Goal: Task Accomplishment & Management: Use online tool/utility

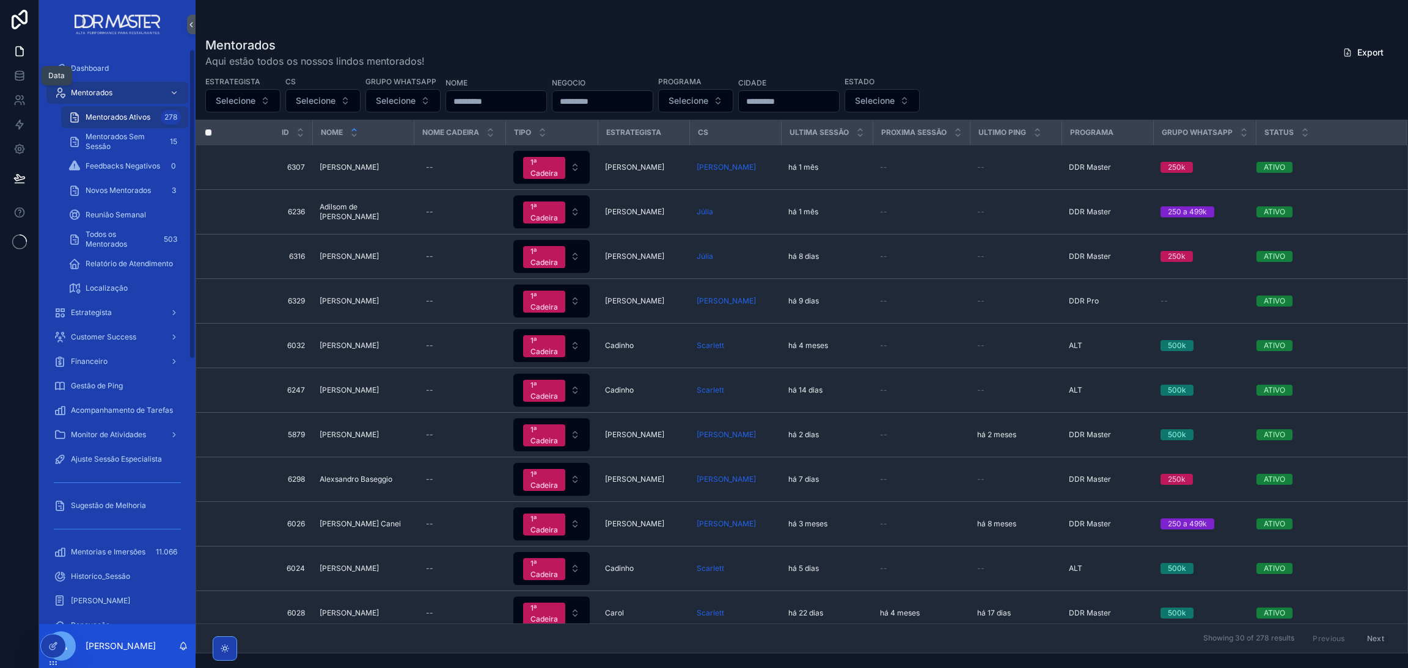
click at [14, 44] on link at bounding box center [19, 51] width 38 height 24
click at [8, 45] on link at bounding box center [19, 51] width 38 height 24
click at [13, 53] on icon at bounding box center [19, 51] width 12 height 12
click at [26, 77] on link at bounding box center [19, 76] width 38 height 24
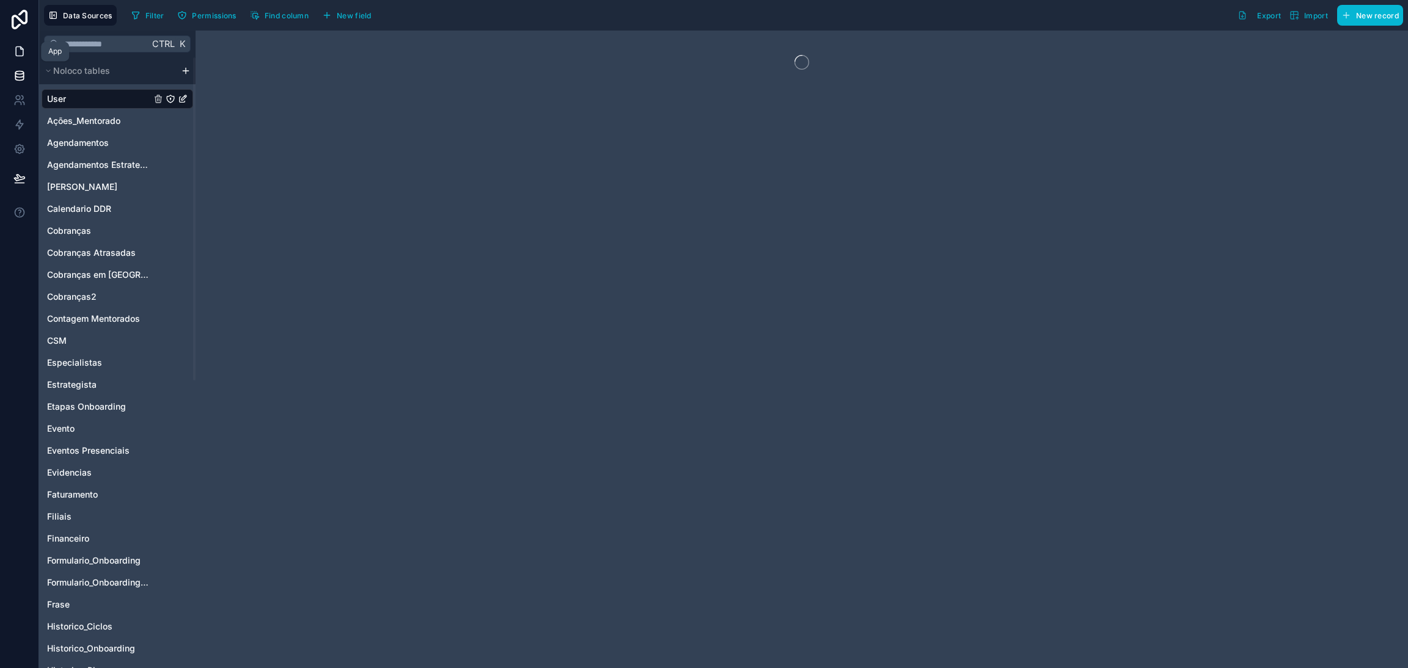
click at [26, 47] on link at bounding box center [19, 51] width 38 height 24
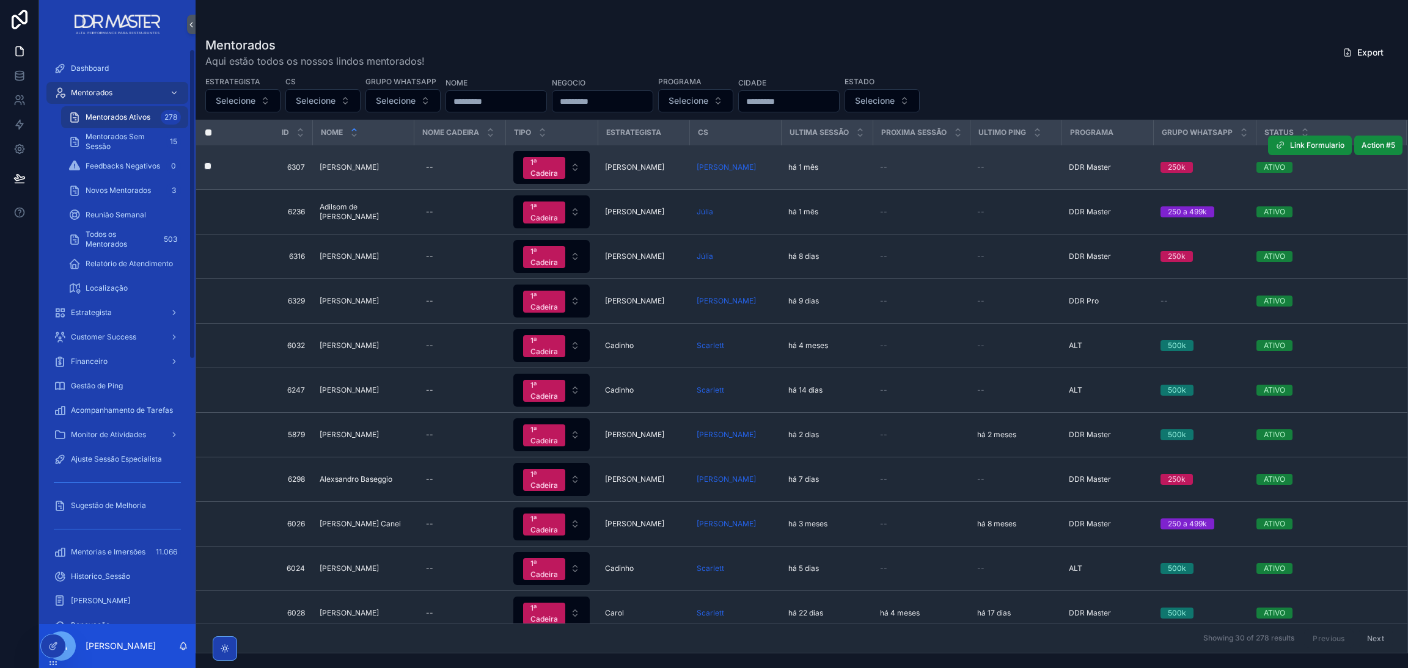
click at [268, 158] on td "6307 6307" at bounding box center [267, 167] width 92 height 45
click at [342, 165] on span "[PERSON_NAME]" at bounding box center [349, 168] width 59 height 10
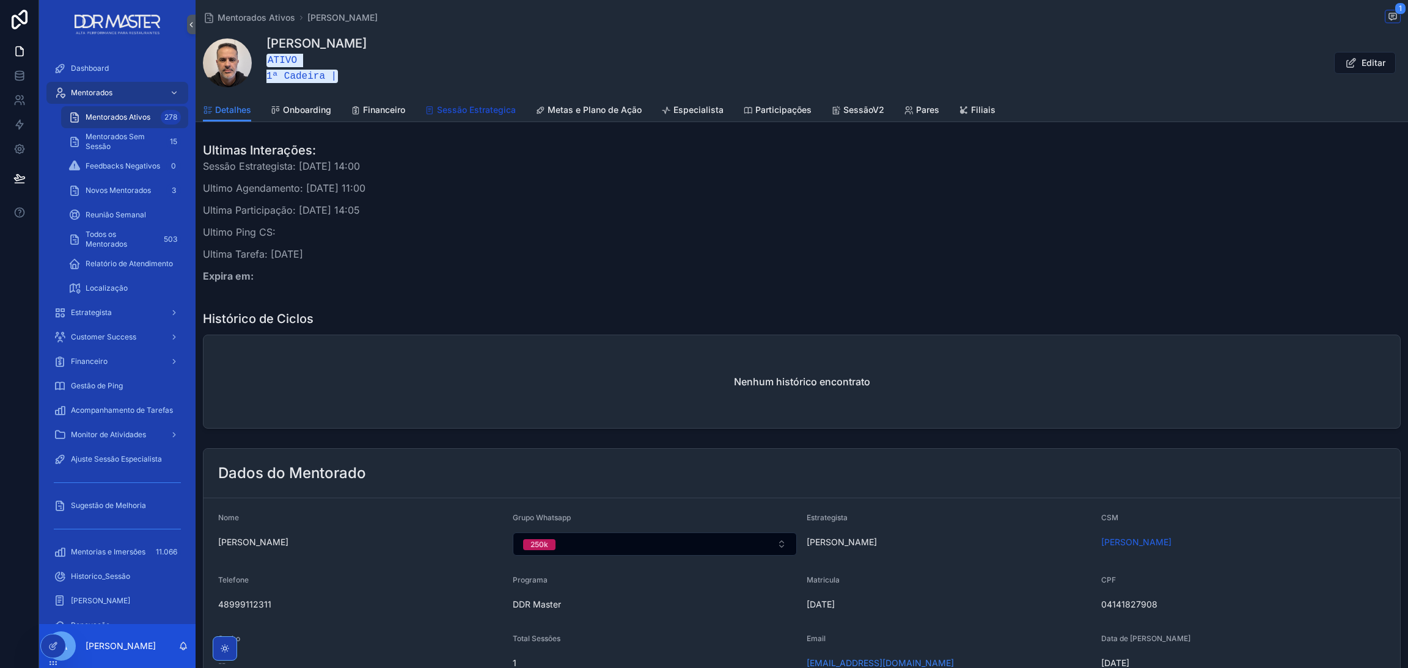
click at [450, 107] on span "Sessão Estrategica" at bounding box center [476, 110] width 79 height 12
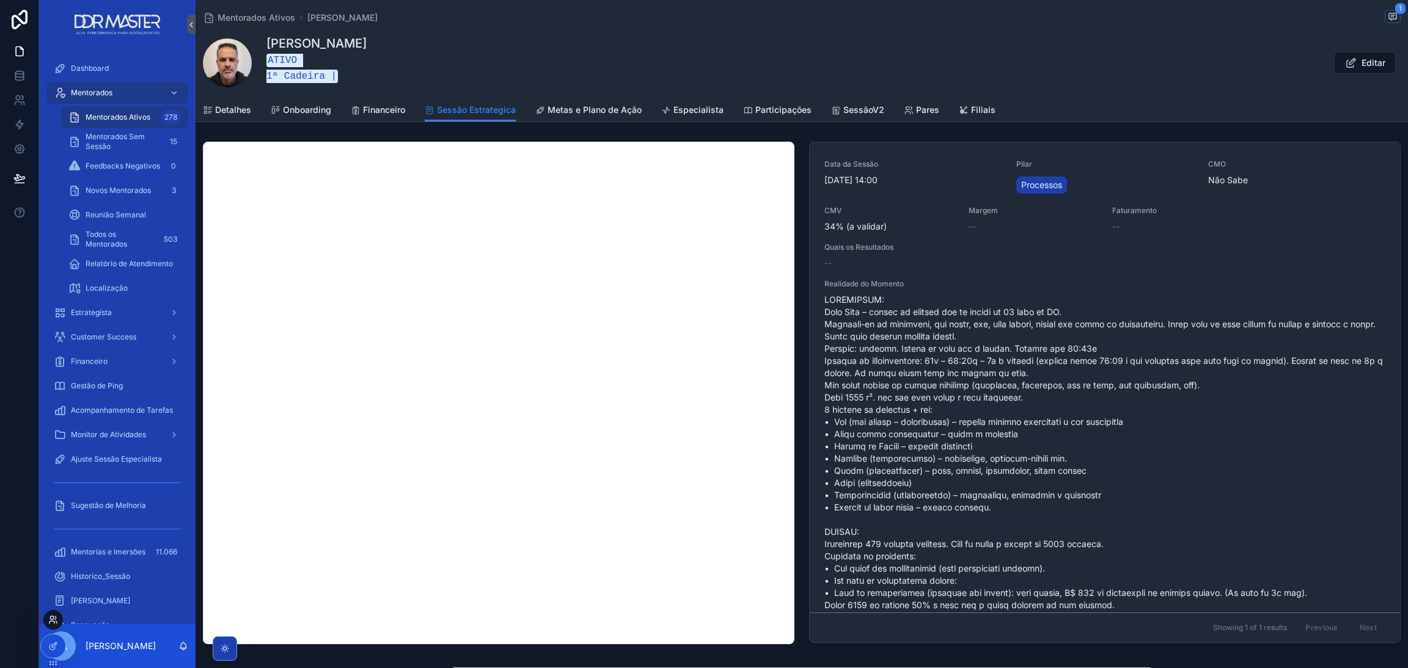
click at [53, 621] on icon at bounding box center [53, 620] width 10 height 10
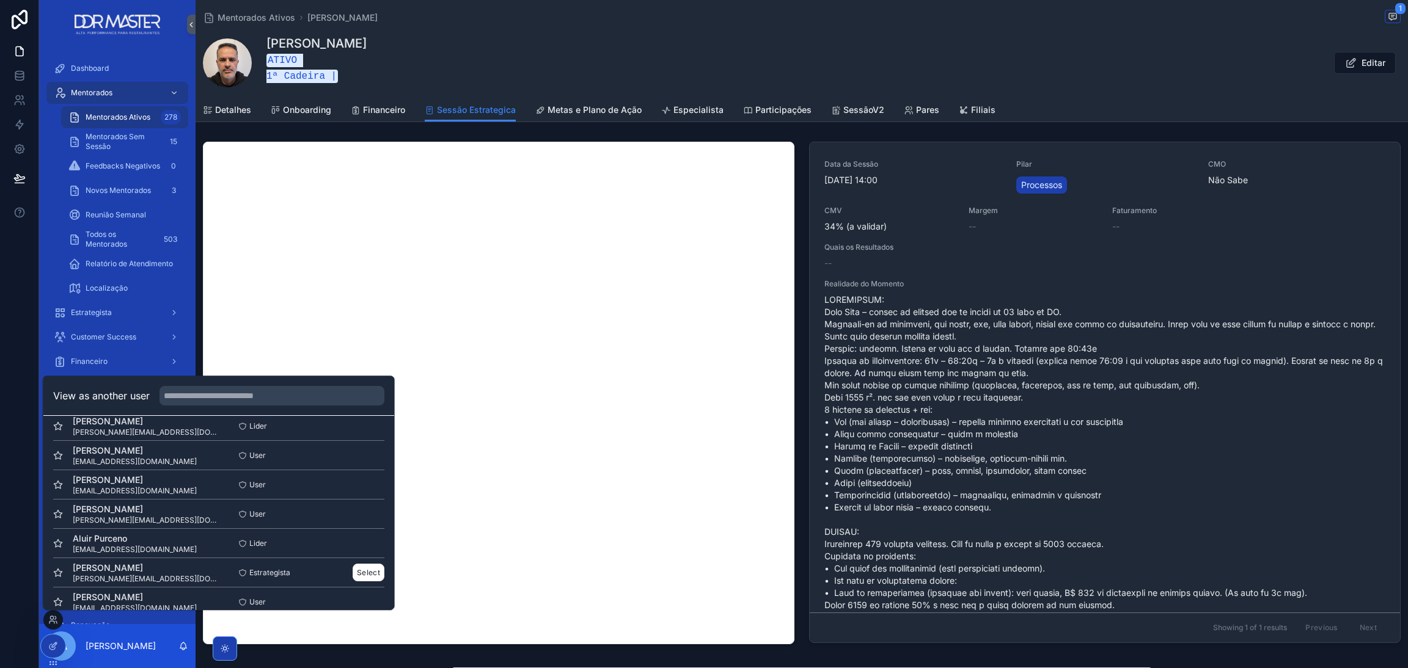
scroll to position [458, 0]
click at [353, 480] on button "Select" at bounding box center [369, 482] width 32 height 18
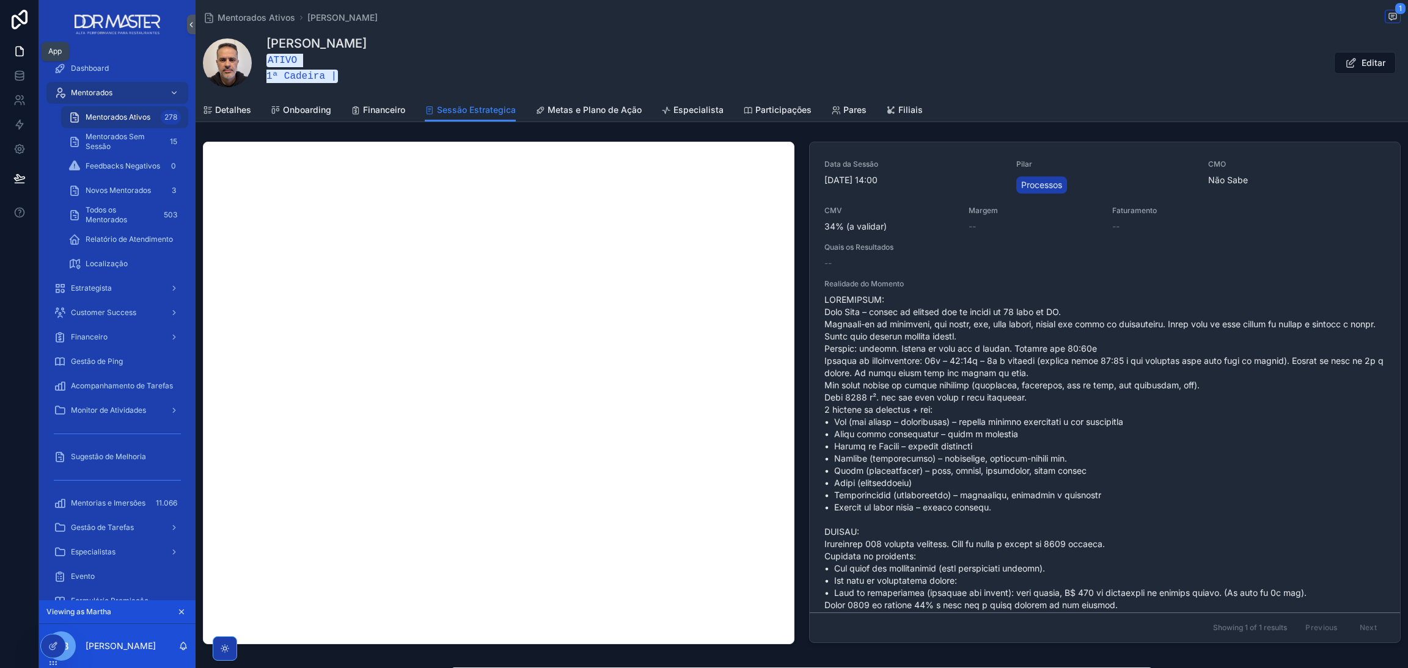
click at [20, 42] on link at bounding box center [19, 51] width 38 height 24
click at [78, 65] on span "Dashboard" at bounding box center [90, 69] width 38 height 10
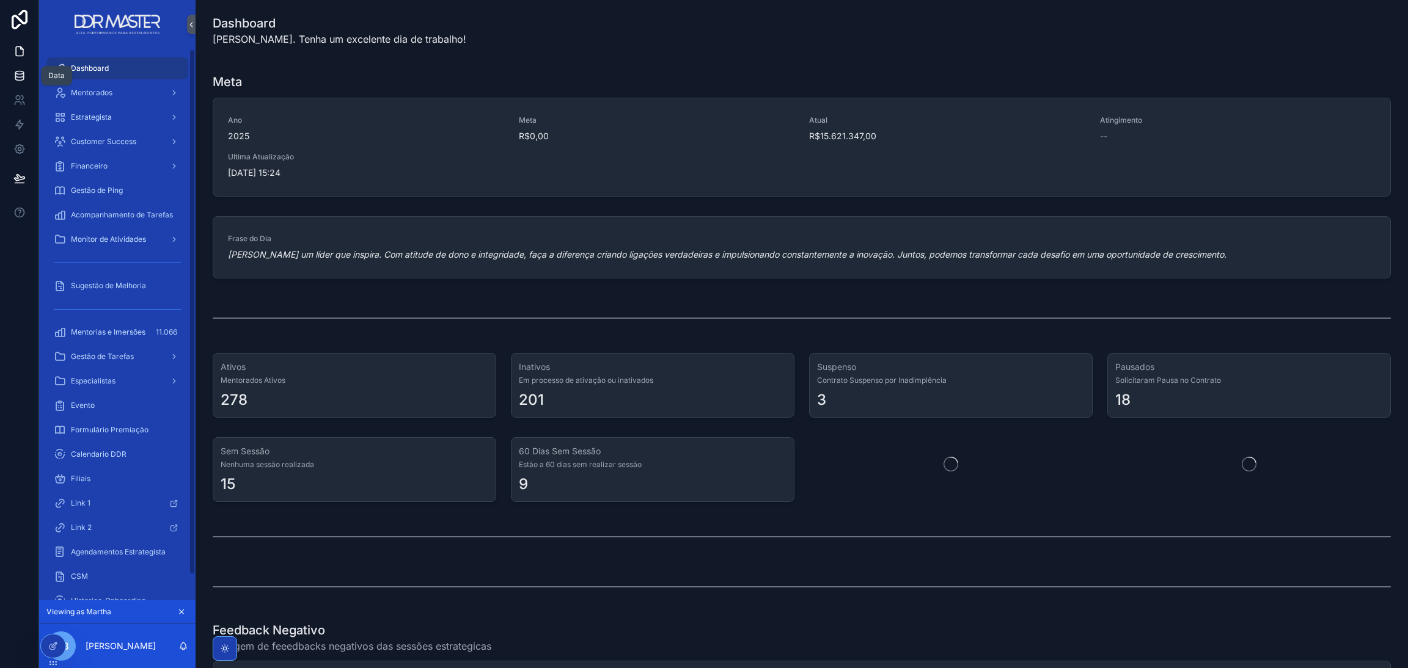
click at [21, 81] on icon at bounding box center [19, 76] width 12 height 12
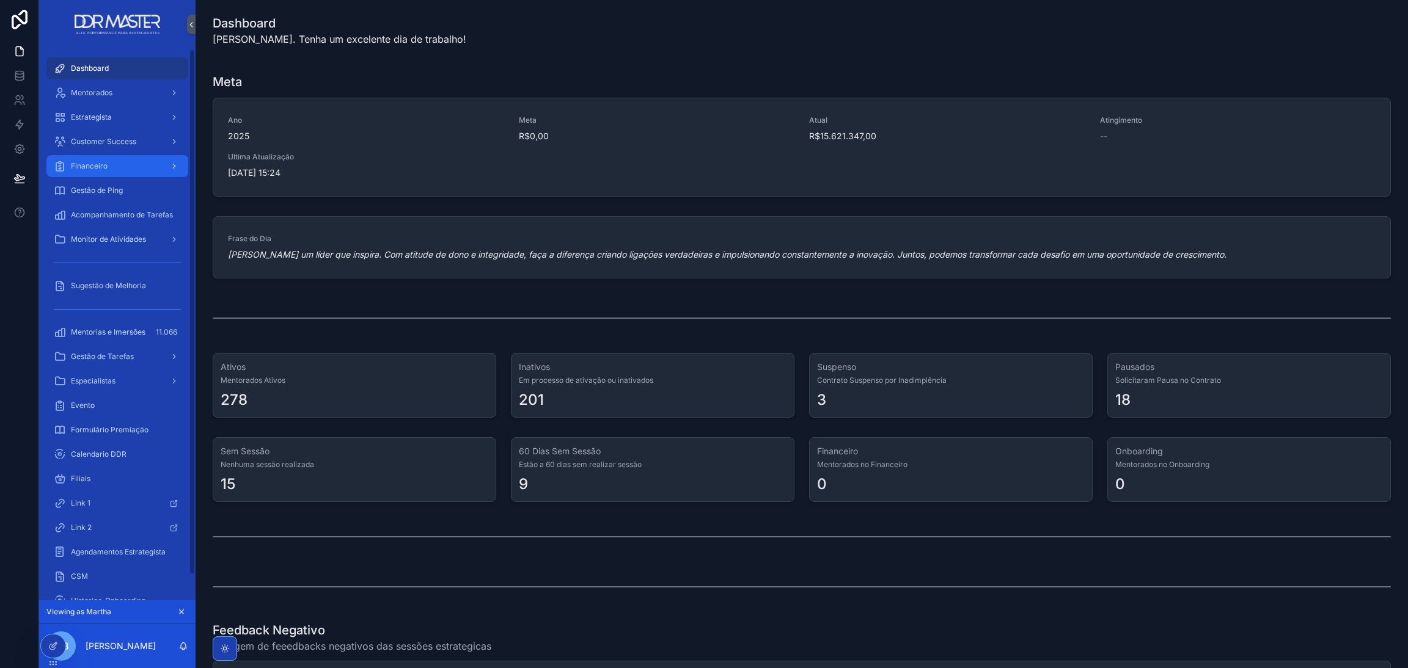
click at [120, 170] on div "Financeiro" at bounding box center [117, 166] width 127 height 20
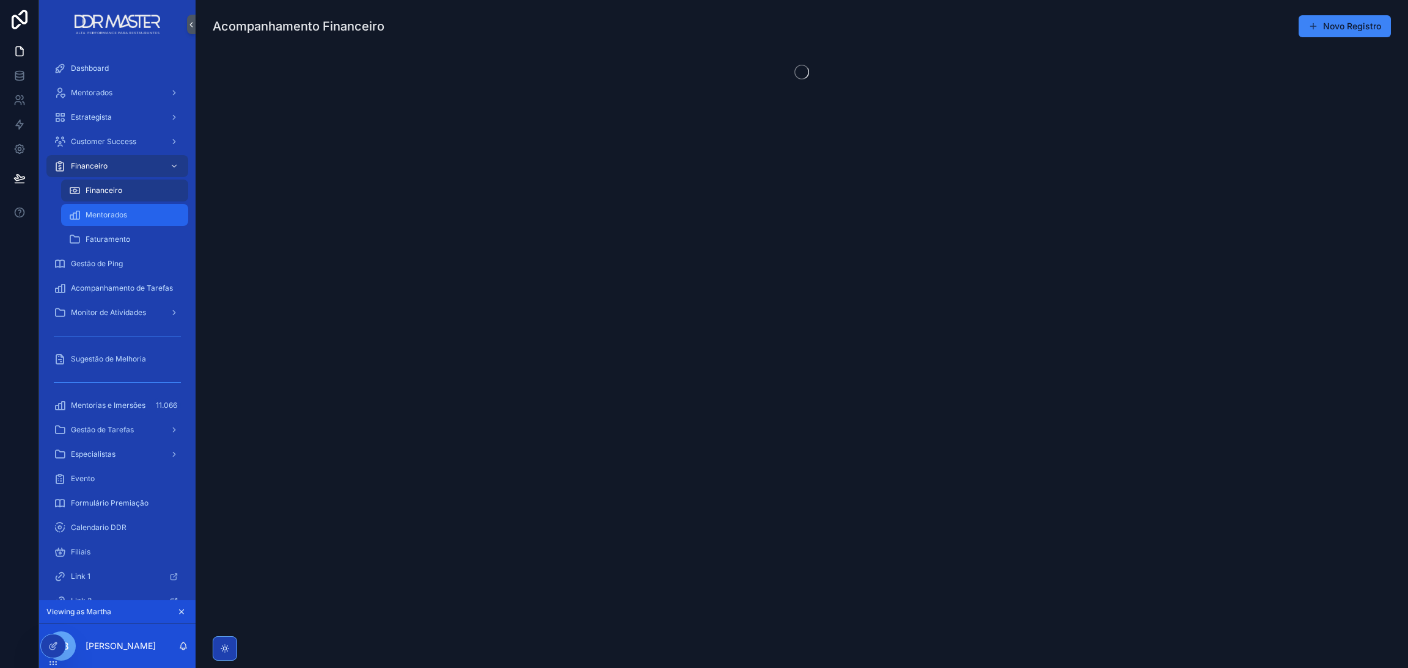
click at [130, 213] on div "Mentorados" at bounding box center [124, 215] width 112 height 20
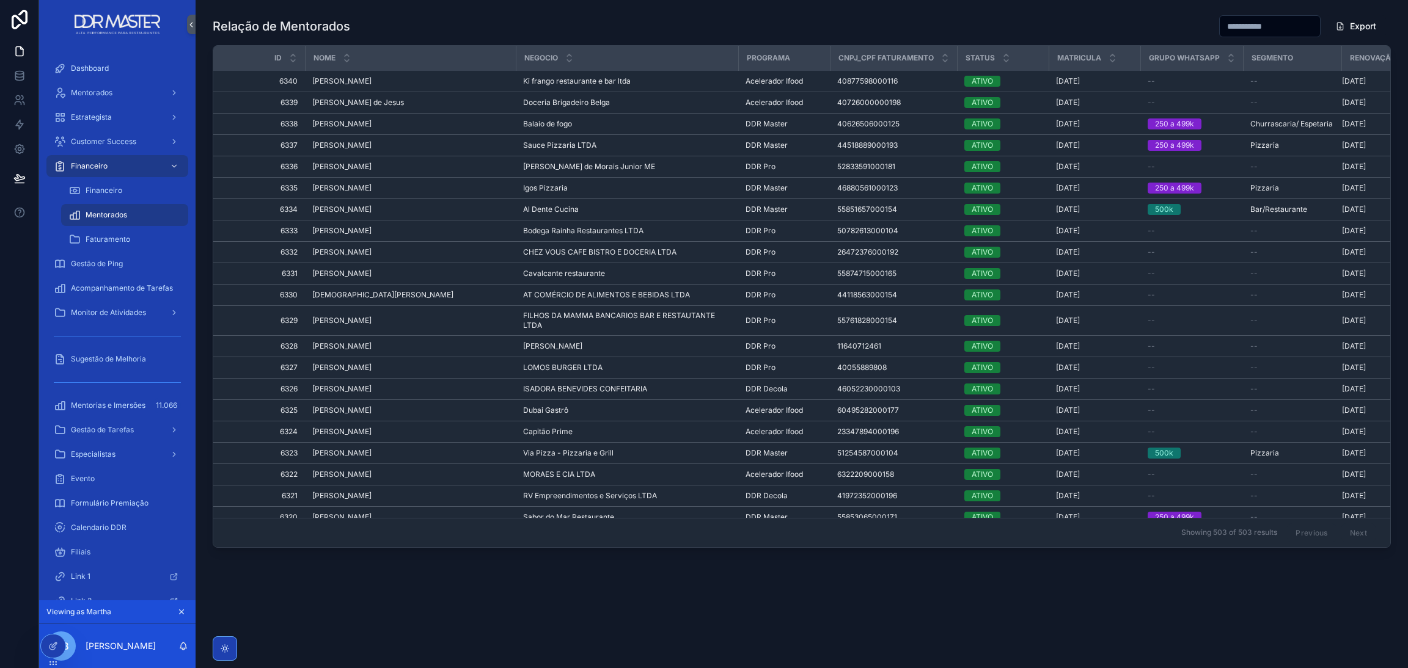
scroll to position [0, 61]
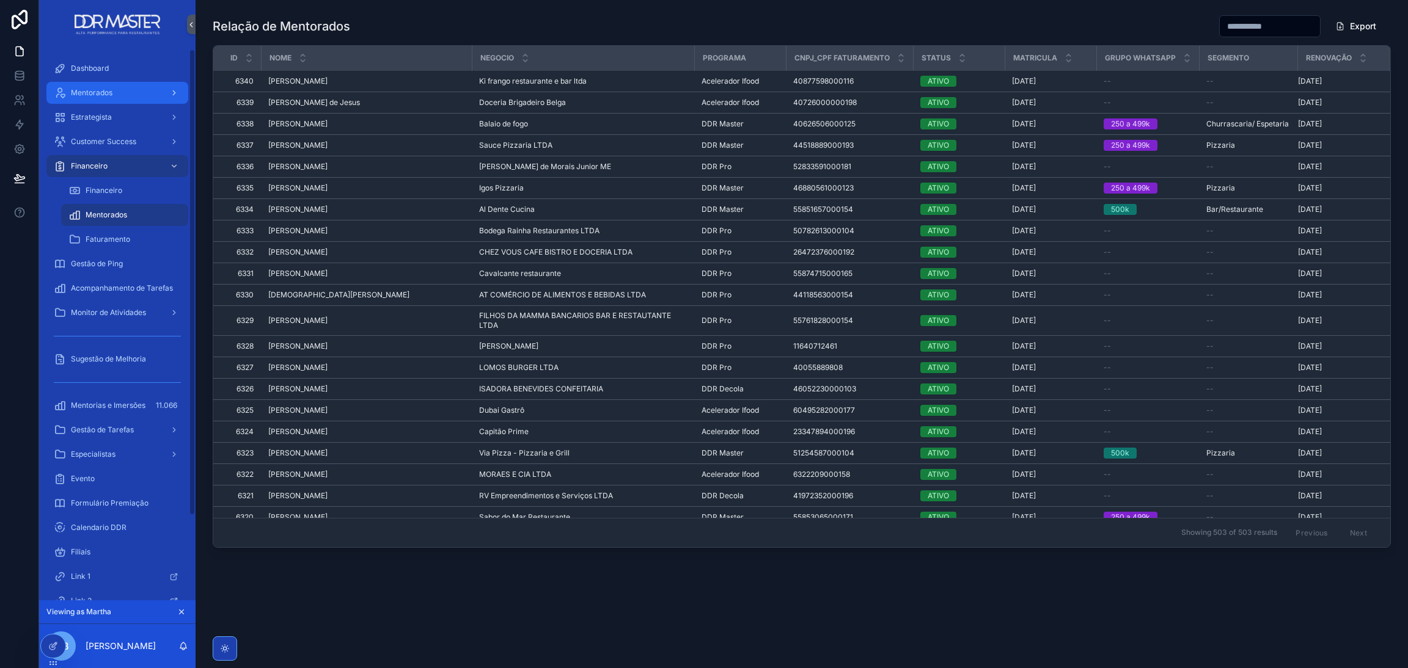
click at [97, 100] on div "Mentorados" at bounding box center [117, 93] width 127 height 20
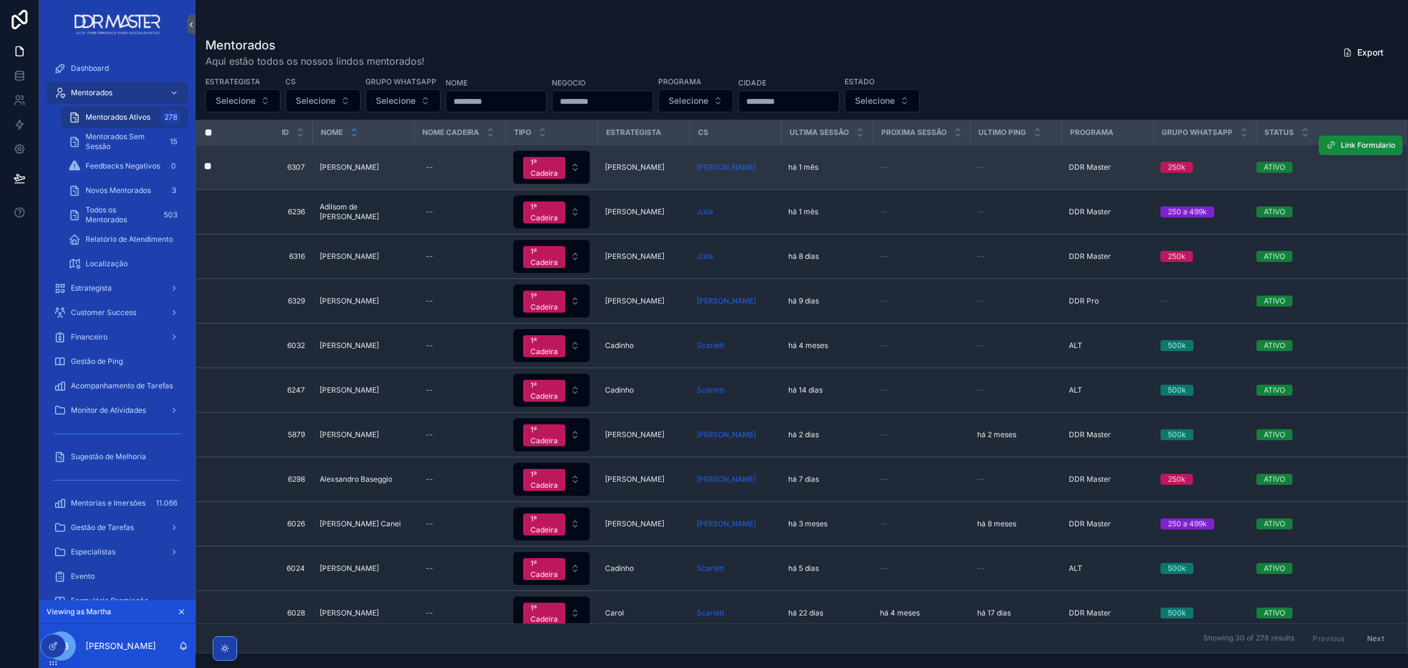
click at [379, 164] on span "[PERSON_NAME]" at bounding box center [349, 168] width 59 height 10
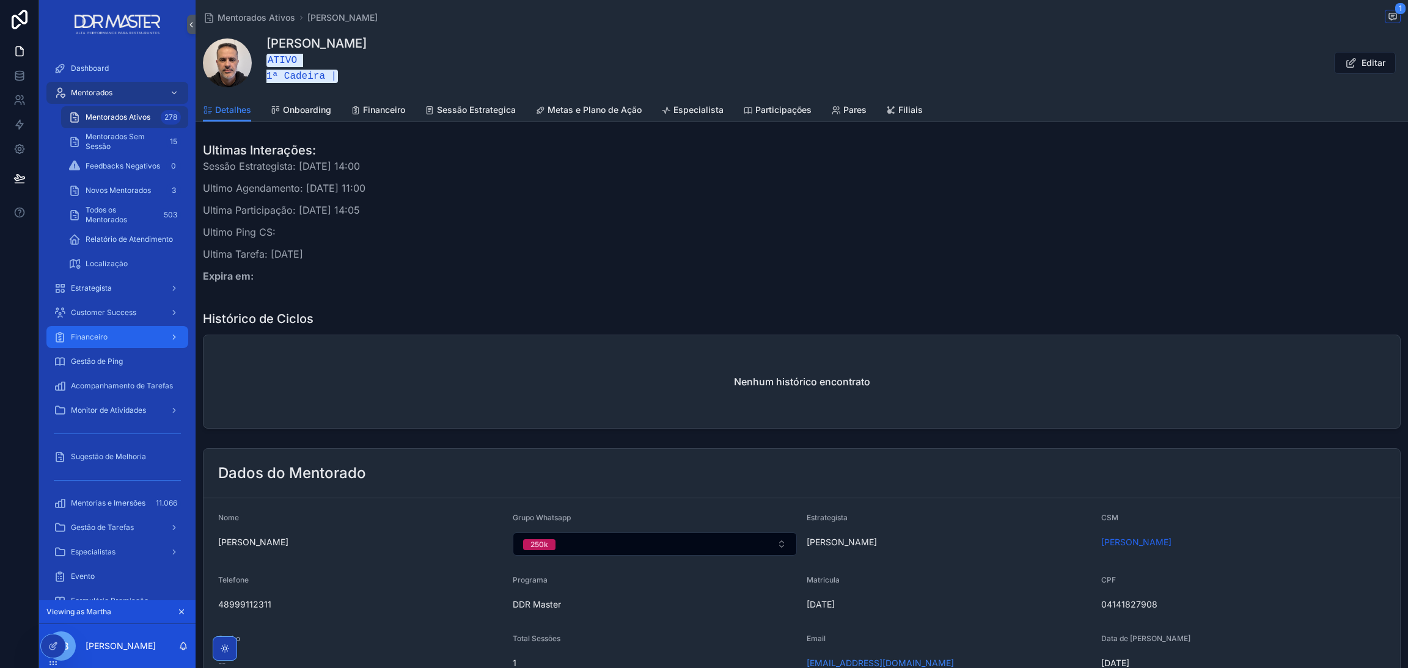
drag, startPoint x: 111, startPoint y: 335, endPoint x: 108, endPoint y: 345, distance: 9.7
click at [111, 337] on div "Financeiro" at bounding box center [117, 338] width 127 height 20
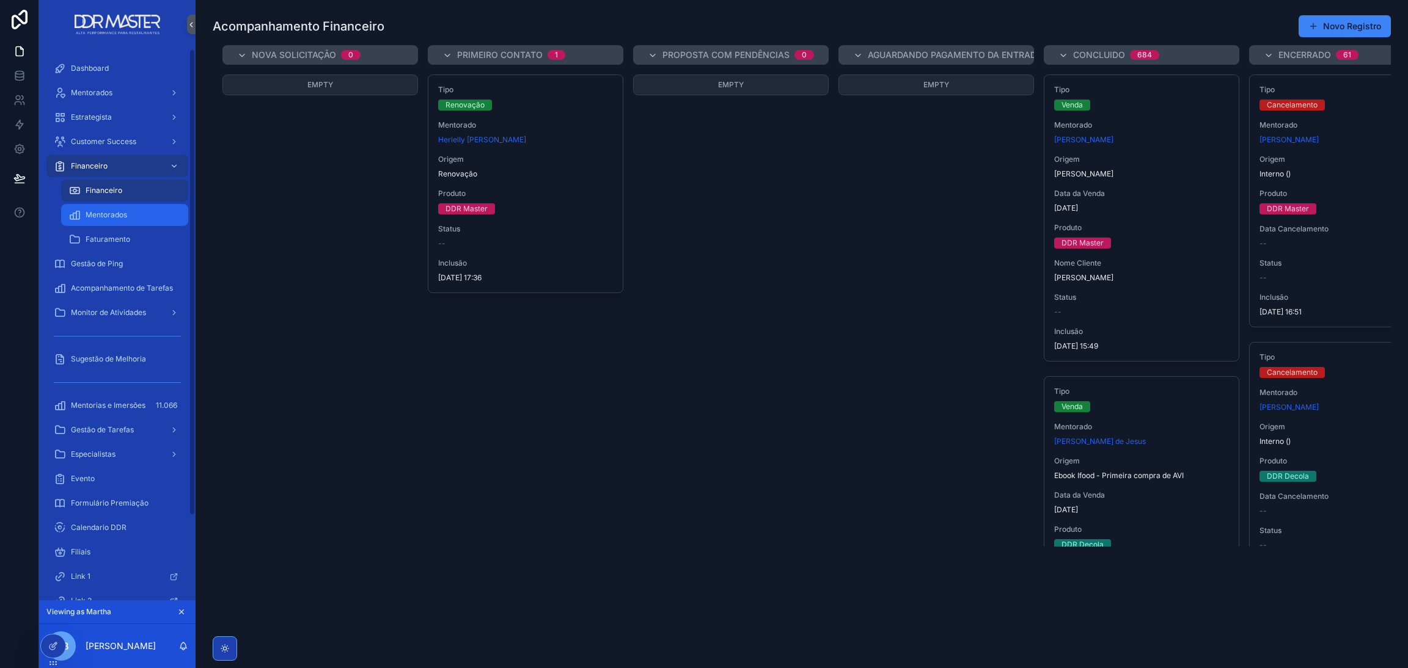
click at [124, 218] on span "Mentorados" at bounding box center [107, 215] width 42 height 10
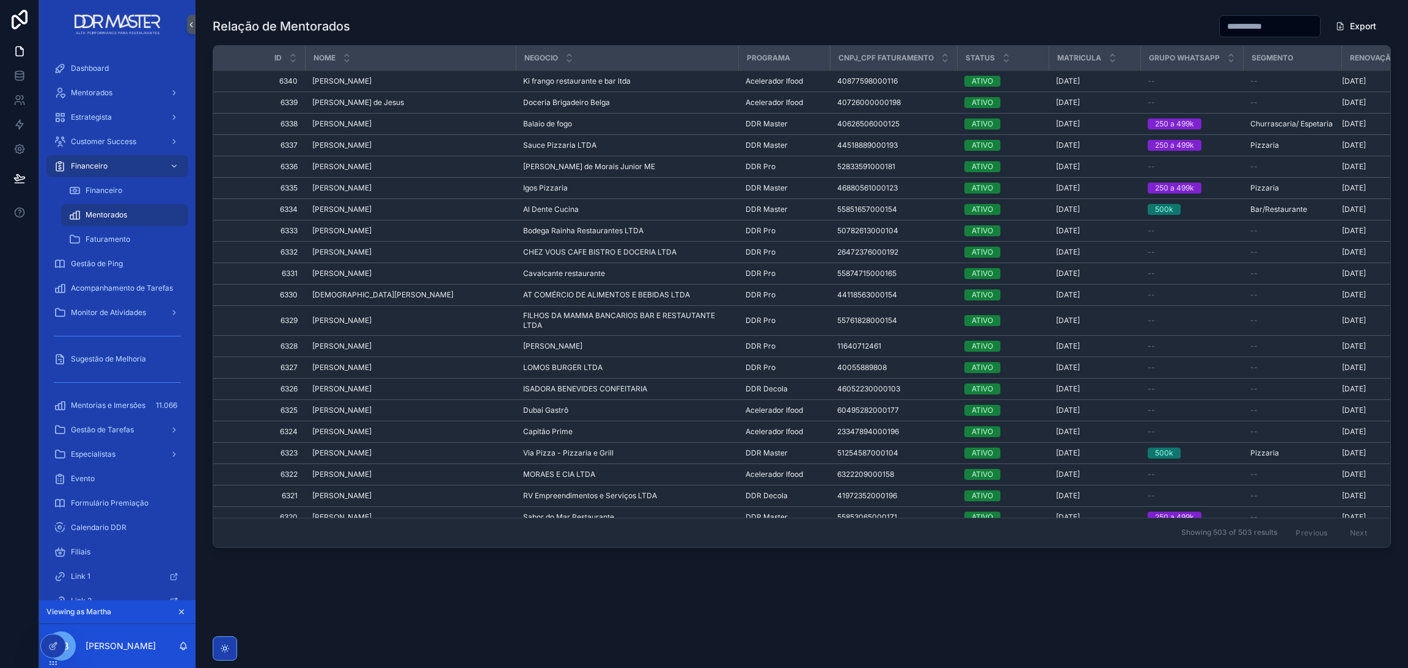
scroll to position [0, 61]
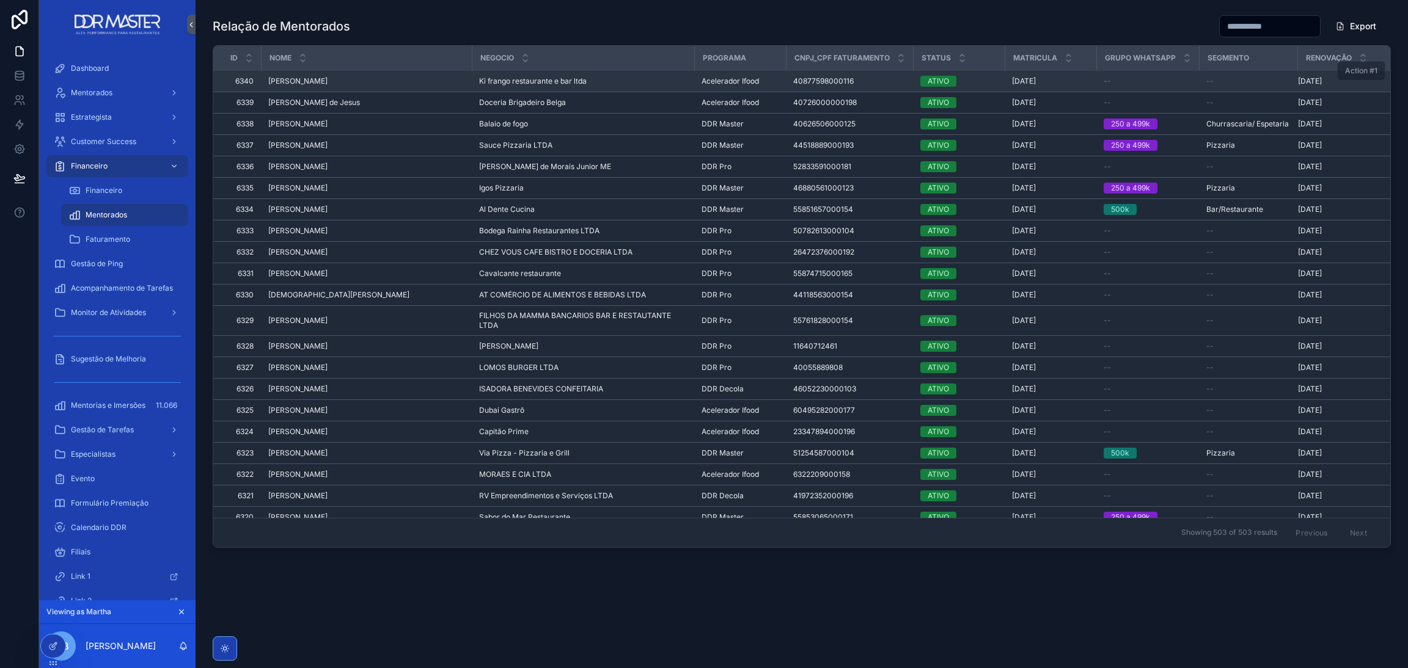
click at [1345, 73] on span "Action #1" at bounding box center [1361, 70] width 48 height 9
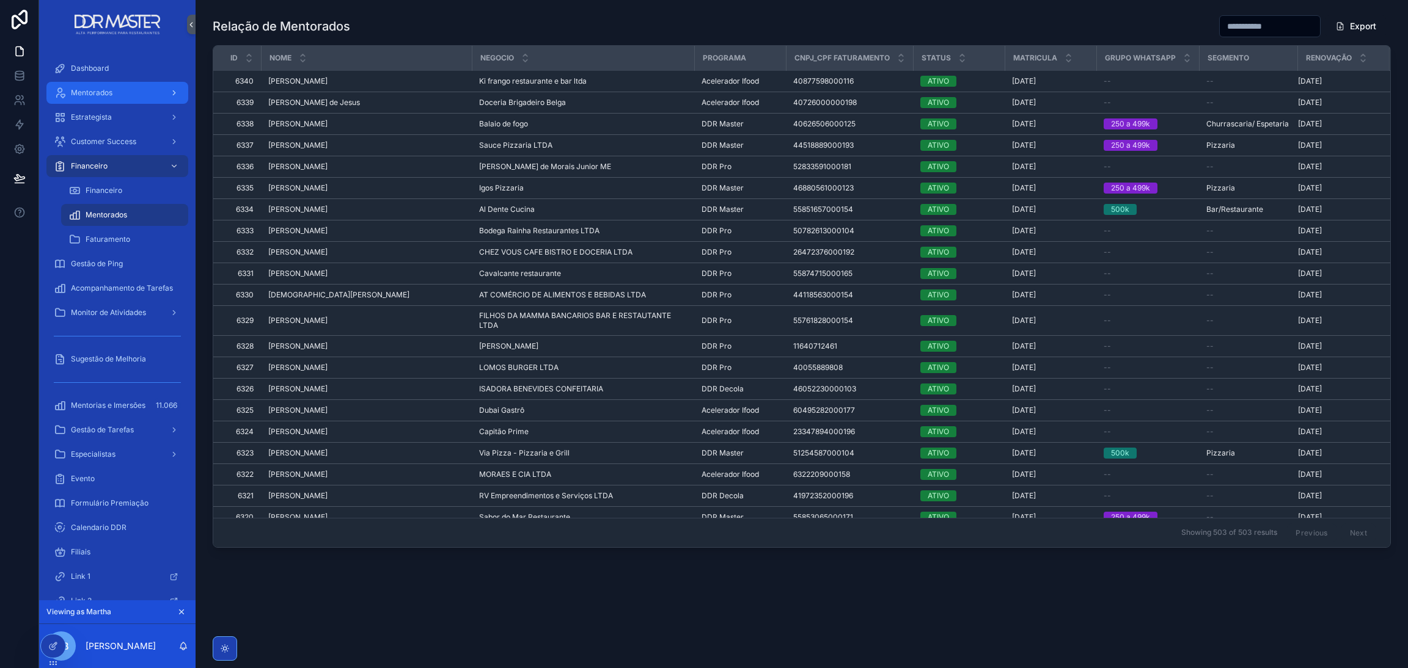
click at [177, 91] on icon "scrollable content" at bounding box center [174, 93] width 9 height 9
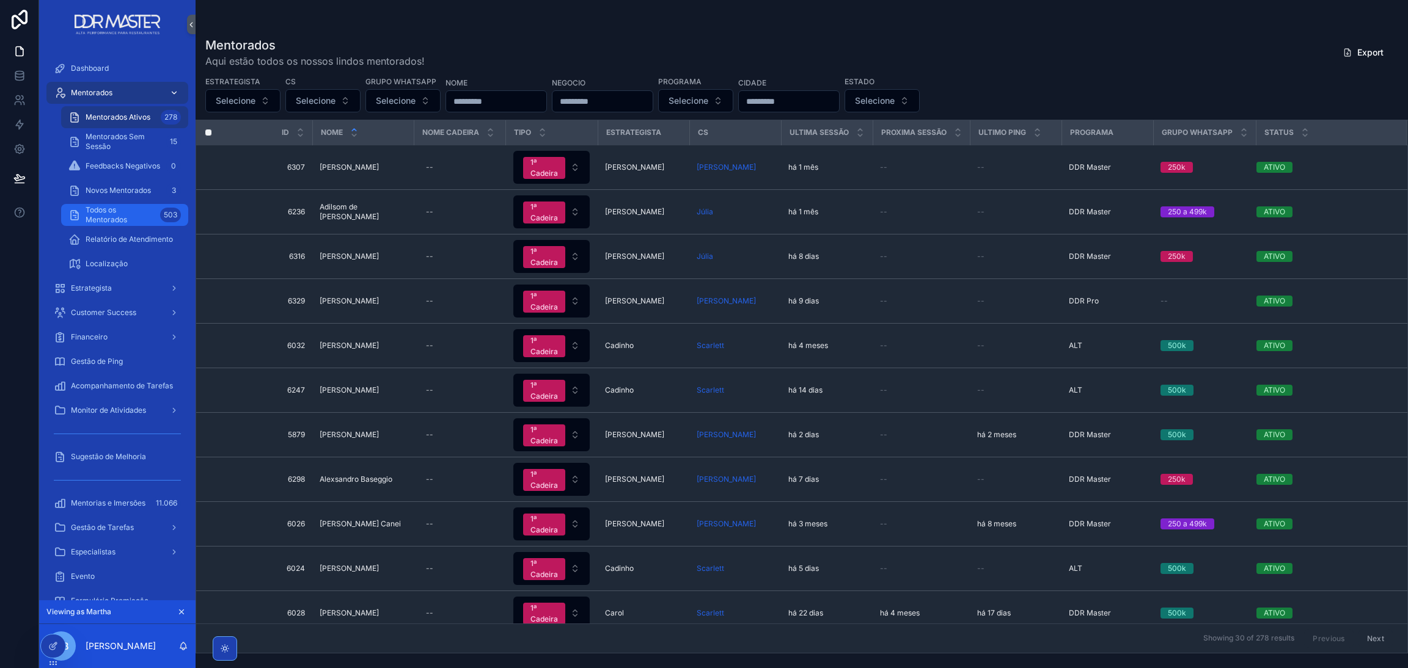
click at [108, 204] on link "Todos os Mentorados 503" at bounding box center [124, 215] width 127 height 22
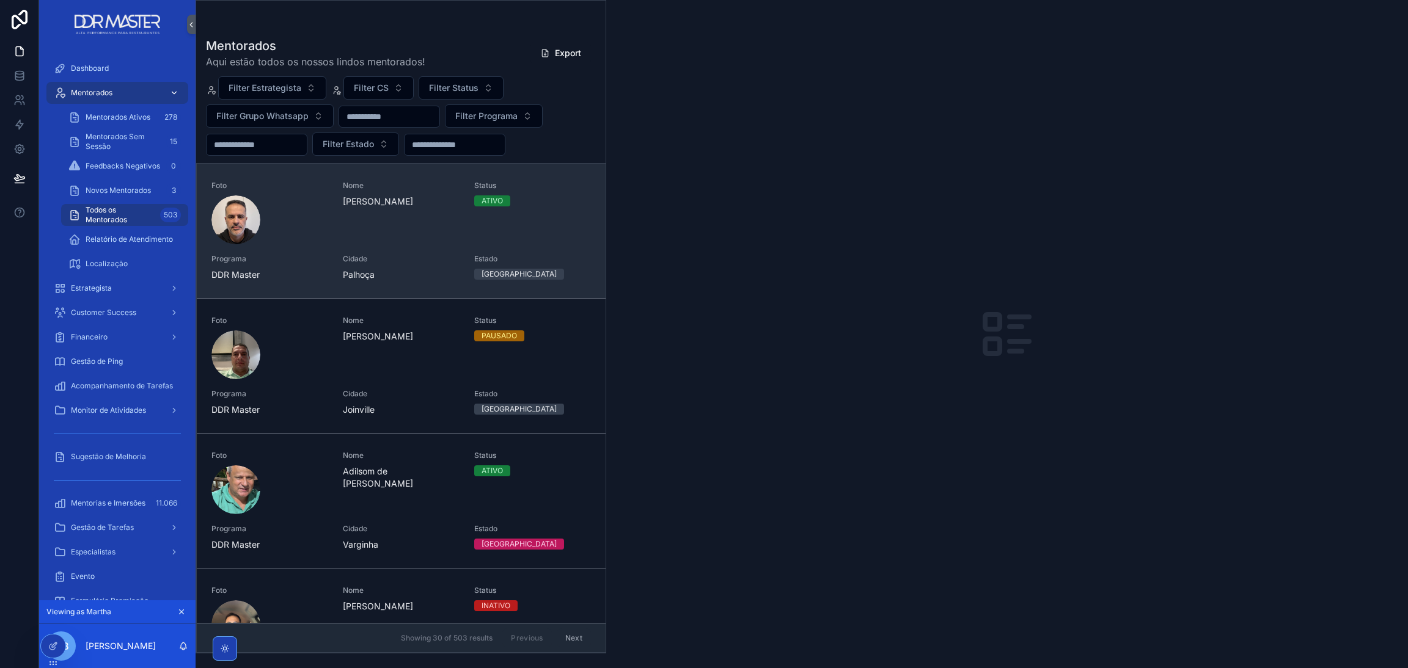
click at [417, 212] on div "Nome Adair Ribeiro da Silva Neto" at bounding box center [401, 213] width 117 height 64
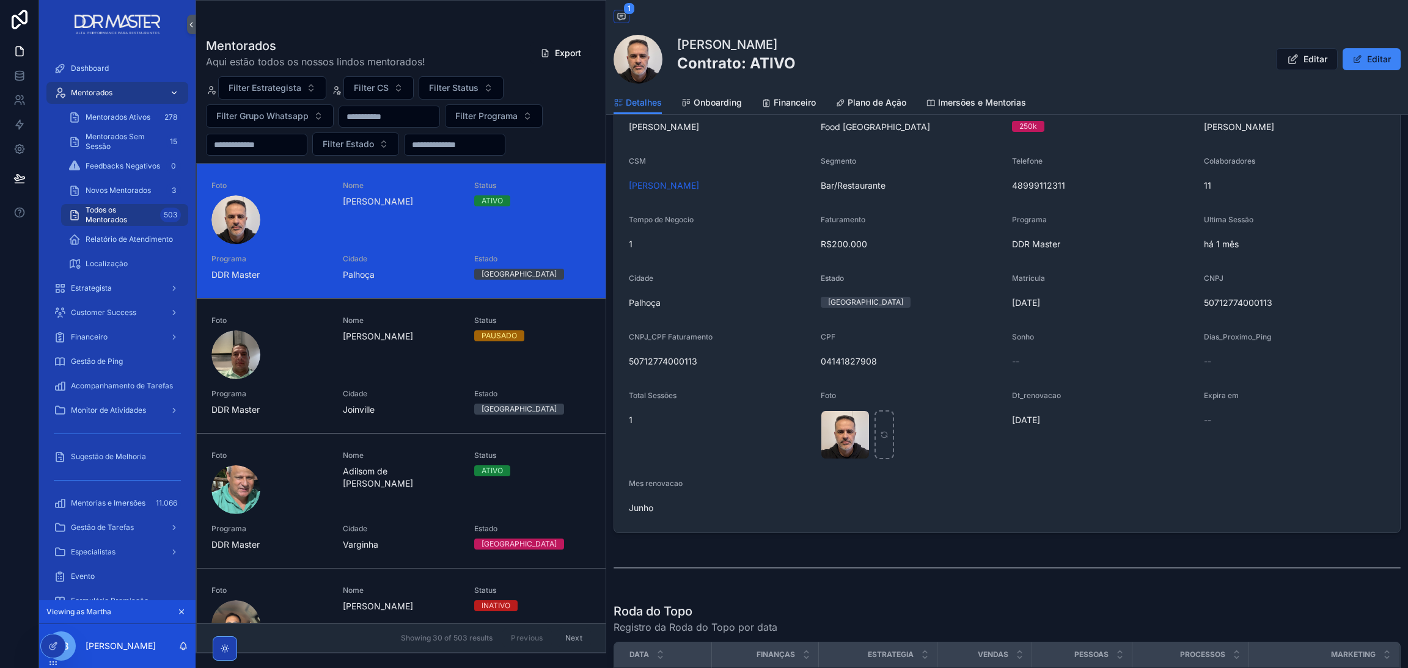
scroll to position [92, 0]
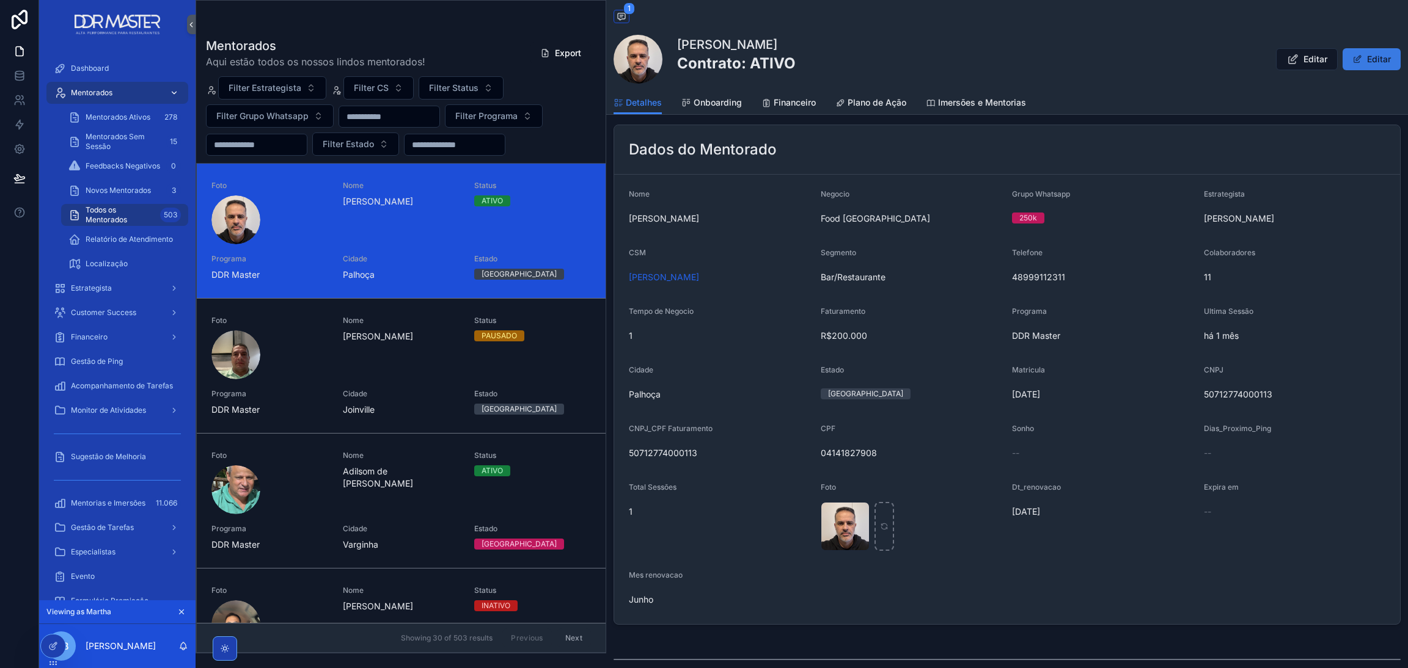
click at [1362, 67] on button "Editar" at bounding box center [1371, 59] width 58 height 22
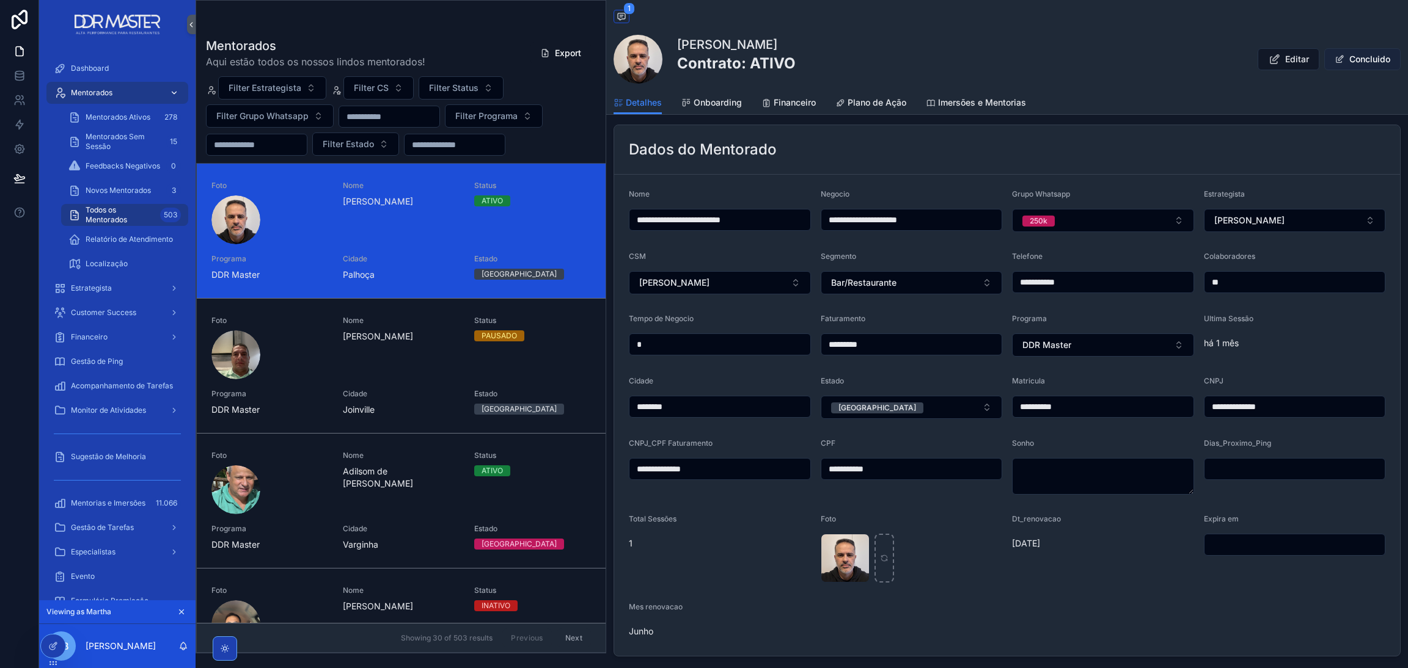
click at [1334, 64] on span "scrollable content" at bounding box center [1339, 59] width 10 height 10
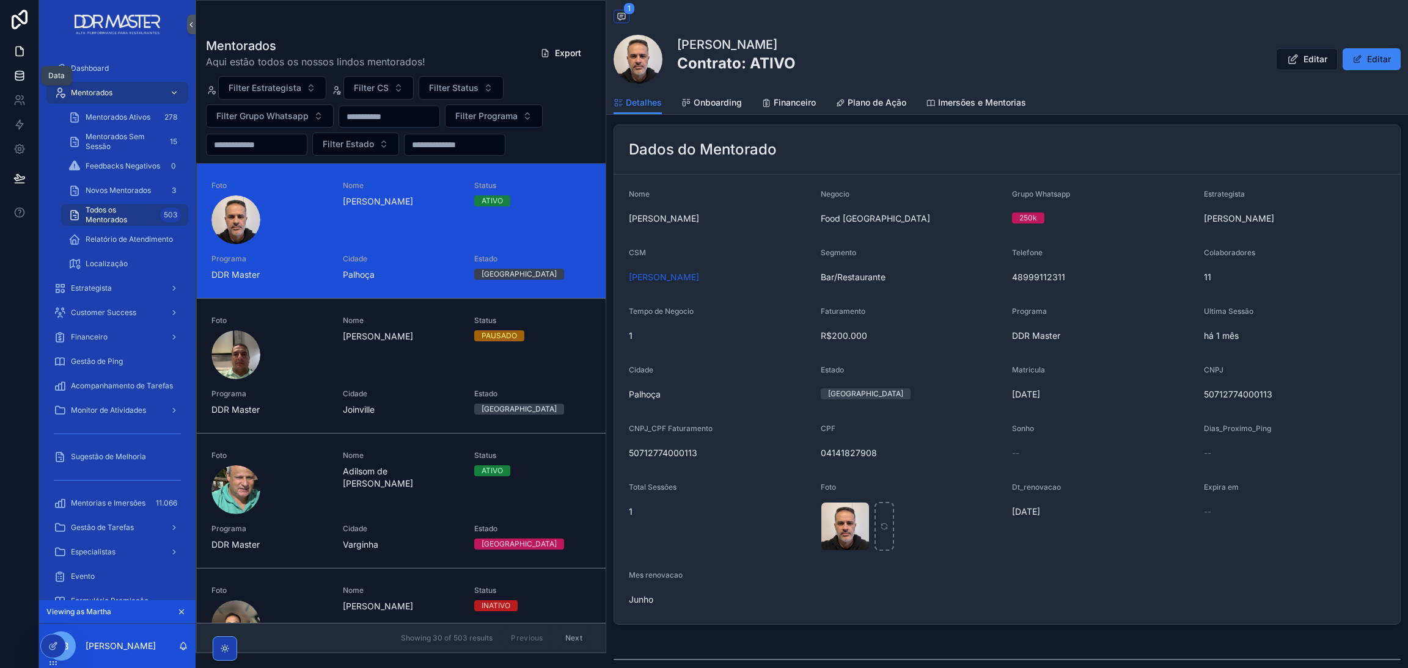
click at [19, 79] on icon at bounding box center [19, 76] width 12 height 12
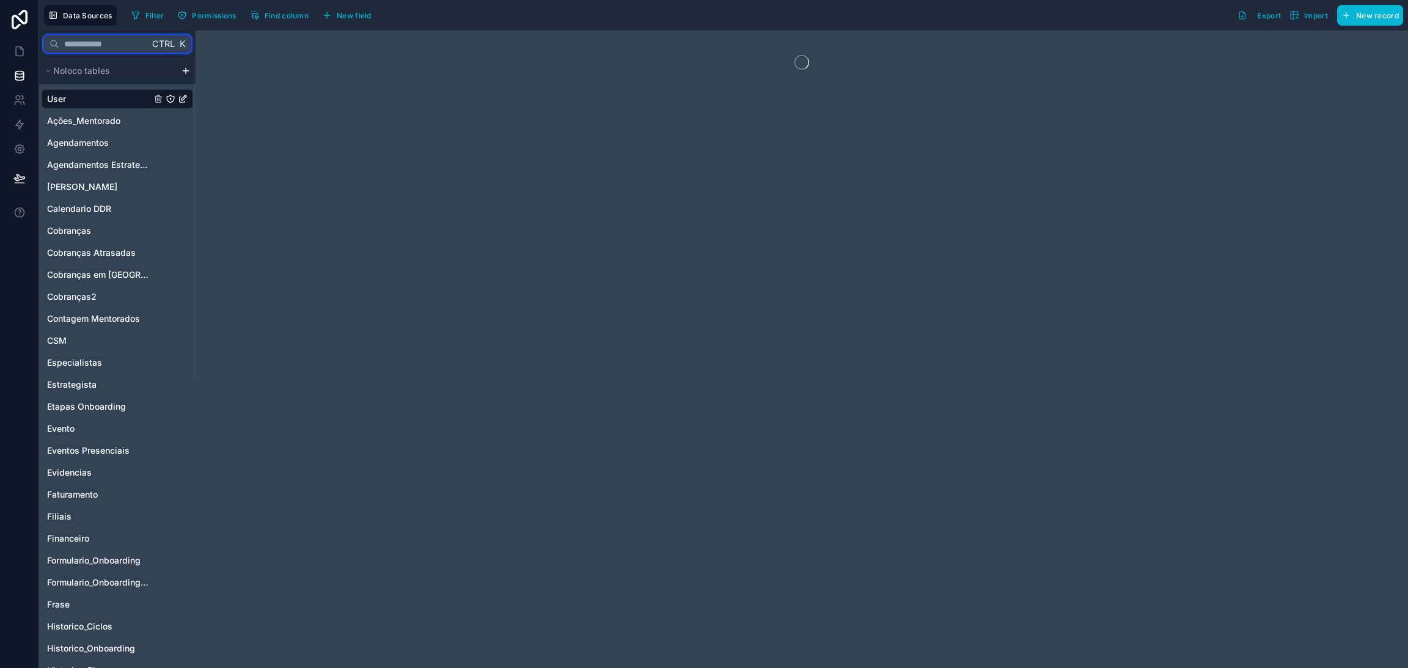
click at [100, 42] on input "text" at bounding box center [104, 44] width 90 height 22
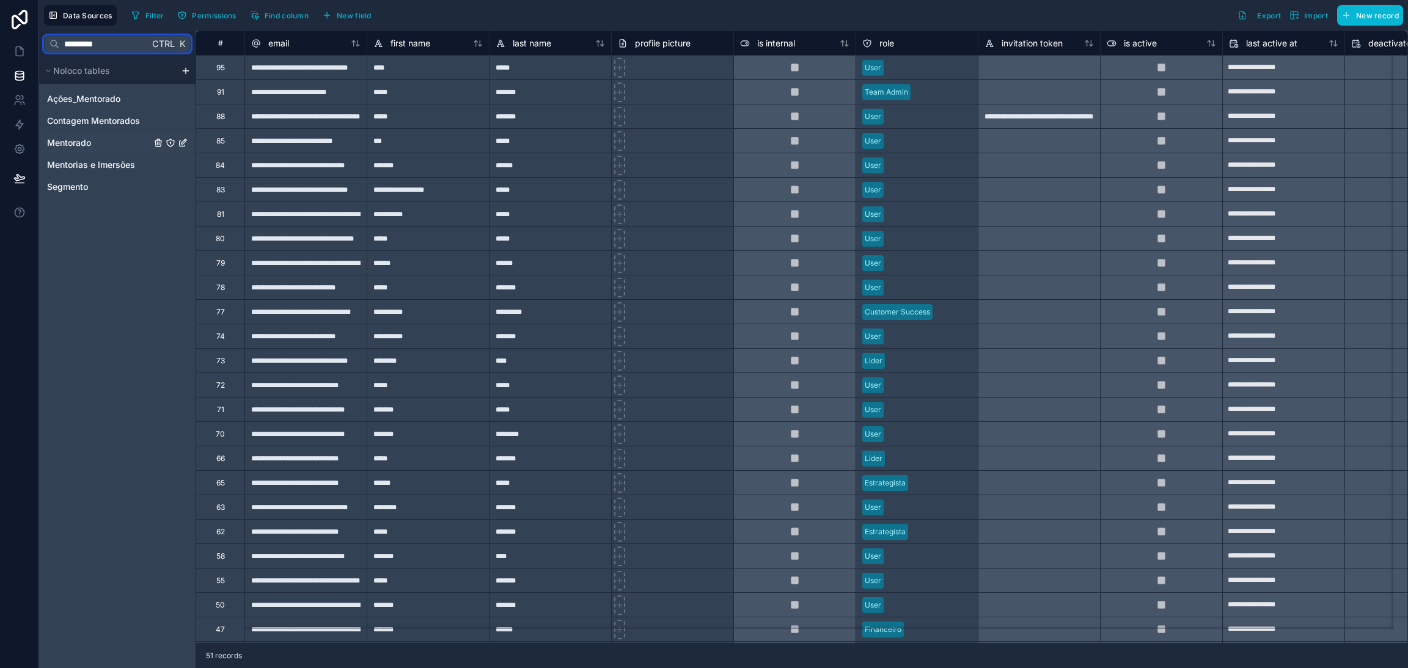
type input "*********"
click at [97, 139] on link "Mentorado" at bounding box center [99, 143] width 104 height 12
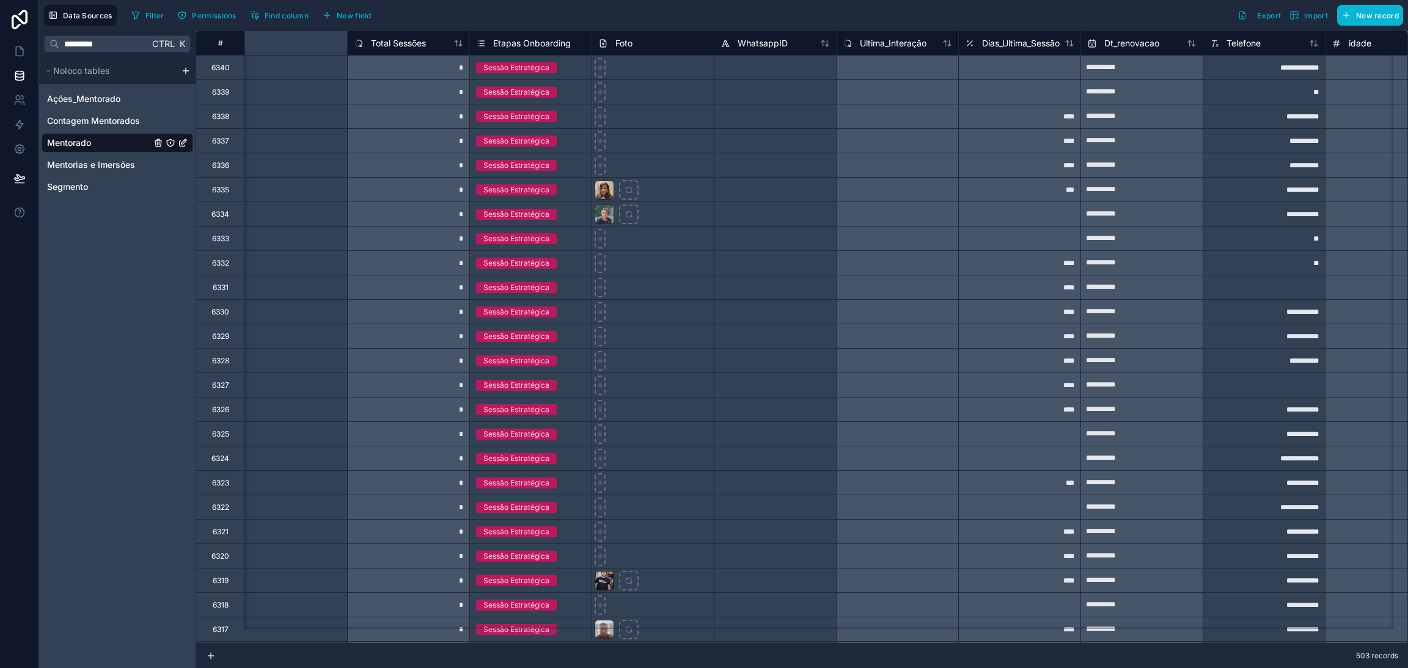
scroll to position [0, 3139]
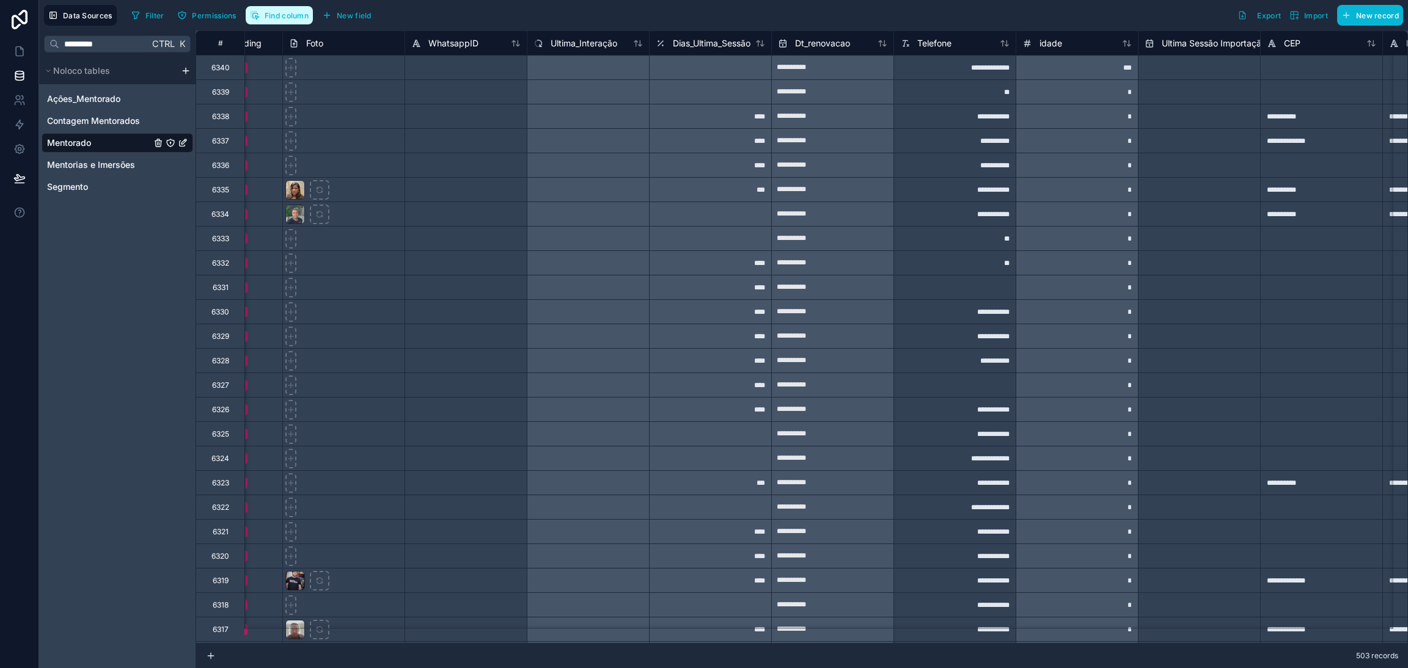
click at [283, 18] on span "Find column" at bounding box center [287, 15] width 44 height 9
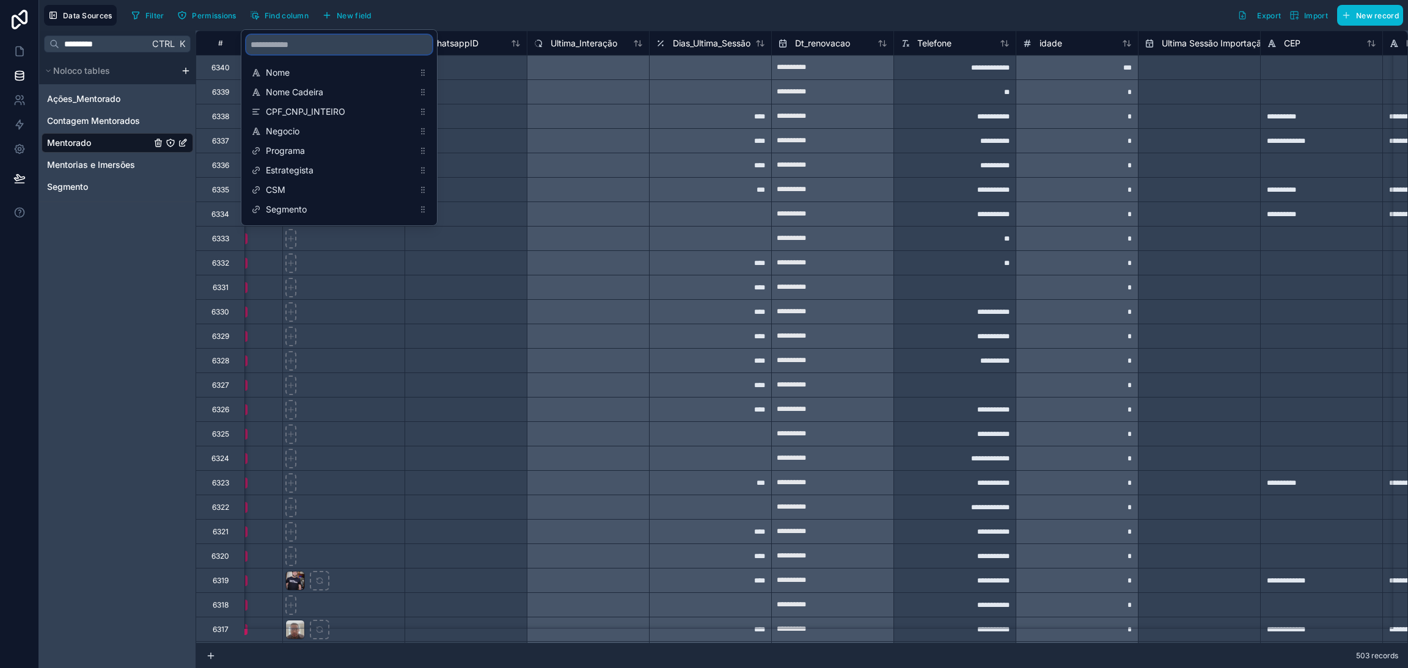
click at [303, 40] on input "scrollable content" at bounding box center [339, 45] width 186 height 20
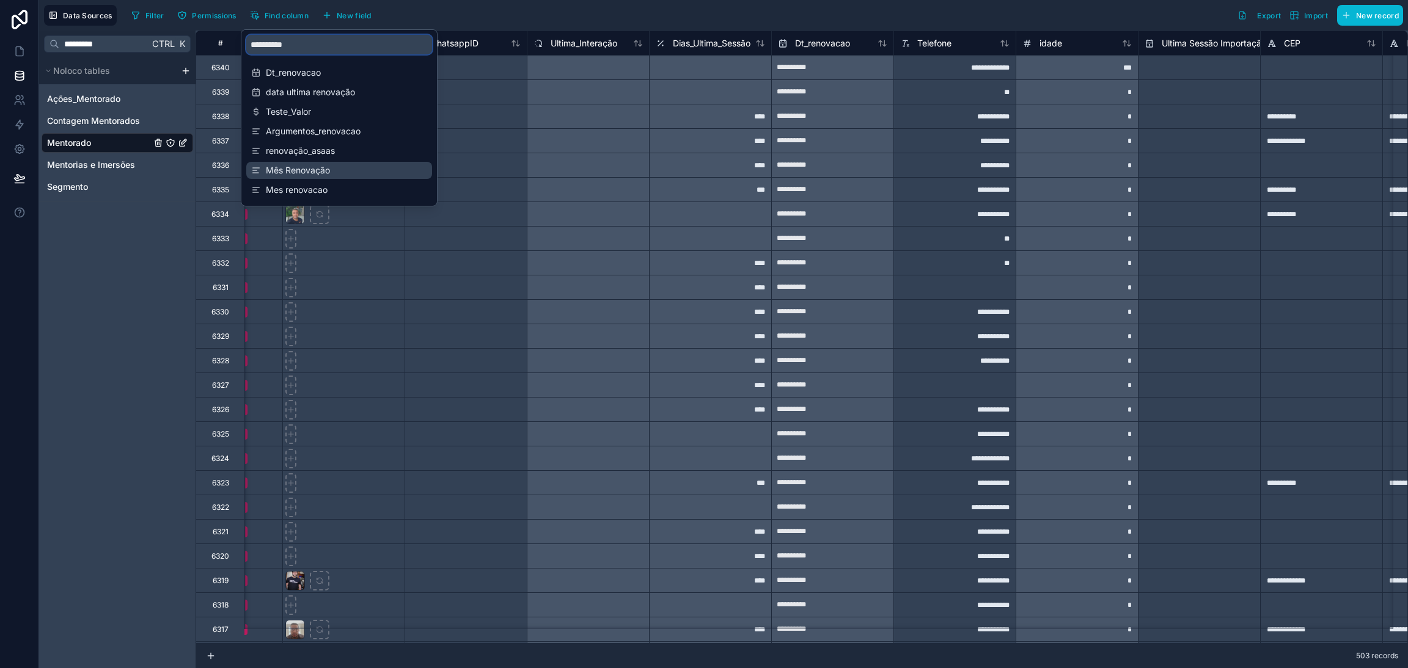
type input "**********"
click at [323, 162] on div "Mês Renovação" at bounding box center [339, 170] width 186 height 17
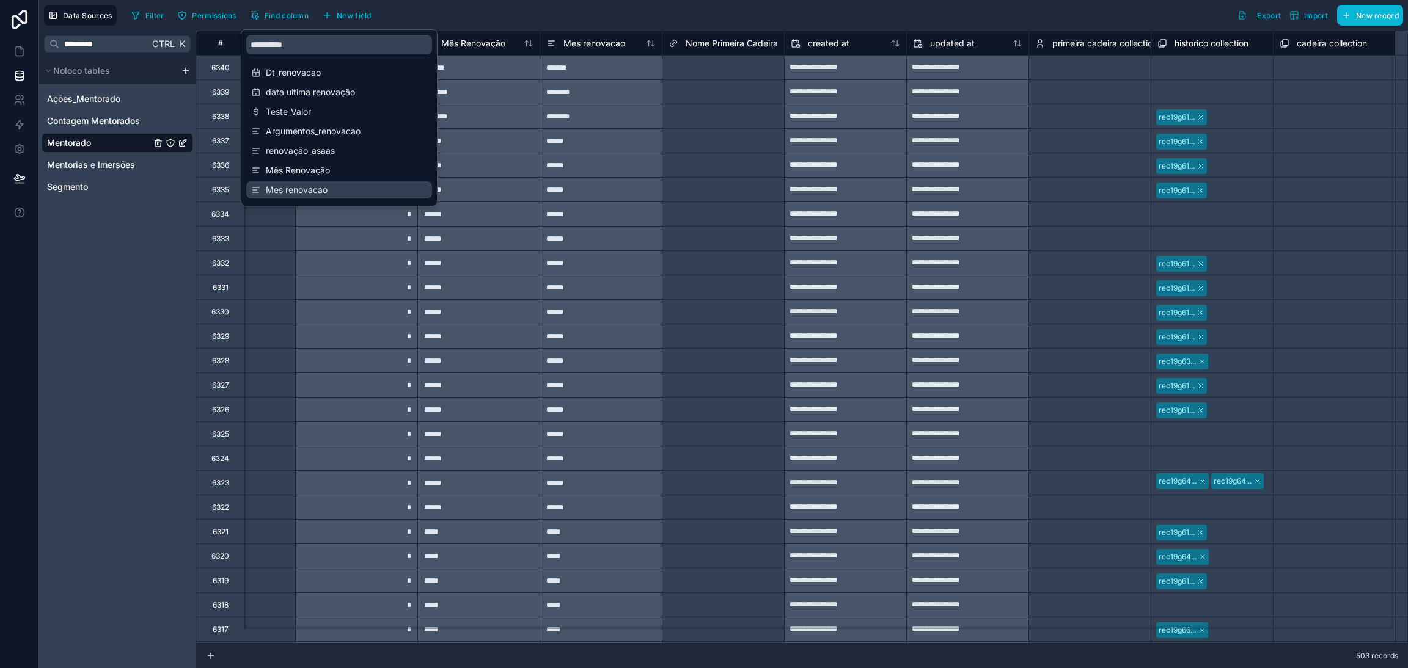
scroll to position [0, 14175]
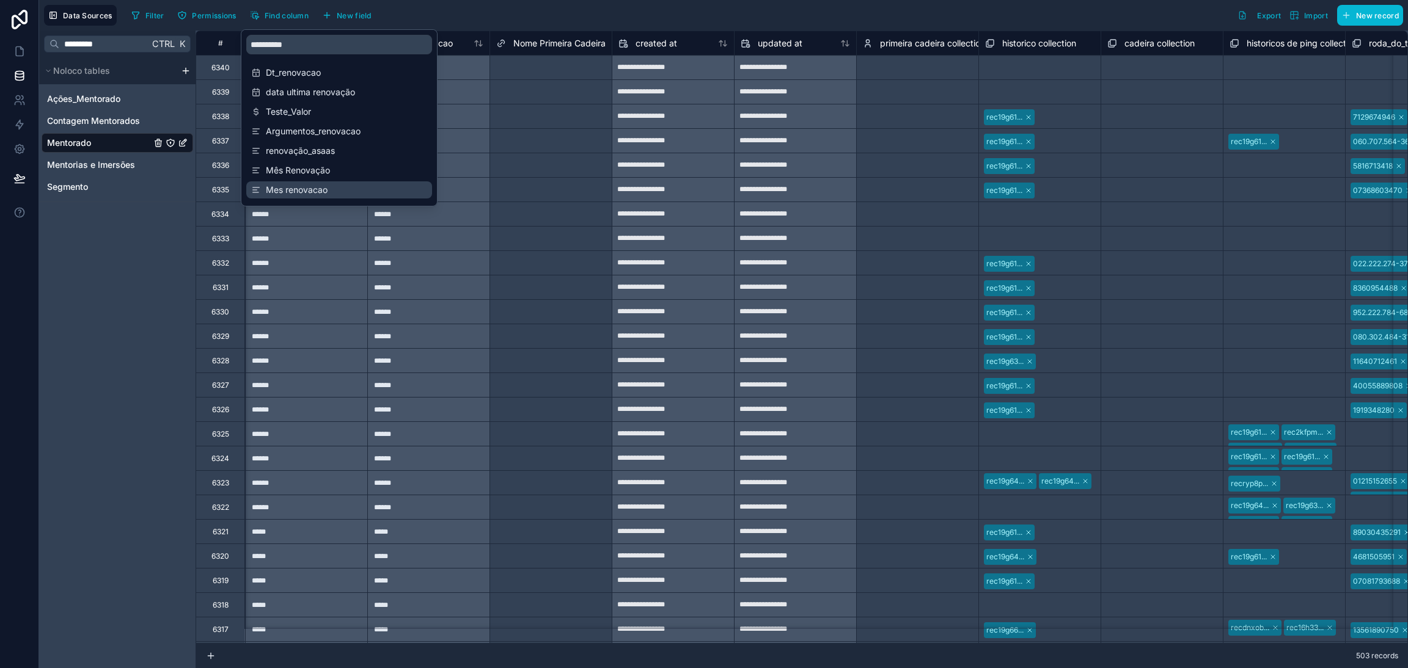
click at [313, 185] on span "Mes renovacao" at bounding box center [340, 190] width 148 height 12
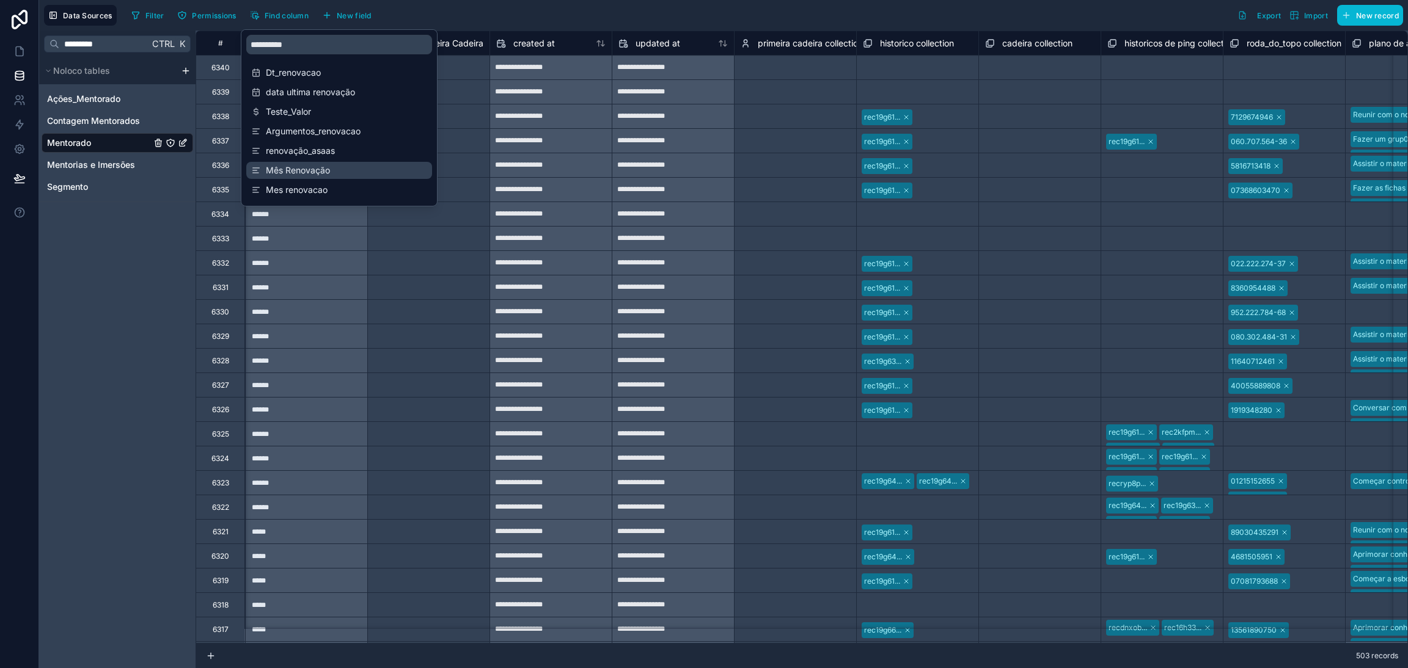
click at [320, 172] on span "Mês Renovação" at bounding box center [340, 170] width 148 height 12
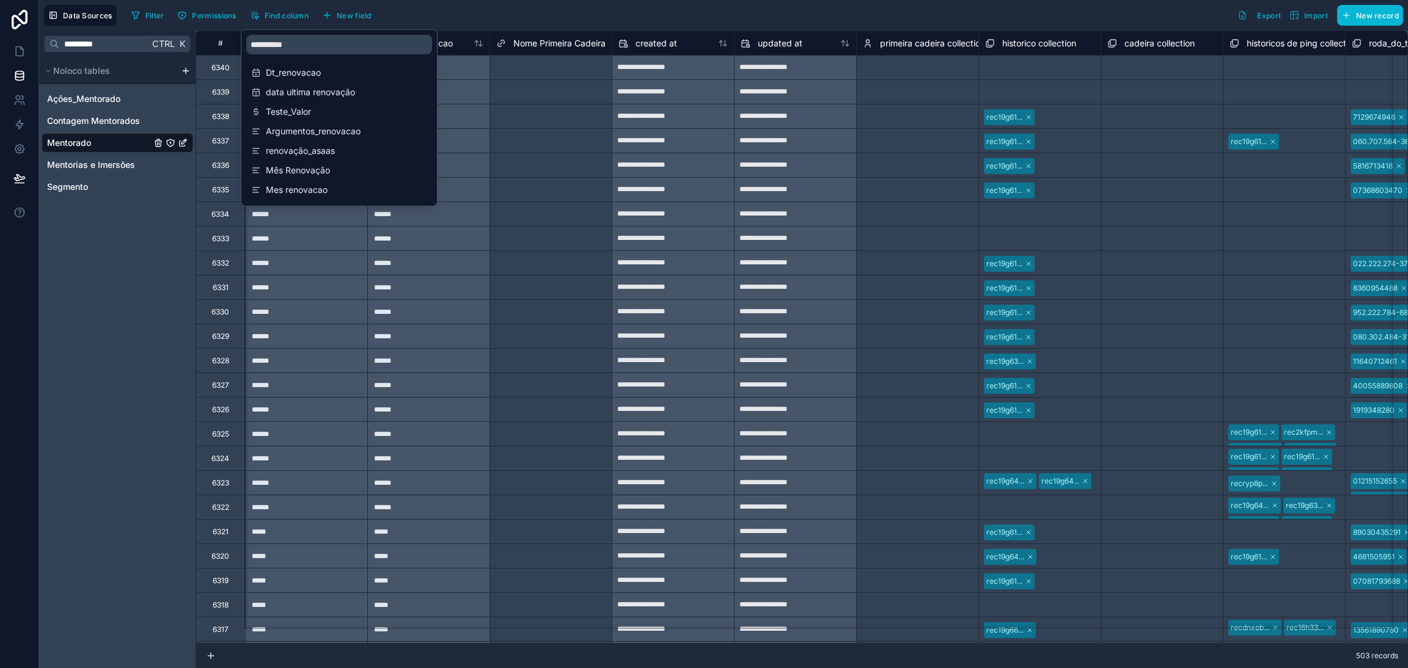
click at [357, 257] on div "******" at bounding box center [306, 263] width 122 height 24
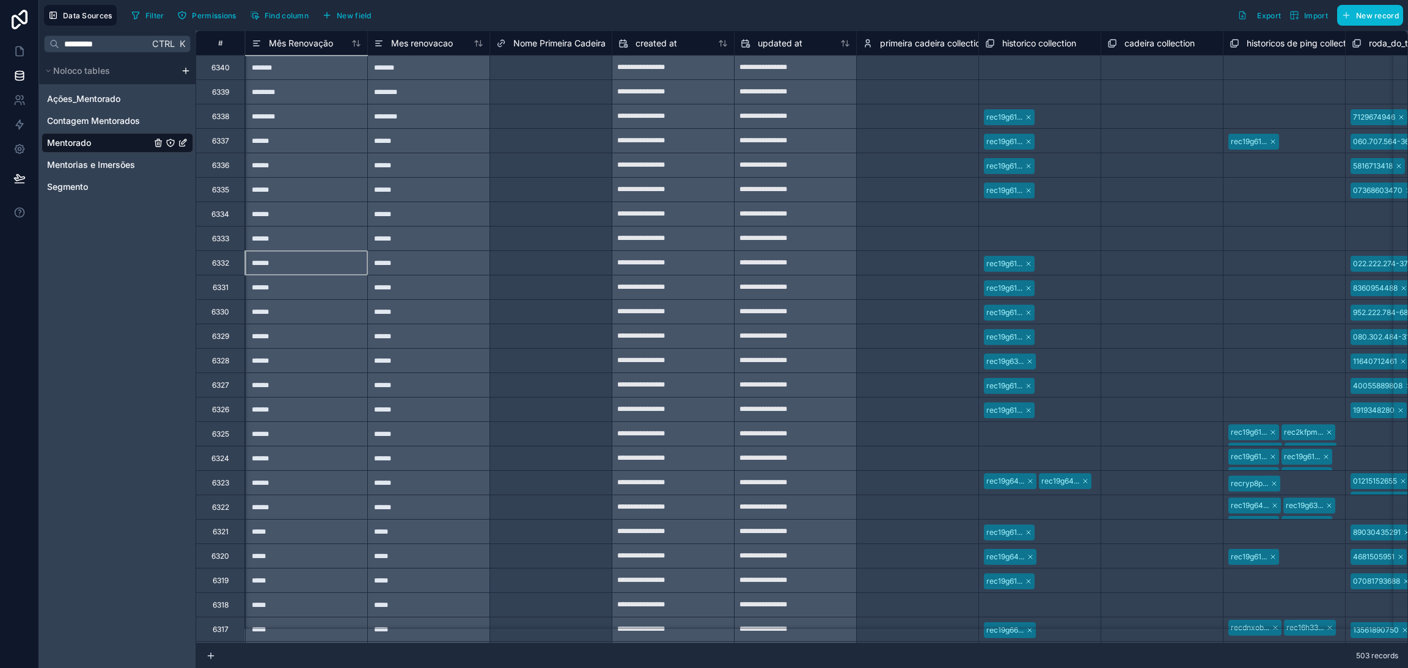
click at [339, 75] on div "*******" at bounding box center [306, 67] width 122 height 24
click at [321, 42] on span "Mês Renovação" at bounding box center [301, 43] width 64 height 12
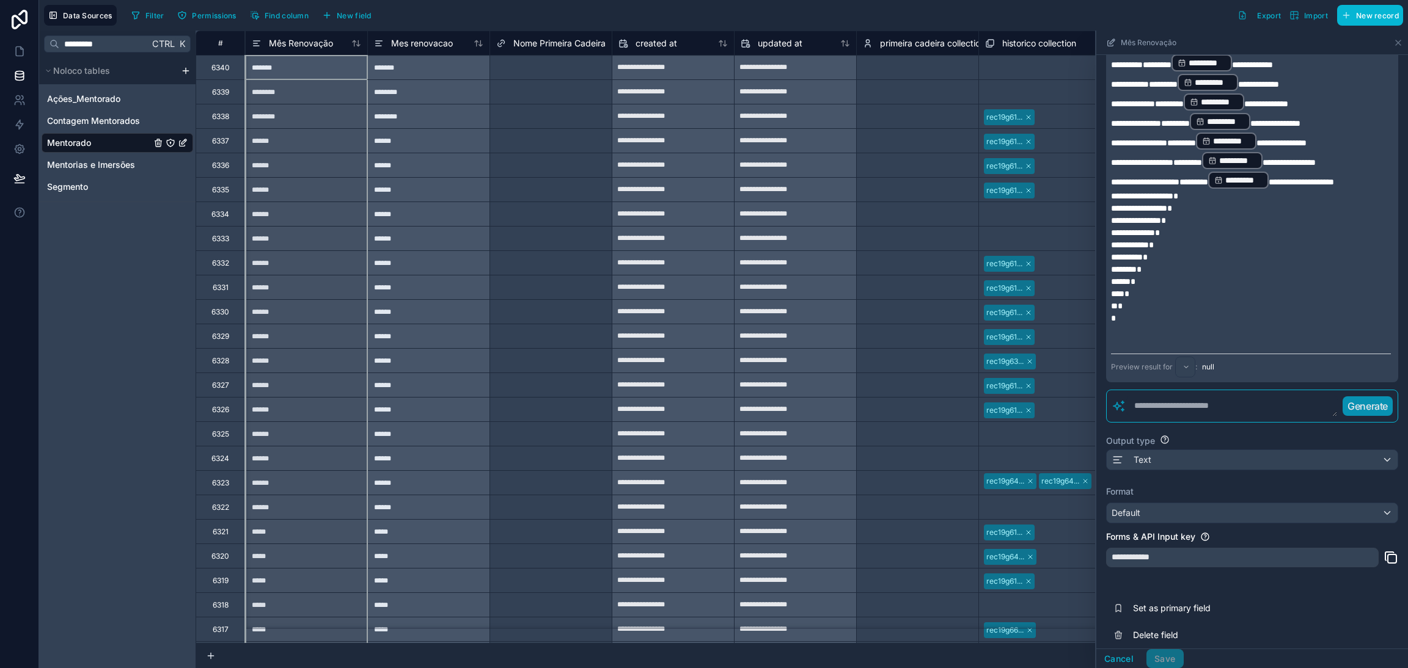
scroll to position [254, 0]
click at [1253, 275] on p "*" at bounding box center [1251, 281] width 280 height 12
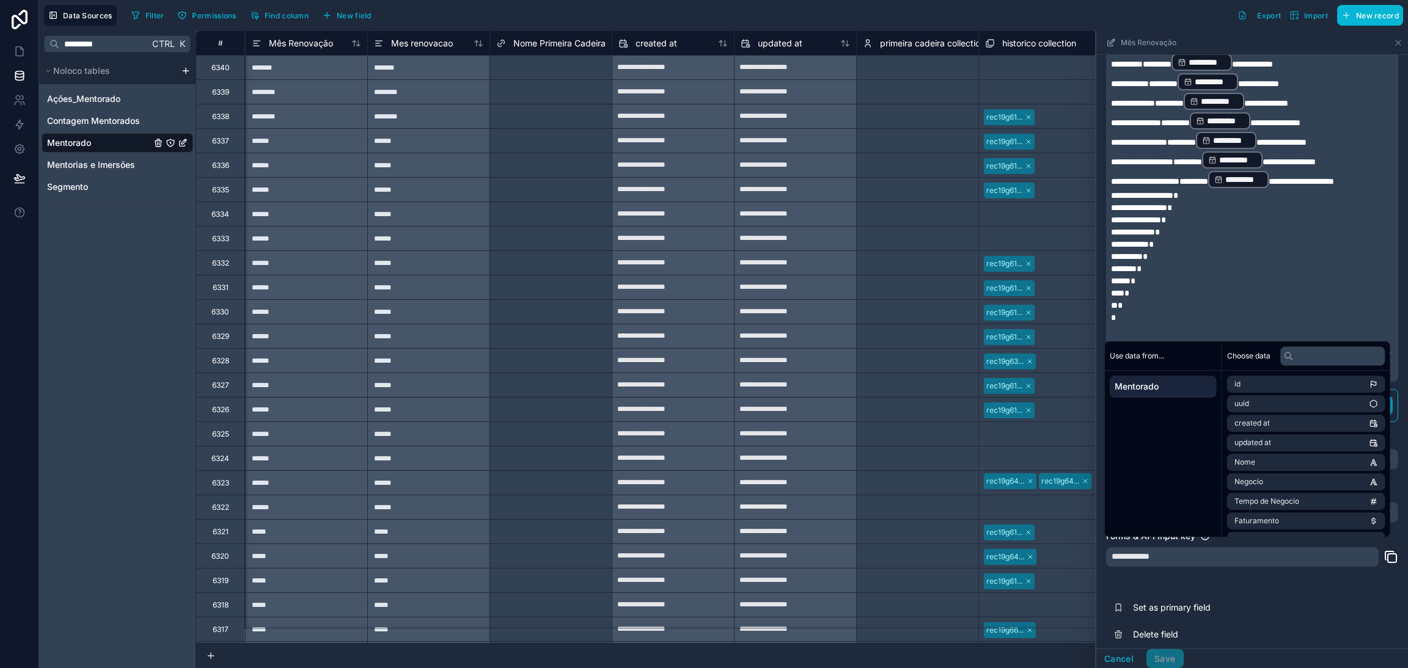
click at [303, 140] on div "******" at bounding box center [306, 140] width 122 height 24
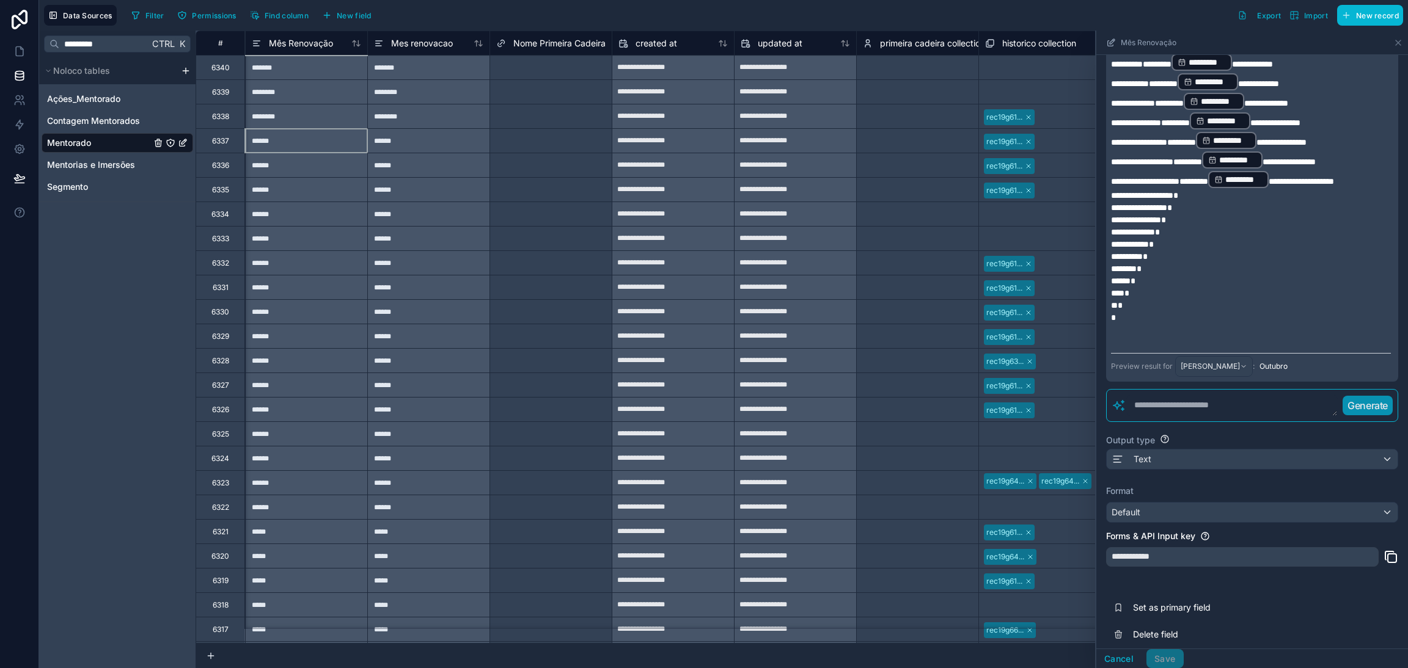
click at [312, 119] on div "********" at bounding box center [306, 116] width 122 height 24
click at [1174, 450] on div "Text" at bounding box center [1252, 460] width 291 height 20
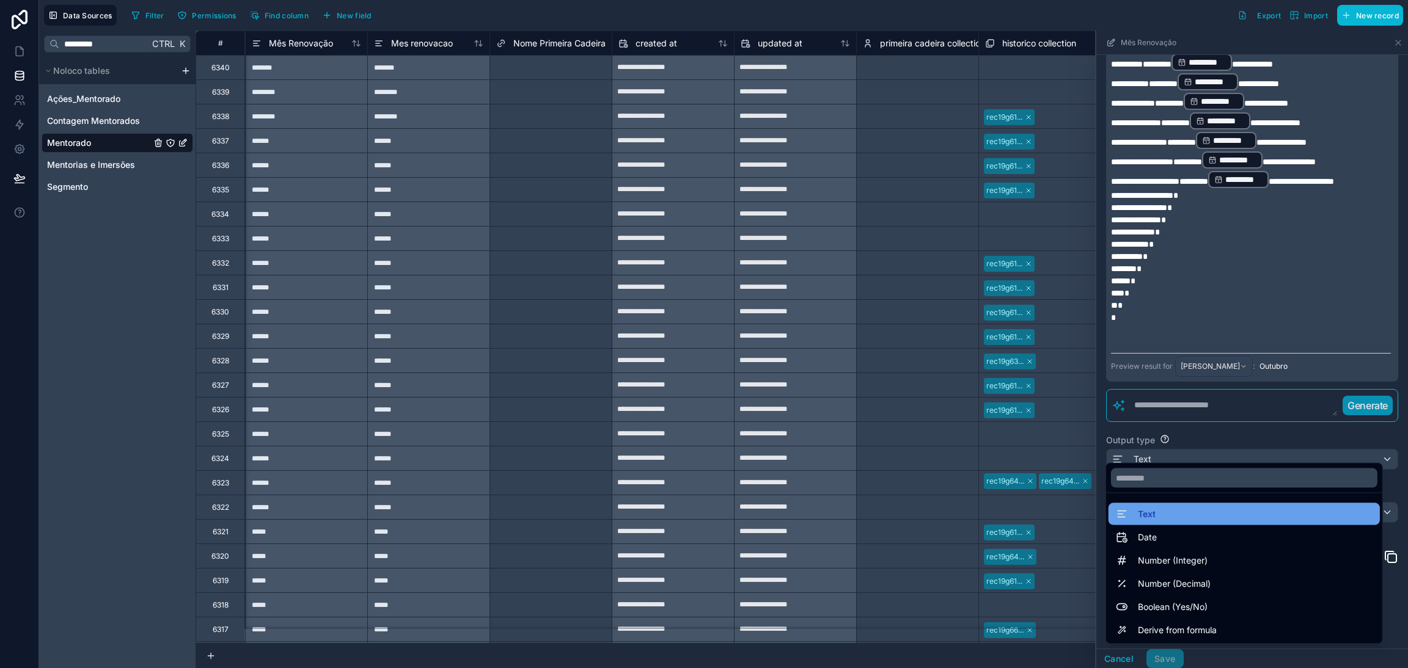
click at [1190, 520] on div "Text" at bounding box center [1244, 514] width 257 height 15
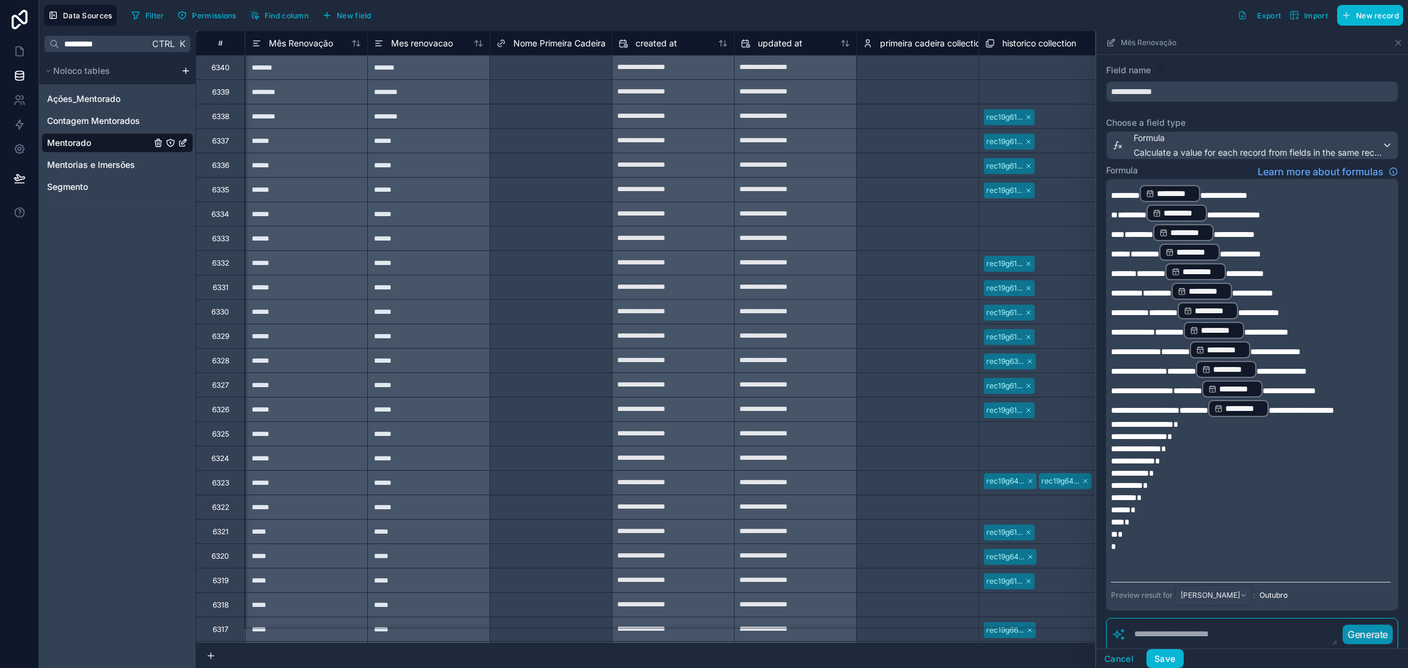
scroll to position [0, 0]
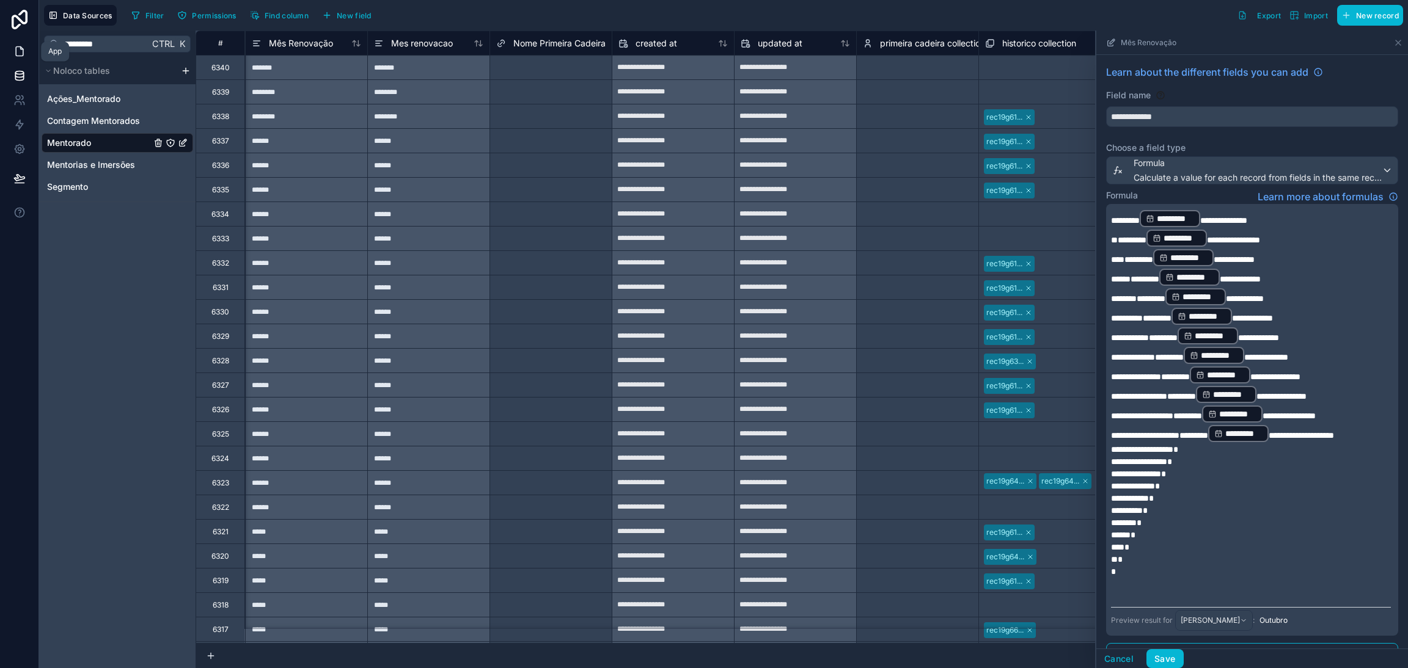
click at [30, 51] on link at bounding box center [19, 51] width 38 height 24
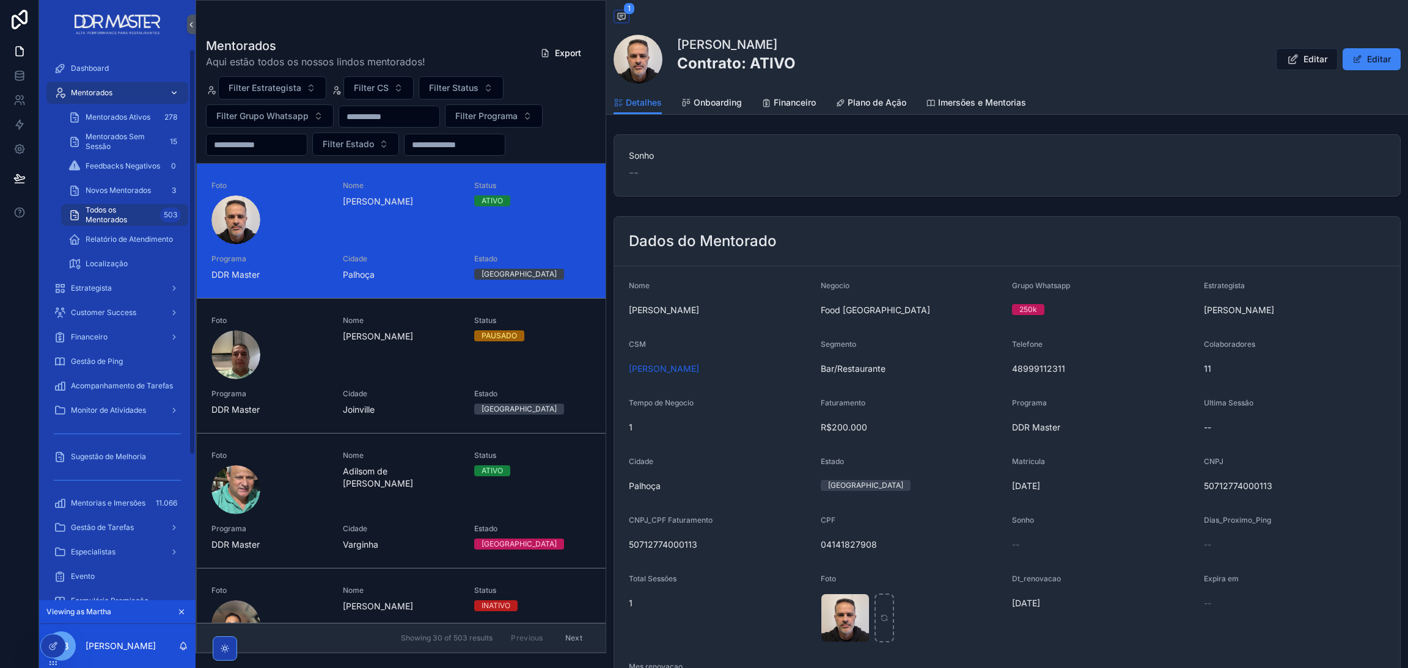
click at [106, 84] on div "Mentorados" at bounding box center [117, 93] width 127 height 20
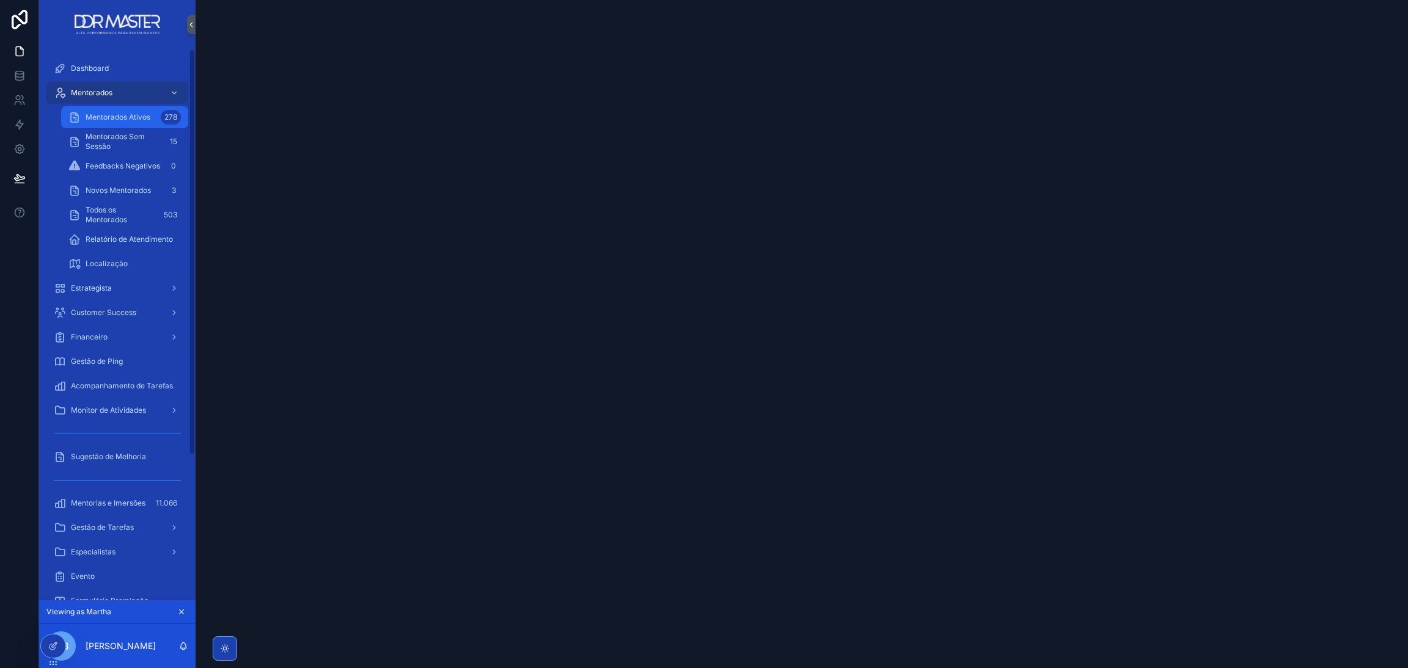
click at [117, 114] on span "Mentorados Ativos" at bounding box center [118, 117] width 65 height 10
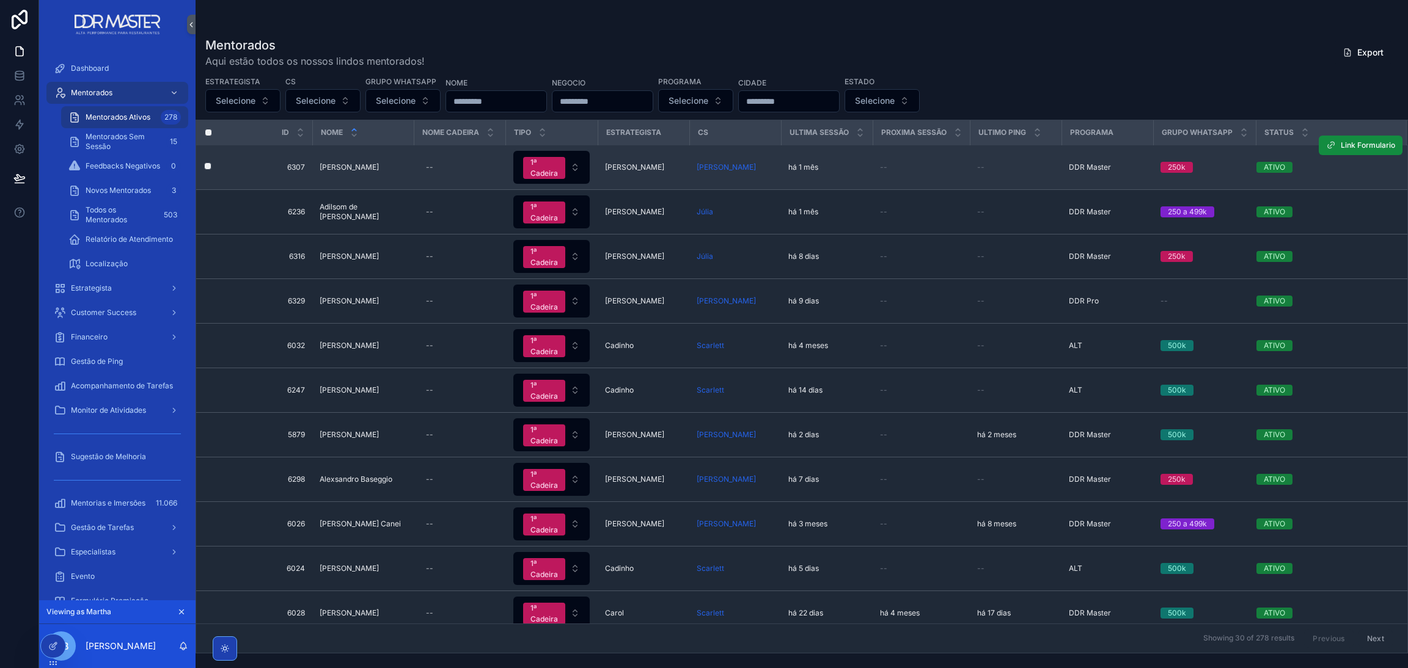
click at [377, 163] on span "Adair Ribeiro da Silva Neto" at bounding box center [349, 168] width 59 height 10
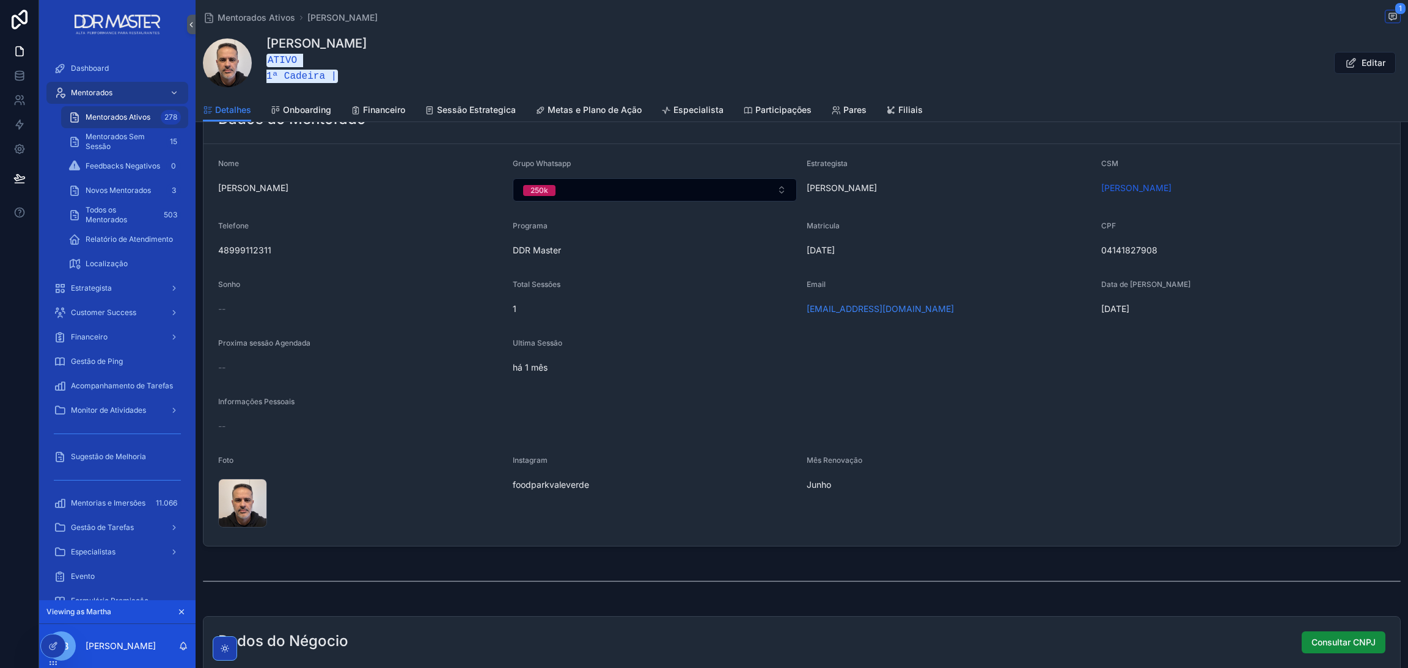
scroll to position [367, 0]
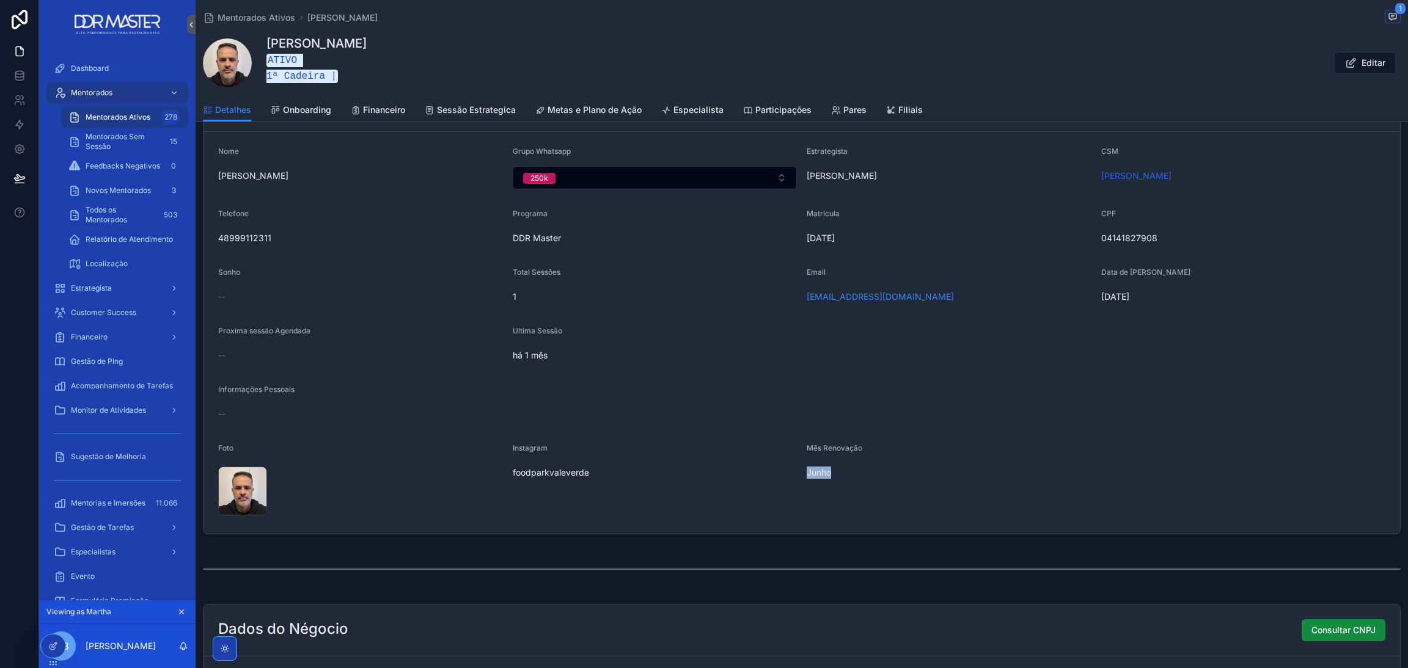
drag, startPoint x: 844, startPoint y: 461, endPoint x: 794, endPoint y: 475, distance: 51.9
click at [797, 475] on form "Nome Adair Ribeiro da Silva Neto Grupo Whatsapp 250k Estrategista Martha CSM Ka…" at bounding box center [801, 333] width 1196 height 402
click at [1334, 63] on button "Editar" at bounding box center [1365, 63] width 62 height 22
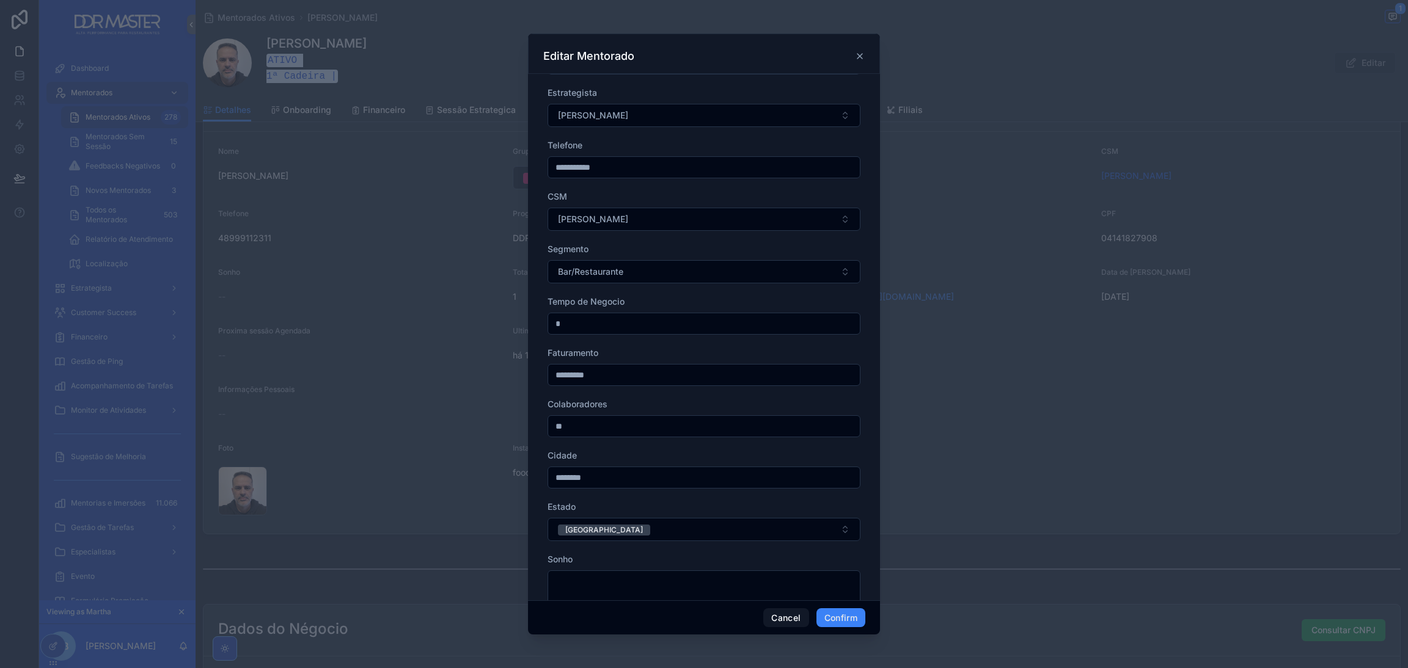
scroll to position [0, 0]
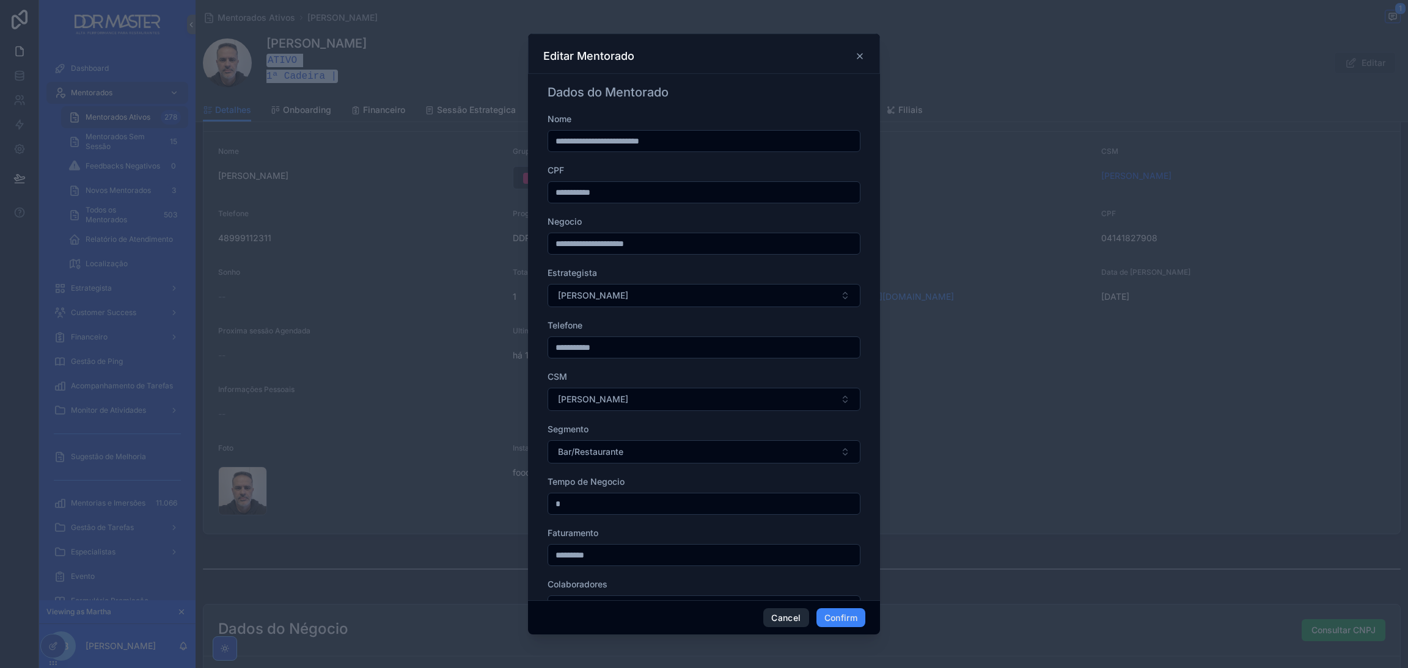
click at [778, 618] on button "Cancel" at bounding box center [785, 619] width 45 height 20
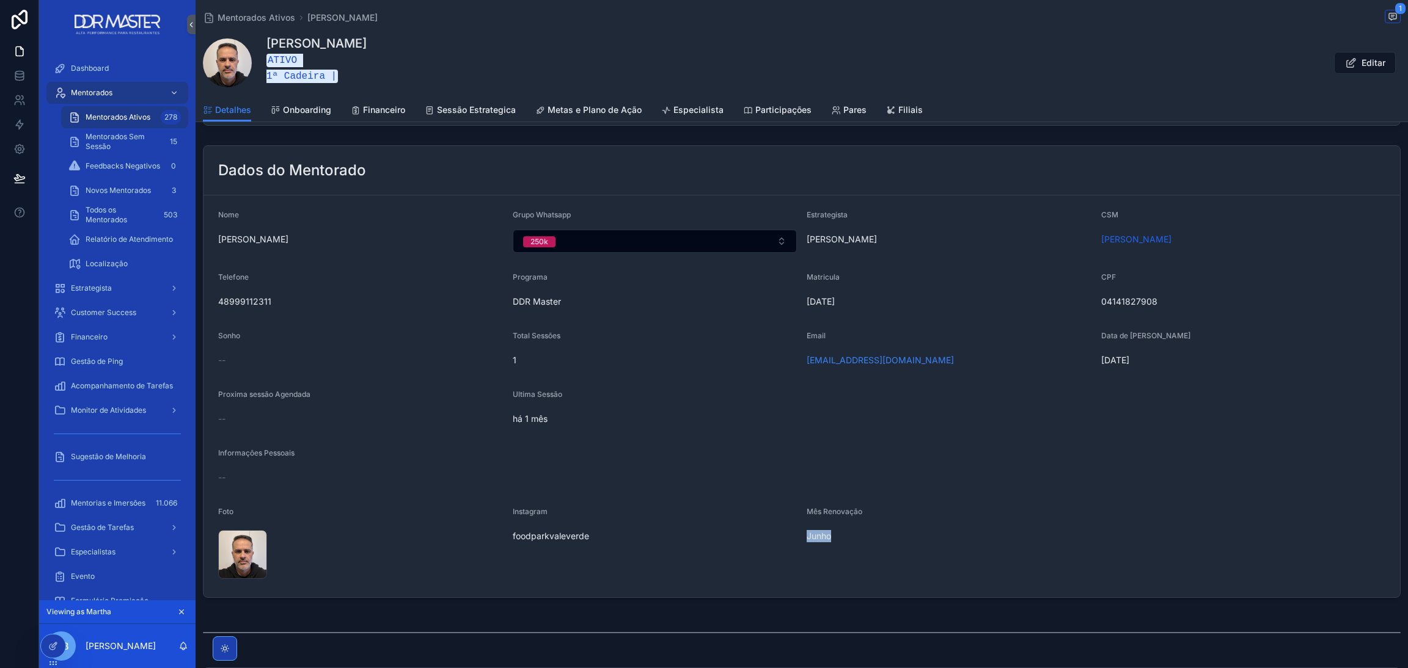
scroll to position [274, 0]
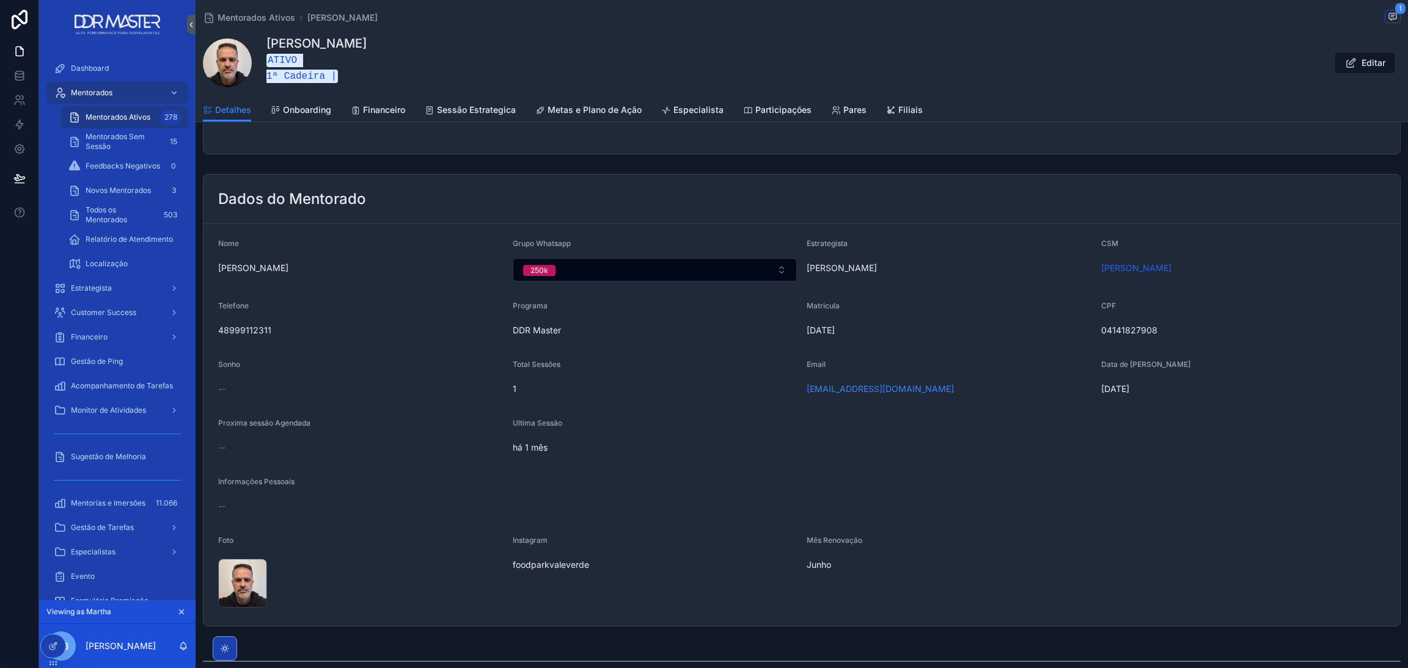
drag, startPoint x: 997, startPoint y: 397, endPoint x: 999, endPoint y: 427, distance: 30.6
click at [999, 427] on form "Nome Adair Ribeiro da Silva Neto Grupo Whatsapp 250k Estrategista Martha CSM Ka…" at bounding box center [801, 425] width 1196 height 402
click at [45, 650] on div at bounding box center [53, 646] width 24 height 23
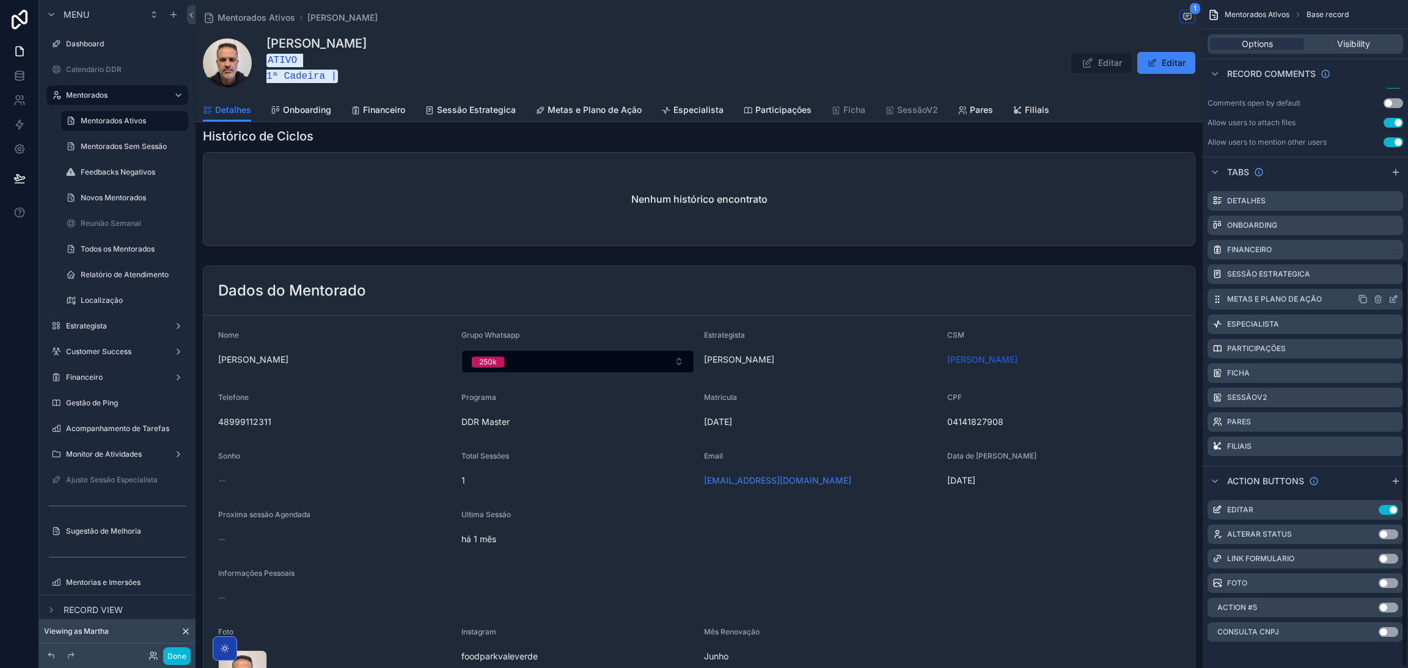
scroll to position [423, 0]
click at [1366, 509] on icon "scrollable content" at bounding box center [1369, 508] width 10 height 10
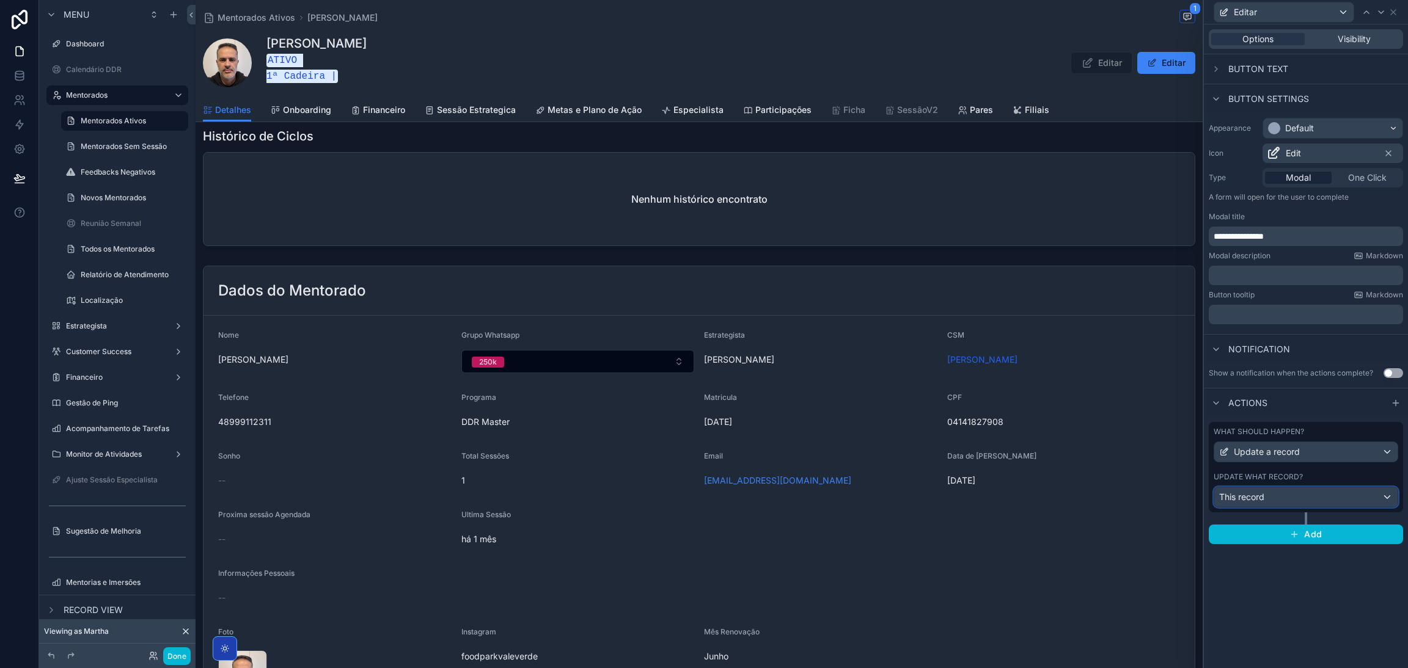
click at [1314, 505] on div "This record" at bounding box center [1305, 498] width 183 height 20
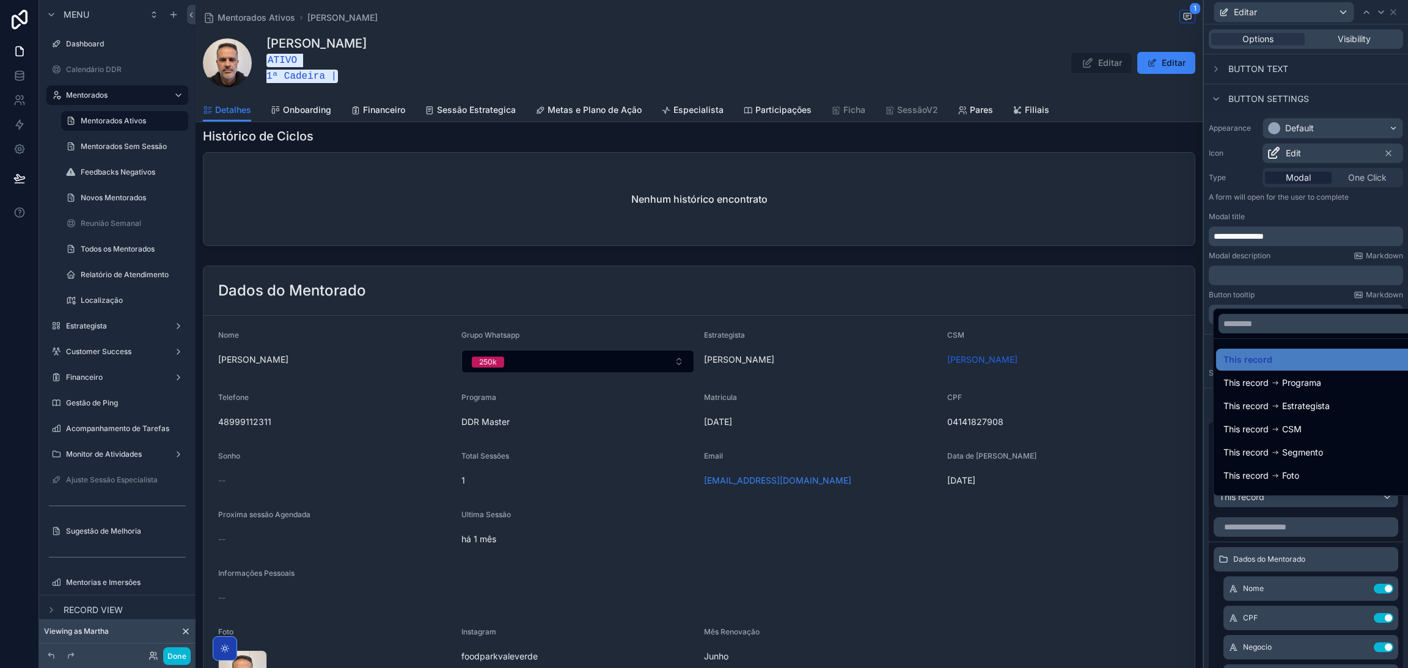
click at [1317, 507] on div at bounding box center [1306, 334] width 204 height 668
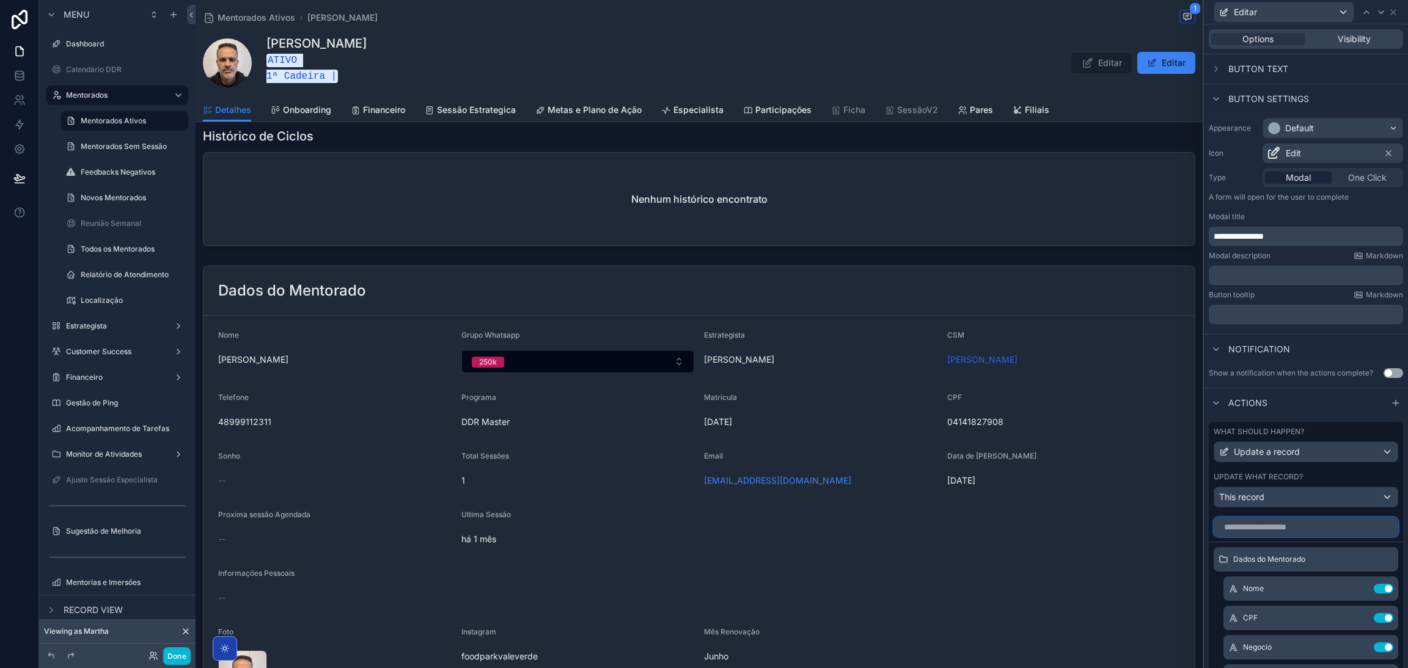
click at [1289, 537] on input "text" at bounding box center [1306, 528] width 185 height 20
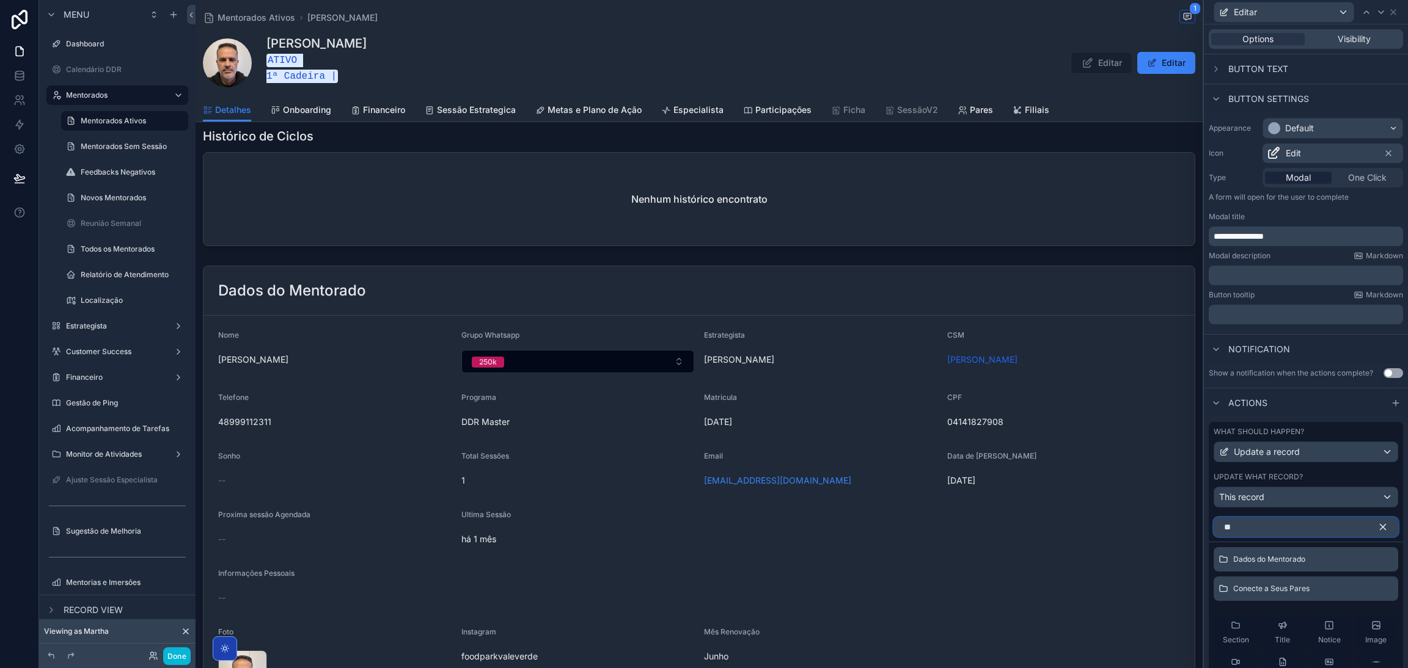
type input "*"
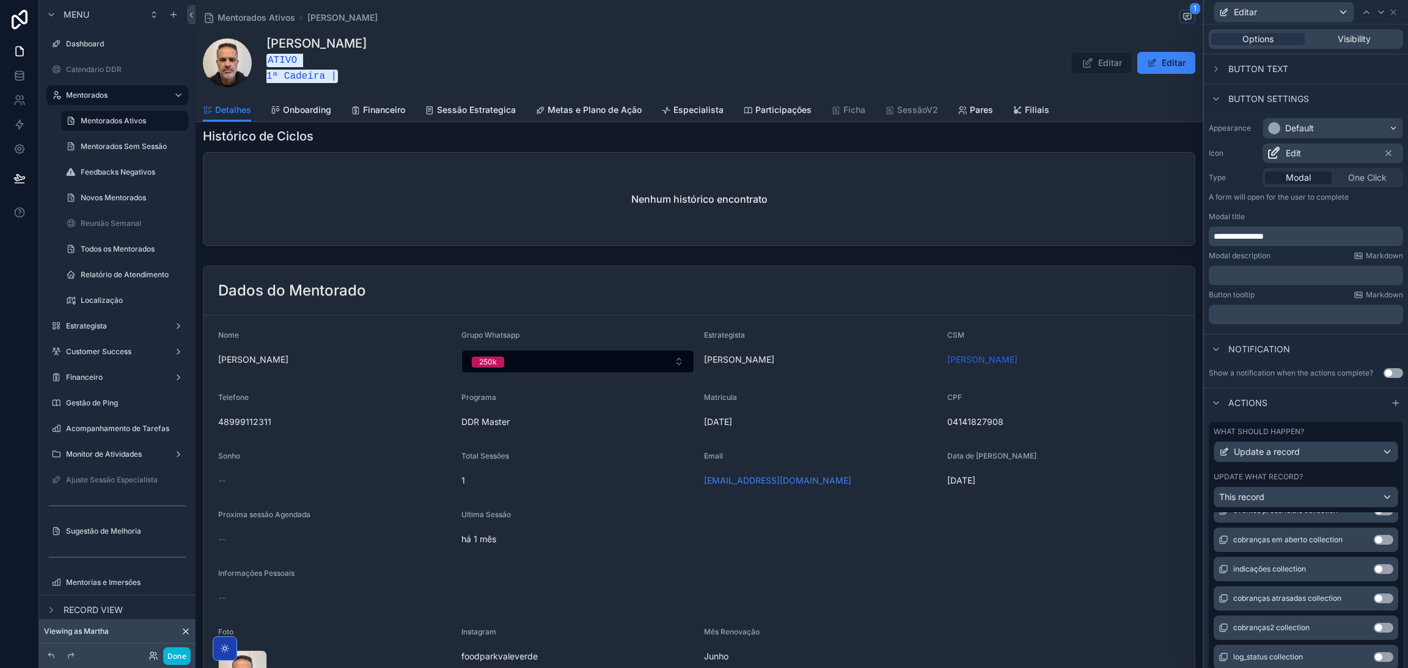
scroll to position [3334, 0]
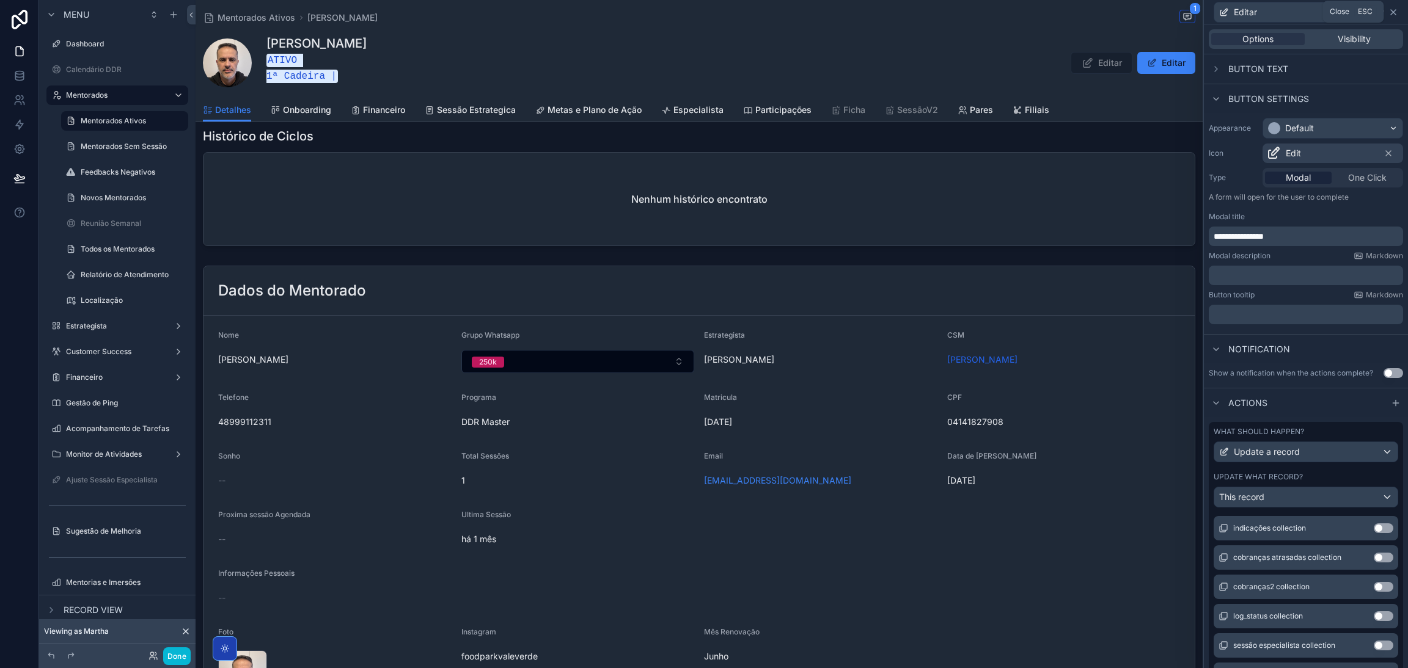
click at [1389, 11] on icon at bounding box center [1393, 12] width 10 height 10
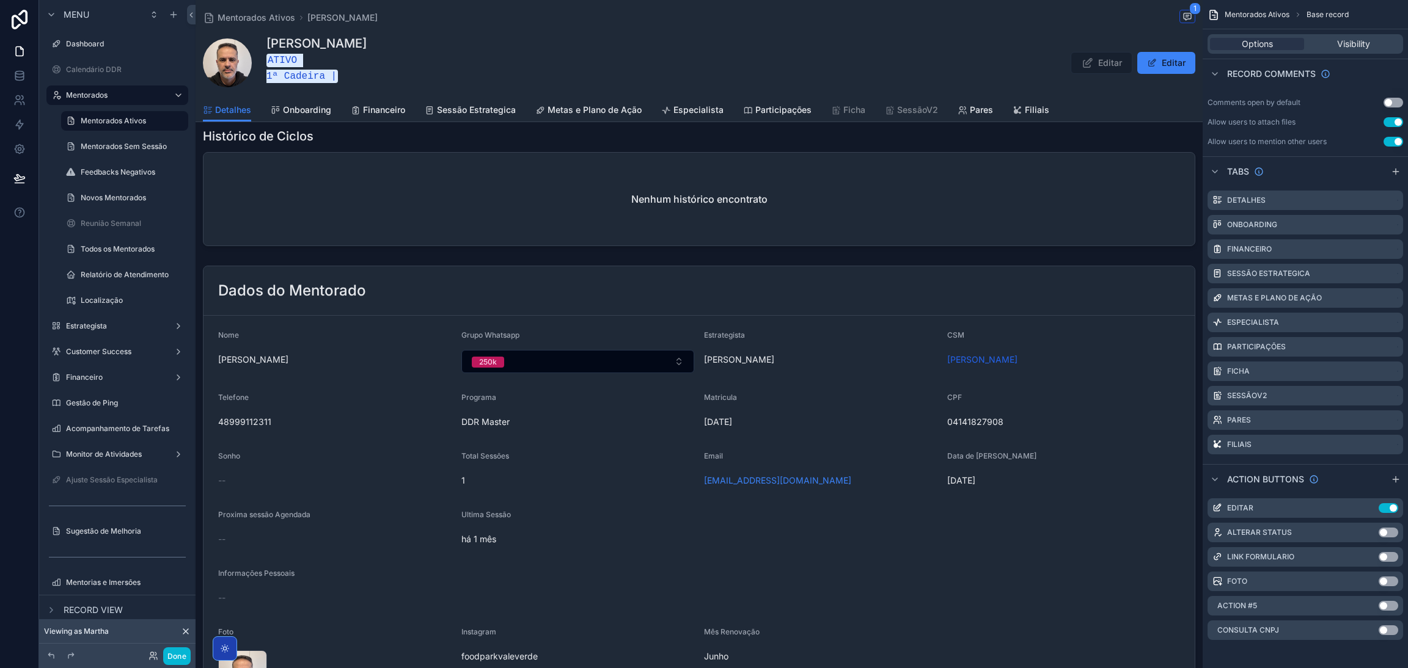
click at [1190, 117] on div "Mentorados Ativos Adair Ribeiro da Silva Neto 1 Adair Ribeiro da Silva Neto ATI…" at bounding box center [699, 61] width 1007 height 122
click at [21, 74] on icon at bounding box center [19, 72] width 8 height 3
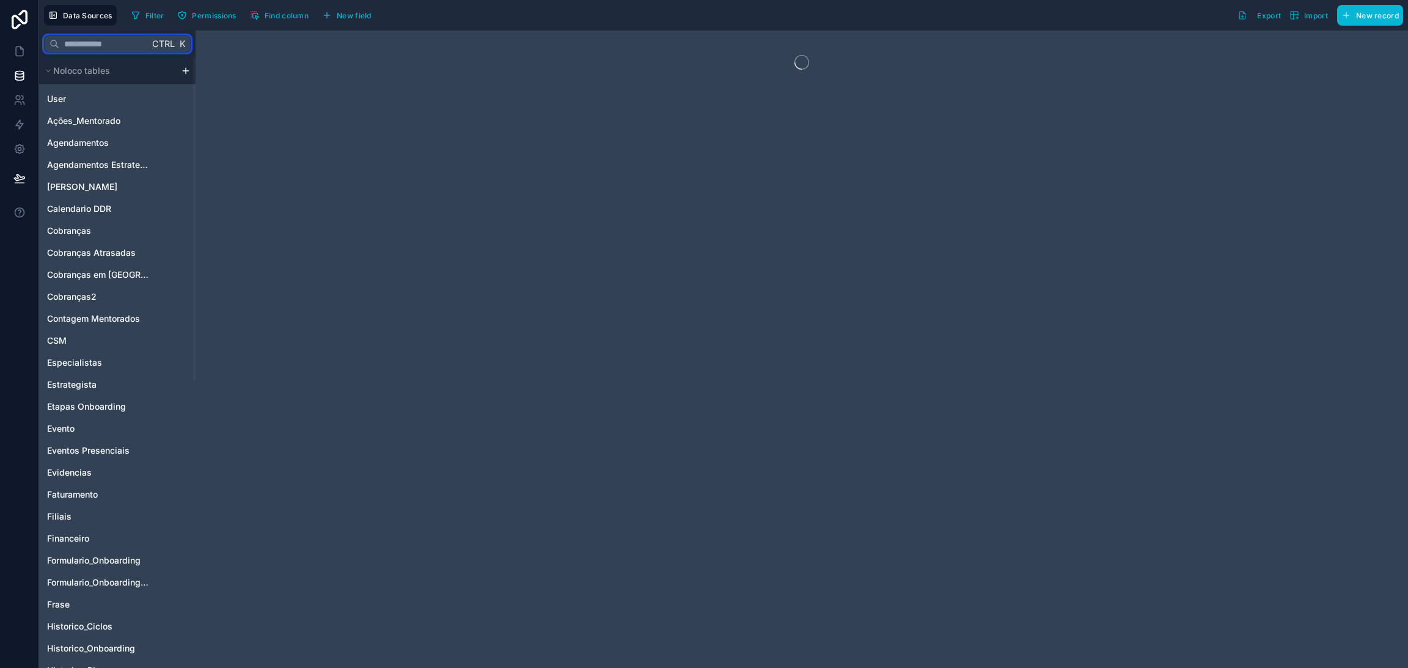
click at [89, 48] on input "text" at bounding box center [104, 44] width 90 height 22
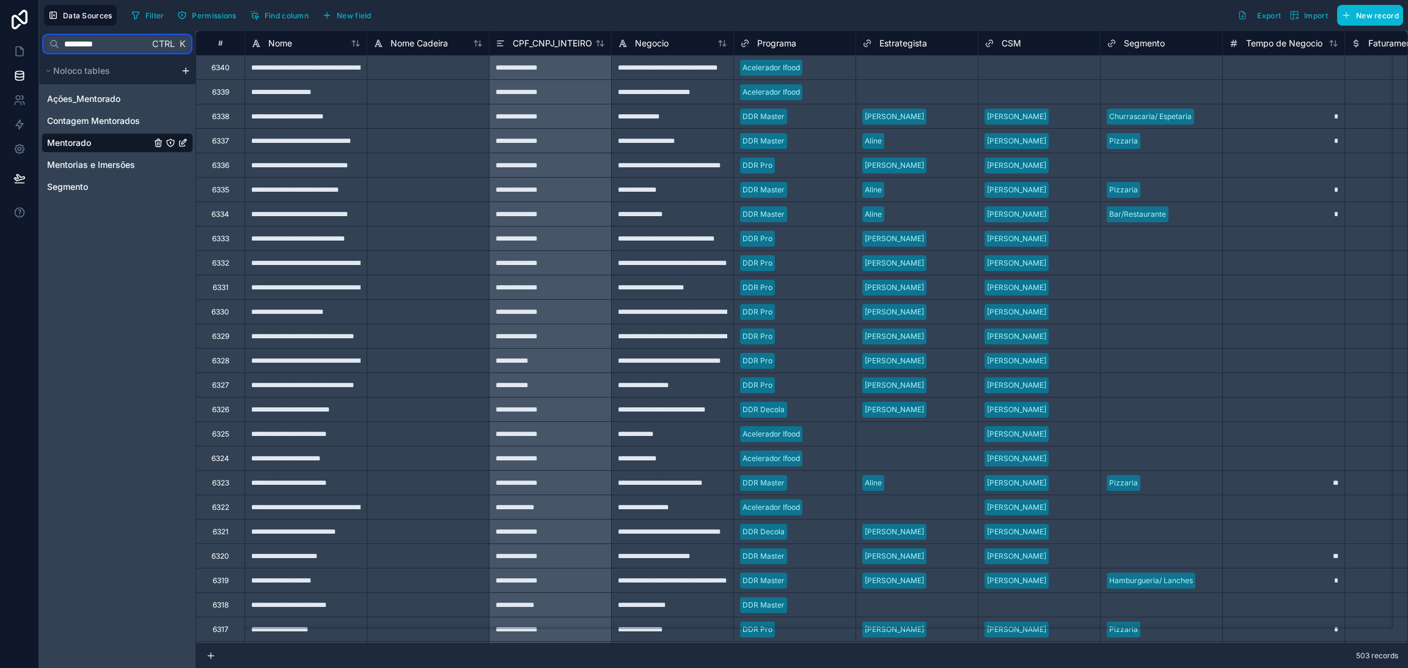
type input "*********"
click at [93, 147] on link "Mentorado" at bounding box center [99, 143] width 104 height 12
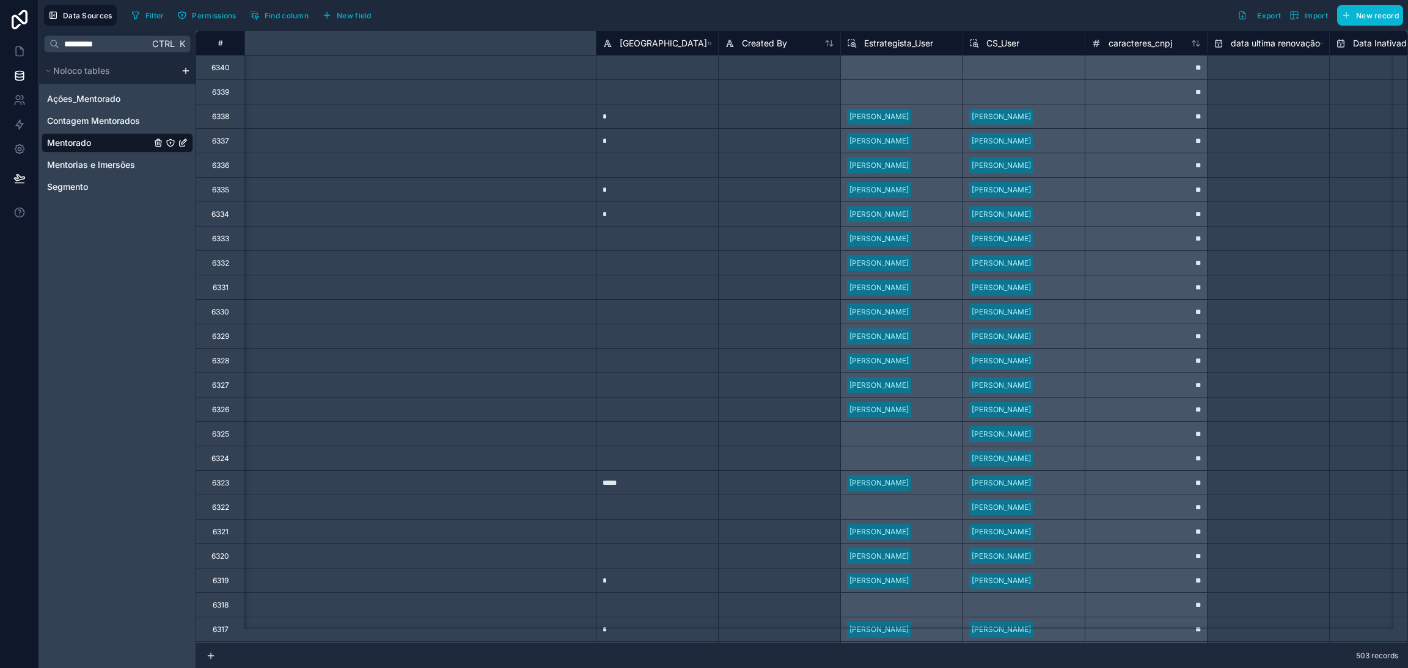
scroll to position [0, 4922]
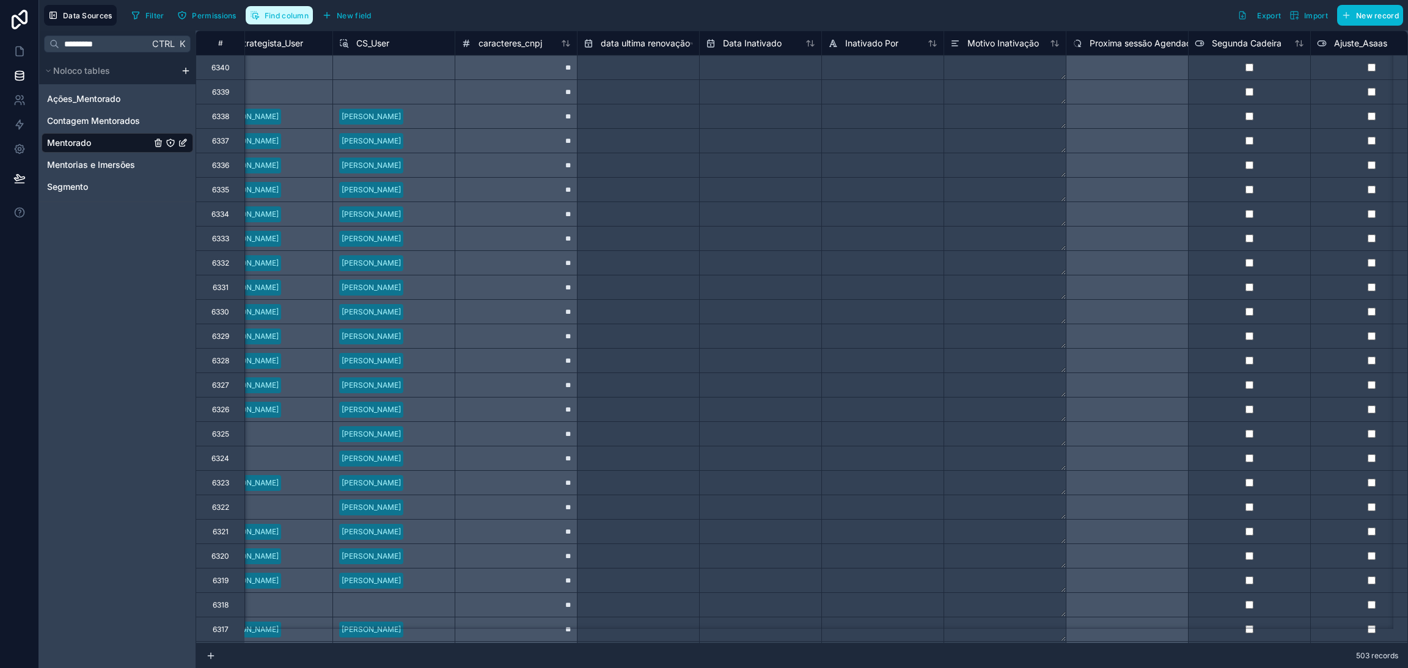
click at [291, 19] on button "Find column" at bounding box center [279, 15] width 67 height 18
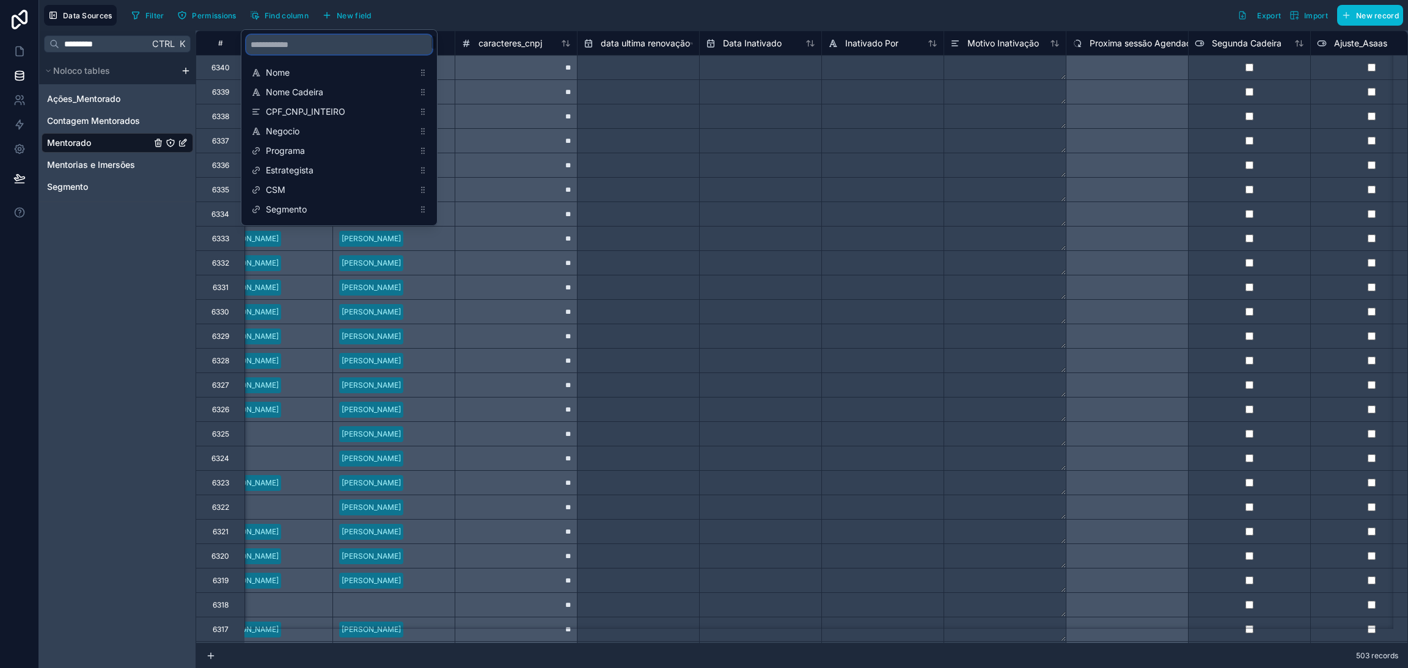
click at [321, 49] on input "scrollable content" at bounding box center [339, 45] width 186 height 20
type input "******"
click at [328, 203] on span "Mês Renovação" at bounding box center [340, 209] width 148 height 12
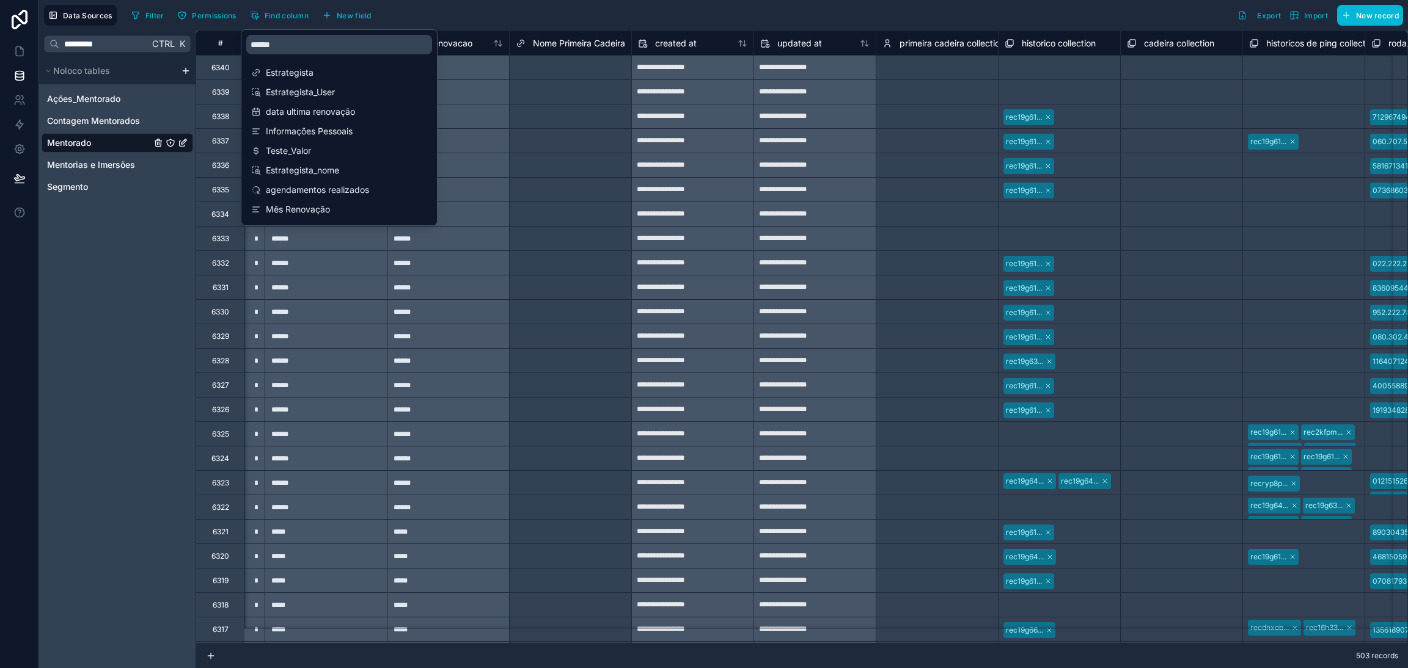
scroll to position [0, 14175]
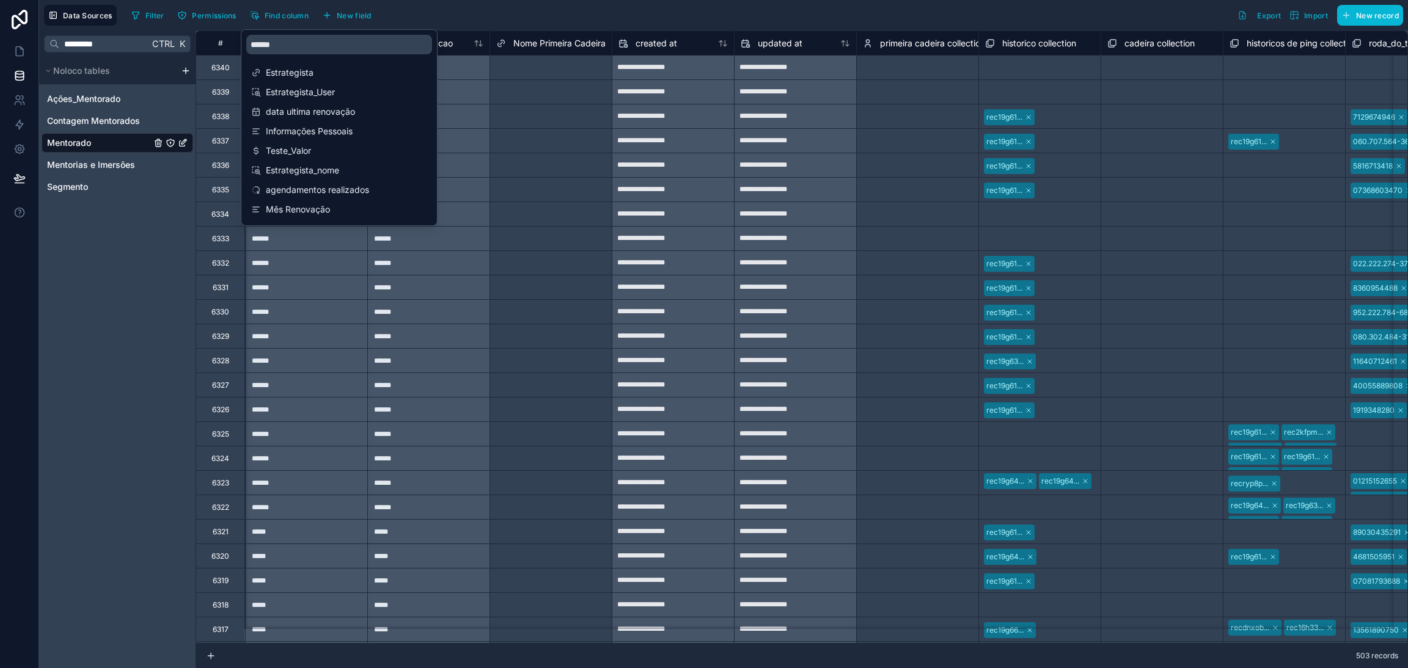
click at [332, 291] on div "******" at bounding box center [306, 287] width 122 height 24
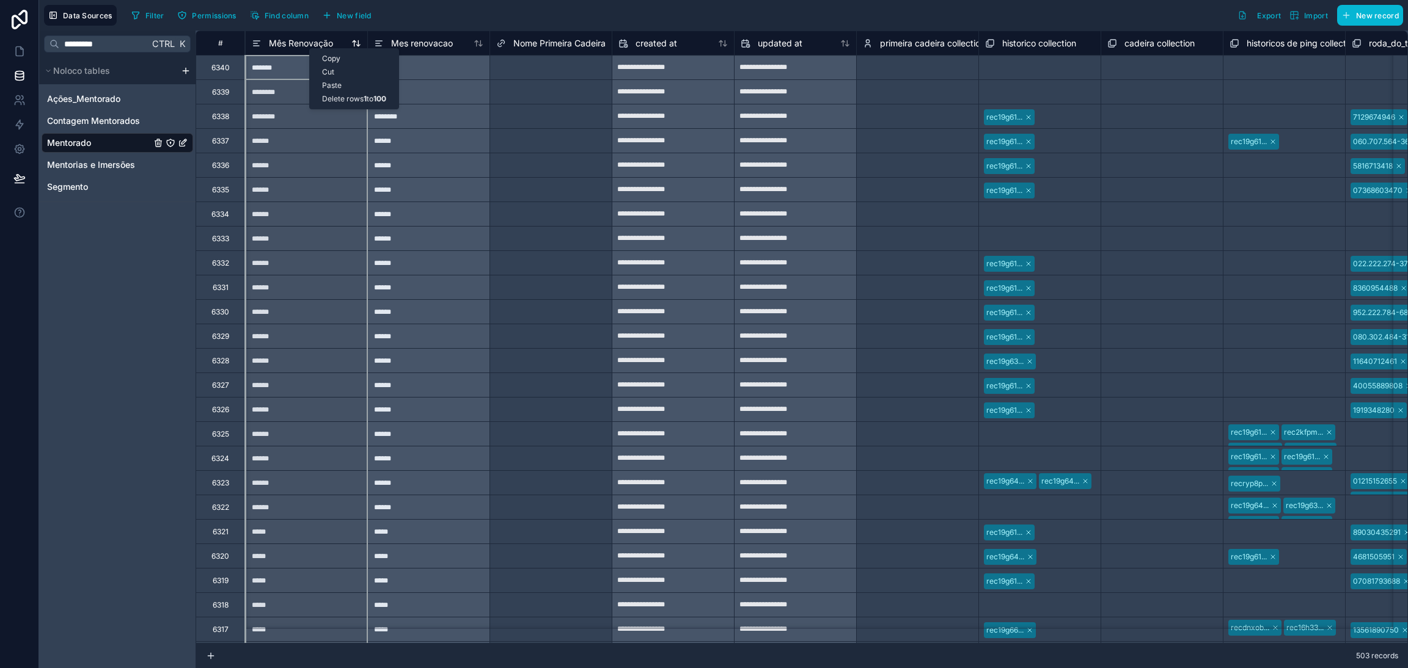
drag, startPoint x: 309, startPoint y: 48, endPoint x: 303, endPoint y: 40, distance: 10.0
click at [303, 40] on span "Mês Renovação" at bounding box center [301, 43] width 64 height 12
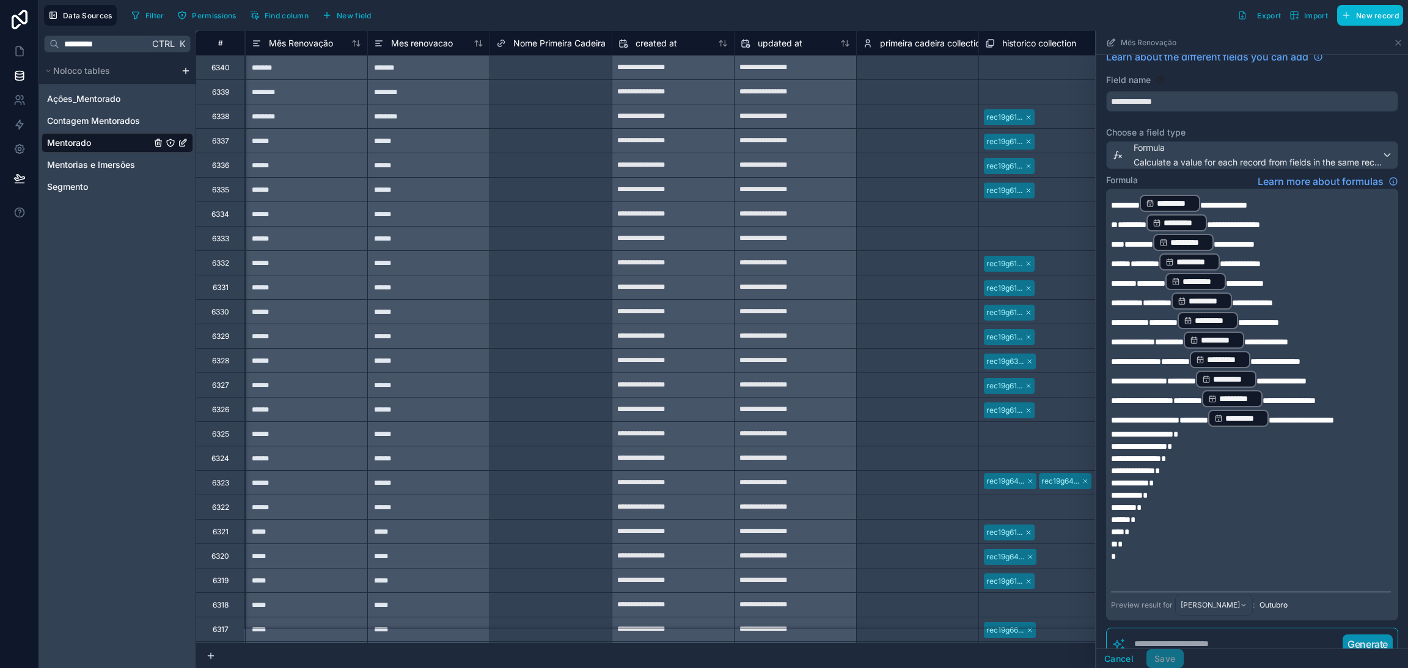
scroll to position [23, 0]
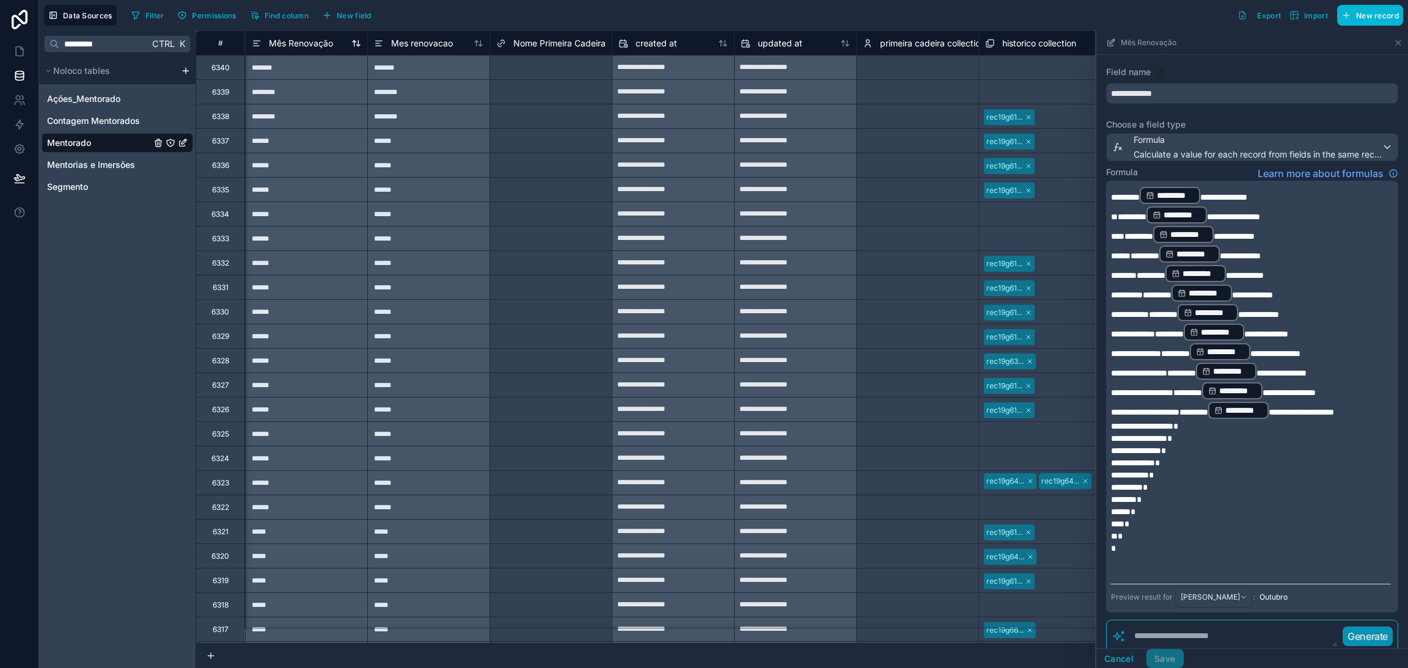
click at [323, 41] on span "Mês Renovação" at bounding box center [301, 43] width 64 height 12
click at [1199, 104] on div "**********" at bounding box center [1252, 460] width 312 height 857
click at [1210, 97] on input "**********" at bounding box center [1252, 94] width 291 height 20
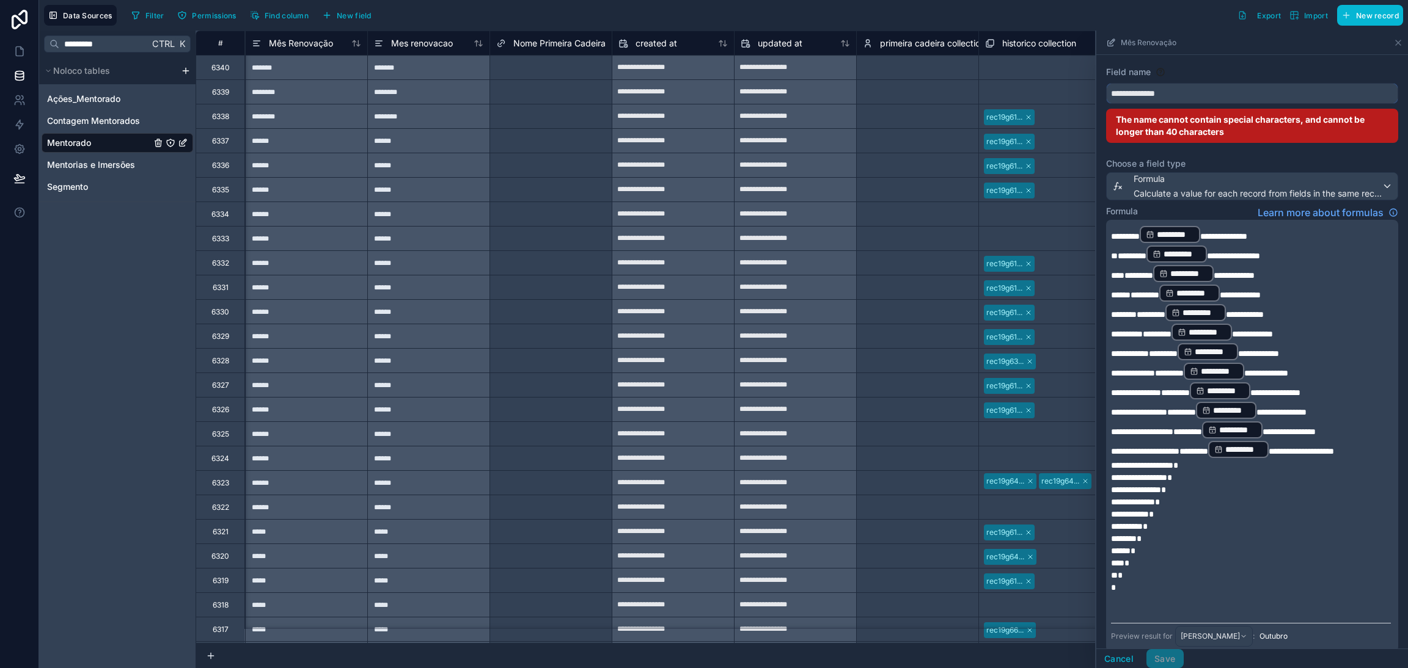
click at [1106, 83] on button "**********" at bounding box center [1252, 93] width 292 height 21
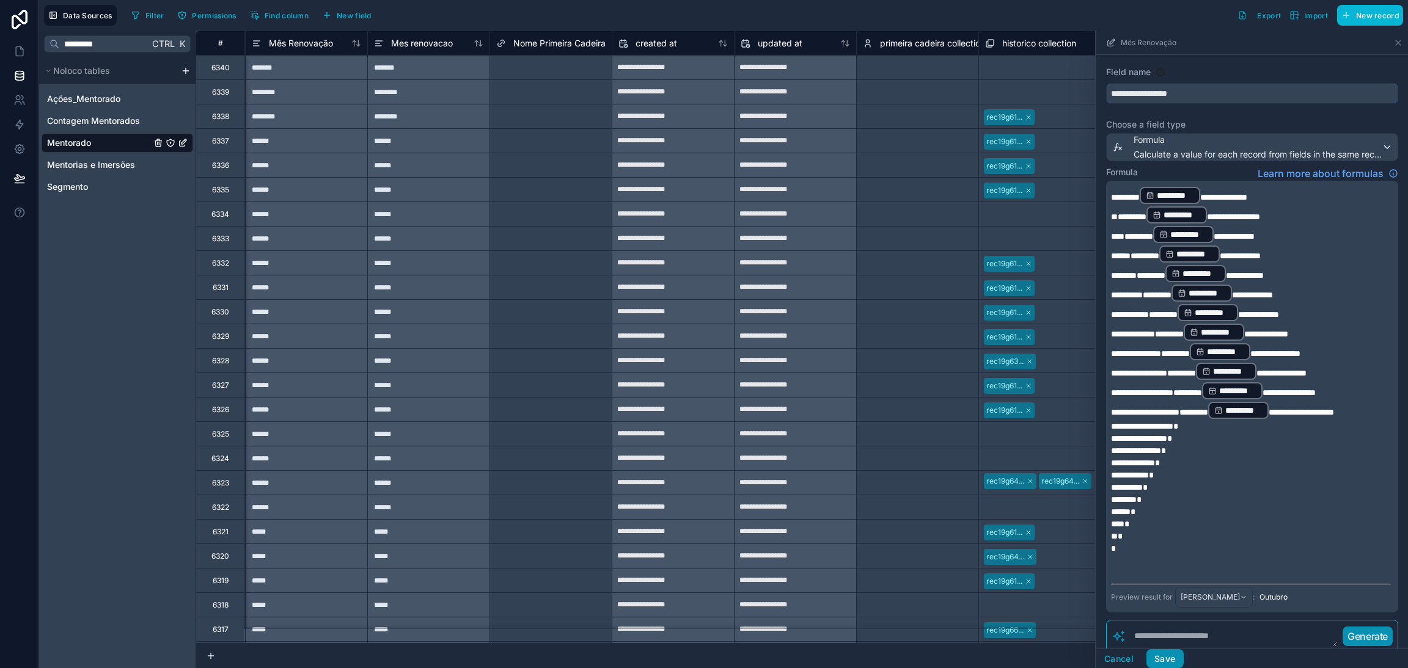
type input "**********"
click at [1175, 657] on button "Save" at bounding box center [1164, 660] width 37 height 20
click at [679, 23] on div "Filter Permissions Find column New field Export Import New record" at bounding box center [764, 15] width 1276 height 21
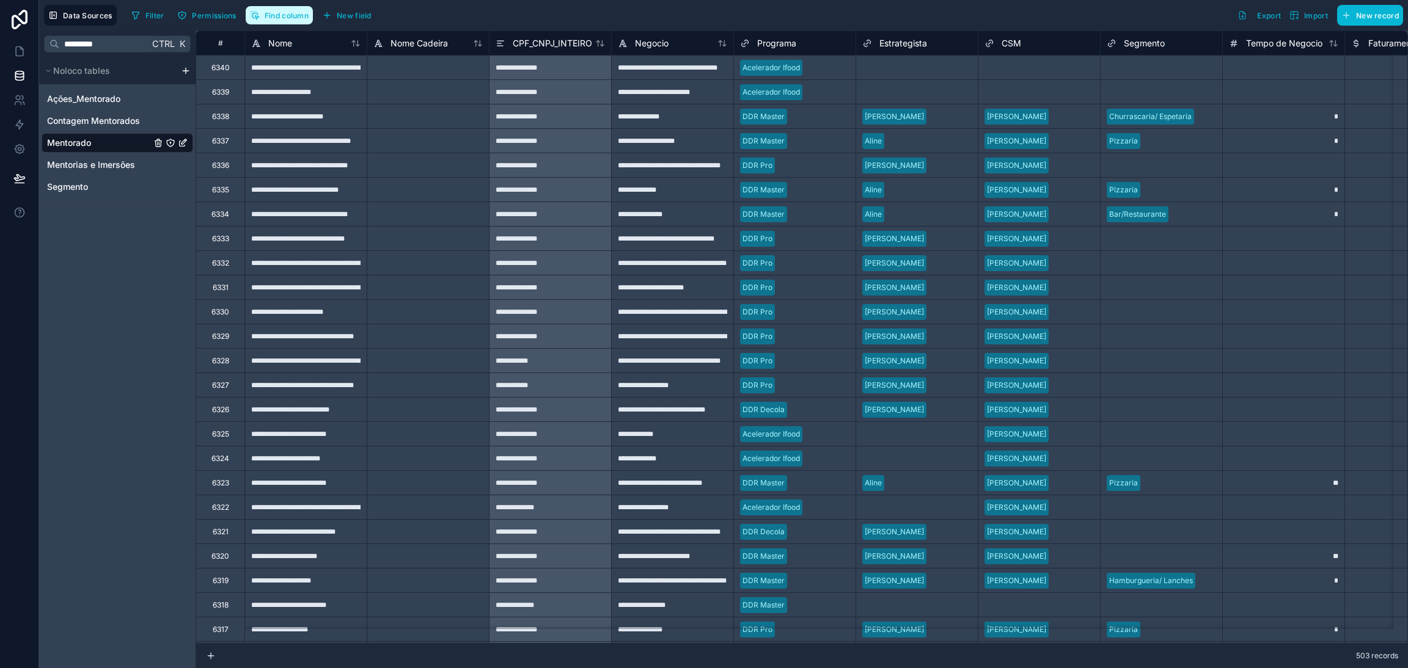
click at [267, 18] on span "Find column" at bounding box center [287, 15] width 44 height 9
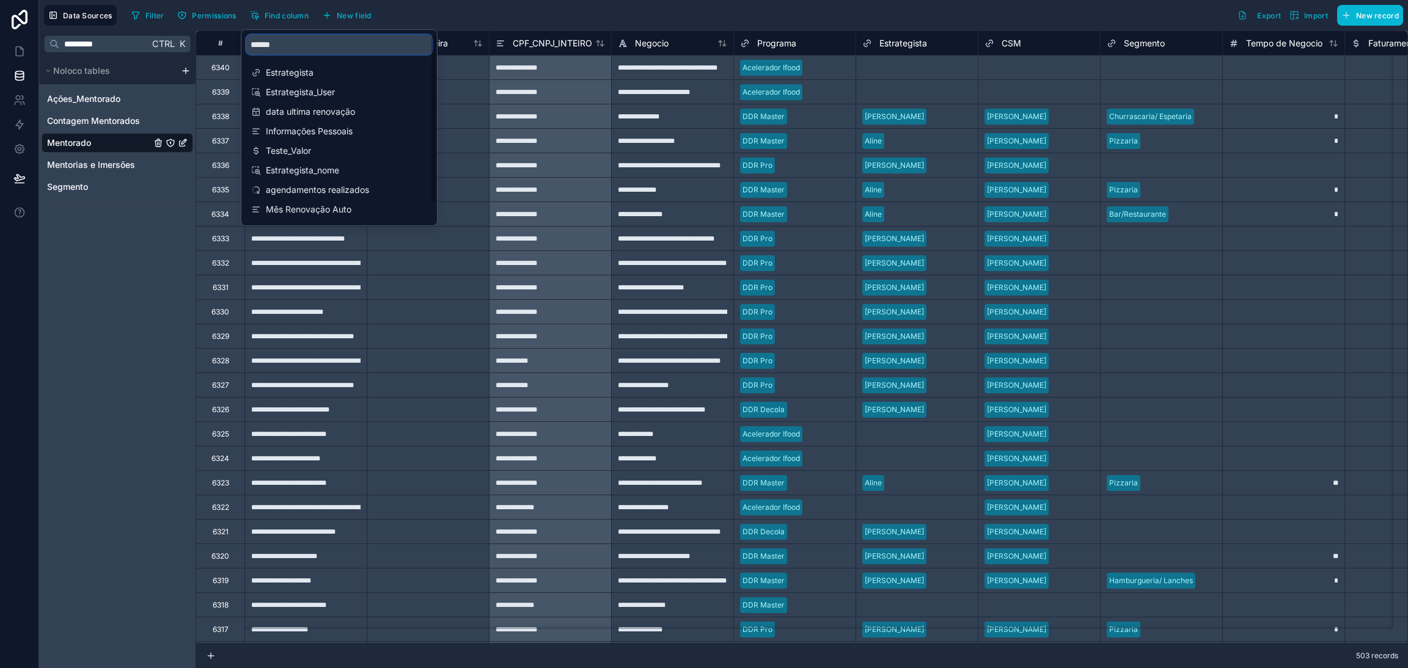
click at [295, 53] on input "******" at bounding box center [339, 45] width 186 height 20
type input "*"
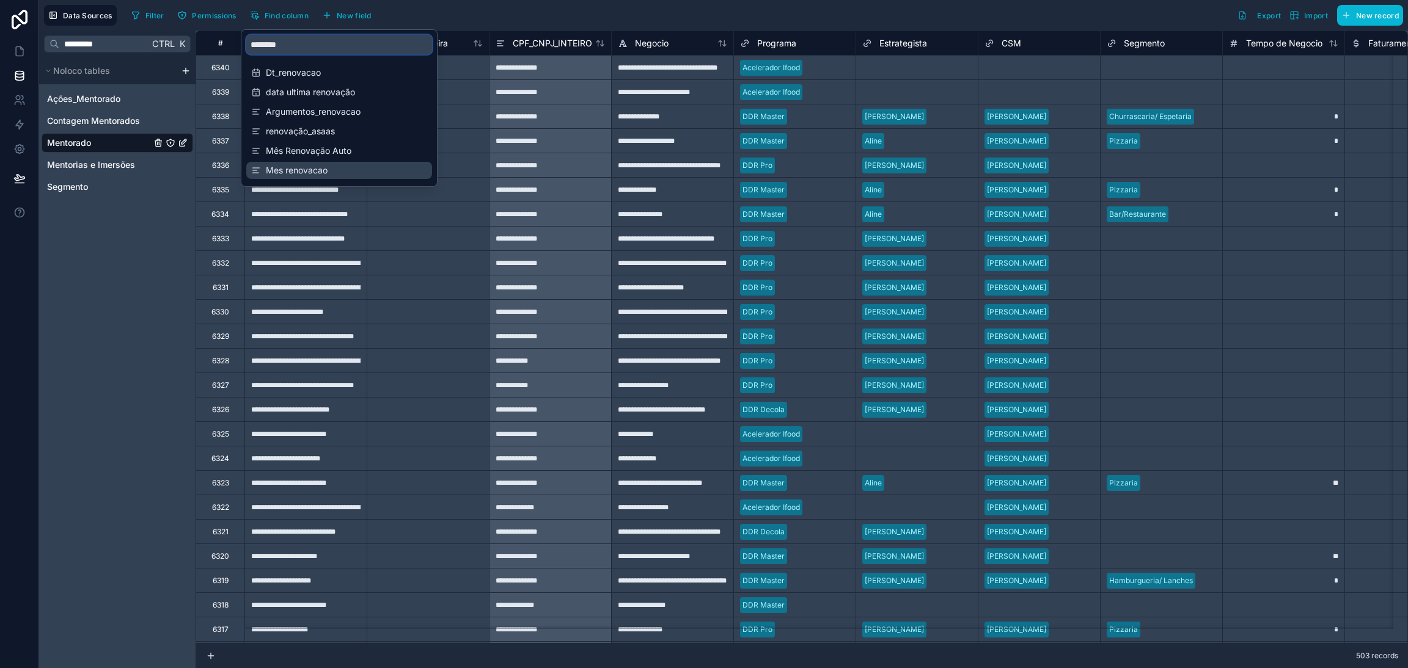
type input "********"
click at [309, 164] on span "Mes renovacao" at bounding box center [340, 170] width 148 height 12
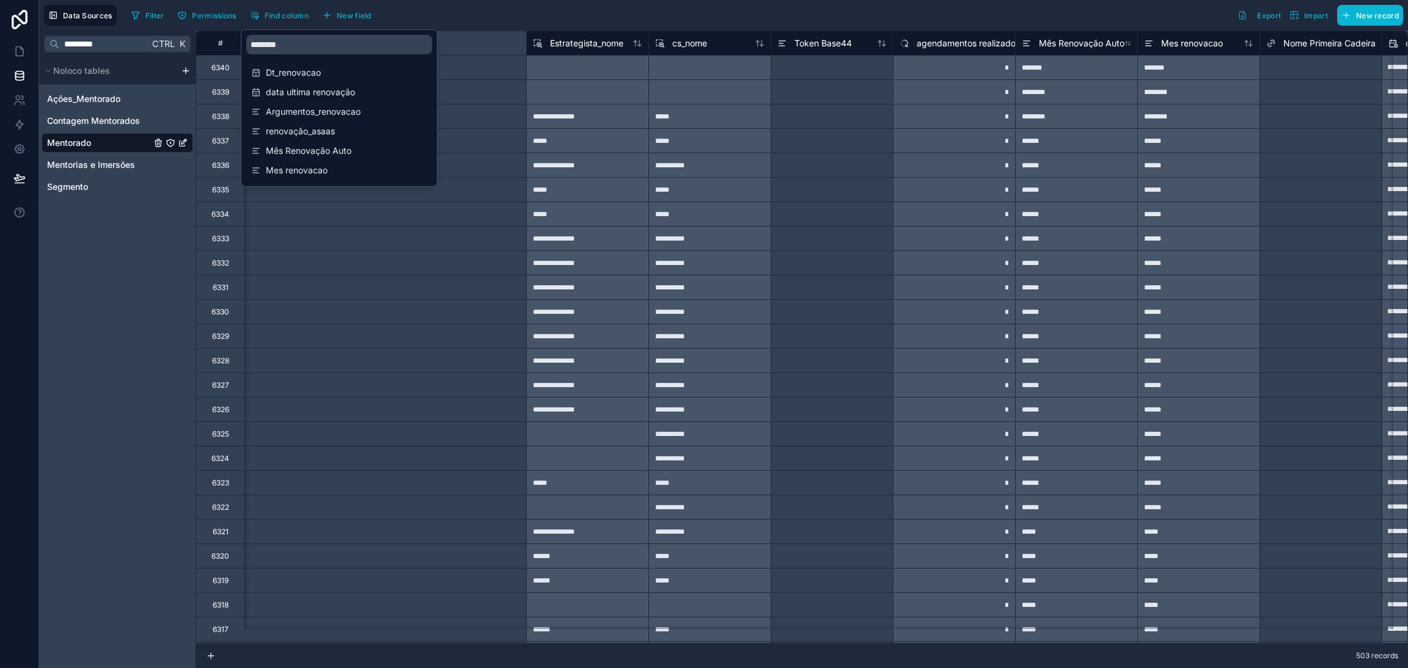
scroll to position [0, 14298]
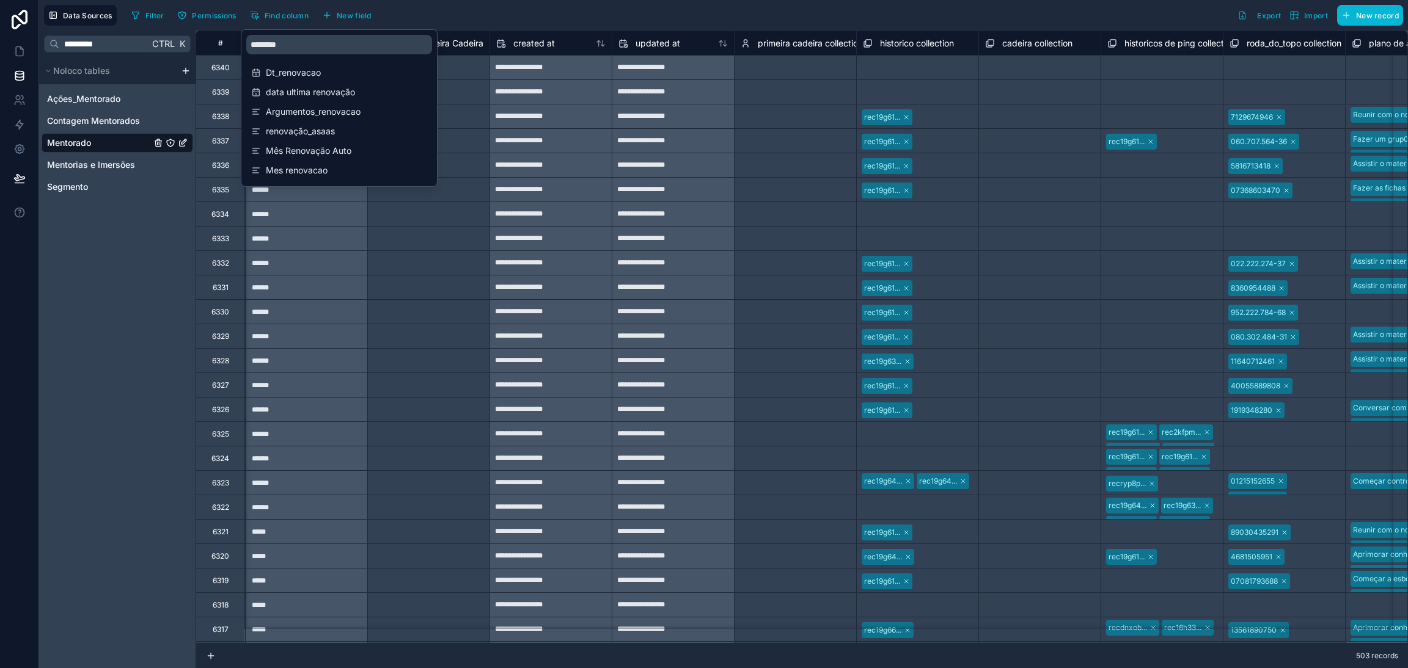
click at [467, 20] on div "Filter Permissions Find column New field Export Import New record" at bounding box center [764, 15] width 1276 height 21
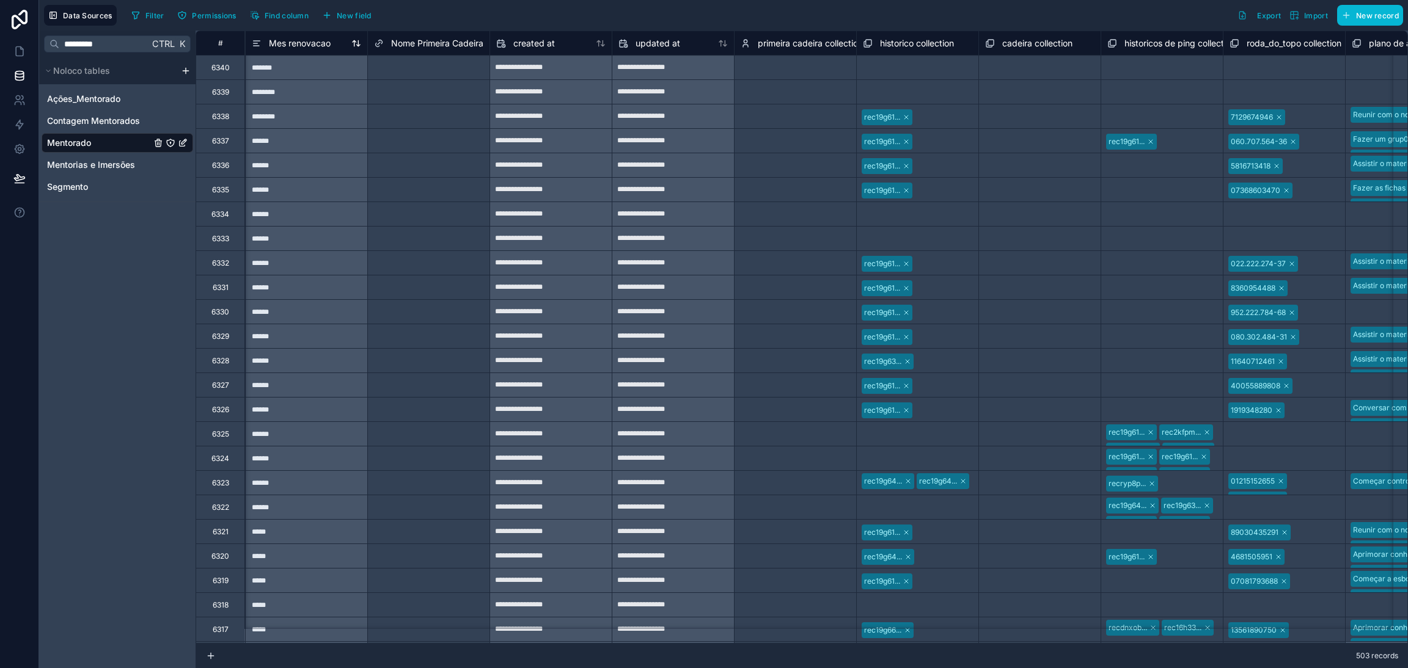
click at [273, 40] on span "Mes renovacao" at bounding box center [300, 43] width 62 height 12
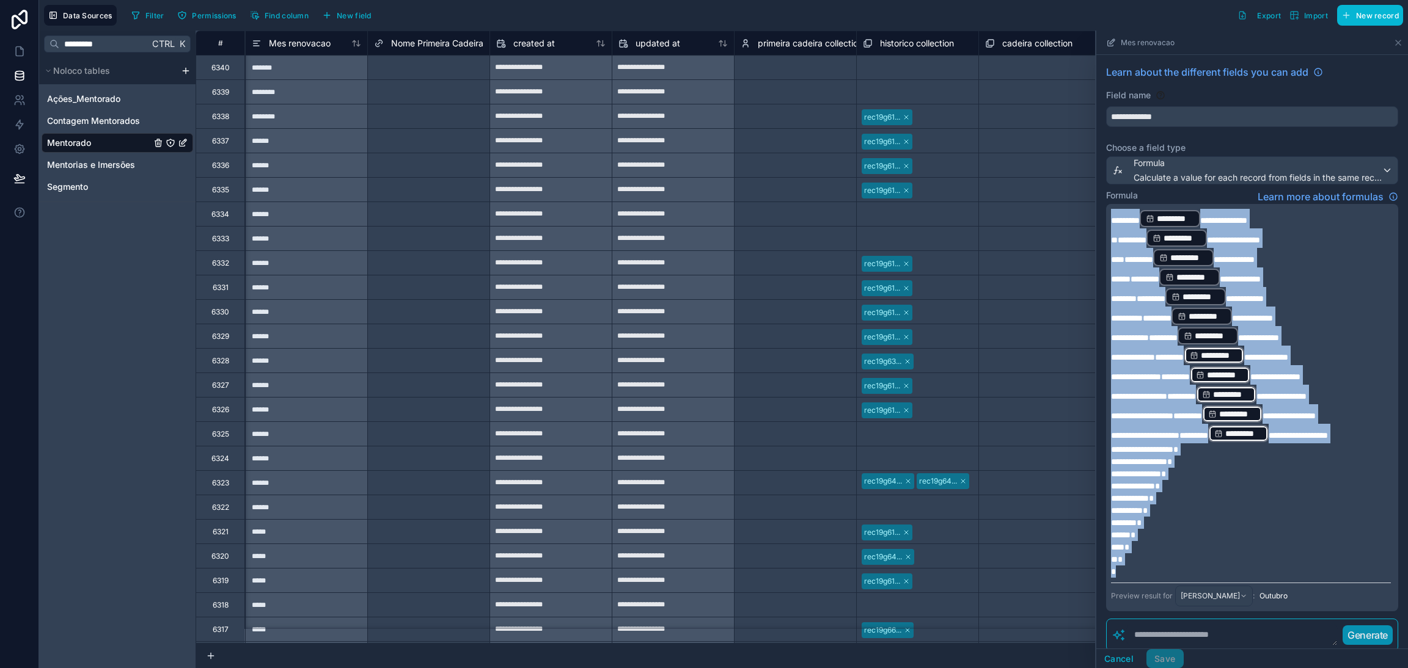
drag, startPoint x: 1129, startPoint y: 353, endPoint x: 1077, endPoint y: 176, distance: 184.1
click at [1077, 177] on div "**********" at bounding box center [802, 350] width 1212 height 638
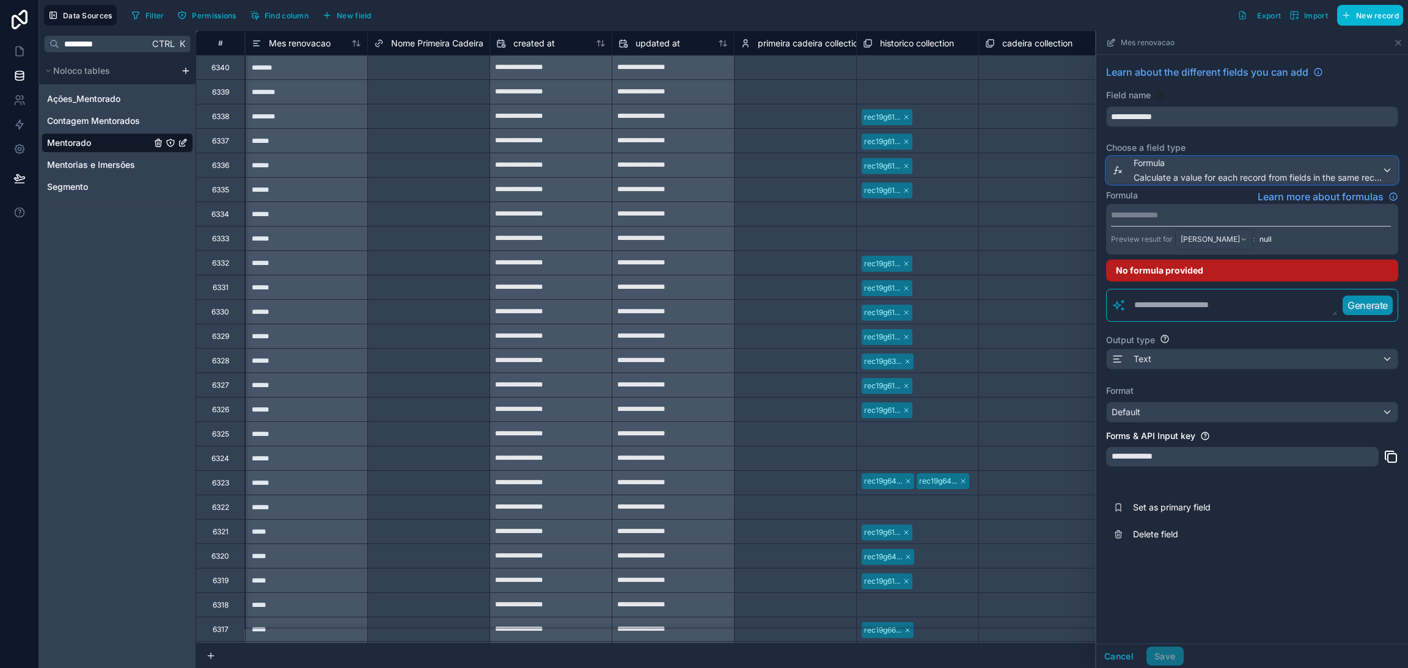
click at [1177, 167] on span "Formula" at bounding box center [1257, 163] width 248 height 12
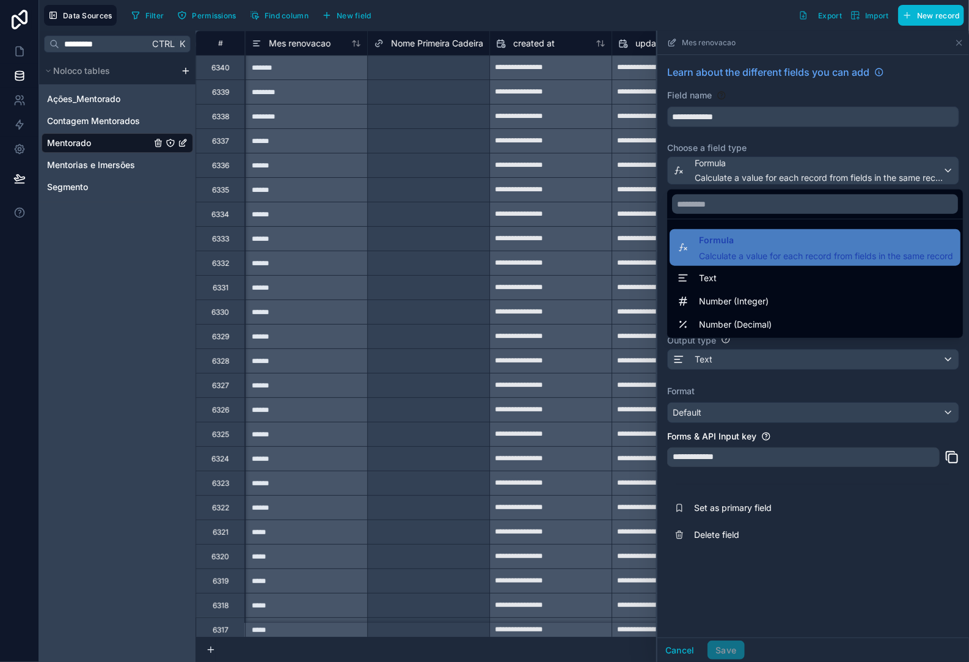
click at [730, 275] on div "Text" at bounding box center [815, 278] width 276 height 15
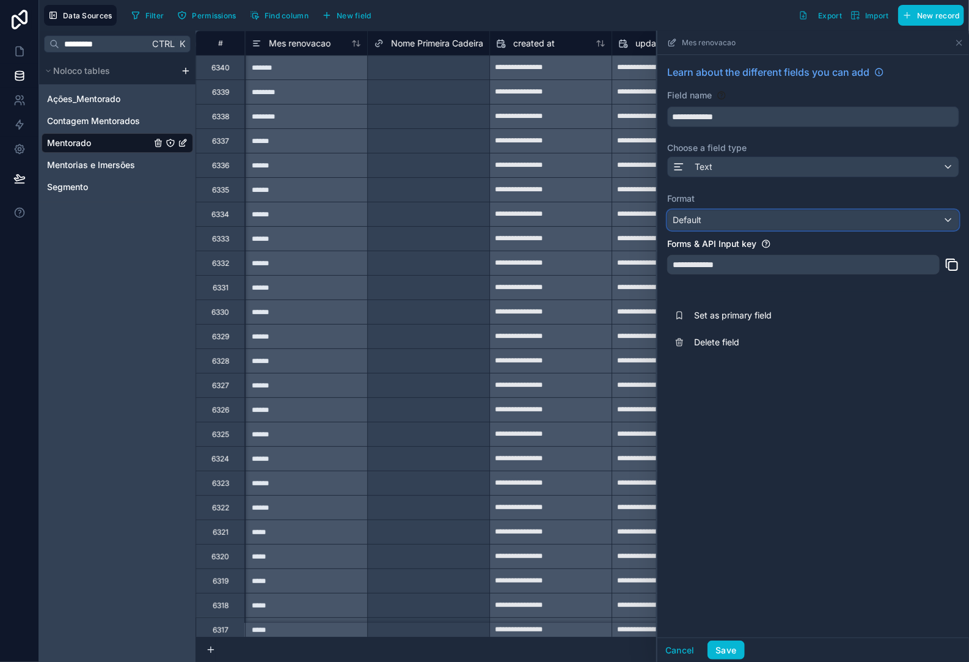
click at [723, 224] on div "Default" at bounding box center [813, 220] width 291 height 20
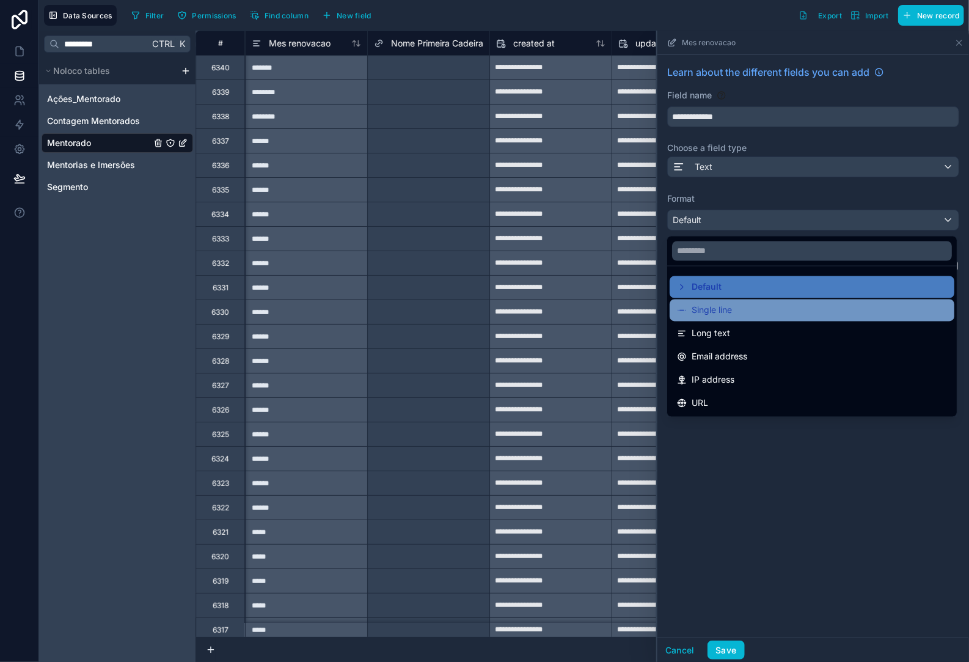
click at [734, 320] on div "Single line" at bounding box center [812, 310] width 285 height 22
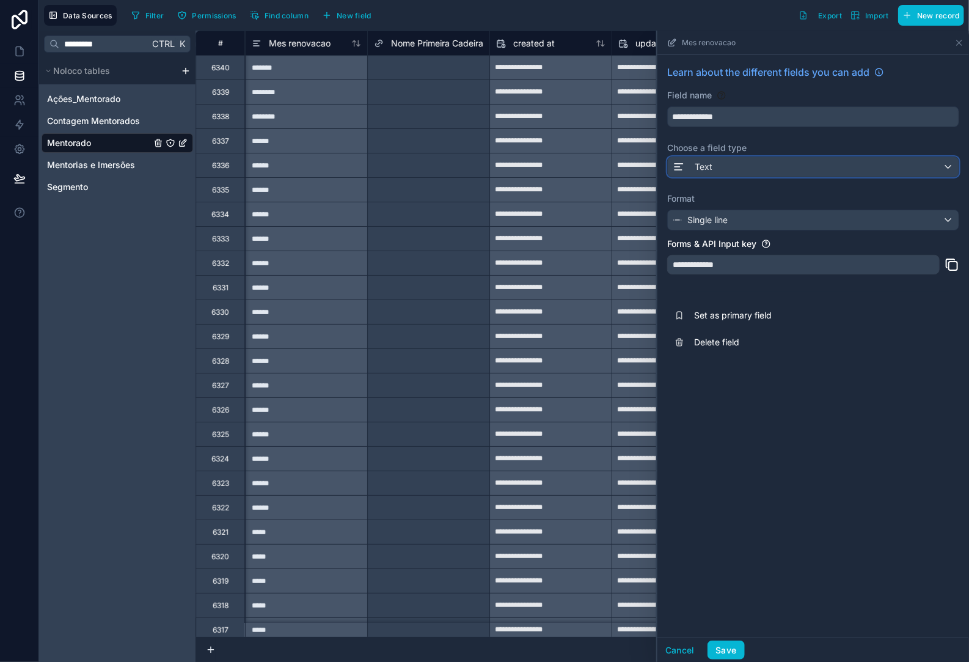
click at [728, 161] on div "Text" at bounding box center [813, 167] width 291 height 20
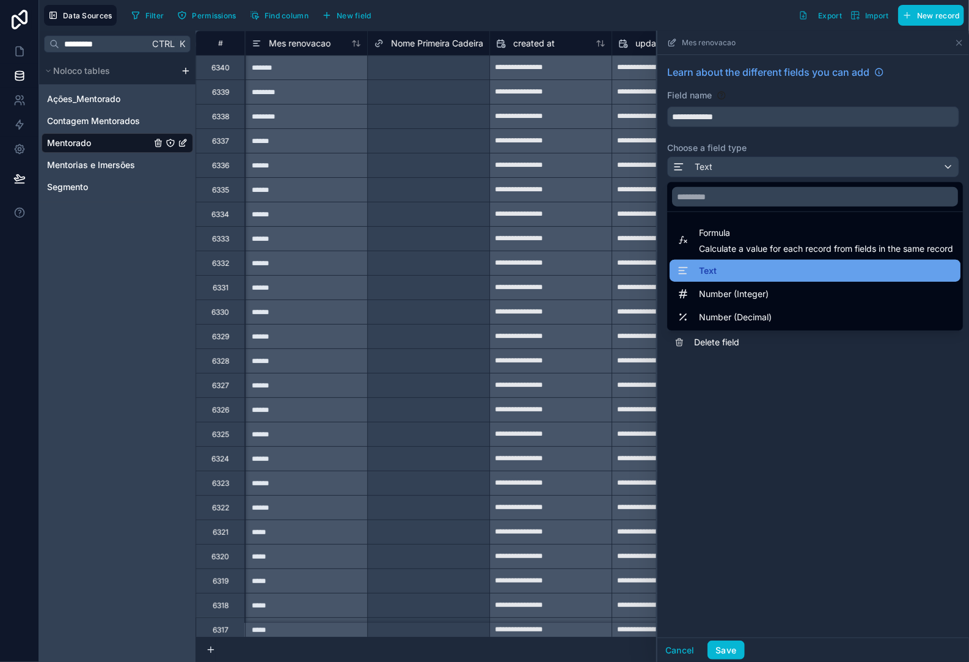
click at [747, 275] on div "Text" at bounding box center [815, 270] width 276 height 15
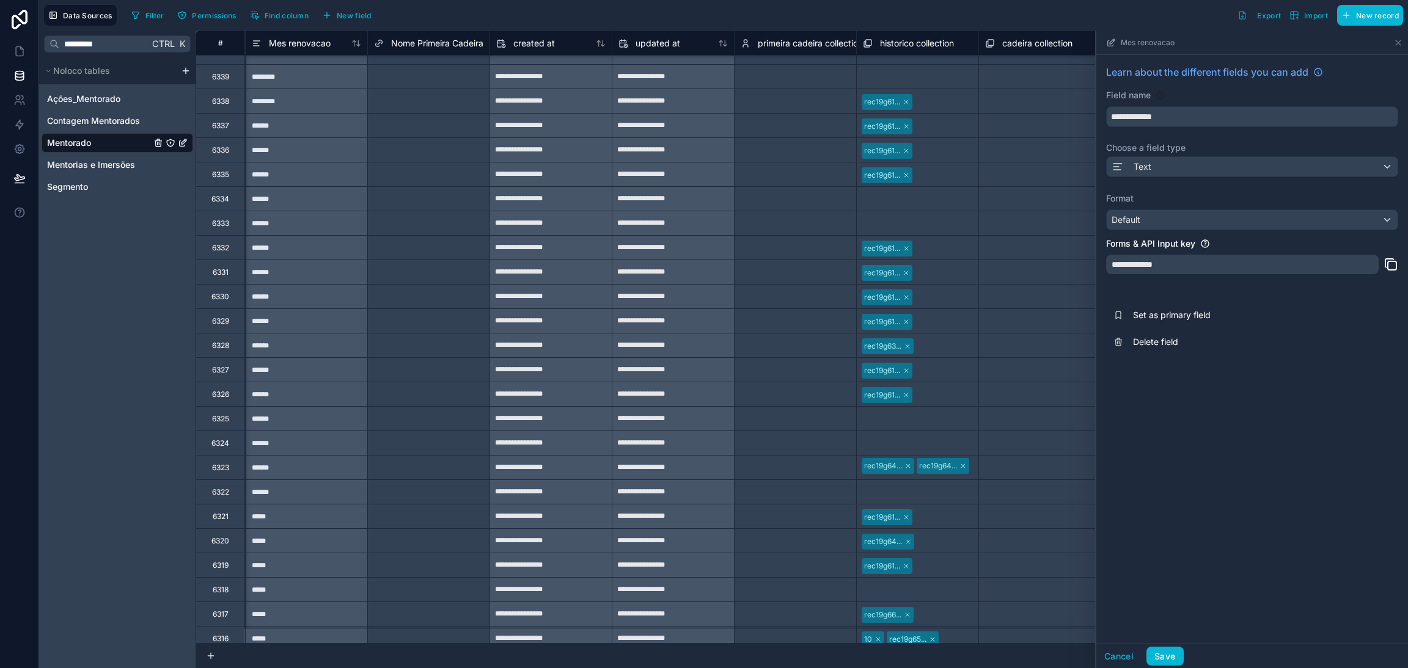
scroll to position [0, 14298]
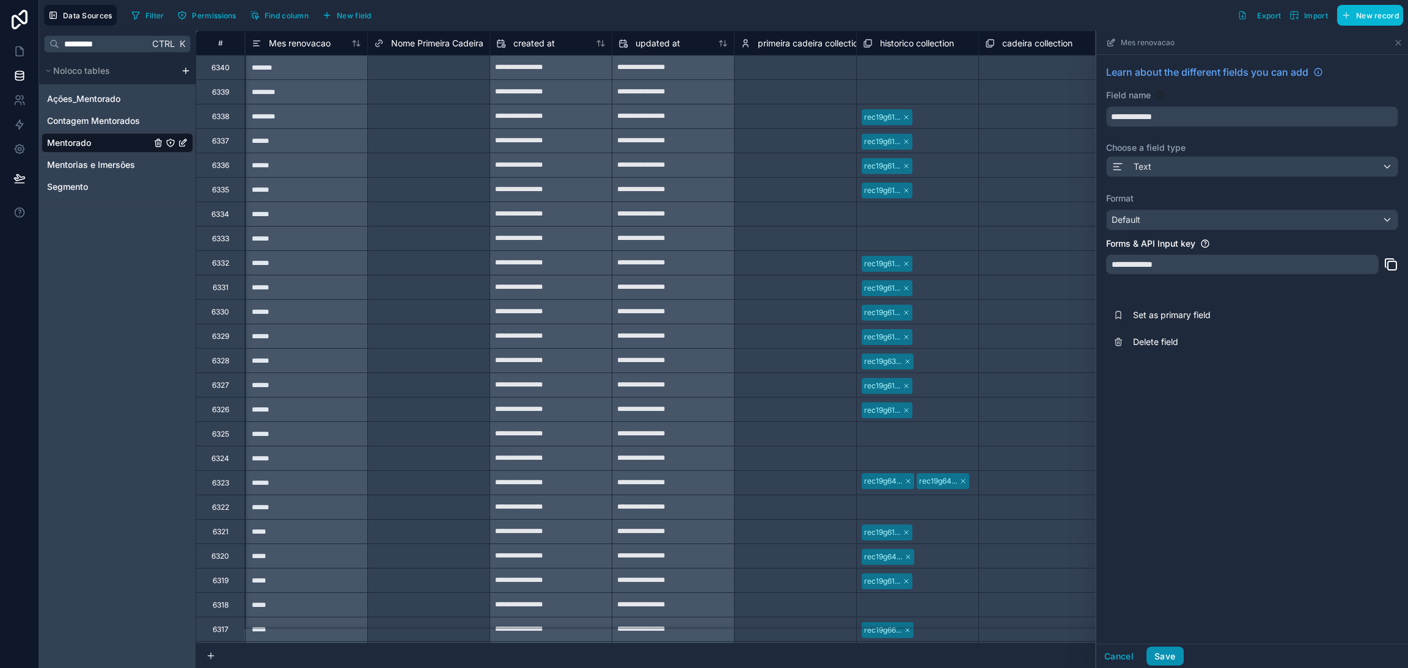
click at [1163, 654] on button "Save" at bounding box center [1164, 657] width 37 height 20
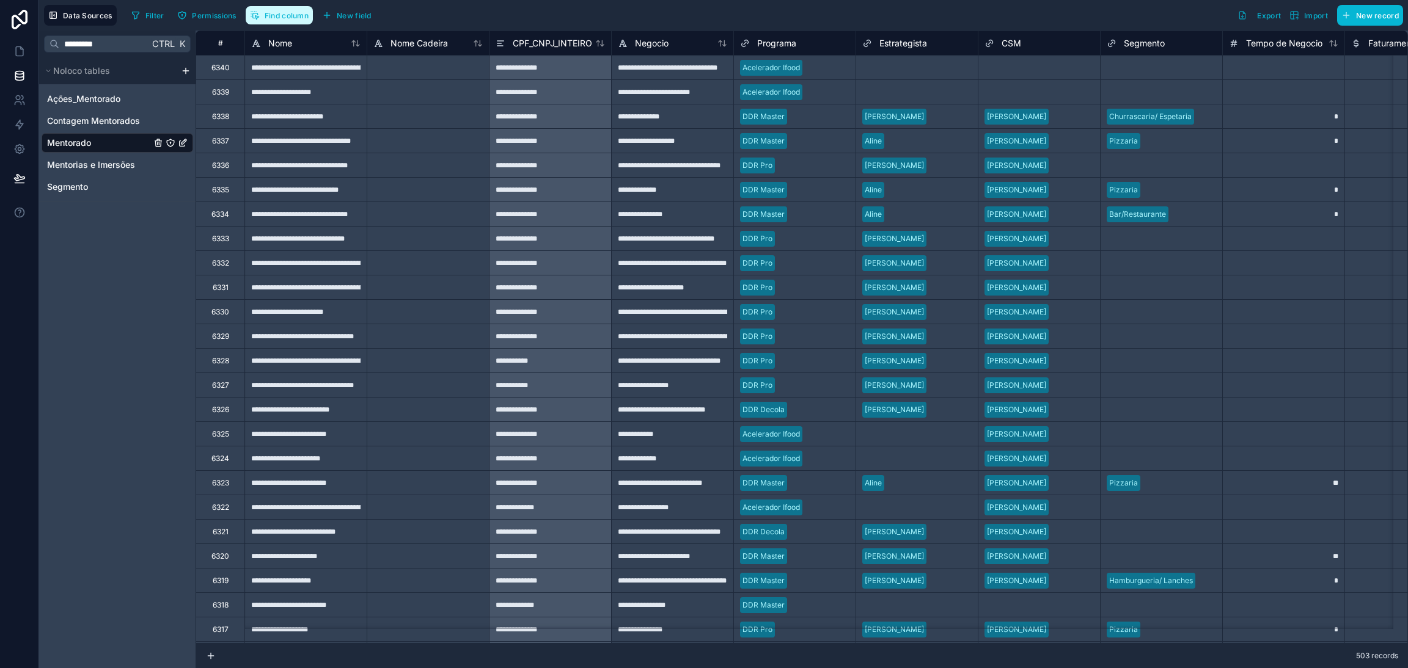
drag, startPoint x: 263, startPoint y: 10, endPoint x: 262, endPoint y: 23, distance: 12.3
click at [263, 10] on button "Find column" at bounding box center [279, 15] width 67 height 18
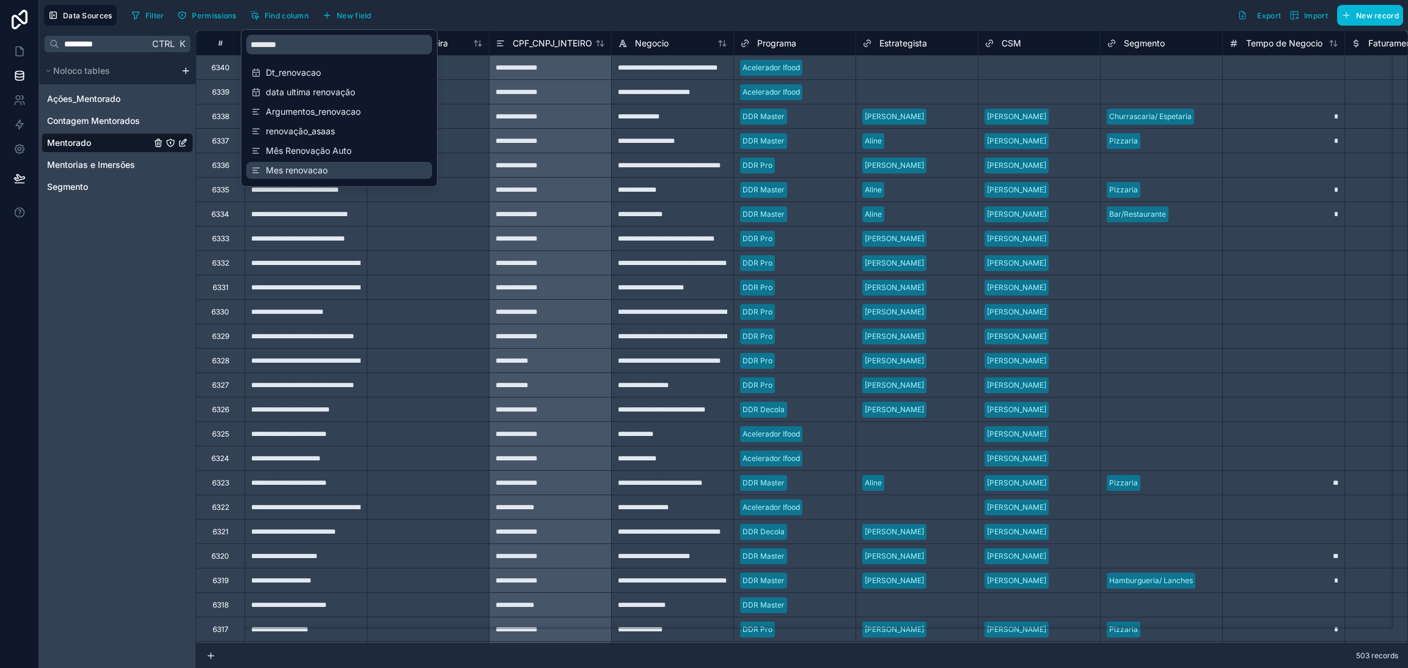
click at [325, 175] on span "Mes renovacao" at bounding box center [340, 170] width 148 height 12
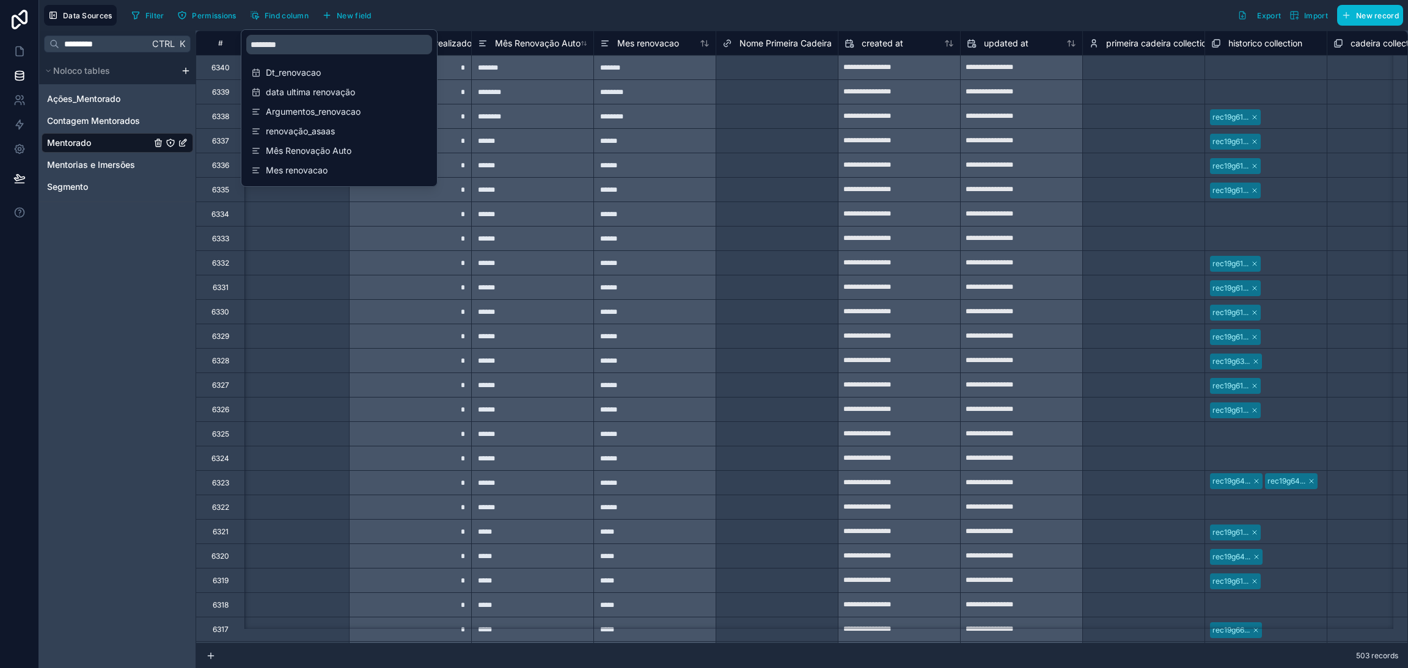
scroll to position [0, 14298]
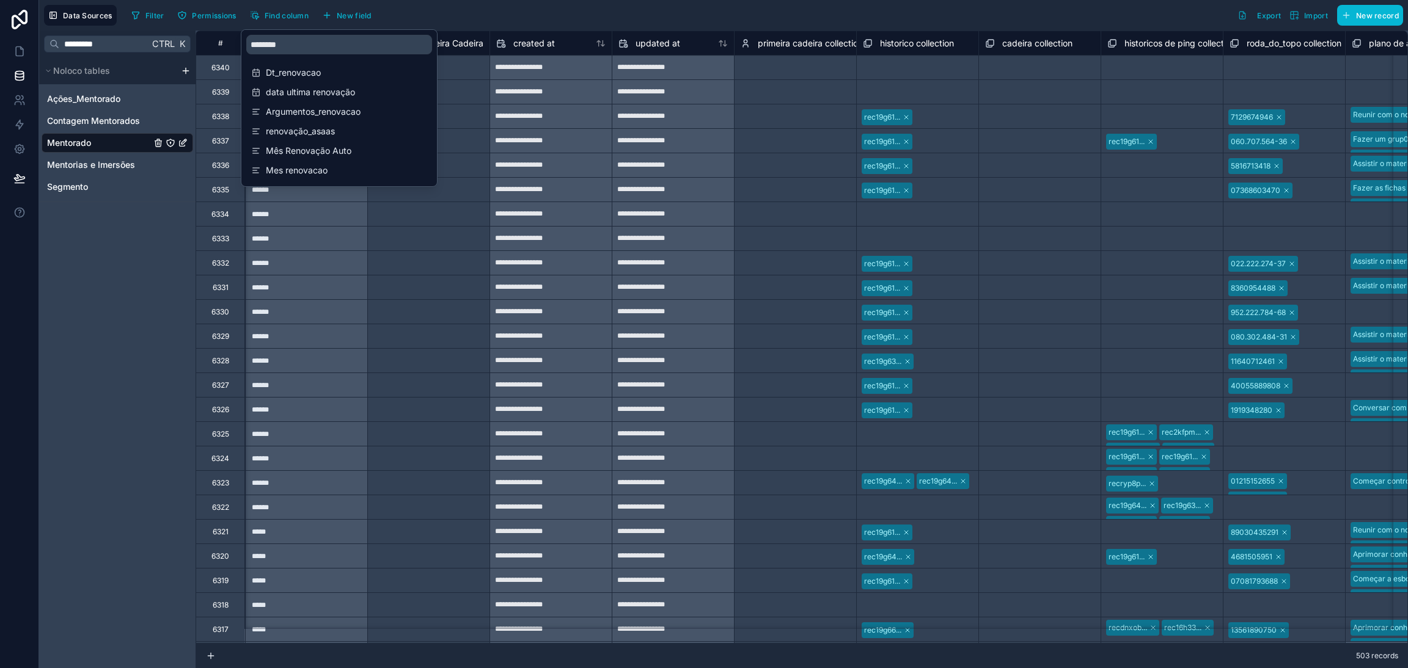
click at [155, 302] on div "********* Ctrl K Noloco tables Ações_Mentorado Contagem Mentorados Mentorado Me…" at bounding box center [117, 350] width 156 height 638
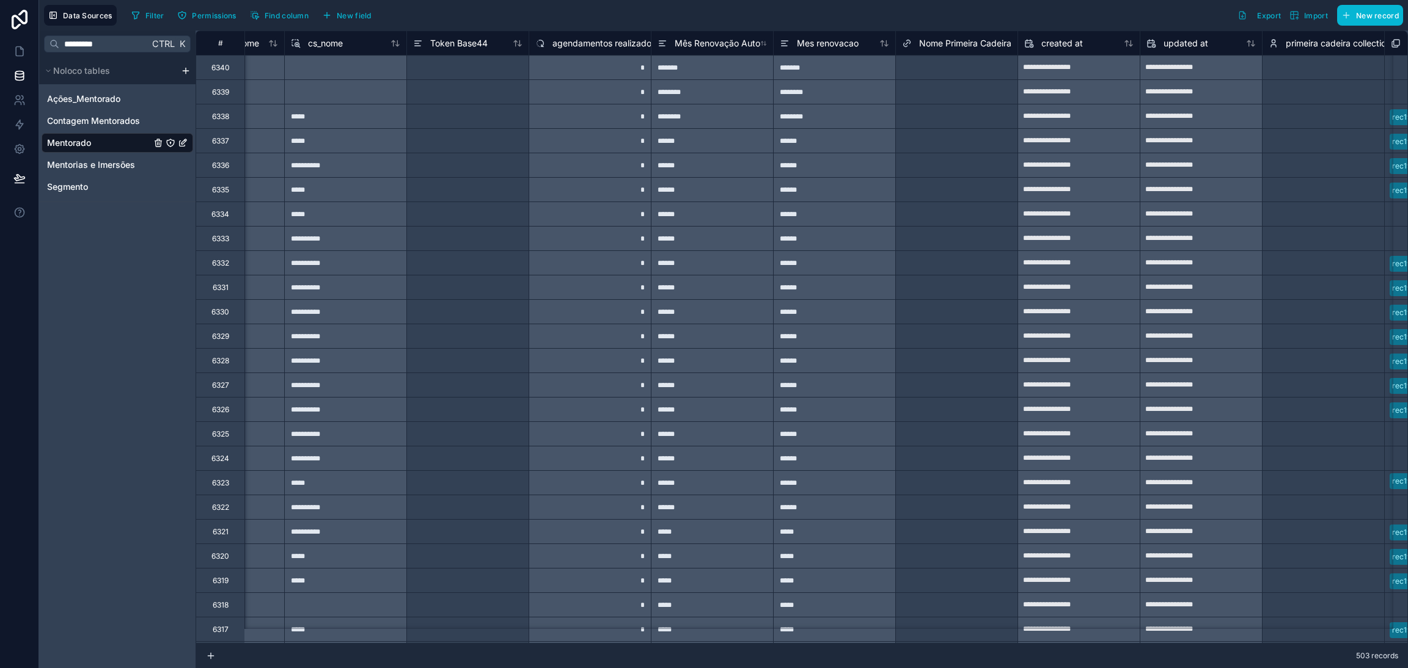
scroll to position [0, 13794]
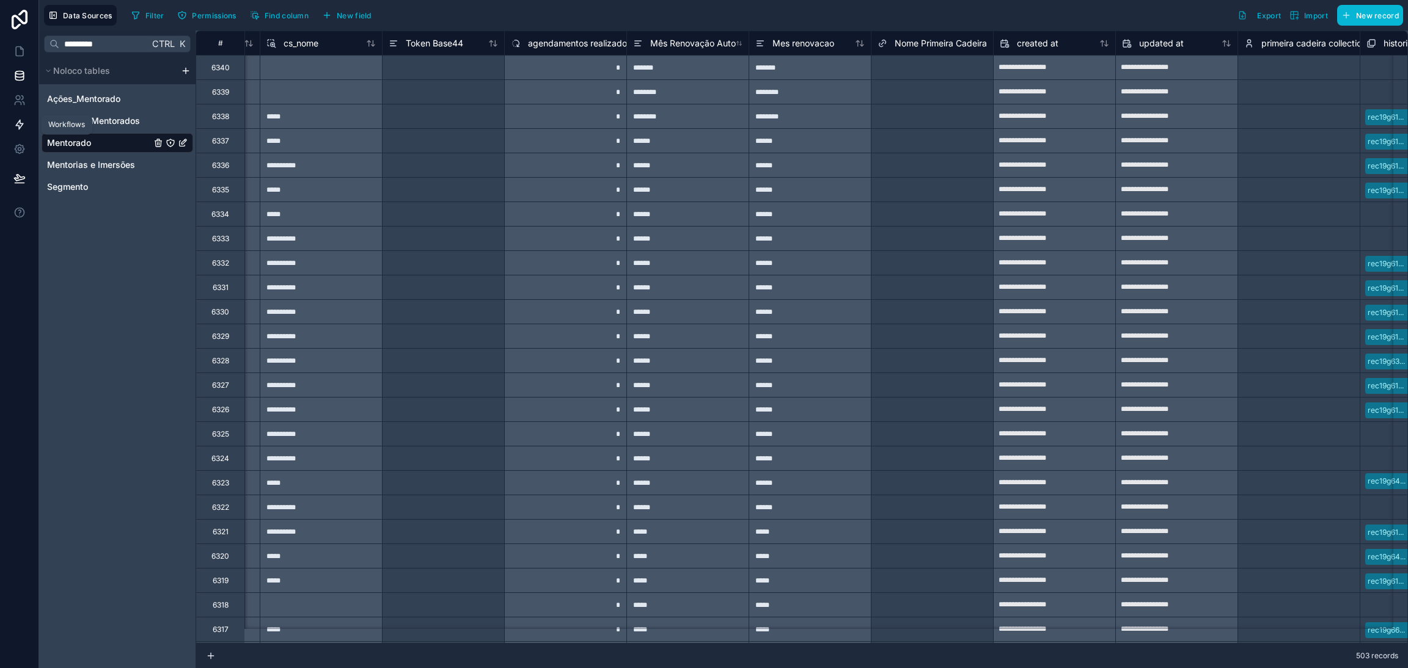
click at [20, 124] on icon at bounding box center [19, 124] width 7 height 9
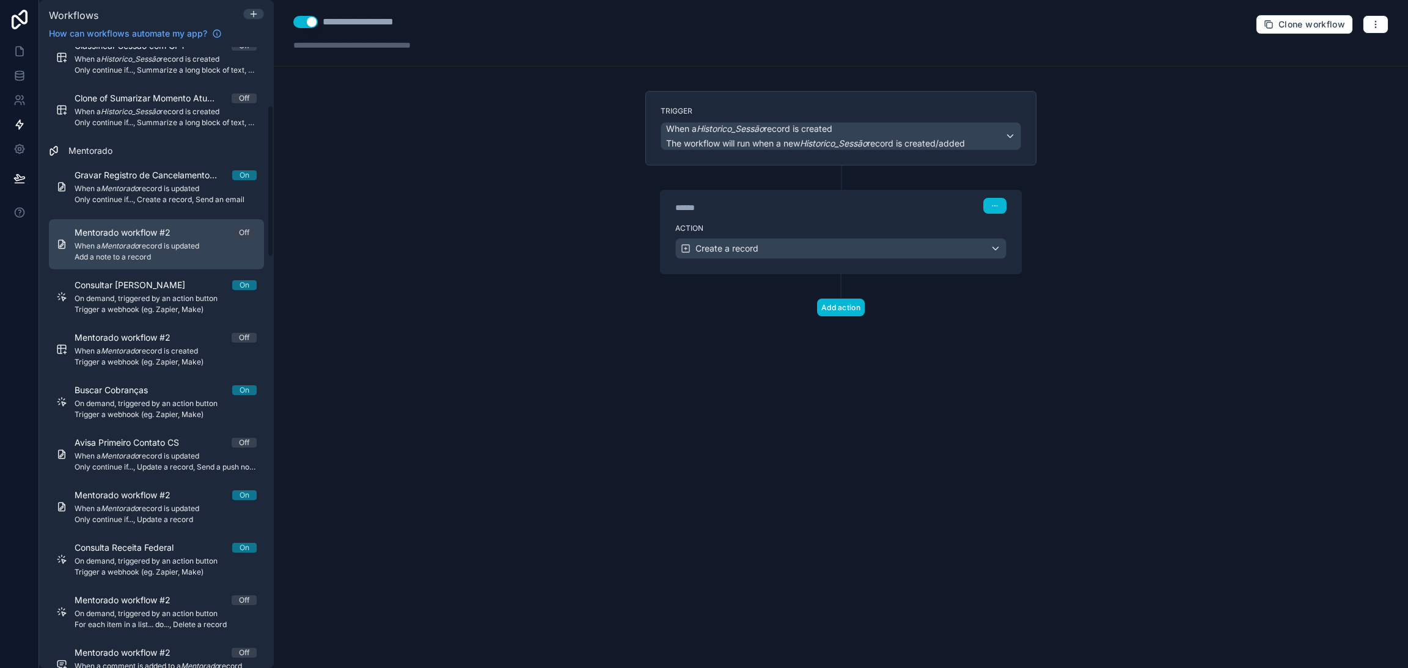
scroll to position [183, 0]
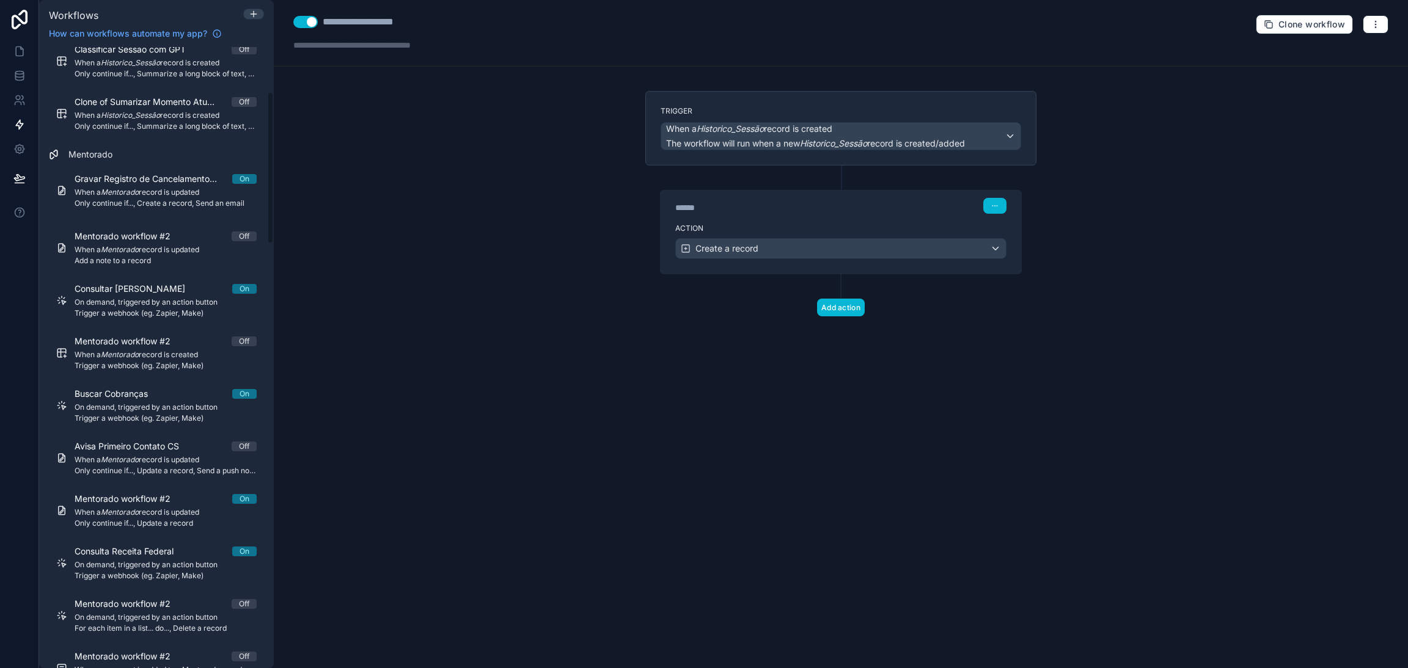
click at [90, 155] on span "Mentorado" at bounding box center [90, 154] width 44 height 12
click at [725, 256] on div "Create a record" at bounding box center [841, 249] width 330 height 20
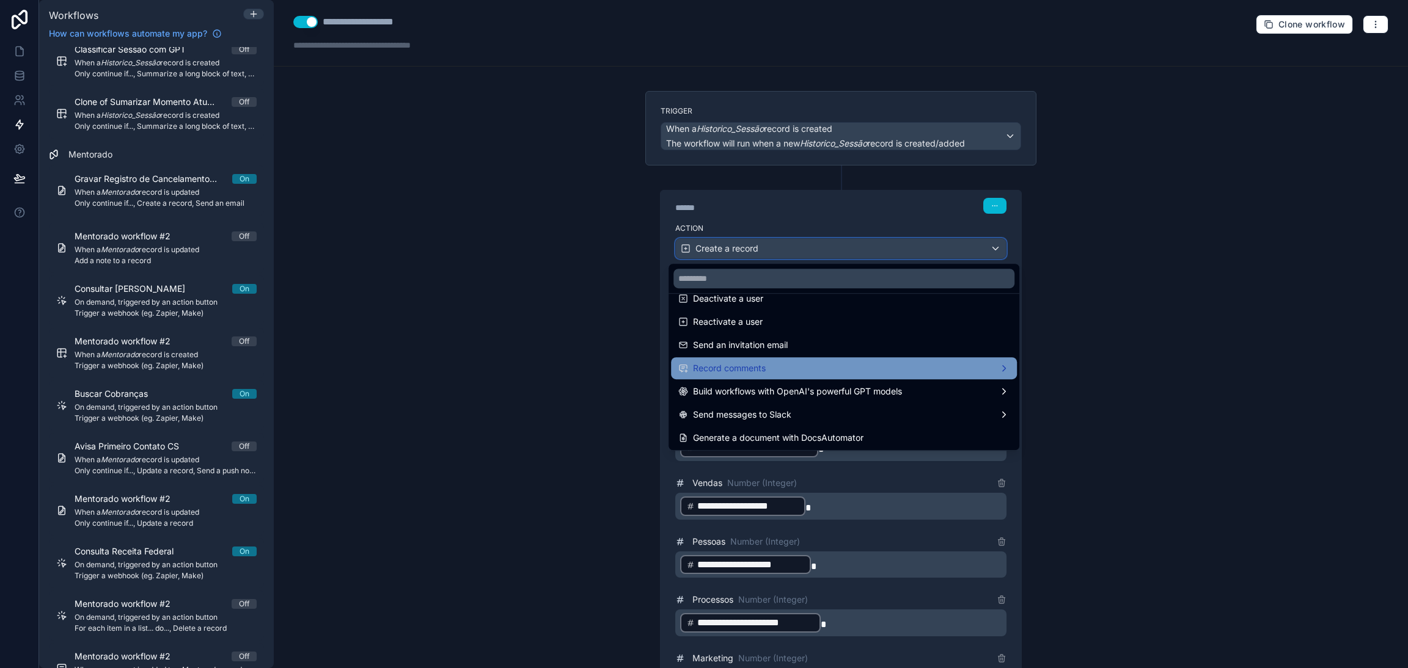
scroll to position [225, 0]
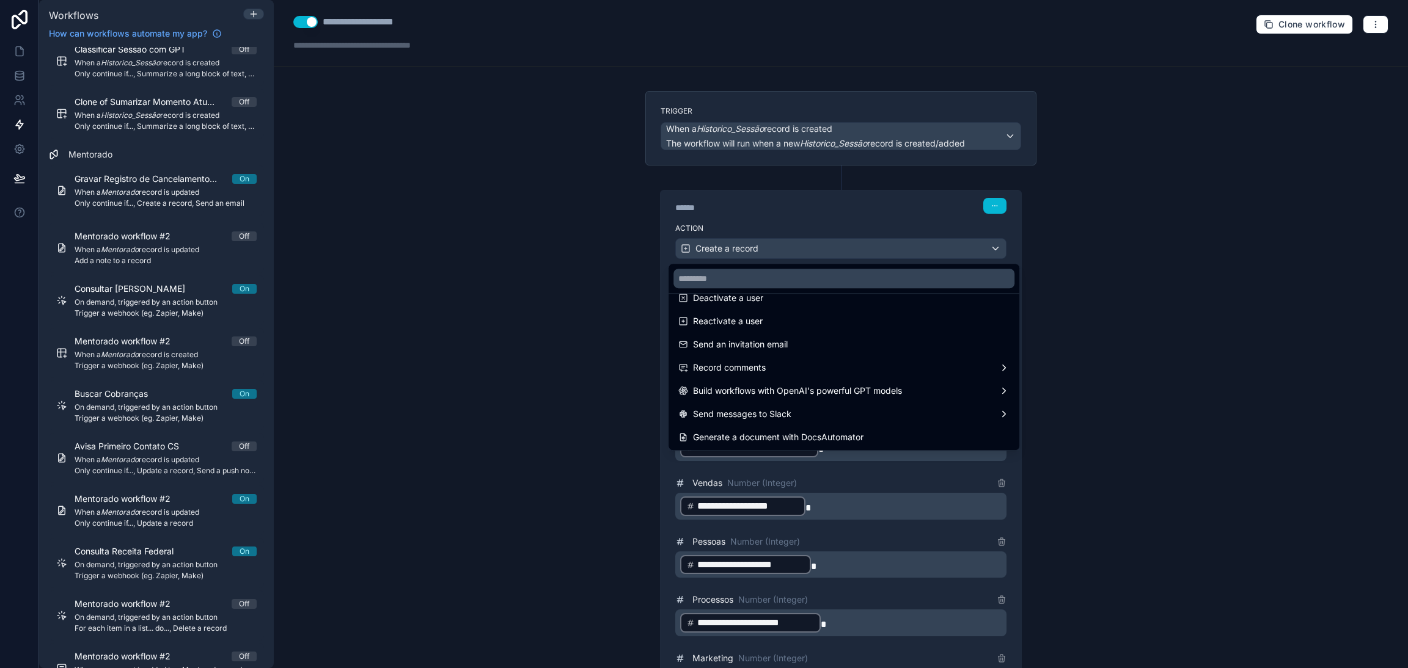
click at [604, 161] on div at bounding box center [704, 334] width 1408 height 668
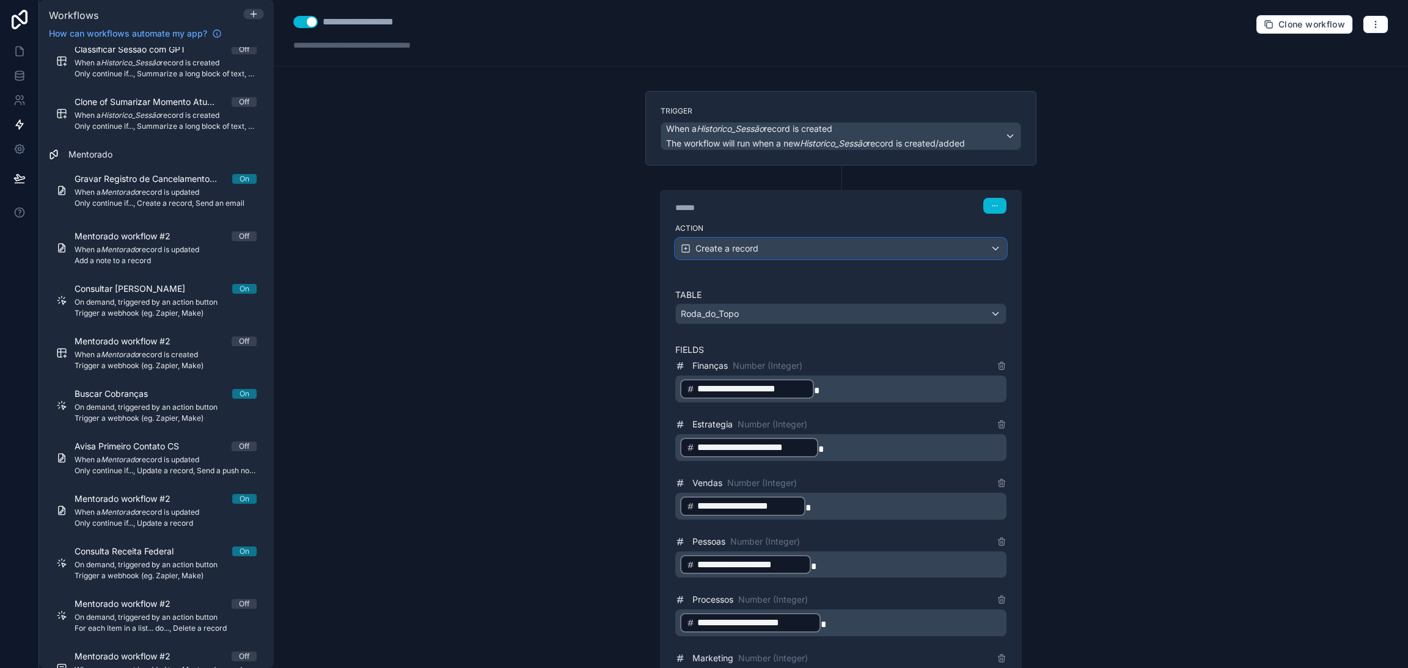
click at [774, 238] on button "Create a record" at bounding box center [840, 248] width 331 height 21
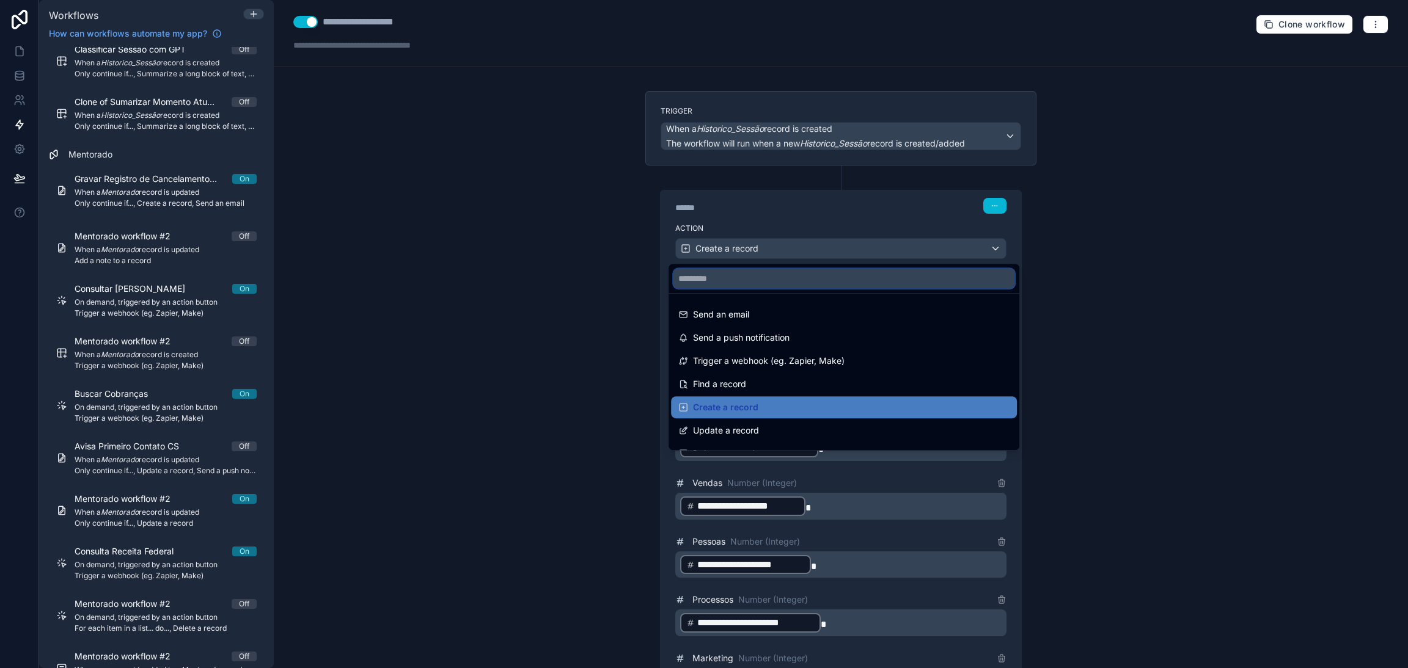
click at [712, 282] on input "text" at bounding box center [843, 279] width 341 height 20
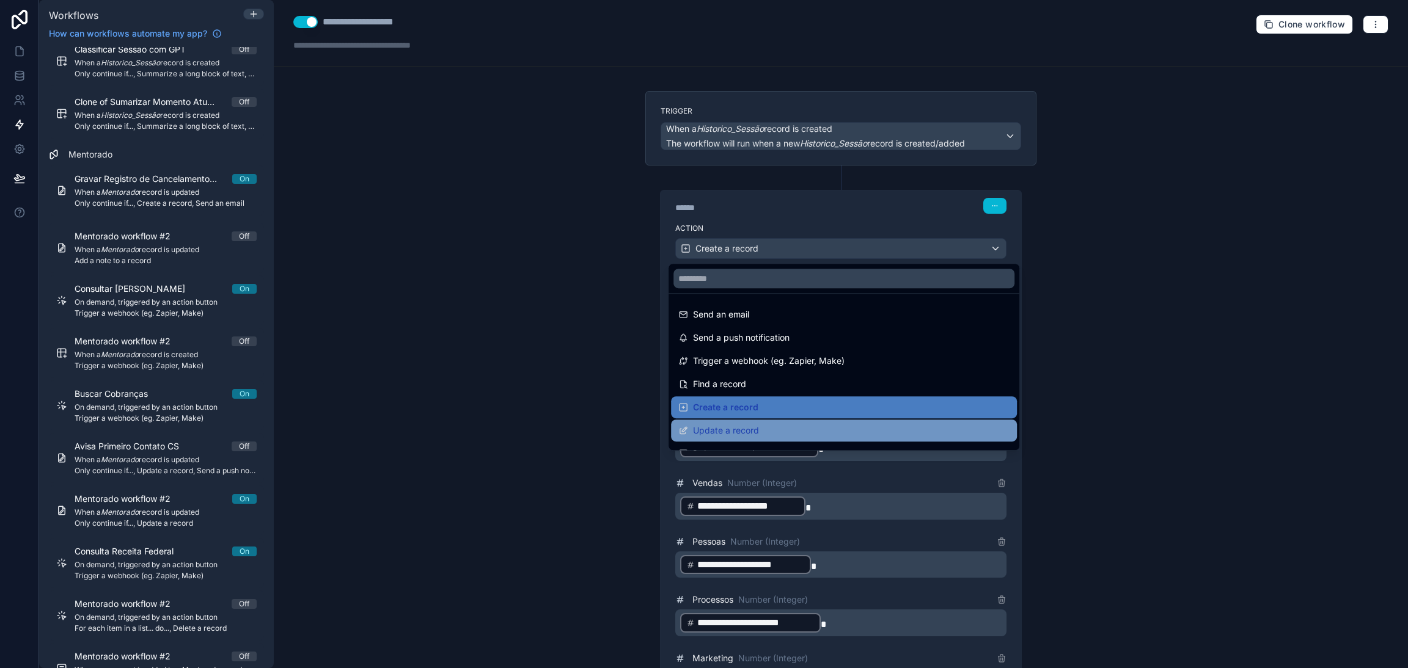
click at [764, 436] on div "Update a record" at bounding box center [843, 430] width 331 height 15
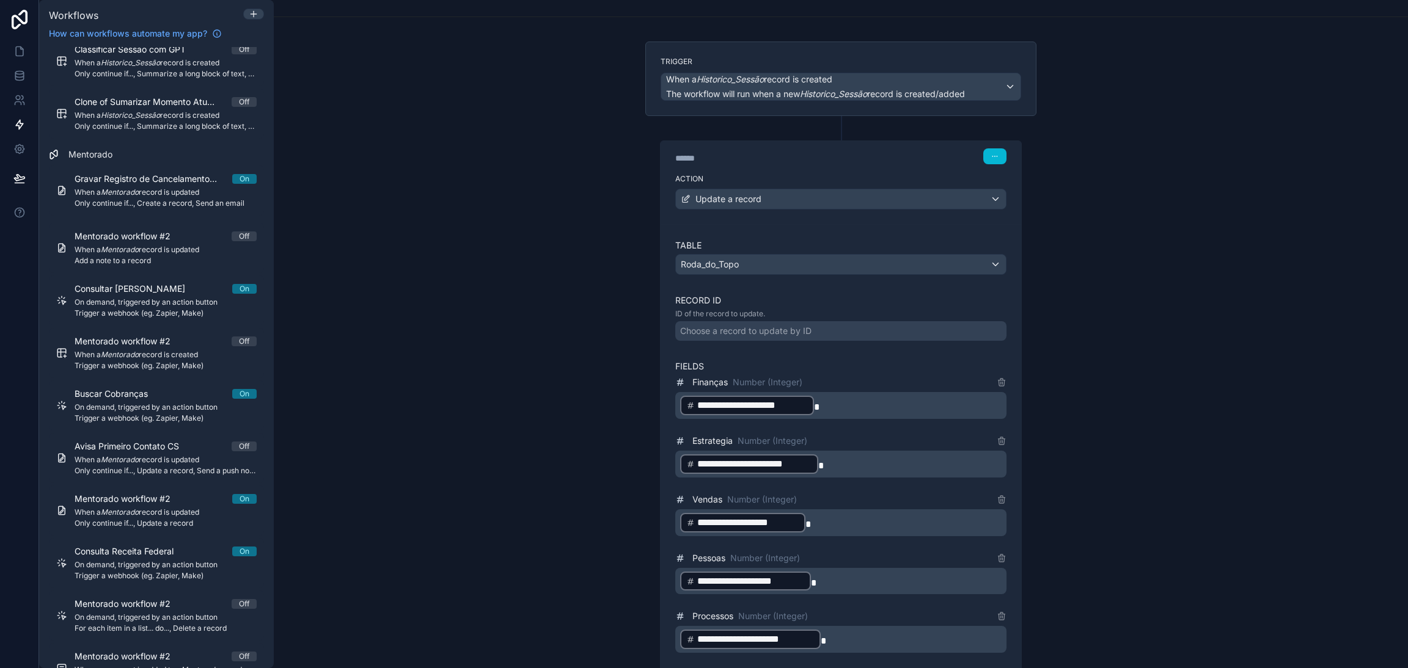
scroll to position [92, 0]
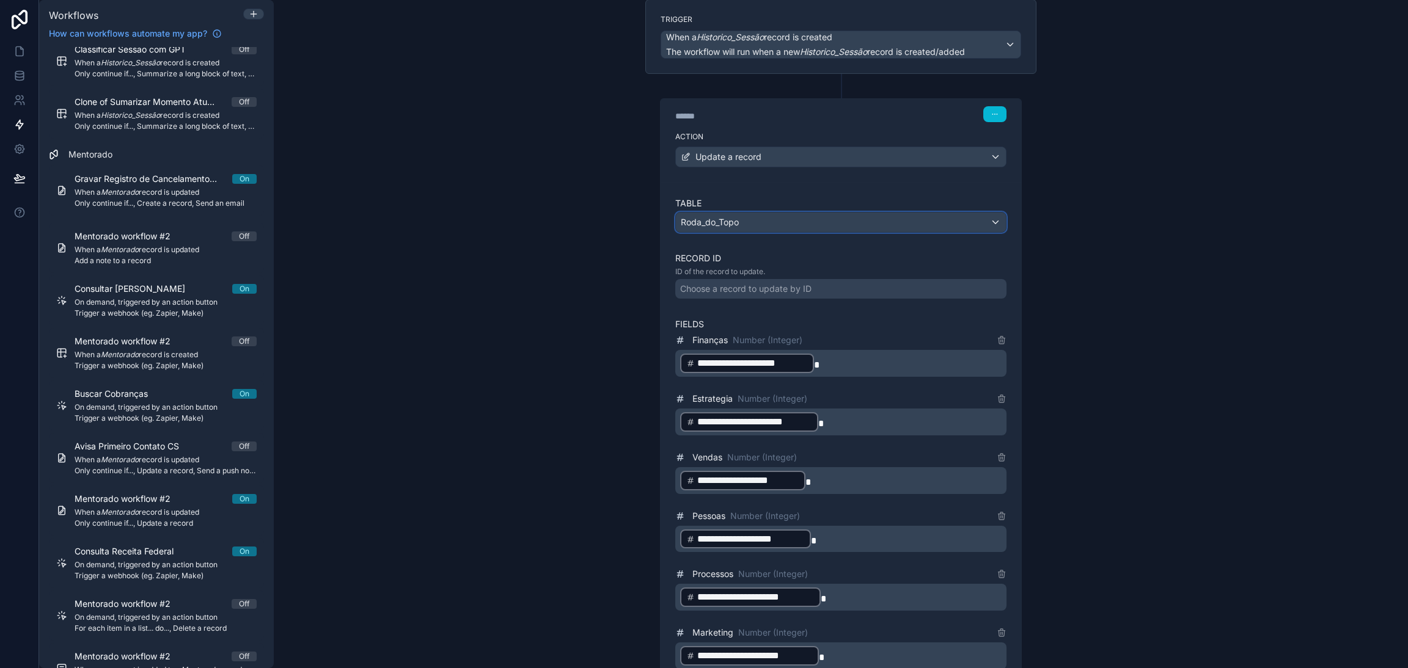
click at [730, 229] on div "Roda_do_Topo" at bounding box center [841, 223] width 330 height 20
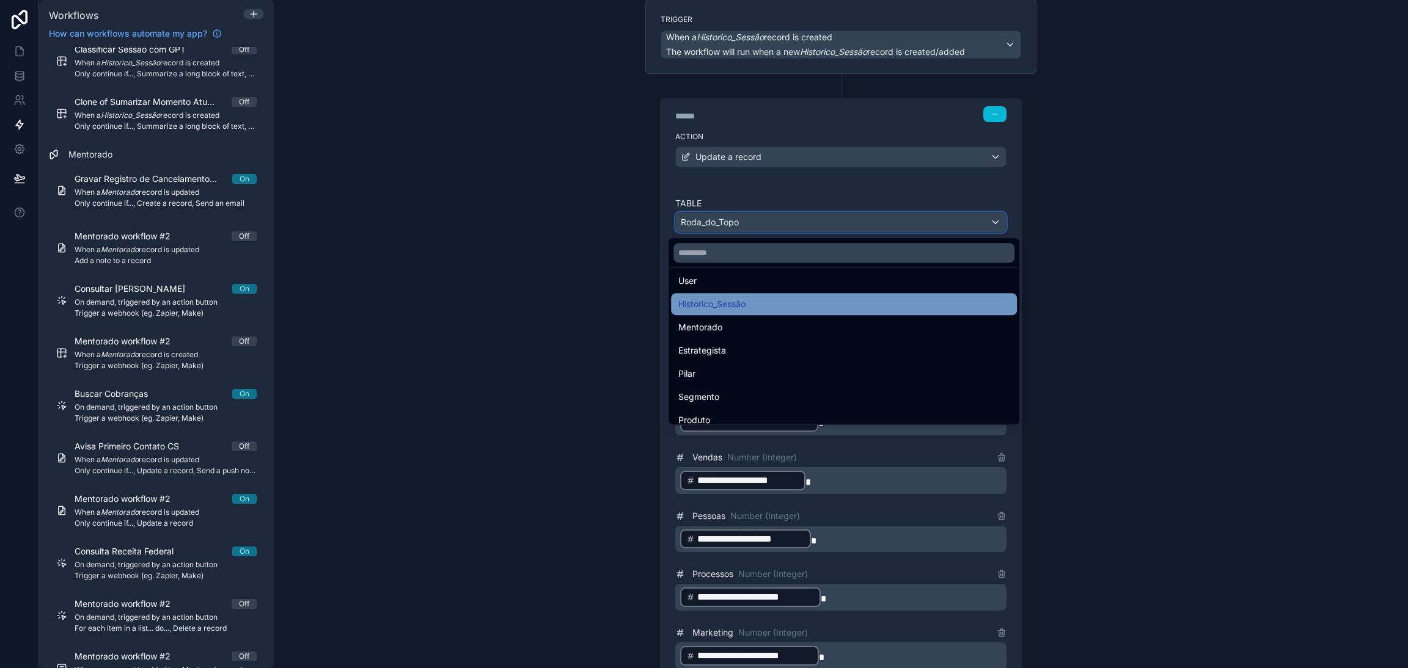
scroll to position [0, 0]
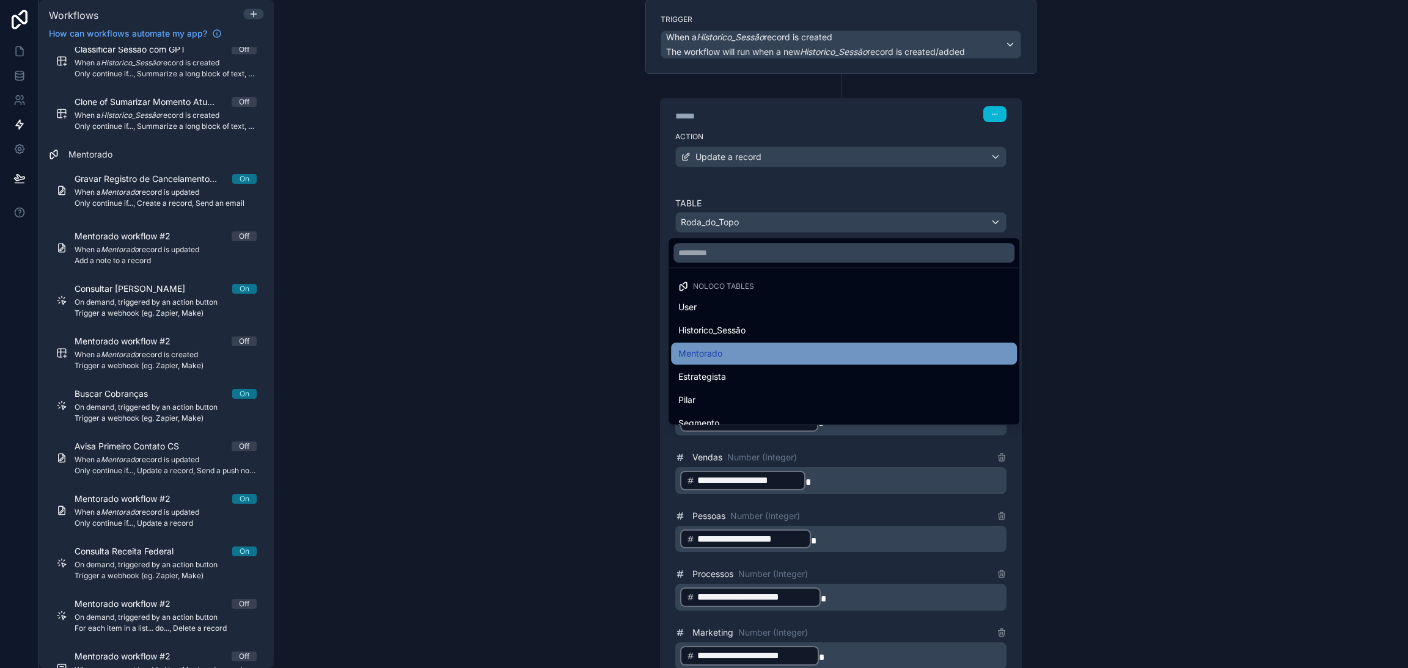
click at [720, 353] on span "Mentorado" at bounding box center [700, 353] width 44 height 15
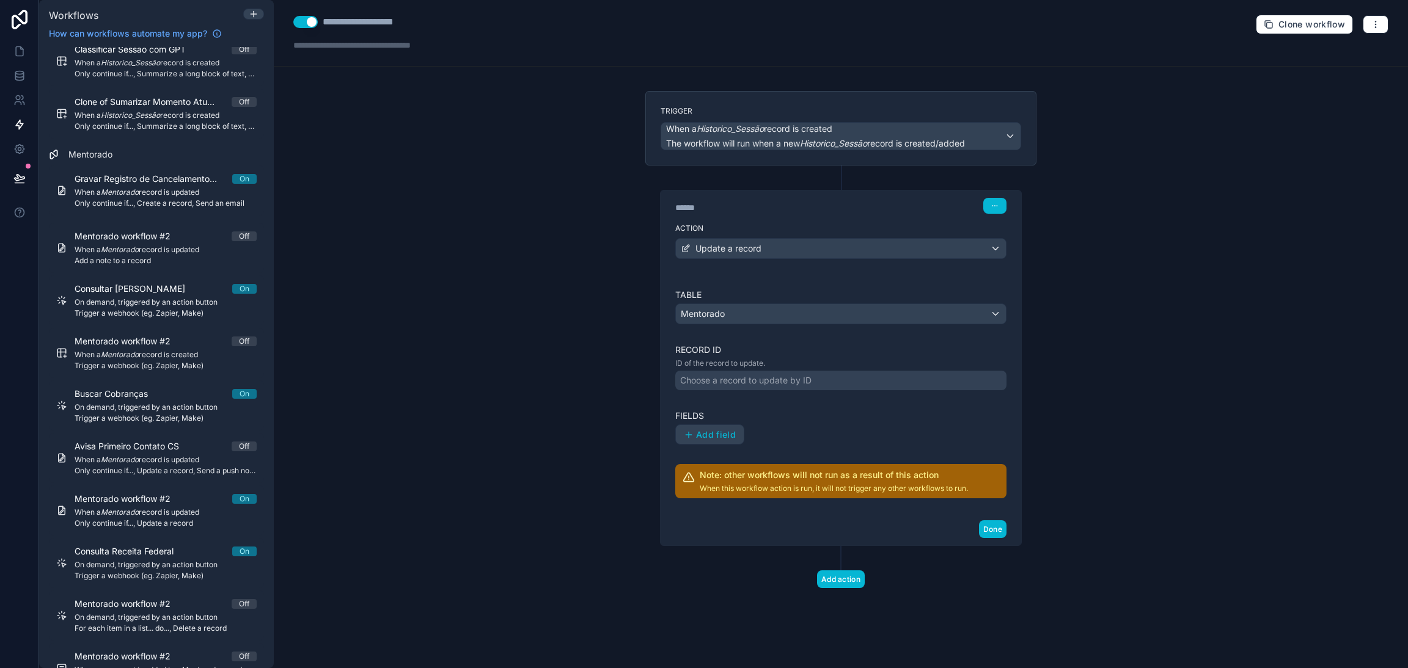
click at [747, 386] on div "Choose a record to update by ID" at bounding box center [745, 381] width 131 height 12
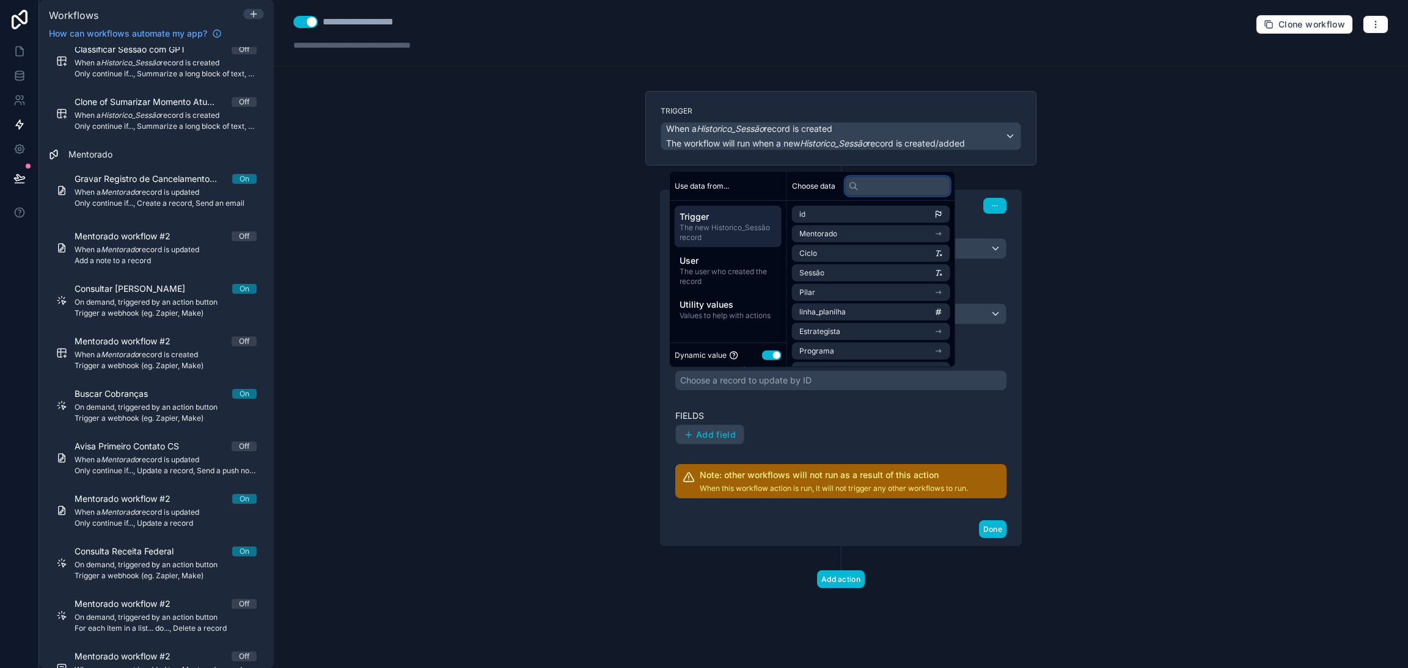
click at [874, 187] on input "text" at bounding box center [897, 186] width 105 height 20
click at [540, 194] on div "**********" at bounding box center [841, 334] width 1134 height 668
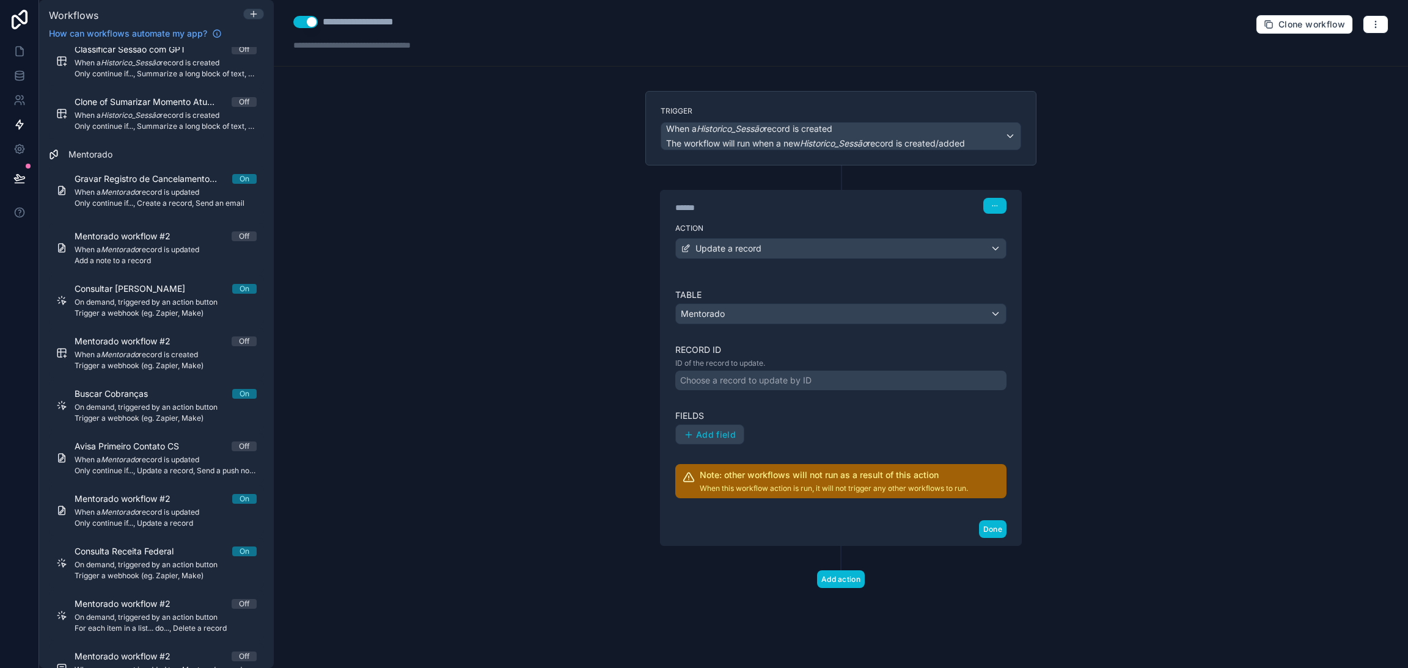
click at [728, 375] on div "Choose a record to update by ID" at bounding box center [745, 381] width 131 height 12
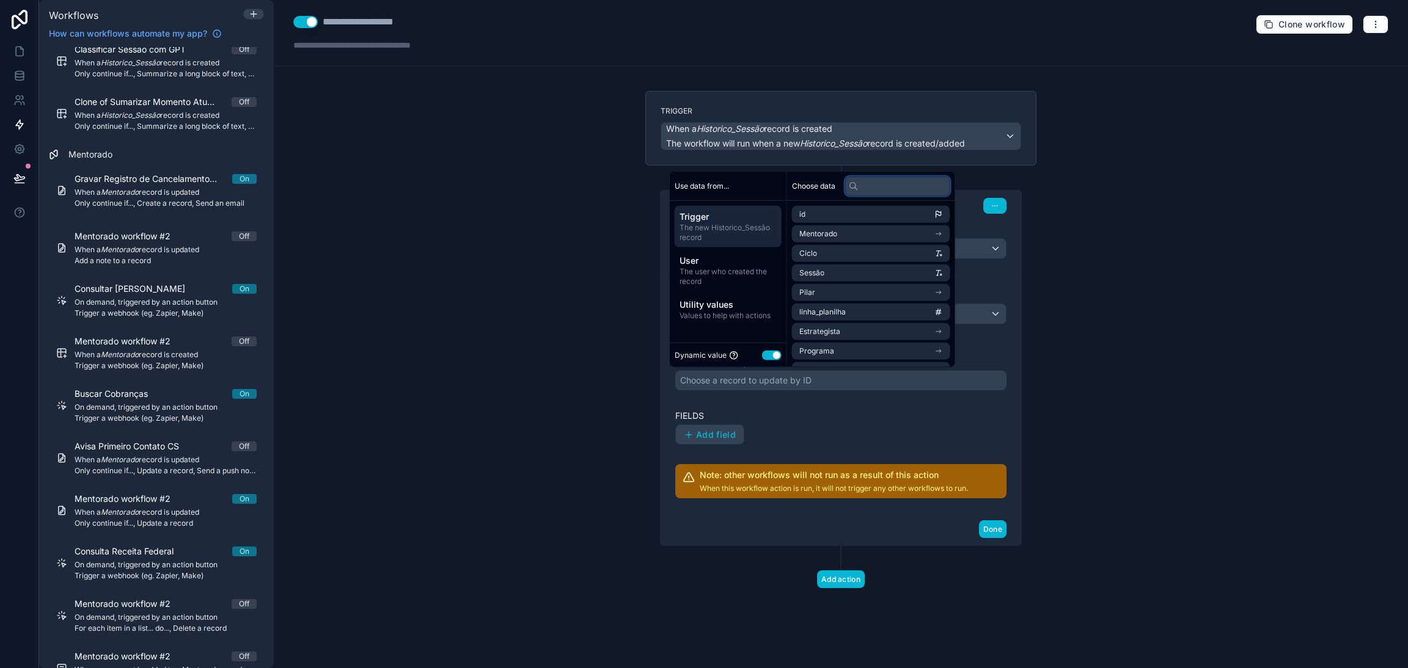
click at [883, 181] on input "text" at bounding box center [897, 186] width 105 height 20
click at [943, 210] on icon "scrollable content" at bounding box center [938, 214] width 9 height 9
click at [923, 189] on input "*" at bounding box center [897, 186] width 105 height 20
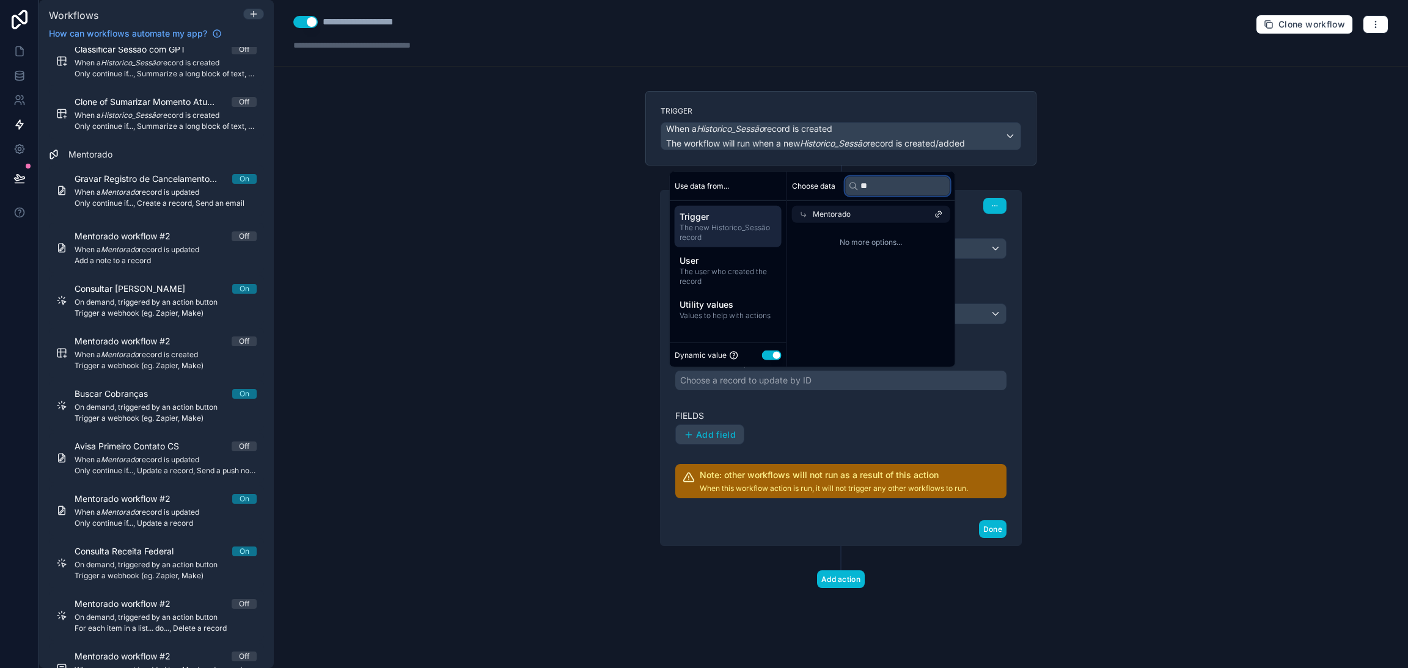
type input "*"
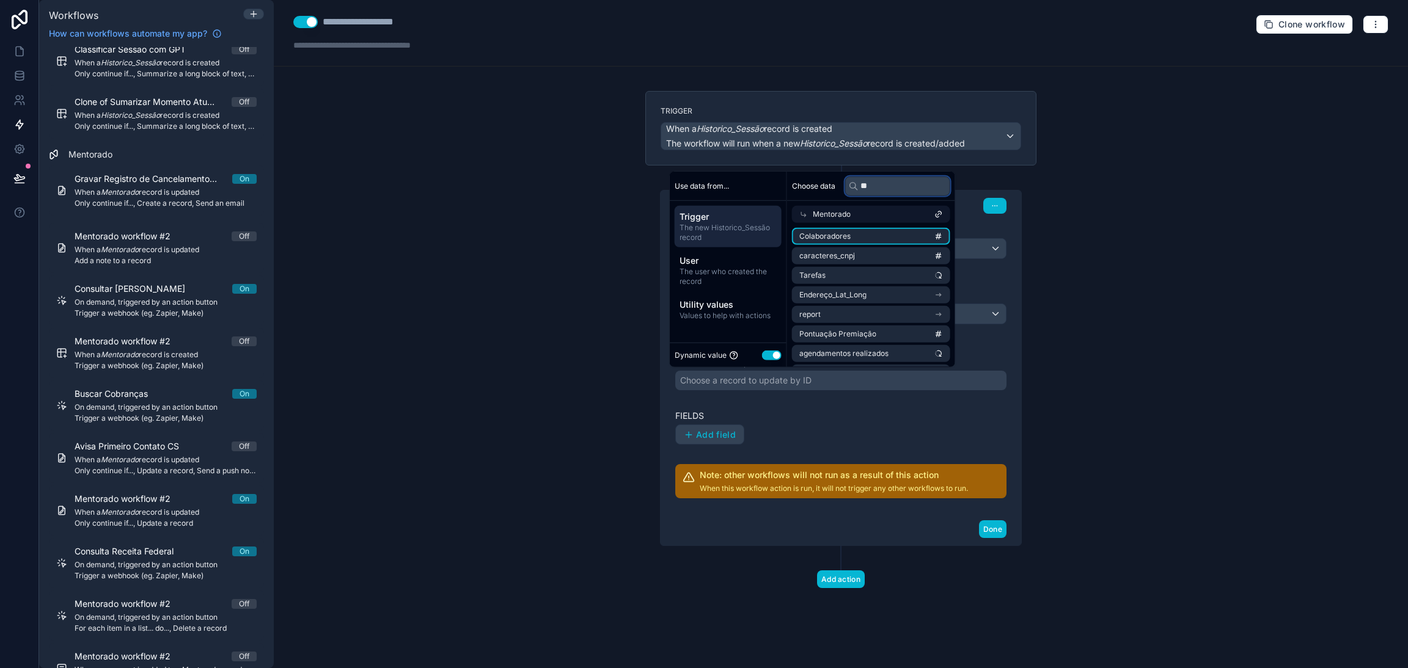
type input "*"
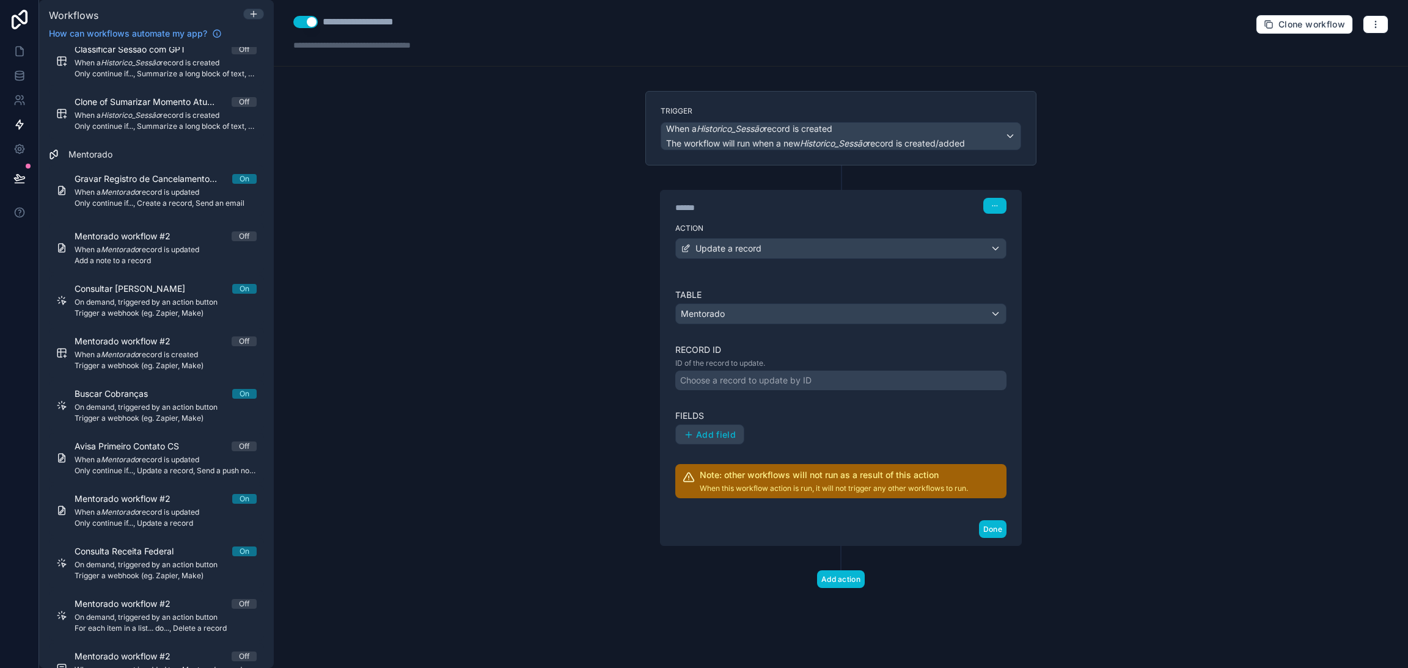
click at [1135, 279] on div "**********" at bounding box center [841, 334] width 1134 height 668
click at [743, 367] on p "ID of the record to update." at bounding box center [840, 364] width 331 height 10
click at [799, 317] on div "Mentorado" at bounding box center [841, 314] width 330 height 20
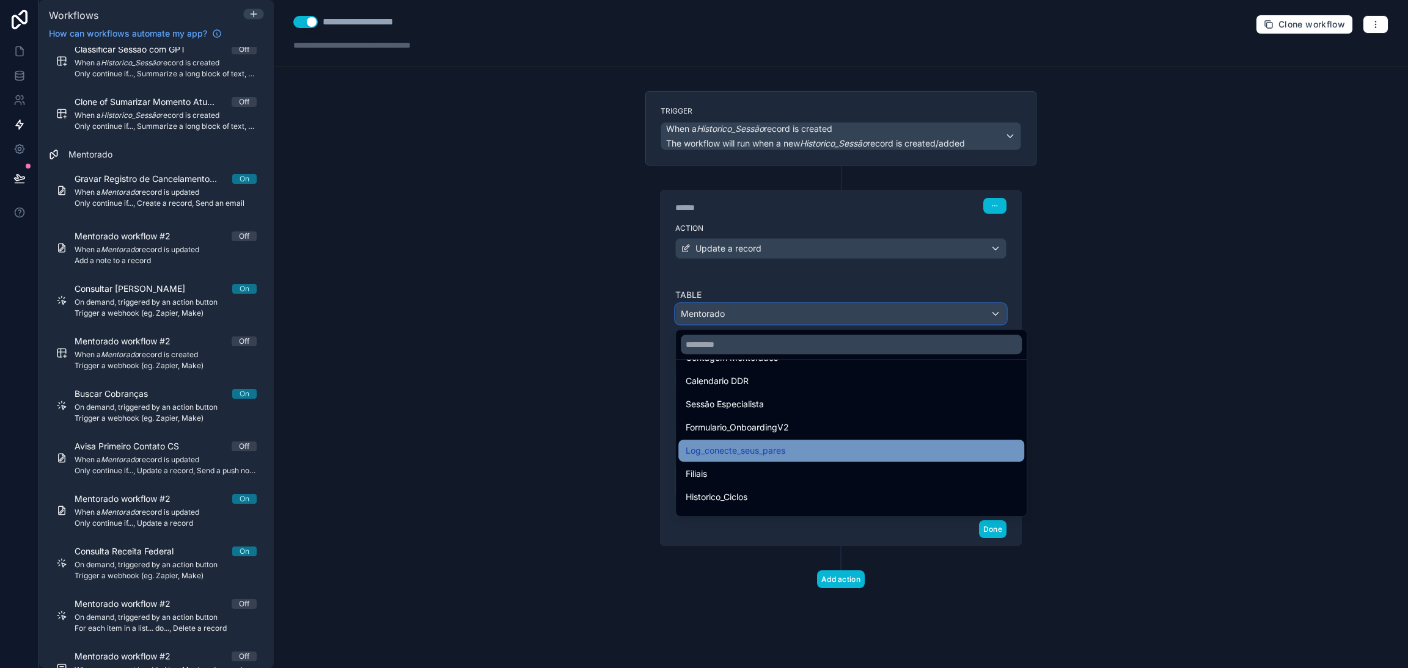
scroll to position [1056, 0]
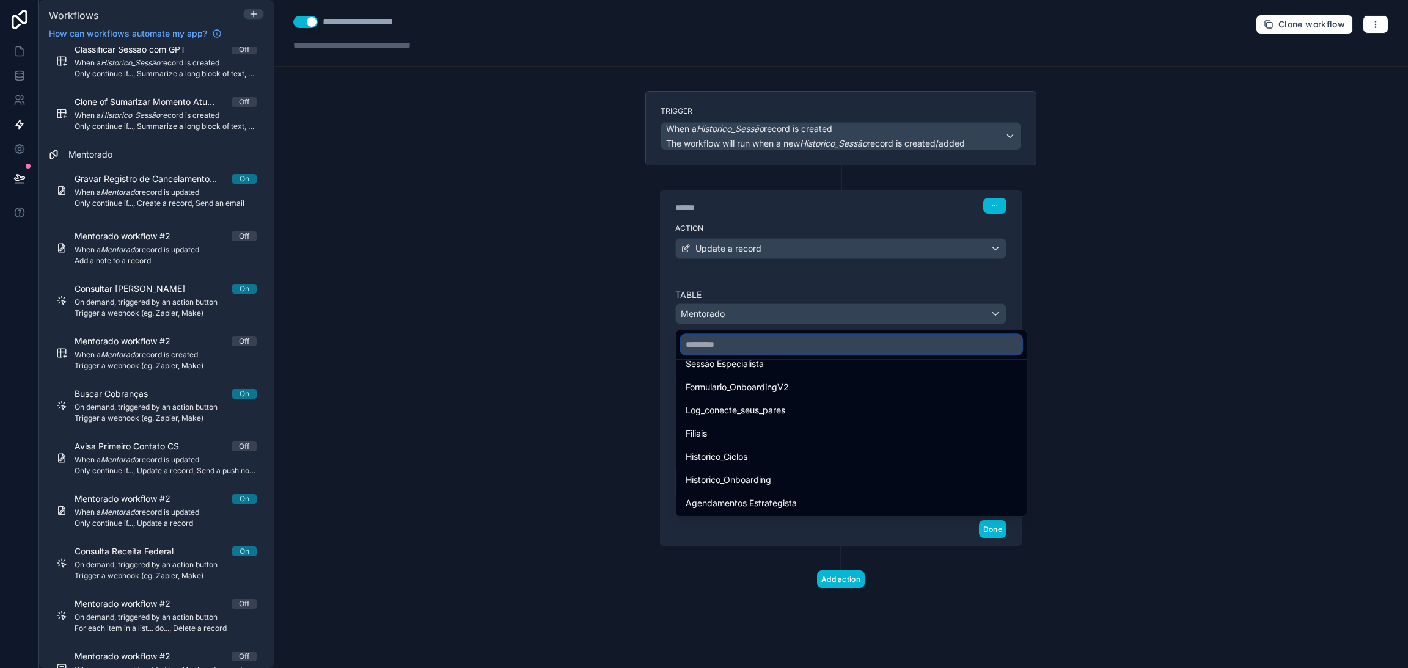
click at [734, 346] on input "text" at bounding box center [851, 345] width 341 height 20
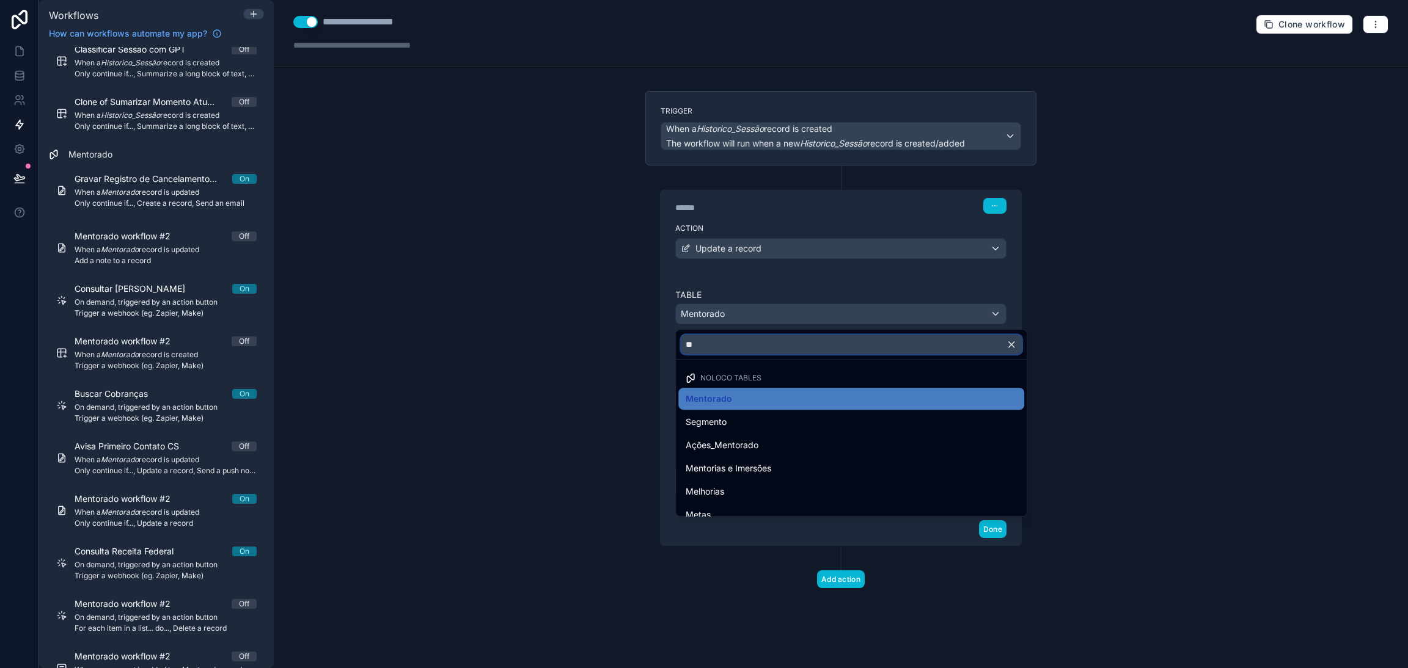
type input "*"
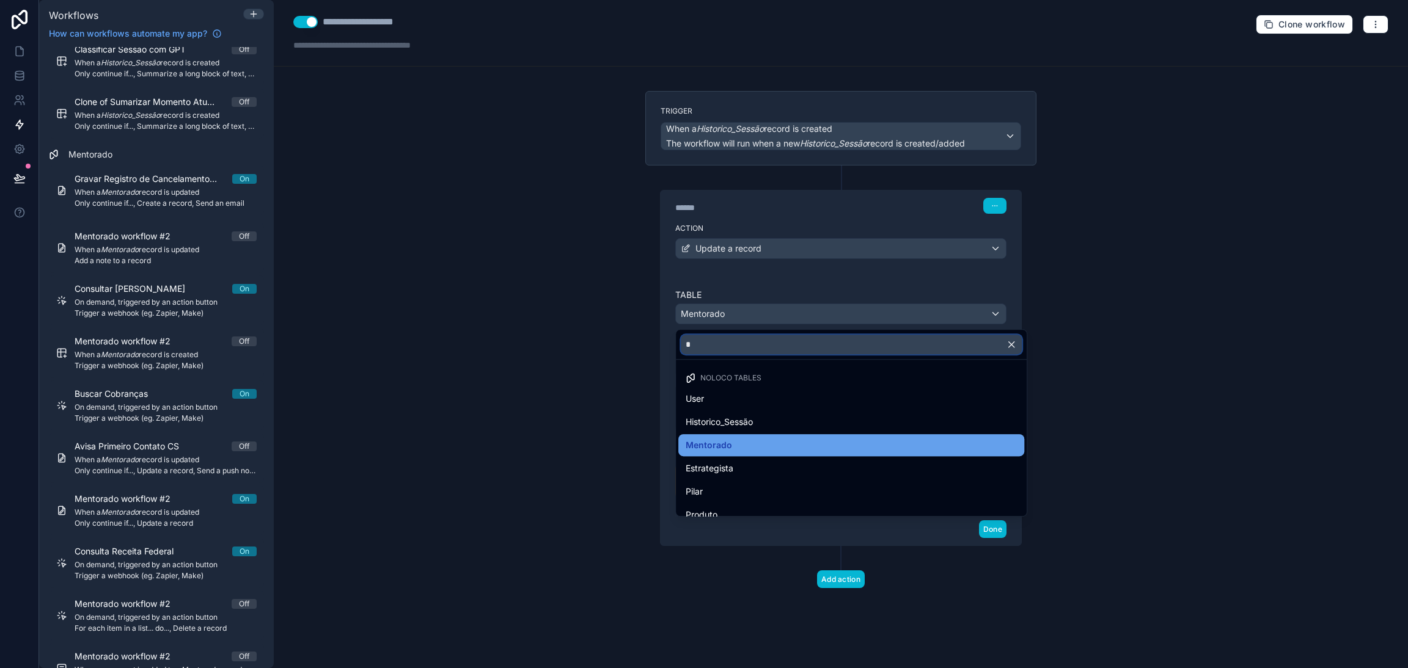
type input "*"
click at [728, 448] on span "Mentorado" at bounding box center [709, 445] width 46 height 15
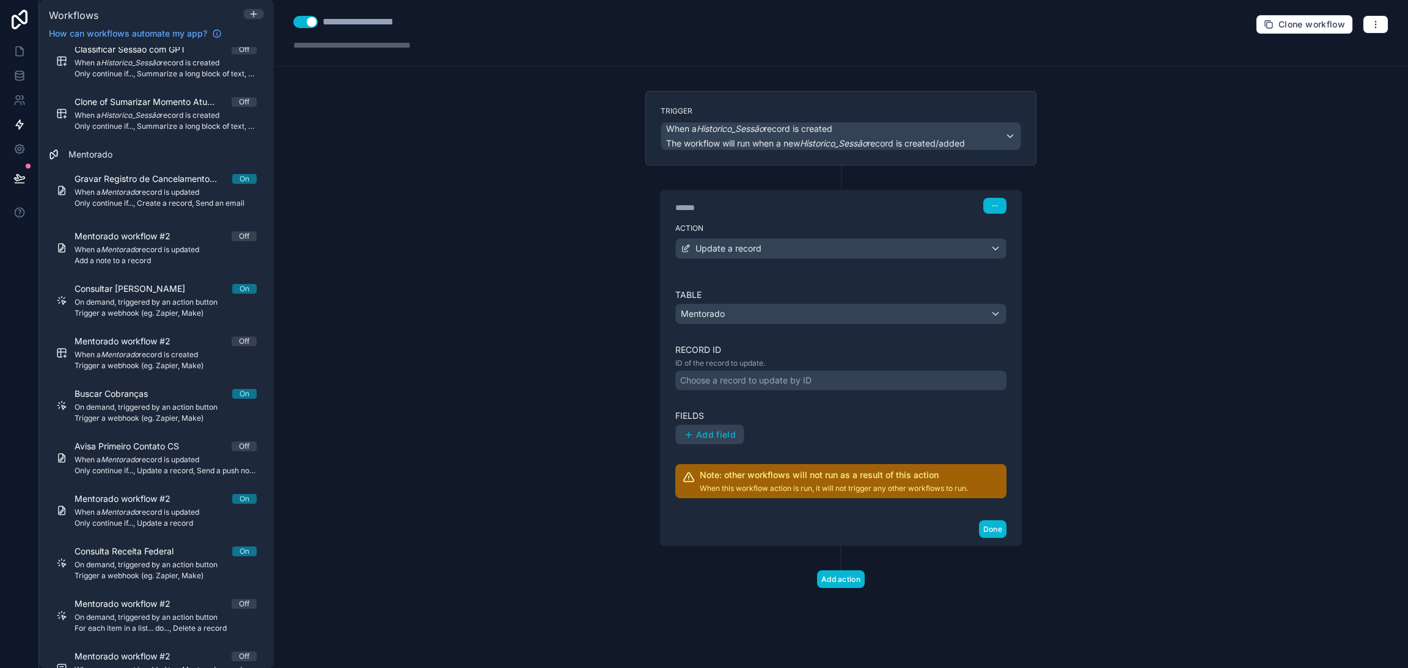
click at [753, 378] on div "Choose a record to update by ID" at bounding box center [745, 381] width 131 height 12
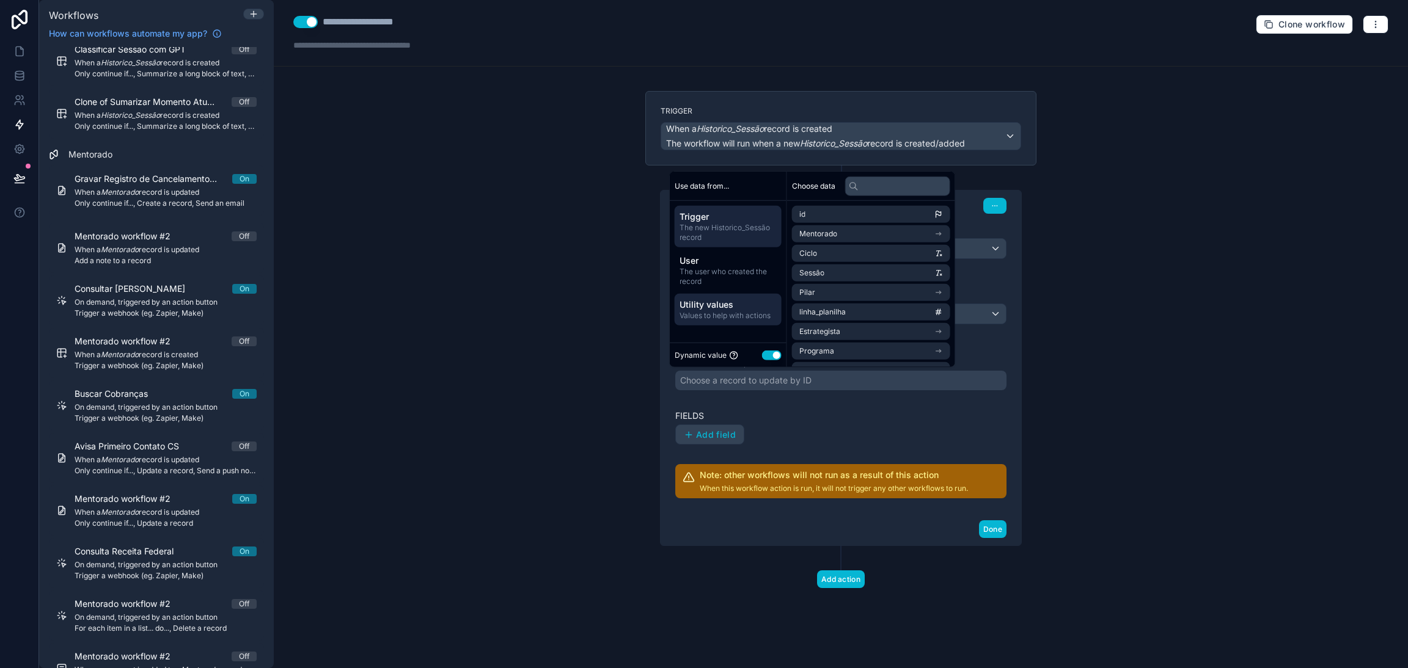
click at [734, 315] on span "Values to help with actions" at bounding box center [727, 316] width 97 height 10
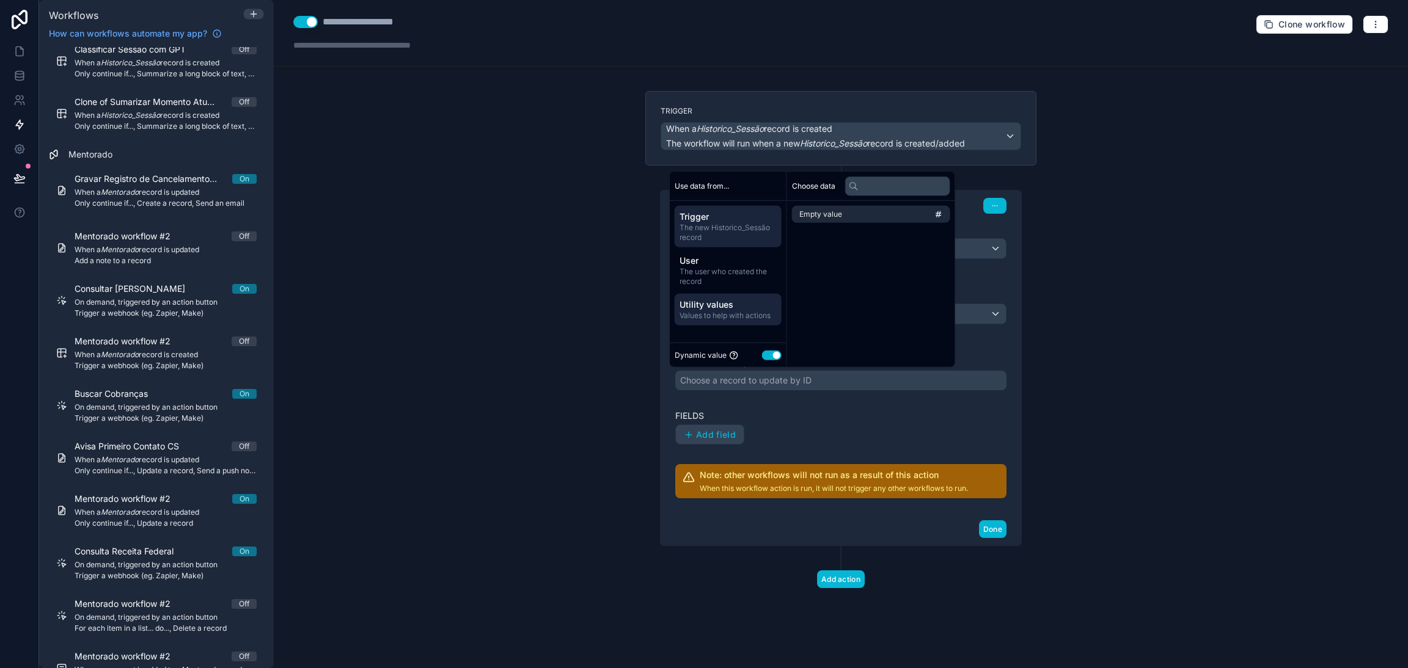
click at [713, 232] on span "The new Historico_Sessão record" at bounding box center [727, 233] width 97 height 20
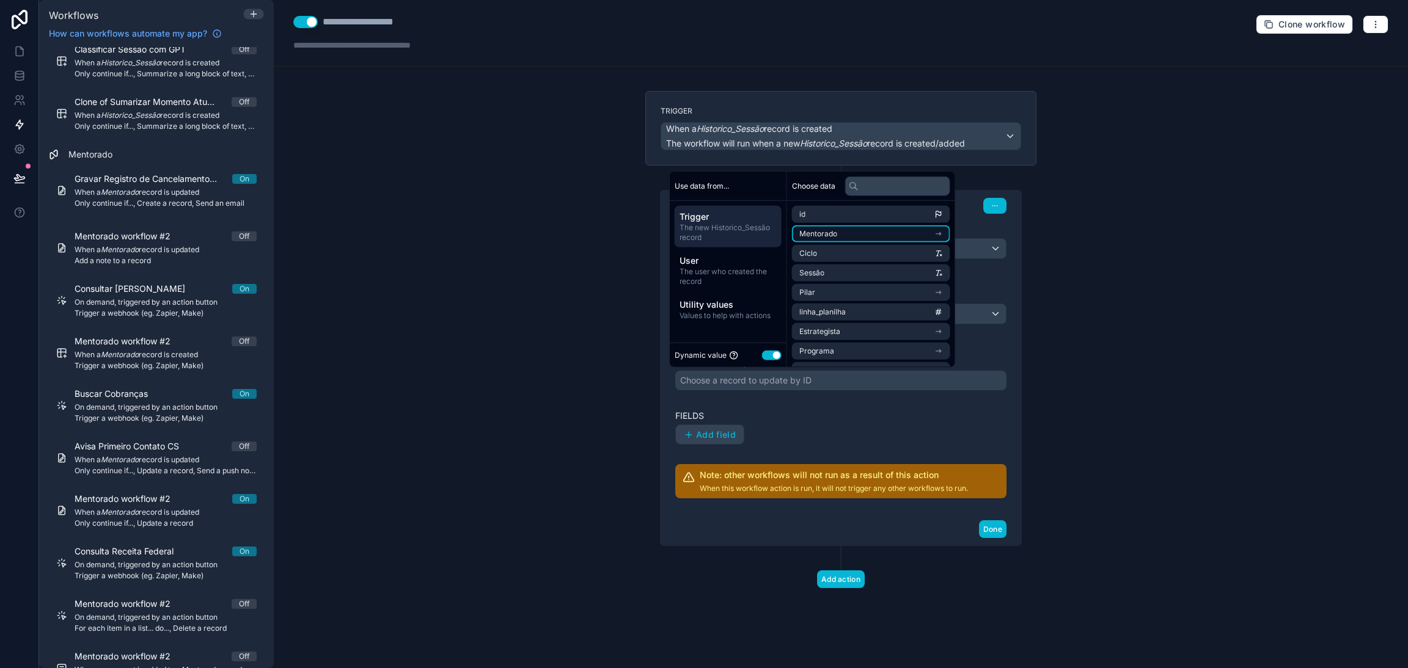
click at [901, 232] on li "Mentorado" at bounding box center [871, 233] width 158 height 17
click at [887, 184] on input "text" at bounding box center [897, 186] width 105 height 20
drag, startPoint x: 889, startPoint y: 191, endPoint x: 835, endPoint y: 185, distance: 54.7
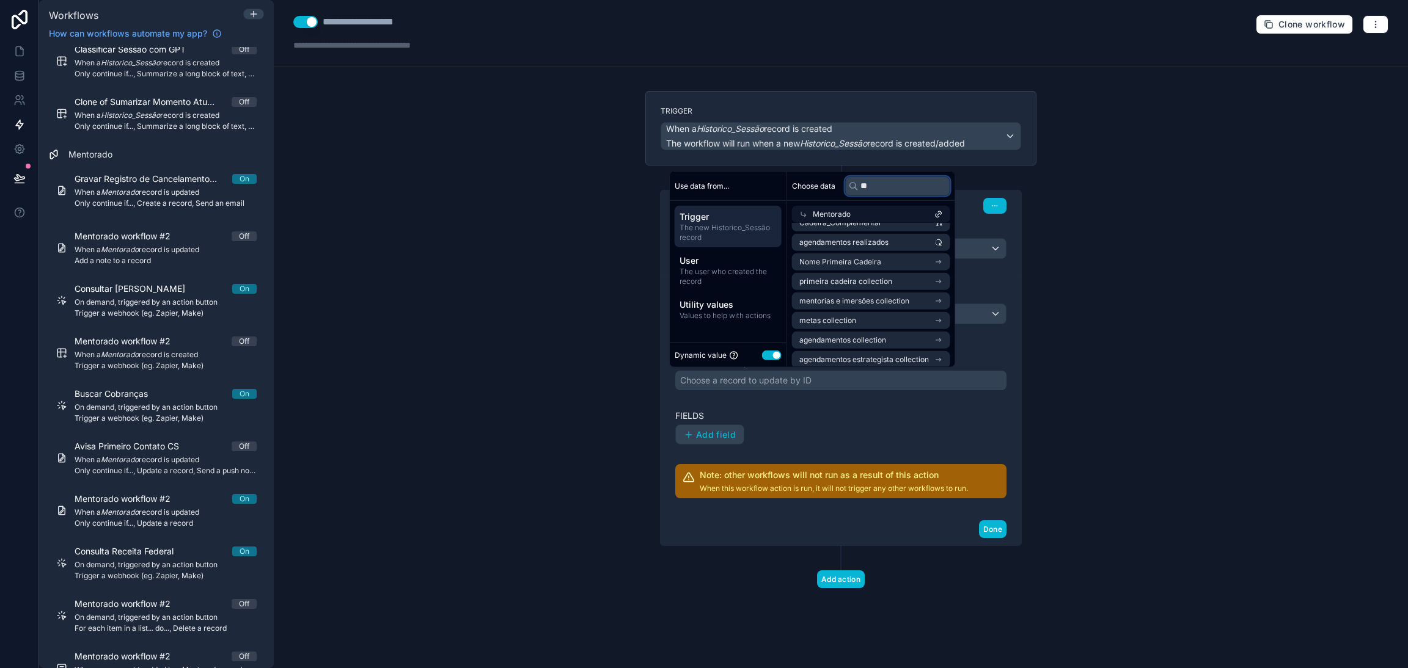
click at [873, 192] on input "**" at bounding box center [897, 186] width 105 height 20
type input "*"
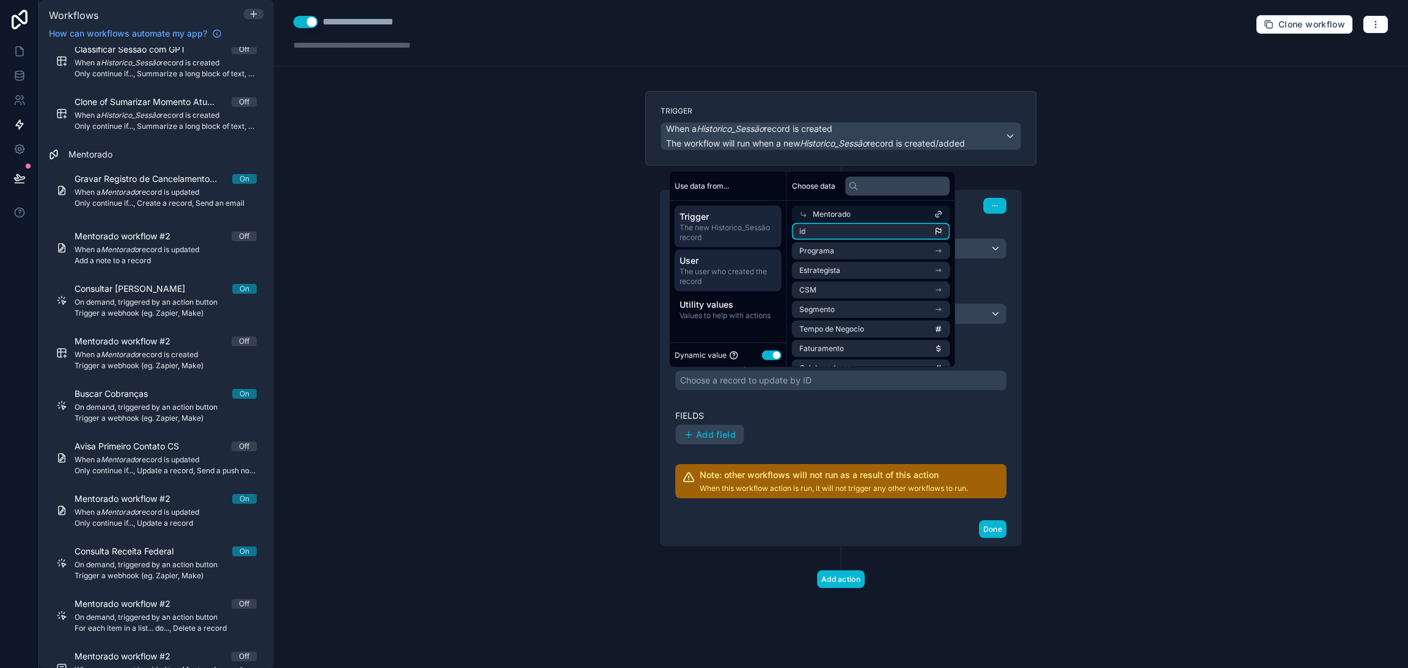
click at [719, 263] on span "User" at bounding box center [727, 261] width 97 height 12
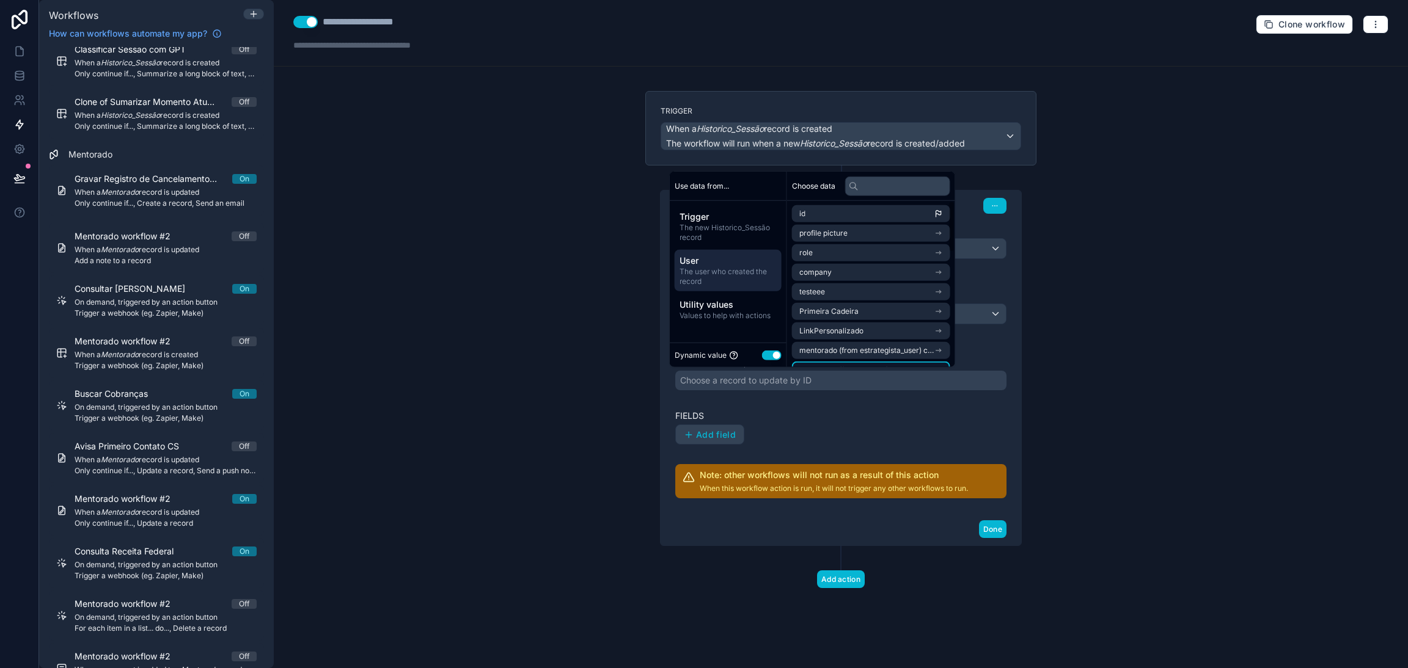
scroll to position [0, 0]
click at [741, 304] on span "Utility values" at bounding box center [727, 305] width 97 height 12
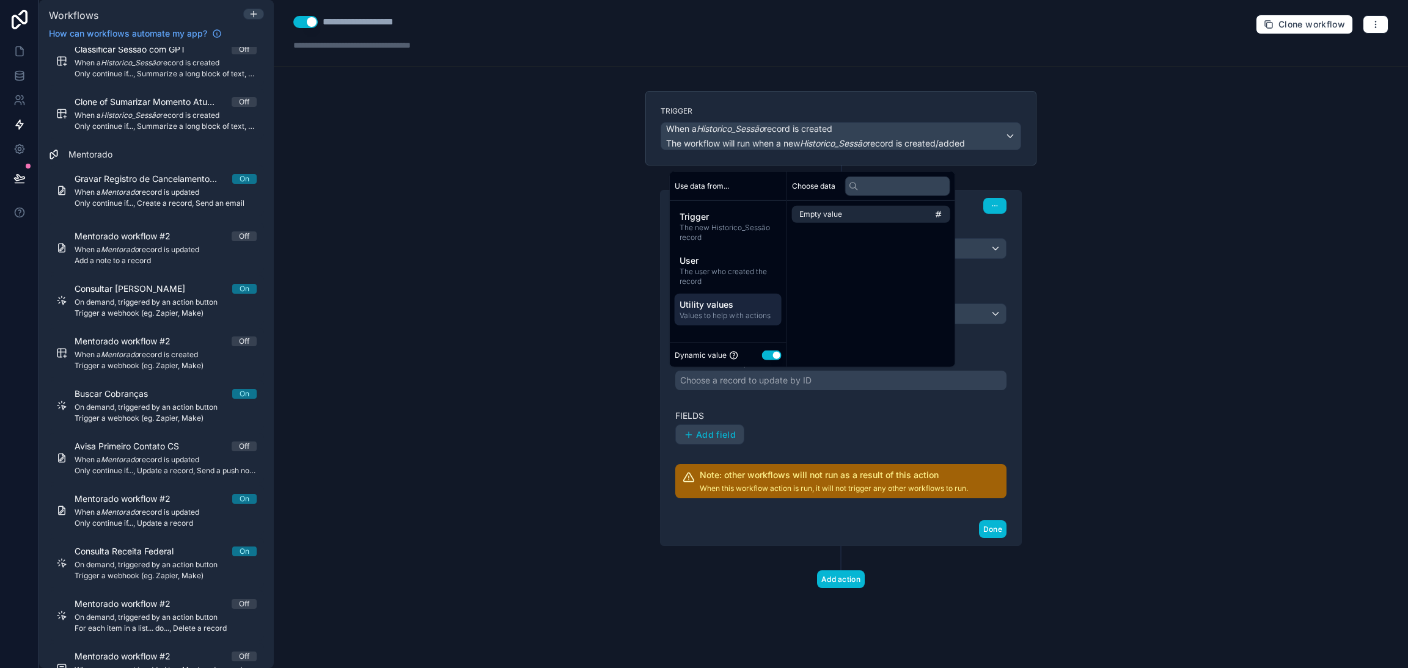
click at [771, 356] on button "Use setting" at bounding box center [772, 355] width 20 height 10
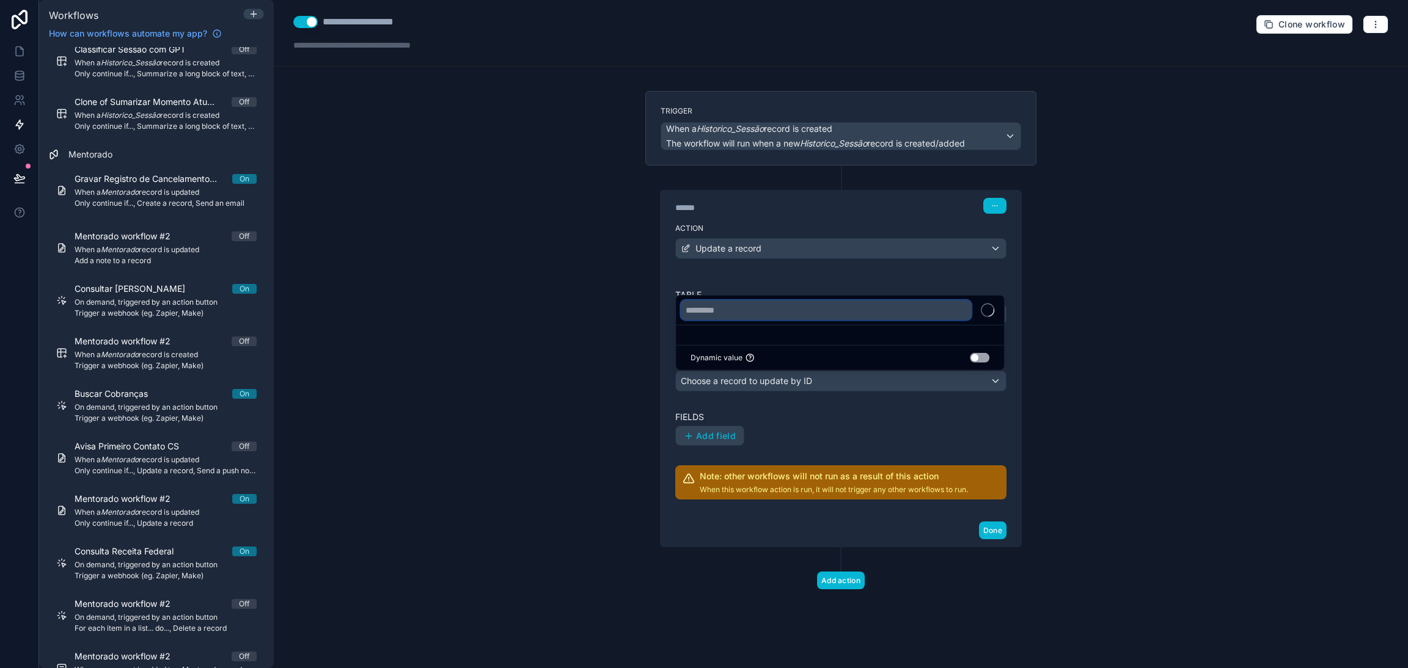
click at [749, 313] on input "text" at bounding box center [826, 311] width 290 height 20
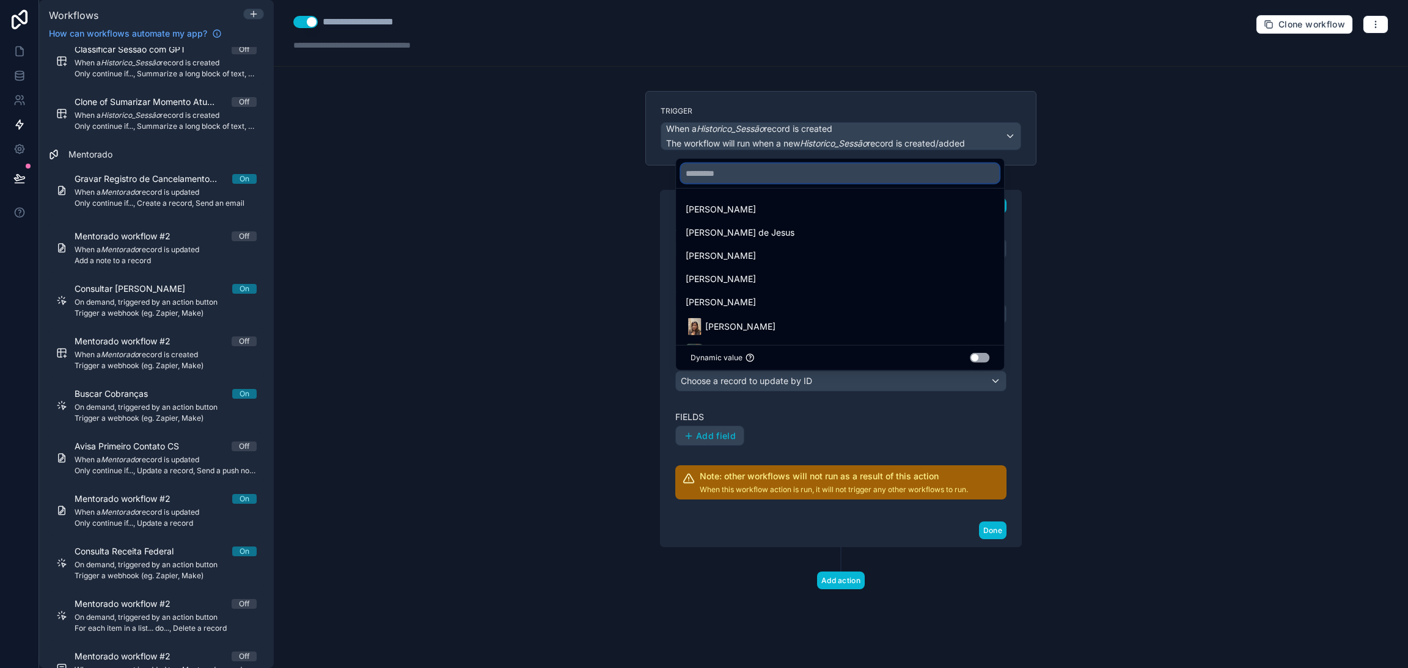
type input "*"
click at [974, 357] on button "Use setting" at bounding box center [980, 358] width 20 height 10
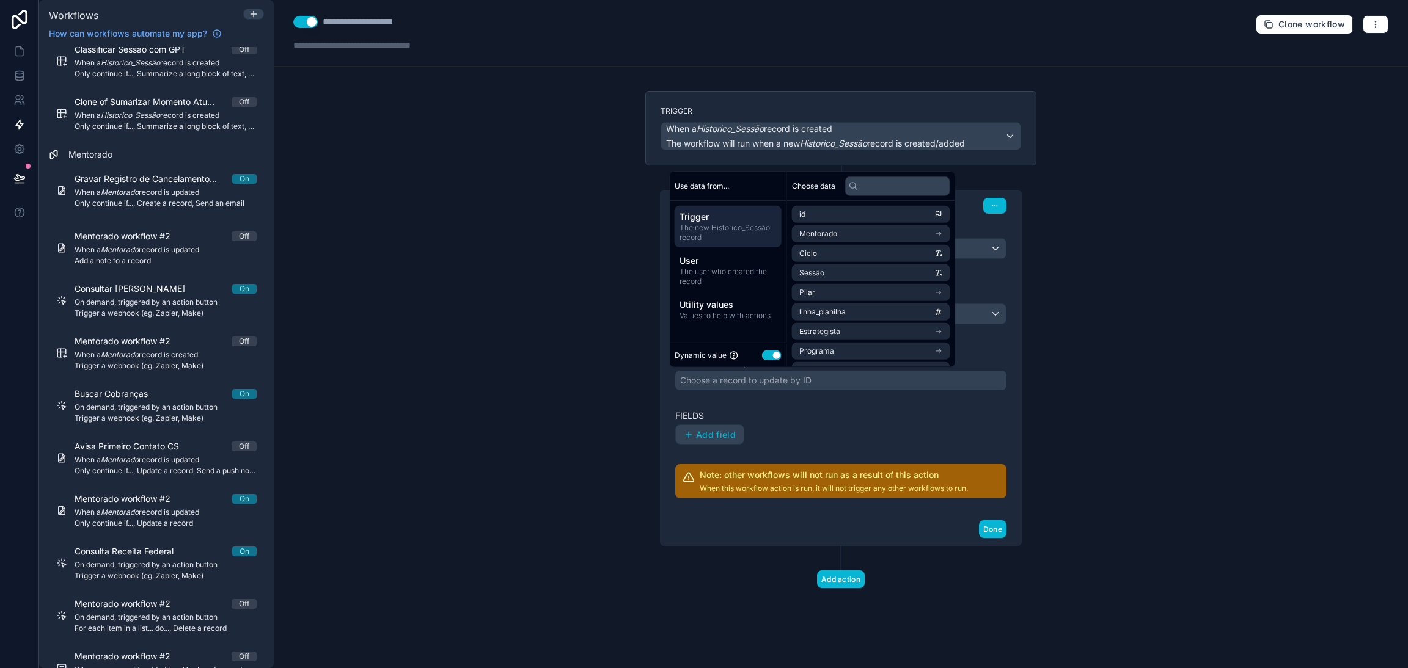
click at [1108, 355] on div "**********" at bounding box center [841, 334] width 1134 height 668
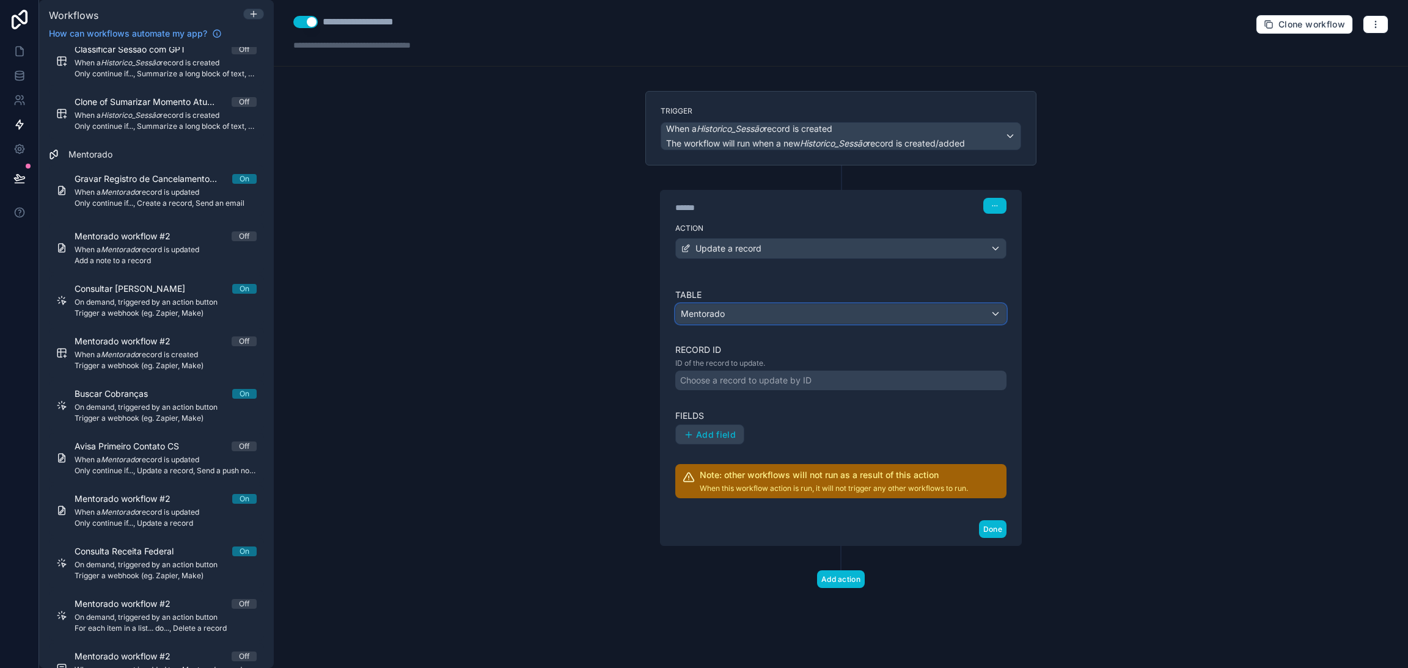
click at [839, 321] on div "Mentorado" at bounding box center [841, 314] width 330 height 20
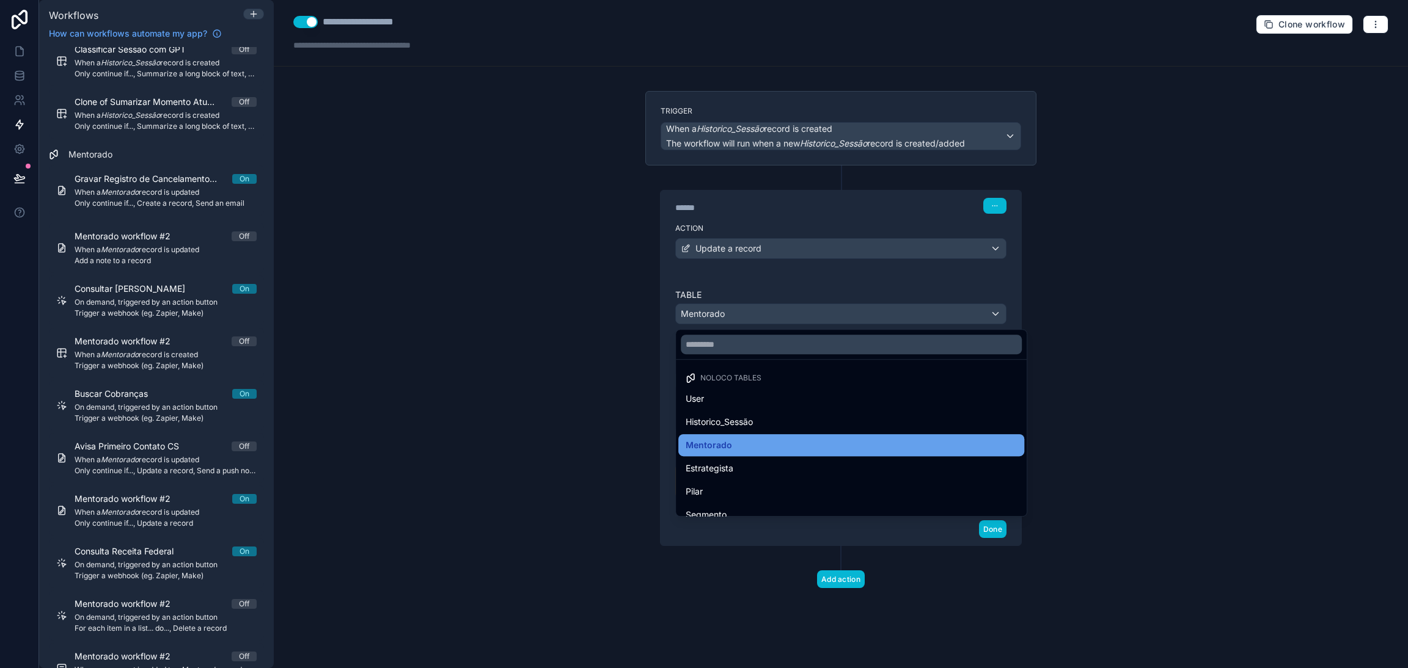
click at [728, 452] on span "Mentorado" at bounding box center [709, 445] width 46 height 15
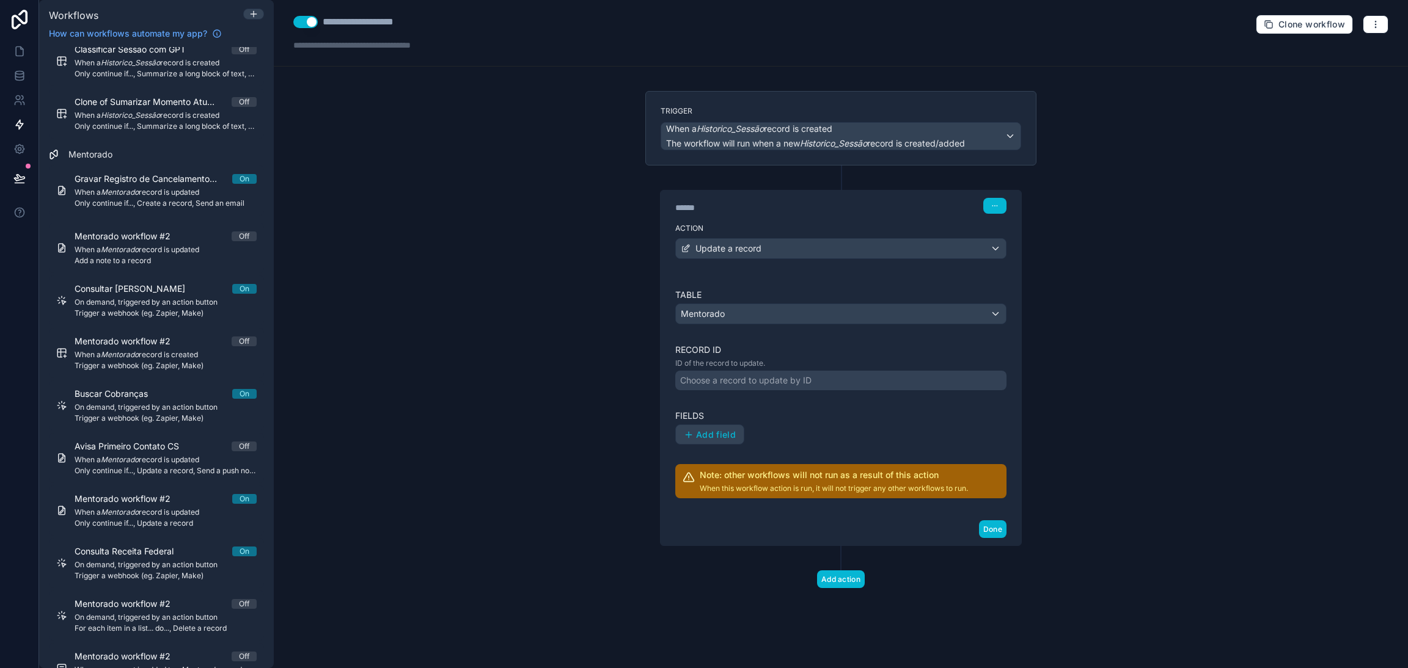
click at [764, 384] on div "Choose a record to update by ID" at bounding box center [745, 381] width 131 height 12
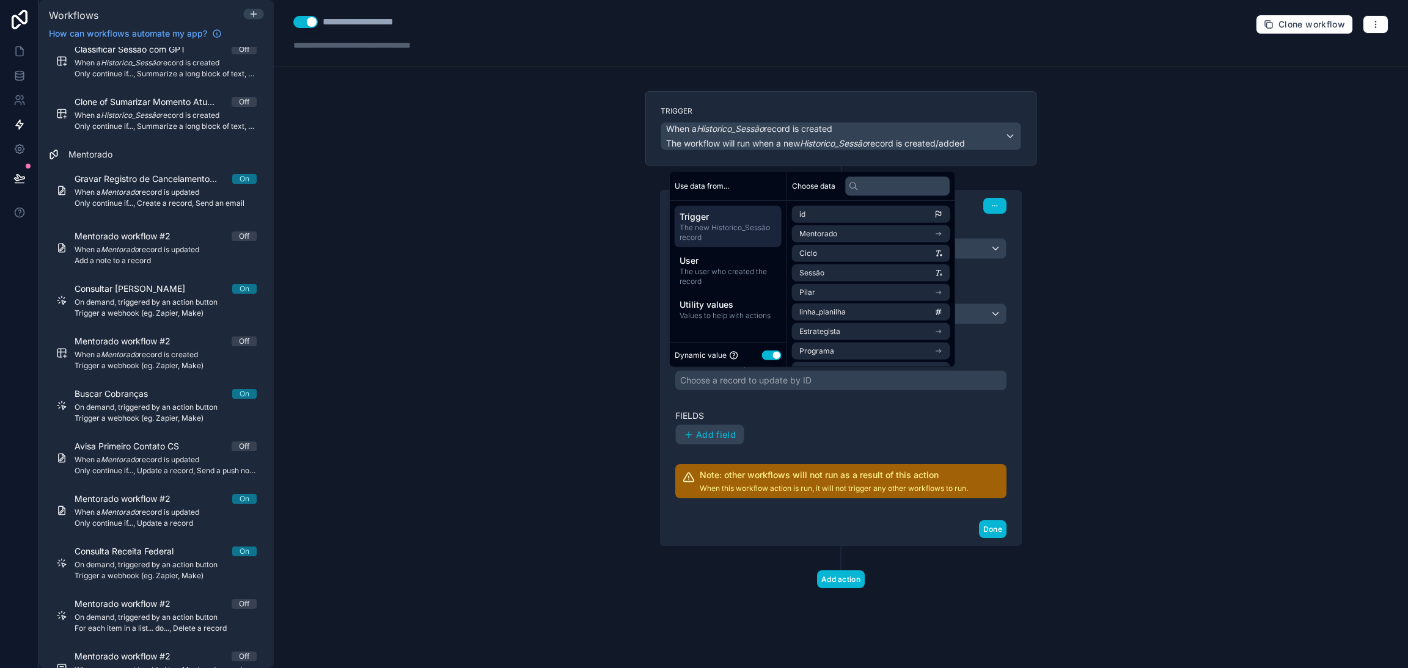
click at [1093, 295] on div "**********" at bounding box center [841, 334] width 1134 height 668
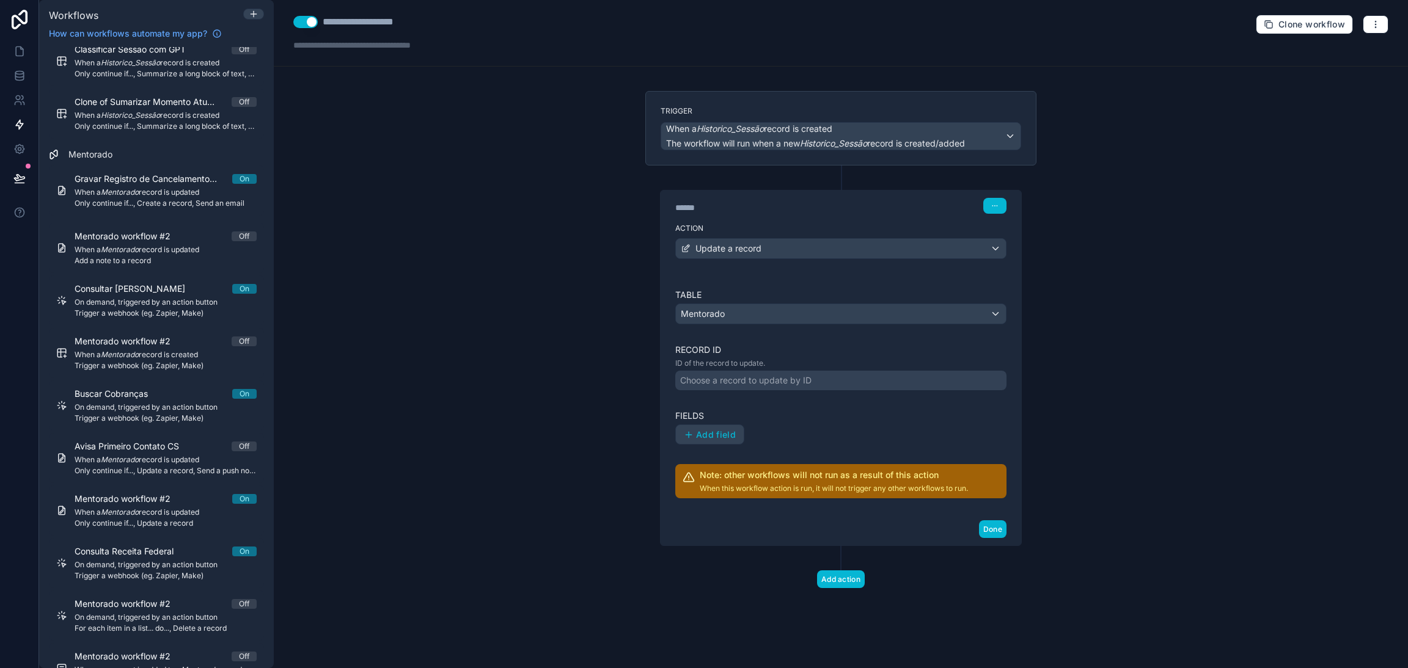
click at [783, 236] on div "Action Update a record" at bounding box center [841, 246] width 361 height 55
click at [791, 245] on div "Update a record" at bounding box center [841, 249] width 330 height 20
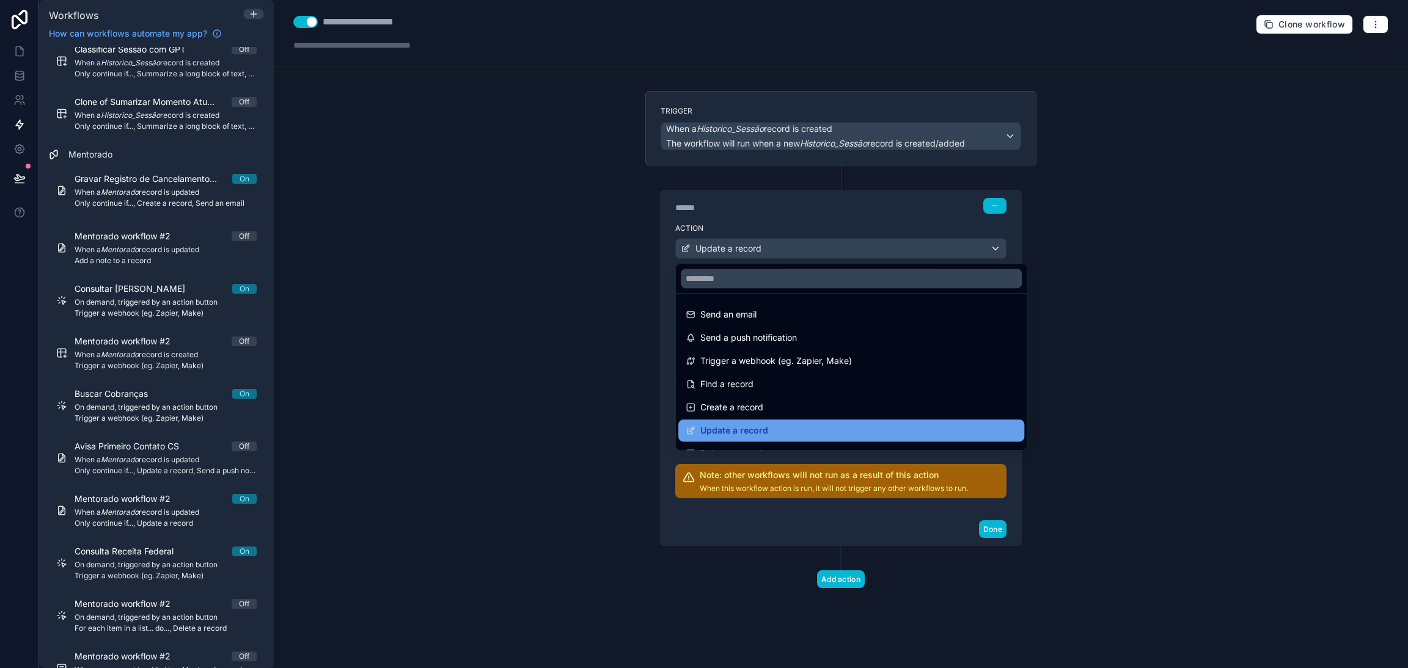
click at [767, 426] on div "Update a record" at bounding box center [851, 430] width 331 height 15
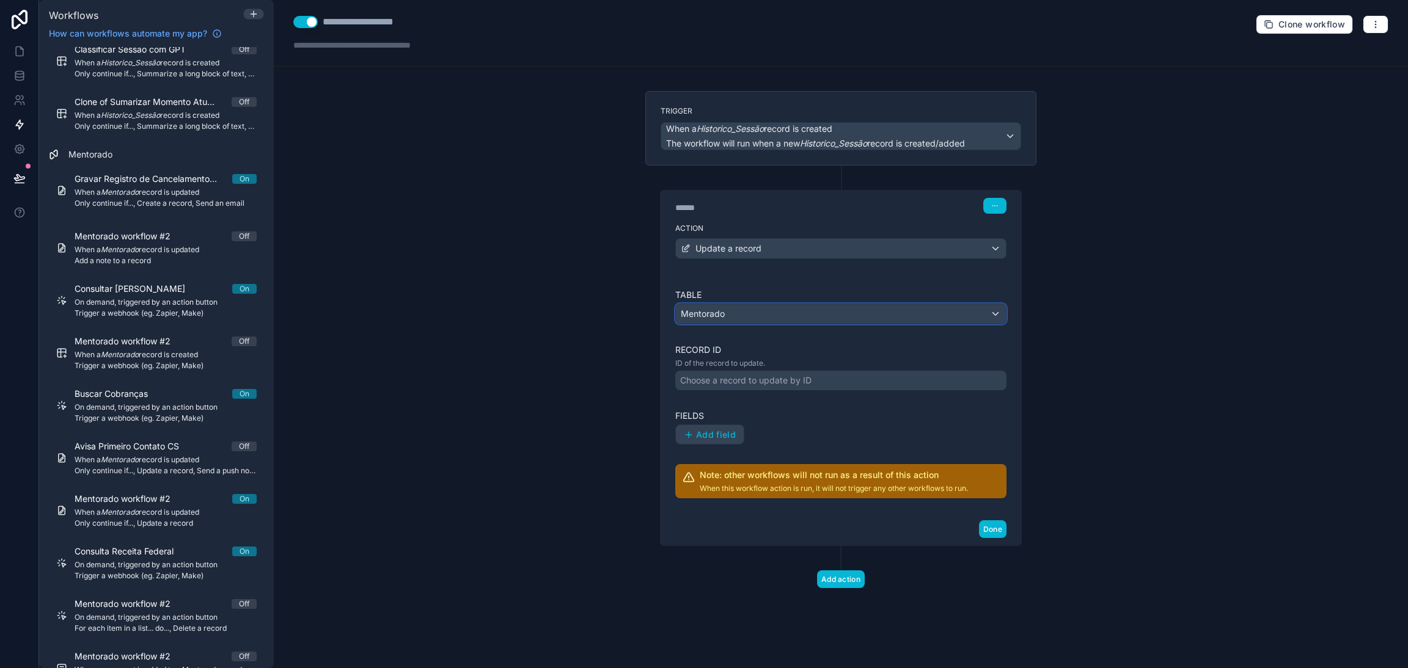
click at [742, 321] on div "Mentorado" at bounding box center [841, 314] width 330 height 20
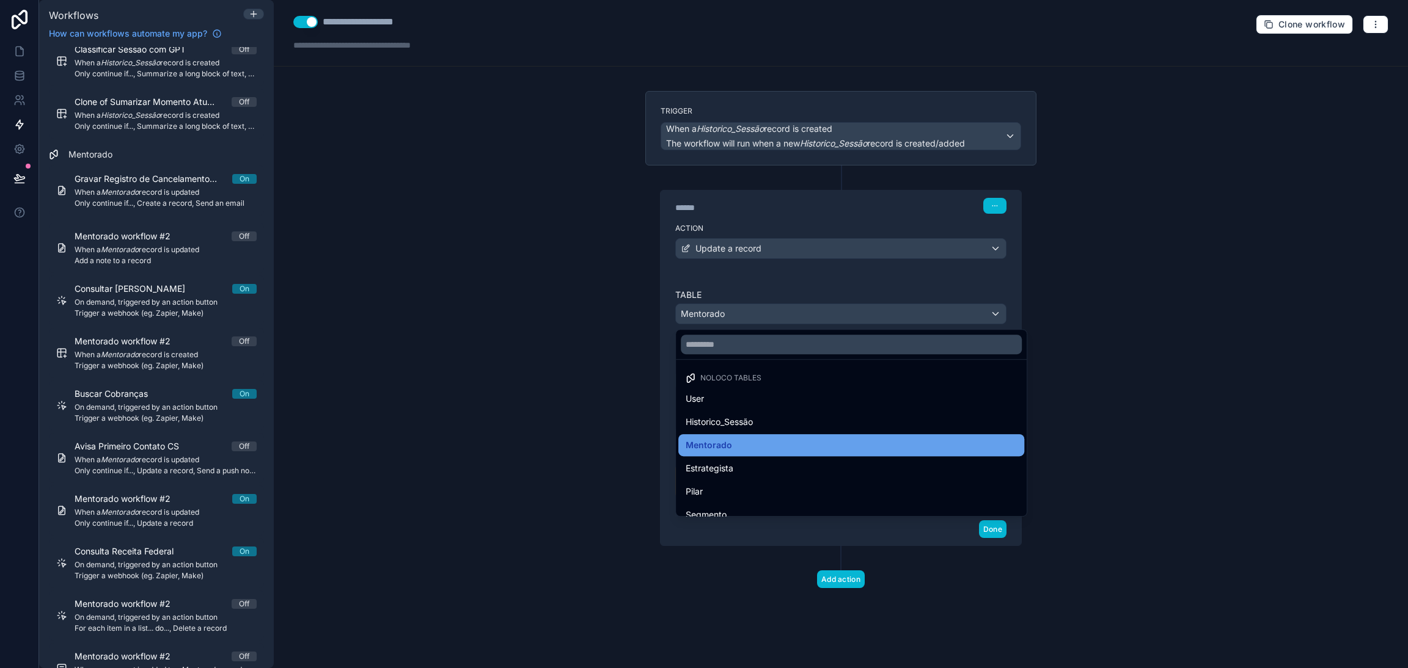
click at [734, 453] on div "Mentorado" at bounding box center [851, 445] width 346 height 22
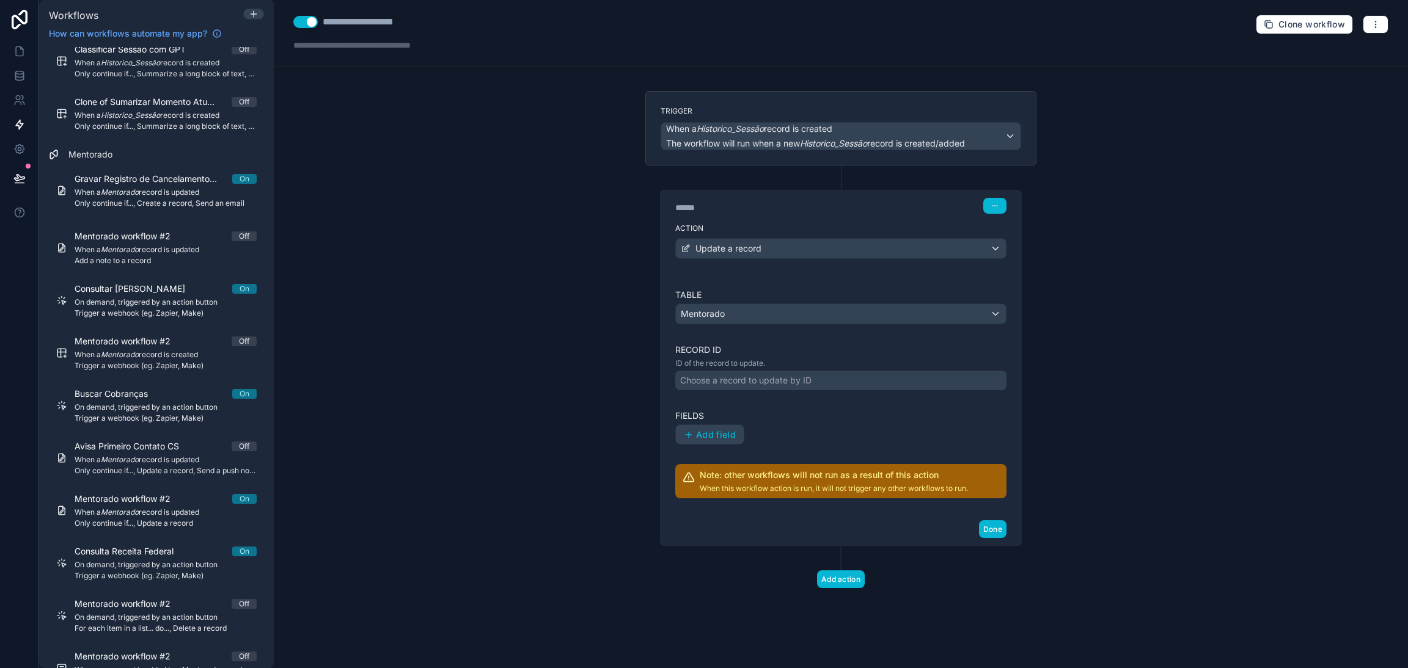
click at [736, 384] on div "Choose a record to update by ID" at bounding box center [745, 381] width 131 height 12
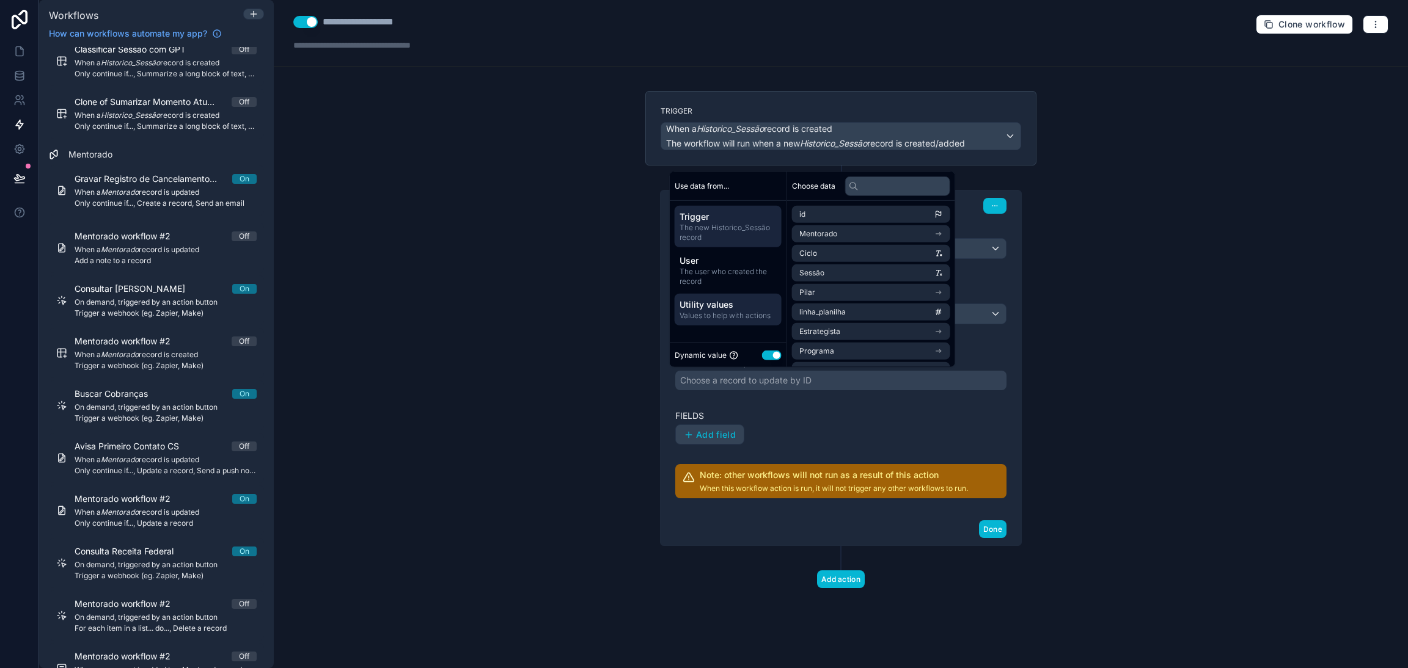
click at [729, 304] on span "Utility values" at bounding box center [727, 305] width 97 height 12
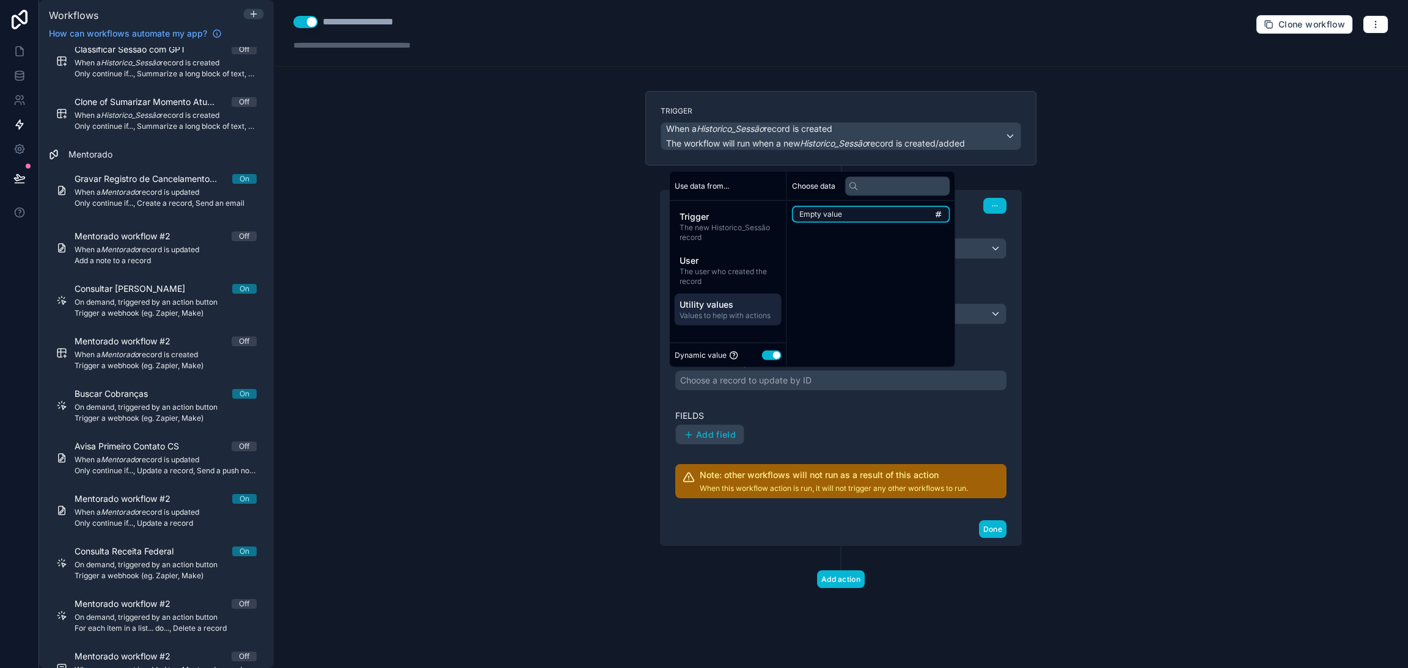
click at [838, 218] on span "Empty value" at bounding box center [820, 215] width 43 height 10
click at [753, 398] on div "**********" at bounding box center [840, 394] width 331 height 210
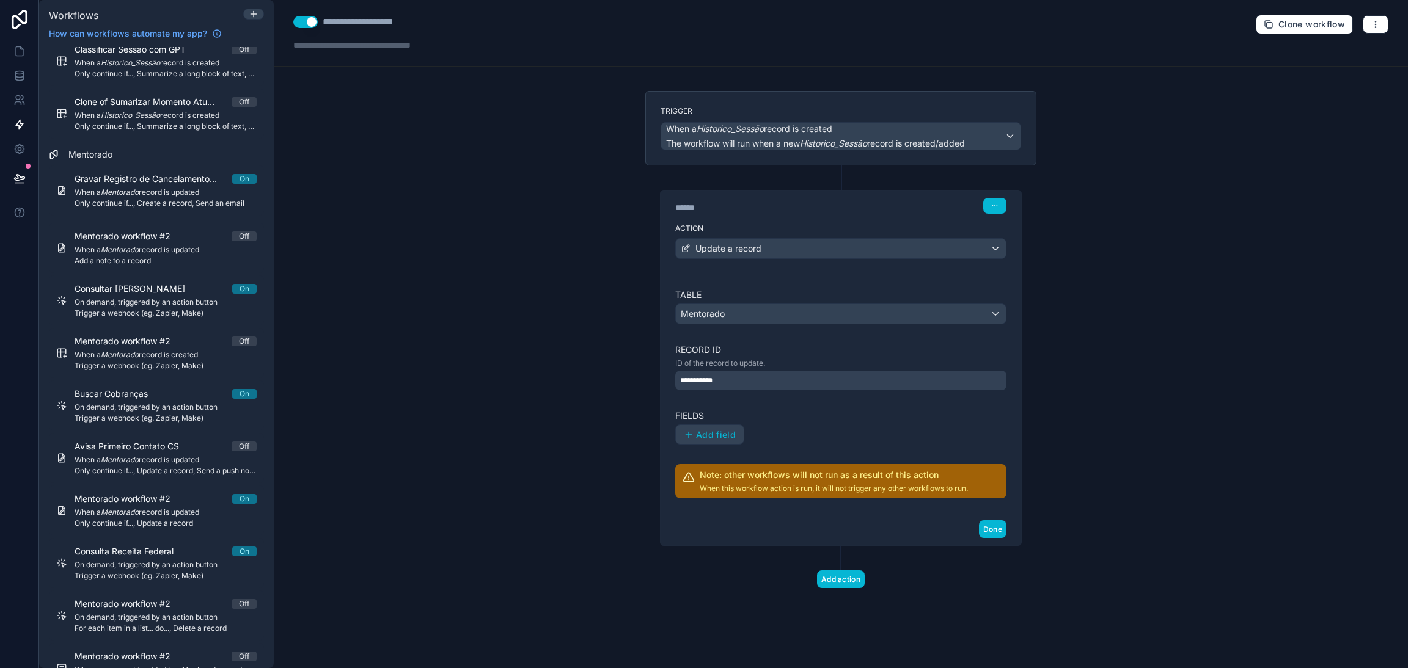
click at [747, 378] on div "**********" at bounding box center [840, 381] width 331 height 20
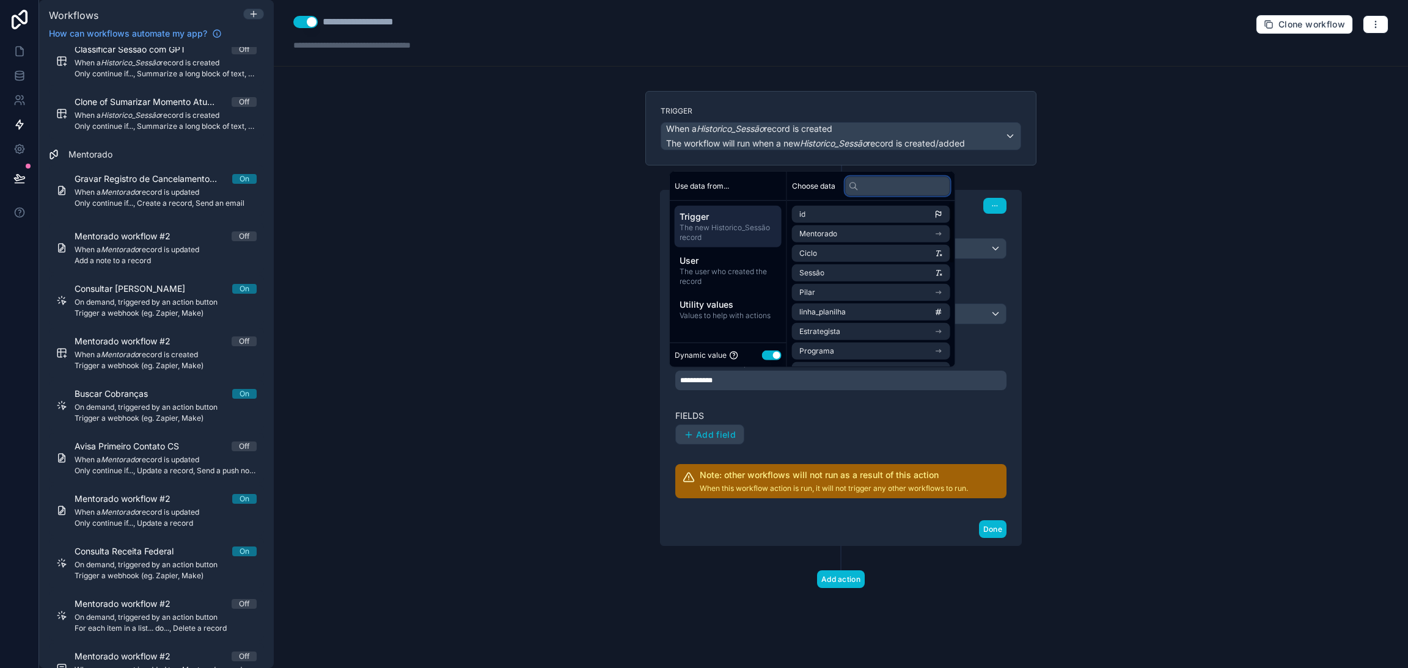
click at [877, 188] on input "text" at bounding box center [897, 186] width 105 height 20
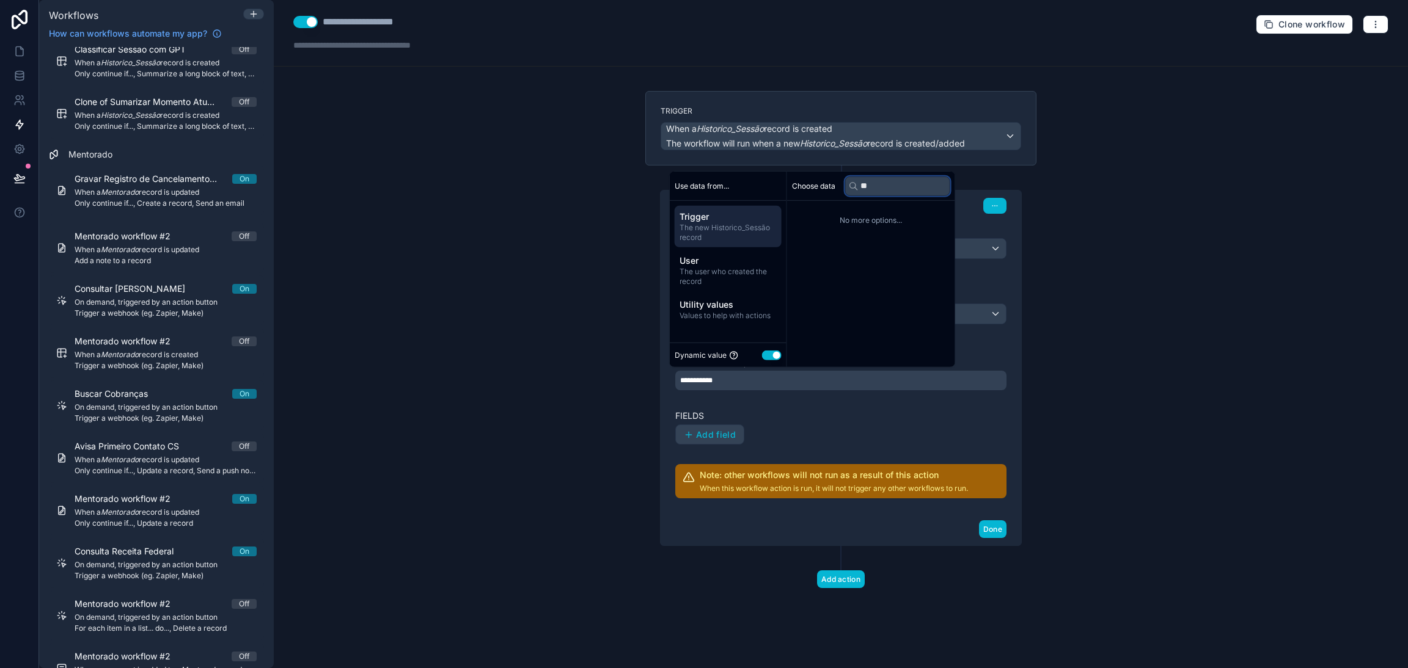
type input "*"
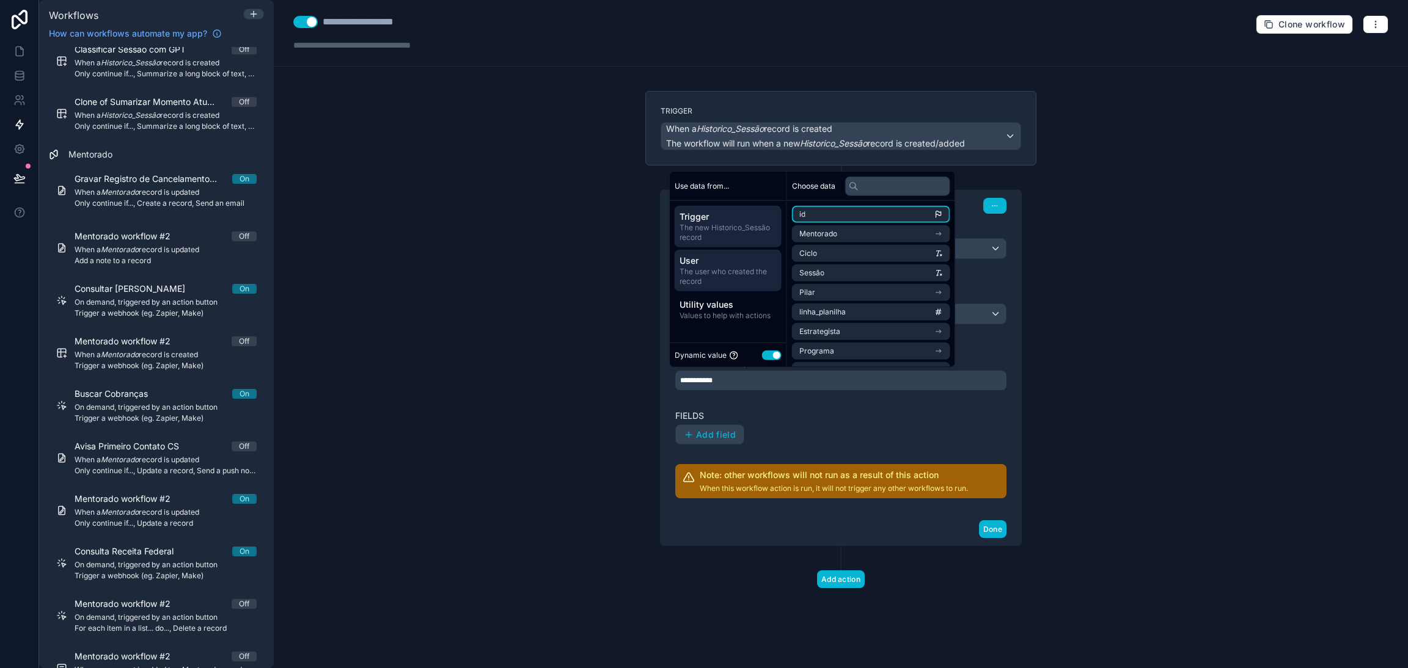
click at [739, 253] on div "User The user who created the record" at bounding box center [728, 271] width 107 height 42
click at [1061, 225] on div "**********" at bounding box center [841, 334] width 1134 height 668
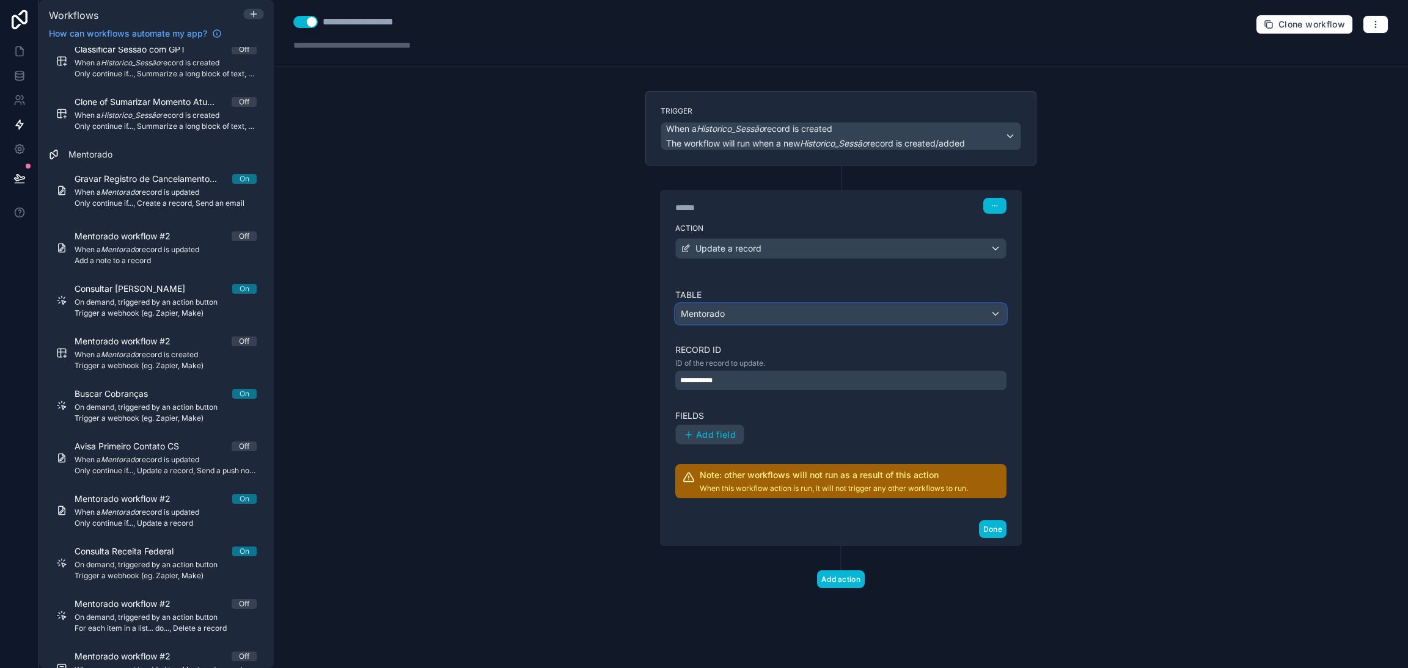
click at [750, 312] on div "Mentorado" at bounding box center [841, 314] width 330 height 20
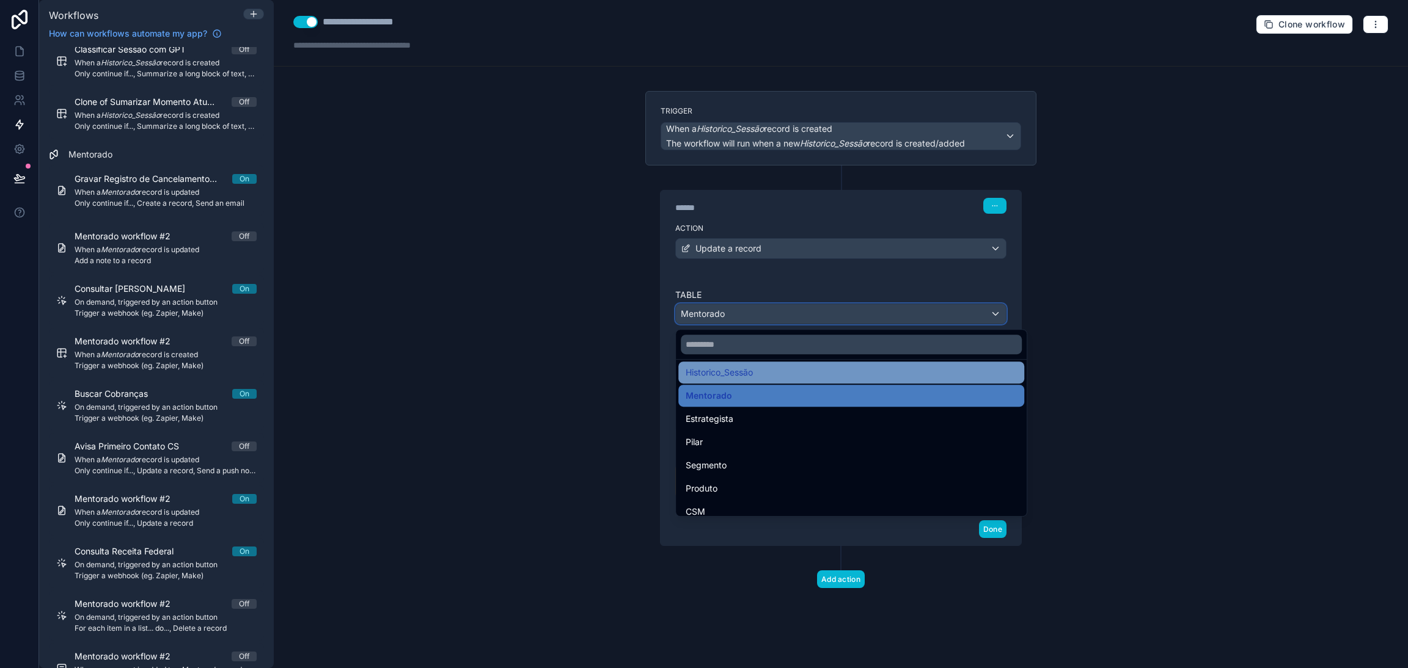
scroll to position [92, 0]
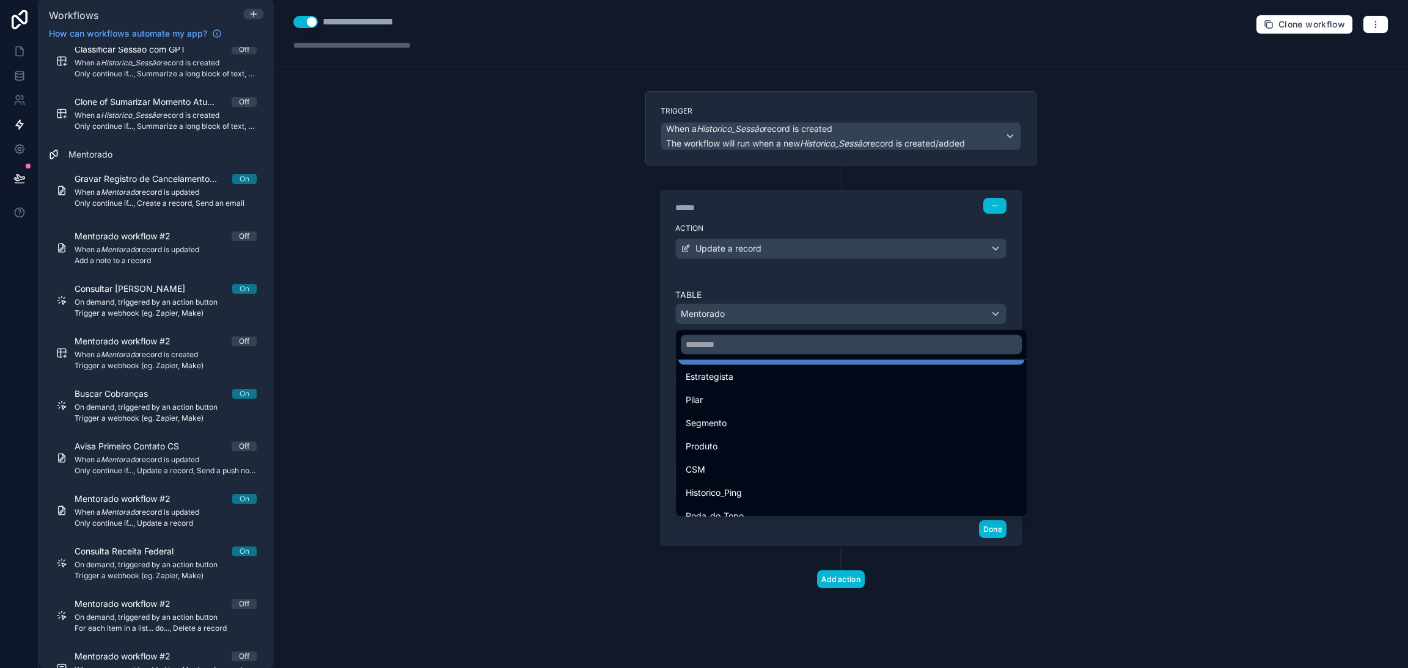
click at [720, 313] on div at bounding box center [704, 334] width 1408 height 668
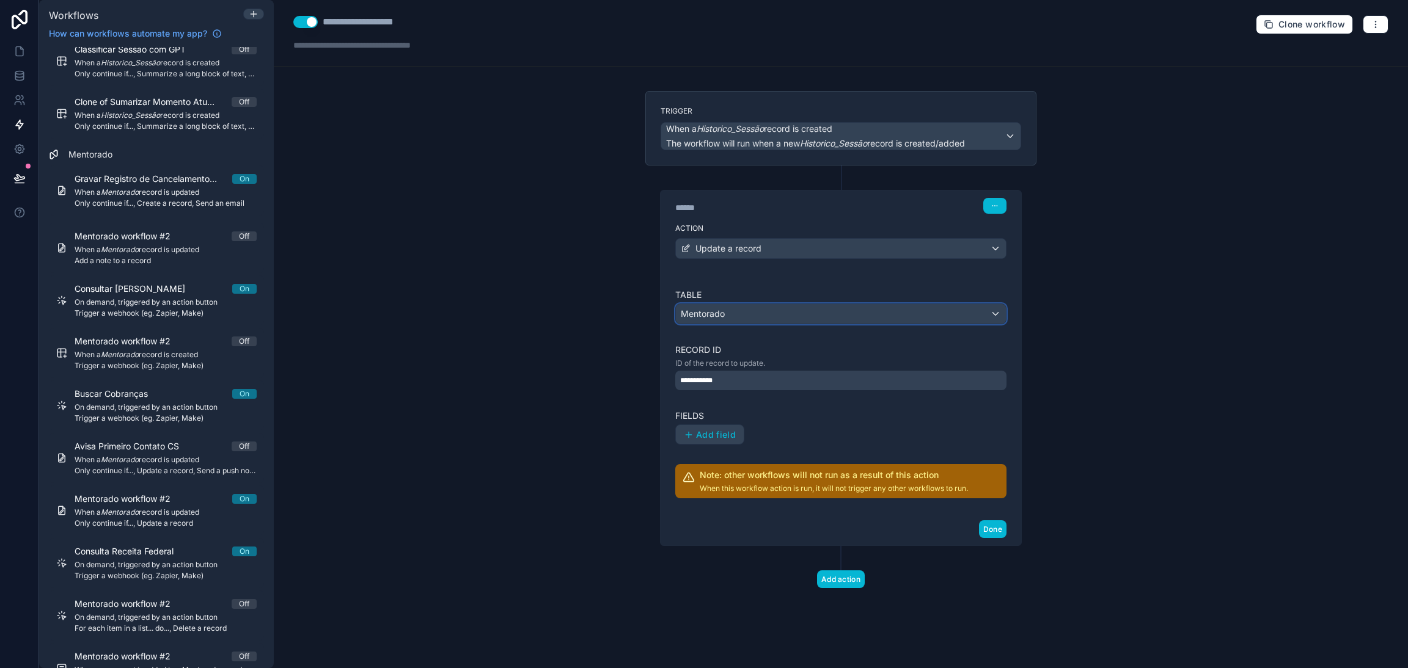
click at [720, 313] on span "Mentorado" at bounding box center [703, 314] width 44 height 12
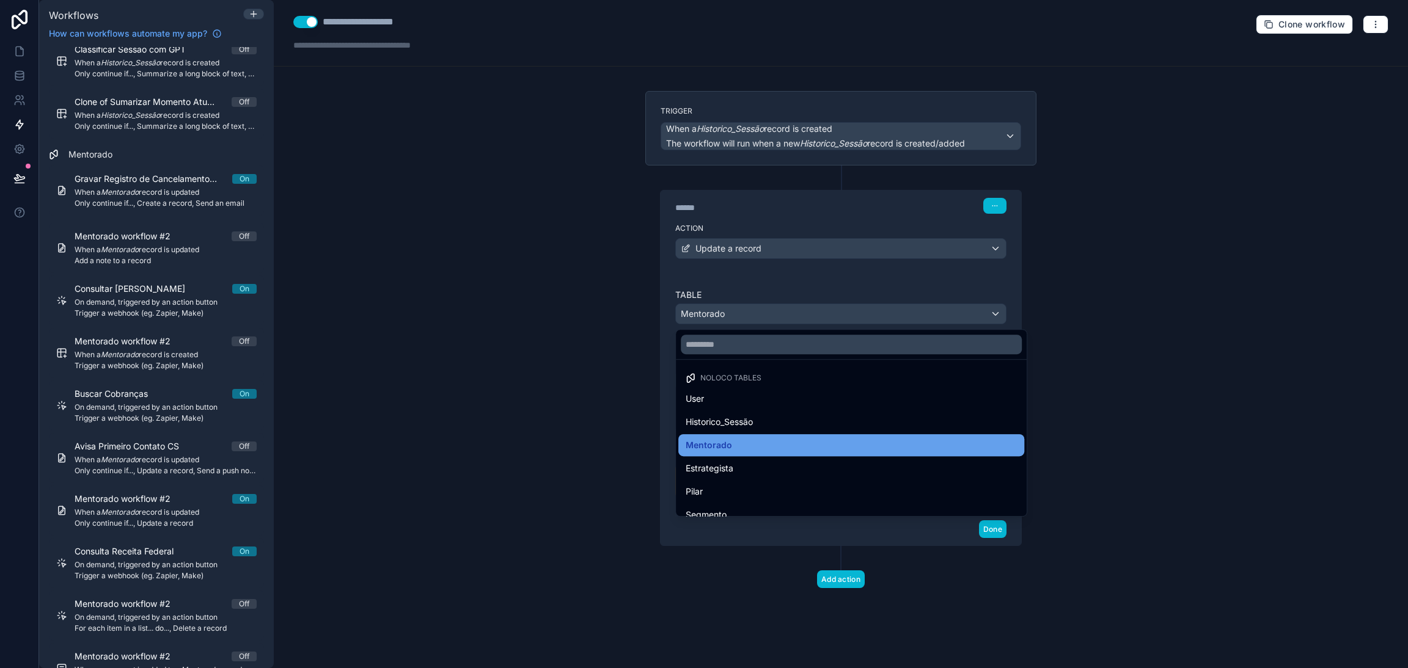
click at [738, 438] on div "Mentorado" at bounding box center [851, 445] width 331 height 15
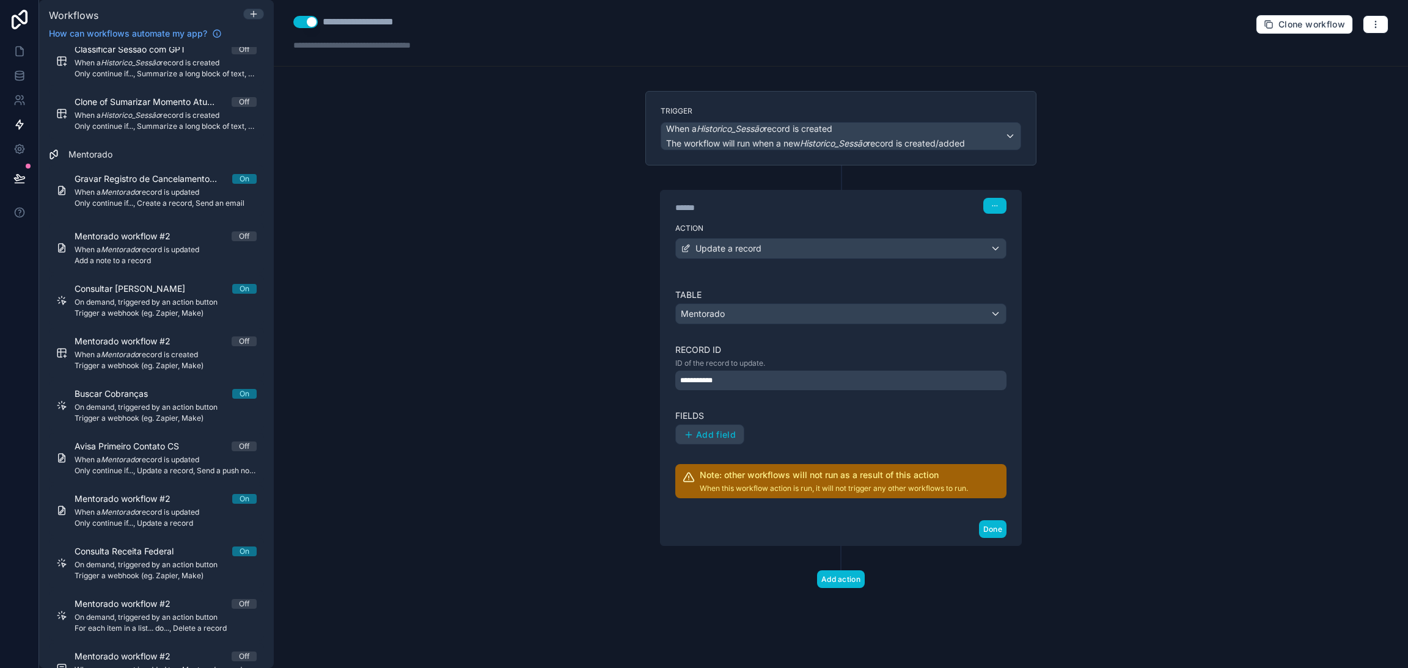
click at [731, 386] on div "**********" at bounding box center [840, 381] width 331 height 20
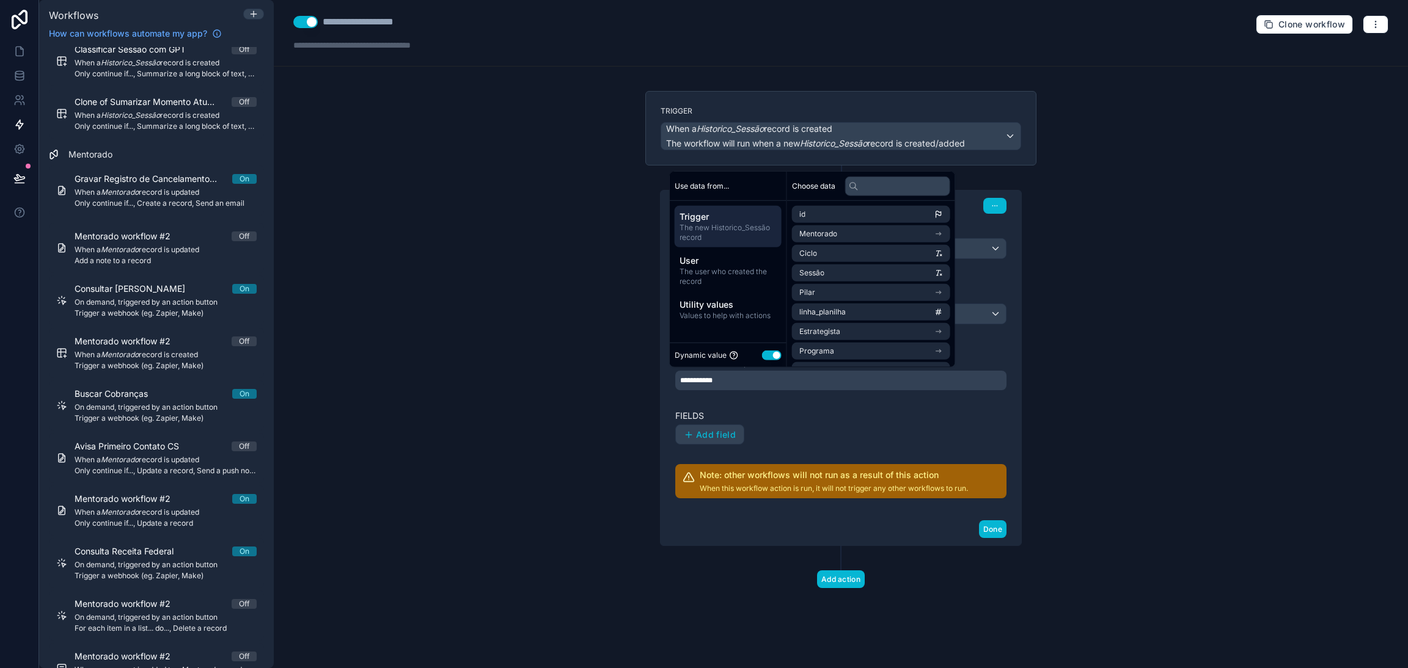
click at [723, 234] on span "The new Historico_Sessão record" at bounding box center [727, 233] width 97 height 20
click at [859, 231] on li "Mentorado" at bounding box center [871, 233] width 158 height 17
click at [819, 214] on span "Mentorado" at bounding box center [832, 215] width 38 height 10
click at [870, 208] on li "id" at bounding box center [871, 214] width 158 height 17
click at [851, 228] on li "Mentorado" at bounding box center [871, 233] width 158 height 17
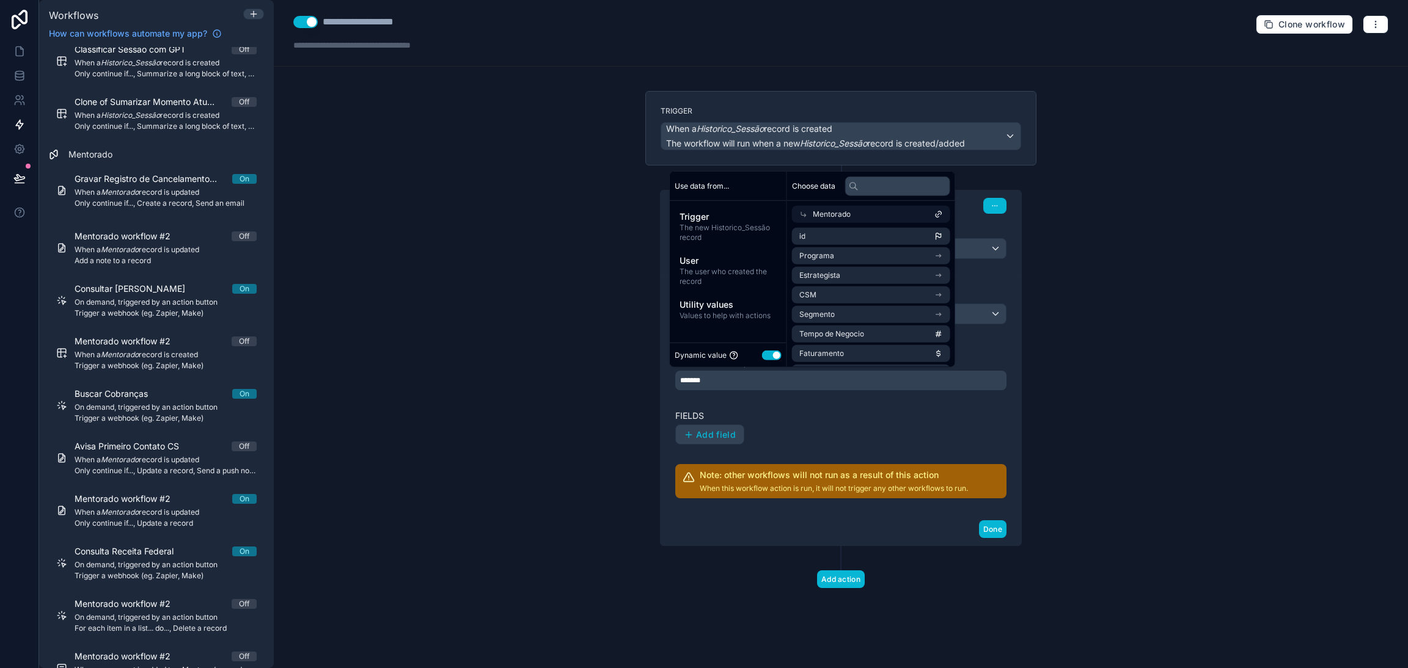
click at [943, 214] on icon at bounding box center [938, 214] width 9 height 9
click at [950, 232] on li "Mentorado" at bounding box center [871, 233] width 158 height 17
click at [841, 431] on div "Add field" at bounding box center [840, 435] width 331 height 21
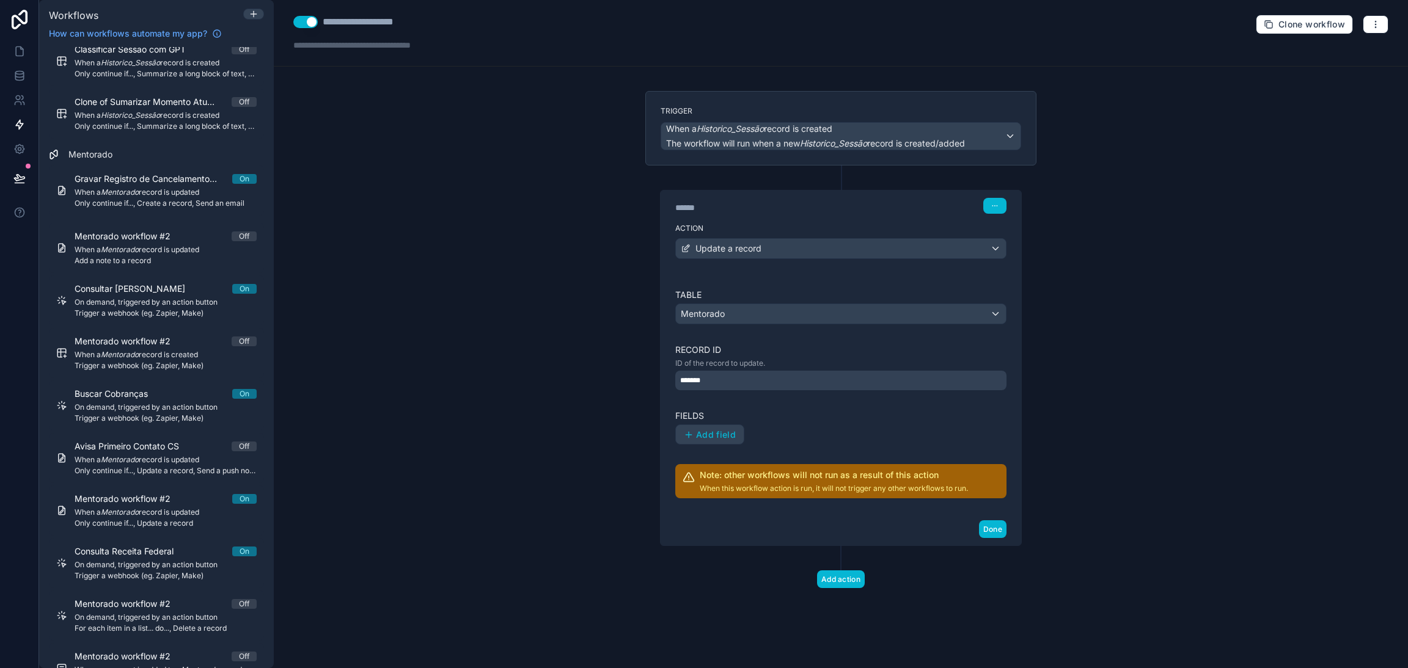
click at [806, 387] on div "*******" at bounding box center [840, 381] width 331 height 20
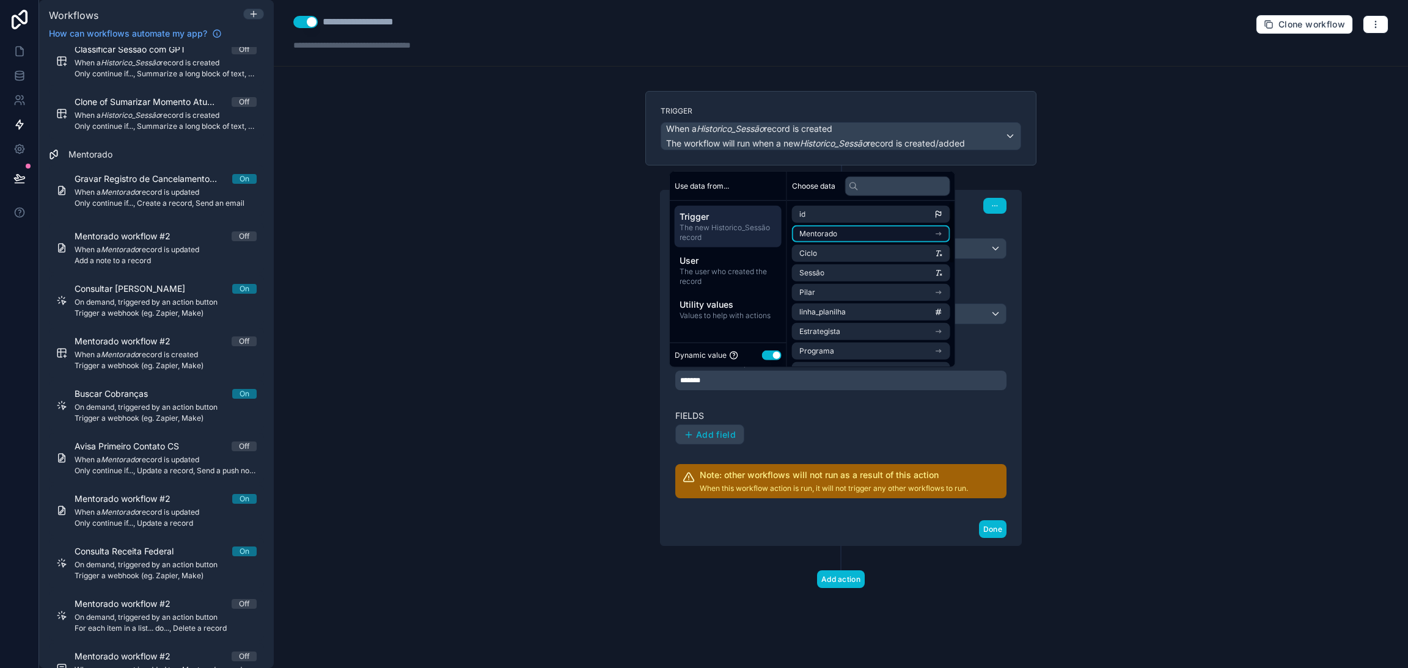
click at [898, 235] on li "Mentorado" at bounding box center [871, 233] width 158 height 17
click at [586, 128] on div "**********" at bounding box center [841, 334] width 1134 height 668
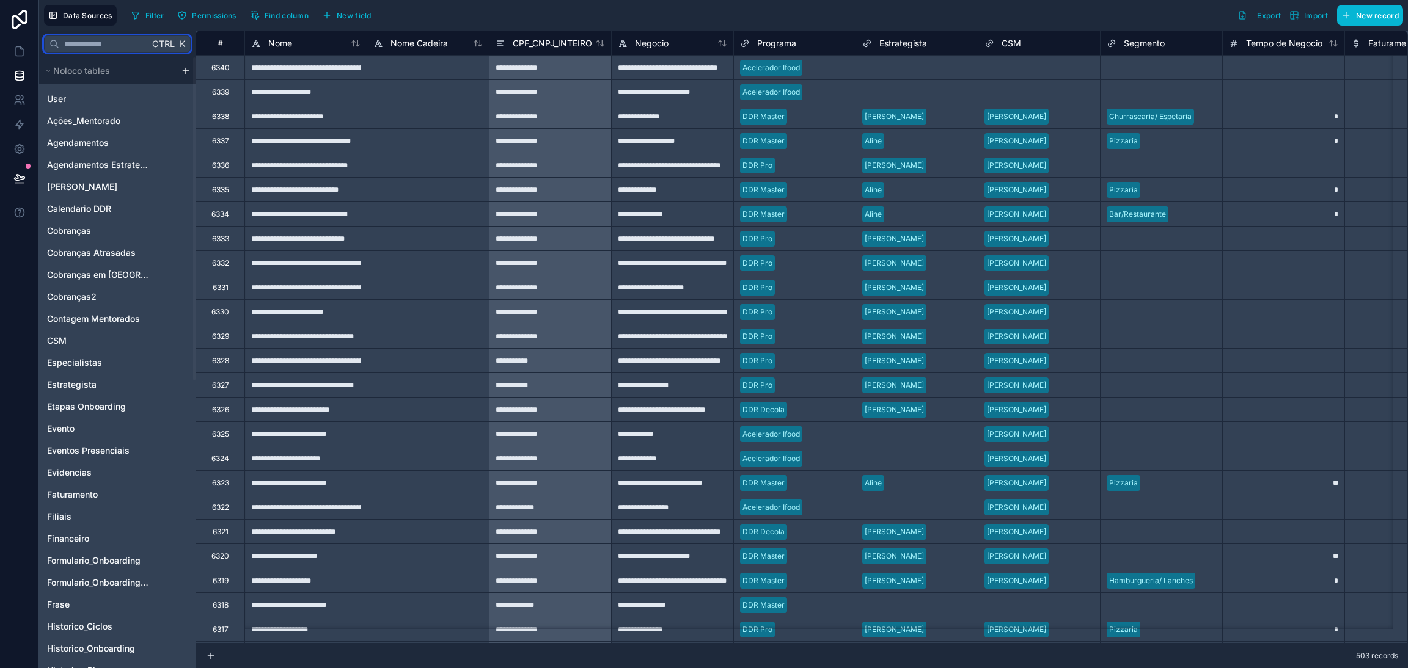
click at [86, 47] on input "text" at bounding box center [104, 44] width 90 height 22
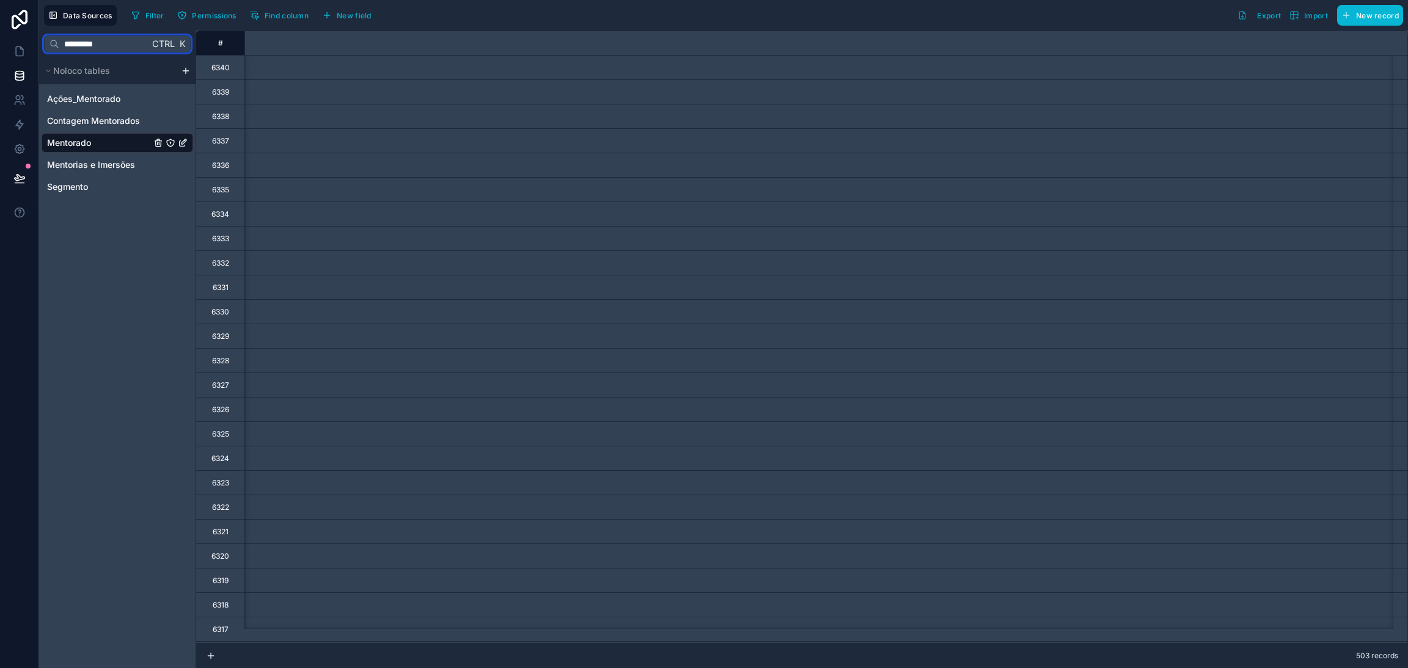
scroll to position [0, 12070]
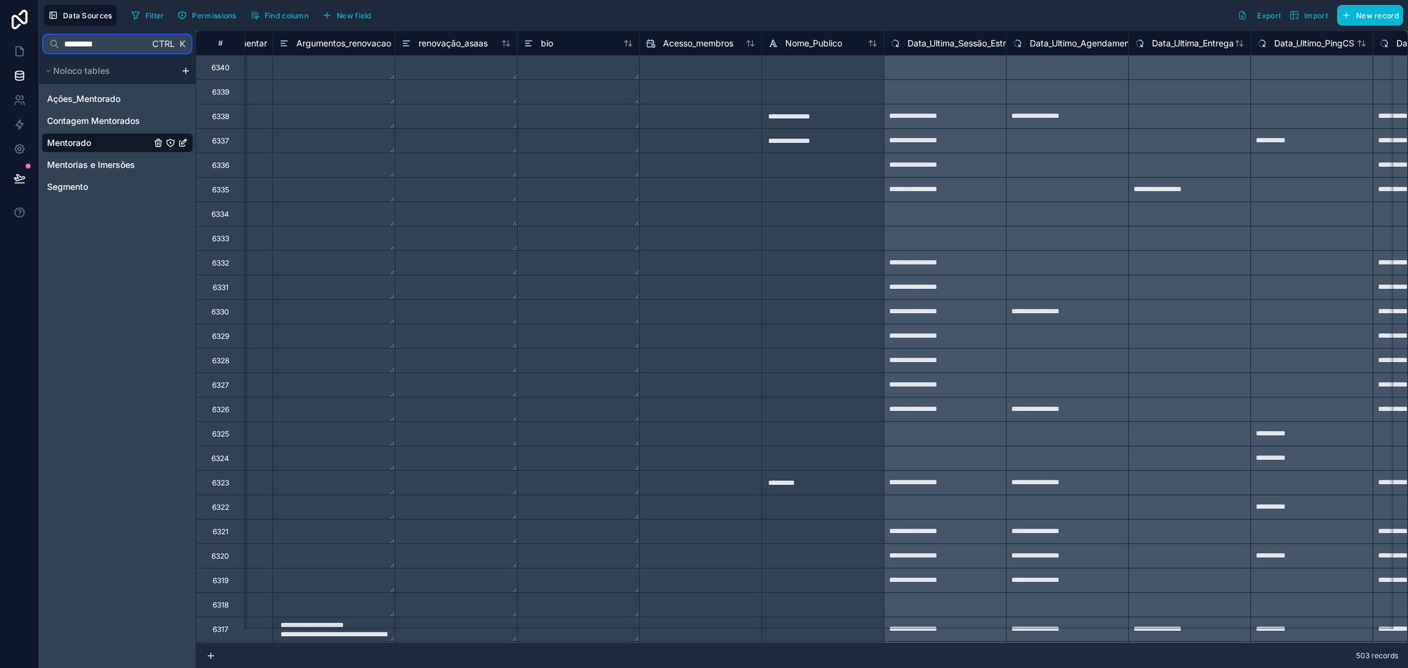
type input "*********"
drag, startPoint x: 133, startPoint y: 45, endPoint x: 0, endPoint y: 44, distance: 132.6
click at [12, 45] on div "**********" at bounding box center [704, 334] width 1408 height 668
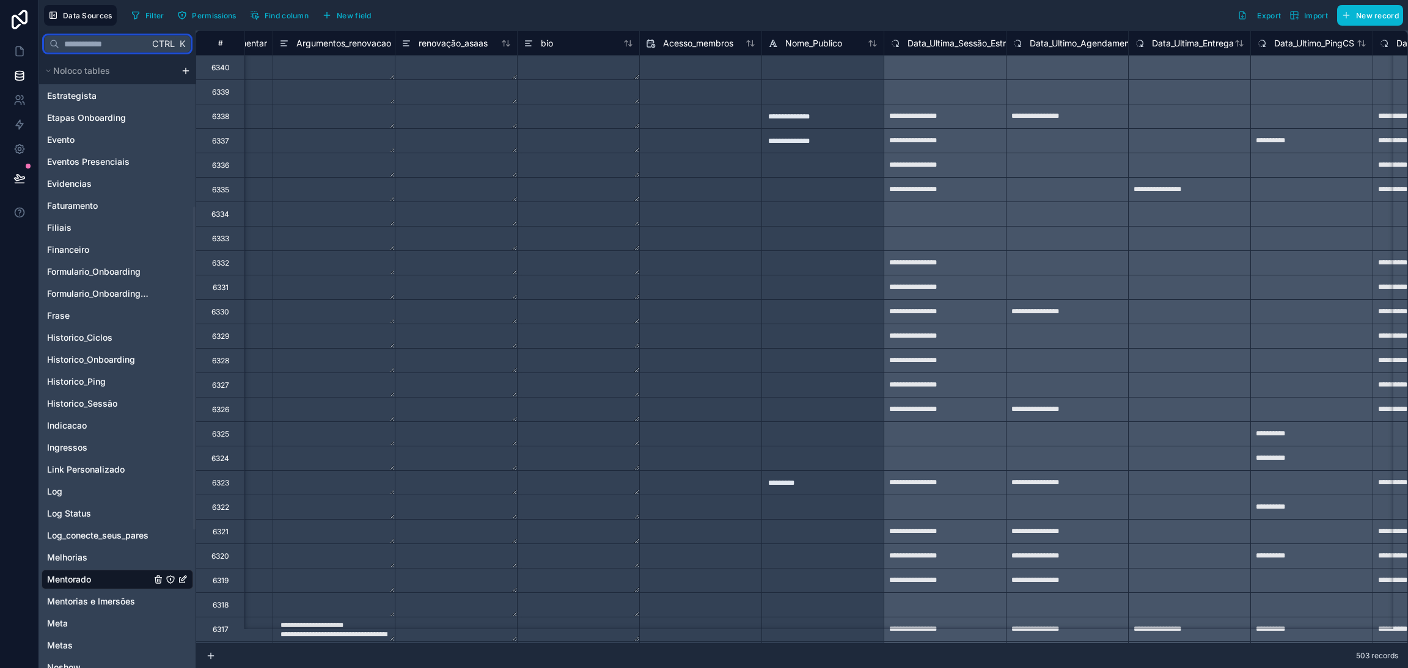
scroll to position [367, 0]
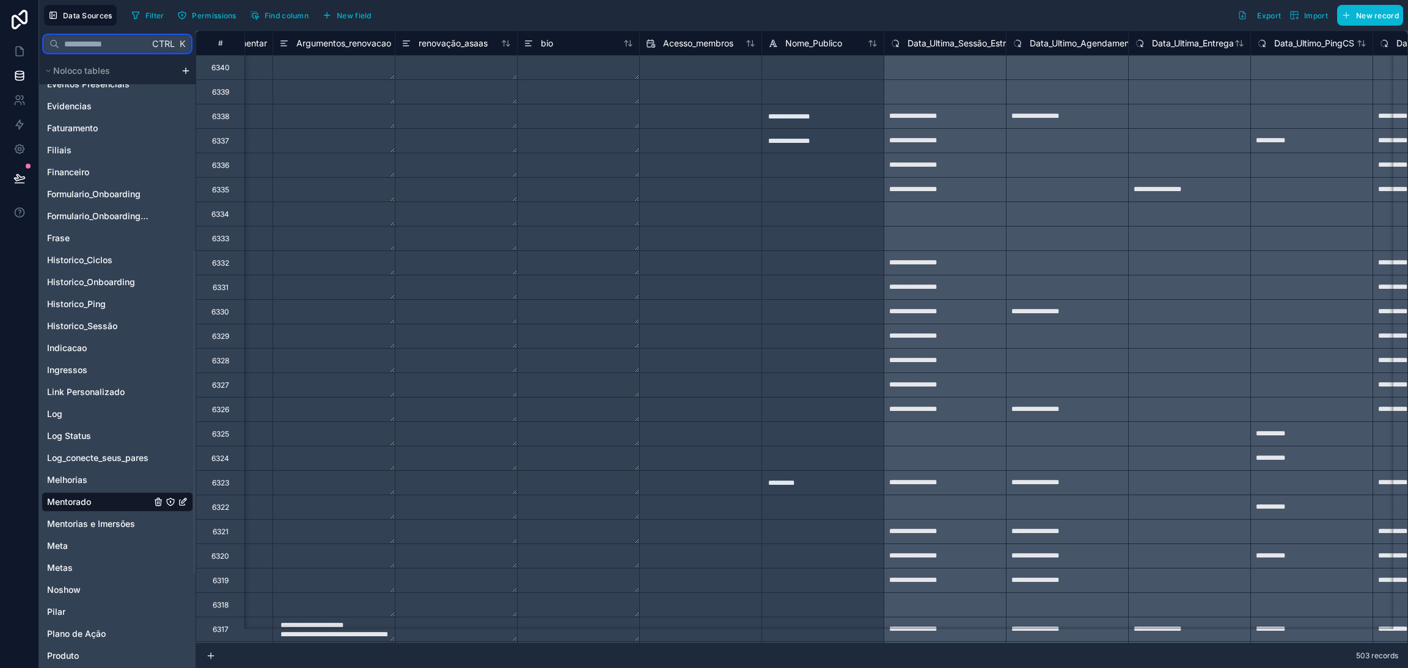
click at [112, 51] on input "text" at bounding box center [104, 44] width 90 height 22
click at [276, 25] on div "Filter Permissions Find column New field" at bounding box center [253, 15] width 254 height 21
click at [276, 18] on span "Find column" at bounding box center [287, 15] width 44 height 9
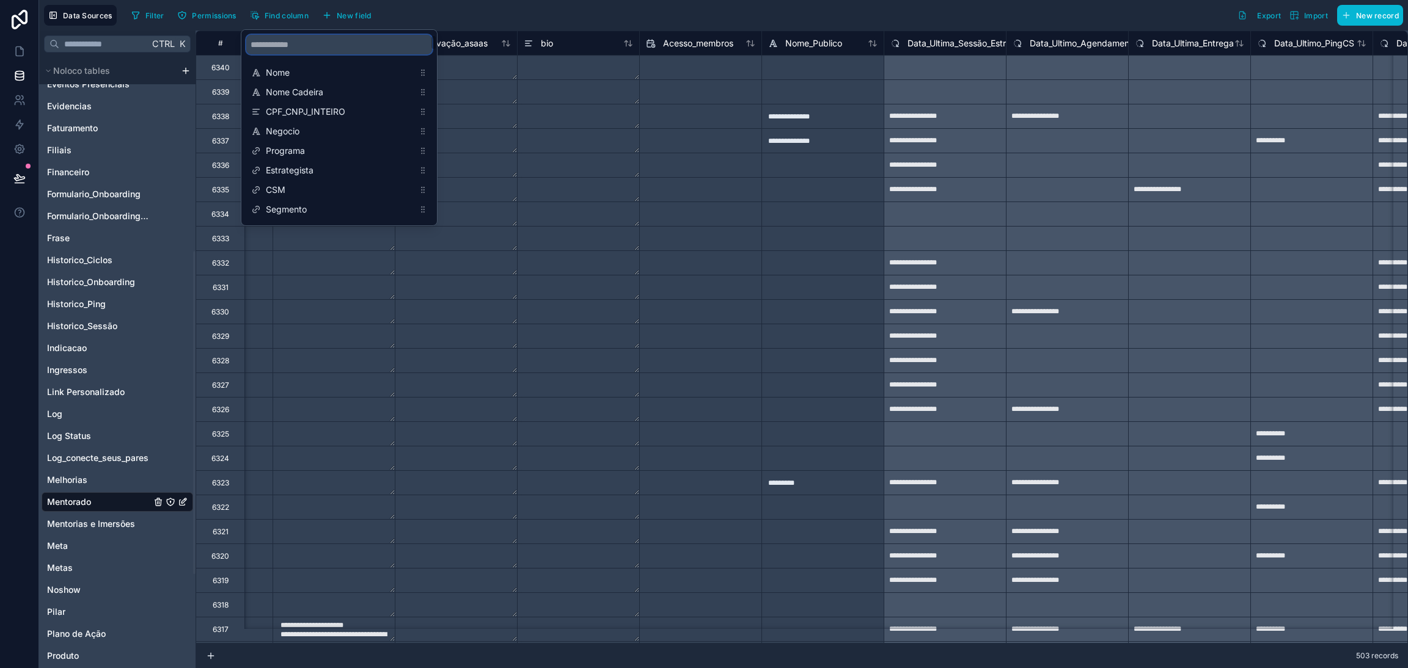
click at [323, 42] on input "scrollable content" at bounding box center [339, 45] width 186 height 20
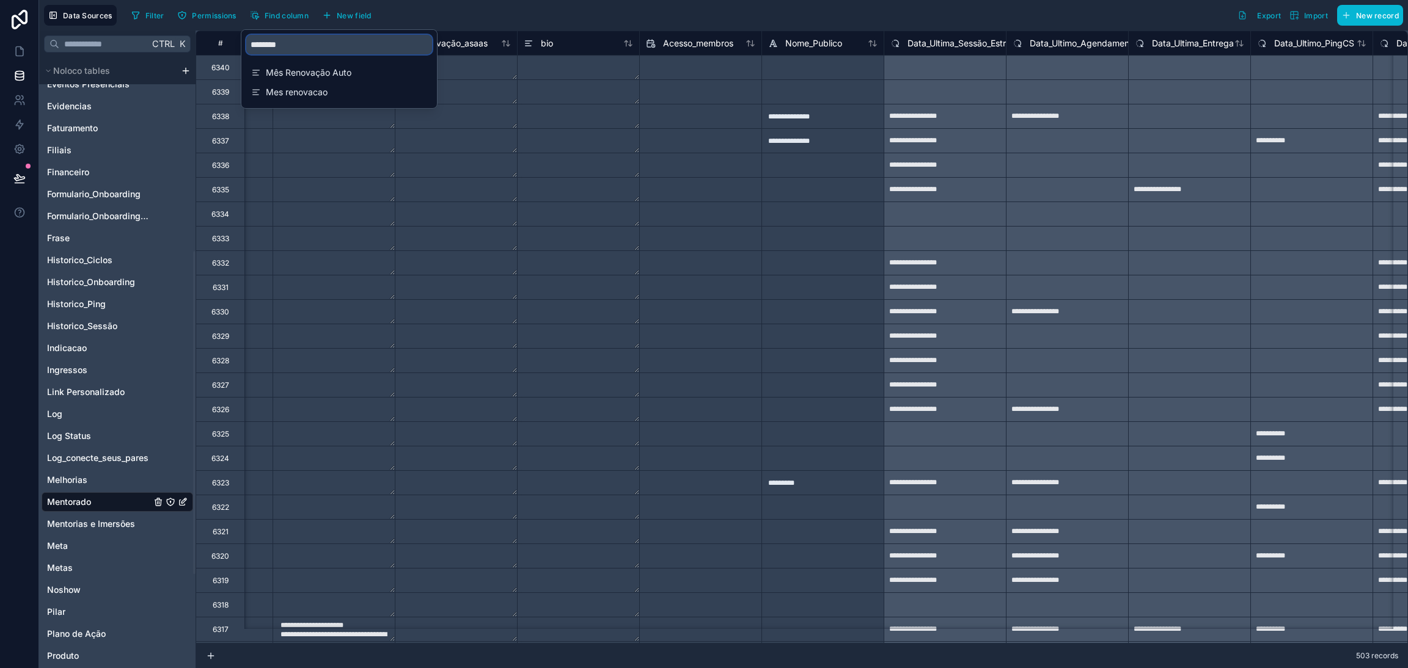
type input "********"
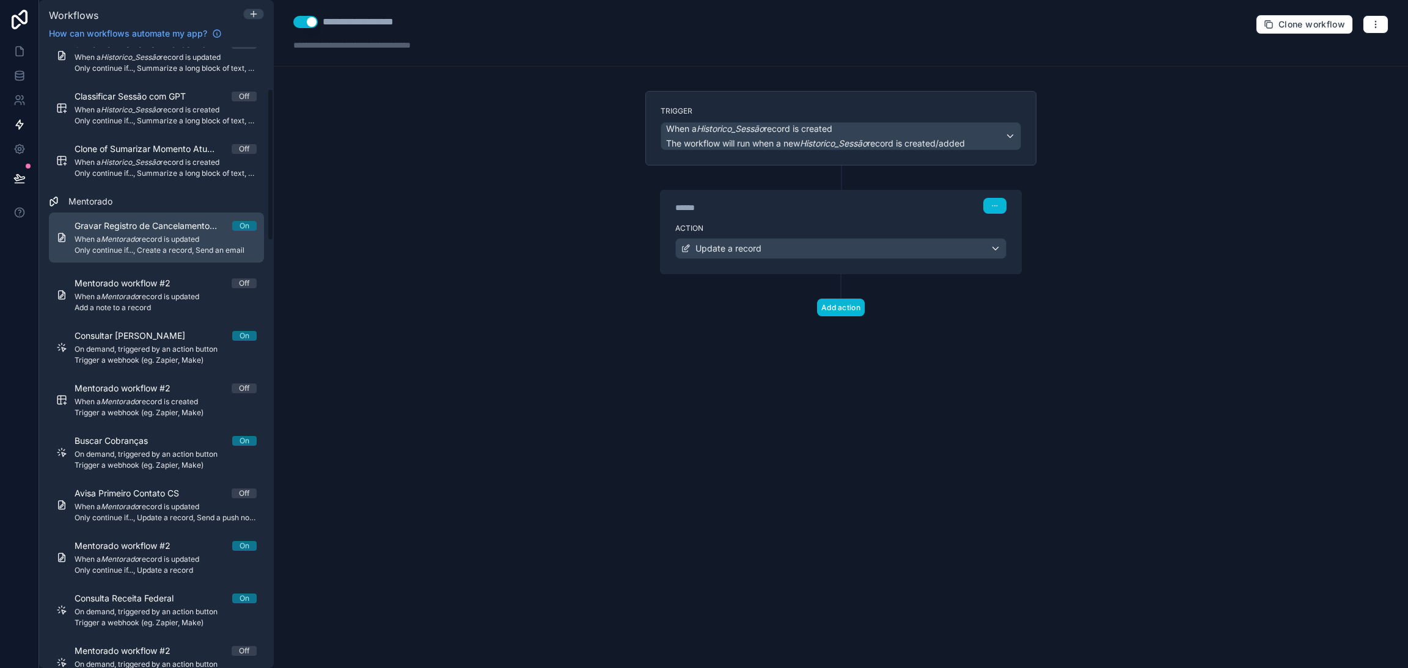
scroll to position [92, 0]
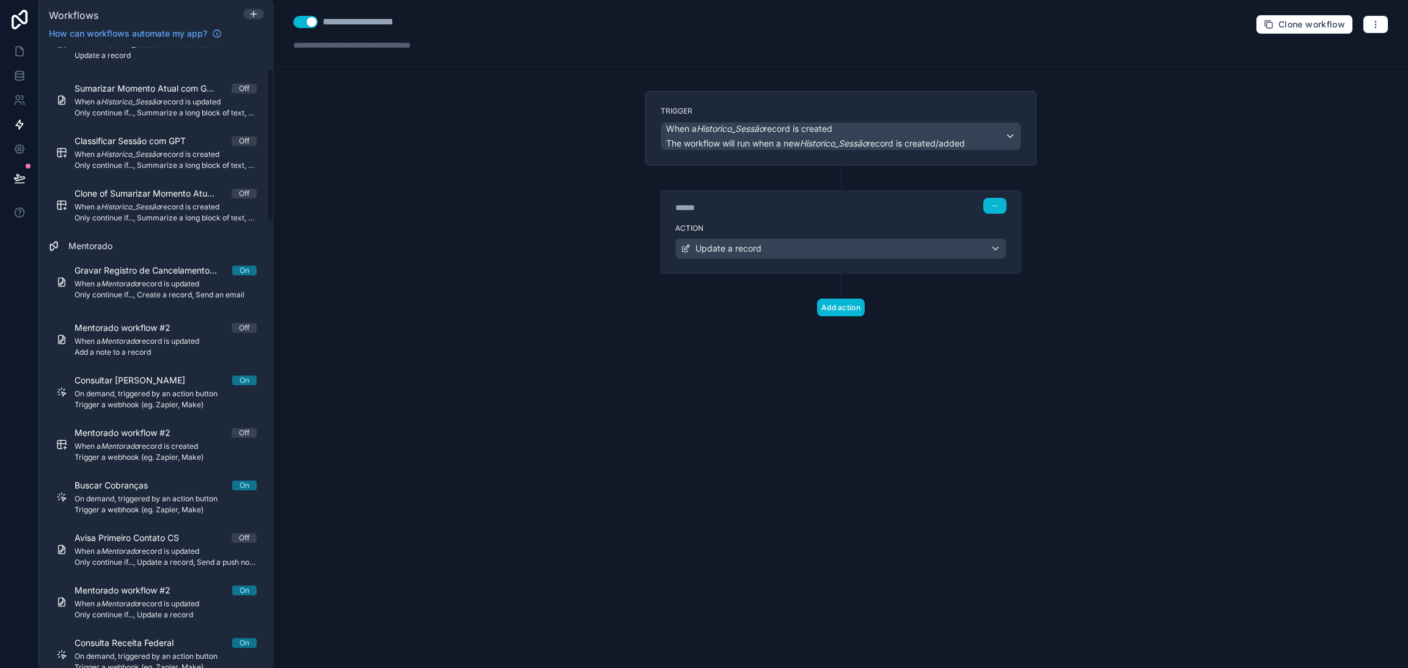
click at [80, 249] on span "Mentorado" at bounding box center [90, 246] width 44 height 12
click at [72, 279] on link "Gravar Registro de Cancelamento no Financeiro On When a Mentorado record is upd…" at bounding box center [156, 282] width 215 height 50
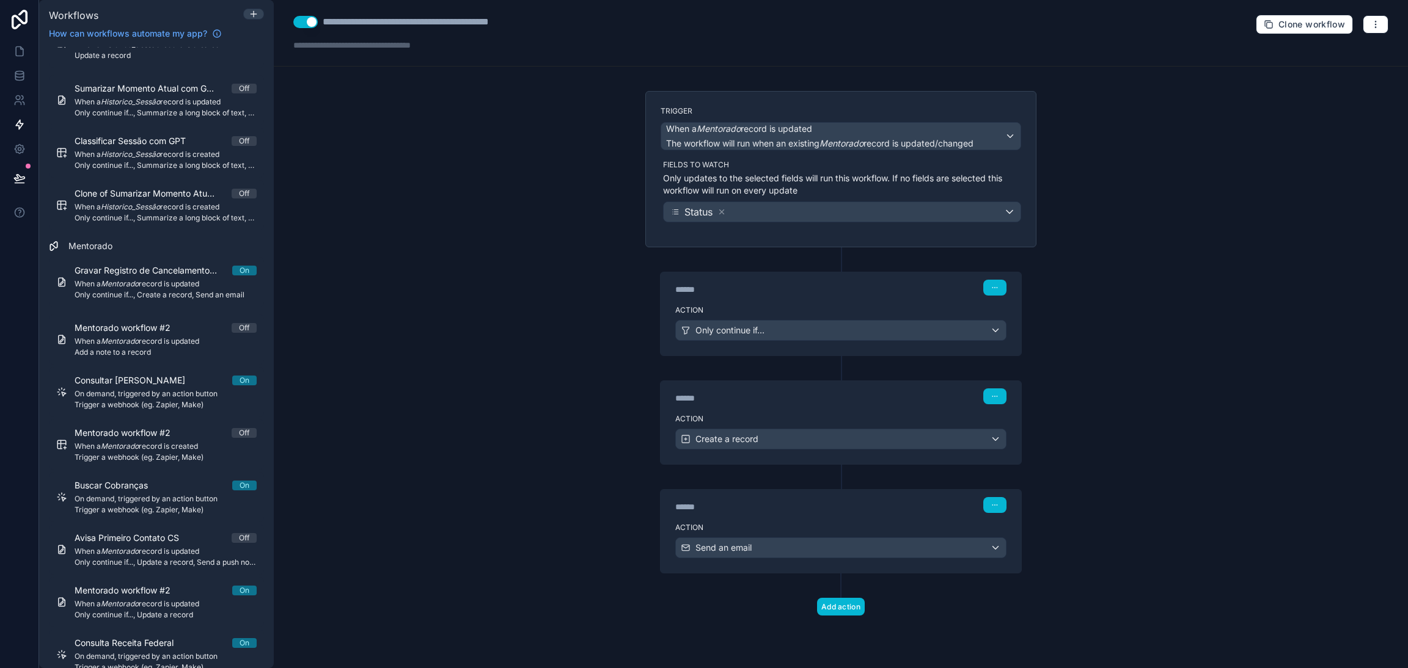
click at [86, 245] on span "Mentorado" at bounding box center [90, 246] width 44 height 12
click at [141, 328] on span "Mentorado workflow #2" at bounding box center [130, 328] width 111 height 12
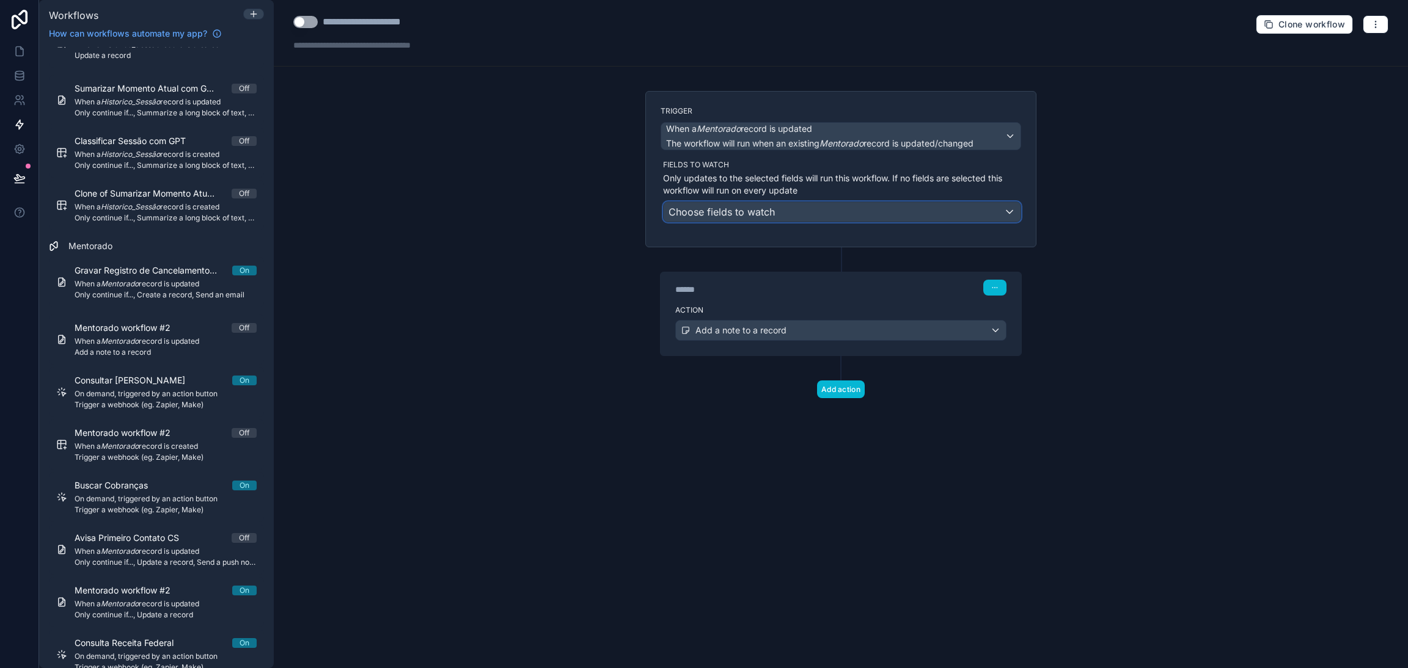
click at [870, 209] on div "Choose fields to watch" at bounding box center [842, 212] width 357 height 20
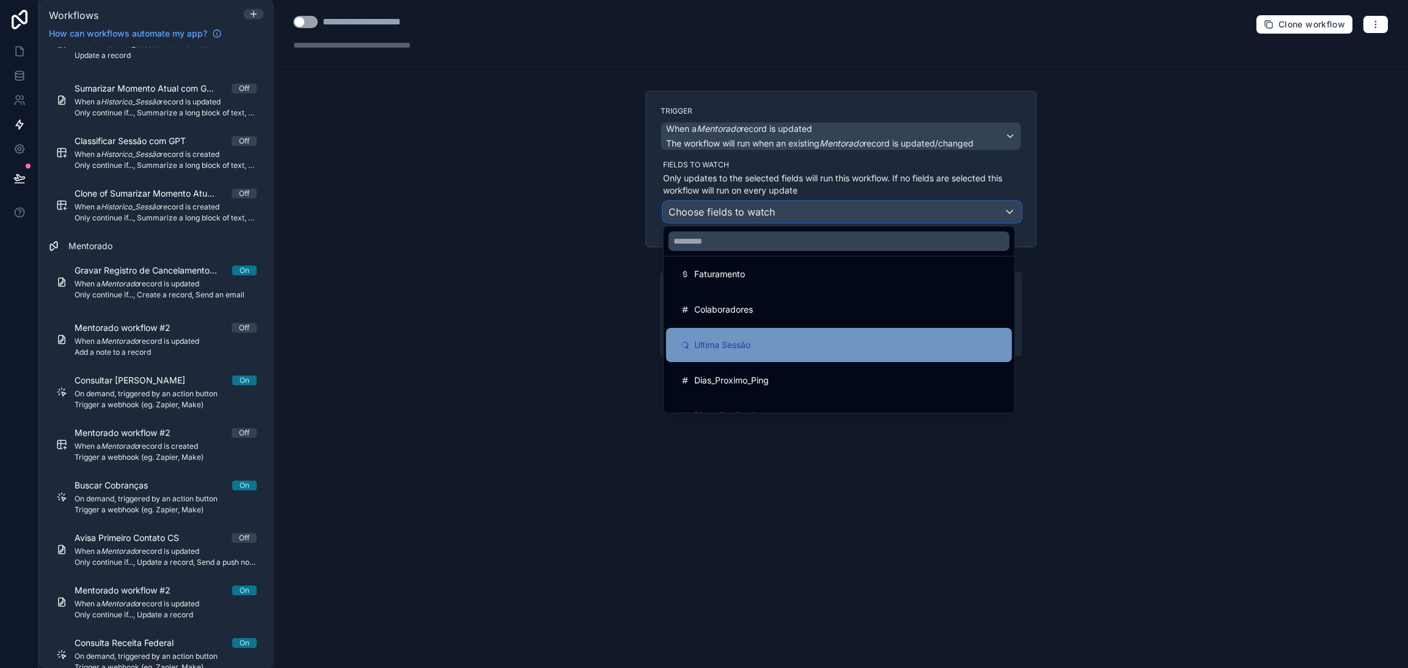
scroll to position [274, 0]
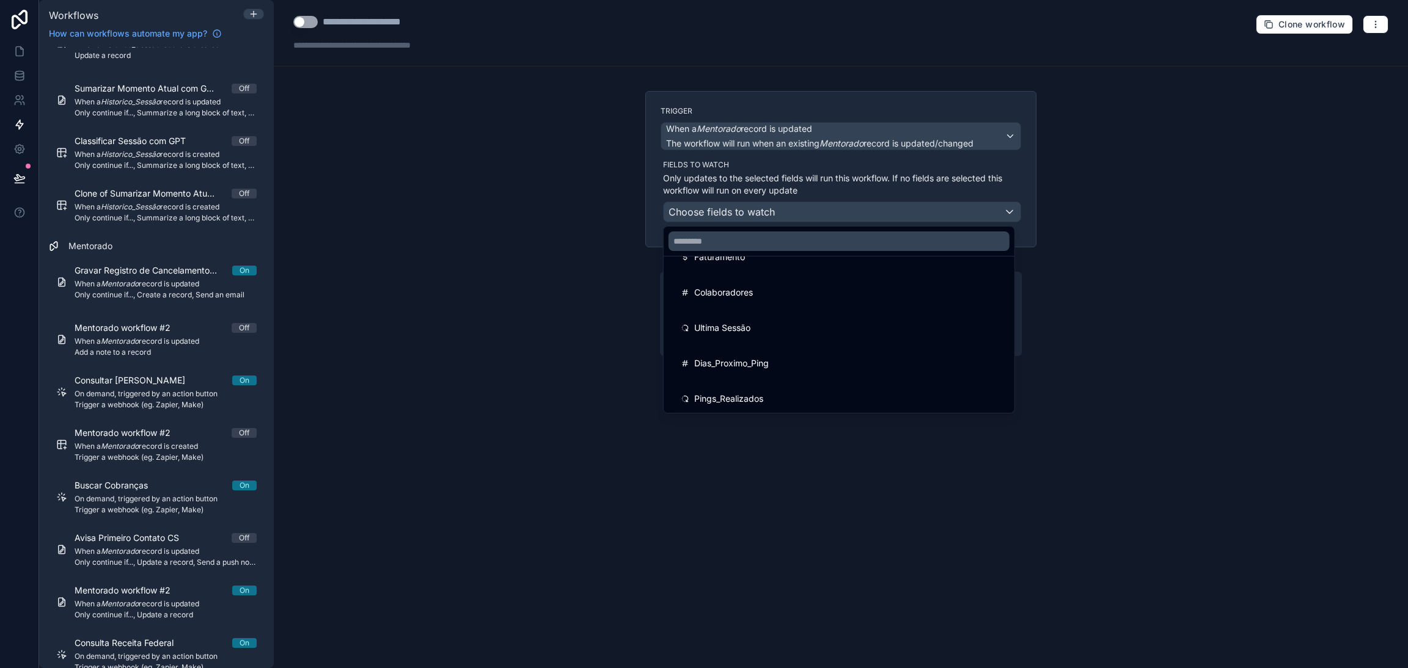
click at [588, 291] on div at bounding box center [704, 334] width 1408 height 668
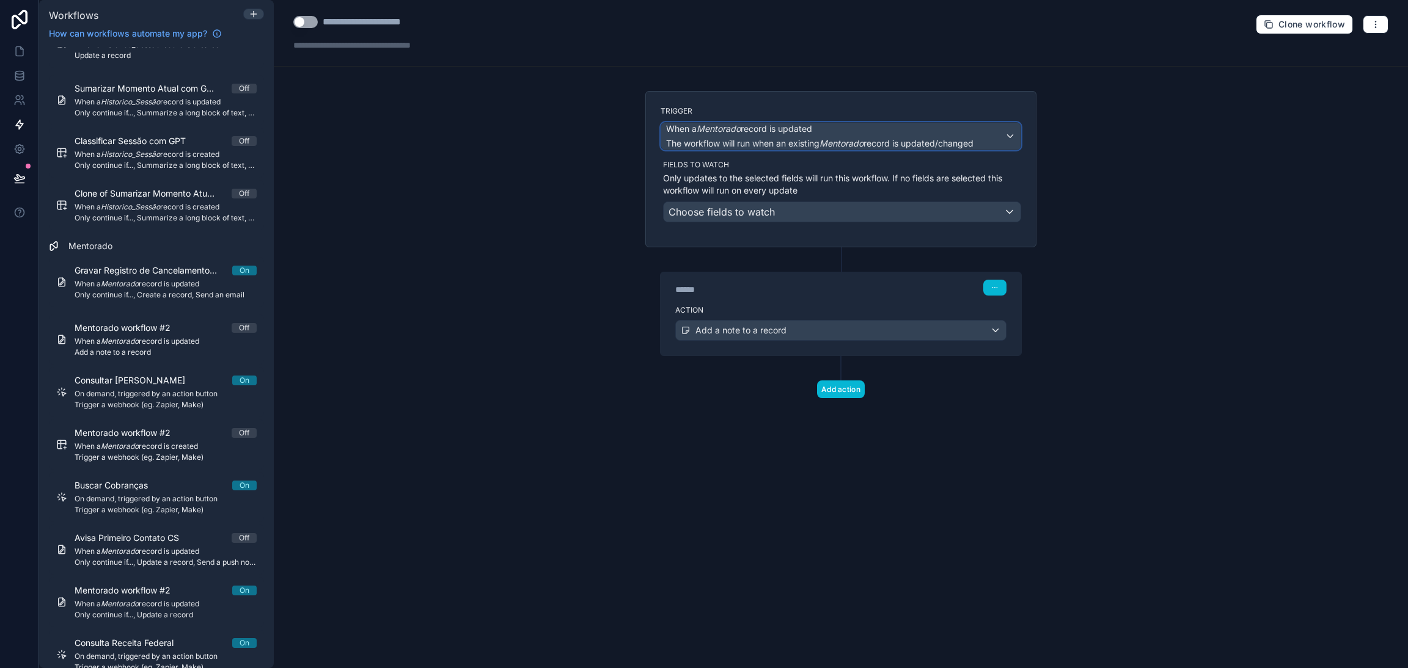
click at [857, 140] on em "Mentorado" at bounding box center [841, 143] width 44 height 10
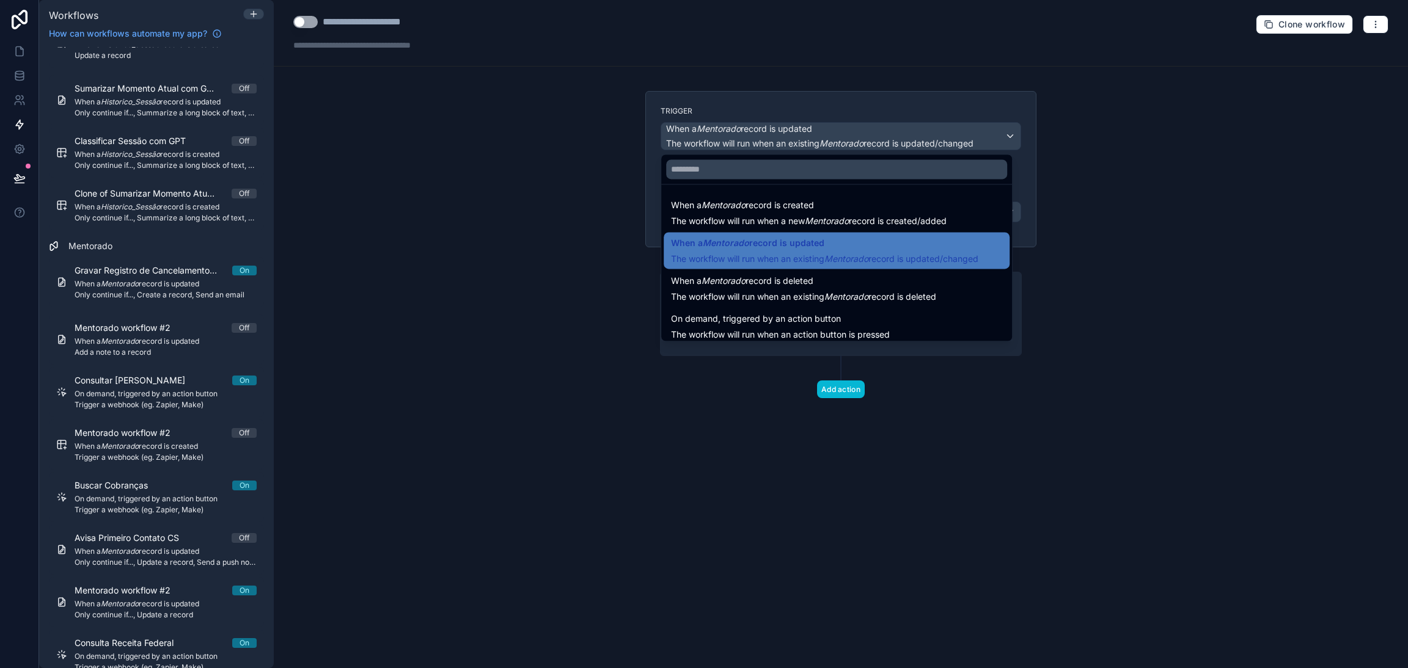
click at [857, 137] on div at bounding box center [704, 334] width 1408 height 668
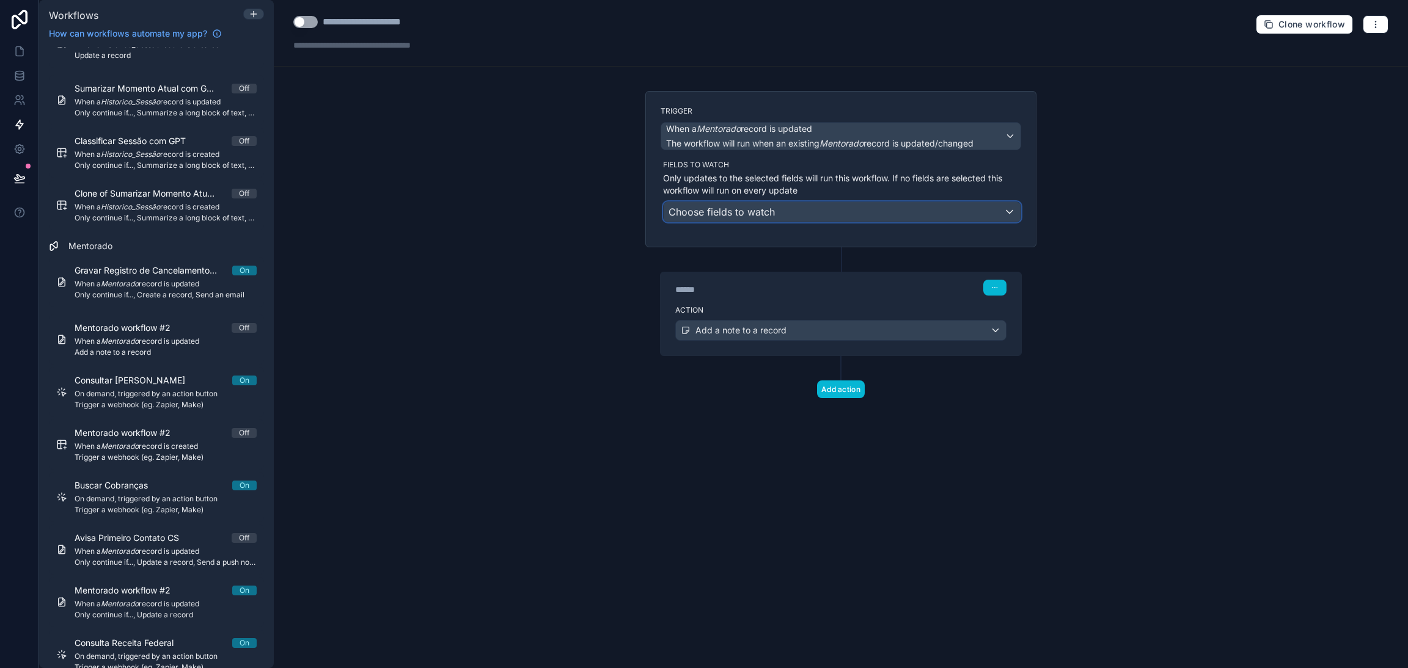
click at [794, 212] on div "Choose fields to watch" at bounding box center [842, 212] width 357 height 20
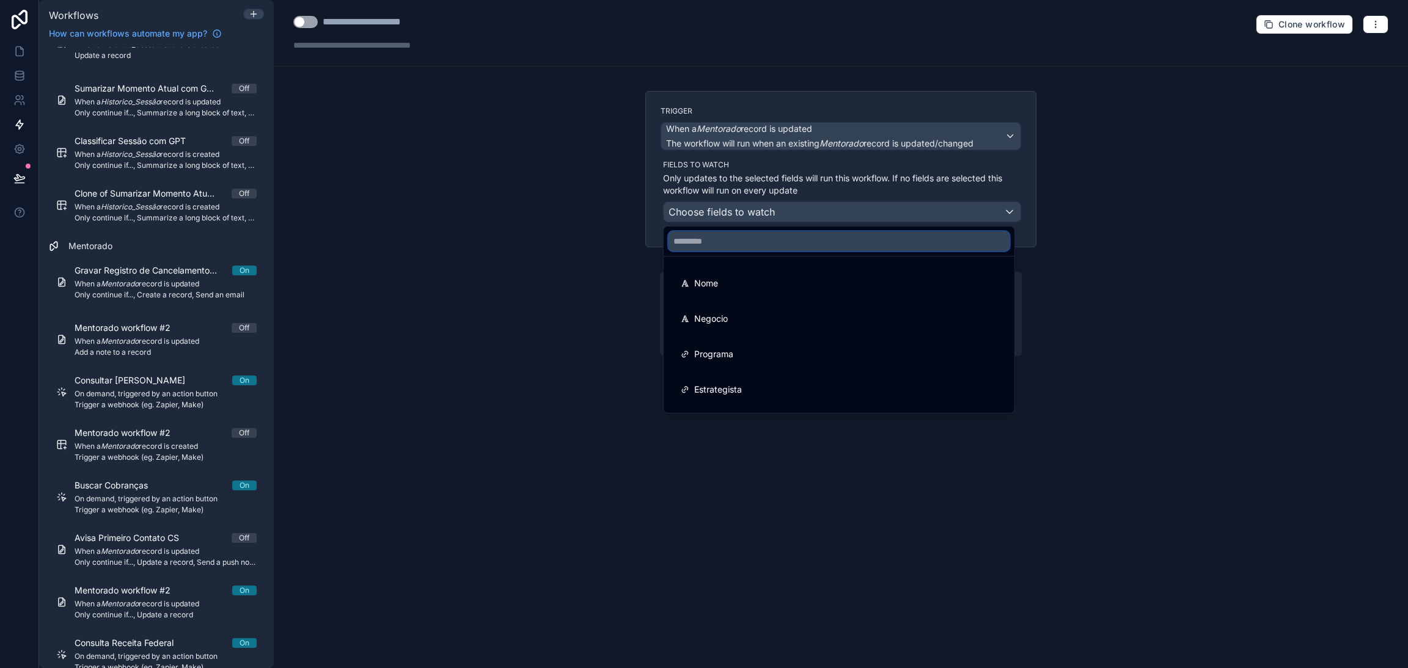
click at [764, 243] on input "text" at bounding box center [838, 242] width 341 height 20
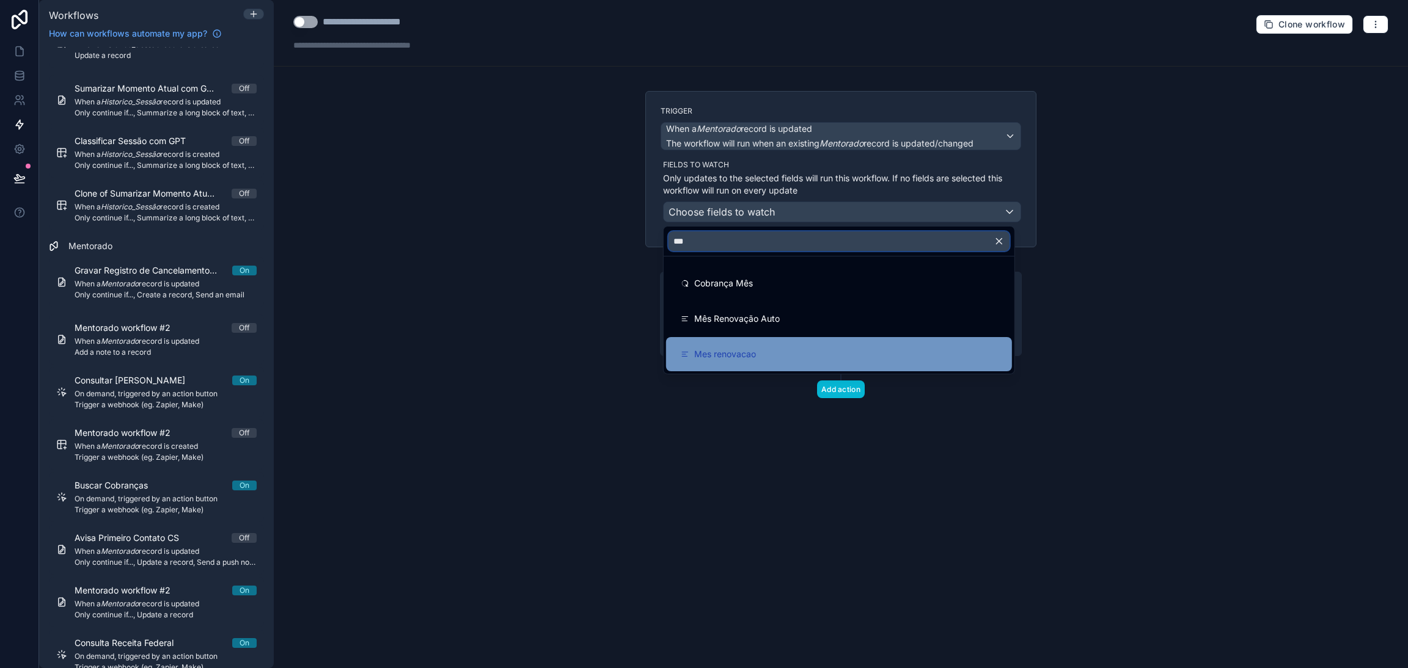
type input "***"
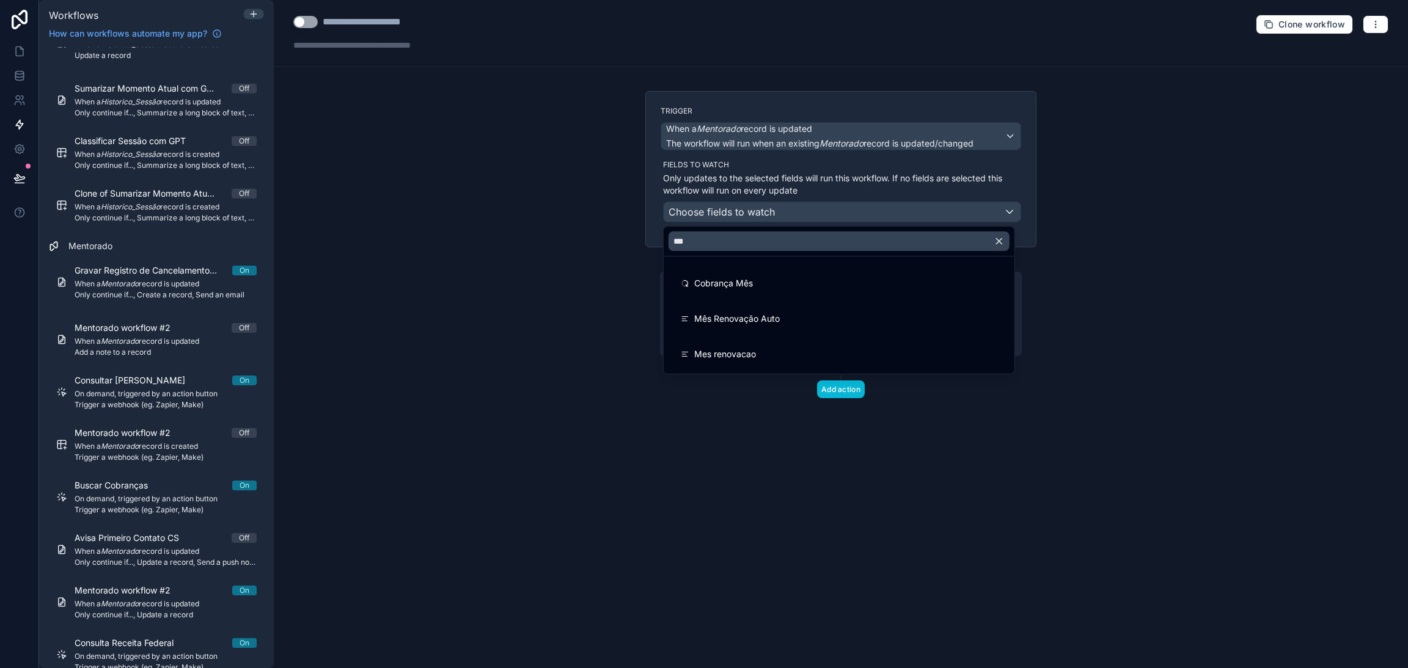
drag, startPoint x: 750, startPoint y: 346, endPoint x: 595, endPoint y: 333, distance: 155.2
click at [595, 333] on div "**********" at bounding box center [841, 334] width 1134 height 668
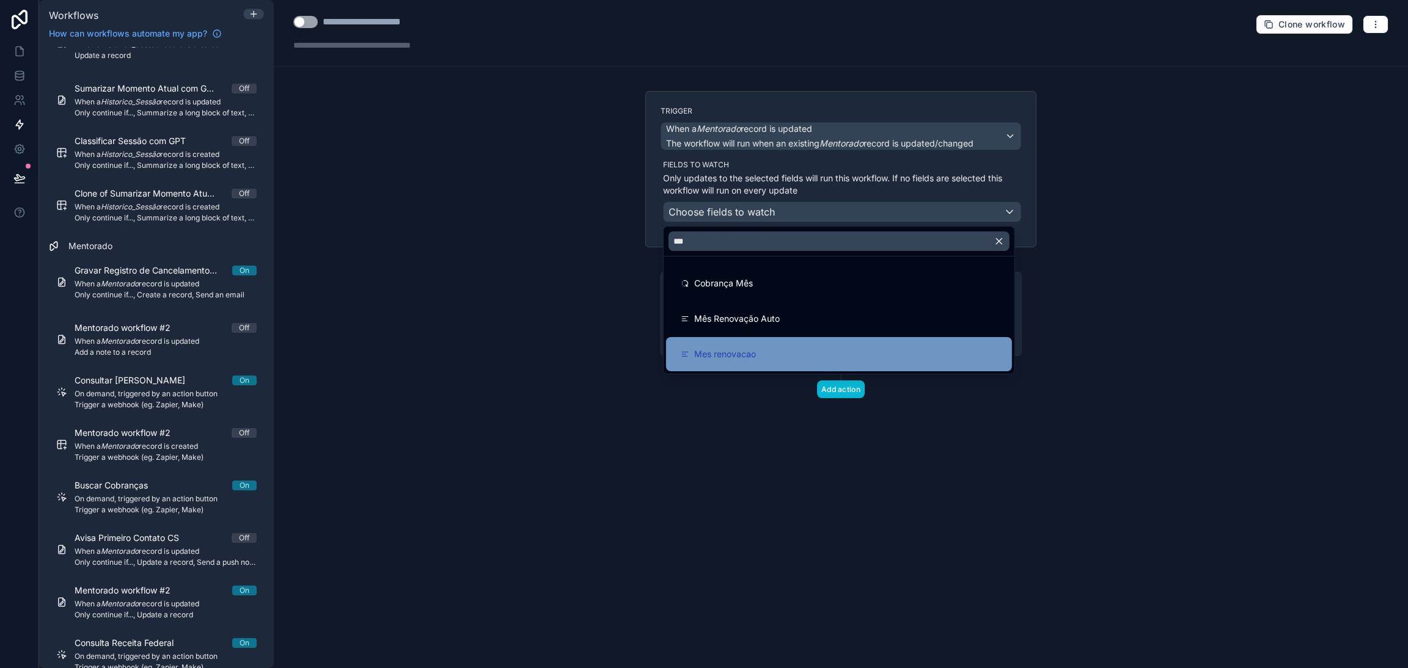
click at [713, 352] on span "Mes renovacao" at bounding box center [725, 354] width 62 height 15
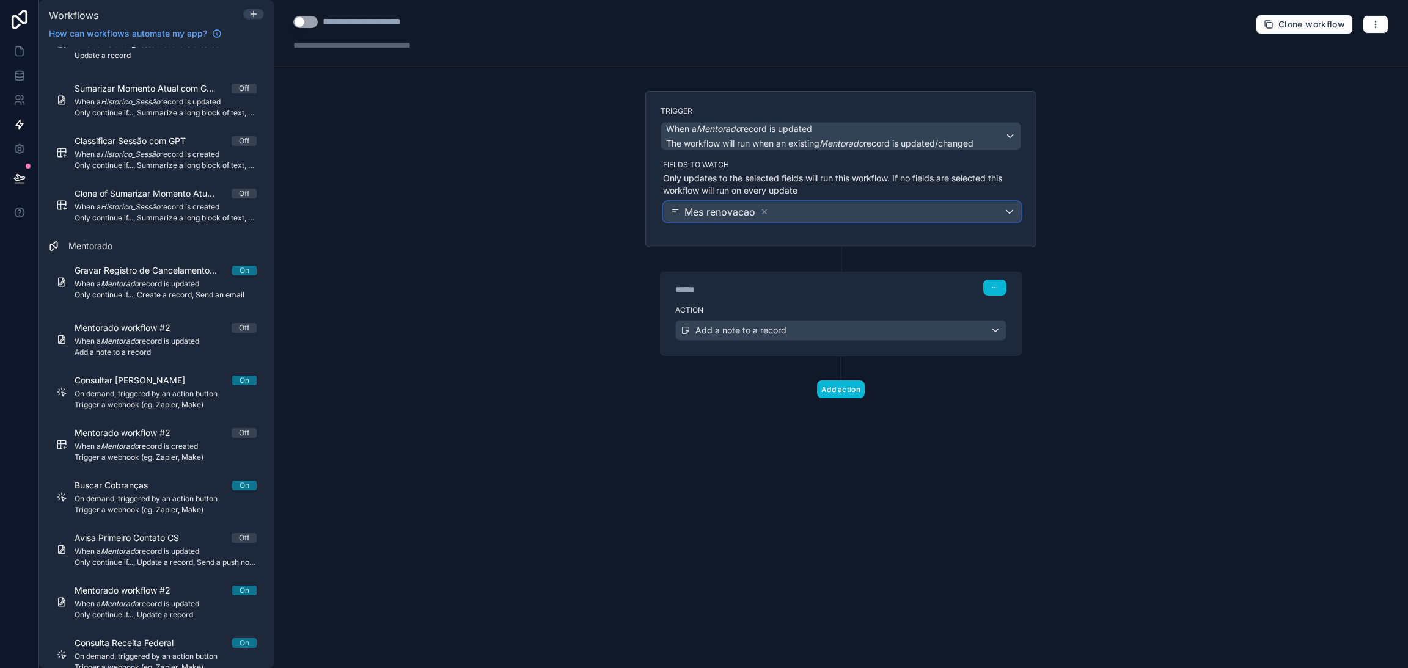
click at [772, 207] on div "Mes renovacao" at bounding box center [842, 212] width 357 height 20
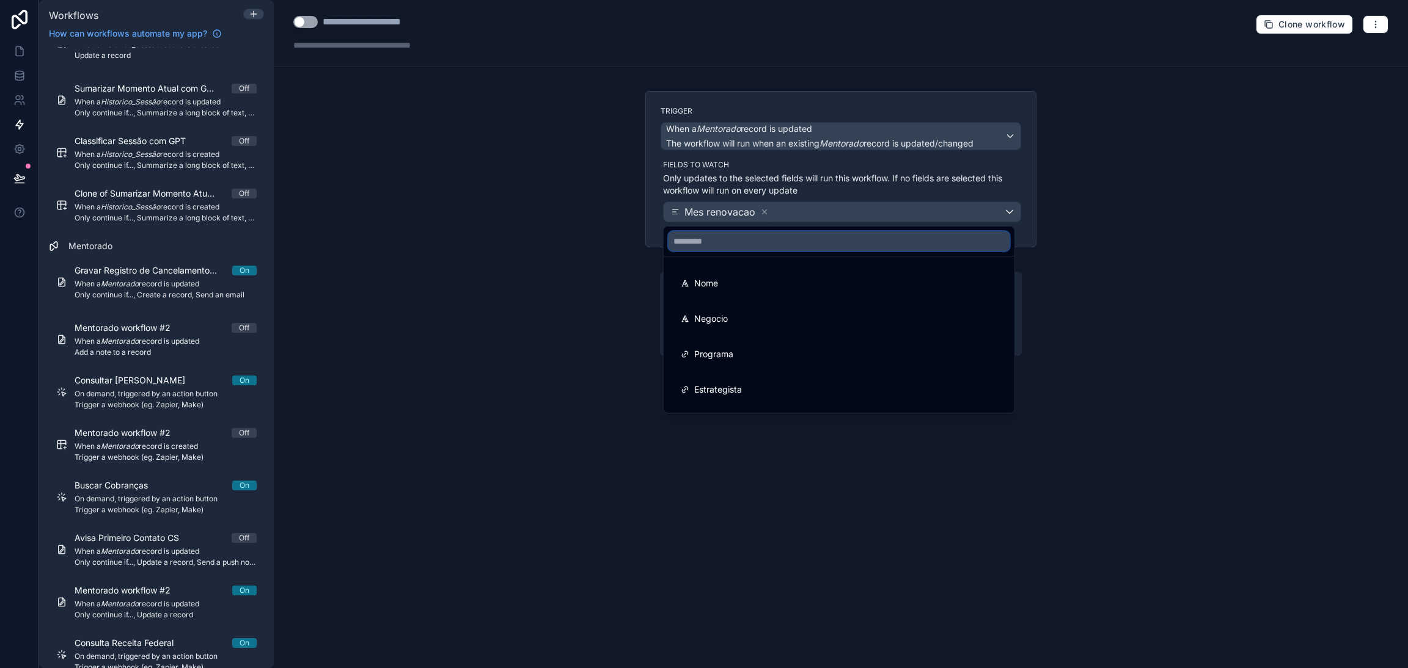
click at [754, 247] on input "text" at bounding box center [838, 242] width 341 height 20
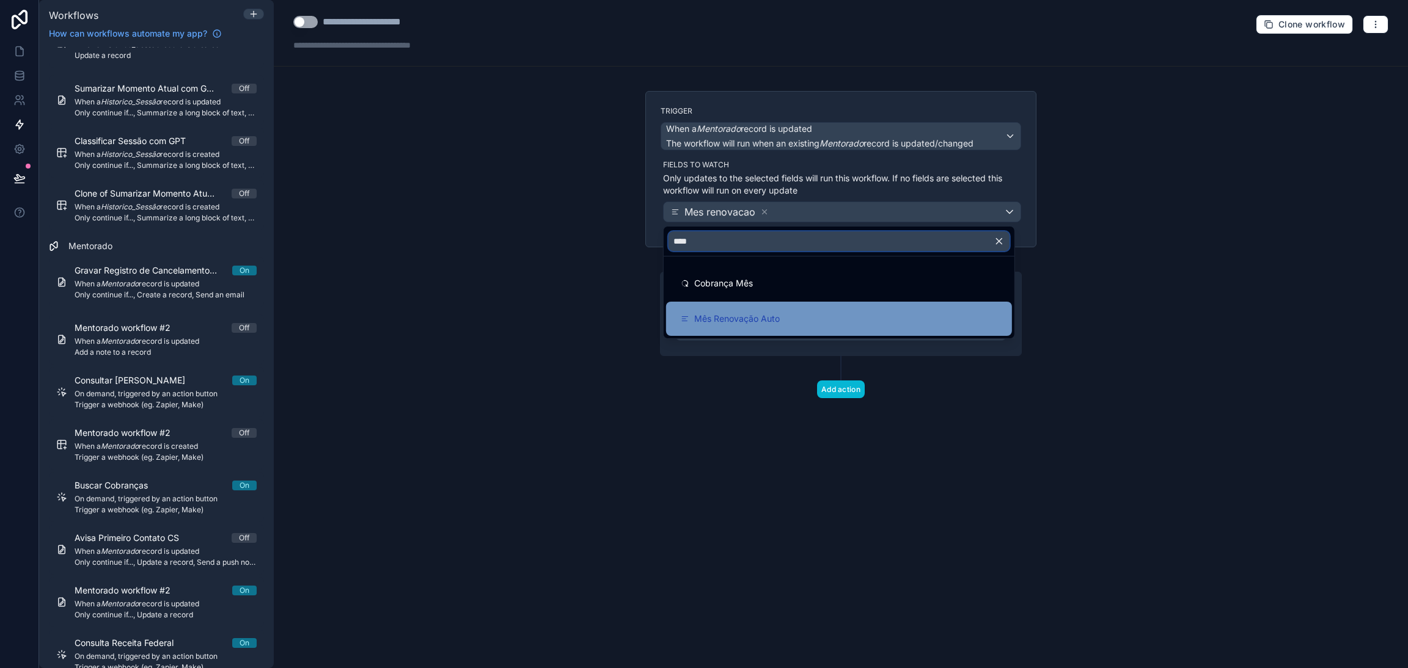
type input "***"
click at [804, 312] on div "Mês Renovação Auto" at bounding box center [839, 319] width 317 height 15
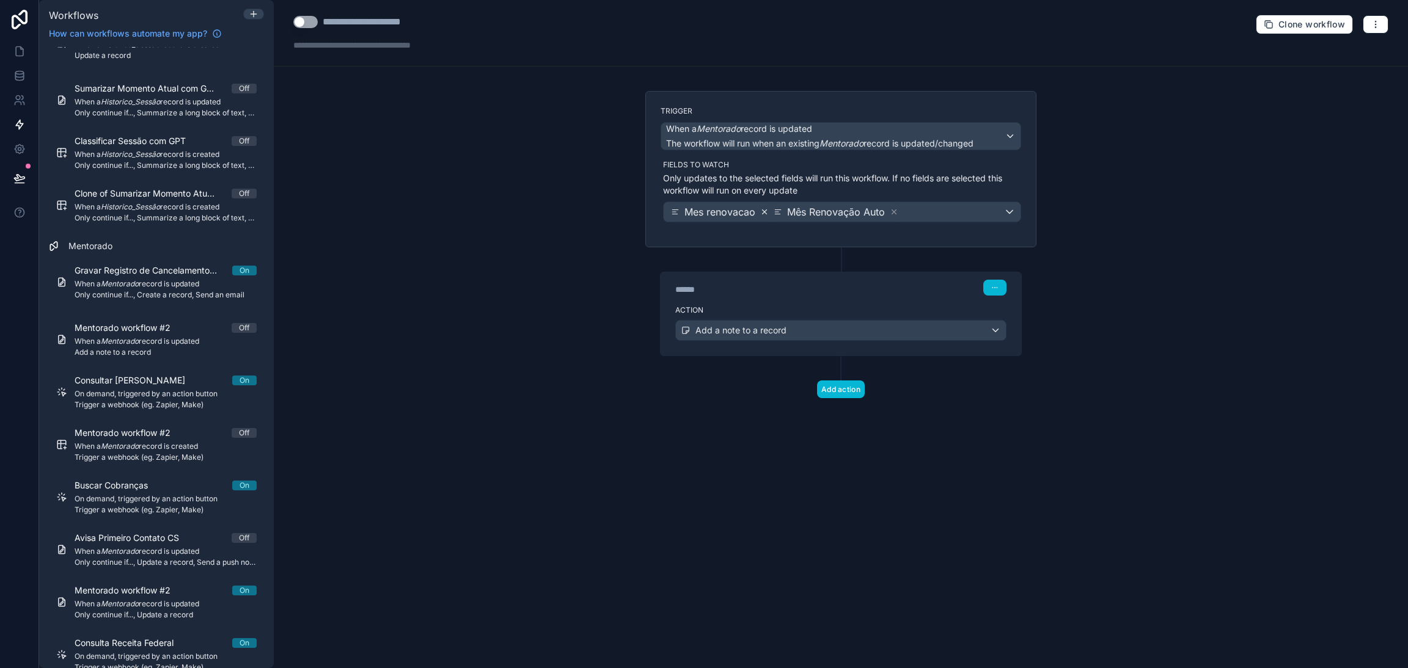
click at [762, 208] on icon at bounding box center [764, 212] width 9 height 9
click at [775, 331] on span "Add a note to a record" at bounding box center [740, 330] width 91 height 12
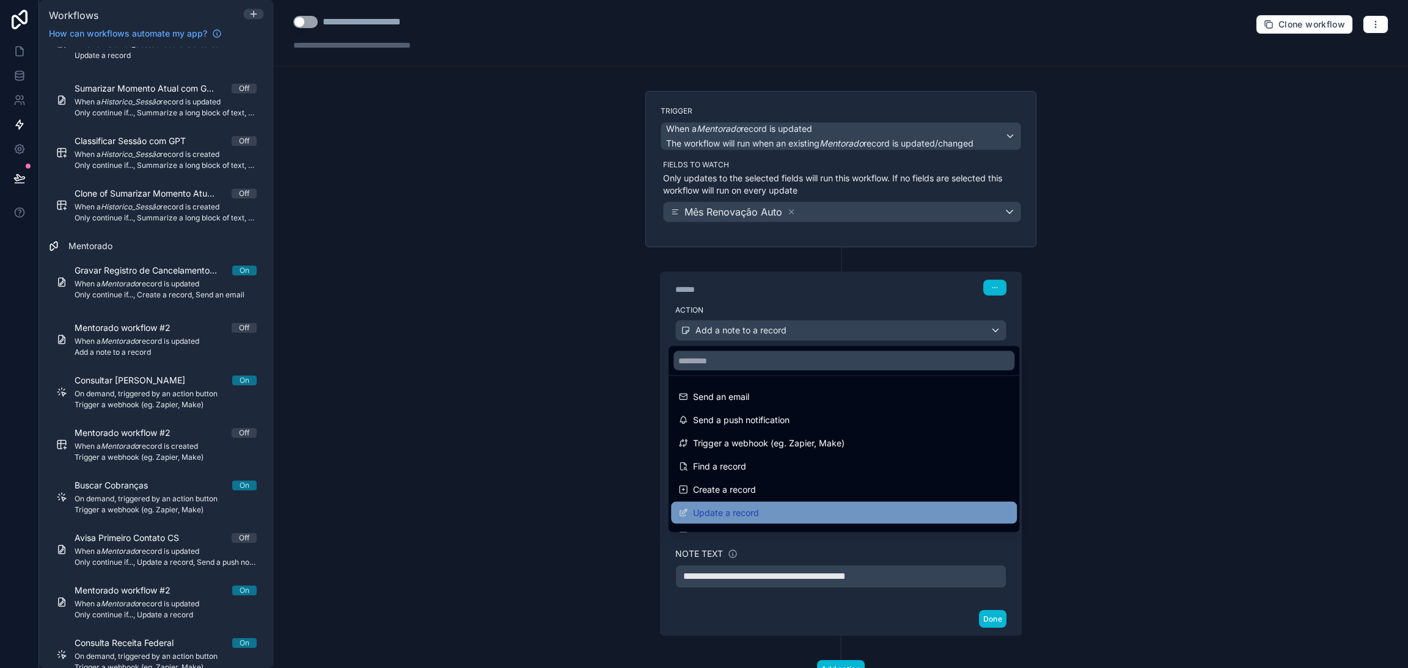
click at [739, 506] on span "Update a record" at bounding box center [726, 513] width 66 height 15
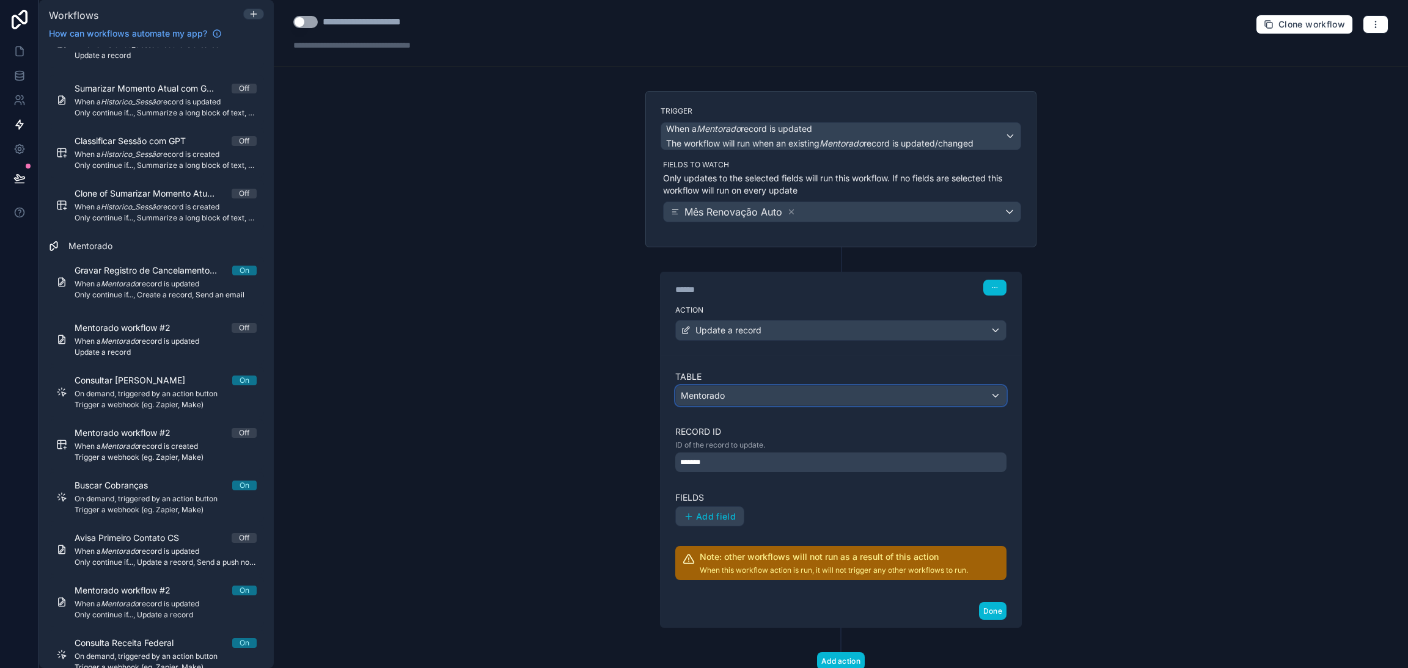
click at [739, 394] on div "Mentorado" at bounding box center [841, 396] width 330 height 20
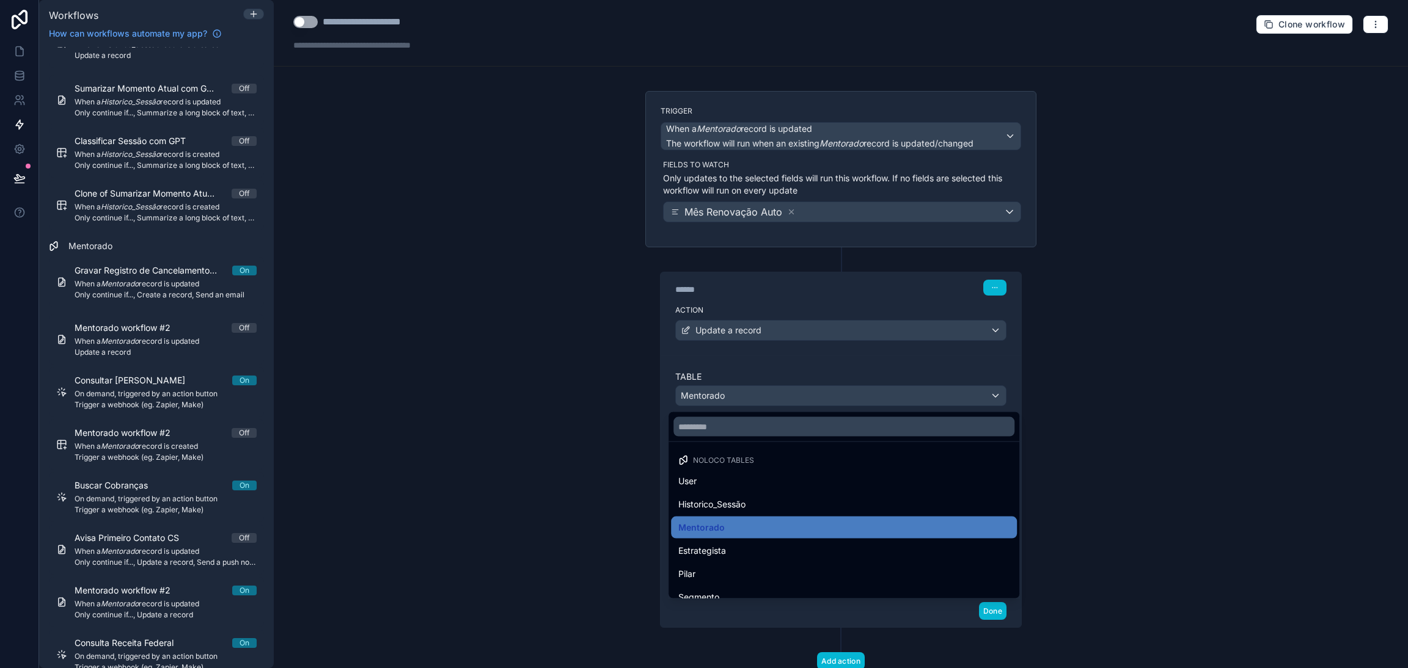
click at [716, 401] on div at bounding box center [704, 334] width 1408 height 668
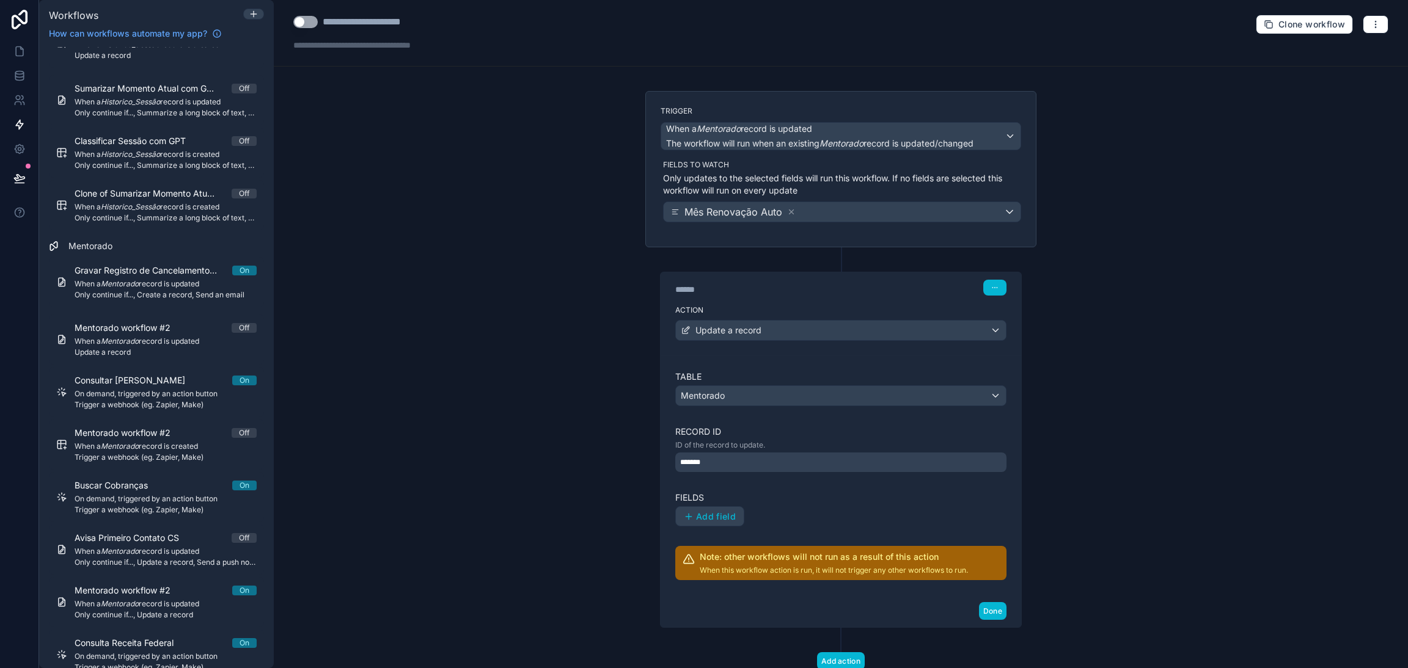
click at [721, 465] on div "*******" at bounding box center [840, 463] width 331 height 20
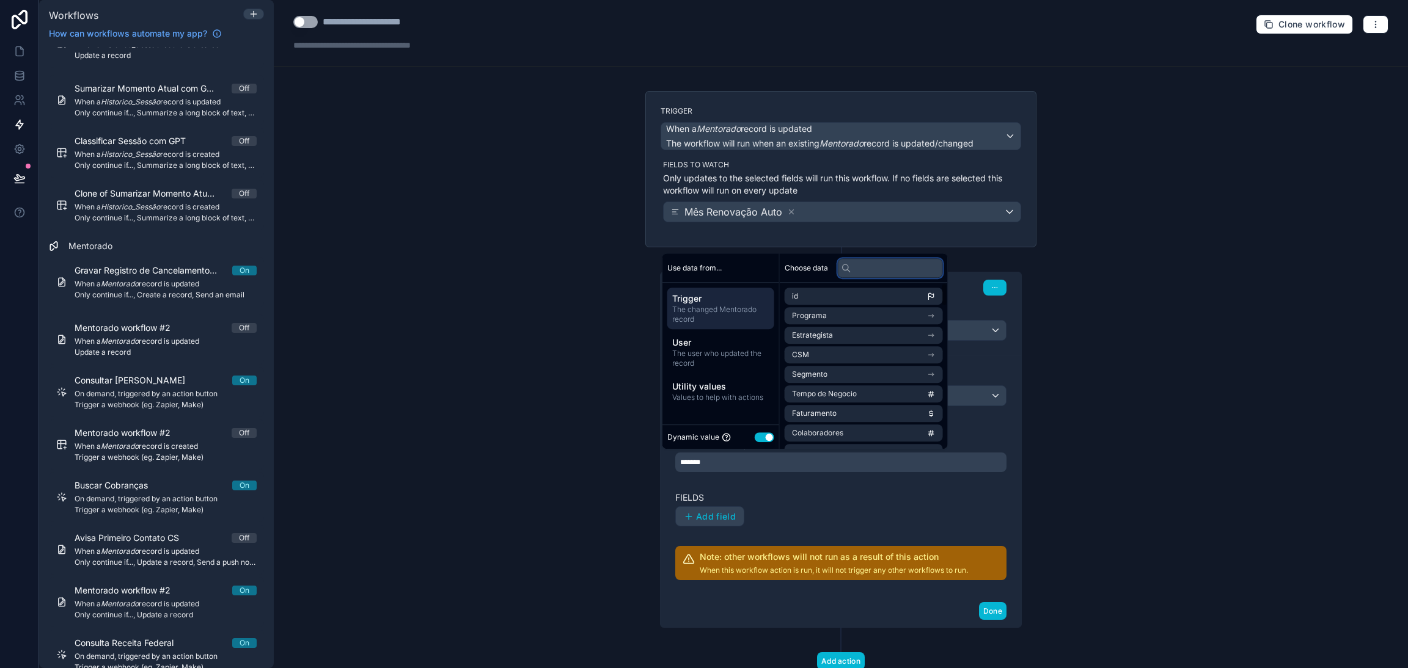
click at [869, 268] on input "text" at bounding box center [890, 268] width 105 height 20
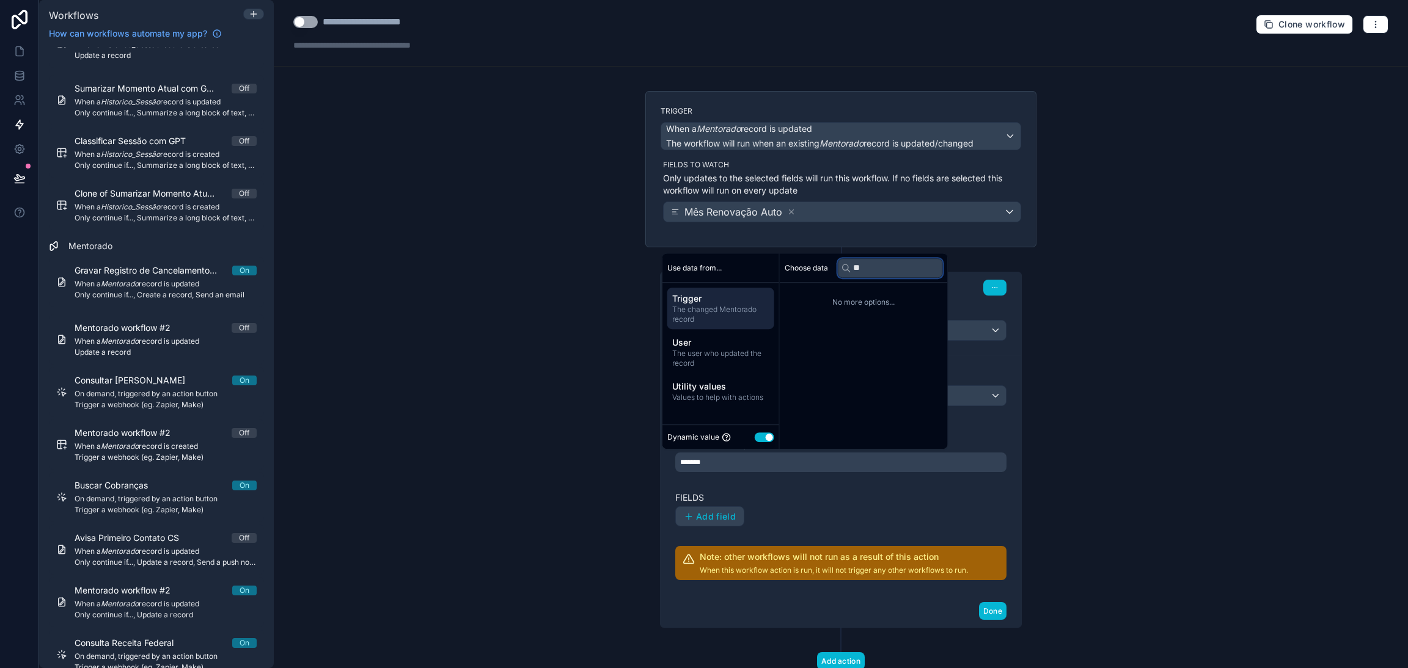
type input "*"
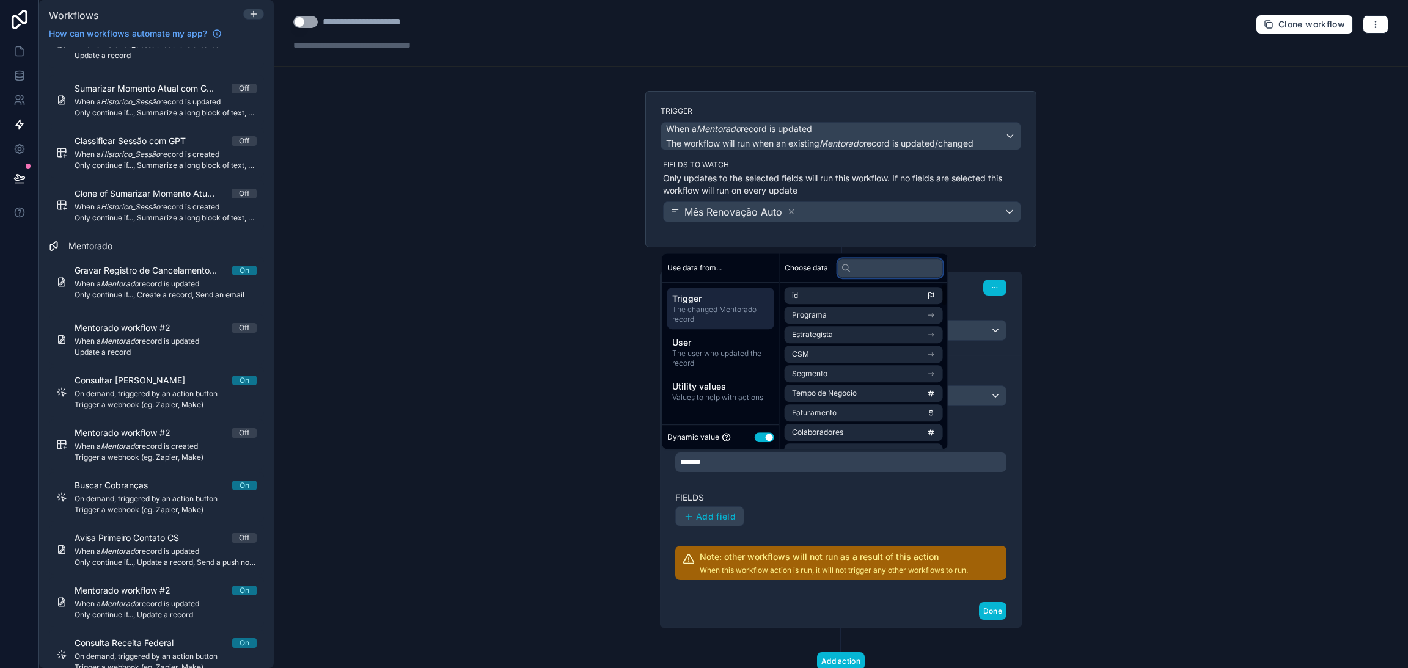
scroll to position [0, 0]
click at [1088, 337] on div "**********" at bounding box center [841, 334] width 1134 height 668
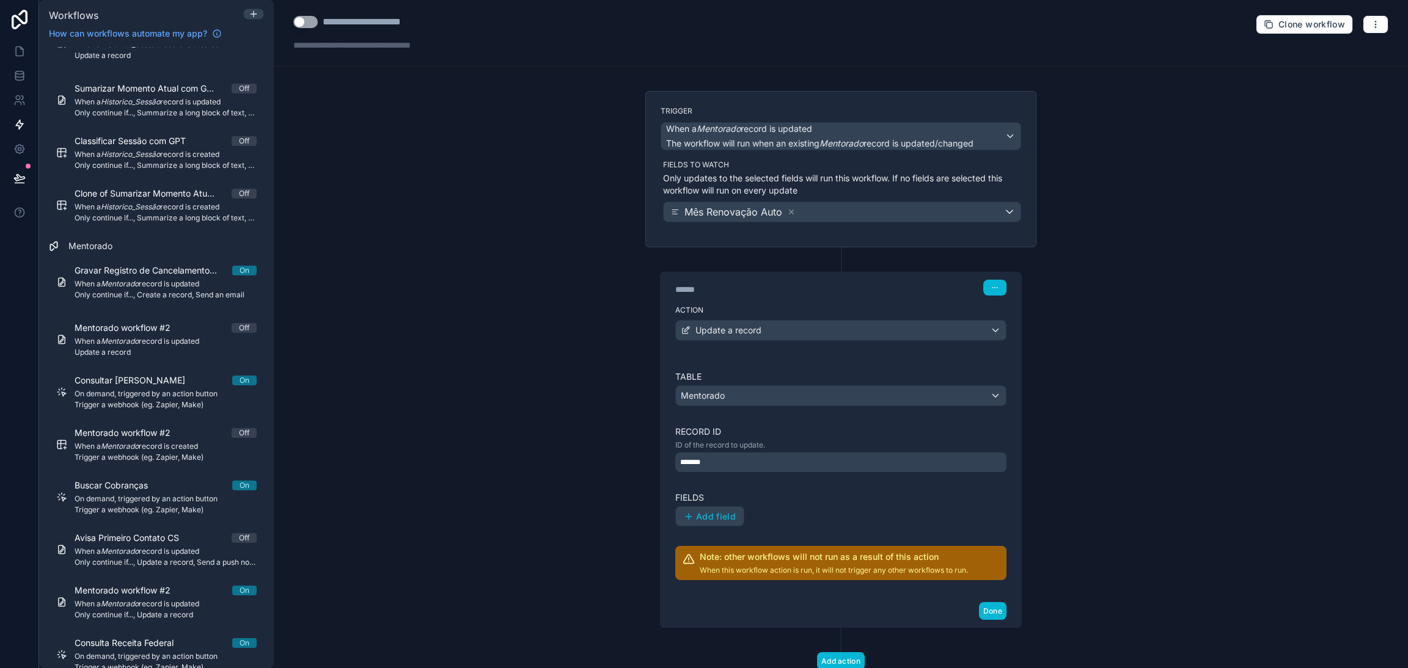
drag, startPoint x: 771, startPoint y: 100, endPoint x: 738, endPoint y: 86, distance: 35.3
click at [741, 87] on div "**********" at bounding box center [841, 334] width 1134 height 668
click at [813, 139] on span "The workflow will run when an existing Mentorado record is updated/changed" at bounding box center [819, 143] width 307 height 10
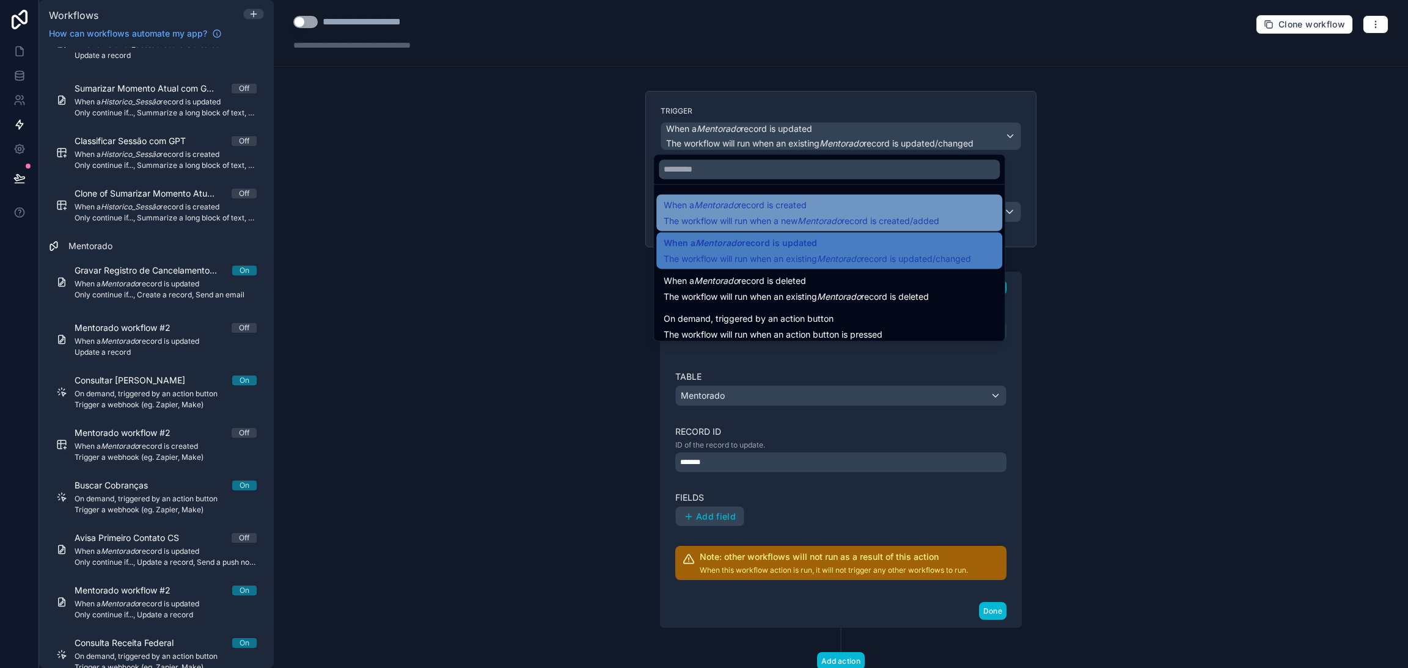
click at [794, 210] on span "When a Mentorado record is created" at bounding box center [735, 205] width 143 height 15
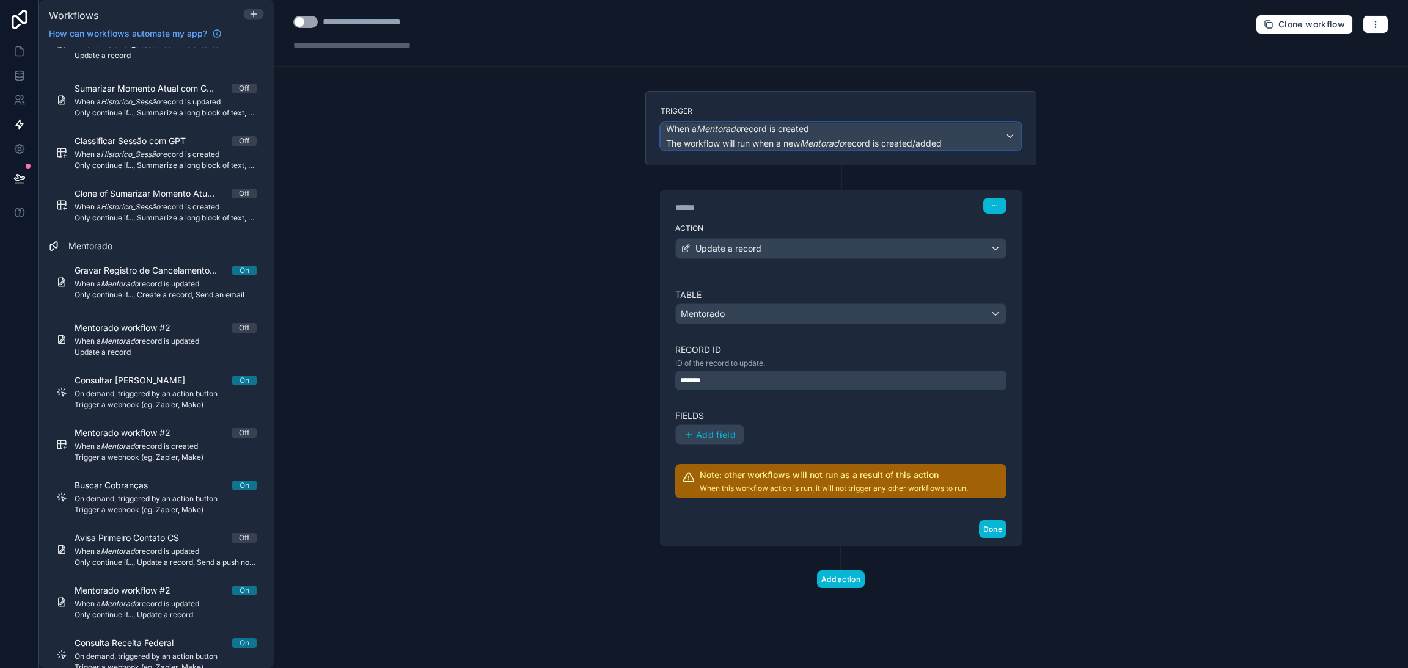
click at [849, 141] on span "The workflow will run when a new Mentorado record is created/added" at bounding box center [804, 143] width 276 height 10
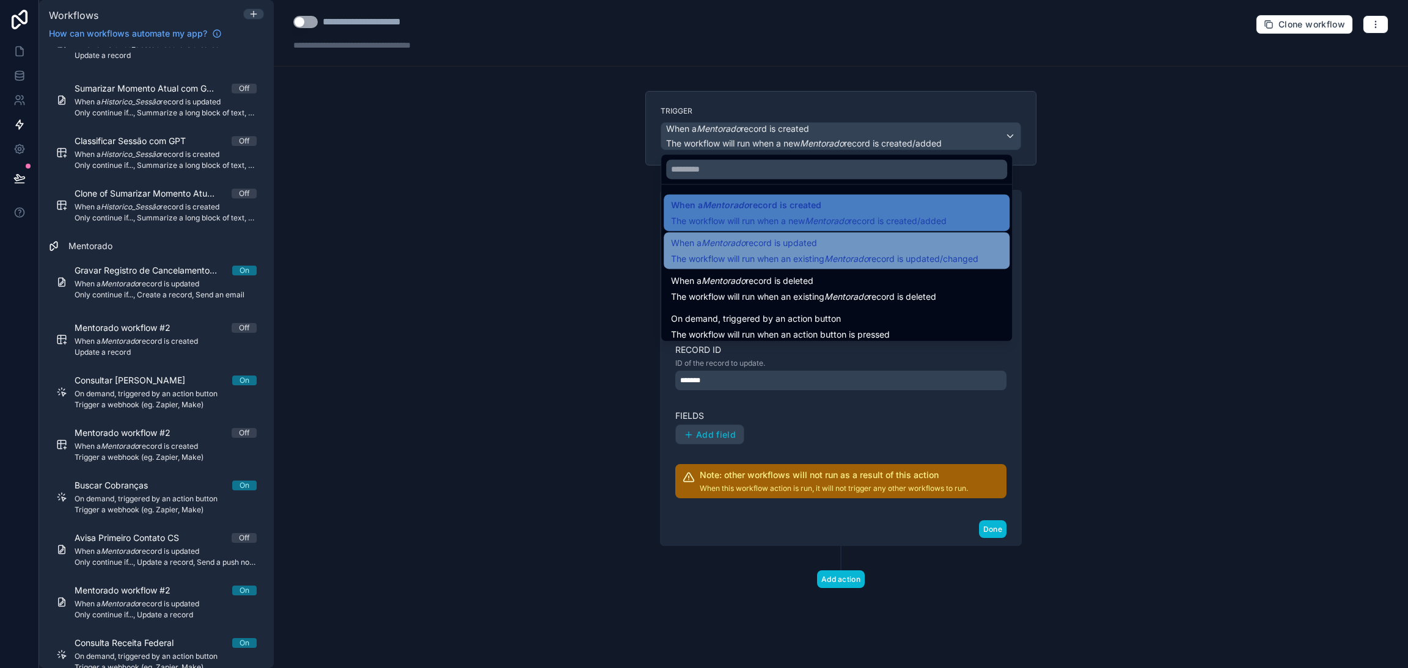
click at [900, 263] on span "The workflow will run when an existing Mentorado record is updated/changed" at bounding box center [824, 259] width 307 height 10
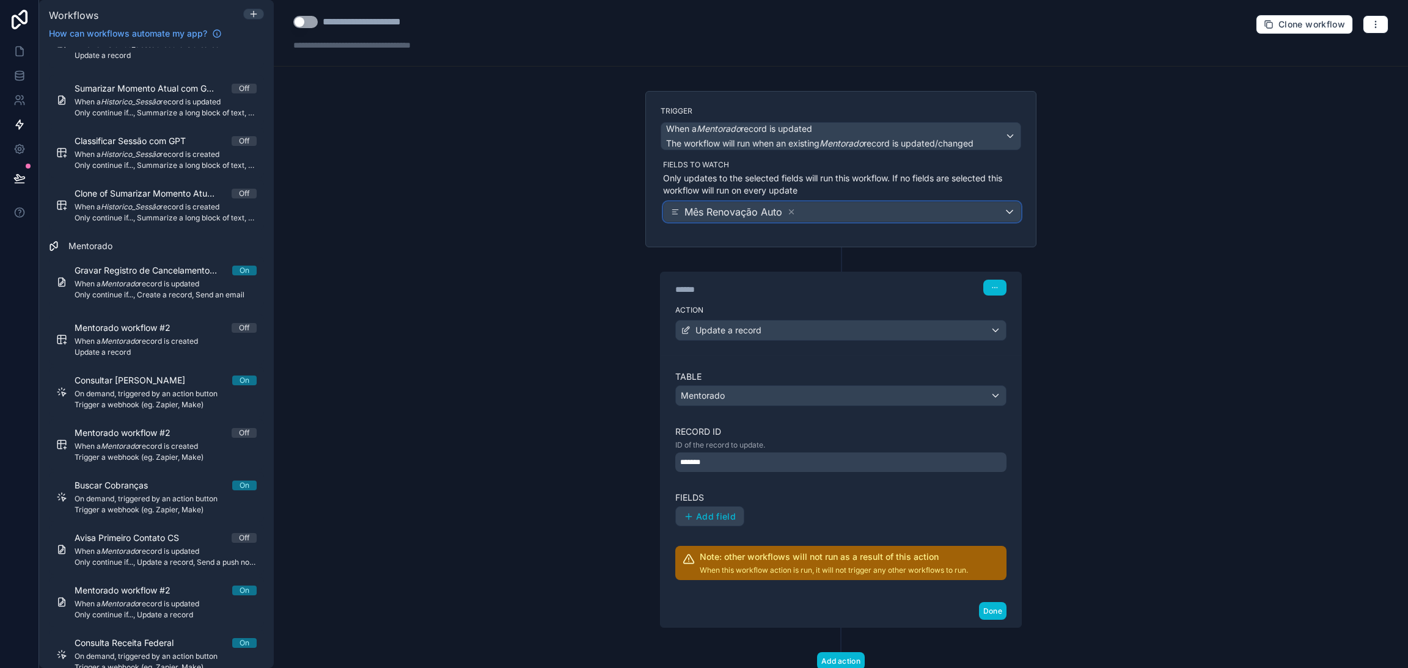
click at [845, 217] on div "Mês Renovação Auto" at bounding box center [842, 212] width 357 height 20
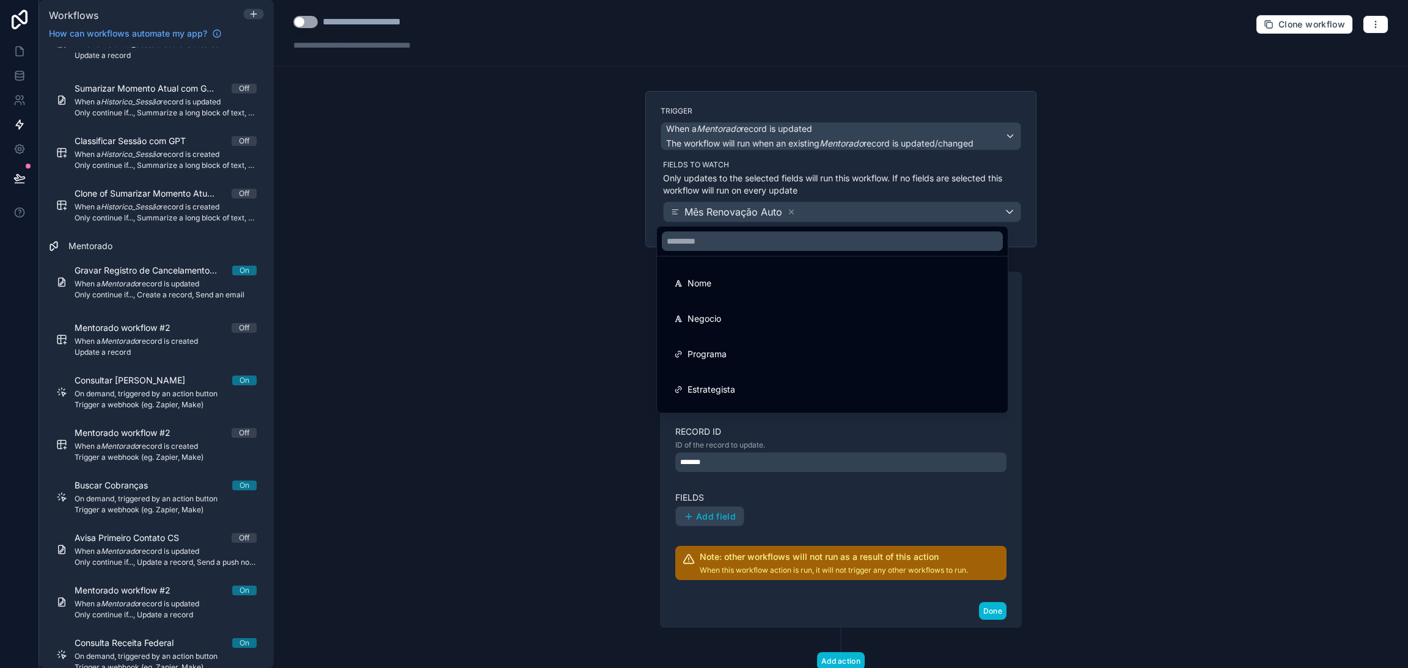
click at [844, 213] on div at bounding box center [704, 334] width 1408 height 668
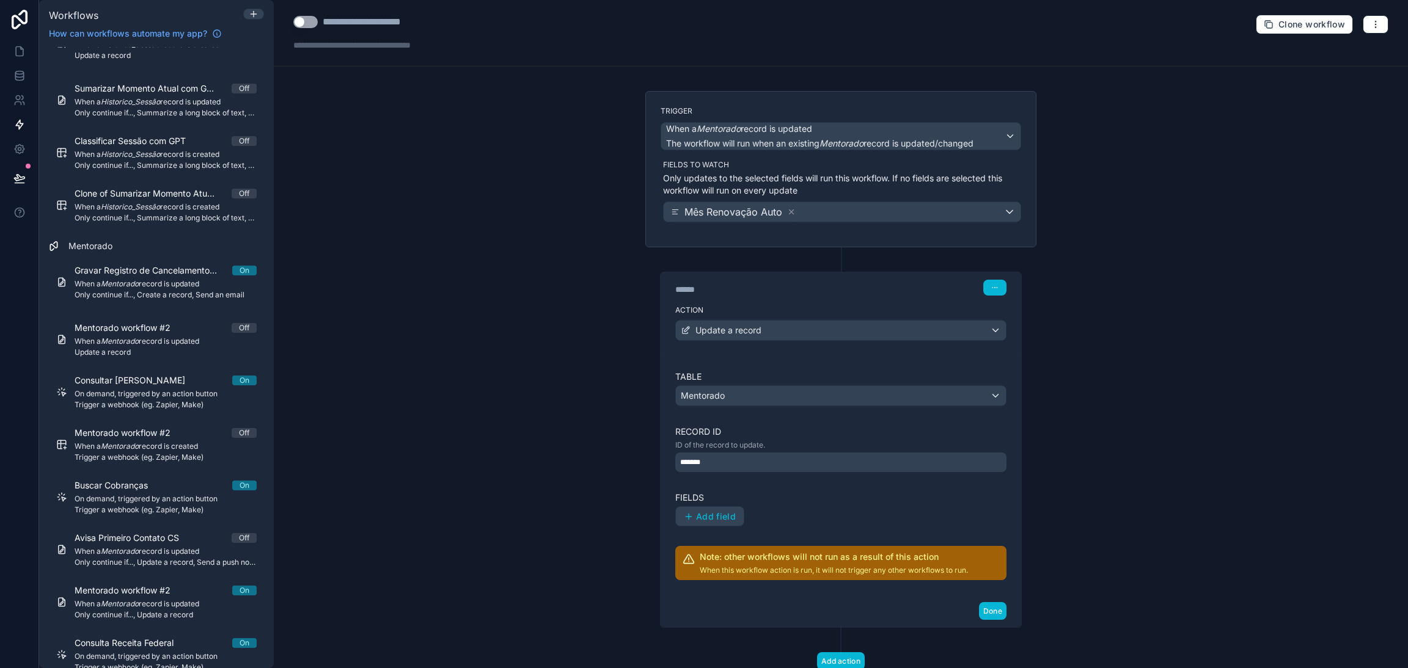
click at [793, 342] on div "Action Update a record" at bounding box center [841, 328] width 361 height 55
click at [786, 331] on div "Update a record" at bounding box center [841, 331] width 330 height 20
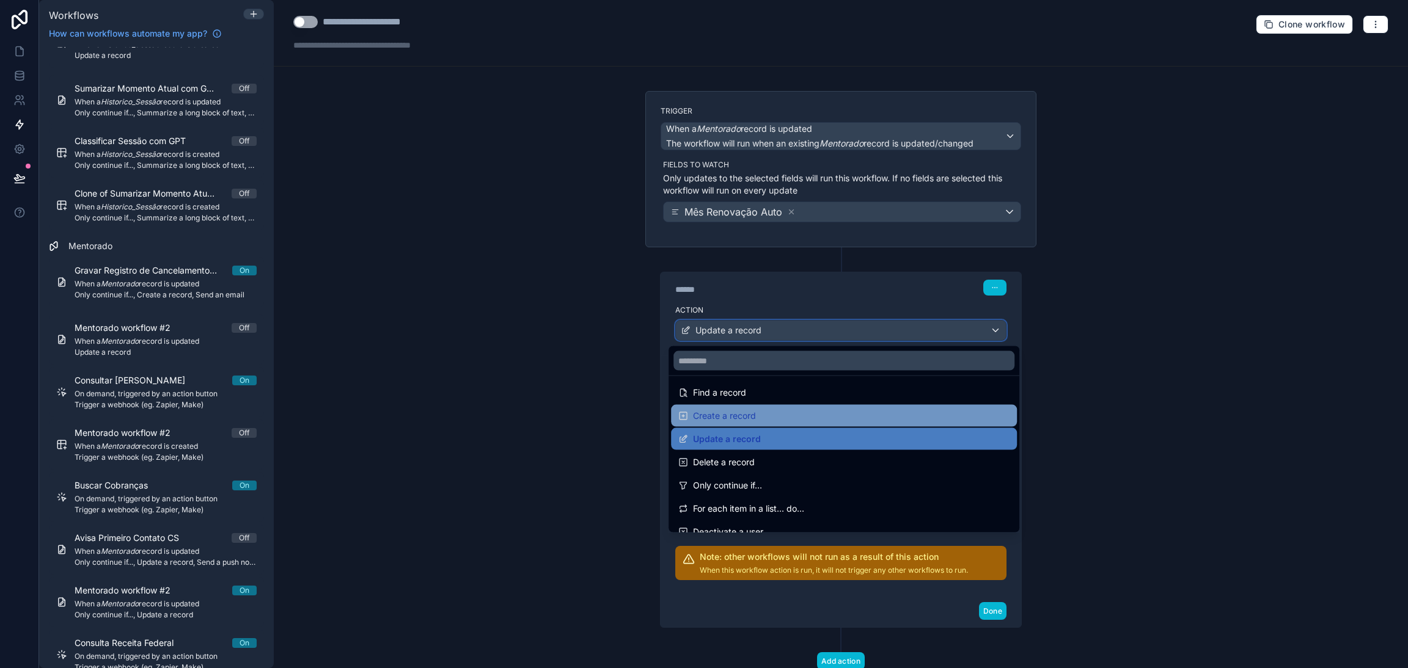
scroll to position [42, 0]
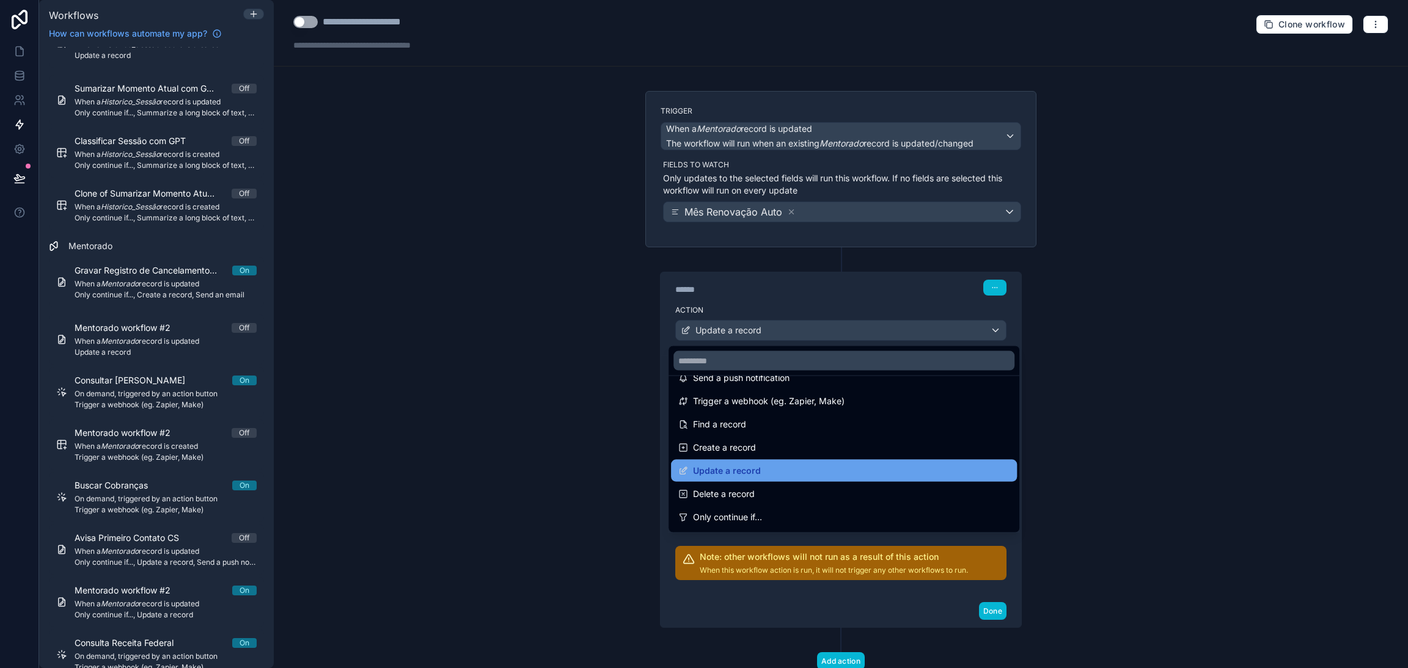
click at [734, 465] on span "Update a record" at bounding box center [727, 471] width 68 height 15
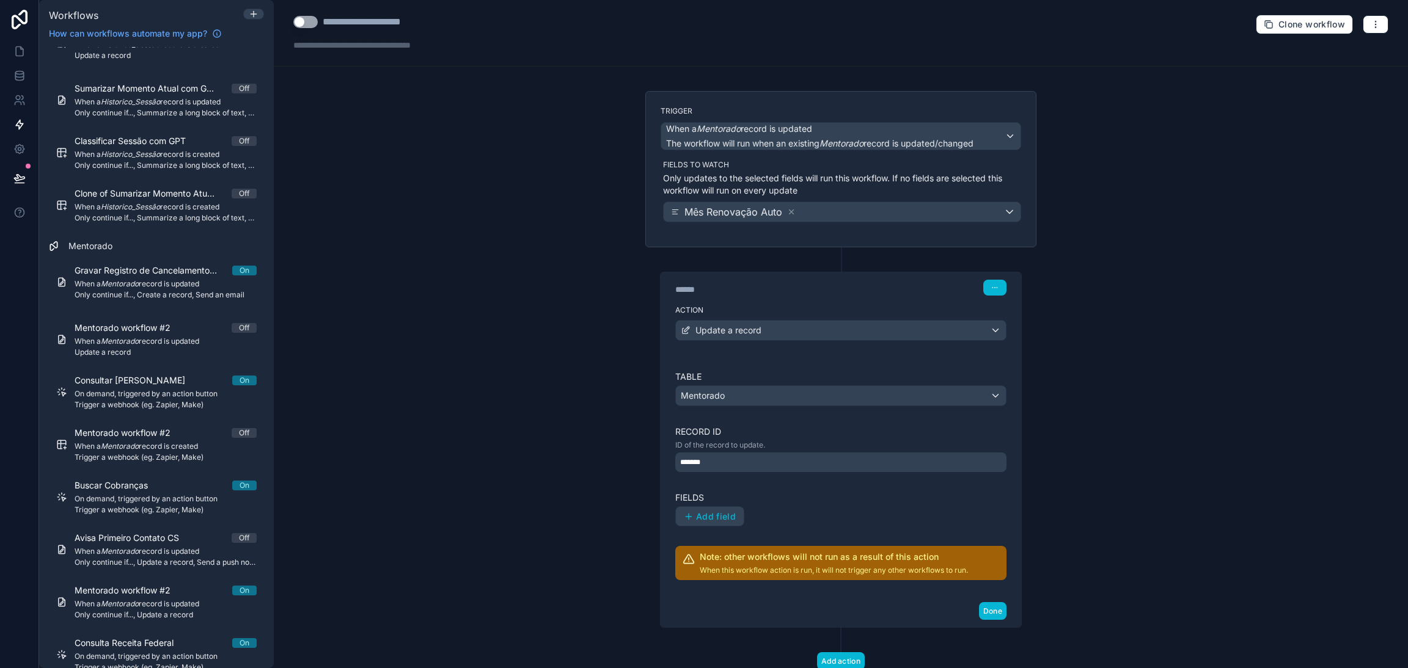
click at [701, 408] on div "Table Mentorado Record ID ID of the record to update. ******* Fields Add field …" at bounding box center [840, 476] width 331 height 210
click at [701, 401] on span "Mentorado" at bounding box center [703, 396] width 44 height 12
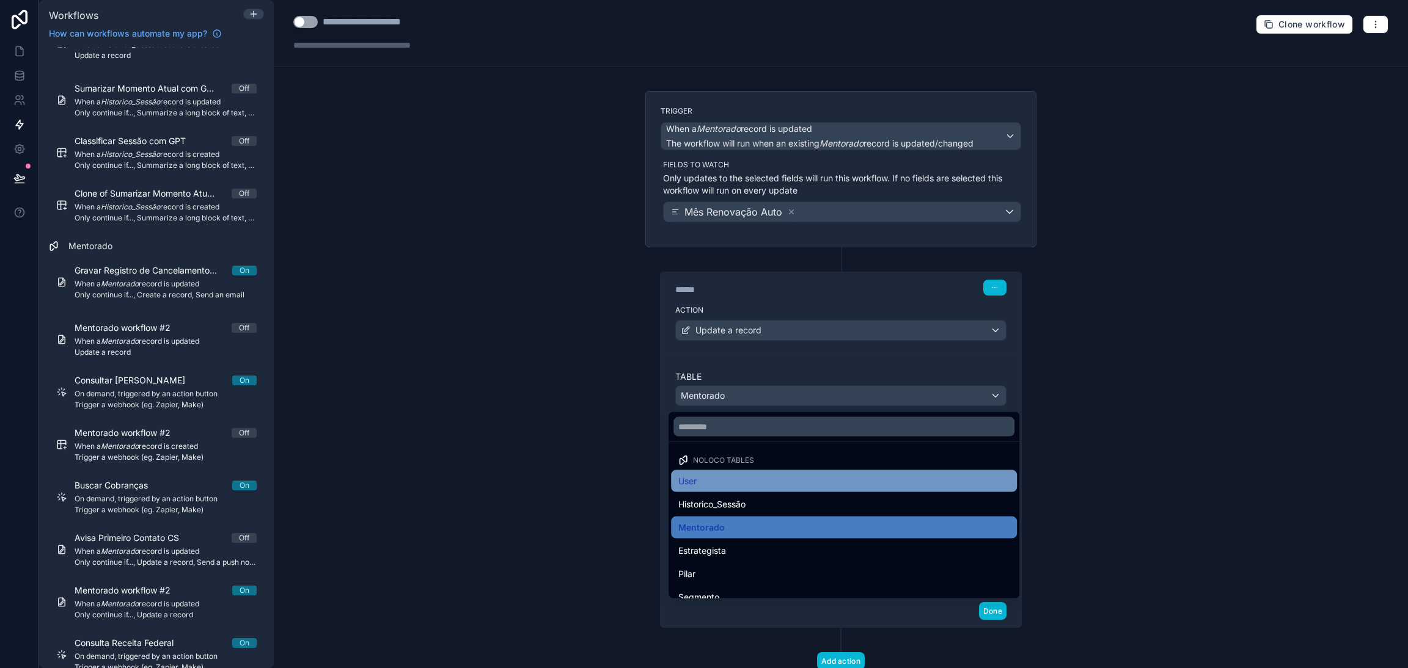
click at [706, 487] on div "User" at bounding box center [843, 481] width 331 height 15
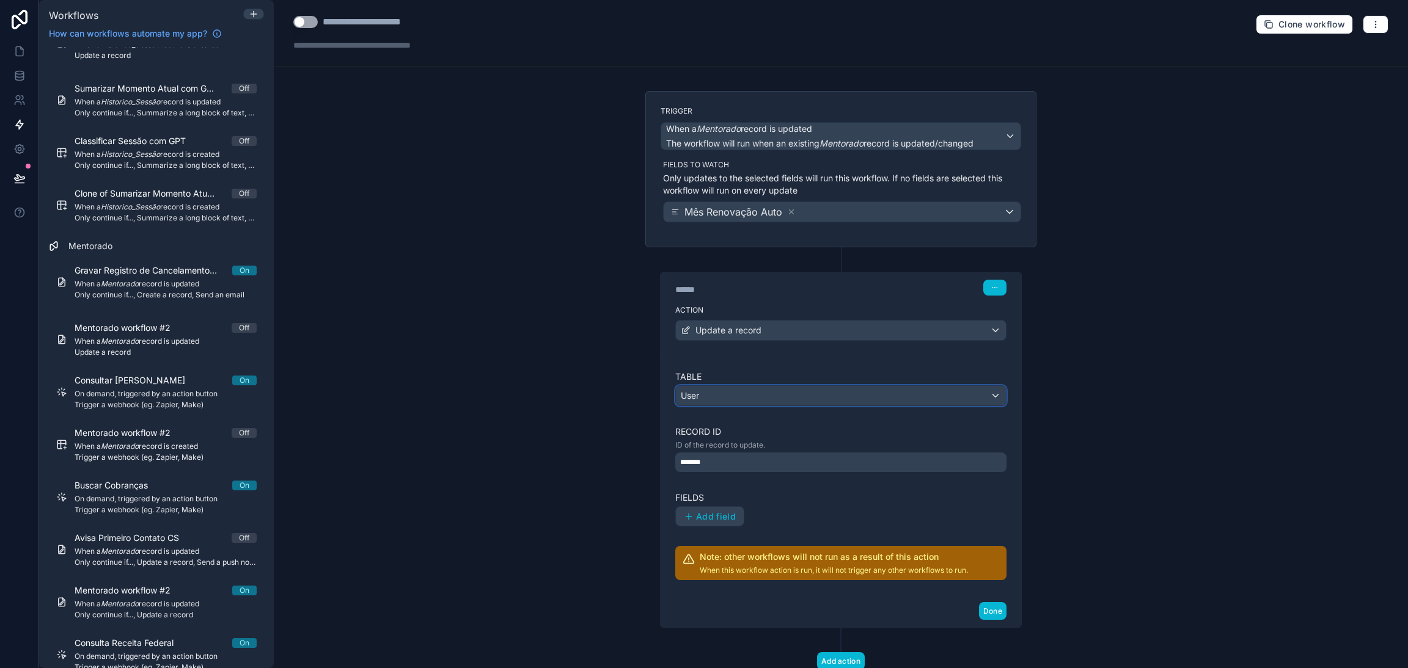
click at [717, 399] on div "User" at bounding box center [841, 396] width 330 height 20
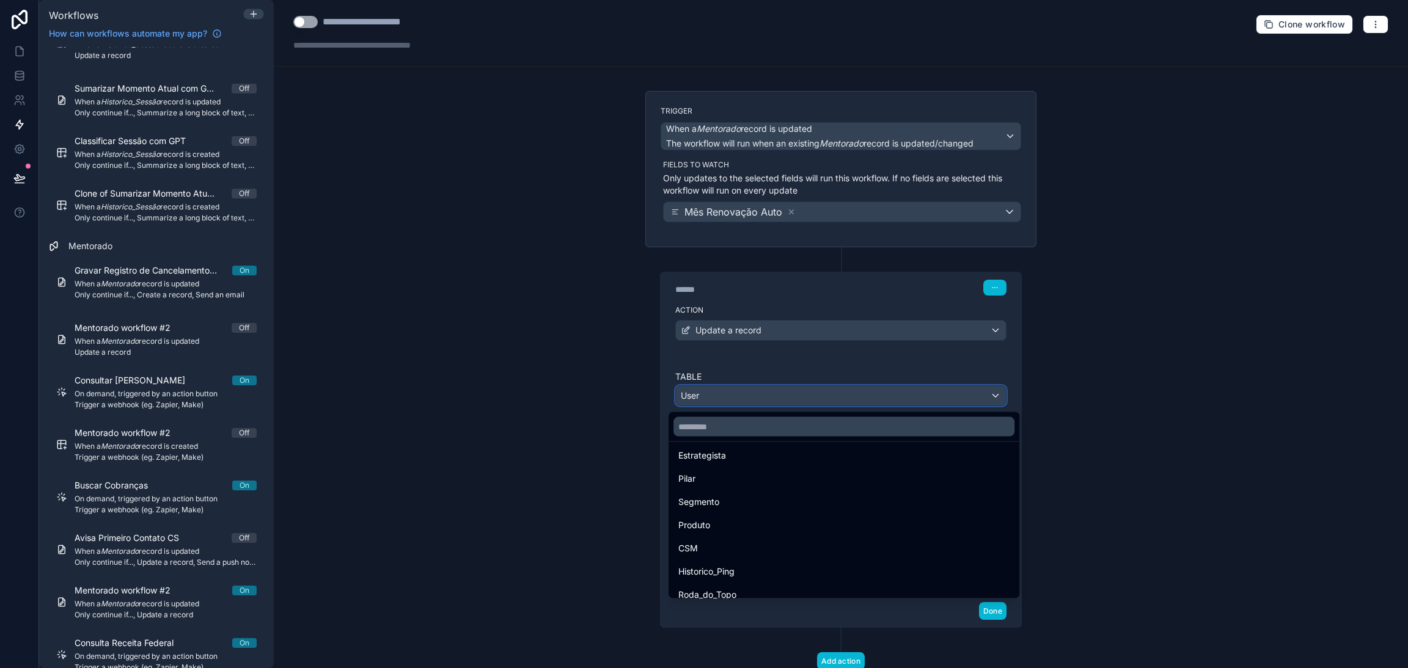
scroll to position [0, 0]
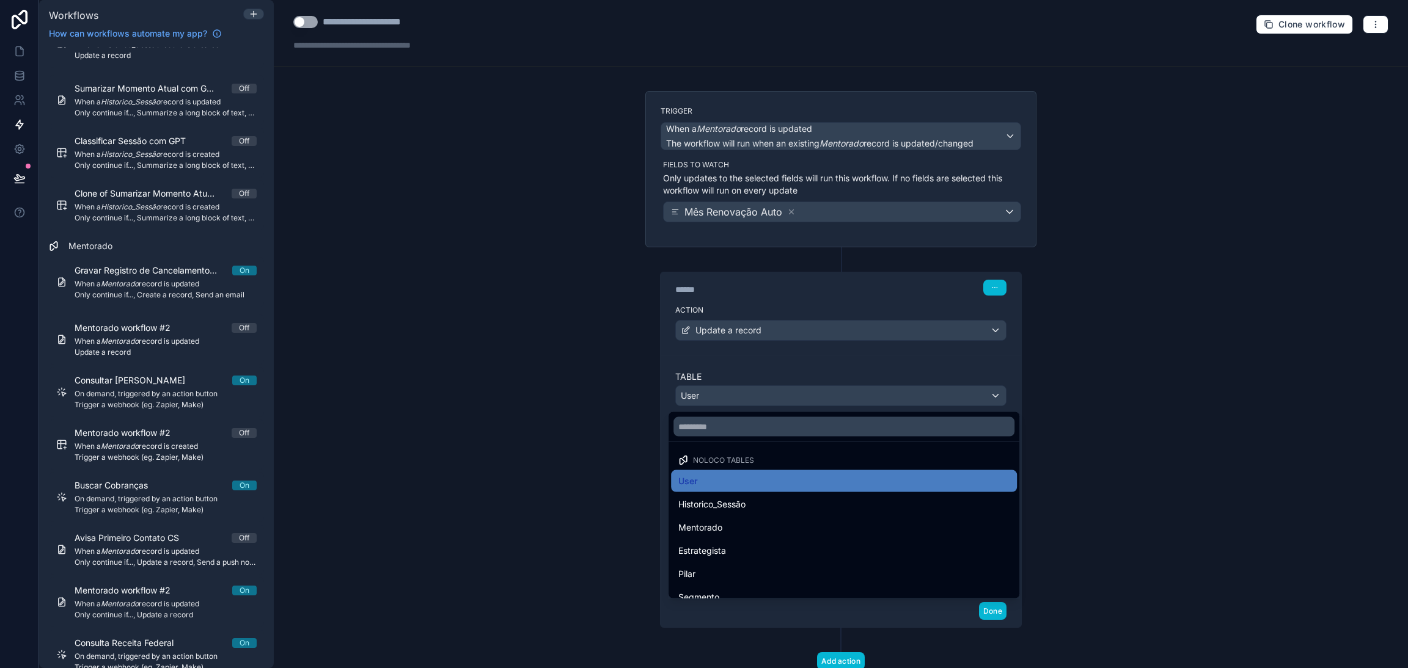
click at [719, 529] on span "Mentorado" at bounding box center [700, 528] width 44 height 15
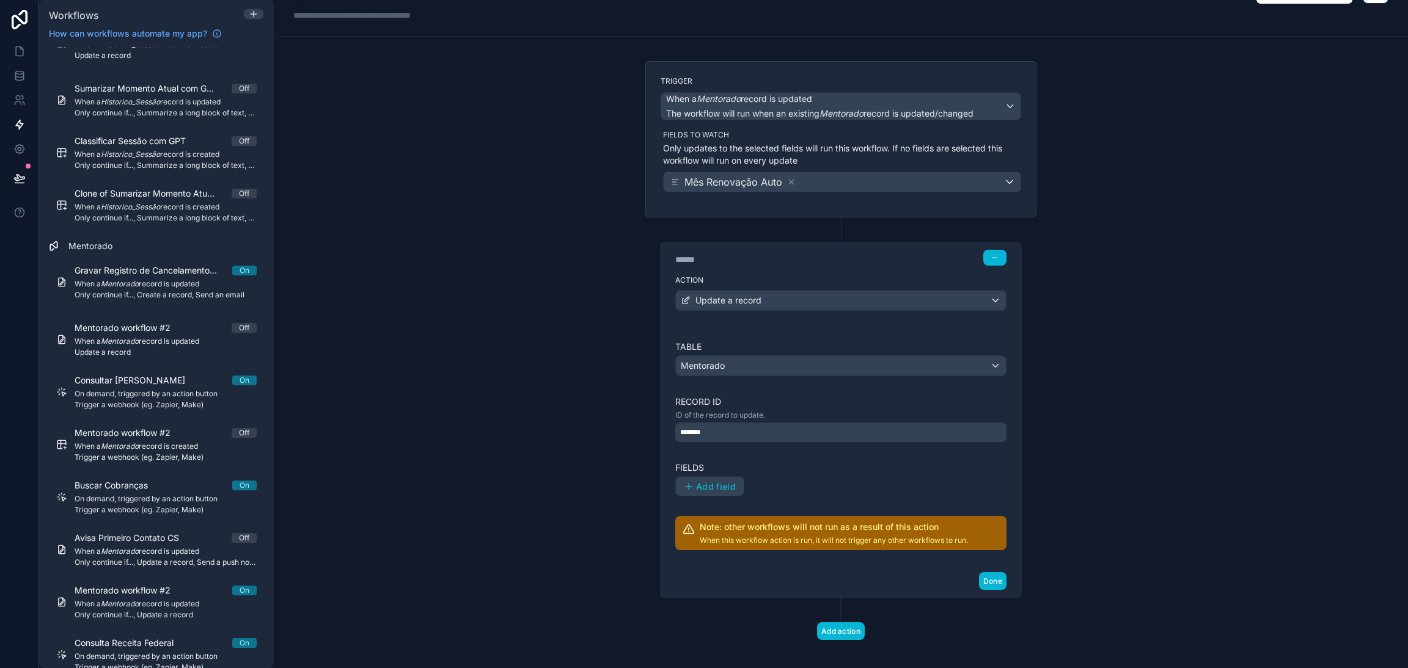
scroll to position [43, 0]
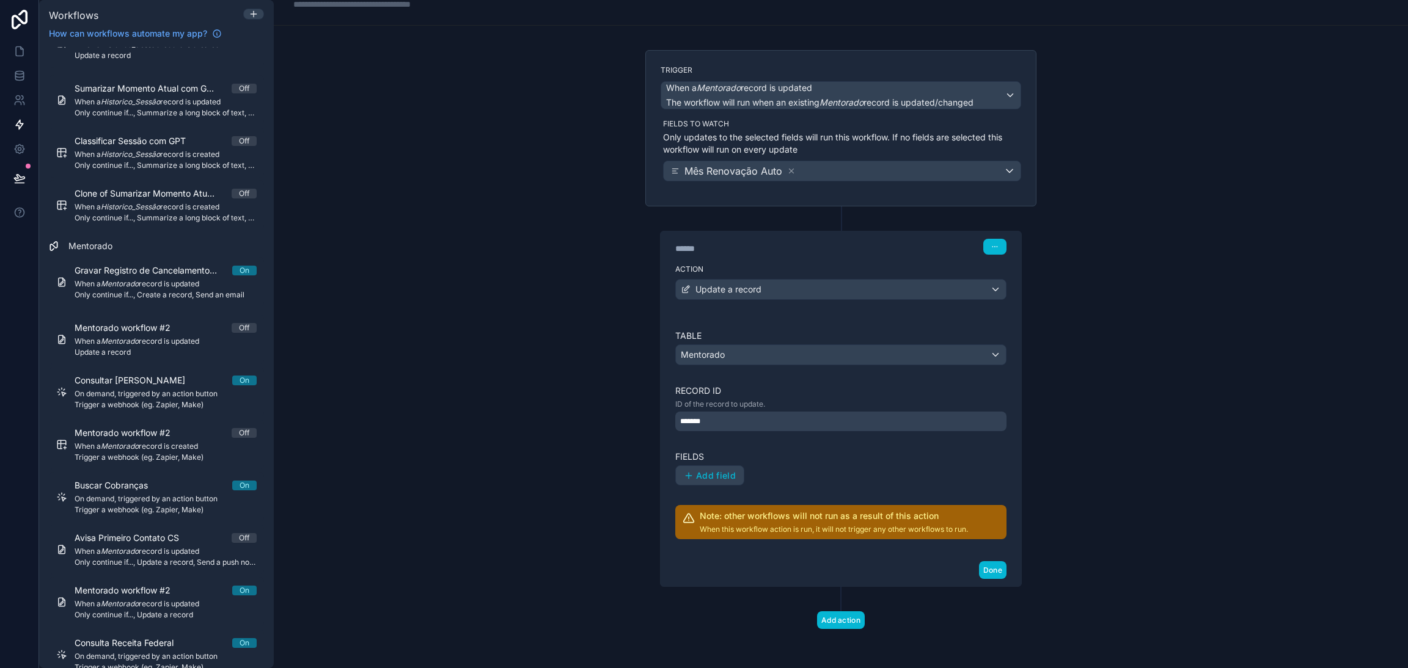
click at [723, 423] on div "*******" at bounding box center [840, 422] width 331 height 20
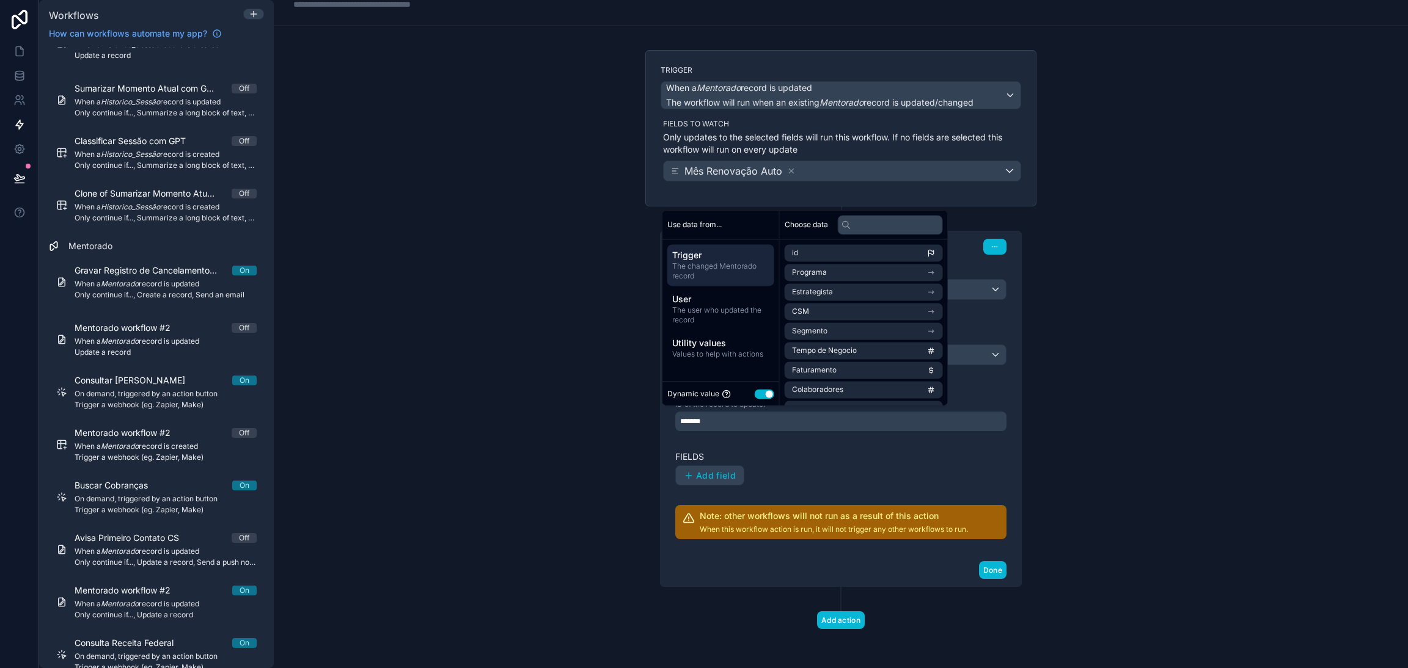
click at [760, 392] on button "Use setting" at bounding box center [765, 394] width 20 height 10
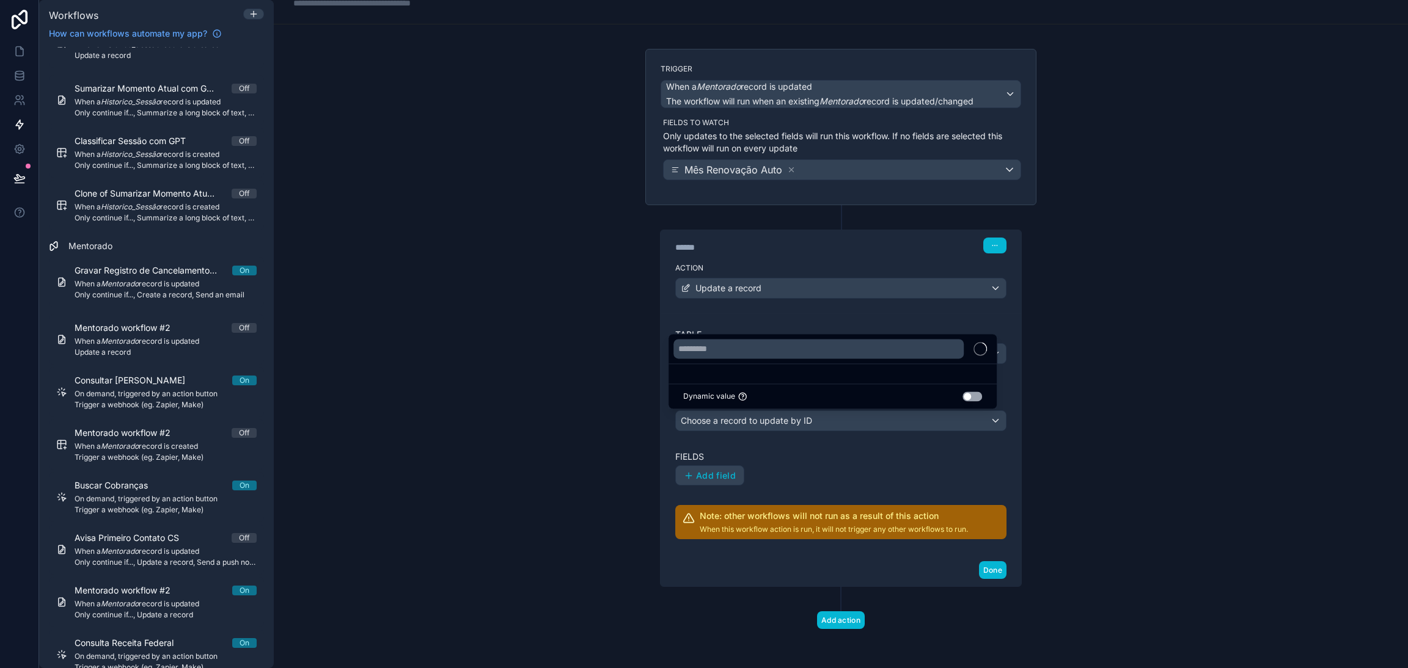
click at [762, 445] on div at bounding box center [704, 334] width 1408 height 668
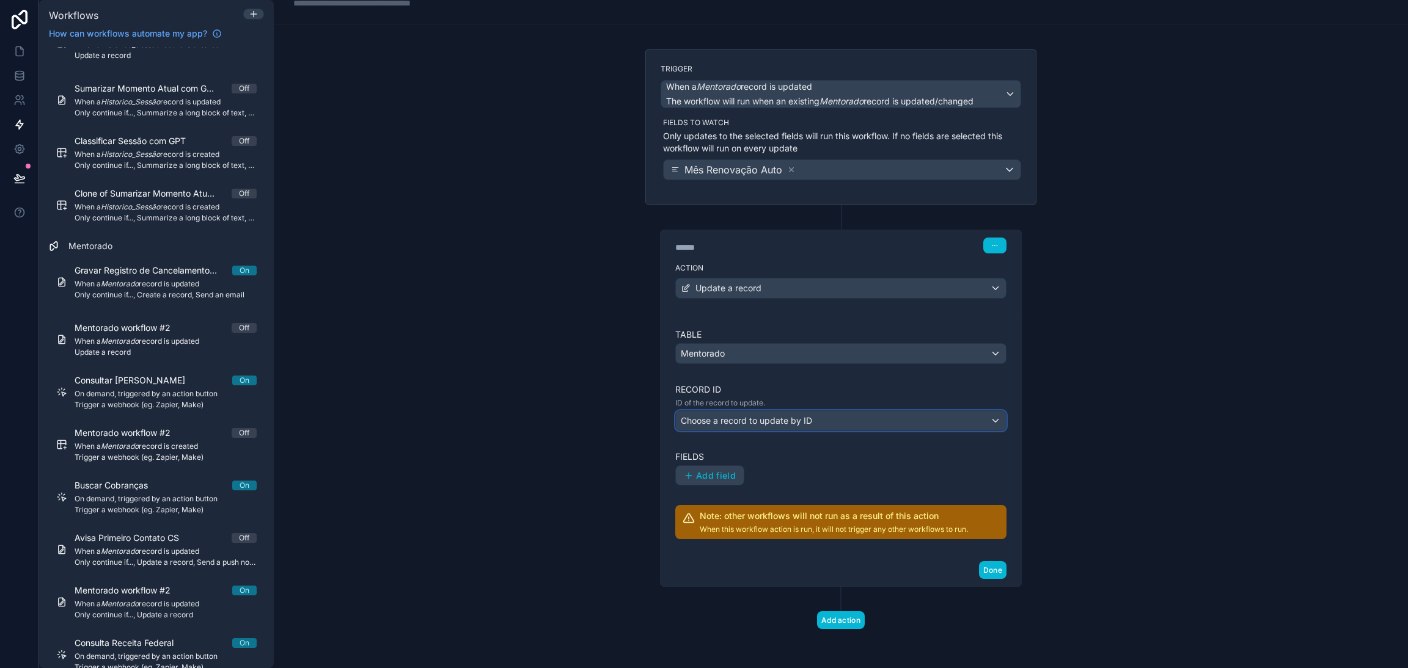
click at [830, 423] on div "Choose a record to update by ID" at bounding box center [841, 421] width 330 height 20
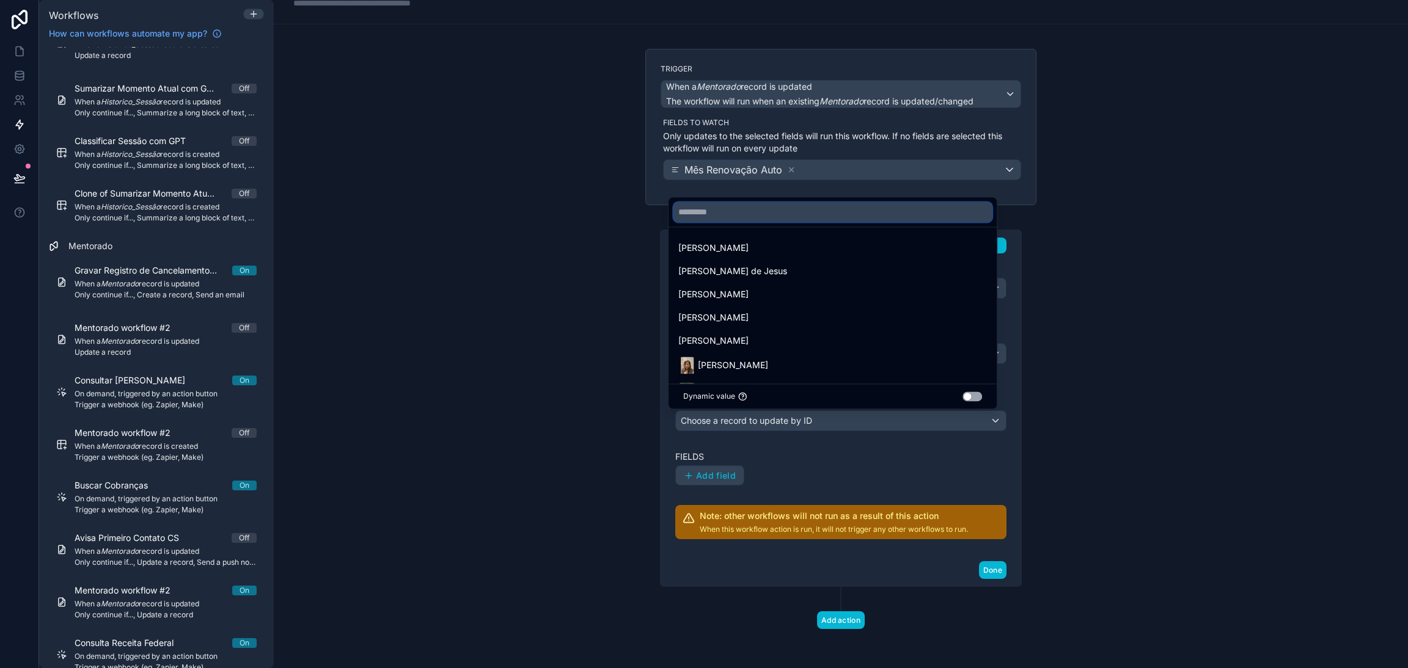
click at [767, 218] on input "text" at bounding box center [832, 212] width 318 height 20
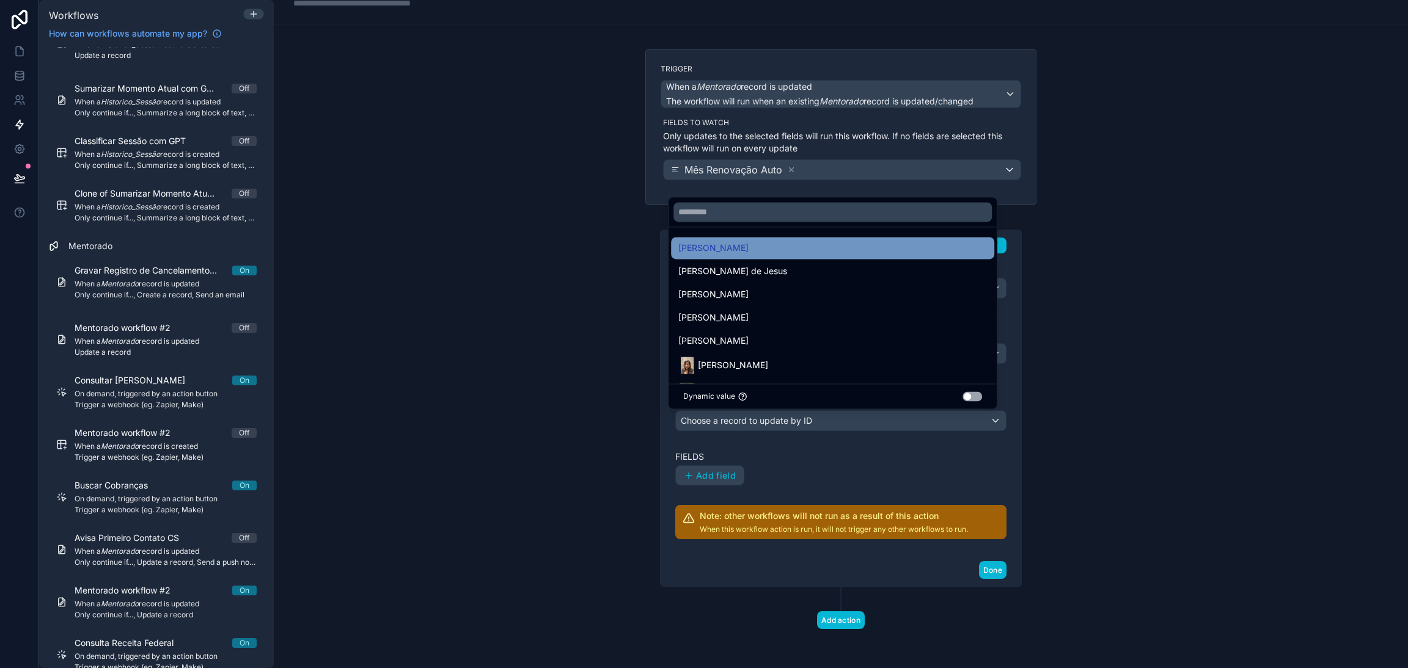
click at [749, 251] on span "[PERSON_NAME]" at bounding box center [713, 248] width 70 height 15
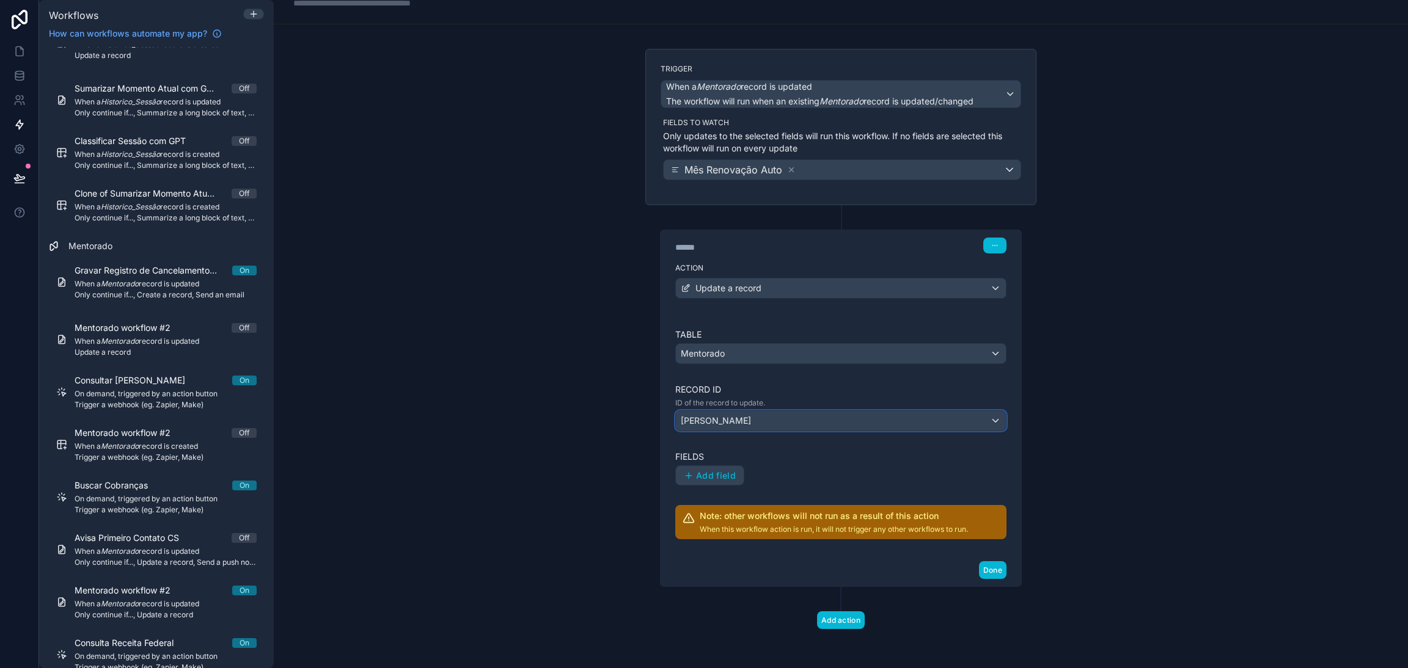
click at [729, 415] on span "[PERSON_NAME]" at bounding box center [716, 421] width 70 height 12
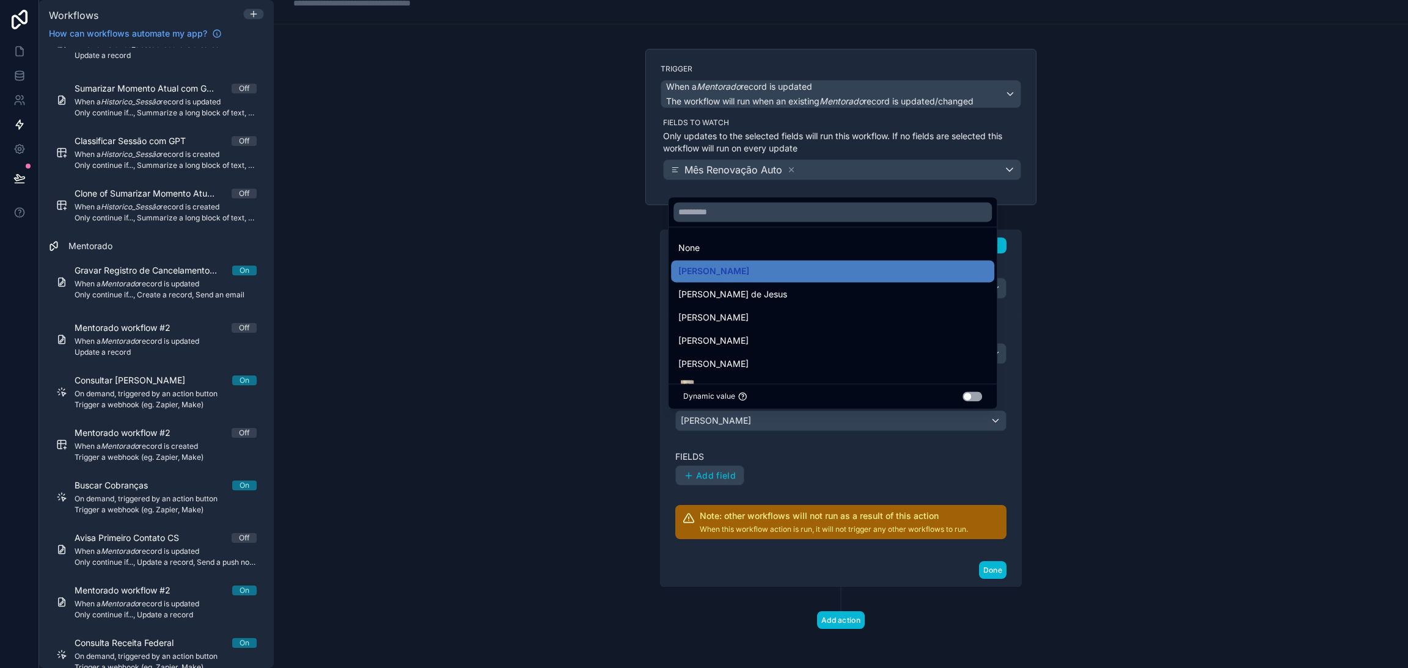
click at [973, 400] on button "Use setting" at bounding box center [972, 397] width 20 height 10
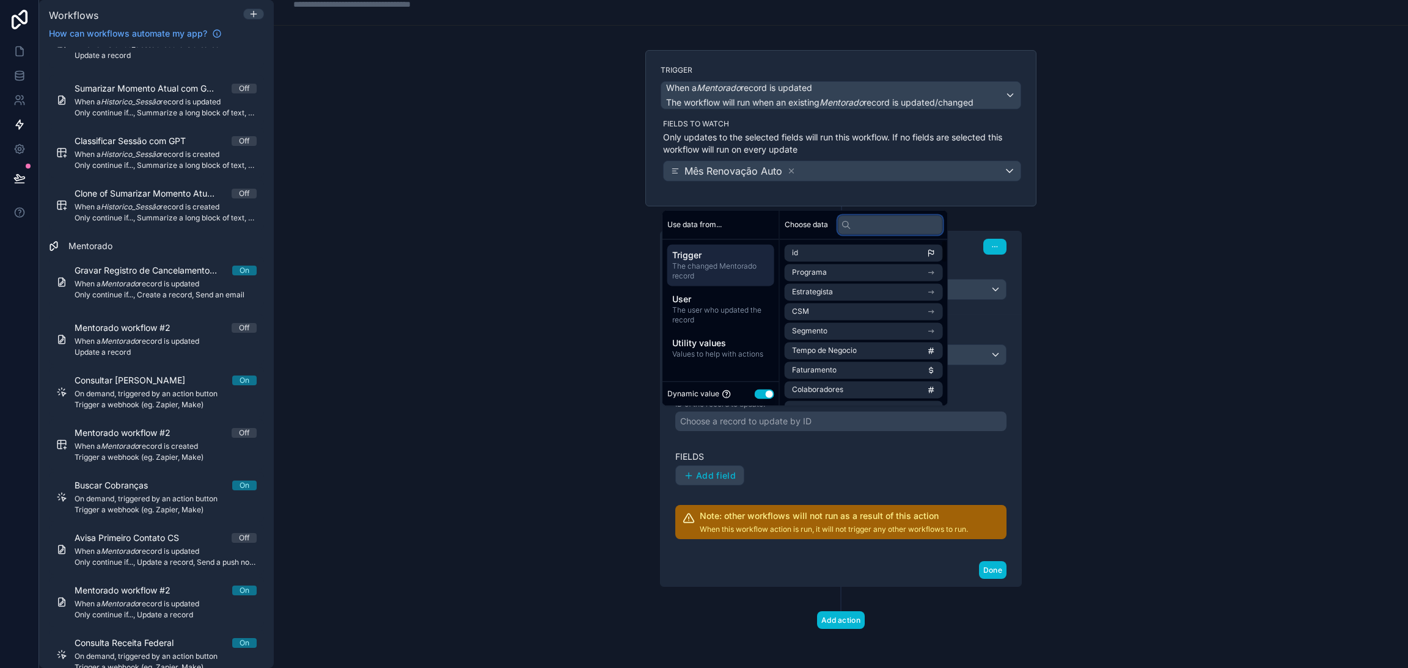
click at [880, 224] on input "text" at bounding box center [890, 225] width 105 height 20
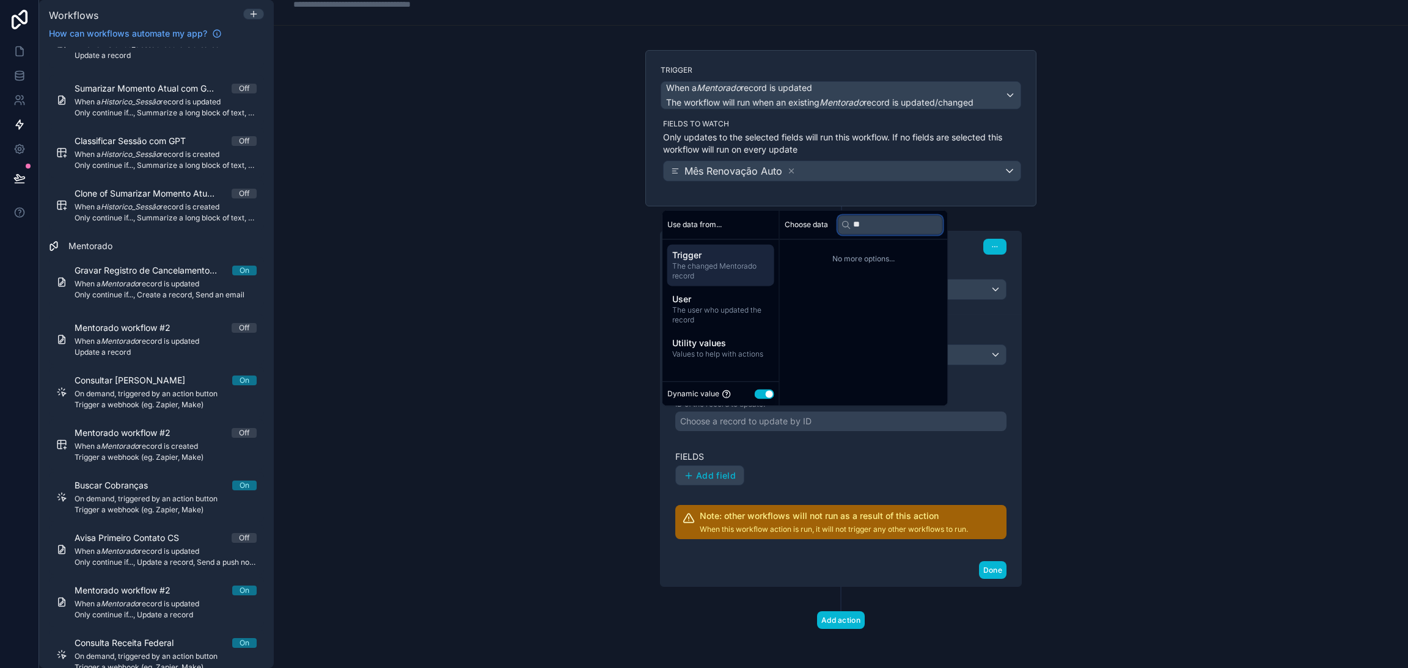
type input "*"
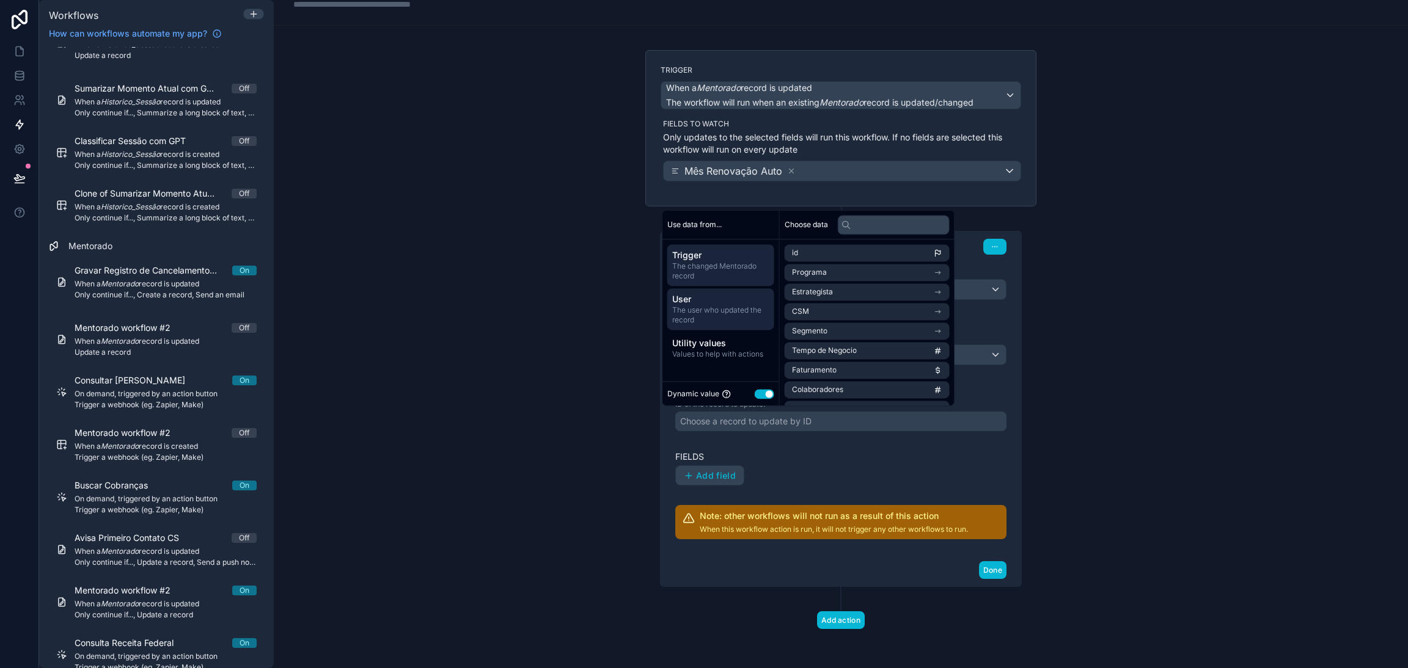
click at [735, 301] on span "User" at bounding box center [720, 299] width 97 height 12
click at [859, 221] on input "text" at bounding box center [894, 225] width 112 height 20
click at [725, 356] on span "Values to help with actions" at bounding box center [720, 355] width 97 height 10
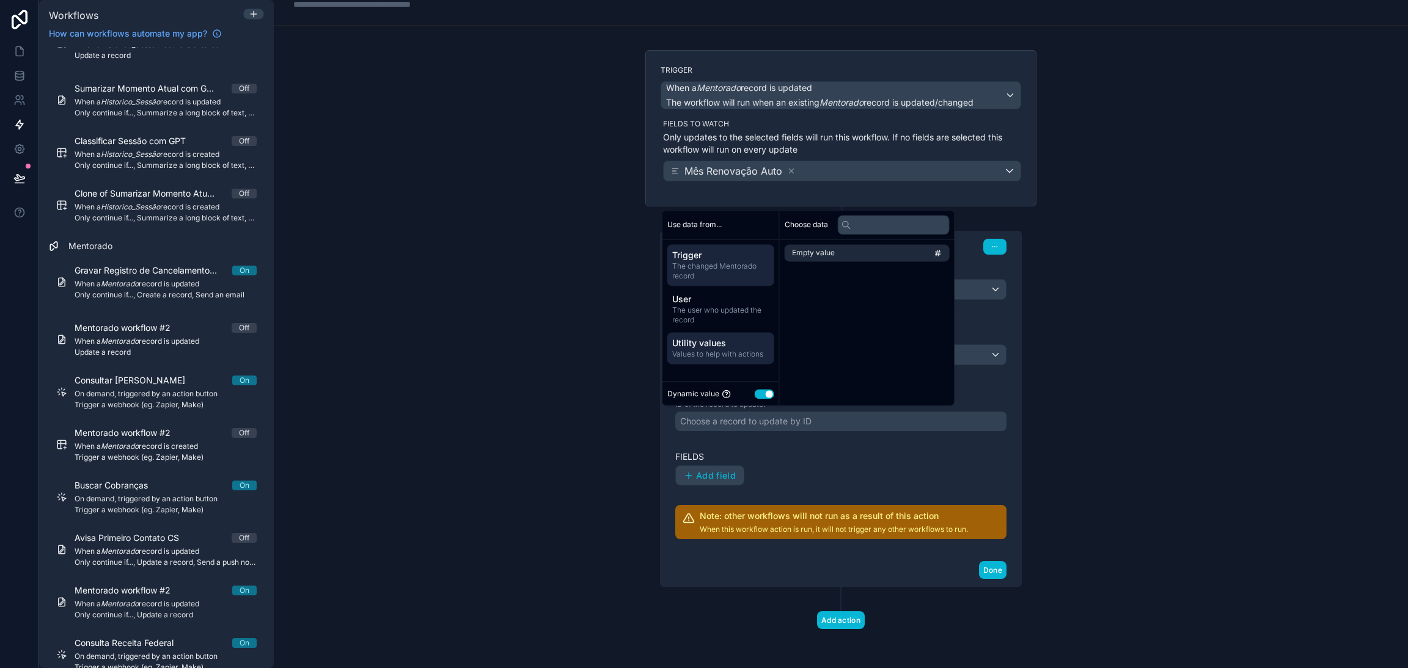
click at [728, 277] on span "The changed Mentorado record" at bounding box center [720, 272] width 97 height 20
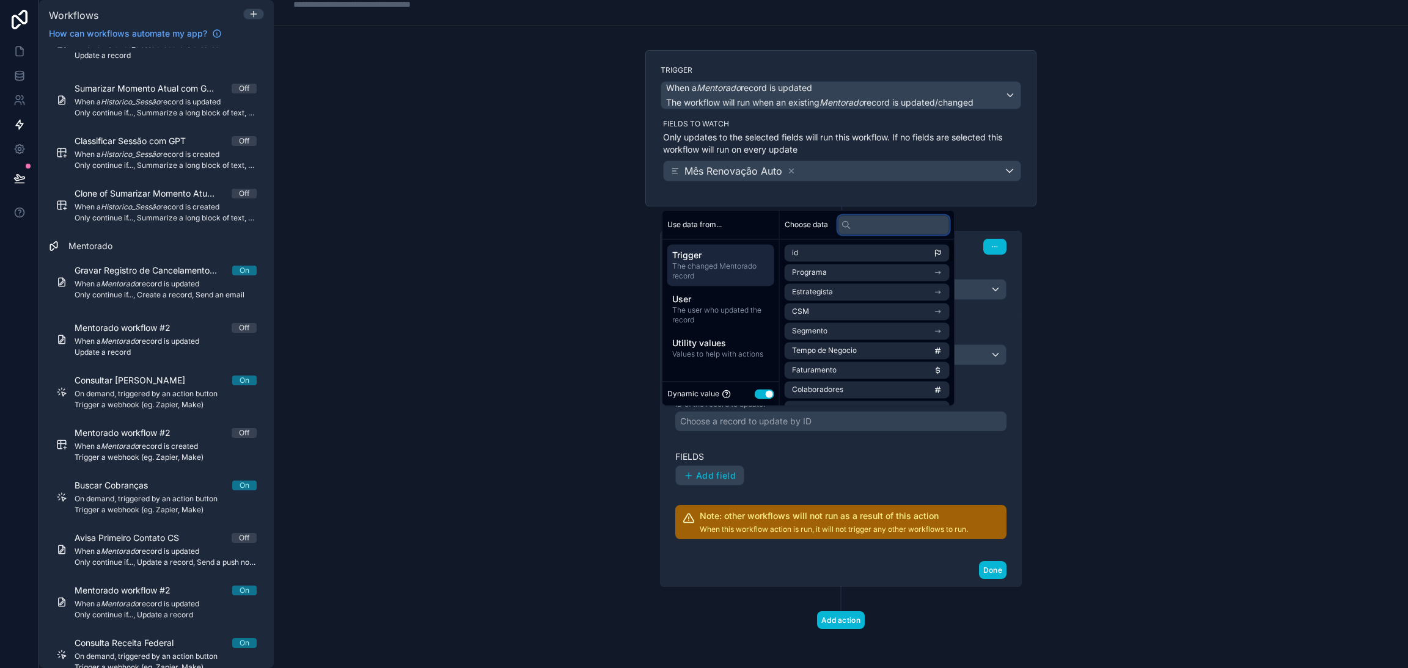
click at [857, 222] on input "text" at bounding box center [894, 225] width 112 height 20
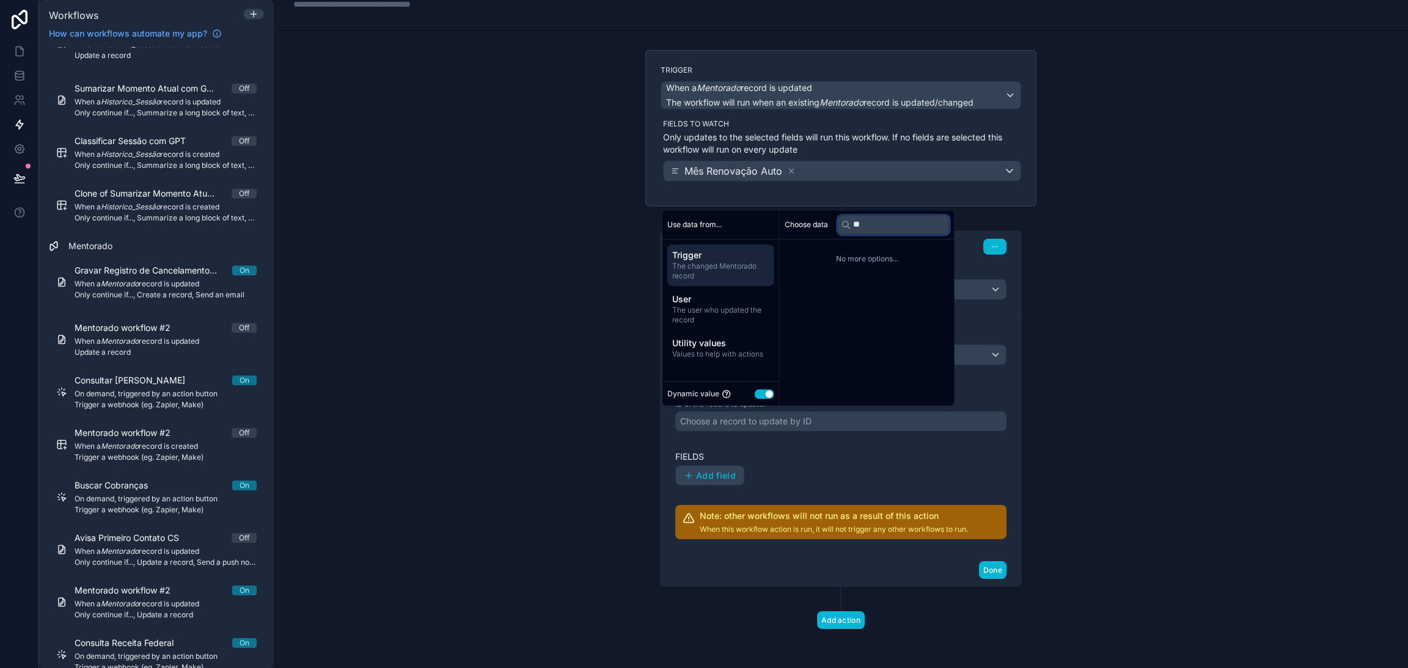
type input "*"
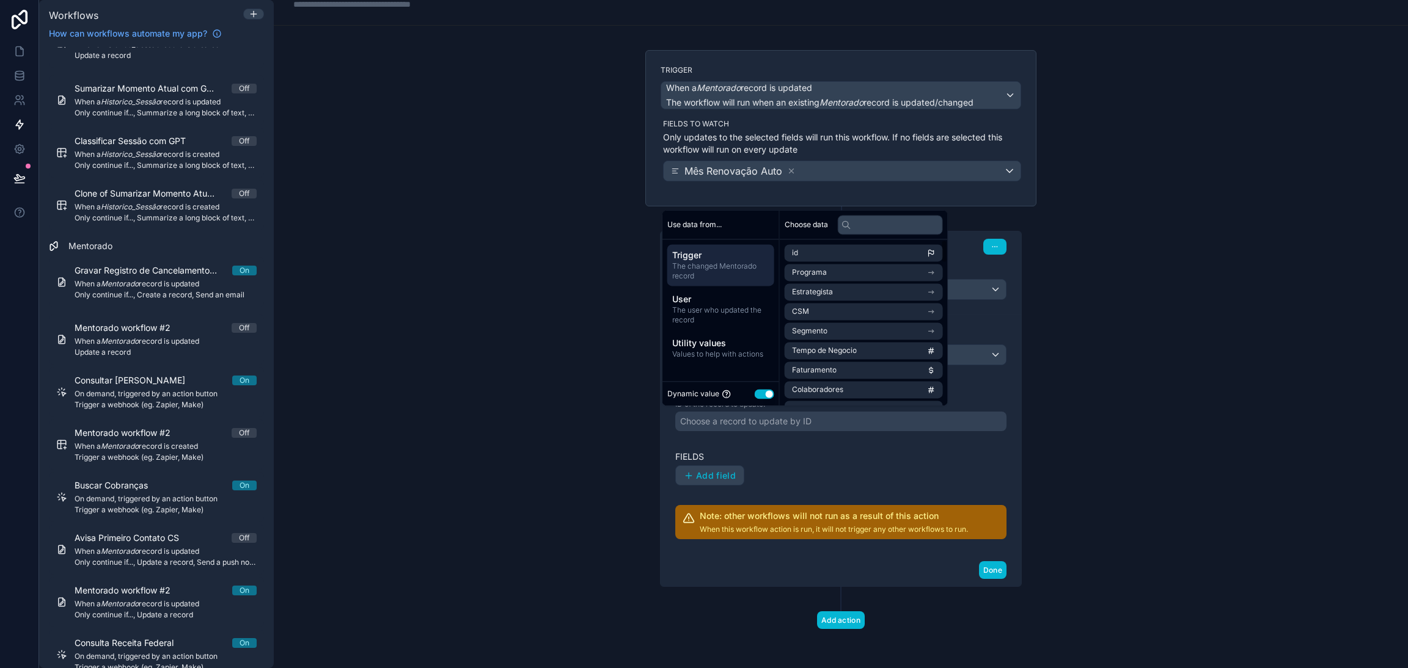
click at [1033, 232] on div "Trigger When a Mentorado record is updated The workflow will run when an existi…" at bounding box center [840, 359] width 411 height 619
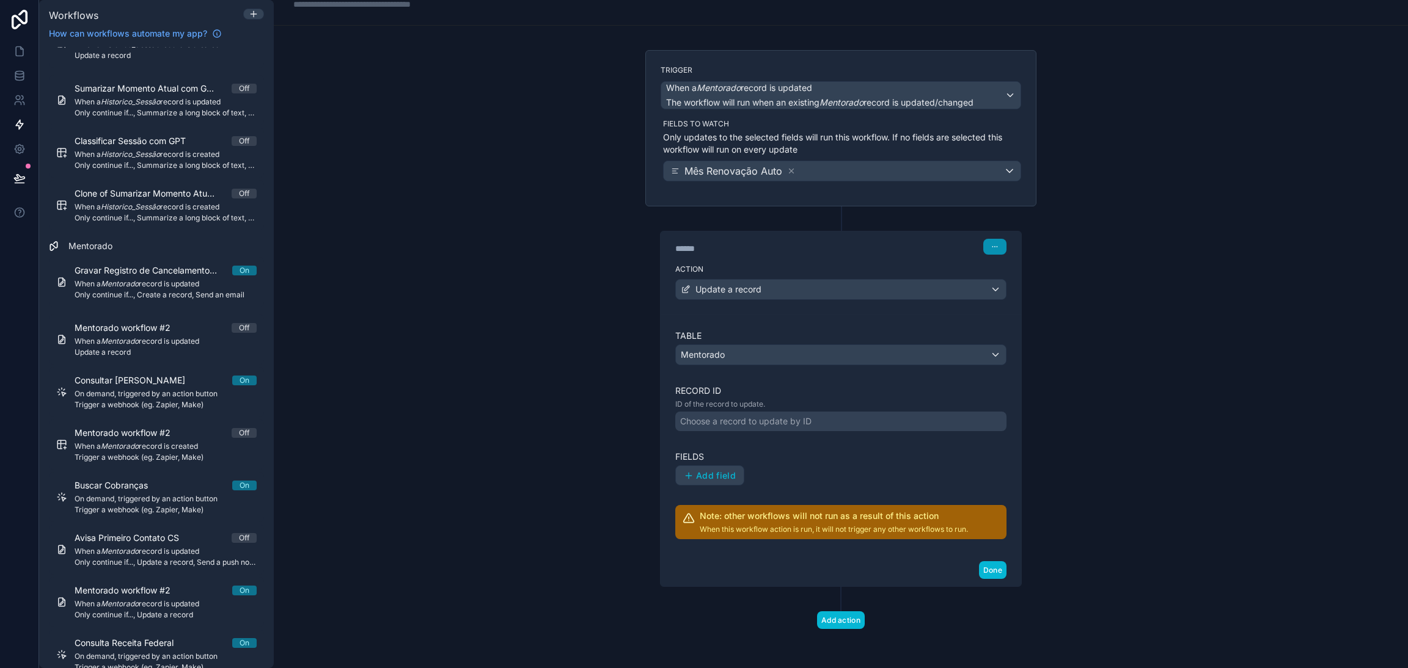
click at [995, 240] on button "button" at bounding box center [994, 247] width 23 height 16
click at [989, 239] on button "button" at bounding box center [994, 247] width 23 height 16
drag, startPoint x: 887, startPoint y: 517, endPoint x: 907, endPoint y: 516, distance: 20.2
click at [907, 516] on h2 "Note: other workflows will not run as a result of this action" at bounding box center [834, 516] width 268 height 12
click at [826, 533] on p "When this workflow action is run, it will not trigger any other workflows to ru…" at bounding box center [834, 530] width 268 height 10
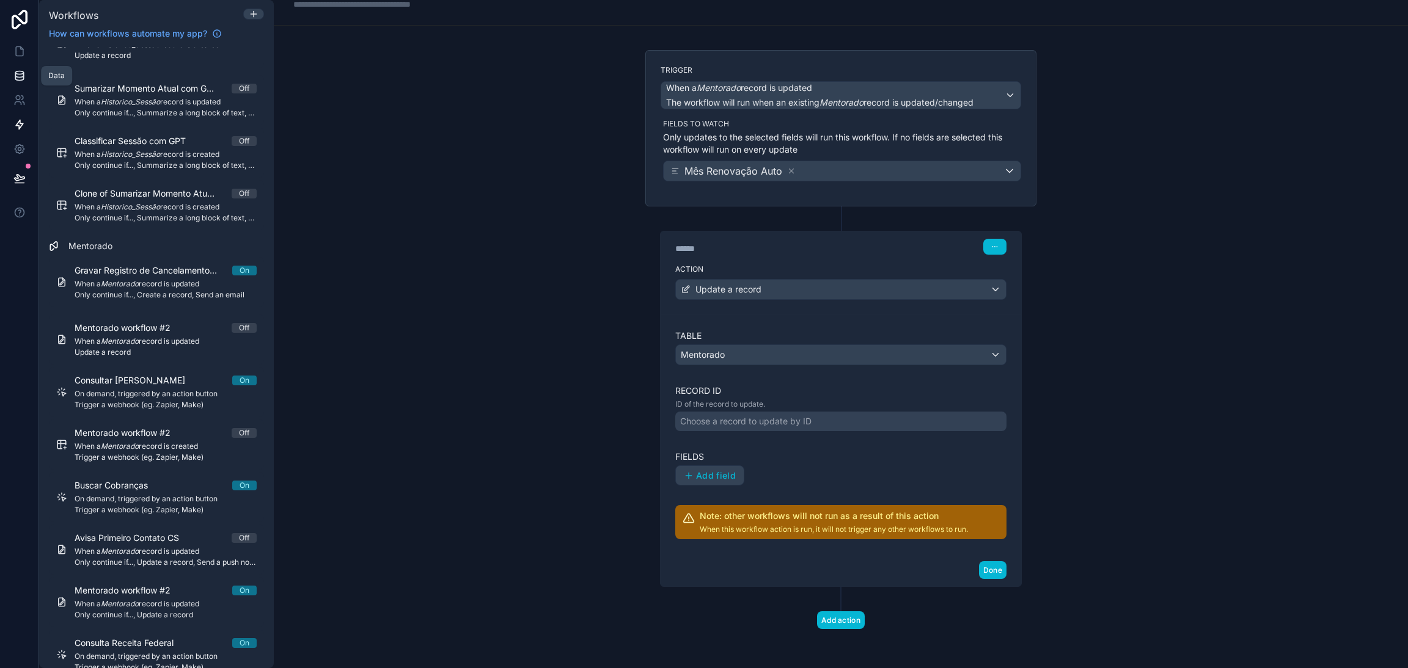
click at [13, 80] on icon at bounding box center [19, 76] width 12 height 12
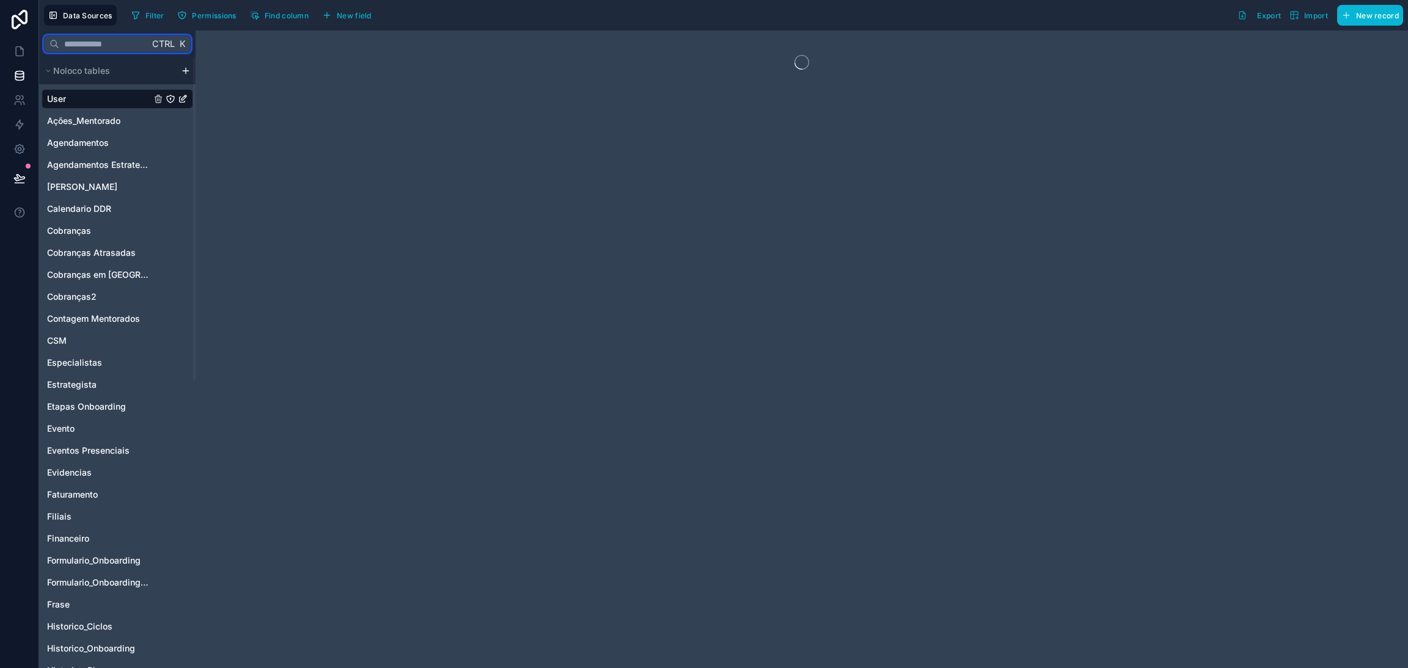
click at [86, 43] on input "text" at bounding box center [104, 44] width 90 height 22
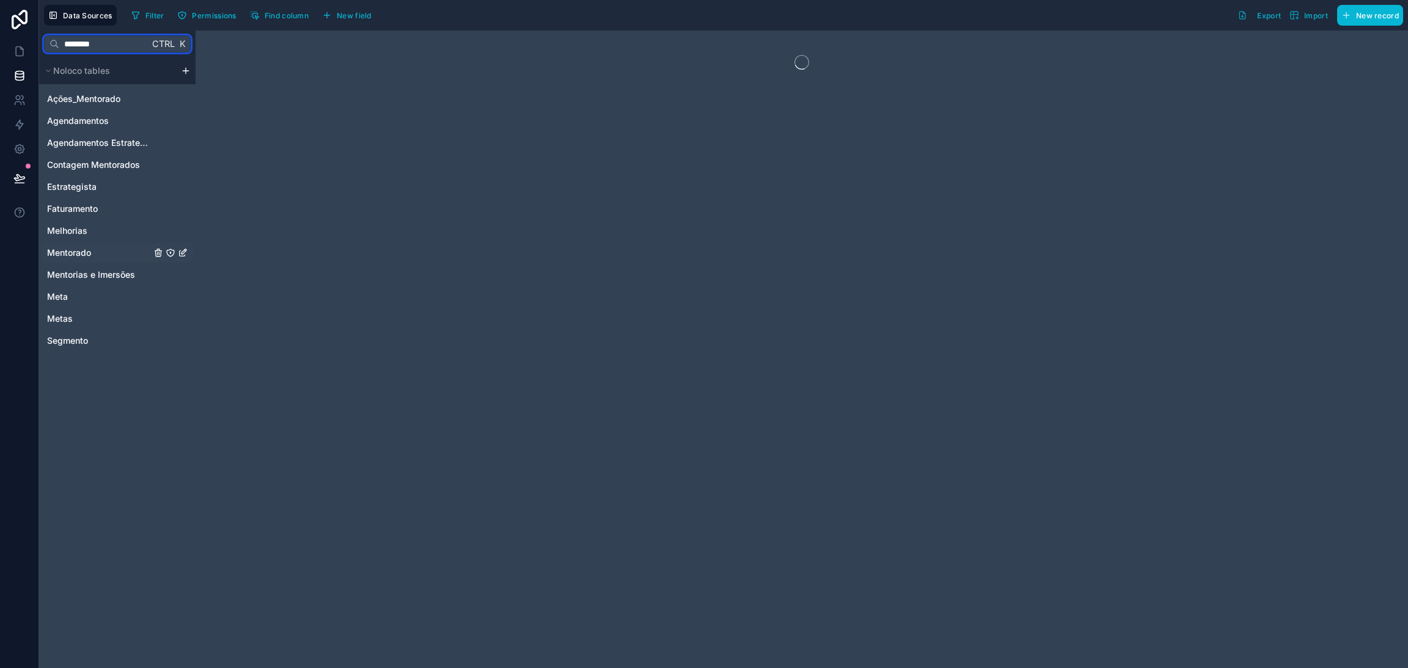
type input "********"
click at [90, 249] on span "Mentorado" at bounding box center [69, 253] width 44 height 12
click at [284, 16] on span "Find column" at bounding box center [287, 15] width 44 height 9
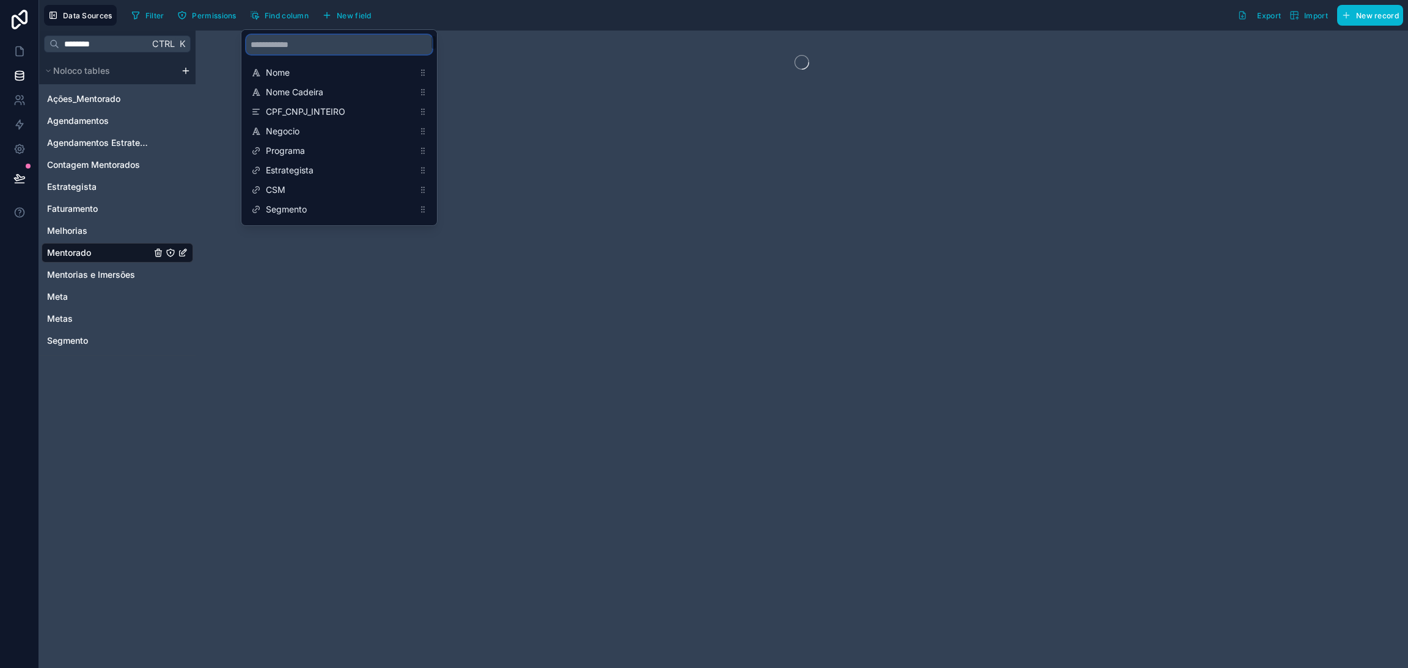
click at [299, 49] on input "scrollable content" at bounding box center [339, 45] width 186 height 20
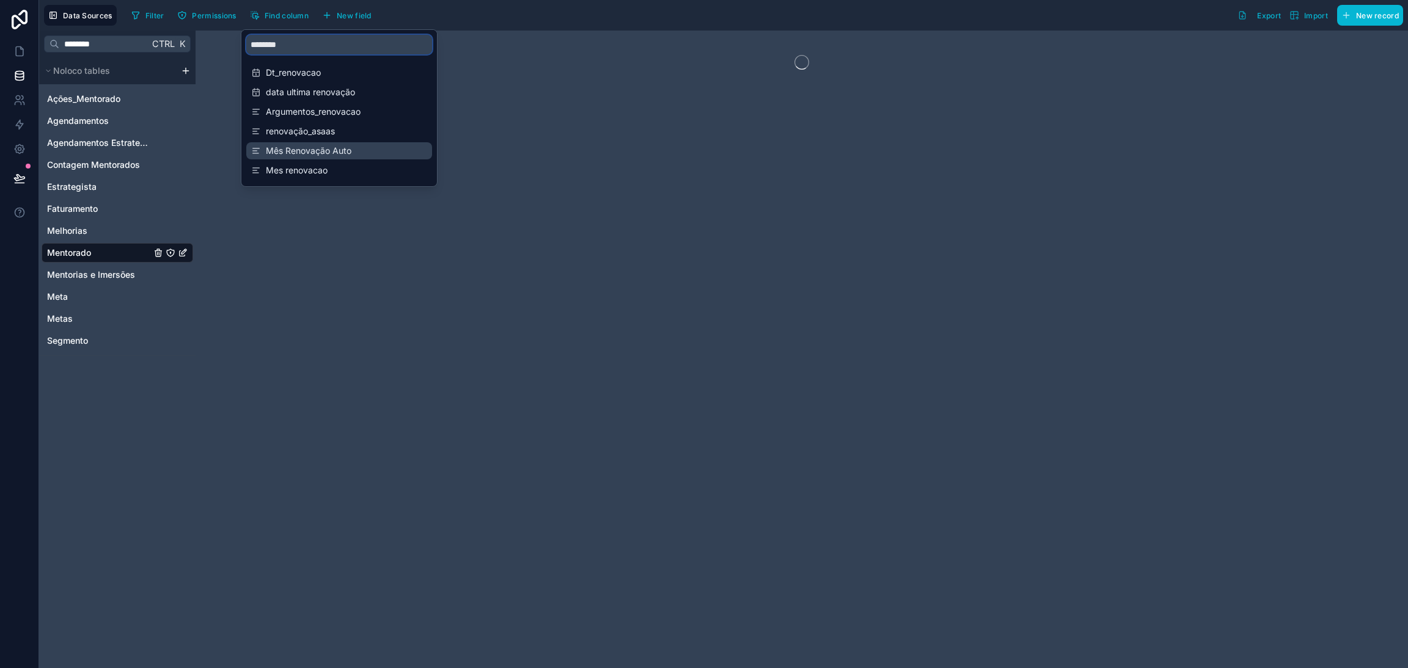
type input "********"
click at [336, 148] on span "Mês Renovação Auto" at bounding box center [340, 151] width 148 height 12
click at [389, 152] on span "Mês Renovação Auto" at bounding box center [340, 151] width 148 height 12
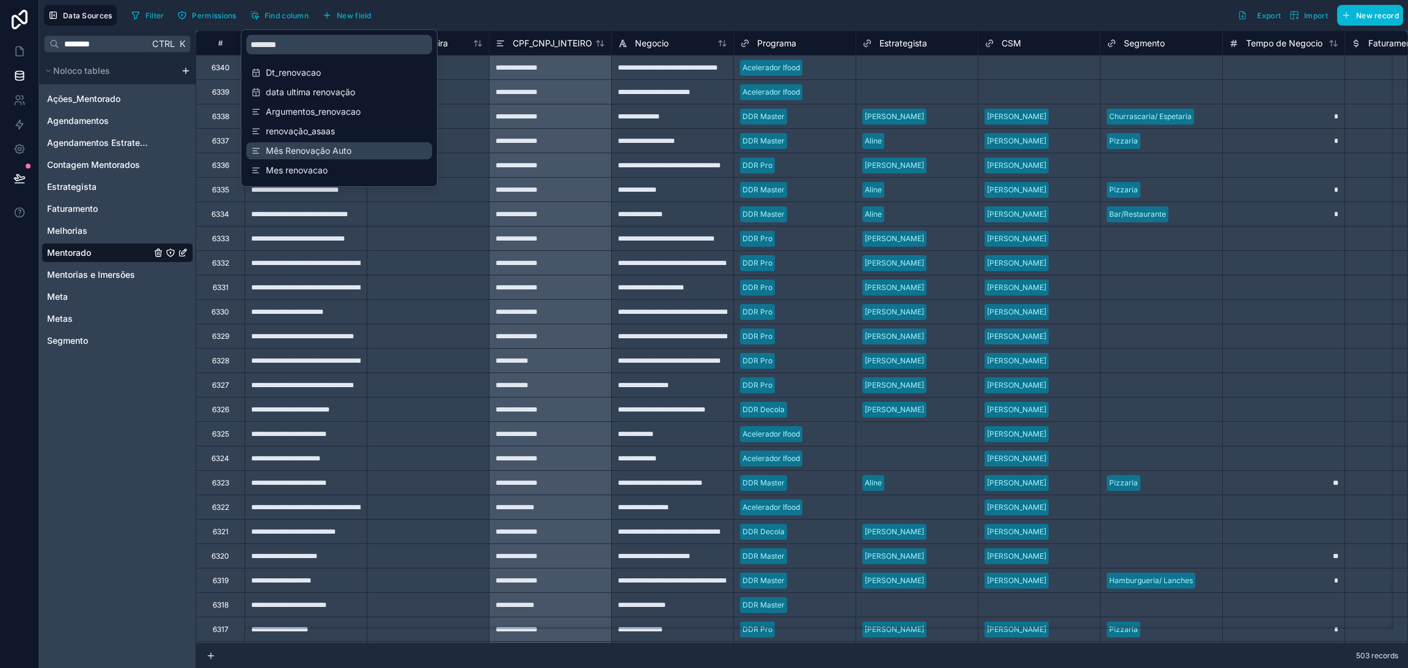
click at [340, 158] on div "Mês Renovação Auto" at bounding box center [339, 150] width 186 height 17
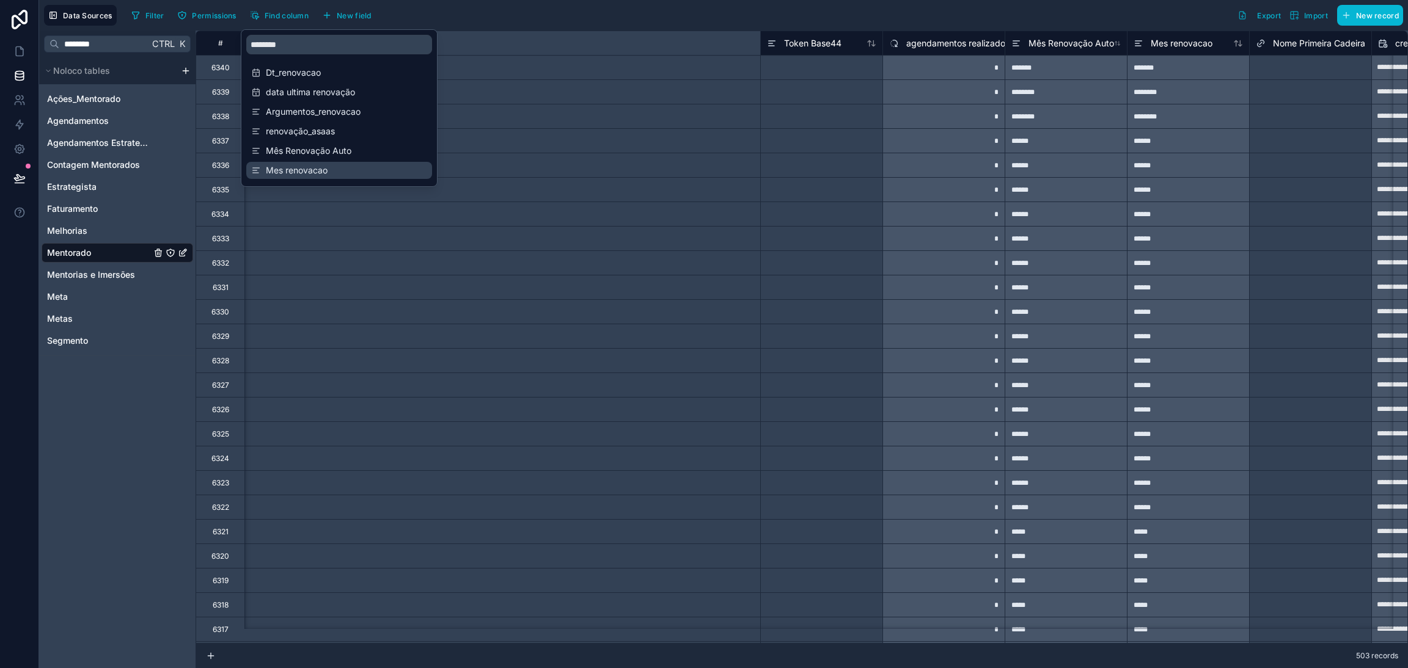
scroll to position [0, 14175]
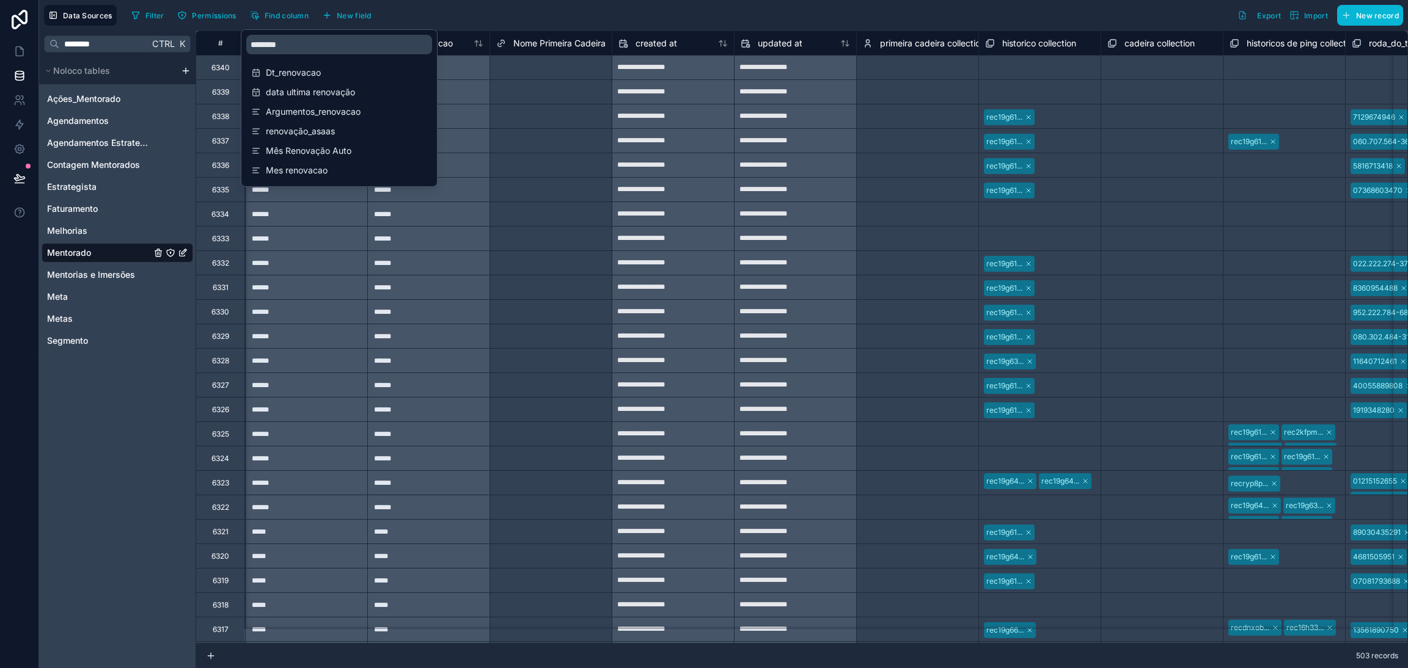
click at [490, 86] on div "Select a Nome Primeira Cadeira" at bounding box center [551, 92] width 122 height 24
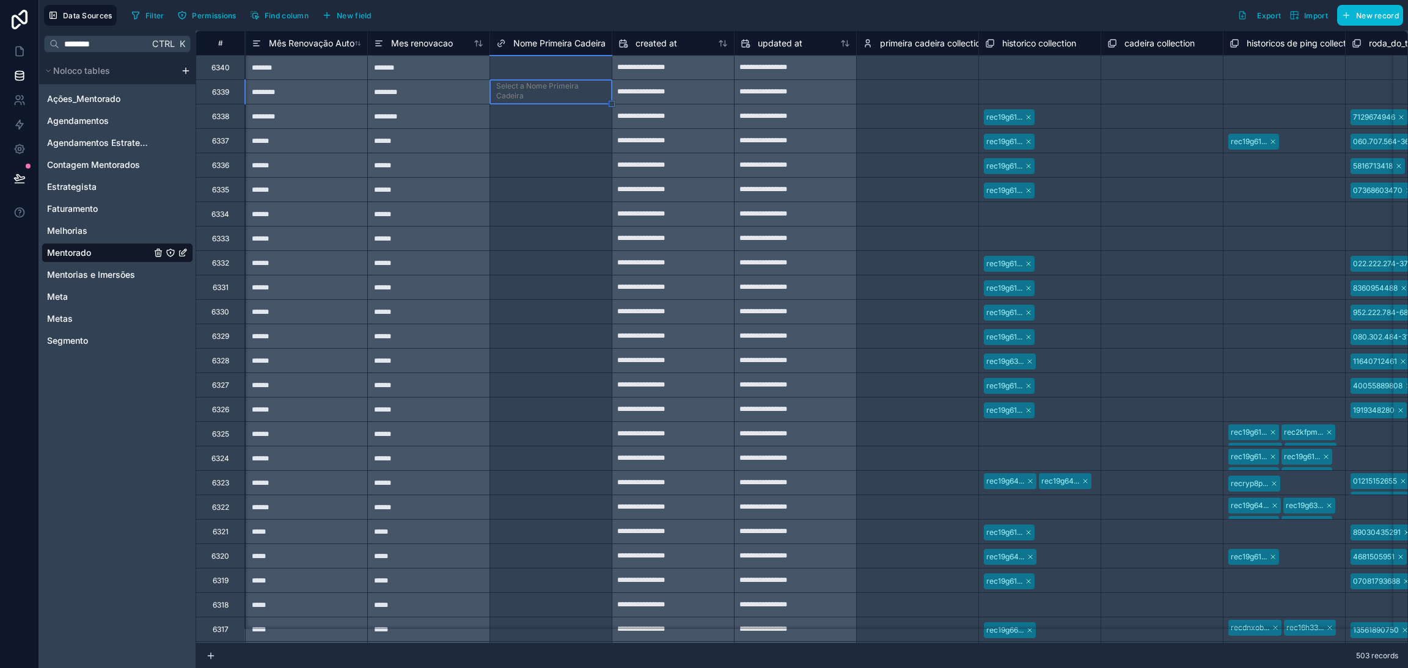
scroll to position [0, 0]
click at [428, 49] on div "Mes renovacao" at bounding box center [413, 43] width 79 height 15
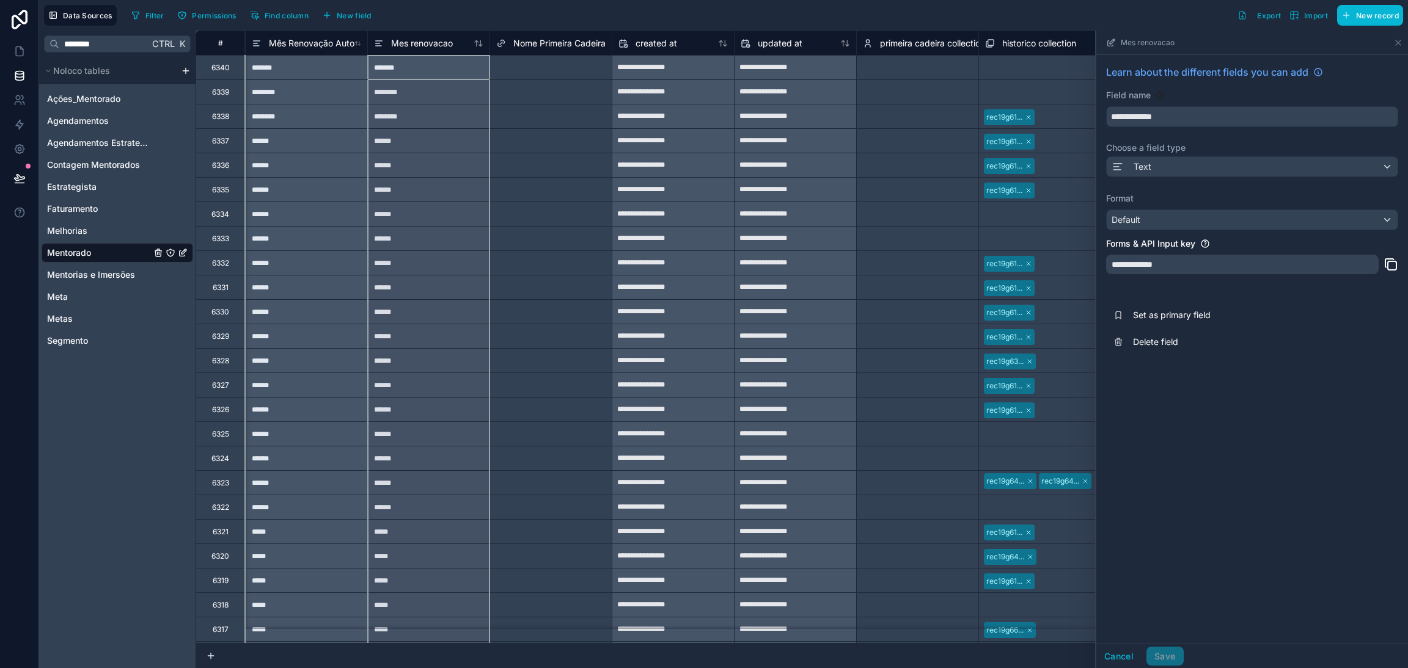
click at [1221, 210] on div "Format Default" at bounding box center [1252, 211] width 292 height 38
click at [1238, 219] on div "Default" at bounding box center [1252, 220] width 291 height 20
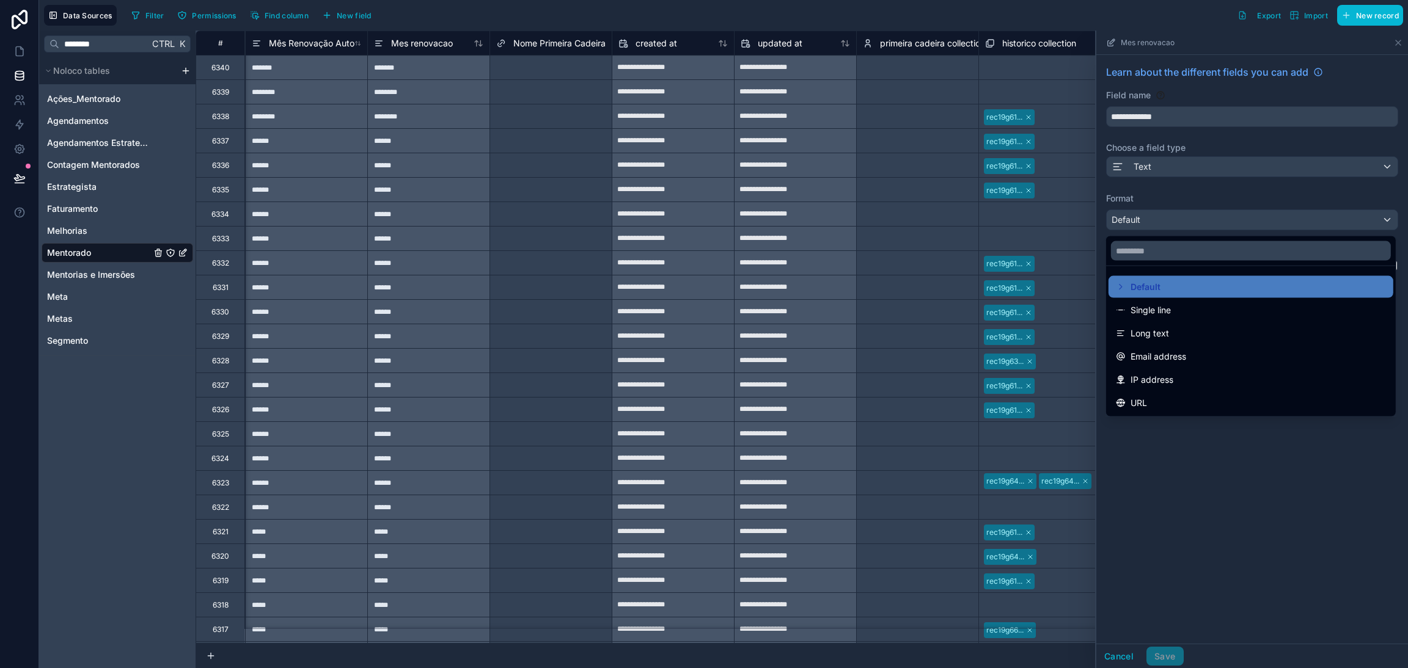
click at [1231, 218] on div at bounding box center [1252, 350] width 312 height 638
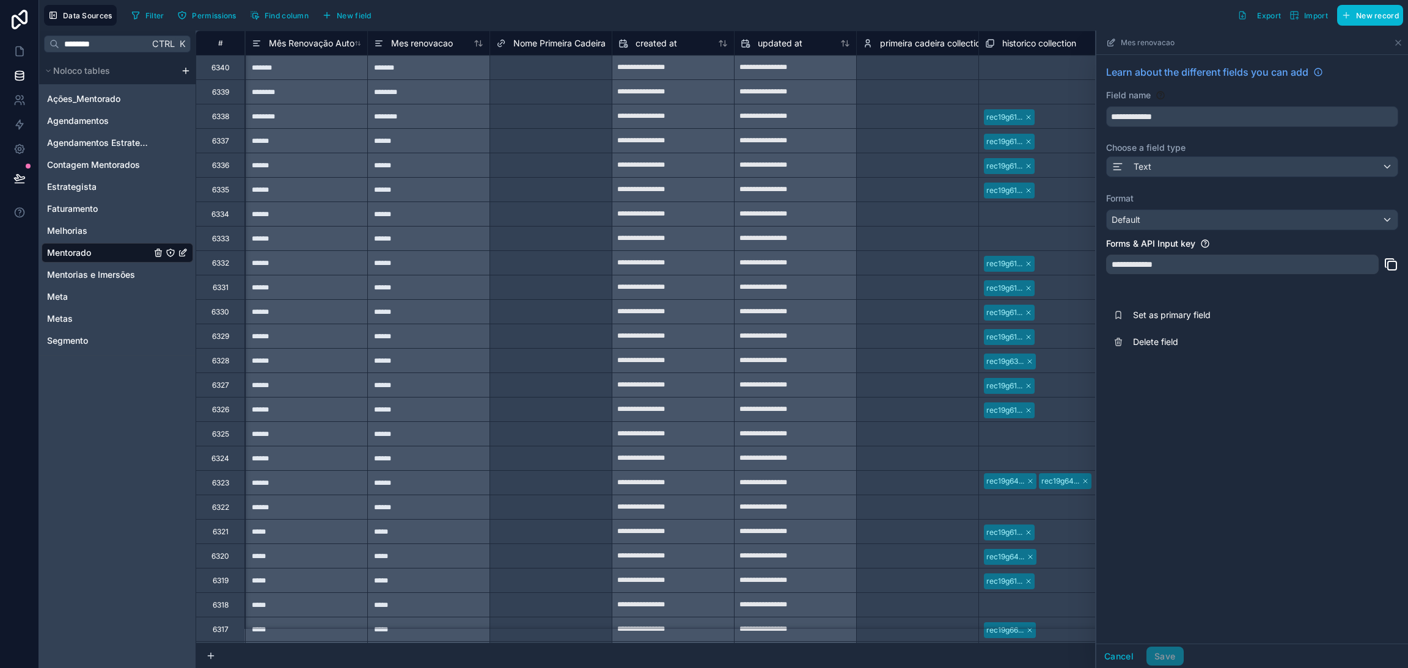
click at [1162, 42] on span "Mes renovacao" at bounding box center [1148, 43] width 54 height 10
click at [1177, 114] on input "**********" at bounding box center [1252, 117] width 291 height 20
click at [1161, 173] on div "Text" at bounding box center [1252, 167] width 291 height 20
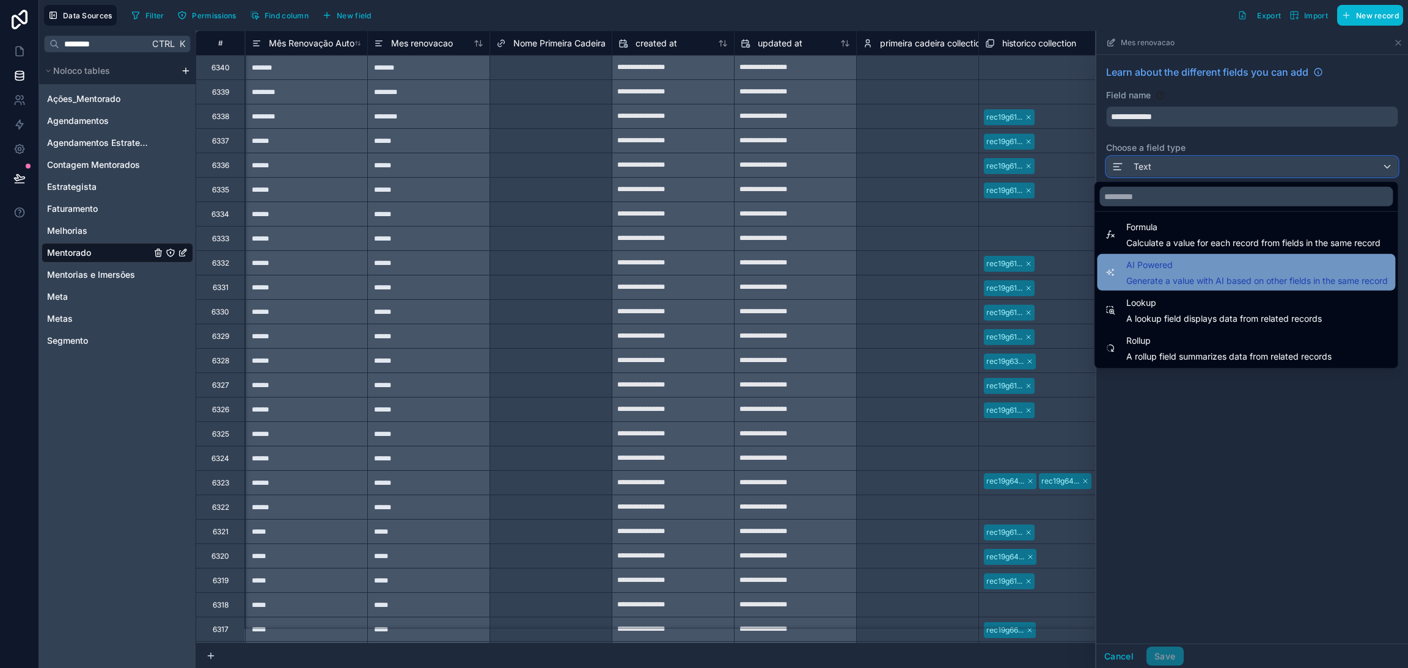
scroll to position [354, 0]
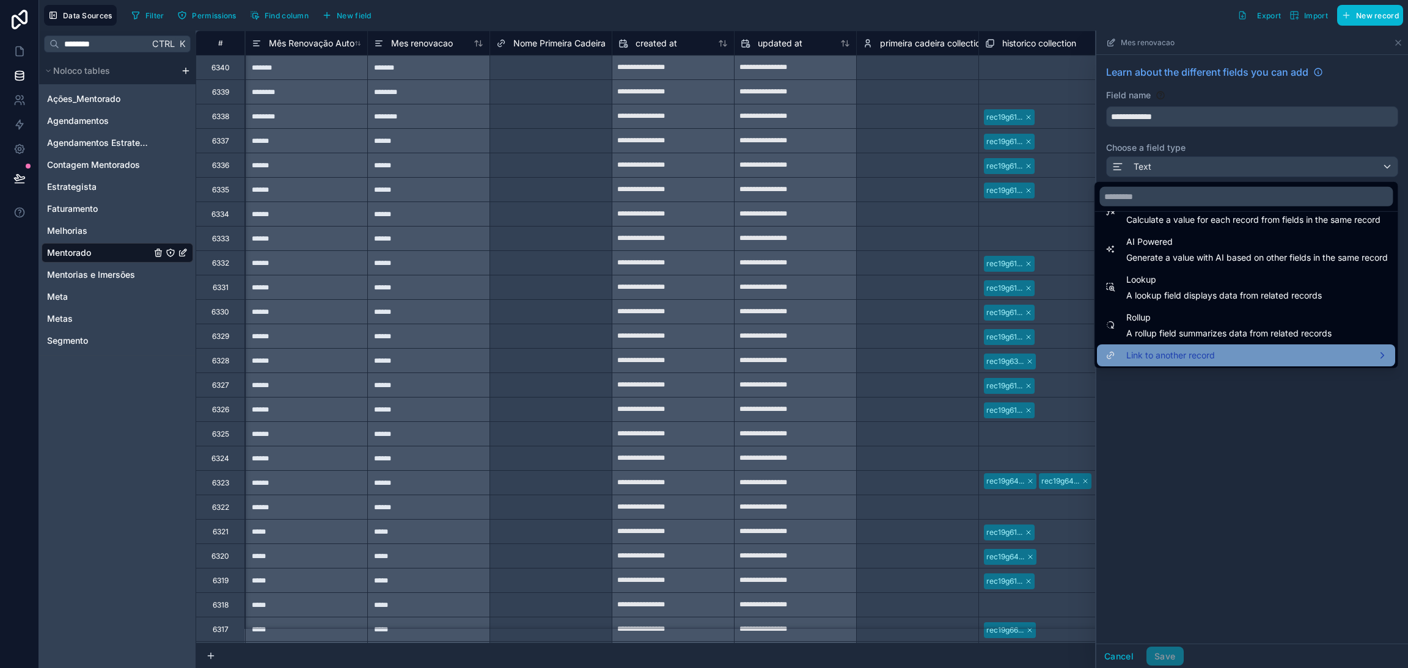
click at [1372, 359] on div "Link to another record" at bounding box center [1246, 355] width 284 height 15
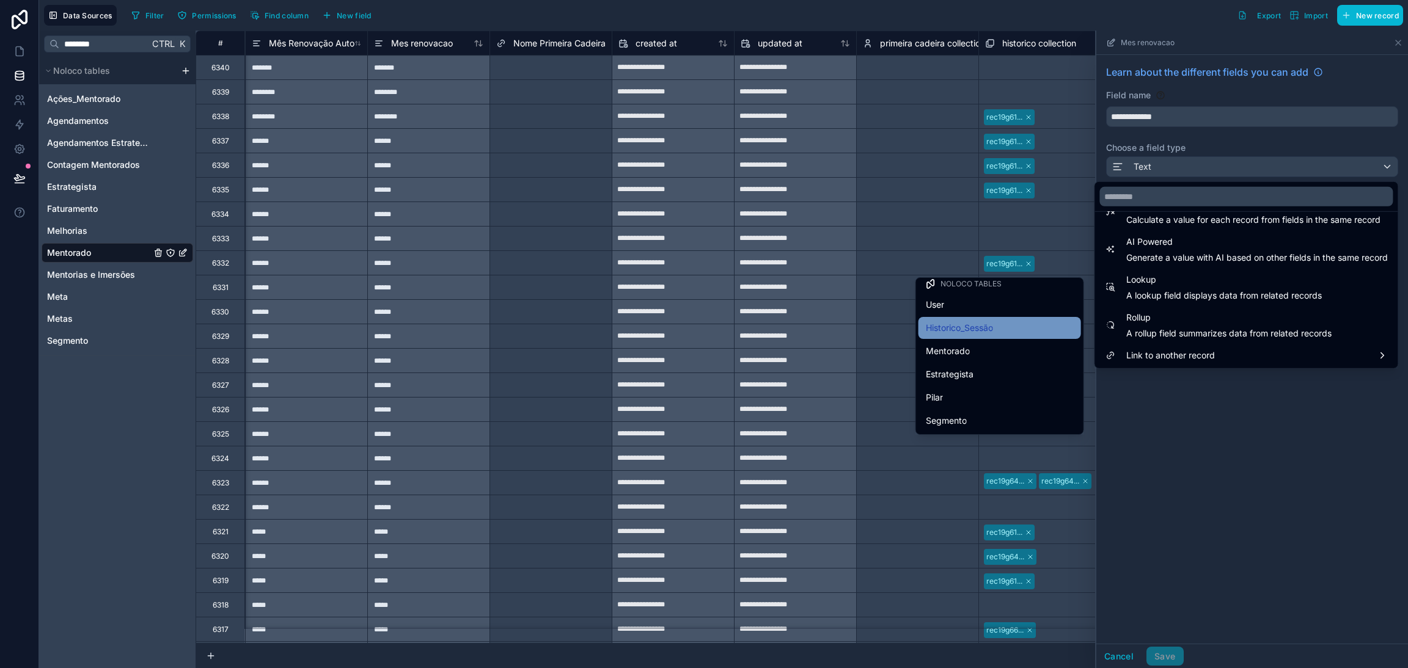
scroll to position [0, 0]
click at [1001, 356] on div "Mentorado" at bounding box center [1000, 356] width 148 height 15
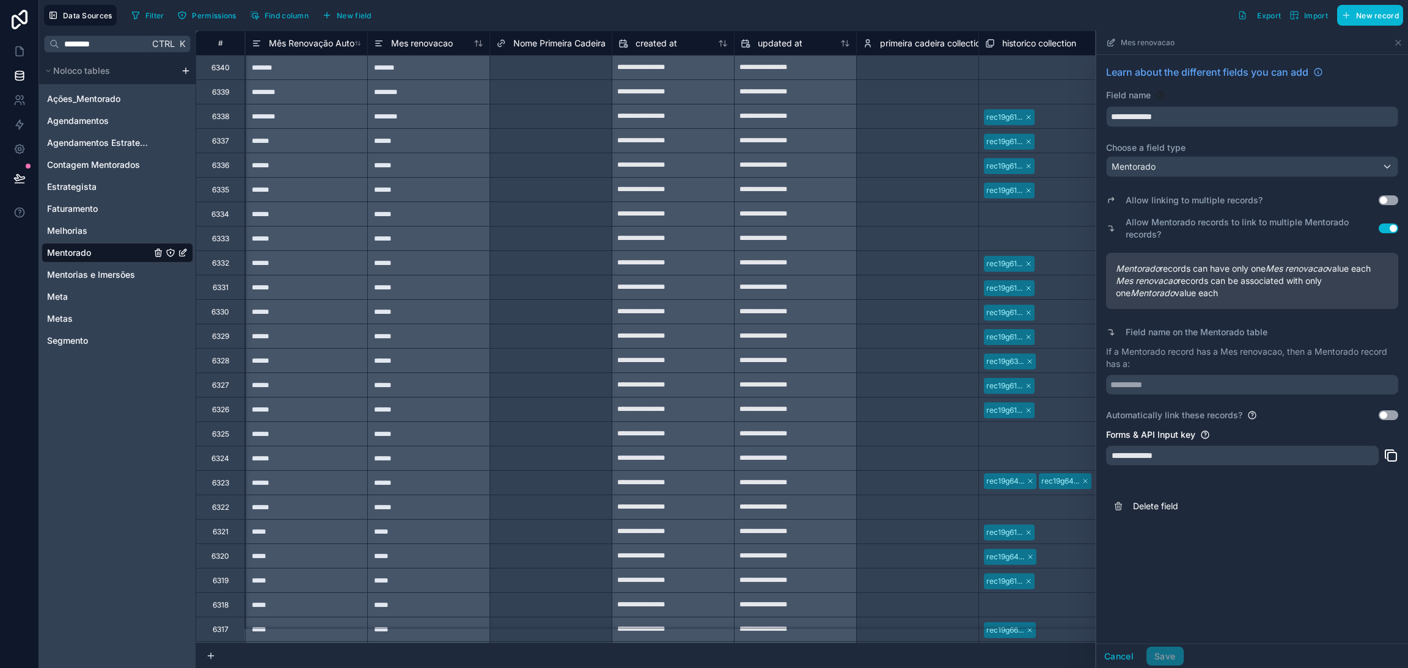
click at [1202, 284] on span "Mes renovacao records can be associated with only one Mentorado value each" at bounding box center [1252, 287] width 273 height 24
click at [1163, 386] on input "text" at bounding box center [1252, 385] width 292 height 20
click at [1153, 383] on input "text" at bounding box center [1252, 385] width 292 height 20
type input "**********"
click at [1259, 158] on div "Mentorado" at bounding box center [1252, 167] width 291 height 20
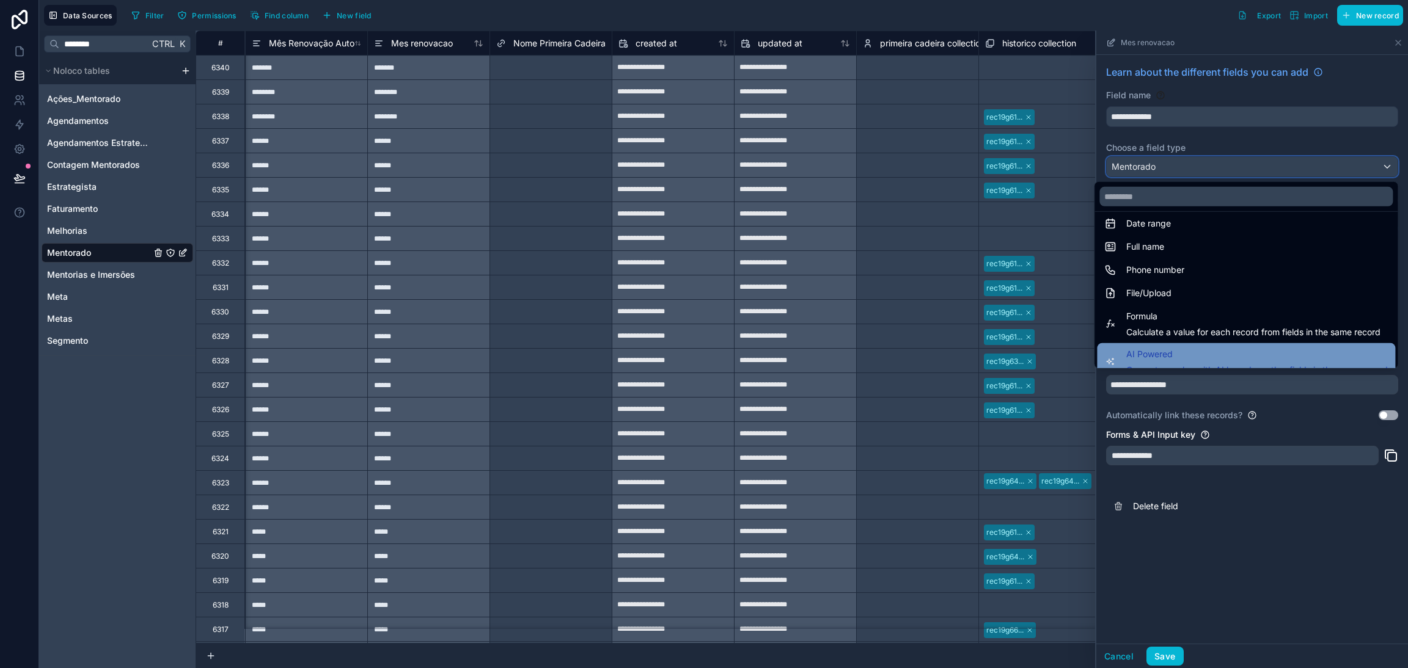
scroll to position [354, 0]
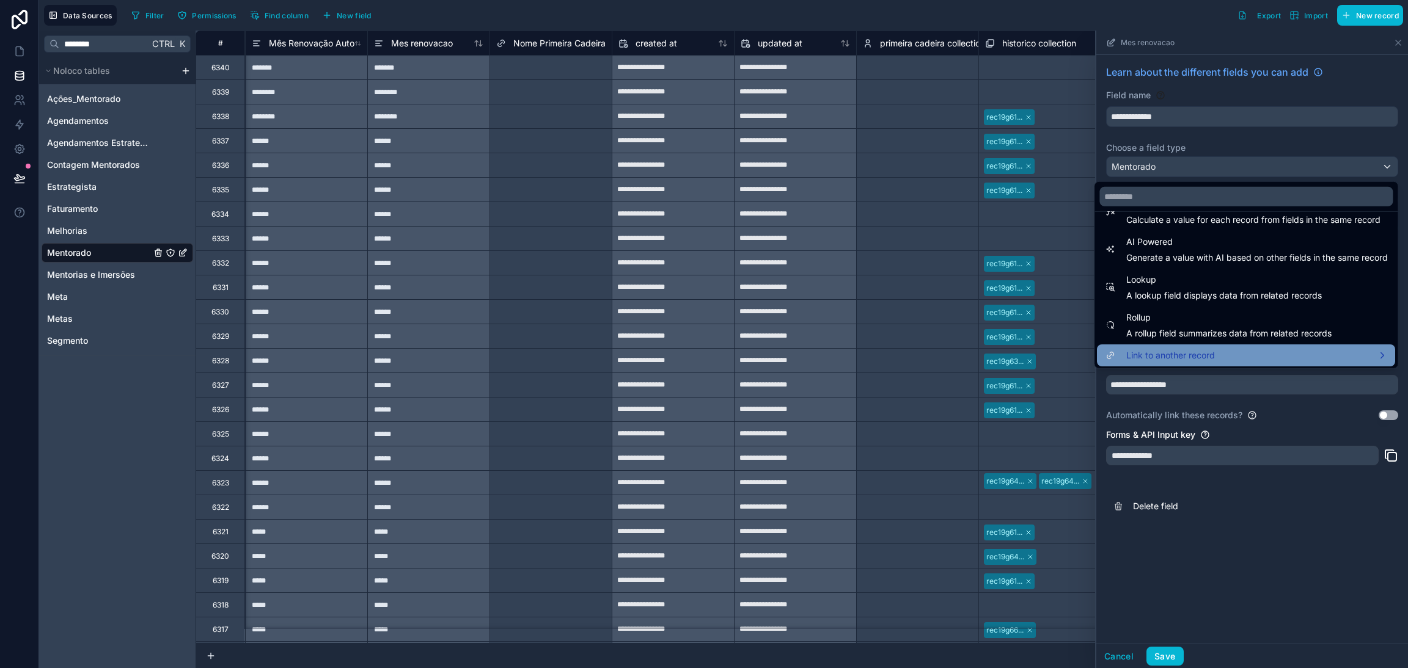
click at [1180, 357] on span "Link to another record" at bounding box center [1170, 355] width 89 height 15
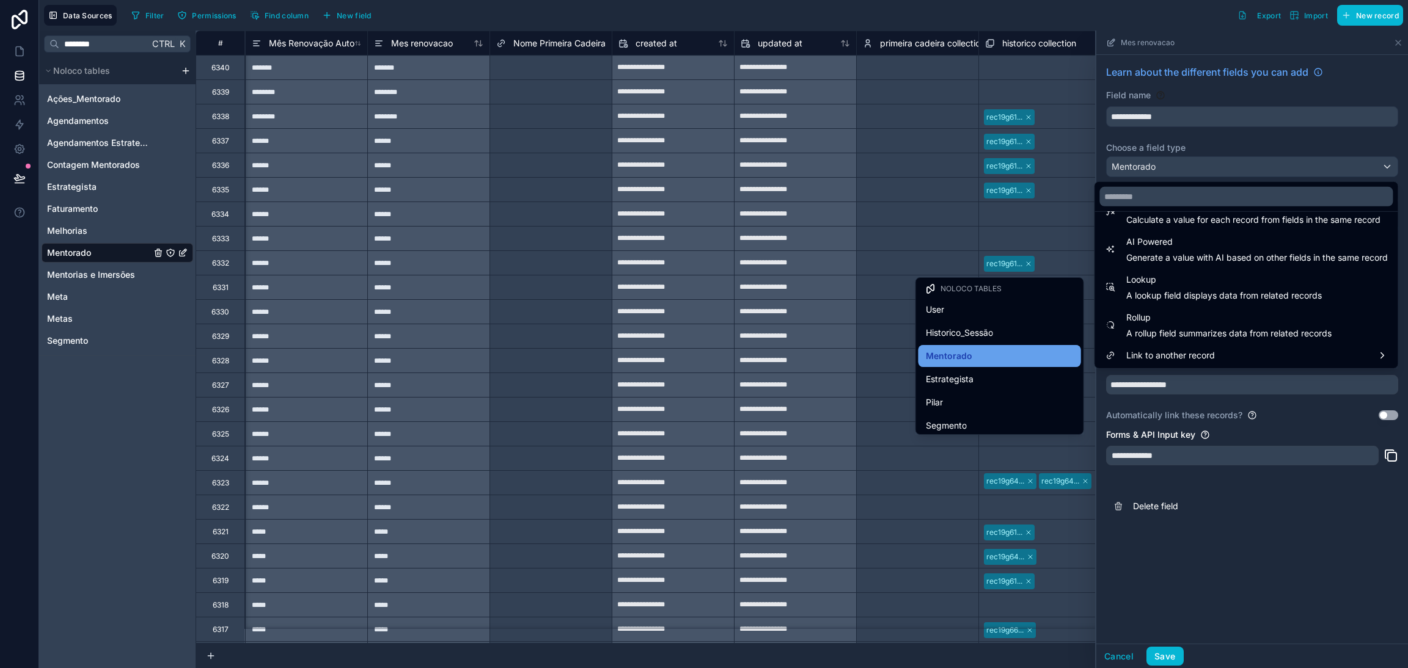
click at [1040, 346] on div "Mentorado" at bounding box center [999, 356] width 163 height 22
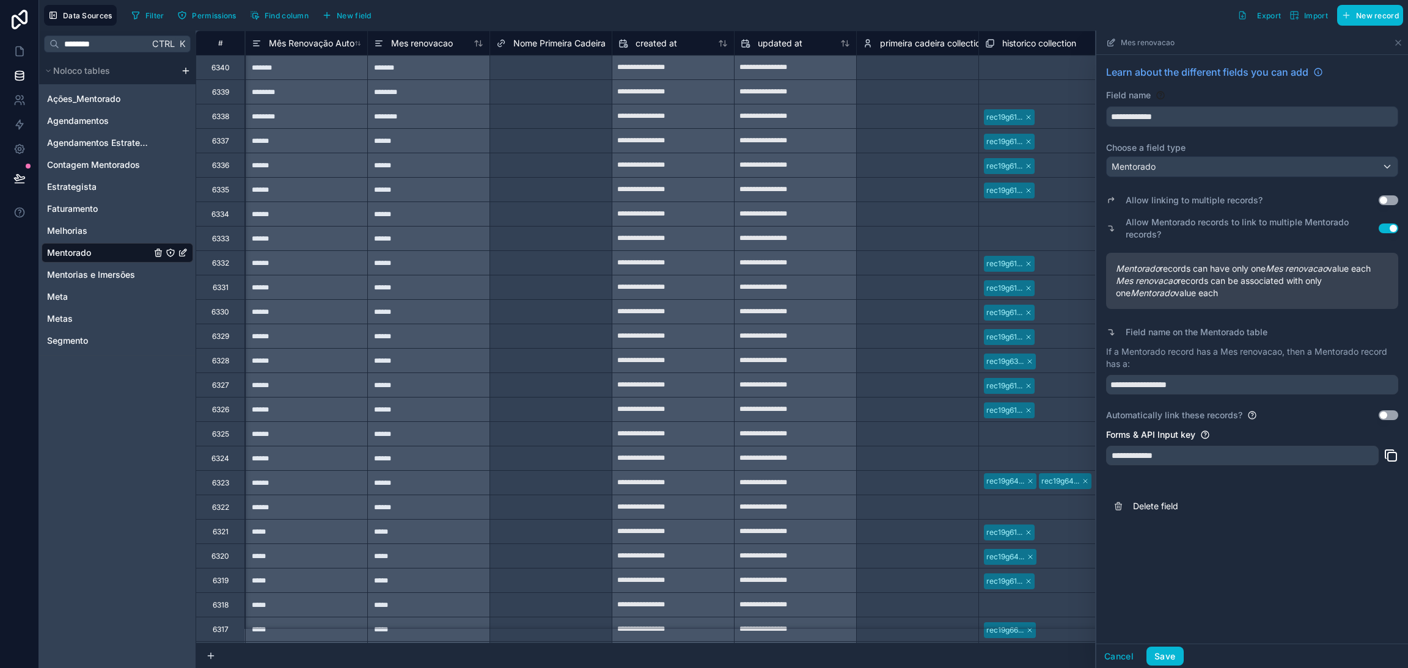
click at [1390, 199] on button "Use setting" at bounding box center [1388, 201] width 20 height 10
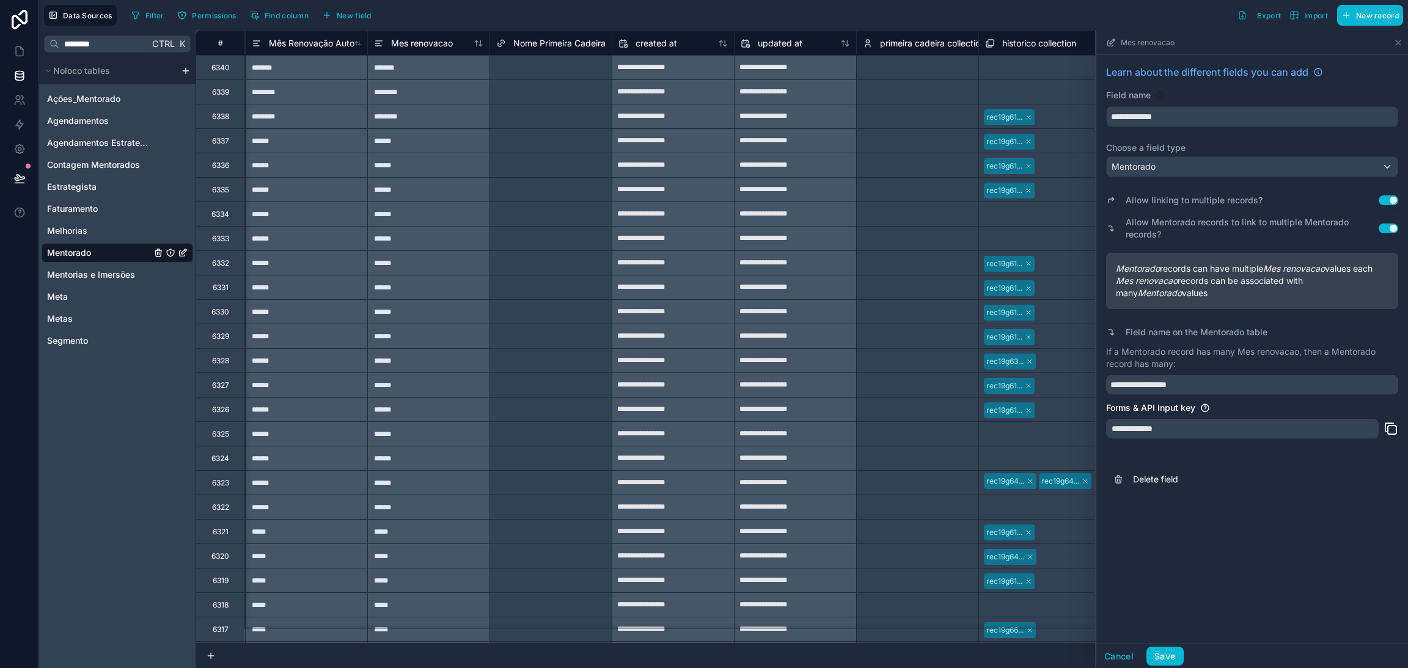
click at [1383, 202] on button "Use setting" at bounding box center [1388, 201] width 20 height 10
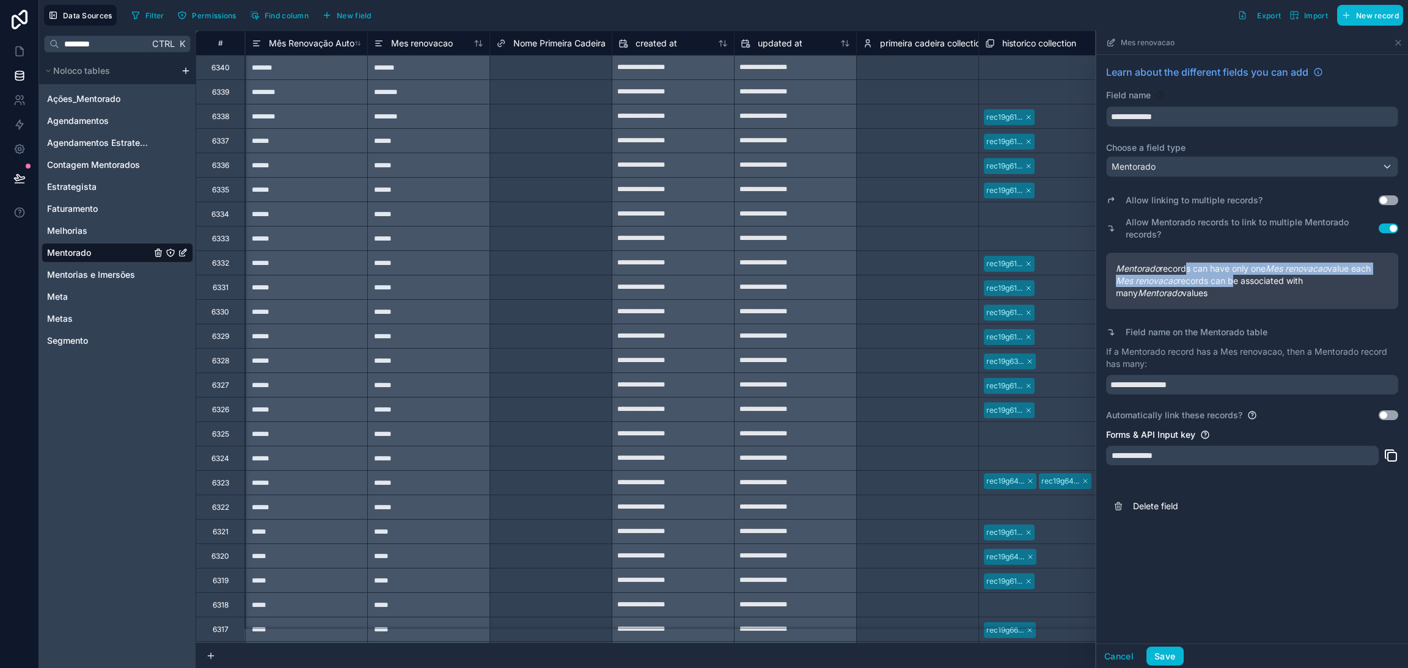
drag, startPoint x: 1193, startPoint y: 267, endPoint x: 1231, endPoint y: 282, distance: 41.4
click at [1231, 282] on div "Mentorado records can have only one Mes renovacao value each Mes renovacao reco…" at bounding box center [1252, 281] width 273 height 37
click at [1249, 282] on span "Mes renovacao records can be associated with many Mentorado values" at bounding box center [1252, 287] width 273 height 24
click at [1391, 230] on button "Use setting" at bounding box center [1388, 229] width 20 height 10
click at [1223, 374] on div "**********" at bounding box center [1252, 370] width 292 height 49
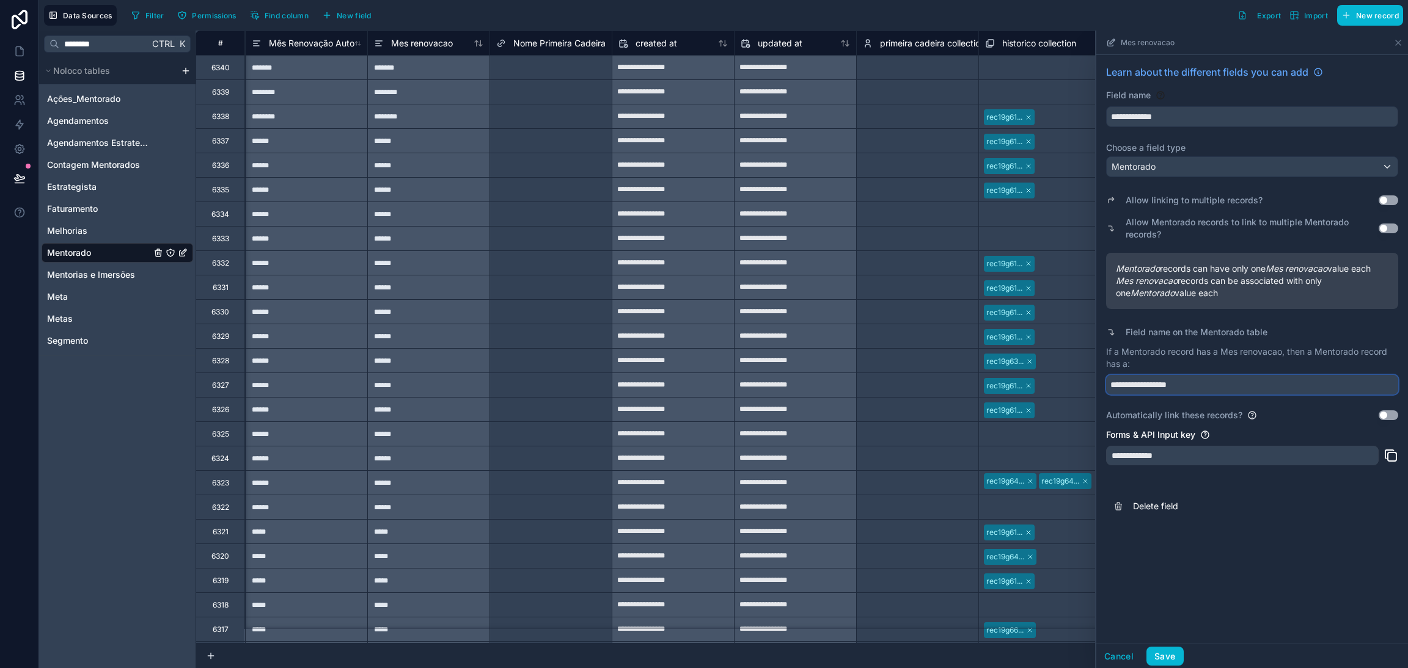
click at [1220, 379] on input "**********" at bounding box center [1252, 385] width 292 height 20
click at [1114, 334] on icon at bounding box center [1111, 333] width 10 height 10
click at [1168, 660] on button "Save" at bounding box center [1164, 657] width 37 height 20
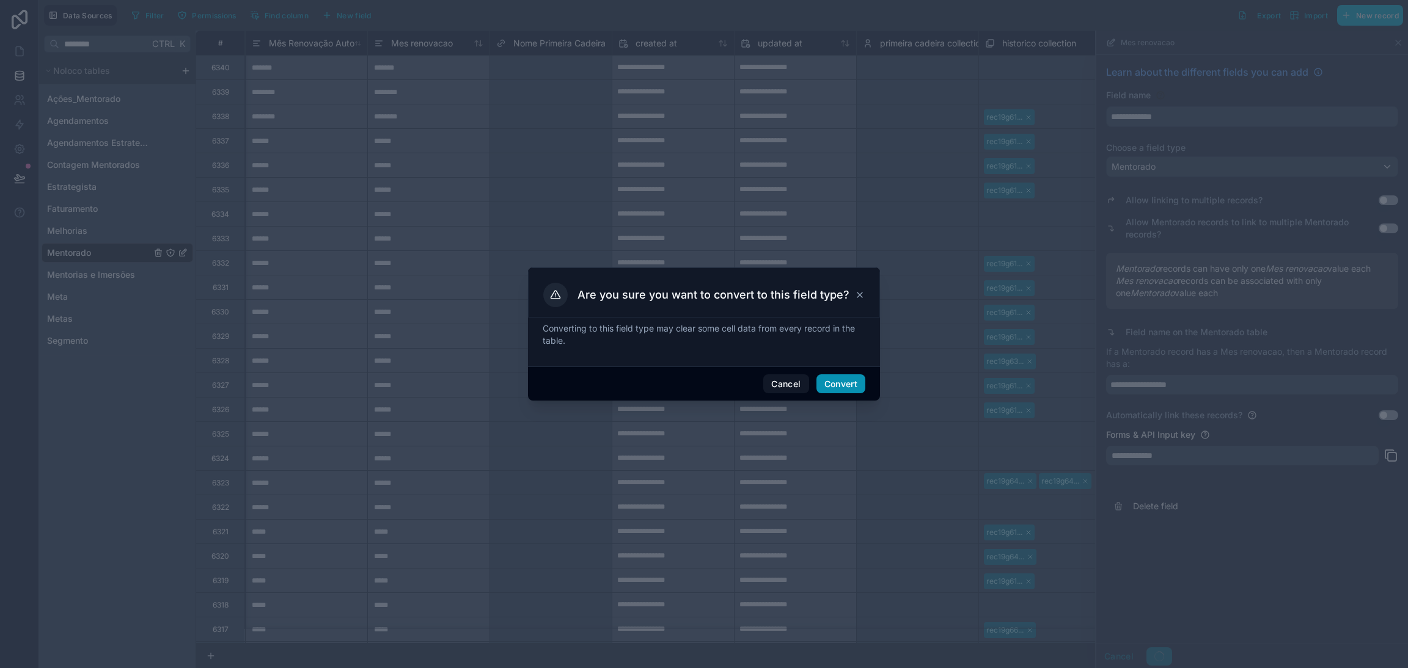
click at [837, 387] on button "Convert" at bounding box center [840, 385] width 49 height 20
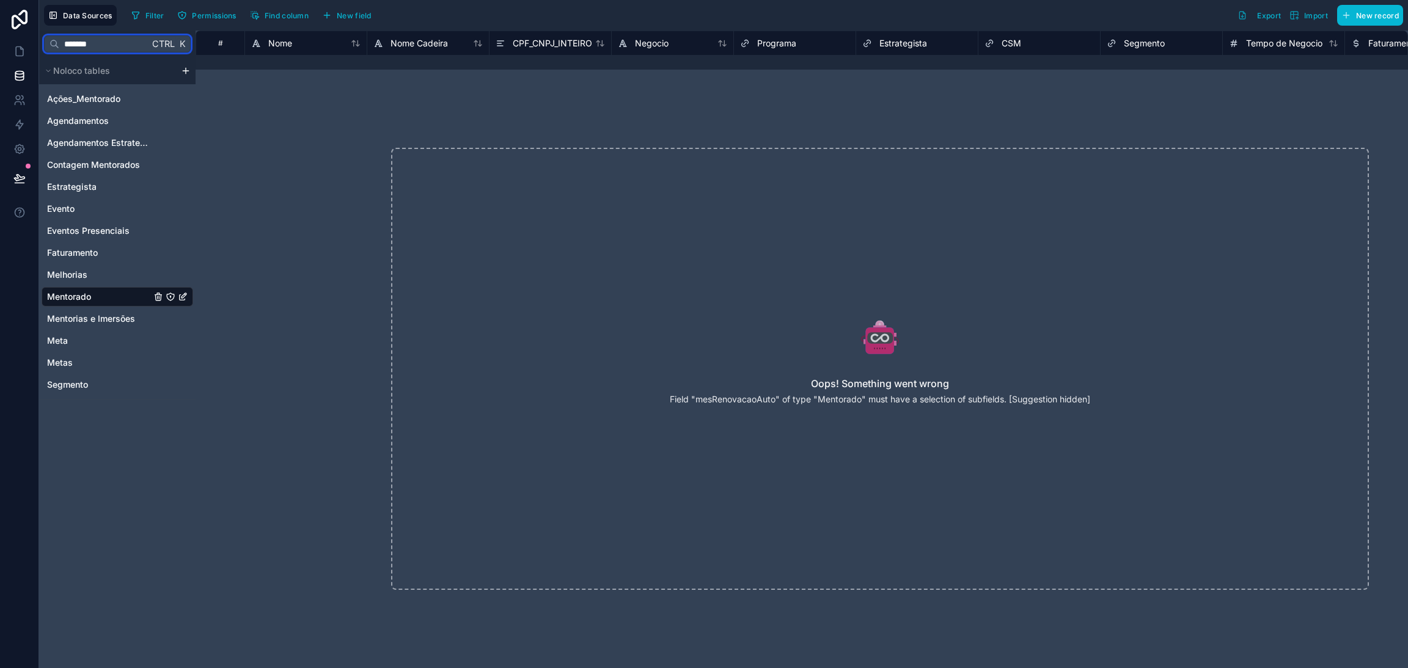
type input "*******"
click at [831, 362] on div "Oops! Something went wrong Field "mesRenovacaoAuto" of type "Mentorado" must ha…" at bounding box center [880, 369] width 978 height 442
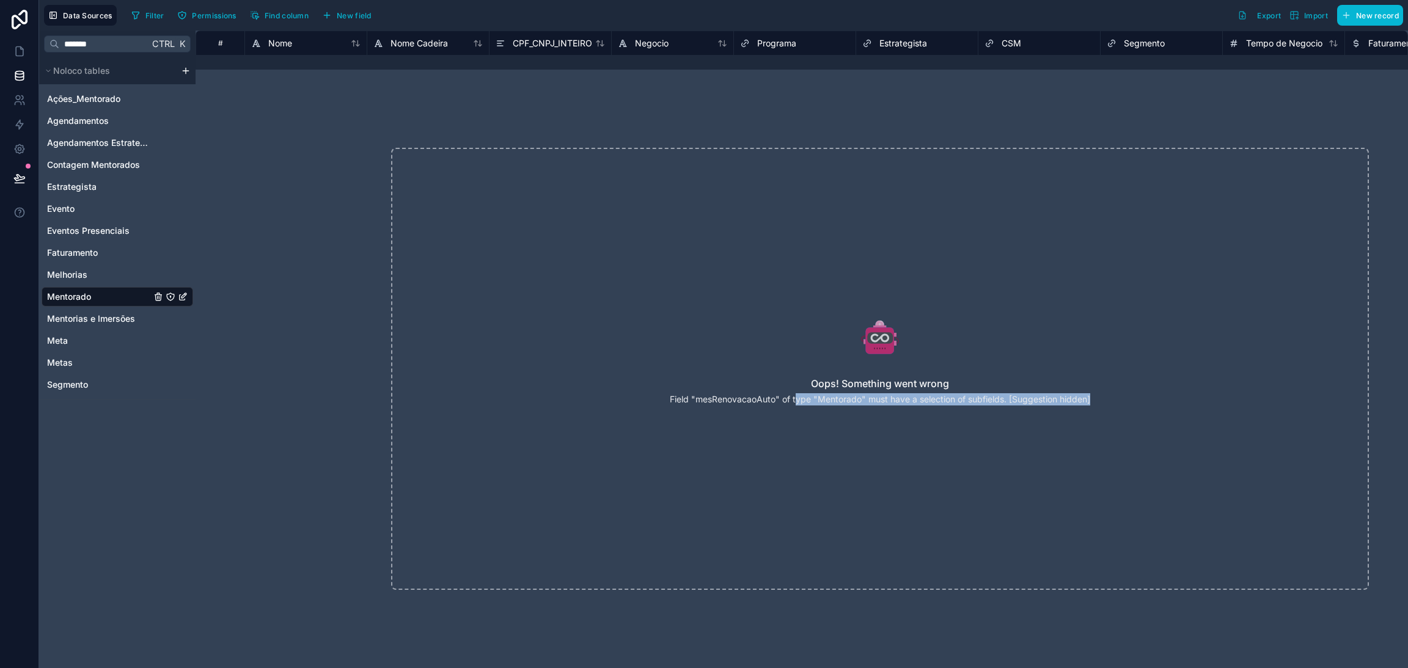
drag, startPoint x: 800, startPoint y: 403, endPoint x: 1110, endPoint y: 401, distance: 309.8
click at [1109, 401] on div "Oops! Something went wrong Field "mesRenovacaoAuto" of type "Mentorado" must ha…" at bounding box center [880, 369] width 978 height 442
click at [695, 137] on div "Oops! Something went wrong Field "mesRenovacaoAuto" of type "Mentorado" must ha…" at bounding box center [880, 369] width 1056 height 521
click at [295, 25] on div "Filter Permissions Find column New field" at bounding box center [253, 15] width 254 height 21
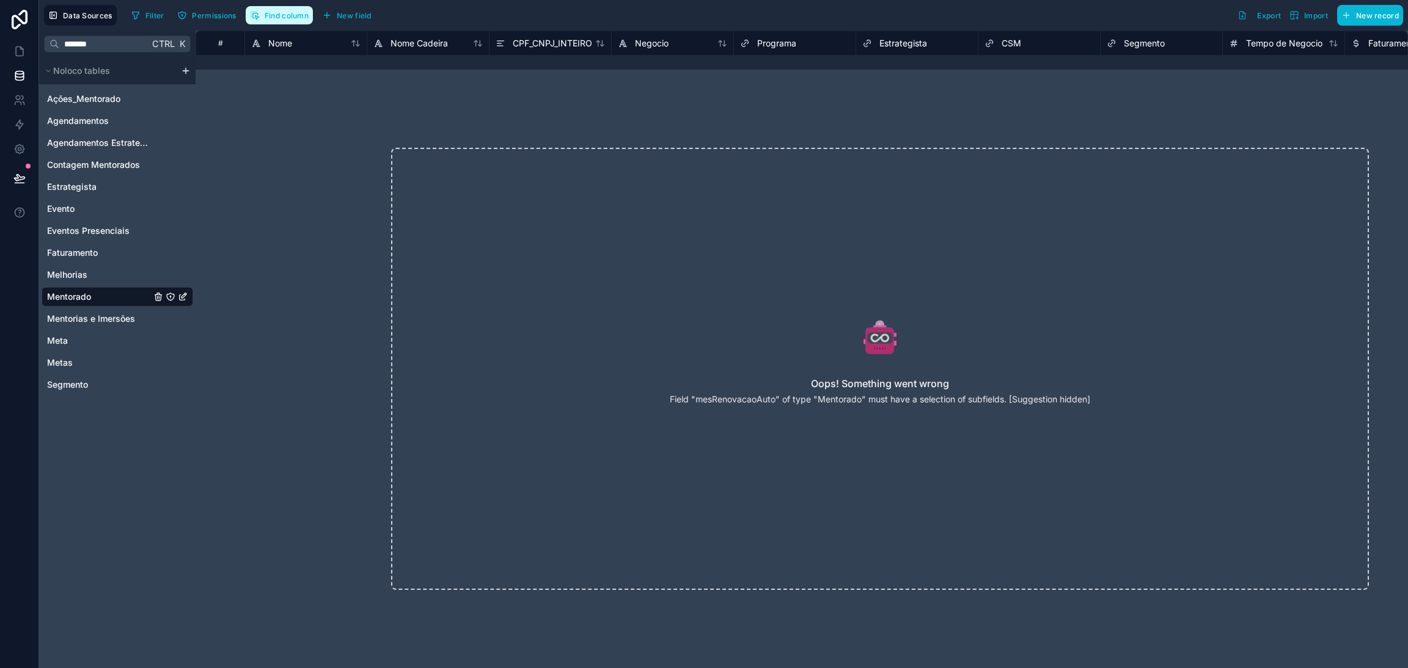
click at [291, 20] on button "Find column" at bounding box center [279, 15] width 67 height 18
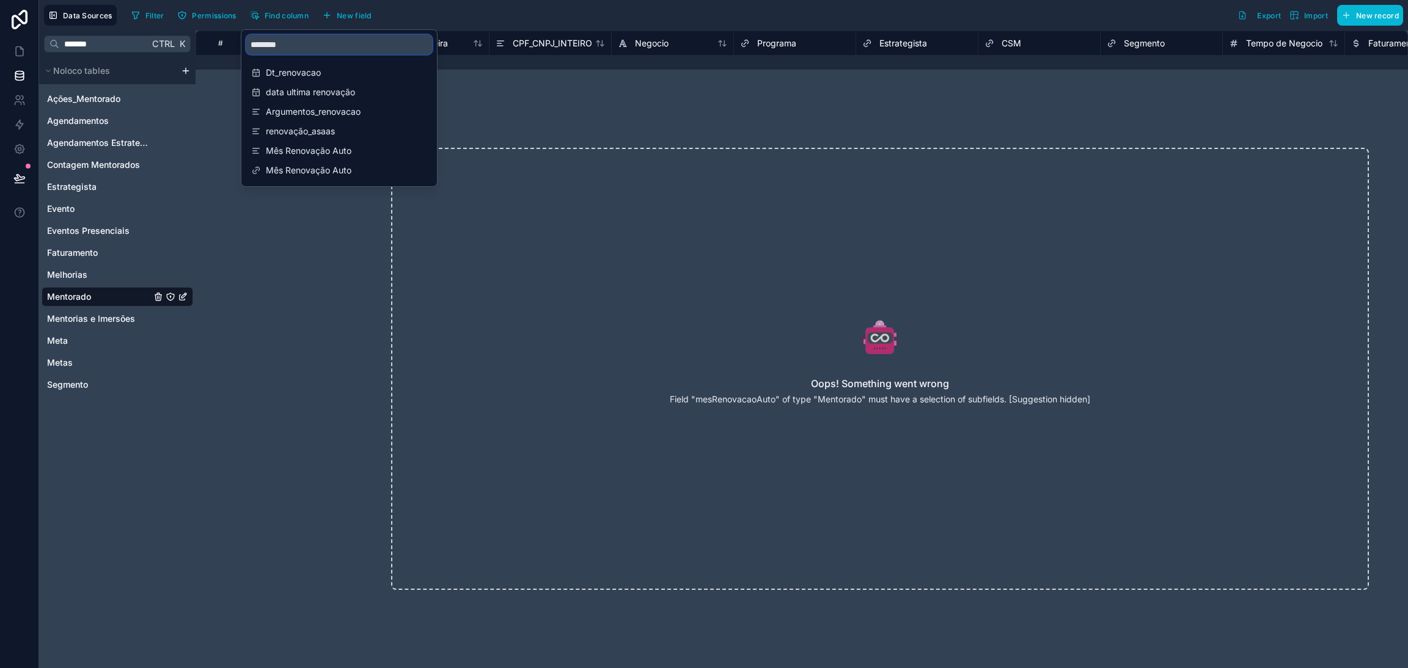
click at [305, 51] on input "********" at bounding box center [339, 45] width 186 height 20
click at [332, 164] on span "Mês Renovação Auto" at bounding box center [340, 170] width 148 height 12
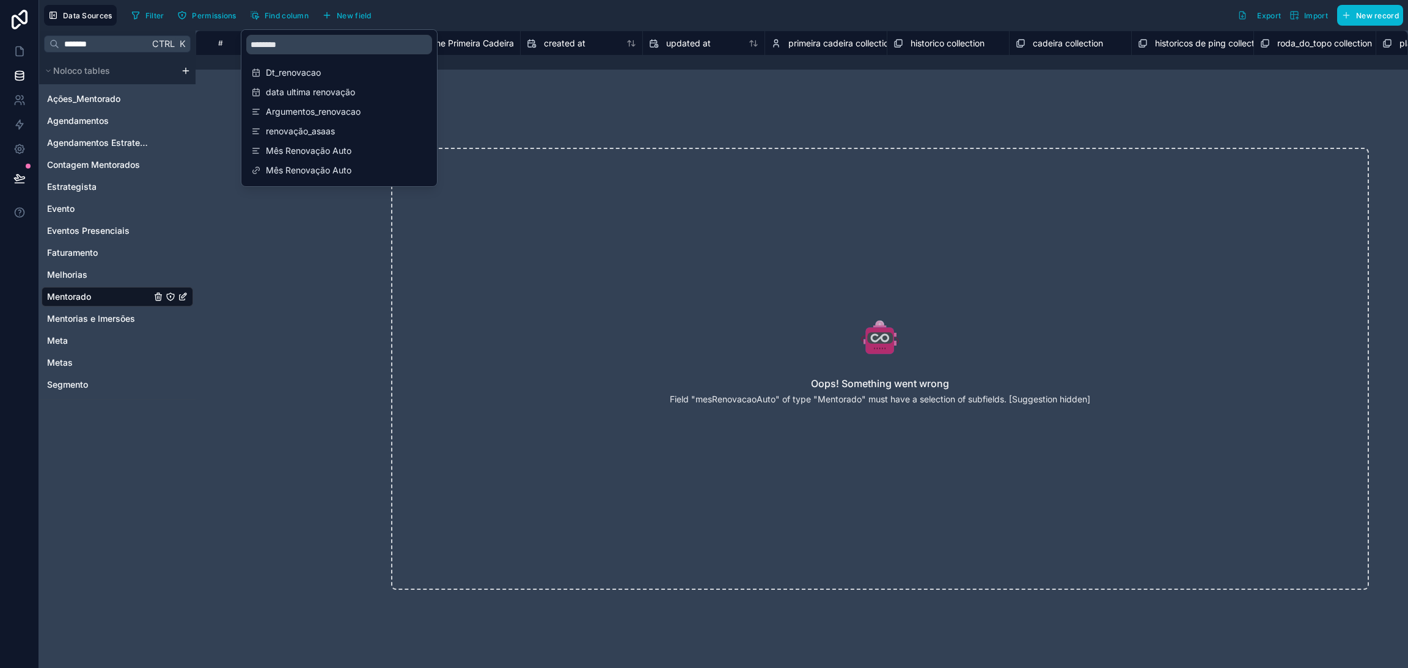
scroll to position [0, 14298]
click at [373, 175] on span "Mês Renovação Auto" at bounding box center [340, 170] width 148 height 12
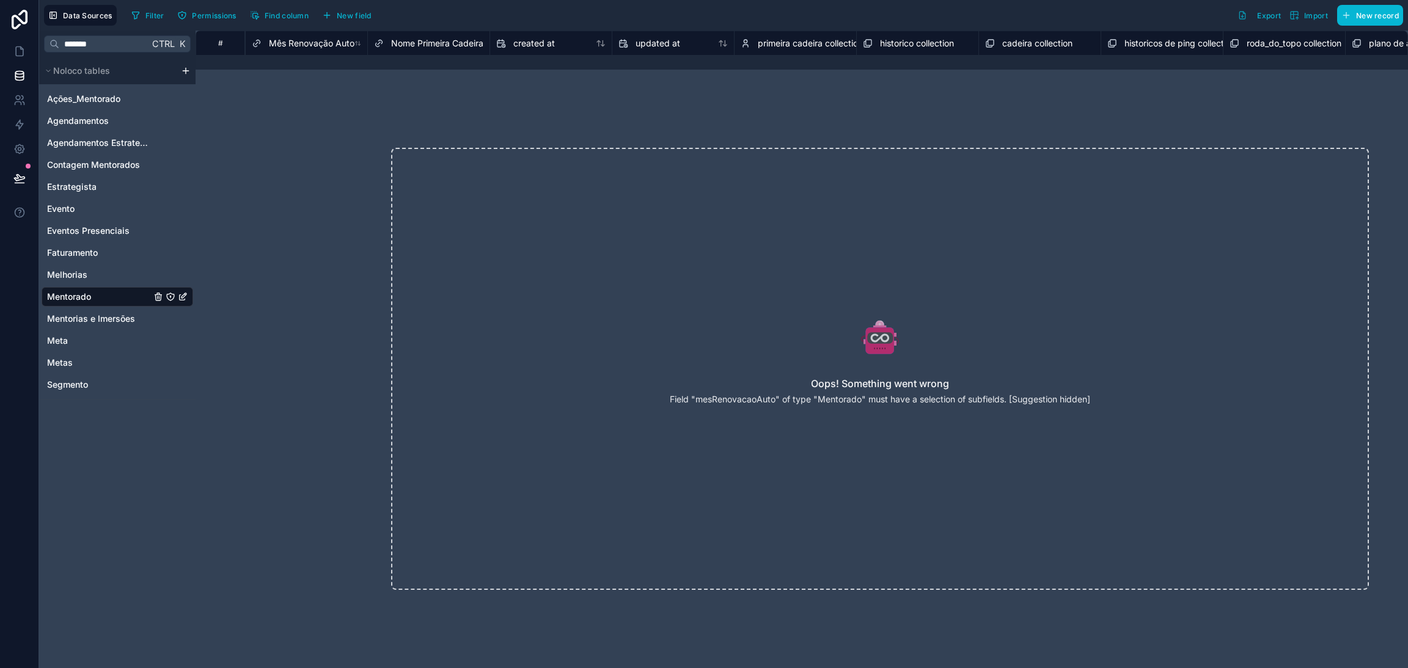
click at [496, 117] on div "Oops! Something went wrong Field "mesRenovacaoAuto" of type "Mentorado" must ha…" at bounding box center [880, 369] width 1056 height 521
click at [331, 41] on span "Mês Renovação Auto" at bounding box center [312, 43] width 86 height 12
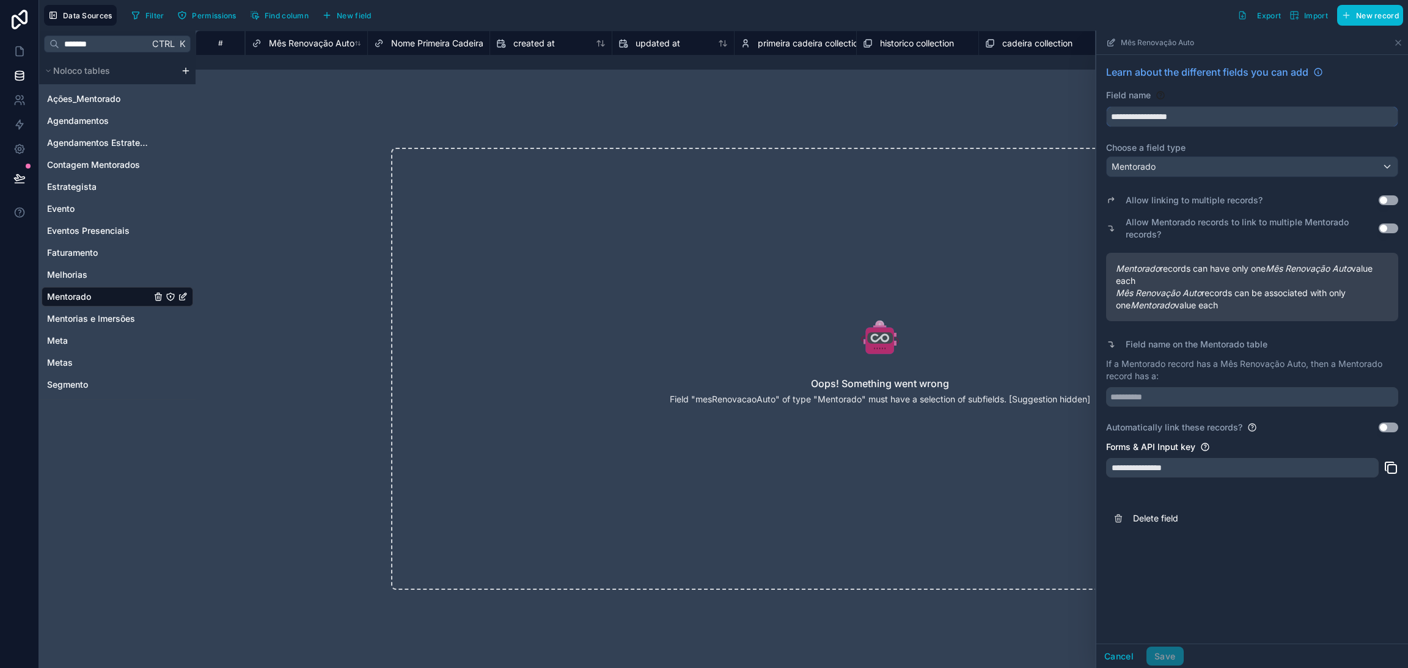
click at [1298, 113] on input "**********" at bounding box center [1252, 117] width 291 height 20
click at [1218, 170] on div "Mentorado" at bounding box center [1252, 167] width 291 height 20
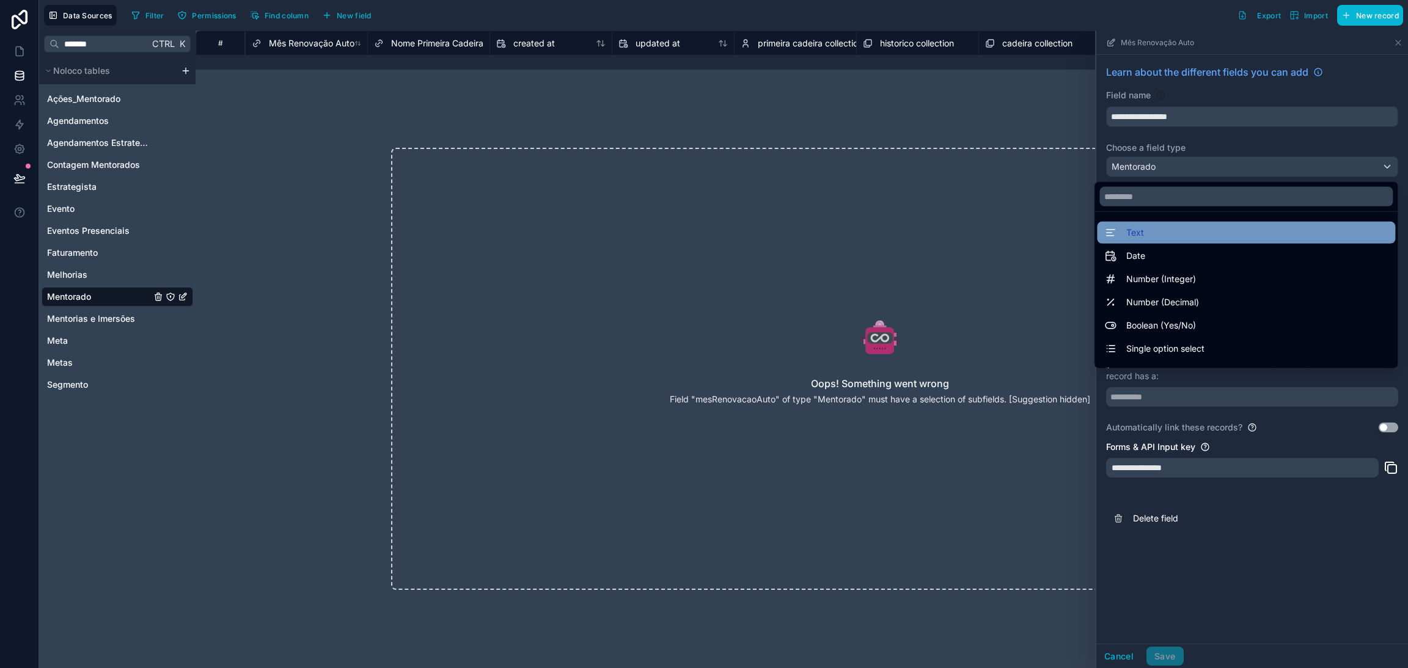
click at [1159, 229] on div "Text" at bounding box center [1246, 232] width 284 height 15
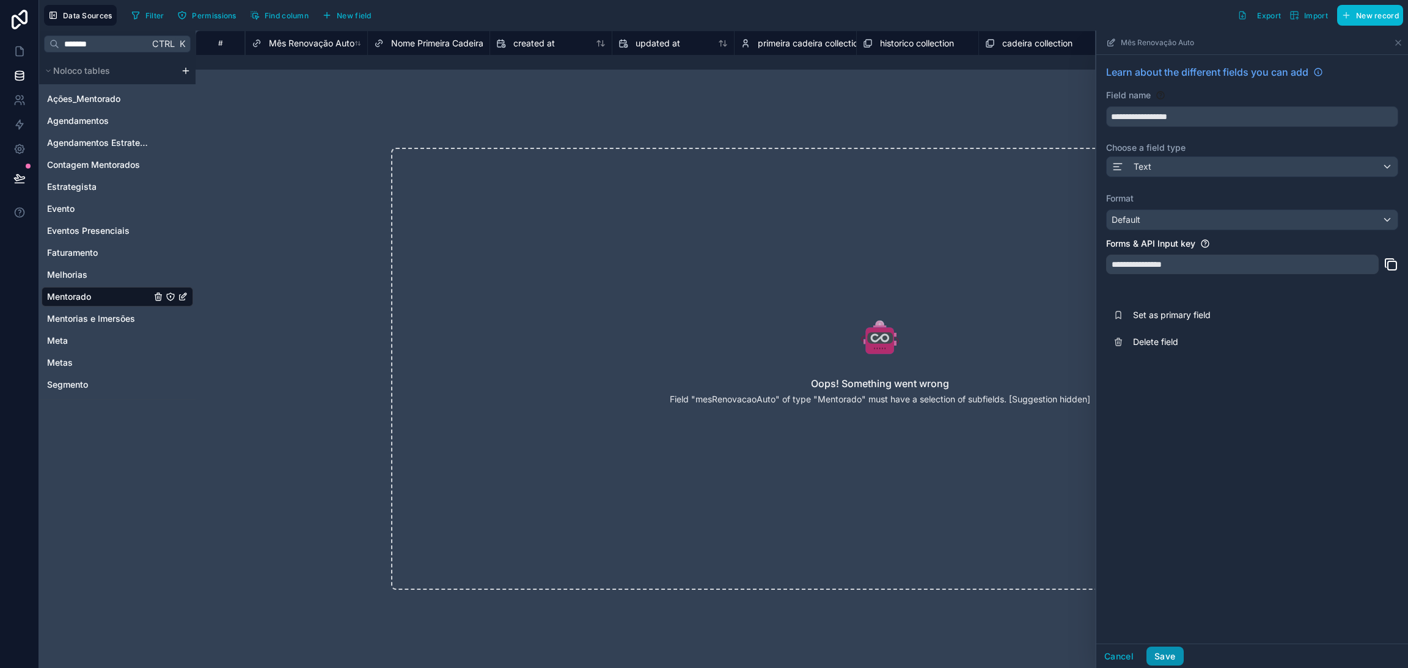
click at [1153, 654] on button "Save" at bounding box center [1164, 657] width 37 height 20
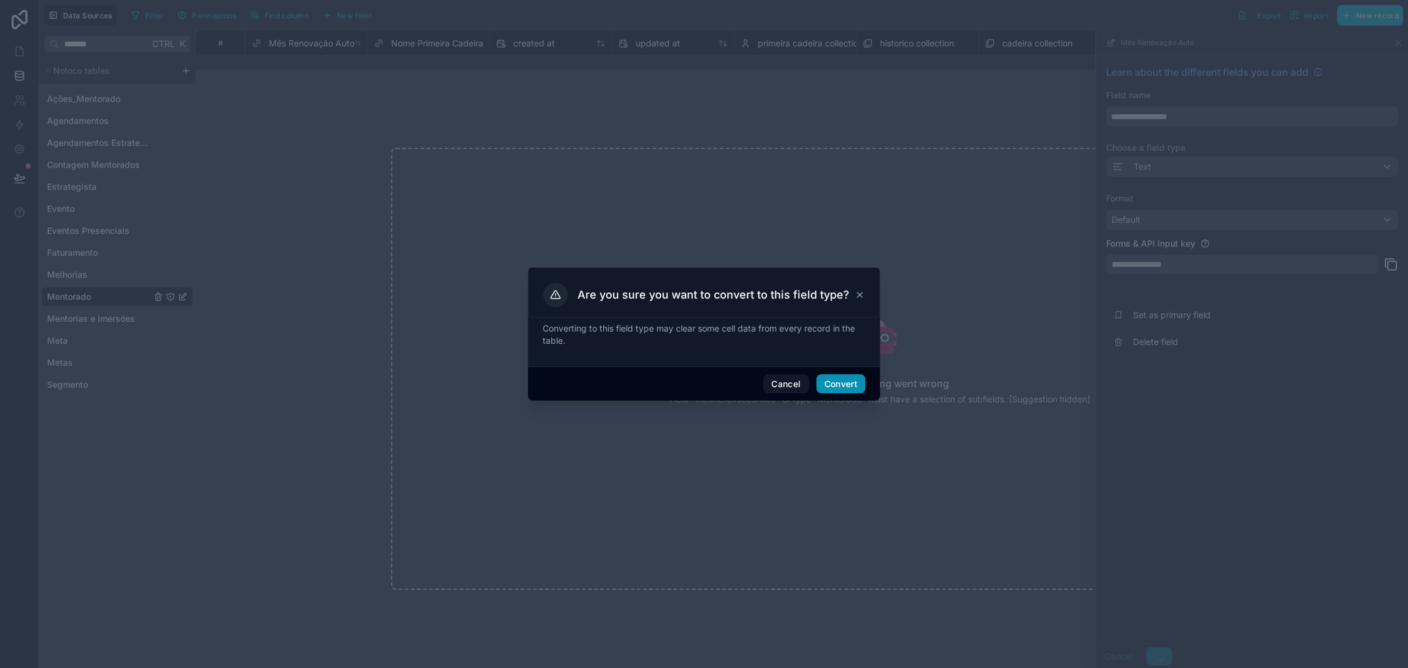
click at [852, 382] on button "Convert" at bounding box center [840, 385] width 49 height 20
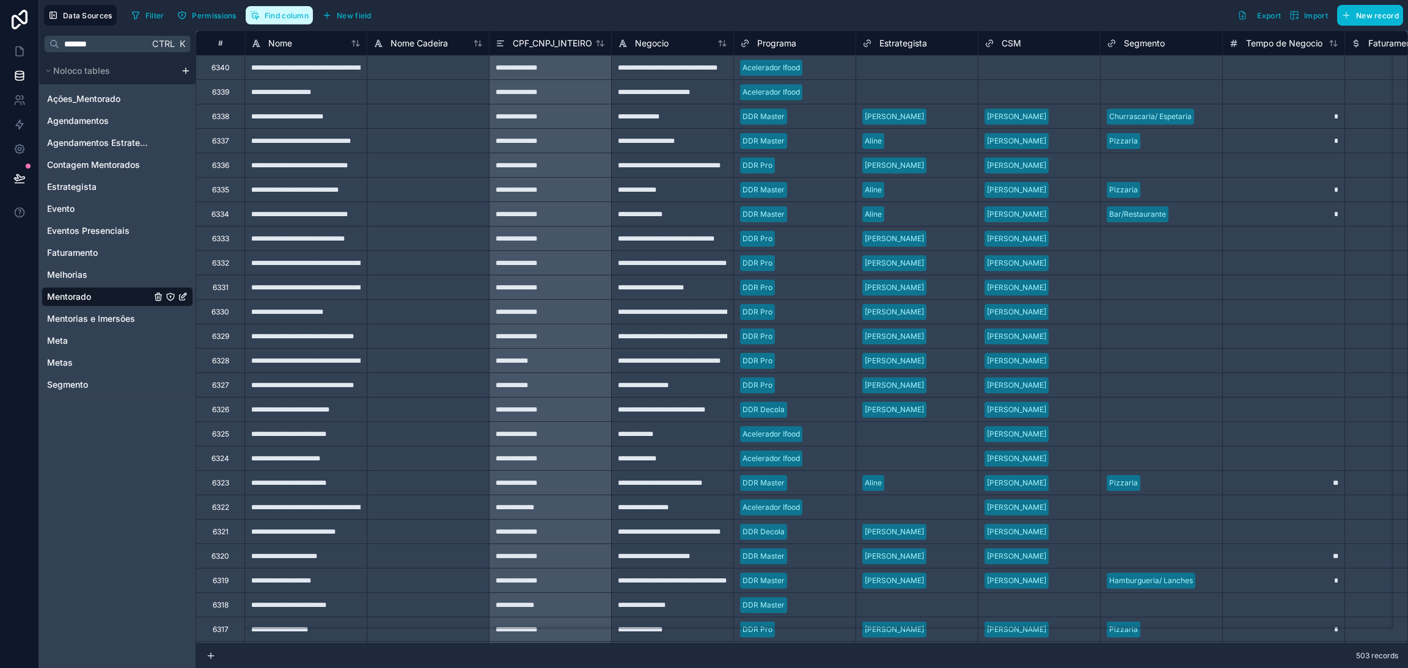
click at [263, 22] on button "Find column" at bounding box center [279, 15] width 67 height 18
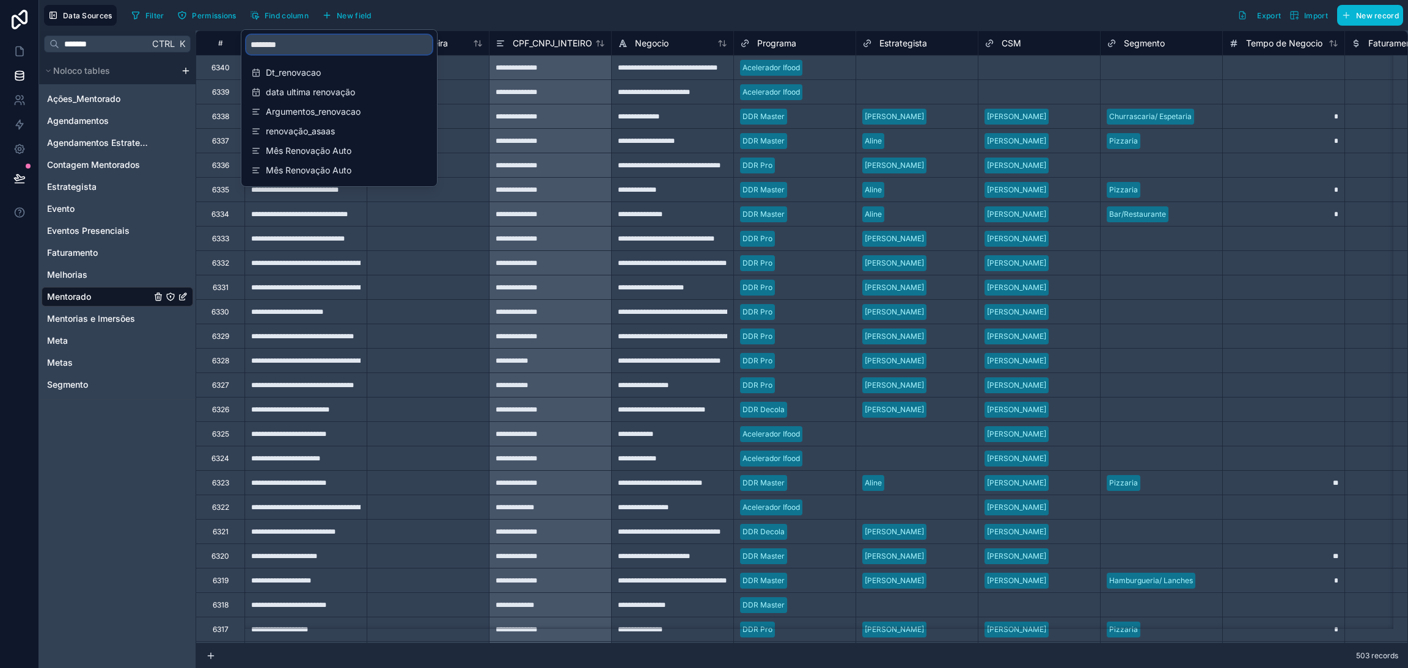
click at [313, 48] on input "********" at bounding box center [339, 45] width 186 height 20
click at [346, 148] on span "Mês Renovação Auto" at bounding box center [340, 151] width 148 height 12
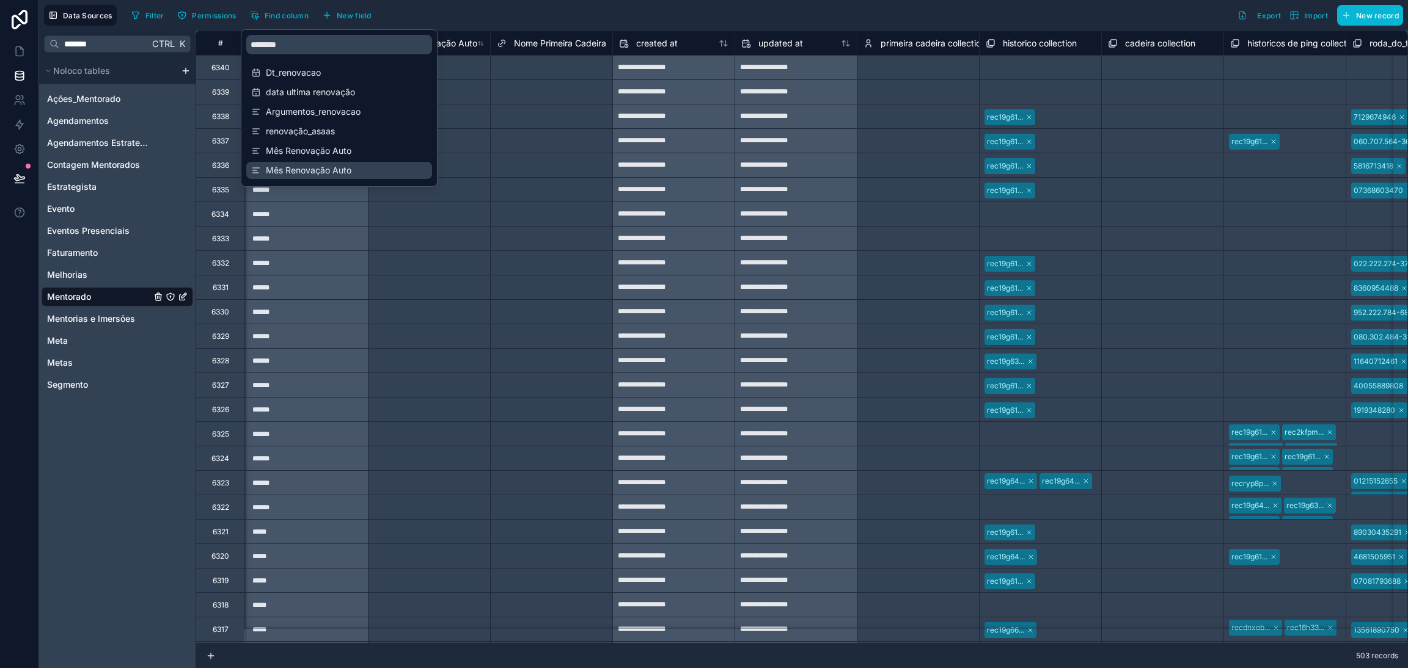
scroll to position [0, 14175]
click at [334, 162] on div "Mês Renovação Auto" at bounding box center [339, 170] width 186 height 17
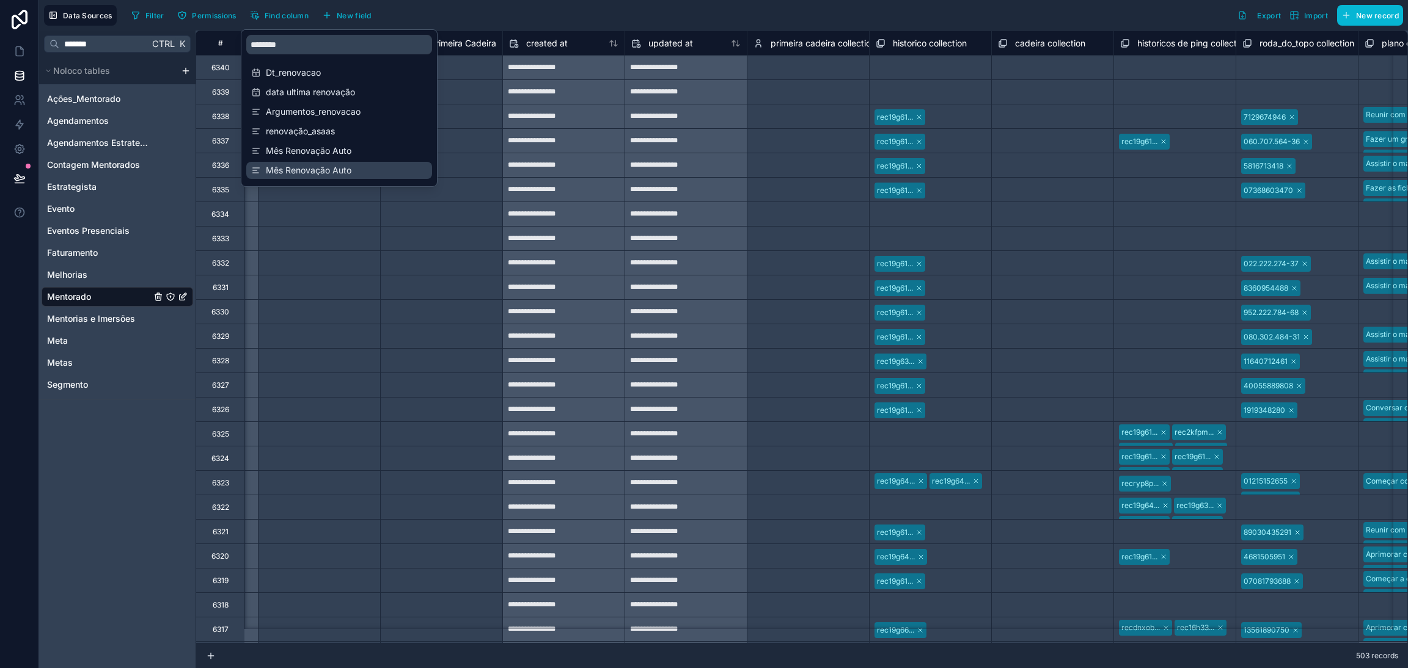
scroll to position [0, 14298]
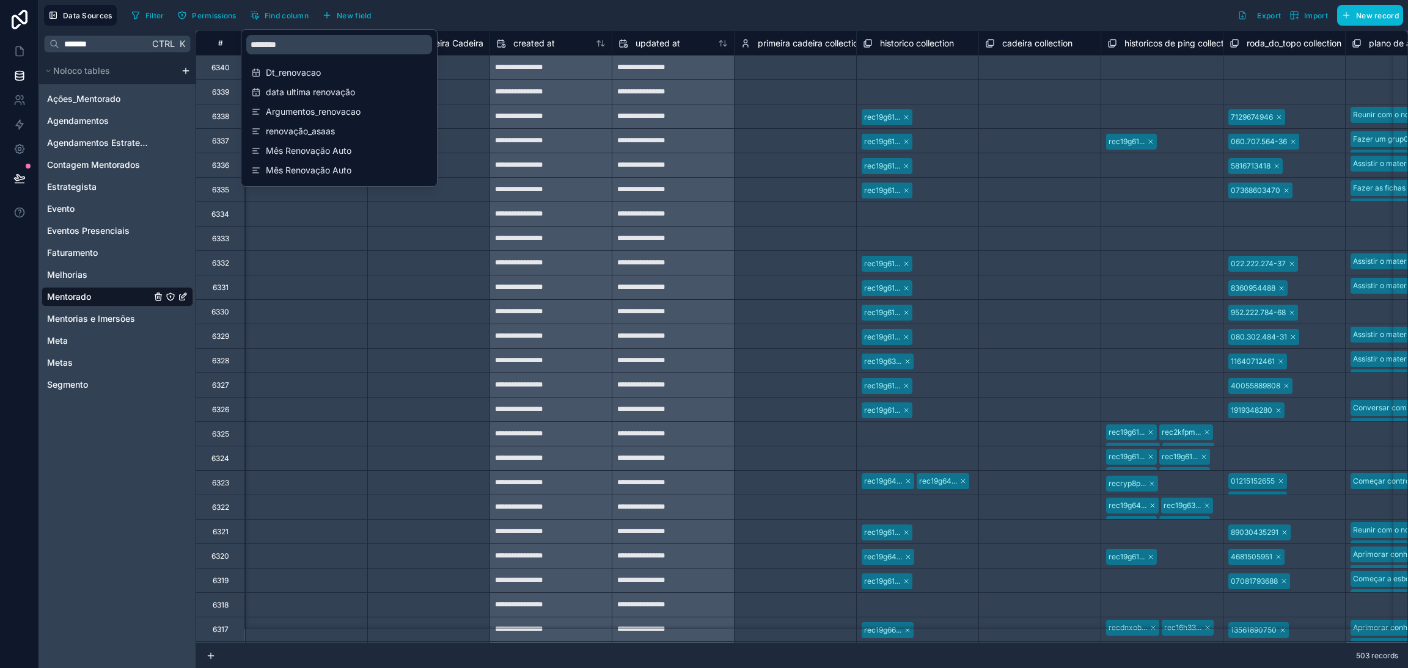
click at [362, 235] on div at bounding box center [306, 238] width 122 height 24
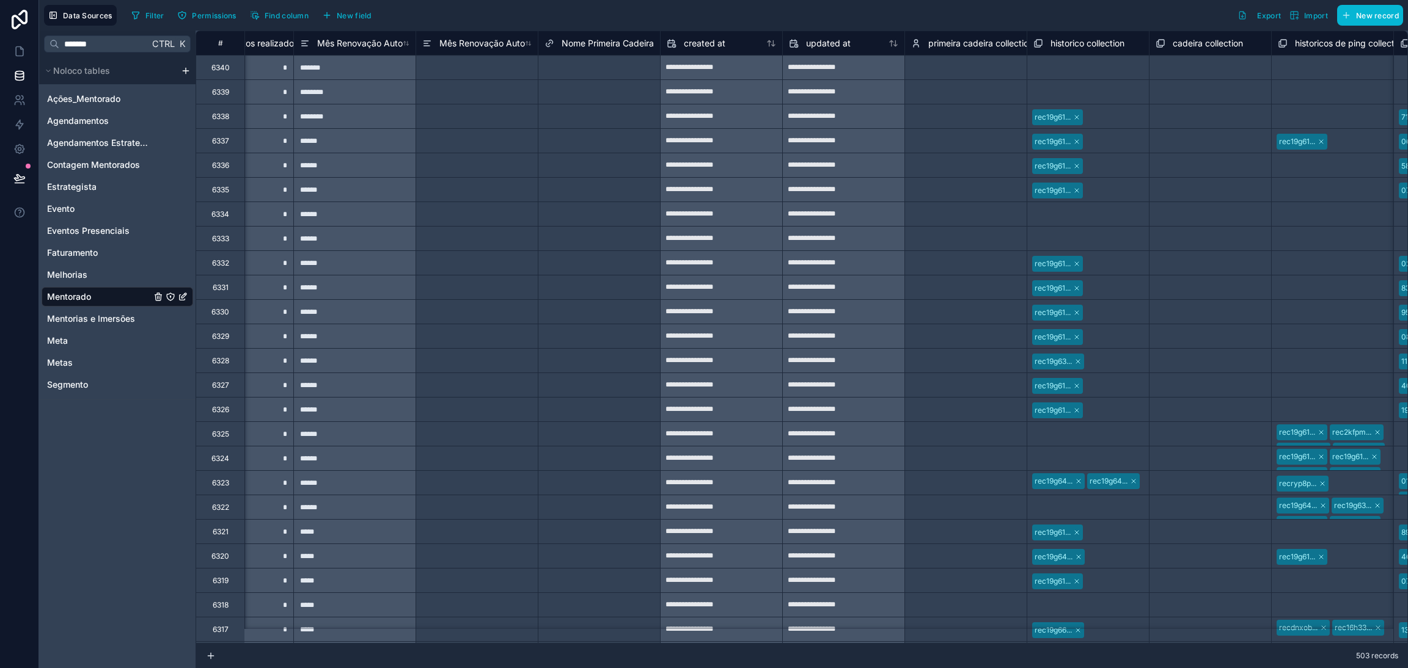
scroll to position [0, 14043]
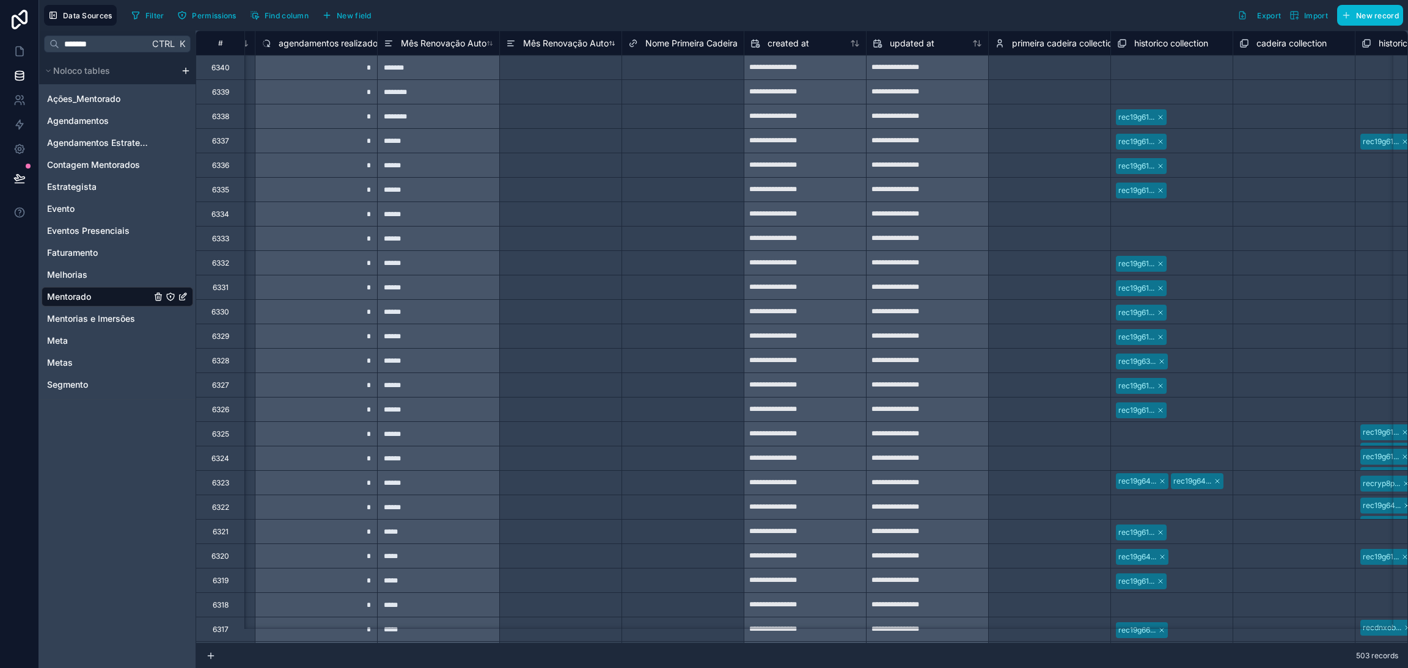
click at [552, 45] on span "Mês Renovação Auto" at bounding box center [566, 43] width 86 height 12
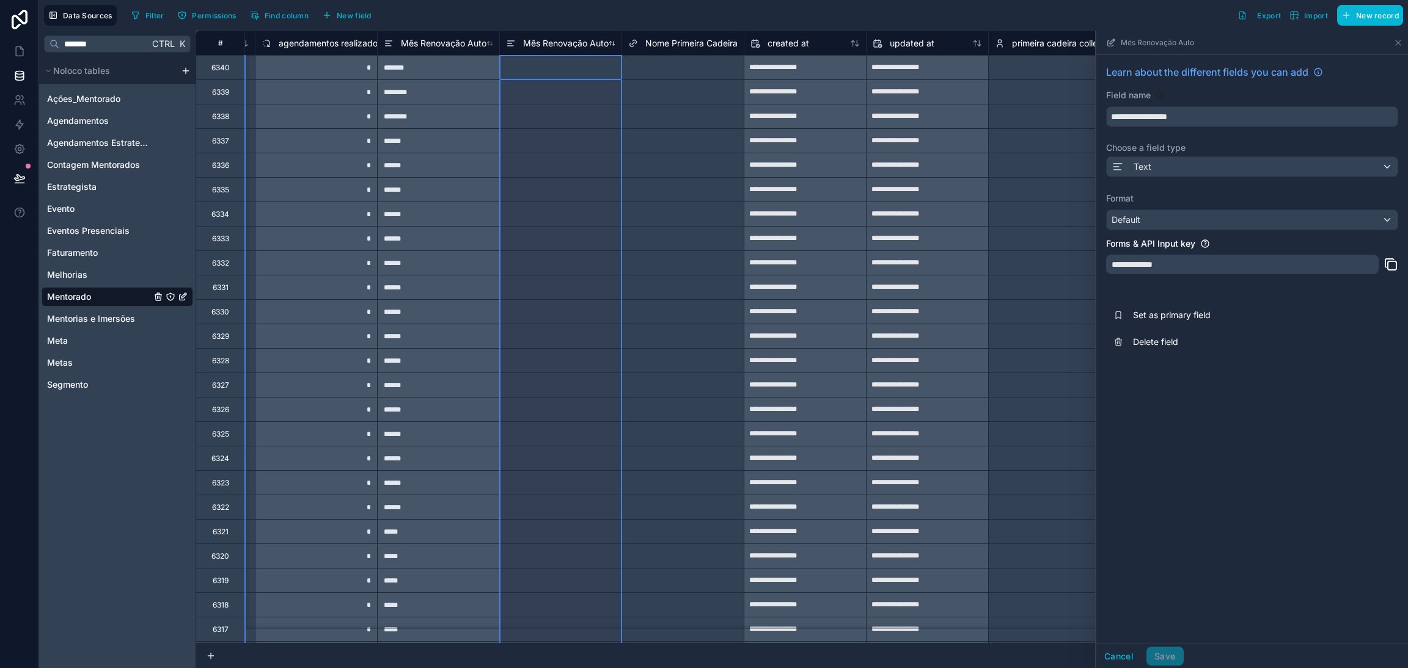
click at [552, 45] on span "Mês Renovação Auto" at bounding box center [566, 43] width 86 height 12
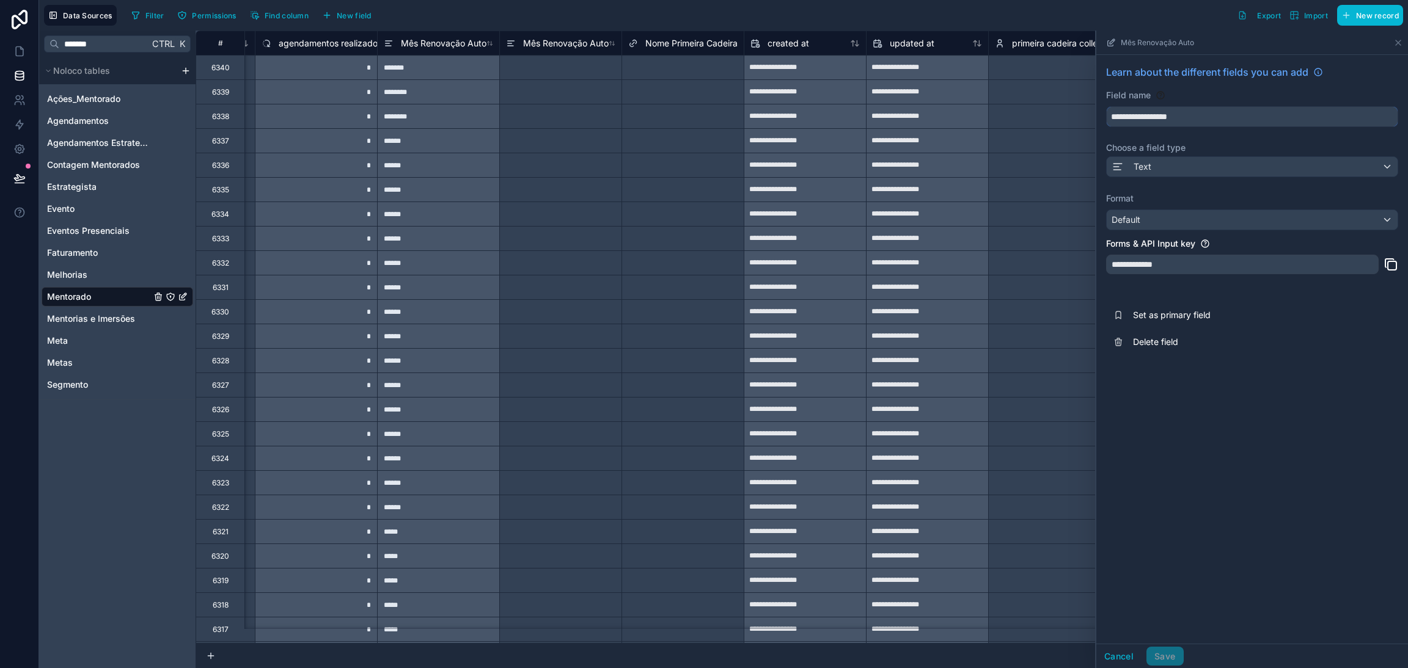
drag, startPoint x: 1200, startPoint y: 122, endPoint x: 1130, endPoint y: 122, distance: 69.7
click at [1130, 122] on input "**********" at bounding box center [1252, 117] width 291 height 20
drag, startPoint x: 1184, startPoint y: 119, endPoint x: 1042, endPoint y: 111, distance: 142.0
click at [1065, 114] on div "**********" at bounding box center [802, 350] width 1212 height 638
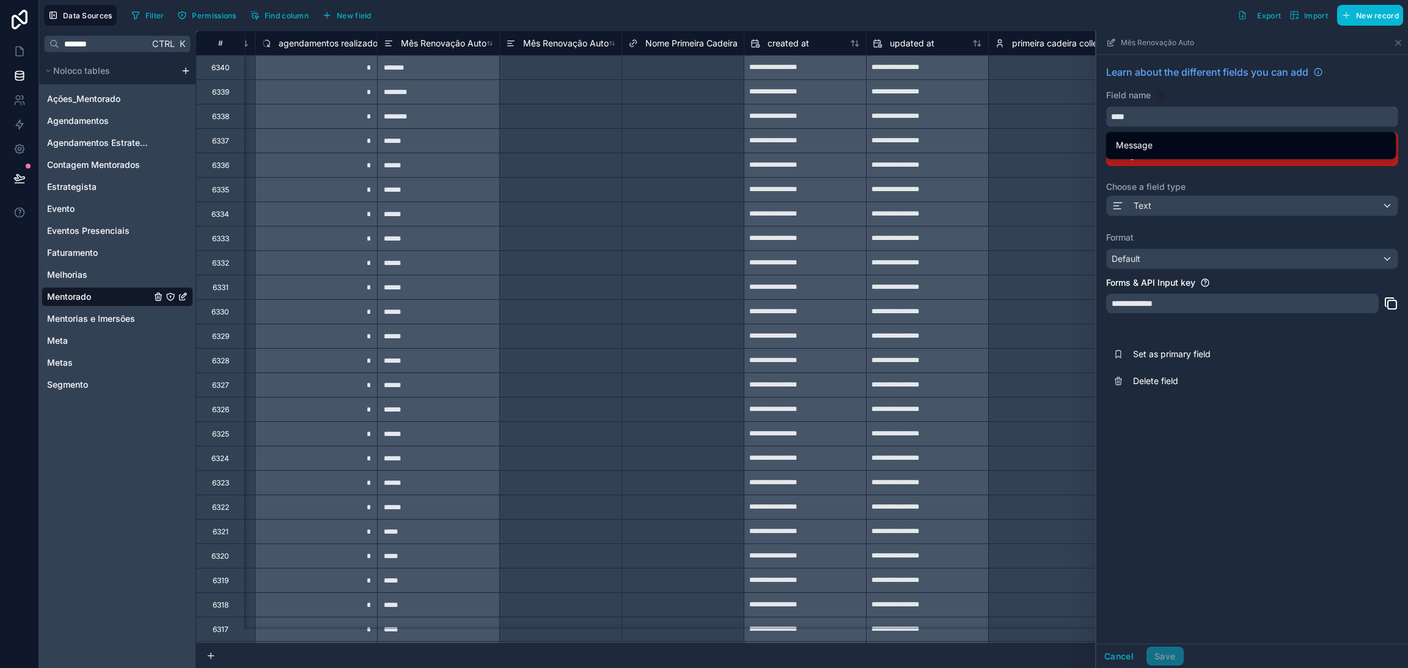
click at [1106, 106] on button "***" at bounding box center [1252, 116] width 292 height 21
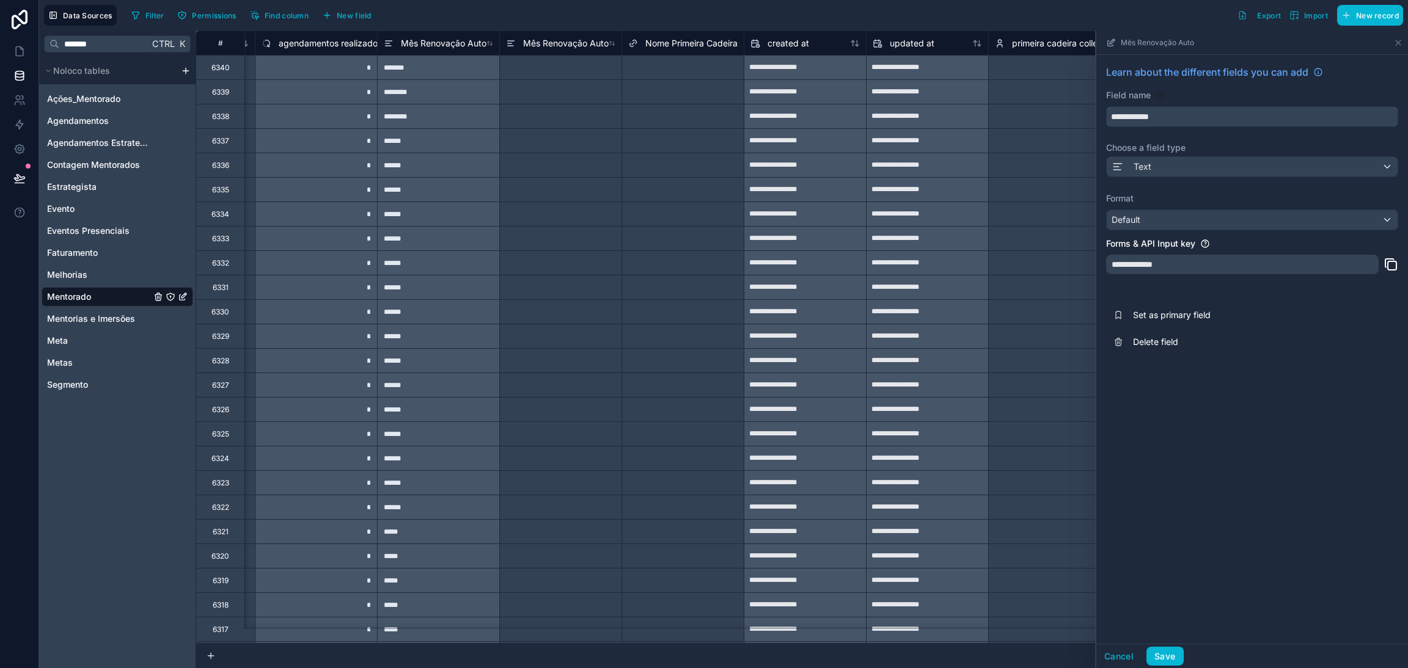
type input "**********"
click at [419, 43] on span "Mês Renovação Auto" at bounding box center [444, 43] width 86 height 12
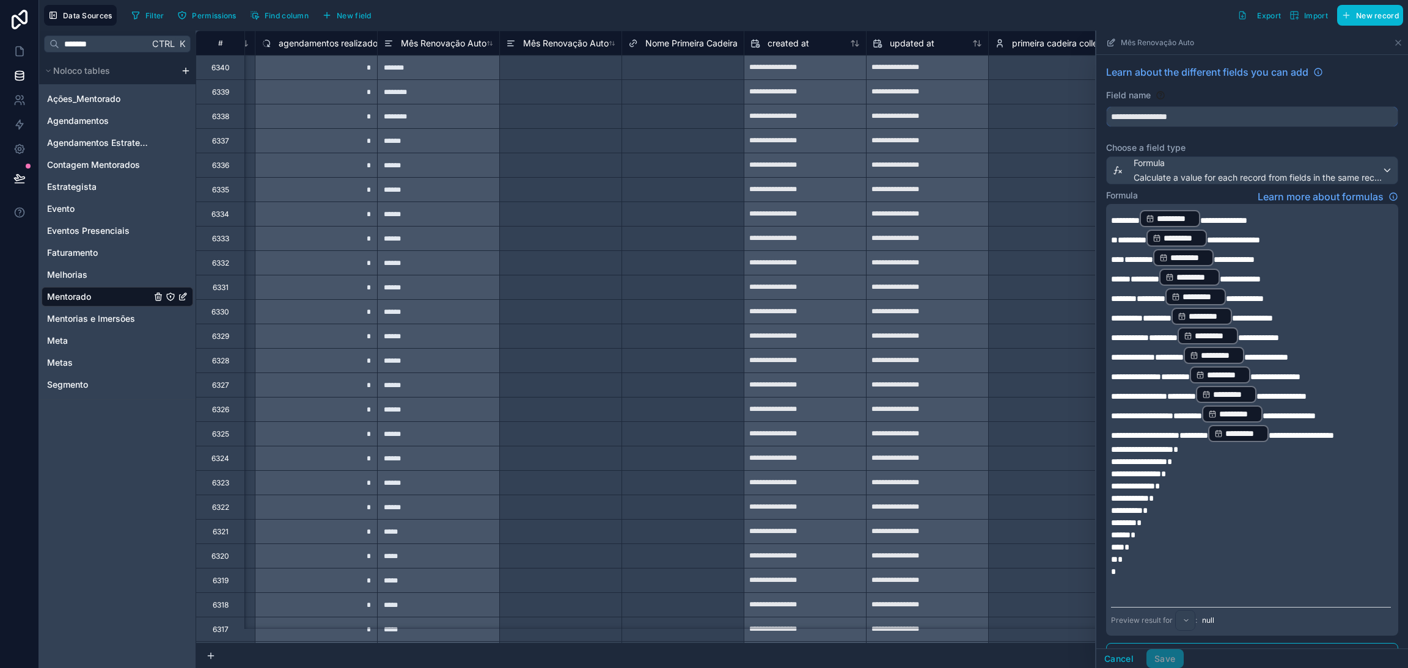
drag, startPoint x: 1209, startPoint y: 120, endPoint x: 1098, endPoint y: 112, distance: 111.5
click at [1098, 112] on div "**********" at bounding box center [1252, 483] width 312 height 857
type input "**********"
click at [1179, 657] on button "Save" at bounding box center [1164, 660] width 37 height 20
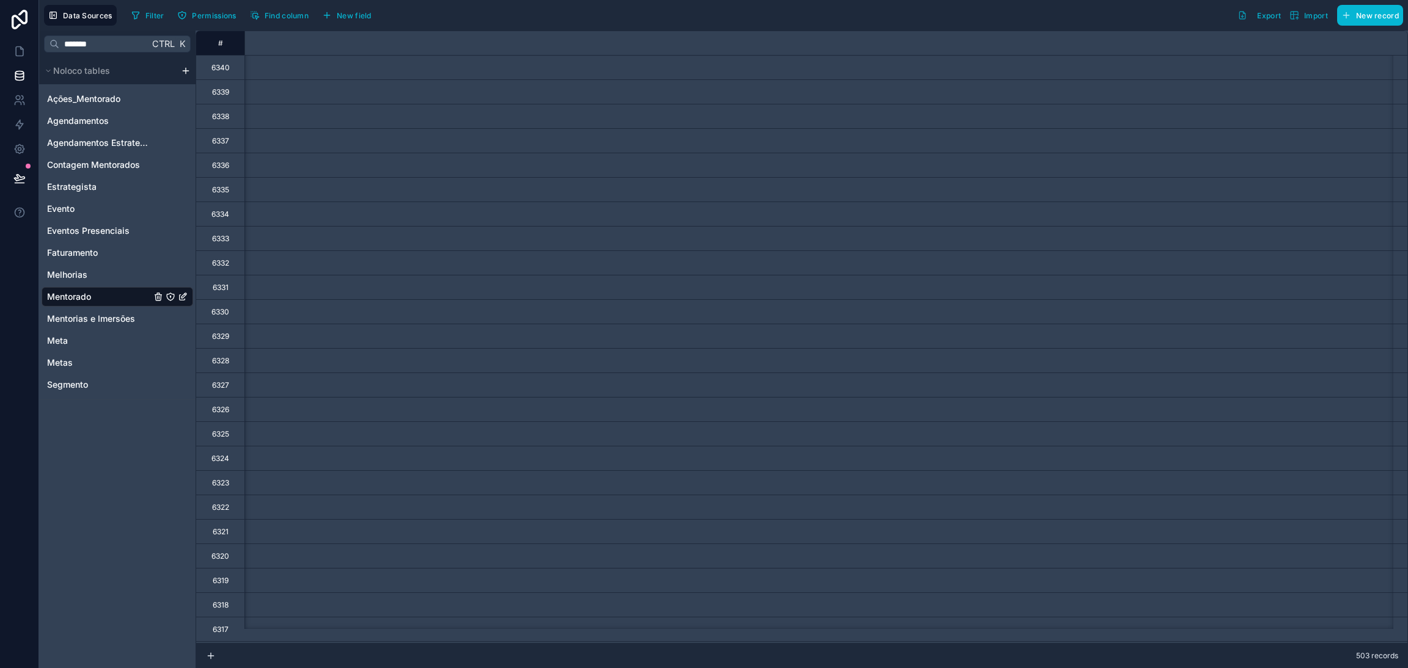
scroll to position [0, 1463]
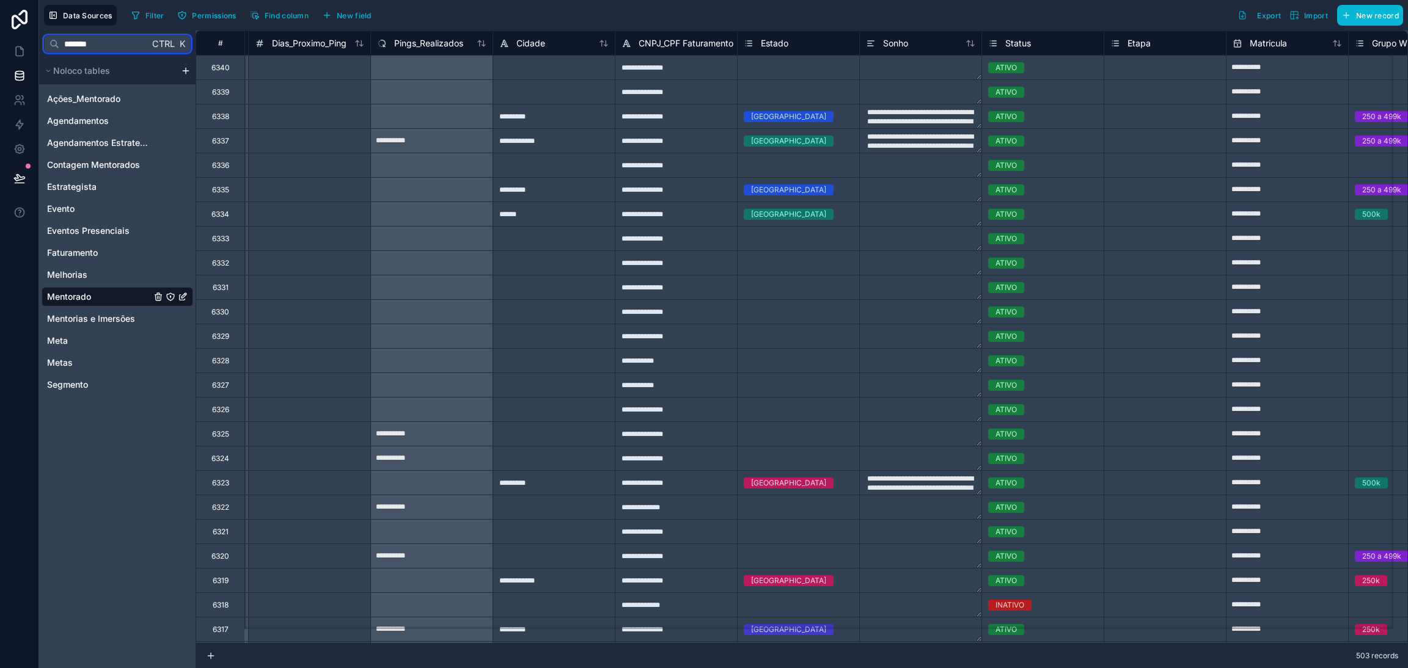
drag, startPoint x: 119, startPoint y: 47, endPoint x: 4, endPoint y: 35, distance: 114.9
click at [16, 37] on div "**********" at bounding box center [704, 334] width 1408 height 668
type input "*"
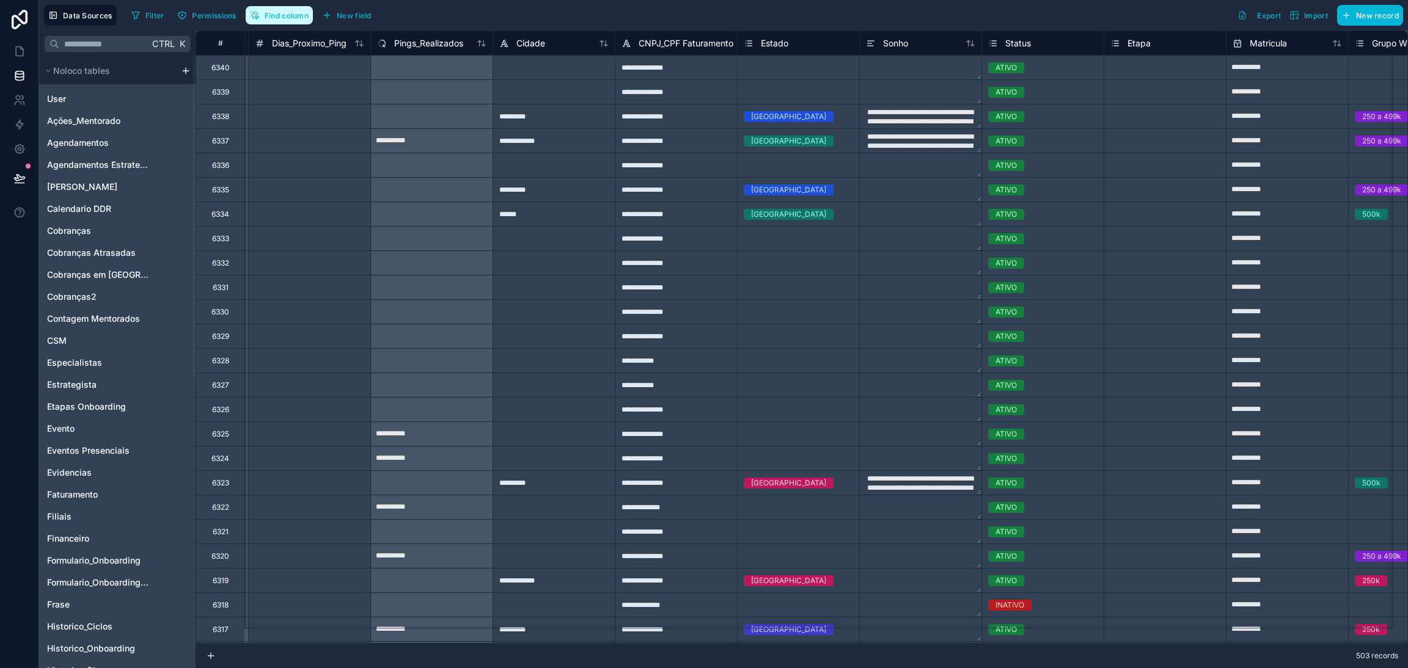
click at [292, 20] on button "Find column" at bounding box center [279, 15] width 67 height 18
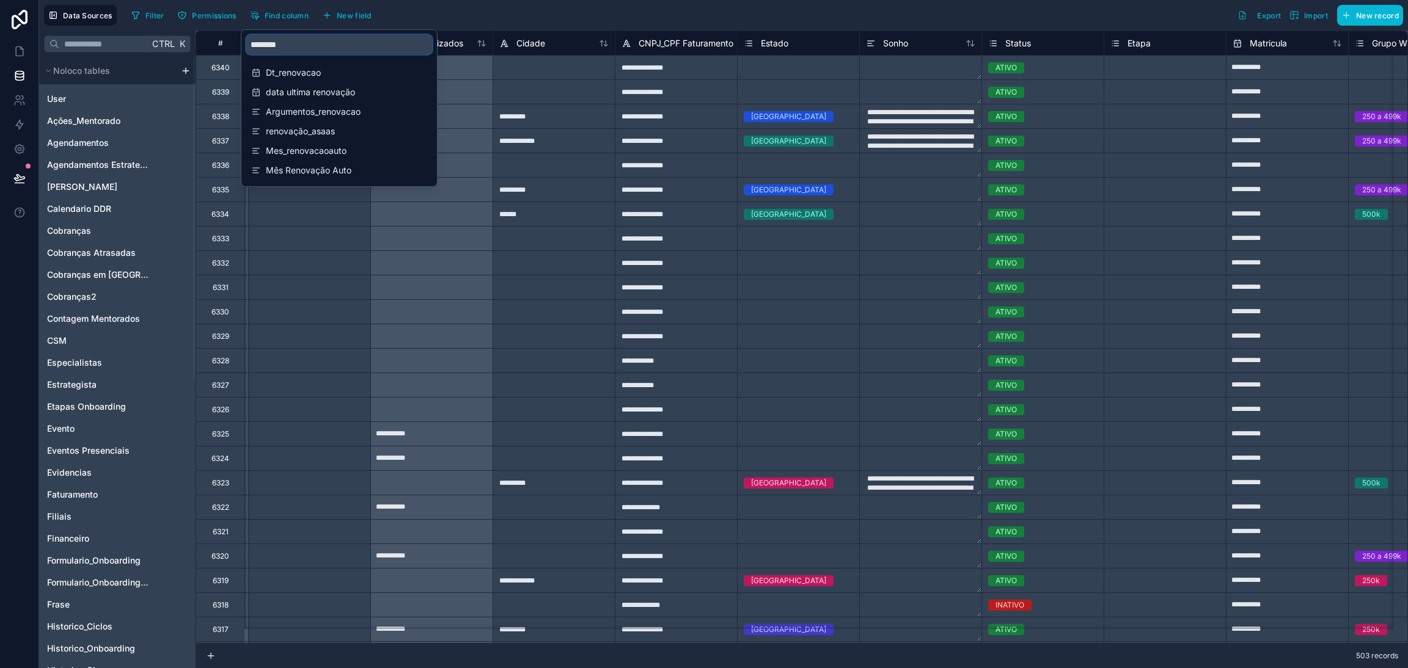
click at [305, 43] on input "********" at bounding box center [339, 45] width 186 height 20
click at [320, 144] on div "Mes_renovacaoauto" at bounding box center [339, 150] width 186 height 17
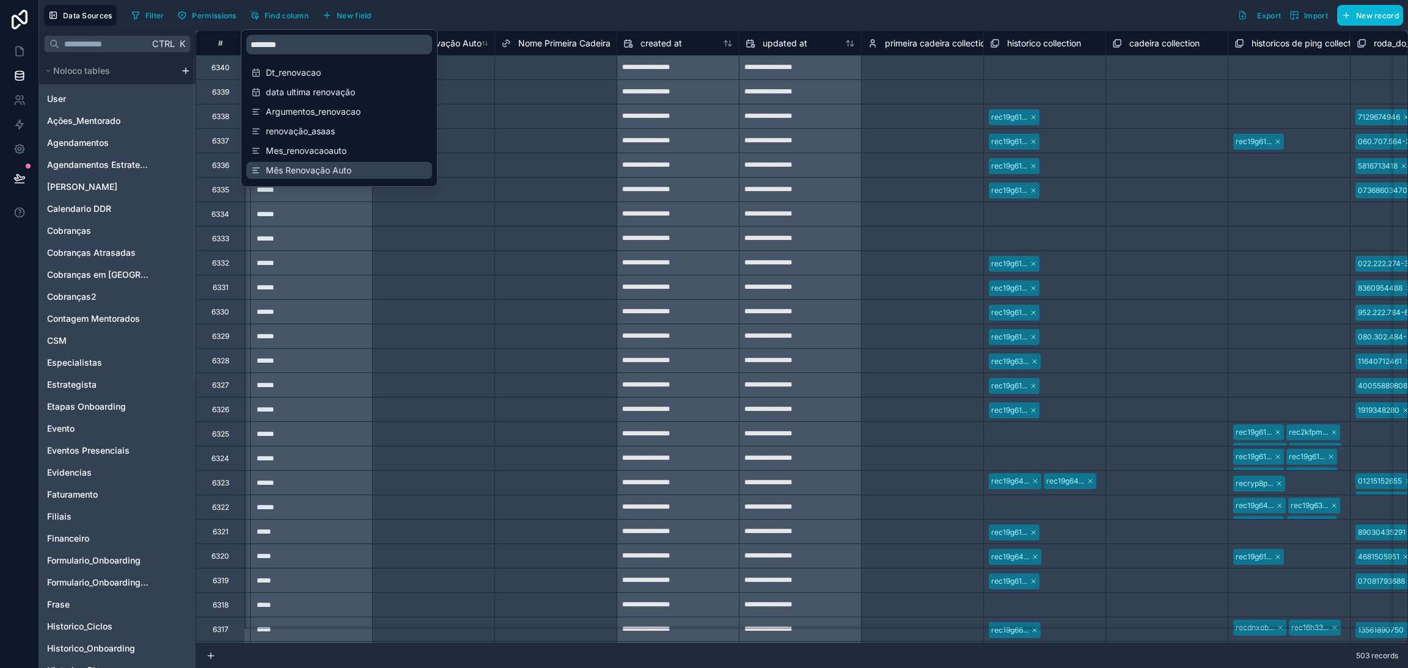
scroll to position [0, 14175]
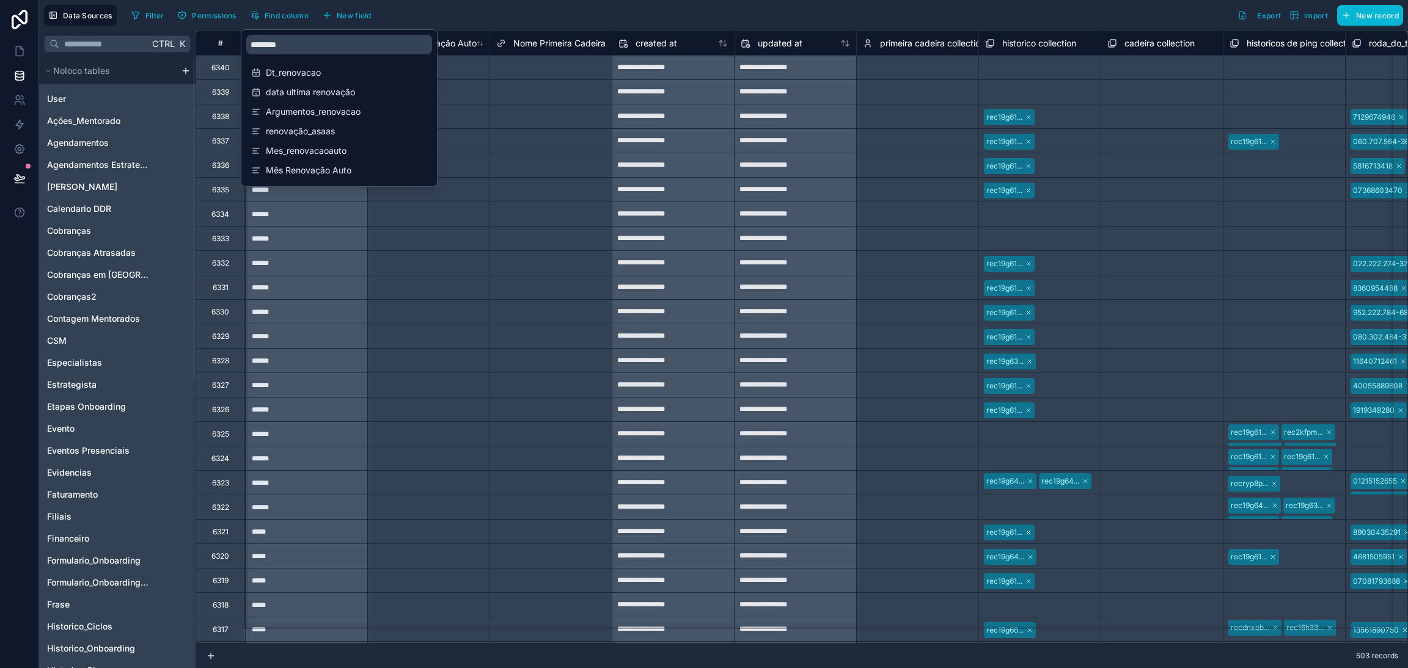
click at [395, 241] on div at bounding box center [428, 238] width 122 height 24
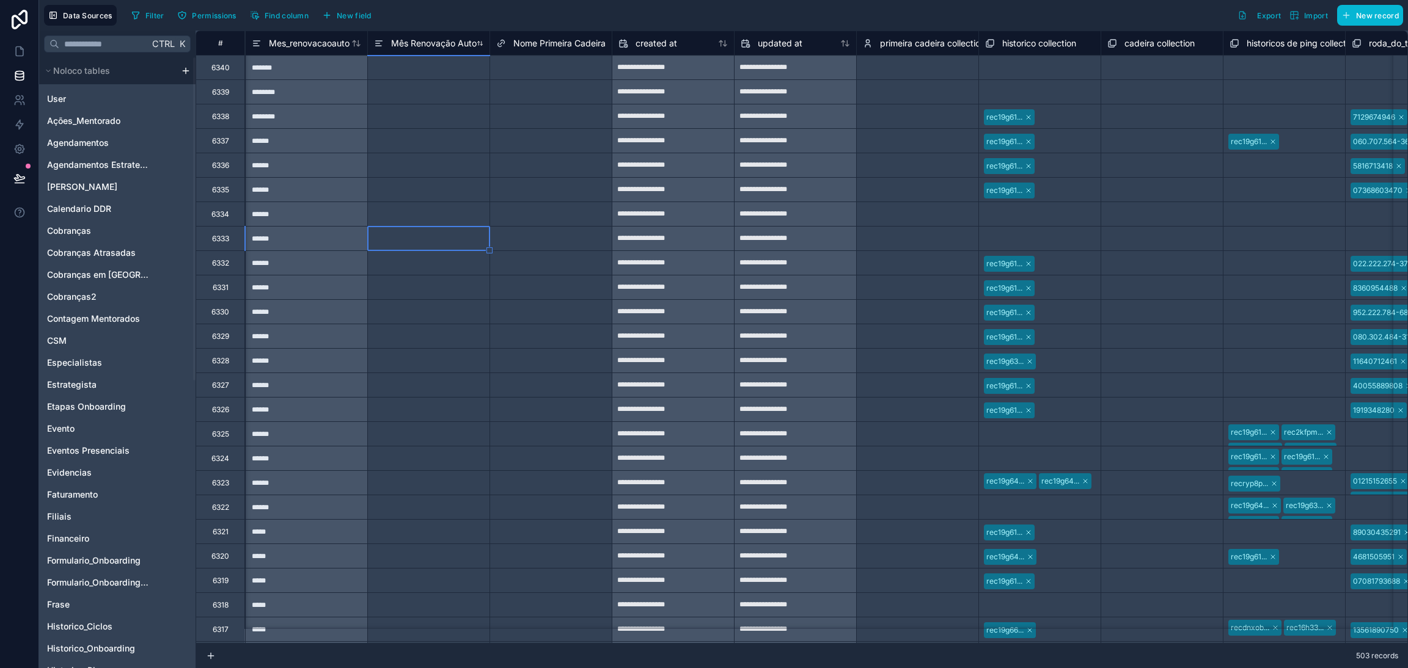
click at [430, 48] on span "Mês Renovação Auto" at bounding box center [434, 43] width 86 height 12
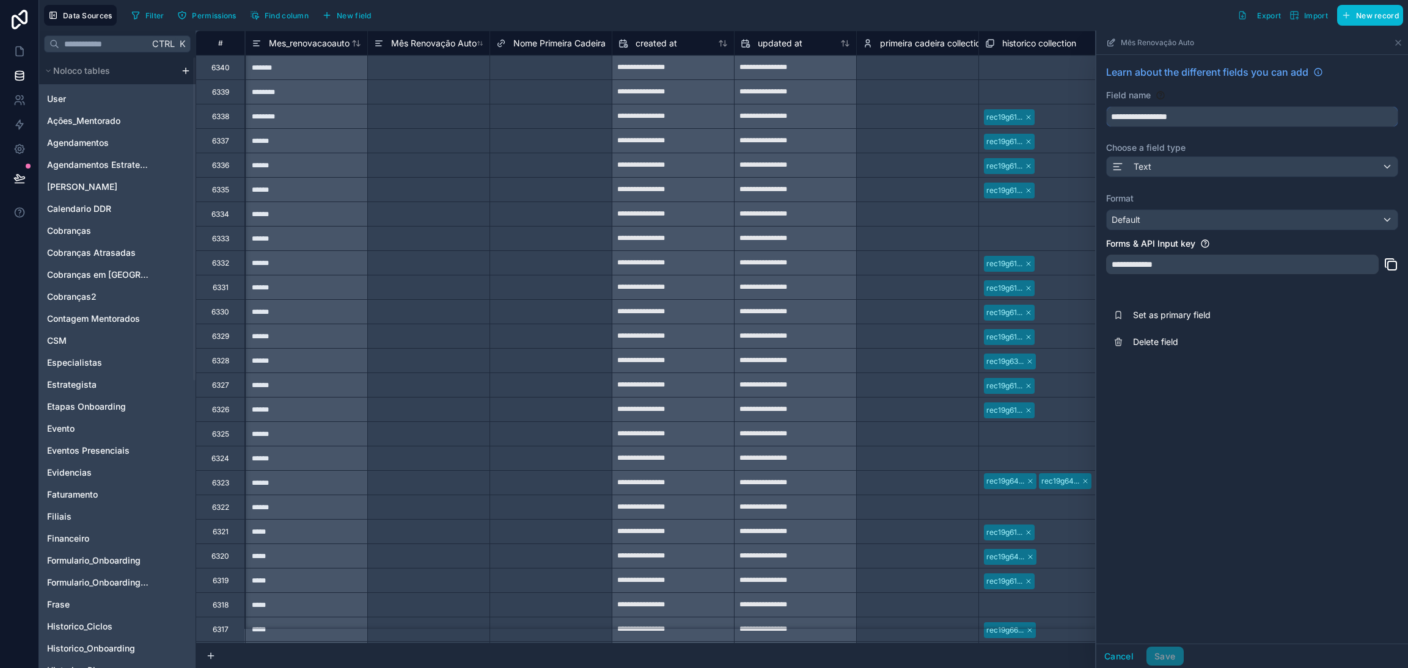
drag, startPoint x: 1226, startPoint y: 109, endPoint x: 1099, endPoint y: 123, distance: 127.8
click at [1099, 123] on div "**********" at bounding box center [1252, 210] width 312 height 310
type input "**********"
click at [1176, 656] on button "Save" at bounding box center [1164, 657] width 37 height 20
click at [441, 12] on div "Filter Permissions Find column New field Export Import New record" at bounding box center [764, 15] width 1276 height 21
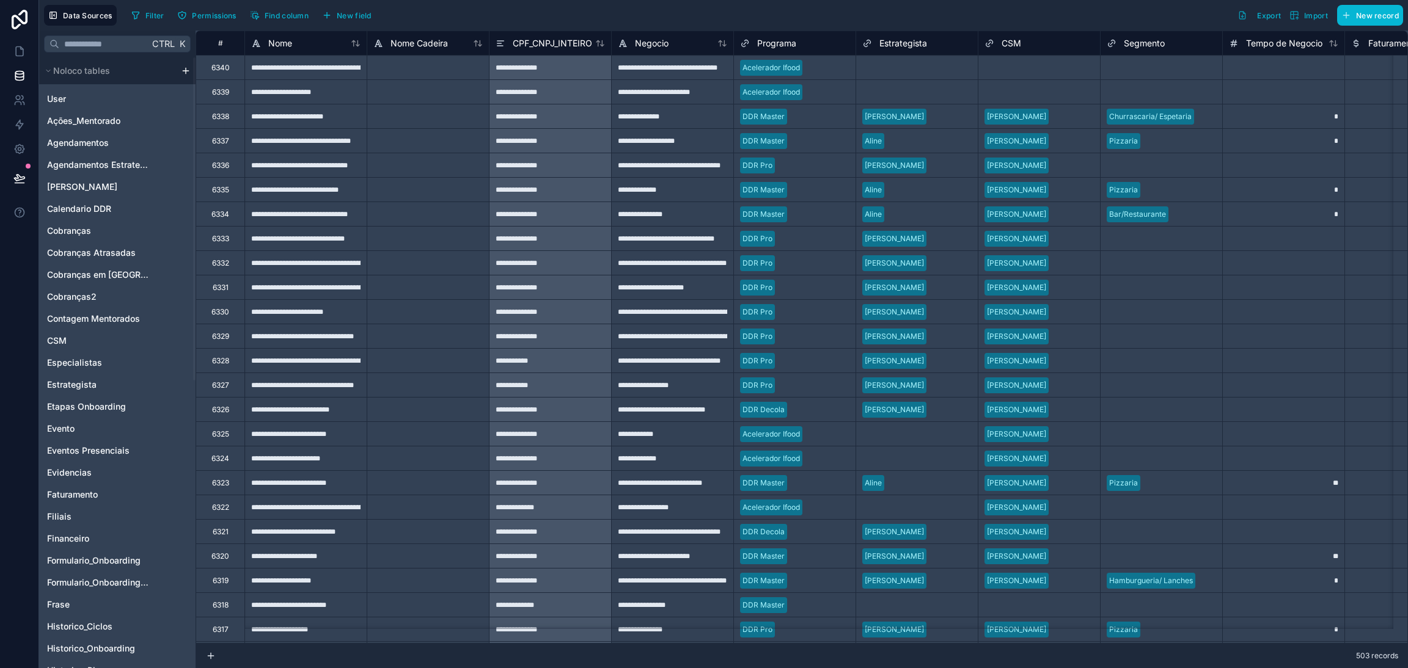
click at [277, 5] on div "Filter Permissions Find column New field" at bounding box center [253, 15] width 254 height 21
click at [276, 13] on span "Find column" at bounding box center [287, 15] width 44 height 9
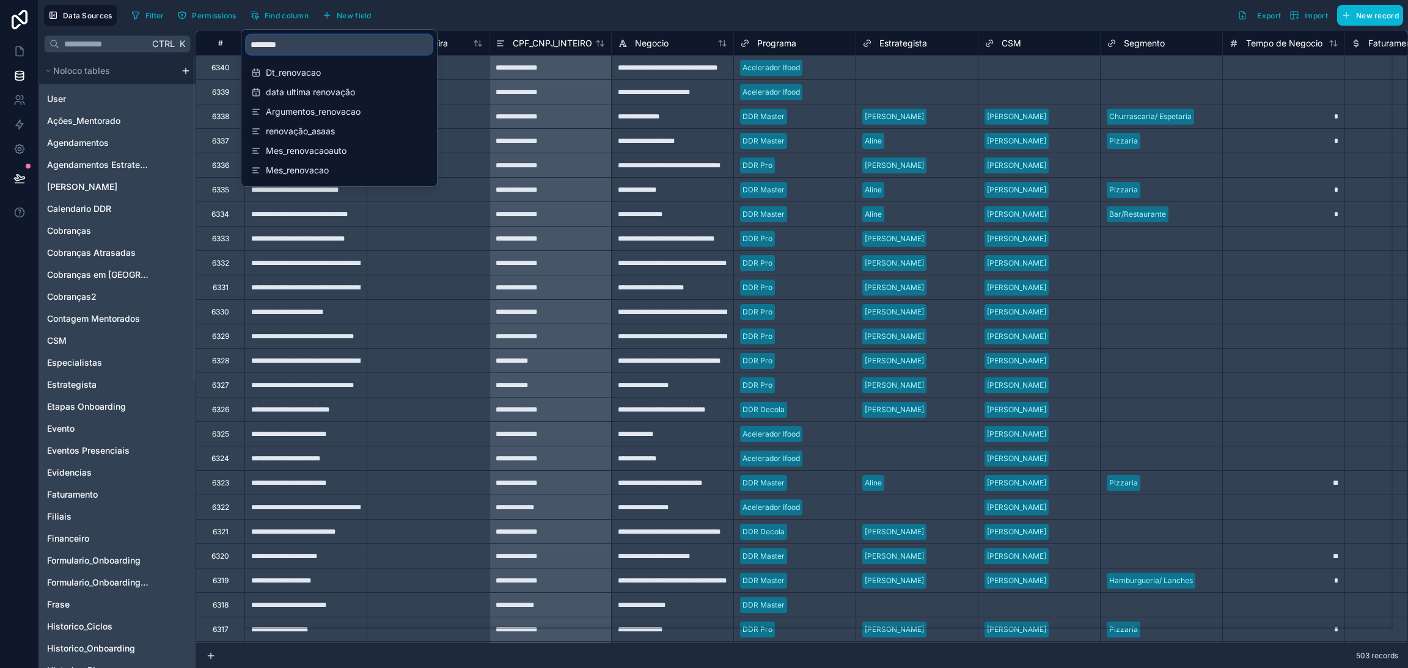
click at [289, 45] on input "********" at bounding box center [339, 45] width 186 height 20
click at [325, 165] on span "Mes_renovacao" at bounding box center [340, 170] width 148 height 12
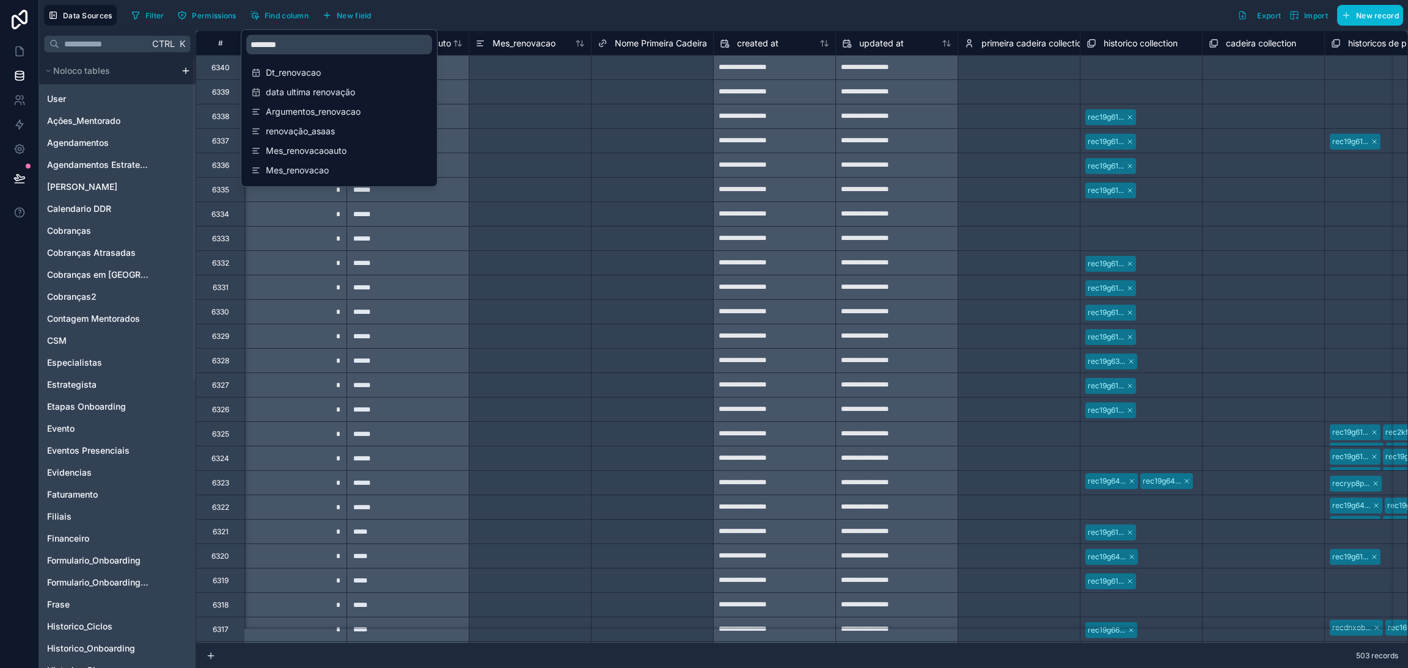
scroll to position [0, 14298]
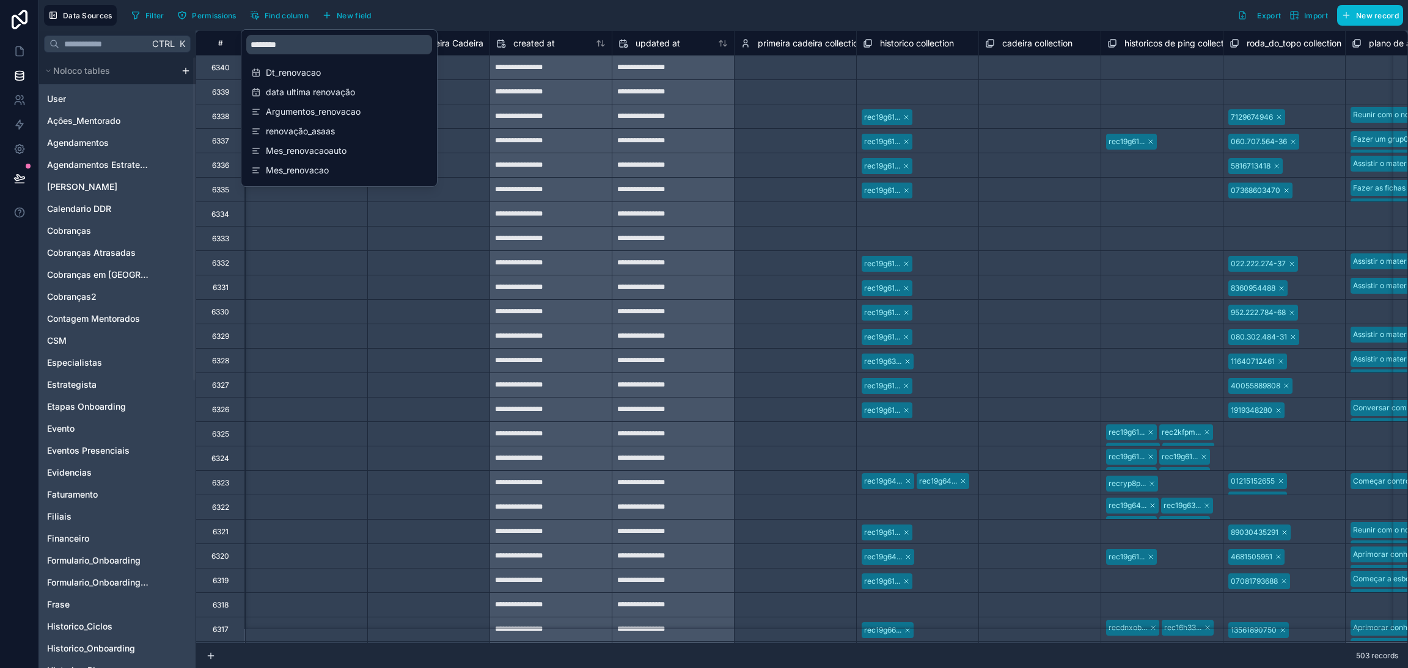
click at [566, 20] on div "Filter Permissions Find column New field Export Import New record" at bounding box center [764, 15] width 1276 height 21
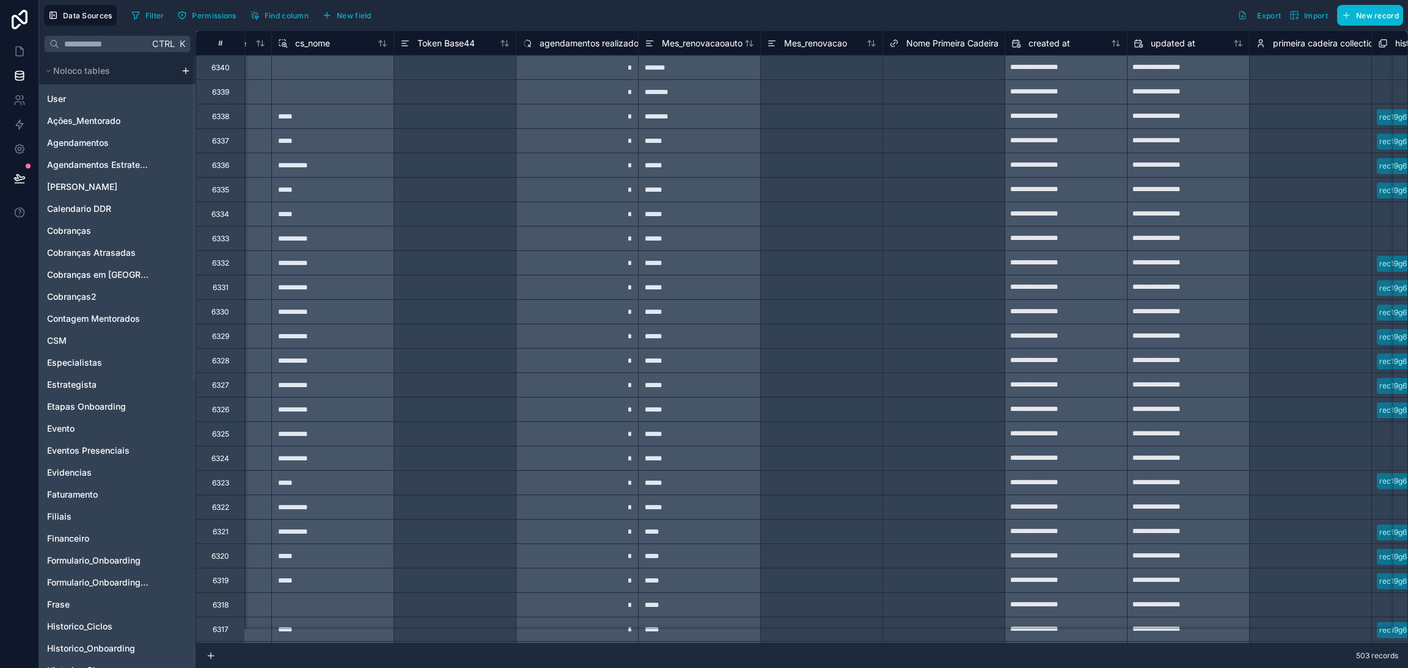
scroll to position [0, 13687]
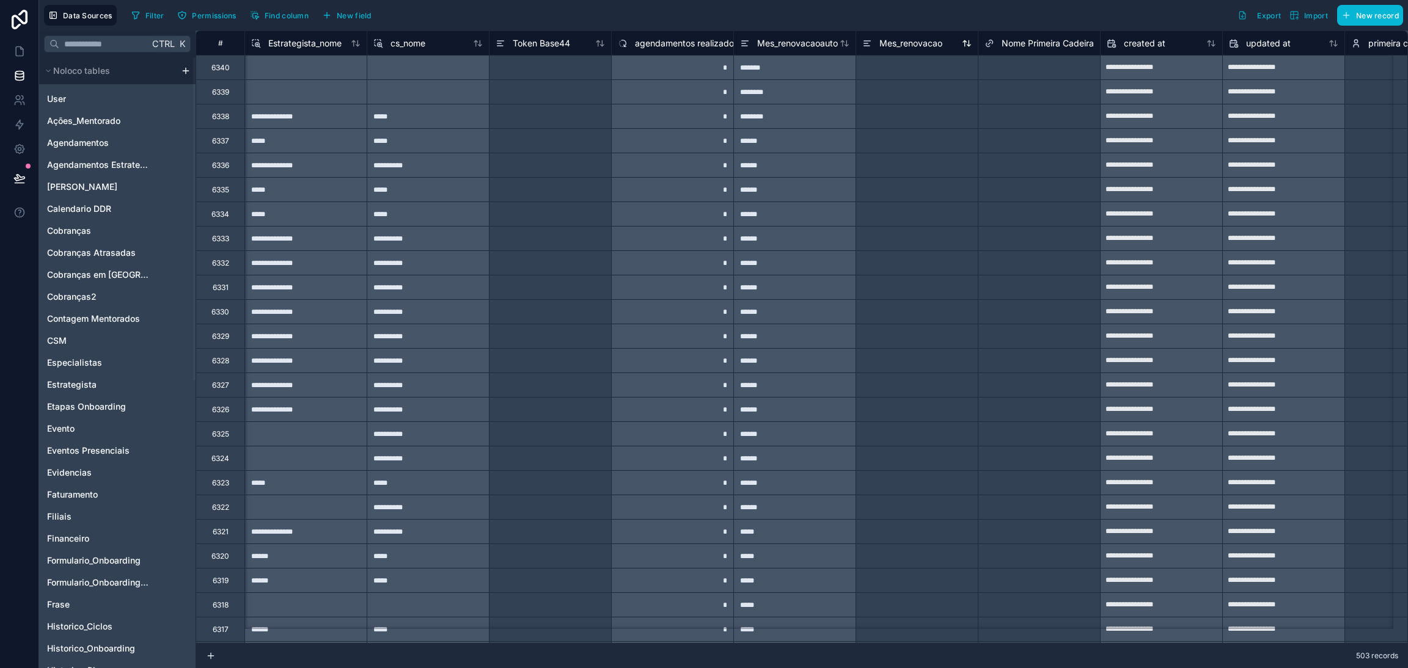
click at [896, 45] on span "Mes_renovacao" at bounding box center [910, 43] width 63 height 12
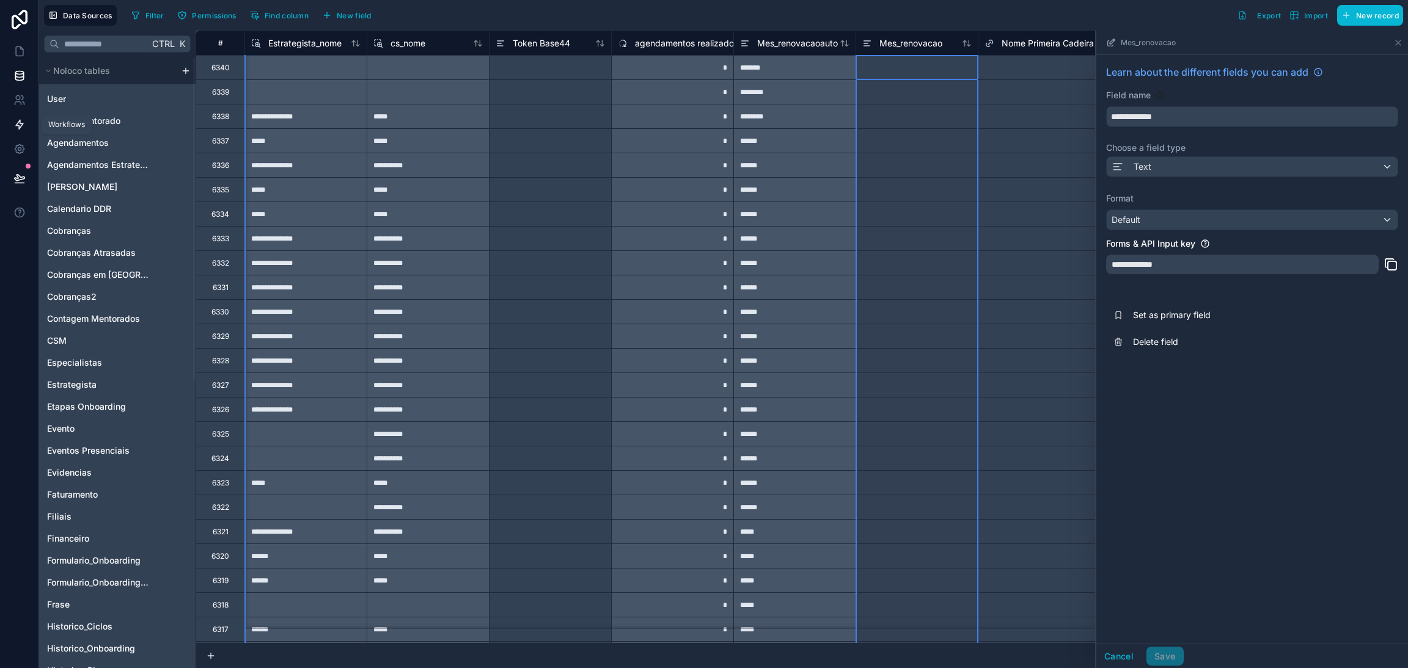
click at [13, 126] on icon at bounding box center [19, 125] width 12 height 12
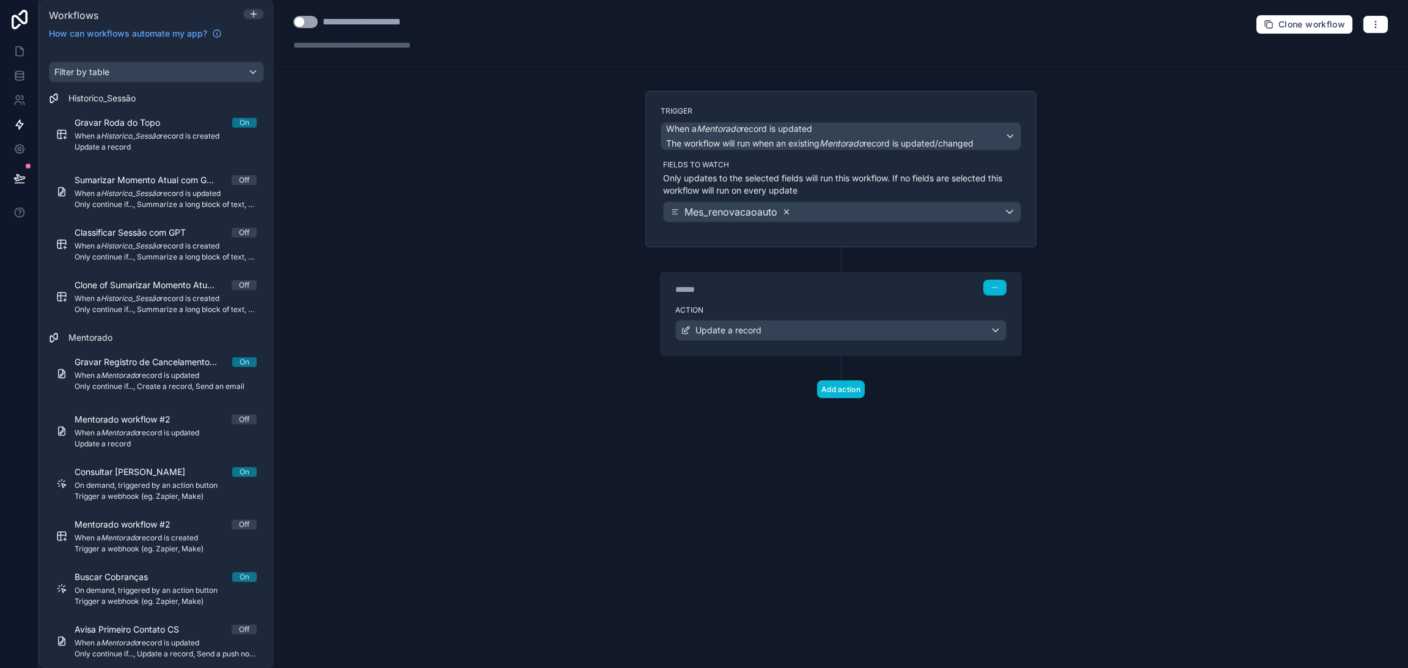
click at [782, 211] on icon at bounding box center [786, 212] width 9 height 9
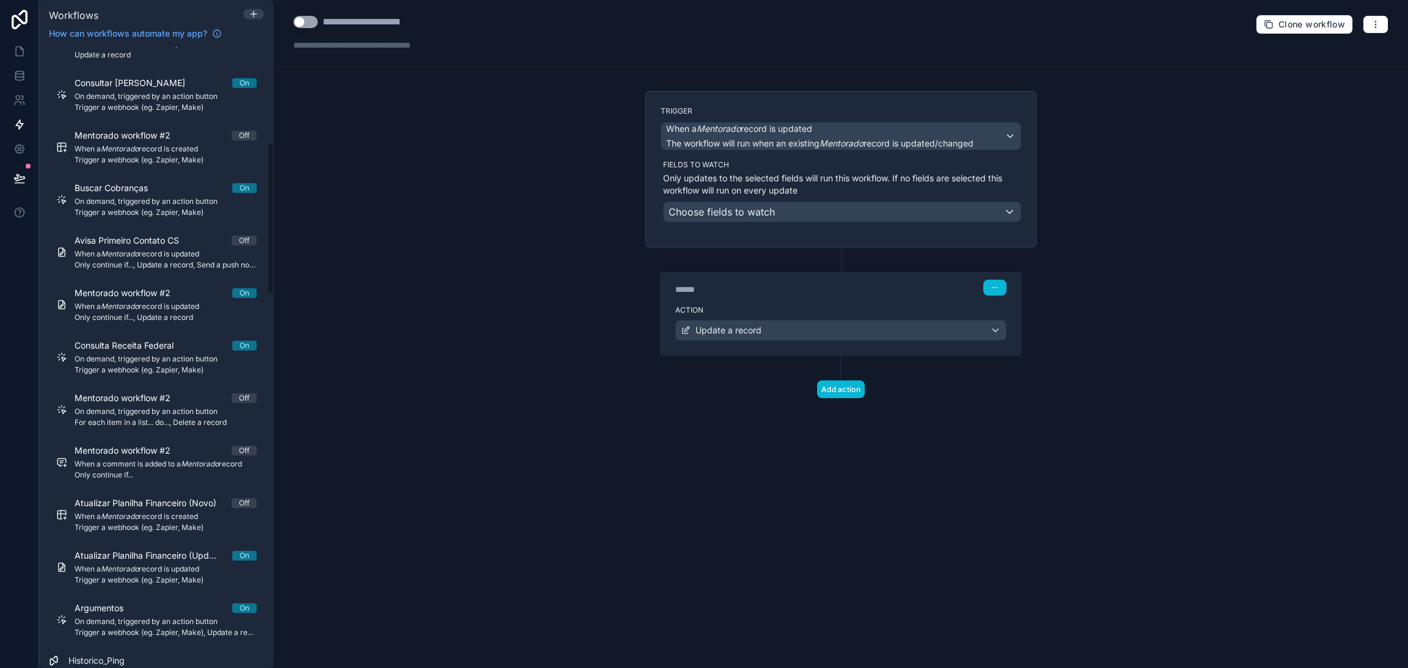
scroll to position [274, 0]
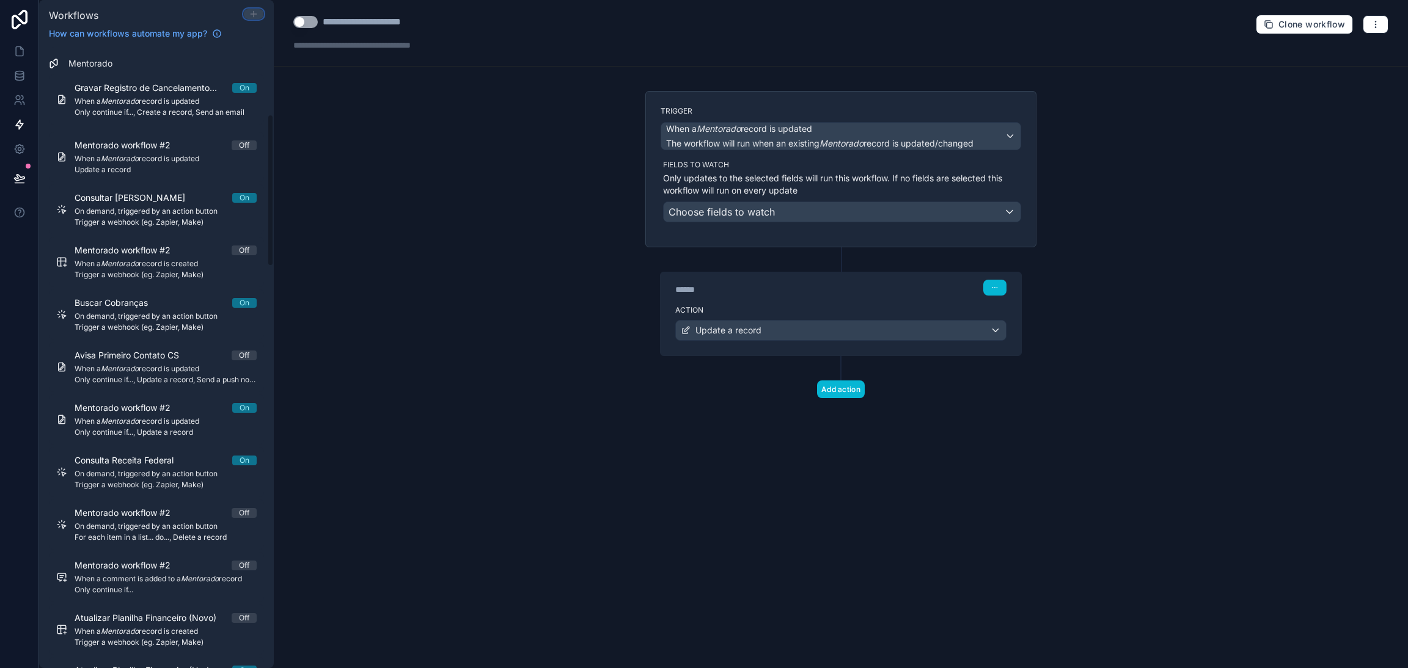
click at [255, 12] on icon at bounding box center [254, 14] width 10 height 10
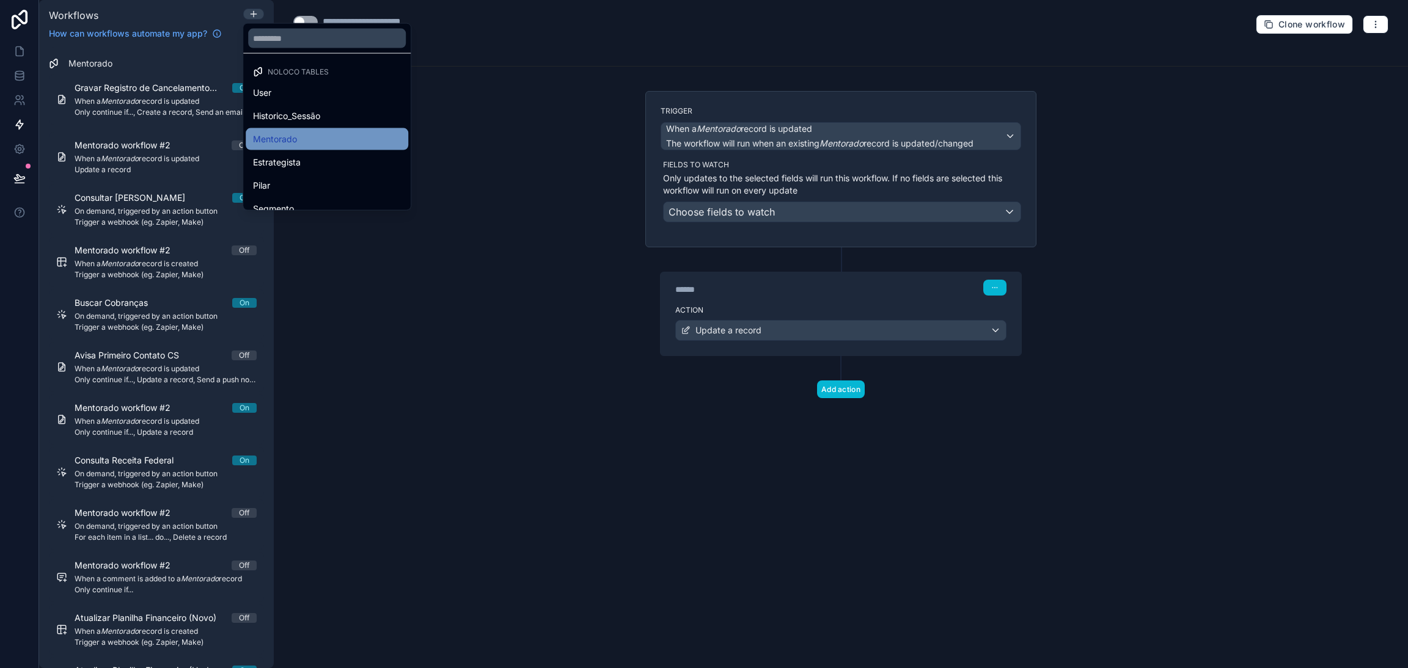
click at [293, 143] on span "Mentorado" at bounding box center [275, 139] width 44 height 15
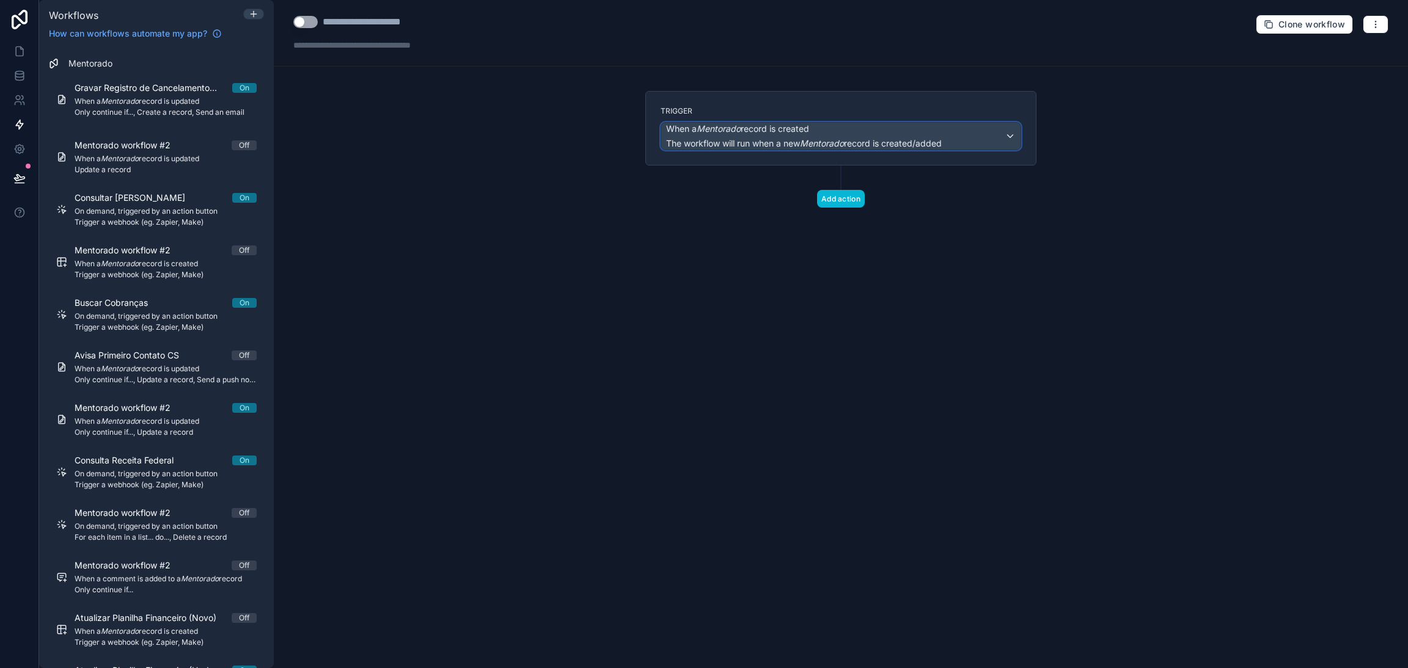
click at [741, 133] on em "Mentorado" at bounding box center [719, 128] width 44 height 10
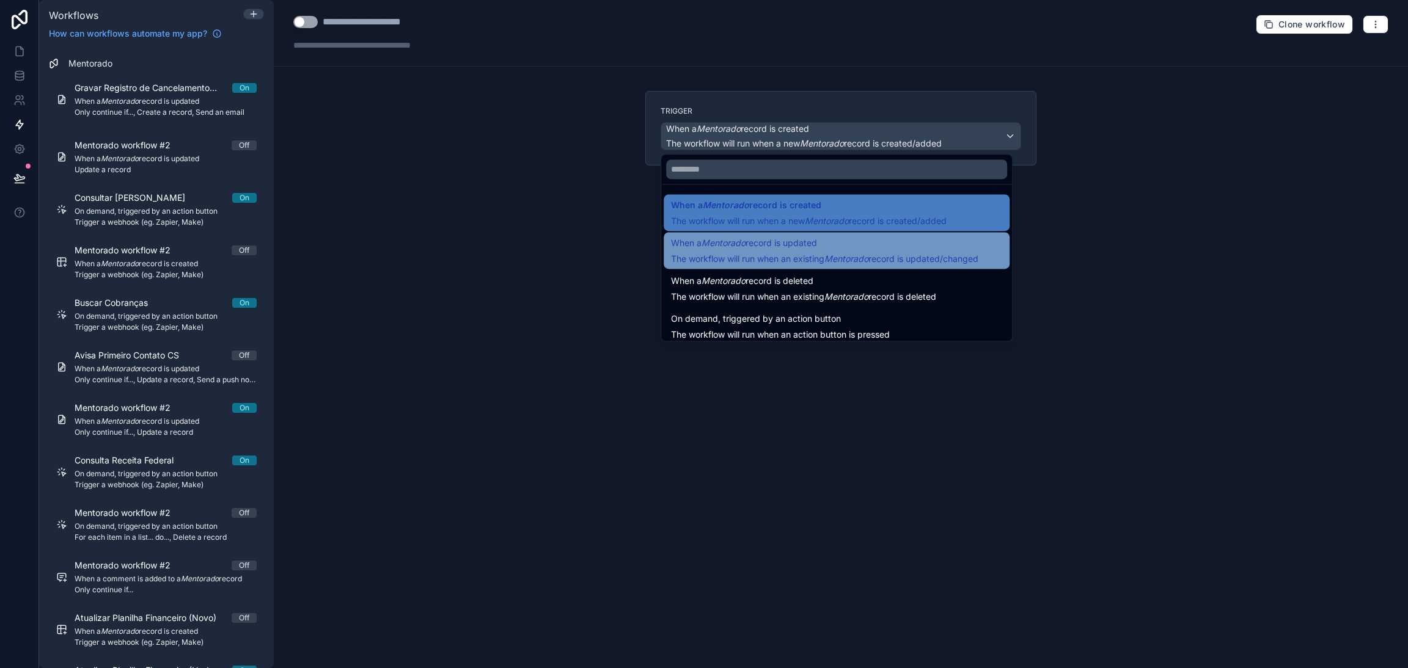
click at [802, 252] on div "When a Mentorado record is updated The workflow will run when an existing Mento…" at bounding box center [824, 250] width 307 height 29
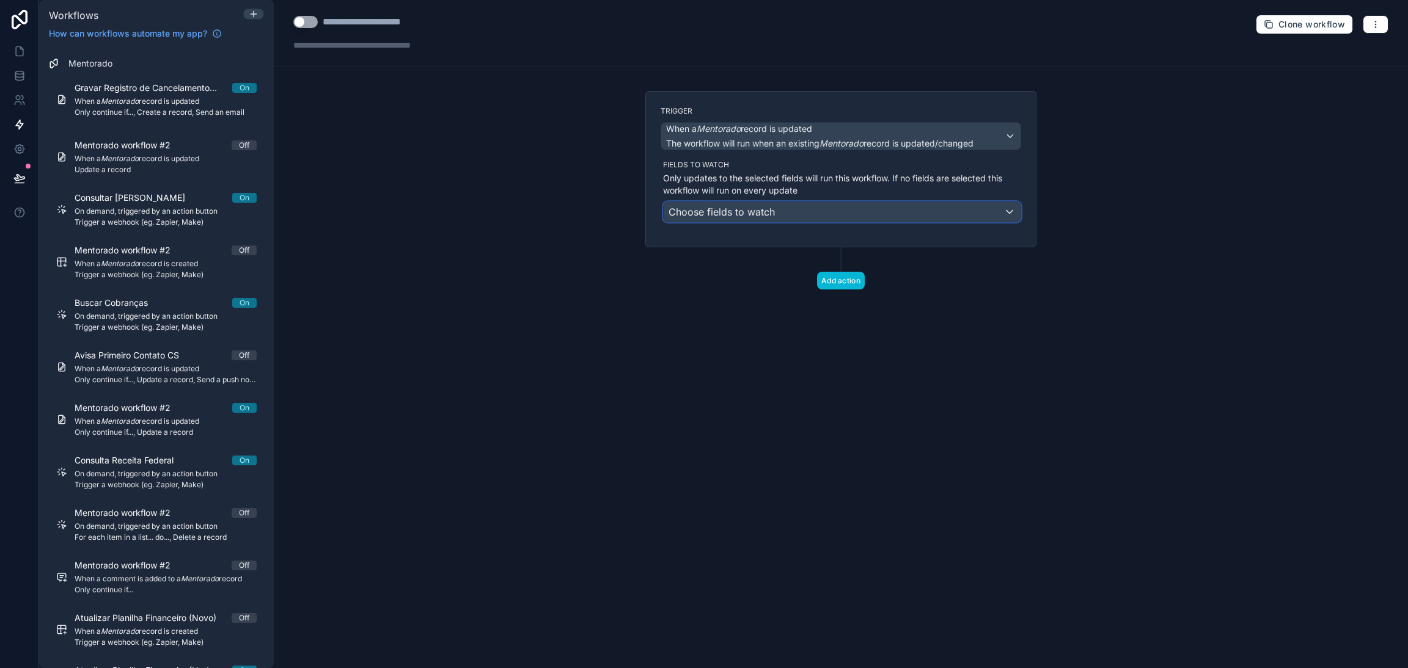
click at [795, 214] on div "Choose fields to watch" at bounding box center [842, 212] width 357 height 20
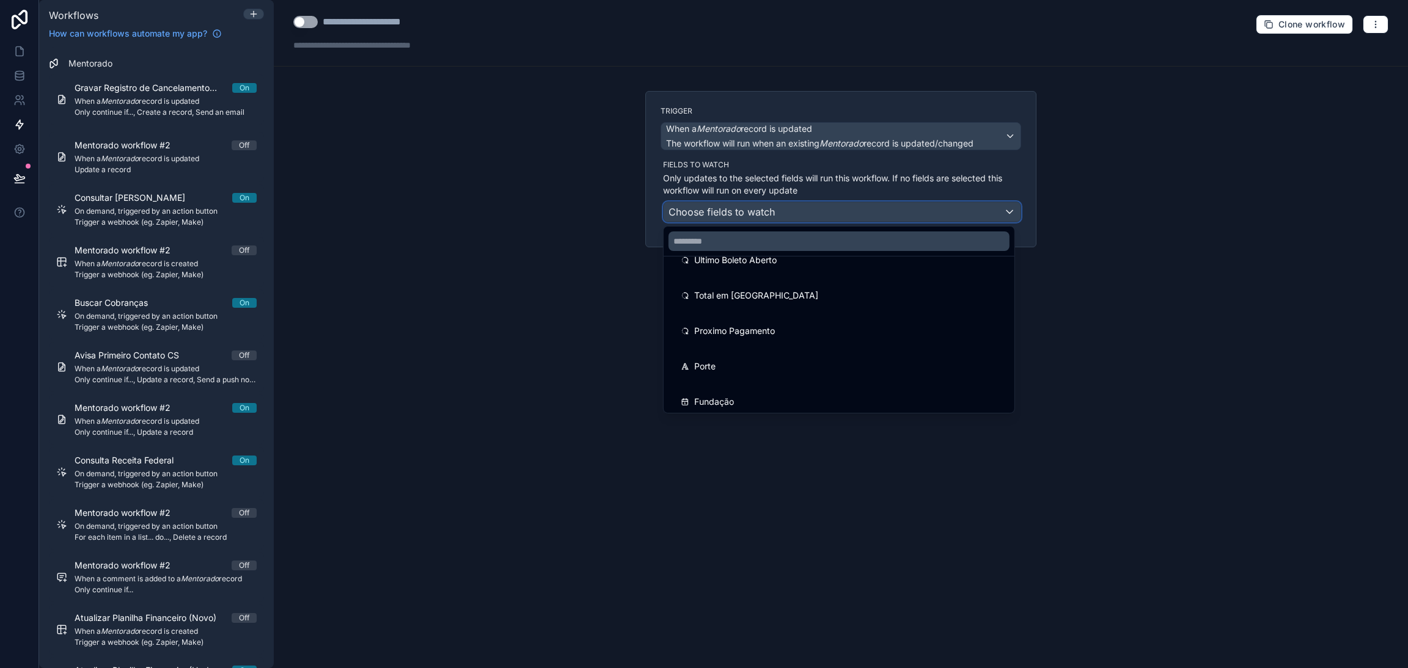
scroll to position [3025, 0]
click at [738, 242] on input "text" at bounding box center [838, 242] width 341 height 20
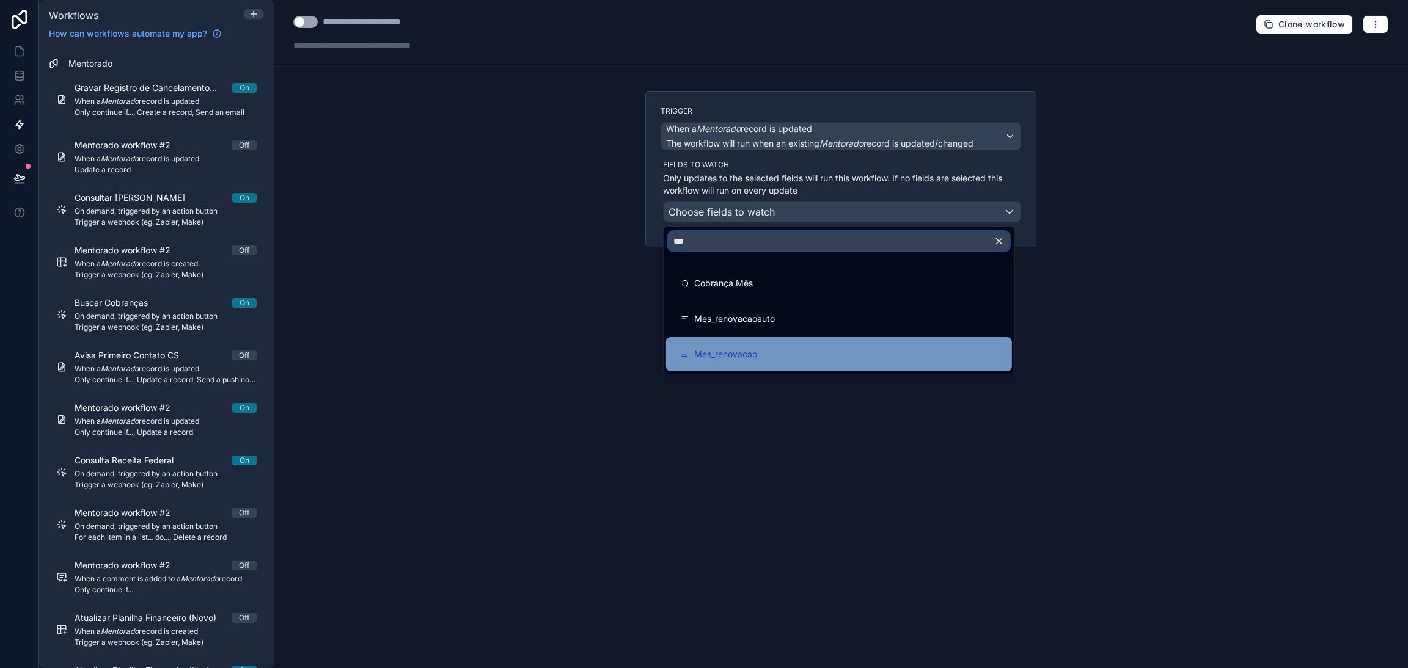
type input "***"
click at [756, 339] on div "Mes_renovacao" at bounding box center [839, 354] width 346 height 34
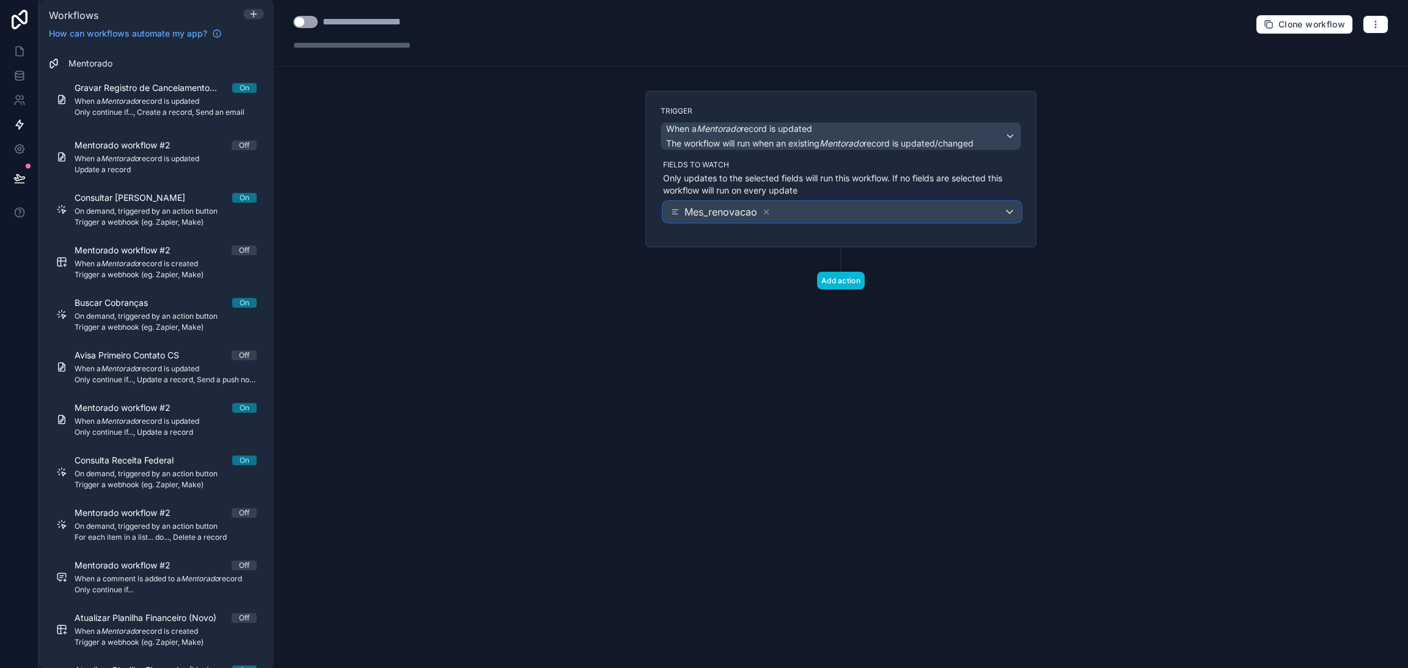
click at [791, 218] on div "Mes_renovacao" at bounding box center [842, 212] width 357 height 20
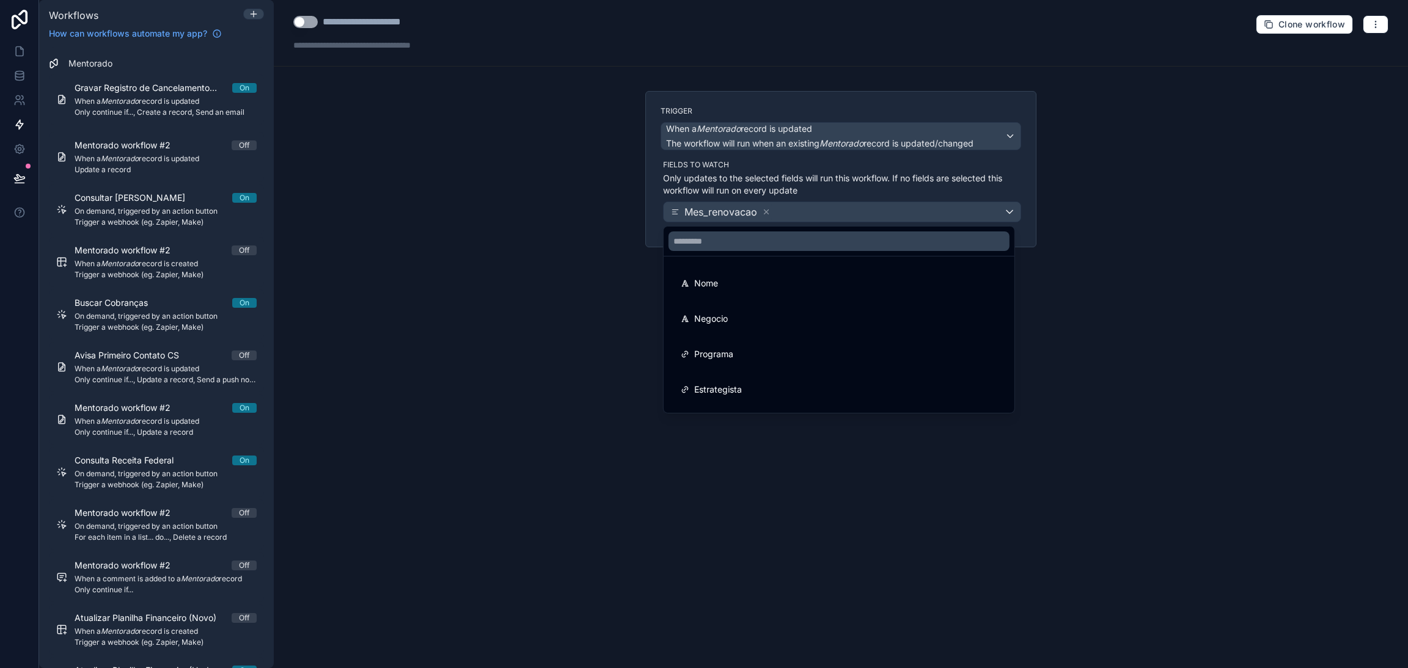
click at [824, 213] on div at bounding box center [704, 334] width 1408 height 668
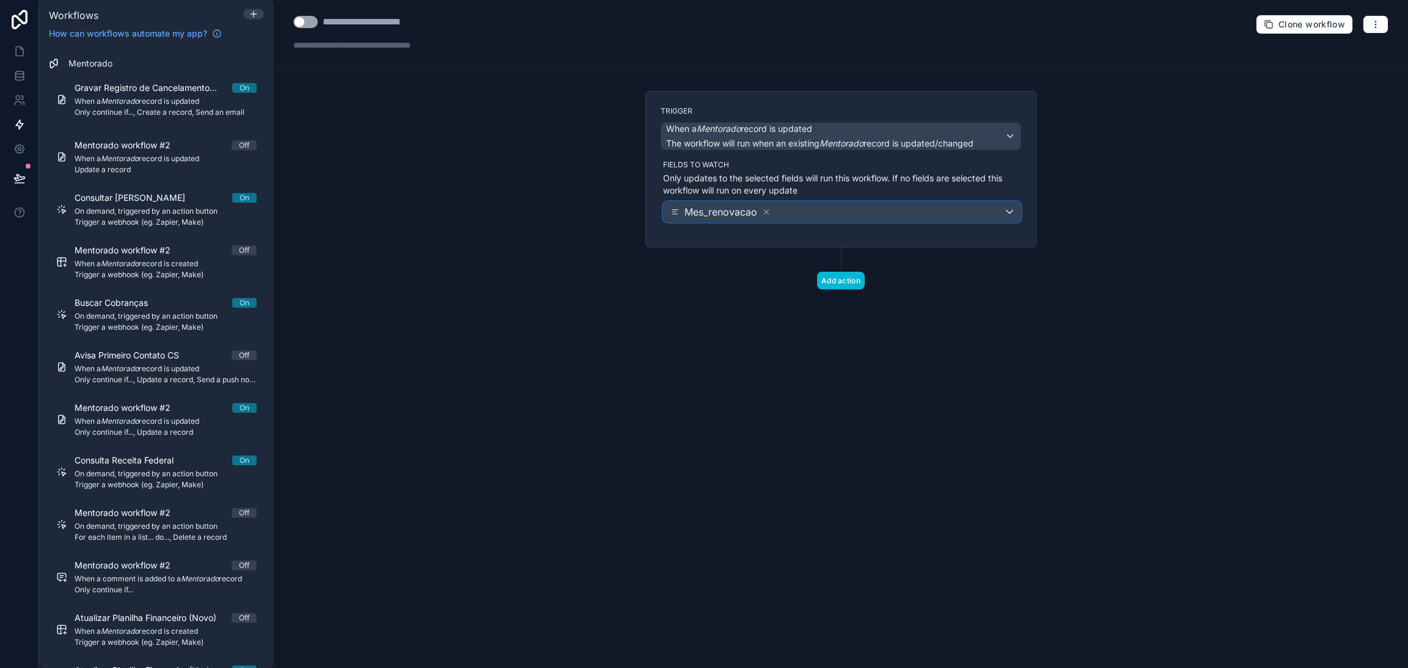
click at [830, 213] on div "Mes_renovacao" at bounding box center [842, 212] width 357 height 20
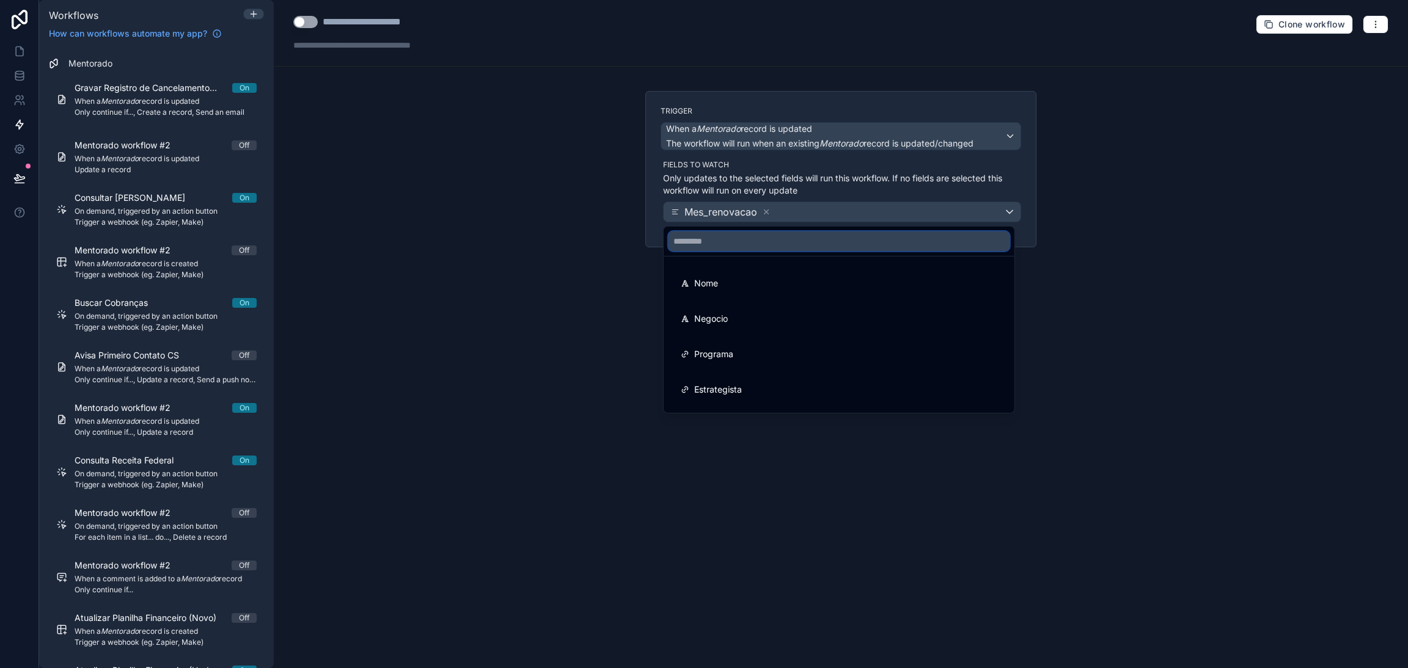
click at [812, 243] on input "text" at bounding box center [838, 242] width 341 height 20
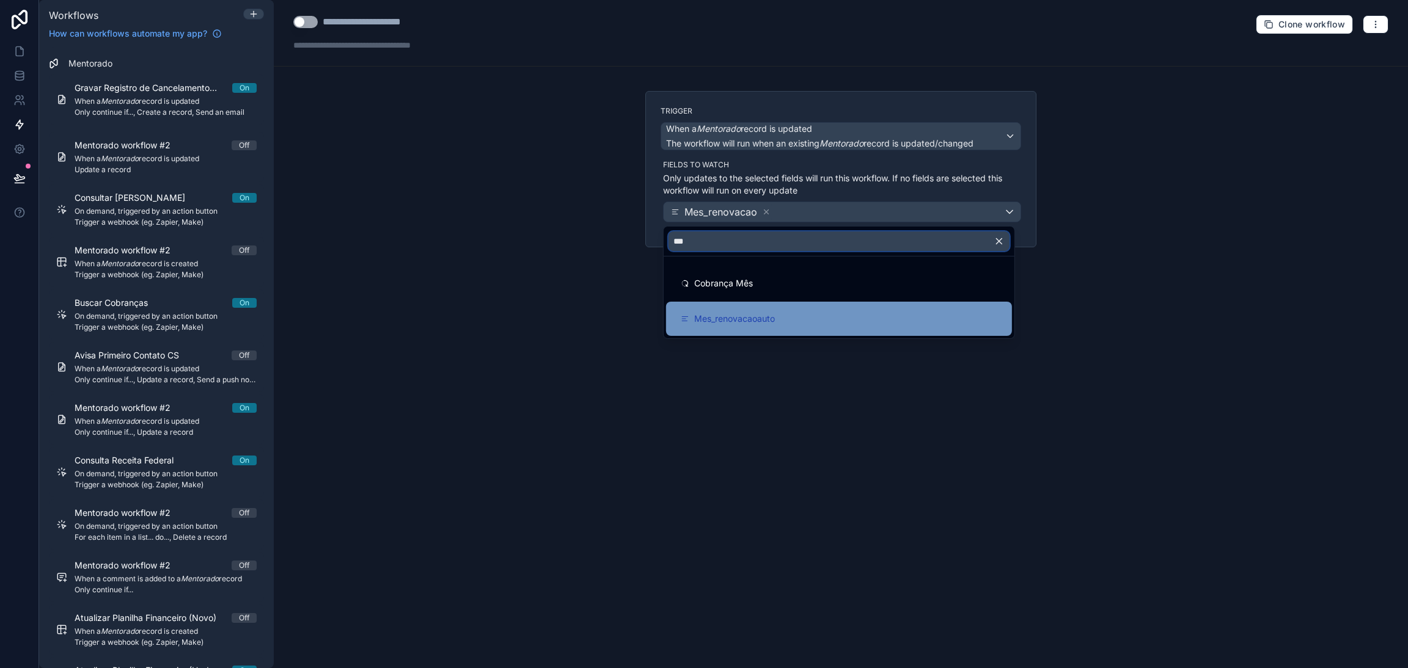
type input "***"
click at [793, 308] on div "Mes_renovacaoauto" at bounding box center [839, 319] width 346 height 34
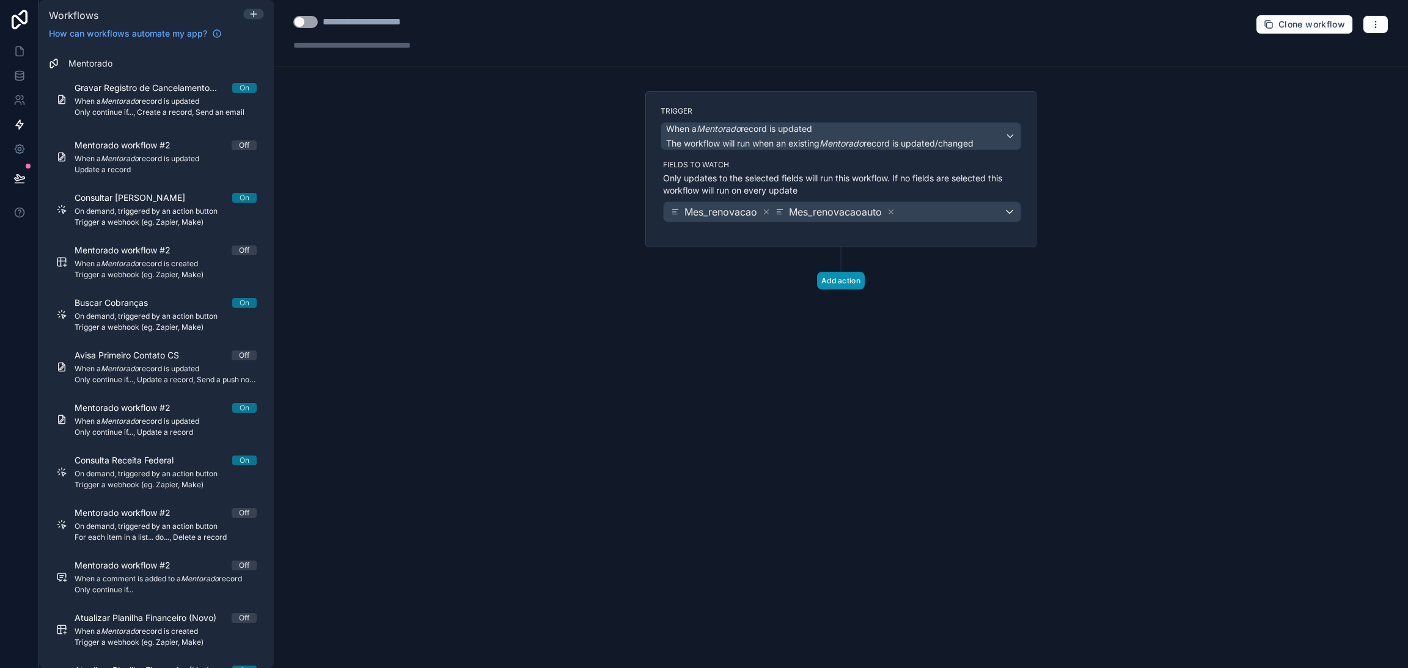
click at [848, 278] on button "Add action" at bounding box center [841, 281] width 48 height 18
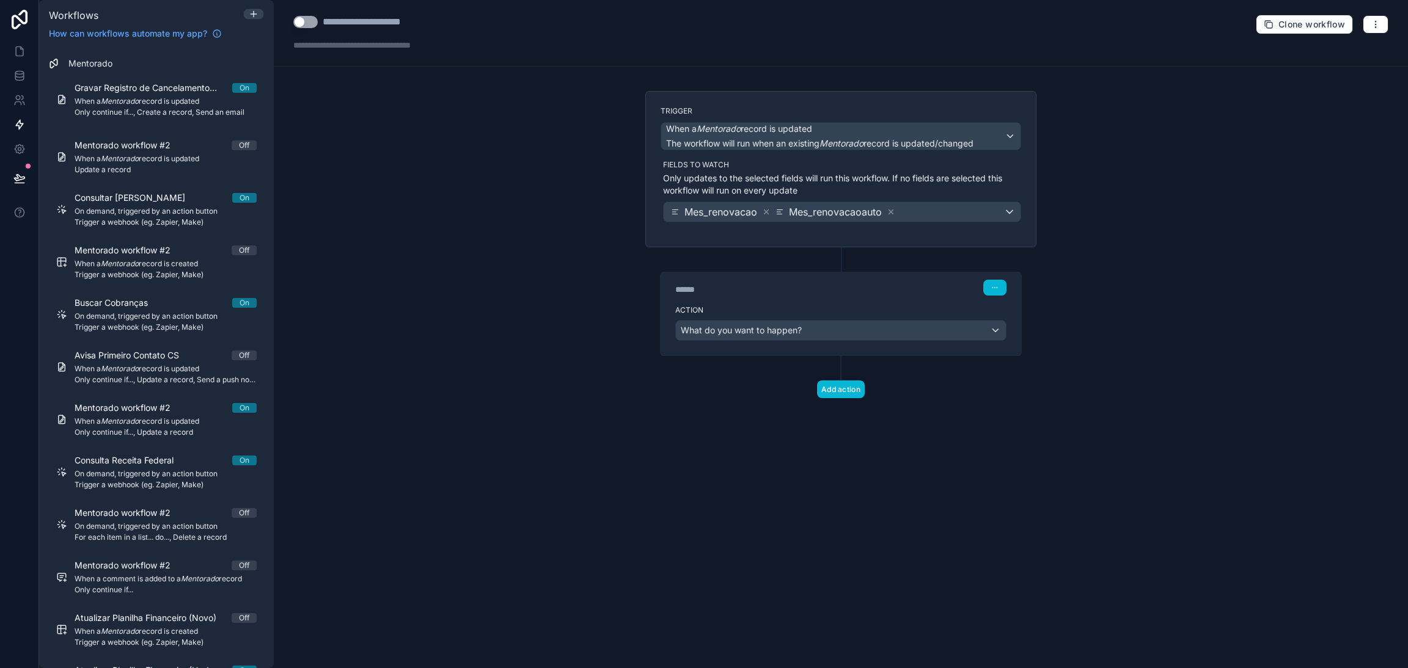
click at [798, 317] on div "Action What do you want to happen?" at bounding box center [841, 328] width 361 height 55
click at [799, 326] on span "What do you want to happen?" at bounding box center [741, 330] width 121 height 10
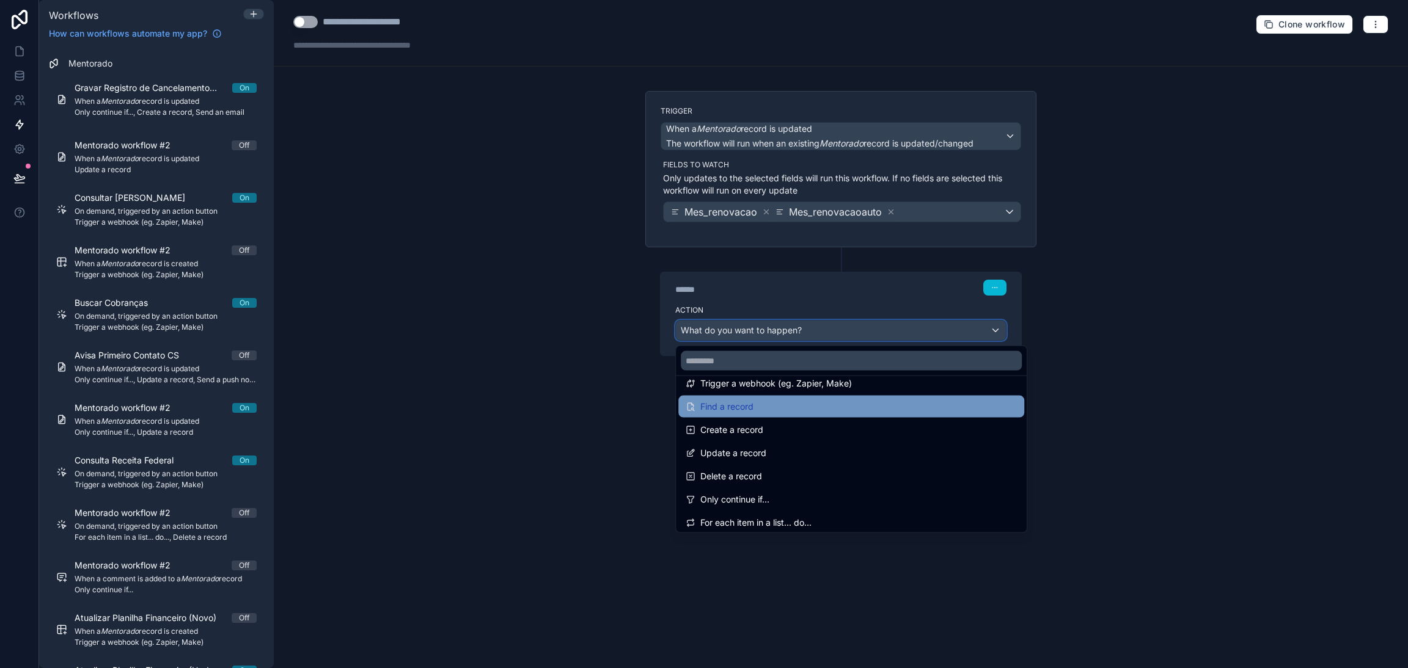
scroll to position [92, 0]
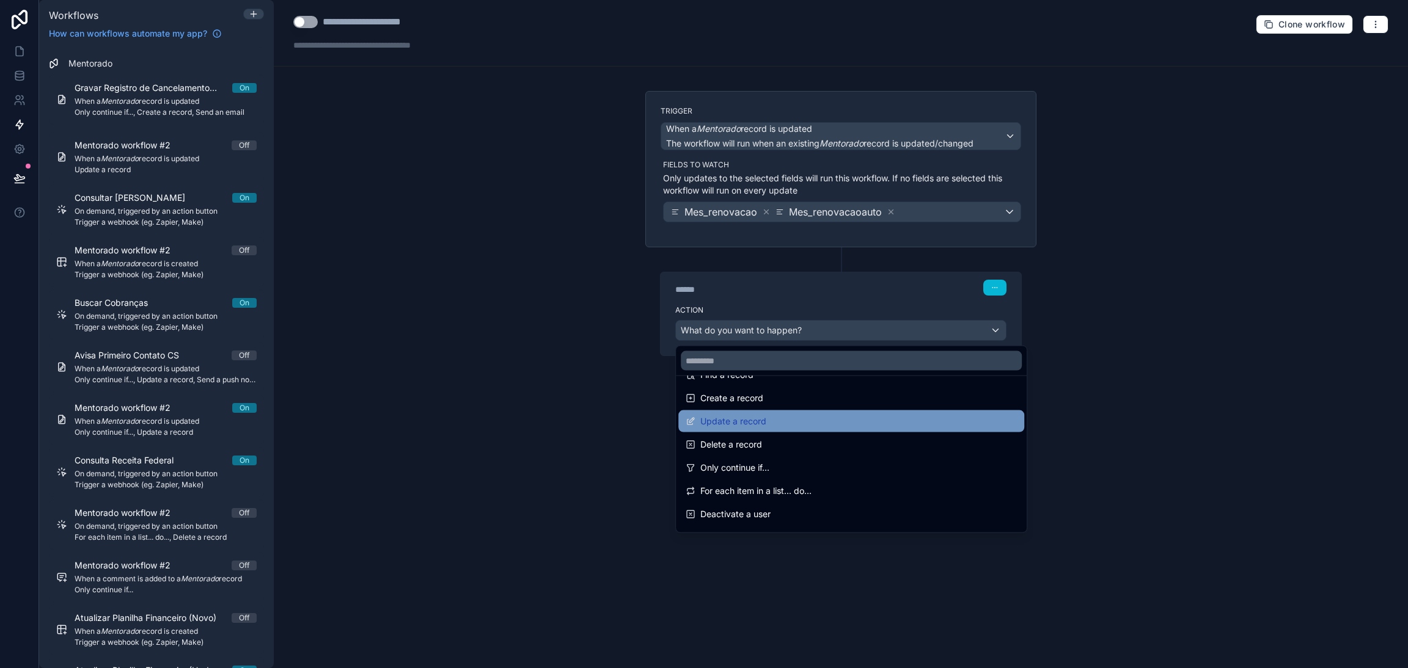
click at [745, 426] on span "Update a record" at bounding box center [733, 421] width 66 height 15
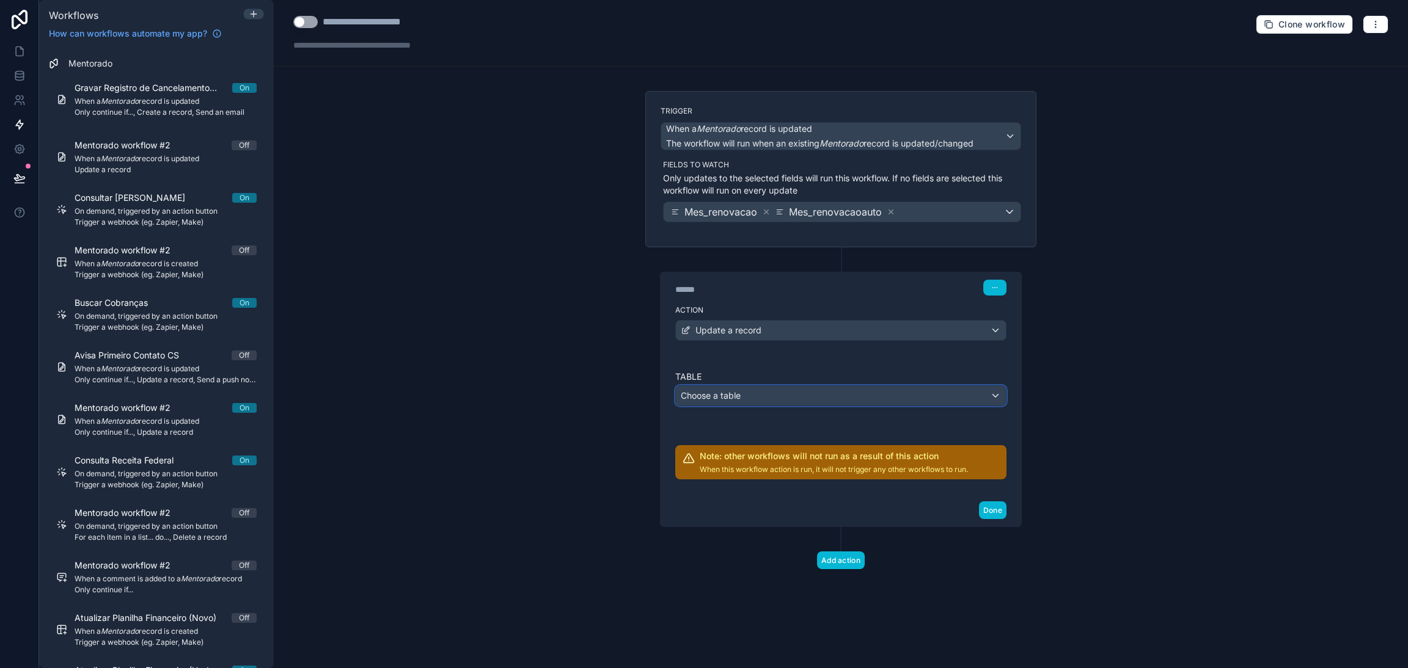
click at [767, 397] on div "Choose a table" at bounding box center [841, 396] width 330 height 20
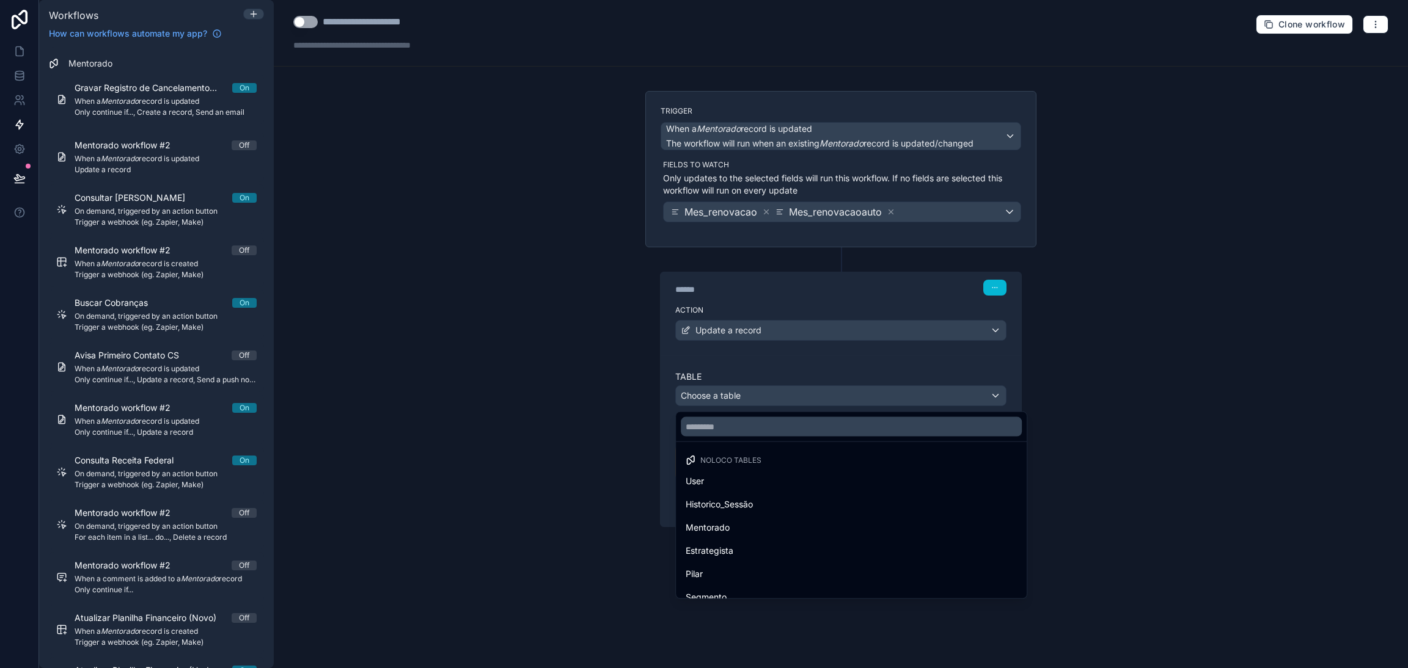
click at [718, 532] on span "Mentorado" at bounding box center [708, 528] width 44 height 15
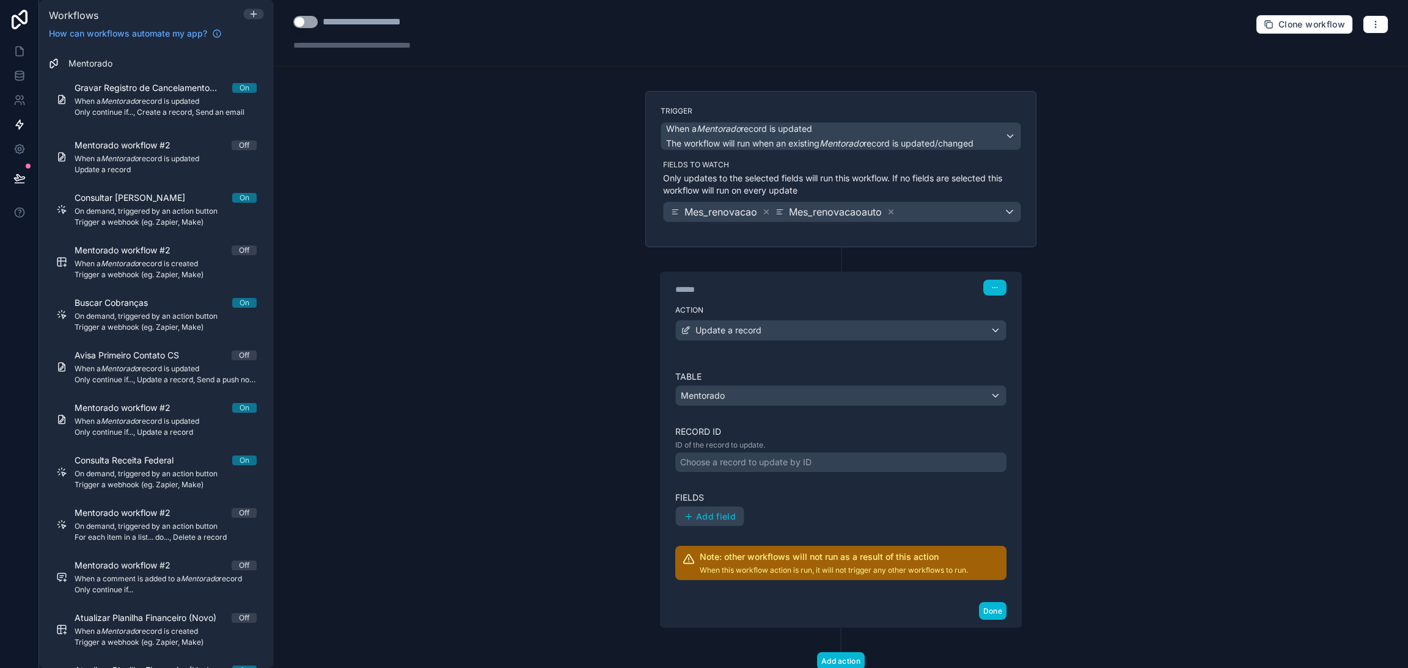
click at [742, 466] on div "Choose a record to update by ID" at bounding box center [745, 462] width 131 height 12
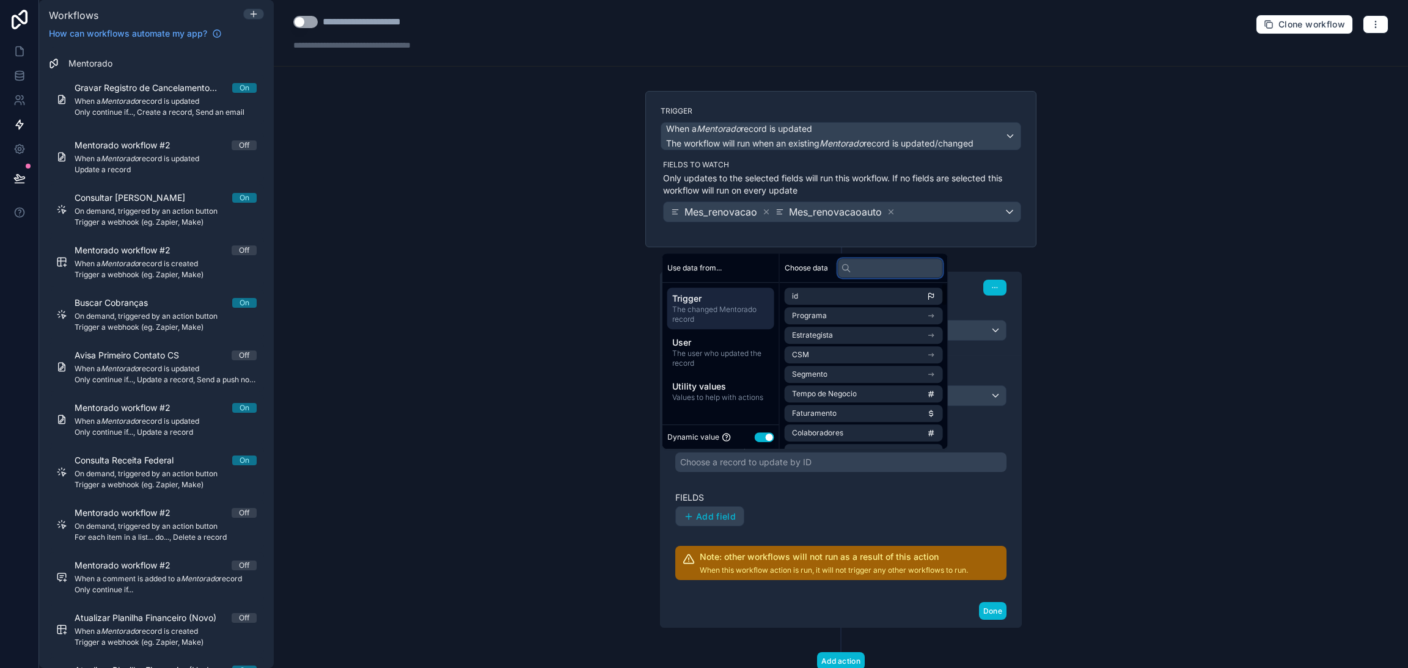
click at [871, 276] on input "text" at bounding box center [890, 268] width 105 height 20
type input "*"
click at [1044, 367] on div "**********" at bounding box center [841, 334] width 1134 height 668
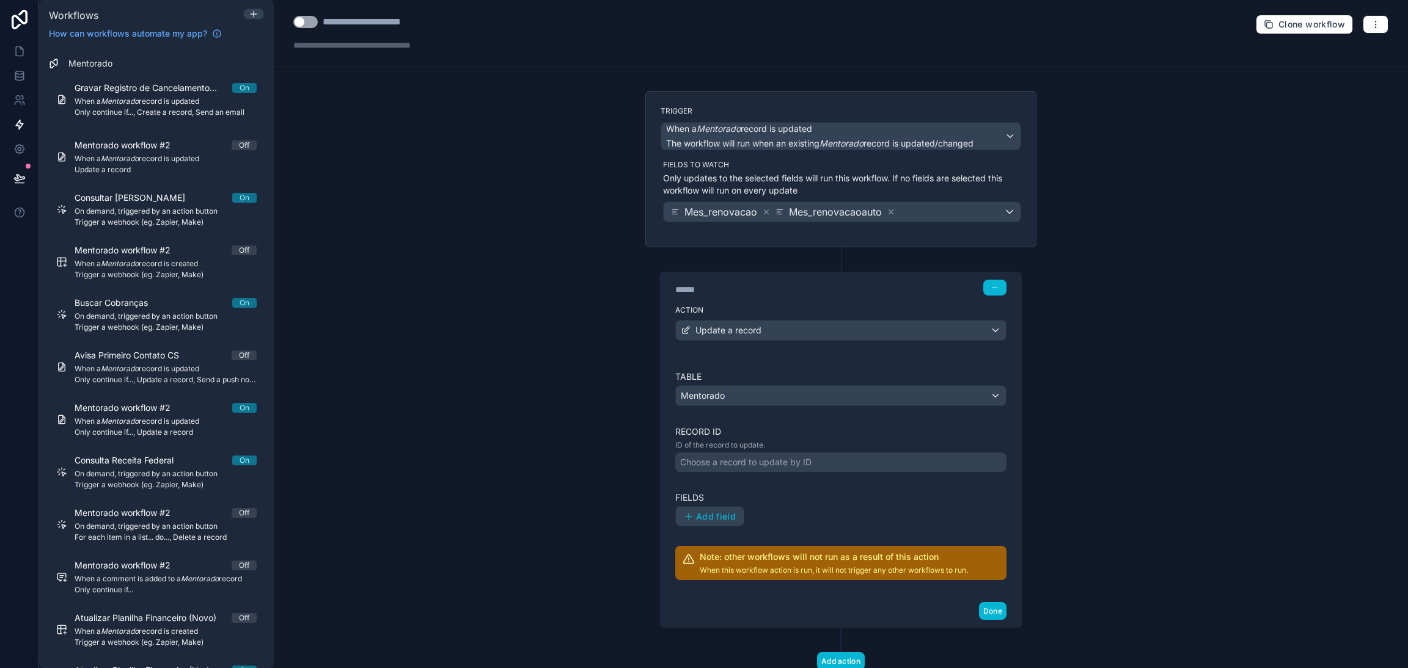
click at [760, 466] on div "Choose a record to update by ID" at bounding box center [745, 462] width 131 height 12
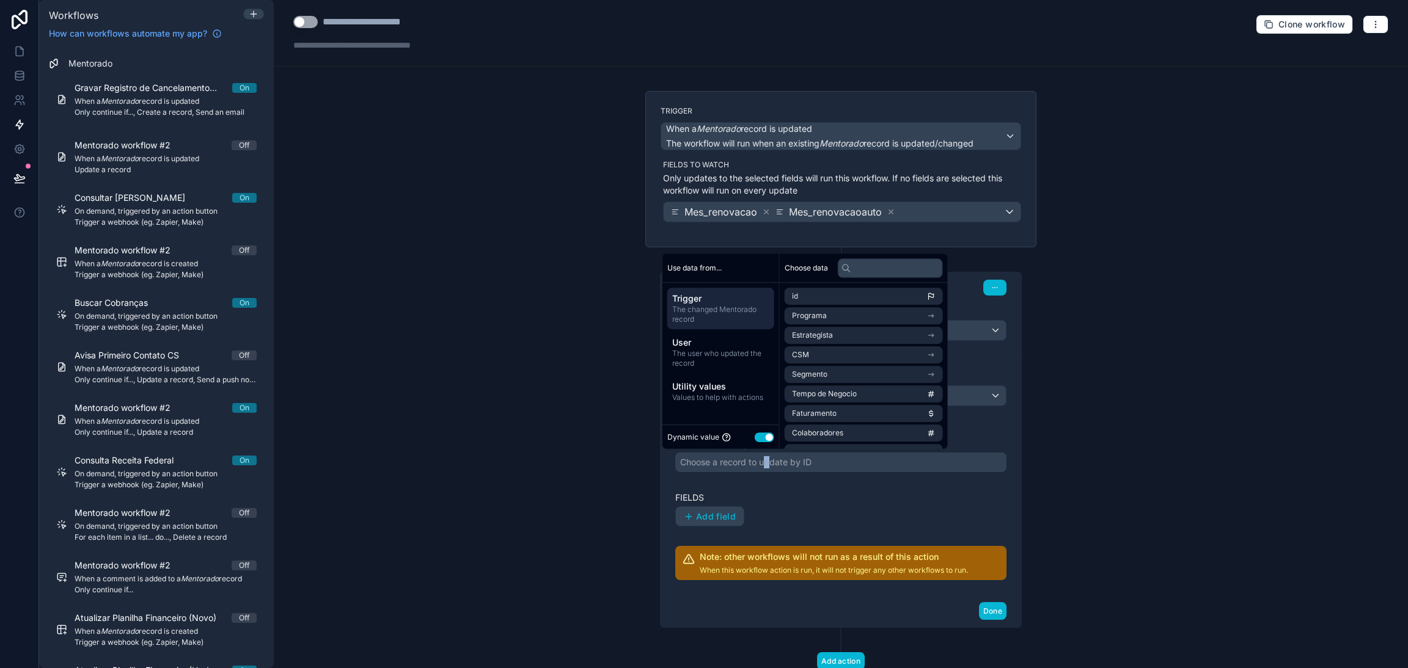
click at [761, 437] on button "Use setting" at bounding box center [765, 438] width 20 height 10
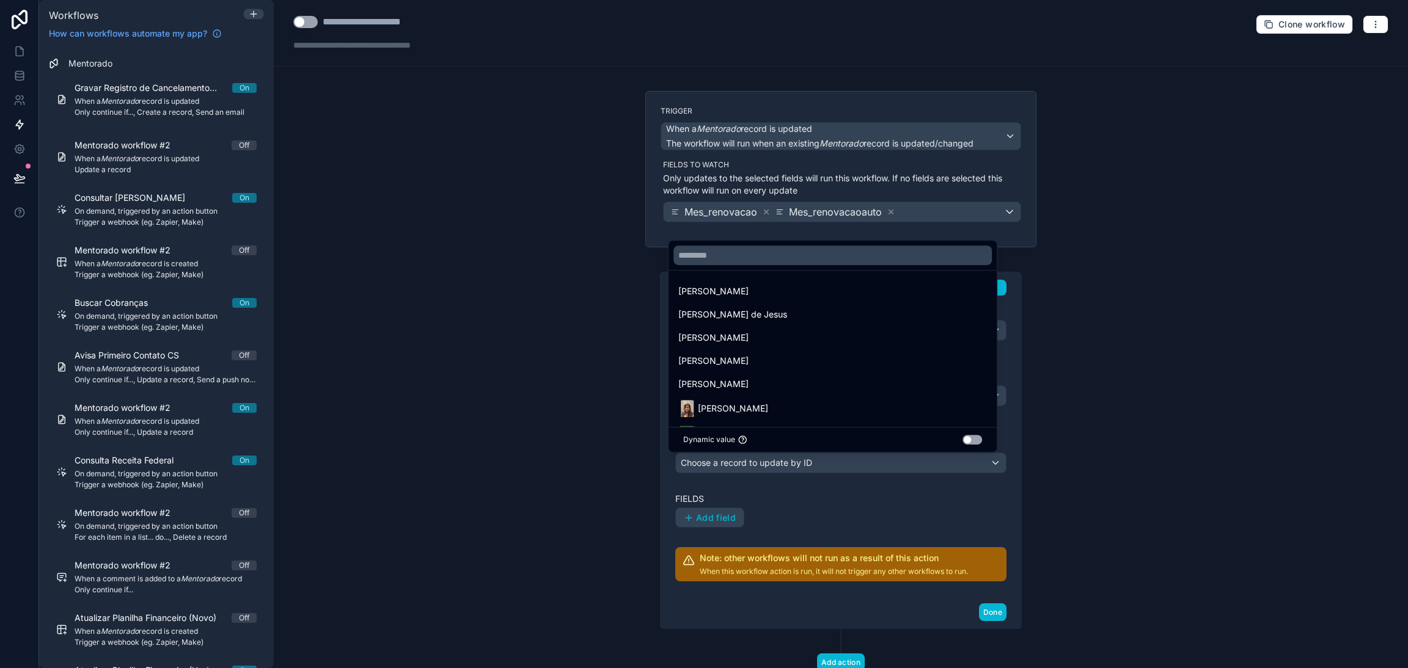
click at [779, 469] on div at bounding box center [704, 334] width 1408 height 668
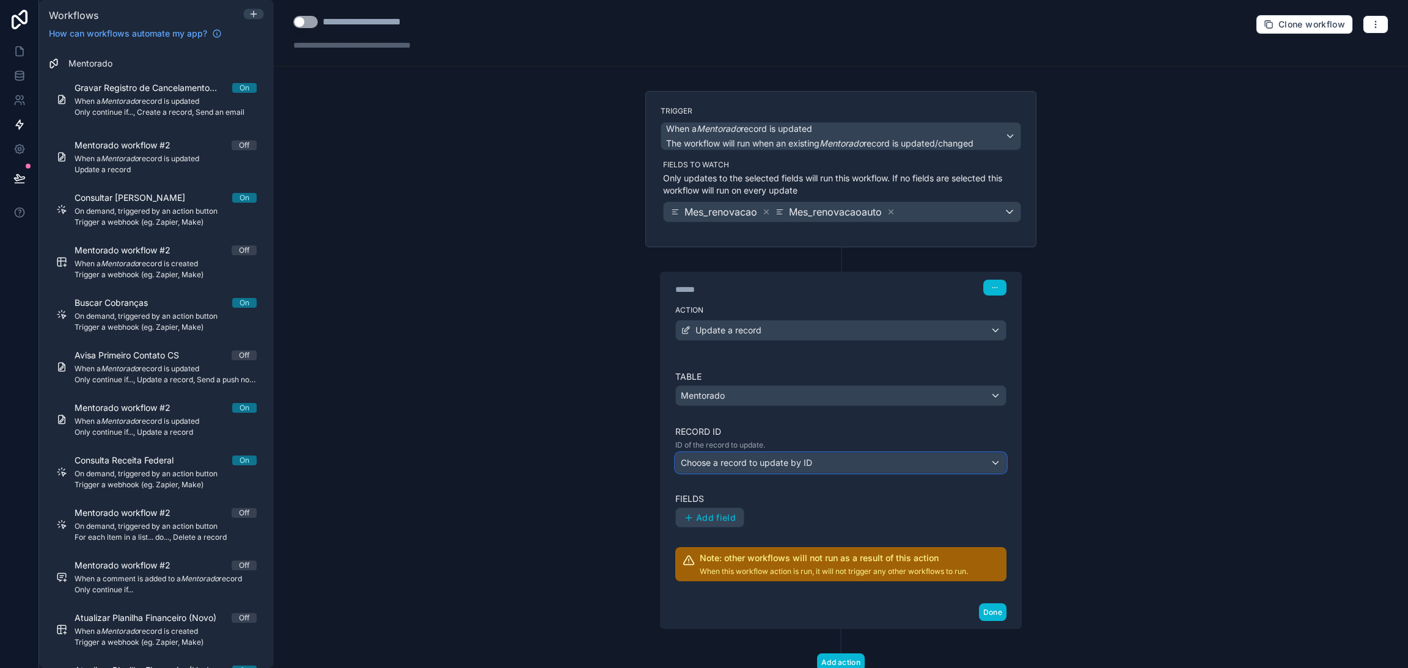
click at [779, 469] on span "Choose a record to update by ID" at bounding box center [746, 463] width 131 height 12
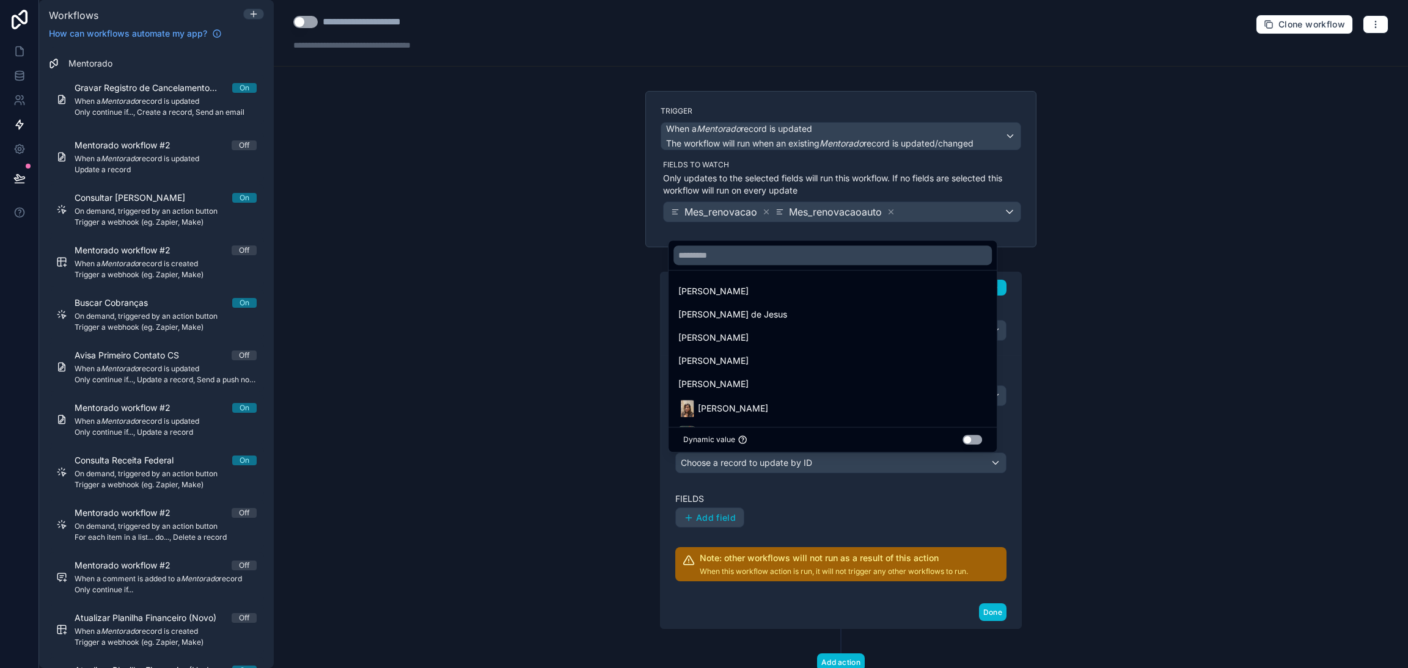
click at [780, 467] on div at bounding box center [704, 334] width 1408 height 668
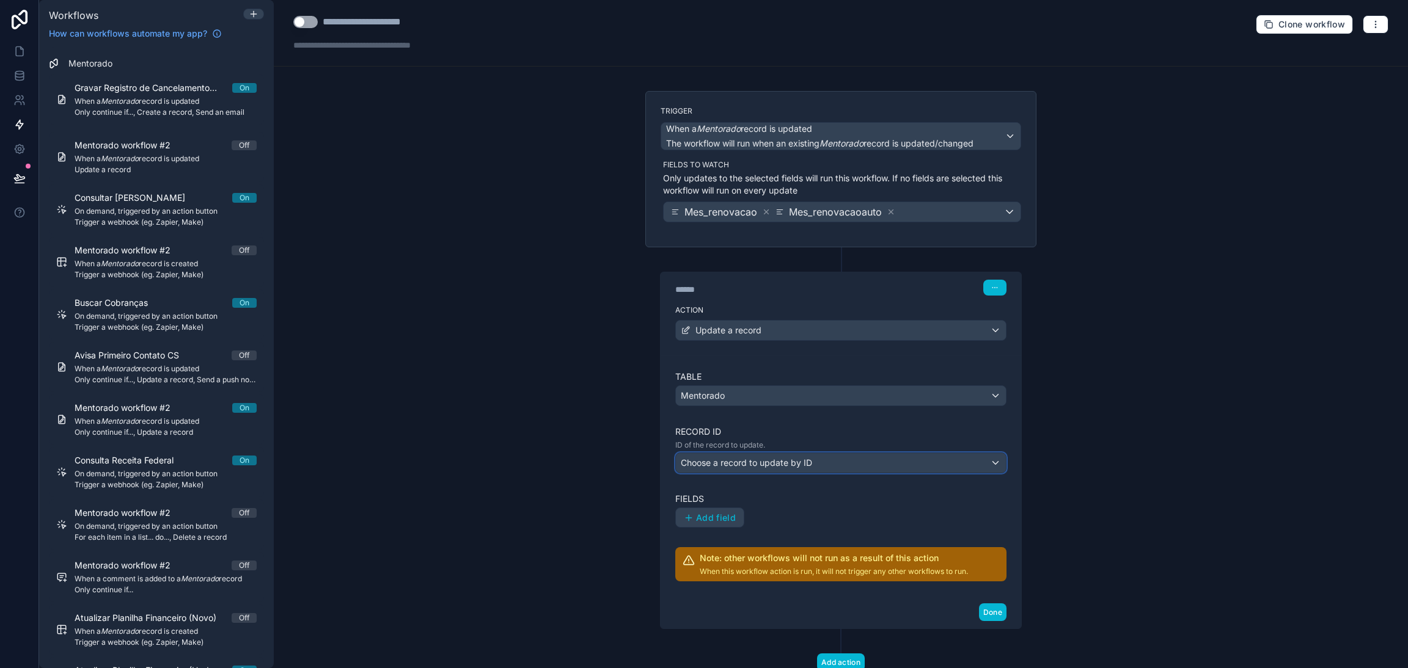
click at [935, 458] on div "Choose a record to update by ID" at bounding box center [841, 463] width 330 height 20
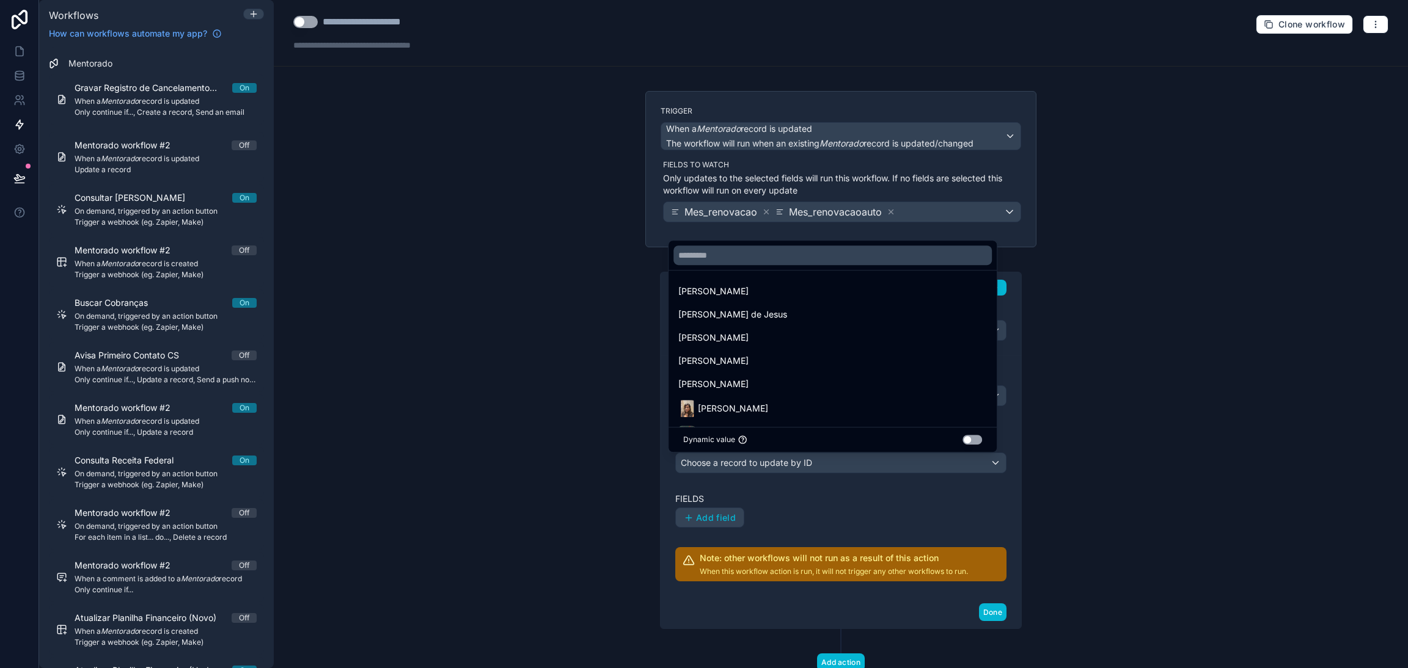
click at [977, 447] on div "Dynamic value Use setting" at bounding box center [832, 439] width 328 height 25
click at [974, 442] on button "Use setting" at bounding box center [972, 440] width 20 height 10
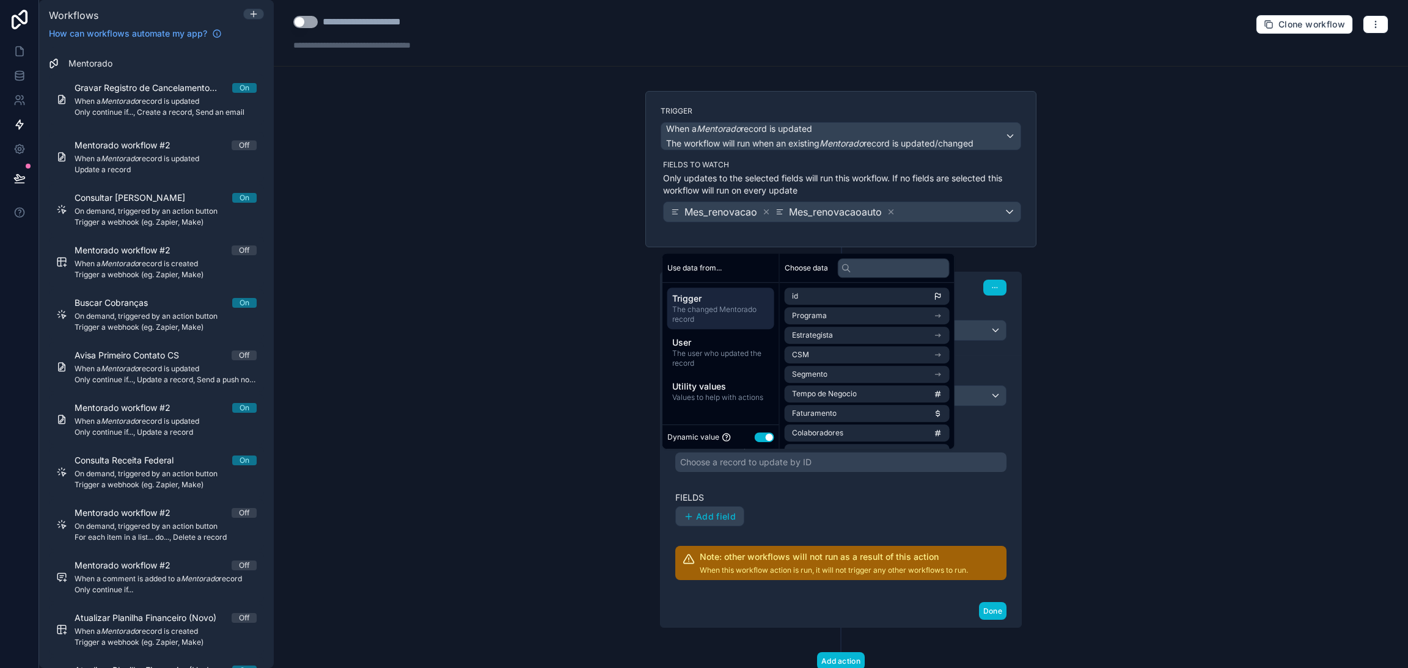
click at [877, 495] on label "Fields" at bounding box center [840, 498] width 331 height 12
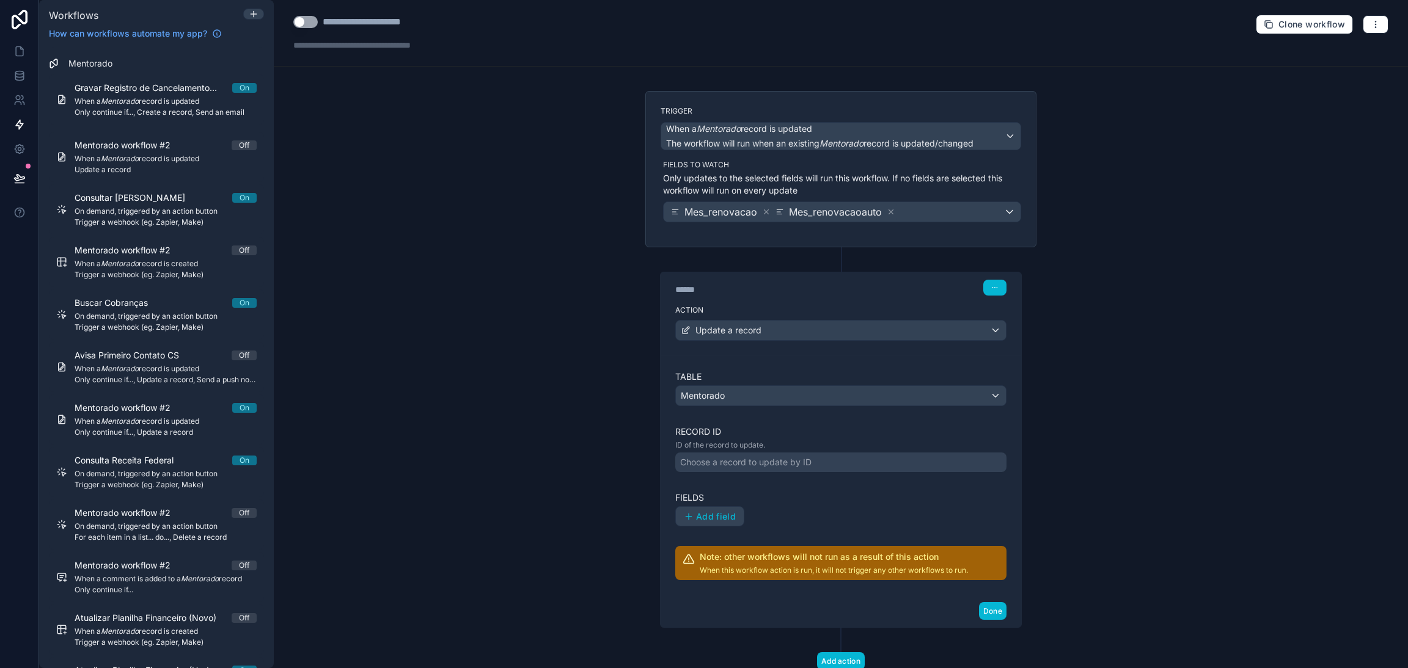
click at [764, 411] on div "Table Mentorado Record ID ID of the record to update. Choose a record to update…" at bounding box center [840, 476] width 331 height 210
click at [764, 401] on div "Mentorado" at bounding box center [841, 396] width 330 height 20
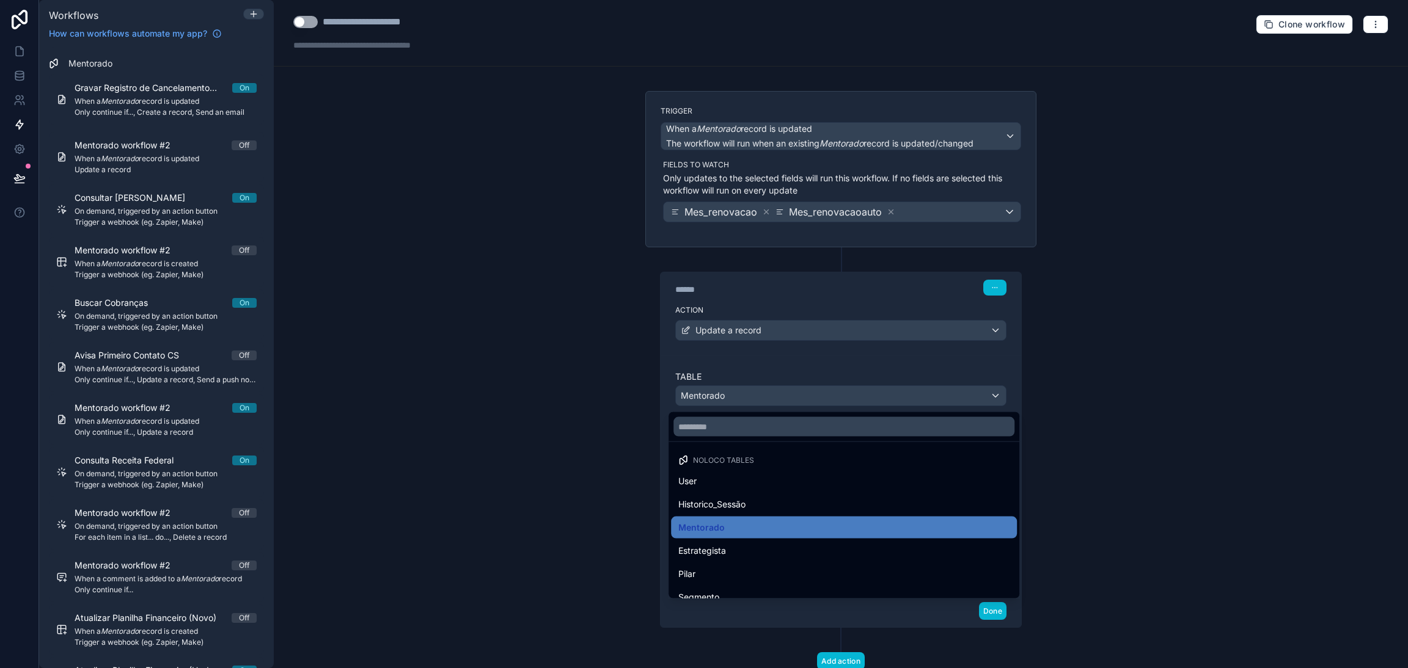
drag, startPoint x: 735, startPoint y: 522, endPoint x: 712, endPoint y: 532, distance: 24.6
click at [712, 532] on span "Mentorado" at bounding box center [701, 528] width 46 height 15
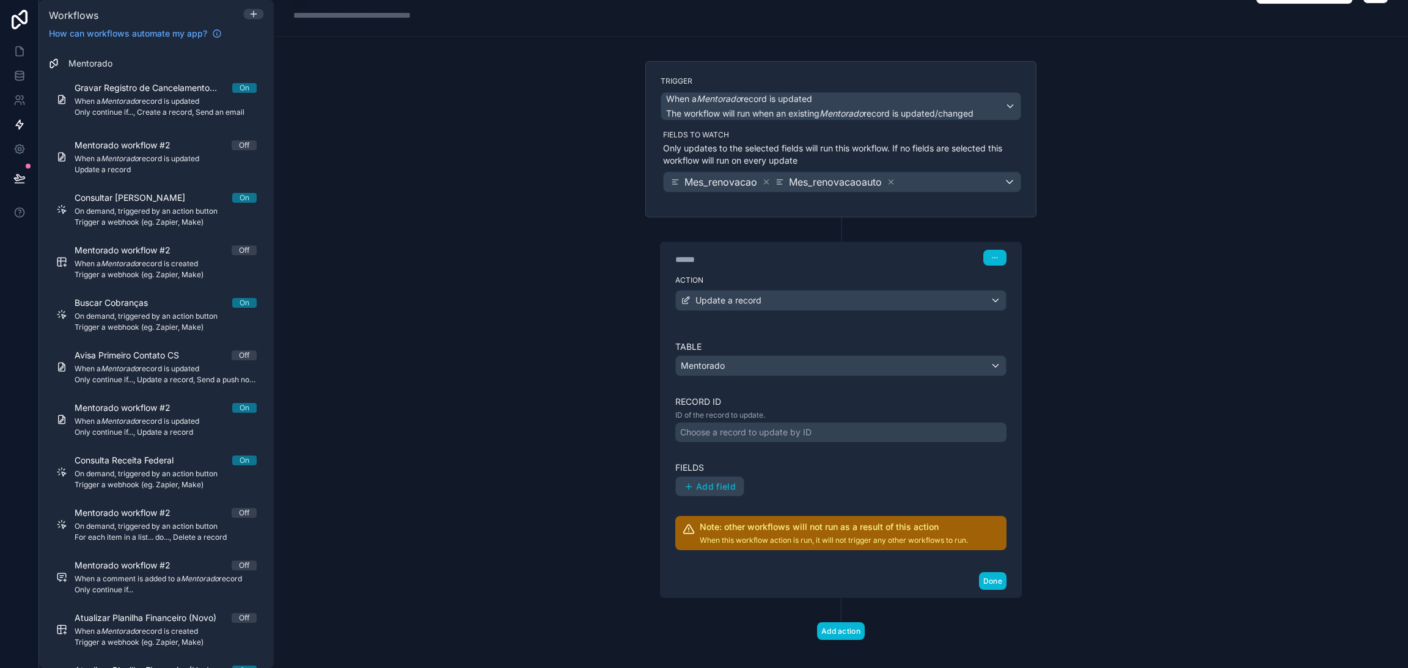
scroll to position [43, 0]
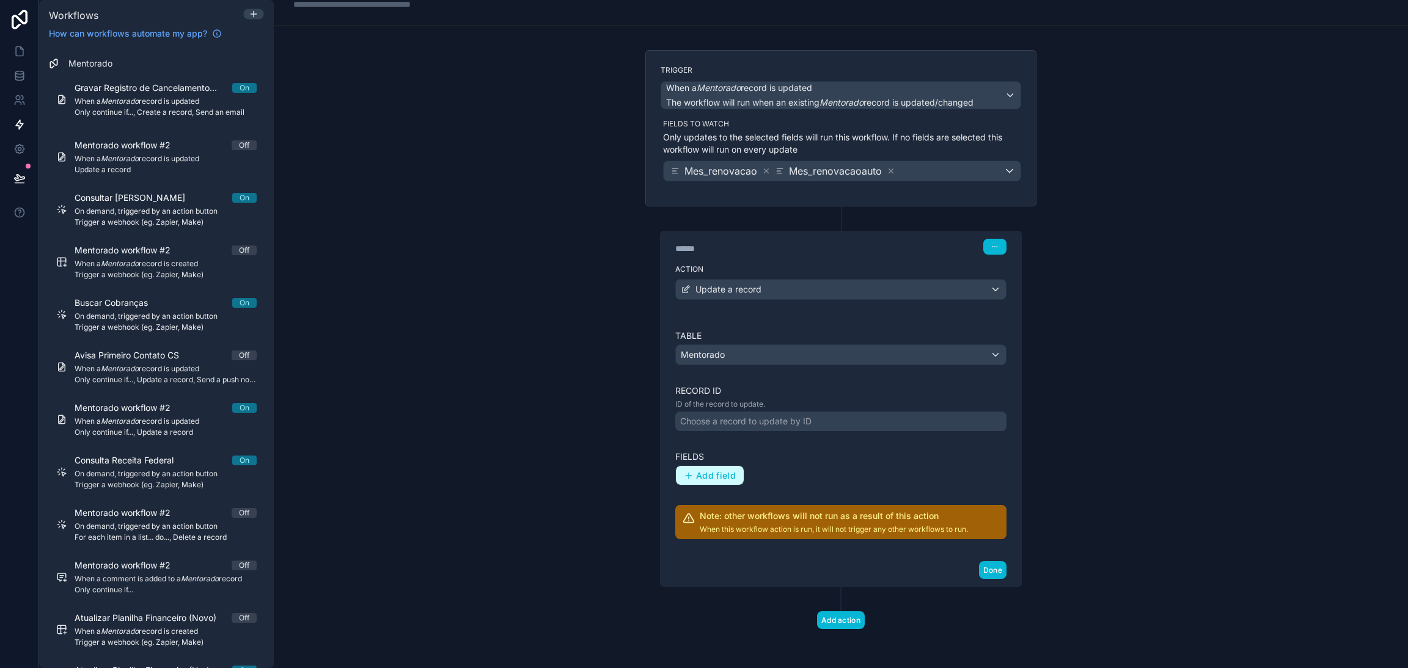
click at [725, 477] on span "Add field" at bounding box center [716, 475] width 40 height 11
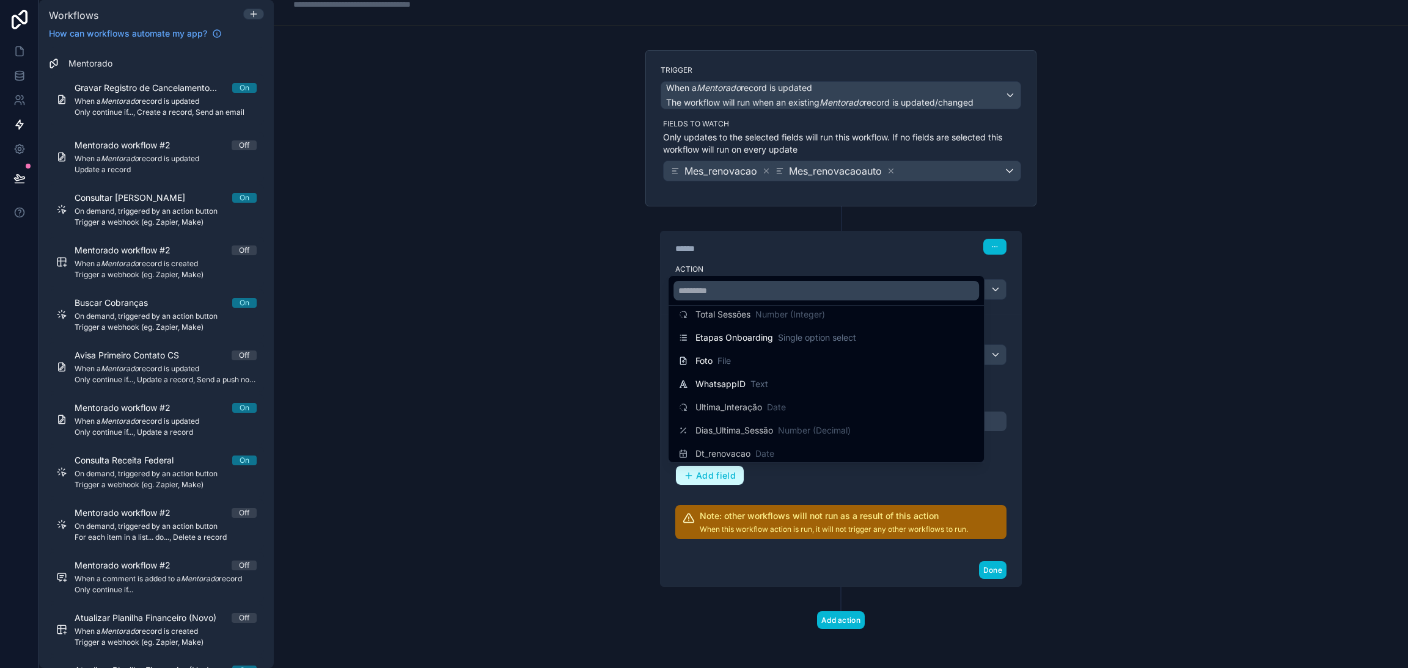
scroll to position [733, 0]
click at [725, 294] on input "text" at bounding box center [826, 291] width 306 height 20
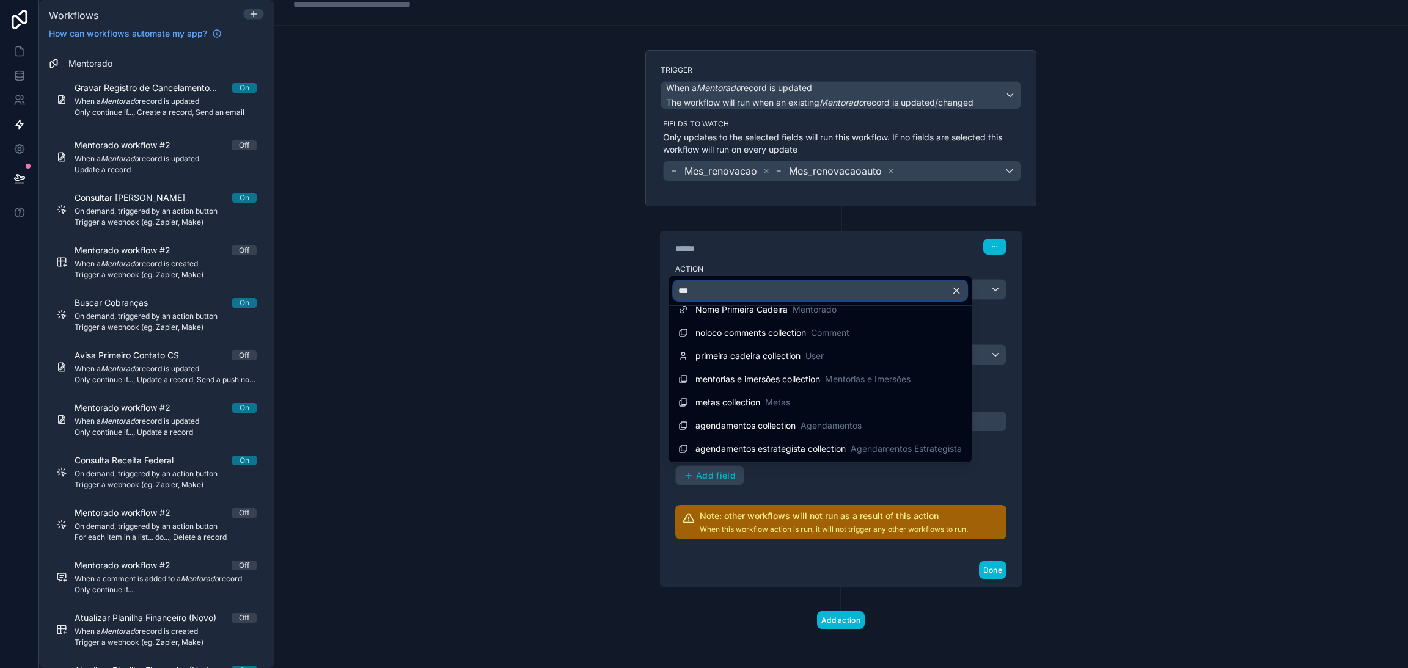
scroll to position [0, 0]
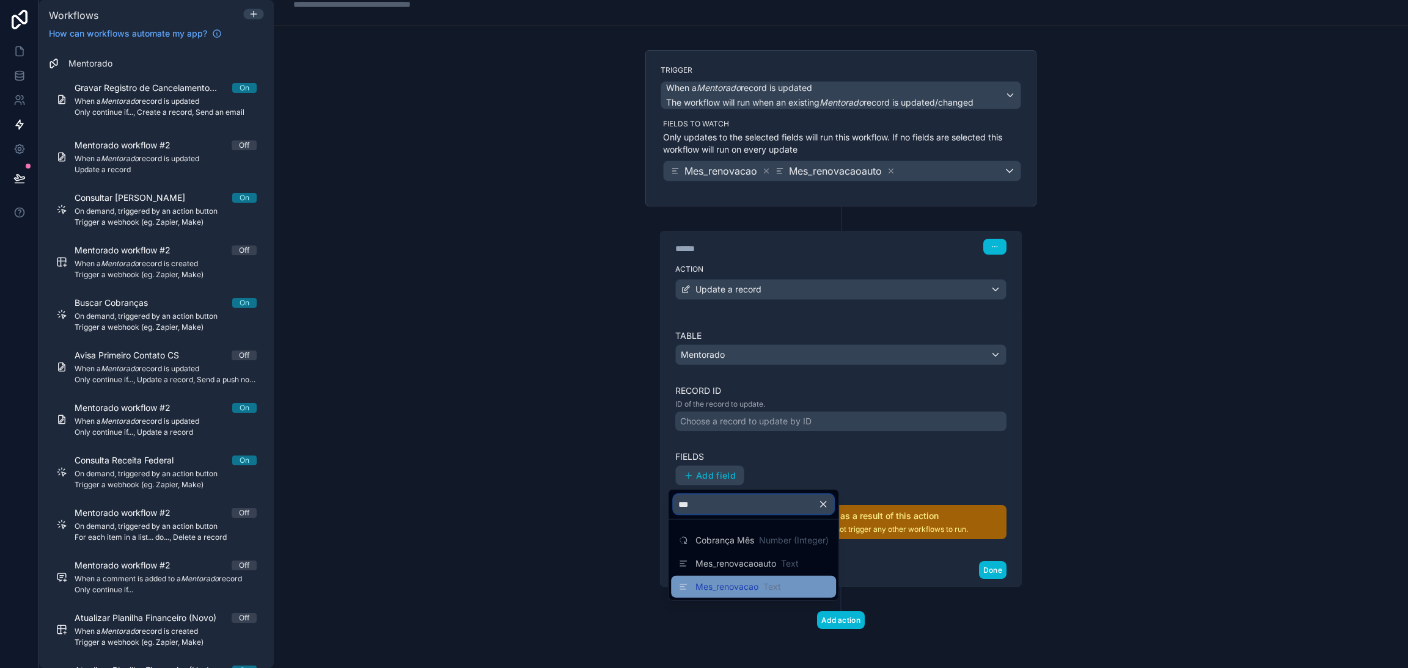
type input "***"
click at [743, 586] on span "Mes_renovacao" at bounding box center [726, 587] width 63 height 12
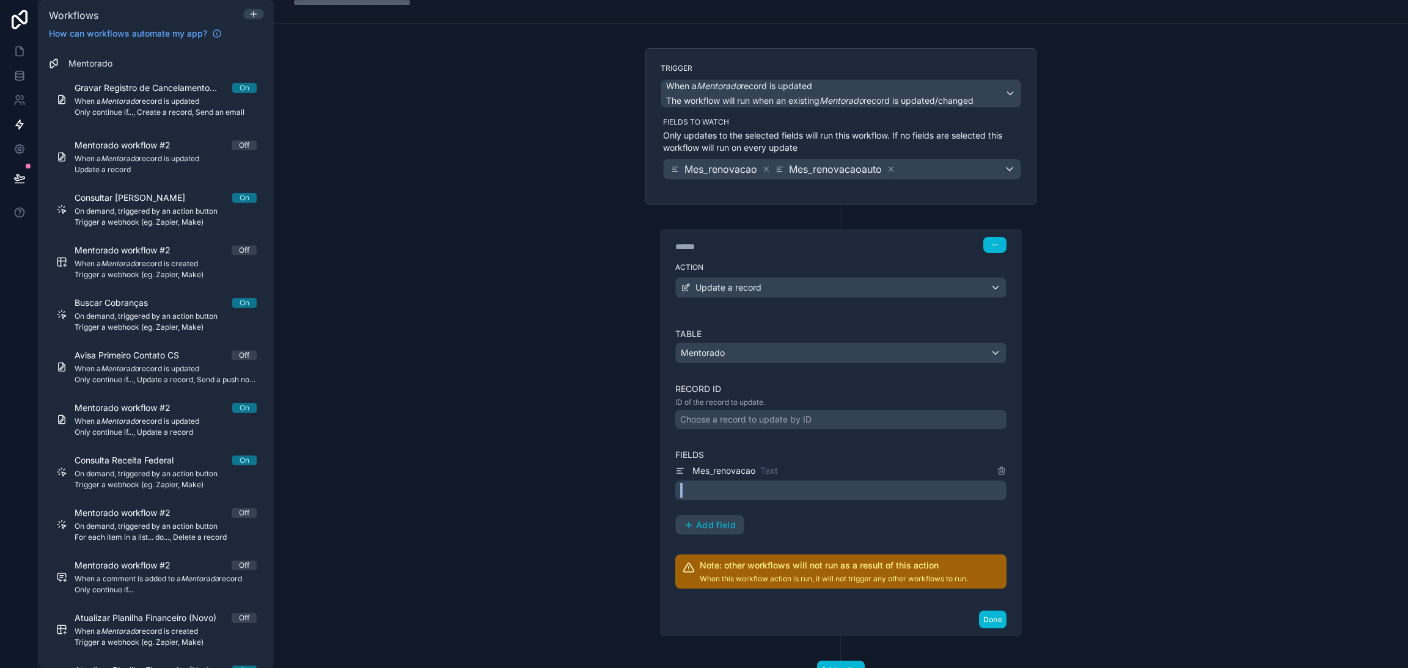
click at [921, 480] on div "Mes_renovacao Text ﻿" at bounding box center [840, 482] width 331 height 37
click at [923, 485] on p "﻿" at bounding box center [842, 490] width 324 height 15
click at [808, 536] on div "Table Mentorado Record ID ID of the record to update. Choose a record to update…" at bounding box center [840, 459] width 331 height 262
click at [764, 494] on p "﻿" at bounding box center [842, 490] width 324 height 15
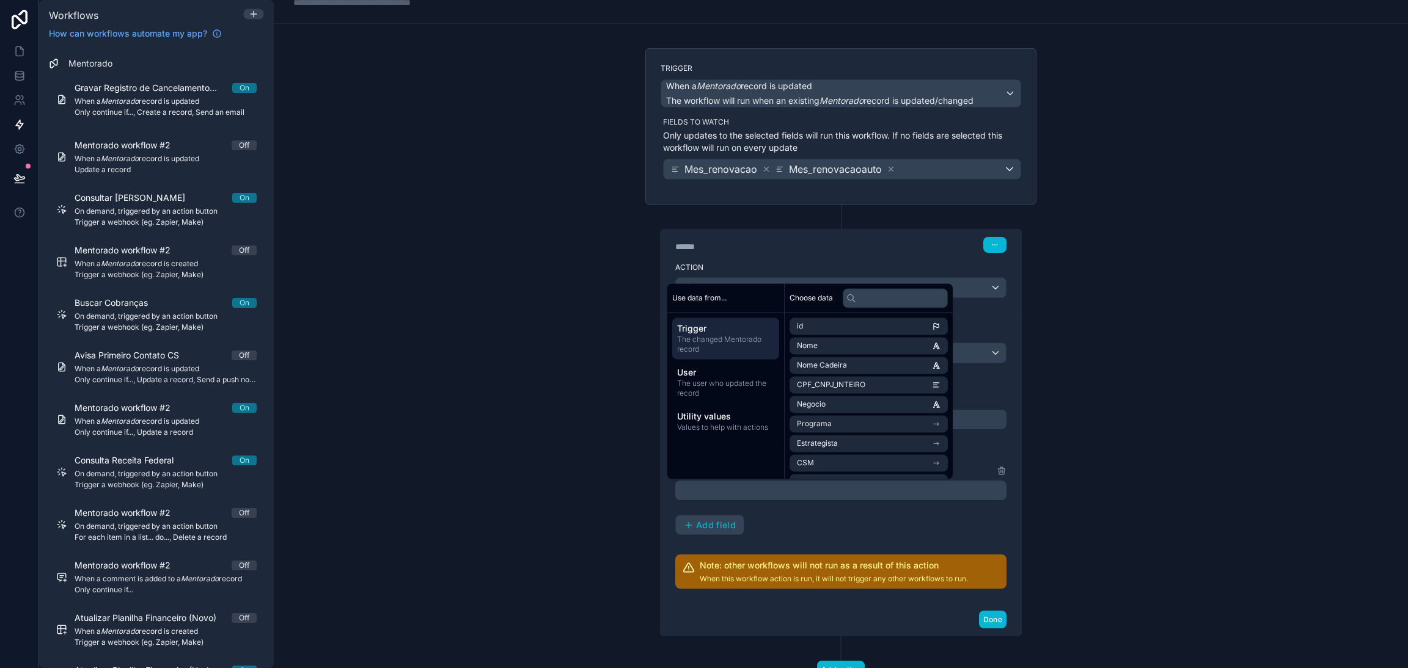
click at [889, 284] on div "Choose data" at bounding box center [869, 298] width 168 height 29
click at [897, 291] on input "text" at bounding box center [895, 298] width 105 height 20
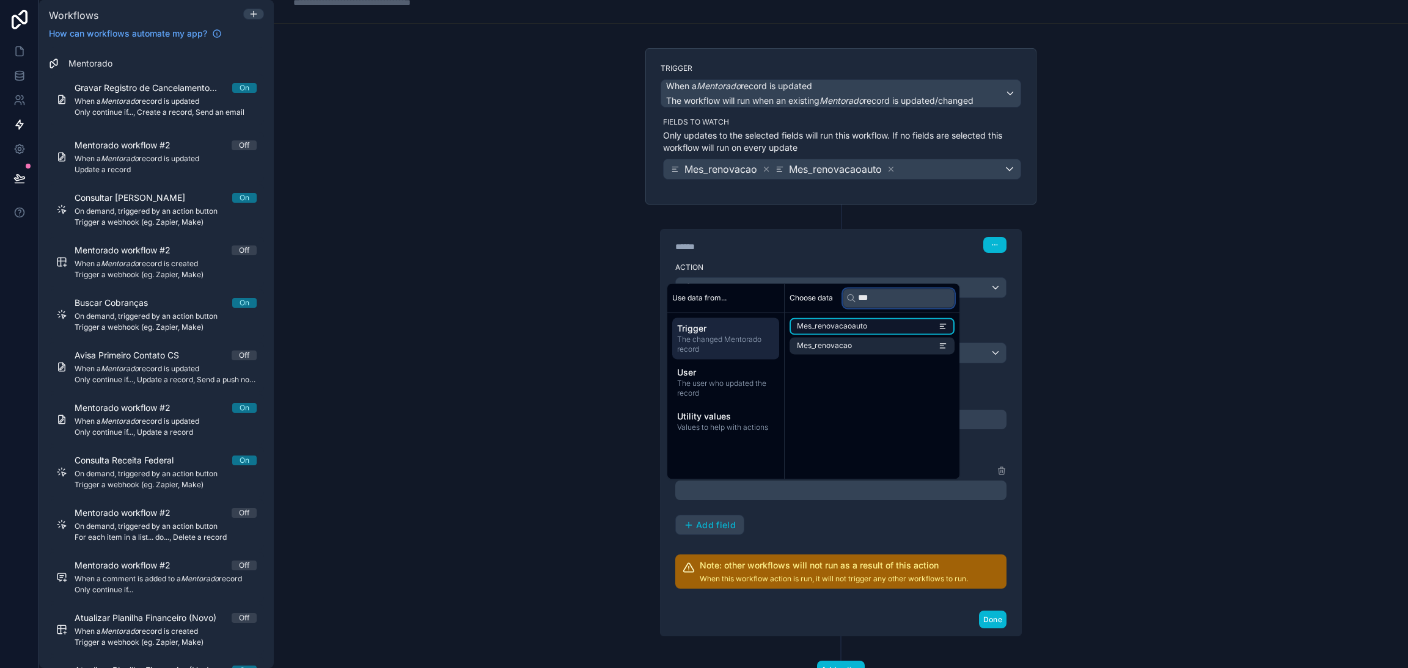
type input "***"
click at [901, 332] on li "Mes_renovacaoauto" at bounding box center [871, 326] width 165 height 17
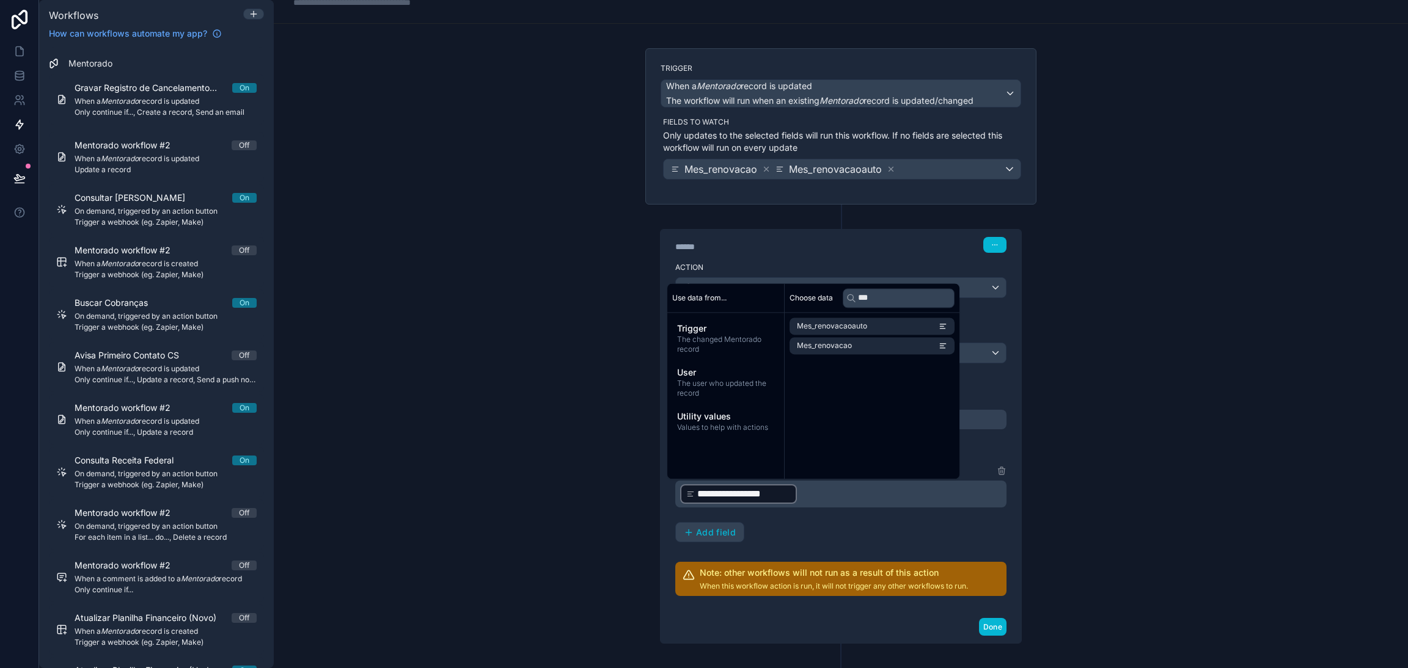
click at [869, 504] on p "**********" at bounding box center [842, 494] width 324 height 22
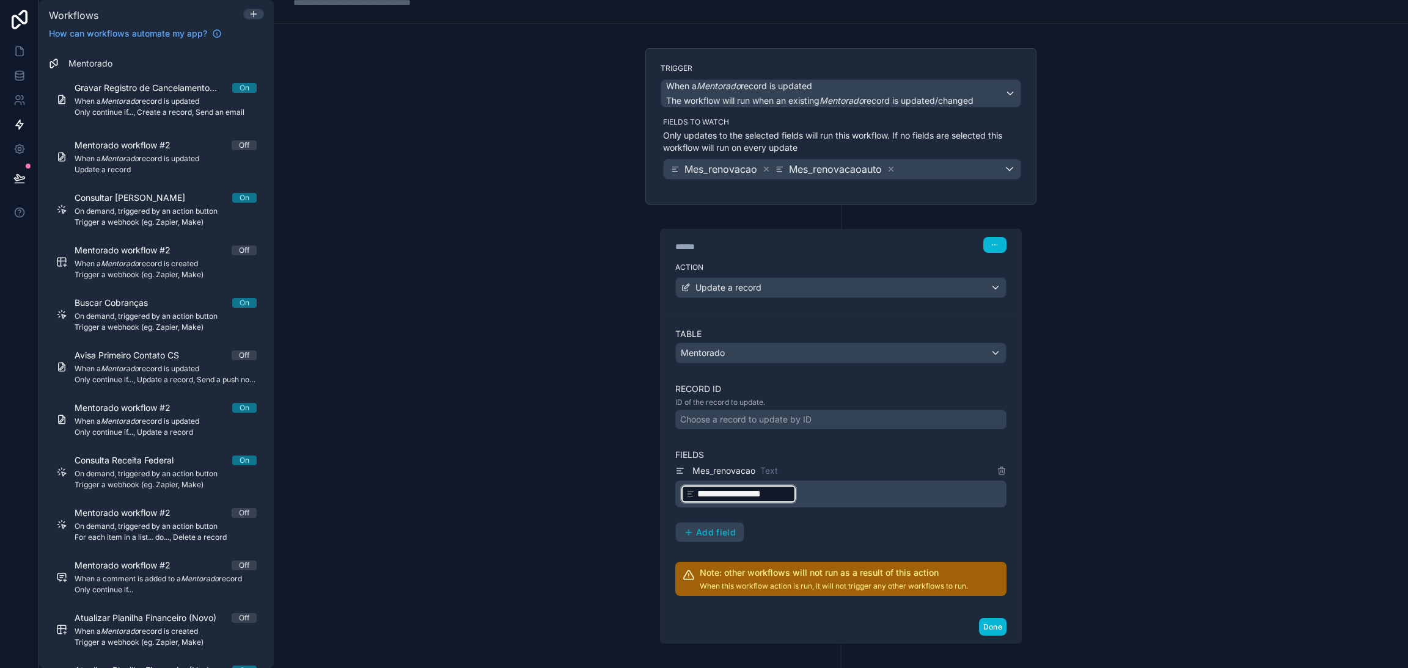
click at [855, 529] on div "**********" at bounding box center [840, 503] width 331 height 79
click at [831, 467] on div "Mes_renovacao Text" at bounding box center [840, 471] width 331 height 15
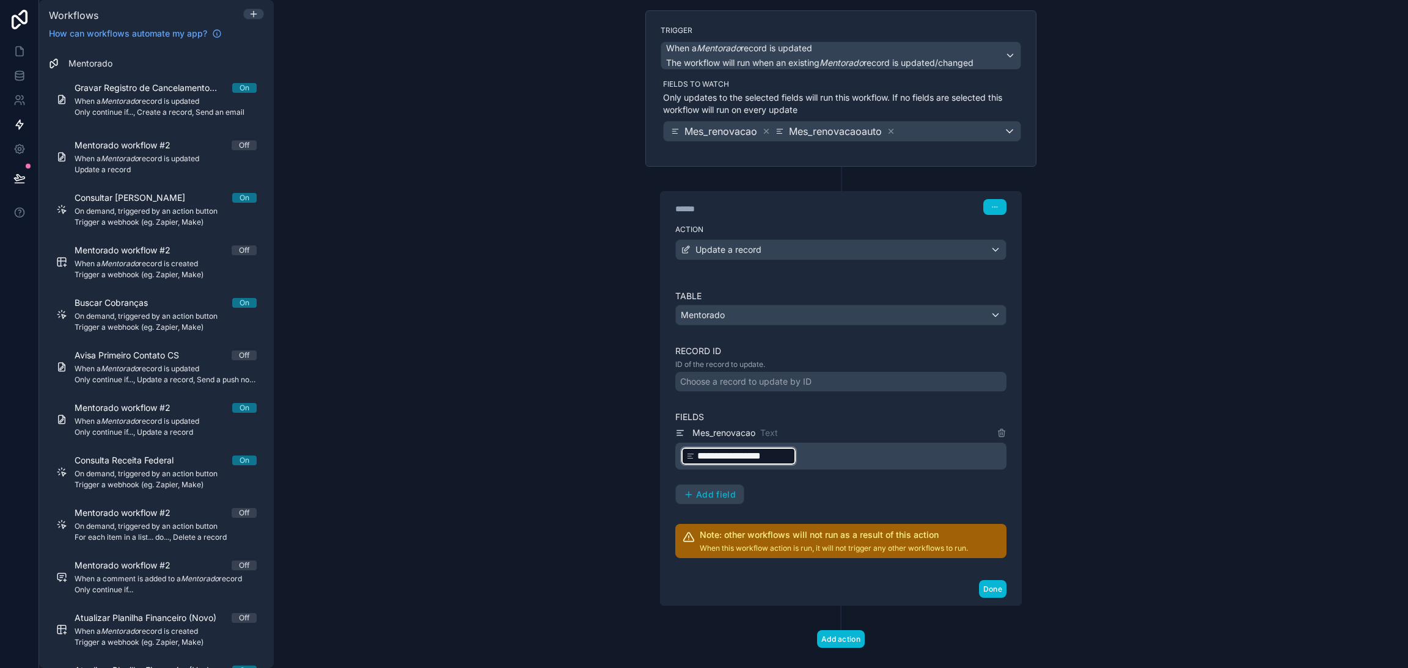
scroll to position [101, 0]
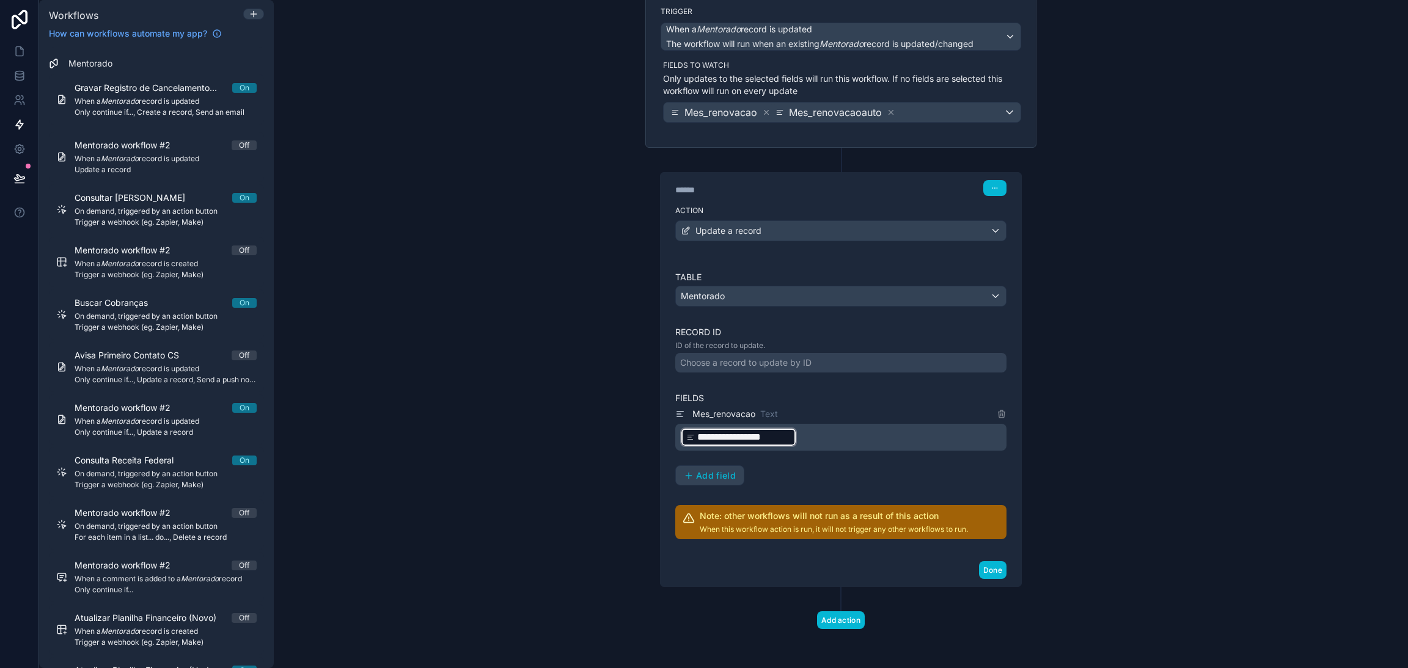
click at [1057, 500] on div "**********" at bounding box center [841, 334] width 1134 height 668
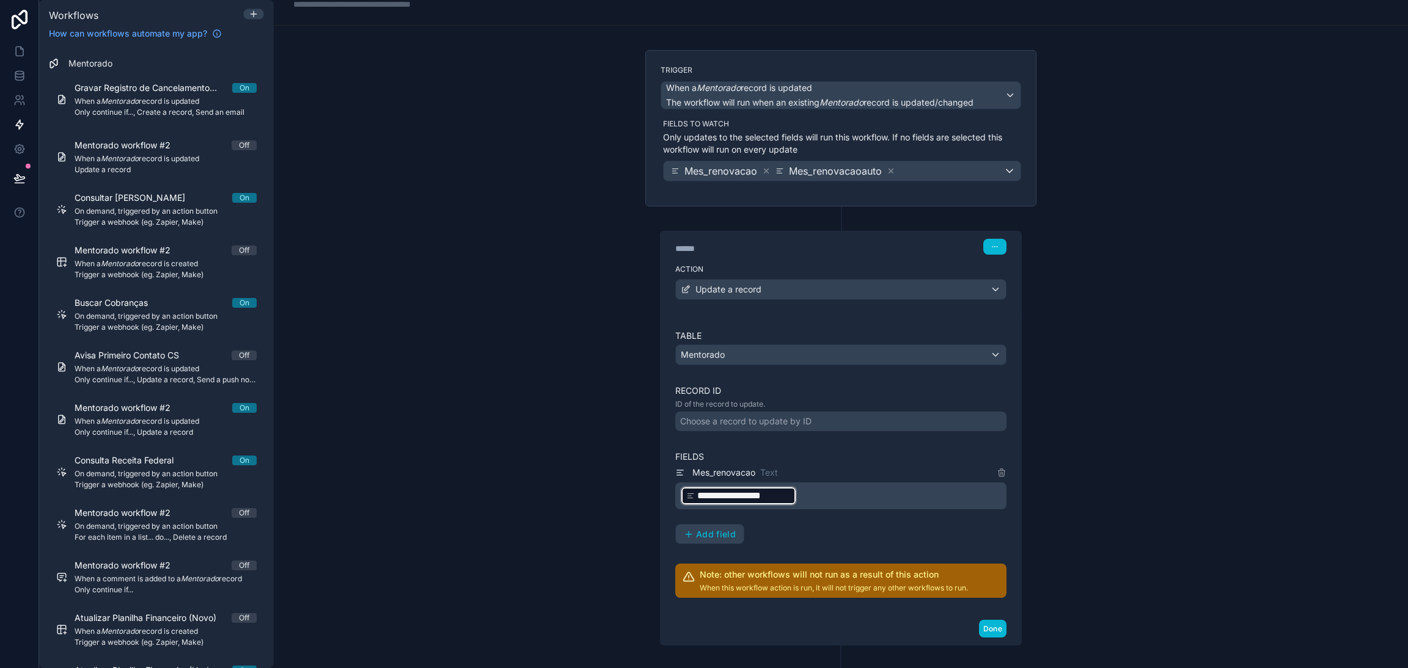
scroll to position [9, 0]
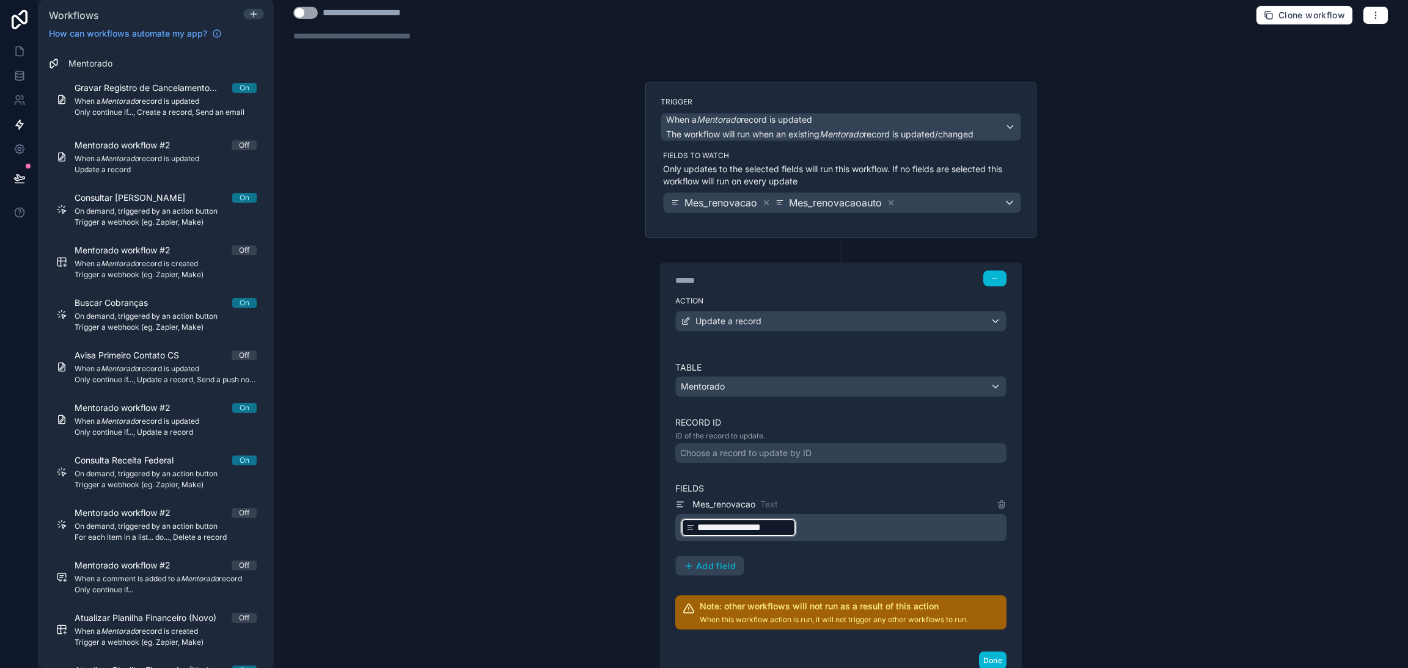
click at [855, 459] on div "Choose a record to update by ID" at bounding box center [840, 454] width 331 height 20
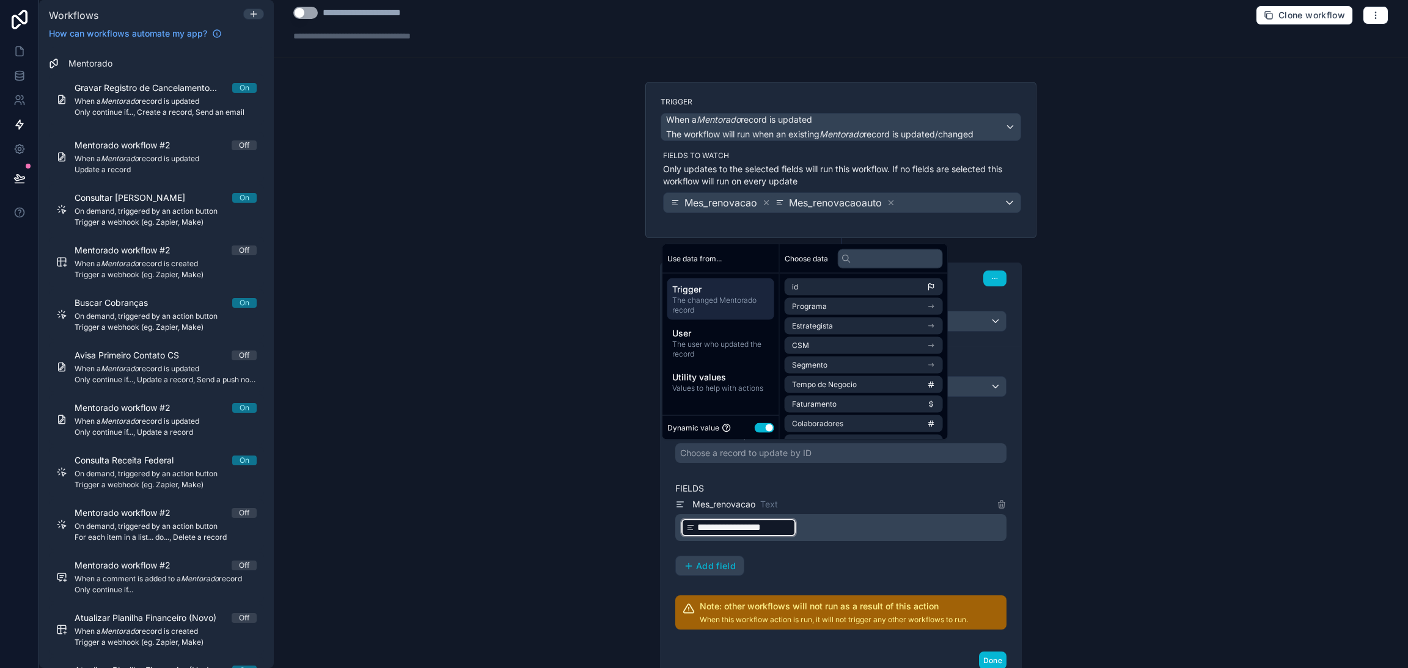
click at [854, 461] on div "Choose a record to update by ID" at bounding box center [840, 454] width 331 height 20
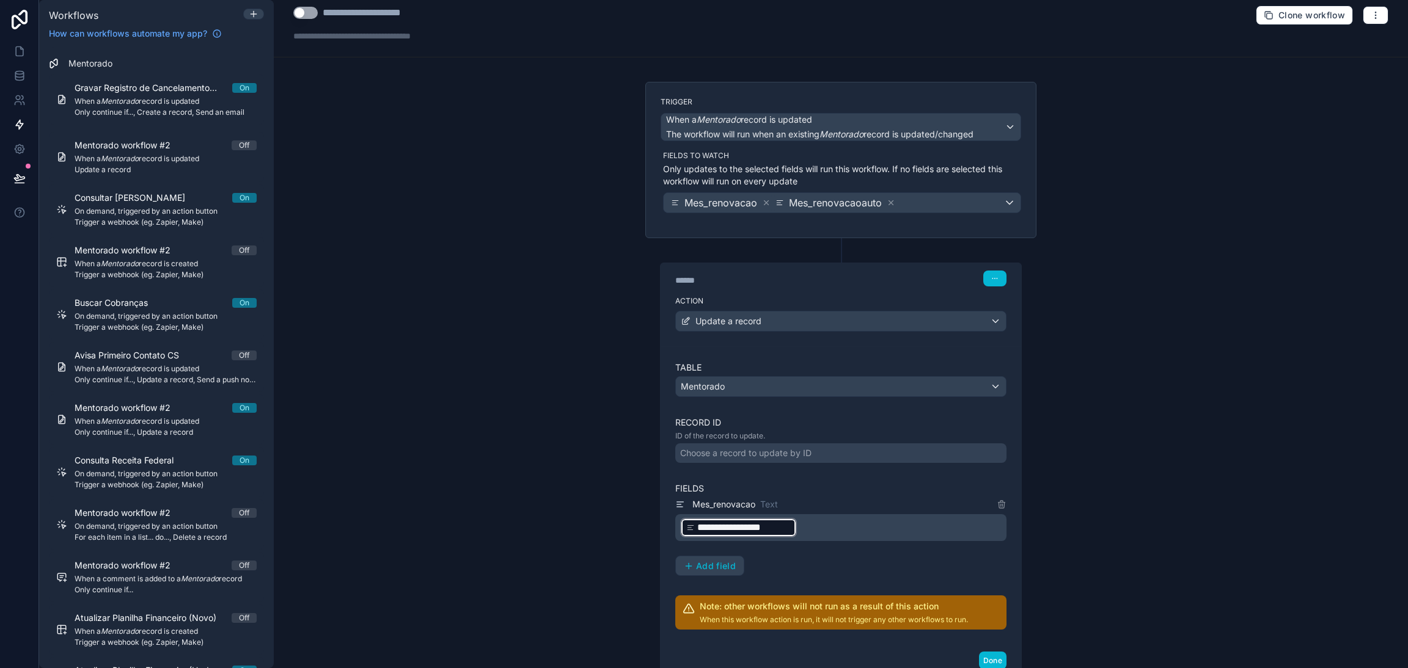
click at [1009, 401] on div "**********" at bounding box center [841, 495] width 361 height 298
click at [967, 386] on div "Mentorado" at bounding box center [841, 387] width 330 height 20
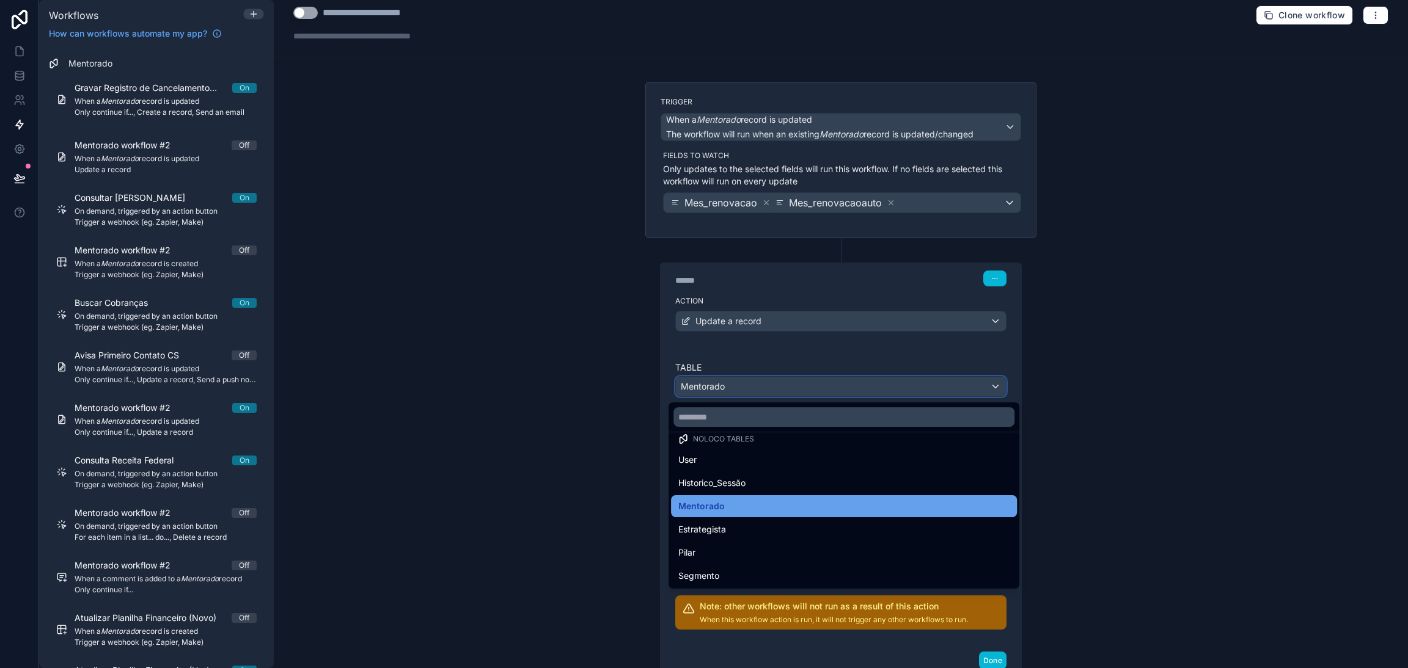
scroll to position [0, 0]
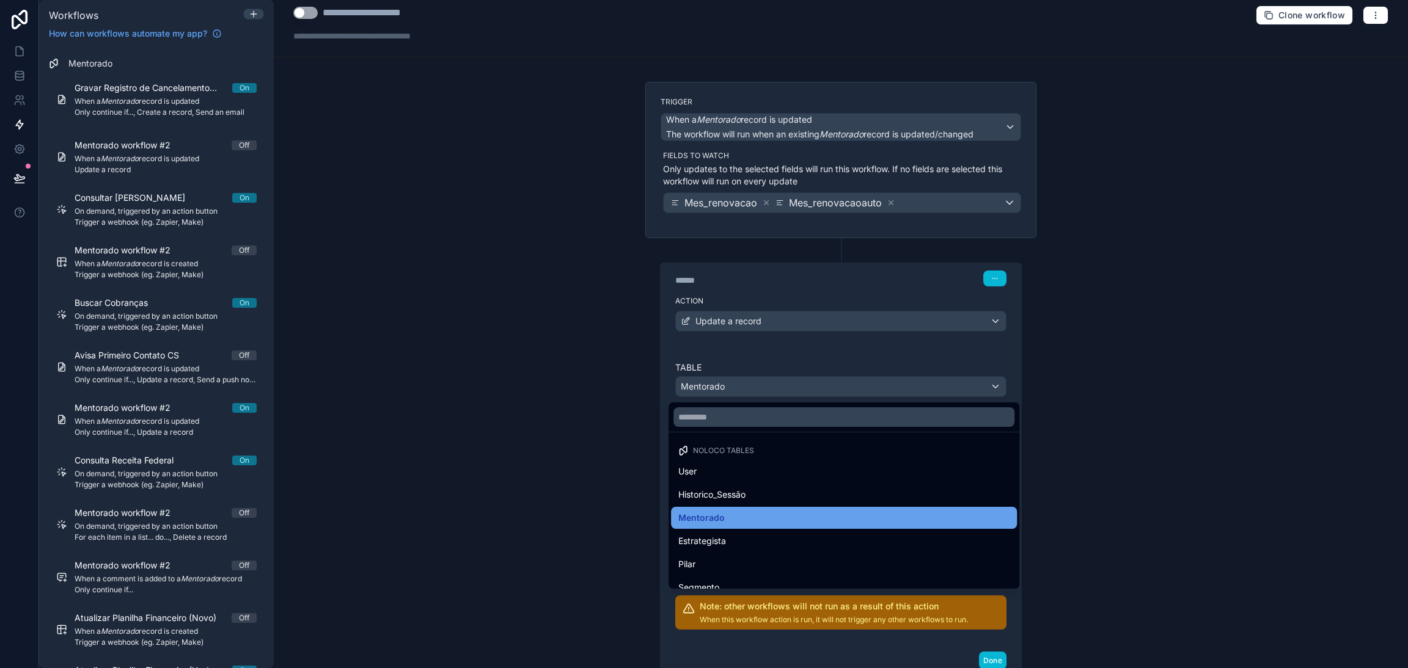
click at [747, 516] on div "Mentorado" at bounding box center [843, 518] width 331 height 15
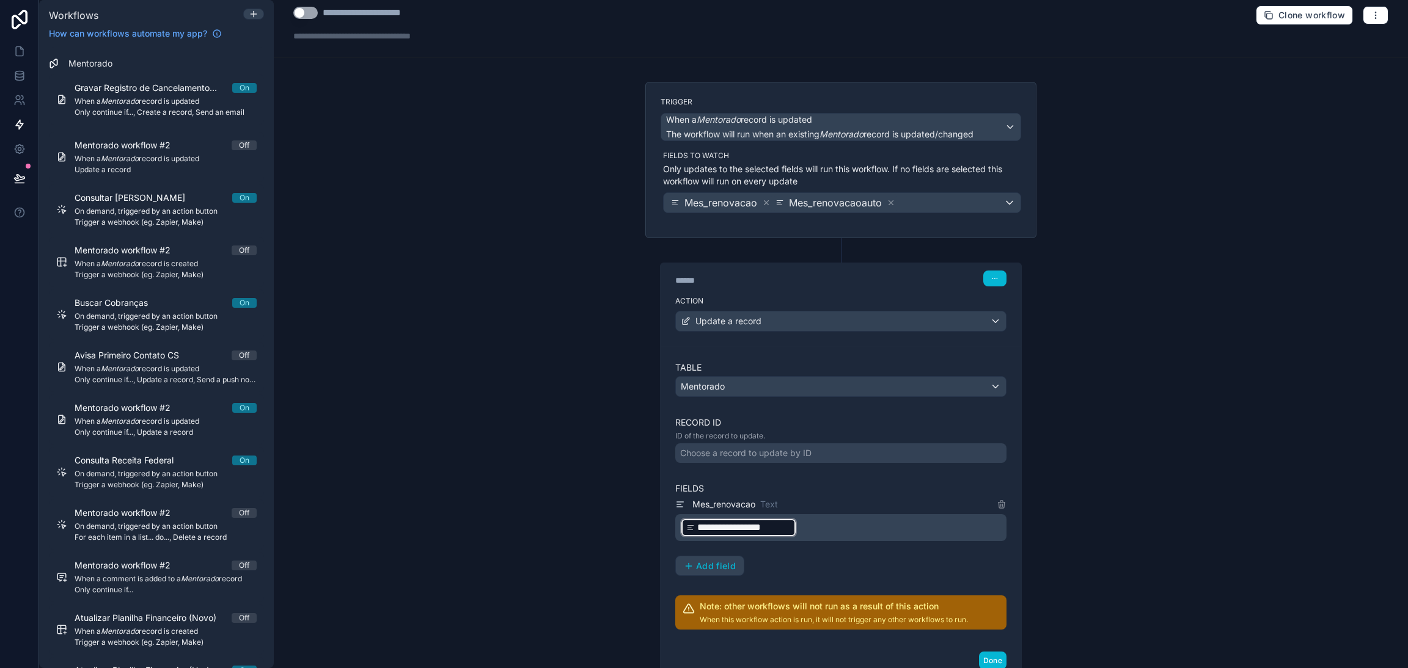
click at [780, 459] on div "Choose a record to update by ID" at bounding box center [745, 453] width 131 height 12
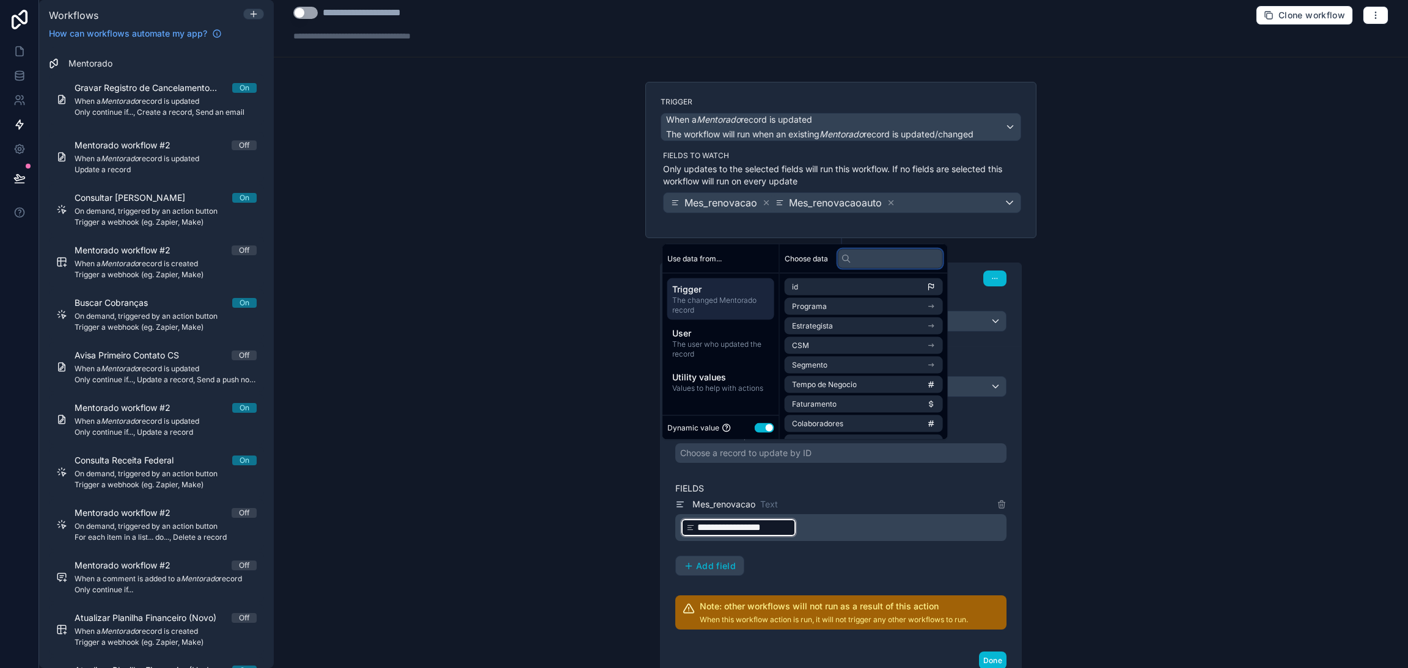
click at [884, 254] on input "text" at bounding box center [890, 259] width 105 height 20
type input "*"
click at [1118, 366] on div "**********" at bounding box center [841, 334] width 1134 height 668
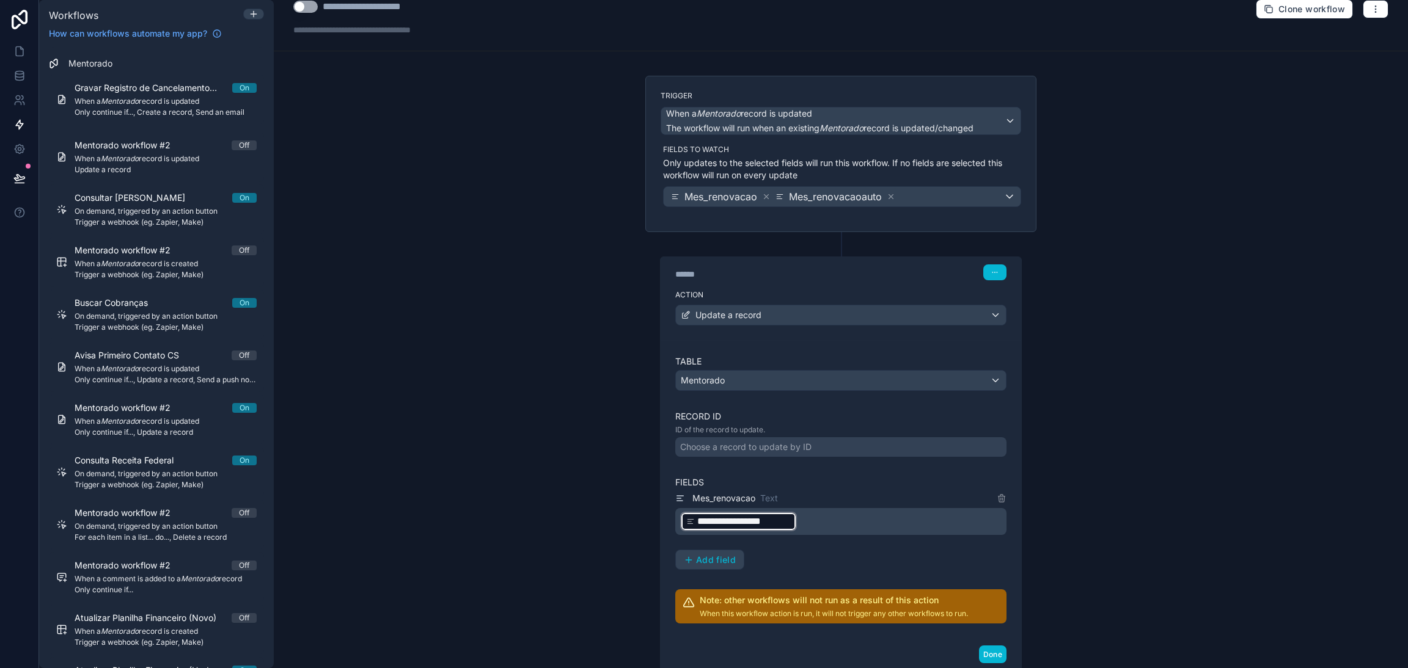
scroll to position [16, 0]
click at [887, 192] on icon at bounding box center [891, 195] width 9 height 9
click at [762, 195] on icon at bounding box center [766, 195] width 9 height 9
click at [780, 194] on div "Choose fields to watch" at bounding box center [842, 196] width 357 height 20
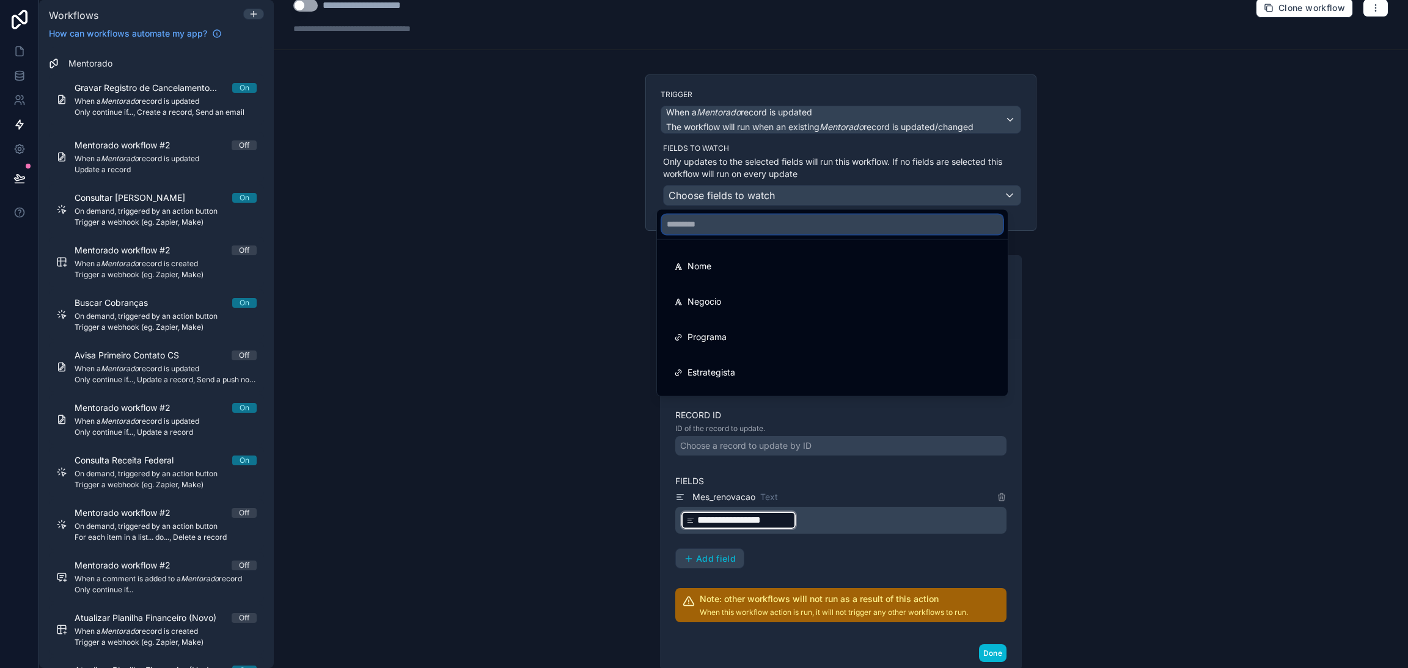
click at [762, 221] on input "text" at bounding box center [832, 224] width 341 height 20
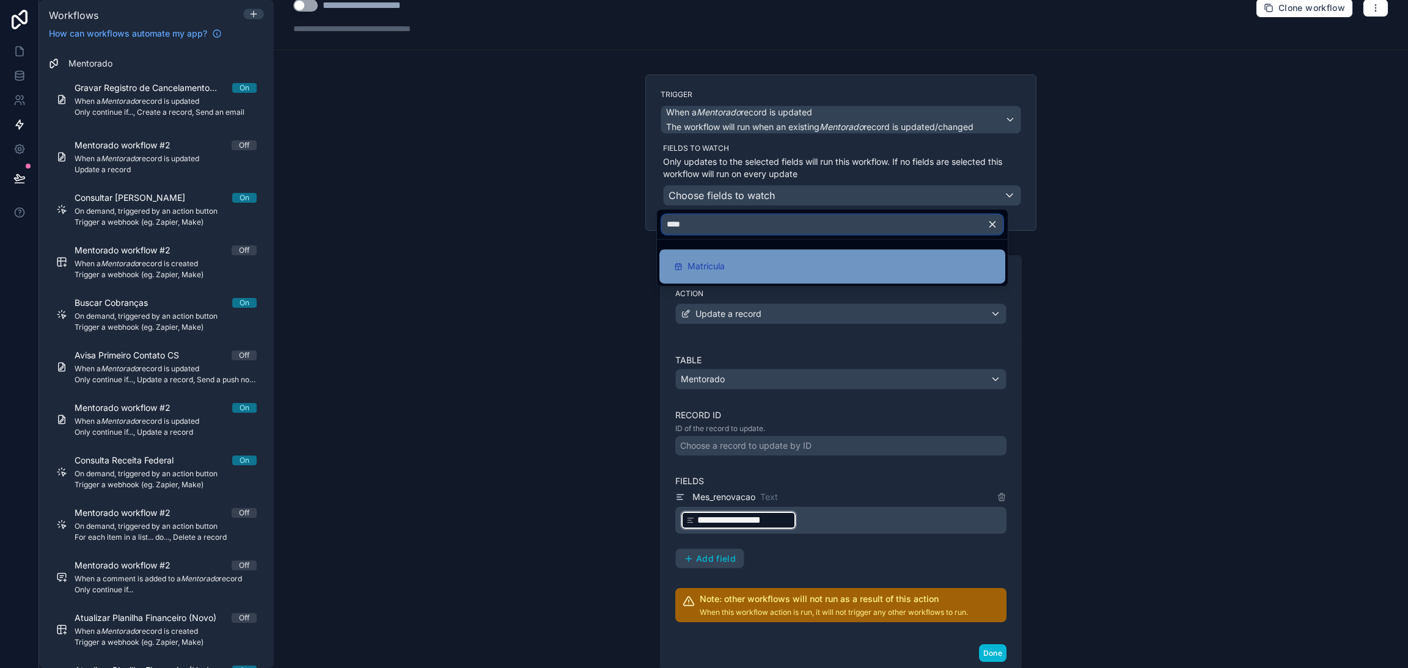
type input "****"
click at [738, 274] on div "Matricula" at bounding box center [832, 266] width 346 height 34
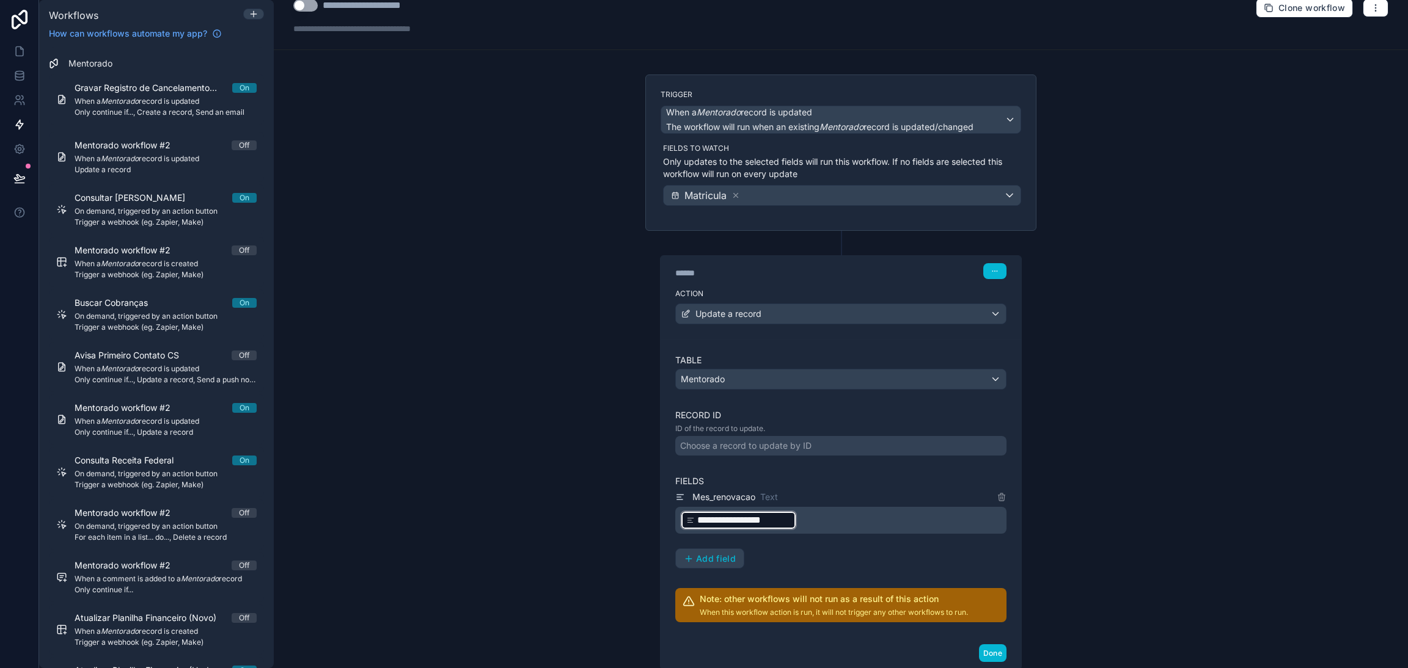
click at [795, 262] on div "****** Step 1" at bounding box center [841, 270] width 361 height 28
click at [990, 277] on button "button" at bounding box center [994, 271] width 23 height 16
click at [988, 276] on button "button" at bounding box center [994, 271] width 23 height 16
click at [730, 562] on button "Add field" at bounding box center [710, 559] width 68 height 20
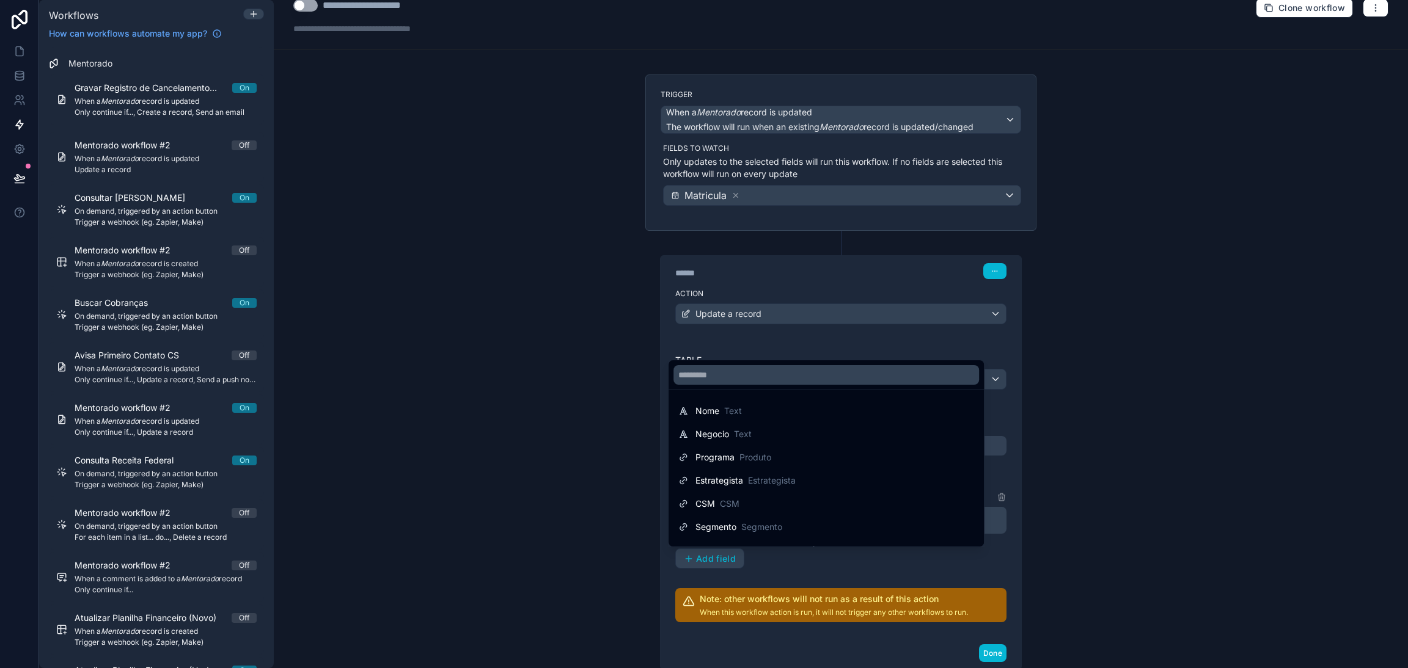
click at [980, 279] on div at bounding box center [704, 334] width 1408 height 668
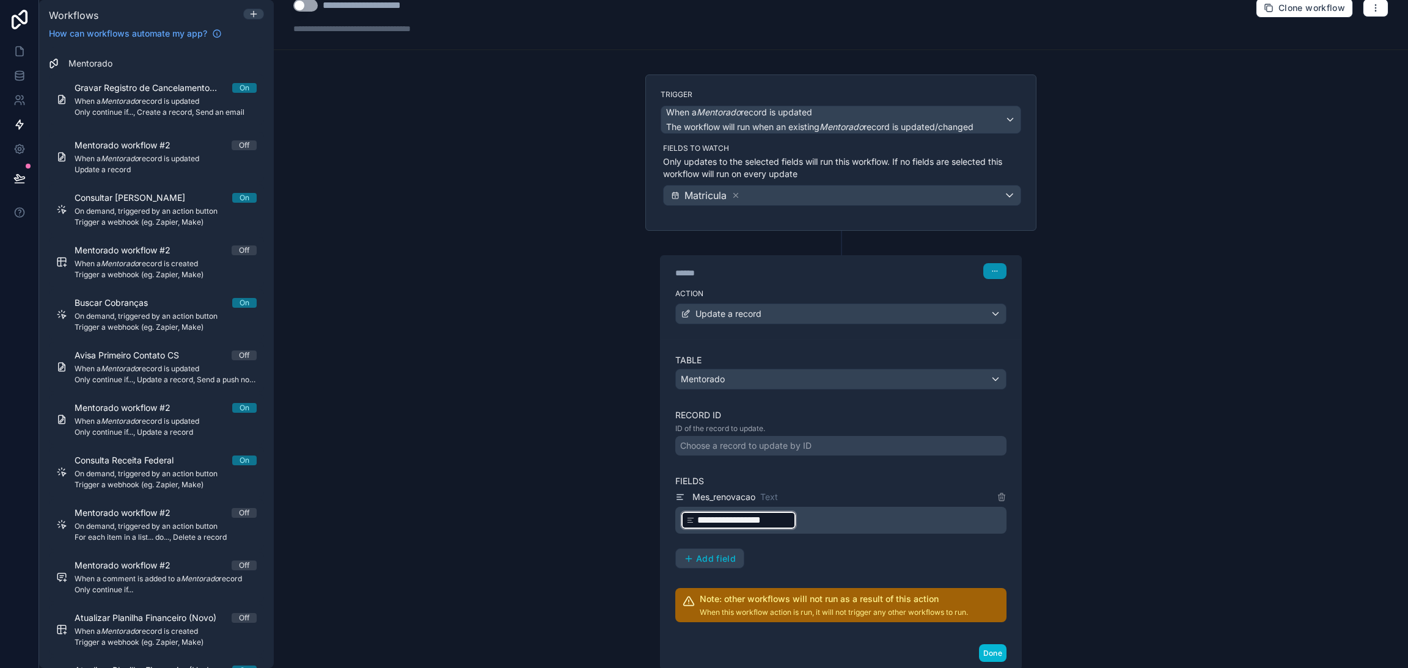
click at [991, 271] on icon "button" at bounding box center [994, 271] width 7 height 7
click at [921, 238] on div "**********" at bounding box center [840, 450] width 391 height 439
click at [986, 114] on div "When a Mentorado record is updated The workflow will run when an existing Mento…" at bounding box center [840, 119] width 359 height 27
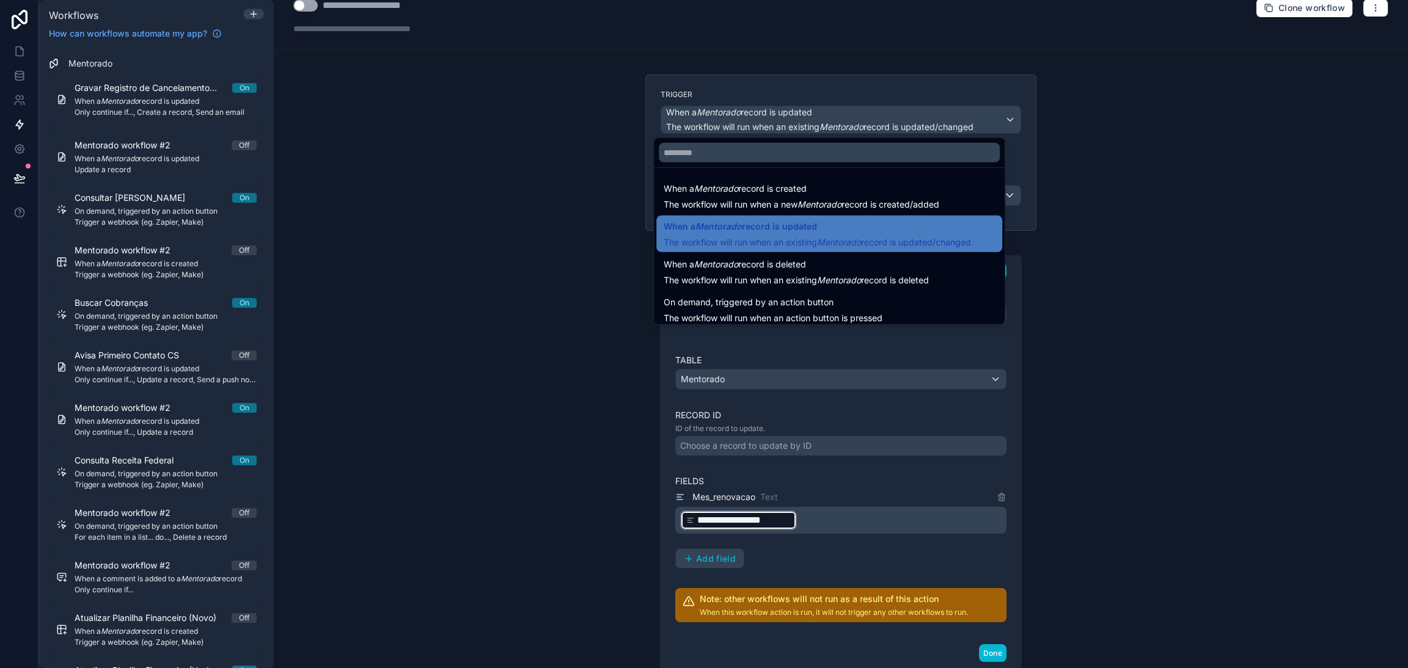
click at [986, 114] on div at bounding box center [704, 334] width 1408 height 668
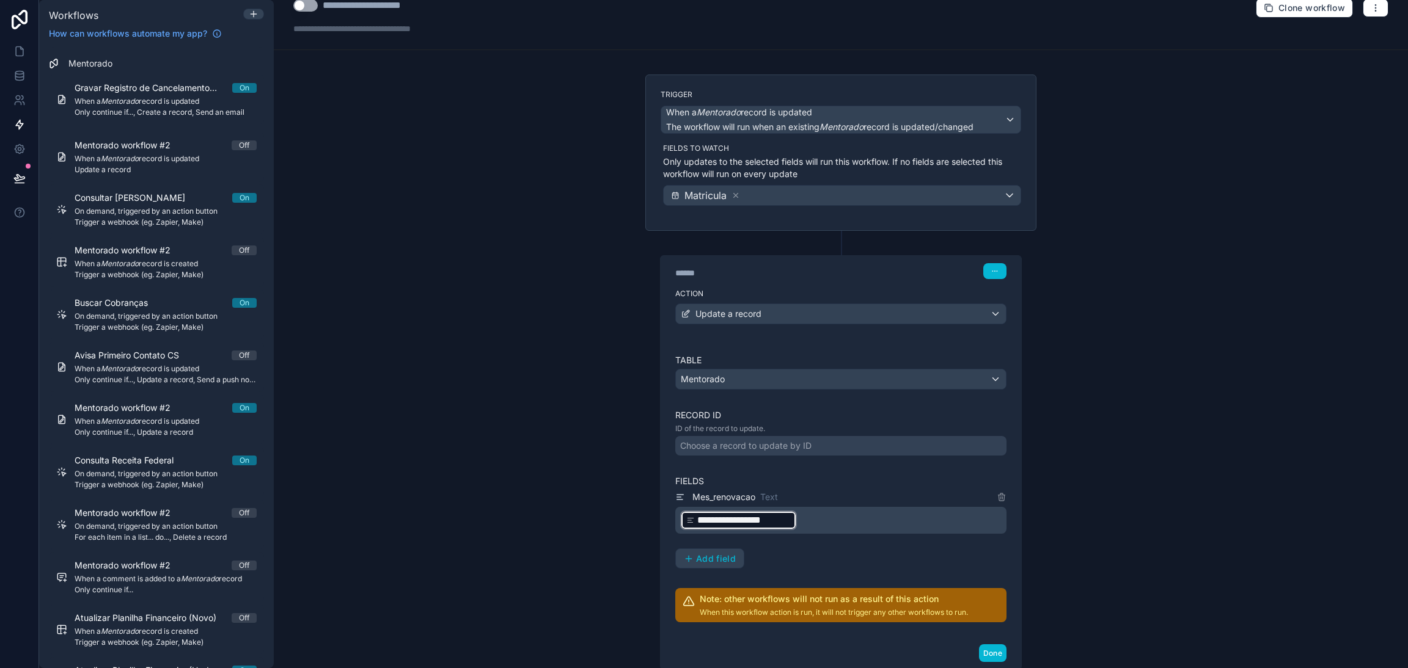
scroll to position [101, 0]
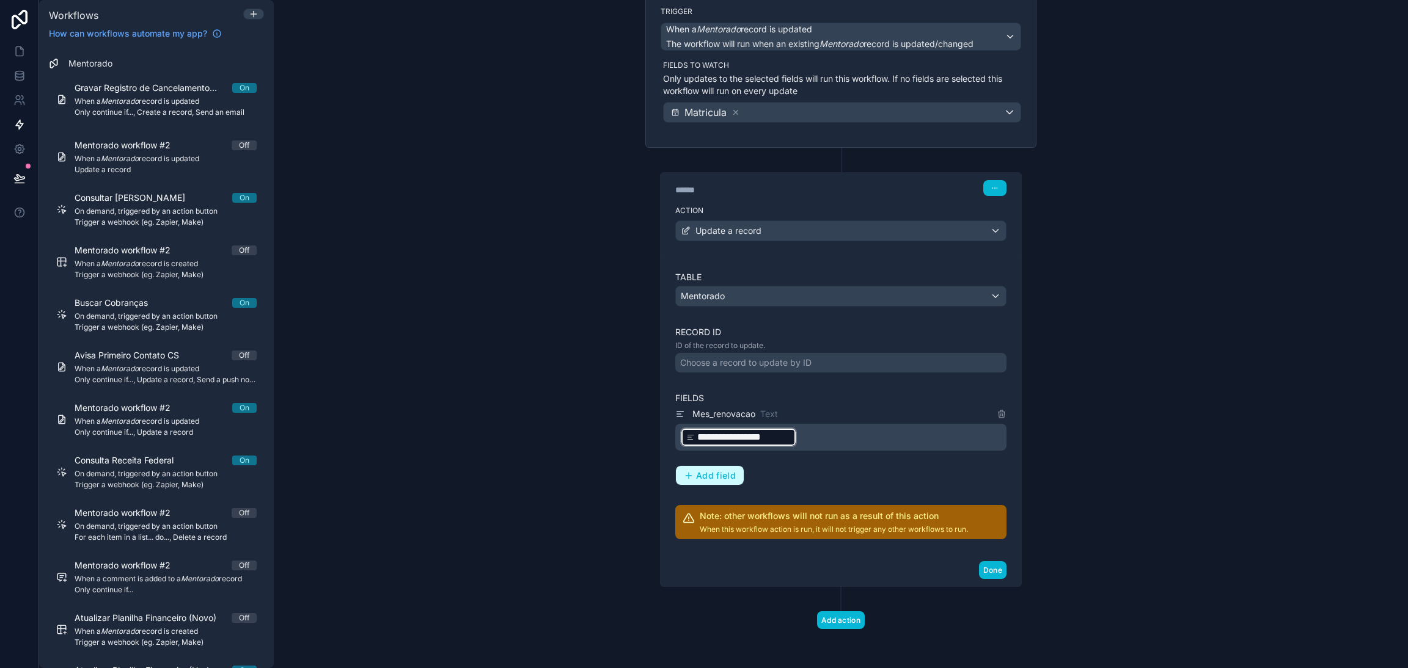
click at [734, 478] on button "Add field" at bounding box center [710, 476] width 68 height 20
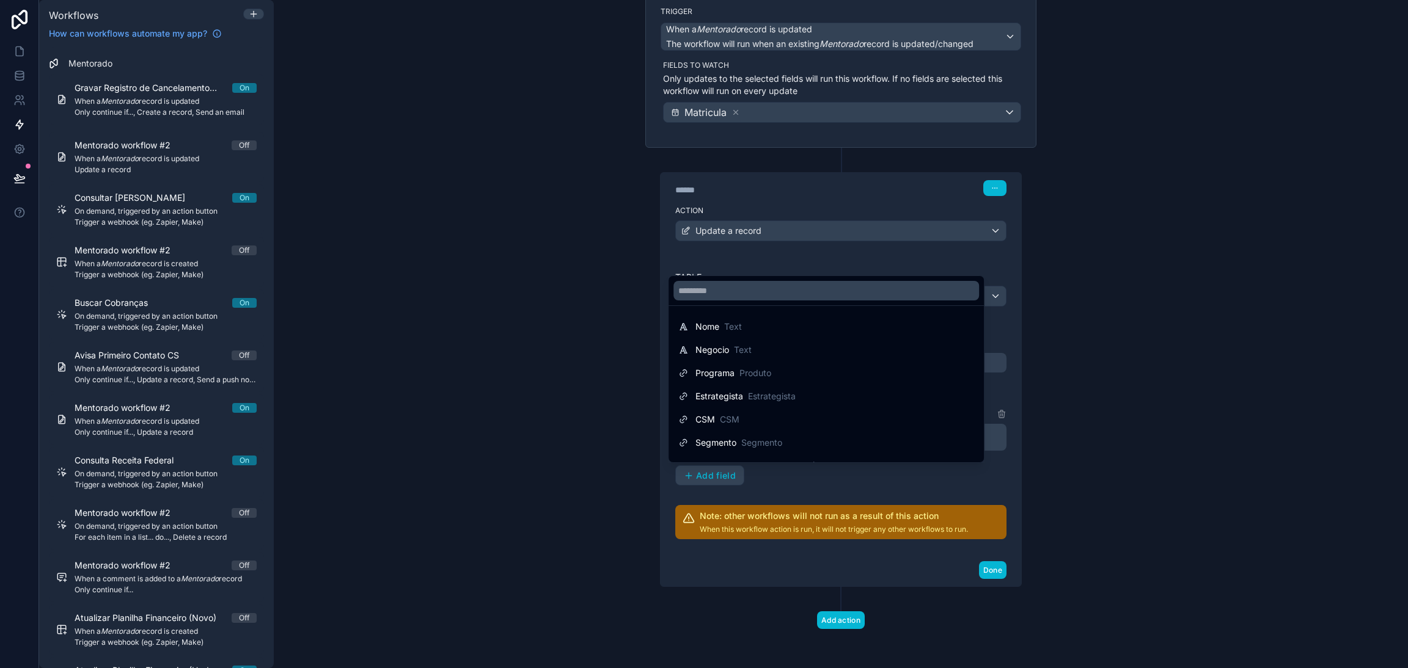
click at [804, 497] on div at bounding box center [704, 334] width 1408 height 668
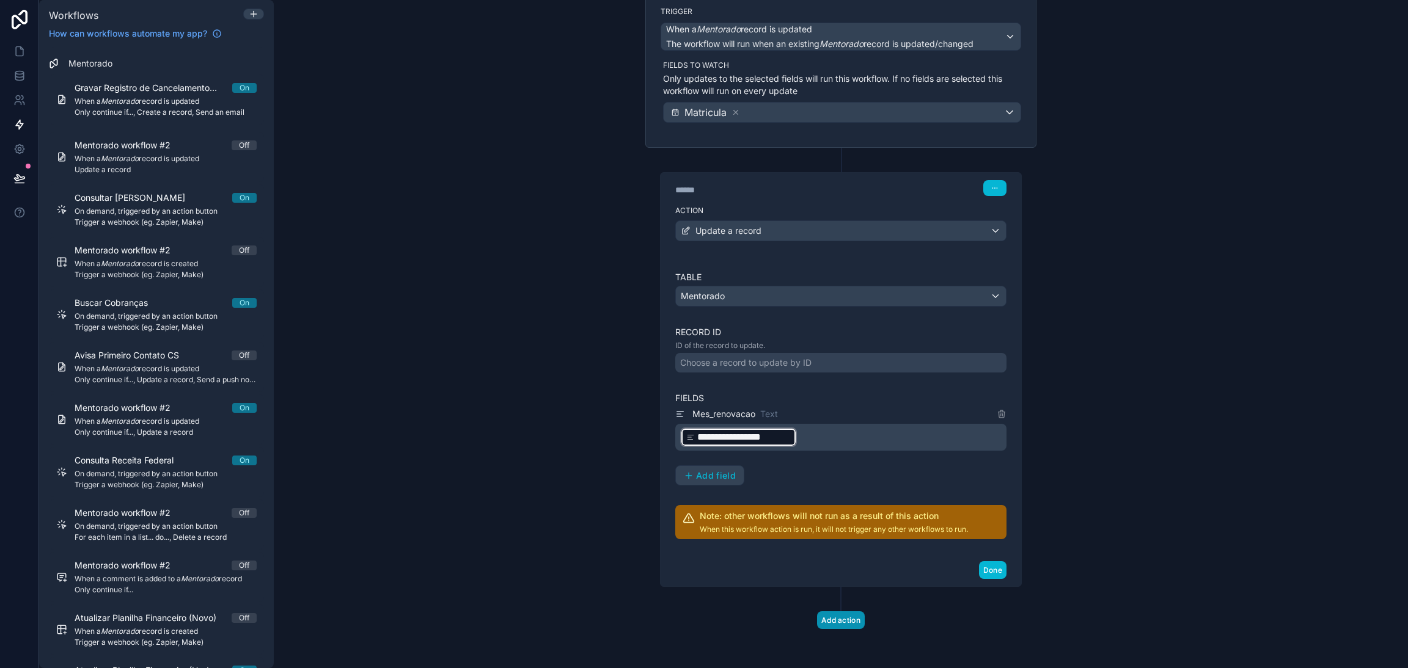
click at [827, 618] on button "Add action" at bounding box center [841, 621] width 48 height 18
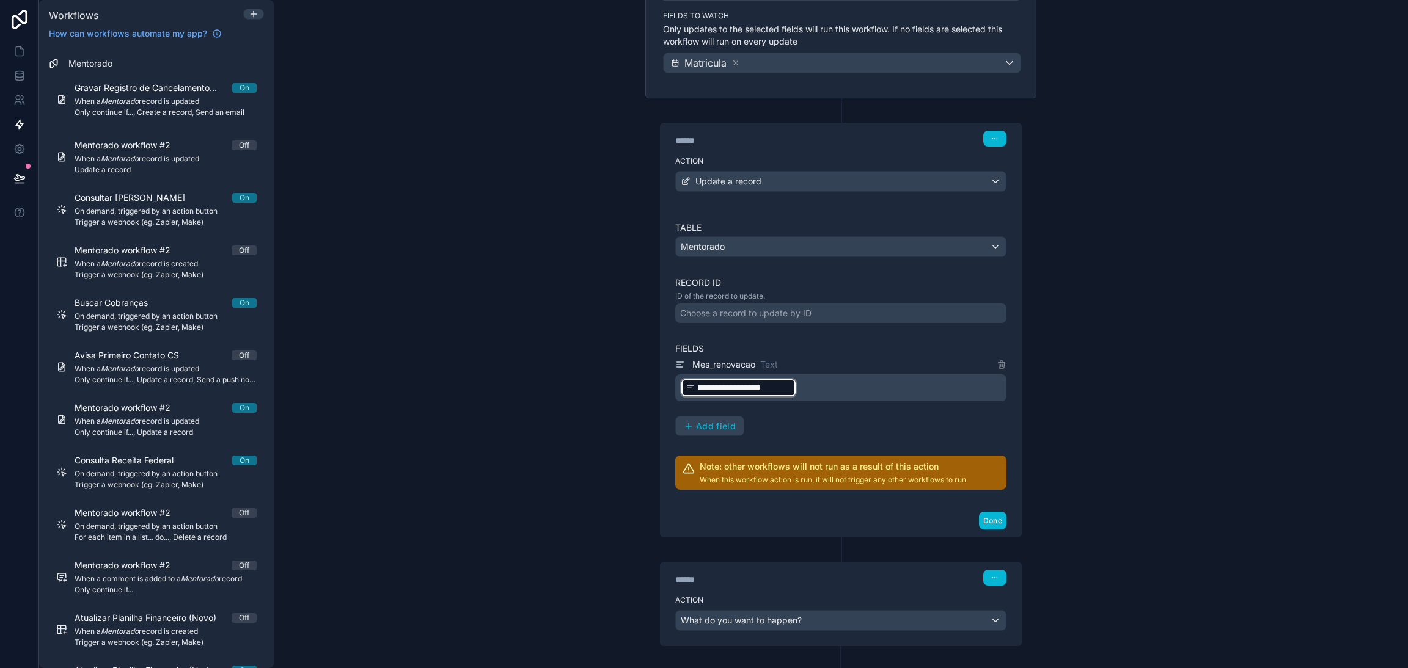
scroll to position [192, 0]
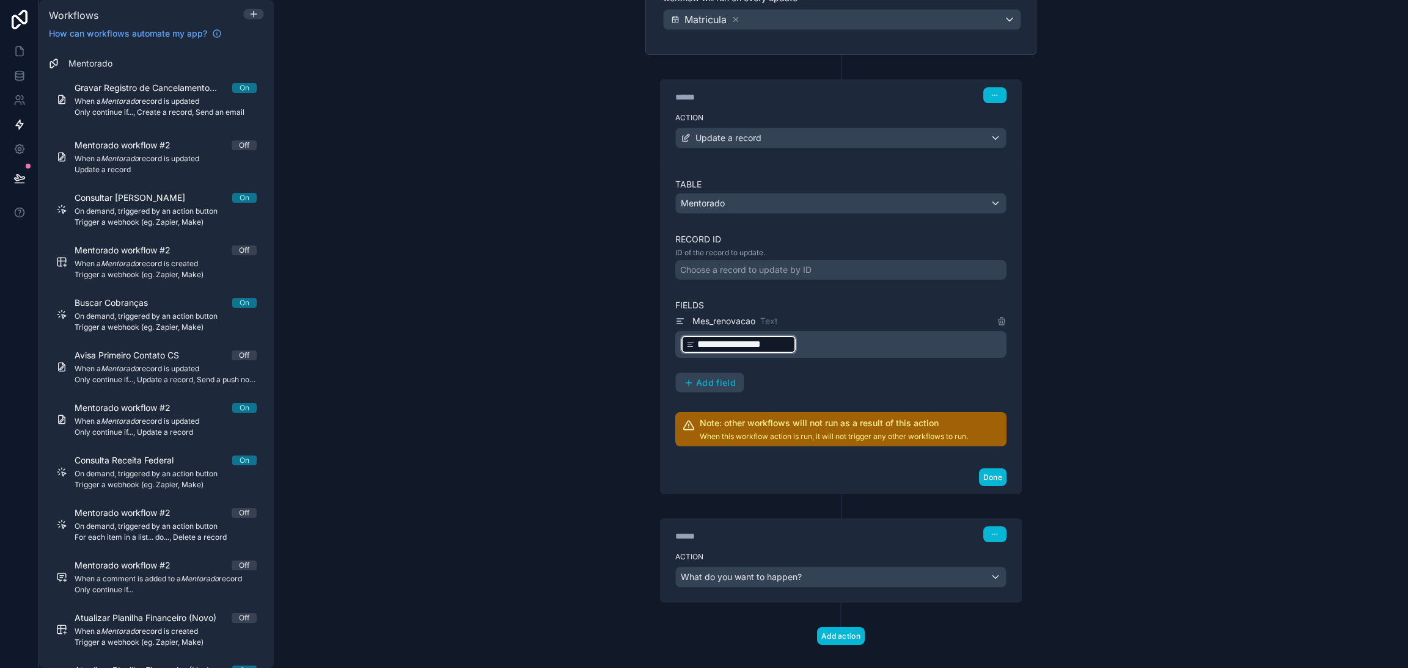
drag, startPoint x: 928, startPoint y: 543, endPoint x: 923, endPoint y: 517, distance: 26.2
click at [923, 517] on div "****** Step 2 Action What do you want to happen?" at bounding box center [840, 548] width 391 height 109
click at [910, 587] on div "What do you want to happen?" at bounding box center [841, 578] width 330 height 20
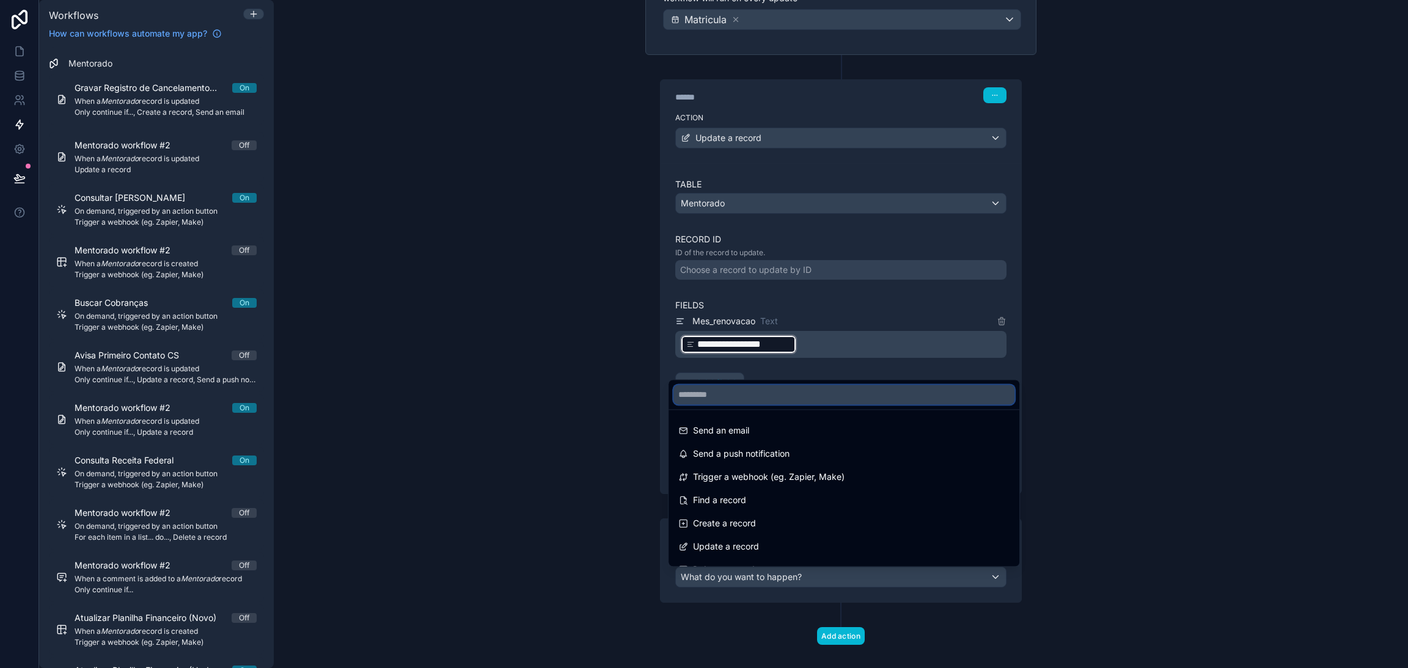
click at [762, 393] on input "text" at bounding box center [843, 395] width 341 height 20
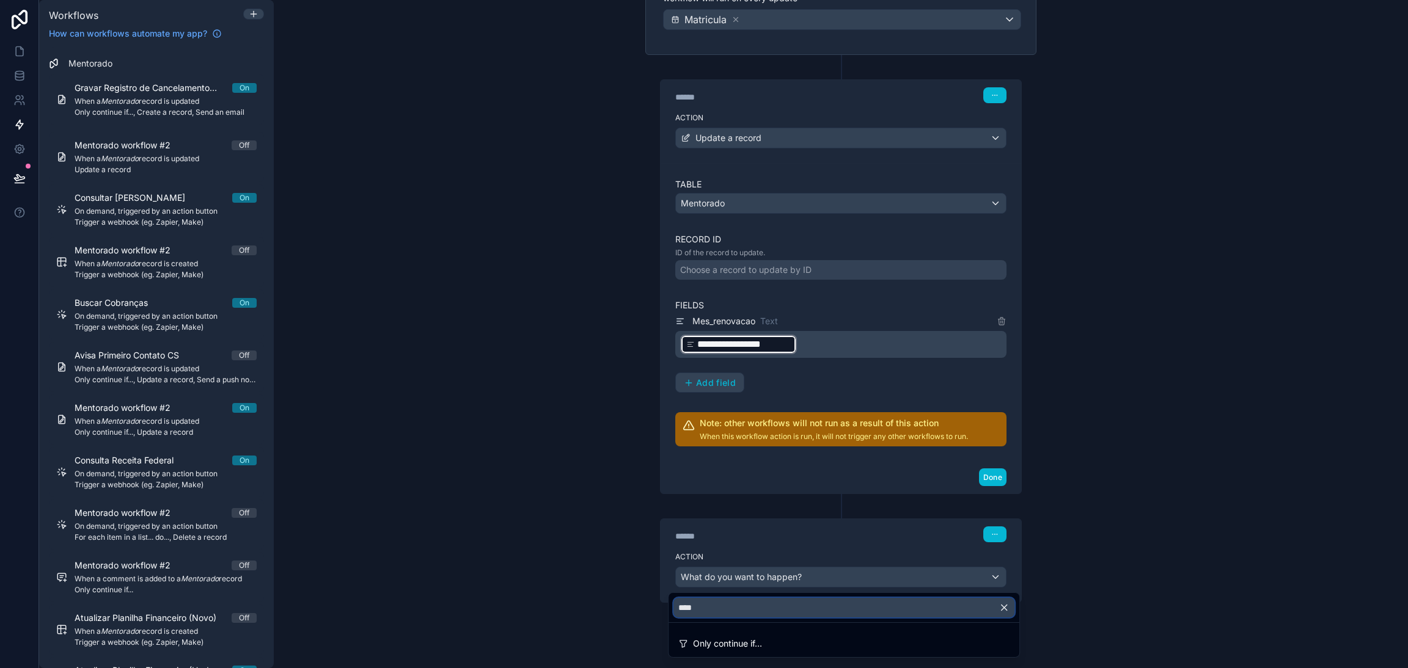
type input "****"
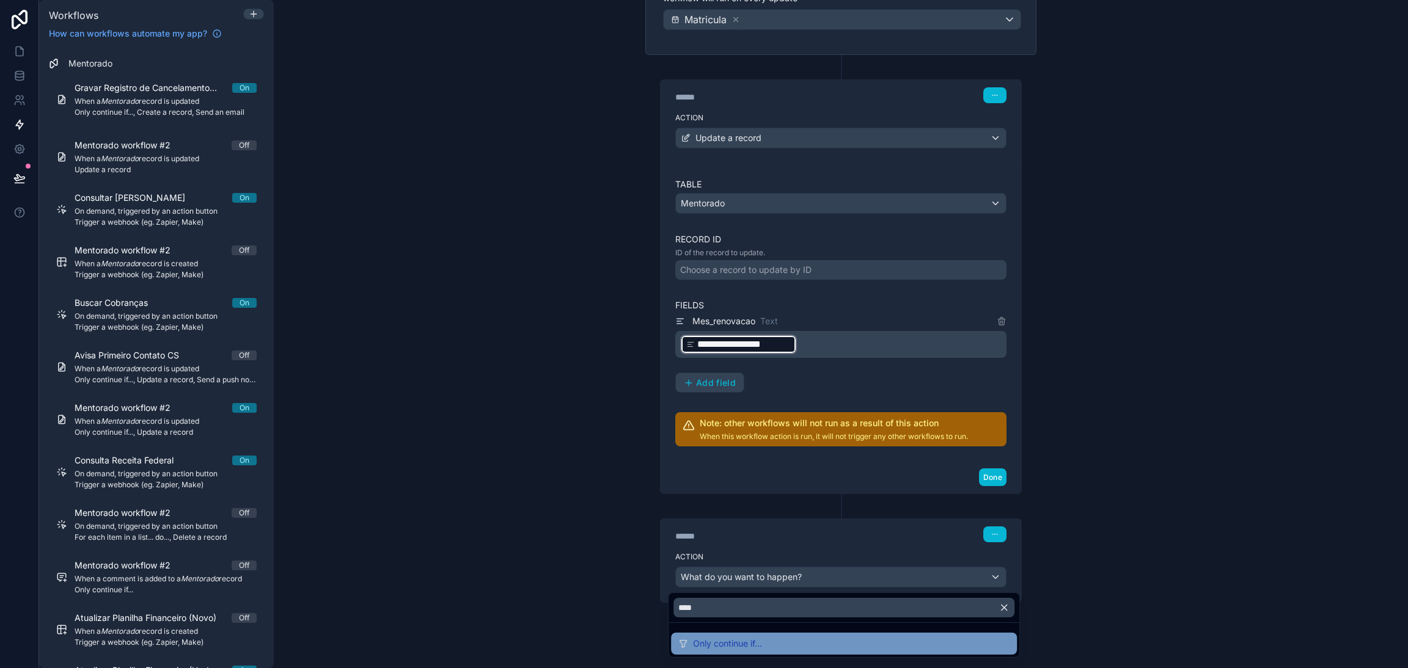
drag, startPoint x: 764, startPoint y: 632, endPoint x: 764, endPoint y: 639, distance: 6.7
click at [764, 638] on ul "Only continue if..." at bounding box center [843, 640] width 351 height 34
click at [764, 638] on div "Only continue if..." at bounding box center [843, 644] width 331 height 15
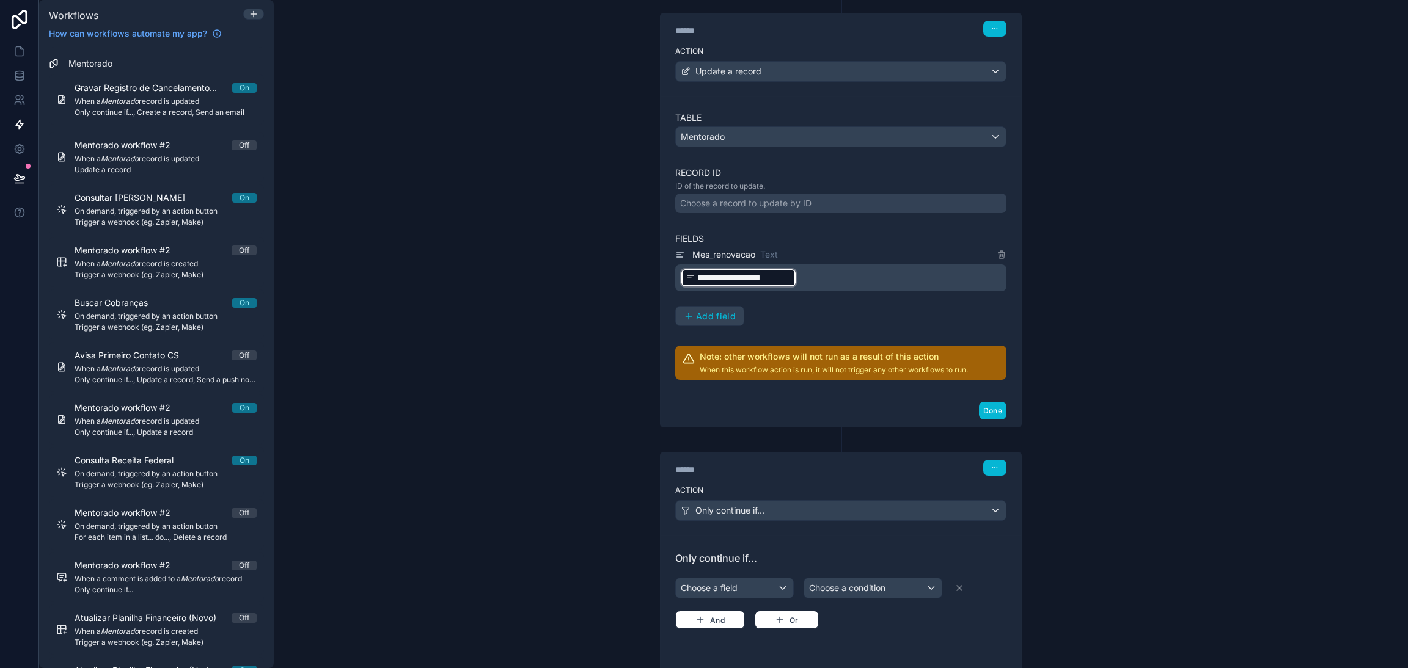
scroll to position [371, 0]
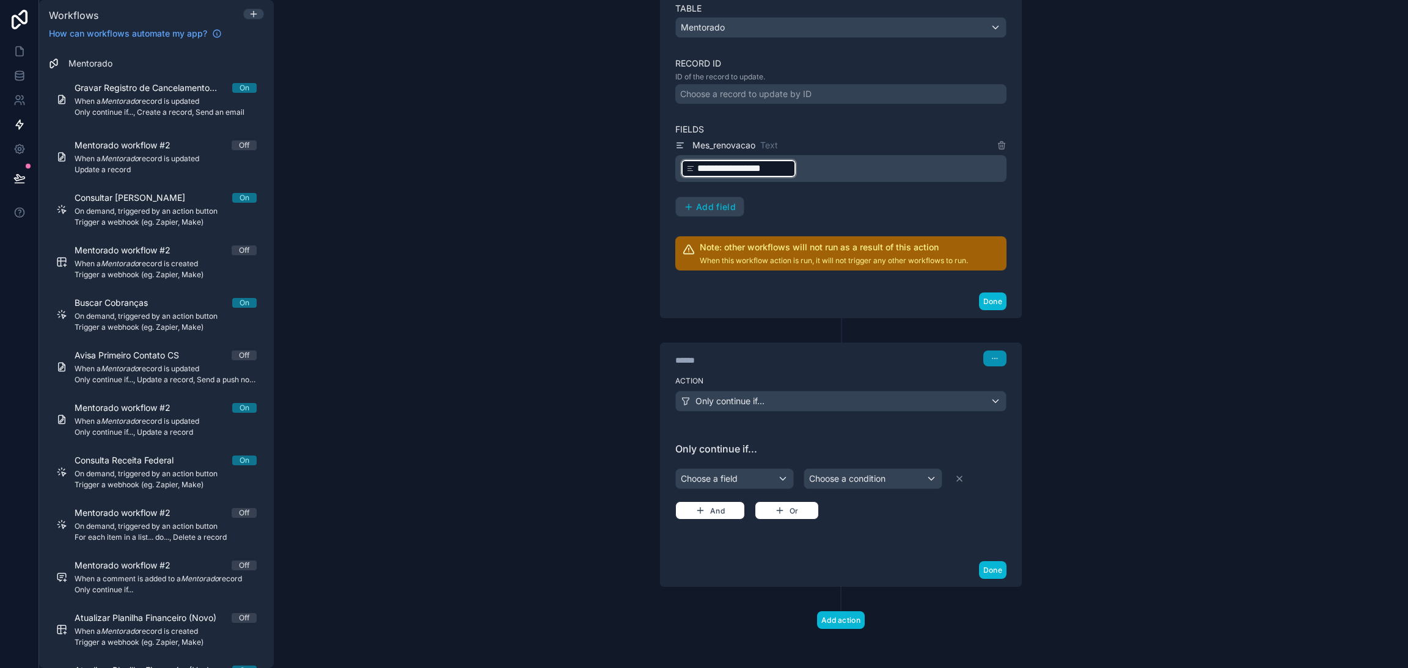
click at [991, 359] on icon "button" at bounding box center [994, 358] width 7 height 7
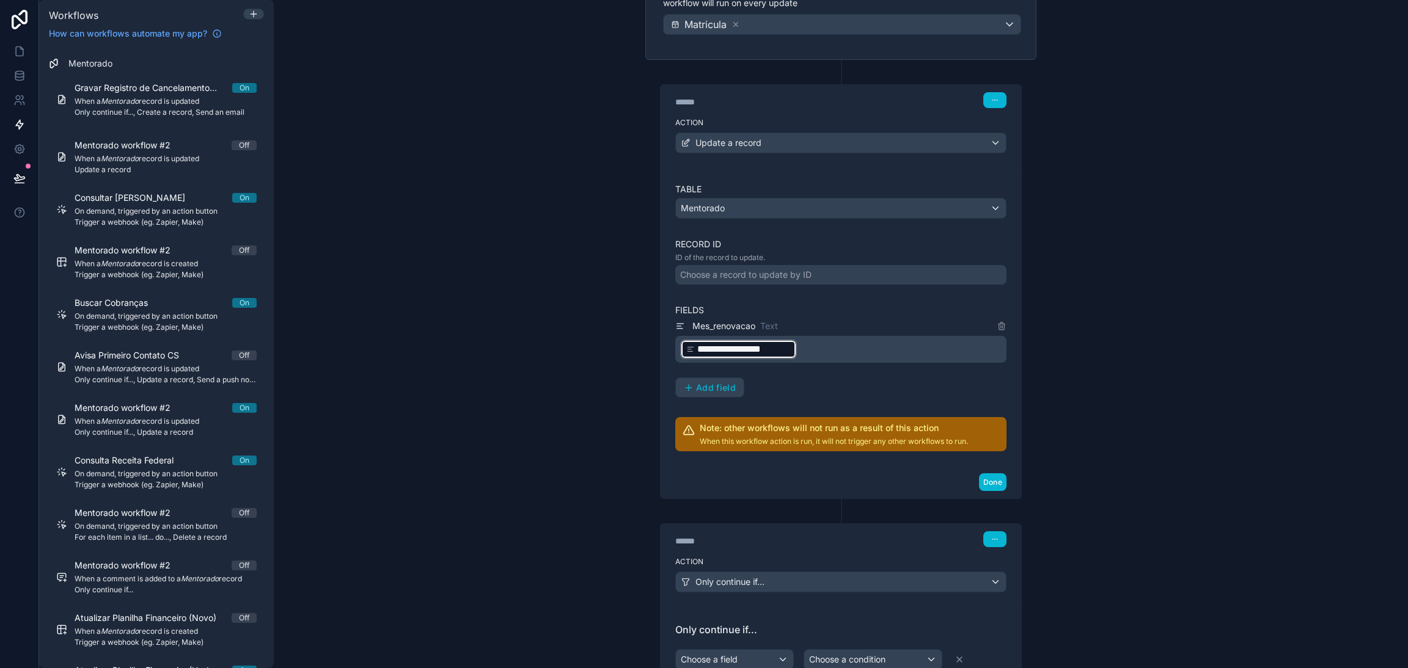
click at [1069, 328] on div "**********" at bounding box center [841, 334] width 1134 height 668
click at [997, 100] on icon "button" at bounding box center [997, 100] width 1 height 1
click at [1003, 150] on span "Delete" at bounding box center [1009, 148] width 23 height 10
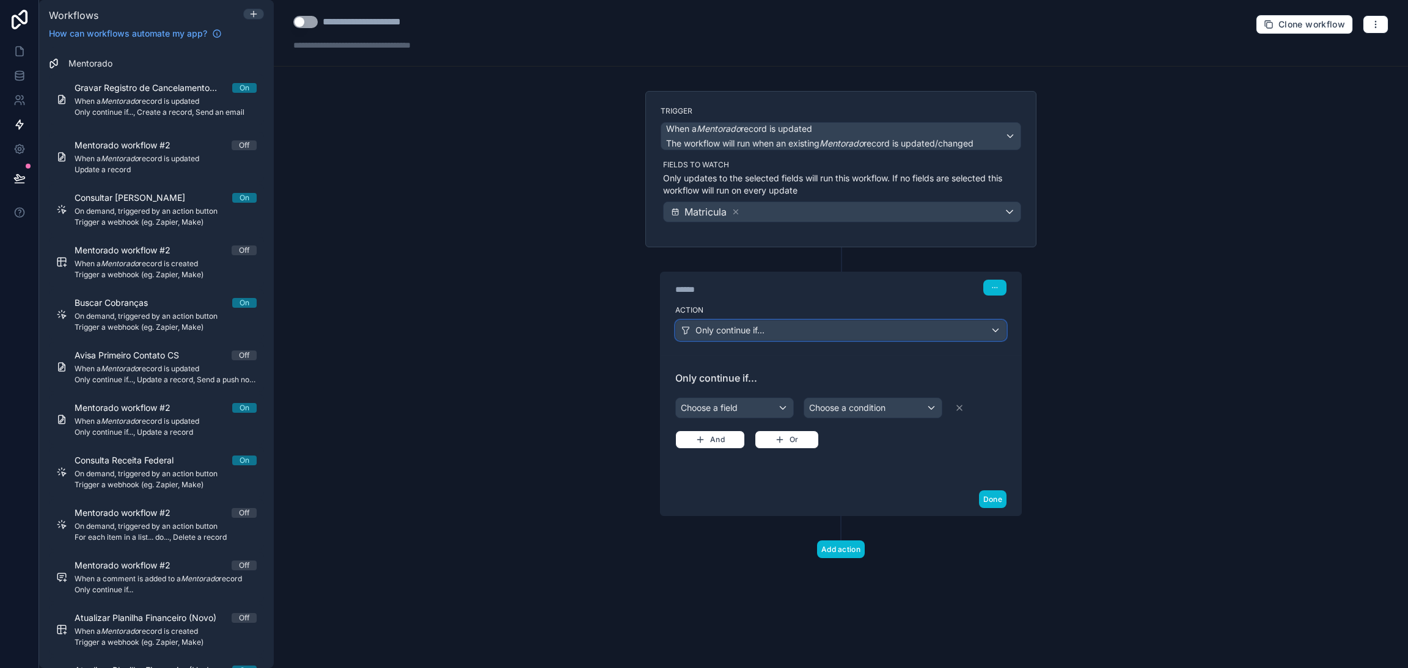
click at [818, 335] on div "Only continue if..." at bounding box center [841, 331] width 330 height 20
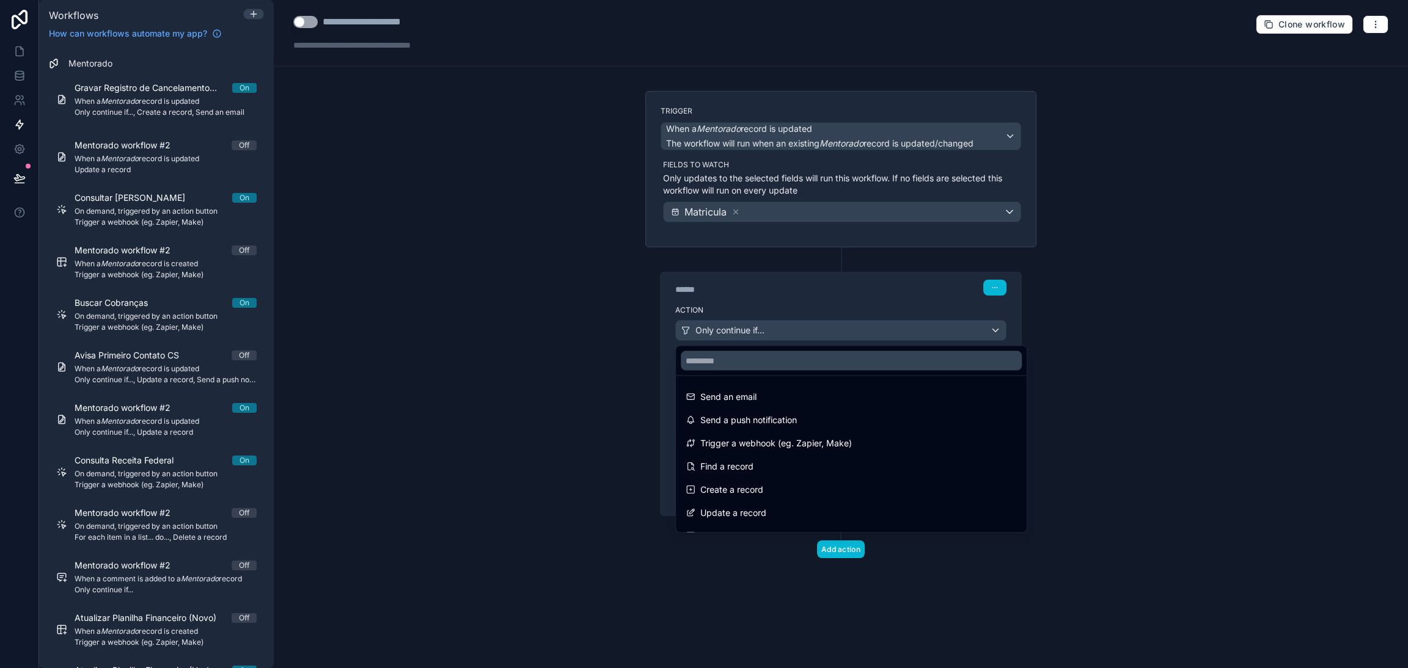
click at [806, 330] on div at bounding box center [704, 334] width 1408 height 668
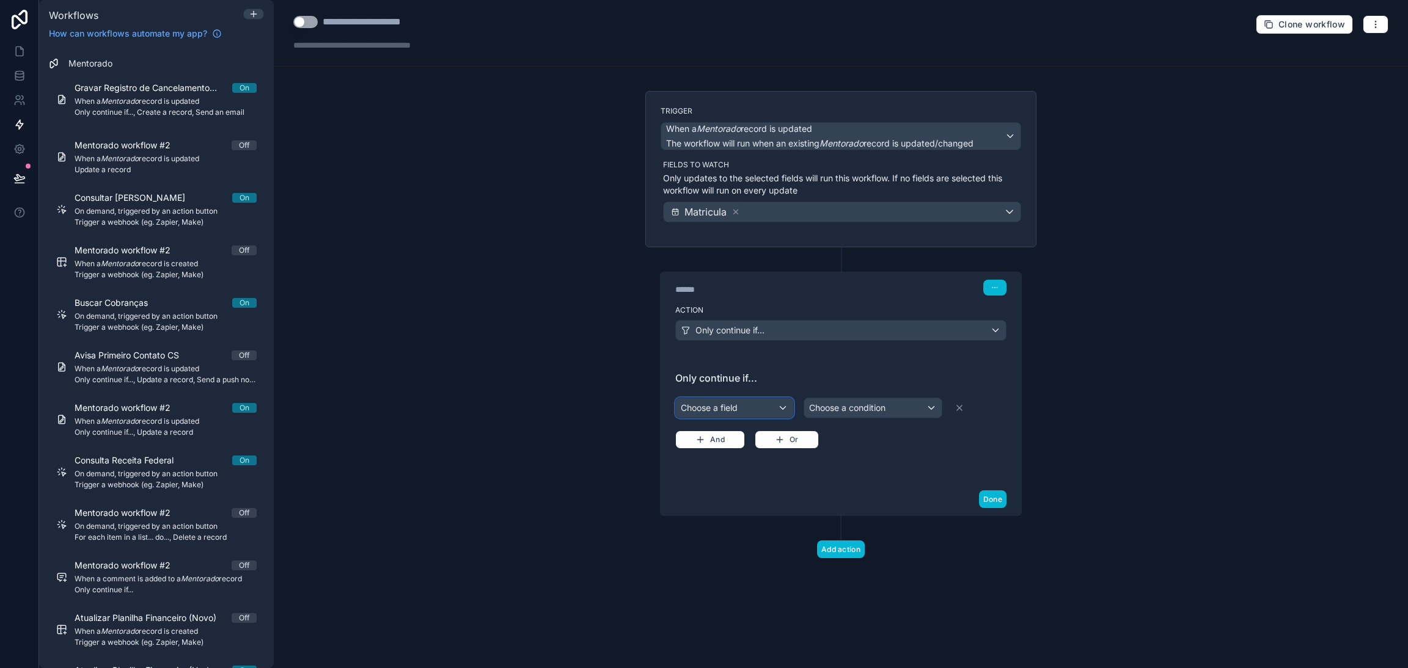
click at [734, 405] on div "Choose a field" at bounding box center [734, 408] width 117 height 20
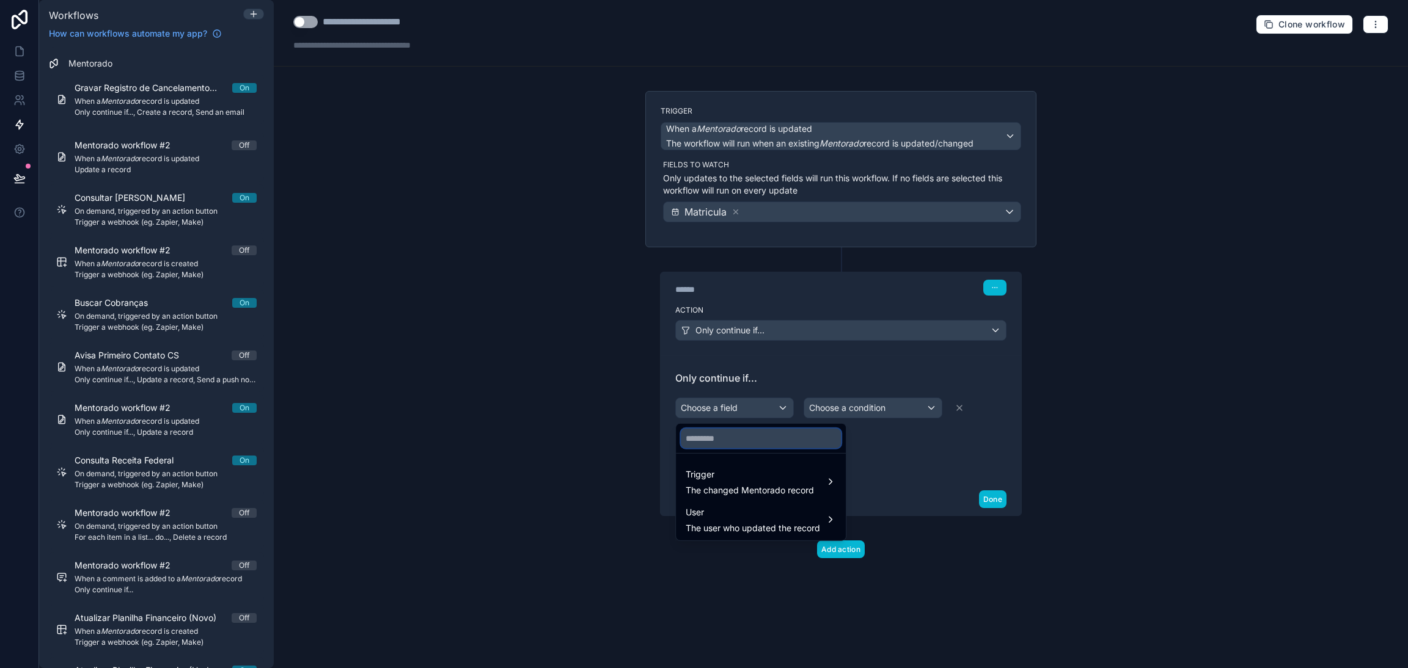
click at [745, 430] on input "text" at bounding box center [761, 439] width 160 height 20
type input "********"
click at [788, 474] on span "Trigger" at bounding box center [750, 474] width 128 height 15
click at [909, 464] on span "Mes_renovacaoauto" at bounding box center [911, 460] width 81 height 15
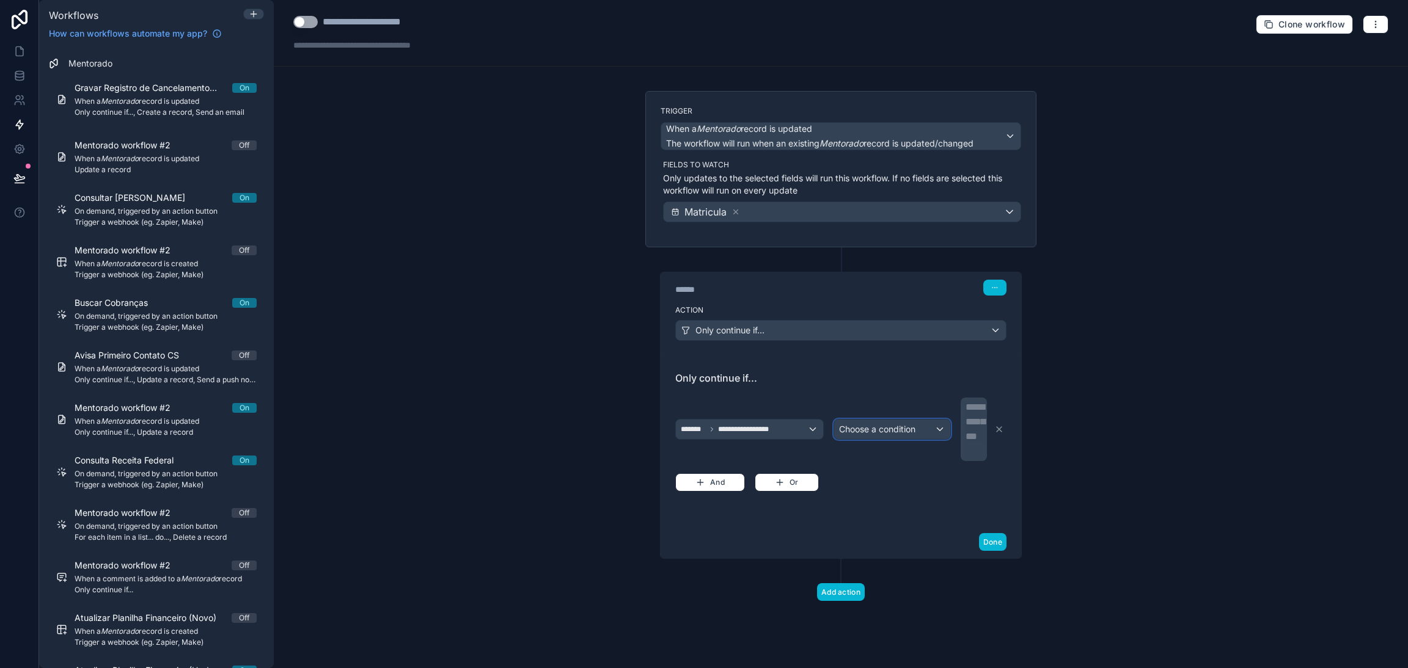
click at [881, 430] on span "Choose a condition" at bounding box center [877, 429] width 76 height 10
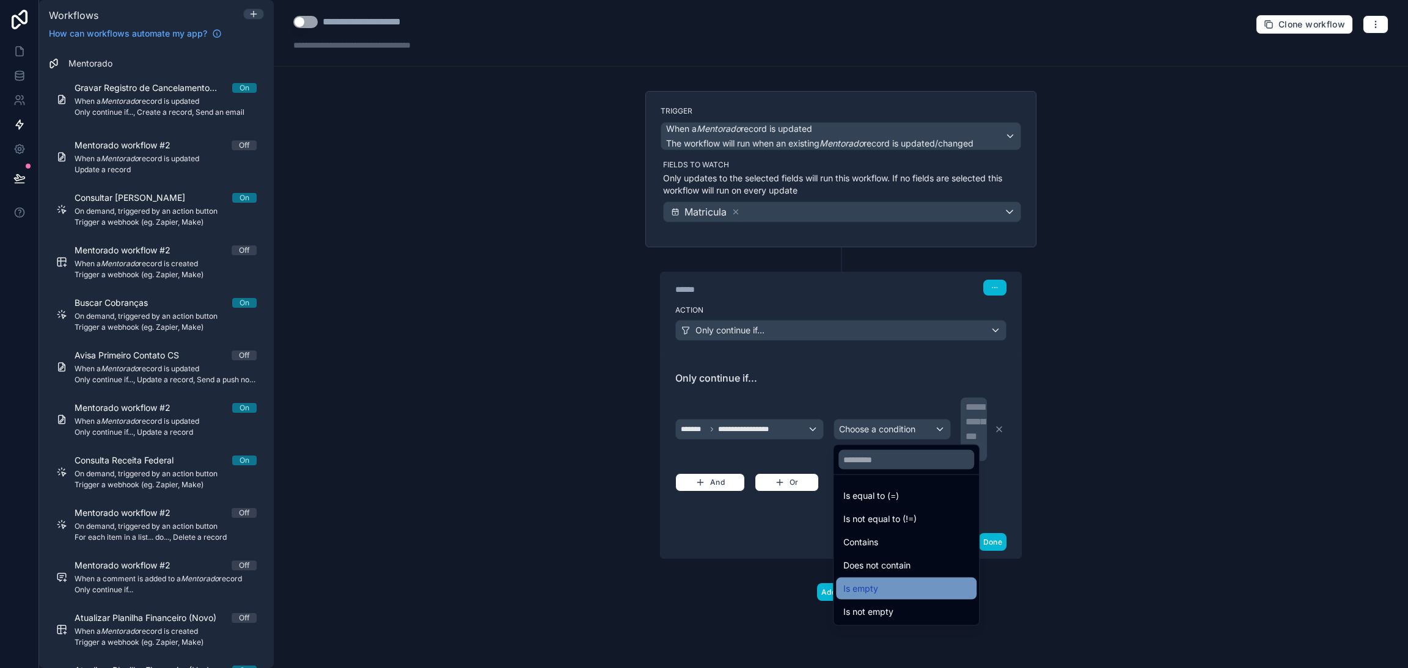
click at [901, 587] on div "Is empty" at bounding box center [906, 589] width 126 height 15
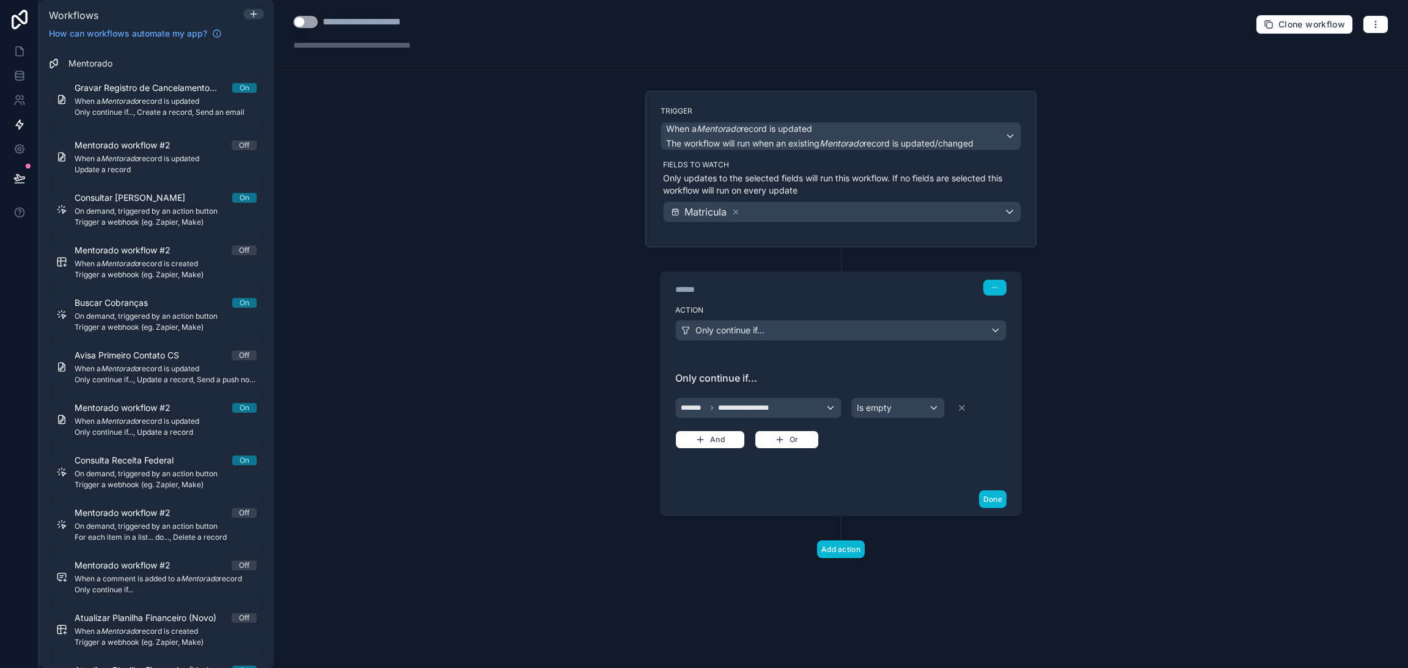
click at [911, 465] on div "**********" at bounding box center [840, 420] width 331 height 98
click at [852, 546] on button "Add action" at bounding box center [841, 550] width 48 height 18
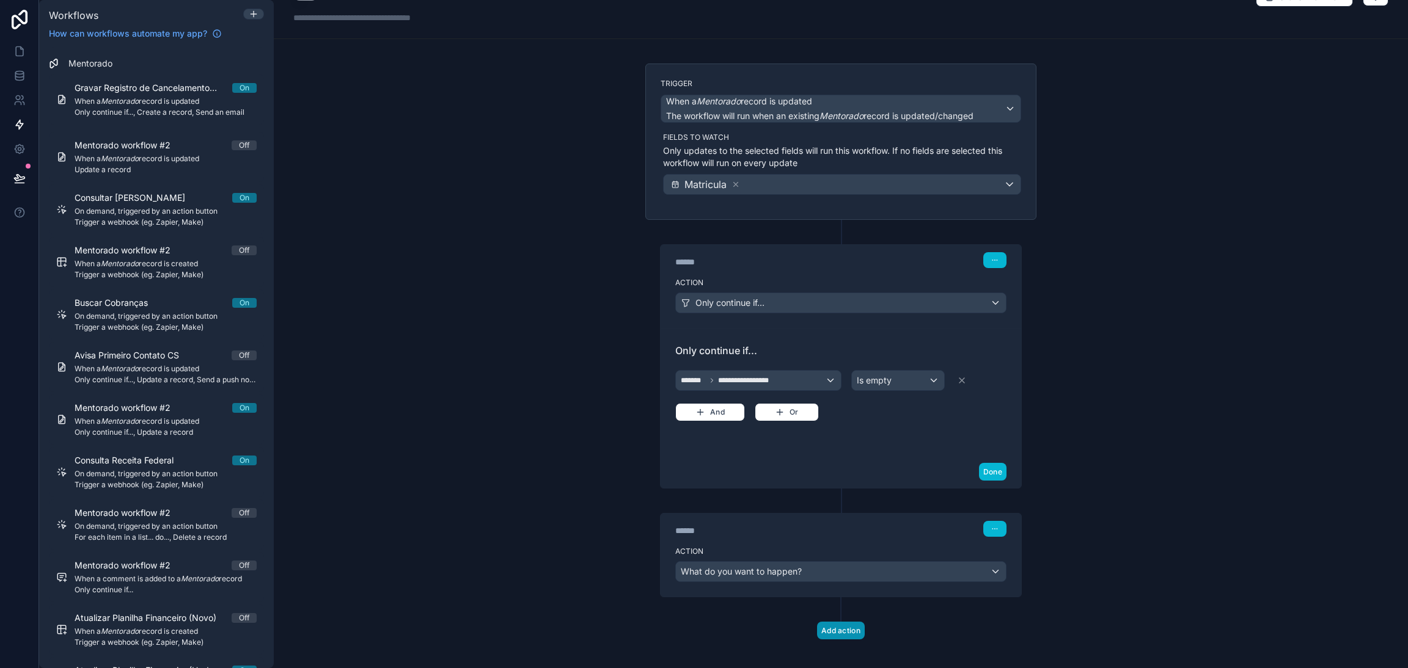
scroll to position [40, 0]
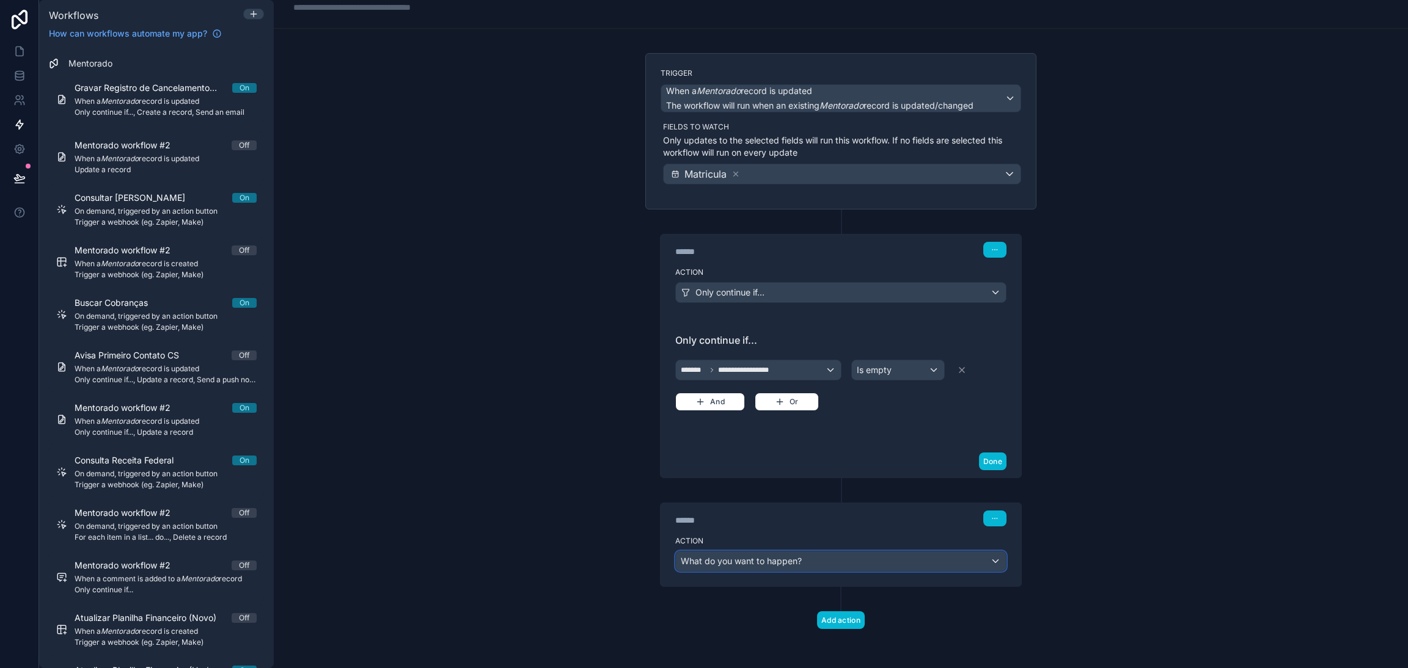
click at [816, 562] on div "What do you want to happen?" at bounding box center [841, 562] width 330 height 20
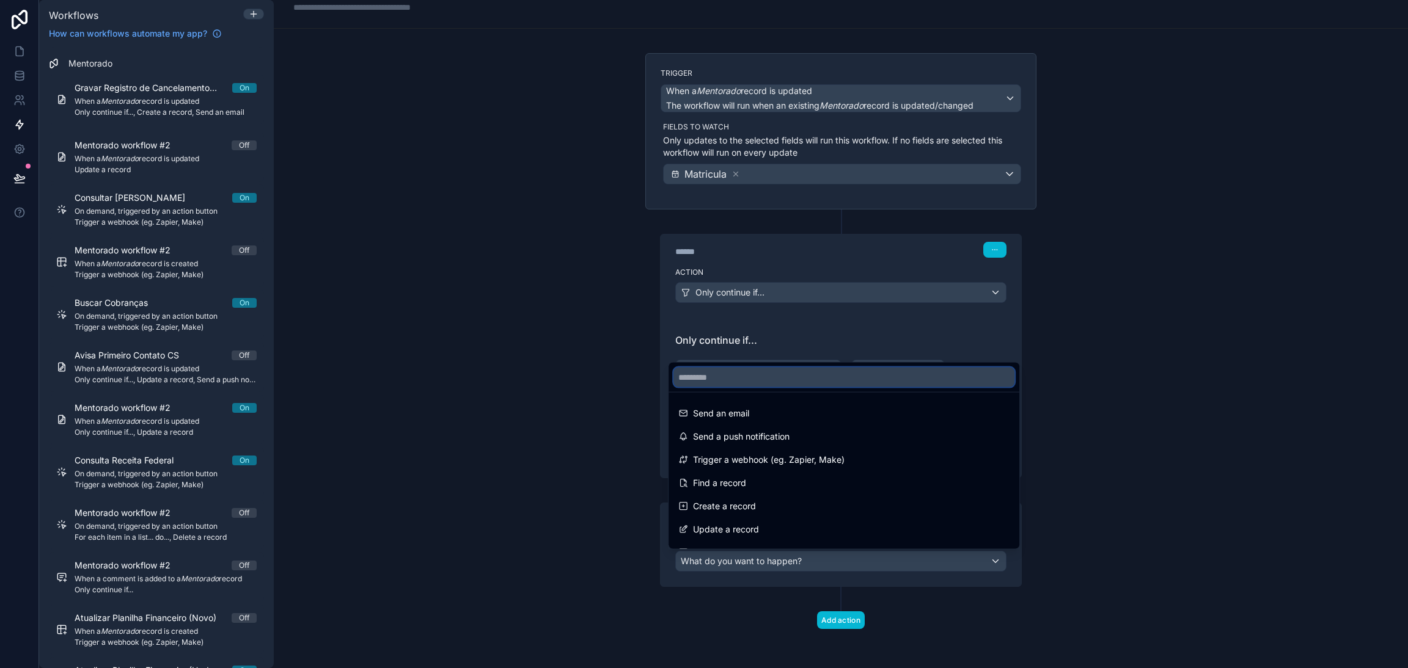
click at [764, 378] on input "text" at bounding box center [843, 378] width 341 height 20
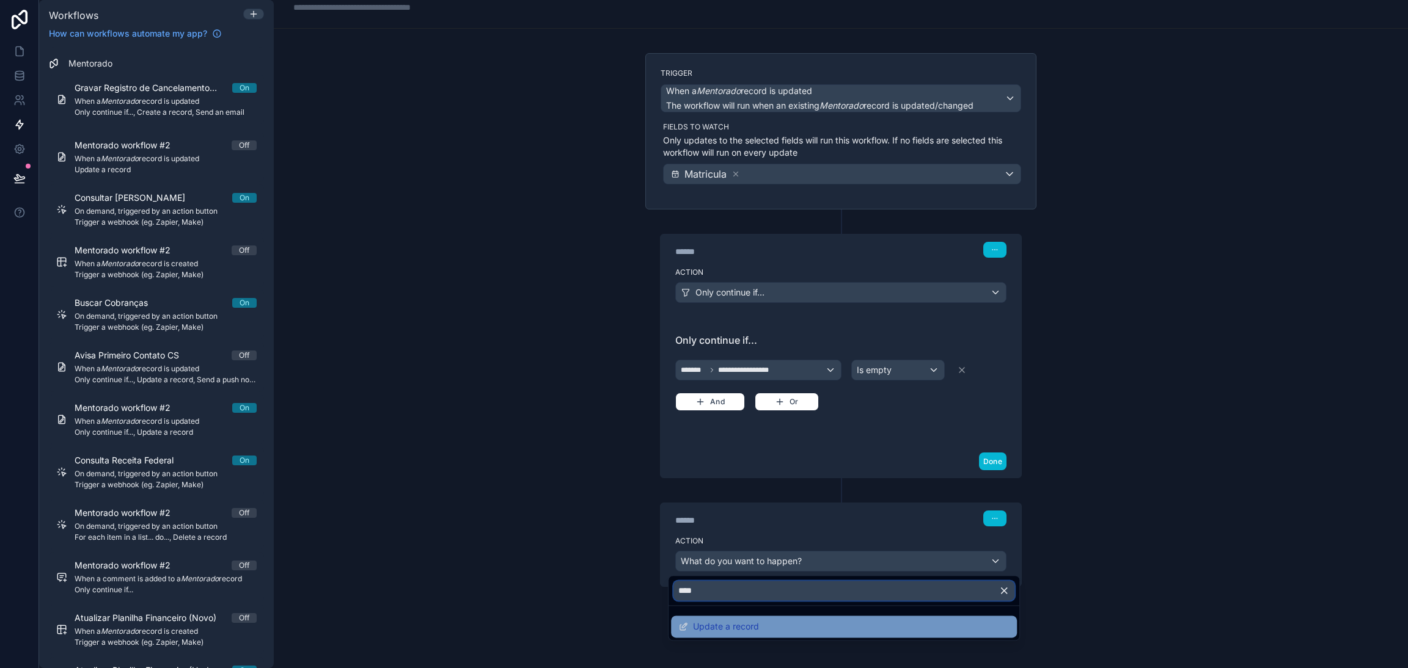
type input "****"
click at [764, 618] on div "Update a record" at bounding box center [844, 627] width 346 height 22
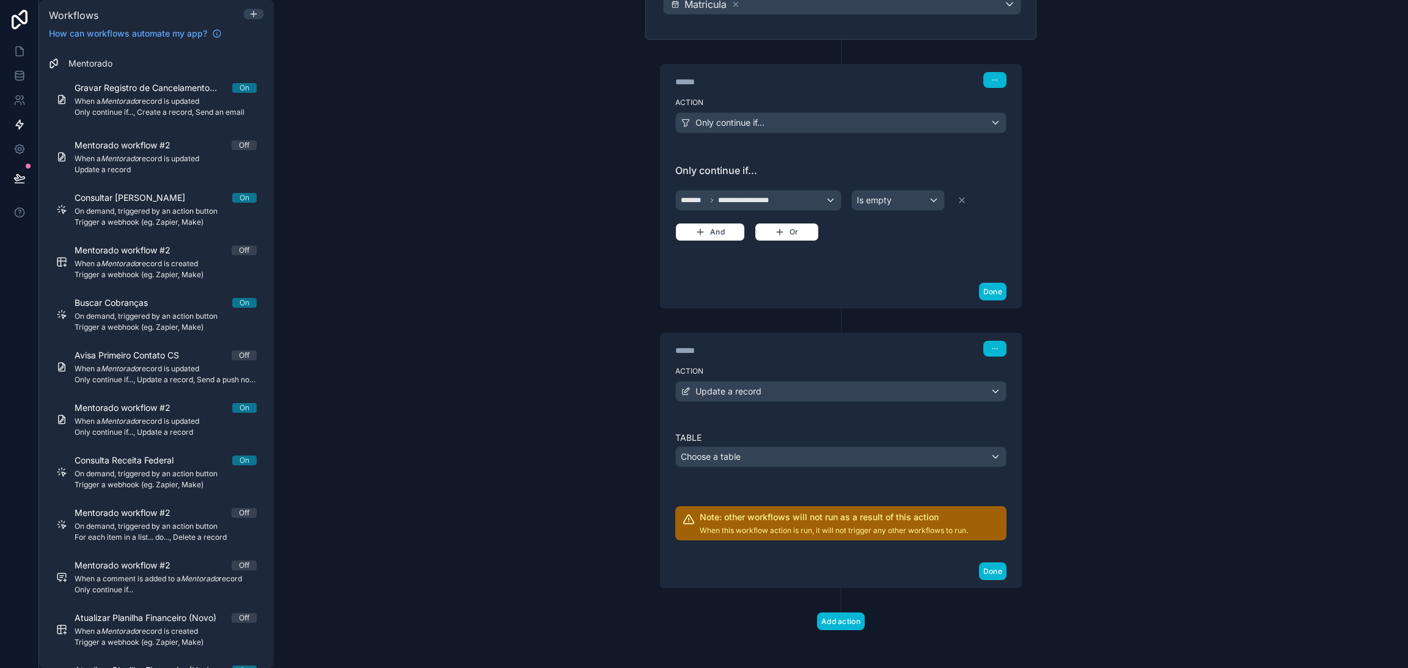
scroll to position [211, 0]
click at [733, 452] on span "Choose a table" at bounding box center [711, 455] width 60 height 10
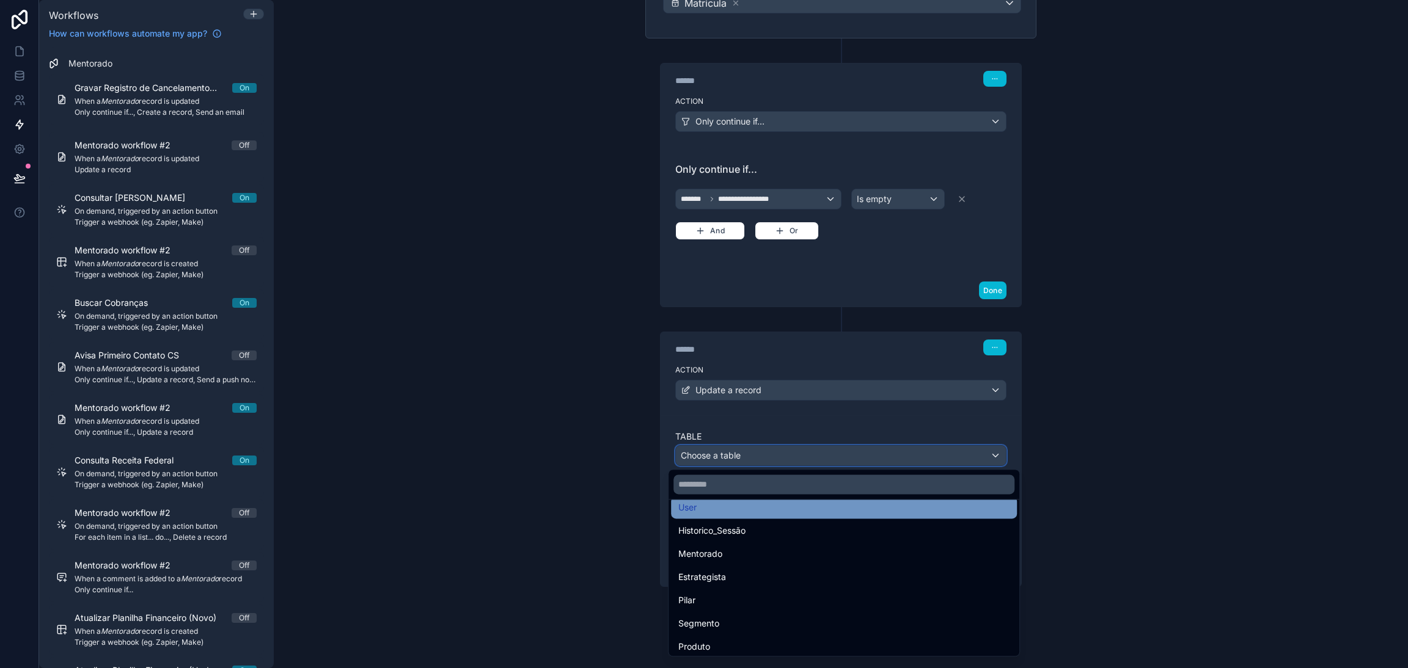
scroll to position [0, 0]
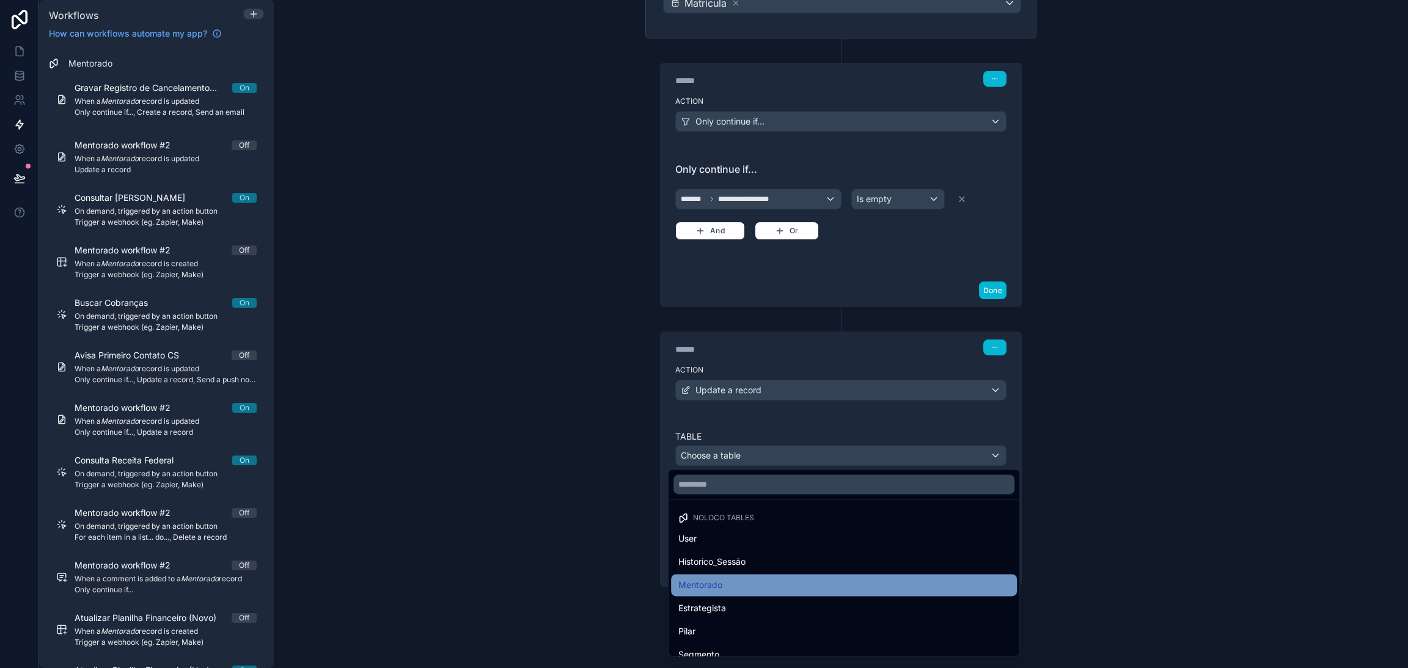
click at [718, 583] on span "Mentorado" at bounding box center [700, 585] width 44 height 15
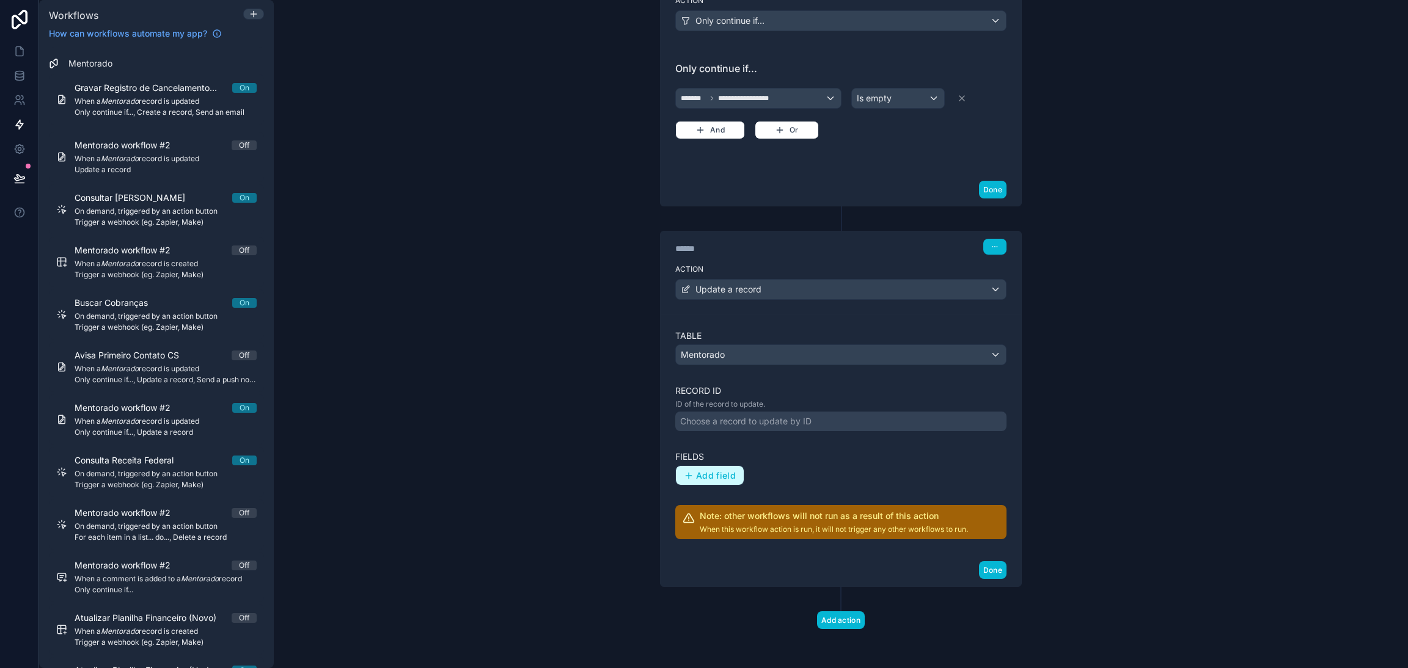
scroll to position [313, 0]
click at [727, 422] on div "Choose a record to update by ID" at bounding box center [745, 422] width 131 height 12
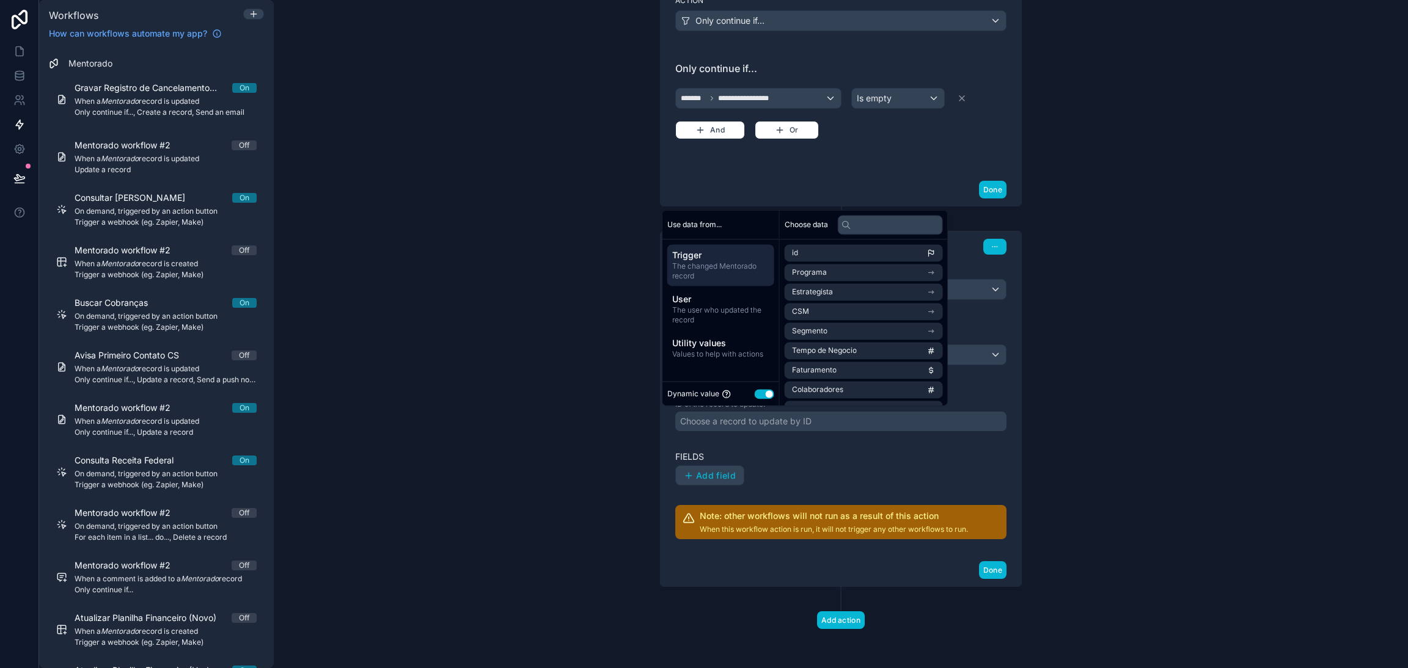
click at [734, 420] on div "Choose a record to update by ID" at bounding box center [745, 422] width 131 height 12
click at [714, 257] on span "Trigger" at bounding box center [720, 255] width 97 height 12
drag, startPoint x: 705, startPoint y: 227, endPoint x: 790, endPoint y: 225, distance: 85.6
click at [769, 225] on div "Use data from..." at bounding box center [720, 224] width 117 height 29
click at [857, 220] on input "text" at bounding box center [890, 225] width 105 height 20
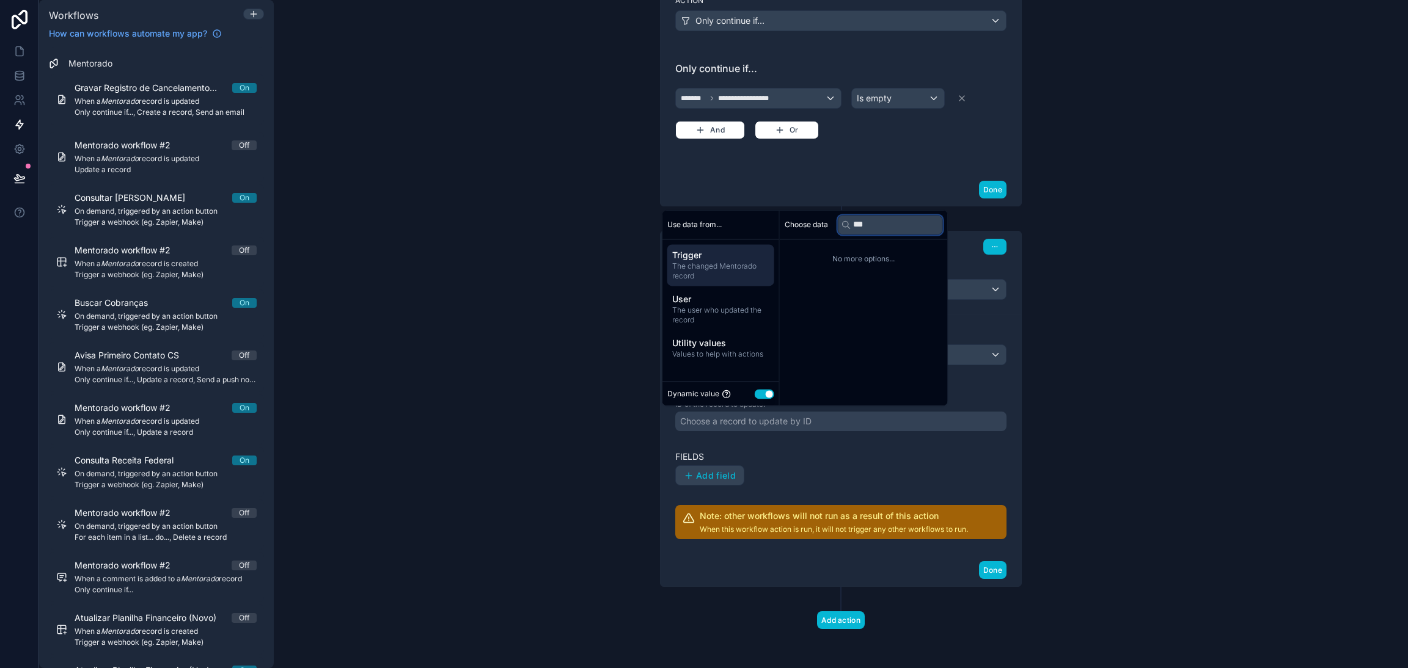
type input "***"
click at [853, 452] on label "Fields" at bounding box center [840, 457] width 331 height 12
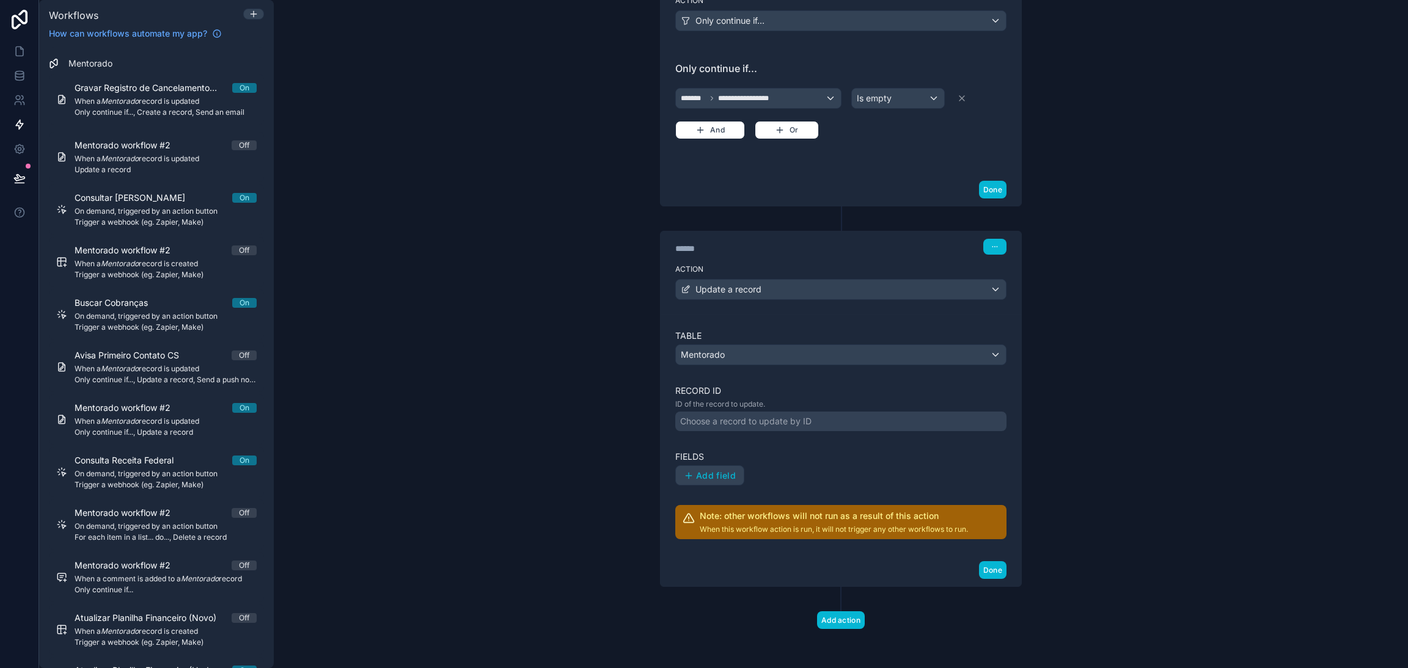
click at [899, 419] on div "Choose a record to update by ID" at bounding box center [840, 422] width 331 height 20
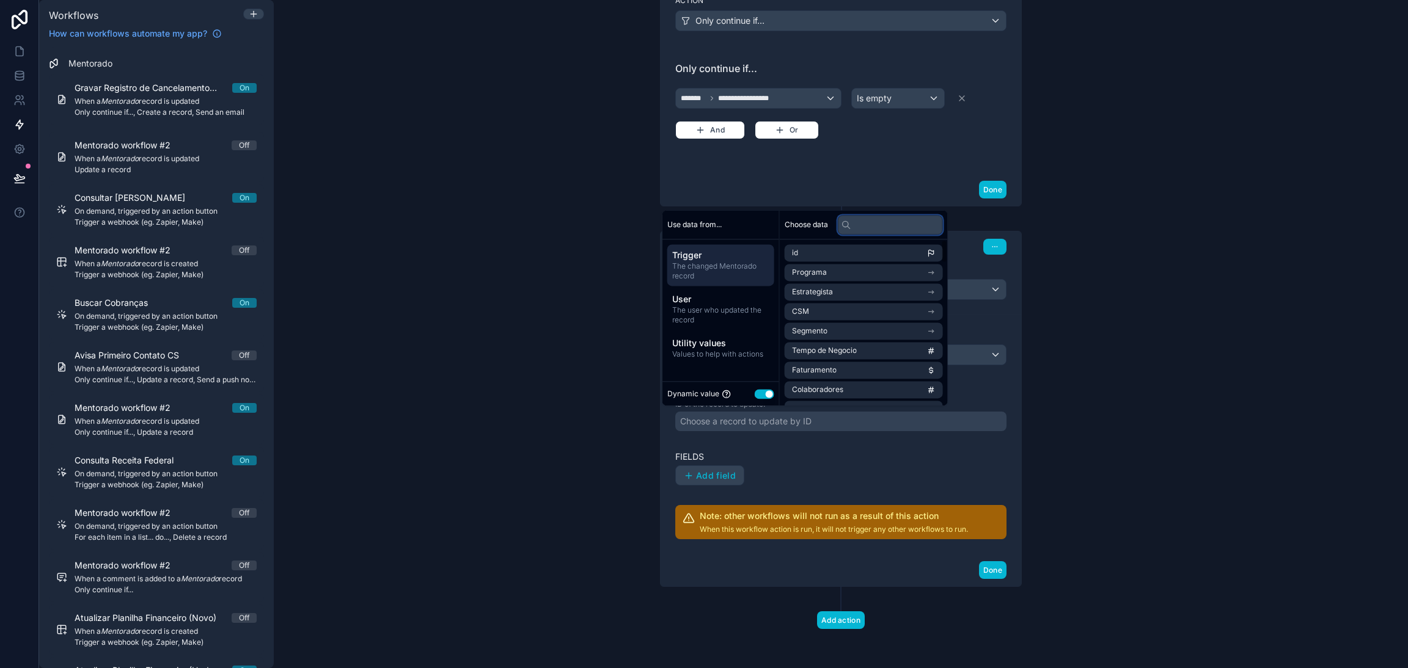
click at [866, 222] on input "text" at bounding box center [890, 225] width 105 height 20
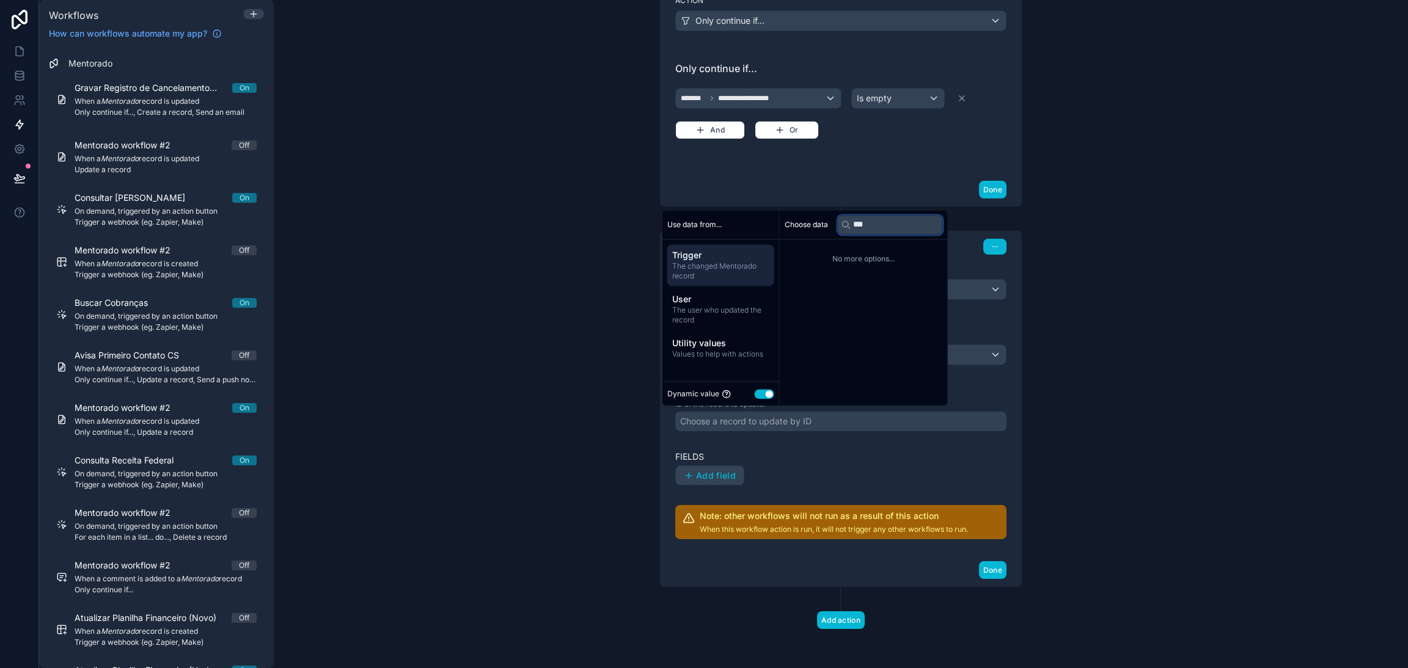
type input "***"
click at [871, 194] on div "Done" at bounding box center [841, 190] width 361 height 32
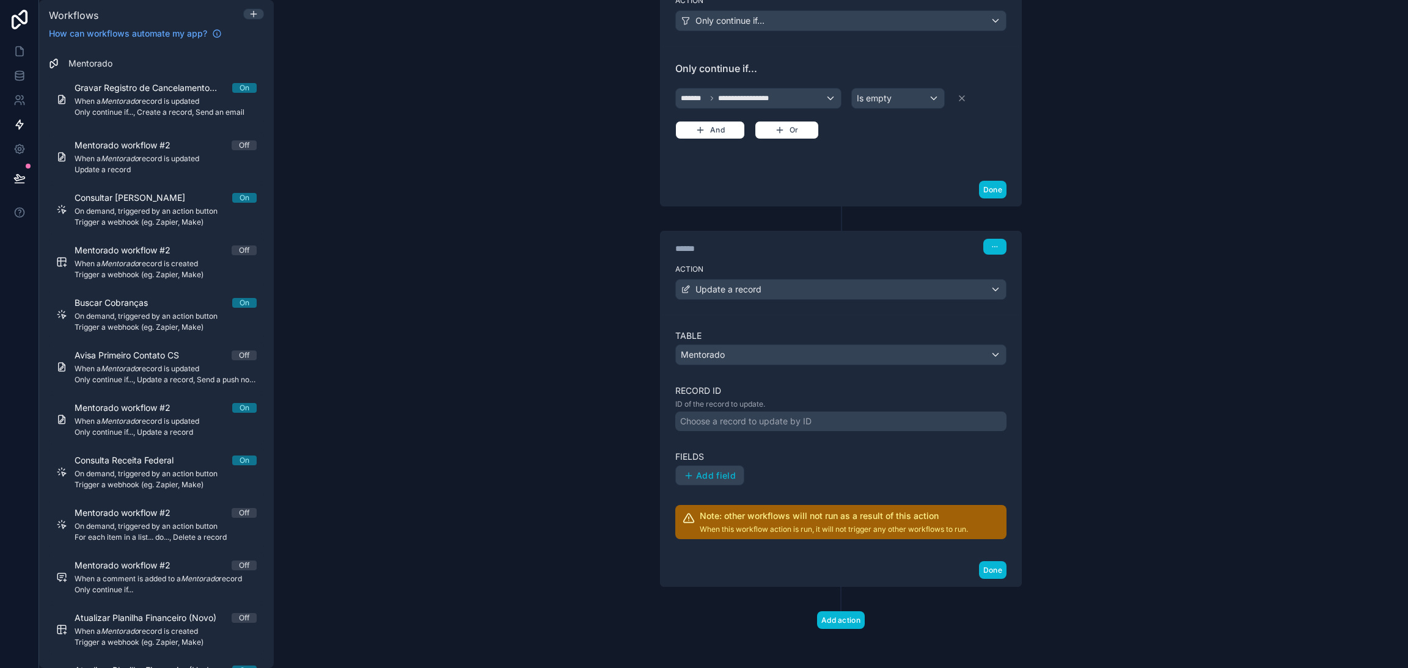
click at [742, 339] on label "Table" at bounding box center [840, 336] width 331 height 12
click at [744, 348] on div "Mentorado" at bounding box center [841, 355] width 330 height 20
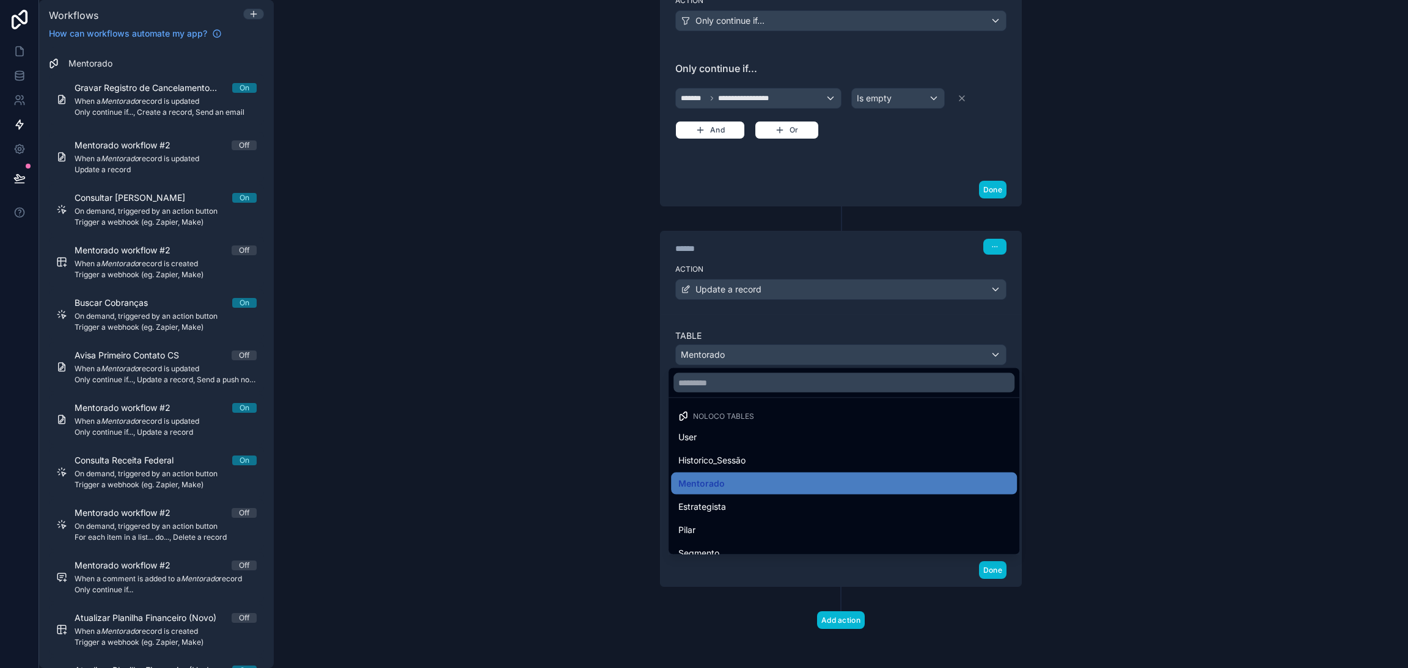
click at [743, 348] on div at bounding box center [704, 334] width 1408 height 668
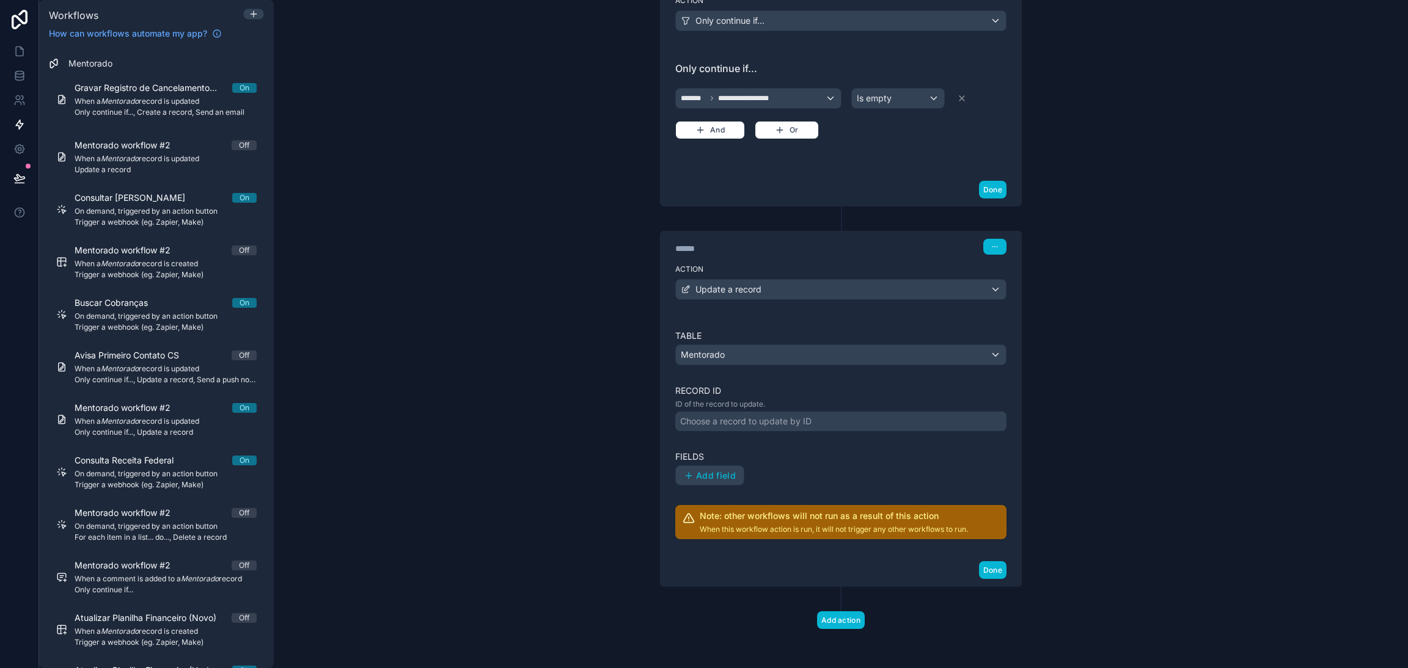
click at [727, 416] on div "Choose a record to update by ID" at bounding box center [745, 422] width 131 height 12
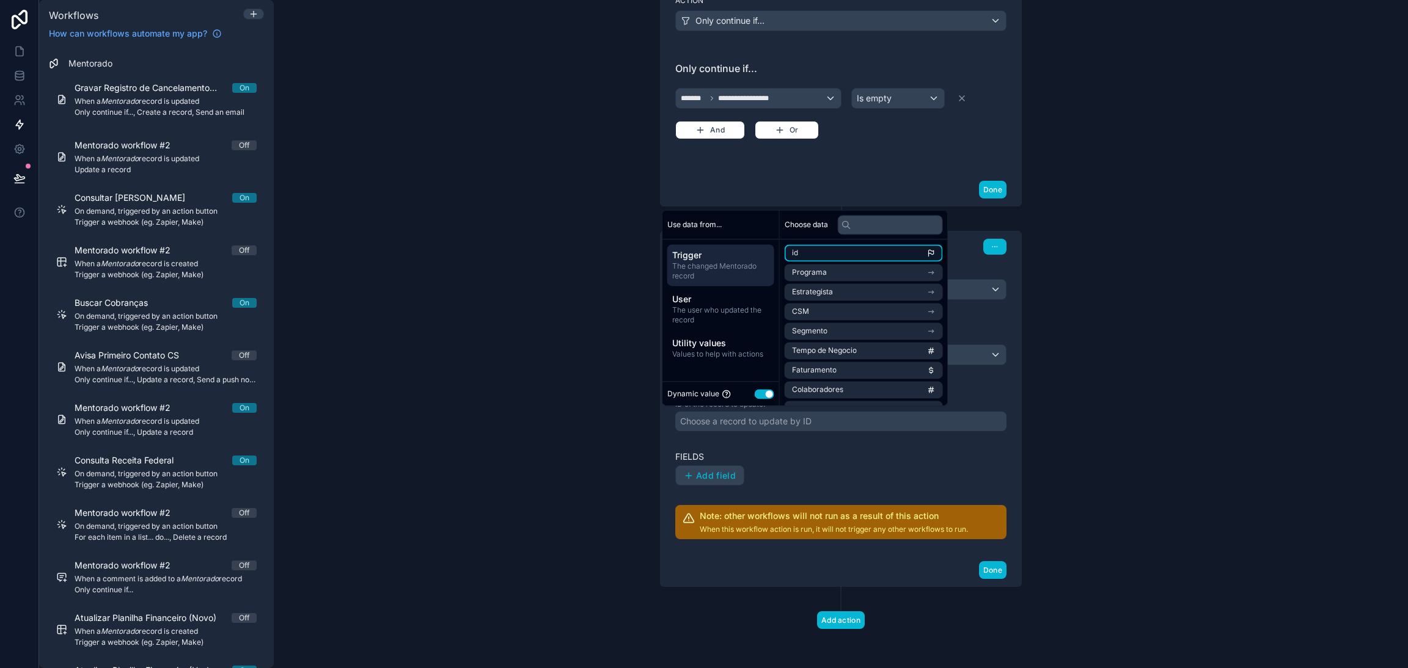
click at [826, 249] on li "id" at bounding box center [864, 252] width 158 height 17
click at [1068, 436] on div "**********" at bounding box center [841, 334] width 1134 height 668
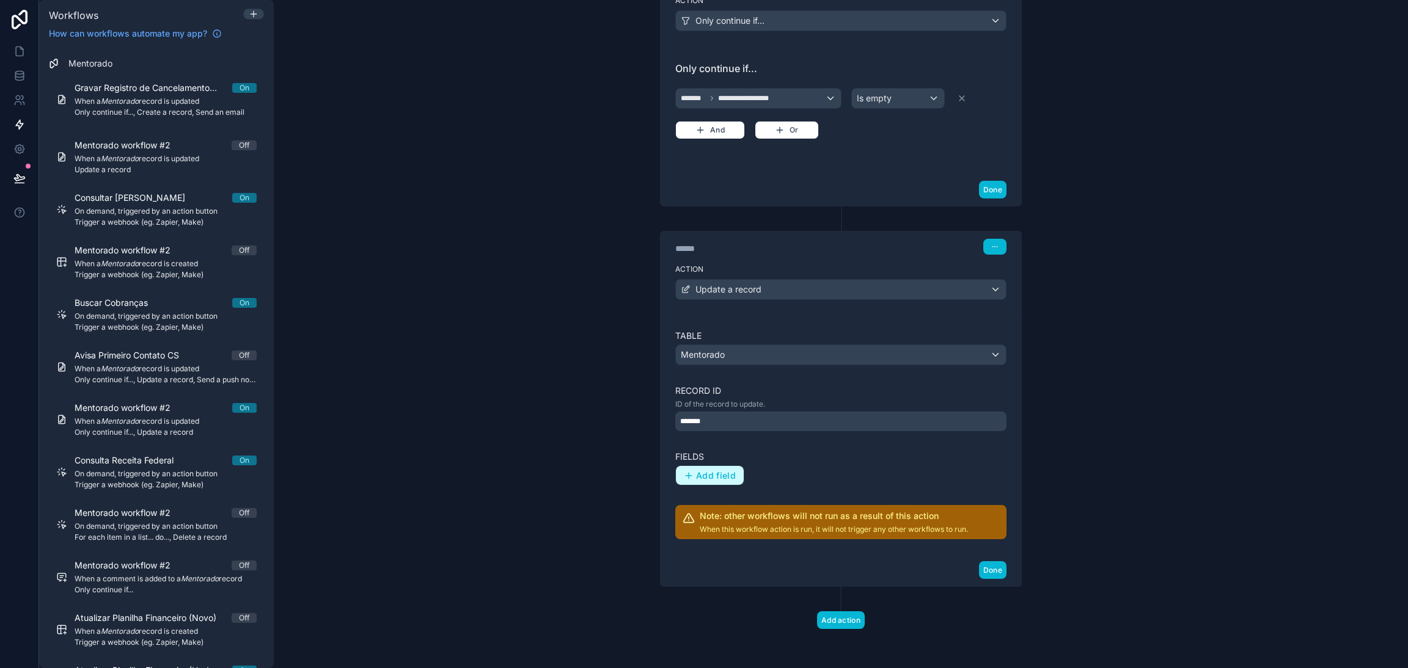
click at [714, 473] on span "Add field" at bounding box center [716, 475] width 40 height 11
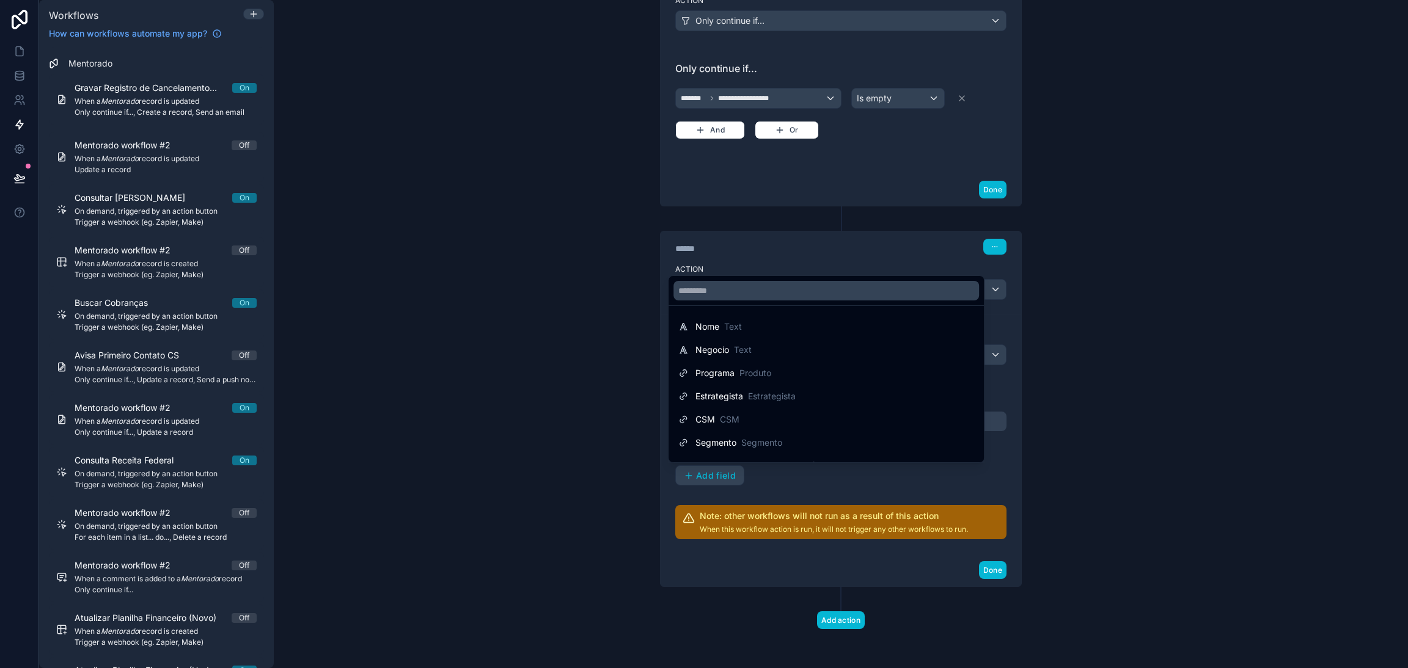
click at [750, 309] on ul "Nome Text Negocio Text Programa Produto Estrategista Estrategista CSM CSM Segme…" at bounding box center [825, 384] width 315 height 156
click at [745, 296] on input "text" at bounding box center [826, 291] width 306 height 20
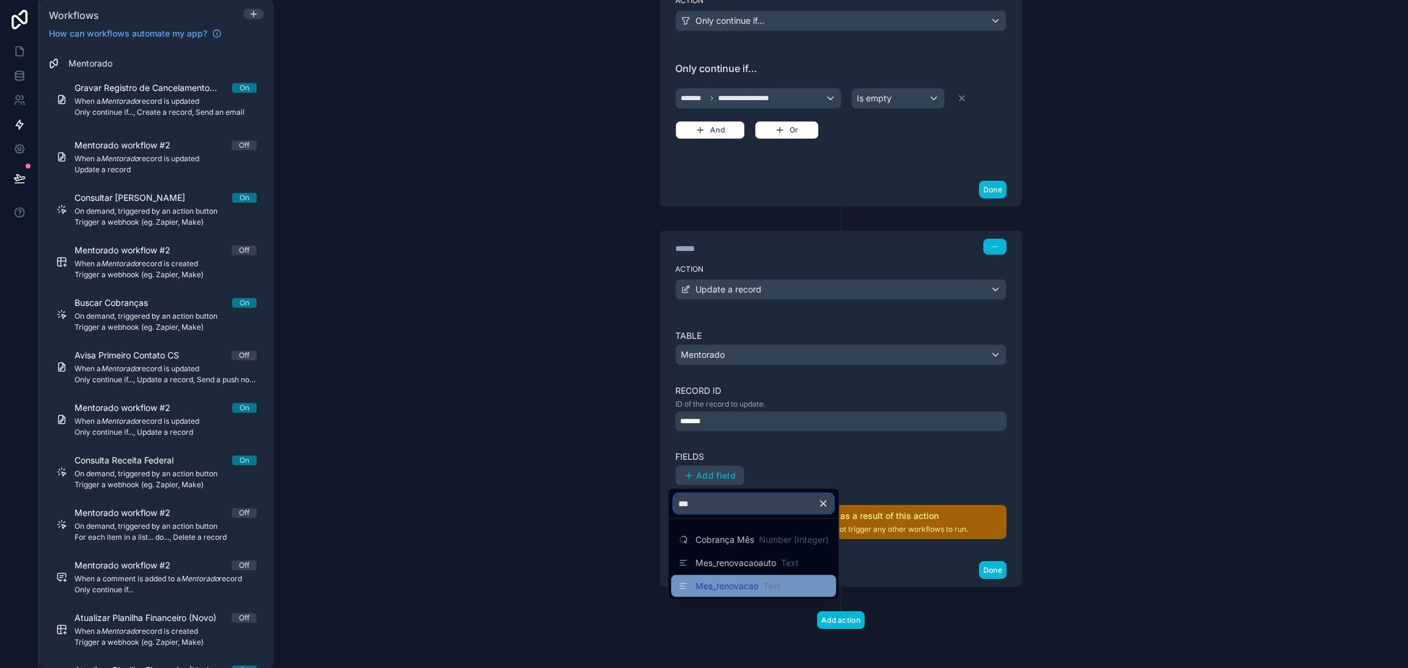
type input "***"
click at [738, 580] on span "Mes_renovacao" at bounding box center [726, 586] width 63 height 12
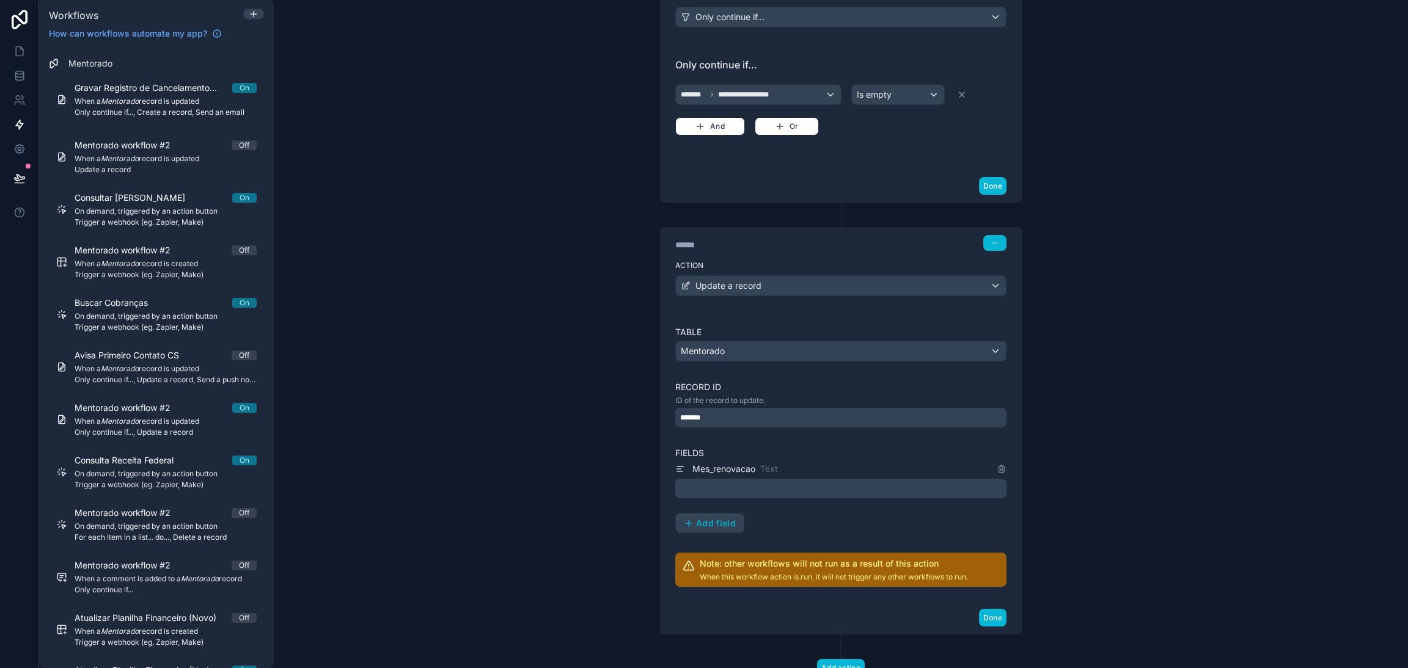
click at [829, 493] on p "﻿" at bounding box center [842, 488] width 324 height 15
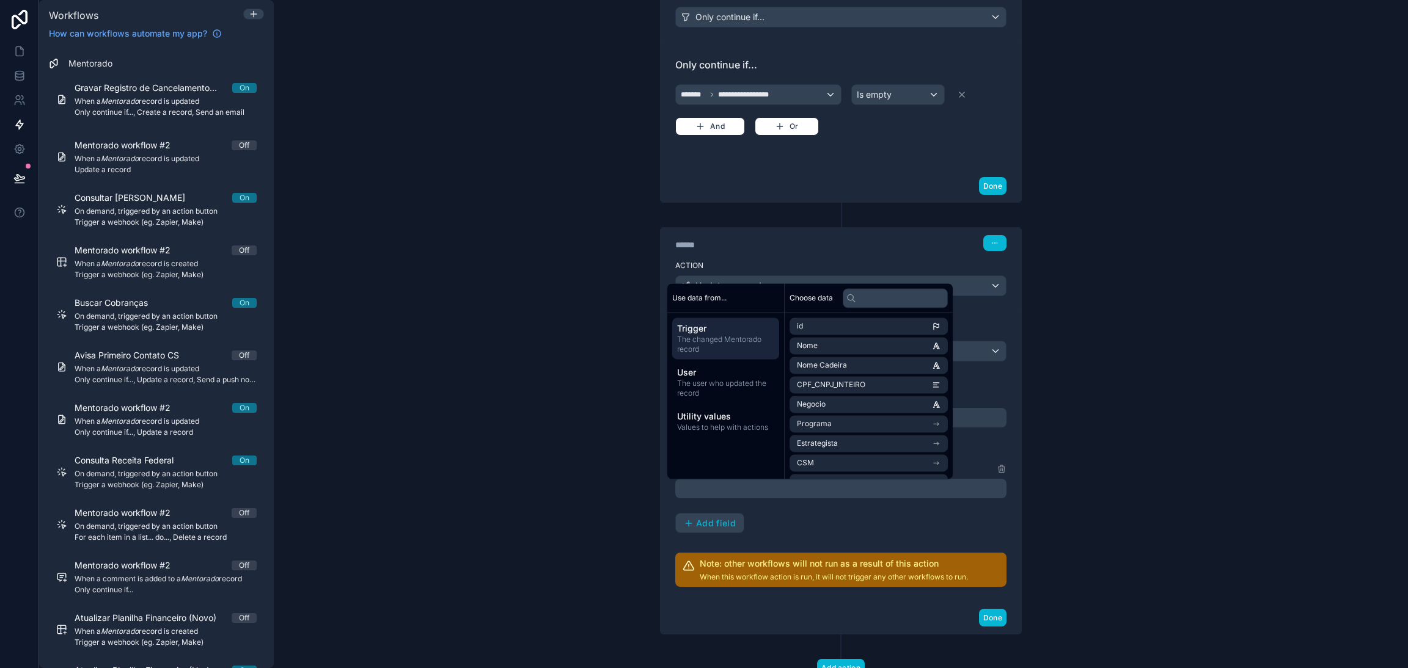
click at [1067, 540] on div "**********" at bounding box center [841, 334] width 1134 height 668
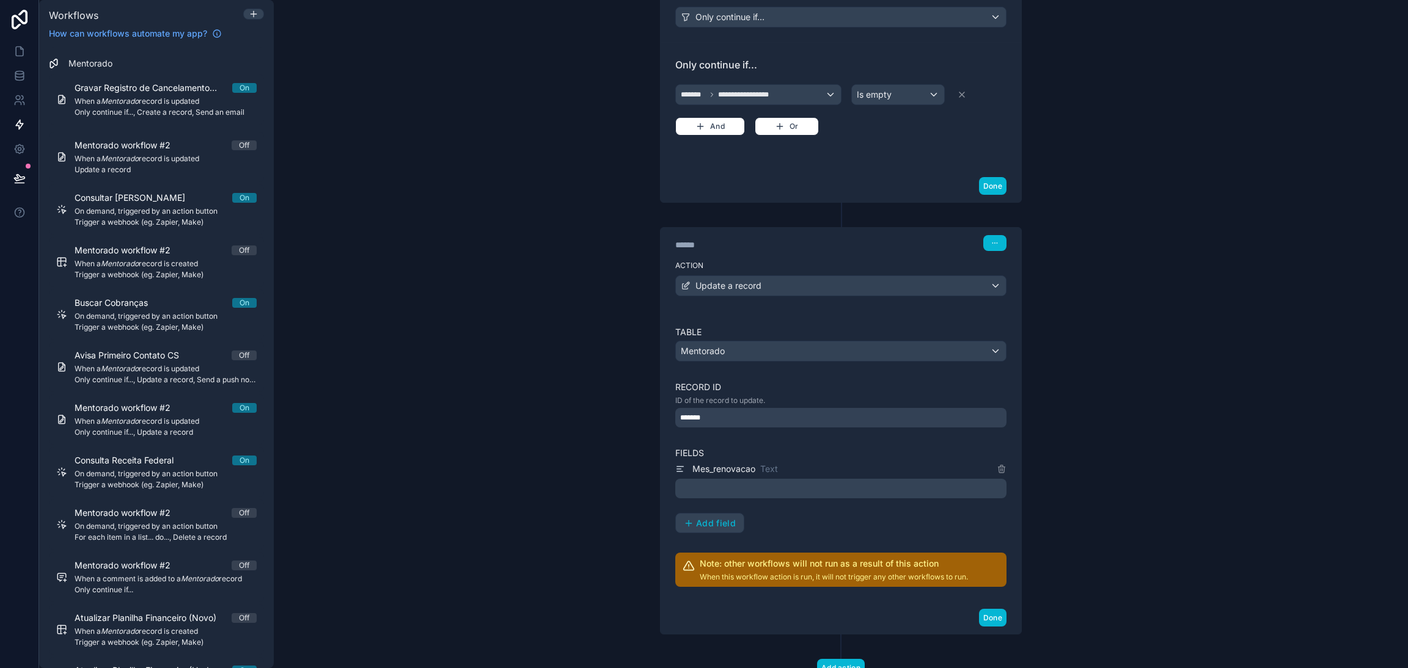
click at [764, 496] on p "﻿" at bounding box center [842, 488] width 324 height 15
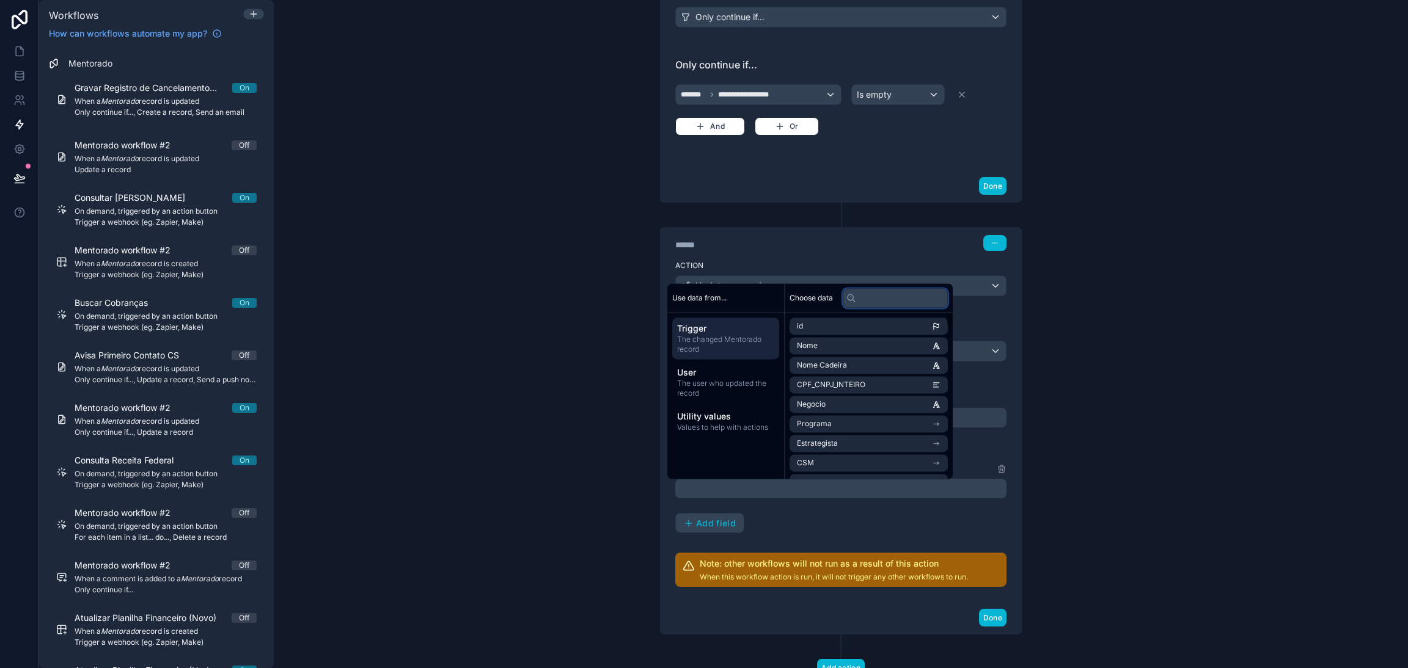
click at [871, 295] on input "text" at bounding box center [895, 298] width 105 height 20
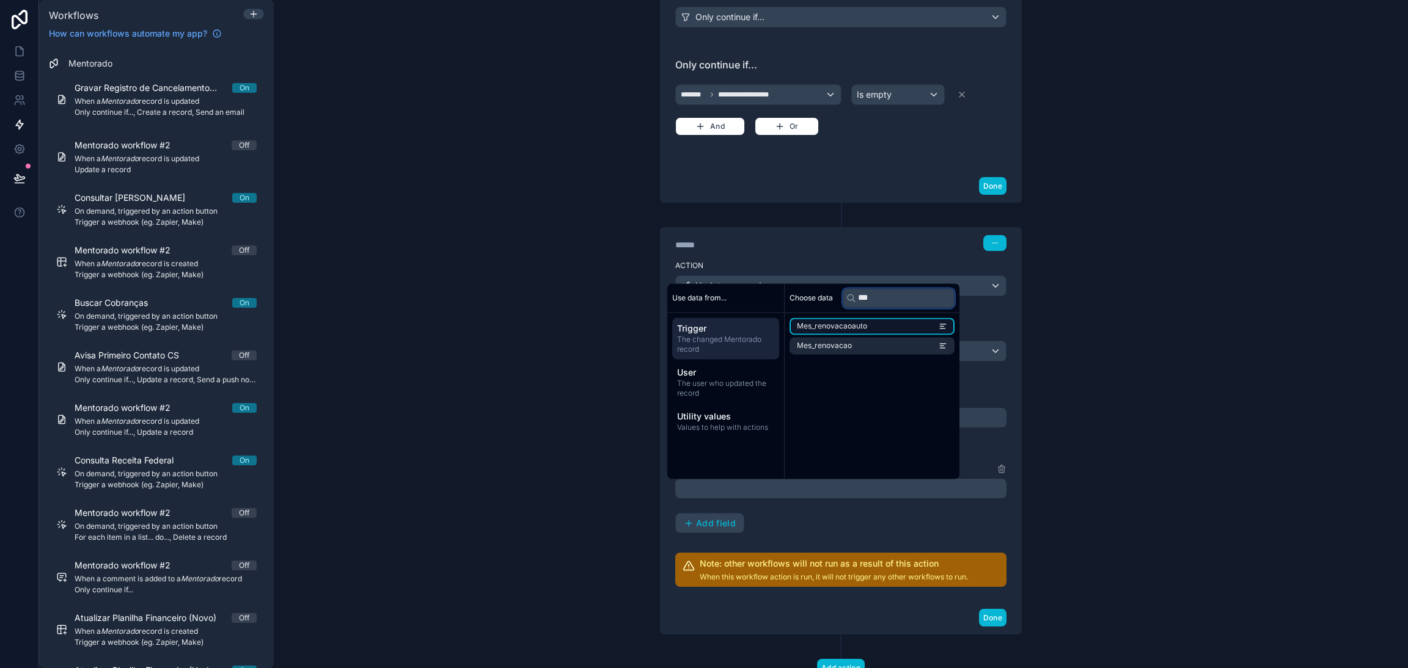
type input "***"
click at [878, 324] on li "Mes_renovacaoauto" at bounding box center [871, 326] width 165 height 17
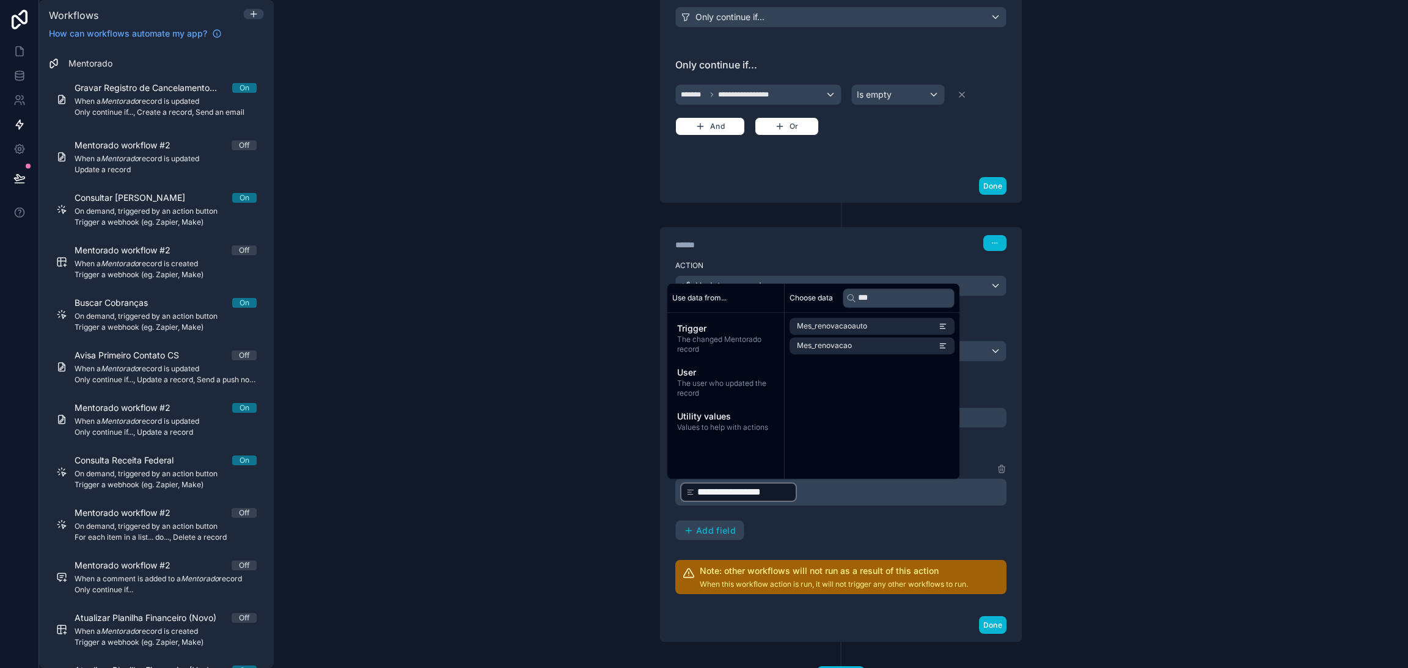
click at [1053, 477] on div "**********" at bounding box center [841, 334] width 1134 height 668
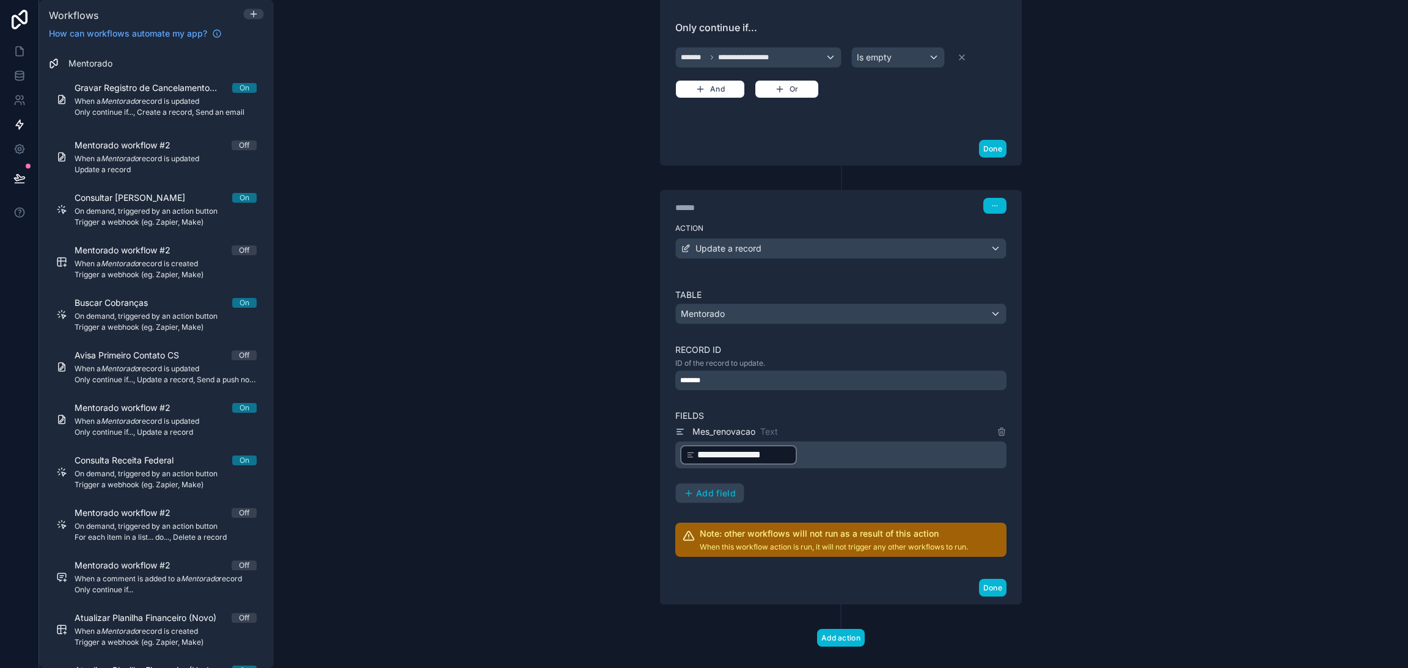
scroll to position [371, 0]
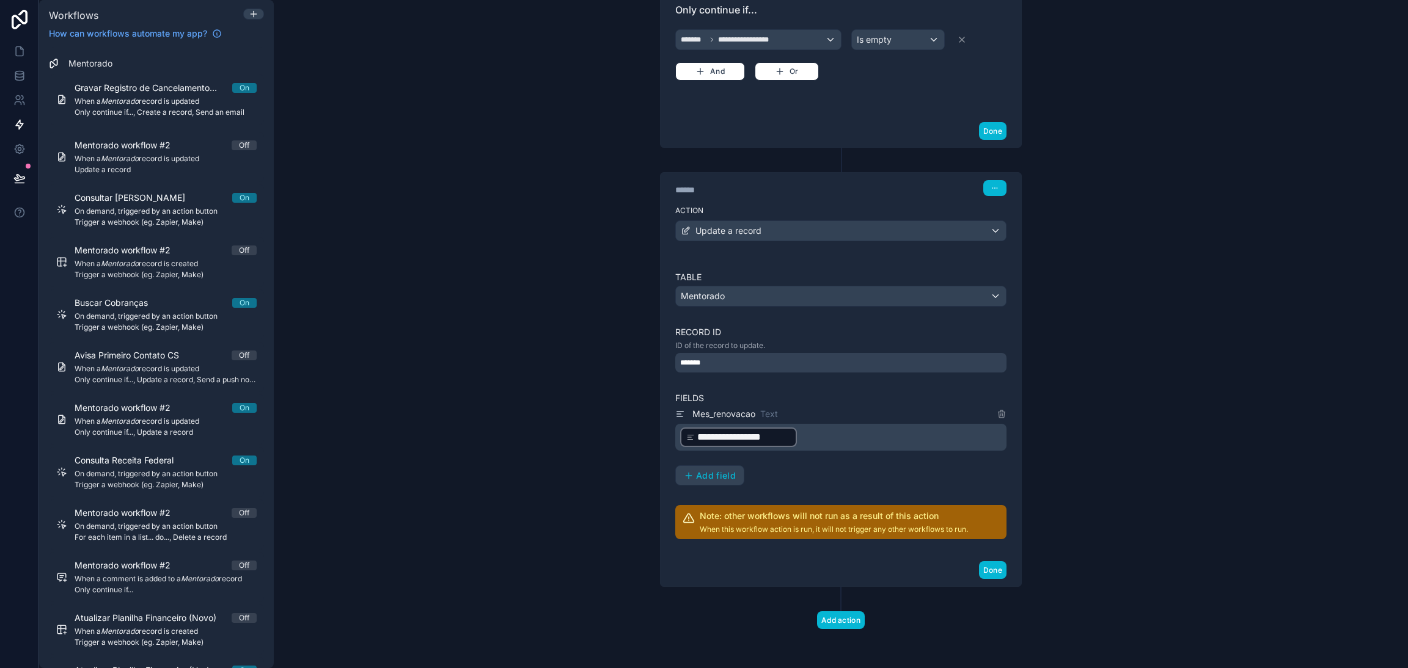
click at [844, 438] on p "**********" at bounding box center [842, 437] width 324 height 22
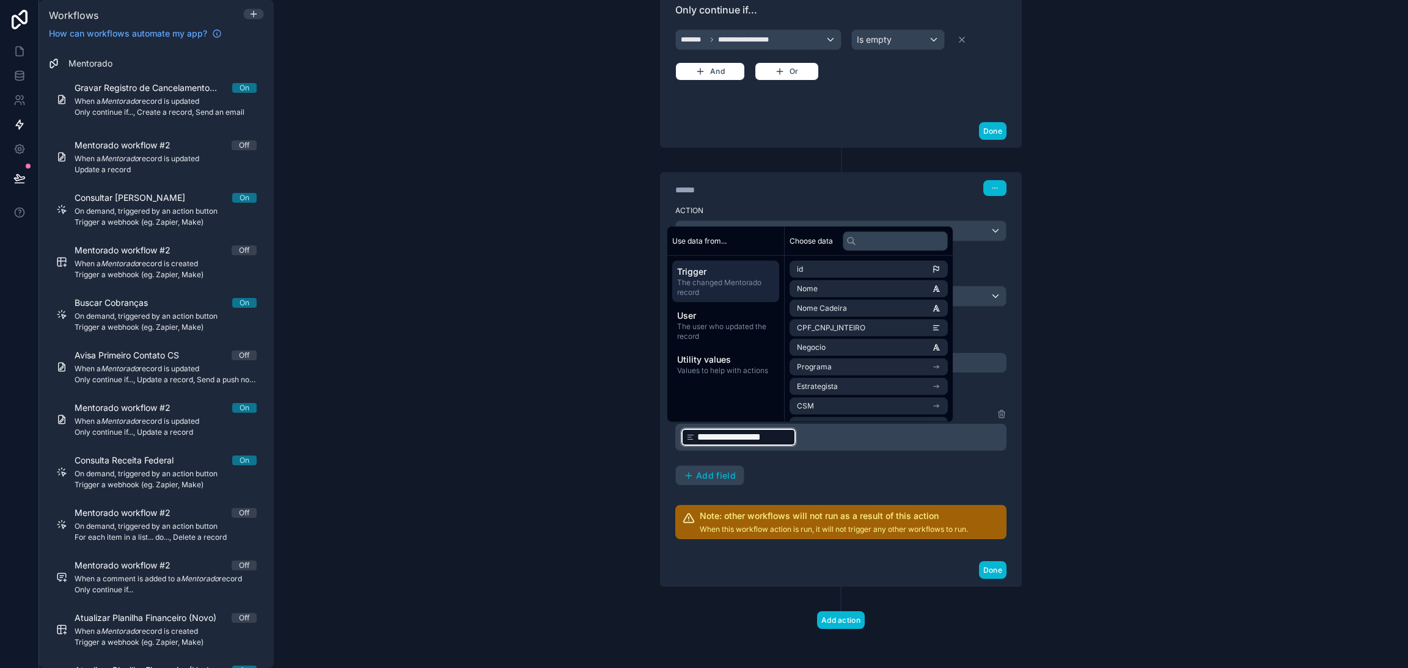
click at [1086, 441] on div "**********" at bounding box center [841, 334] width 1134 height 668
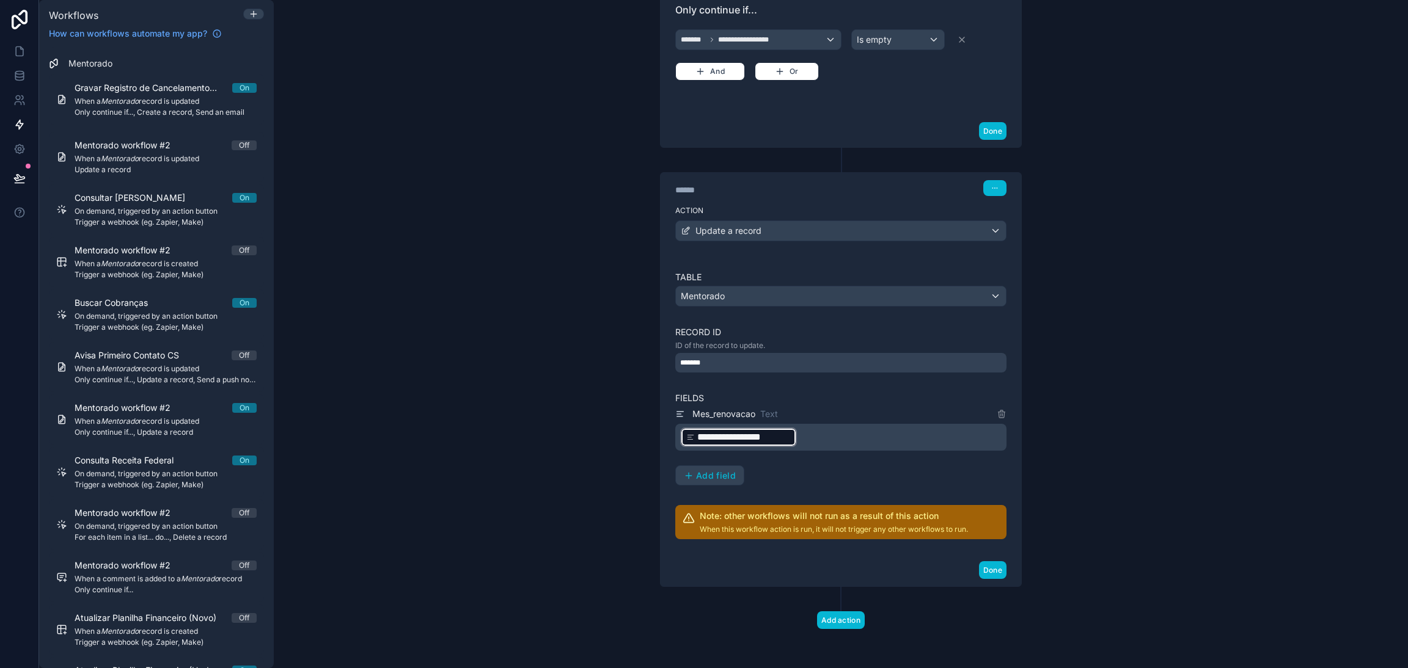
click at [805, 441] on p "**********" at bounding box center [842, 437] width 324 height 22
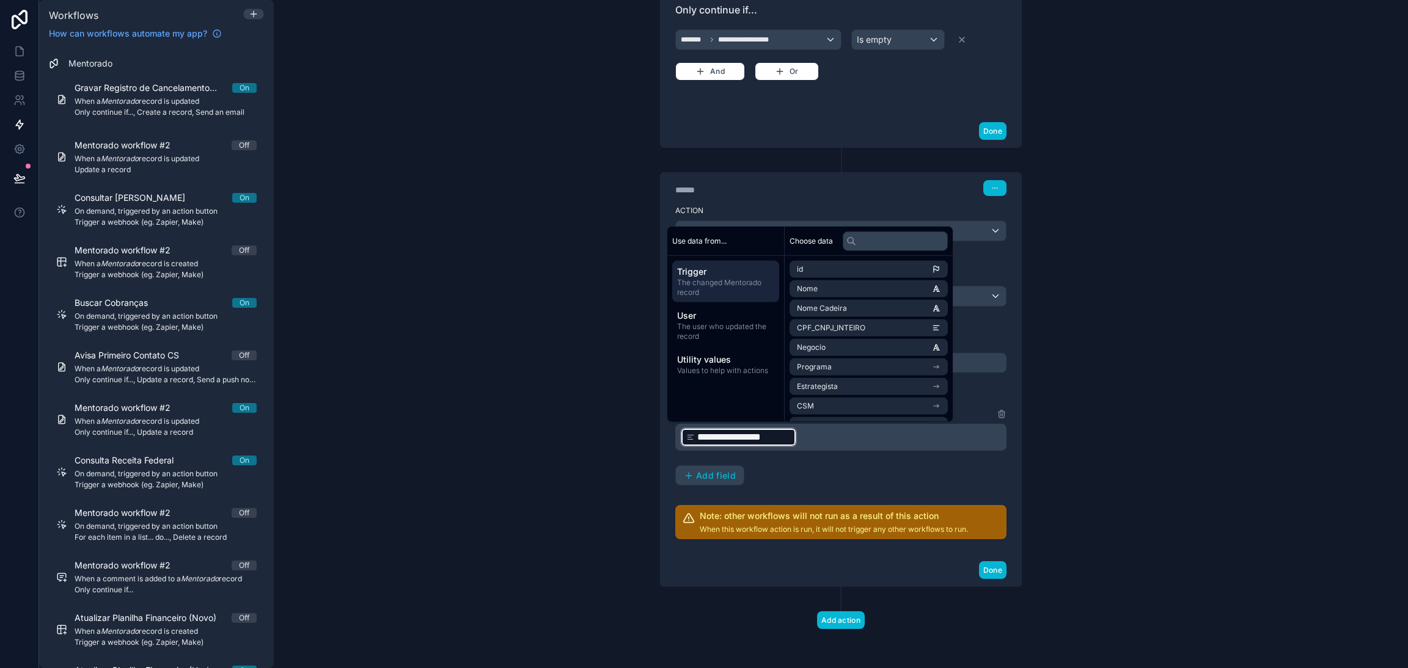
click at [771, 438] on span "**********" at bounding box center [743, 437] width 93 height 15
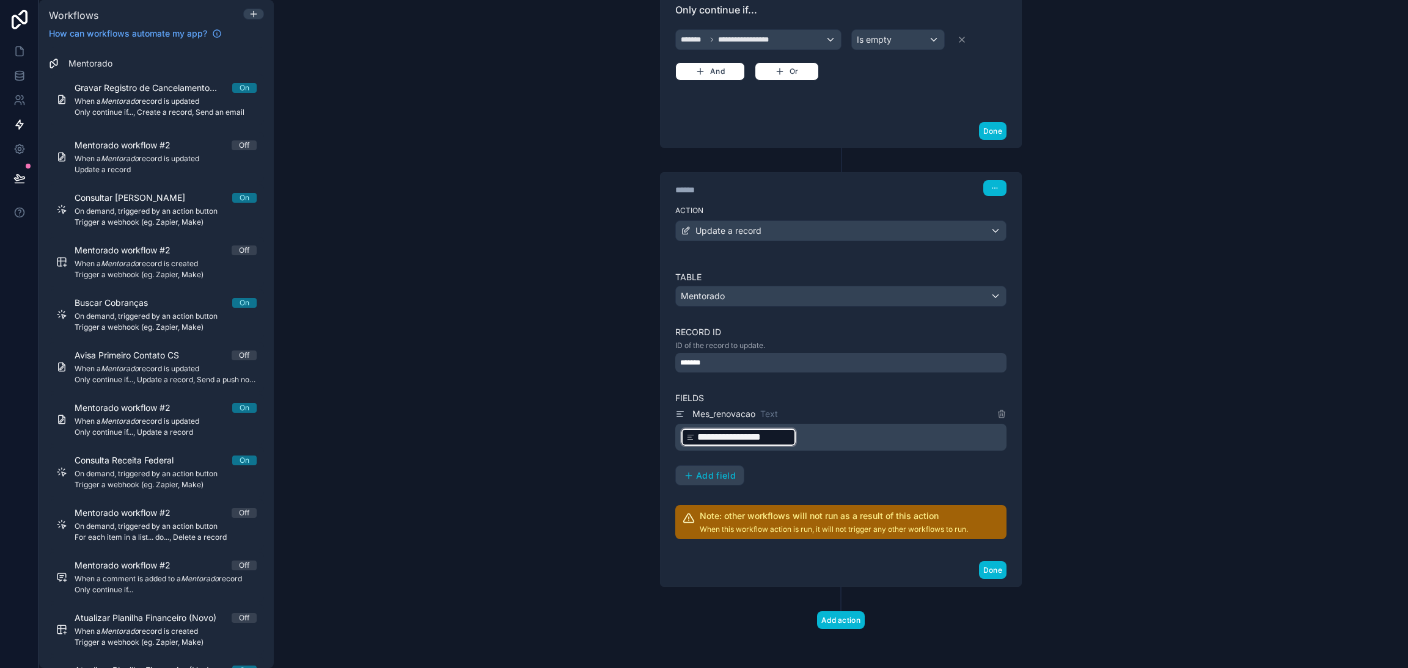
click at [1033, 459] on div "**********" at bounding box center [840, 196] width 411 height 946
click at [998, 414] on icon at bounding box center [1000, 414] width 5 height 5
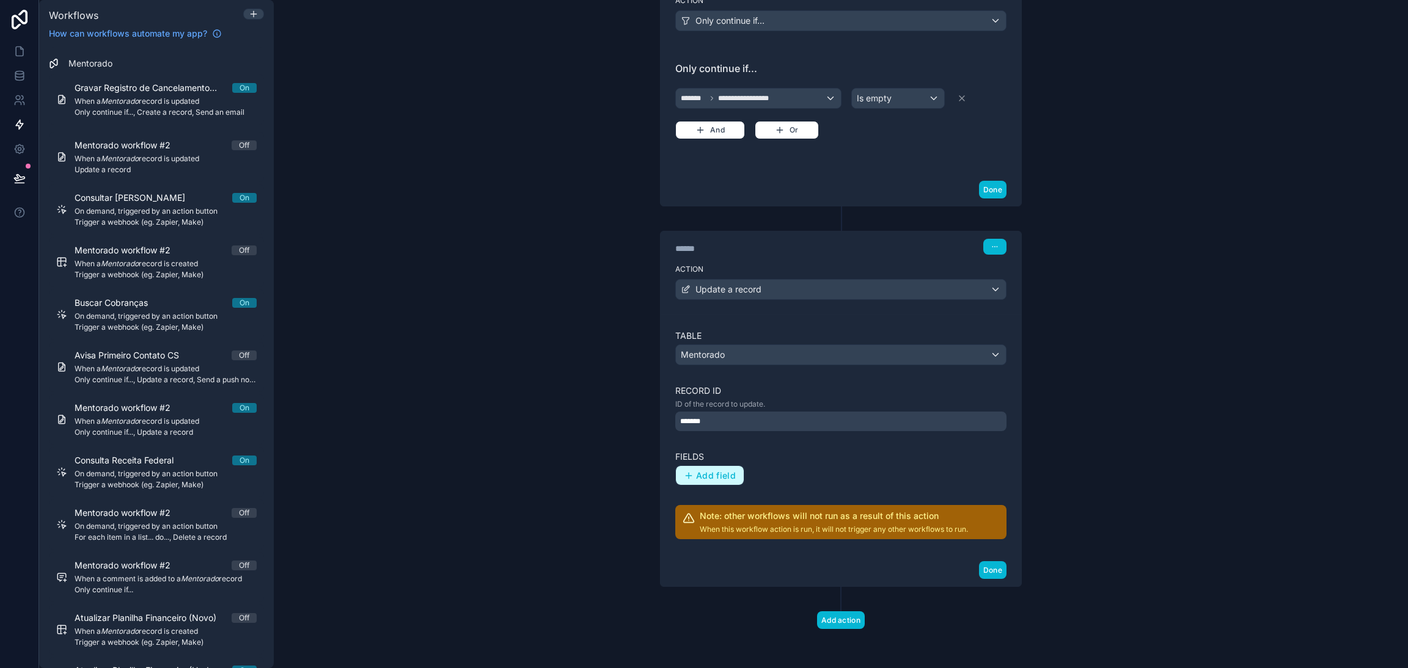
click at [700, 477] on span "Add field" at bounding box center [716, 475] width 40 height 11
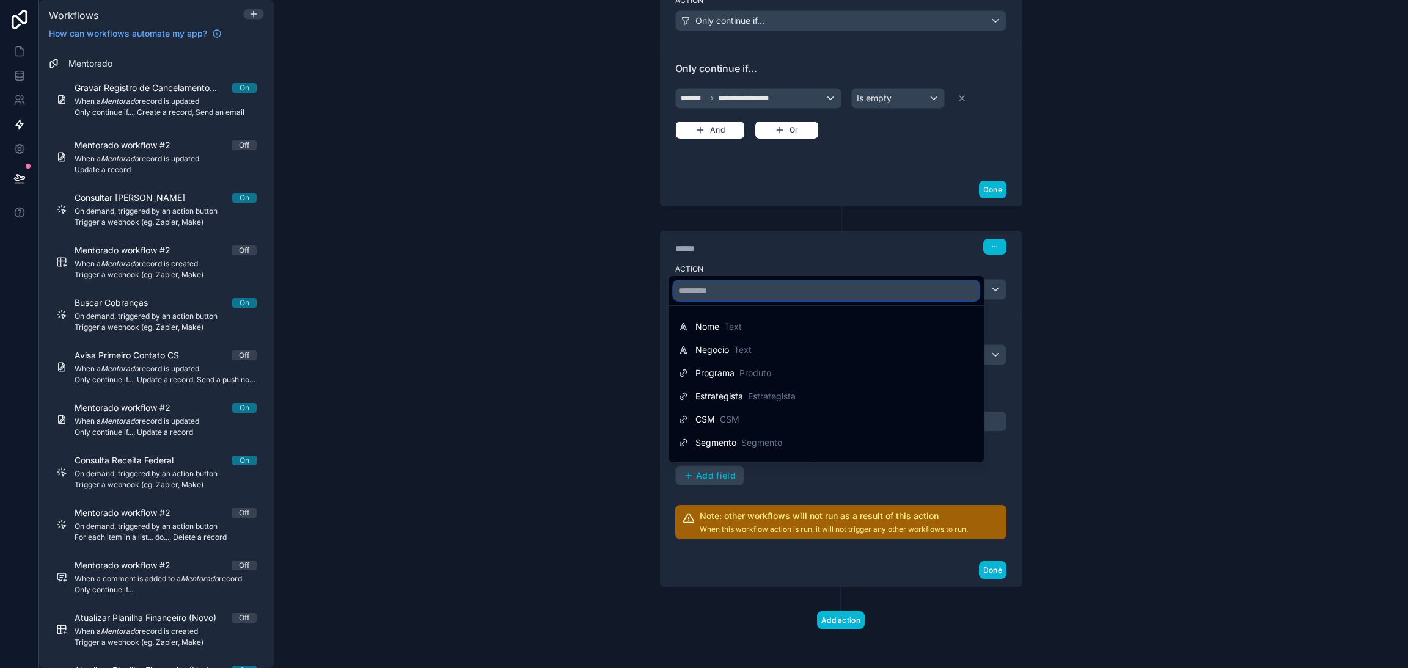
click at [734, 293] on input "text" at bounding box center [826, 291] width 306 height 20
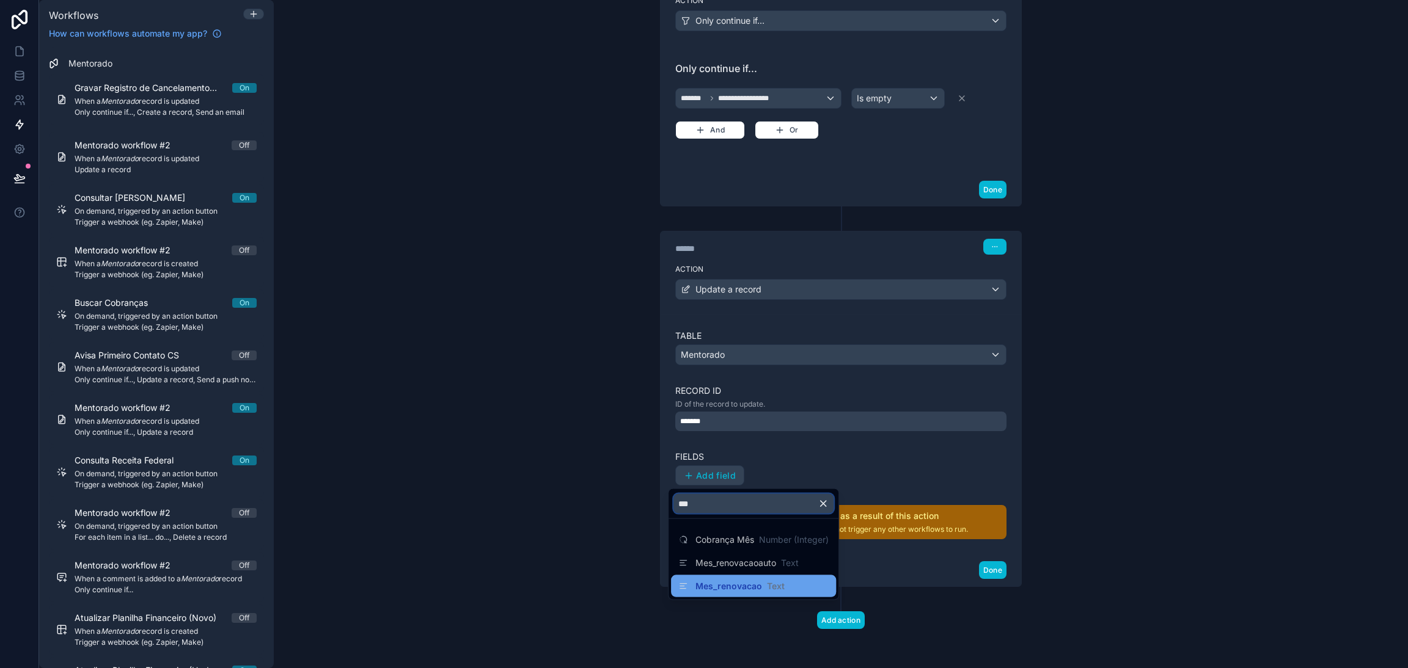
type input "***"
click at [738, 590] on span "Mes_renovacao" at bounding box center [728, 586] width 67 height 12
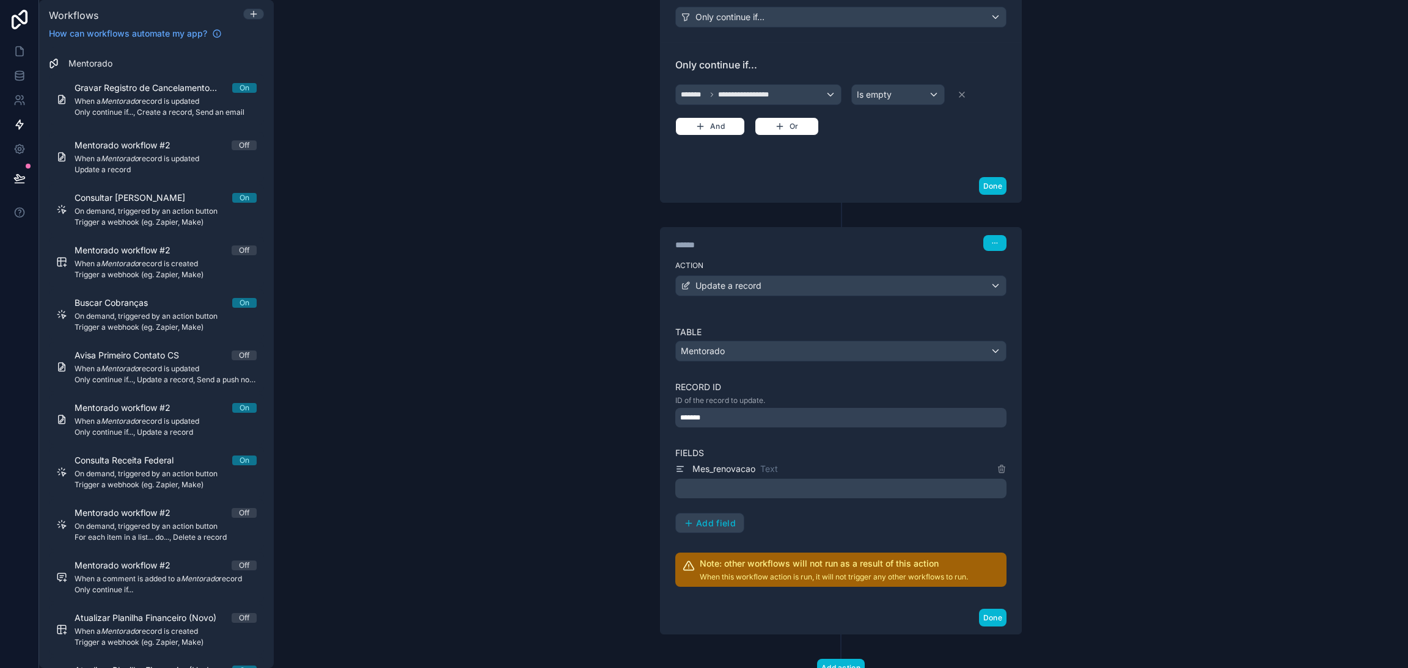
click at [747, 495] on p "﻿" at bounding box center [842, 488] width 324 height 15
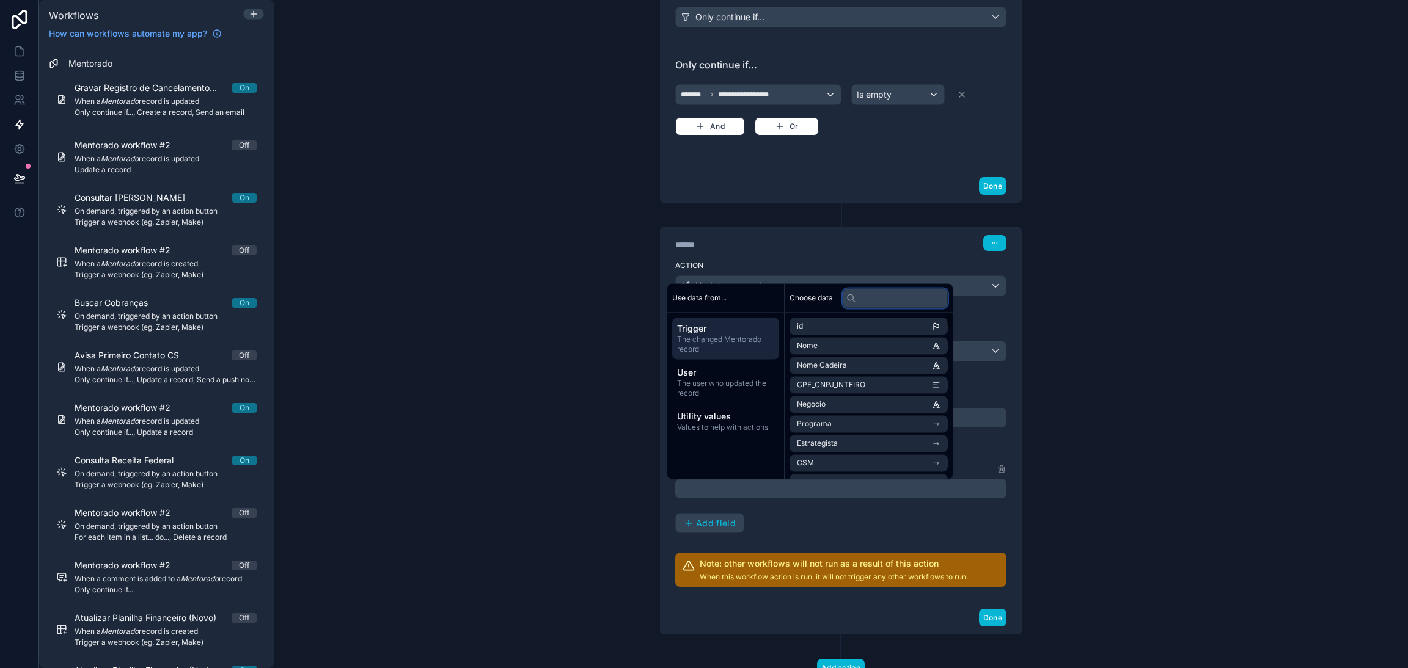
click at [874, 304] on input "text" at bounding box center [895, 298] width 105 height 20
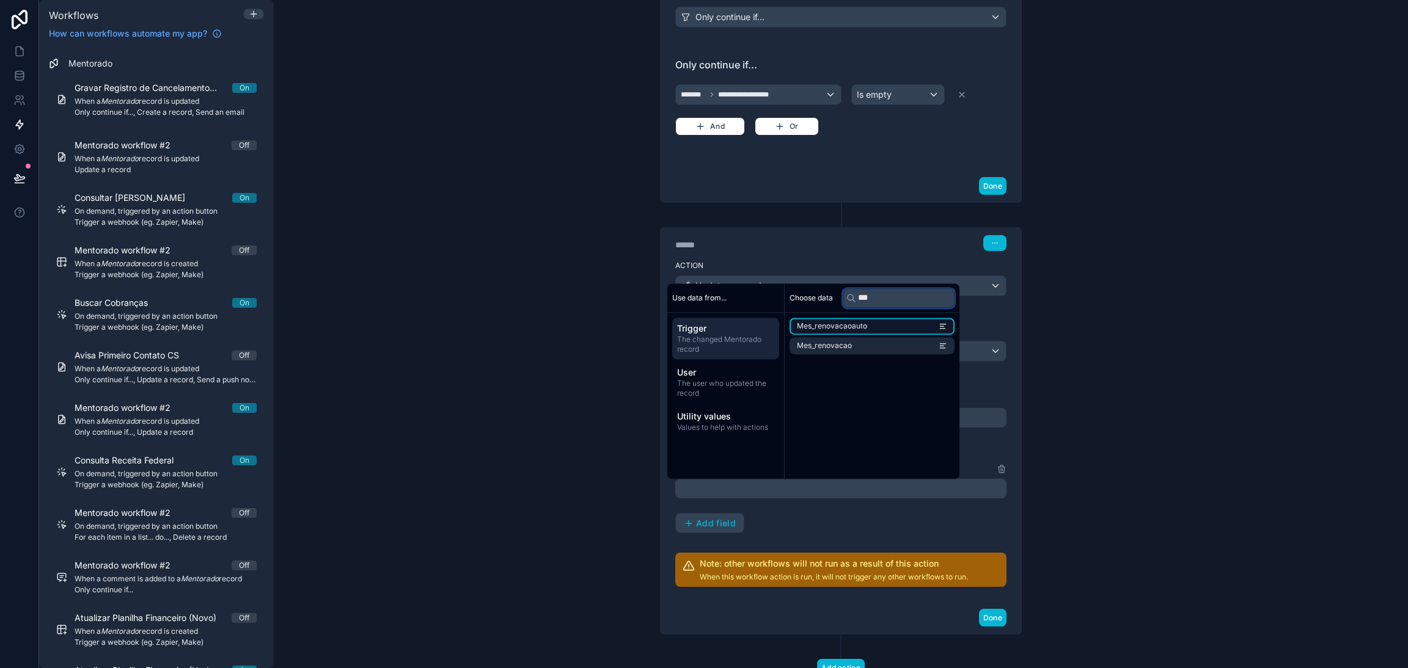
type input "***"
click at [862, 326] on span "Mes_renovacaoauto" at bounding box center [832, 326] width 70 height 10
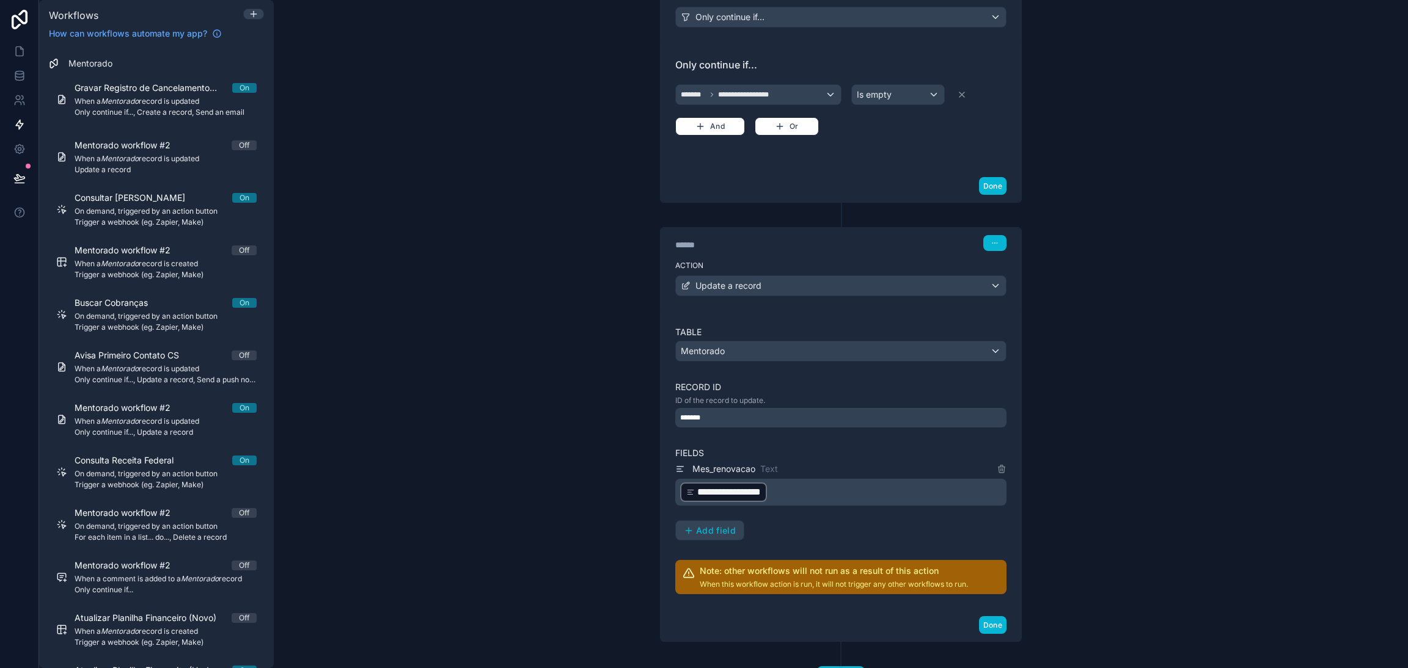
click at [1088, 416] on div "**********" at bounding box center [841, 334] width 1134 height 668
click at [765, 422] on div "*******" at bounding box center [840, 418] width 331 height 20
click at [805, 448] on div "**********" at bounding box center [840, 460] width 331 height 268
click at [802, 423] on div "*******" at bounding box center [840, 418] width 331 height 20
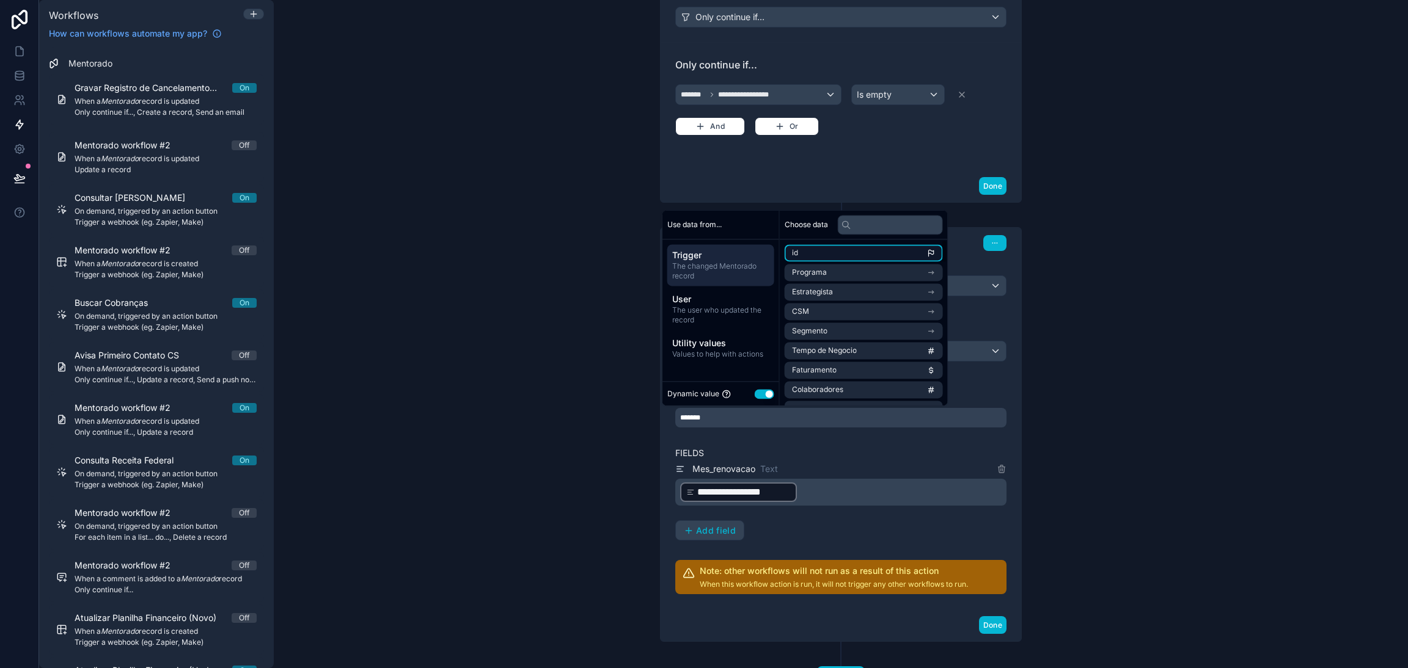
click at [846, 254] on li "id" at bounding box center [864, 252] width 158 height 17
click at [866, 251] on li "id" at bounding box center [864, 252] width 158 height 17
click at [863, 449] on label "Fields" at bounding box center [840, 453] width 331 height 12
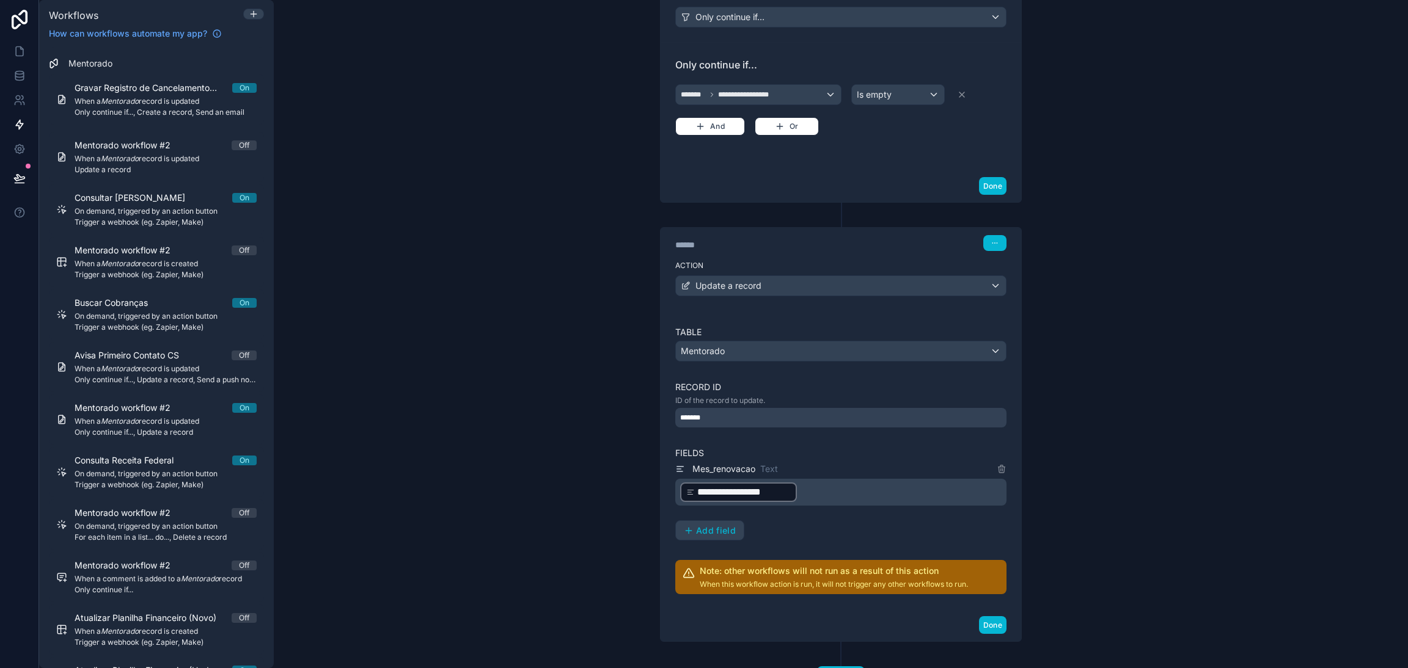
click at [829, 420] on div "*******" at bounding box center [840, 418] width 331 height 20
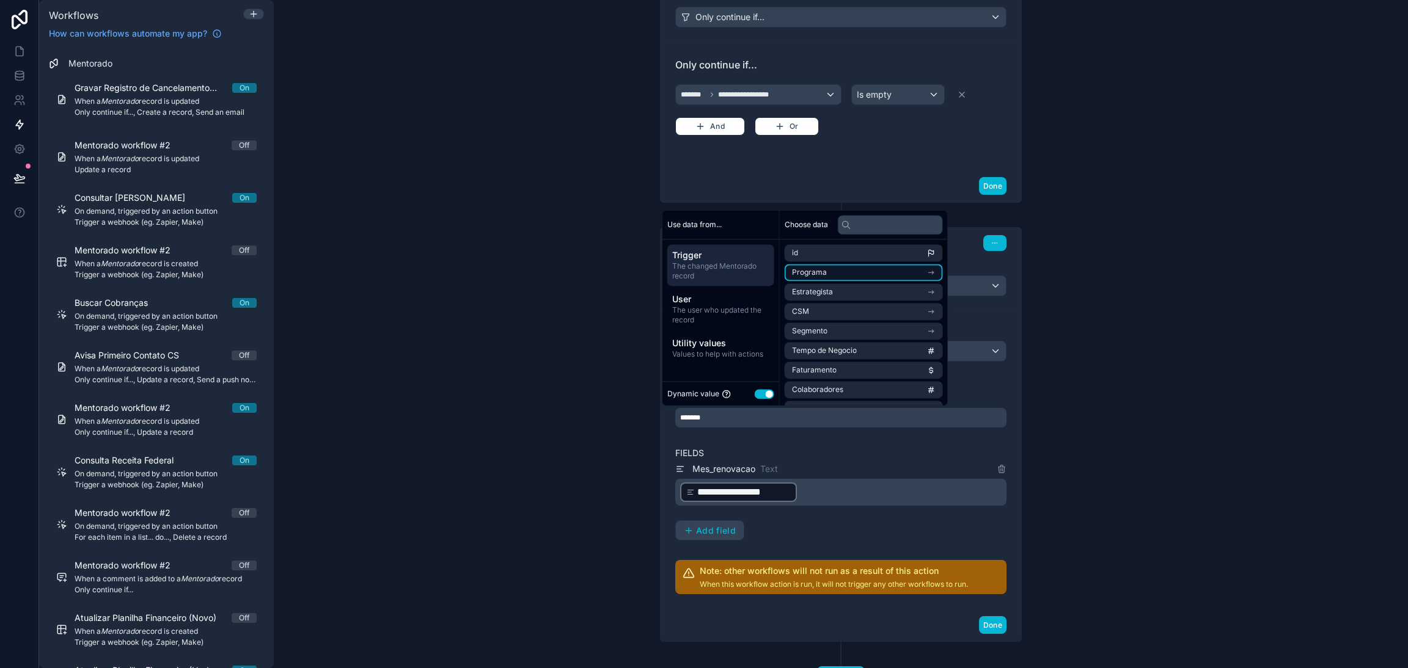
click at [857, 276] on li "Programa" at bounding box center [864, 272] width 158 height 17
click at [826, 253] on span "Programa" at bounding box center [822, 253] width 35 height 10
click at [826, 253] on li "id" at bounding box center [864, 252] width 158 height 17
click at [935, 251] on icon "scrollable content" at bounding box center [931, 253] width 9 height 9
click at [872, 324] on li "Segmento" at bounding box center [864, 331] width 158 height 17
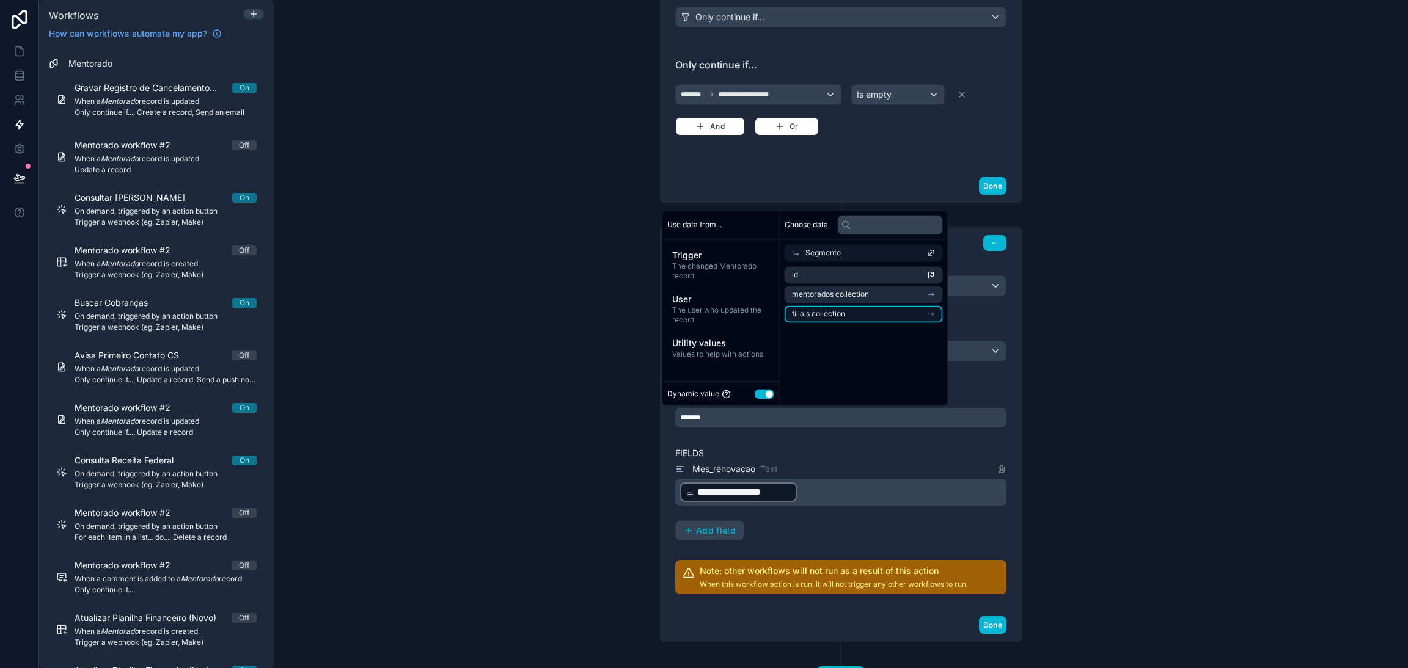
click at [846, 316] on li "filiais collection" at bounding box center [864, 314] width 158 height 17
click at [853, 274] on span "filiais collection" at bounding box center [831, 273] width 53 height 10
click at [834, 279] on li "id" at bounding box center [864, 274] width 158 height 17
click at [787, 417] on div "******* ********" at bounding box center [840, 418] width 331 height 20
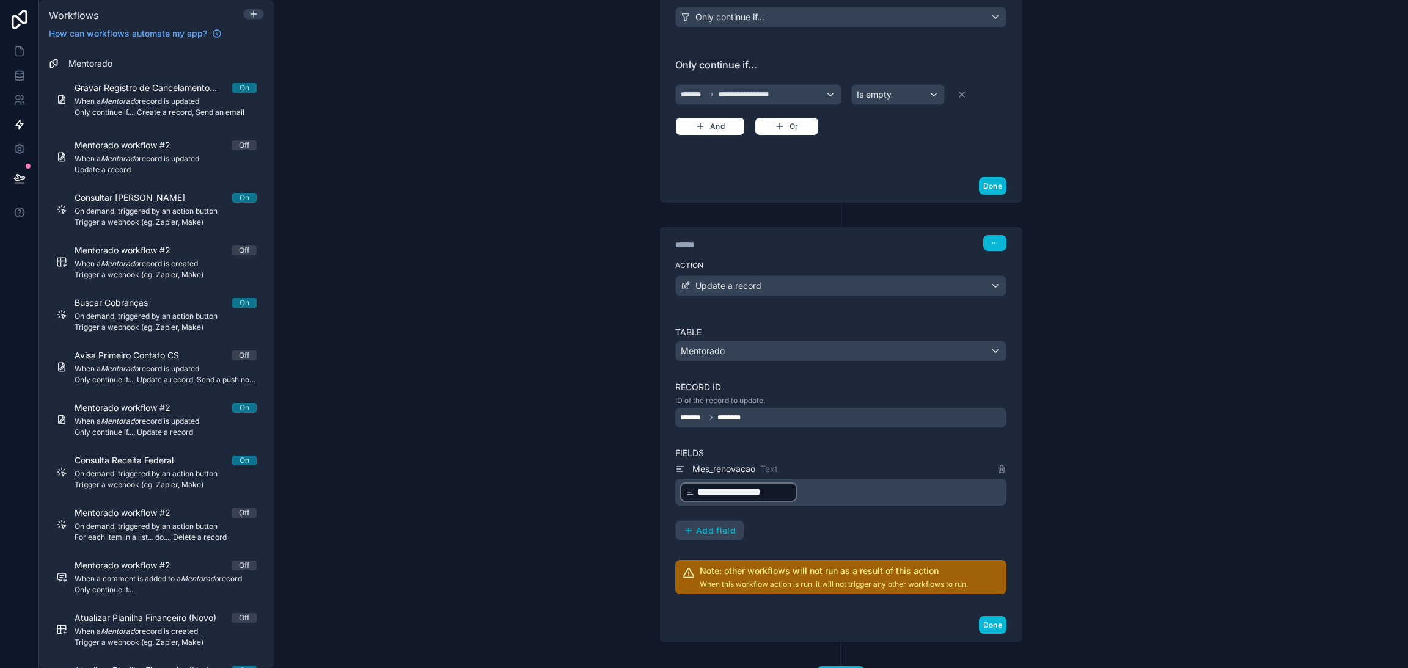
click at [793, 419] on div "******* ********" at bounding box center [840, 418] width 331 height 20
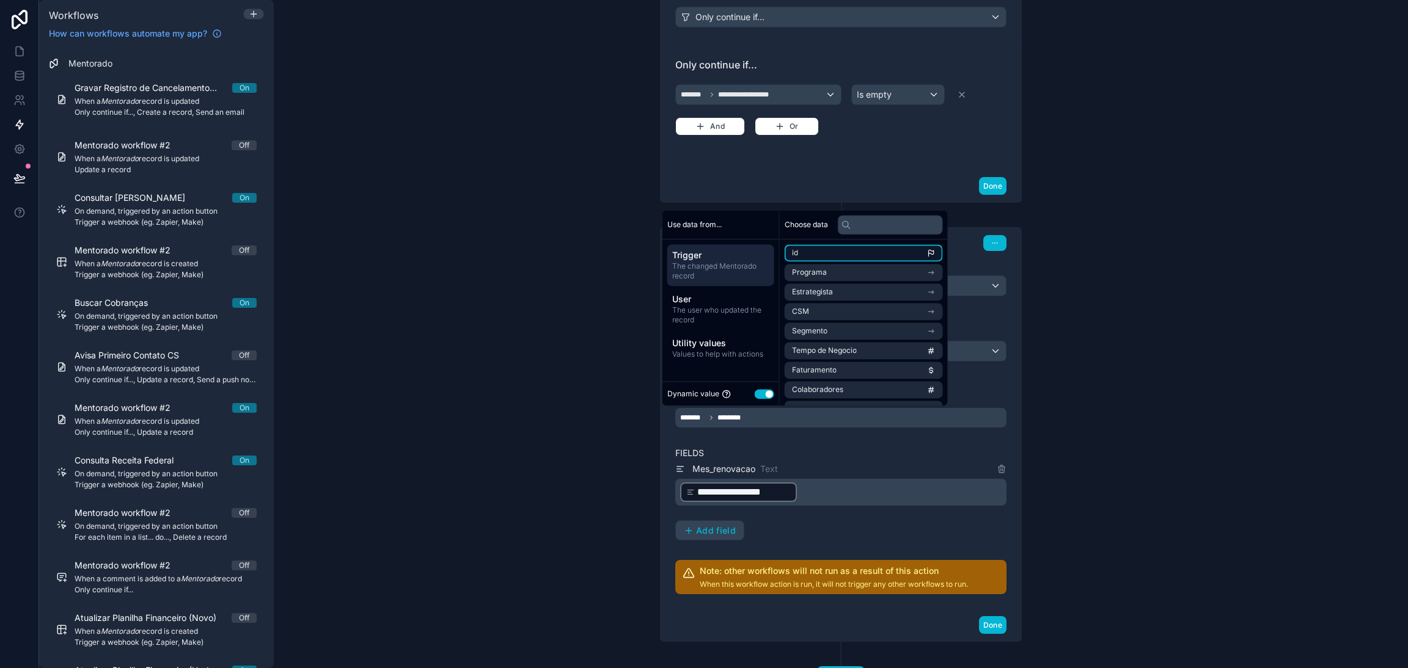
click at [837, 260] on li "id" at bounding box center [864, 252] width 158 height 17
click at [821, 255] on li "id" at bounding box center [864, 252] width 158 height 17
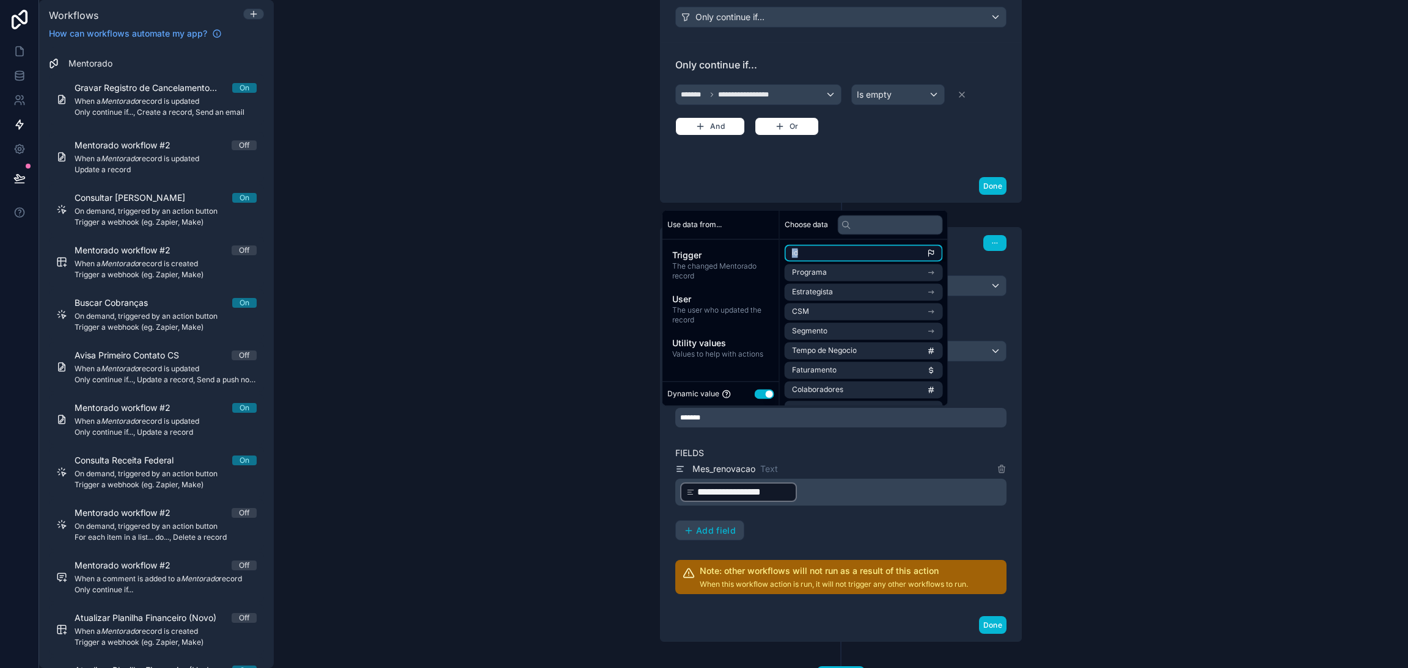
click at [821, 255] on li "id" at bounding box center [864, 252] width 158 height 17
click at [1121, 295] on div "**********" at bounding box center [841, 334] width 1134 height 668
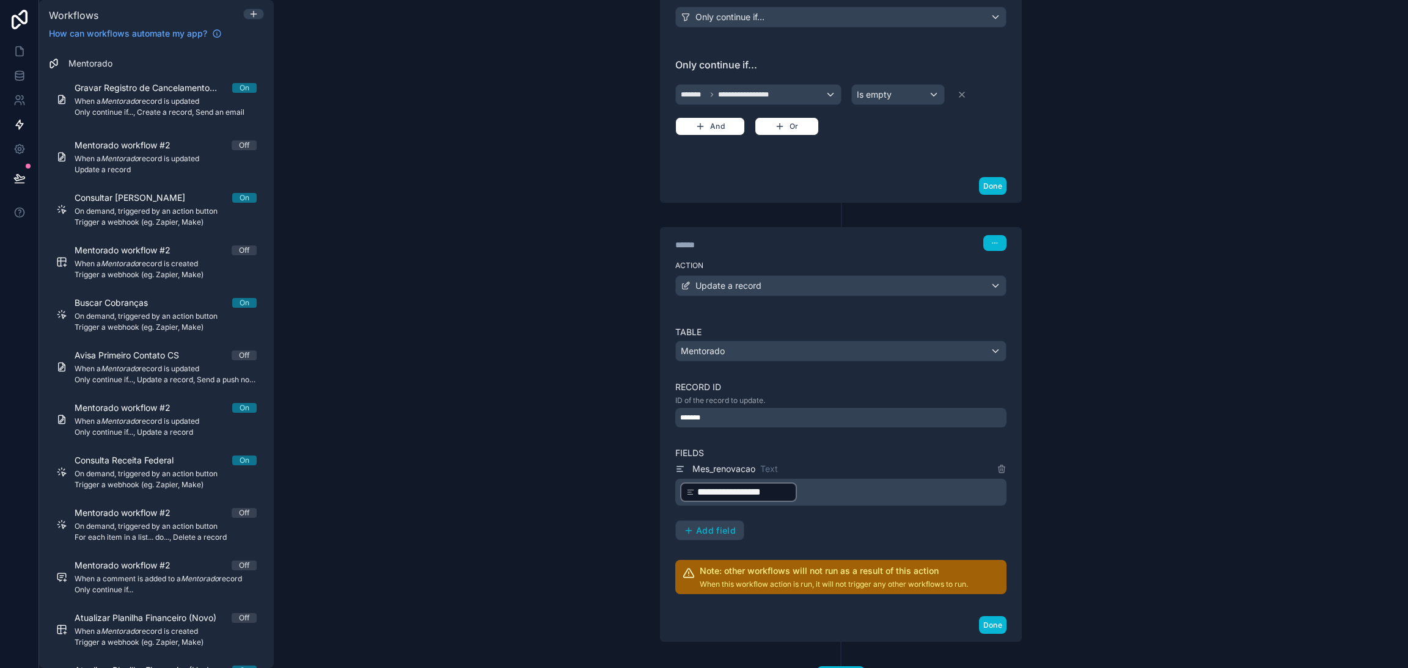
click at [721, 419] on div "*******" at bounding box center [840, 418] width 331 height 20
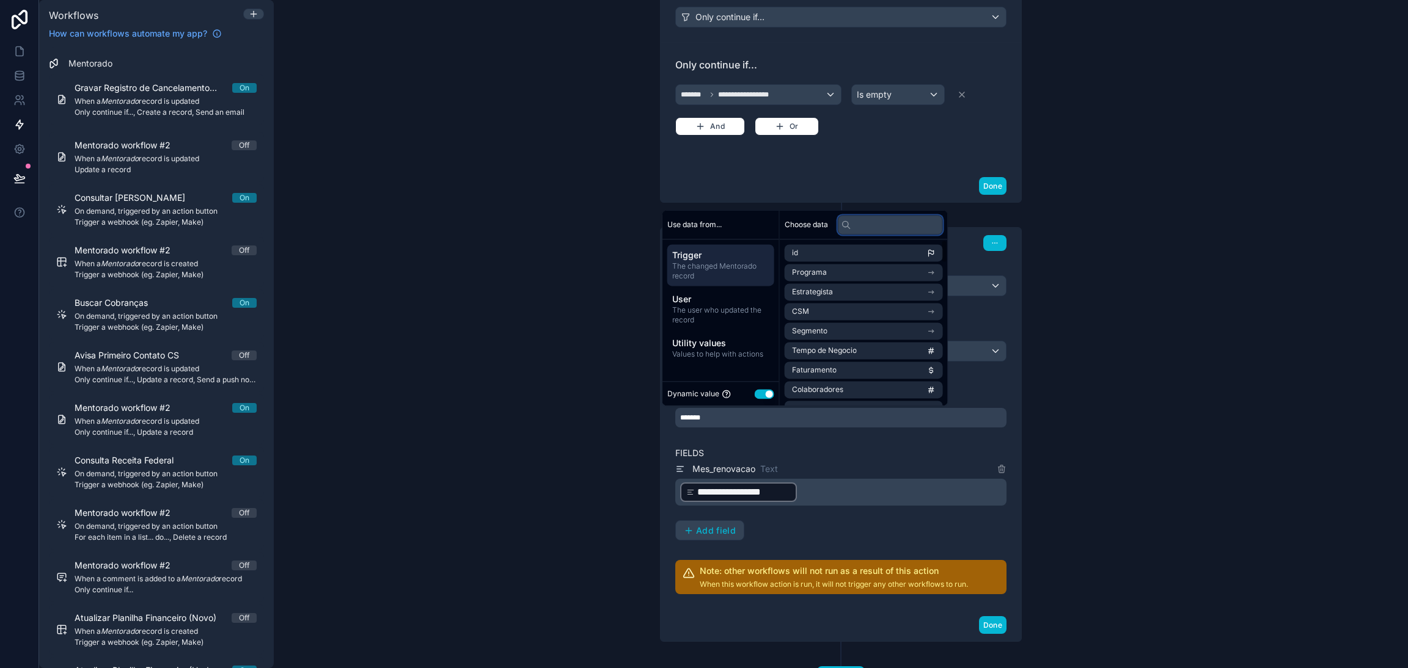
click at [862, 230] on input "text" at bounding box center [890, 225] width 105 height 20
type input "**"
click at [1083, 269] on div "**********" at bounding box center [841, 334] width 1134 height 668
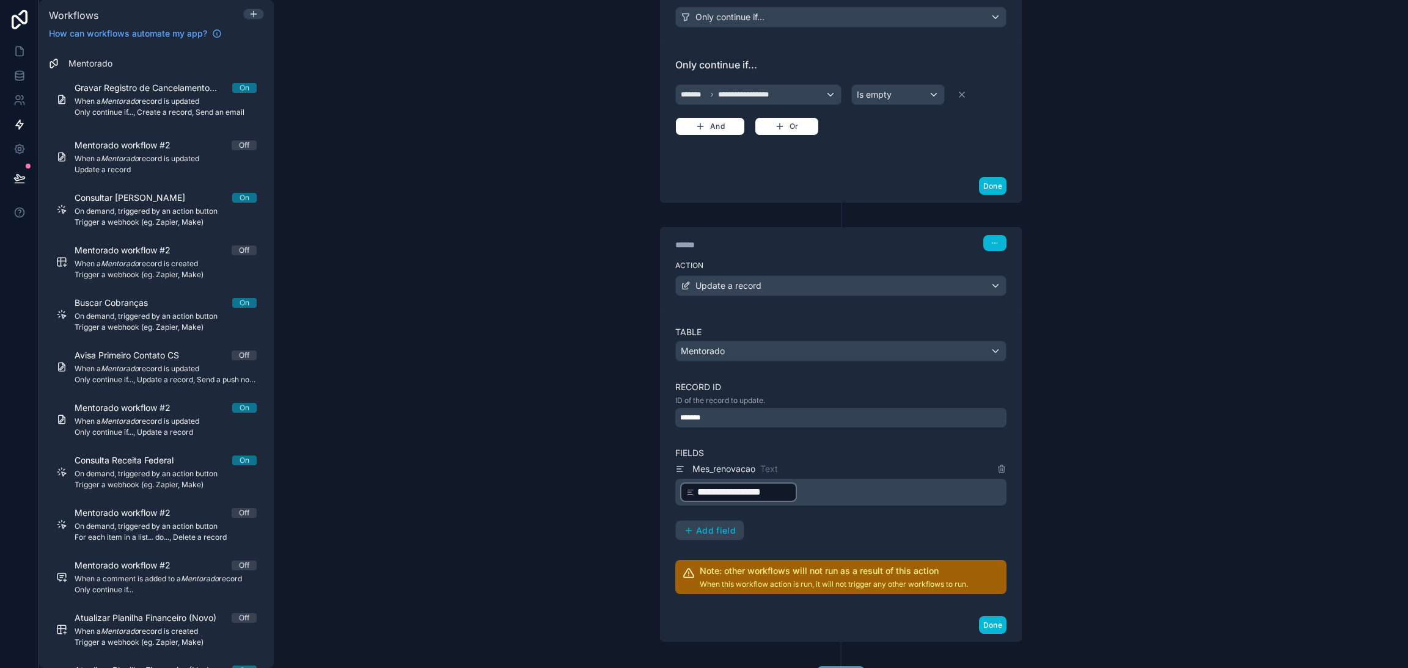
click at [769, 416] on div "*******" at bounding box center [840, 418] width 331 height 20
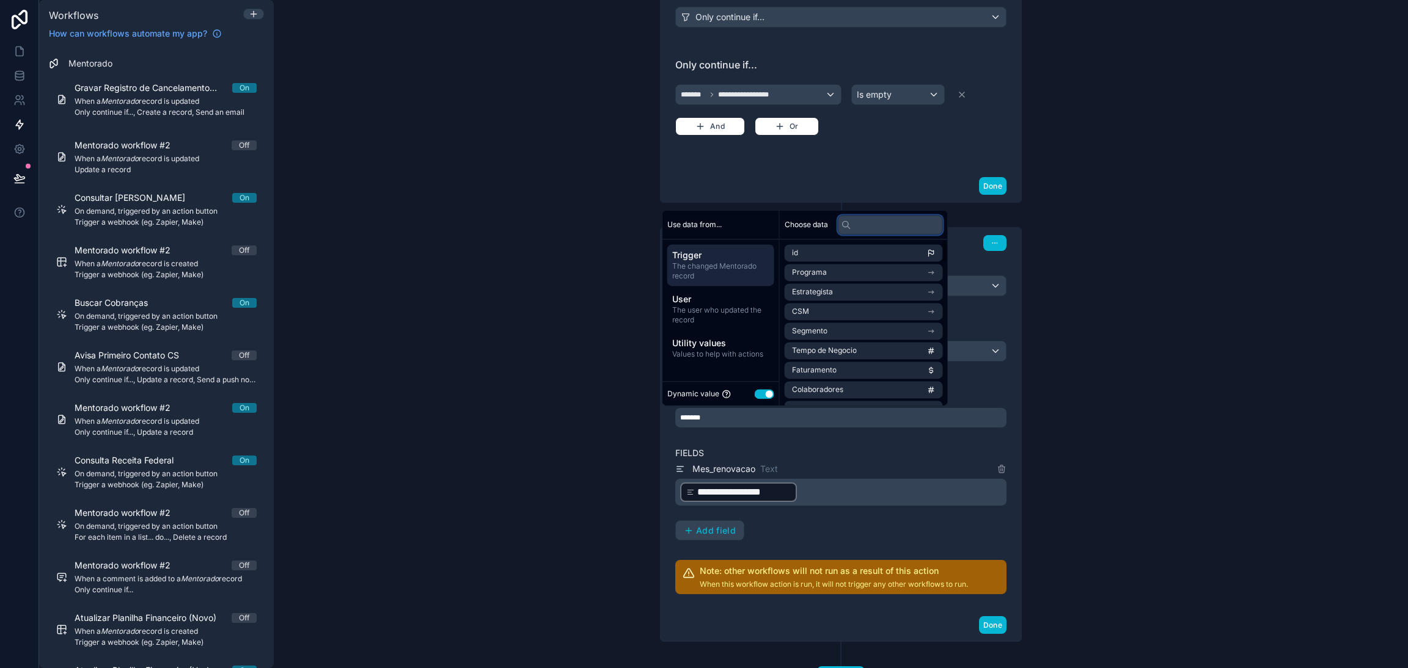
drag, startPoint x: 890, startPoint y: 228, endPoint x: 882, endPoint y: 227, distance: 8.0
click at [887, 227] on input "text" at bounding box center [890, 225] width 105 height 20
click at [727, 271] on span "The changed Mentorado record" at bounding box center [720, 272] width 97 height 20
click at [824, 257] on li "id" at bounding box center [864, 252] width 158 height 17
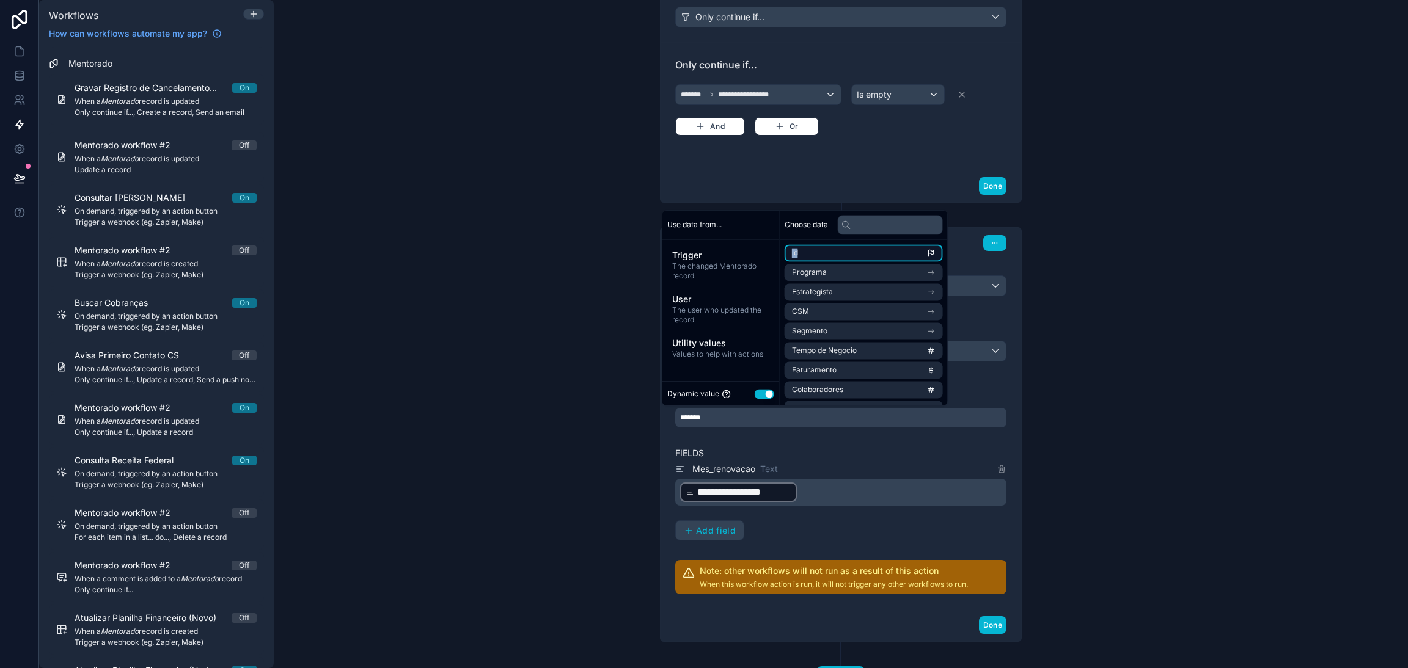
click at [824, 257] on li "id" at bounding box center [864, 252] width 158 height 17
click at [1128, 297] on div "**********" at bounding box center [841, 334] width 1134 height 668
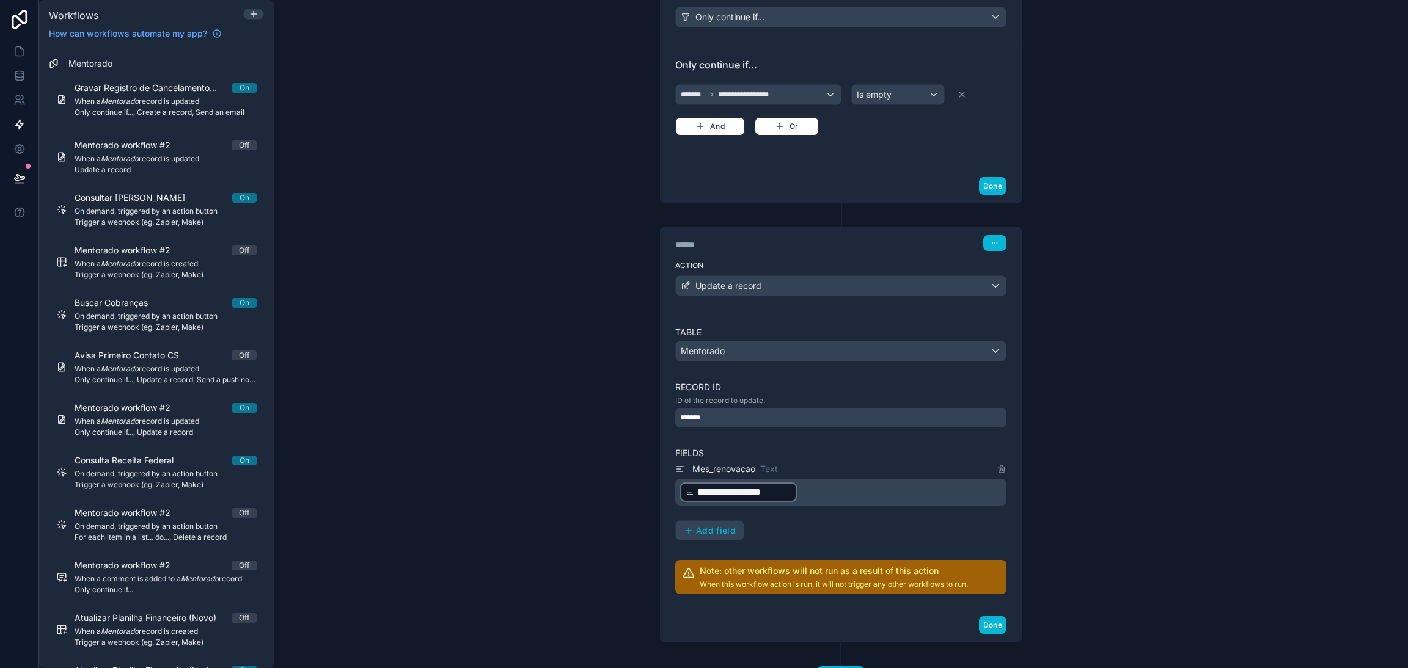
click at [835, 405] on p "ID of the record to update." at bounding box center [840, 401] width 331 height 10
click at [831, 416] on div "*******" at bounding box center [840, 418] width 331 height 20
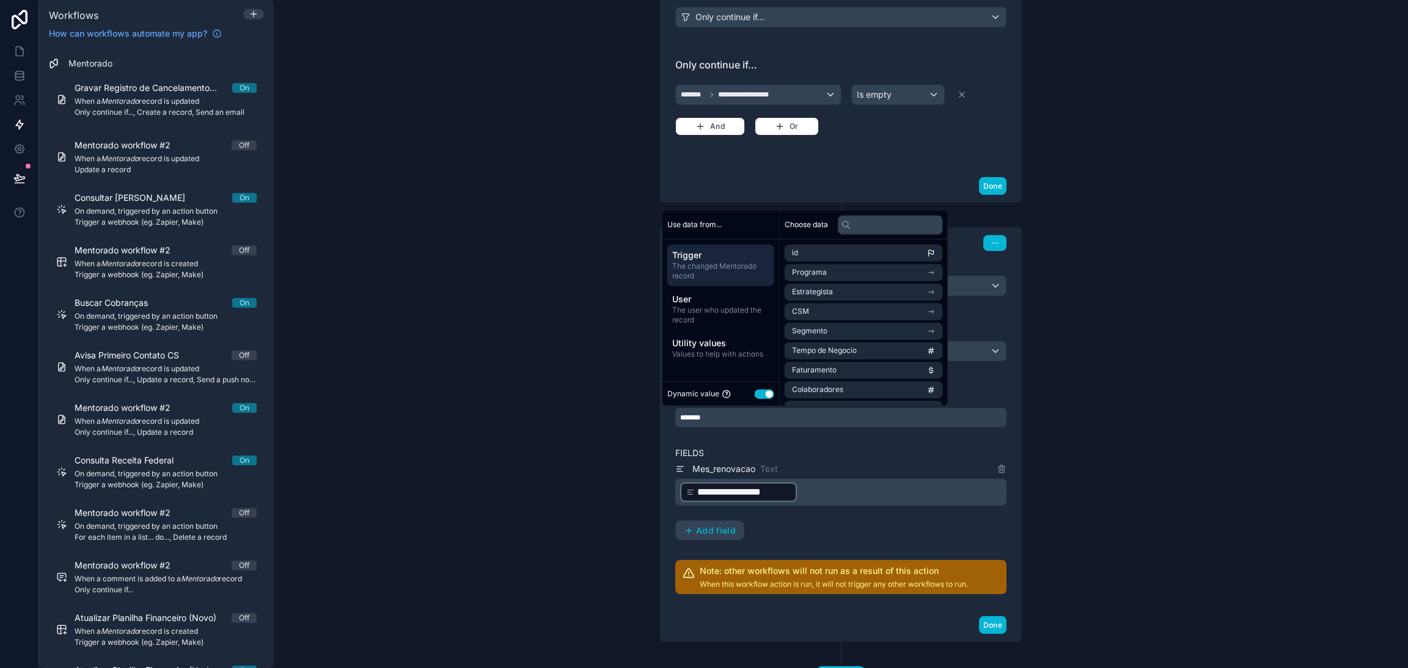
click at [724, 276] on span "The changed Mentorado record" at bounding box center [720, 272] width 97 height 20
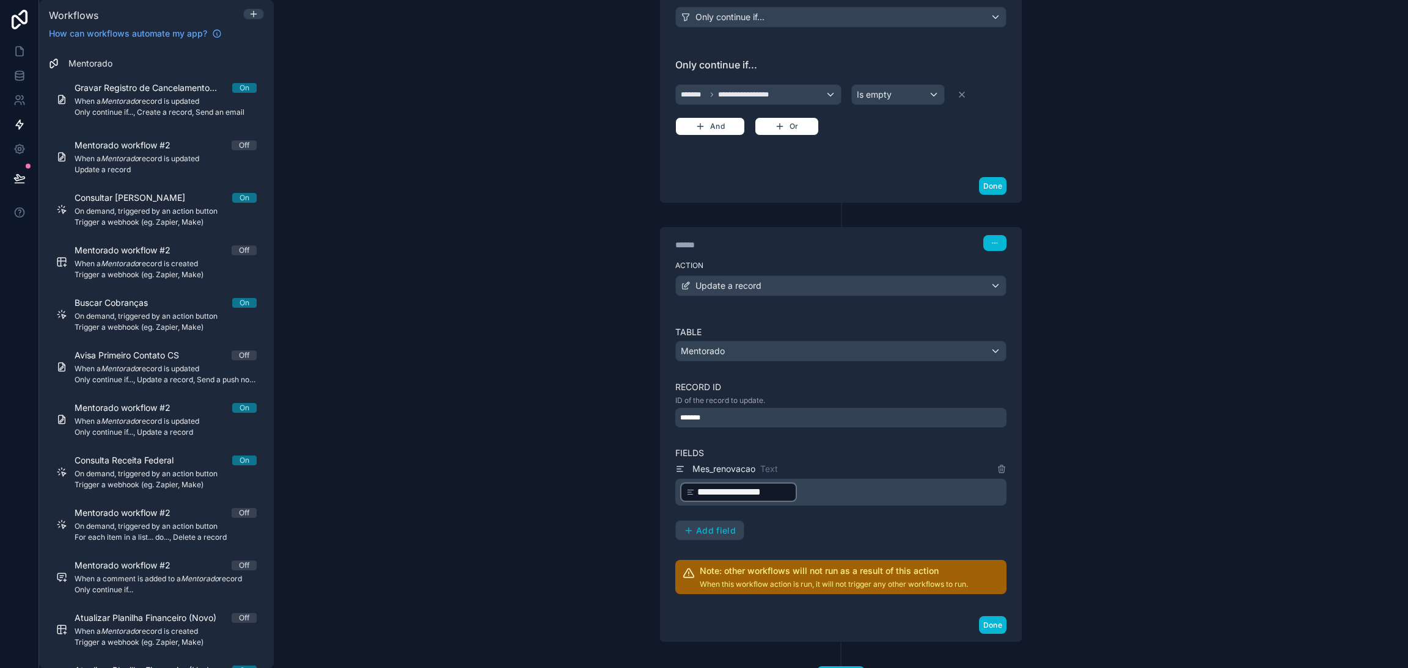
click at [782, 448] on label "Fields" at bounding box center [840, 453] width 331 height 12
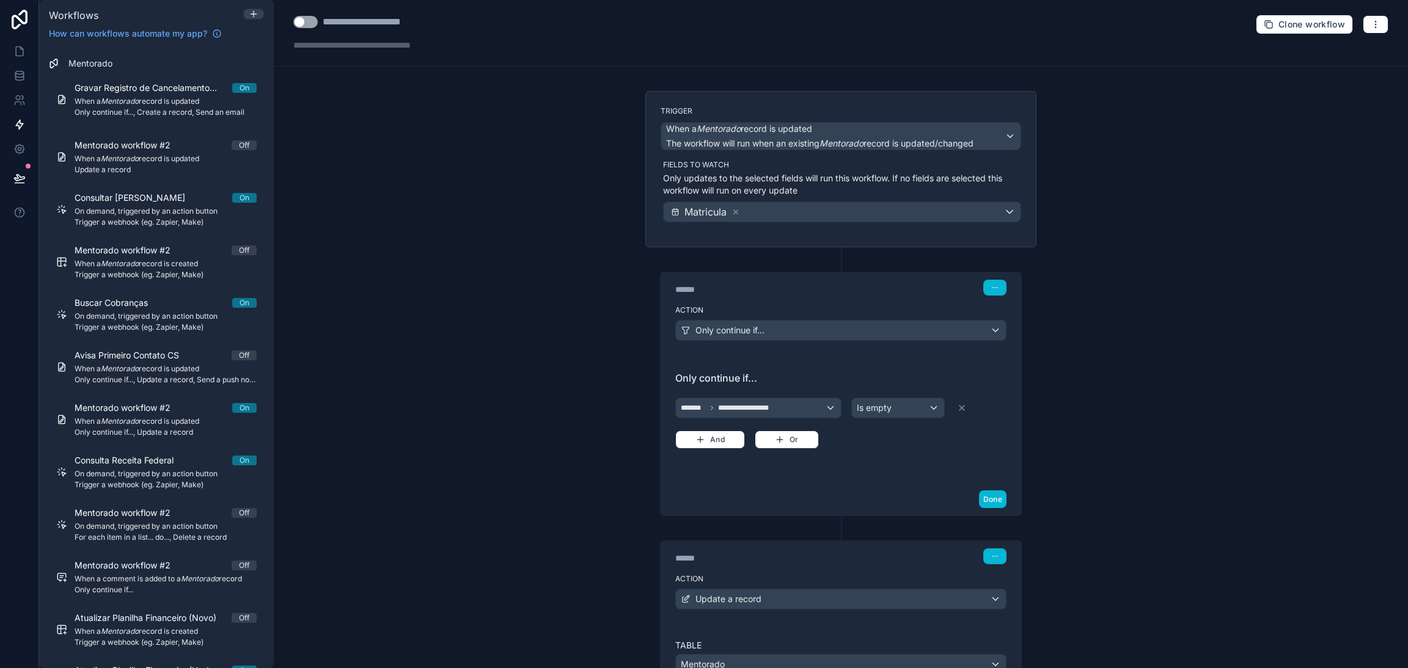
click at [1166, 414] on div "**********" at bounding box center [841, 334] width 1134 height 668
click at [1103, 480] on div "**********" at bounding box center [841, 334] width 1134 height 668
click at [597, 331] on div "**********" at bounding box center [841, 334] width 1134 height 668
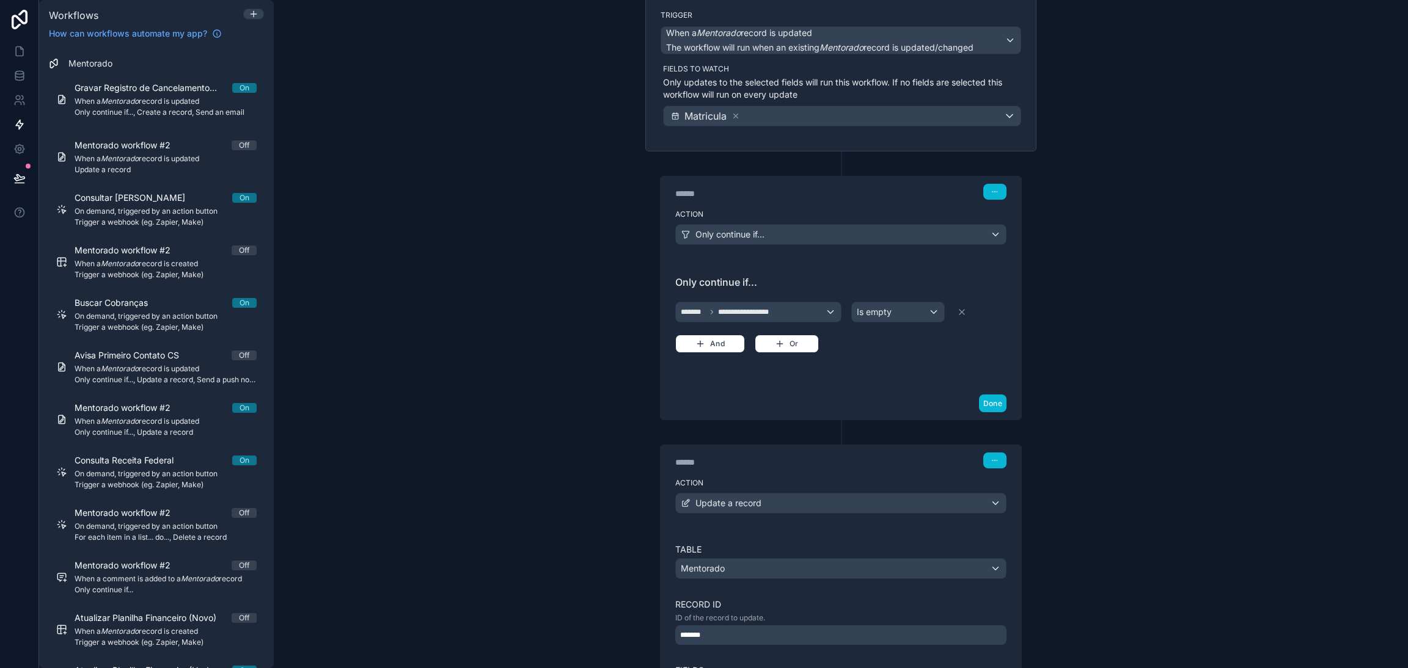
scroll to position [4, 0]
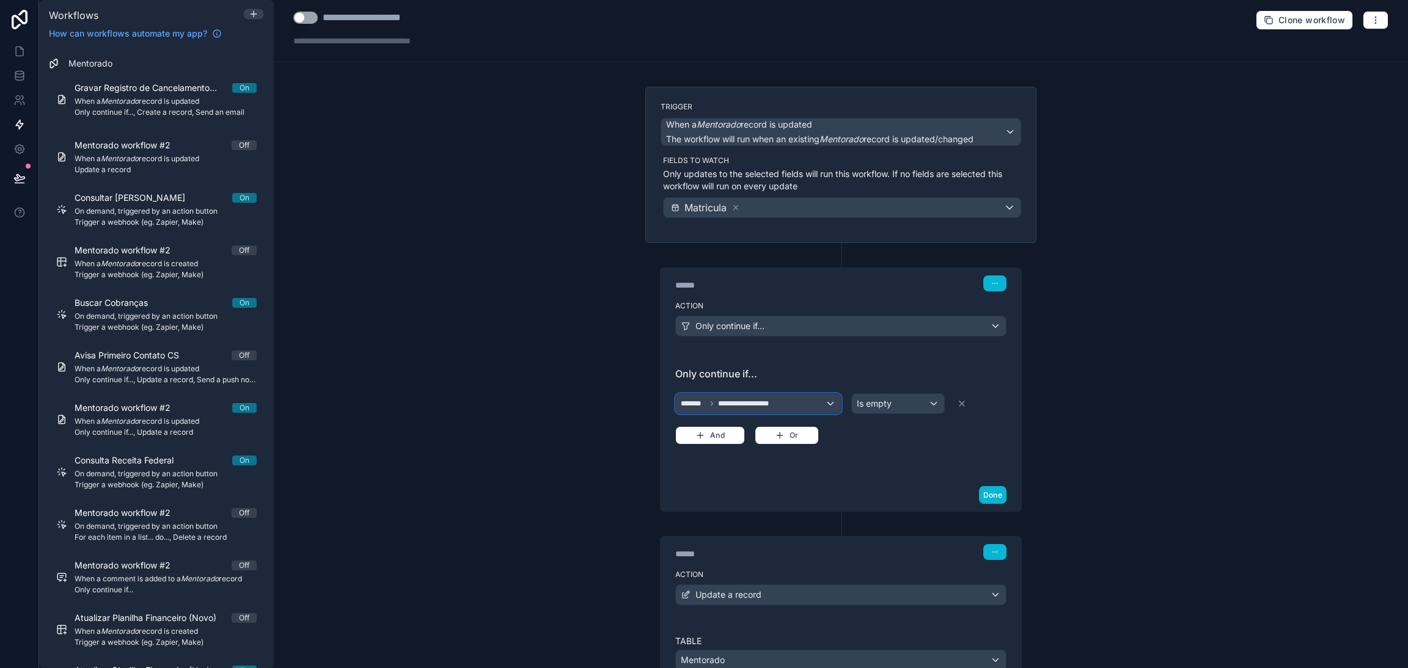
click at [727, 401] on span "**********" at bounding box center [753, 404] width 70 height 10
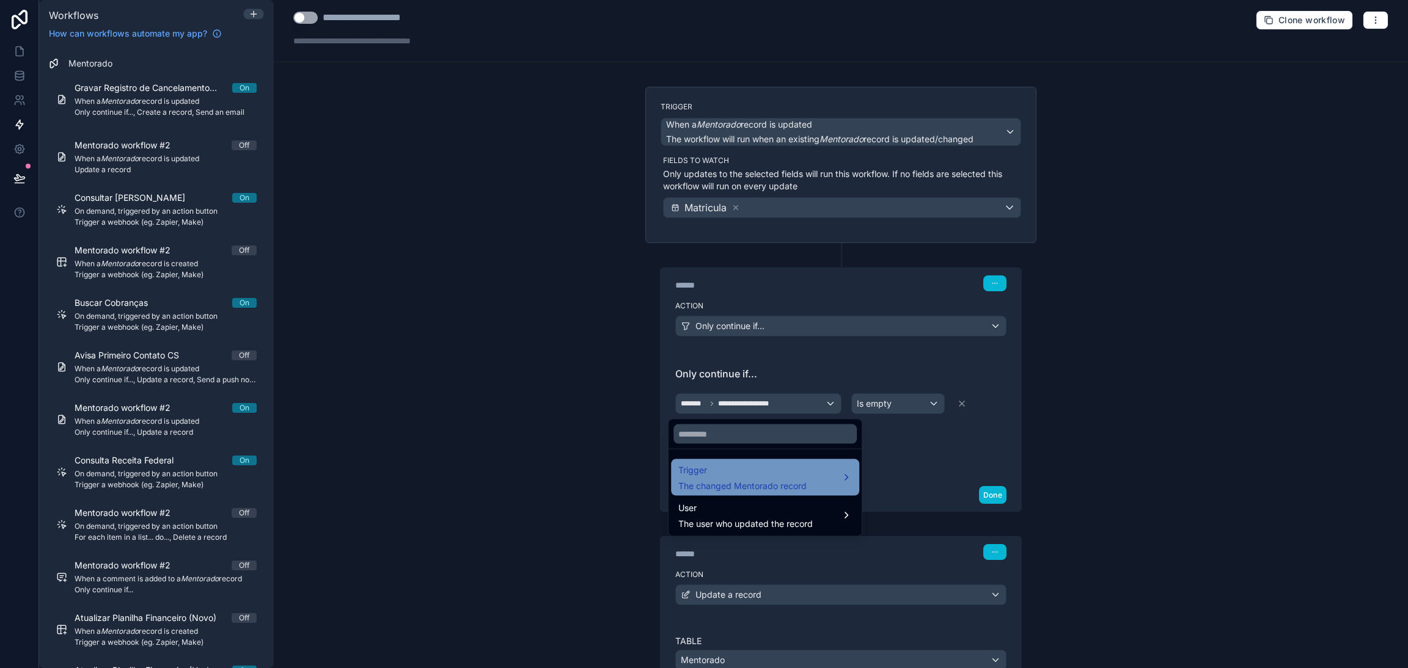
click at [760, 480] on span "The changed Mentorado record" at bounding box center [742, 486] width 128 height 12
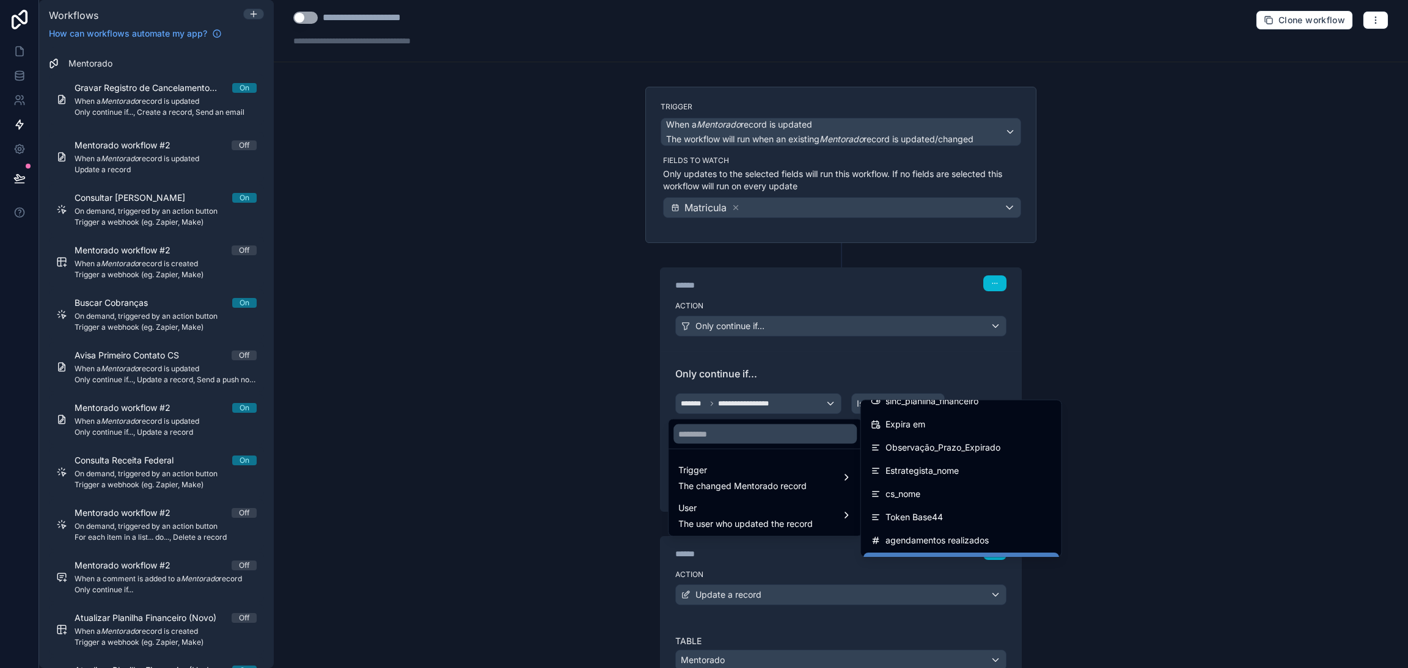
scroll to position [2658, 0]
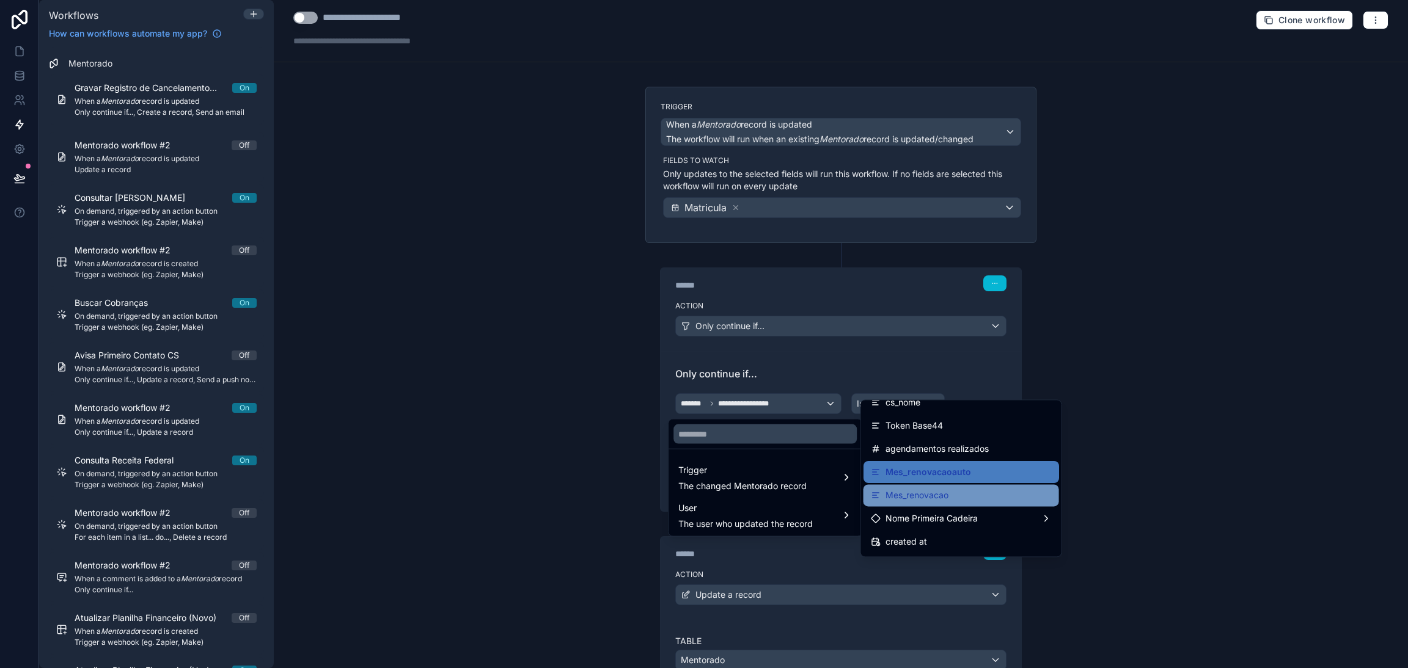
click at [944, 502] on span "Mes_renovacao" at bounding box center [916, 495] width 63 height 15
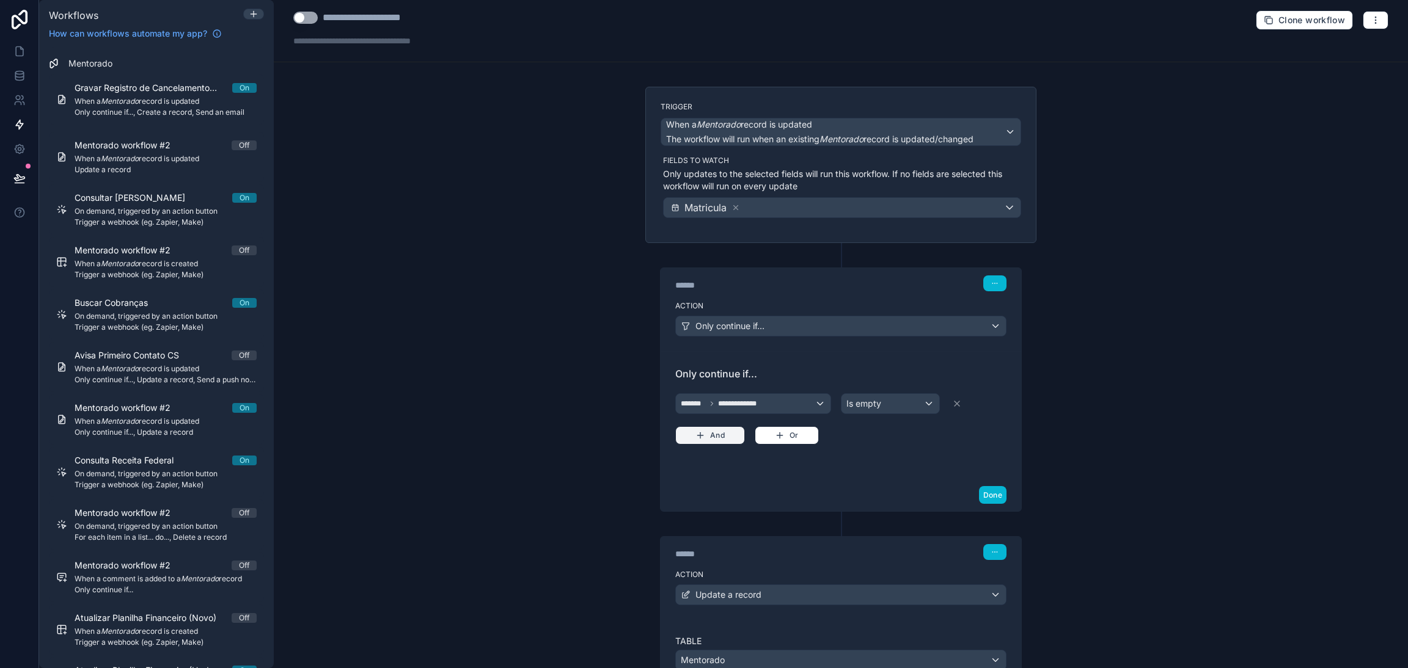
click at [727, 434] on button "And" at bounding box center [710, 435] width 70 height 18
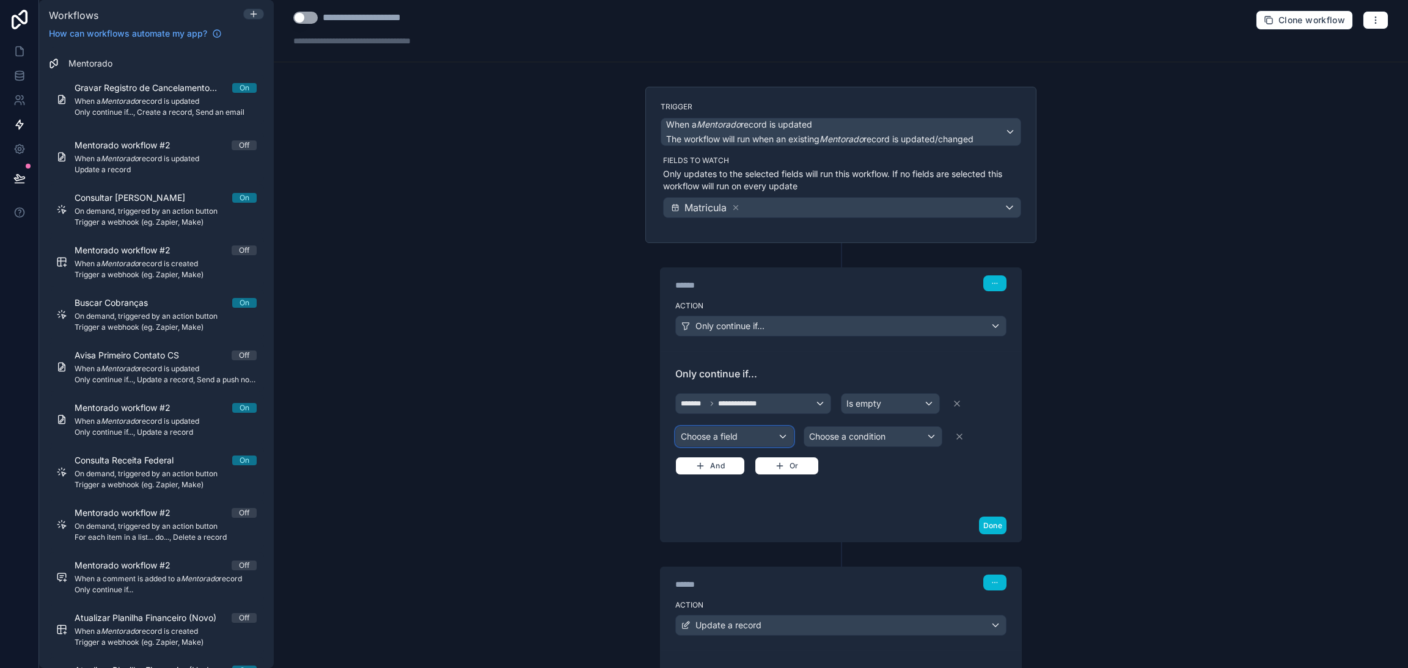
click at [732, 437] on div "Choose a field" at bounding box center [734, 437] width 117 height 20
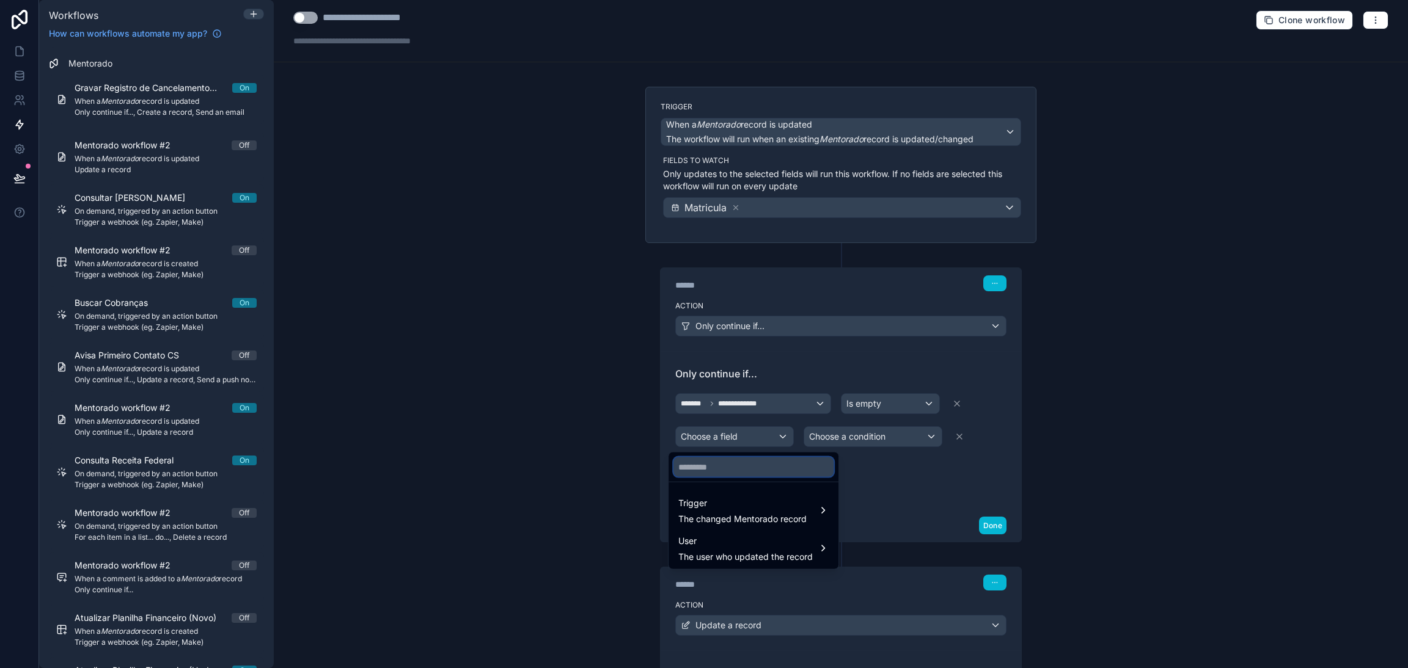
click at [745, 470] on input "text" at bounding box center [753, 468] width 160 height 20
click at [745, 495] on div "Trigger The changed Mentorado record" at bounding box center [753, 510] width 165 height 37
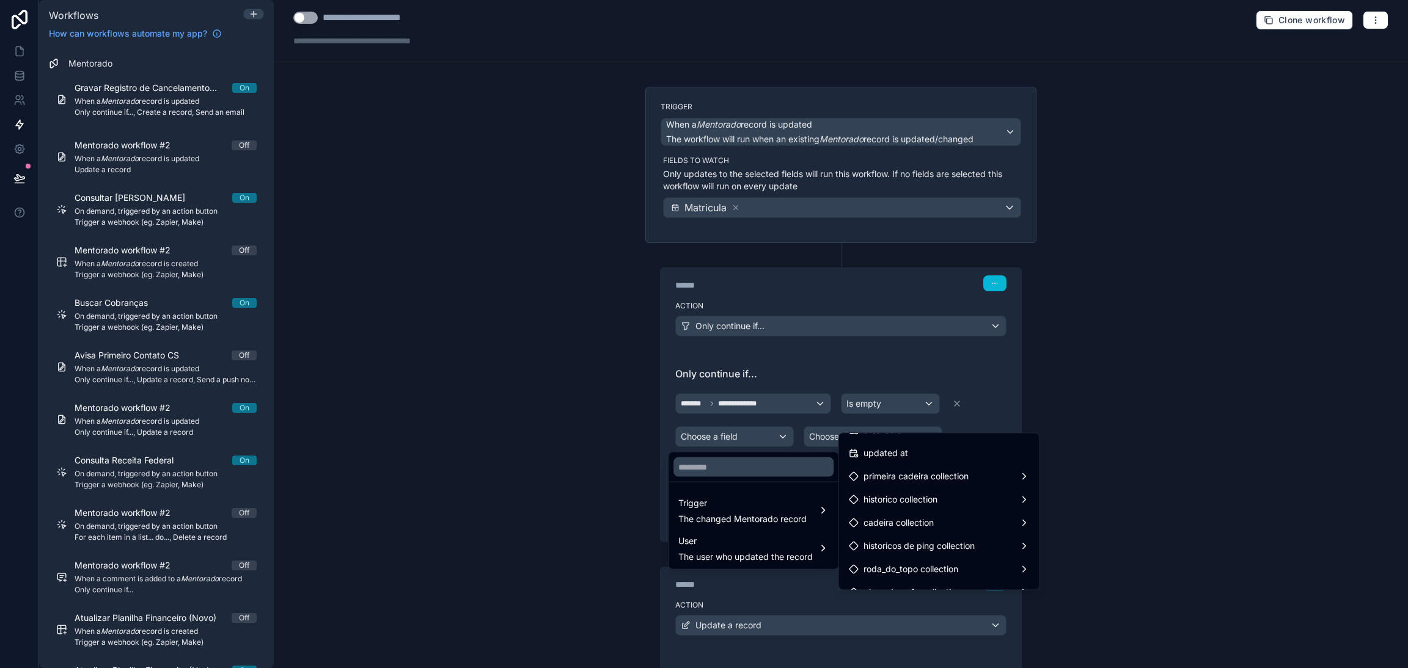
scroll to position [2711, 0]
click at [910, 454] on span "Mes_renovacaoauto" at bounding box center [903, 452] width 81 height 15
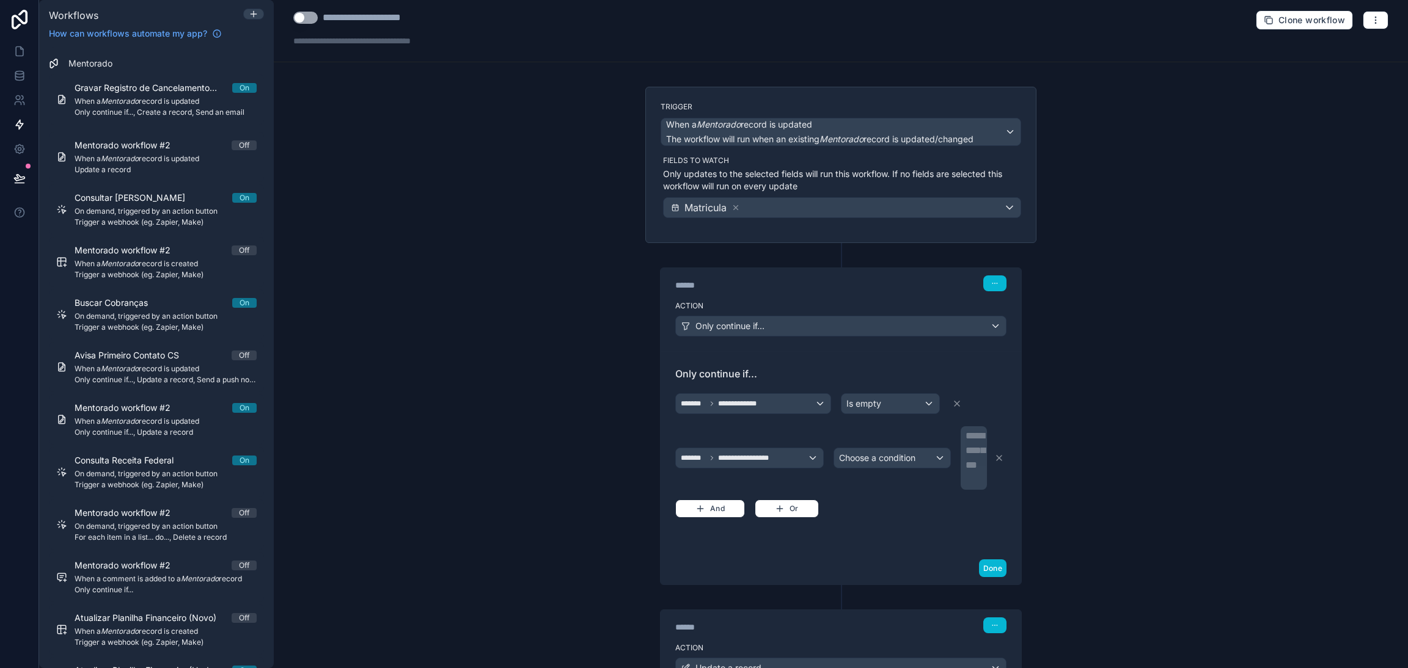
click at [1074, 372] on div "**********" at bounding box center [841, 334] width 1134 height 668
click at [894, 462] on span "Choose a condition" at bounding box center [877, 458] width 76 height 10
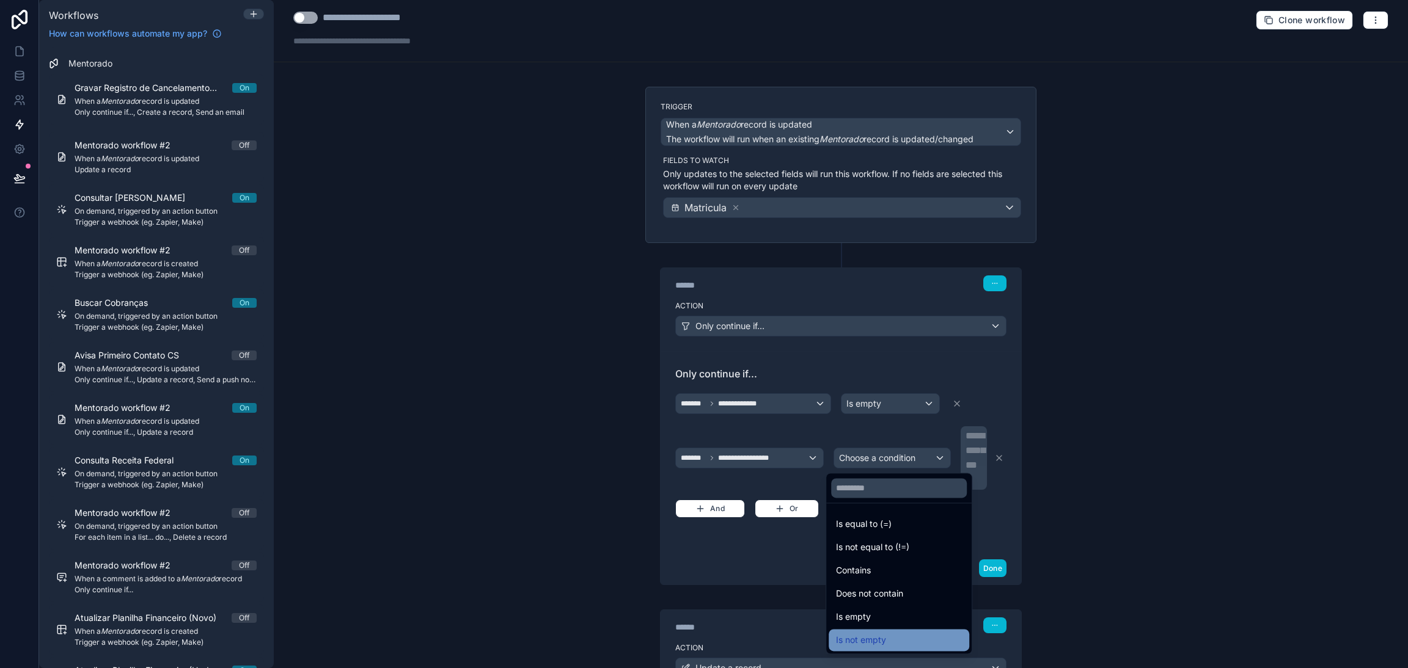
click at [888, 631] on div "Is not empty" at bounding box center [899, 640] width 141 height 22
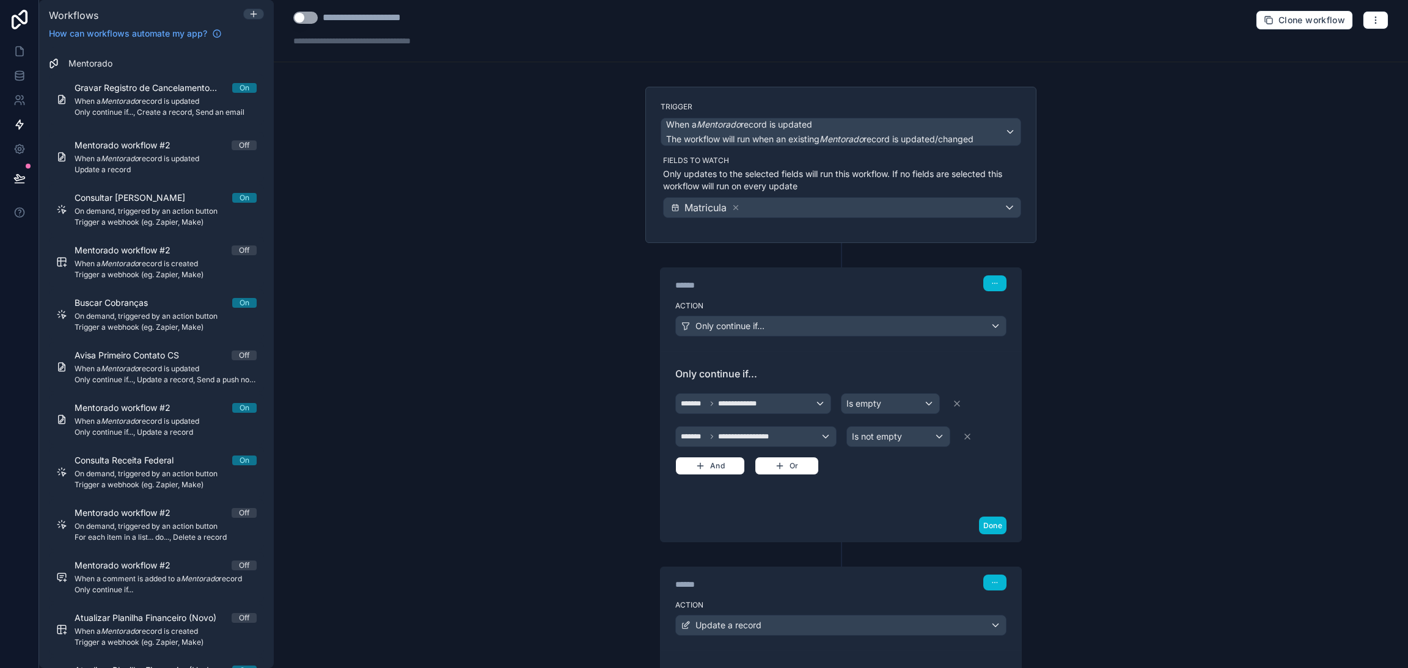
click at [1055, 434] on div "**********" at bounding box center [841, 334] width 1134 height 668
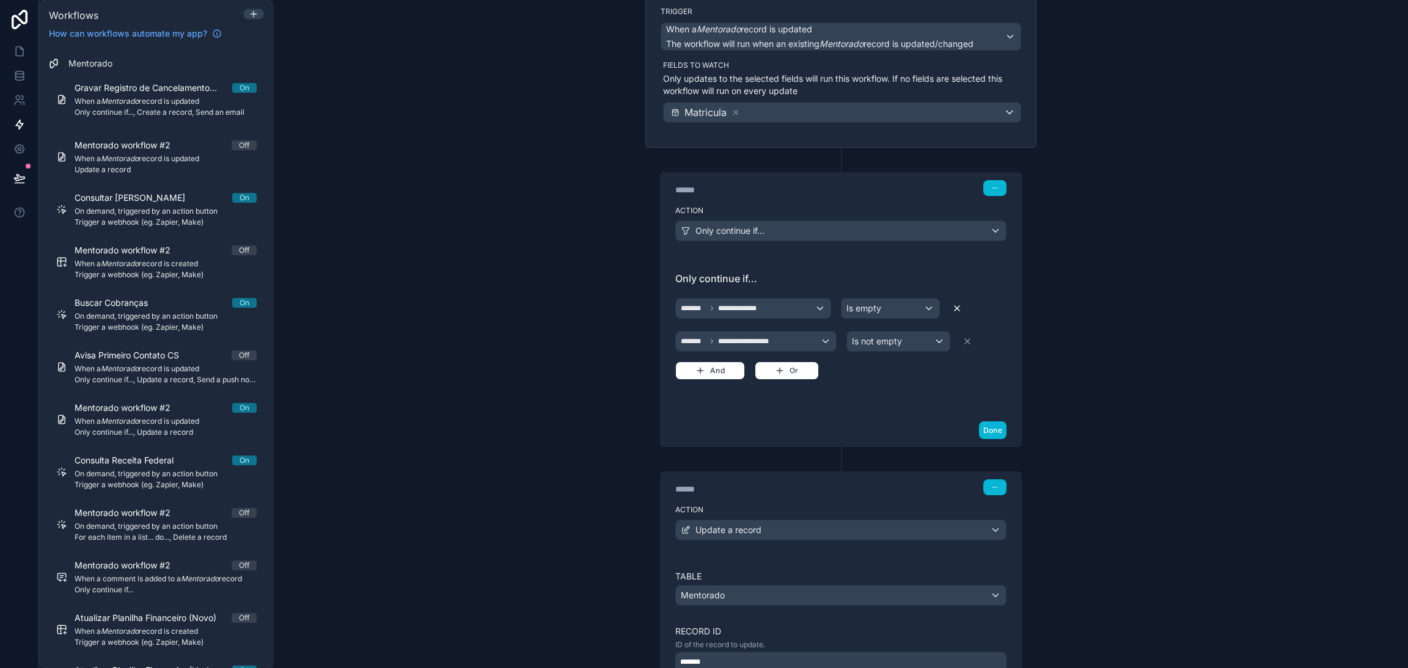
scroll to position [0, 0]
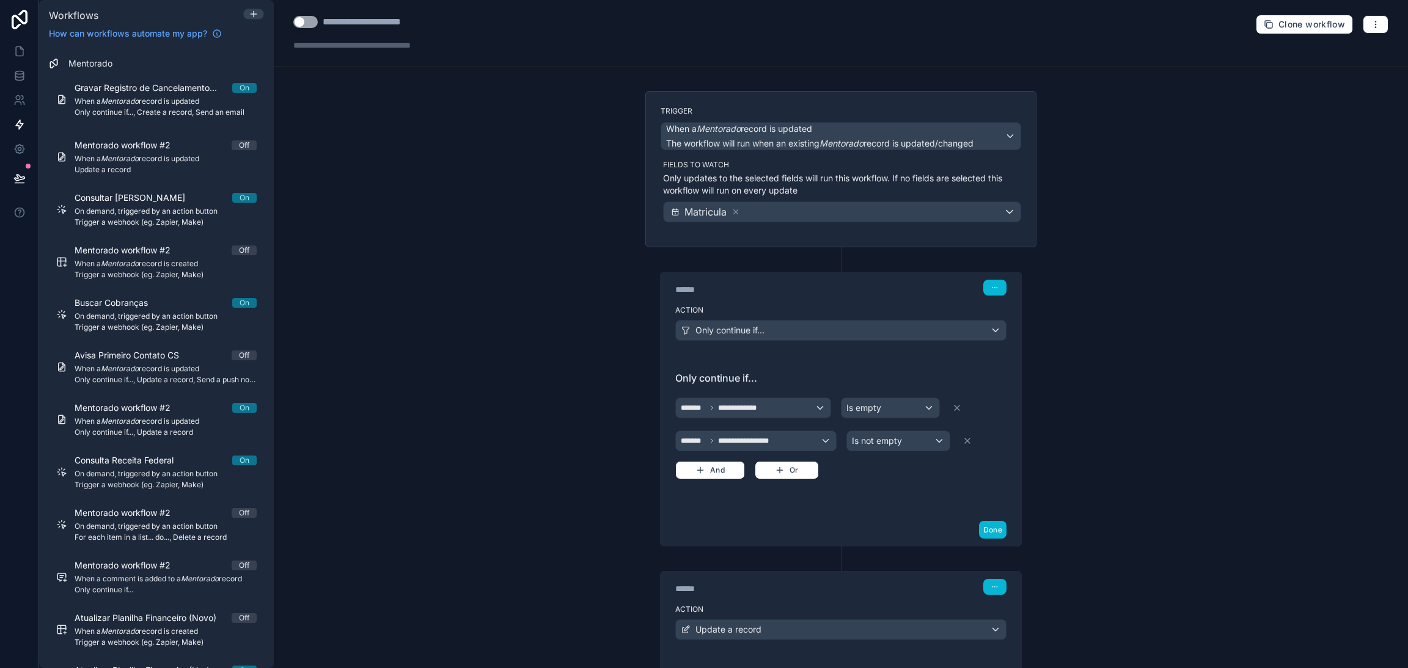
click at [999, 535] on div "Done" at bounding box center [841, 530] width 361 height 32
click at [995, 530] on button "Done" at bounding box center [992, 530] width 27 height 18
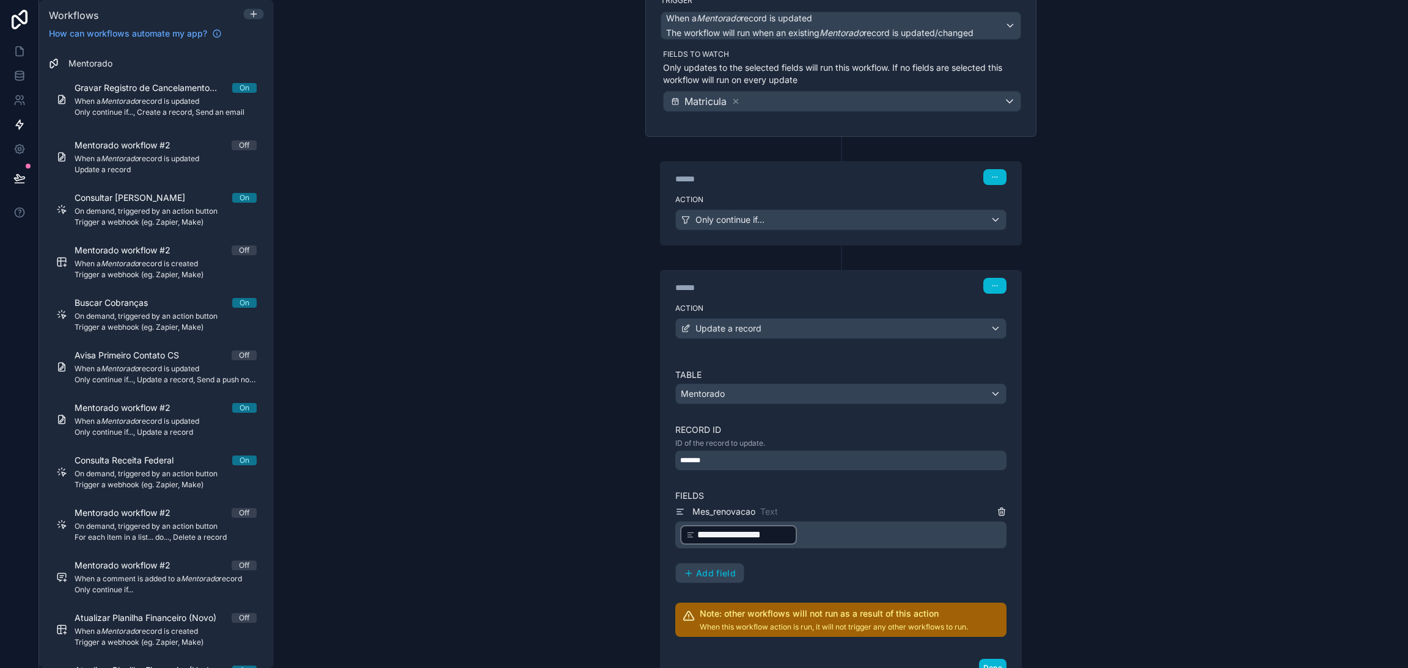
scroll to position [210, 0]
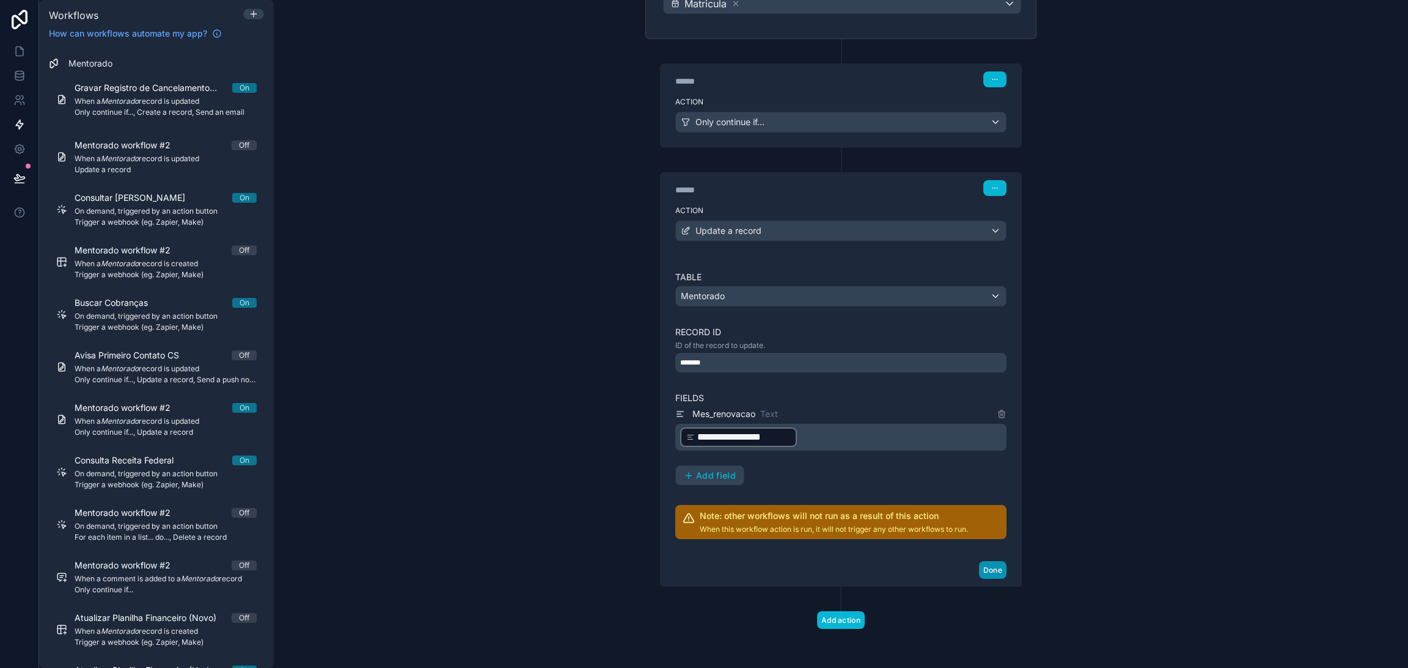
click at [979, 579] on button "Done" at bounding box center [992, 571] width 27 height 18
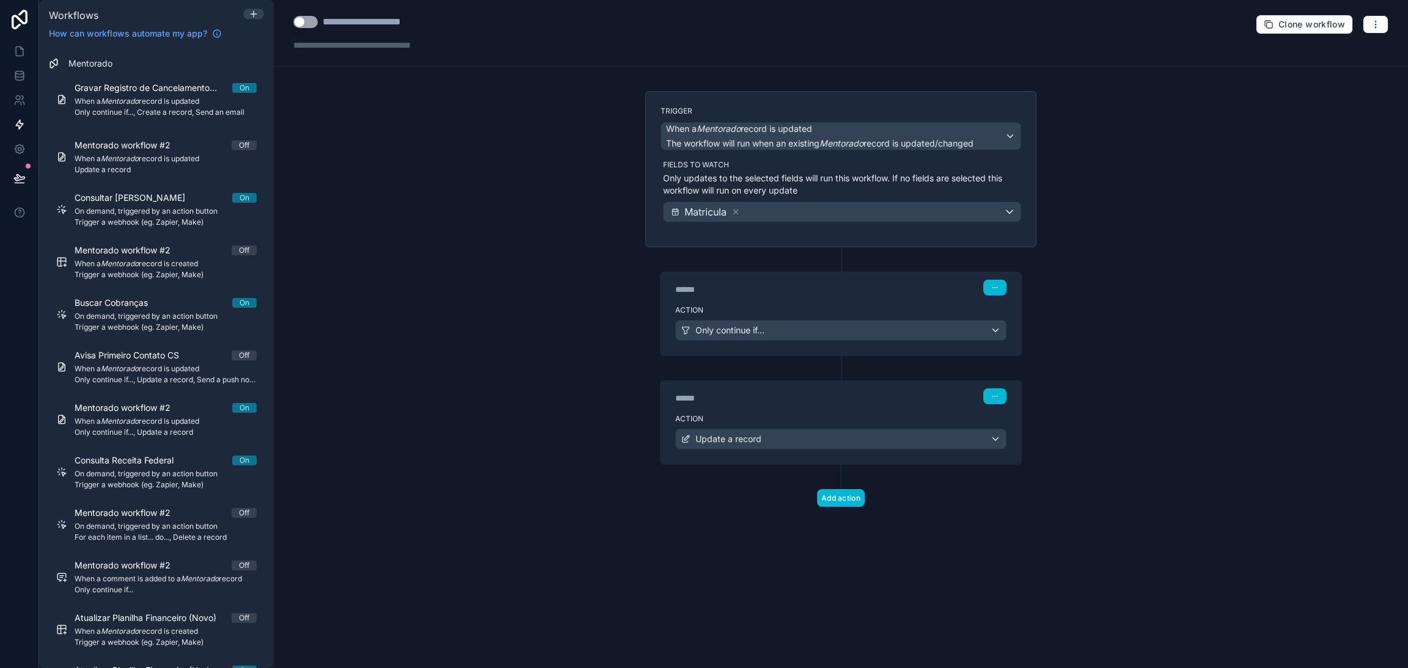
scroll to position [0, 0]
click at [375, 21] on div "**********" at bounding box center [383, 22] width 120 height 15
drag, startPoint x: 430, startPoint y: 23, endPoint x: 324, endPoint y: 15, distance: 106.0
click at [324, 15] on div "**********" at bounding box center [383, 22] width 120 height 15
type div "**********"
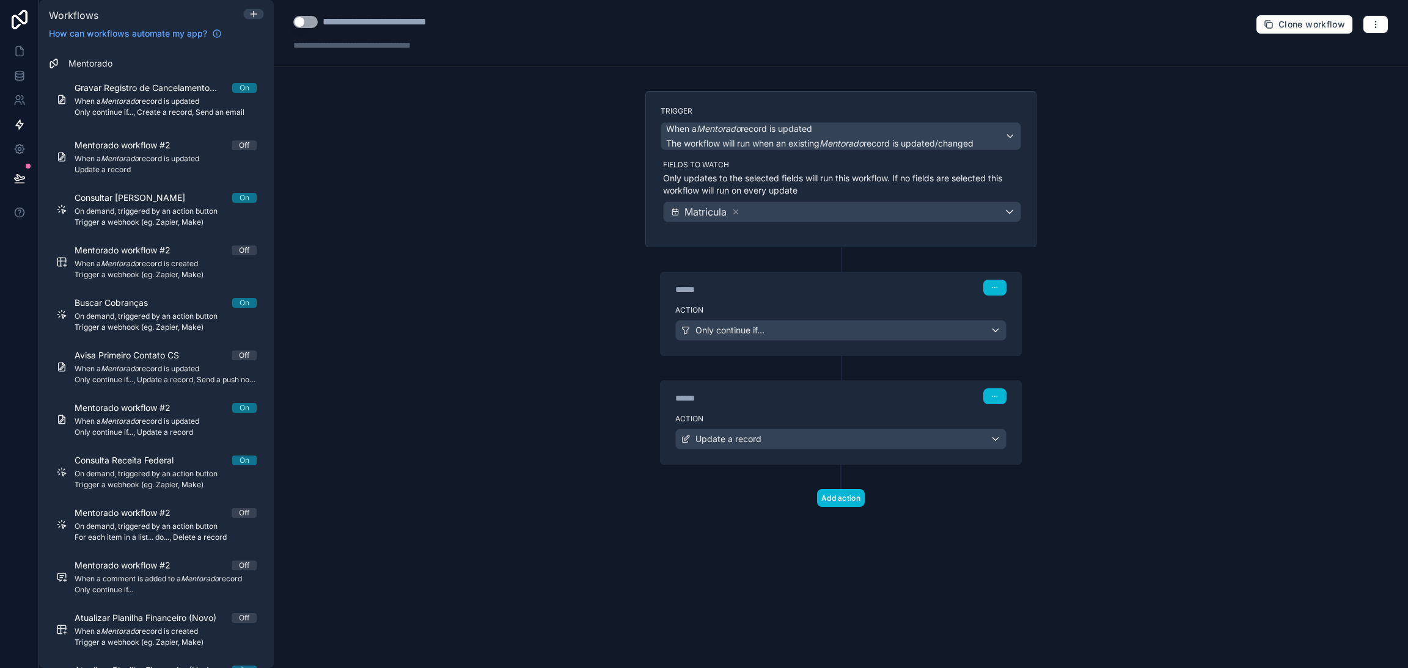
click at [328, 86] on div "**********" at bounding box center [841, 334] width 1134 height 668
click at [303, 29] on div "**********" at bounding box center [381, 33] width 176 height 37
click at [301, 26] on button "Use setting" at bounding box center [305, 22] width 24 height 12
click at [470, 137] on div "**********" at bounding box center [841, 334] width 1134 height 668
click at [757, 319] on div "Action Only continue if..." at bounding box center [841, 328] width 361 height 55
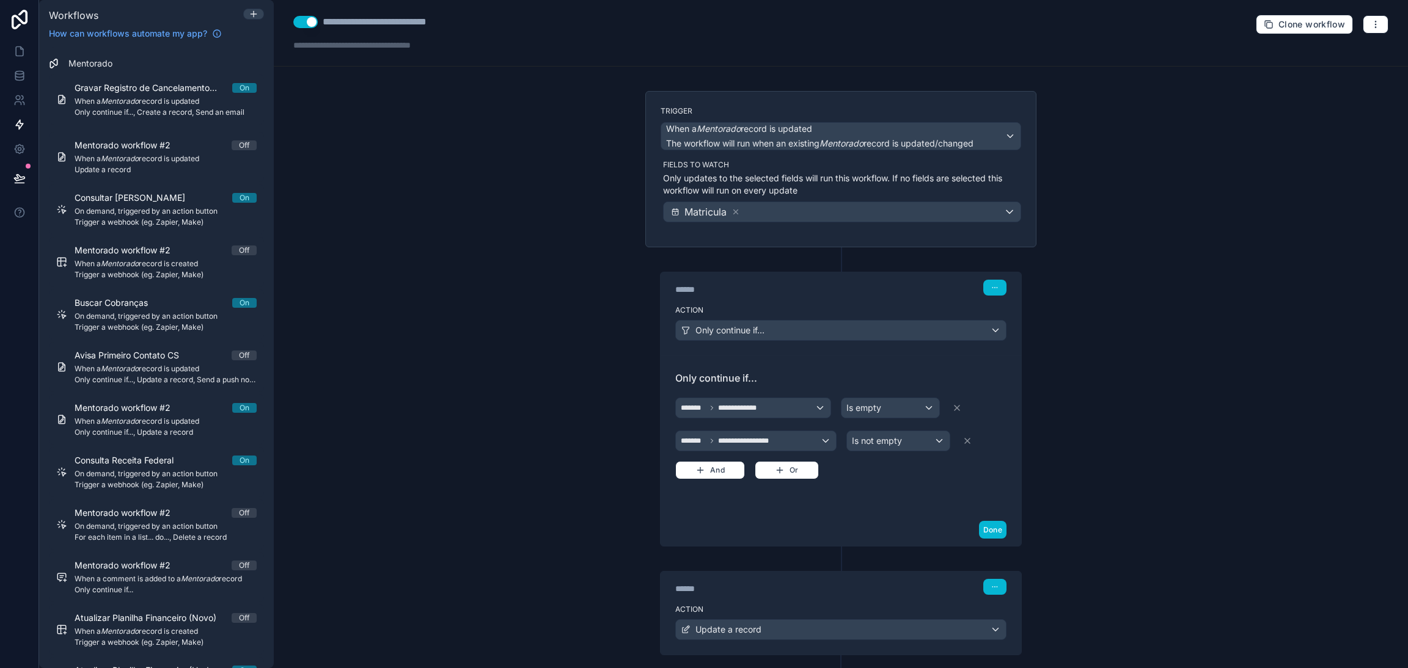
click at [547, 337] on div "**********" at bounding box center [841, 334] width 1134 height 668
click at [25, 45] on link at bounding box center [19, 51] width 38 height 24
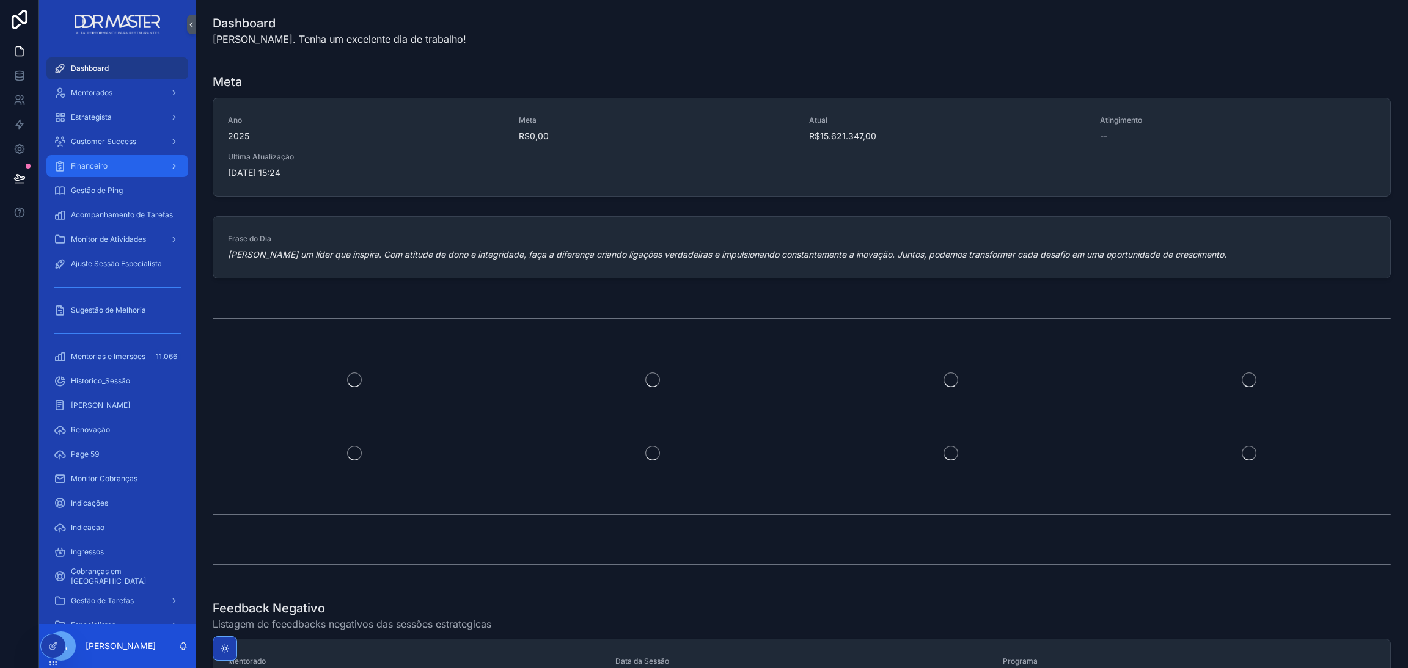
click at [166, 163] on div "scrollable content" at bounding box center [173, 166] width 16 height 20
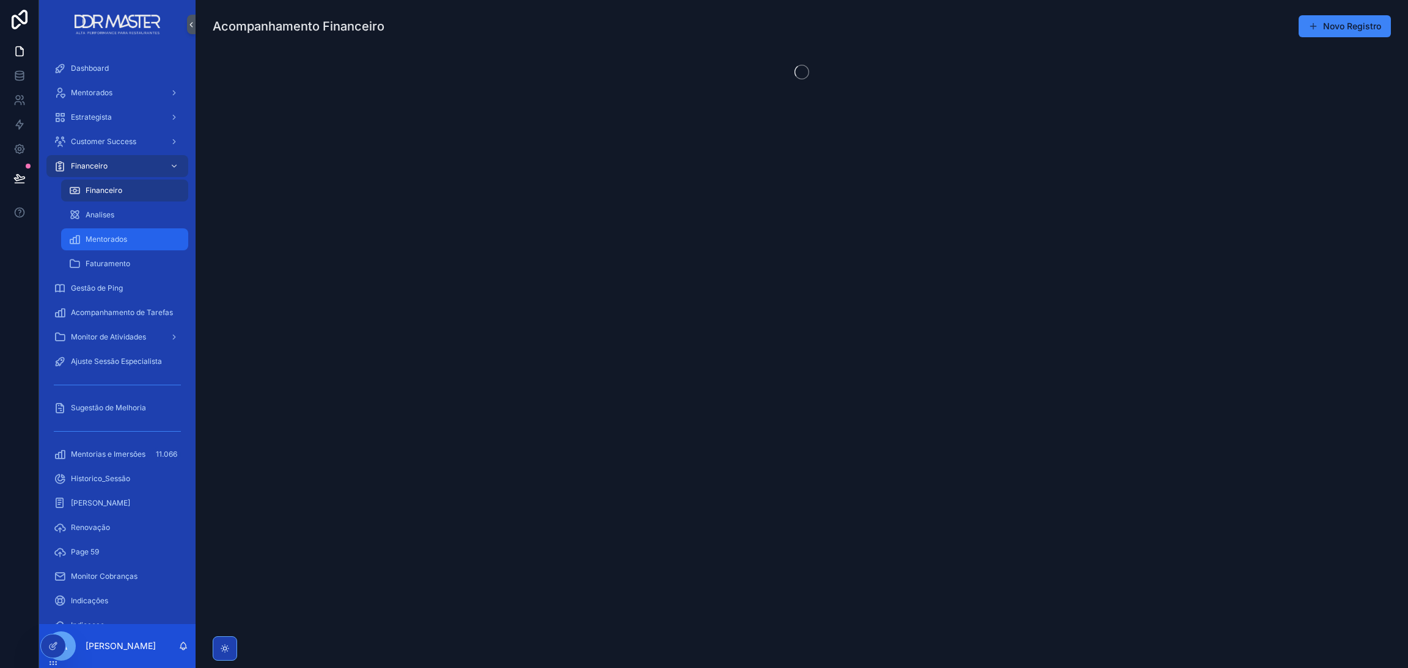
click at [126, 232] on div "Mentorados" at bounding box center [124, 240] width 112 height 20
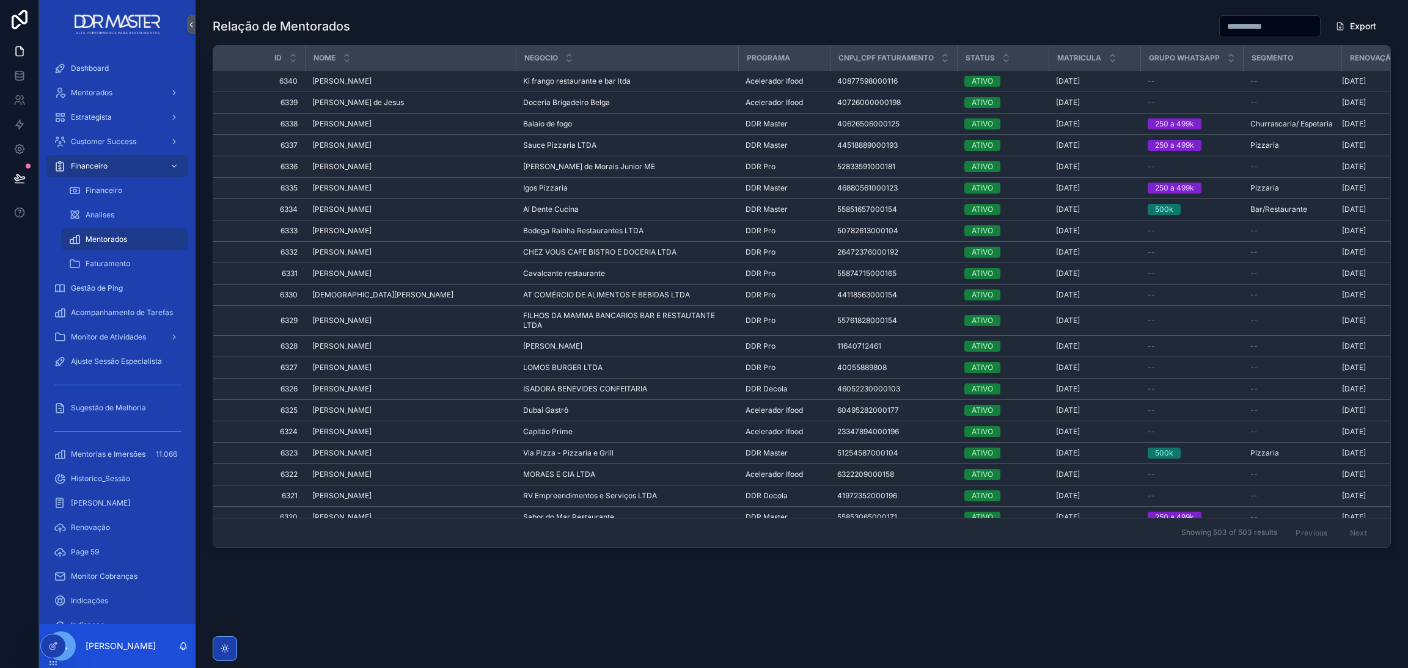
scroll to position [0, 61]
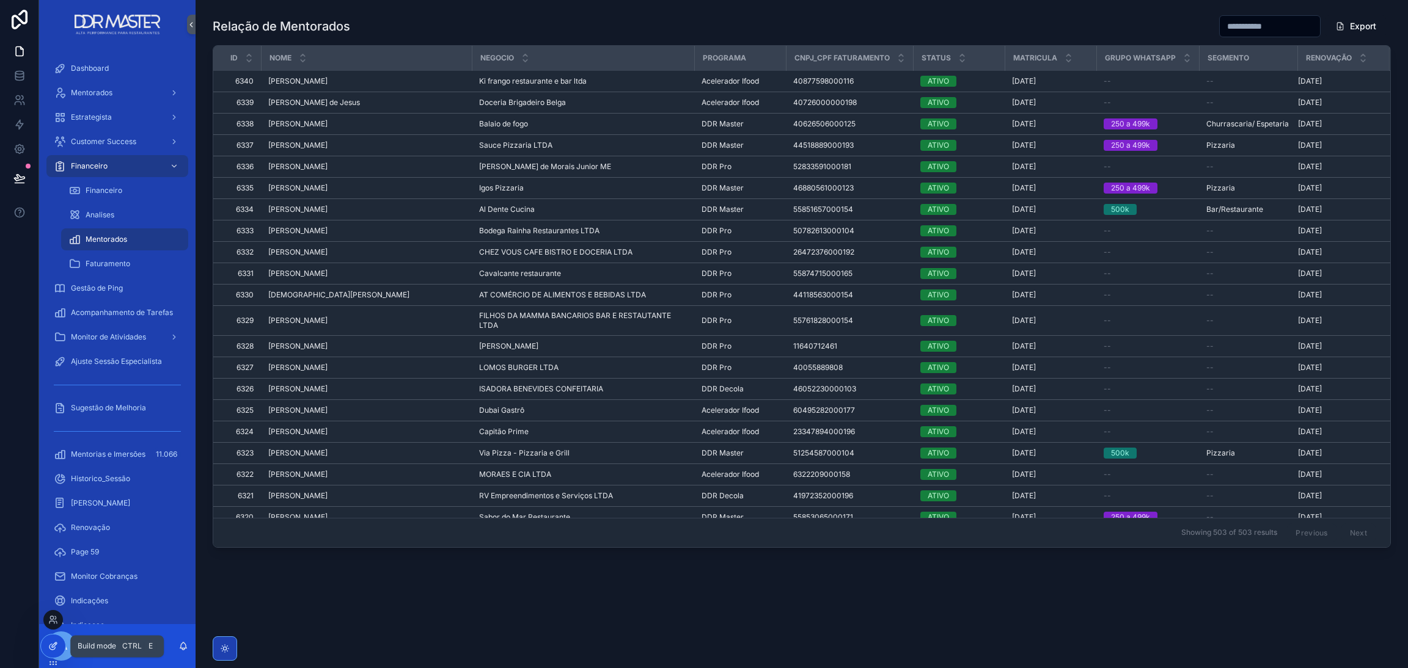
click at [54, 642] on icon at bounding box center [53, 647] width 10 height 10
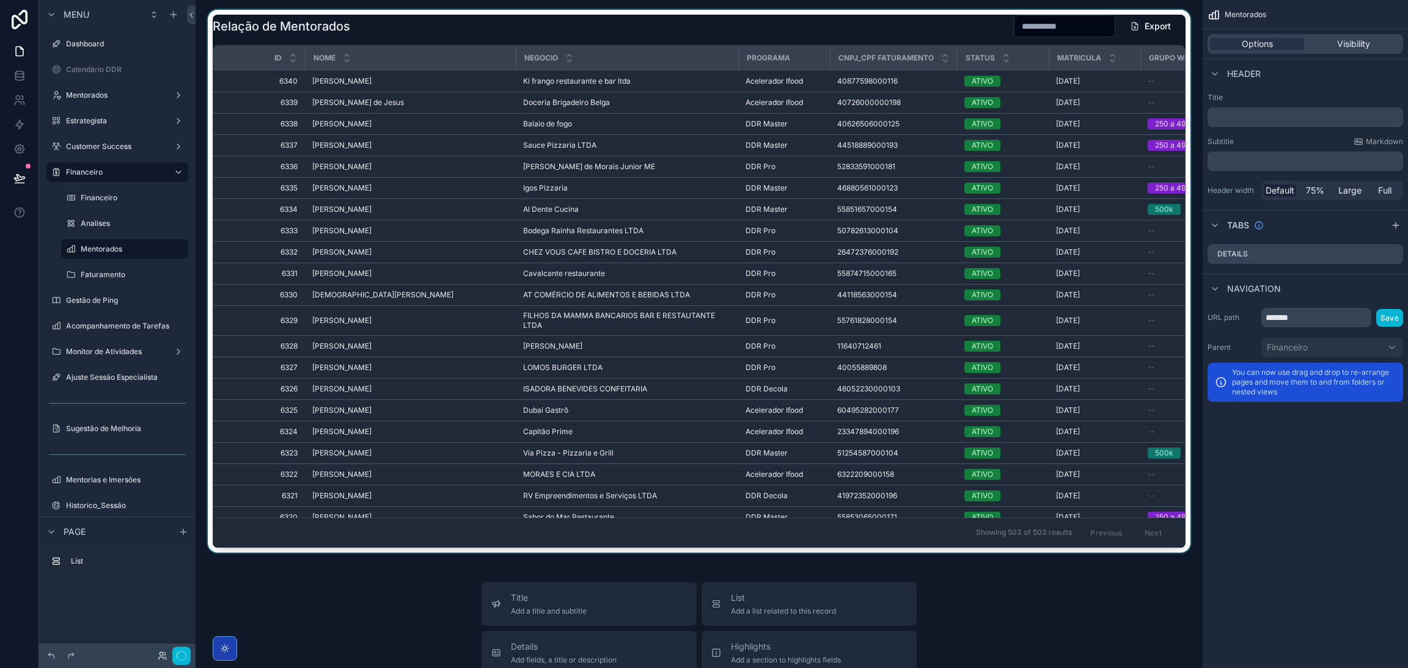
click at [778, 33] on div "scrollable content" at bounding box center [698, 281] width 987 height 543
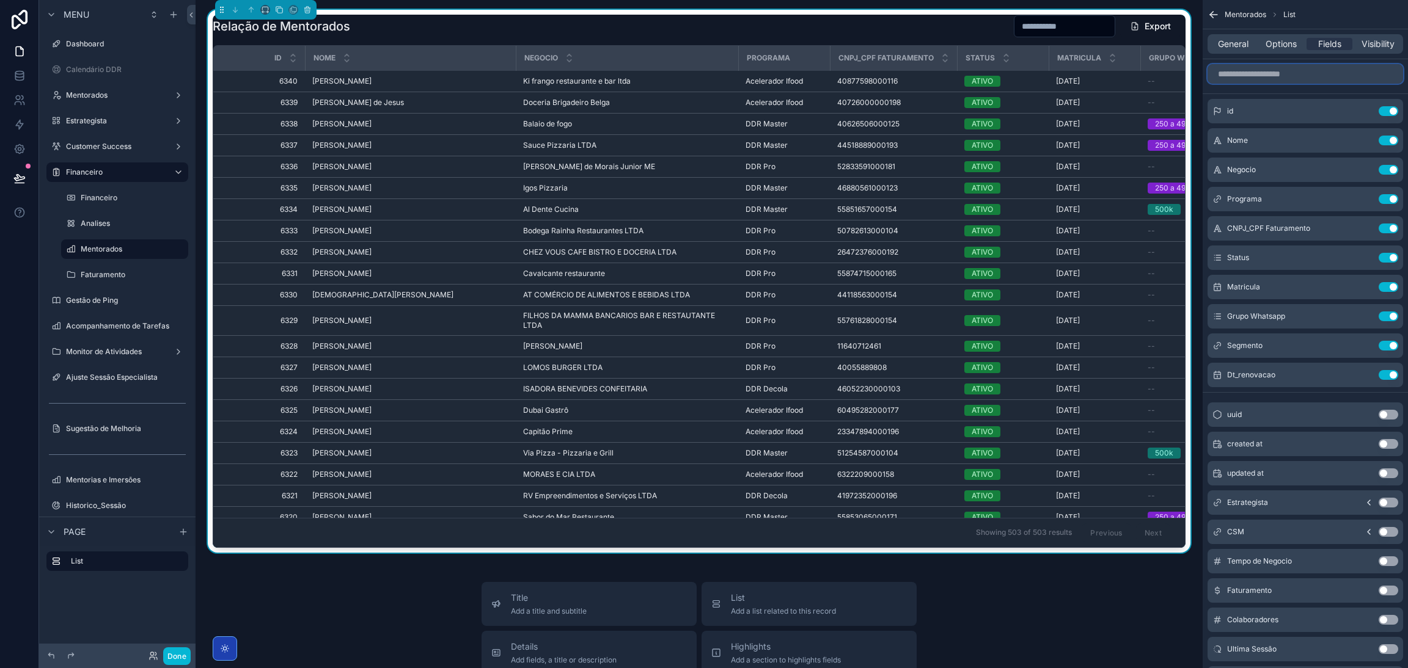
click at [1274, 75] on input "scrollable content" at bounding box center [1305, 74] width 196 height 20
click at [1274, 75] on input "*" at bounding box center [1305, 74] width 196 height 20
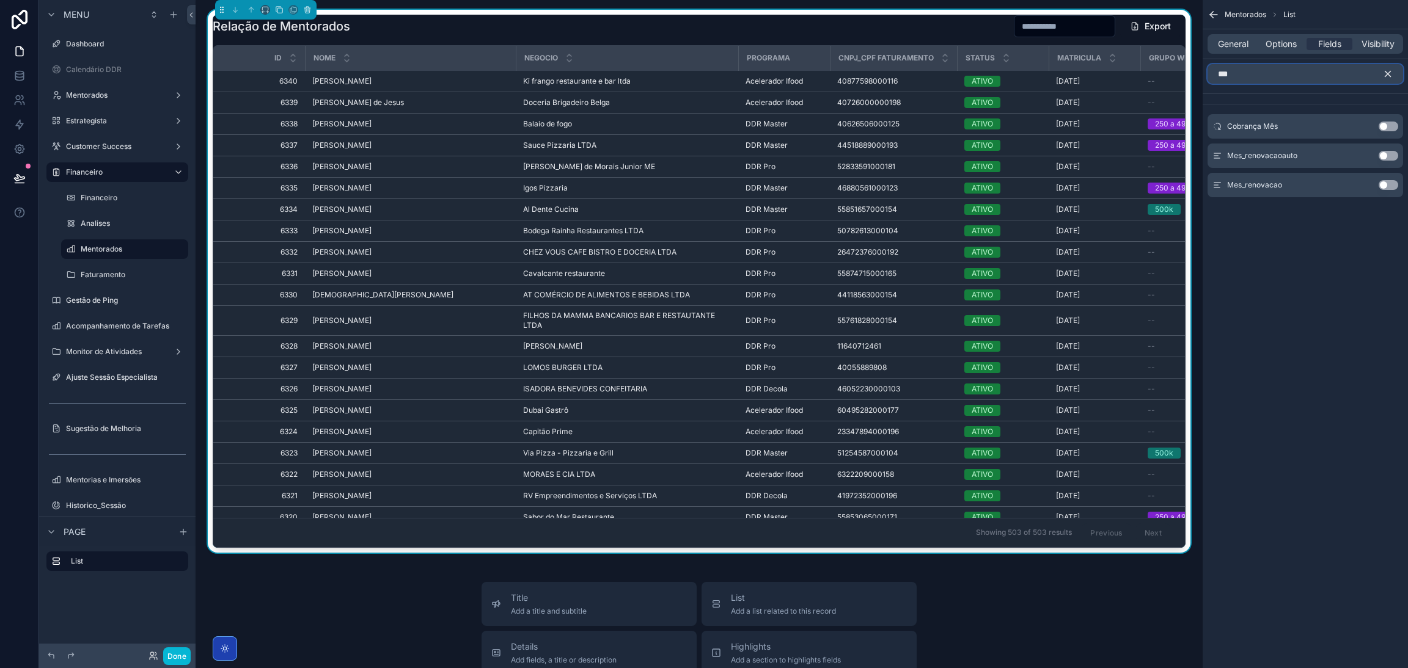
type input "***"
click at [1385, 188] on button "Use setting" at bounding box center [1388, 185] width 20 height 10
click at [1385, 168] on div "Mes_renovacaoauto Use setting" at bounding box center [1305, 156] width 196 height 24
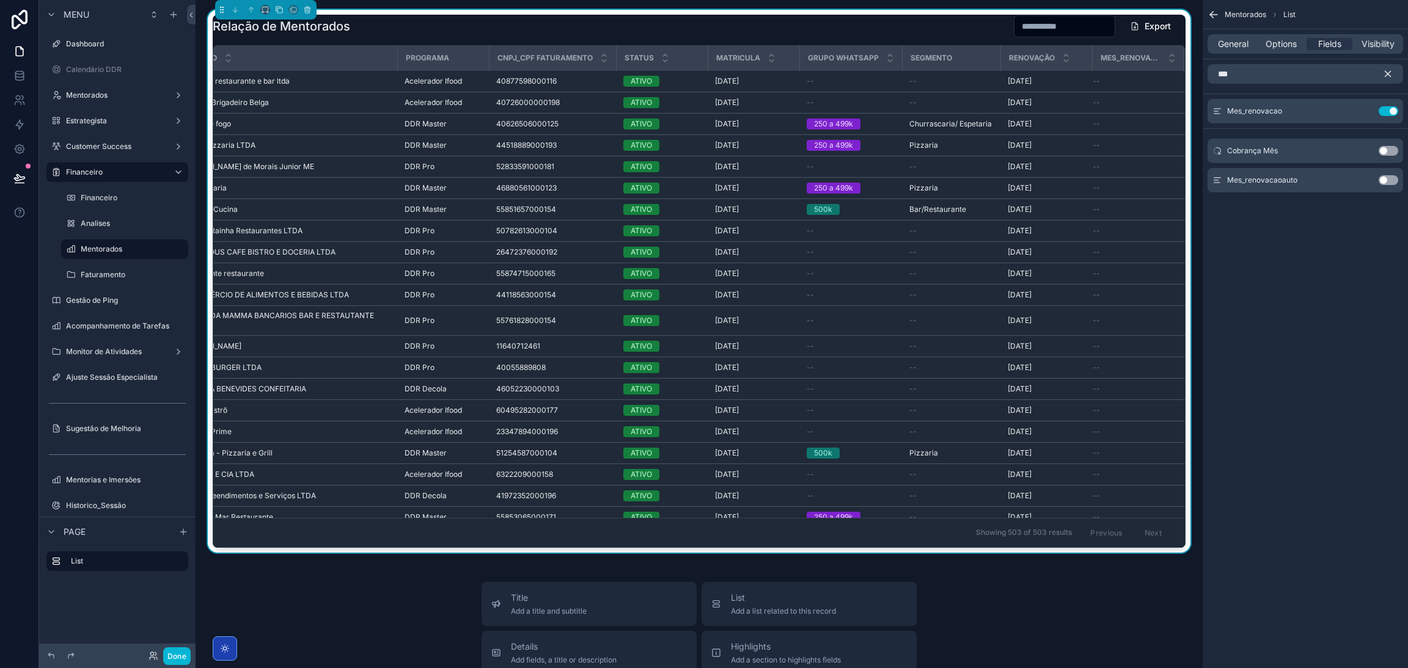
scroll to position [0, 368]
click at [1363, 112] on icon "scrollable content" at bounding box center [1365, 110] width 5 height 5
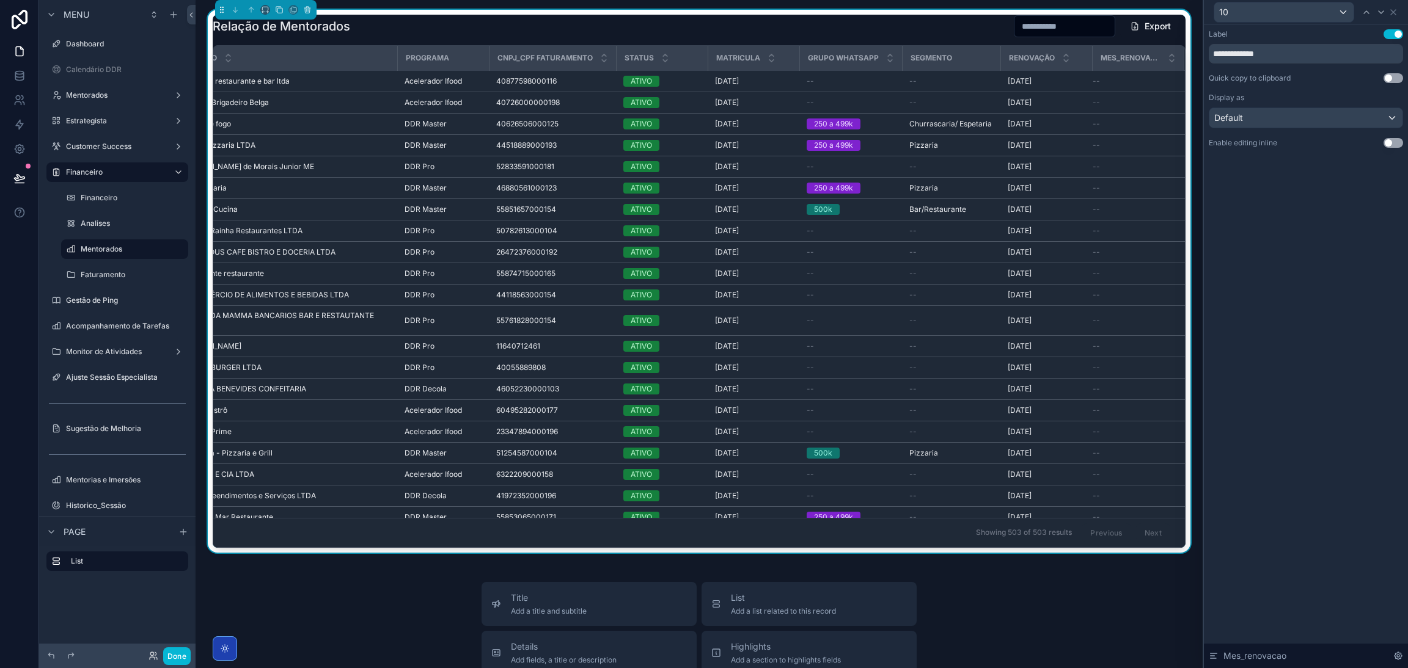
click at [1392, 145] on button "Use setting" at bounding box center [1393, 143] width 20 height 10
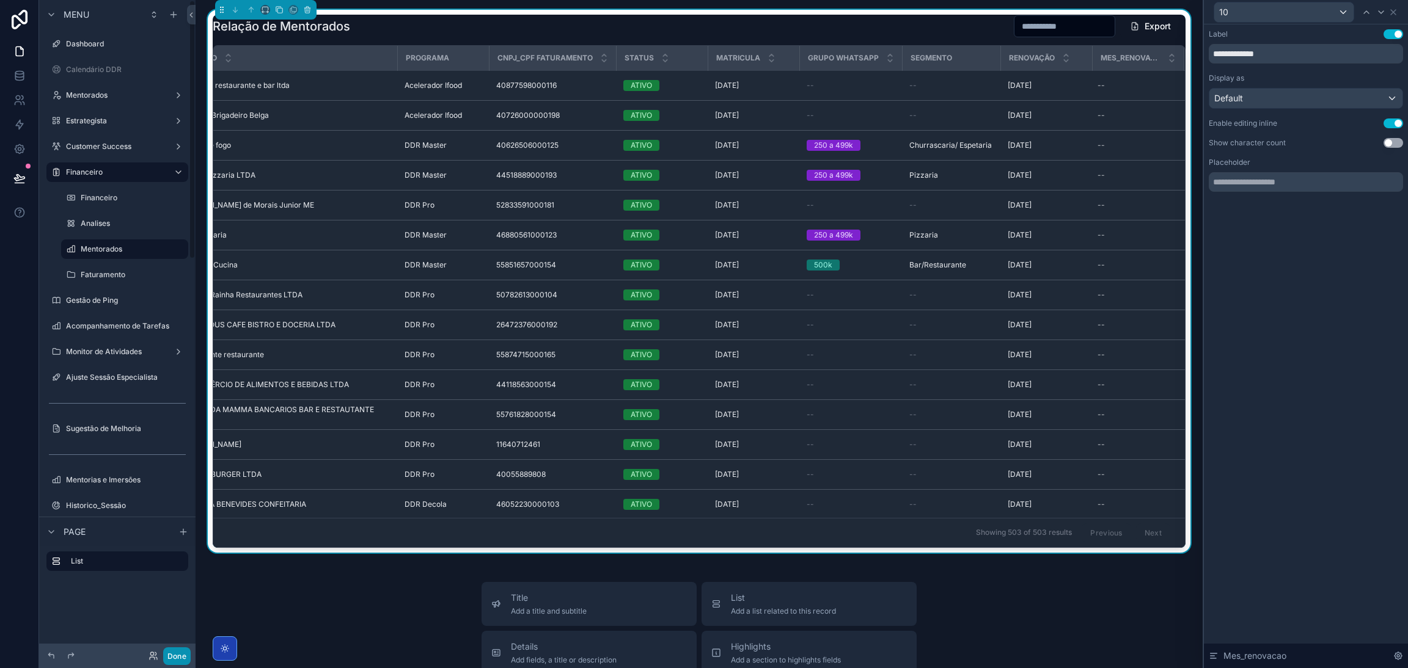
click at [178, 654] on button "Done" at bounding box center [176, 657] width 27 height 18
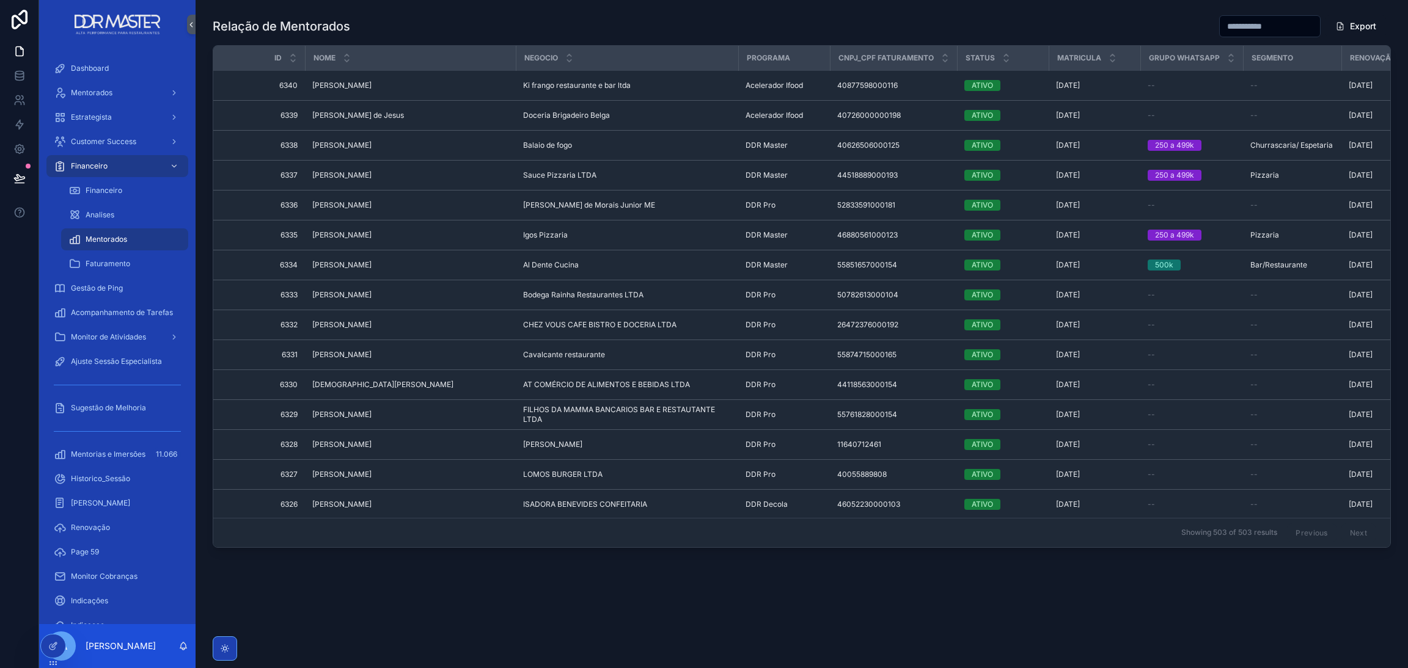
scroll to position [0, 153]
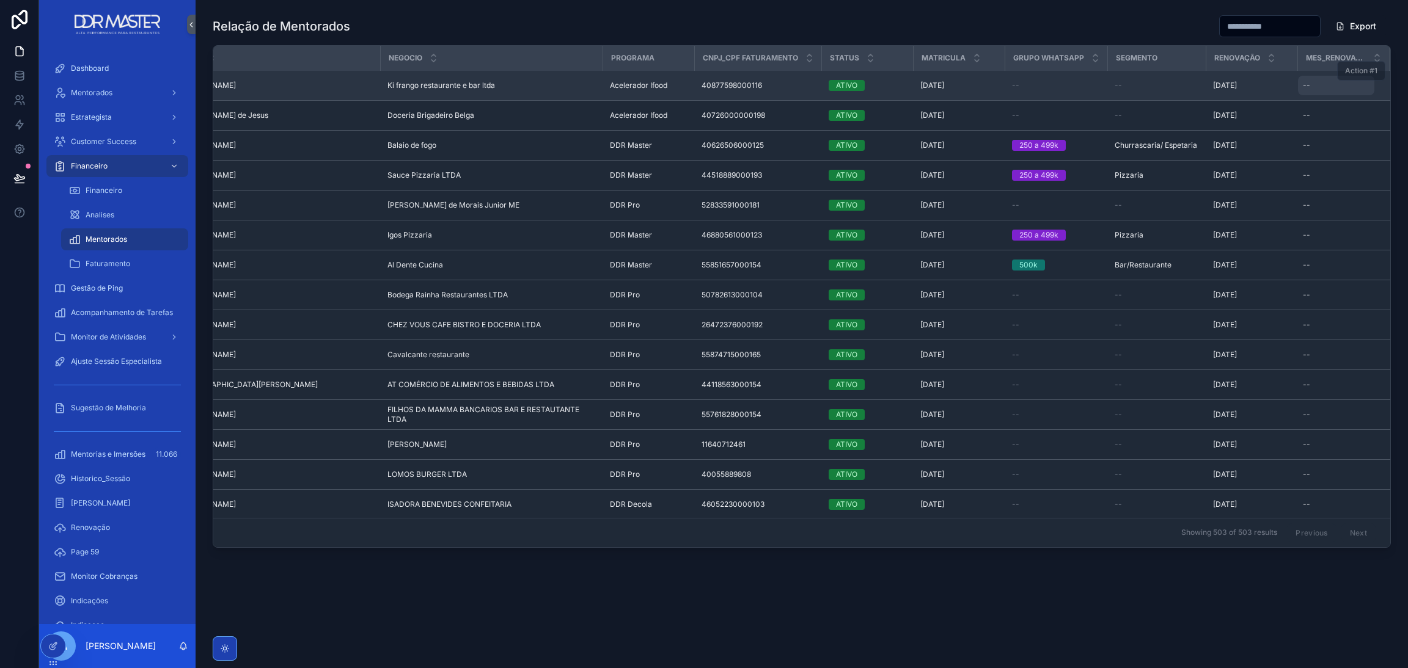
click at [1320, 82] on div "--" at bounding box center [1336, 86] width 76 height 20
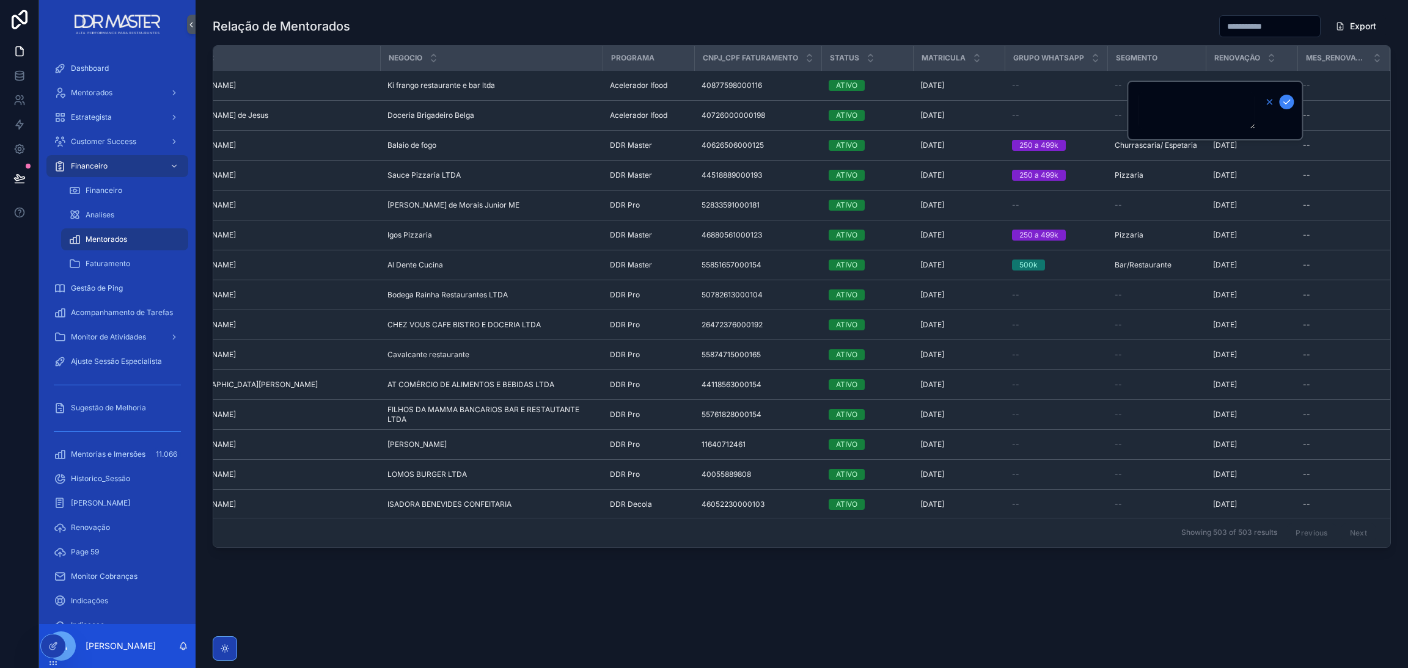
click at [1265, 103] on icon "scrollable content" at bounding box center [1269, 102] width 10 height 10
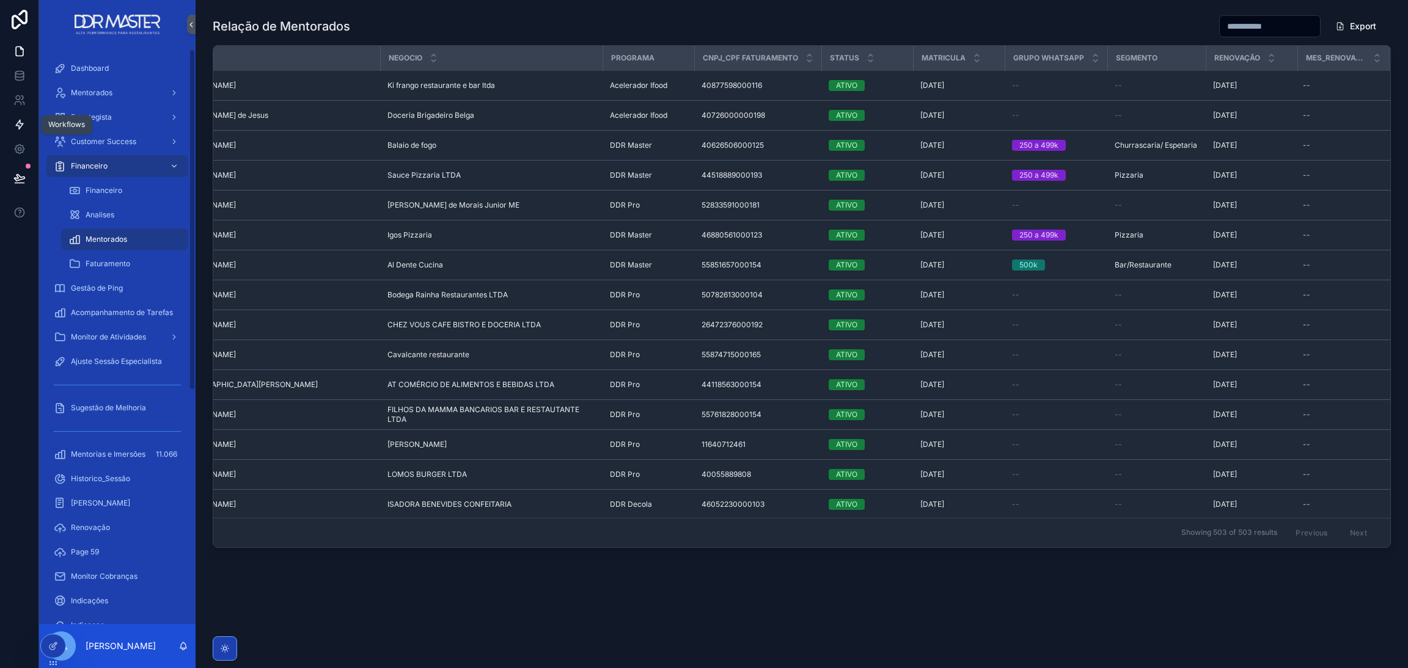
click at [24, 122] on icon at bounding box center [19, 125] width 12 height 12
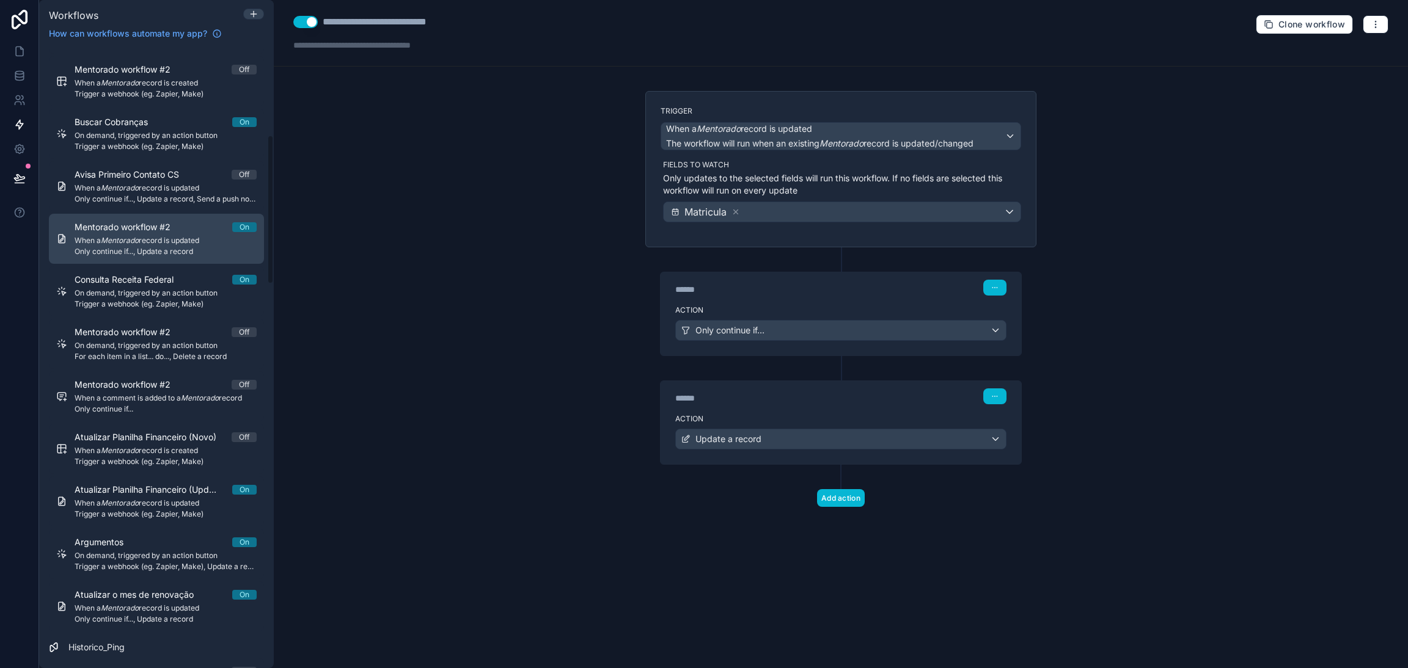
scroll to position [549, 0]
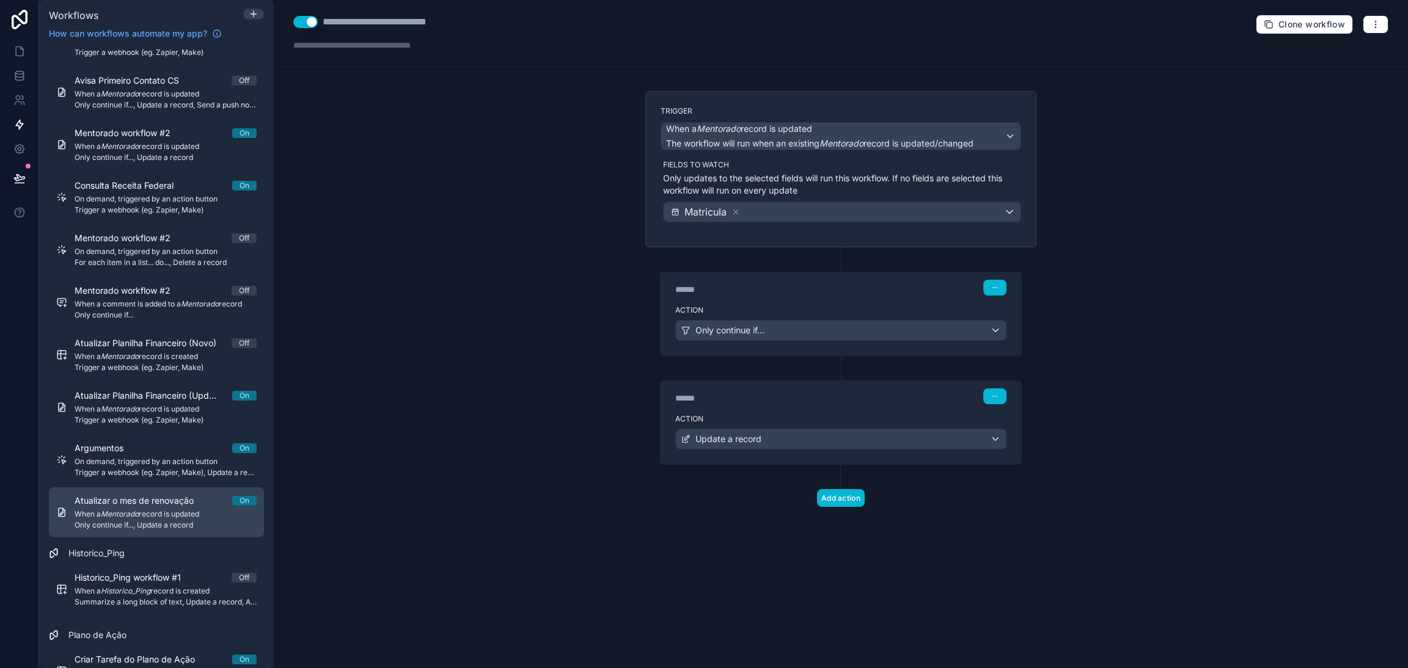
click at [168, 507] on div "Atualizar o mes de renovação On When a Mentorado record is updated Only continu…" at bounding box center [166, 512] width 182 height 35
click at [1302, 27] on span "Clone workflow" at bounding box center [1311, 24] width 67 height 11
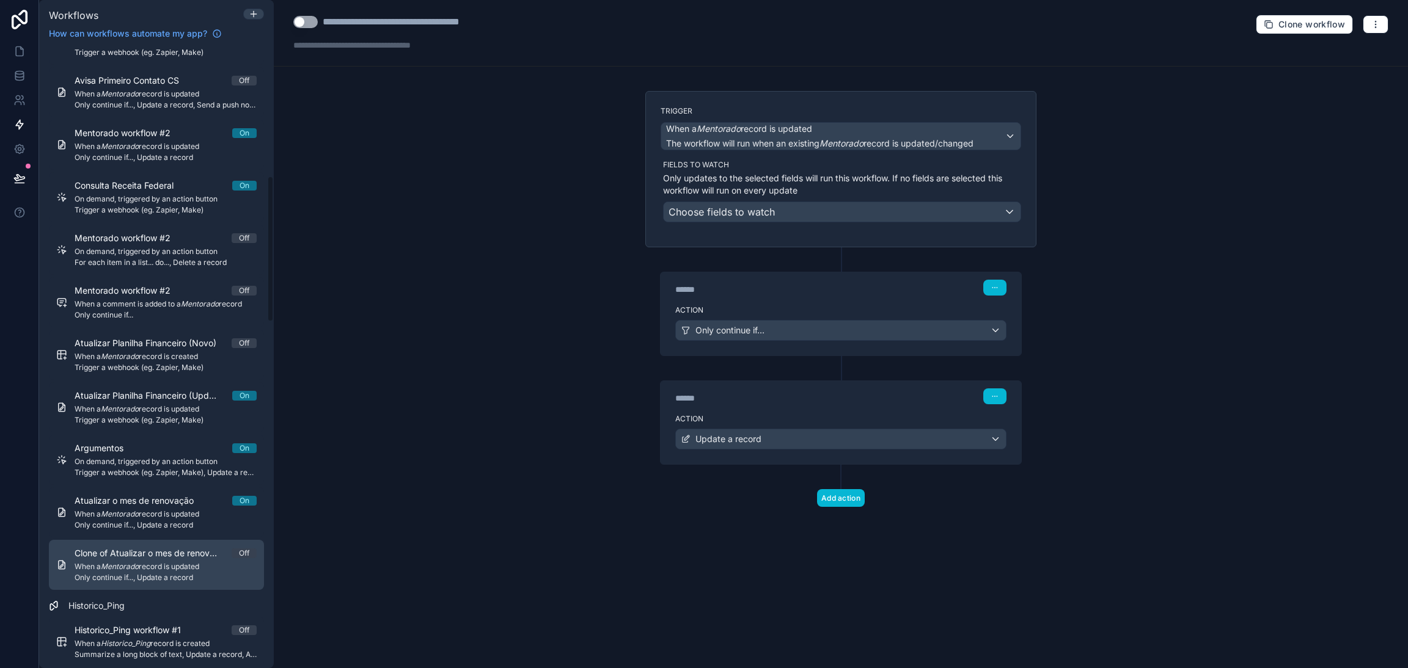
click at [157, 564] on span "When a Mentorado record is updated" at bounding box center [166, 567] width 182 height 10
click at [791, 136] on div "When a Mentorado record is updated The workflow will run when an existing Mento…" at bounding box center [819, 136] width 307 height 27
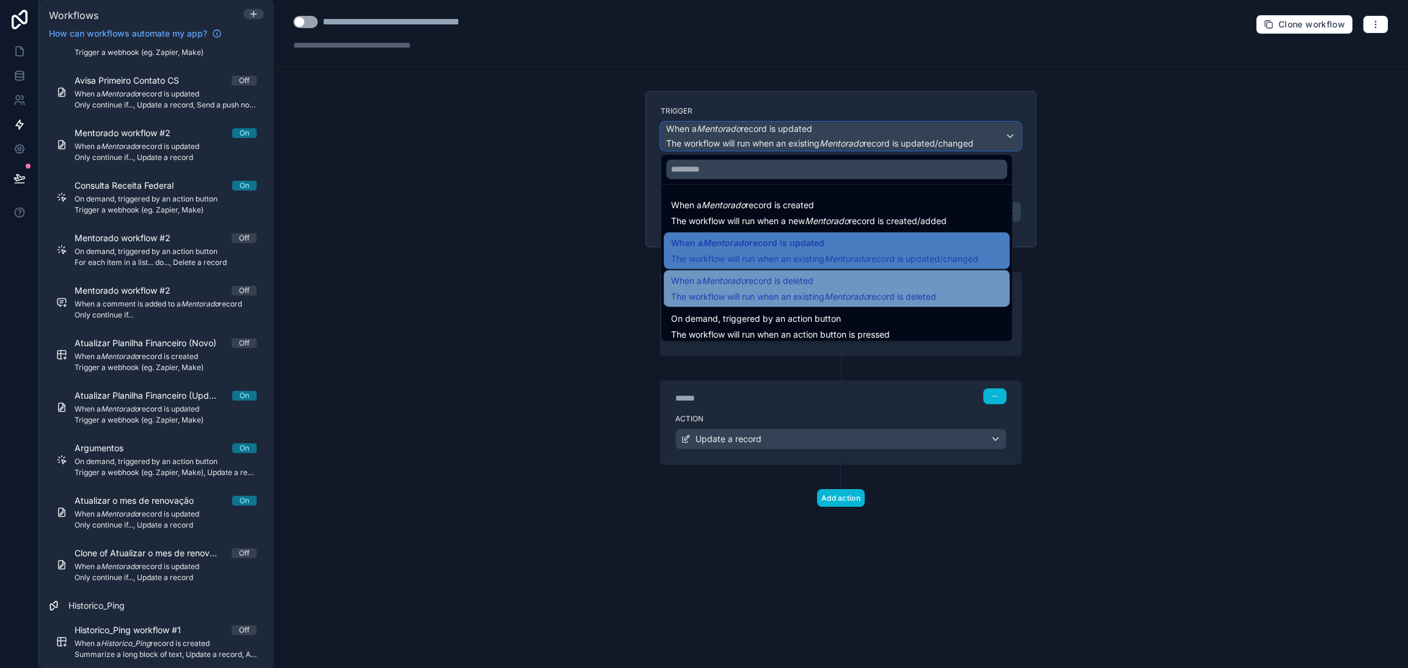
scroll to position [44, 0]
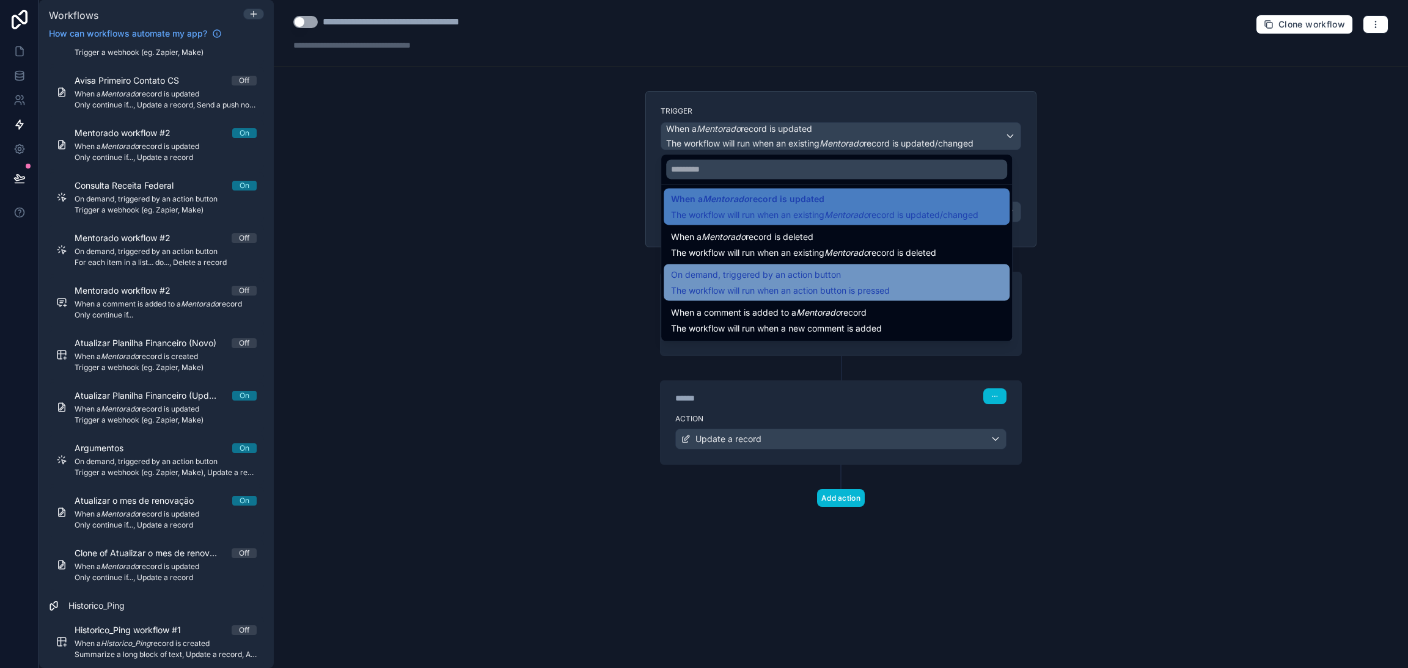
click at [820, 295] on span "The workflow will run when an action button is pressed" at bounding box center [780, 290] width 219 height 10
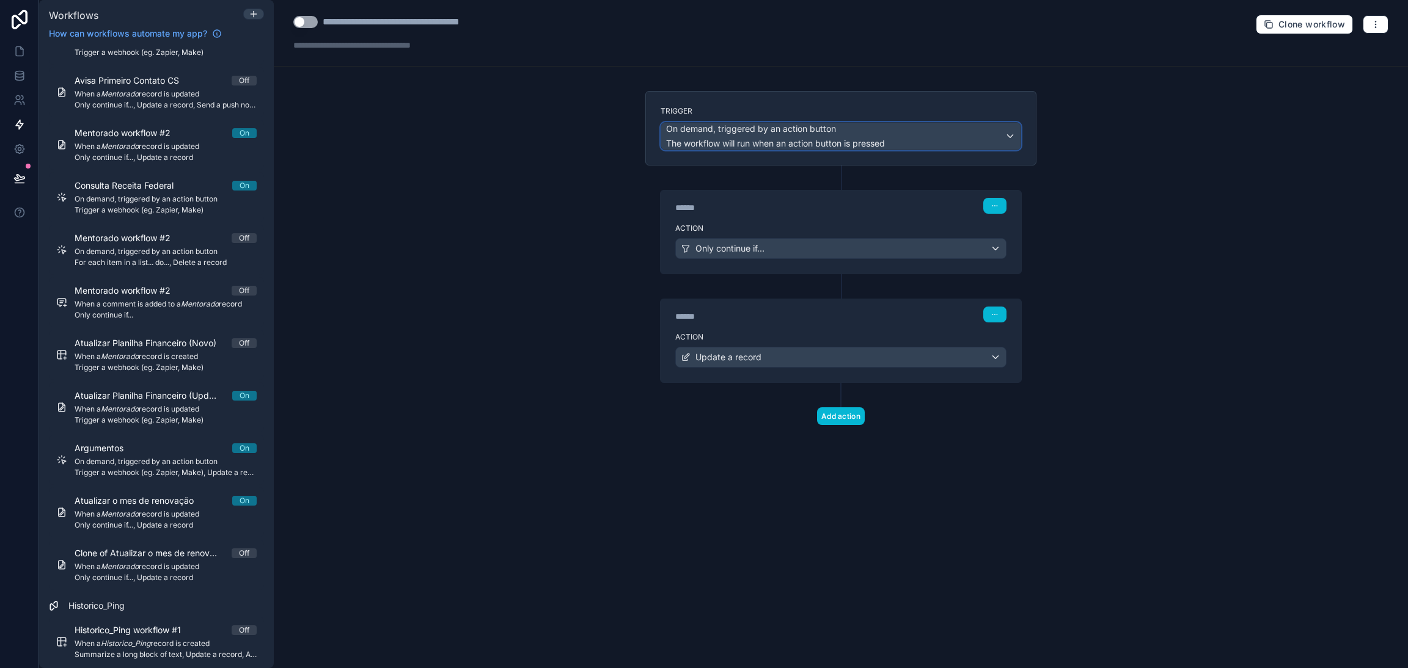
click at [833, 143] on span "The workflow will run when an action button is pressed" at bounding box center [775, 143] width 219 height 10
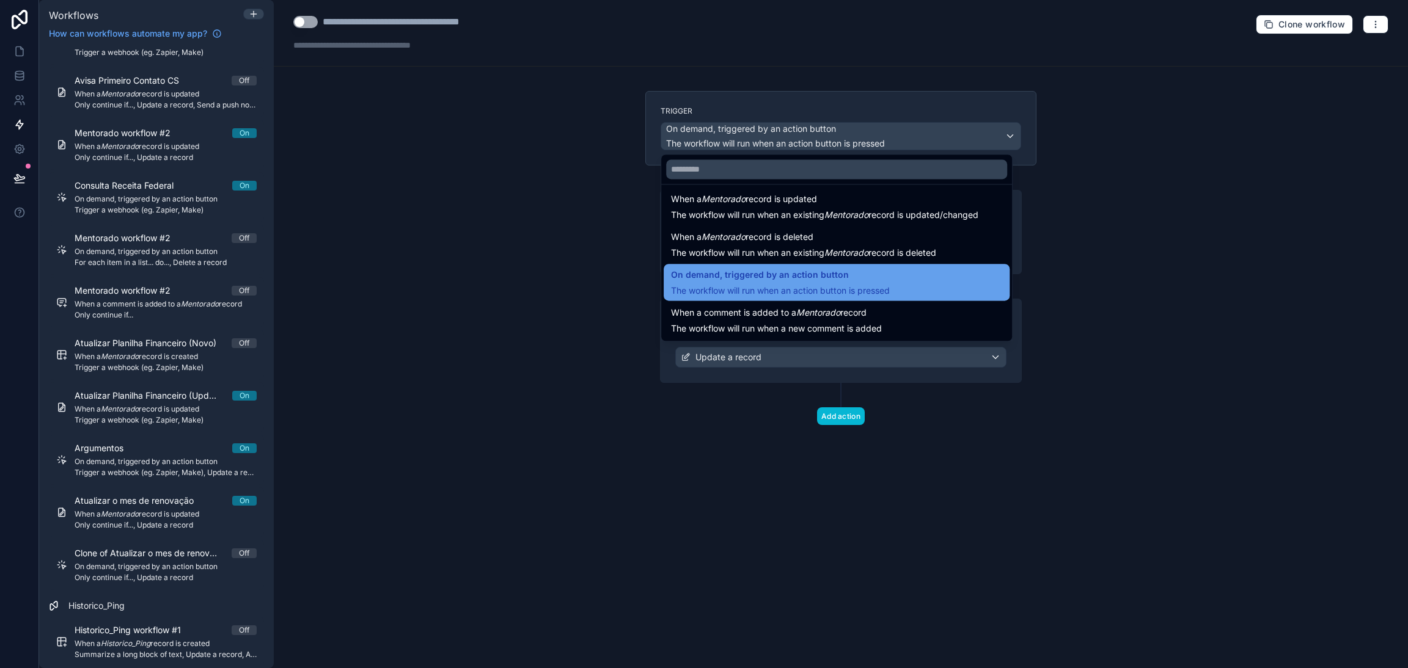
click at [799, 283] on div "On demand, triggered by an action button The workflow will run when an action b…" at bounding box center [780, 282] width 219 height 29
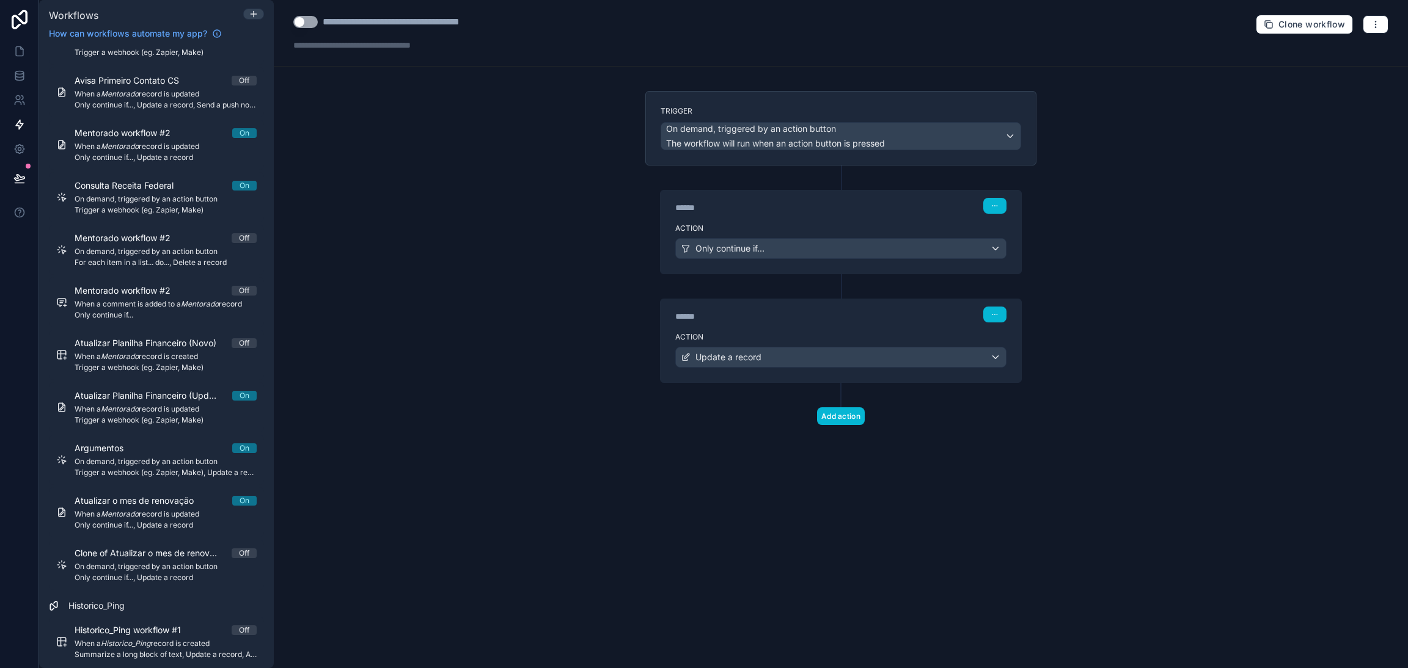
click at [1388, 25] on div "**********" at bounding box center [841, 33] width 1134 height 67
click at [1383, 23] on div "**********" at bounding box center [841, 33] width 1134 height 67
click at [1383, 23] on button "button" at bounding box center [1376, 24] width 26 height 18
click at [1351, 46] on button "Test workflow" at bounding box center [1333, 54] width 88 height 20
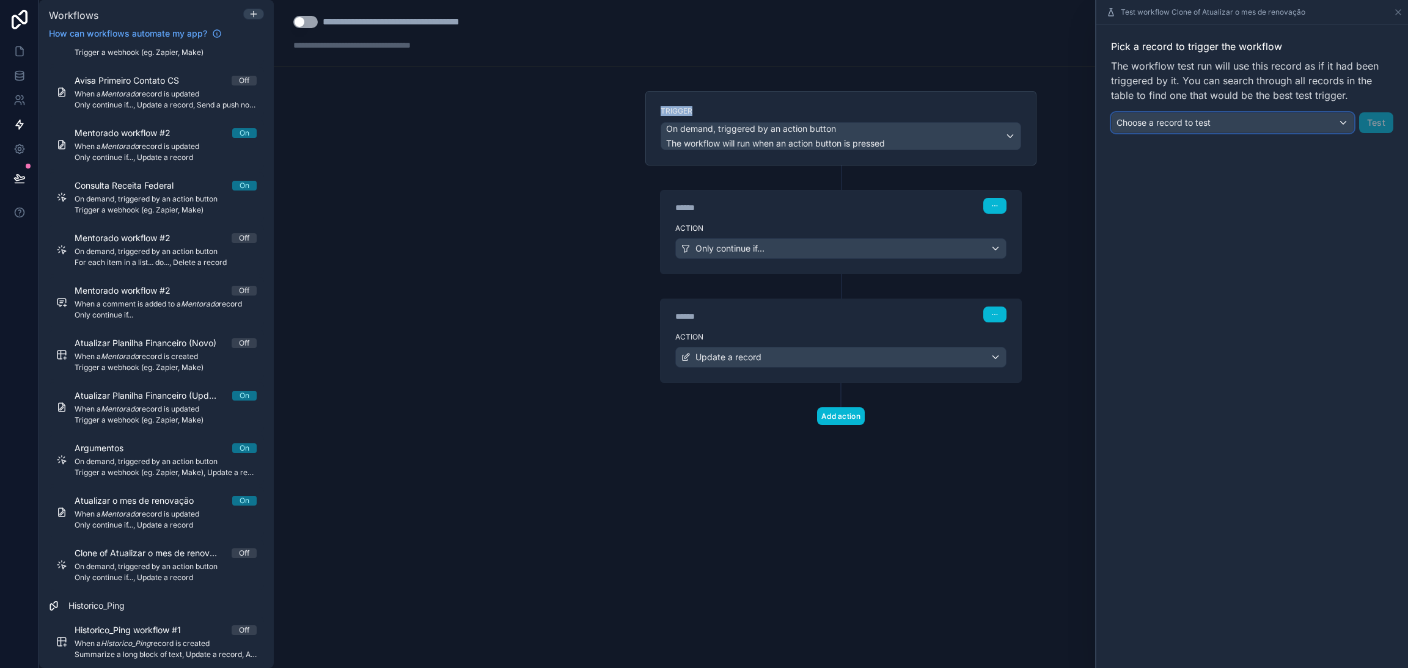
click at [1256, 130] on div "Choose a record to test" at bounding box center [1232, 123] width 242 height 20
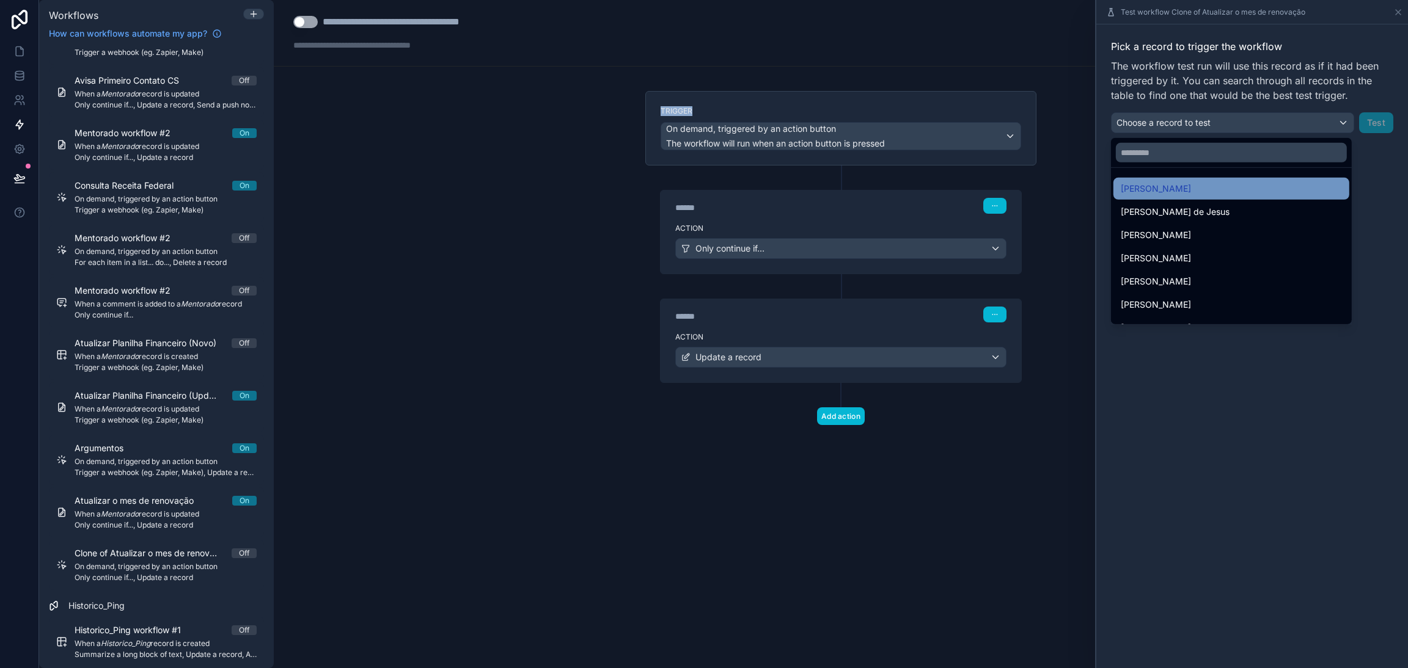
click at [1191, 184] on span "[PERSON_NAME]" at bounding box center [1156, 188] width 70 height 15
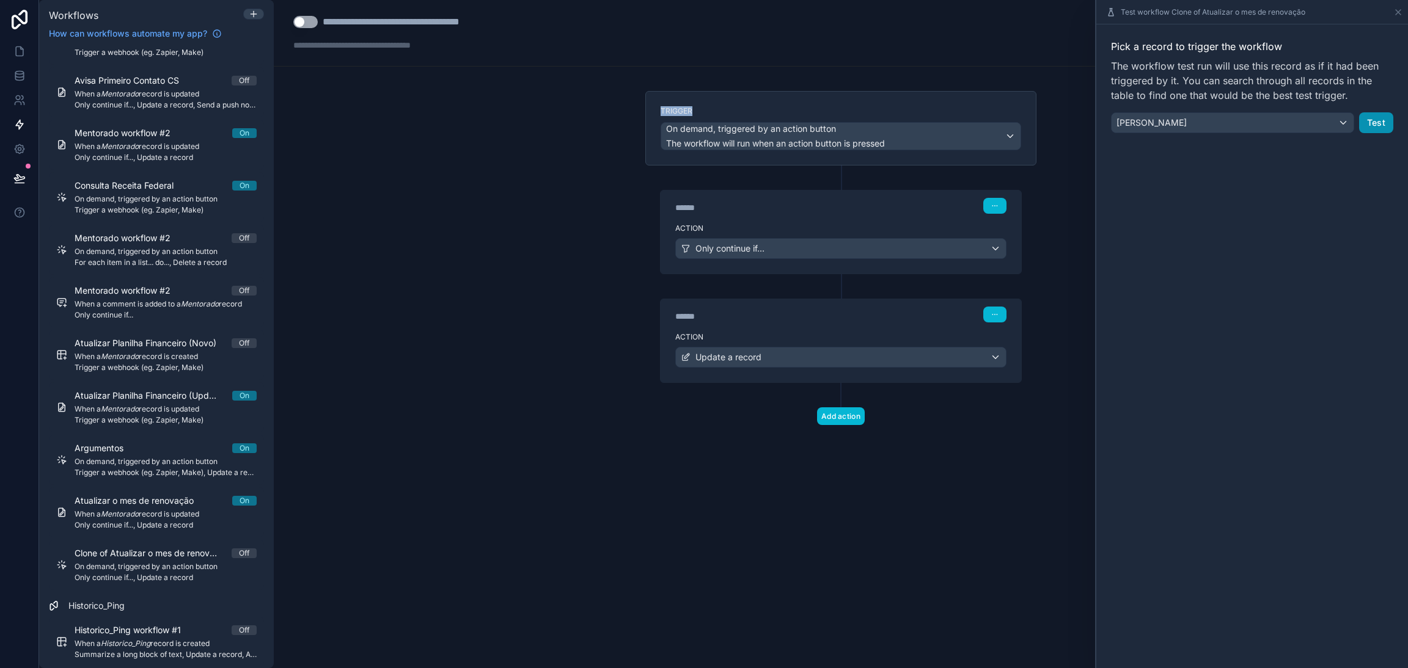
click at [1370, 115] on button "Test" at bounding box center [1376, 122] width 34 height 21
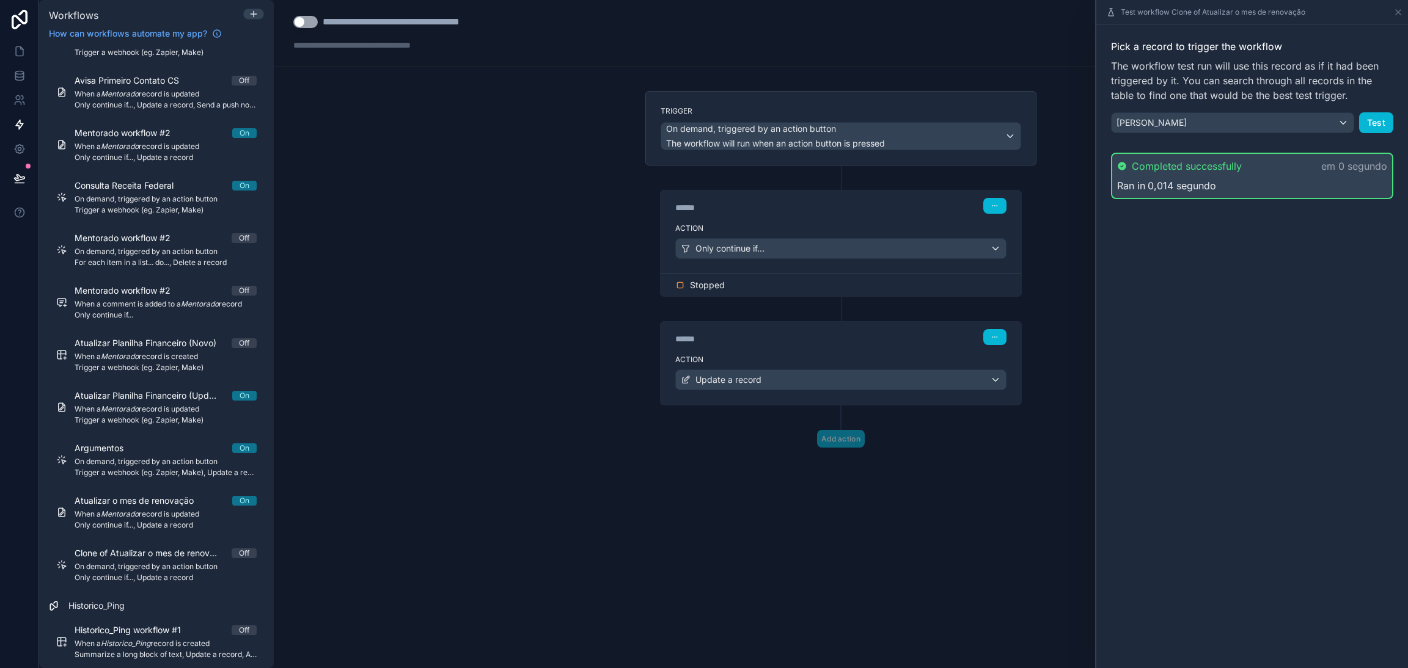
click at [710, 289] on span "Stopped" at bounding box center [707, 285] width 35 height 12
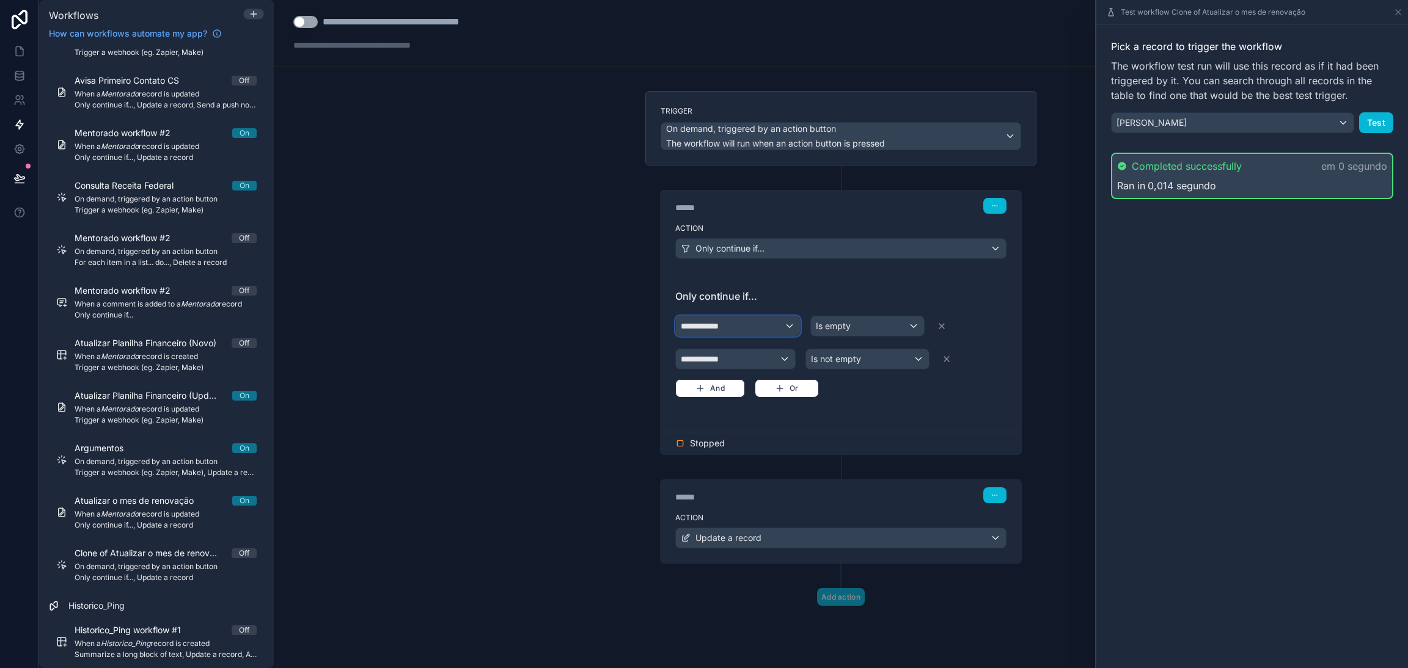
click at [778, 324] on div "**********" at bounding box center [738, 327] width 124 height 20
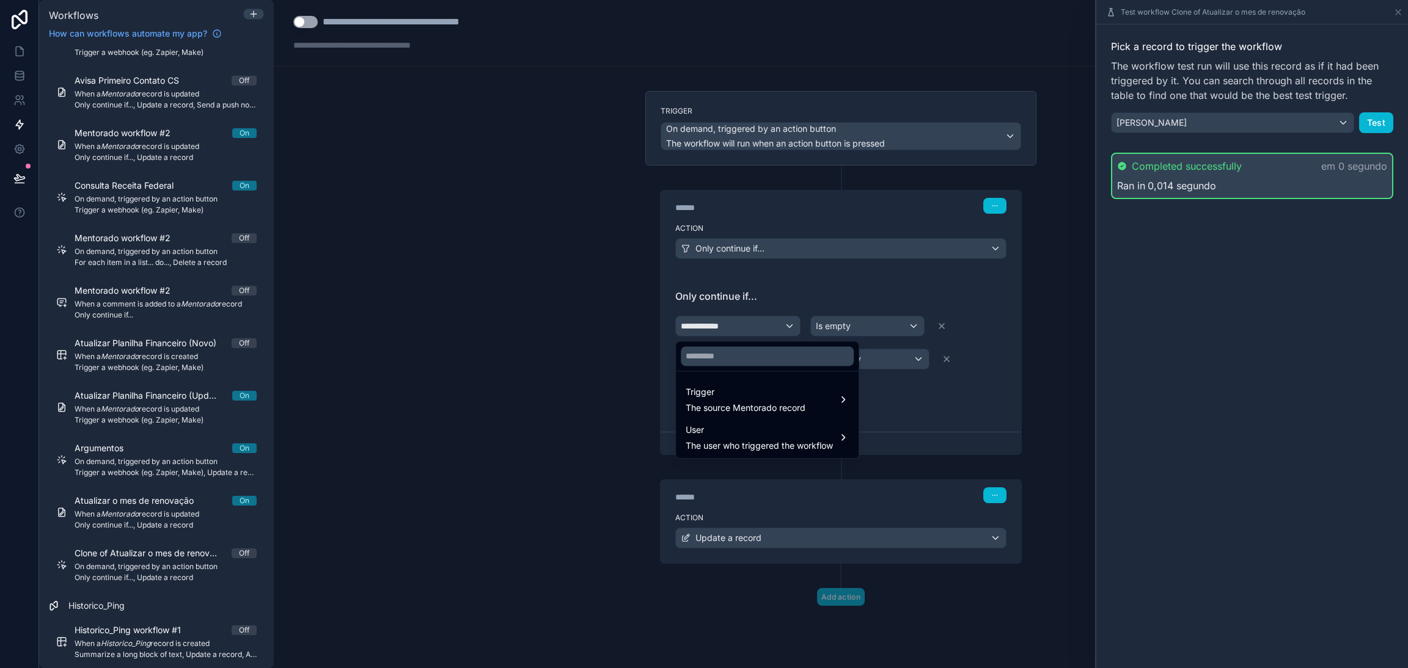
click at [778, 324] on div at bounding box center [704, 334] width 1408 height 668
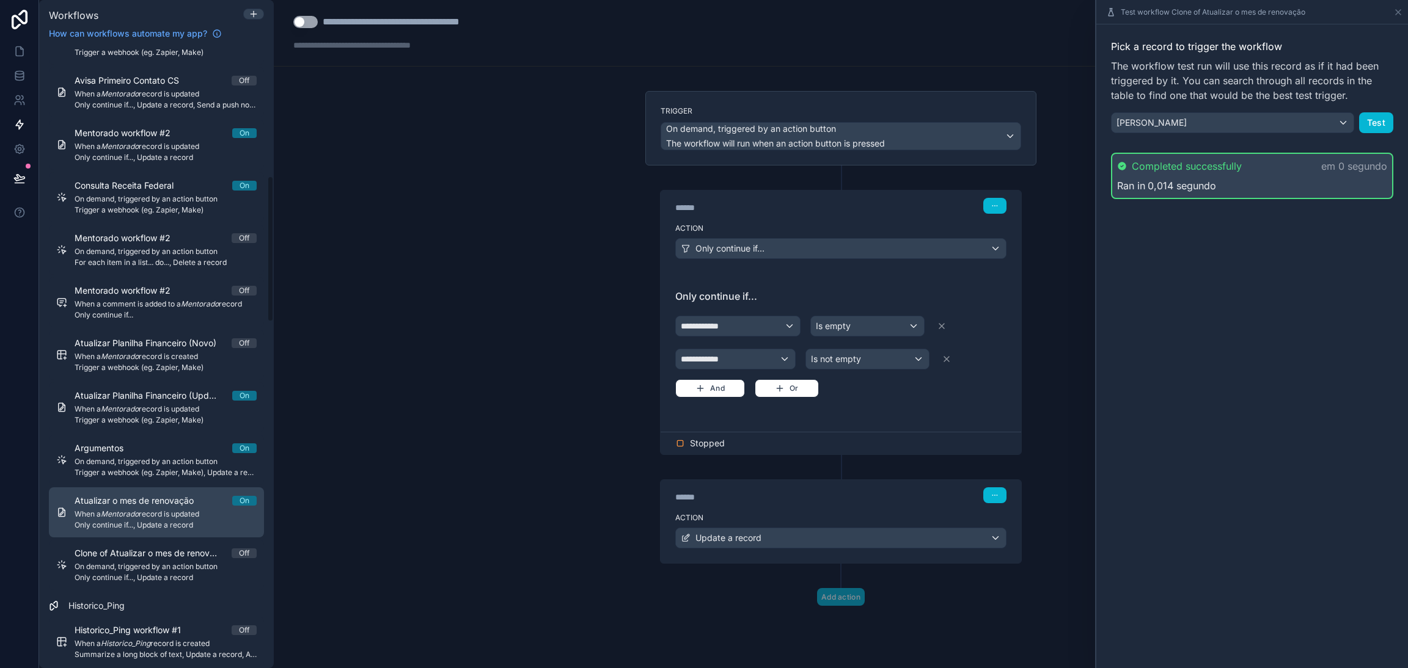
click at [179, 511] on span "When a Mentorado record is updated" at bounding box center [166, 515] width 182 height 10
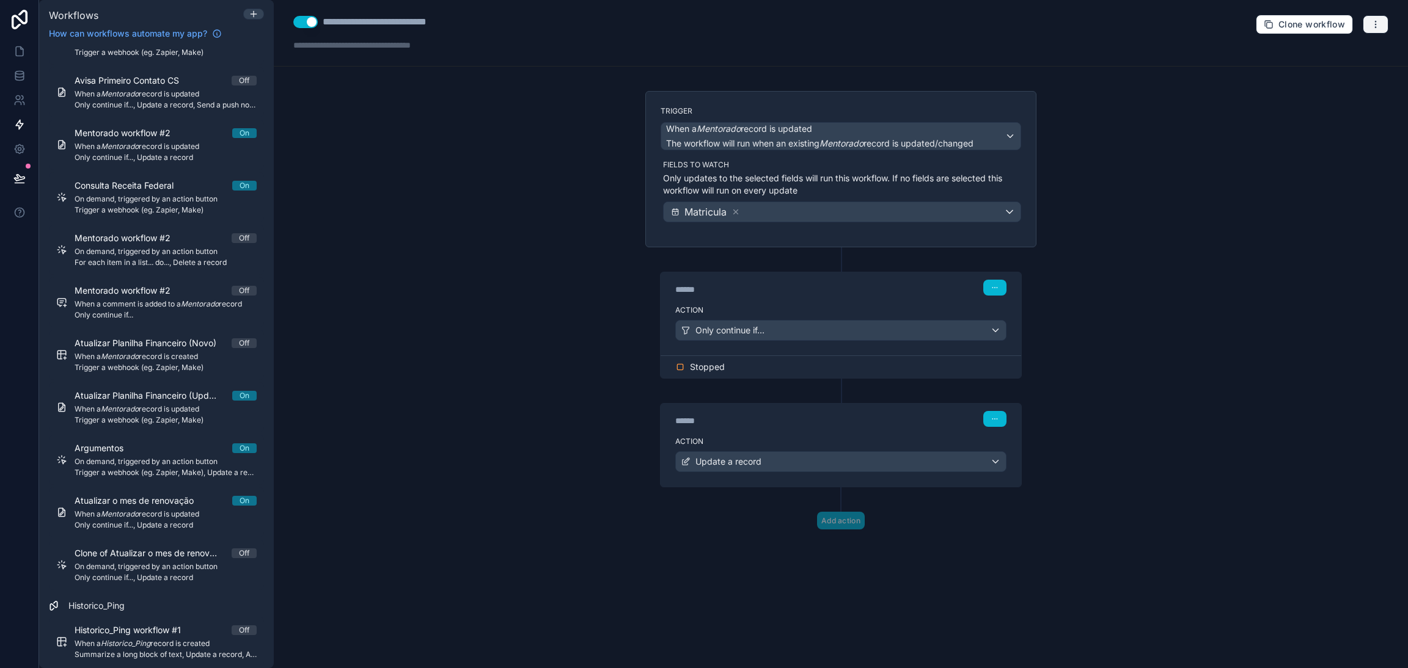
click at [1379, 24] on button "button" at bounding box center [1376, 24] width 26 height 18
click at [1341, 51] on span "Test workflow" at bounding box center [1343, 54] width 59 height 10
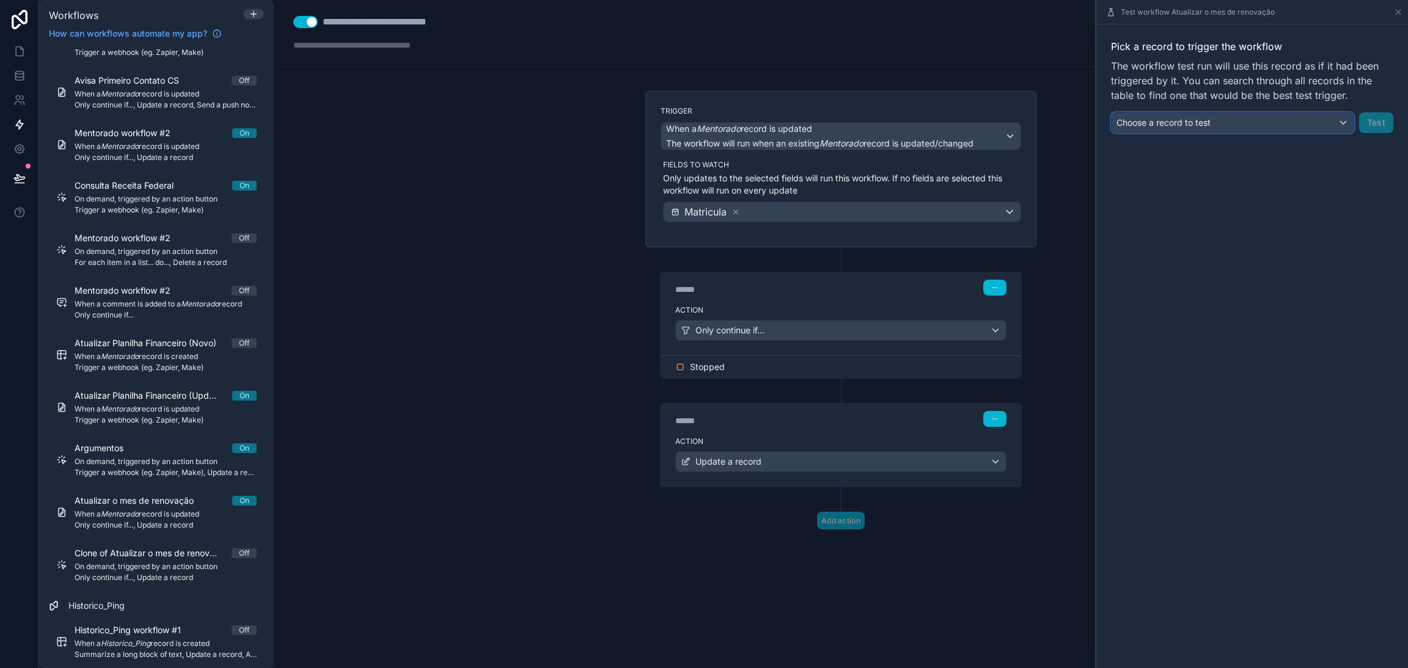
click at [1313, 128] on div "Choose a record to test" at bounding box center [1232, 123] width 242 height 20
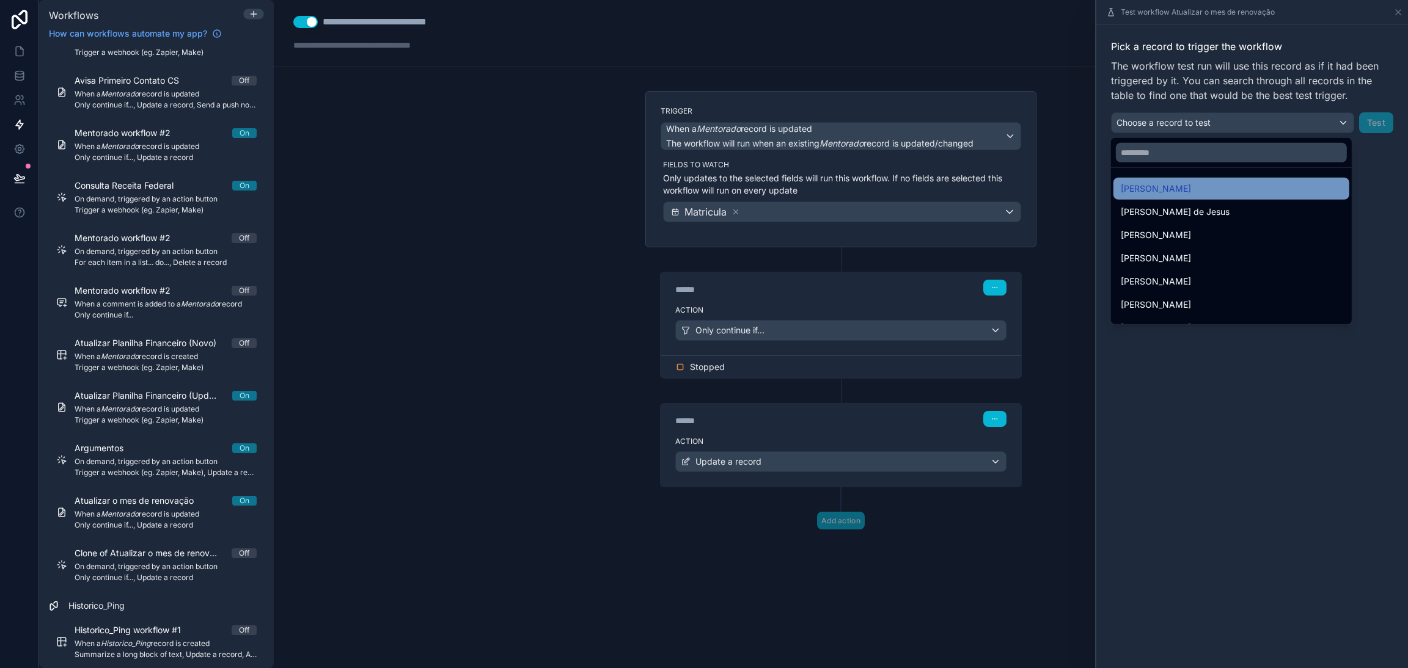
click at [1191, 181] on span "[PERSON_NAME]" at bounding box center [1156, 188] width 70 height 15
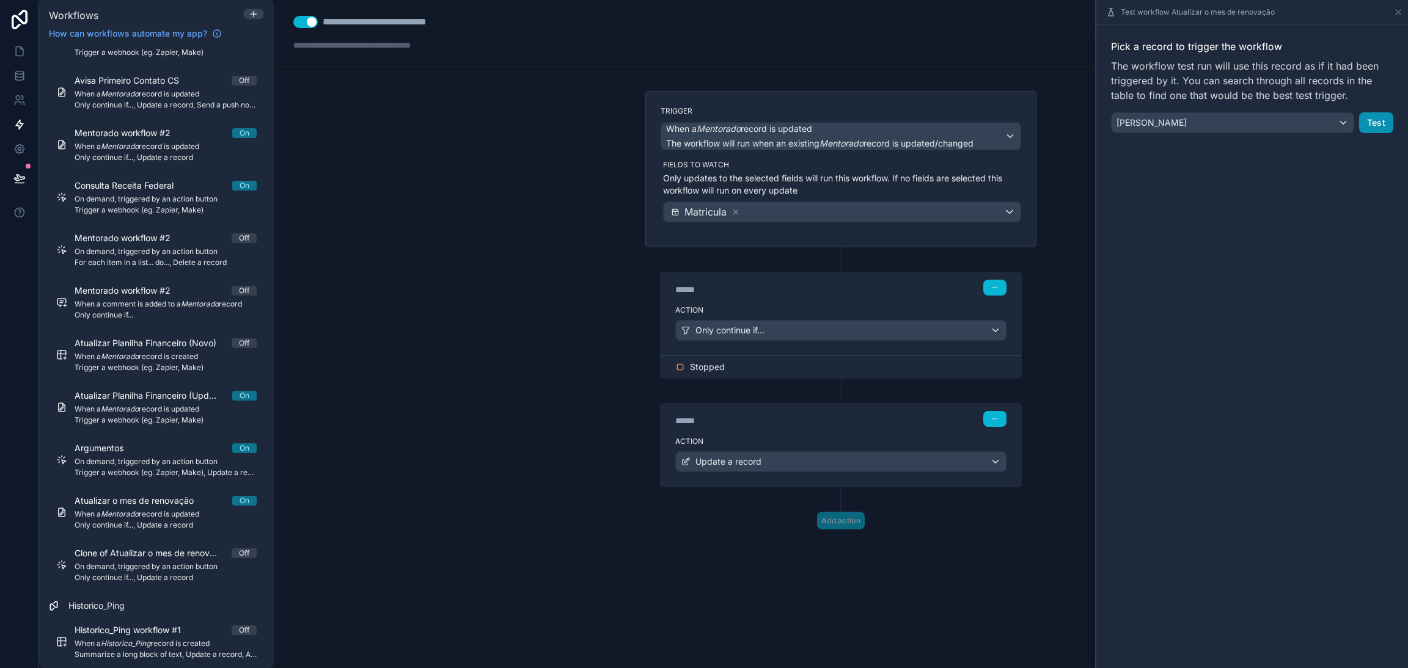
click at [1372, 122] on button "Test" at bounding box center [1376, 122] width 34 height 21
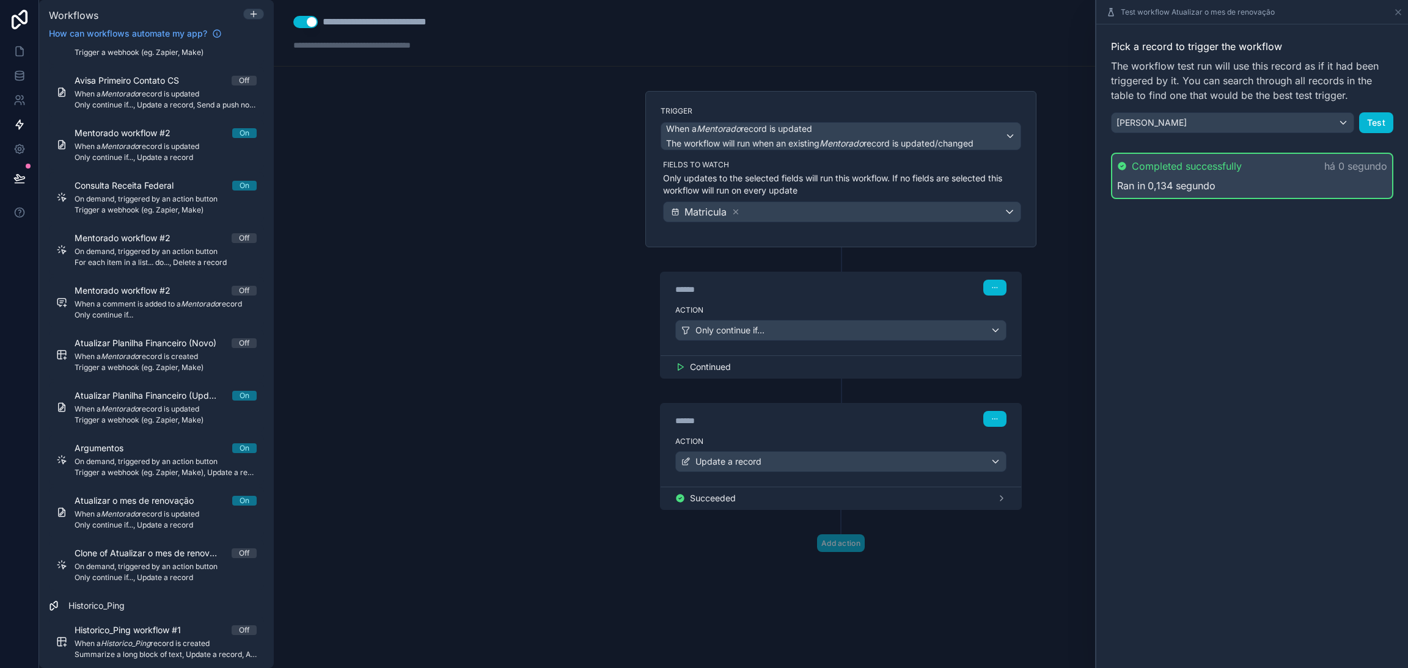
click at [797, 500] on div "Succeeded" at bounding box center [840, 498] width 331 height 12
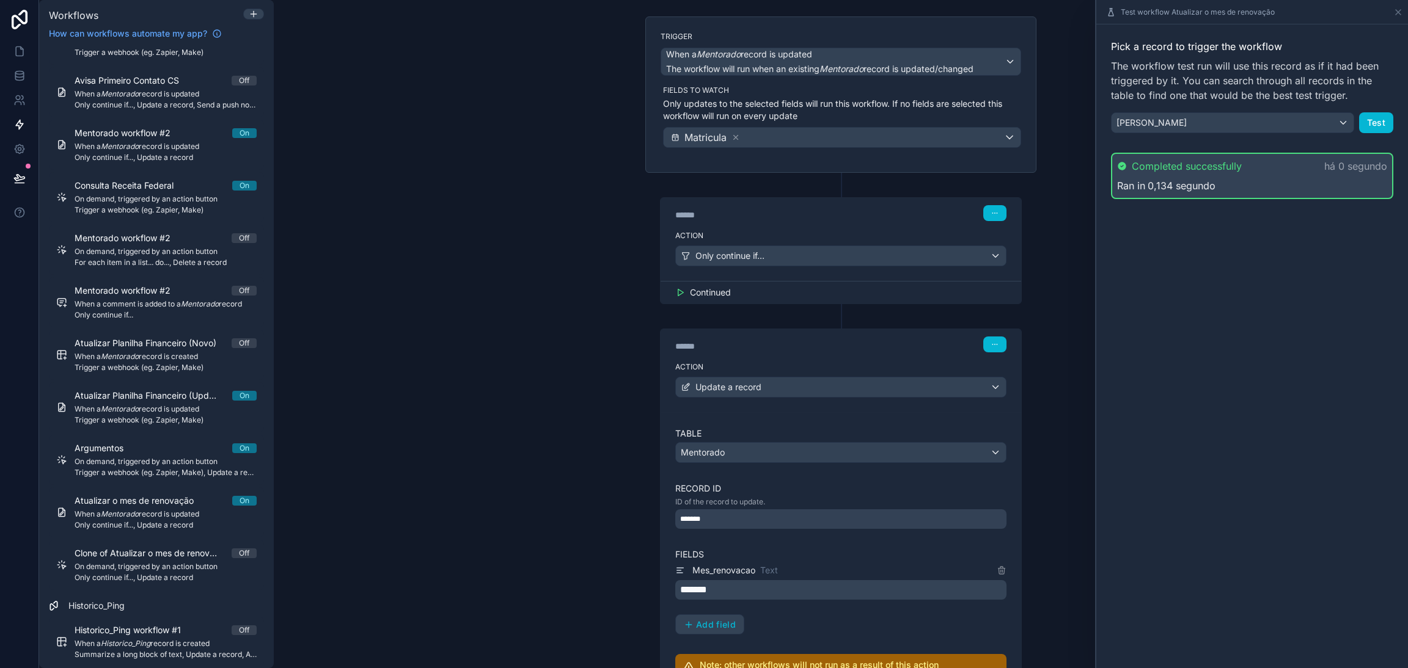
scroll to position [217, 0]
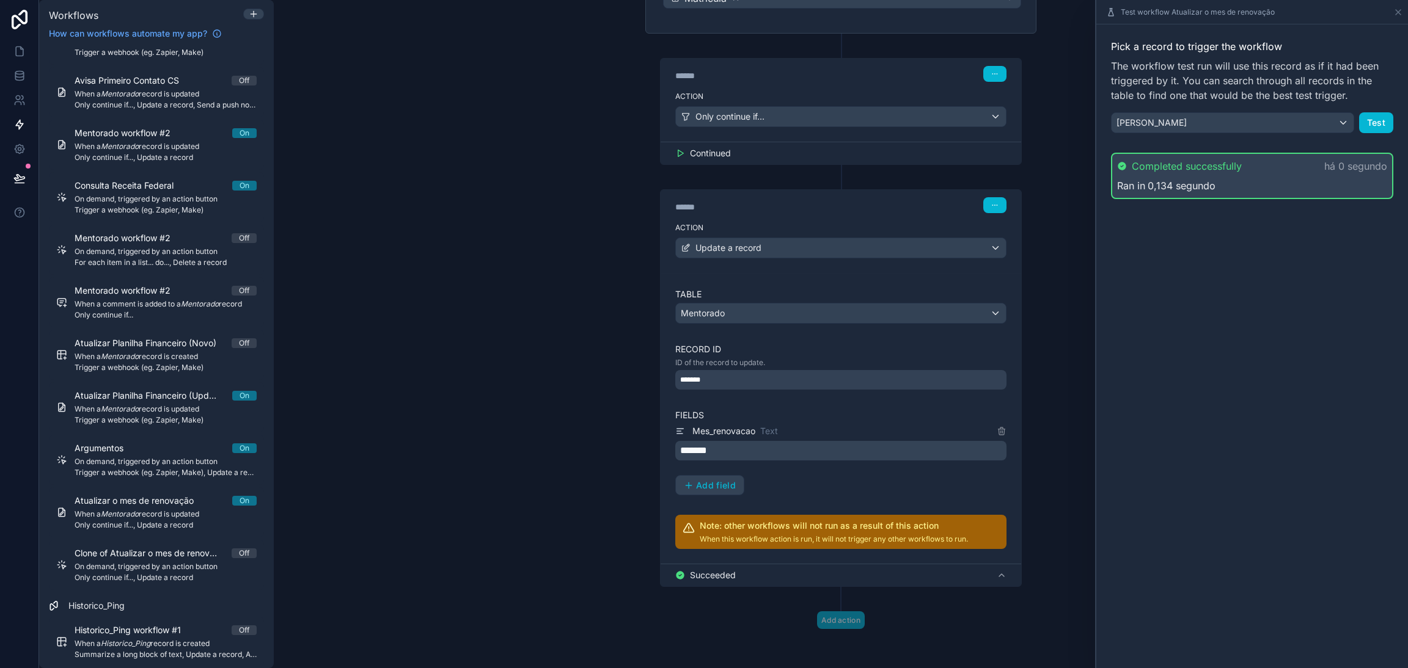
click at [676, 576] on icon at bounding box center [680, 576] width 8 height 8
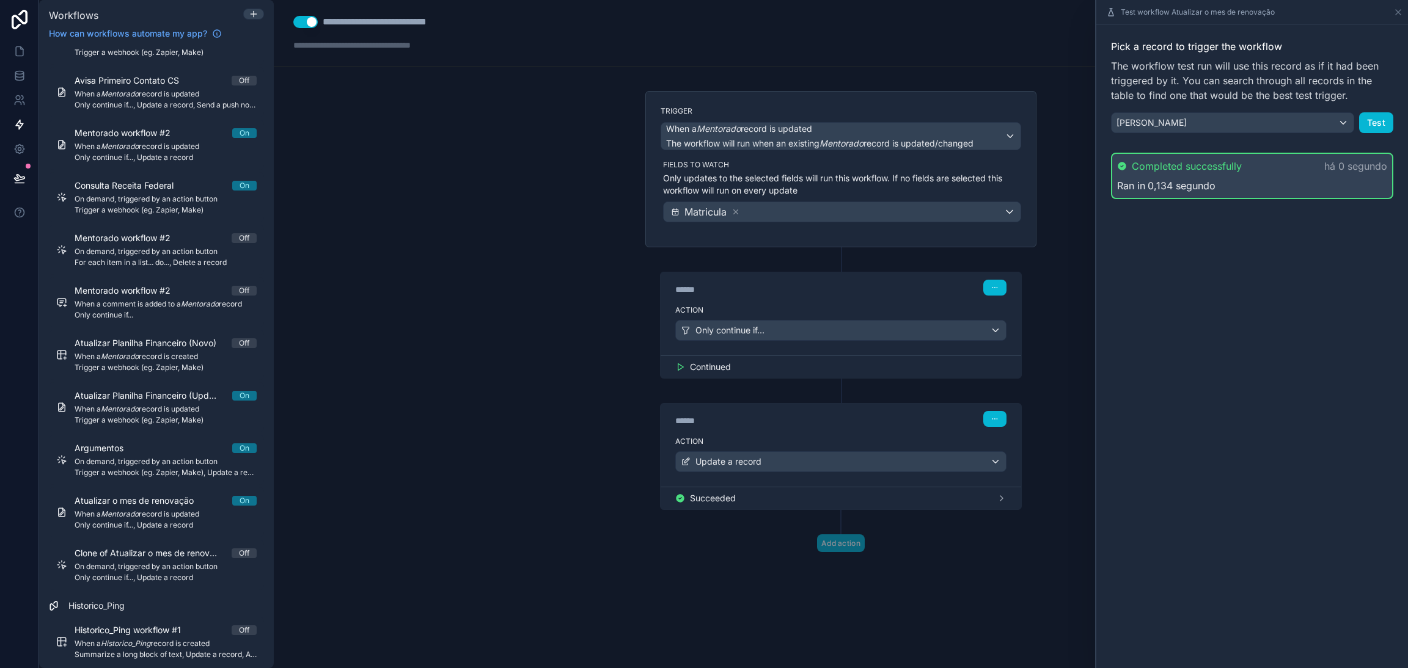
click at [779, 368] on div "Continued" at bounding box center [840, 367] width 331 height 12
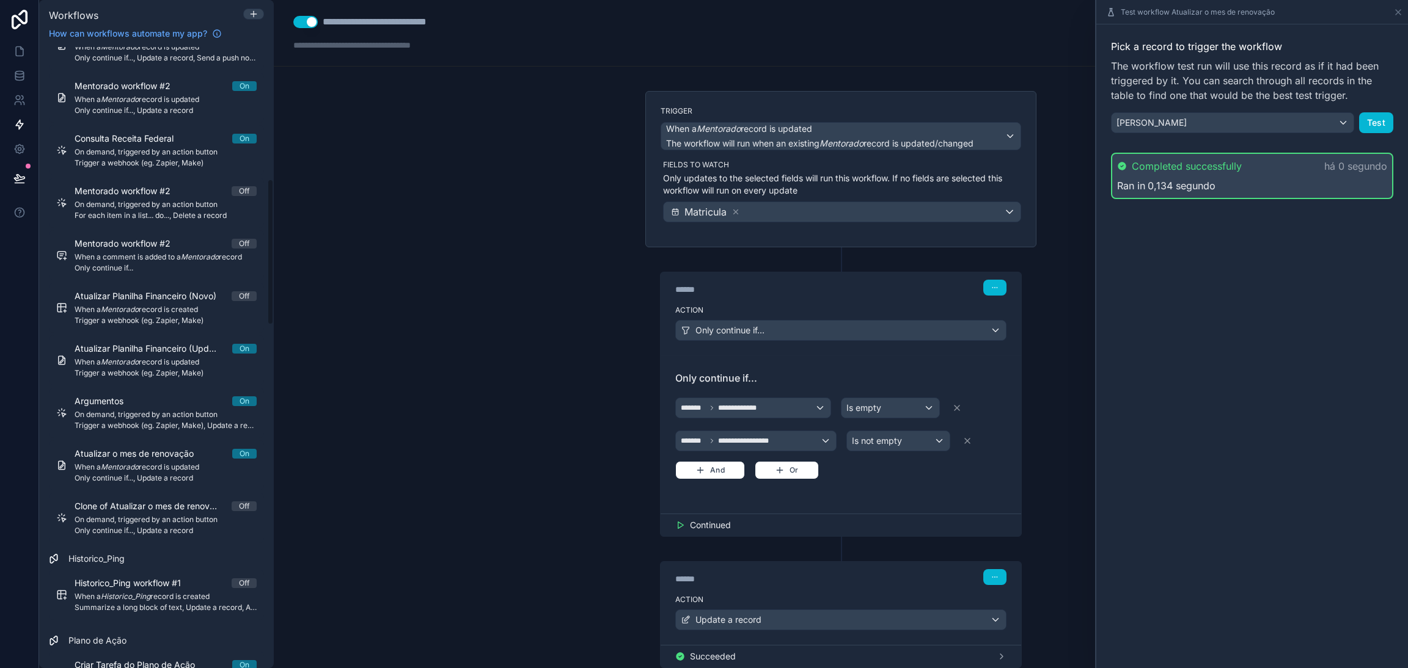
scroll to position [642, 0]
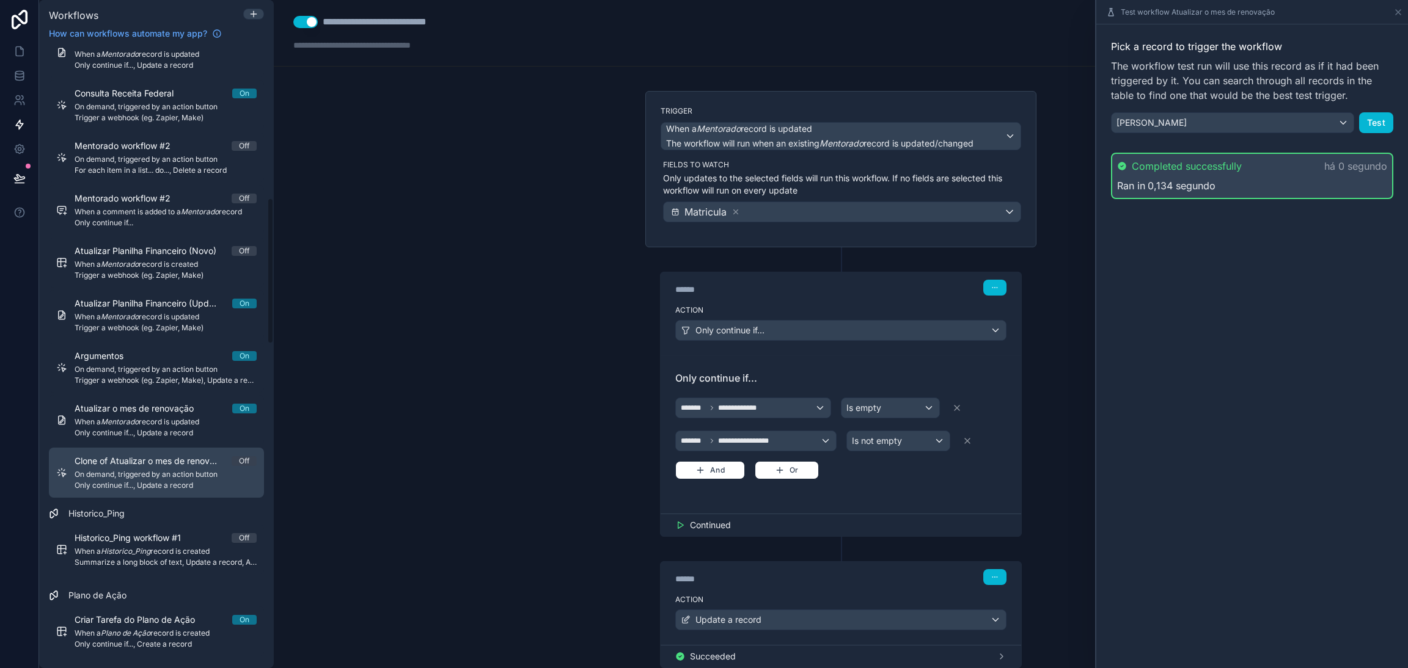
click at [142, 486] on span "Only continue if..., Update a record" at bounding box center [166, 486] width 182 height 10
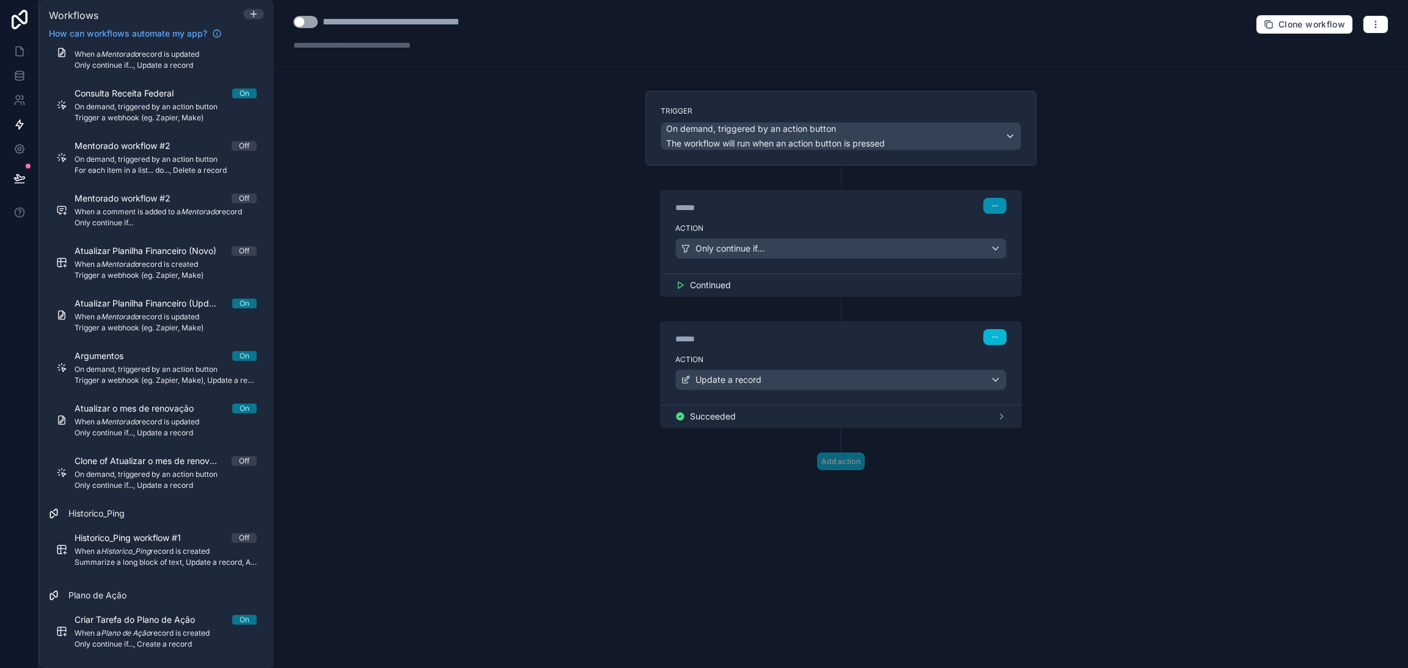
click at [1001, 213] on button "button" at bounding box center [994, 206] width 23 height 16
click at [1011, 227] on button "Edit Description" at bounding box center [1023, 234] width 84 height 20
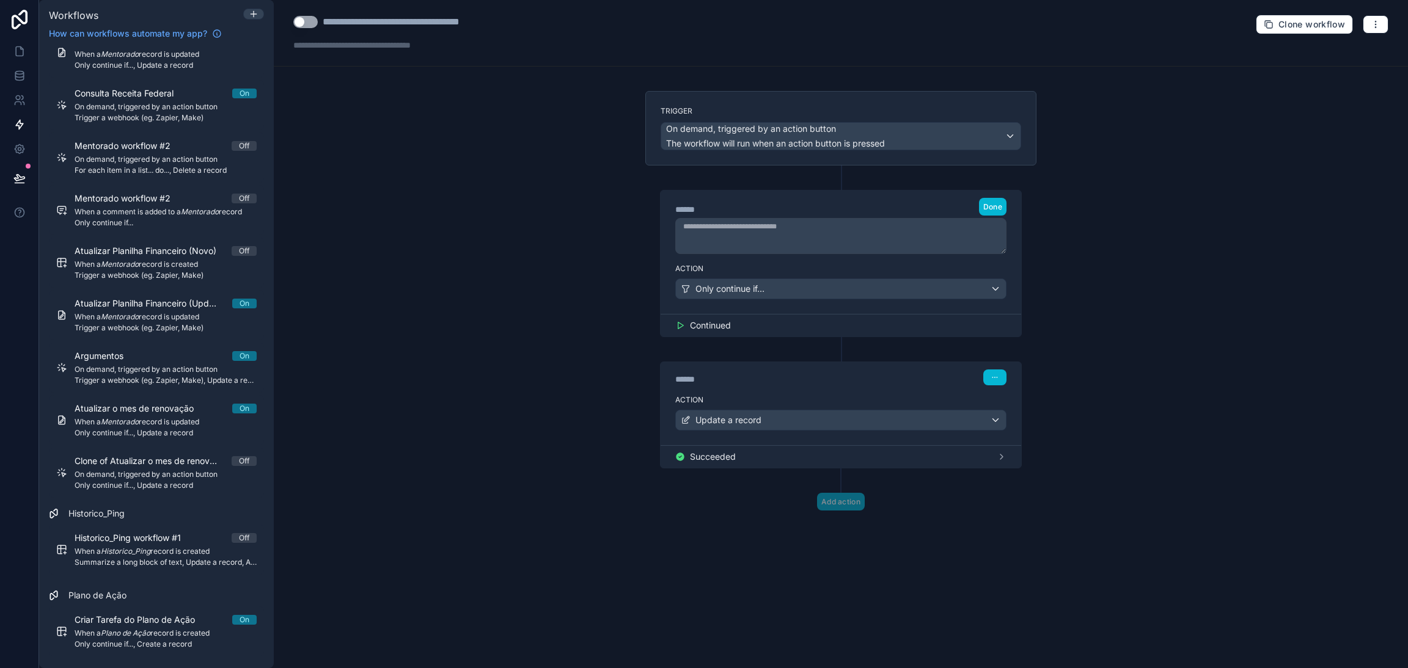
click at [1007, 206] on div "****** Step 1 Done" at bounding box center [841, 225] width 361 height 68
click at [1001, 207] on span "Done" at bounding box center [992, 206] width 19 height 9
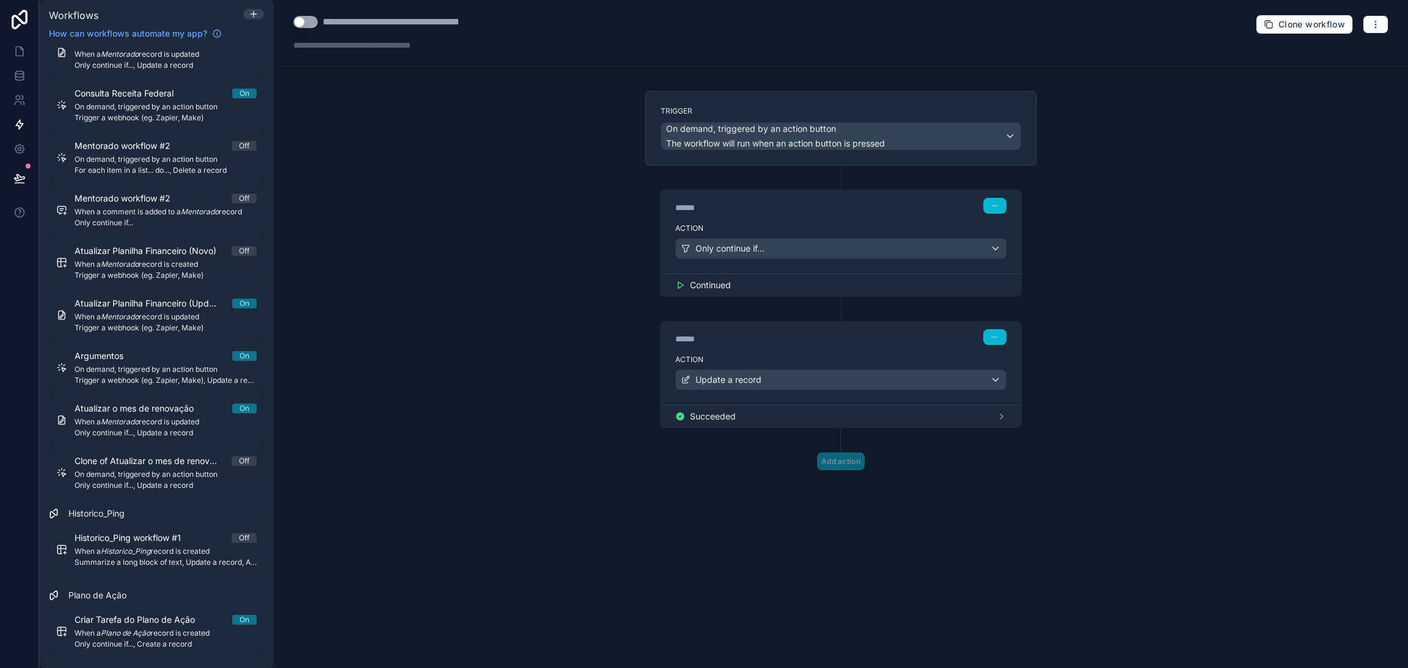
click at [972, 282] on div "Continued" at bounding box center [840, 285] width 331 height 12
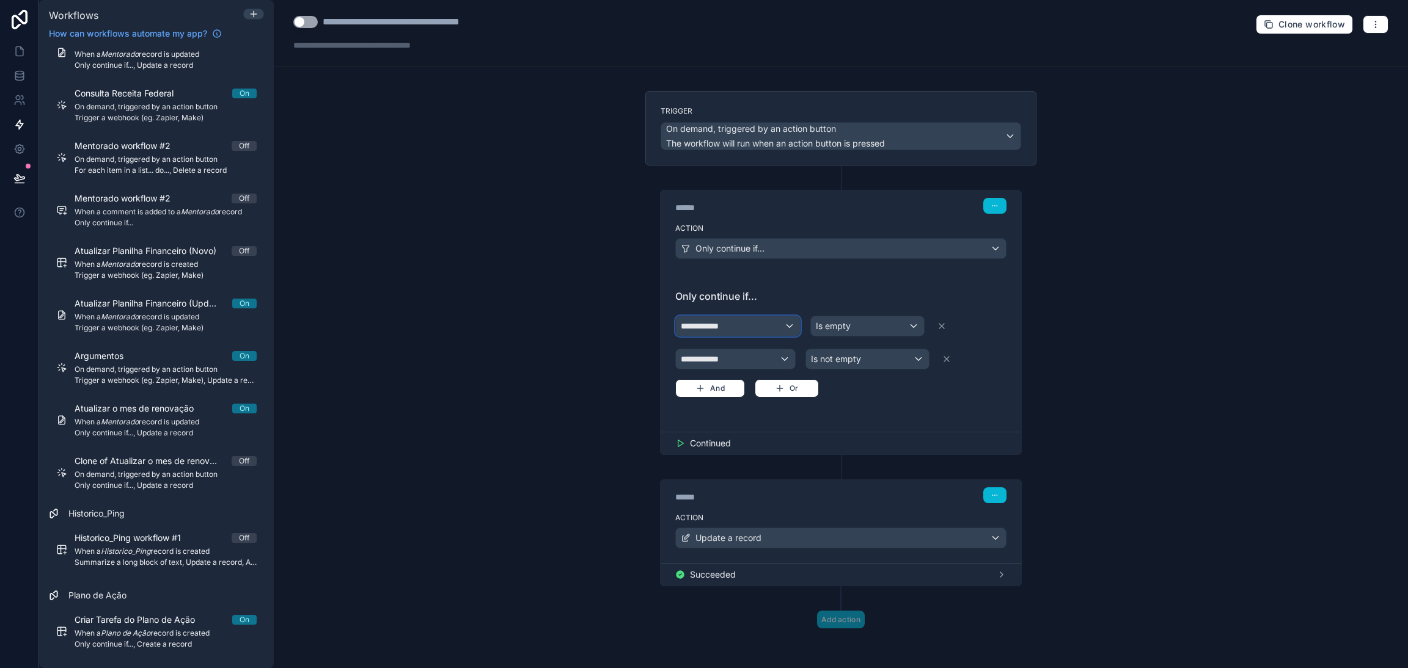
click at [724, 331] on div "**********" at bounding box center [738, 327] width 124 height 20
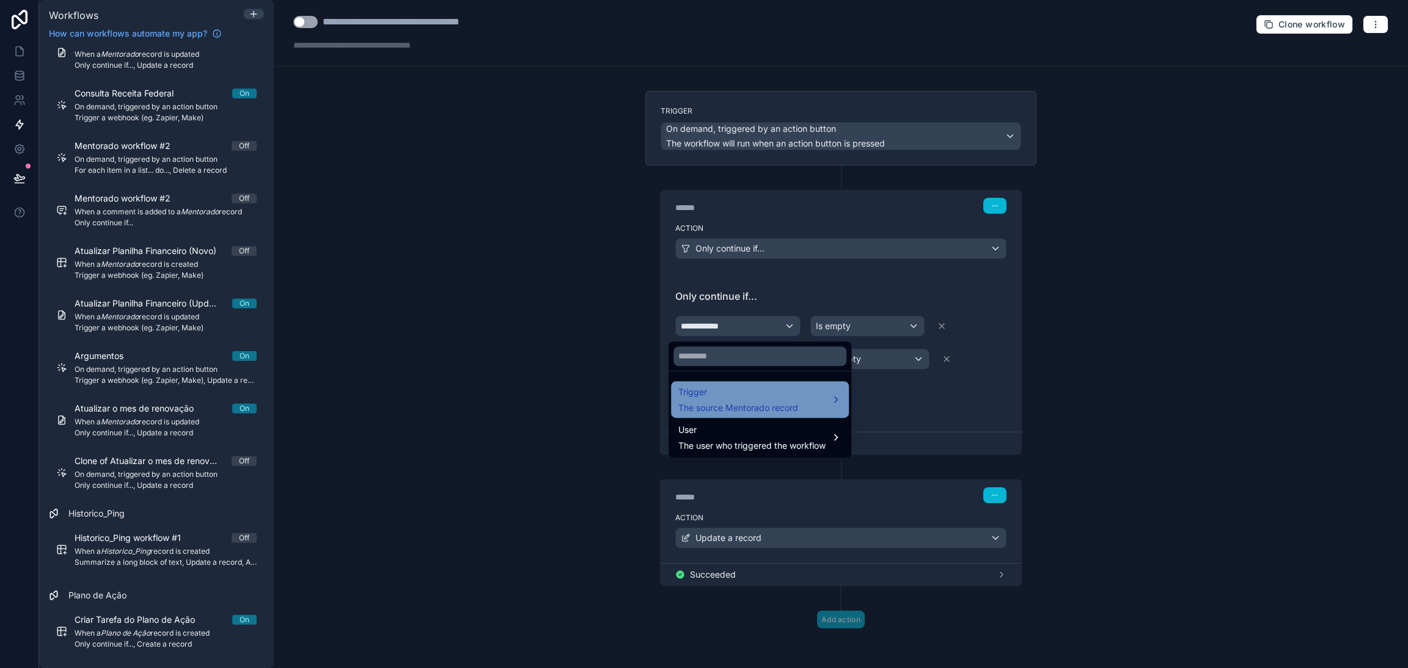
click at [758, 396] on span "Trigger" at bounding box center [738, 392] width 120 height 15
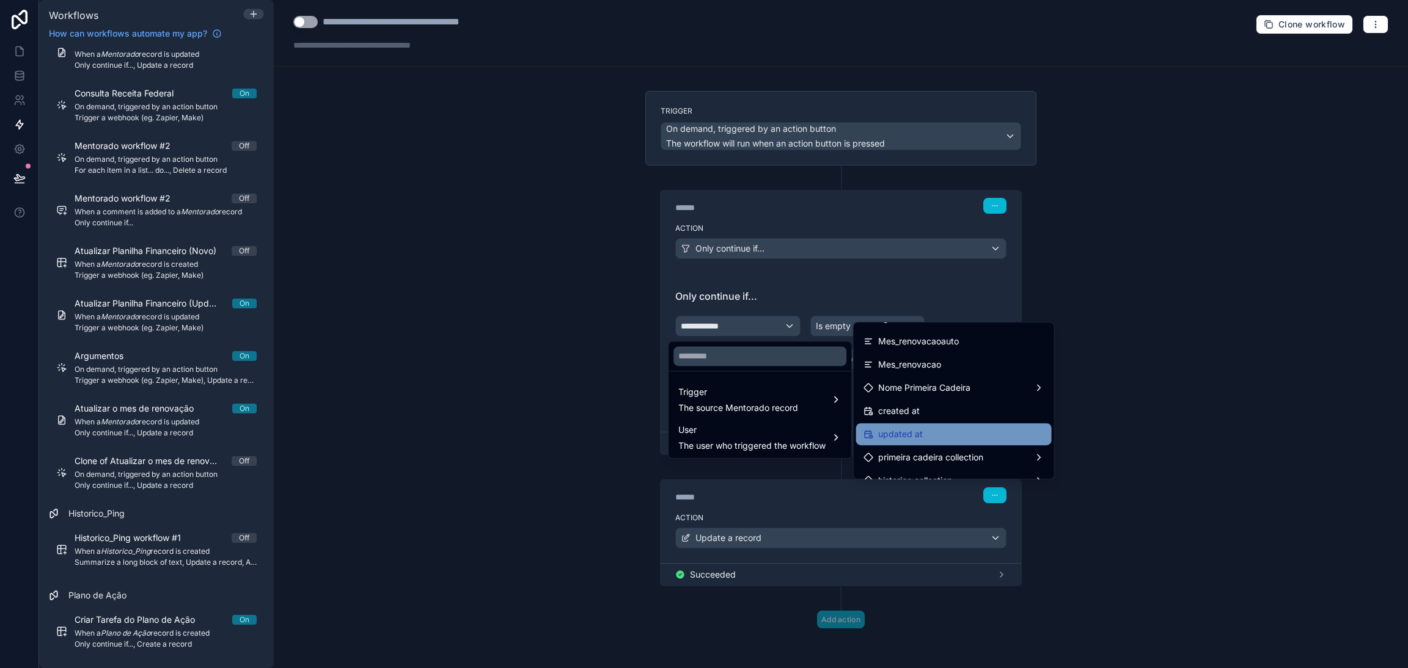
scroll to position [2619, 0]
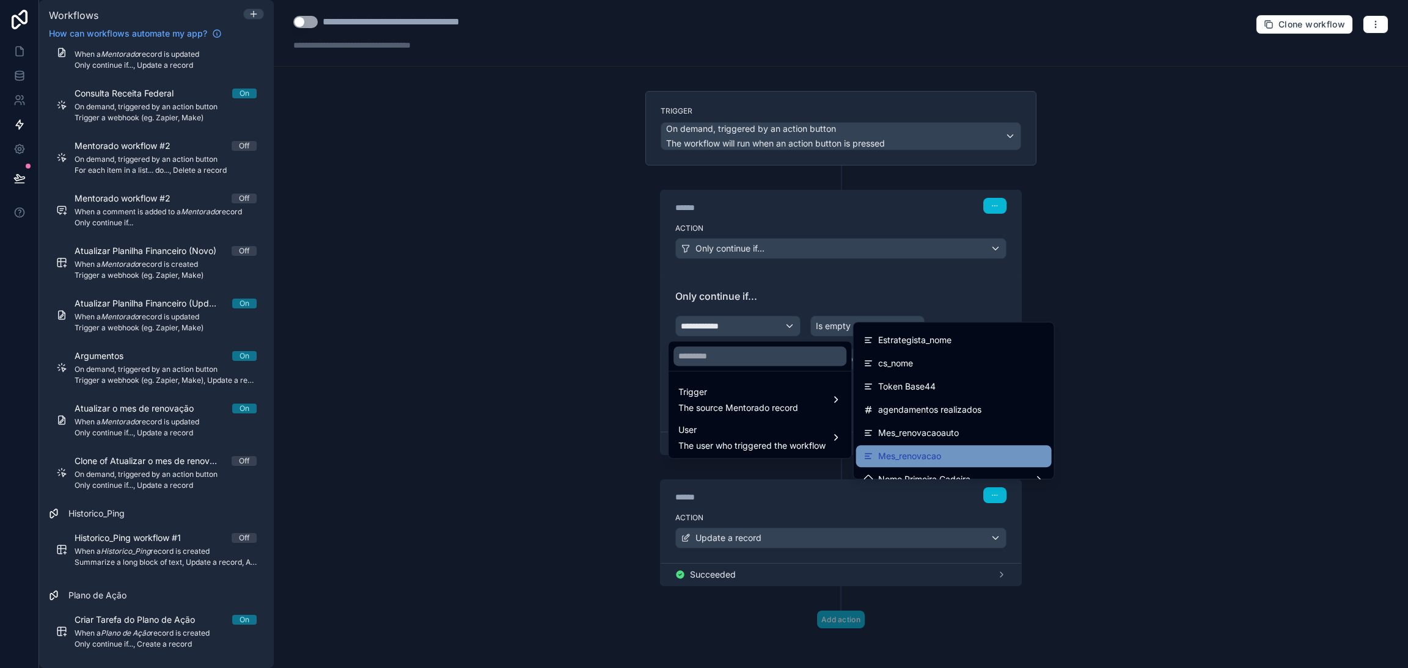
click at [943, 450] on div "Mes_renovacao" at bounding box center [953, 456] width 181 height 15
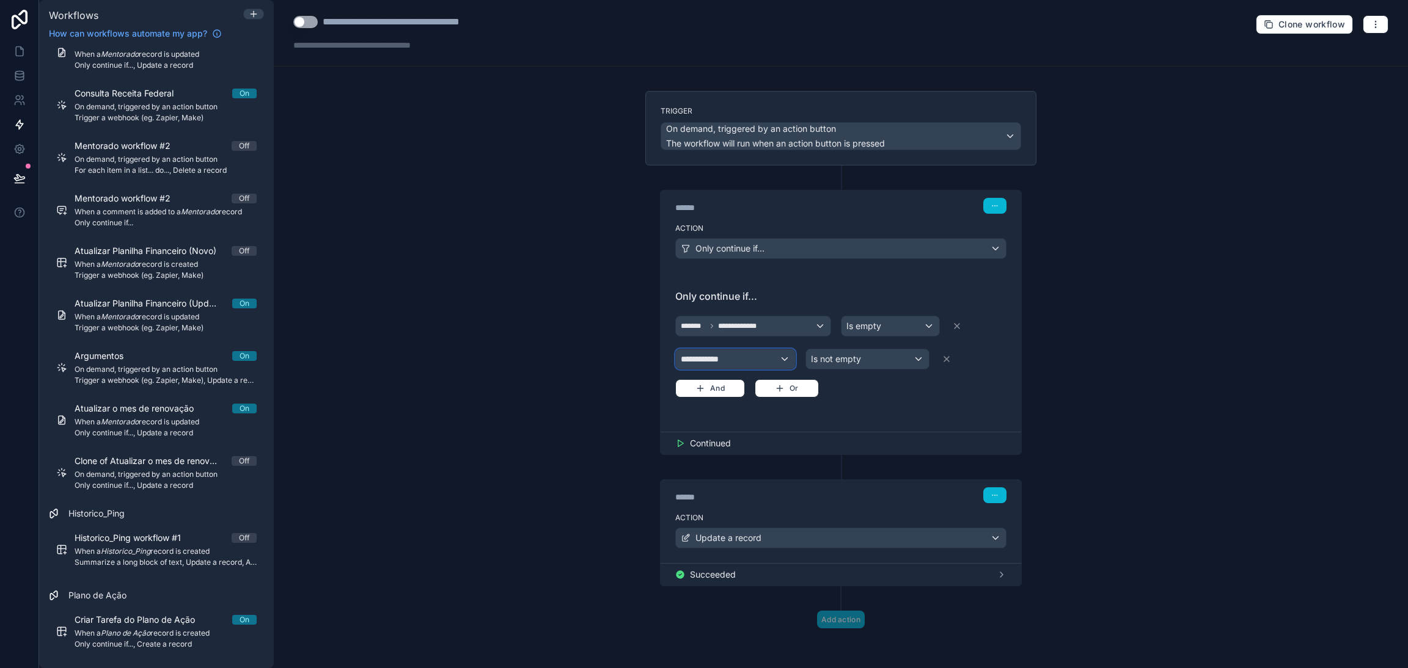
click at [728, 359] on div "**********" at bounding box center [735, 360] width 119 height 20
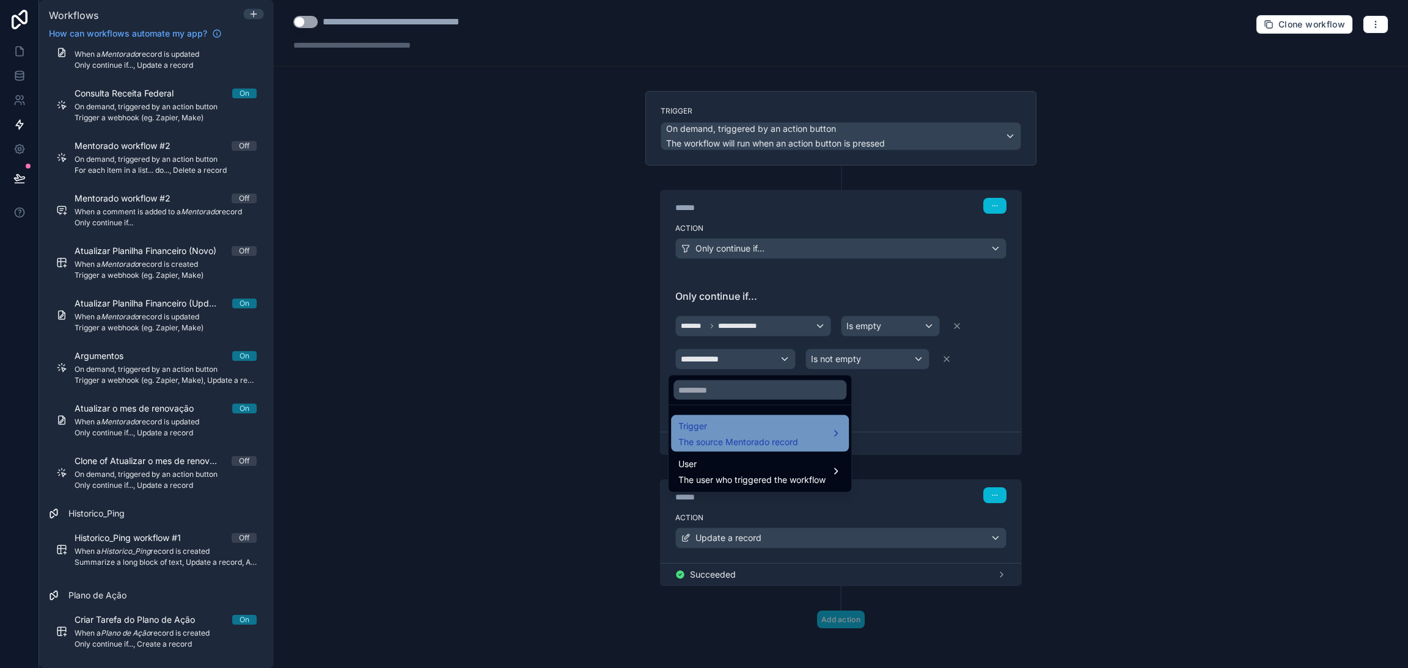
click at [723, 417] on div "Trigger The source Mentorado record" at bounding box center [760, 434] width 178 height 37
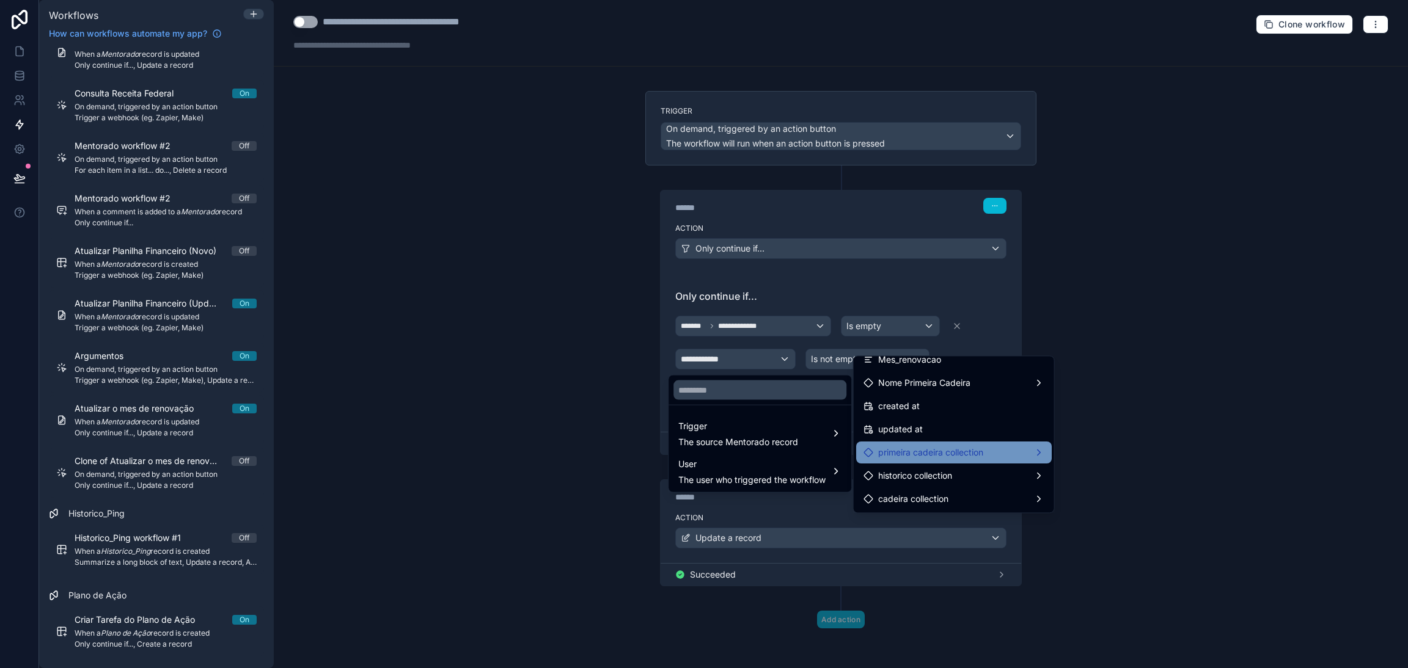
scroll to position [2658, 0]
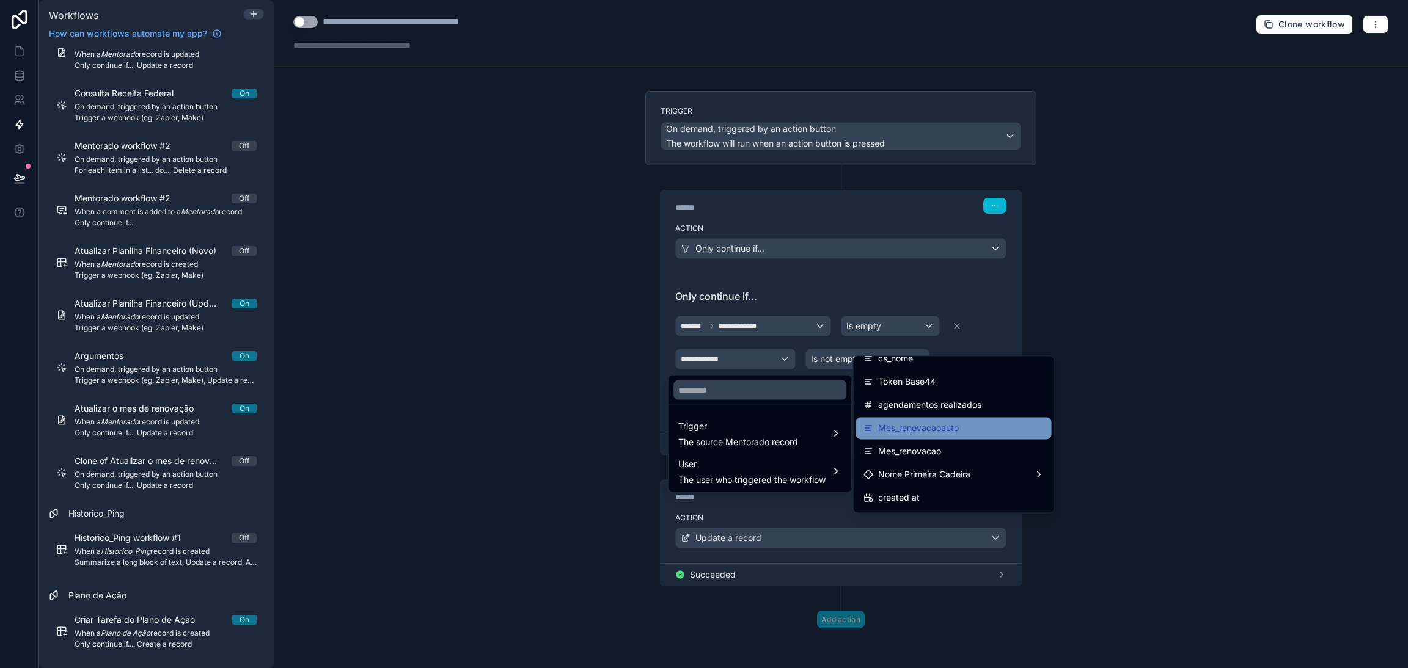
click at [949, 436] on div "Mes_renovacaoauto" at bounding box center [954, 428] width 196 height 22
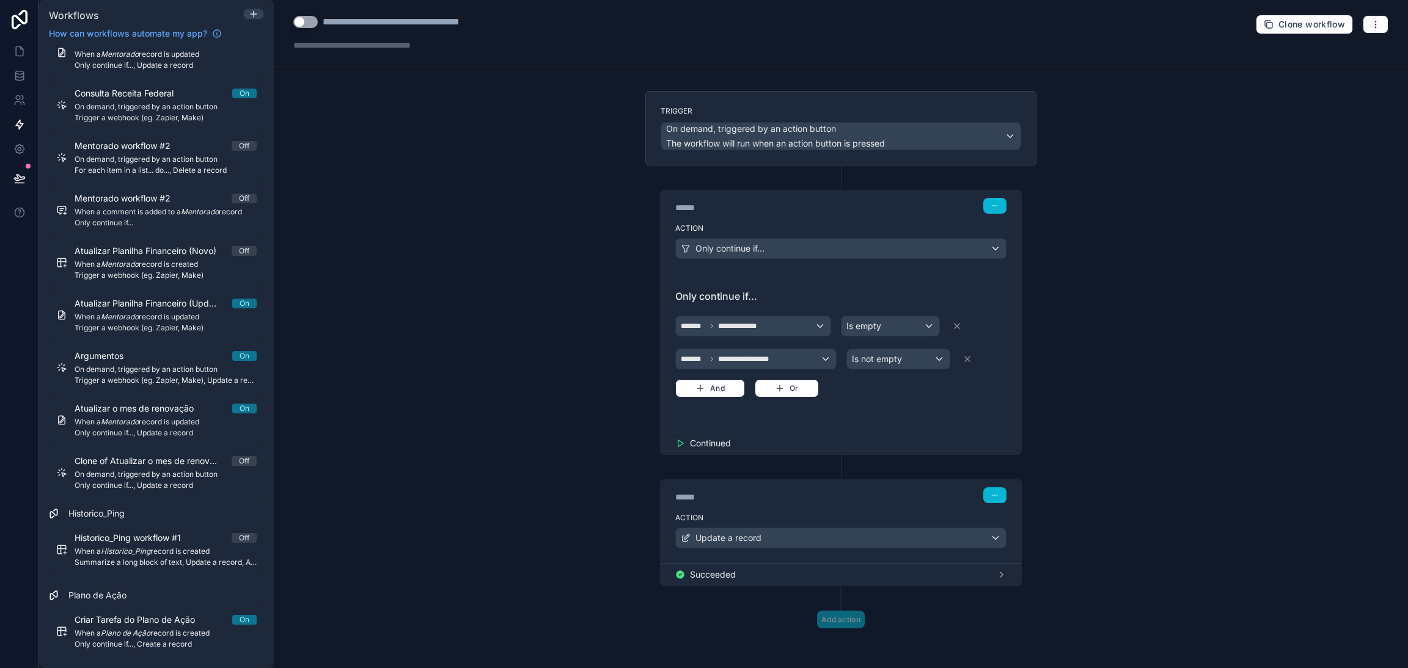
click at [1107, 327] on div "**********" at bounding box center [841, 334] width 1134 height 668
click at [991, 499] on icon "button" at bounding box center [994, 495] width 7 height 7
click at [1002, 515] on button "Edit Description" at bounding box center [1016, 523] width 84 height 20
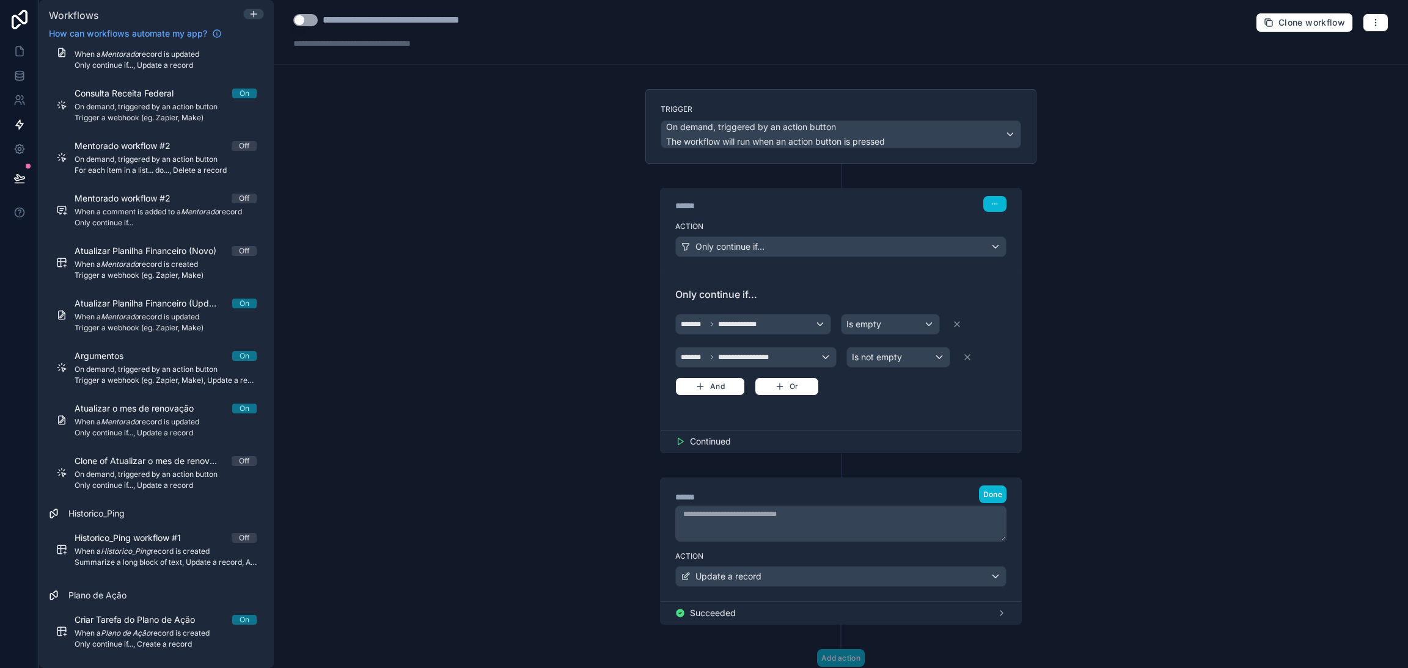
click at [1044, 487] on div "**********" at bounding box center [841, 334] width 1134 height 668
click at [981, 500] on button "Done" at bounding box center [992, 495] width 27 height 18
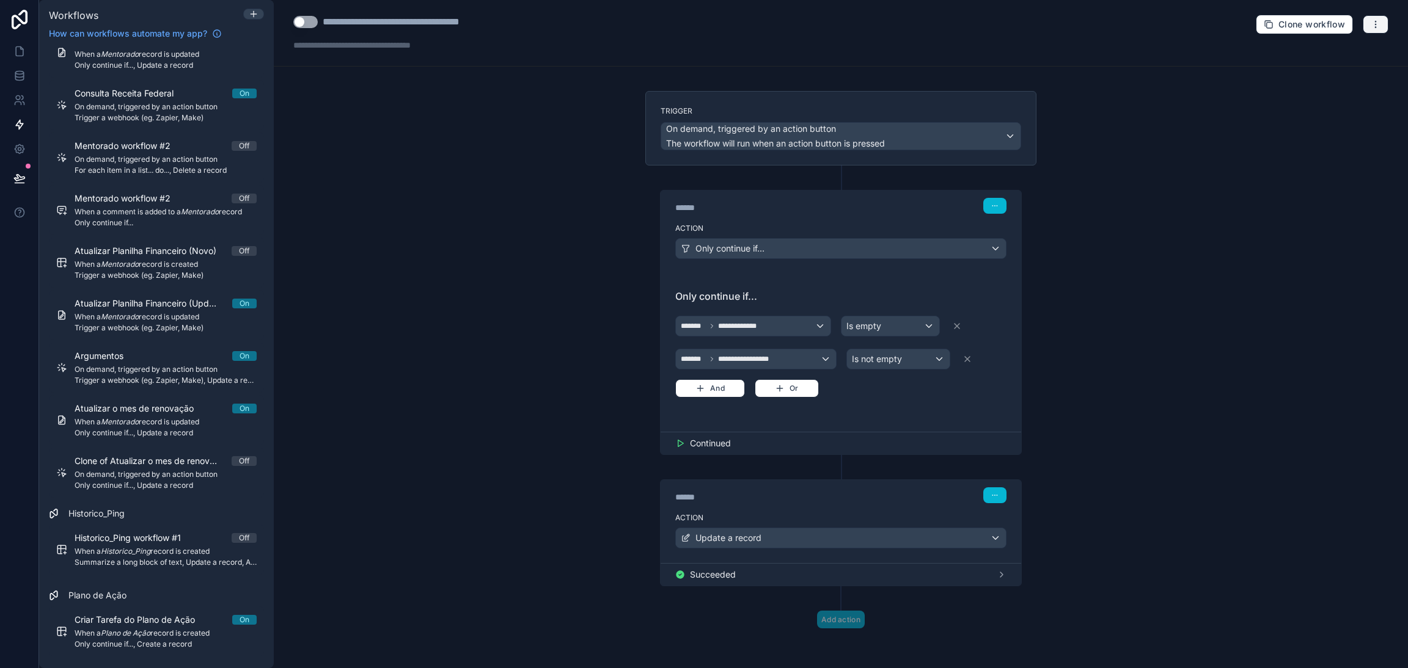
click at [1363, 22] on button "button" at bounding box center [1376, 24] width 26 height 18
click at [1349, 48] on span "Test workflow" at bounding box center [1329, 51] width 59 height 10
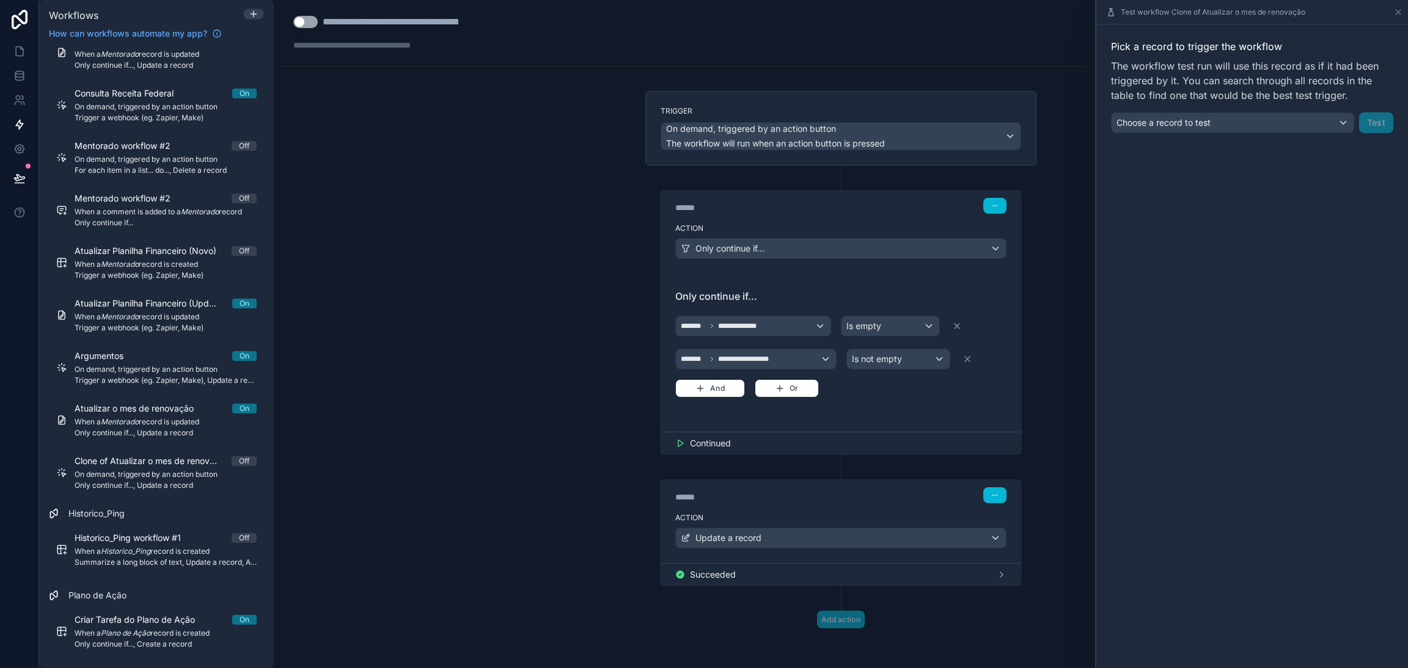
click at [846, 504] on div "****** Step 2" at bounding box center [841, 494] width 361 height 28
click at [997, 571] on icon at bounding box center [1002, 575] width 10 height 10
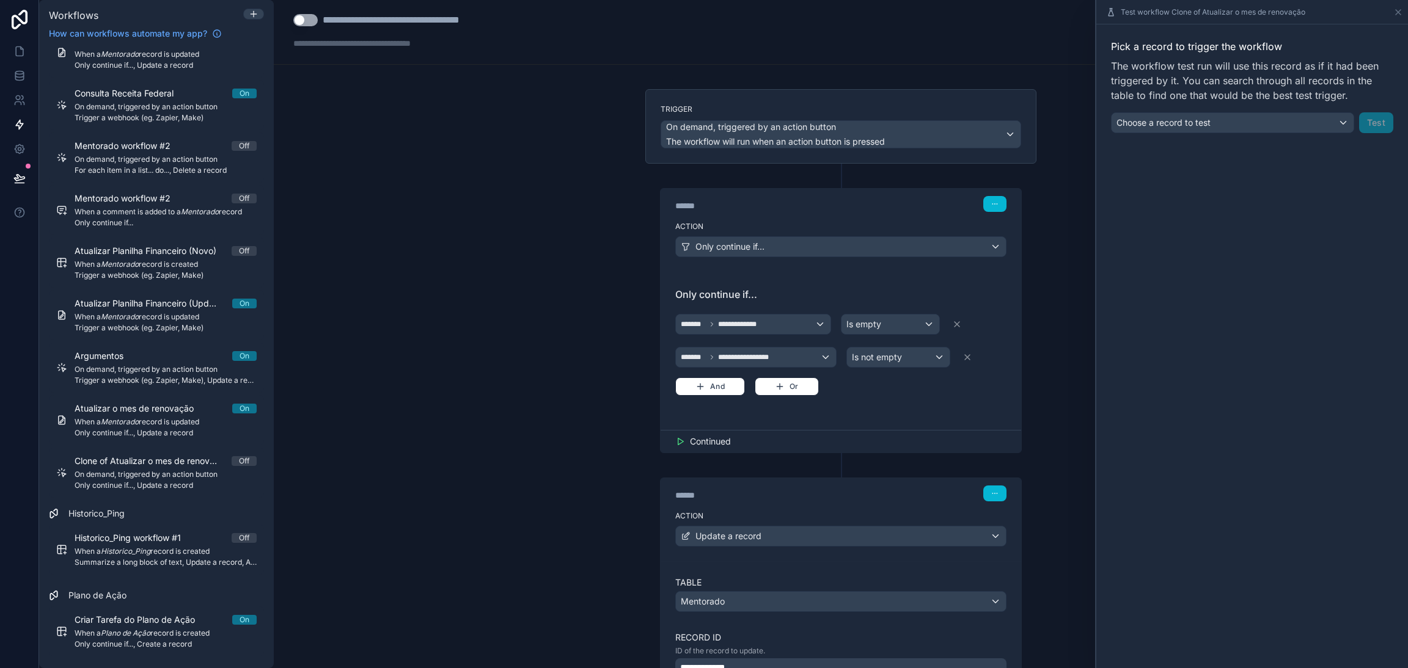
click at [1399, 19] on div "Test workflow Clone of Atualizar o mes de renovação" at bounding box center [1252, 12] width 302 height 24
click at [1399, 13] on icon at bounding box center [1398, 12] width 5 height 5
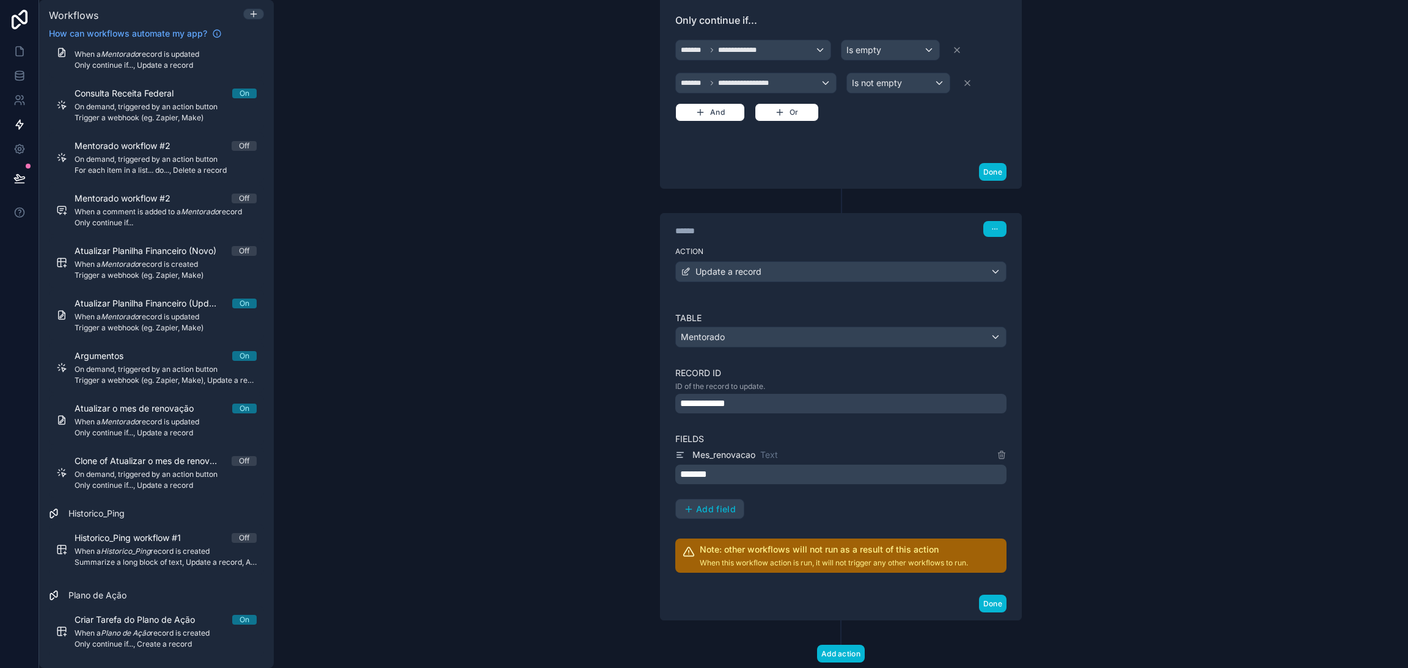
scroll to position [313, 0]
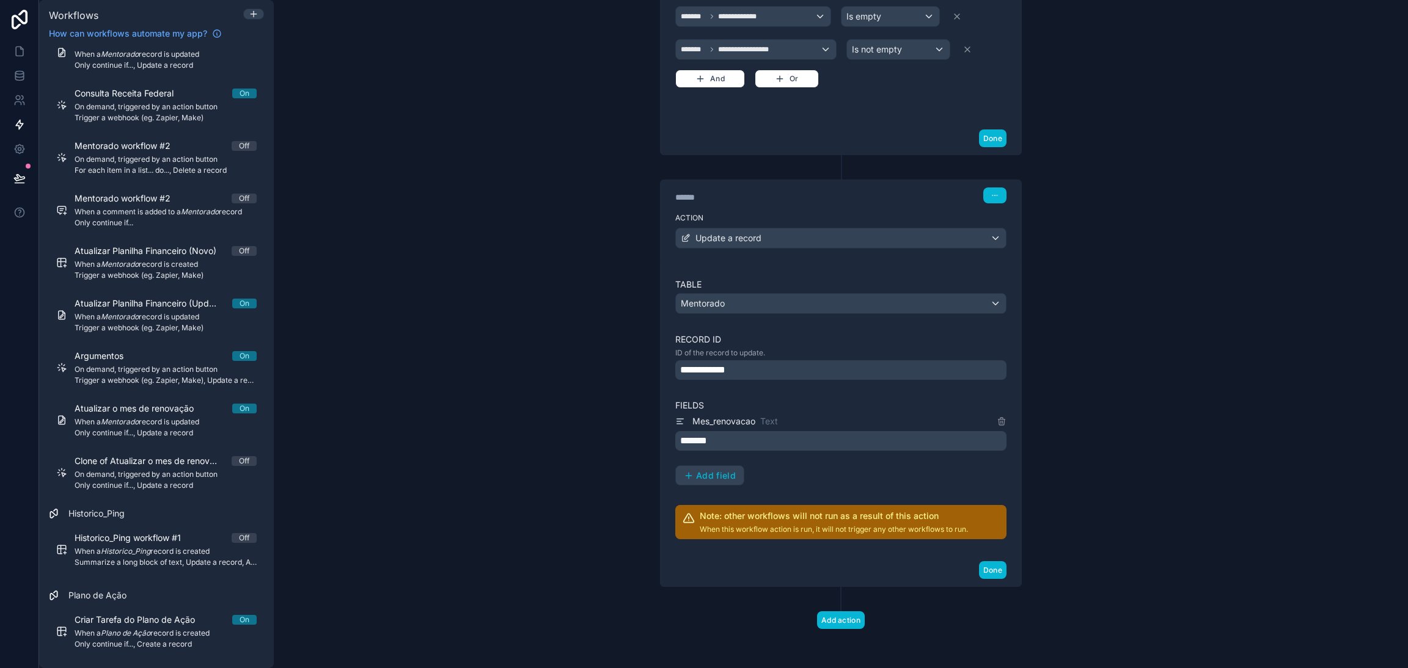
click at [791, 376] on div "**********" at bounding box center [840, 371] width 331 height 20
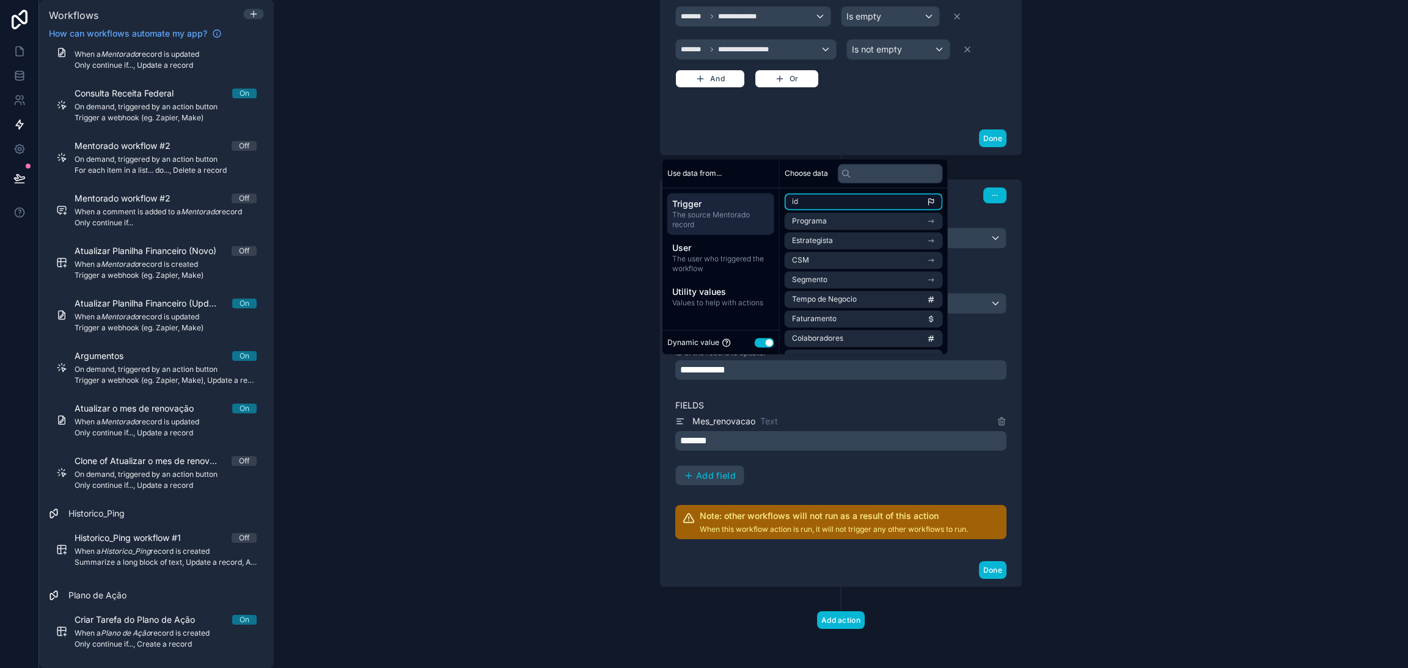
click at [824, 203] on li "id" at bounding box center [864, 201] width 158 height 17
click at [804, 407] on label "Fields" at bounding box center [840, 406] width 331 height 12
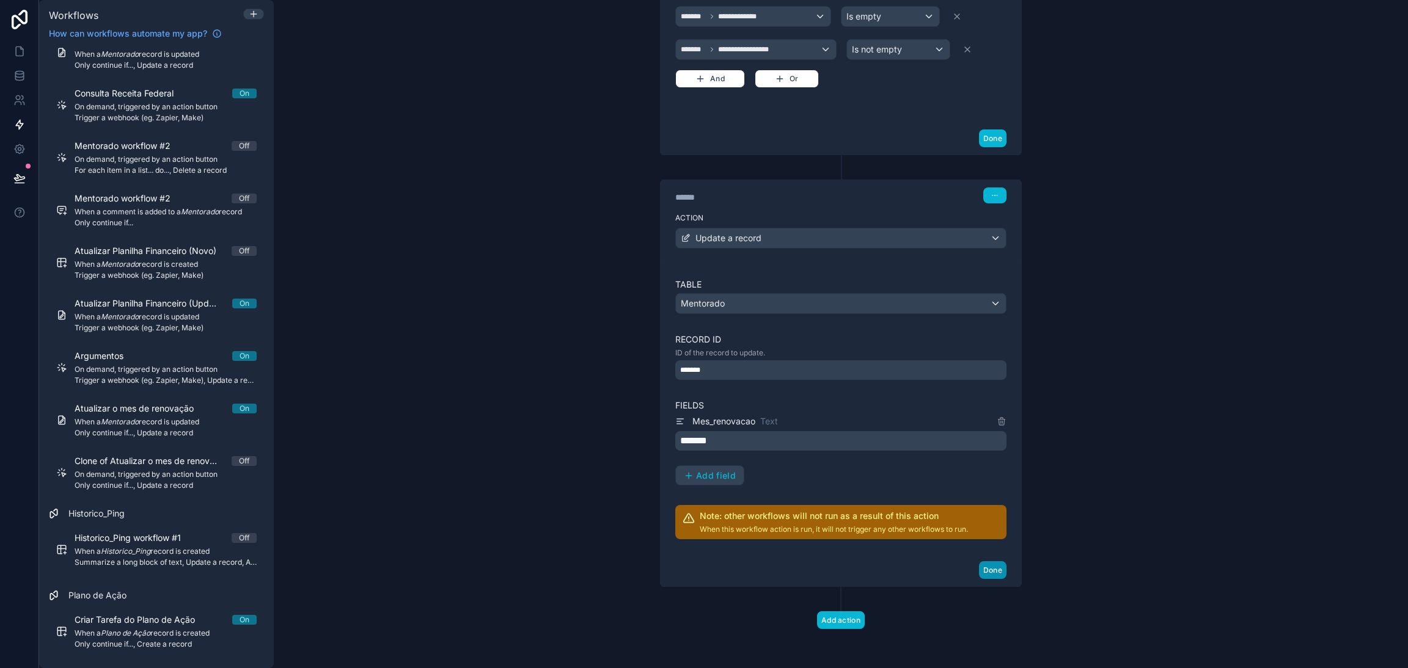
click at [985, 572] on button "Done" at bounding box center [992, 571] width 27 height 18
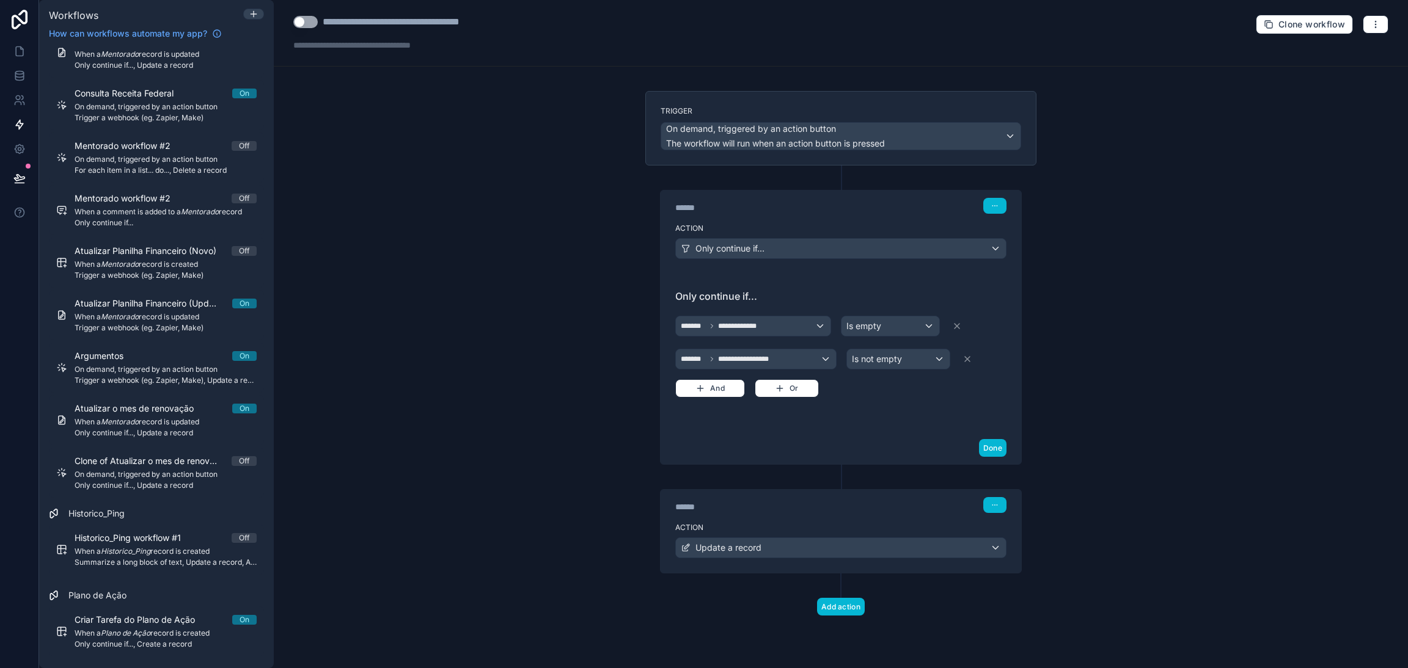
click at [1156, 407] on div "**********" at bounding box center [841, 334] width 1134 height 668
click at [1383, 32] on button "button" at bounding box center [1376, 24] width 26 height 18
click at [1345, 73] on span "Run history" at bounding box center [1343, 73] width 59 height 10
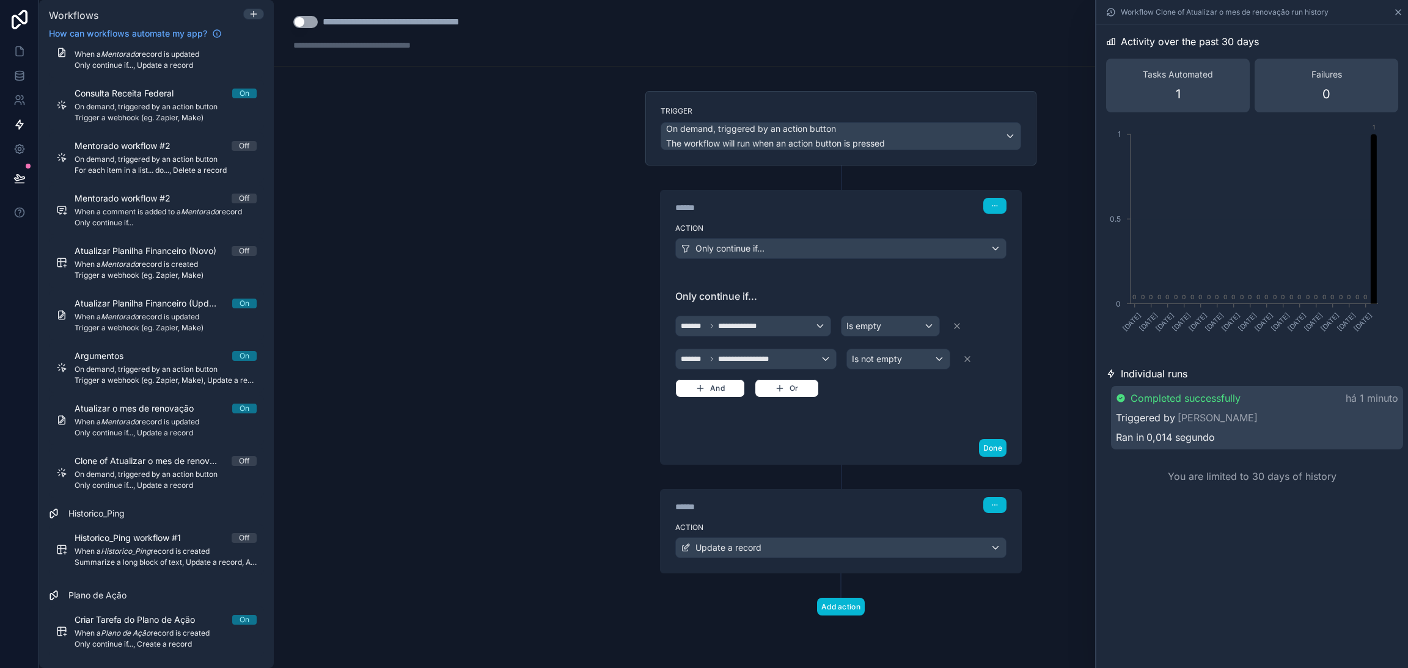
click at [1399, 15] on icon at bounding box center [1398, 12] width 10 height 10
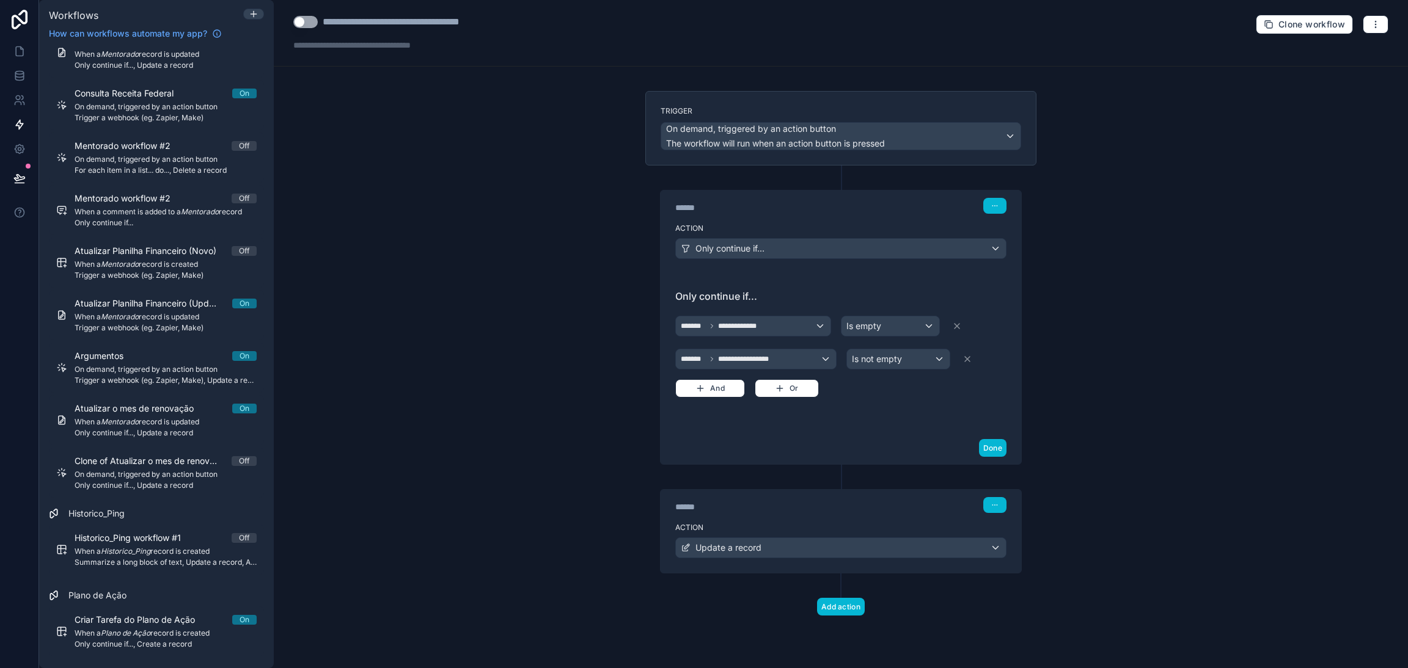
click at [1133, 177] on div "**********" at bounding box center [841, 334] width 1134 height 668
click at [134, 463] on span "Clone of Atualizar o mes de renovação" at bounding box center [153, 461] width 157 height 12
click at [311, 16] on button "Use setting" at bounding box center [305, 22] width 24 height 12
click at [597, 497] on div "**********" at bounding box center [841, 334] width 1134 height 668
click at [20, 59] on link at bounding box center [19, 51] width 38 height 24
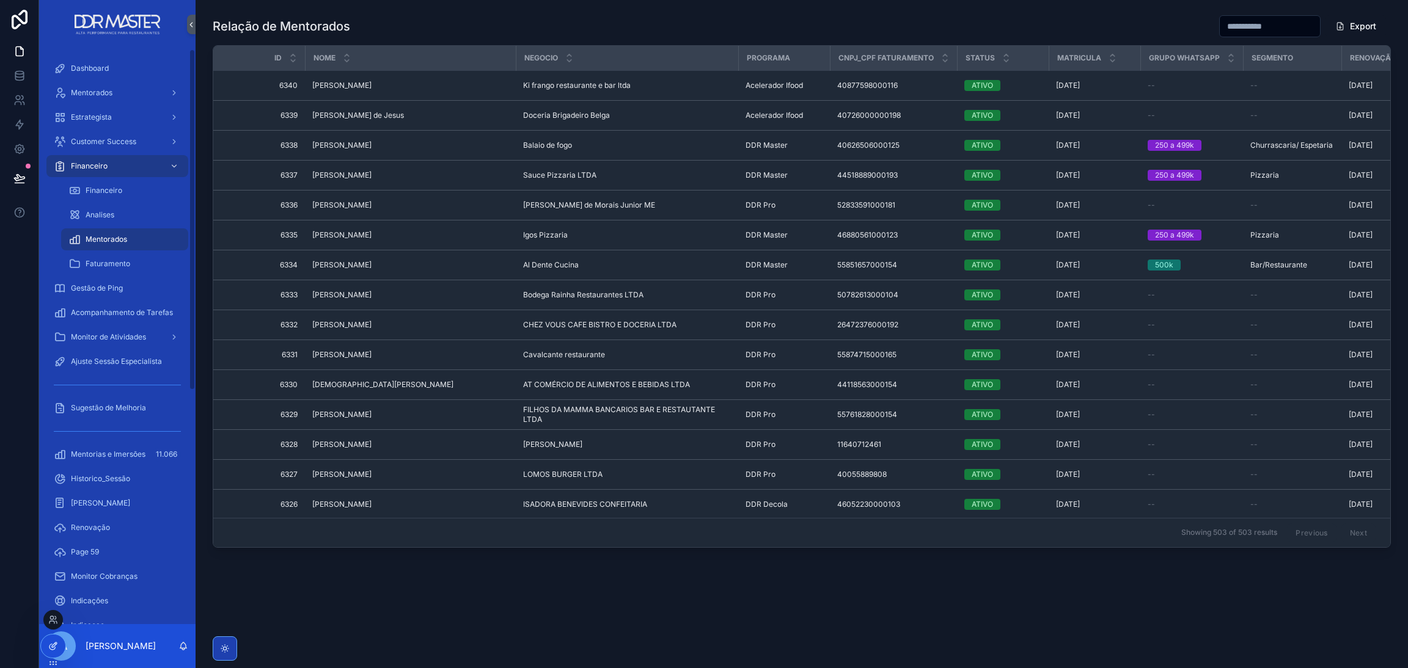
click at [52, 645] on icon at bounding box center [51, 647] width 5 height 5
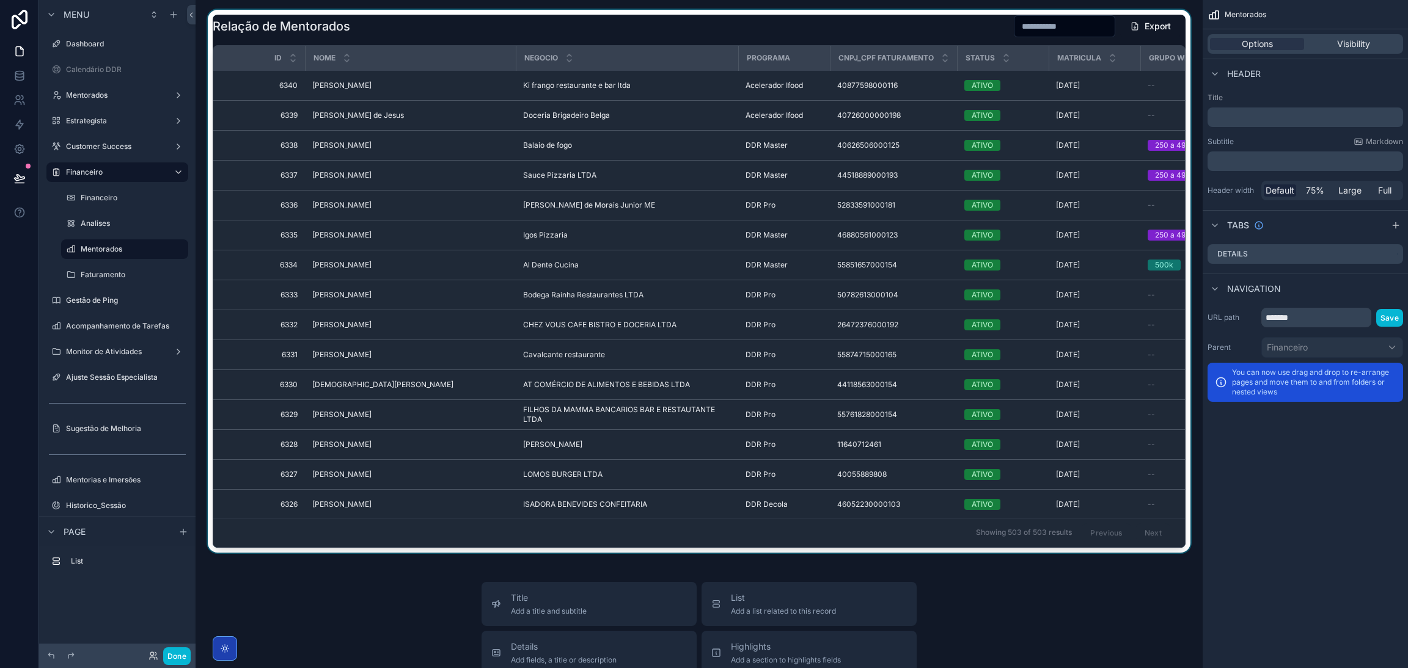
click at [1036, 69] on div "Status" at bounding box center [1003, 57] width 90 height 23
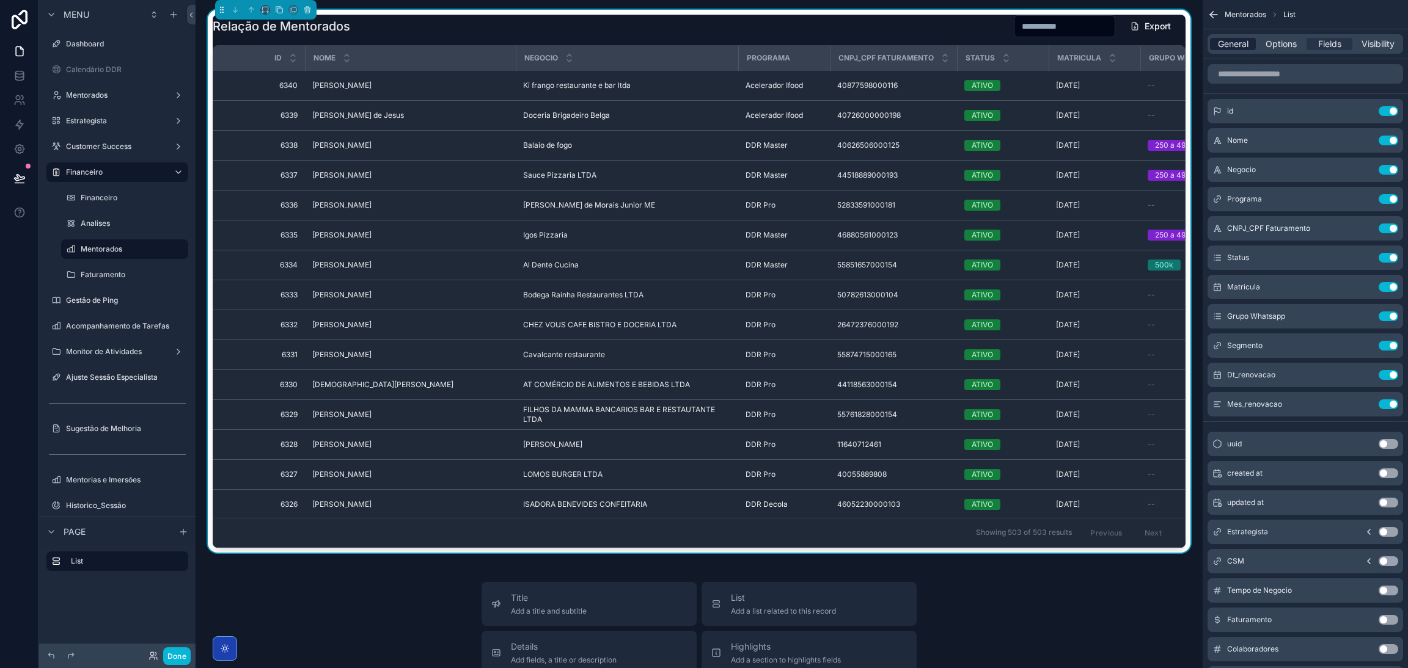
click at [1232, 45] on span "General" at bounding box center [1233, 44] width 31 height 12
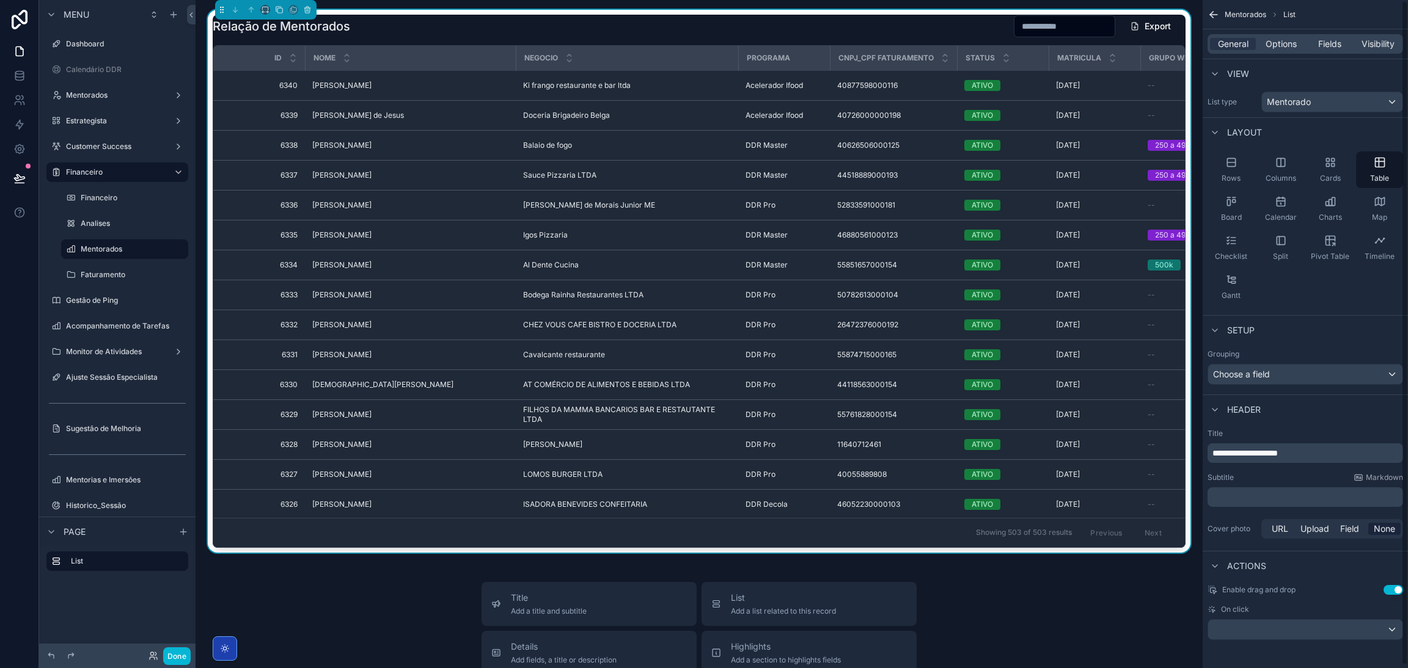
scroll to position [2, 0]
click at [1279, 45] on span "Options" at bounding box center [1280, 44] width 31 height 12
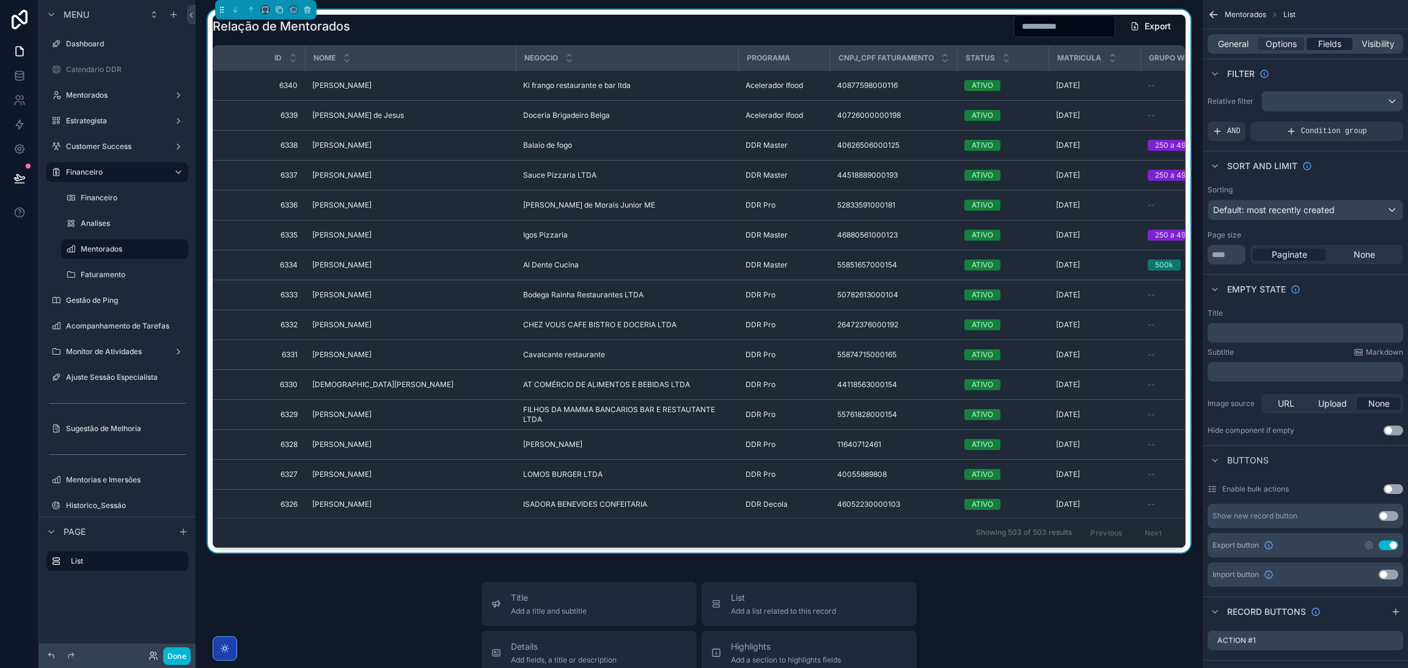
click at [1318, 38] on span "Fields" at bounding box center [1329, 44] width 23 height 12
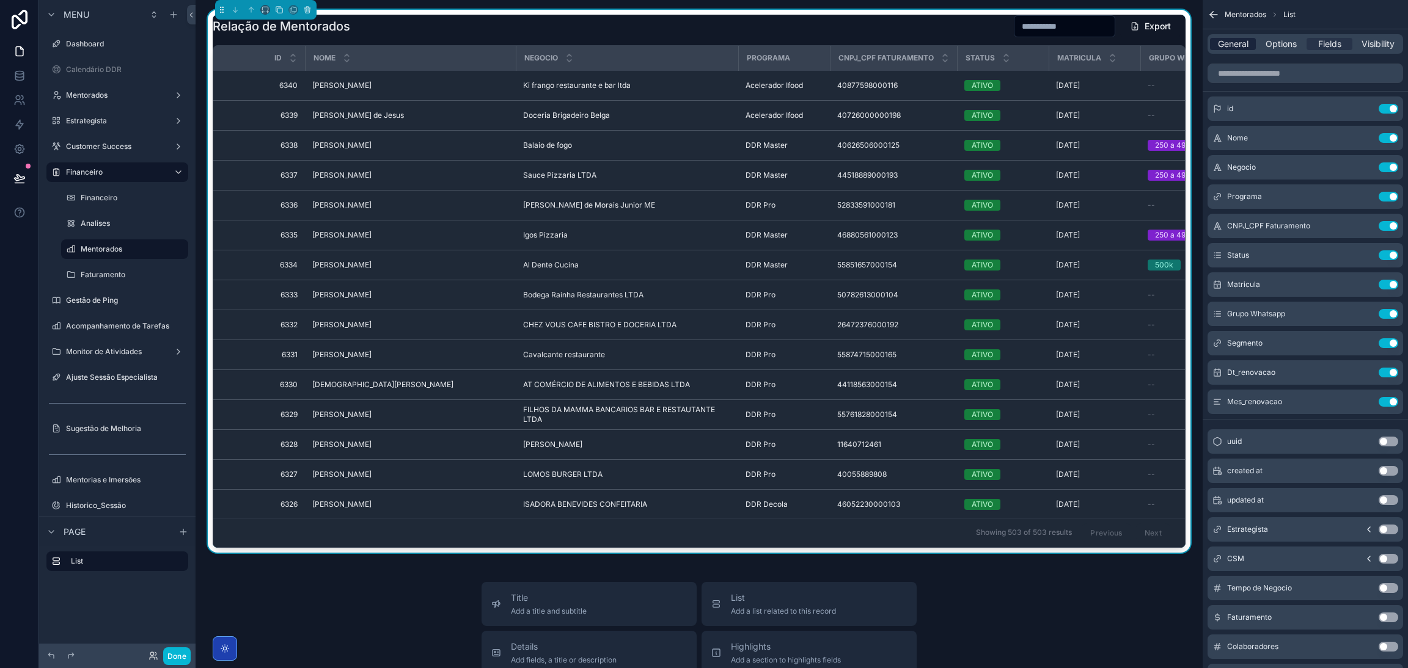
click at [1241, 40] on span "General" at bounding box center [1233, 44] width 31 height 12
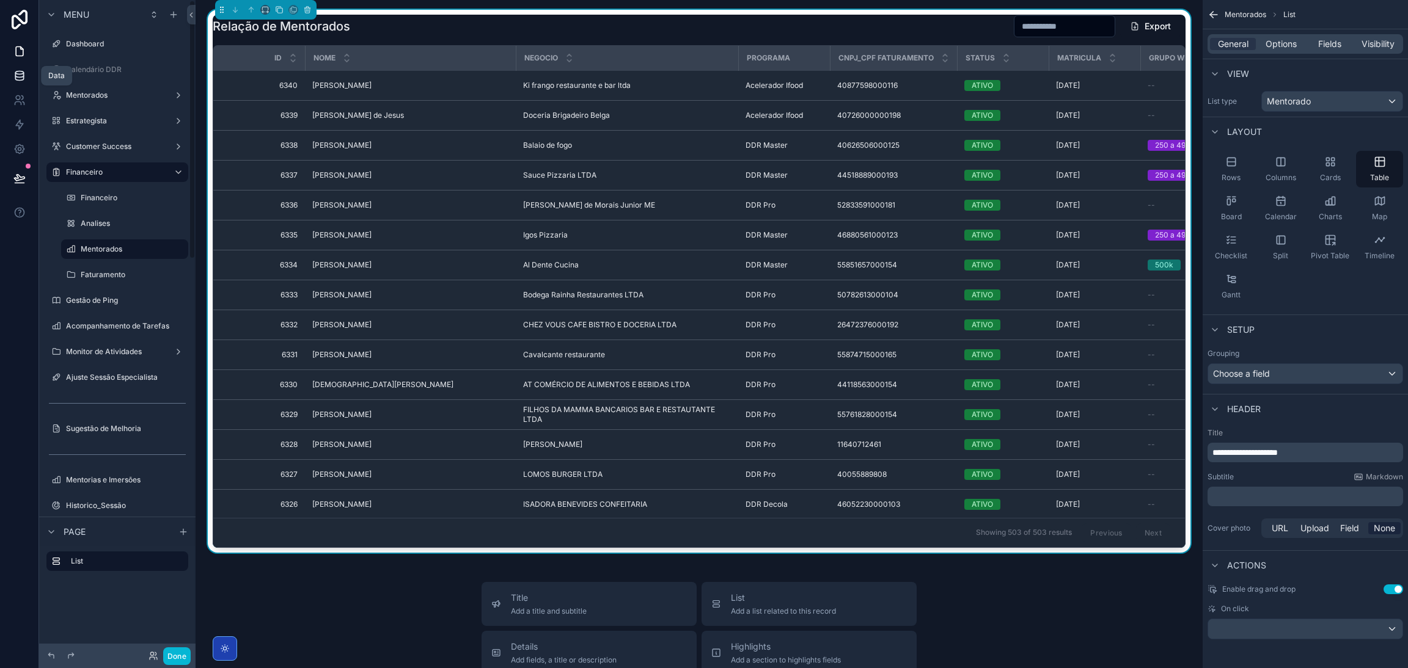
click at [15, 76] on icon at bounding box center [19, 78] width 8 height 5
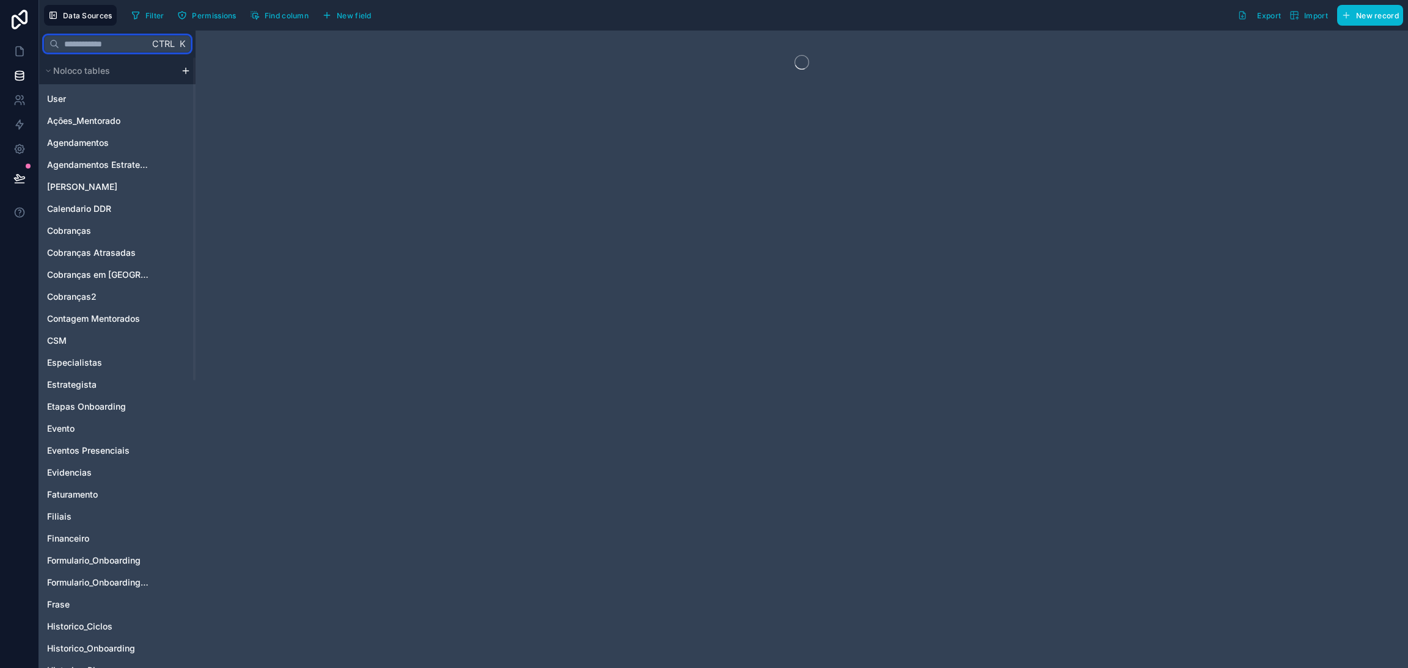
click at [97, 42] on input "text" at bounding box center [104, 44] width 90 height 22
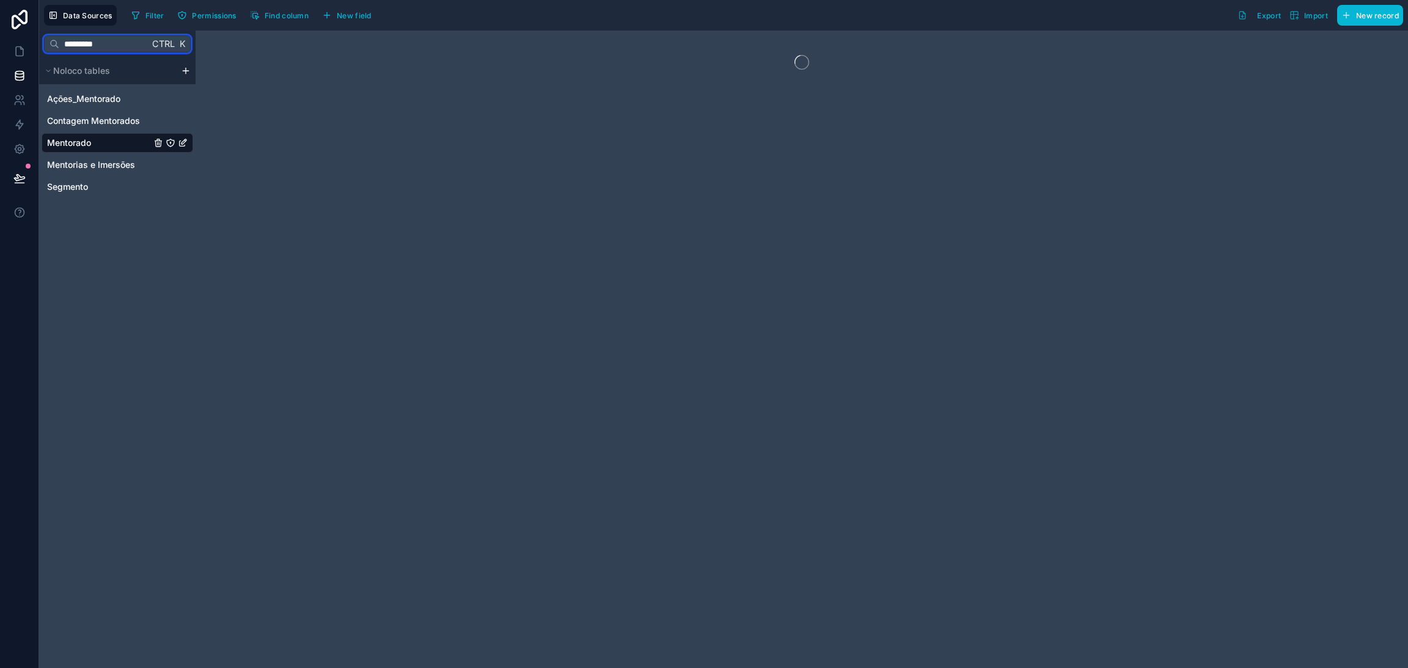
type input "*********"
click at [90, 148] on span "Mentorado" at bounding box center [69, 143] width 44 height 12
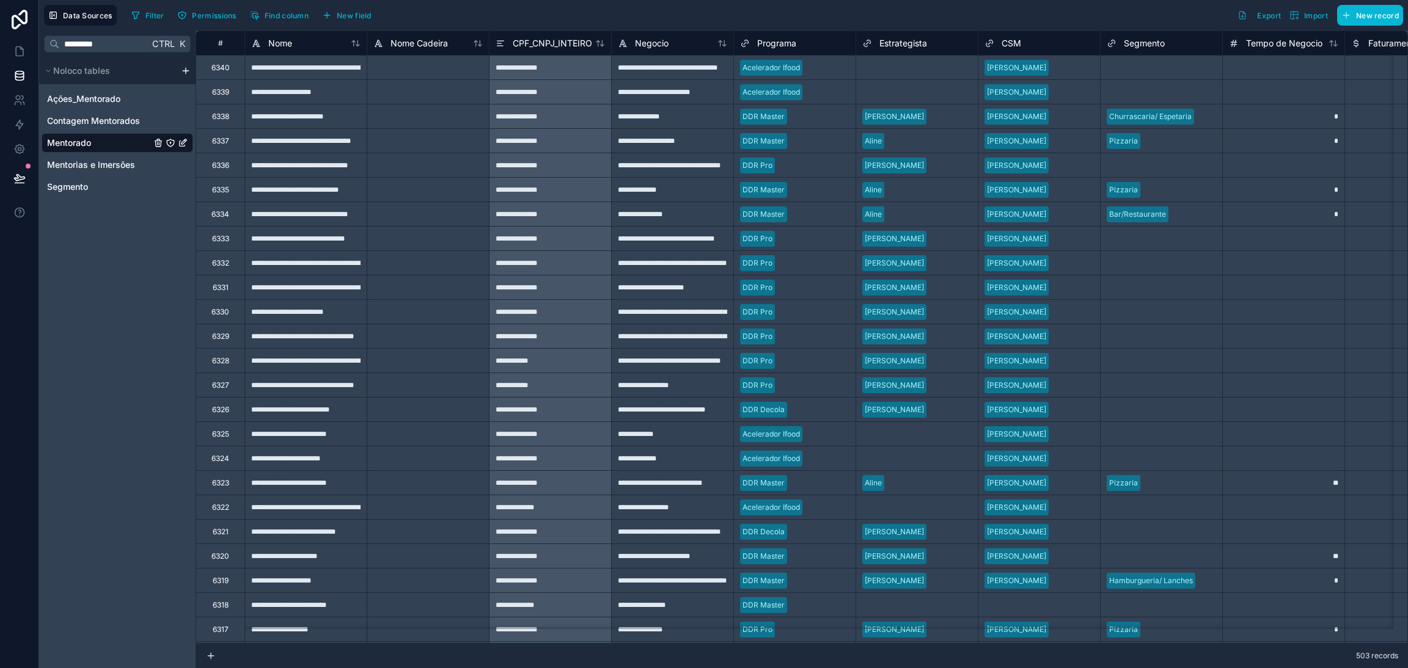
click at [1220, 26] on div "Filter Permissions Find column New field Export Import New record" at bounding box center [764, 15] width 1276 height 21
click at [1200, 18] on div "Filter Permissions Find column New field Export Import New record" at bounding box center [764, 15] width 1276 height 21
click at [1380, 656] on span "503 records" at bounding box center [1377, 656] width 42 height 10
click at [13, 49] on icon at bounding box center [19, 51] width 12 height 12
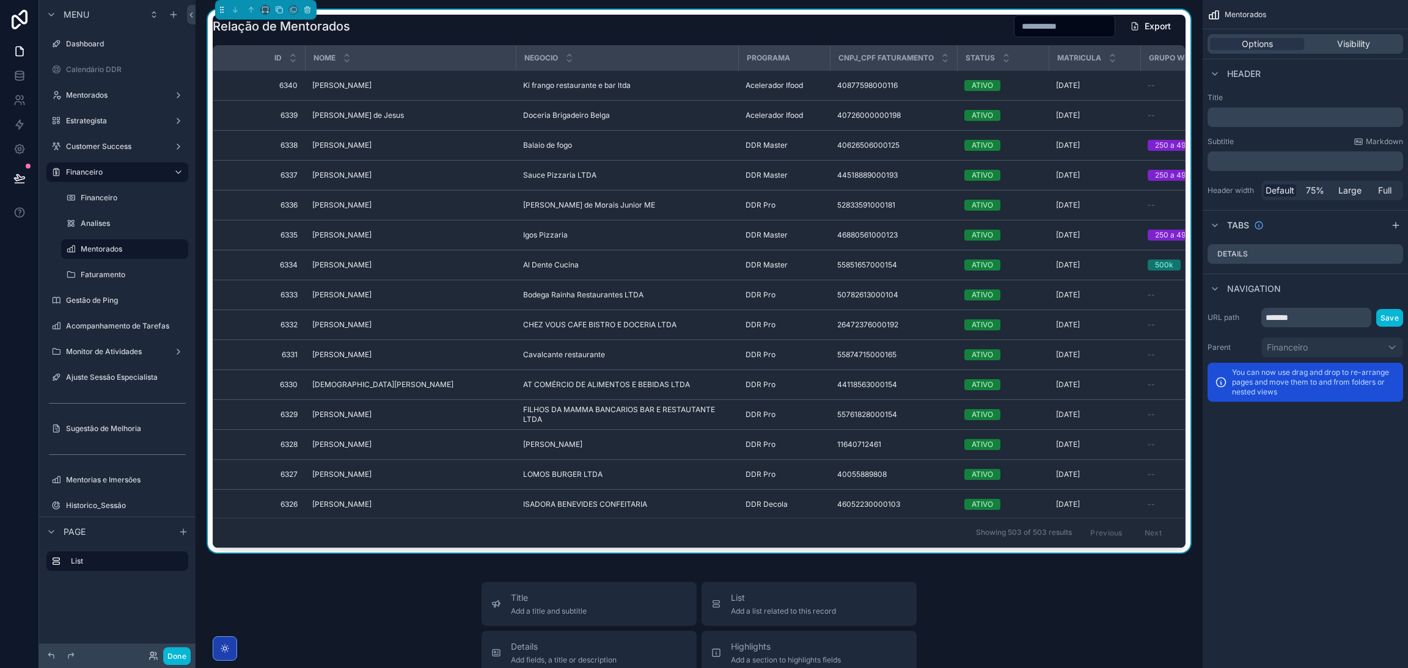
click at [908, 26] on div "Relação de Mentorados Export" at bounding box center [699, 26] width 973 height 23
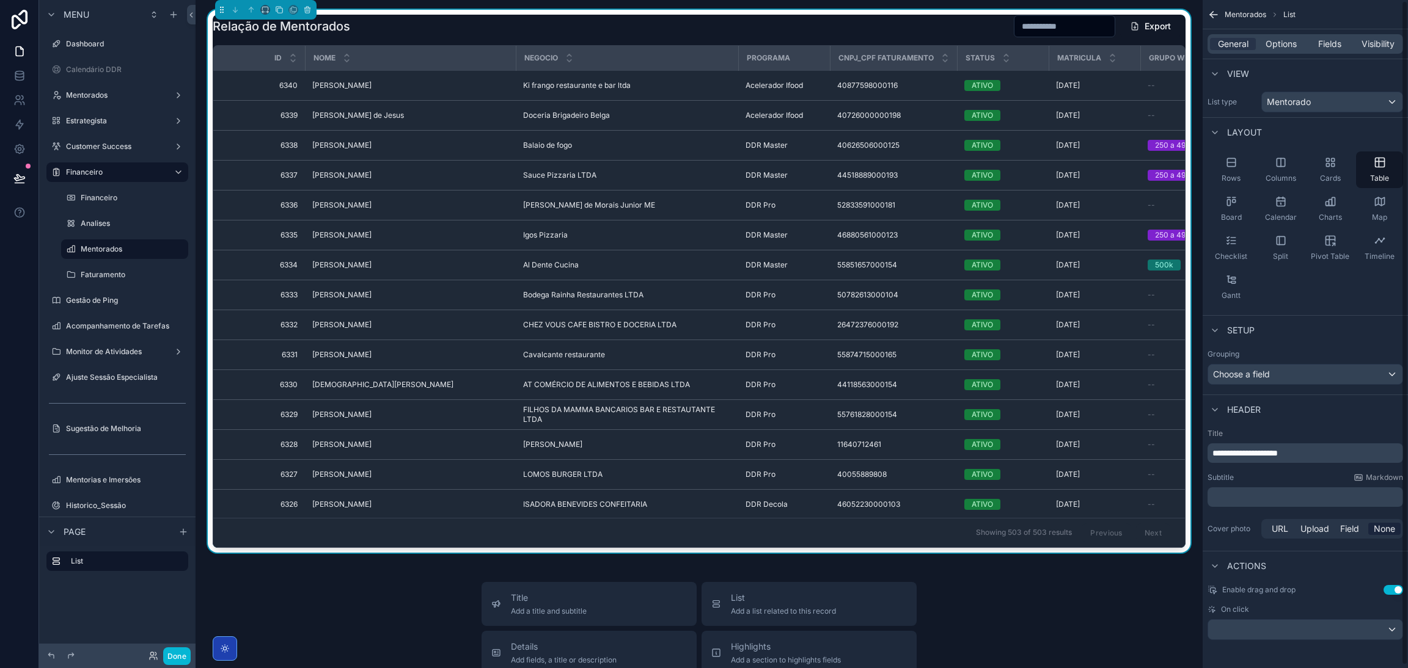
scroll to position [2, 0]
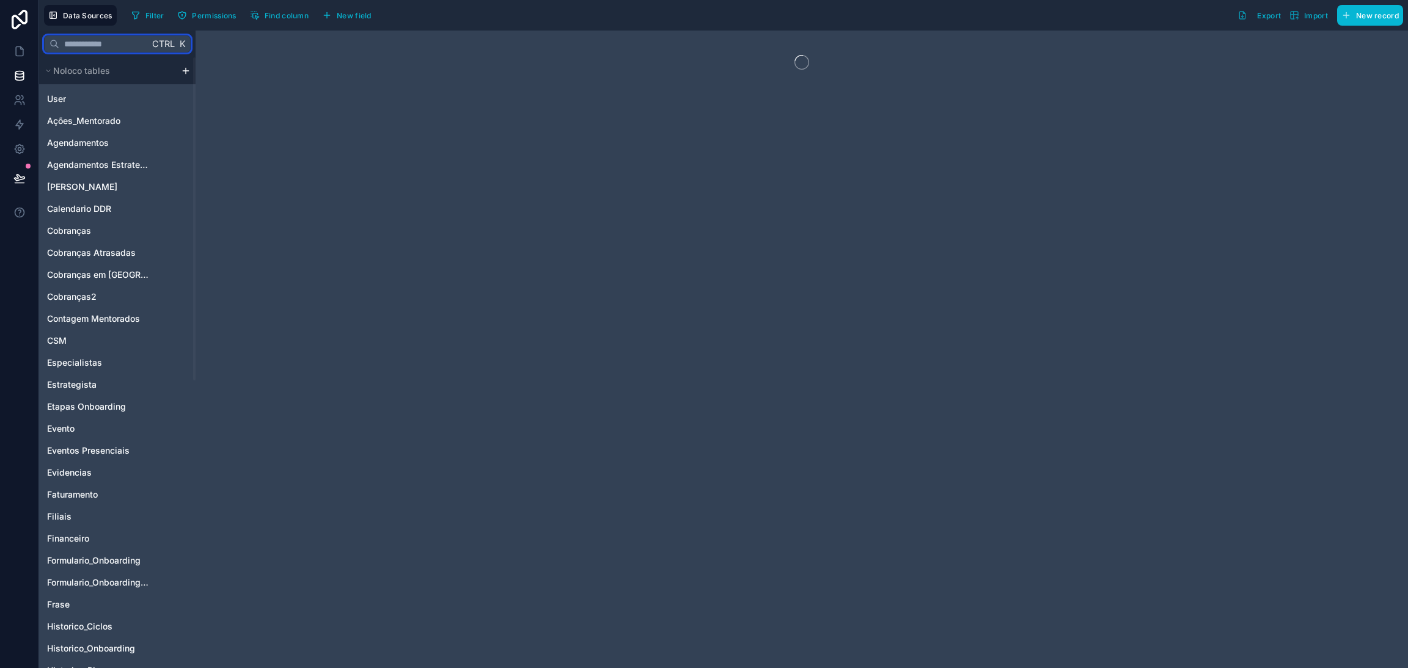
click at [84, 49] on input "text" at bounding box center [104, 44] width 90 height 22
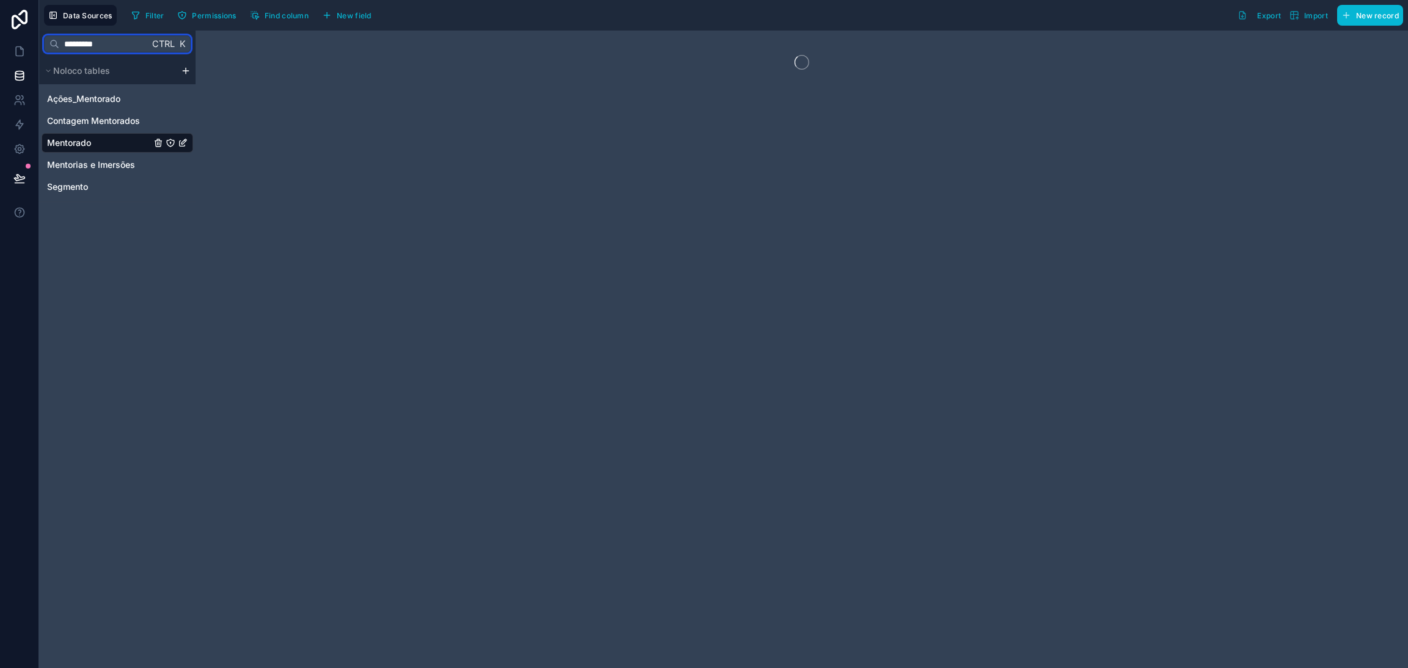
type input "*********"
click at [120, 140] on link "Mentorado" at bounding box center [99, 143] width 104 height 12
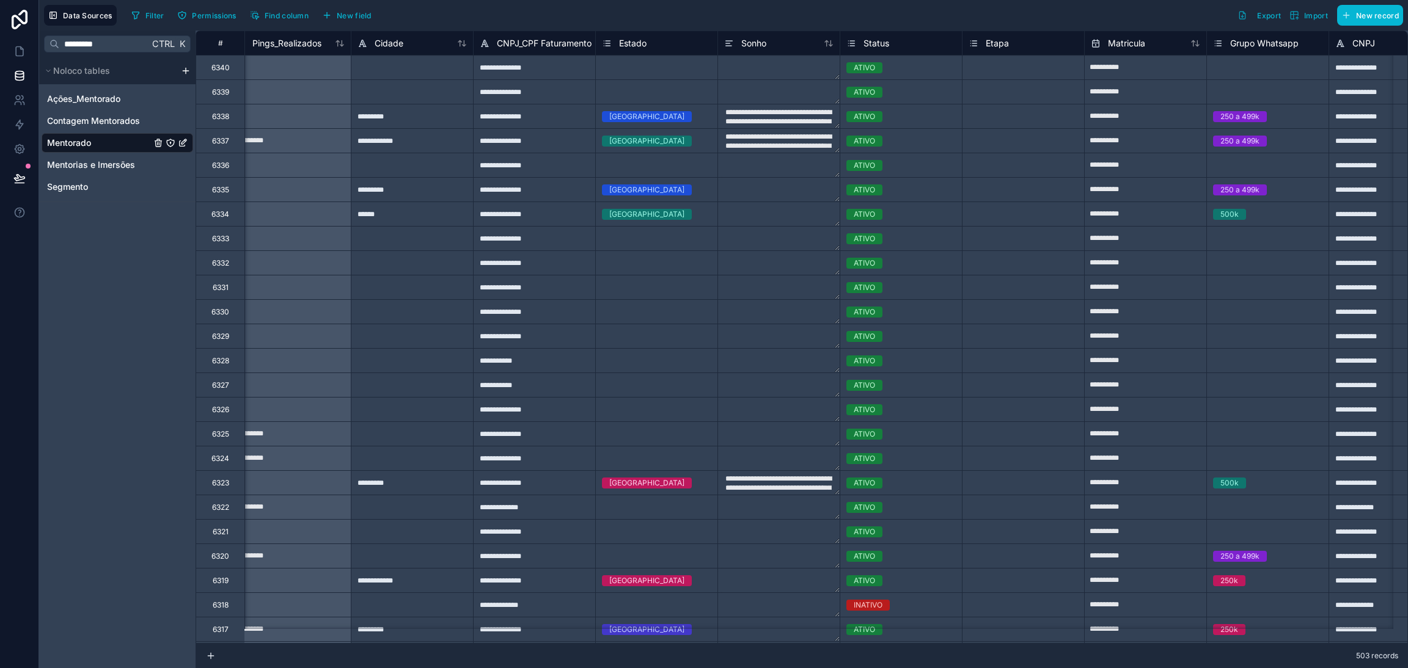
scroll to position [0, 2557]
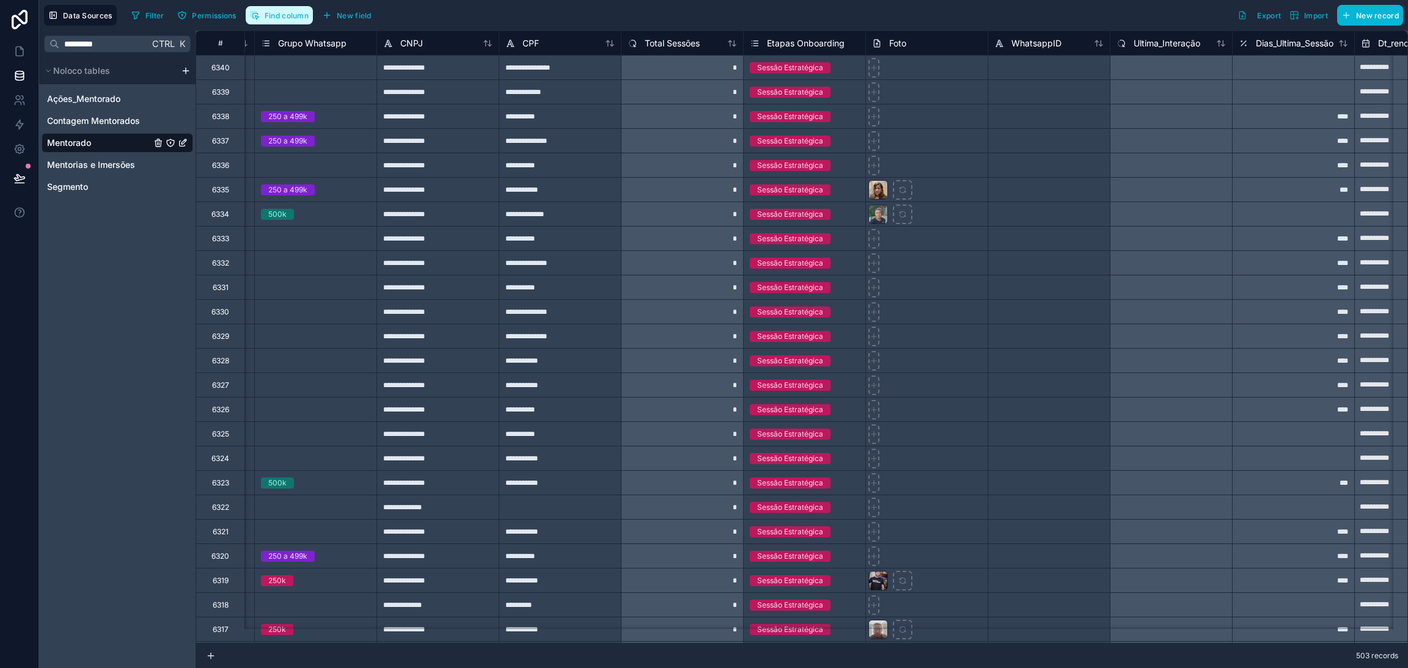
click at [300, 15] on span "Find column" at bounding box center [287, 15] width 44 height 9
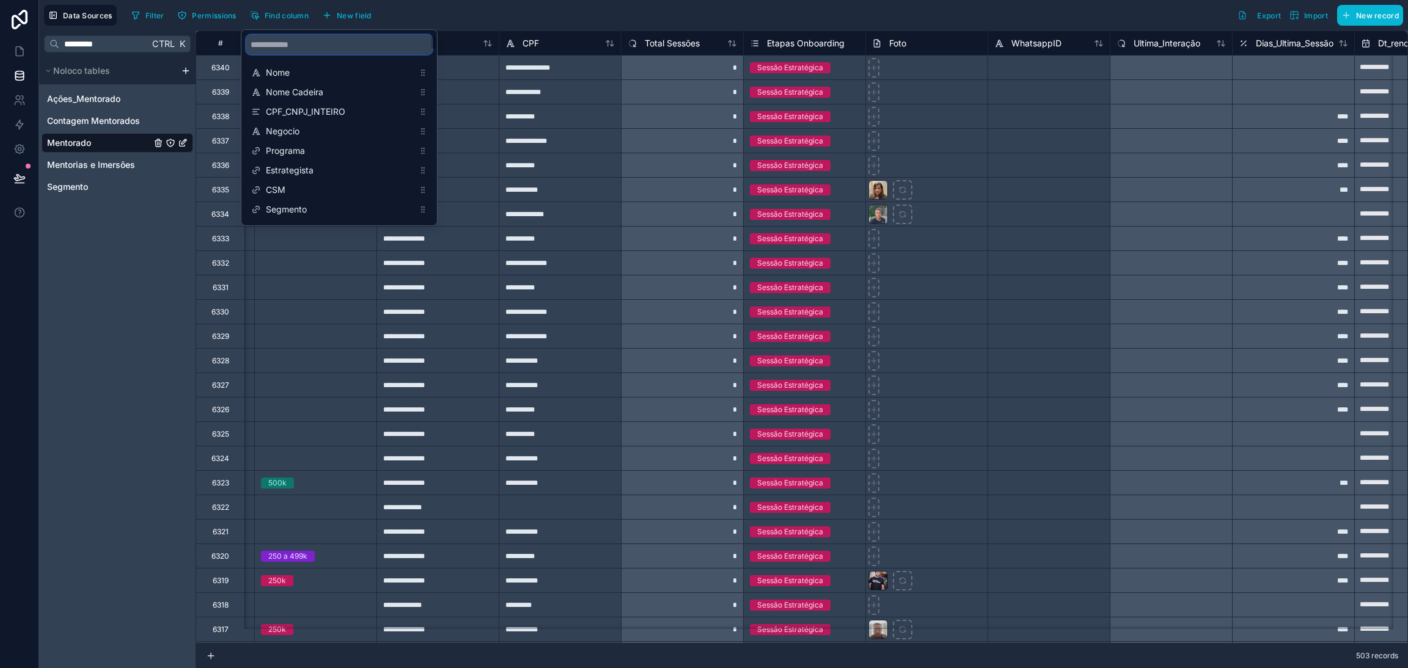
click at [298, 42] on input "scrollable content" at bounding box center [339, 45] width 186 height 20
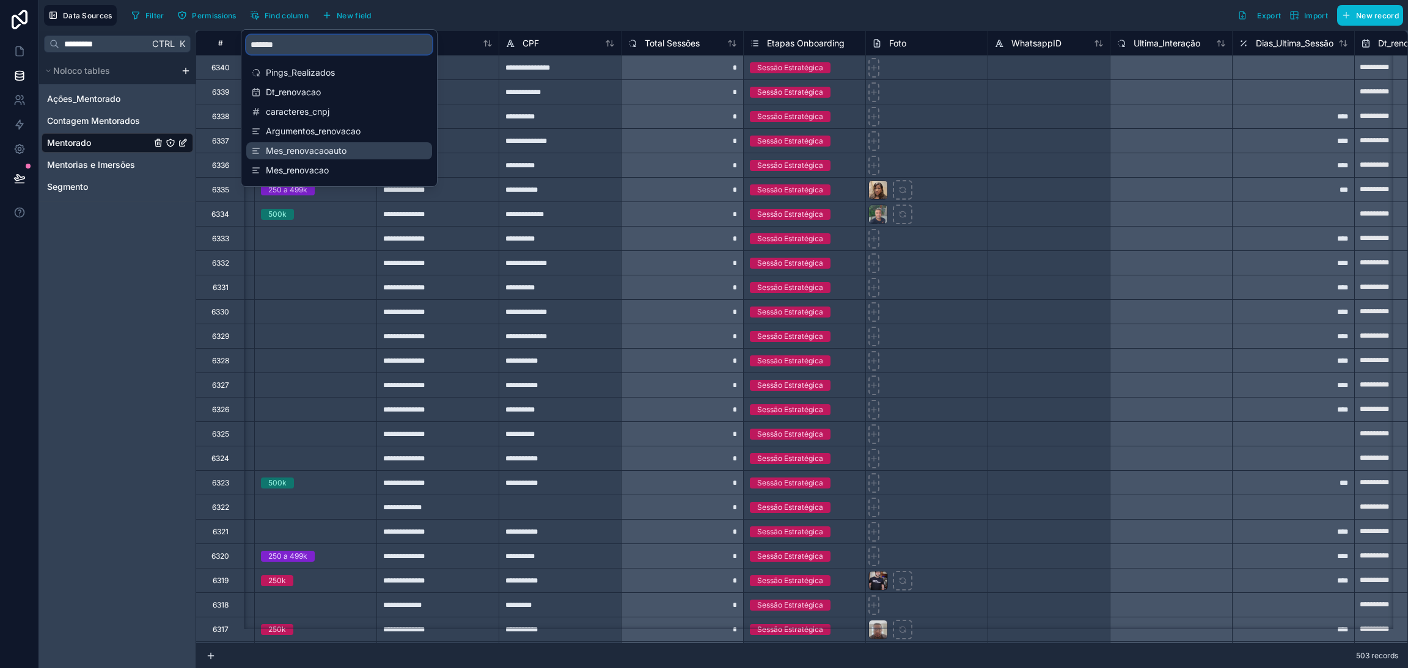
type input "*******"
click at [332, 148] on span "Mes_renovacaoauto" at bounding box center [340, 151] width 148 height 12
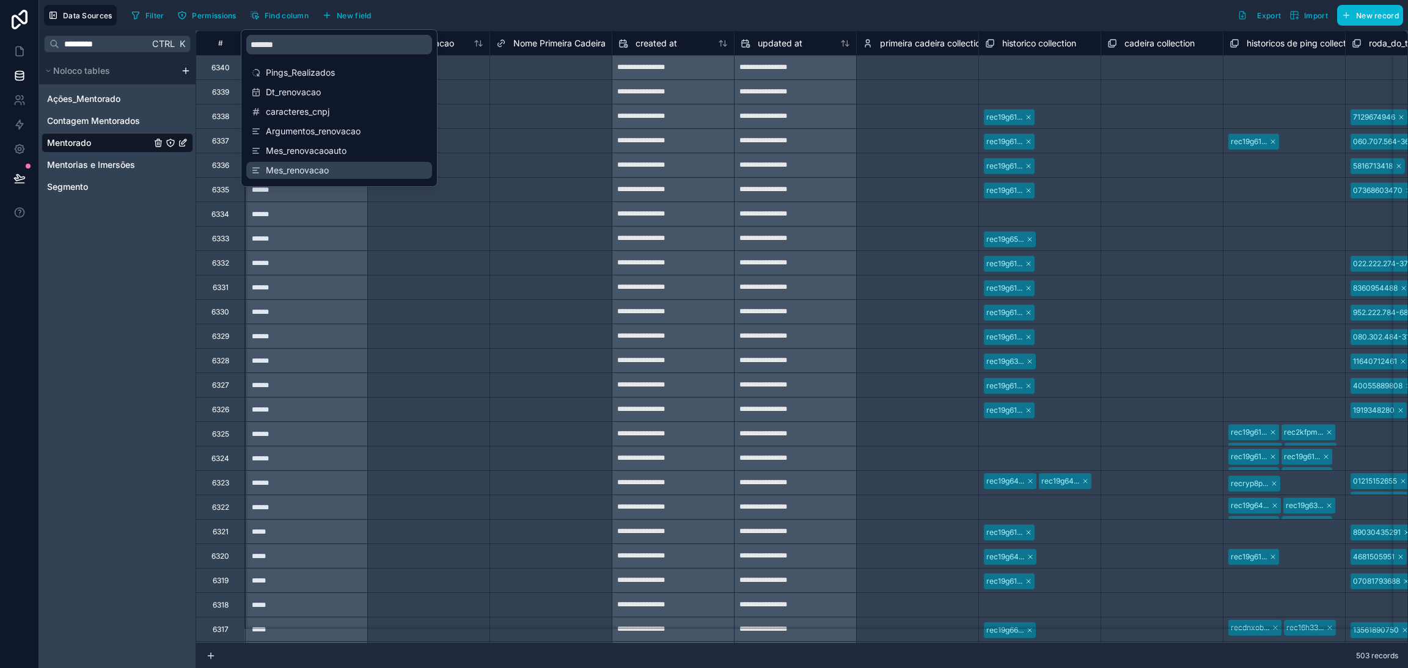
click at [322, 169] on span "Mes_renovacao" at bounding box center [340, 170] width 148 height 12
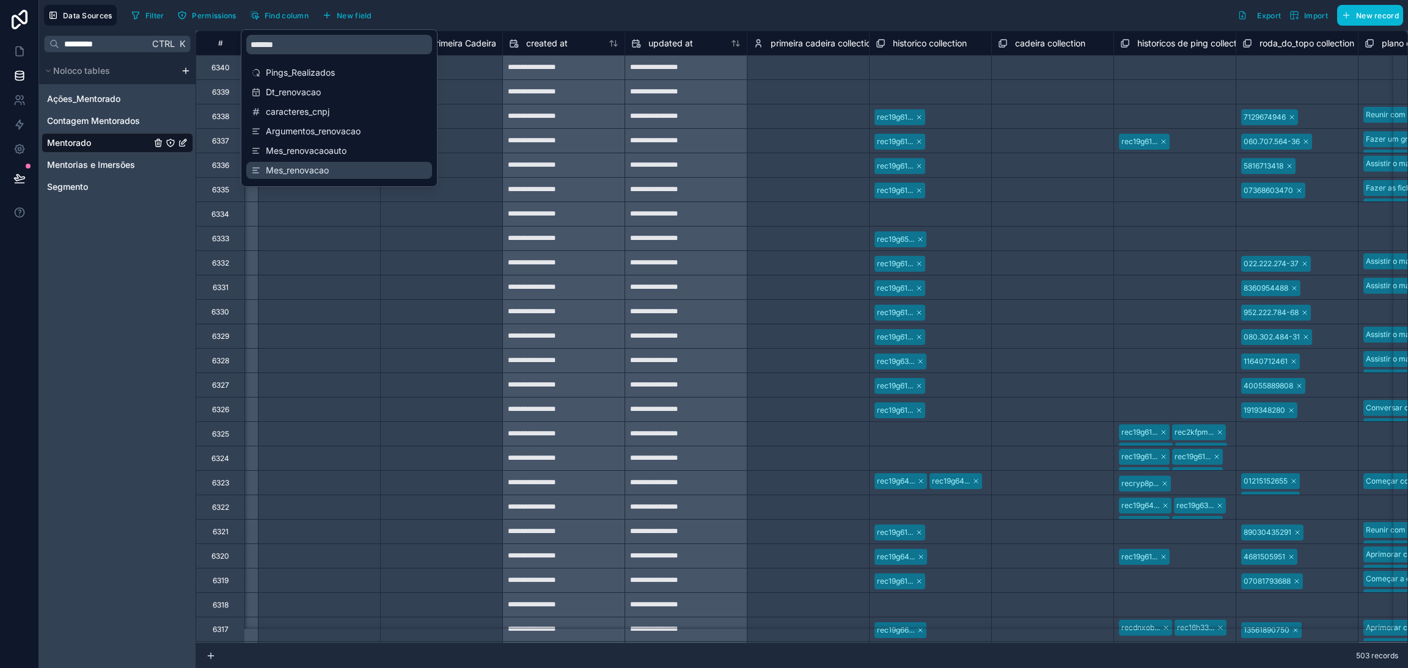
scroll to position [0, 14298]
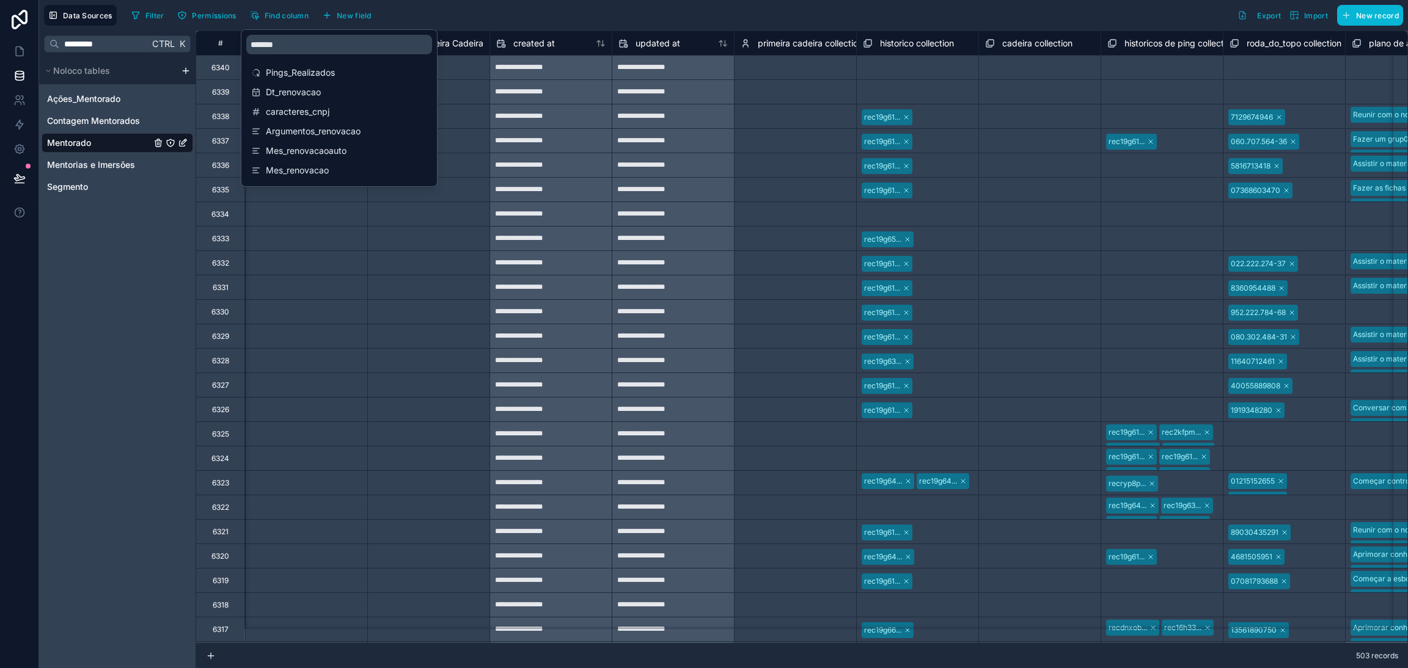
click at [375, 243] on div "Select a Nome Primeira Cadeira" at bounding box center [428, 238] width 109 height 20
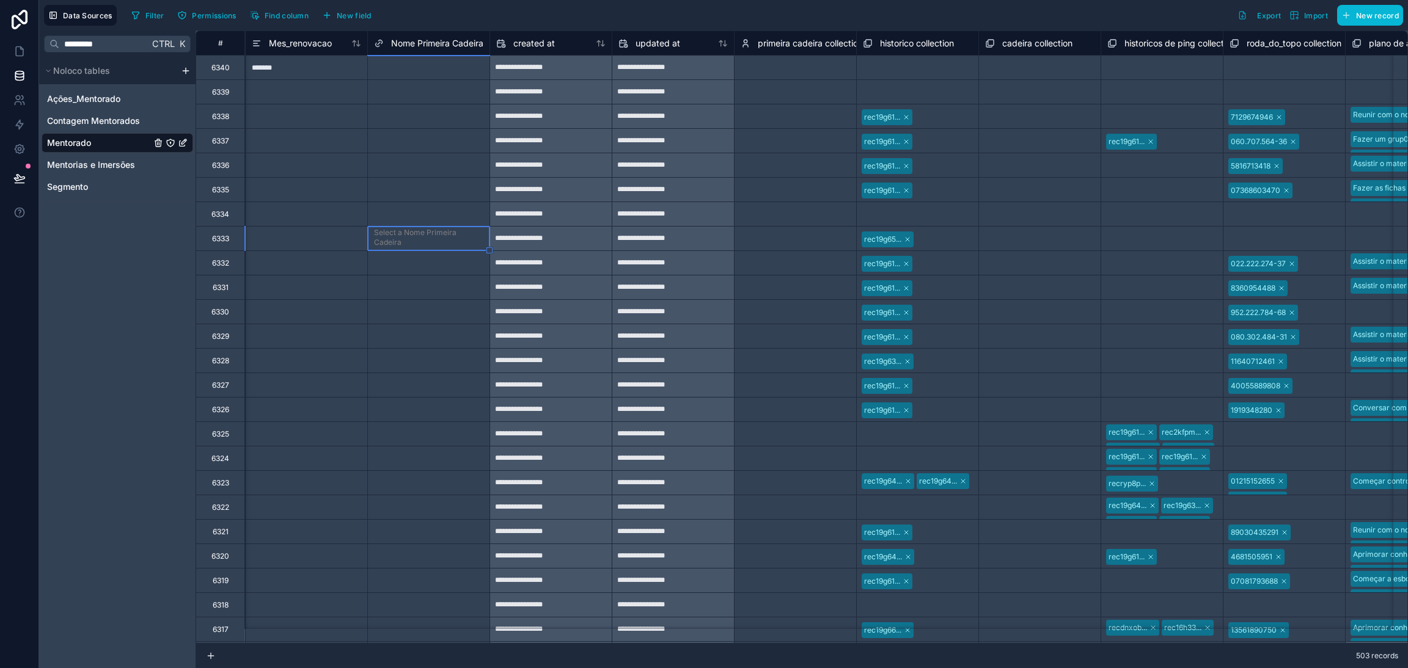
scroll to position [0, 0]
drag, startPoint x: 310, startPoint y: 115, endPoint x: 322, endPoint y: 121, distance: 13.1
click at [310, 114] on div at bounding box center [306, 116] width 122 height 24
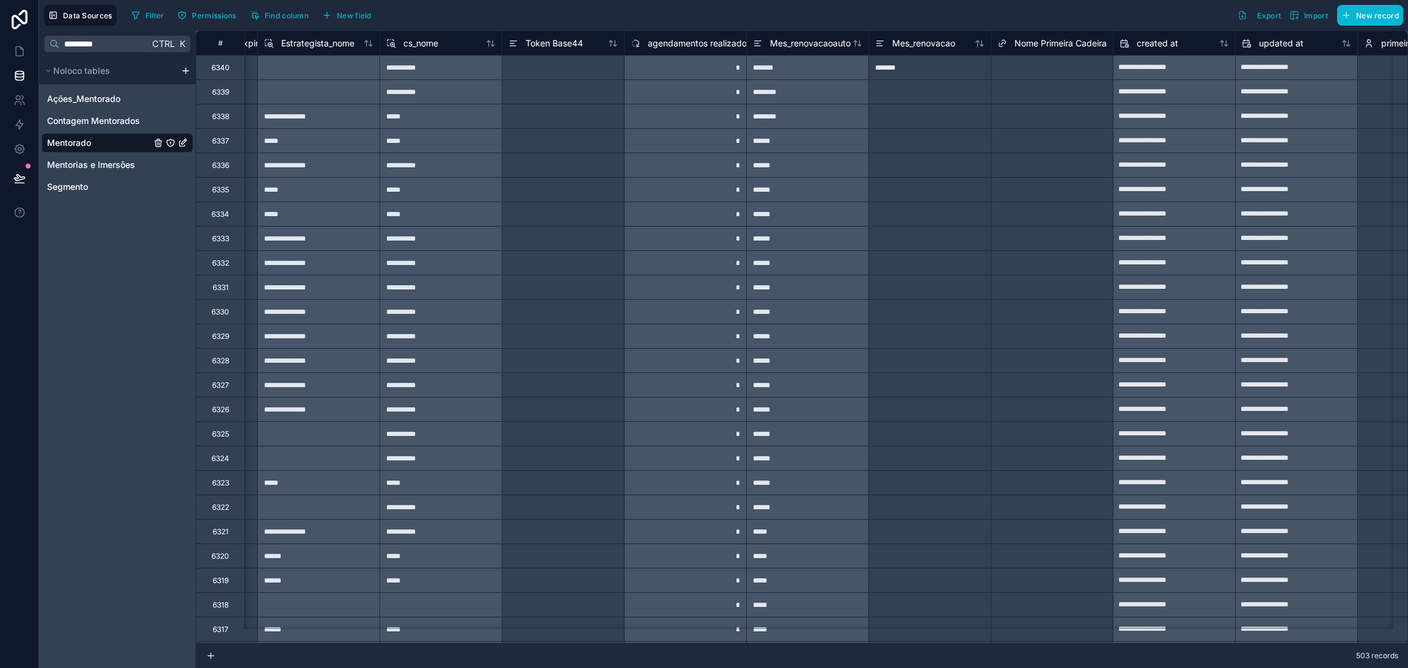
scroll to position [0, 13687]
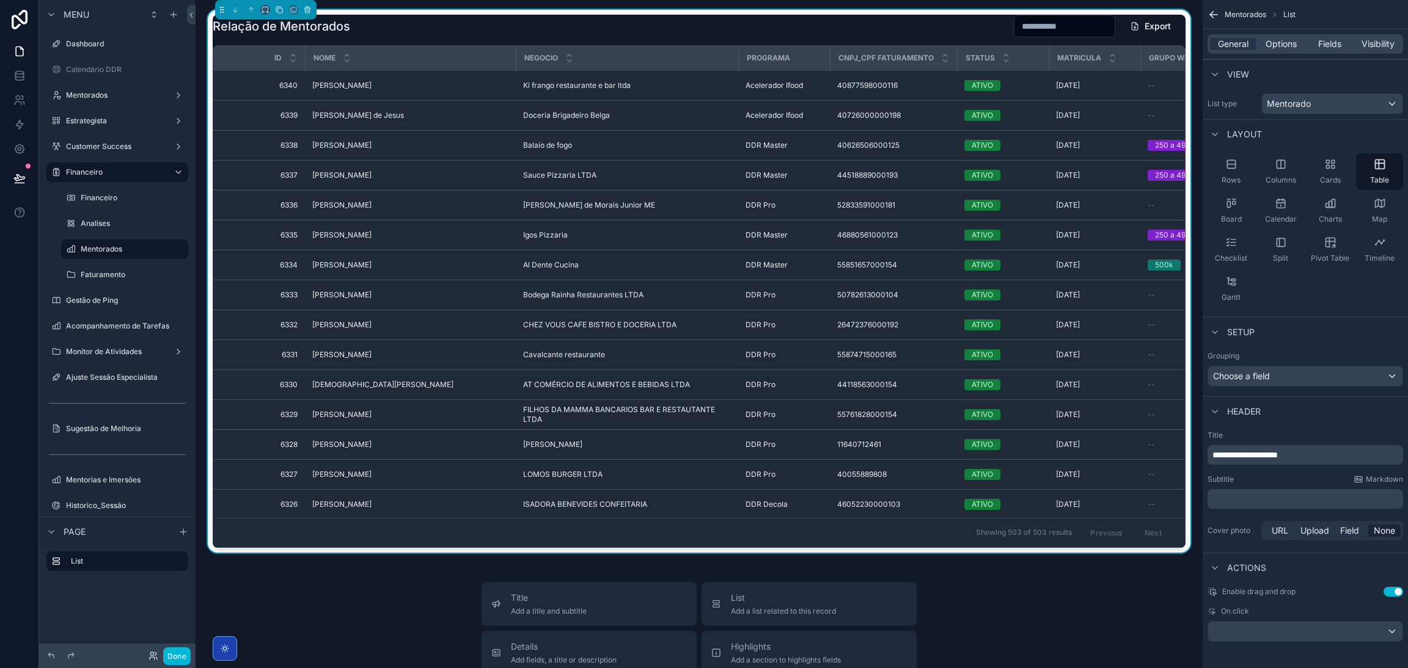
scroll to position [2, 0]
click at [1265, 42] on span "Options" at bounding box center [1280, 44] width 31 height 12
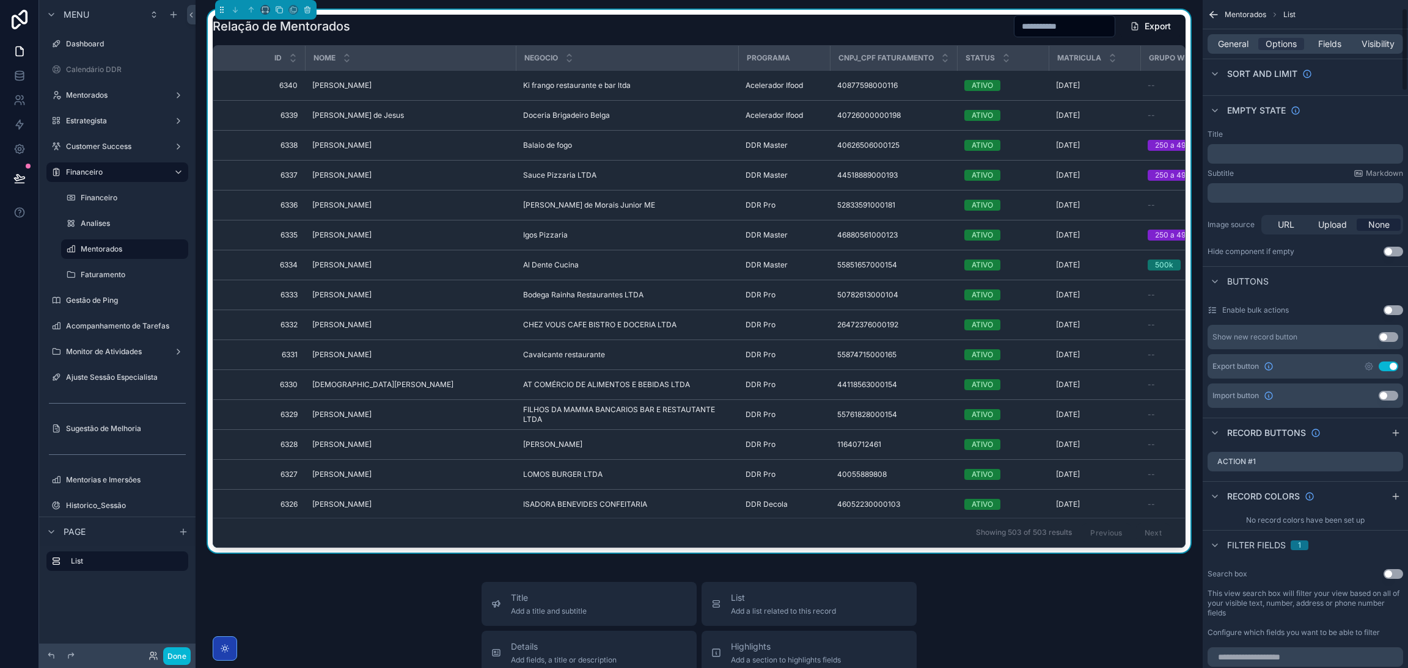
scroll to position [186, 0]
click at [1391, 424] on icon "scrollable content" at bounding box center [1396, 429] width 10 height 10
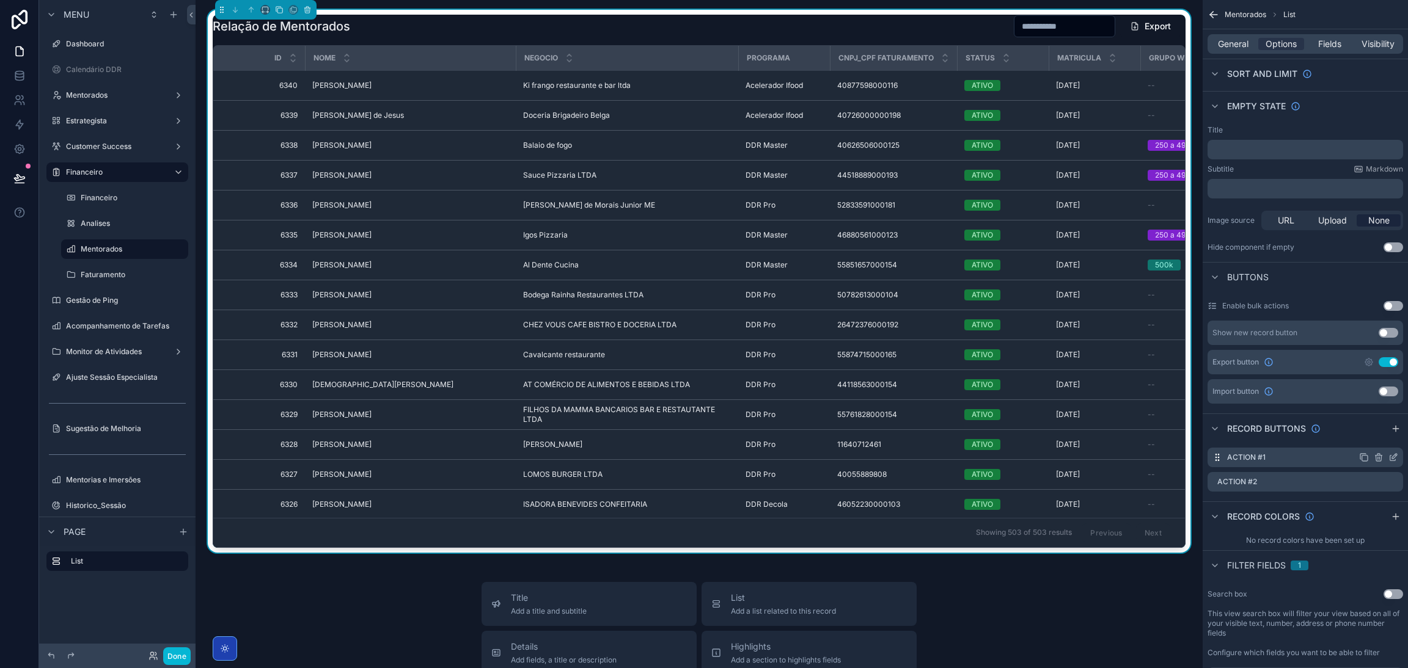
click at [1278, 459] on div "Action #1" at bounding box center [1305, 458] width 196 height 20
click at [1390, 456] on icon "scrollable content" at bounding box center [1392, 458] width 5 height 5
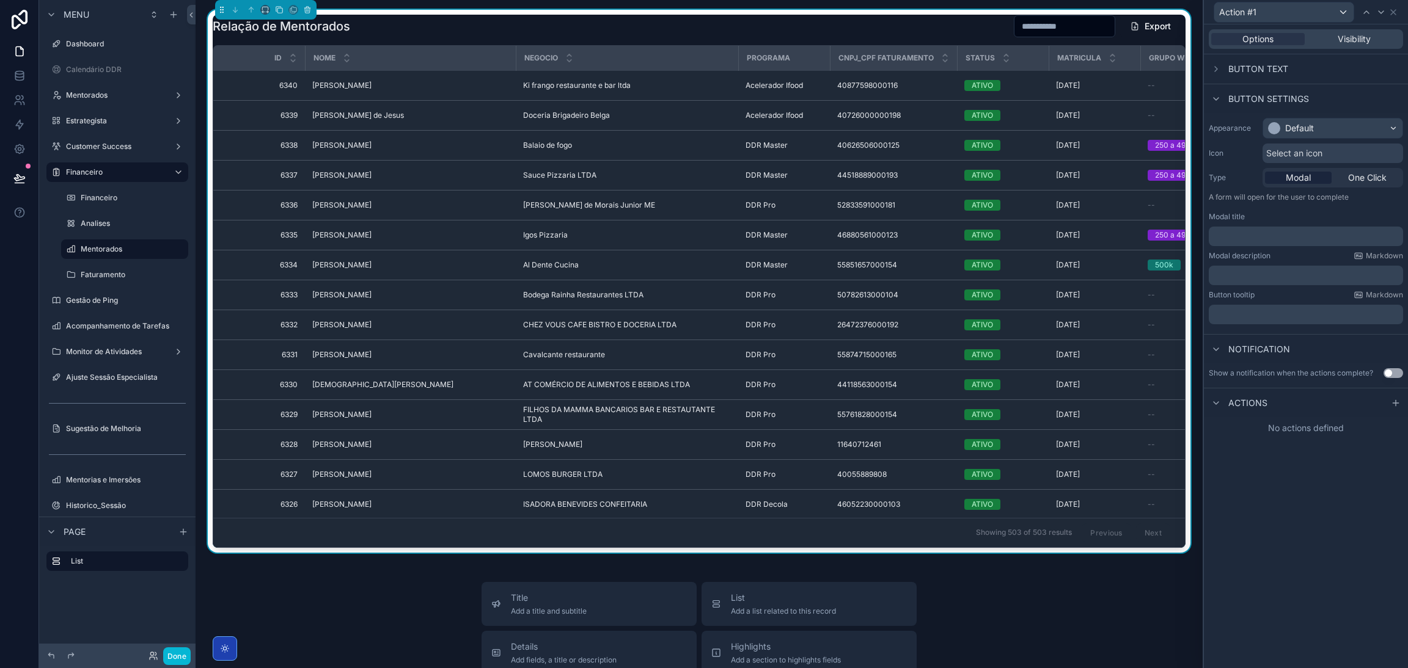
click at [1305, 148] on span "Select an icon" at bounding box center [1294, 153] width 56 height 12
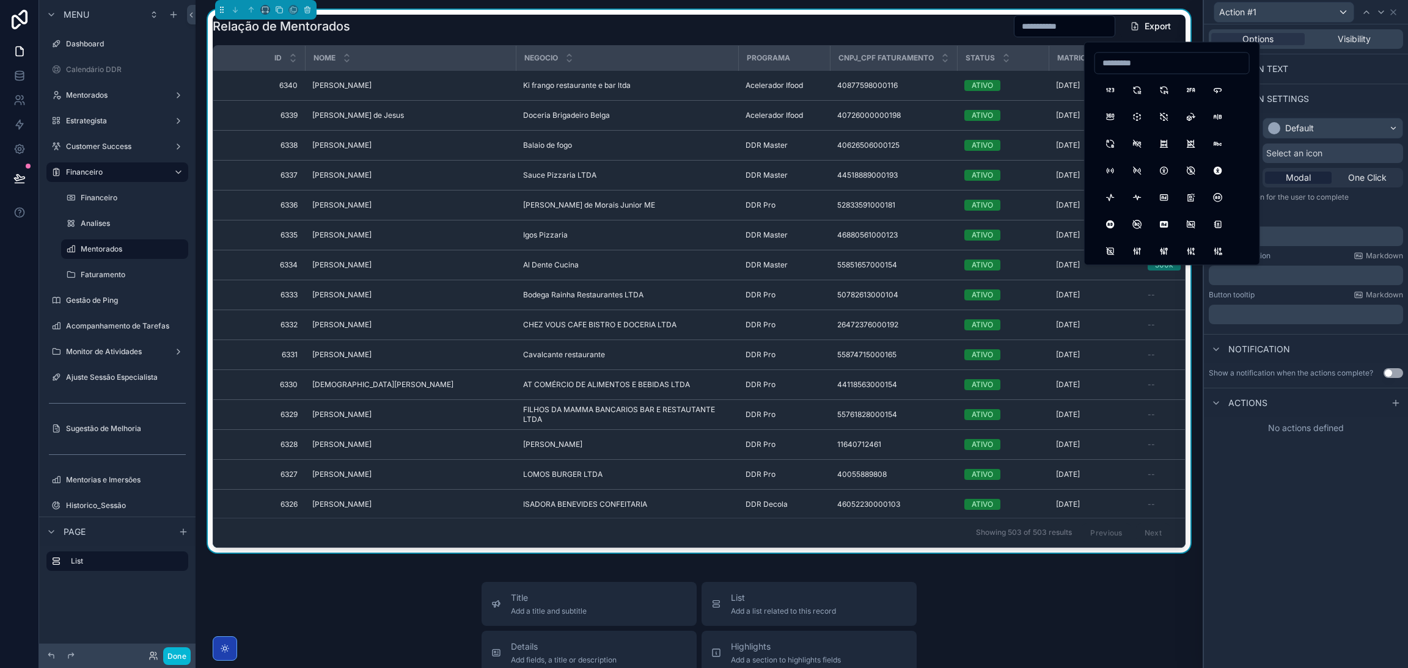
click at [1324, 151] on div "Select an icon" at bounding box center [1332, 154] width 141 height 20
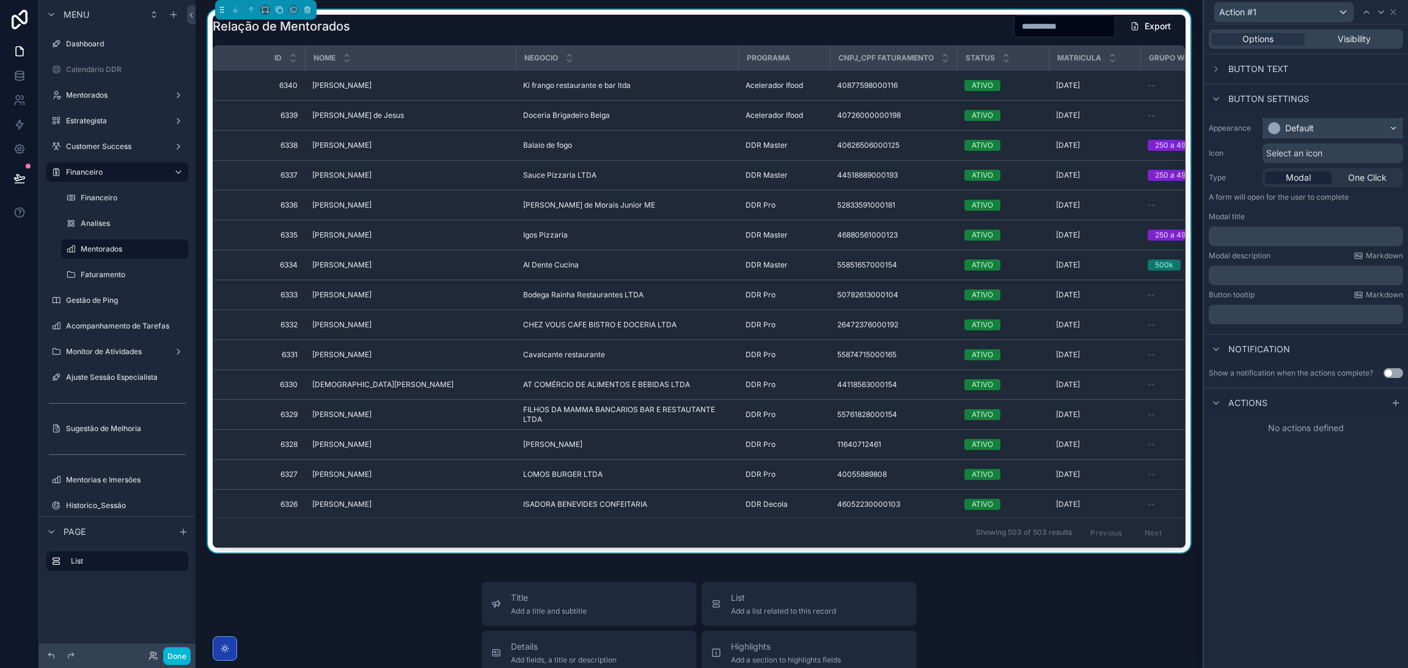
click at [1335, 133] on div "Default" at bounding box center [1332, 129] width 139 height 20
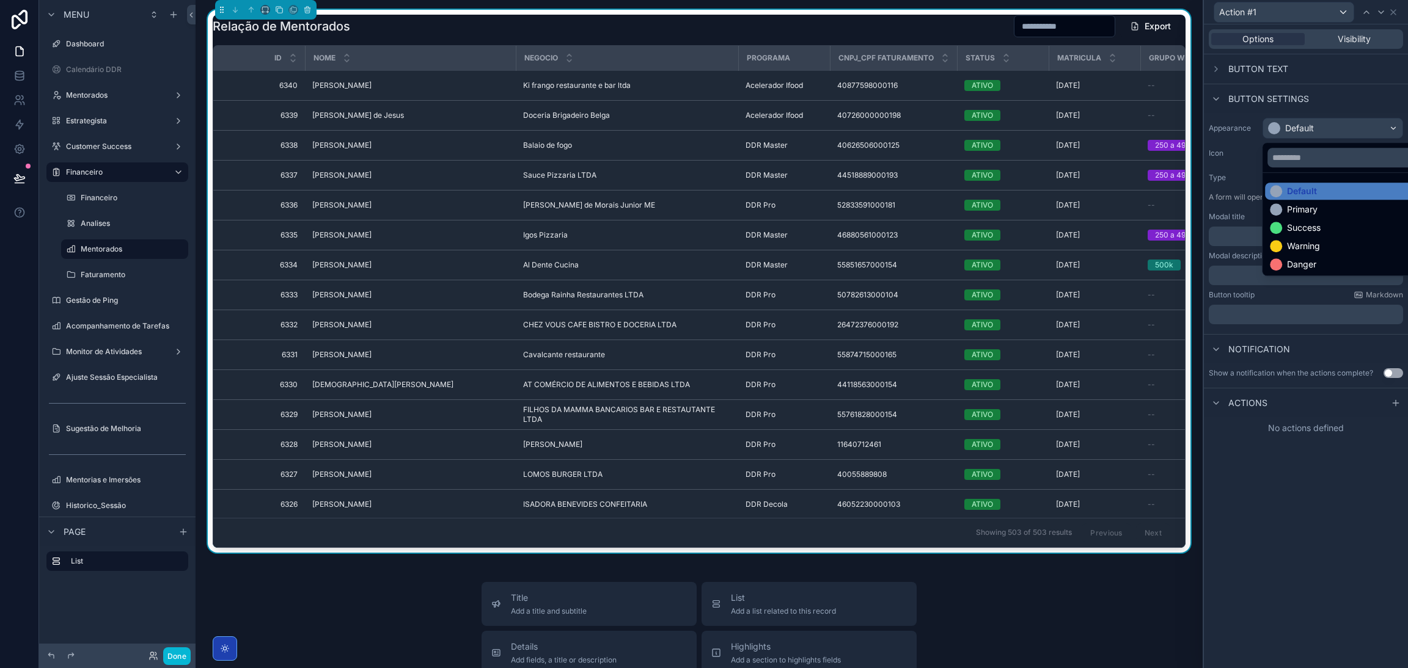
click at [1334, 129] on div at bounding box center [1306, 334] width 204 height 668
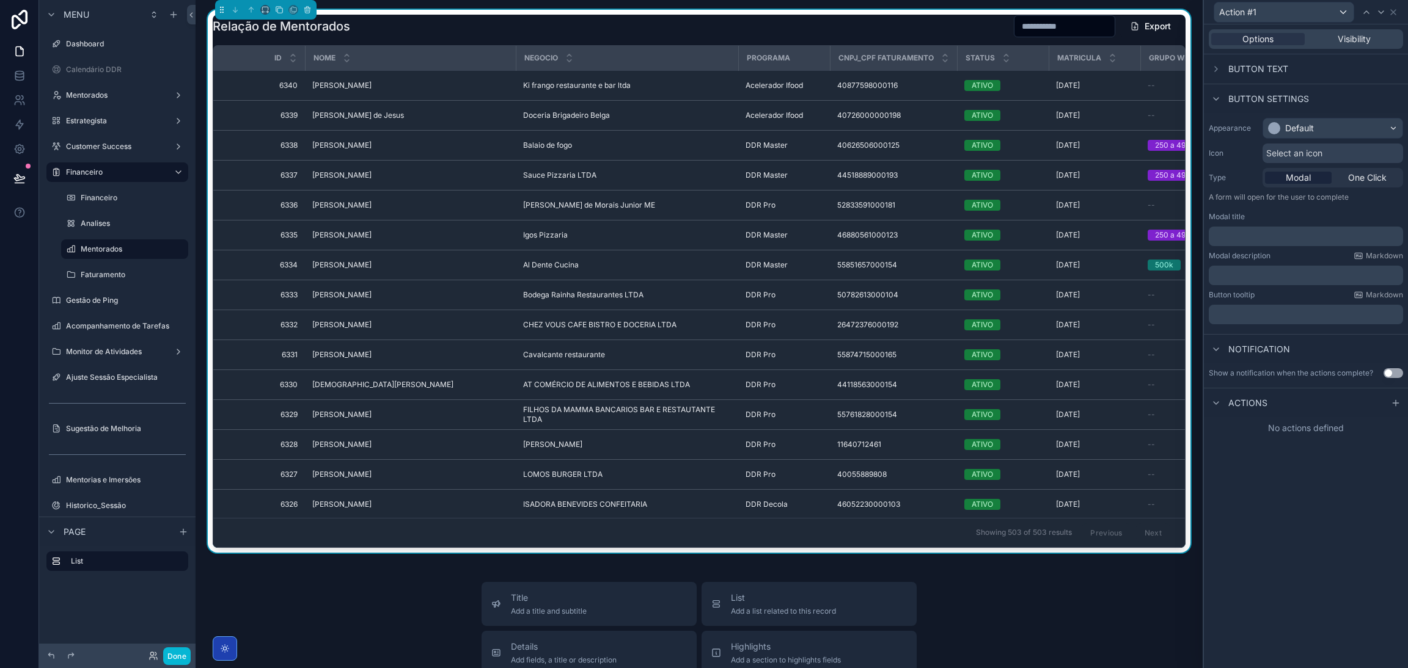
click at [1248, 401] on span "Actions" at bounding box center [1247, 403] width 39 height 12
click at [1391, 400] on icon at bounding box center [1396, 403] width 10 height 10
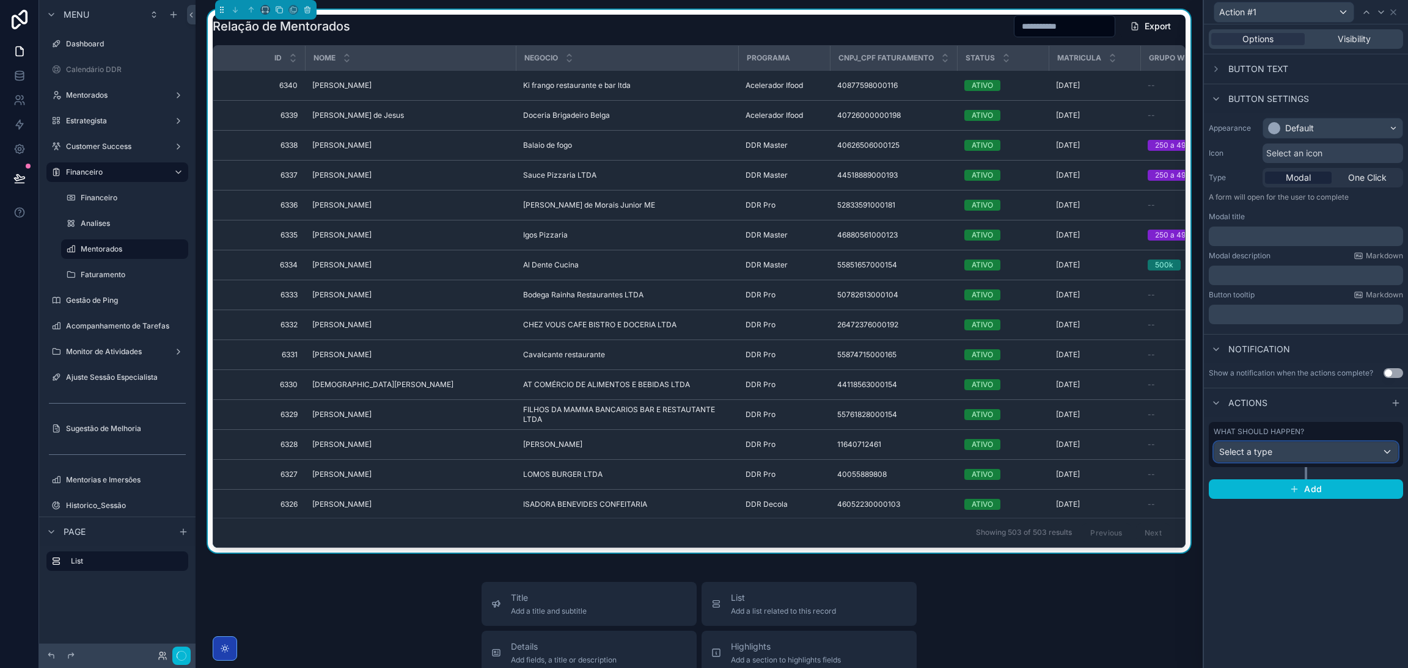
click at [1275, 455] on div "Select a type" at bounding box center [1305, 452] width 183 height 20
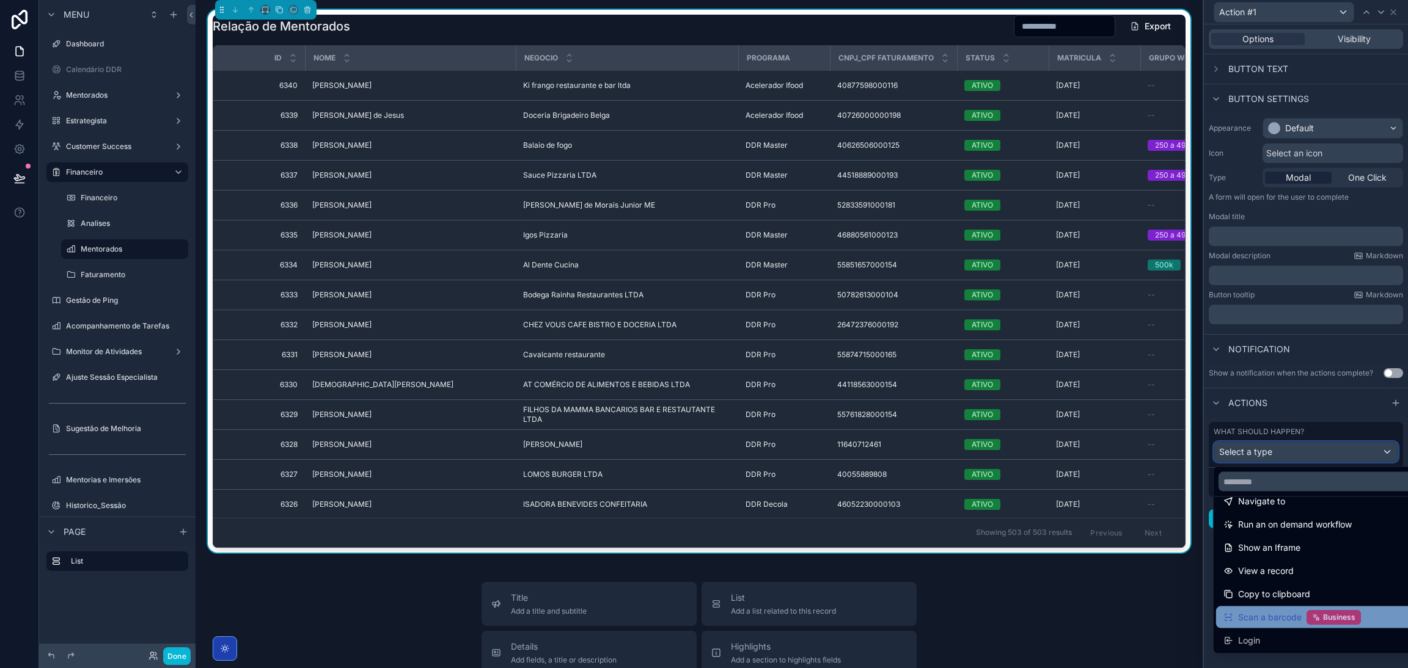
scroll to position [18, 0]
click at [1305, 620] on span "Run an on demand workflow" at bounding box center [1295, 616] width 114 height 15
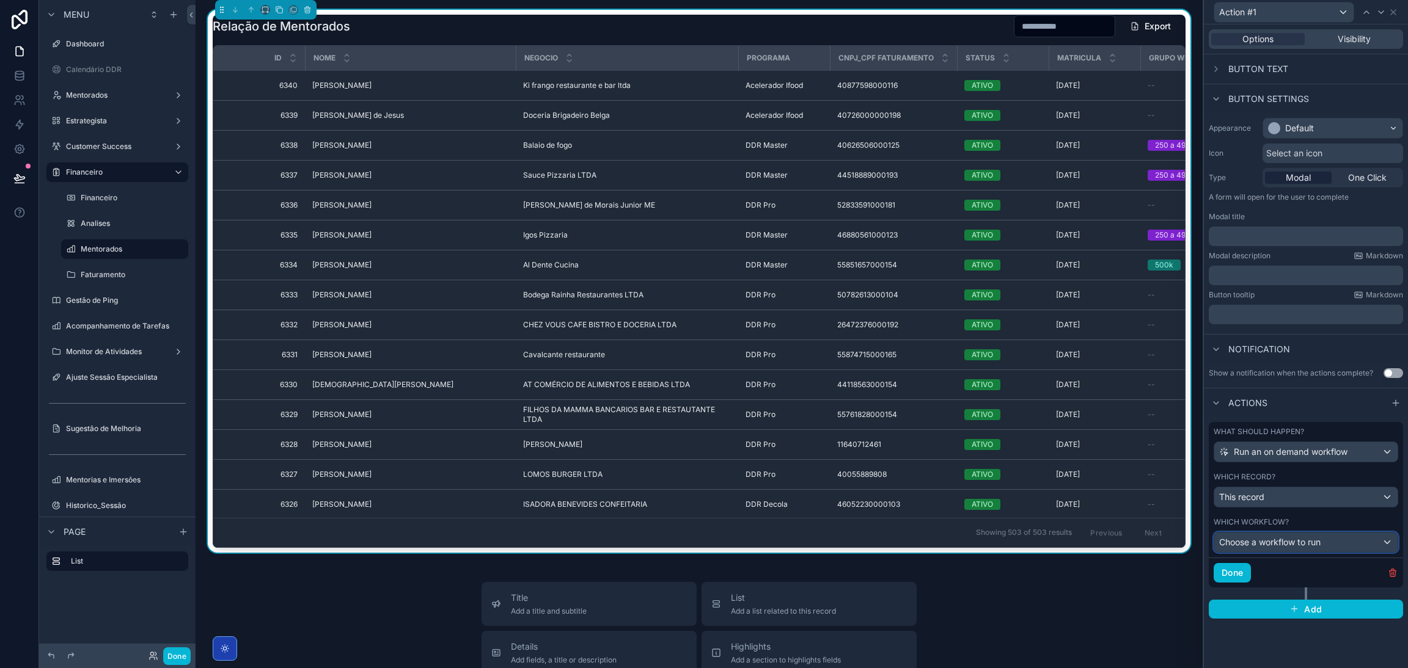
click at [1290, 544] on span "Choose a workflow to run" at bounding box center [1269, 542] width 101 height 10
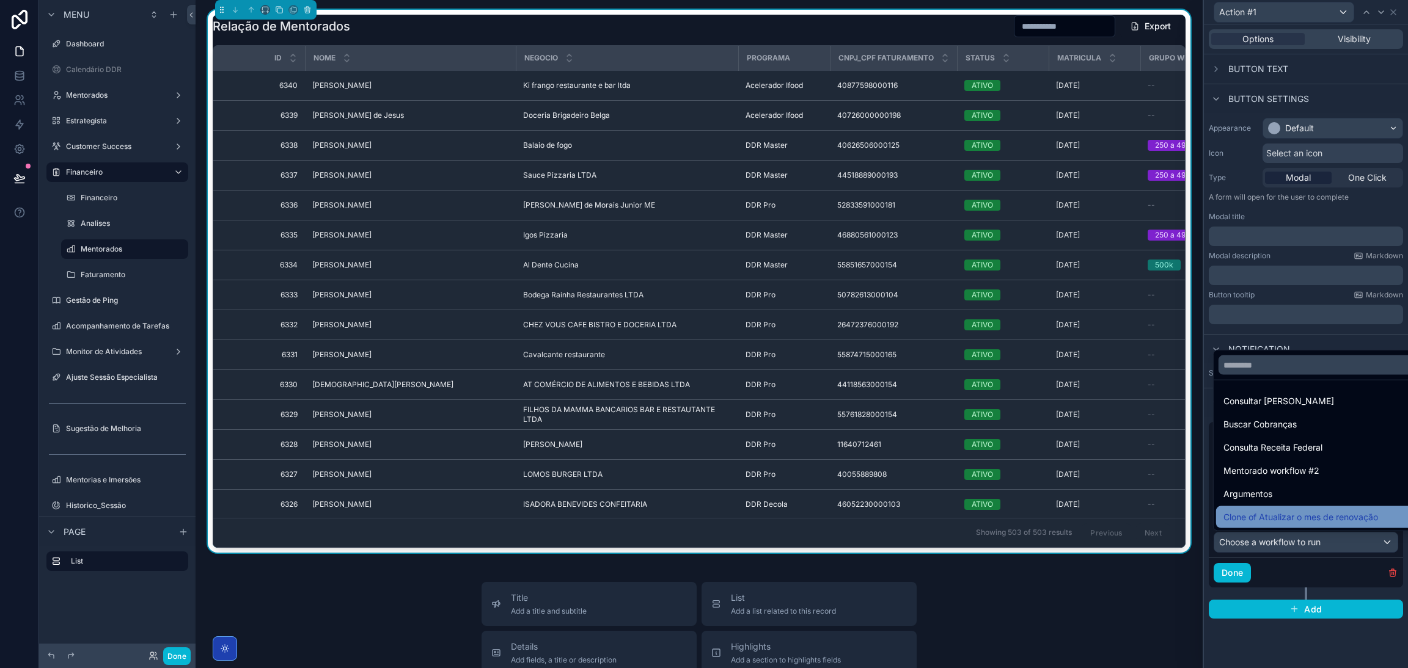
click at [1306, 513] on span "Clone of Atualizar o mes de renovação" at bounding box center [1300, 517] width 155 height 15
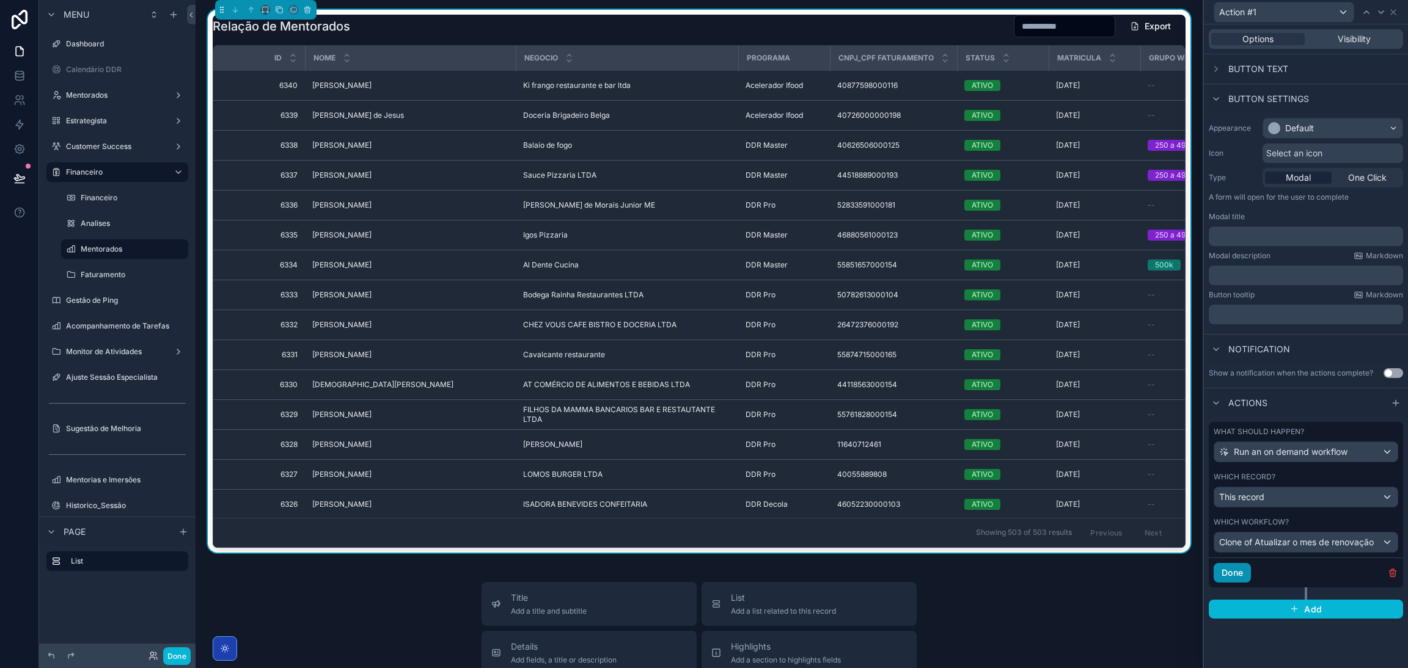
click at [1242, 576] on button "Done" at bounding box center [1232, 573] width 37 height 20
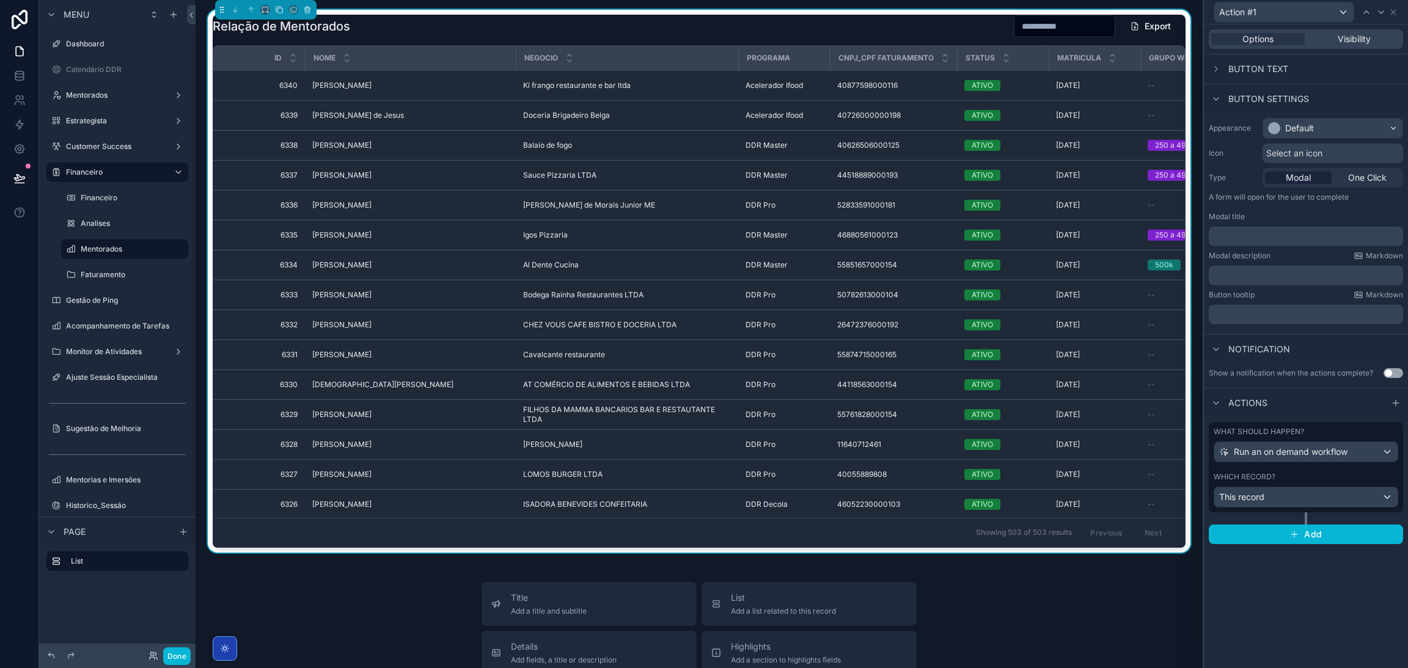
click at [1157, 576] on div "Relação de Mentorados Export Id Nome Negocio Programa CNPJ_CPF Faturamento Stat…" at bounding box center [699, 557] width 1007 height 1115
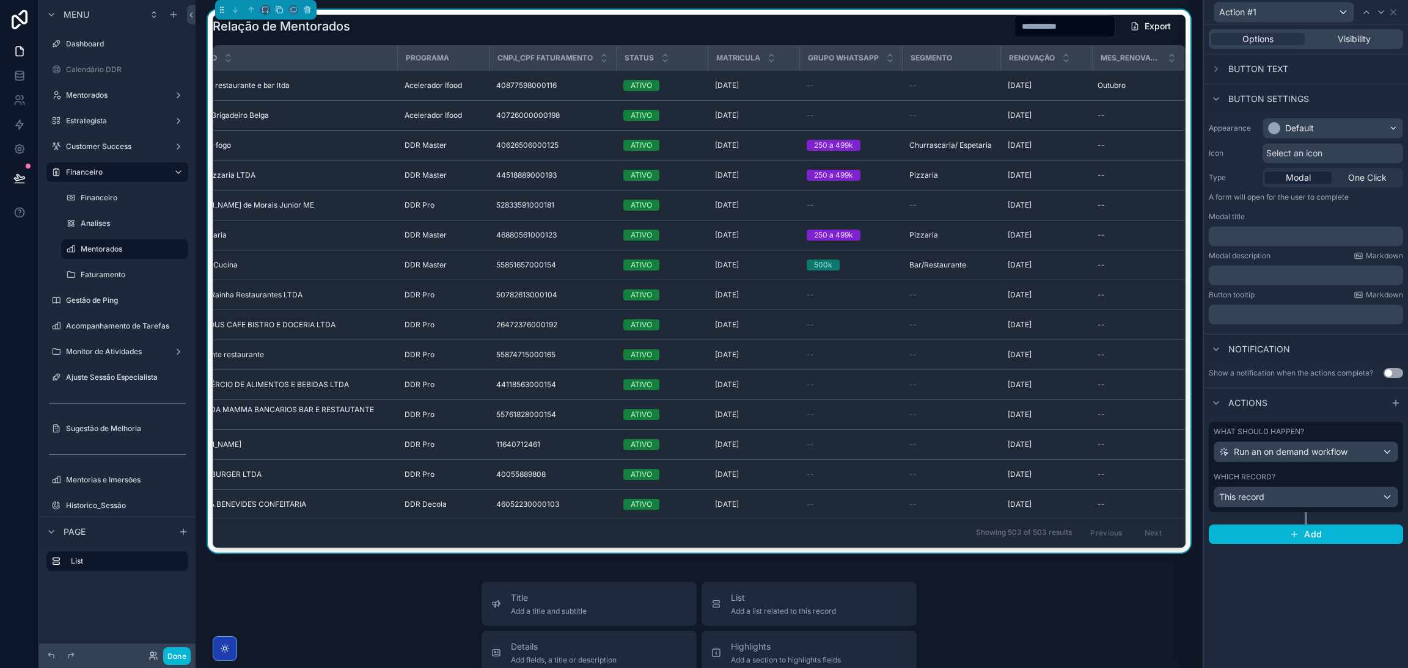
scroll to position [0, 368]
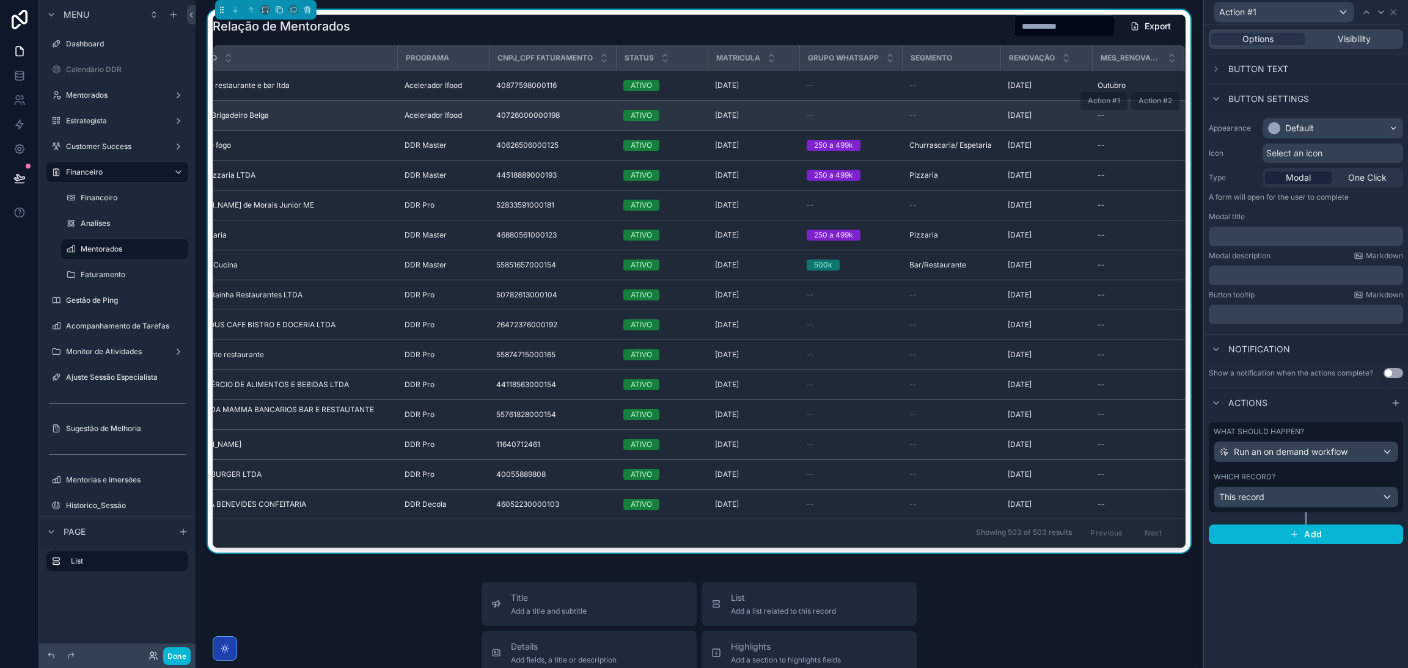
click at [1135, 101] on span "Action #2" at bounding box center [1154, 100] width 49 height 9
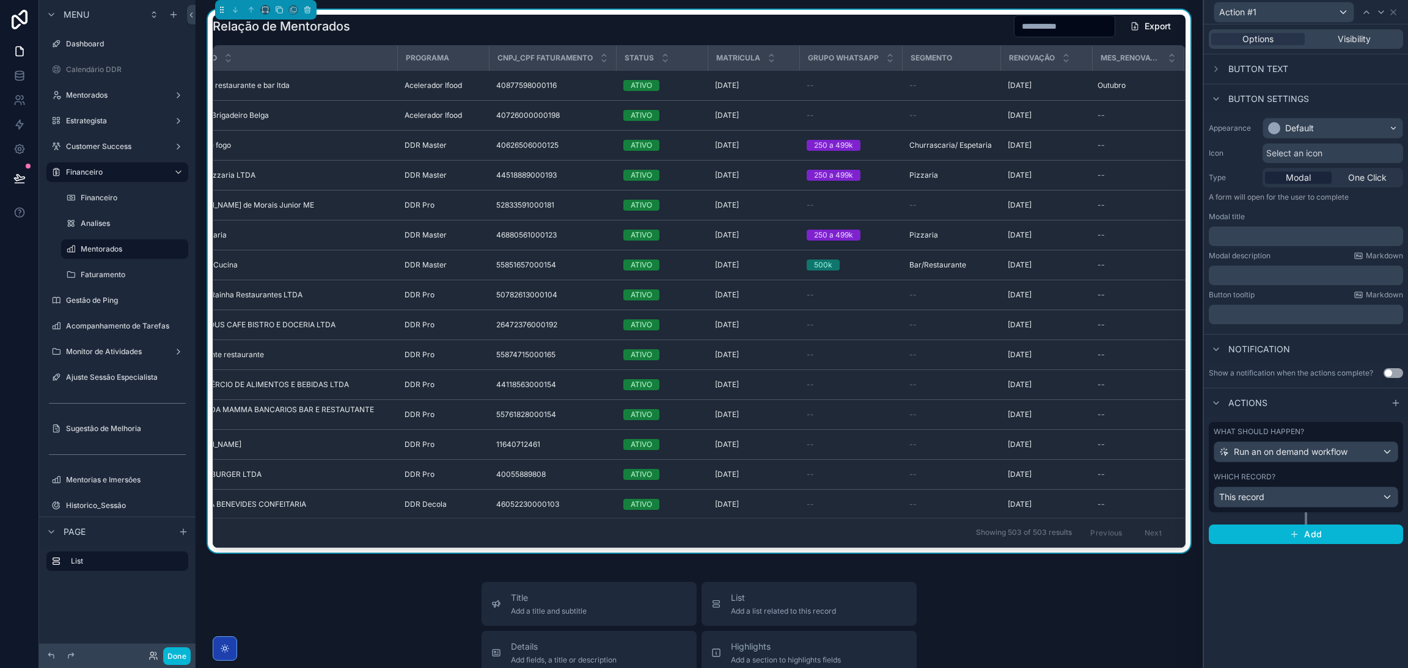
click at [1393, 372] on button "Use setting" at bounding box center [1393, 373] width 20 height 10
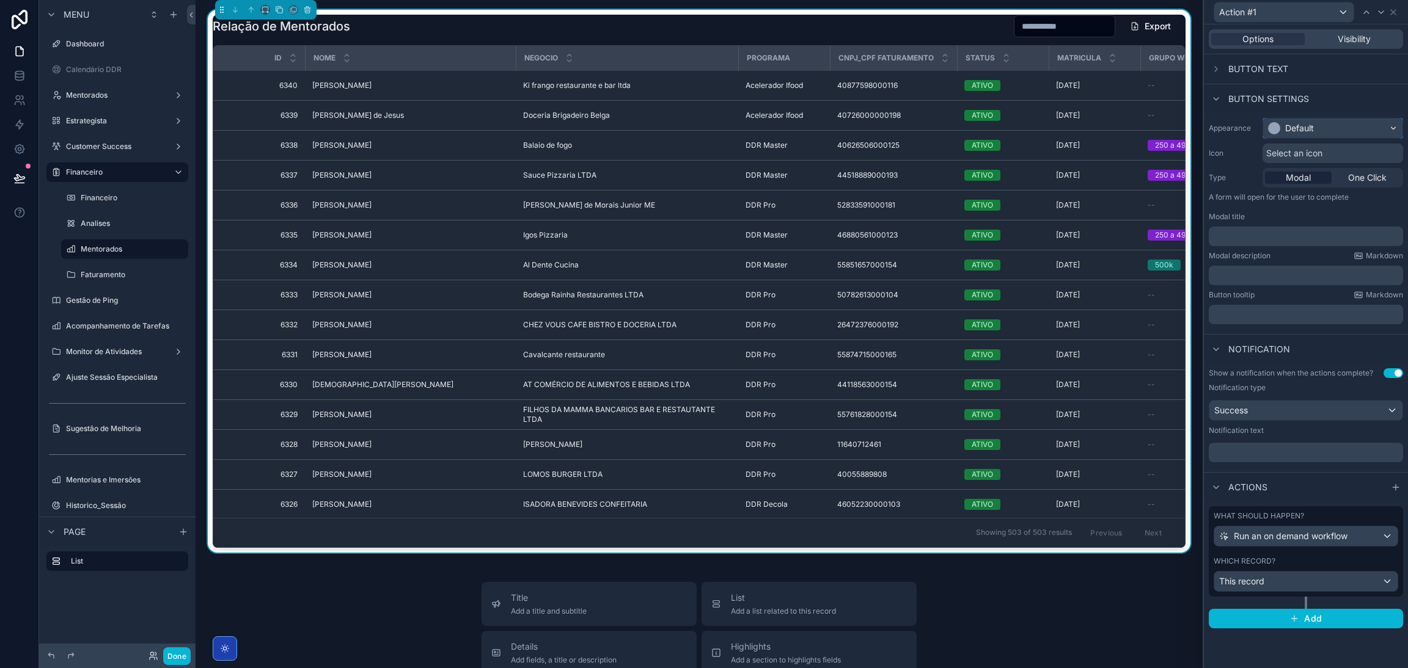
click at [1320, 129] on div "Default" at bounding box center [1332, 129] width 139 height 20
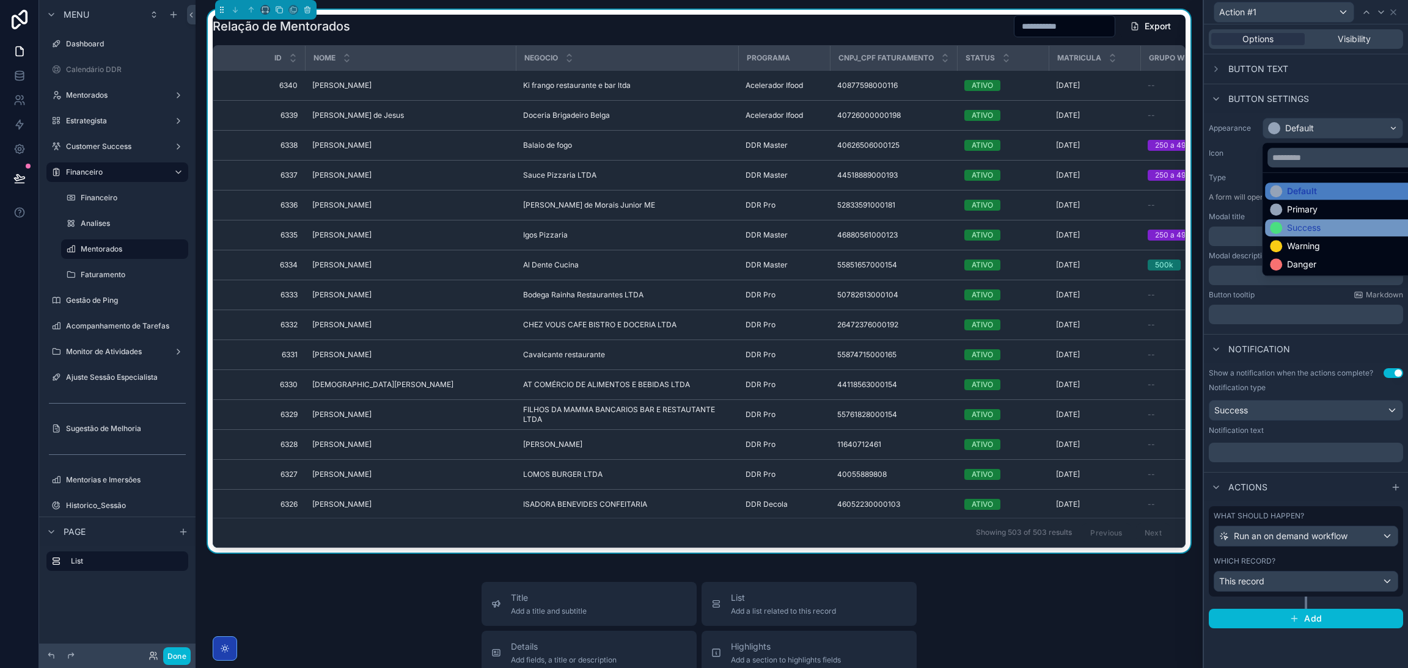
click at [1324, 227] on div "Success" at bounding box center [1346, 228] width 153 height 12
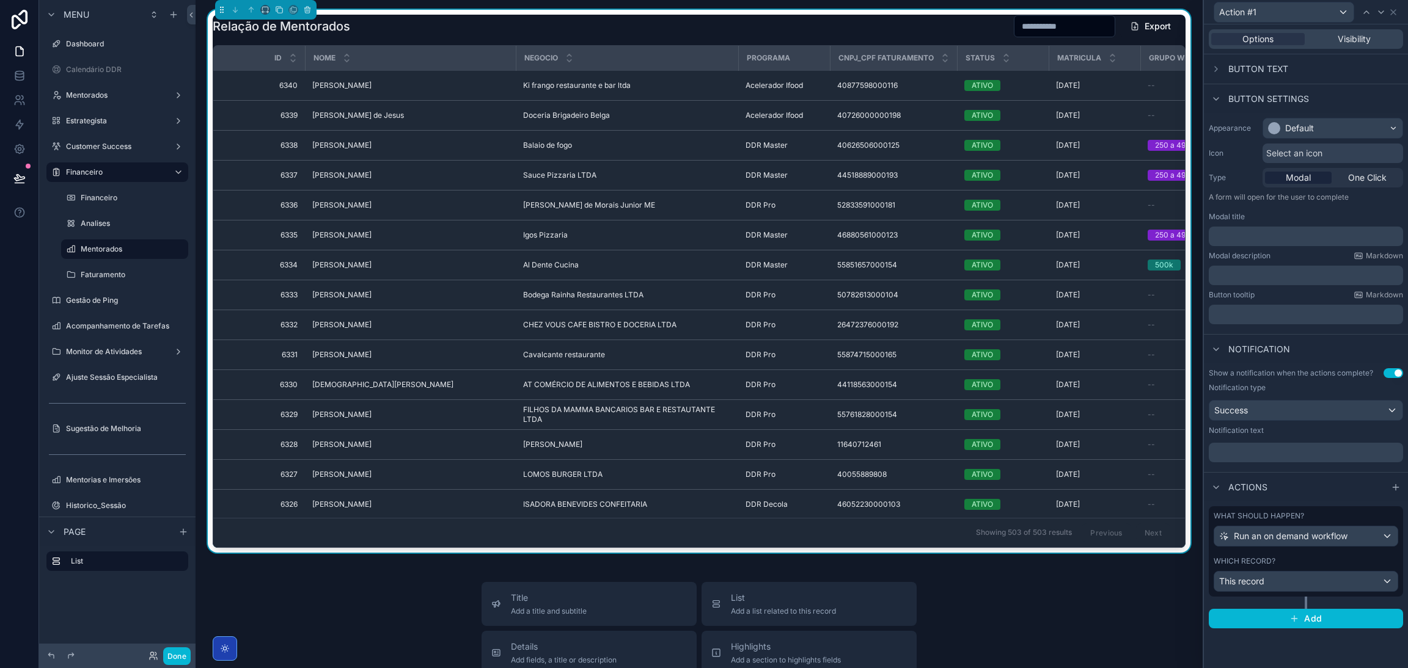
click at [1328, 157] on div "Select an icon" at bounding box center [1332, 154] width 141 height 20
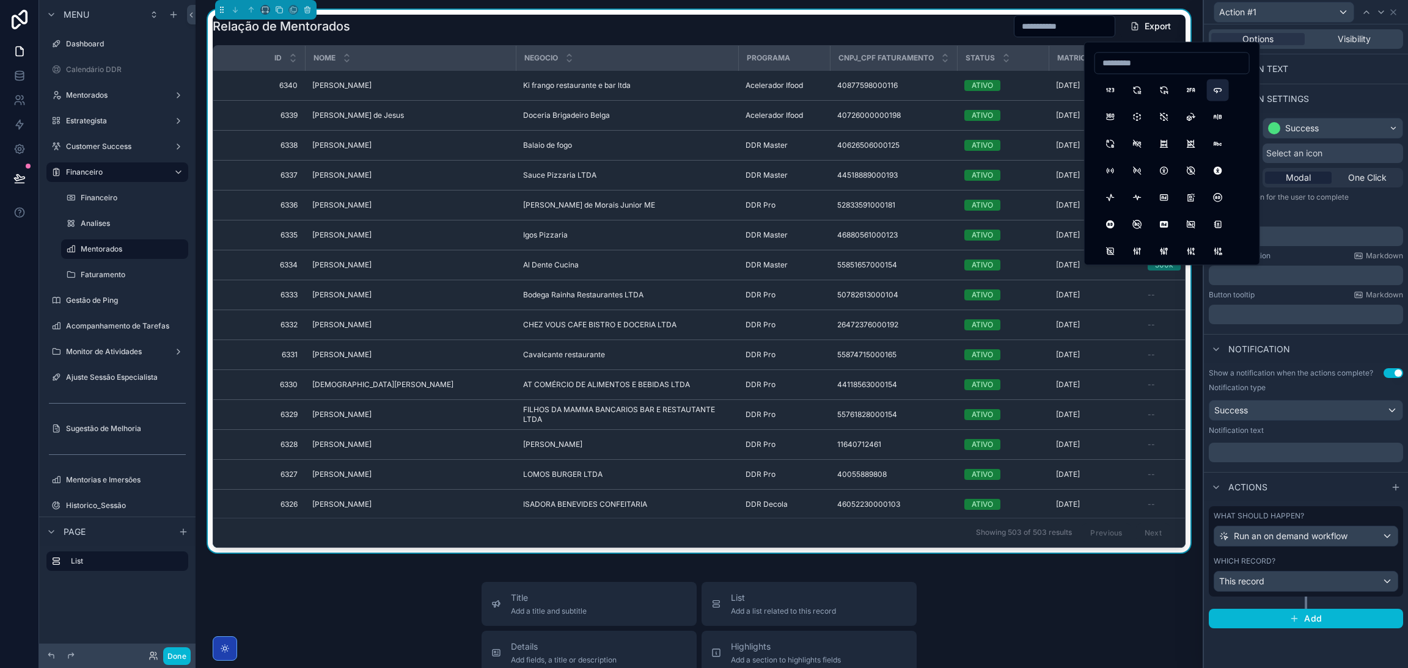
click at [1214, 89] on button "360" at bounding box center [1218, 90] width 22 height 22
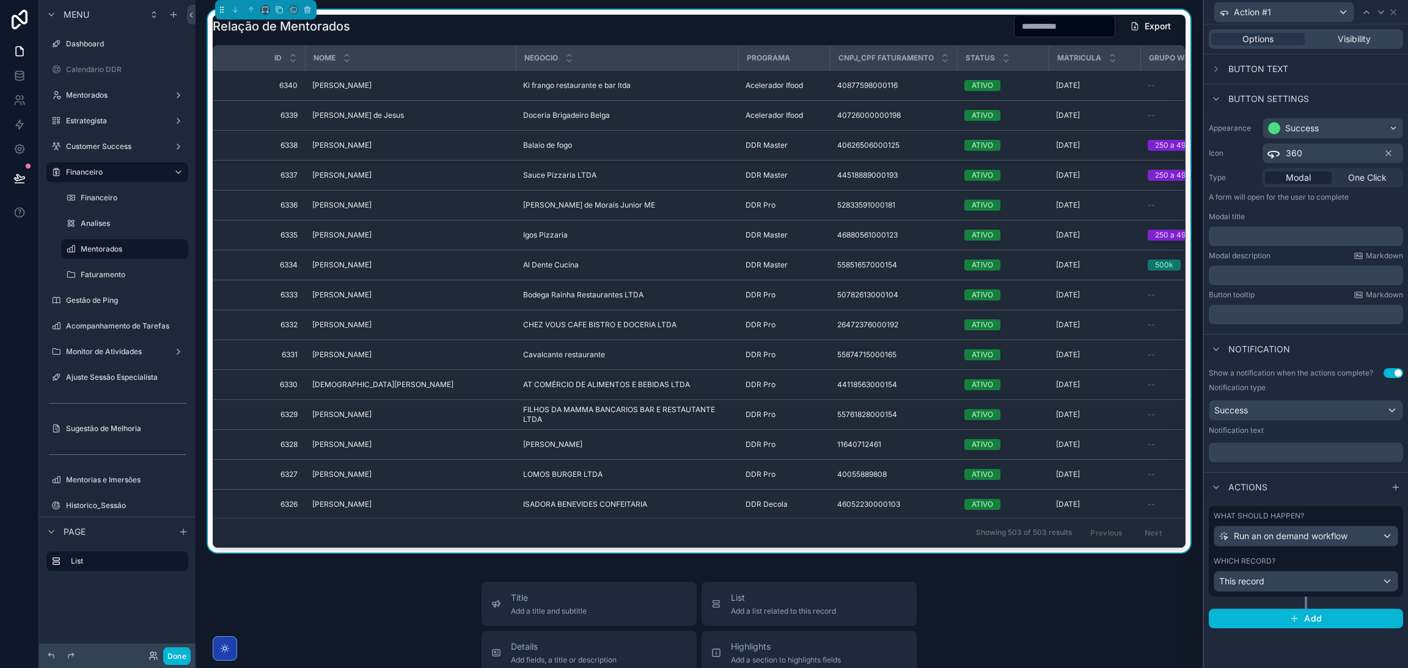
click at [1355, 205] on p "A form will open for the user to complete" at bounding box center [1306, 199] width 194 height 15
click at [1367, 178] on span "One Click" at bounding box center [1367, 178] width 38 height 12
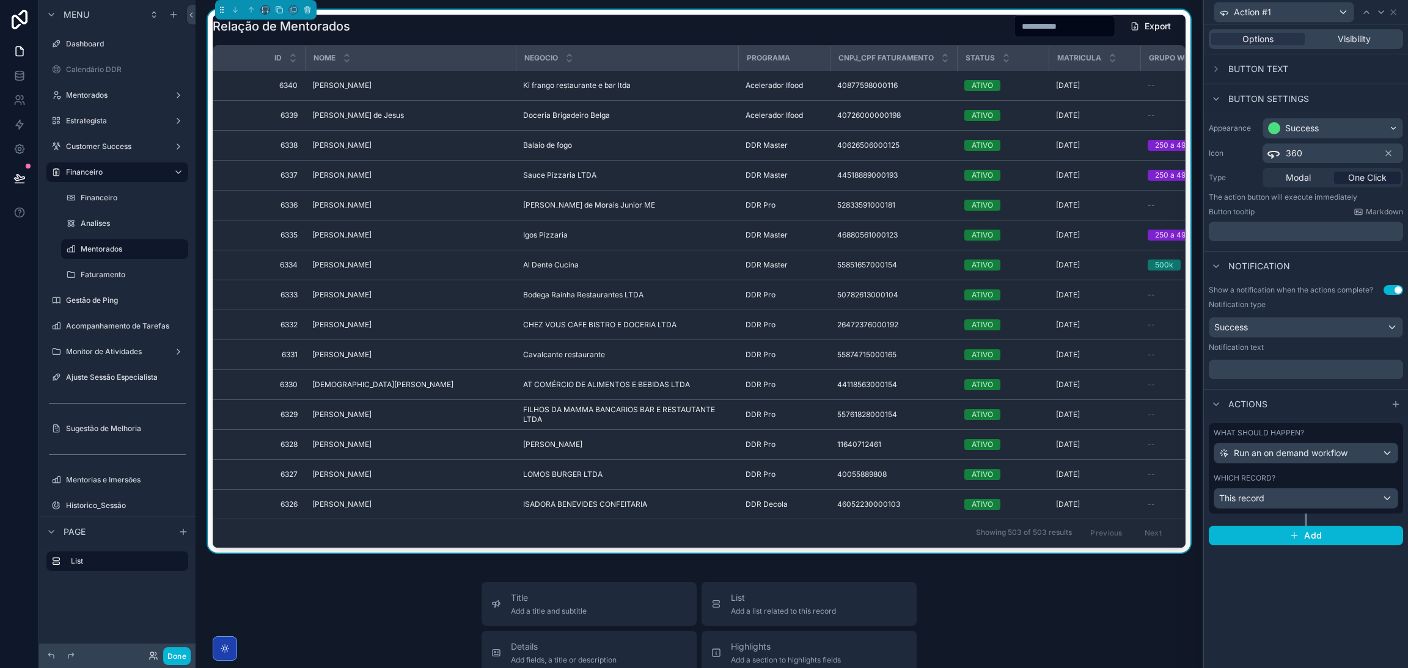
click at [1360, 178] on span "One Click" at bounding box center [1367, 178] width 38 height 12
click at [182, 656] on button "Done" at bounding box center [176, 657] width 27 height 18
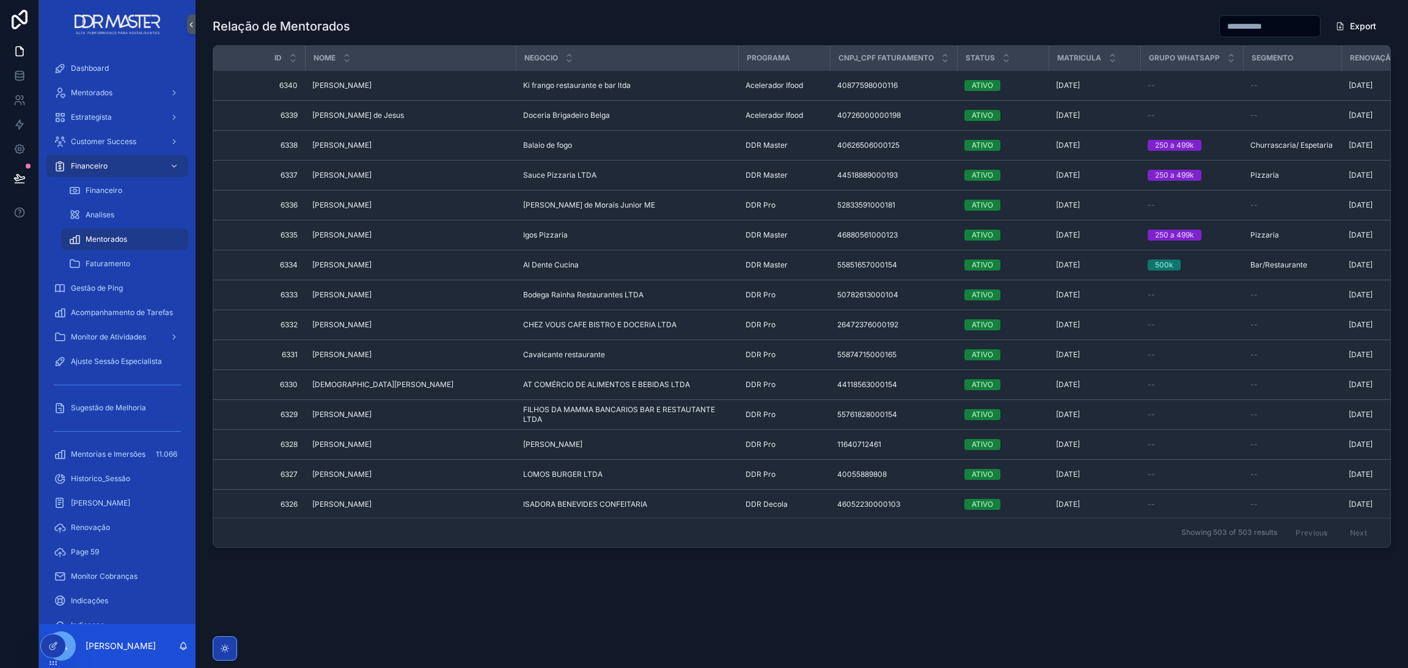
scroll to position [0, 153]
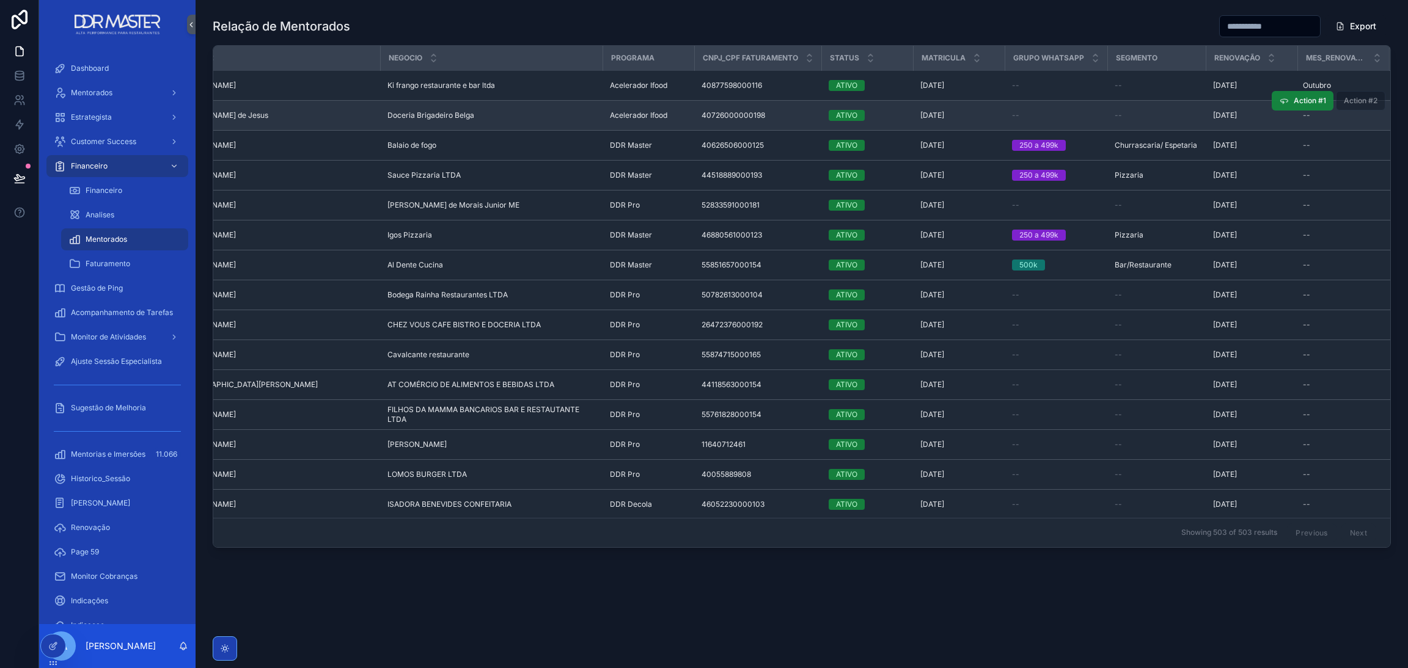
click at [1298, 103] on span "Action #1" at bounding box center [1310, 101] width 32 height 10
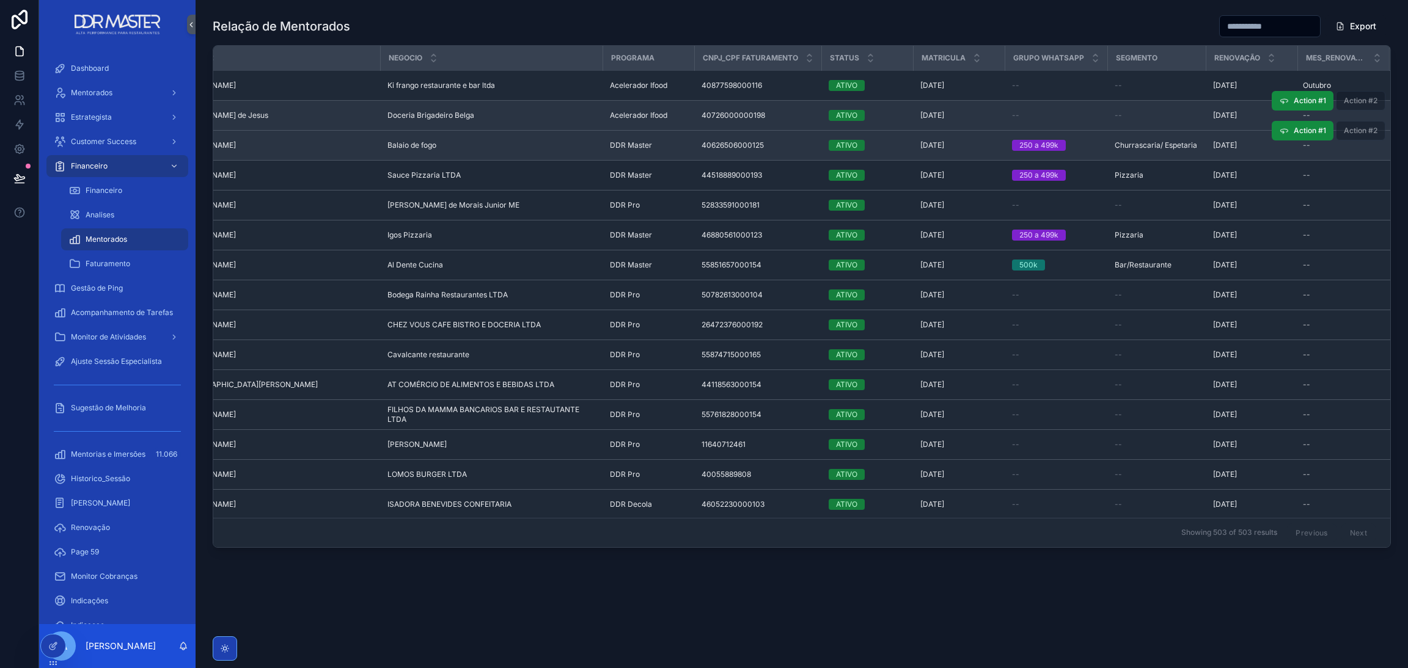
click at [1336, 129] on span "Action #2" at bounding box center [1360, 130] width 49 height 9
click at [1314, 132] on span "Action #1" at bounding box center [1310, 131] width 32 height 10
click at [1284, 107] on button "Action #1" at bounding box center [1303, 101] width 62 height 20
click at [1292, 107] on button "Action #1" at bounding box center [1303, 101] width 62 height 20
click at [17, 82] on link at bounding box center [19, 76] width 38 height 24
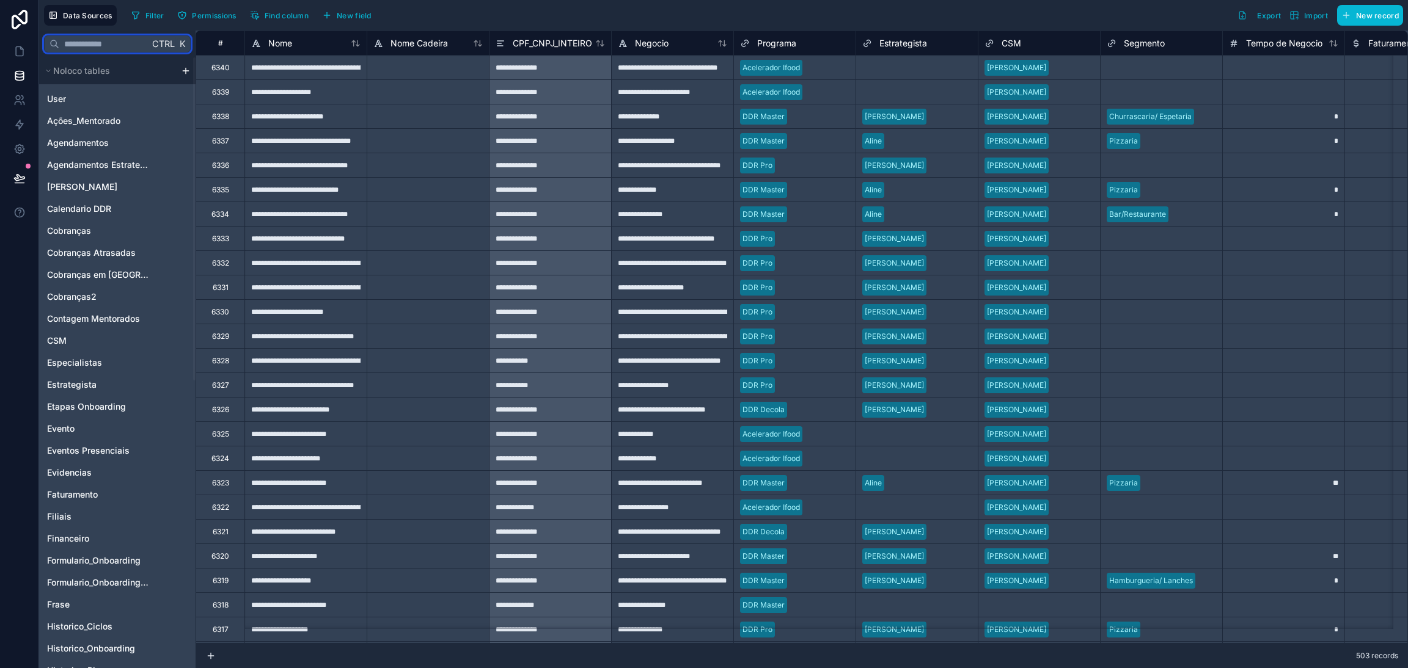
click at [93, 44] on input "text" at bounding box center [104, 44] width 90 height 22
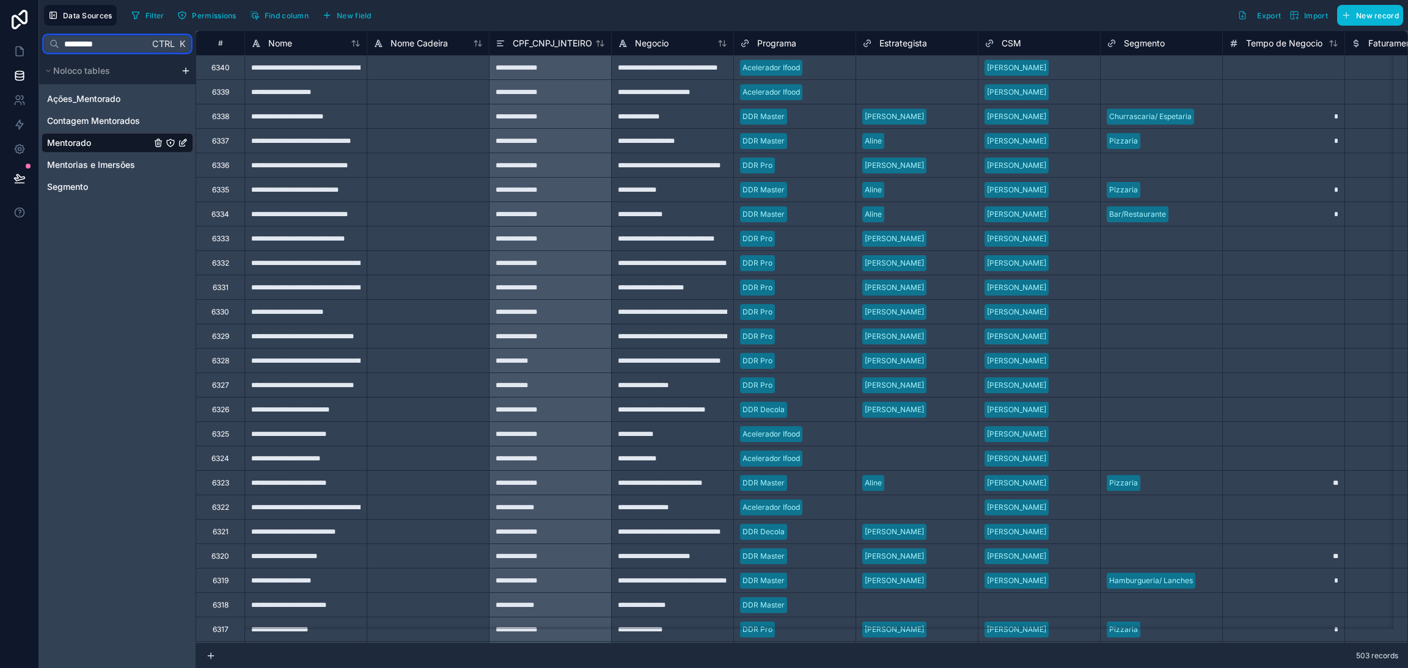
type input "*********"
click at [105, 142] on link "Mentorado" at bounding box center [99, 143] width 104 height 12
click at [271, 15] on span "Find column" at bounding box center [287, 15] width 44 height 9
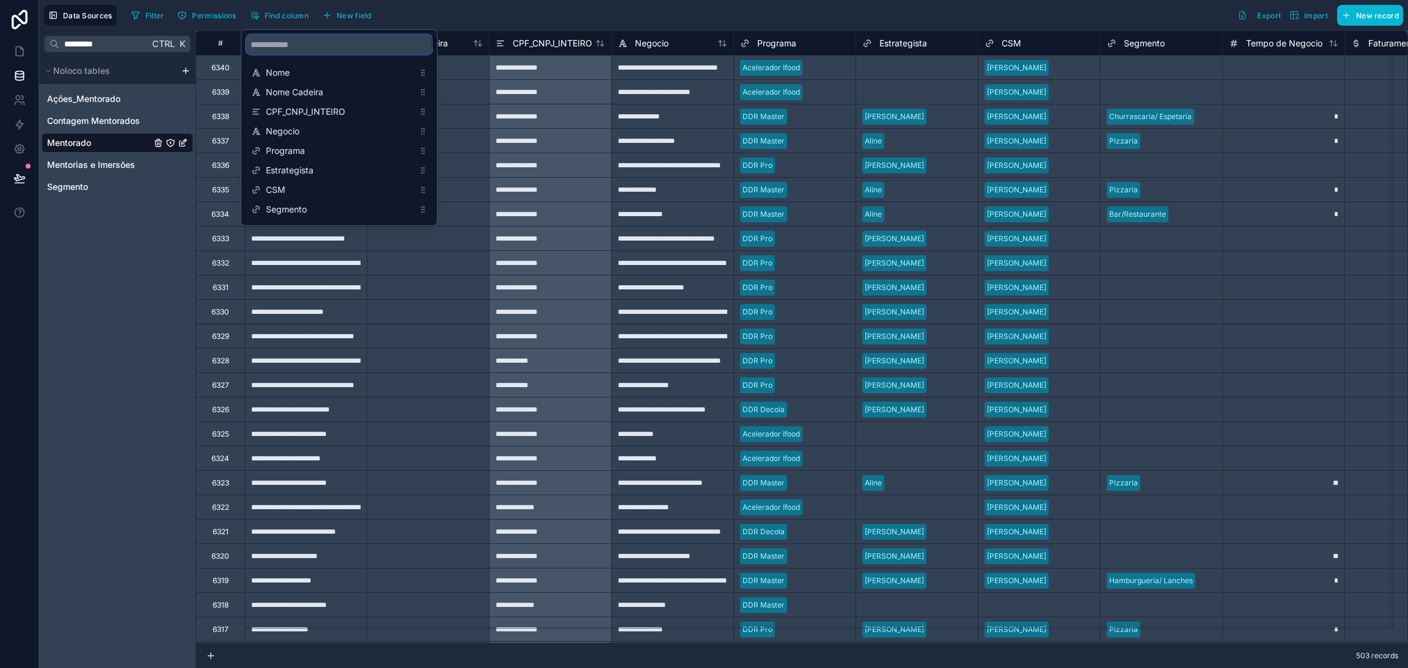
click at [299, 49] on input "scrollable content" at bounding box center [339, 45] width 186 height 20
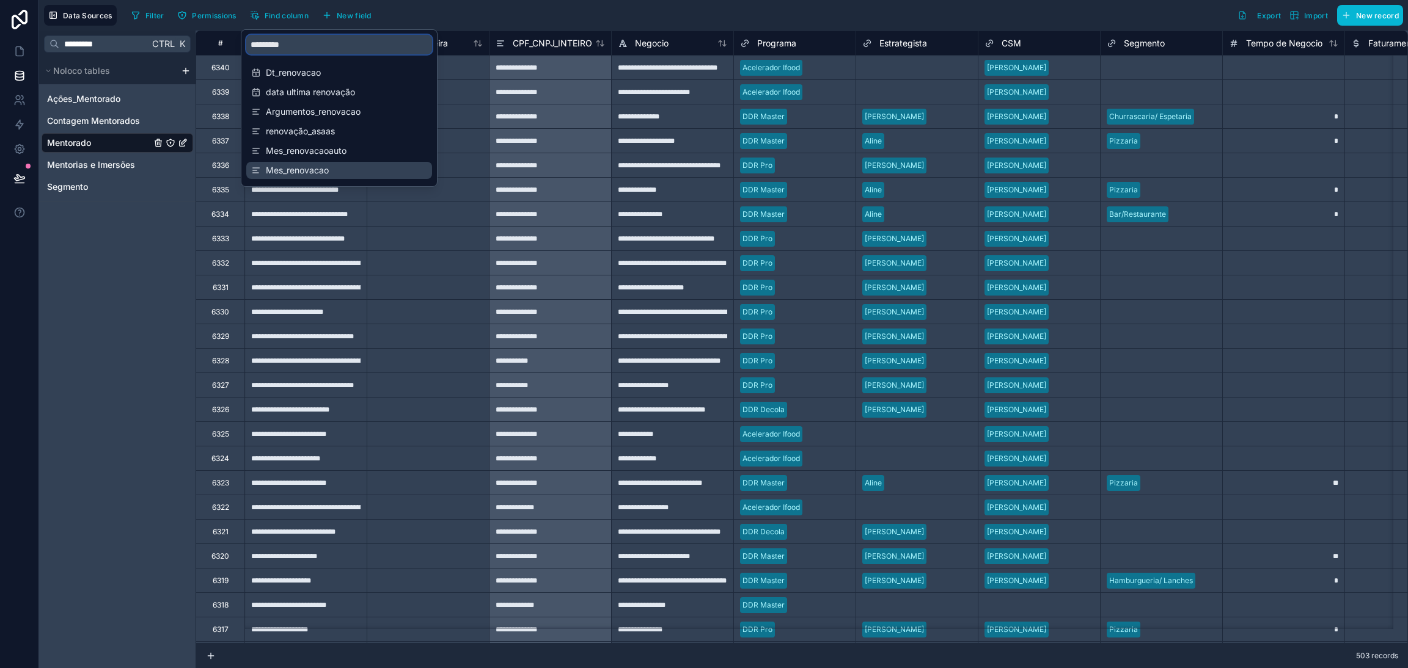
type input "*********"
click at [323, 162] on div "Mes_renovacao" at bounding box center [339, 170] width 186 height 17
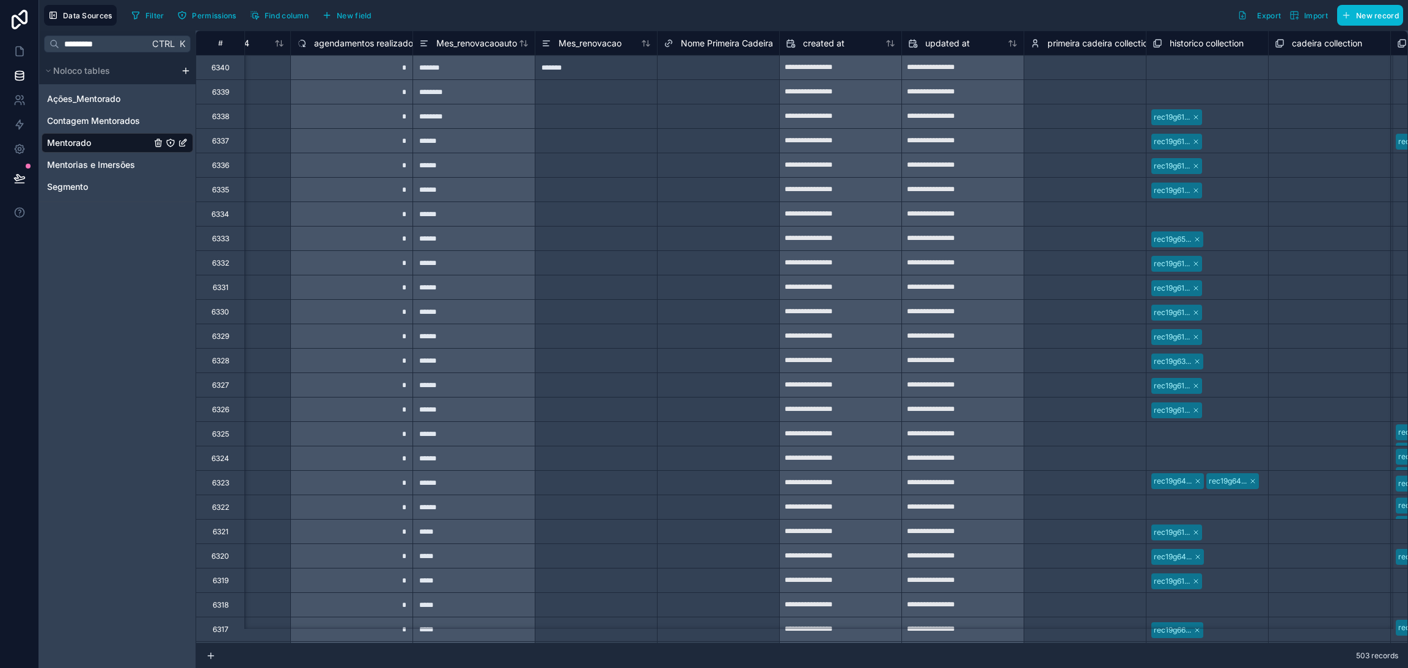
scroll to position [0, 13949]
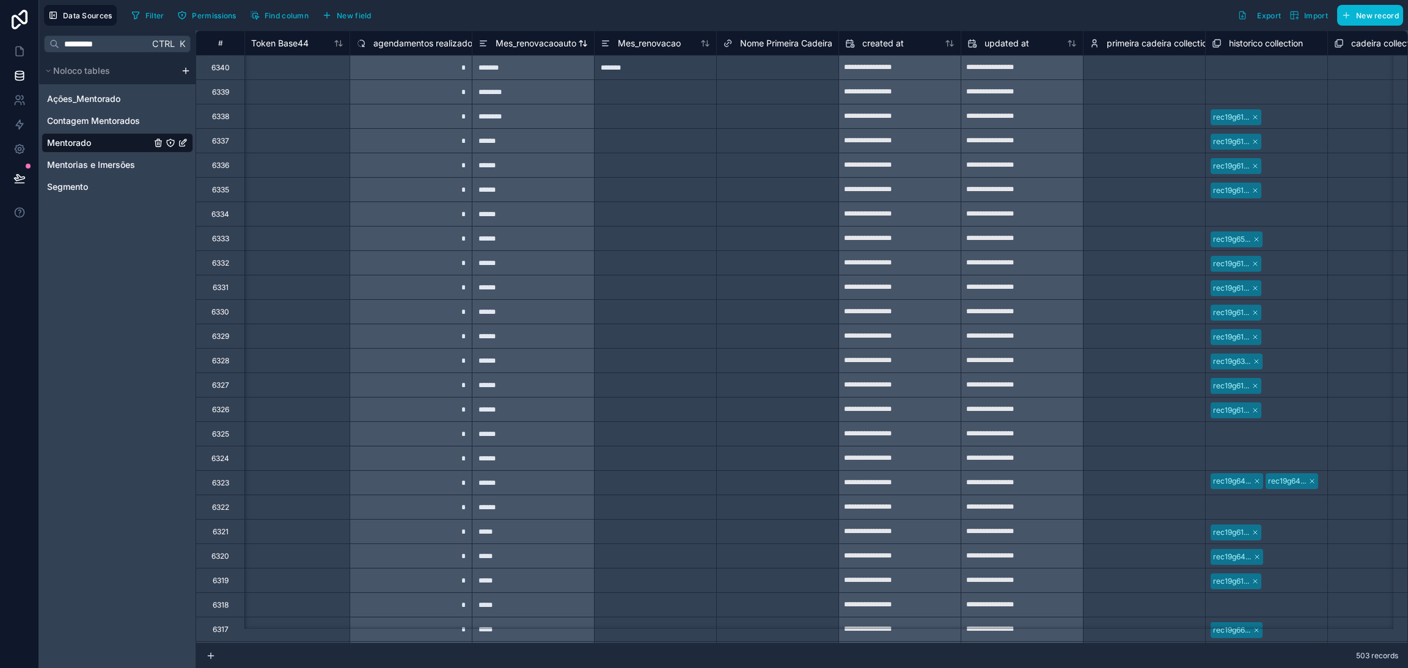
click at [543, 43] on span "Mes_renovacaoauto" at bounding box center [536, 43] width 81 height 12
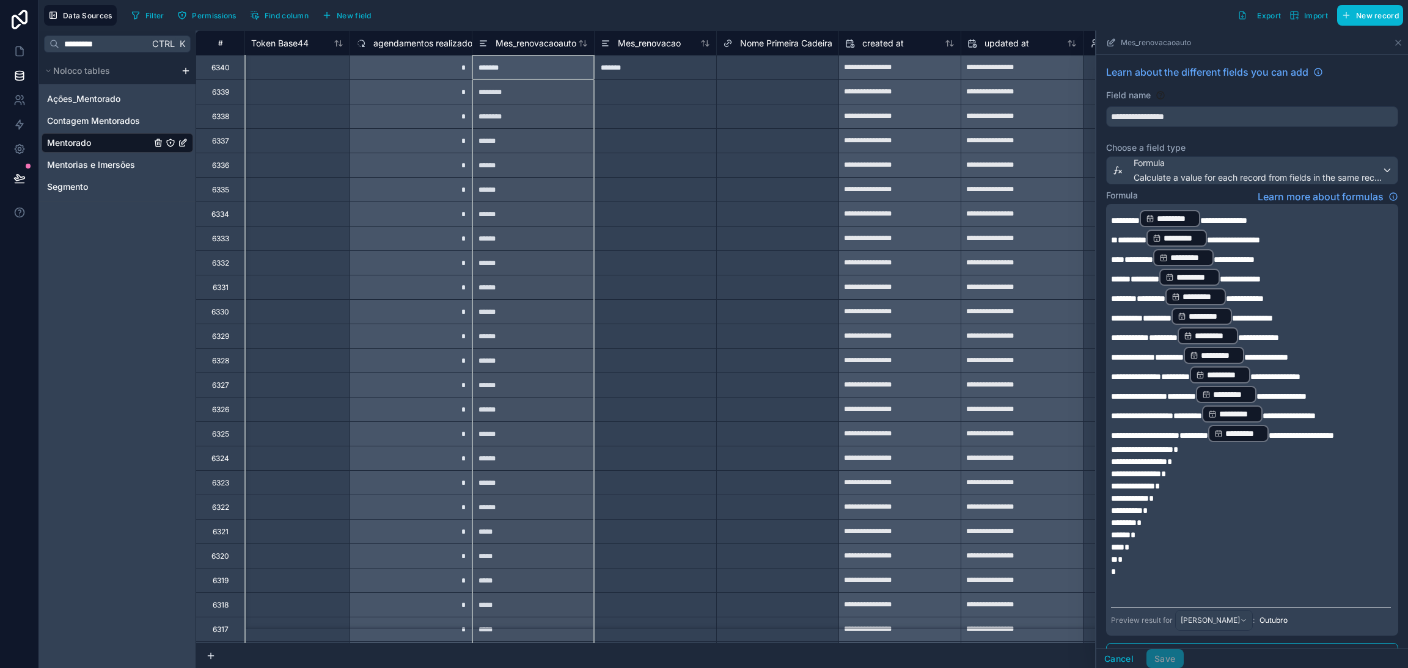
click at [1329, 355] on p "**********" at bounding box center [1251, 356] width 280 height 20
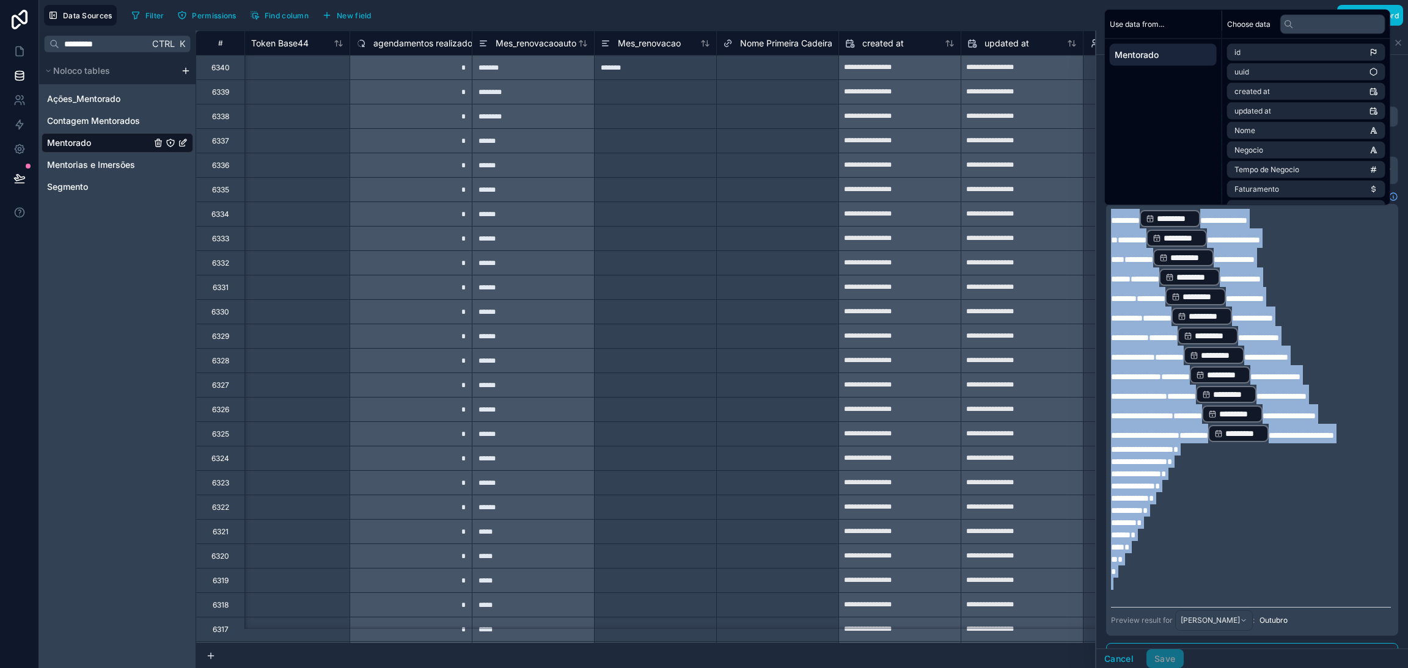
copy div "**********"
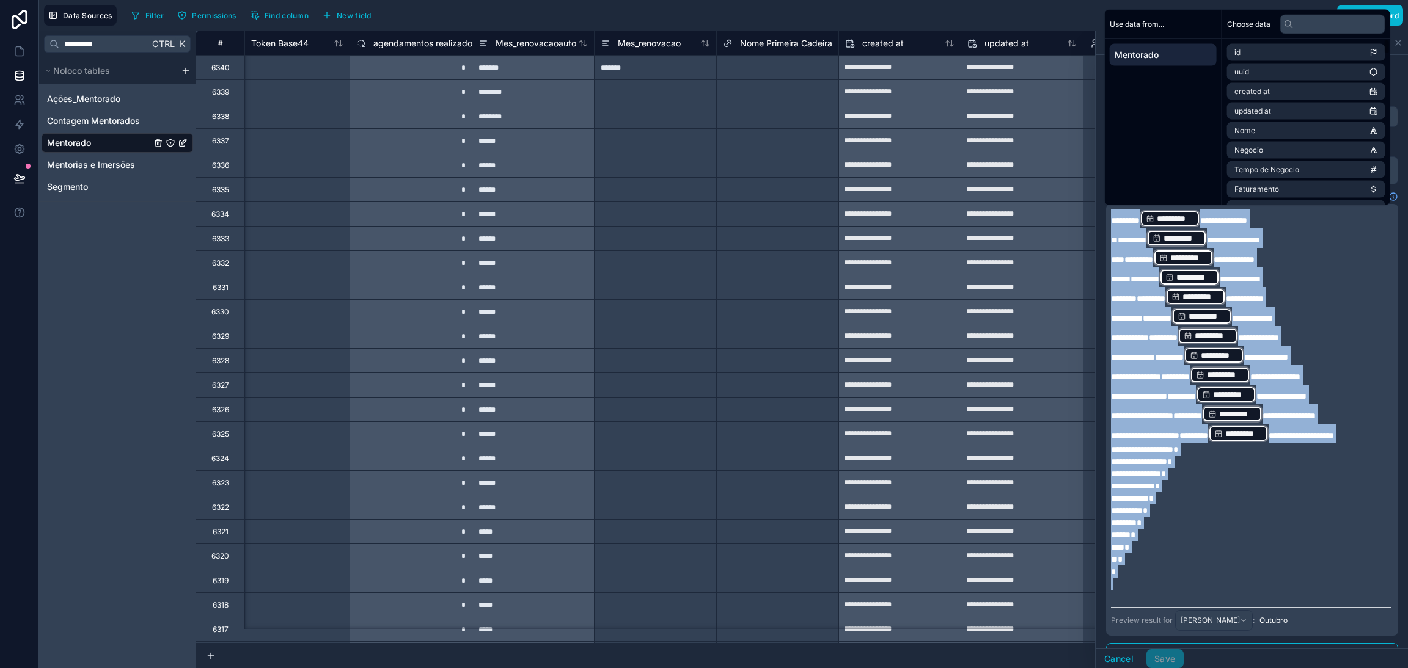
click at [641, 51] on div "Mes_renovacao" at bounding box center [655, 43] width 122 height 24
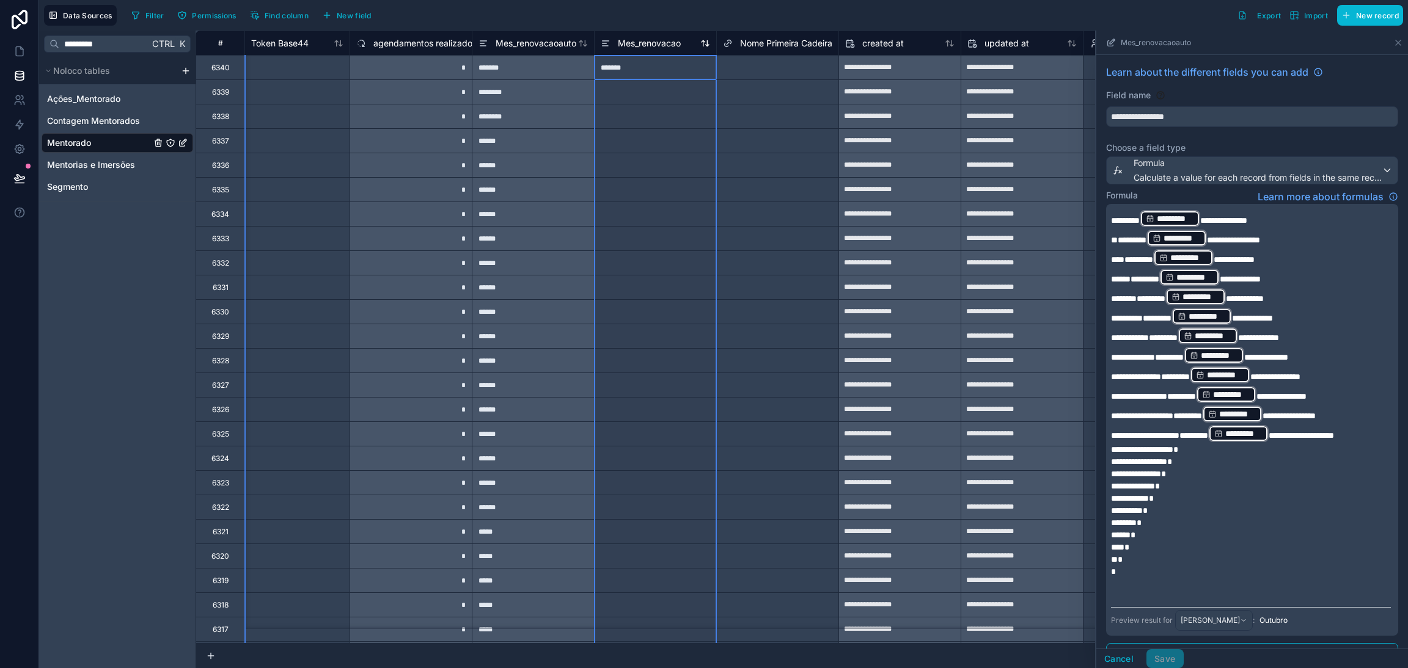
click at [640, 40] on span "Mes_renovacao" at bounding box center [649, 43] width 63 height 12
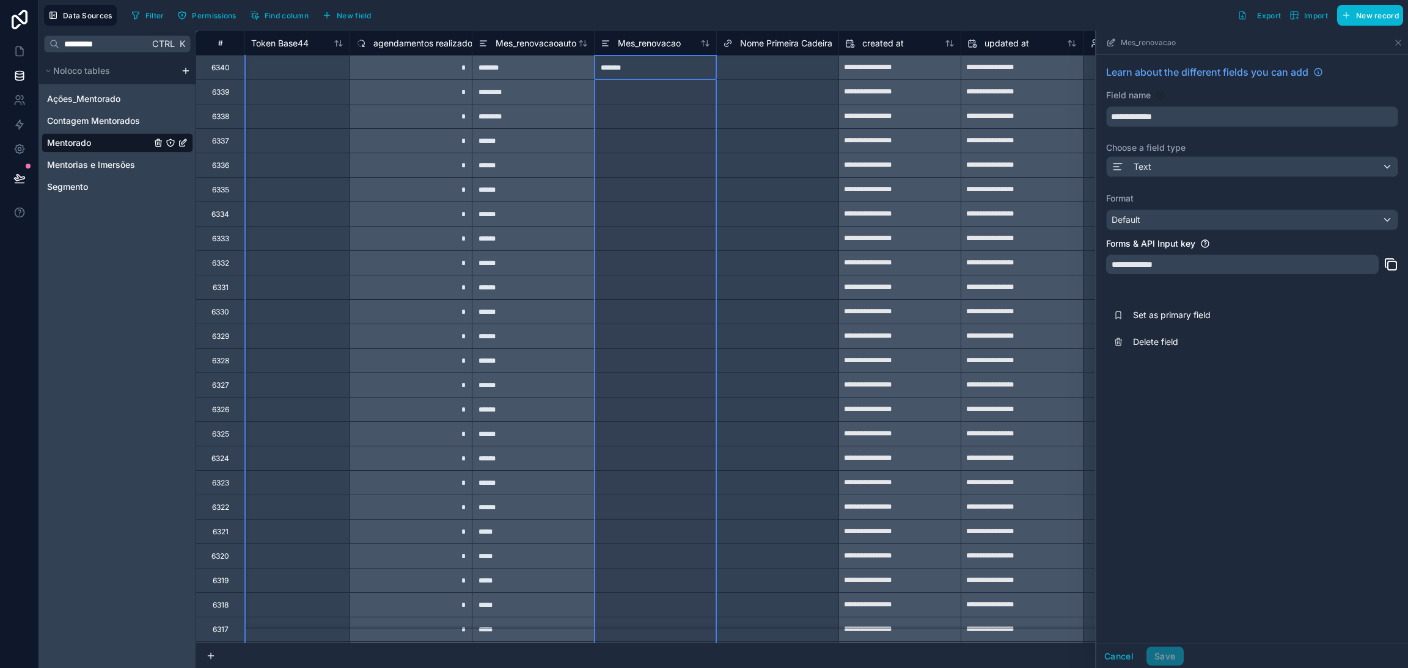
click at [1179, 188] on div "**********" at bounding box center [1252, 210] width 312 height 310
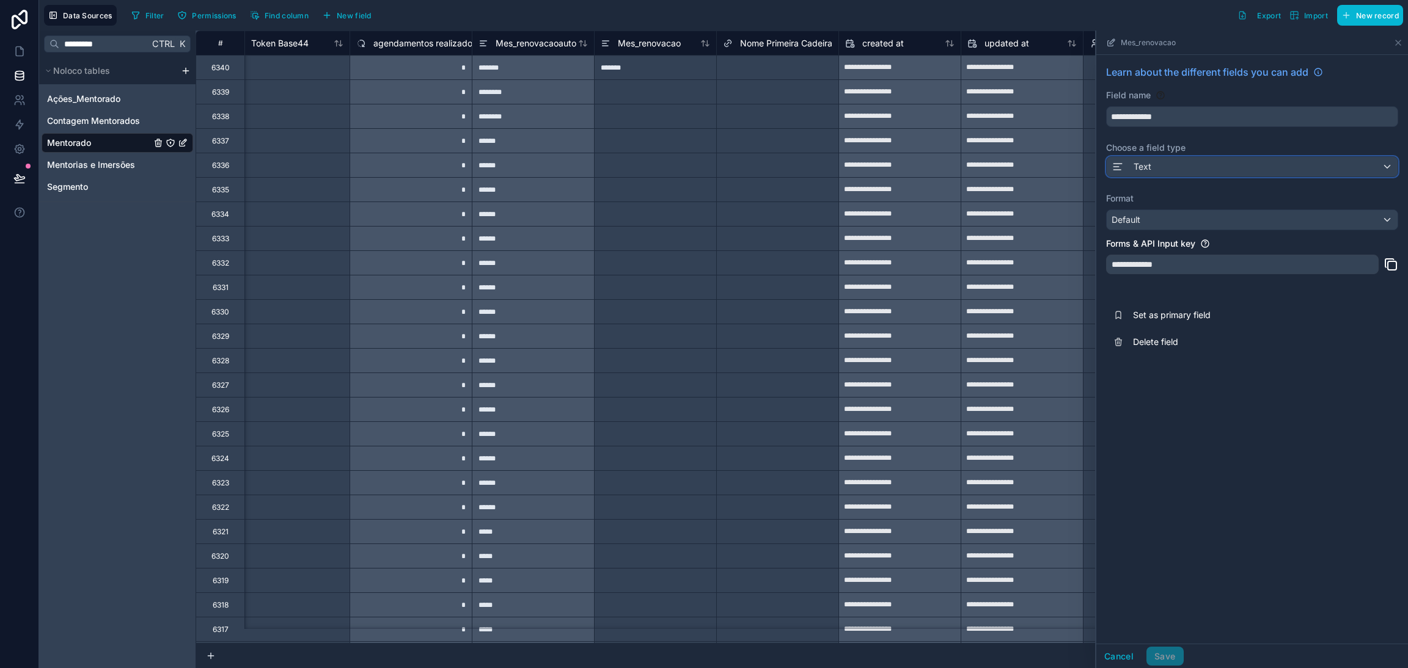
click at [1186, 167] on div "Text" at bounding box center [1252, 167] width 291 height 20
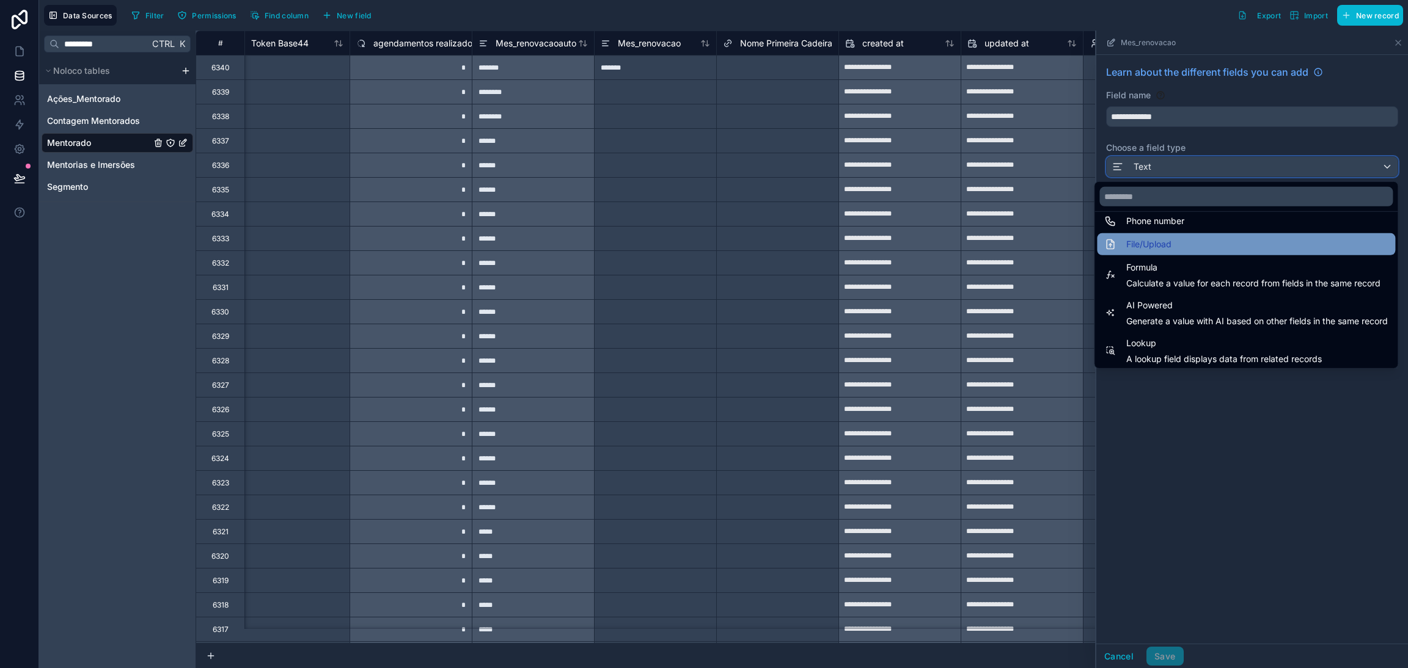
scroll to position [262, 0]
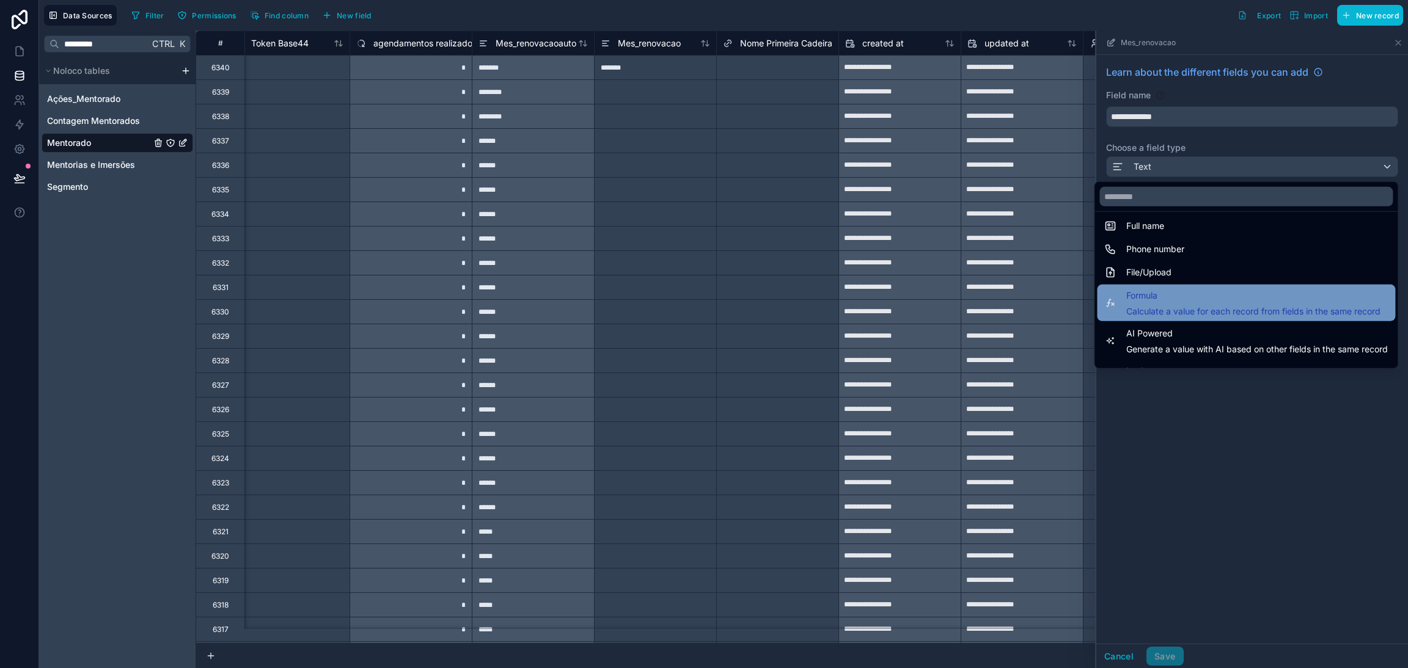
click at [1187, 301] on span "Formula" at bounding box center [1253, 295] width 254 height 15
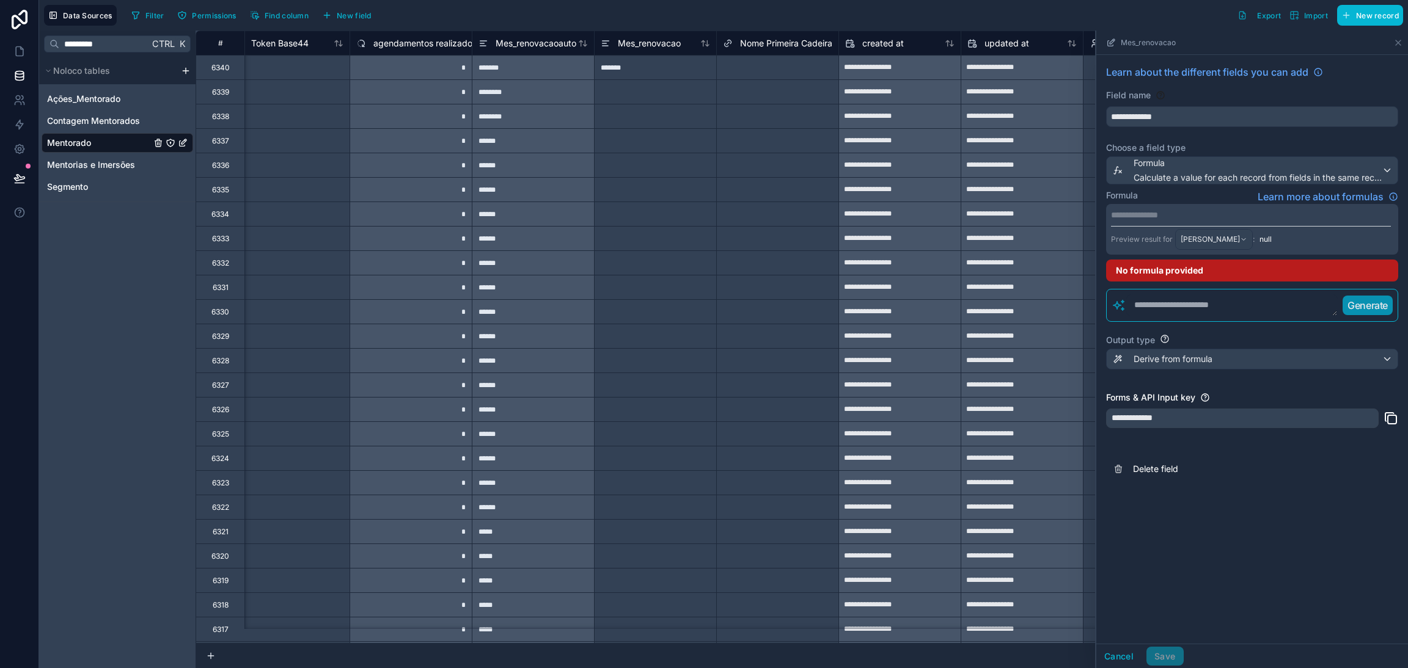
click at [1215, 218] on p "**********" at bounding box center [1251, 215] width 280 height 12
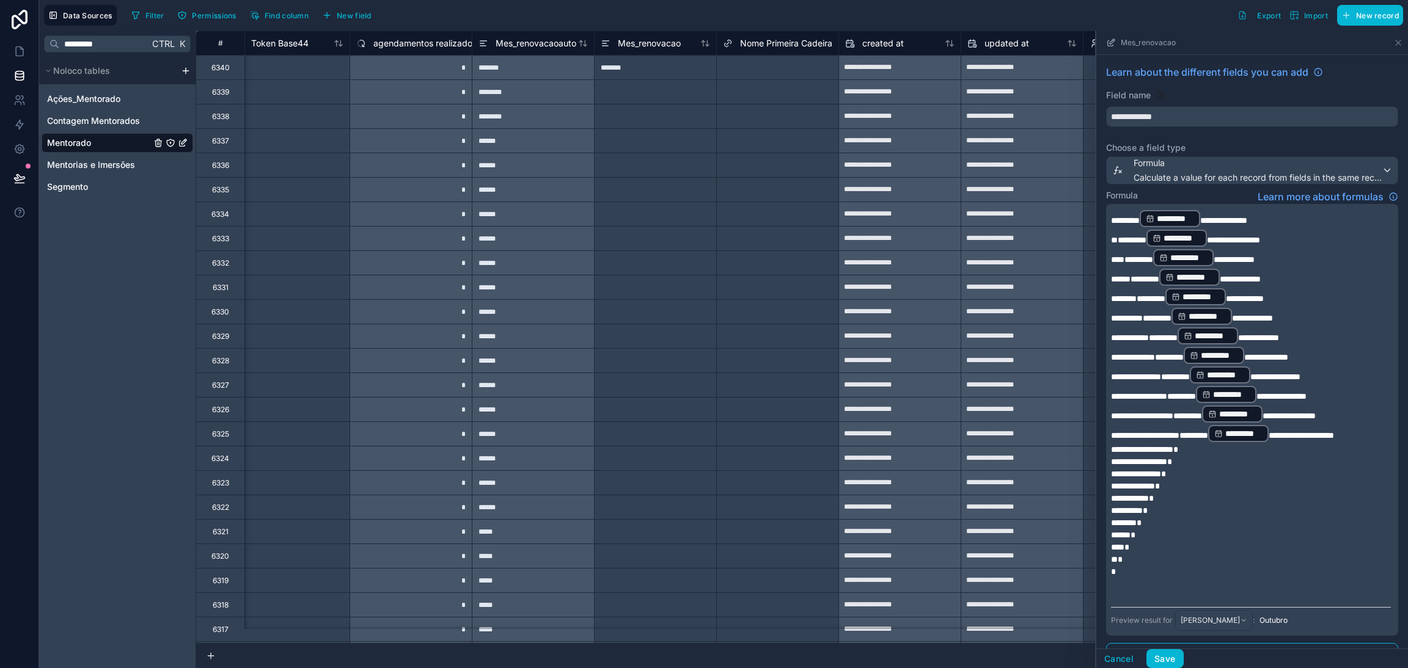
click at [1256, 428] on span "*********" at bounding box center [1243, 434] width 37 height 12
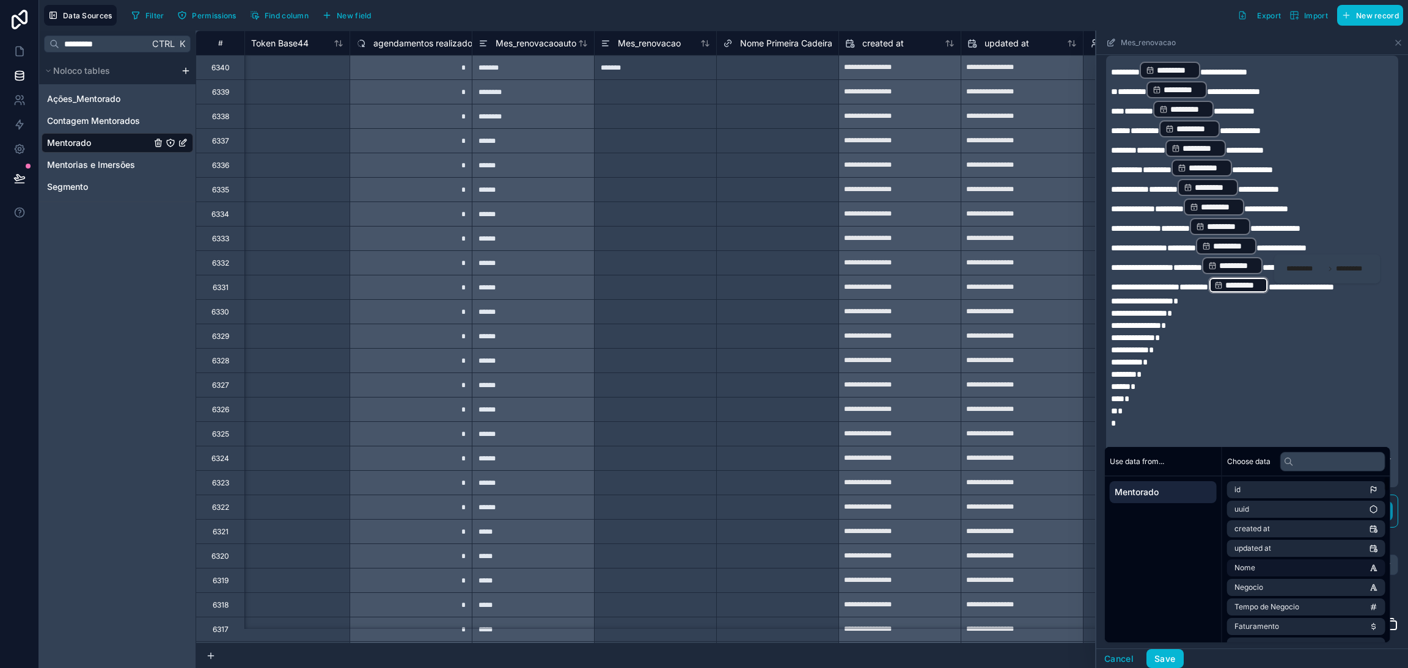
scroll to position [188, 0]
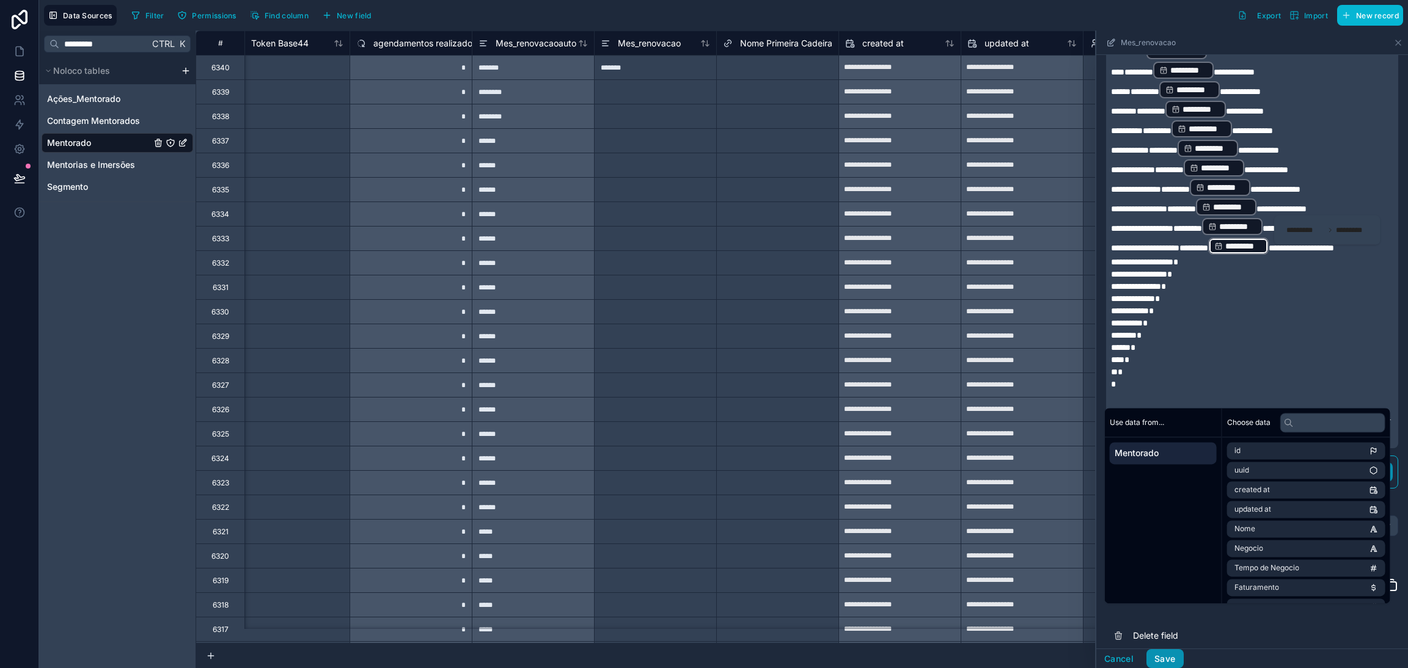
click at [1168, 653] on button "Save" at bounding box center [1164, 660] width 37 height 20
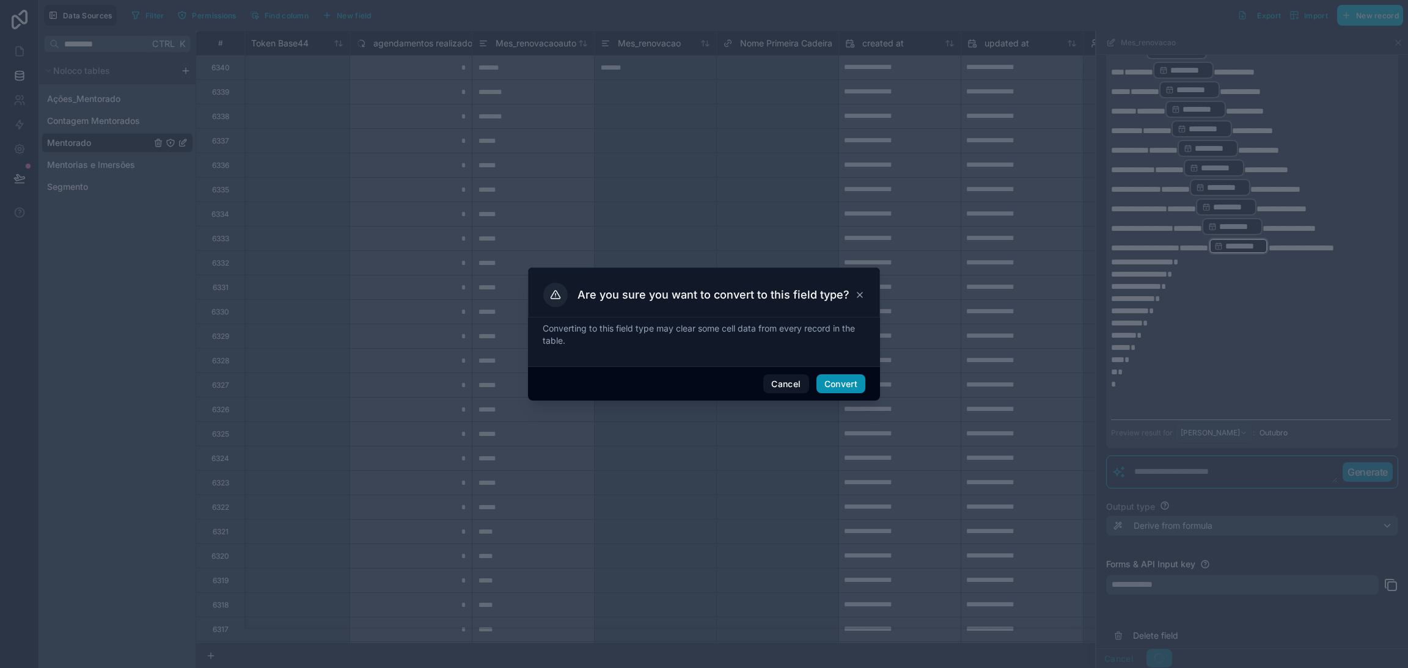
click at [846, 386] on button "Convert" at bounding box center [840, 385] width 49 height 20
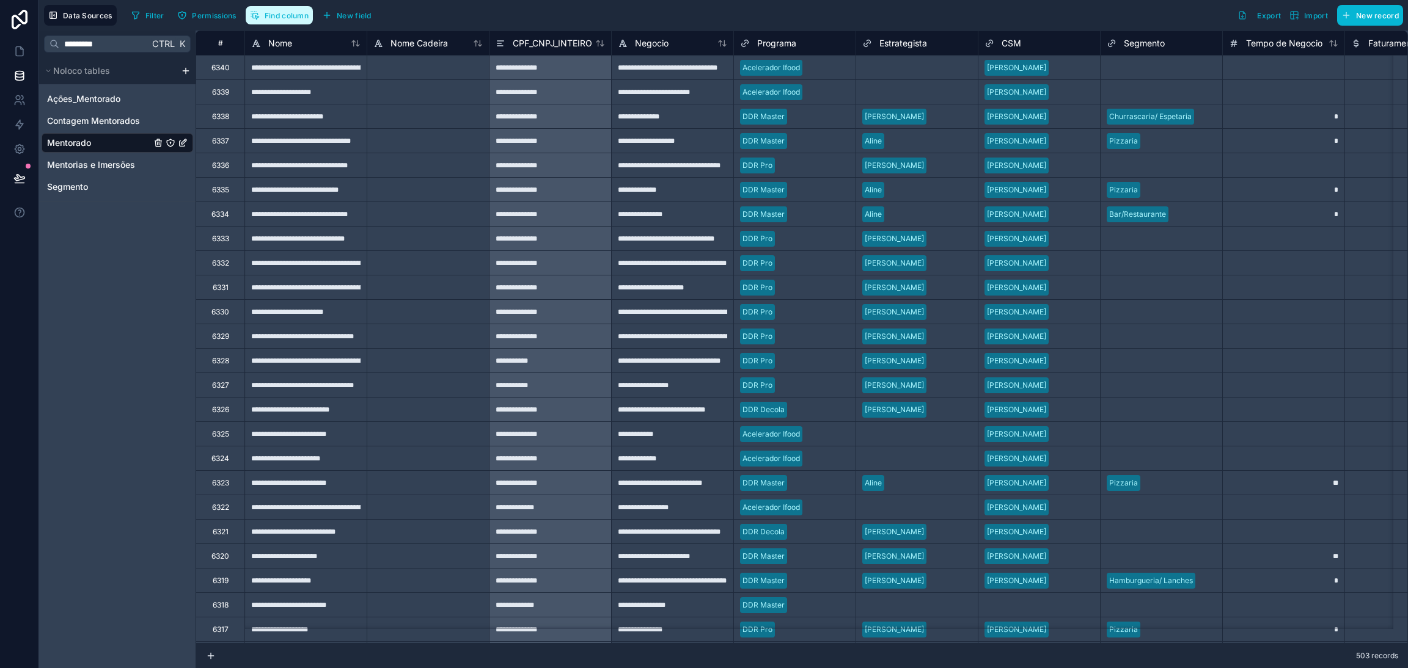
click at [287, 19] on span "Find column" at bounding box center [287, 15] width 44 height 9
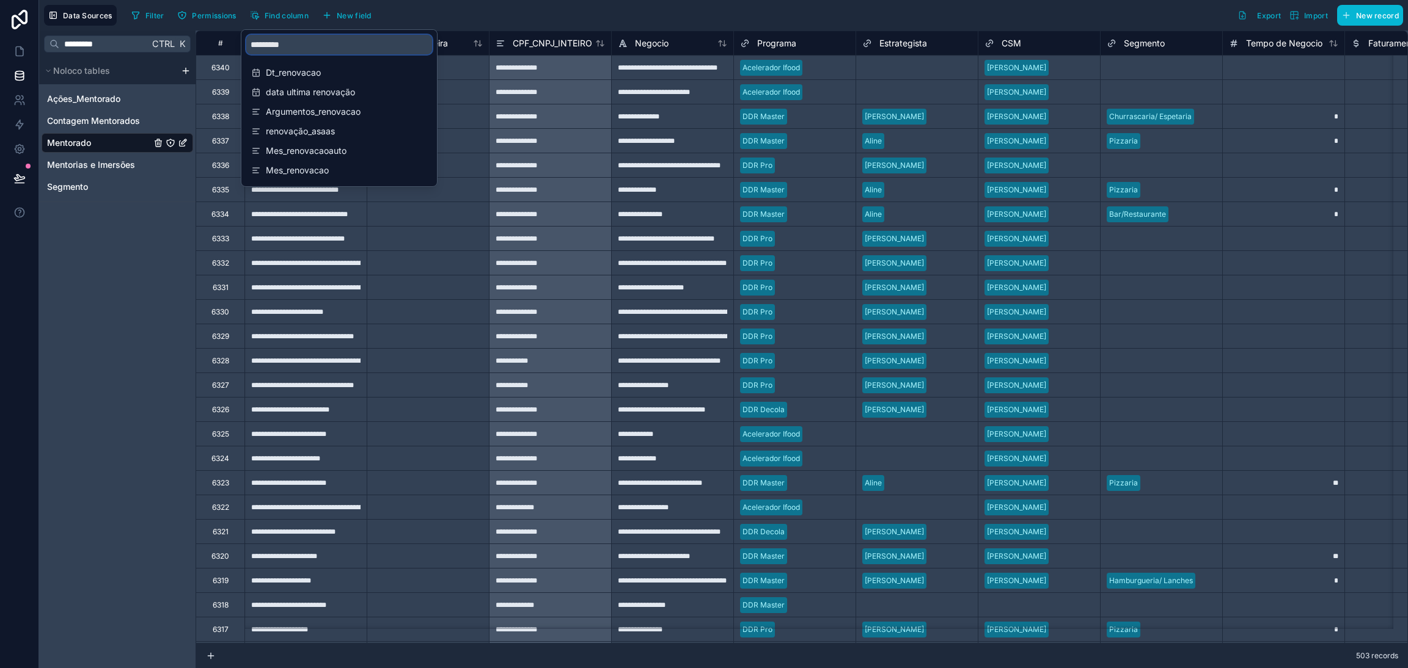
click at [318, 42] on input "*********" at bounding box center [339, 45] width 186 height 20
click at [356, 159] on div "Dt_renovacao data ultima renovação Argumentos_renovacao renovação_asaas Mes_ren…" at bounding box center [339, 122] width 196 height 127
click at [358, 164] on span "Mes_renovacao" at bounding box center [340, 170] width 148 height 12
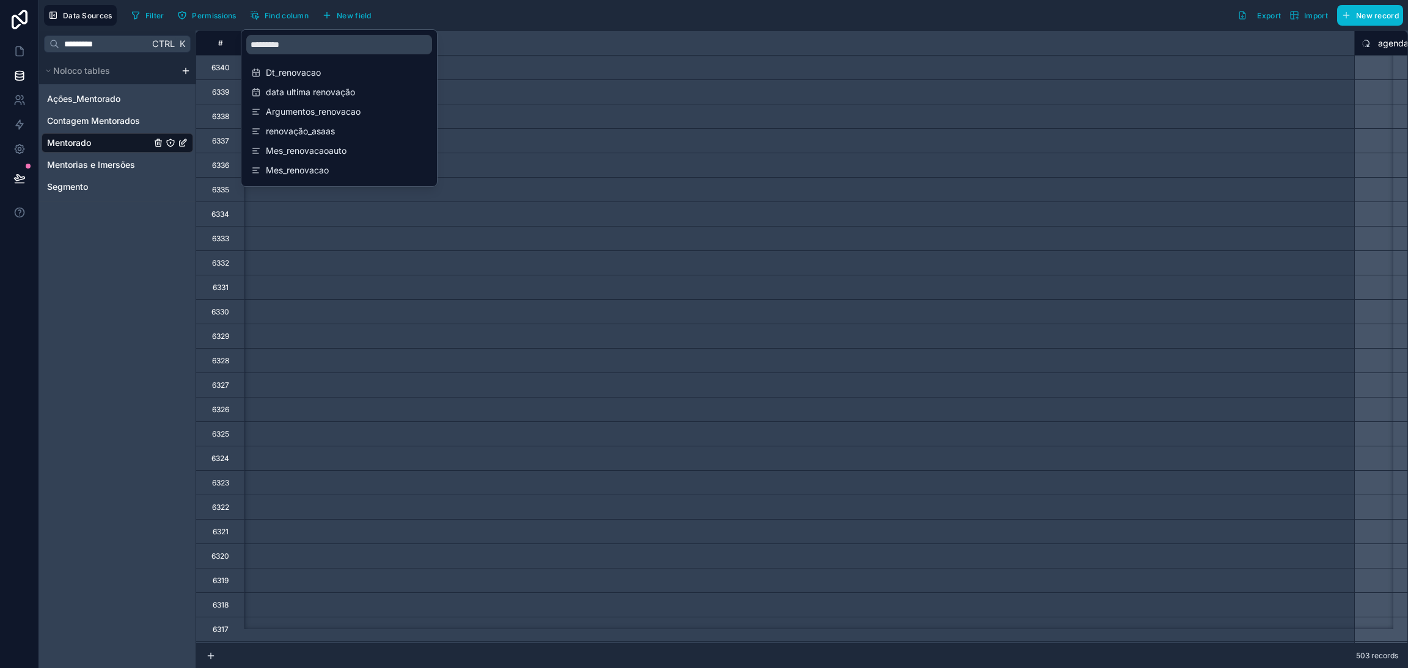
scroll to position [0, 14298]
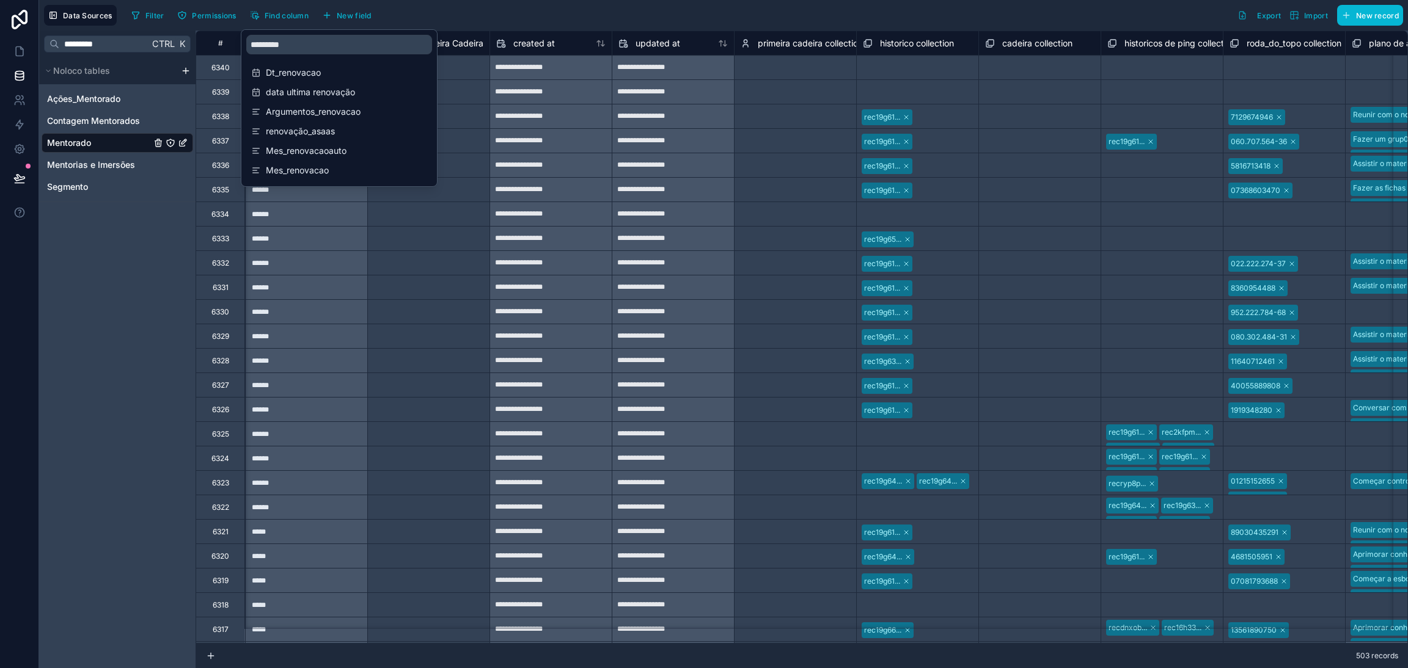
click at [411, 255] on div "Select a Nome Primeira Cadeira" at bounding box center [428, 262] width 109 height 20
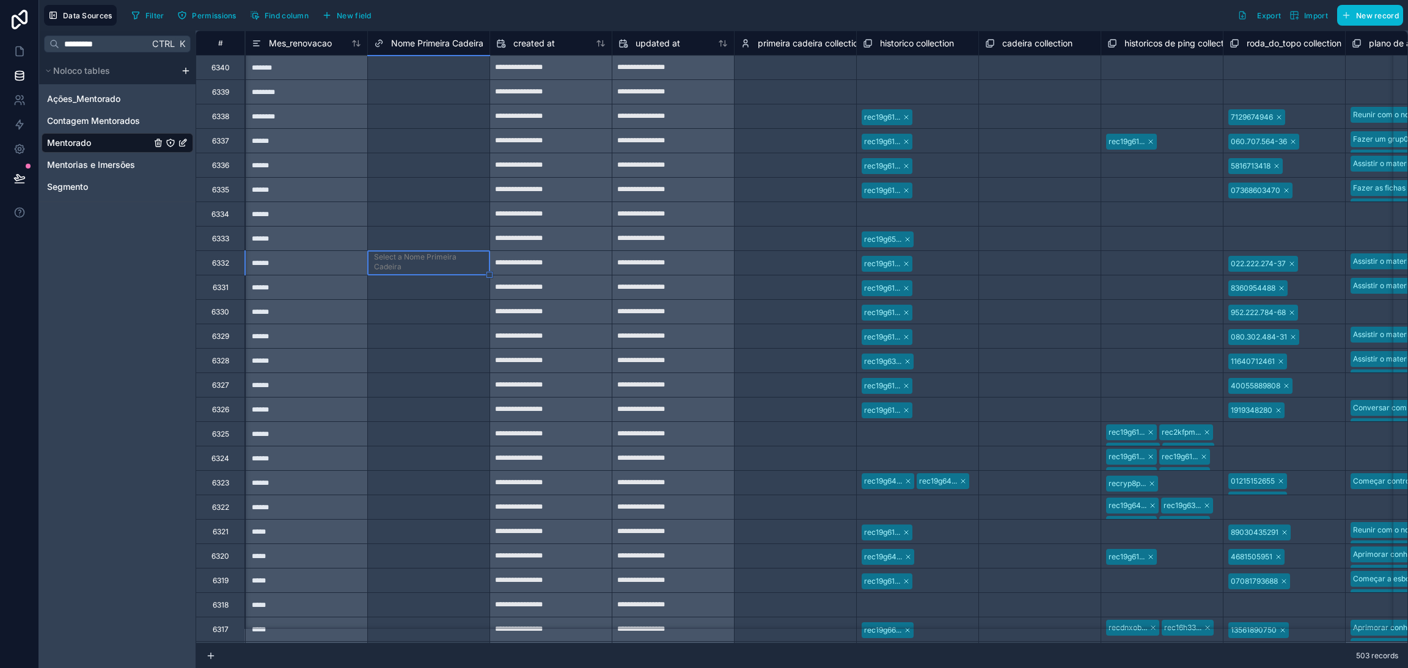
scroll to position [0, 0]
click at [288, 49] on span "Mes_renovacao" at bounding box center [300, 43] width 63 height 12
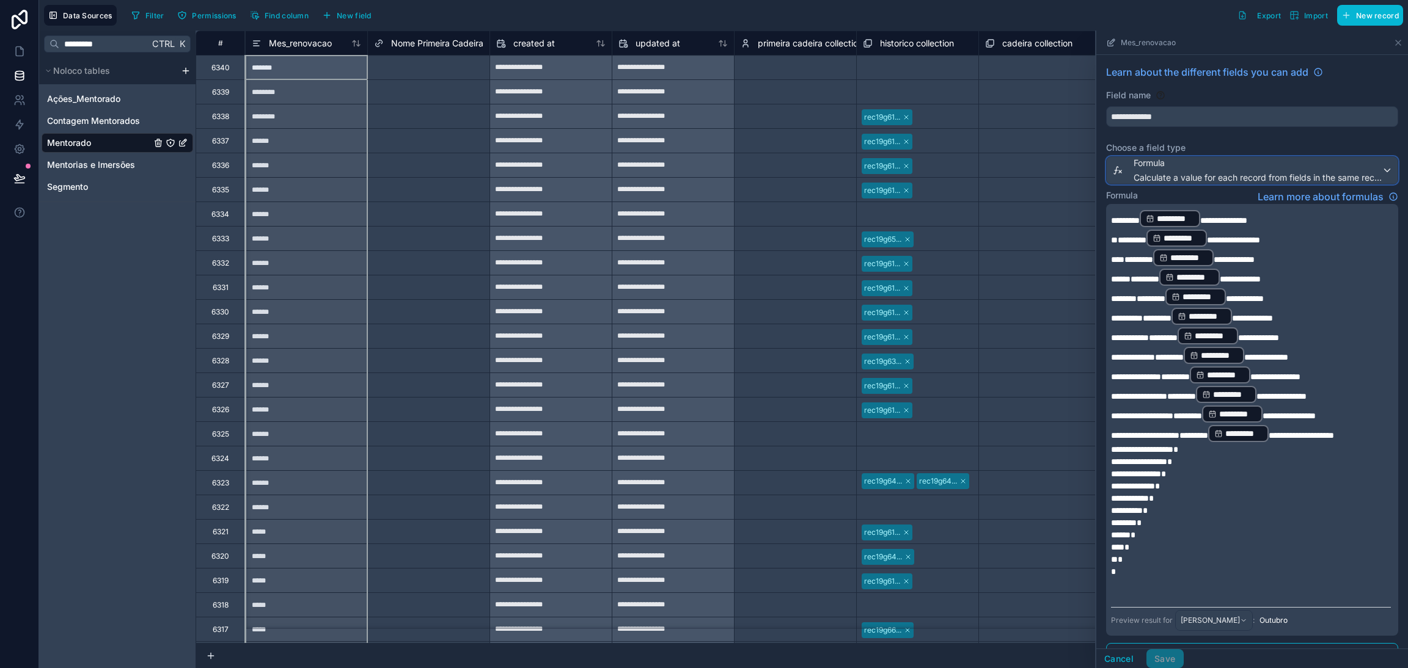
click at [1138, 169] on span "Formula" at bounding box center [1257, 163] width 248 height 12
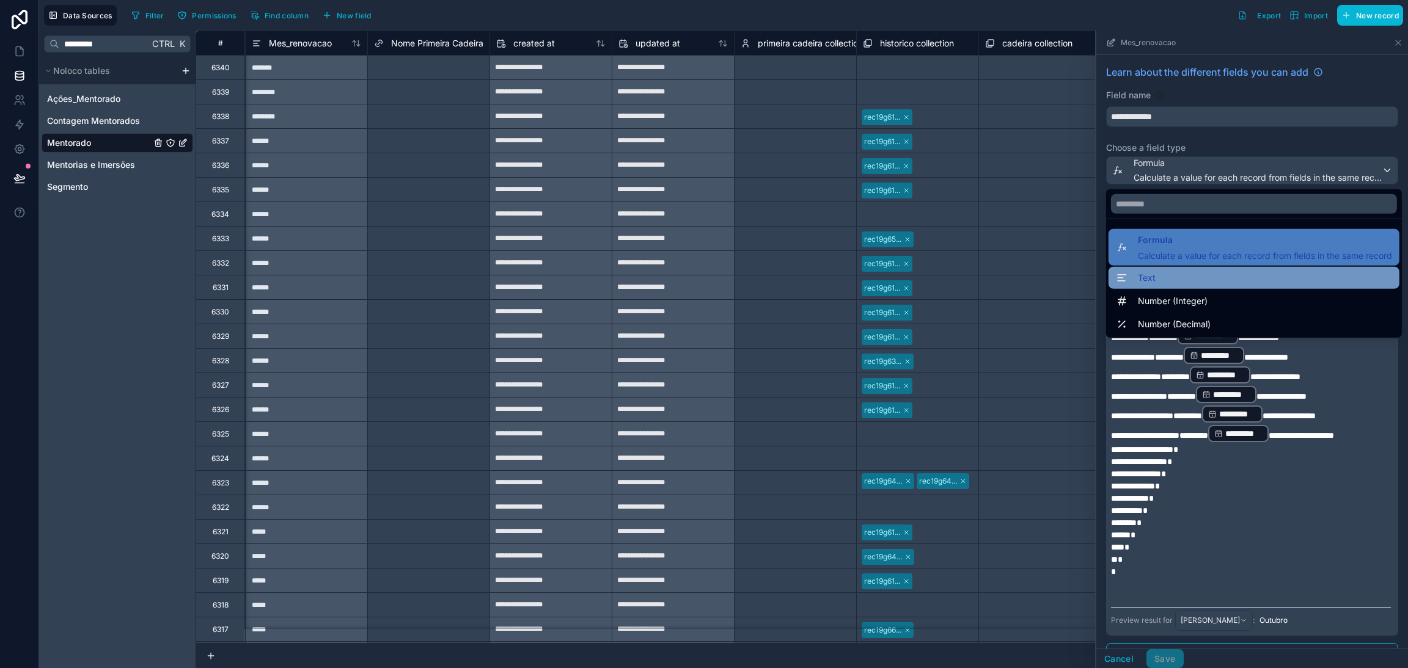
click at [1193, 277] on div "Text" at bounding box center [1254, 278] width 276 height 15
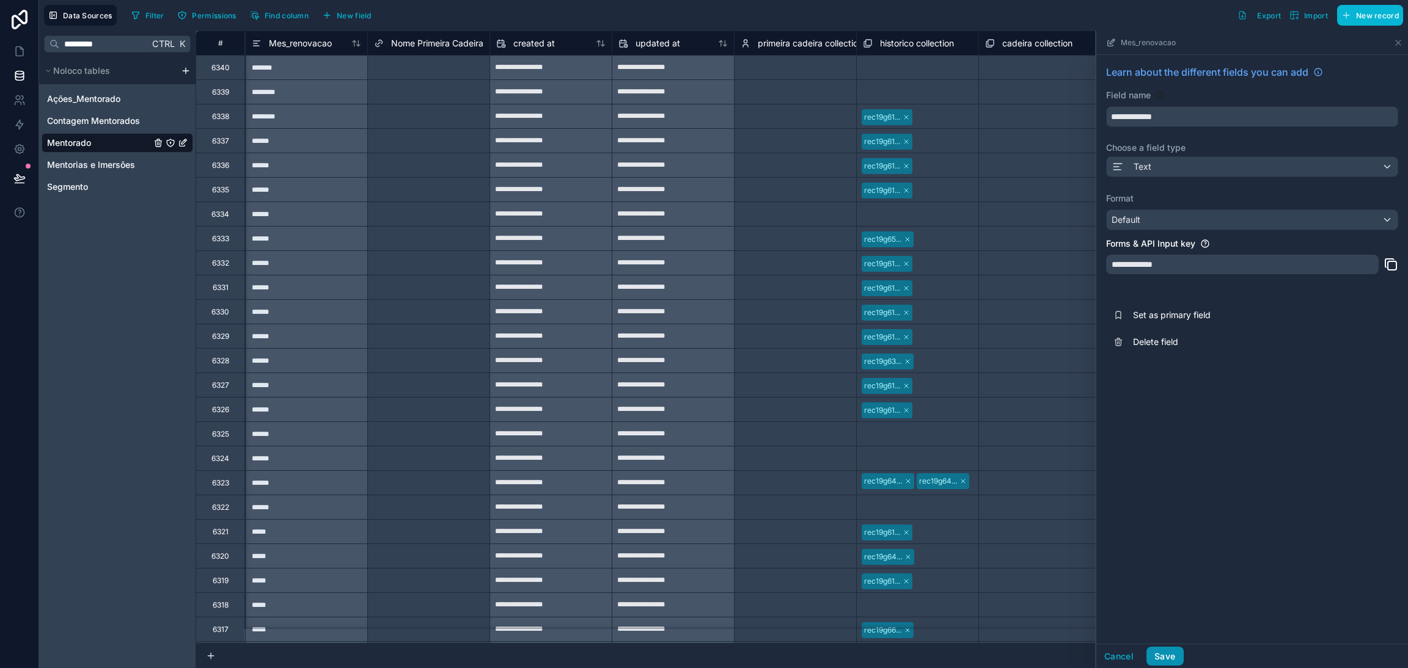
click at [1172, 653] on button "Save" at bounding box center [1164, 657] width 37 height 20
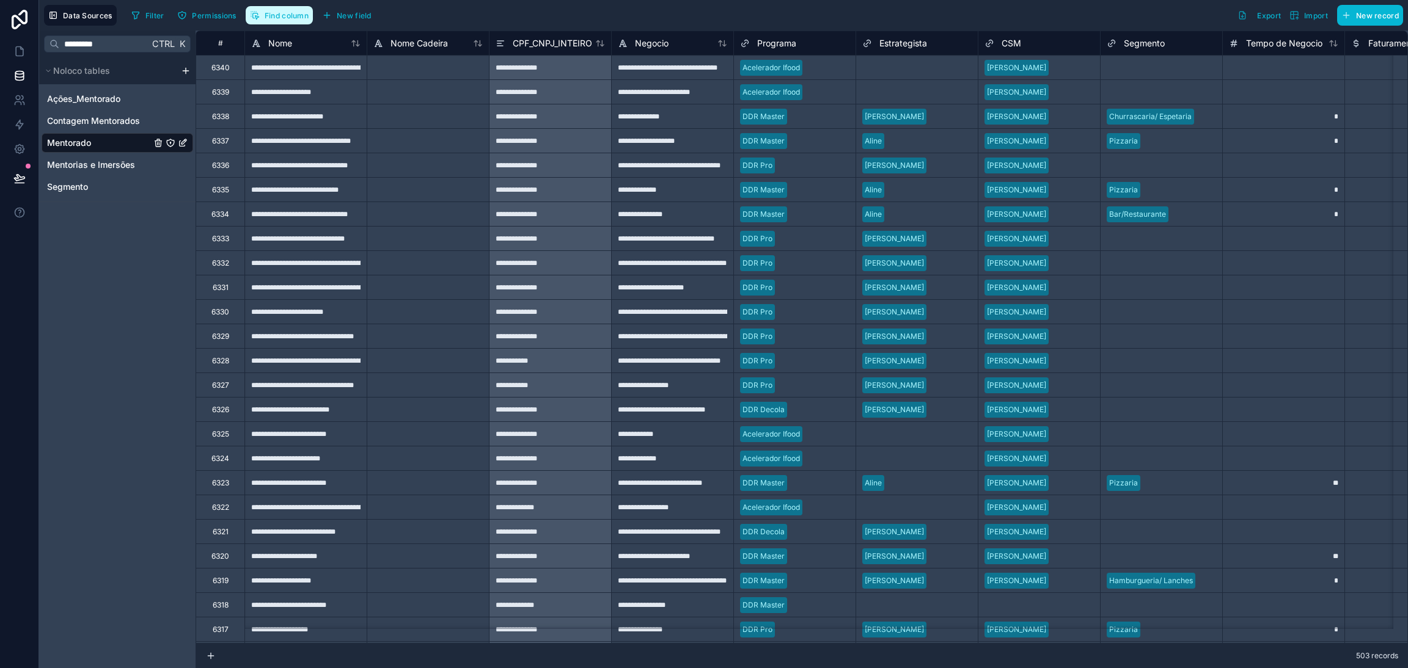
click at [259, 14] on icon "button" at bounding box center [255, 15] width 10 height 10
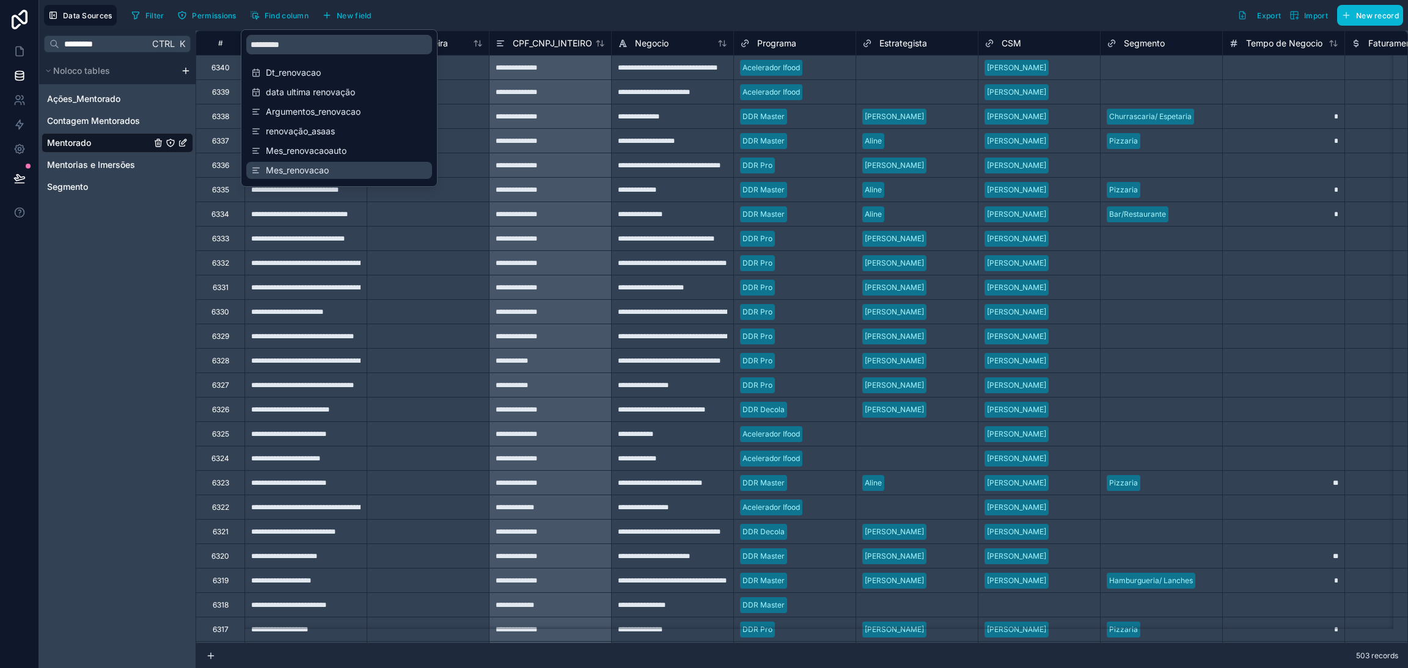
click at [323, 163] on div "Mes_renovacao" at bounding box center [339, 170] width 186 height 17
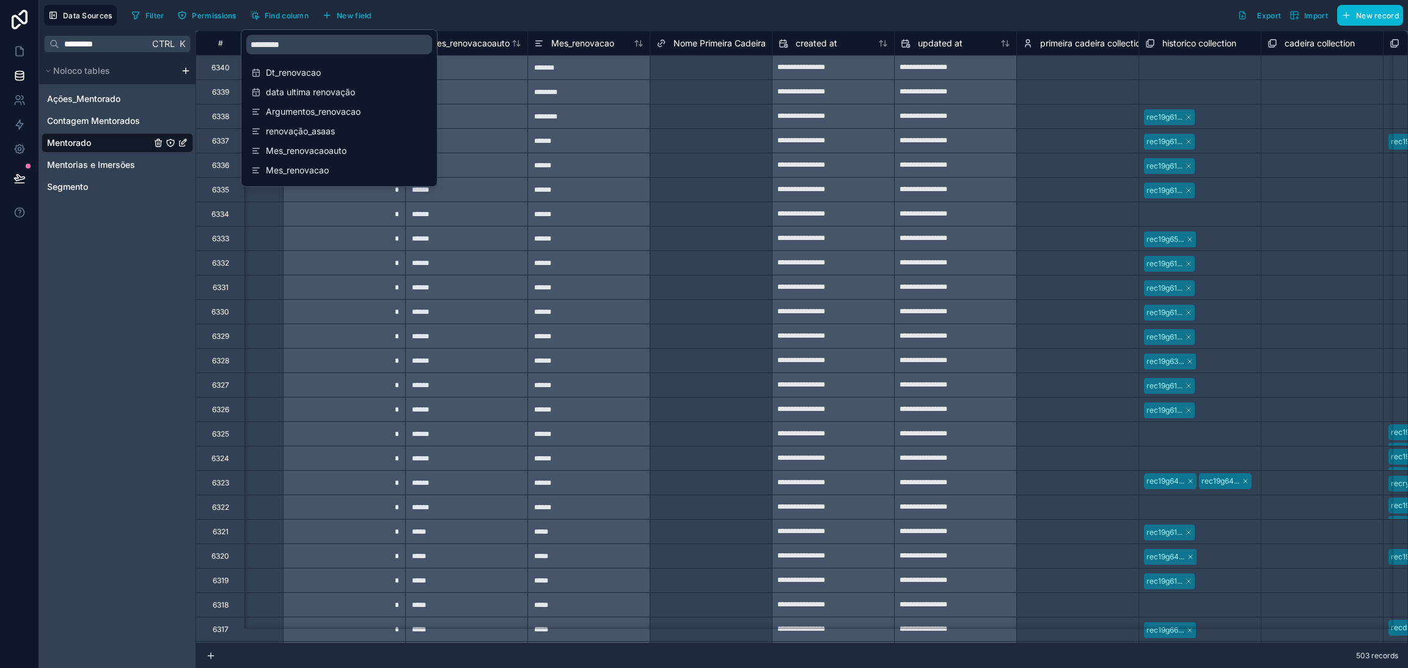
scroll to position [0, 14298]
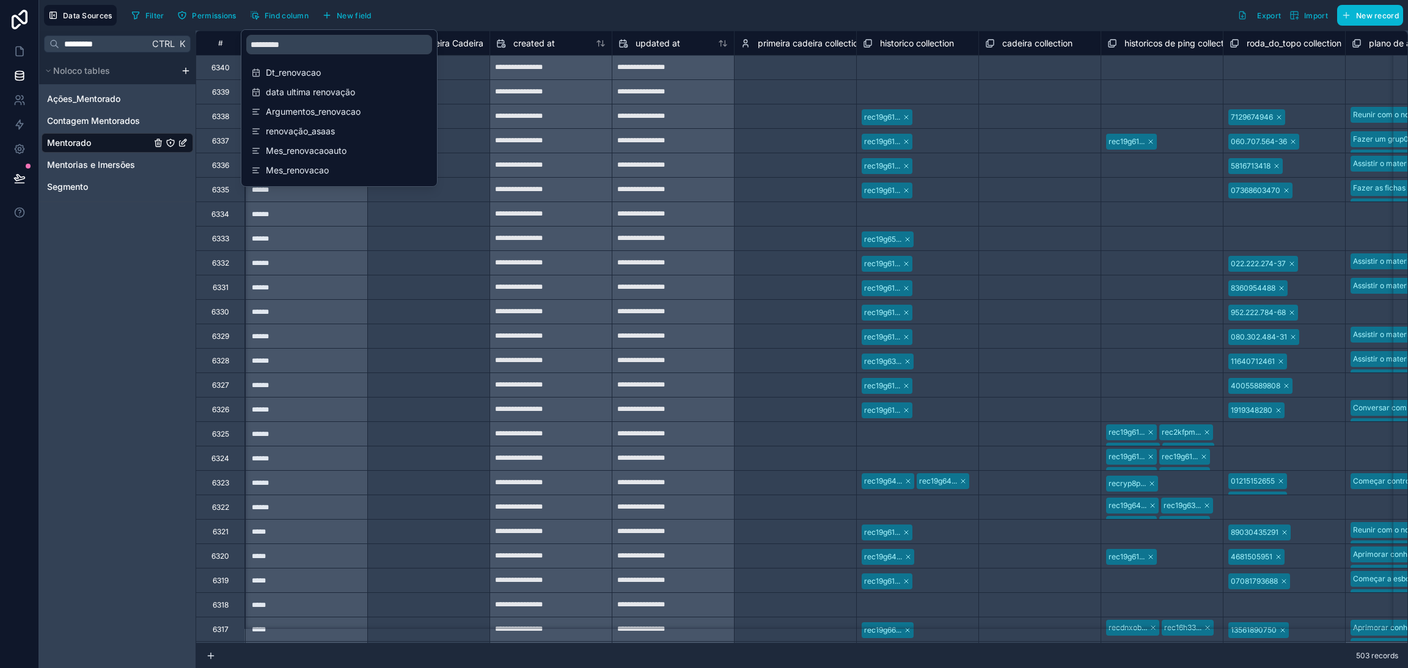
click at [469, 288] on div "Select a Nome Primeira Cadeira" at bounding box center [428, 287] width 109 height 20
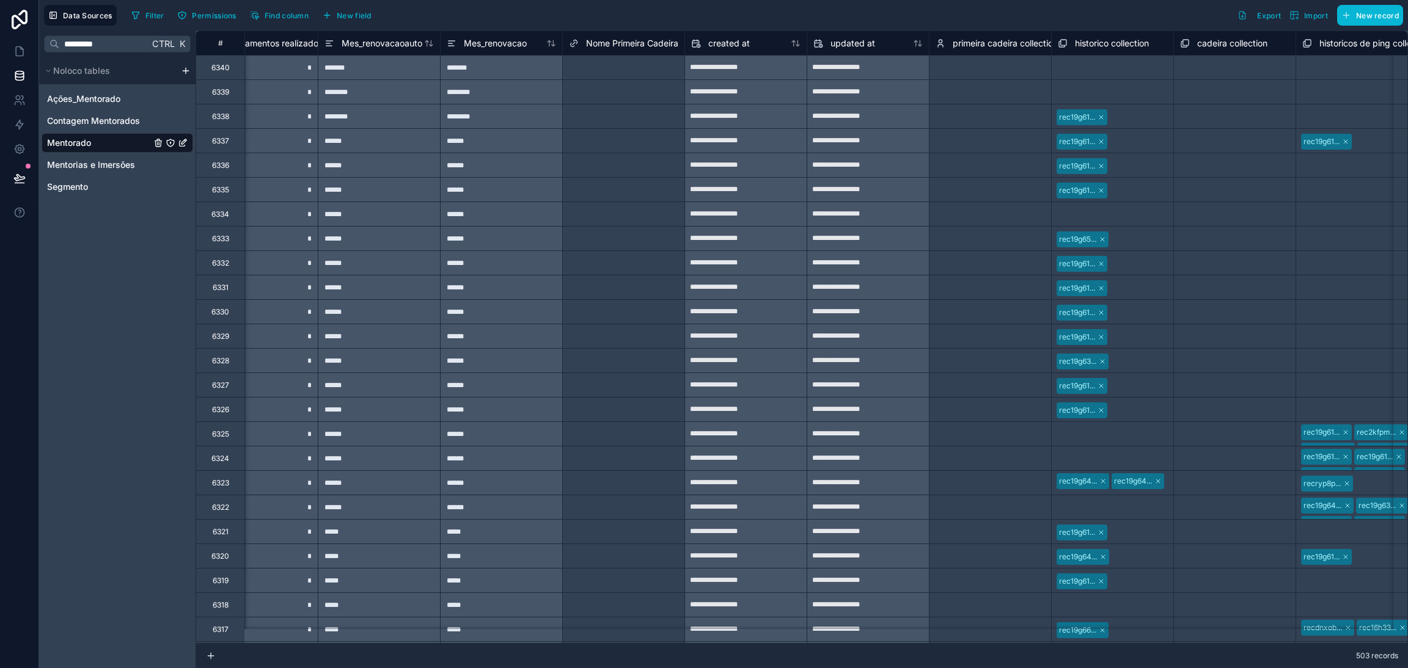
scroll to position [0, 14044]
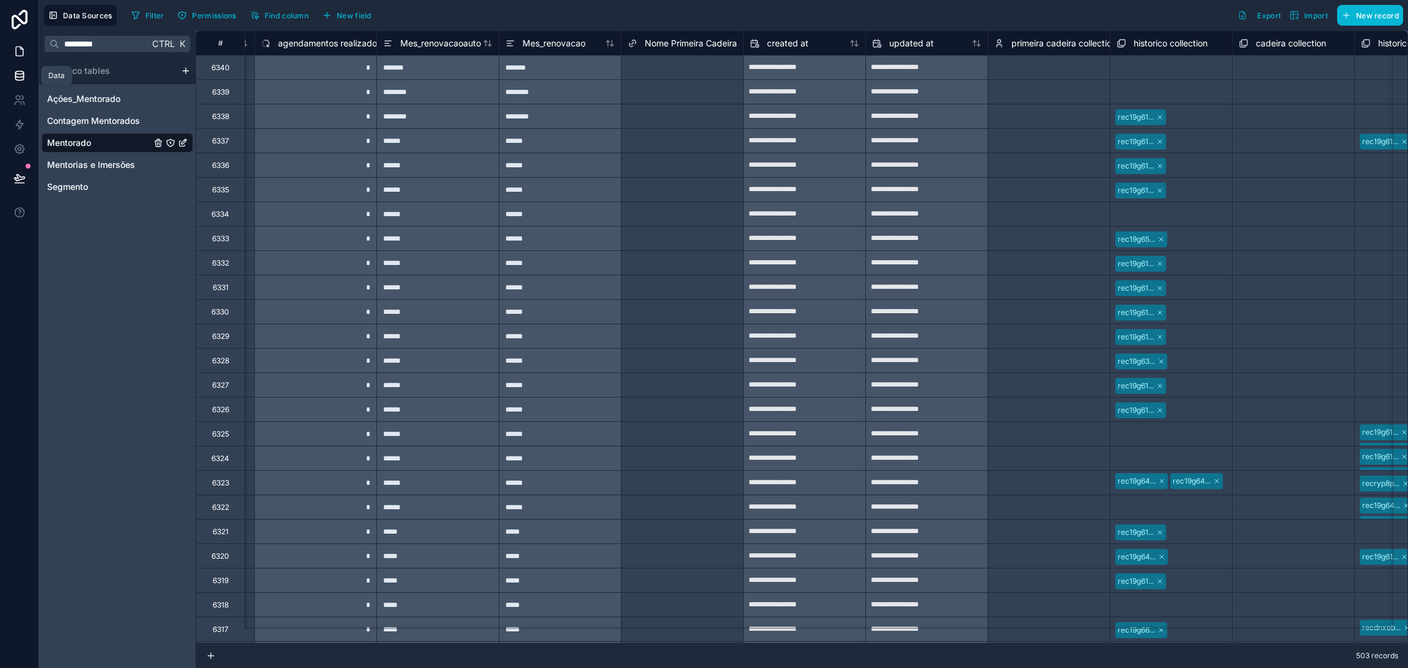
click at [10, 51] on link at bounding box center [19, 51] width 38 height 24
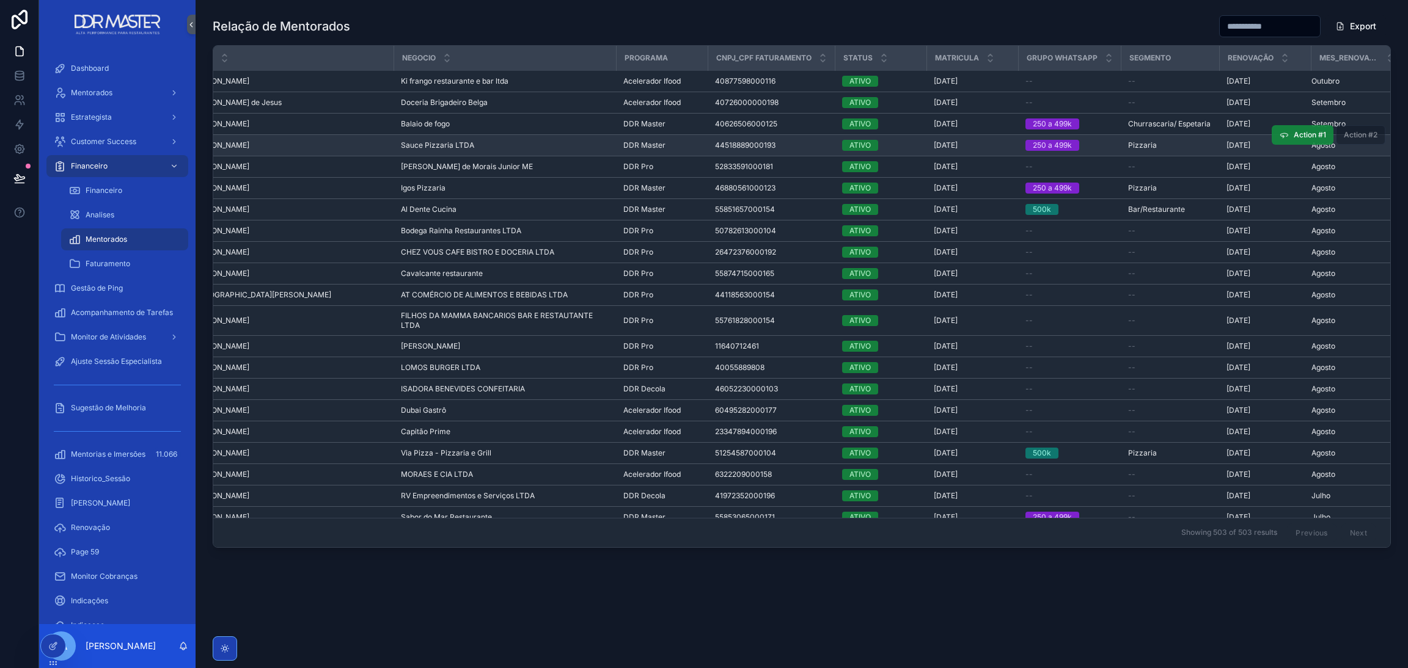
scroll to position [0, 153]
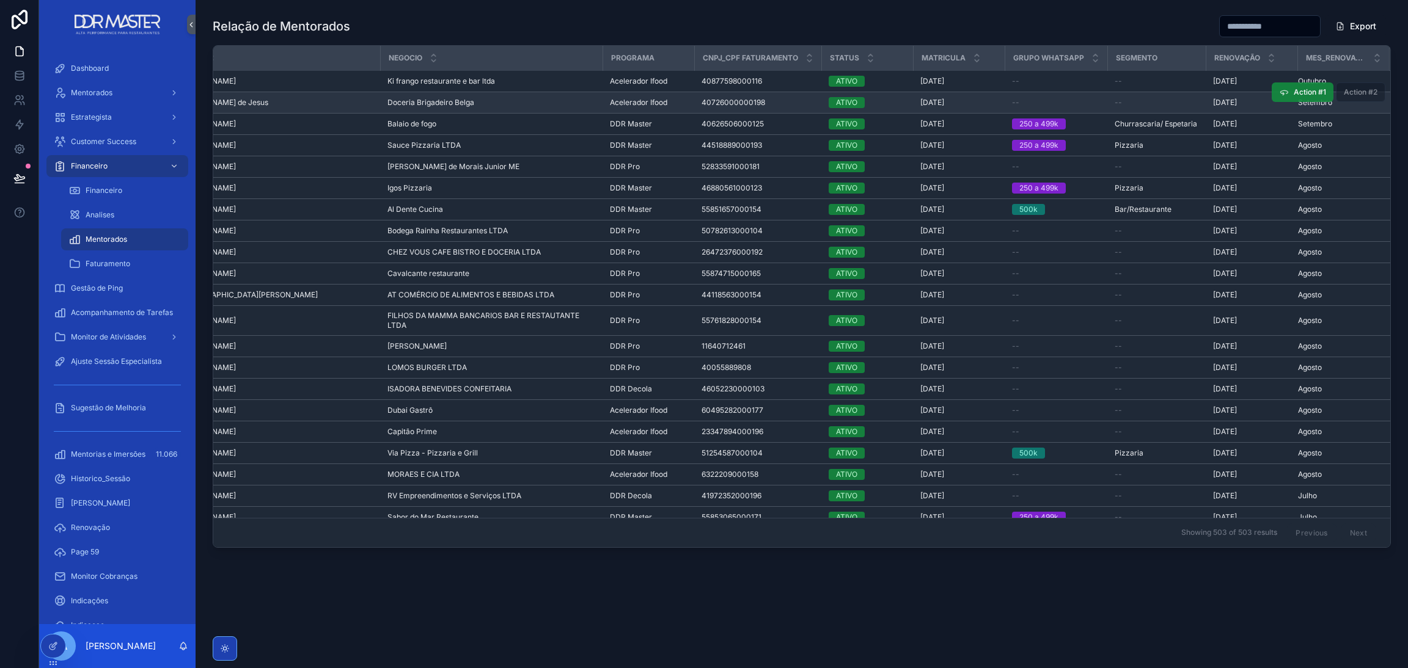
click at [1319, 92] on button "Action #1" at bounding box center [1303, 92] width 62 height 20
click at [49, 646] on icon at bounding box center [53, 647] width 10 height 10
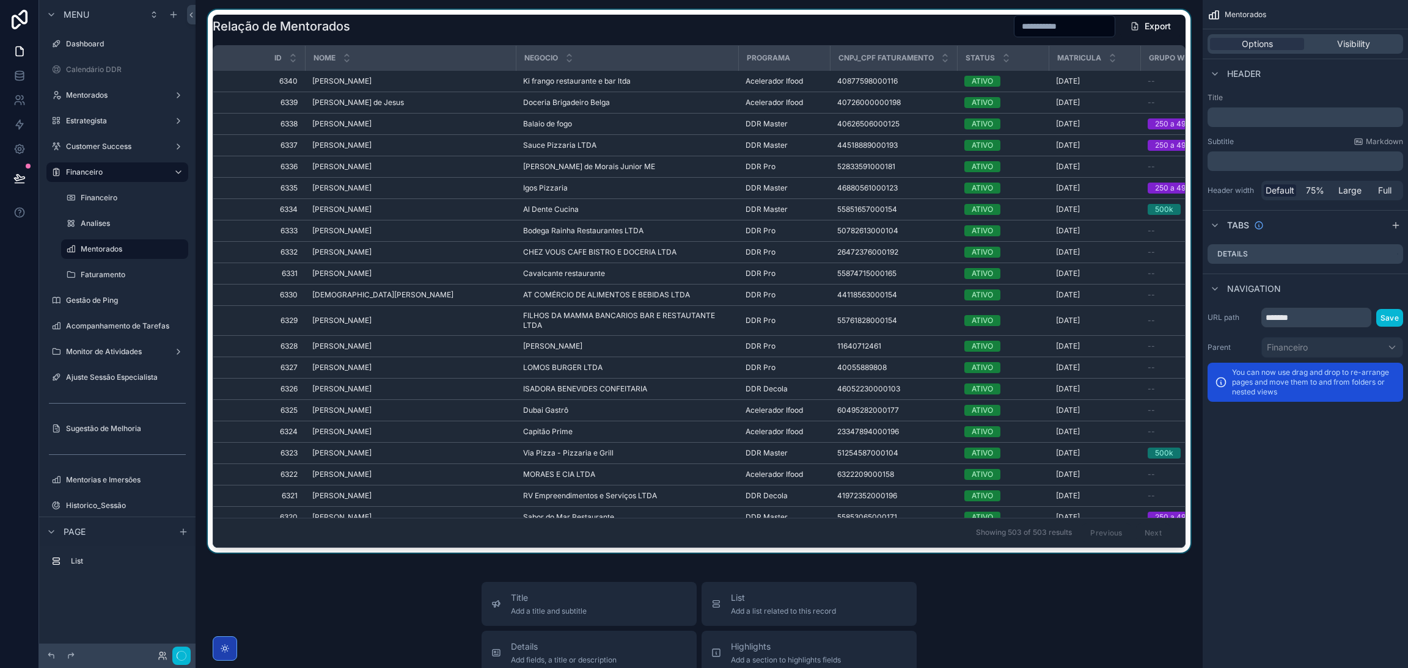
drag, startPoint x: 915, startPoint y: 552, endPoint x: 1018, endPoint y: 551, distance: 103.3
click at [1018, 551] on div "scrollable content" at bounding box center [698, 281] width 987 height 543
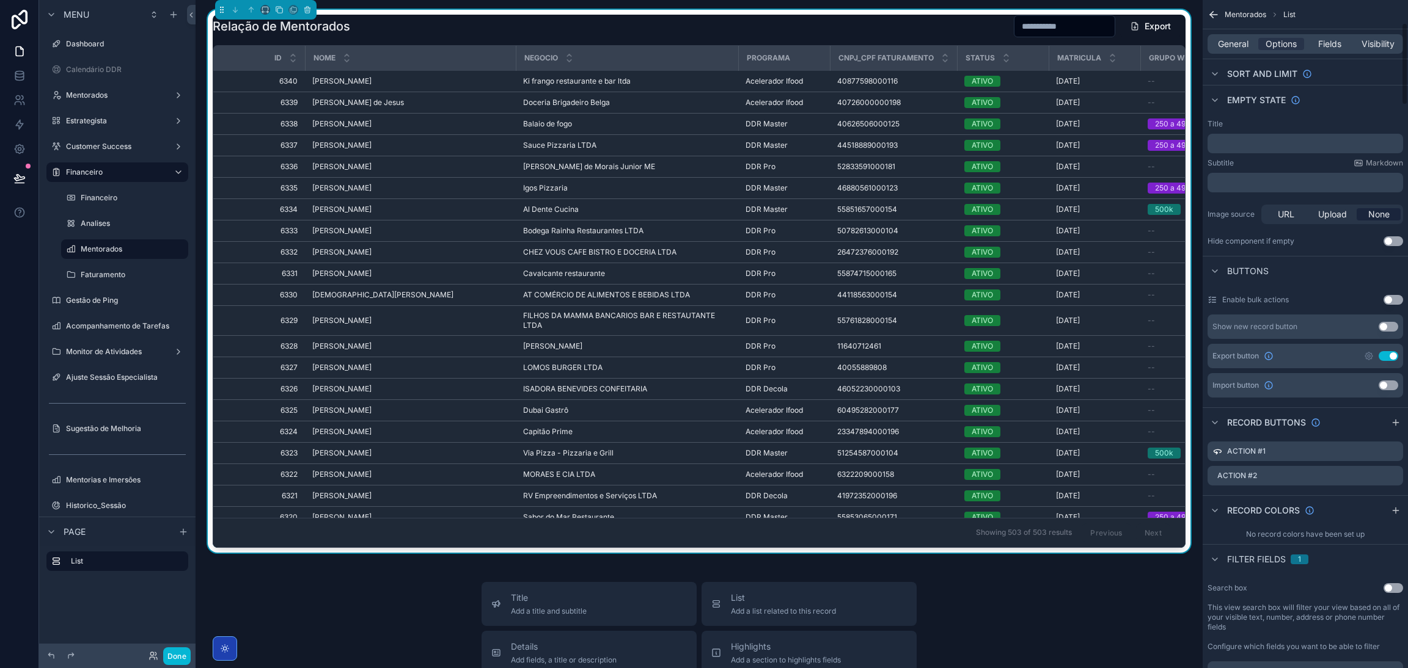
scroll to position [183, 0]
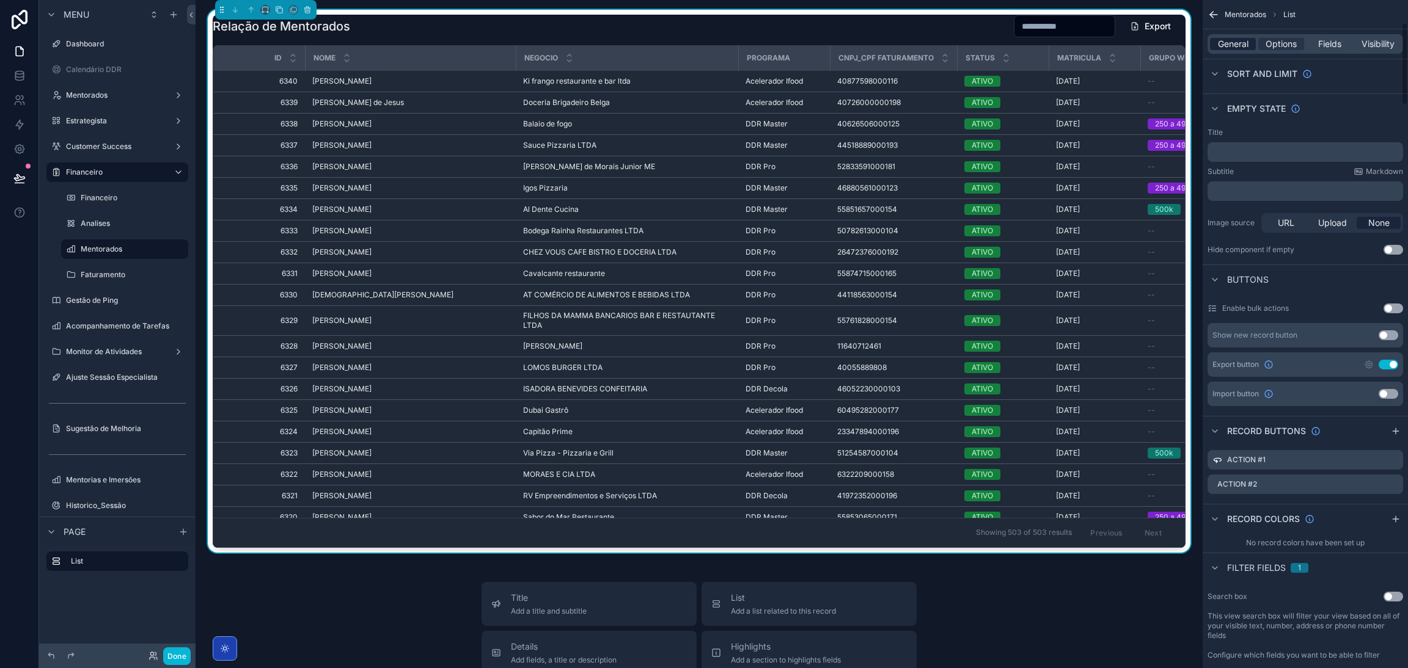
click at [1246, 47] on span "General" at bounding box center [1233, 44] width 31 height 12
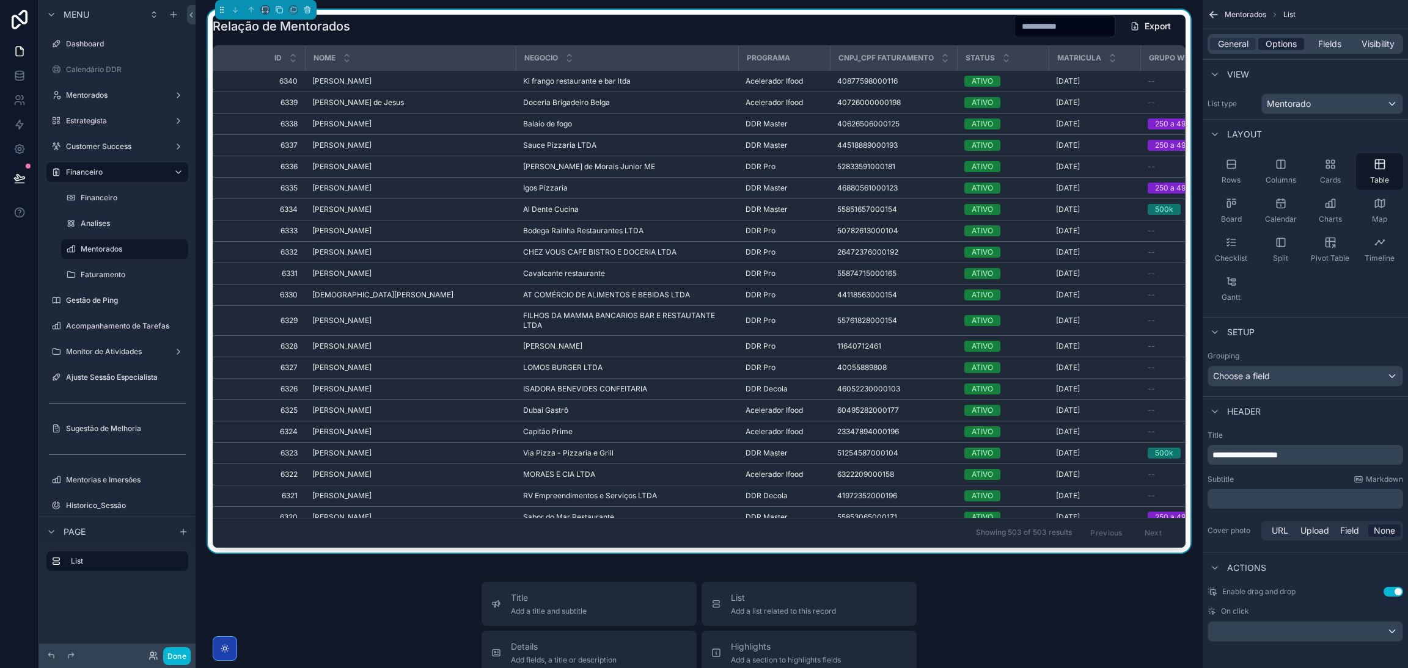
click at [1272, 42] on span "Options" at bounding box center [1280, 44] width 31 height 12
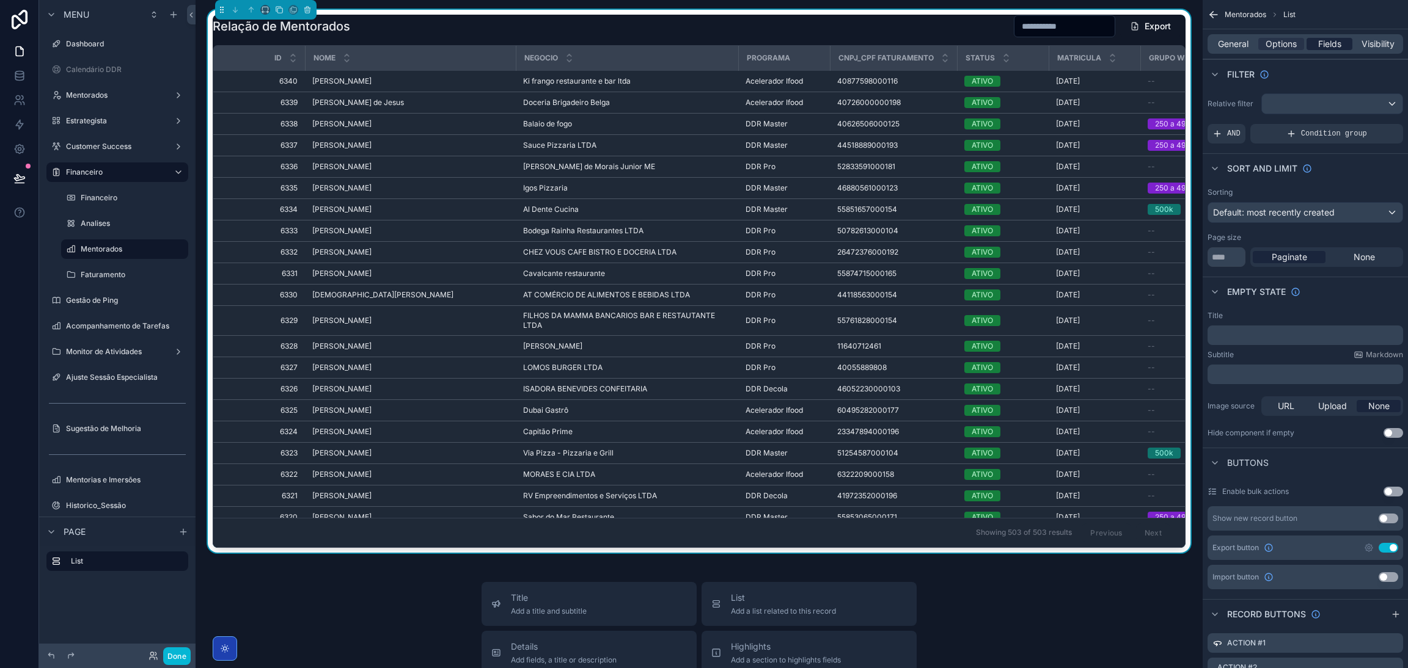
click at [1330, 40] on span "Fields" at bounding box center [1329, 44] width 23 height 12
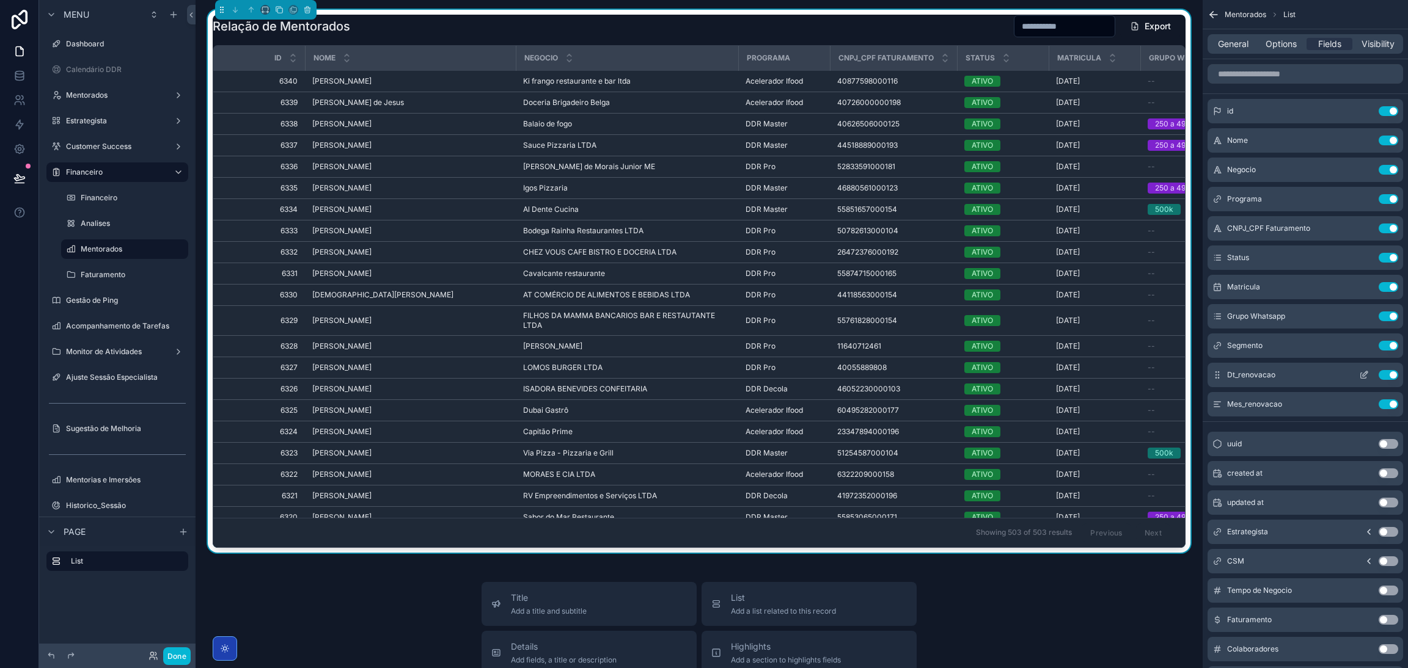
click at [1388, 379] on div "Use setting" at bounding box center [1376, 375] width 44 height 10
click at [1386, 377] on button "Use setting" at bounding box center [1388, 375] width 20 height 10
click at [1359, 372] on icon "scrollable content" at bounding box center [1364, 375] width 10 height 10
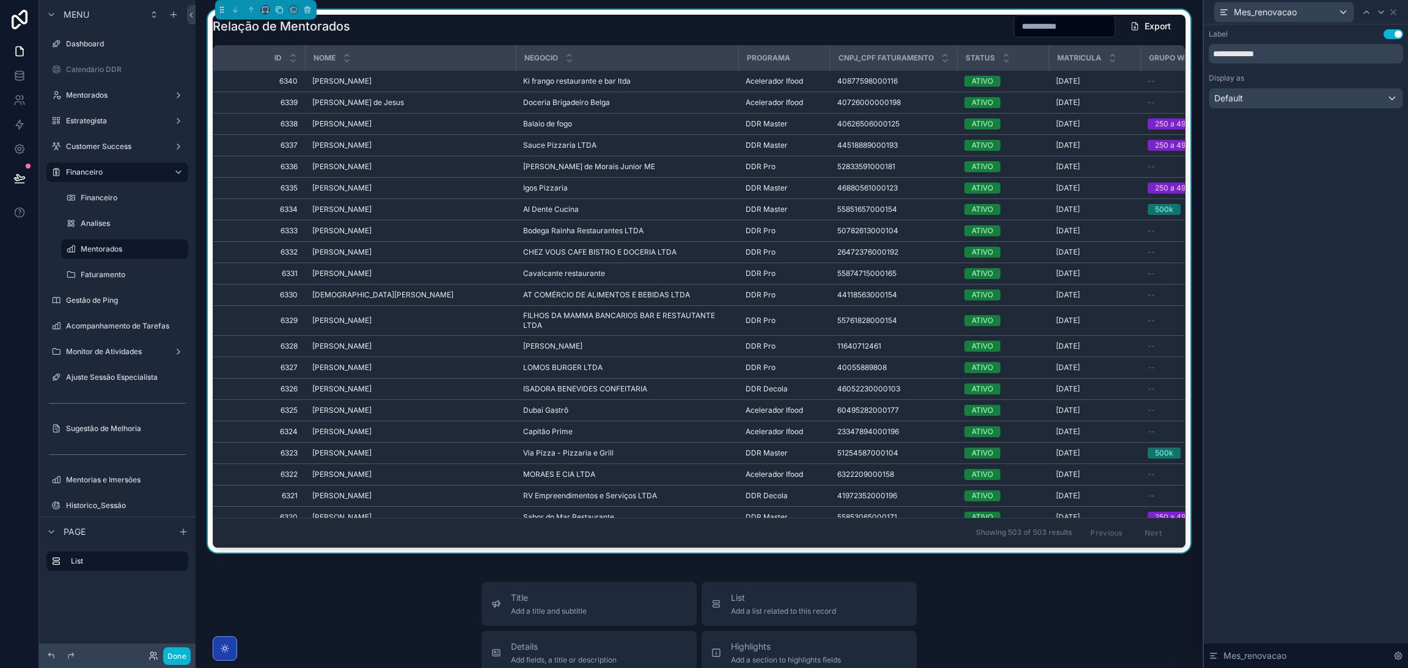
click at [1339, 115] on div "**********" at bounding box center [1306, 81] width 204 height 114
click at [1340, 104] on div "Default" at bounding box center [1305, 99] width 193 height 20
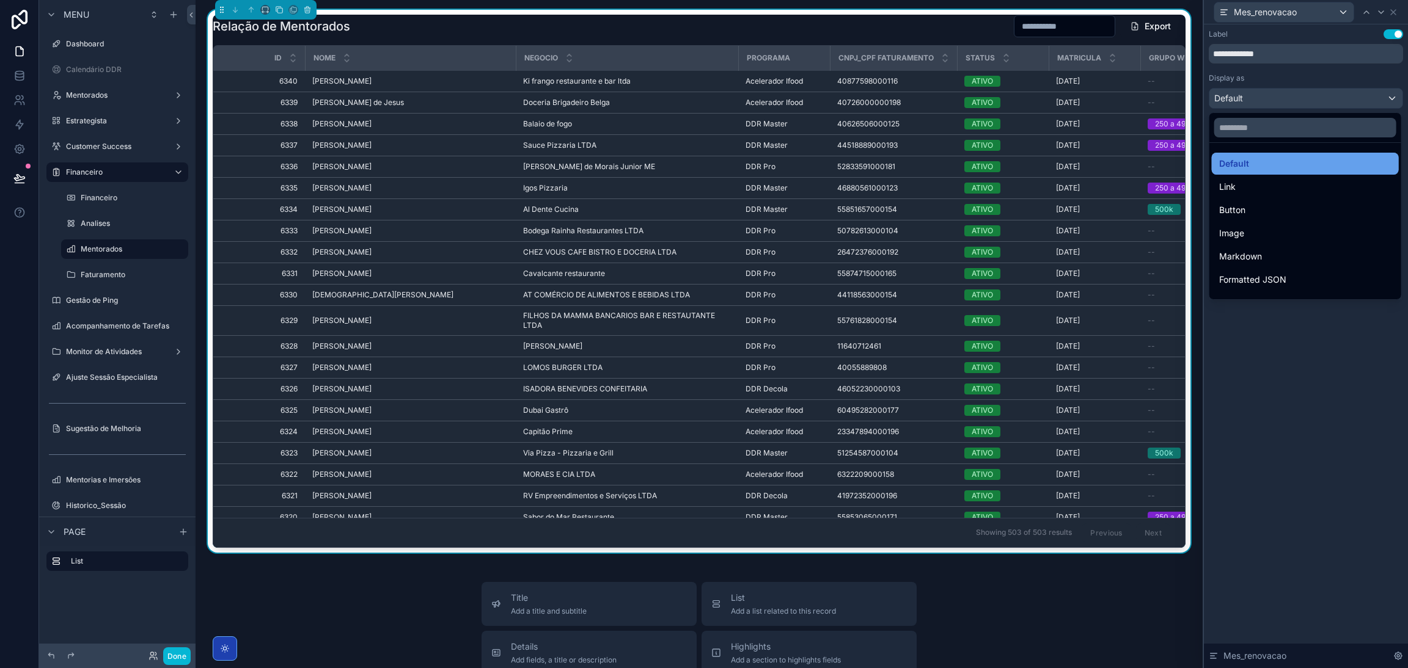
click at [1269, 158] on div "Default" at bounding box center [1305, 163] width 172 height 15
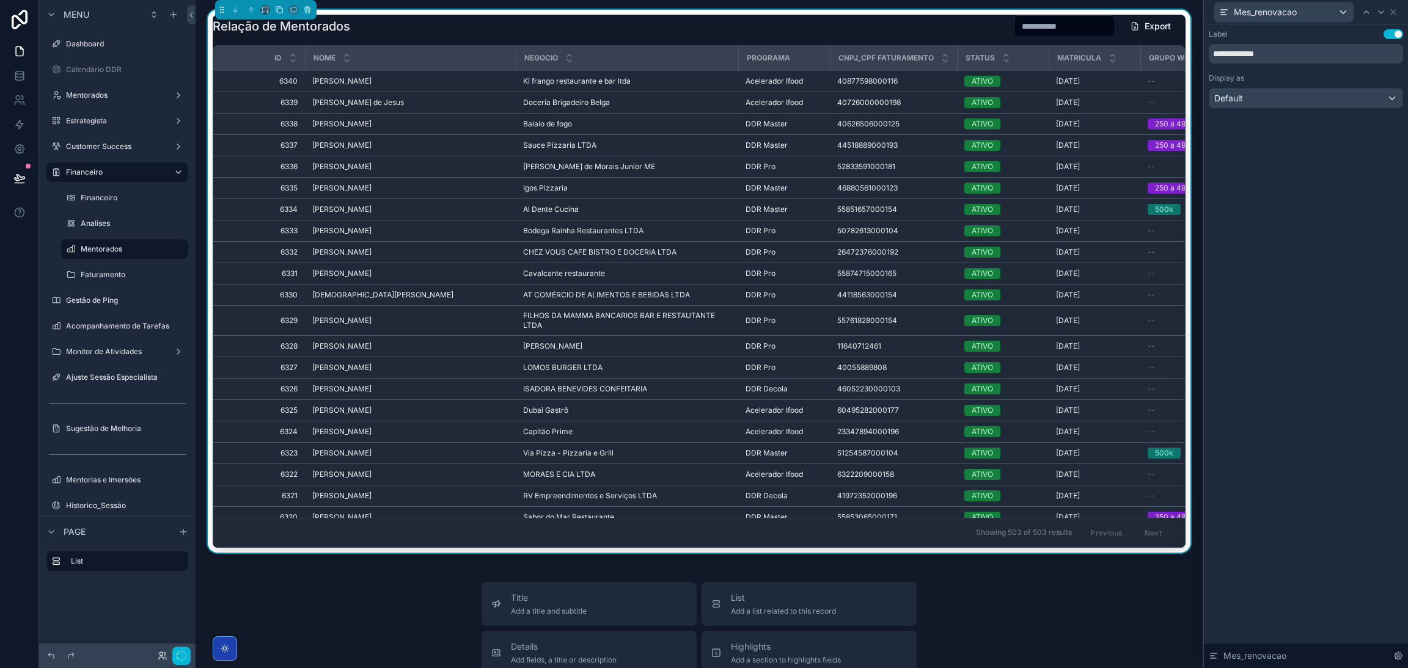
click at [1304, 71] on div "**********" at bounding box center [1306, 68] width 194 height 79
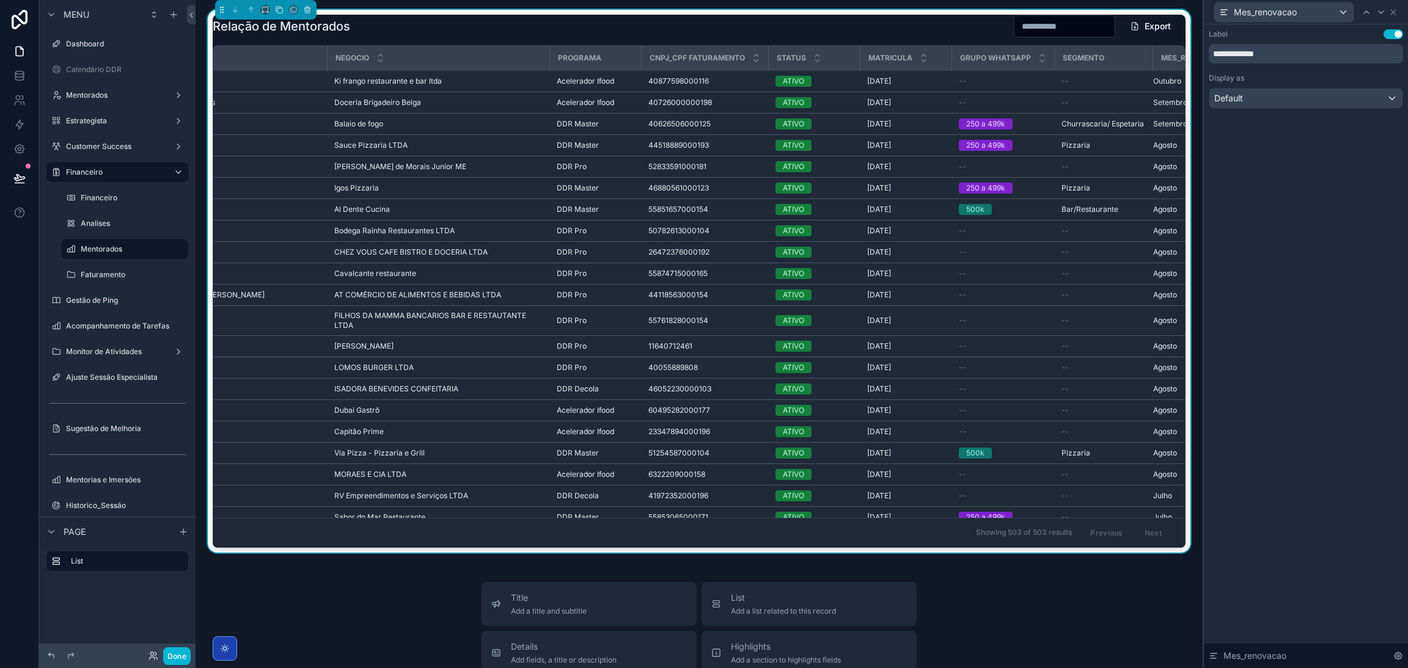
scroll to position [0, 276]
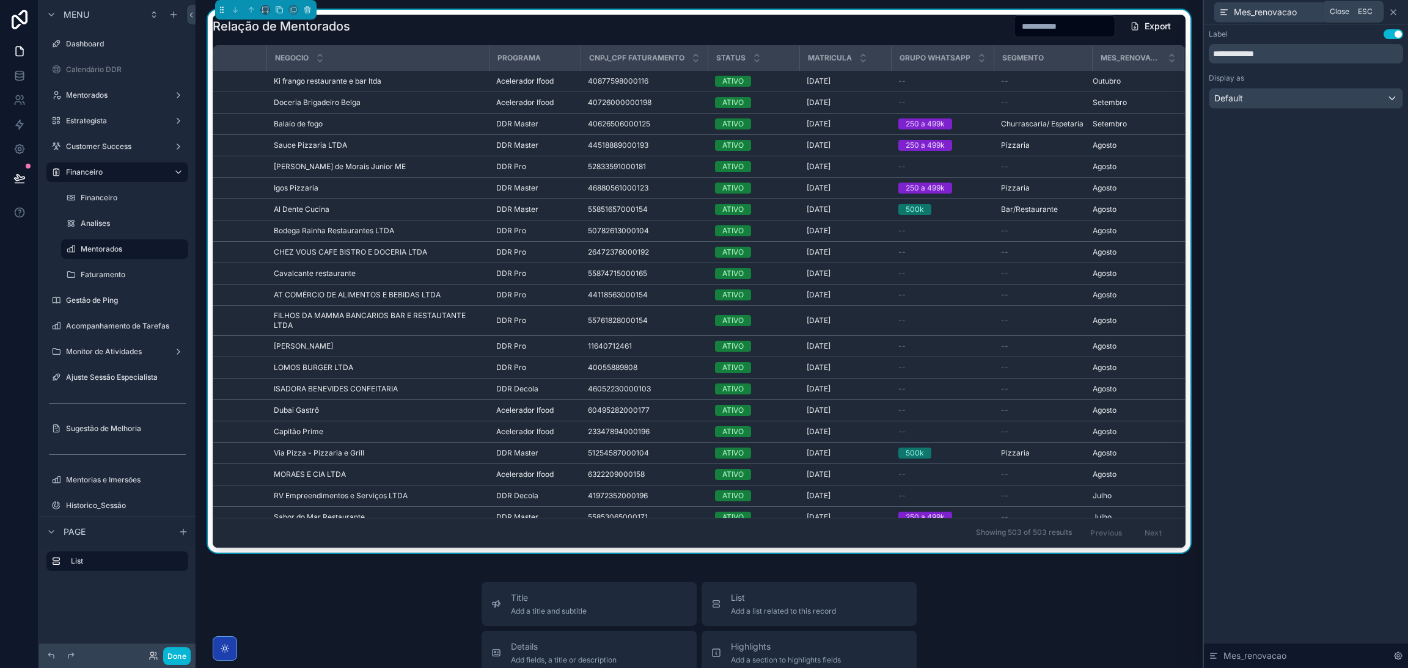
click at [1391, 12] on icon at bounding box center [1393, 12] width 10 height 10
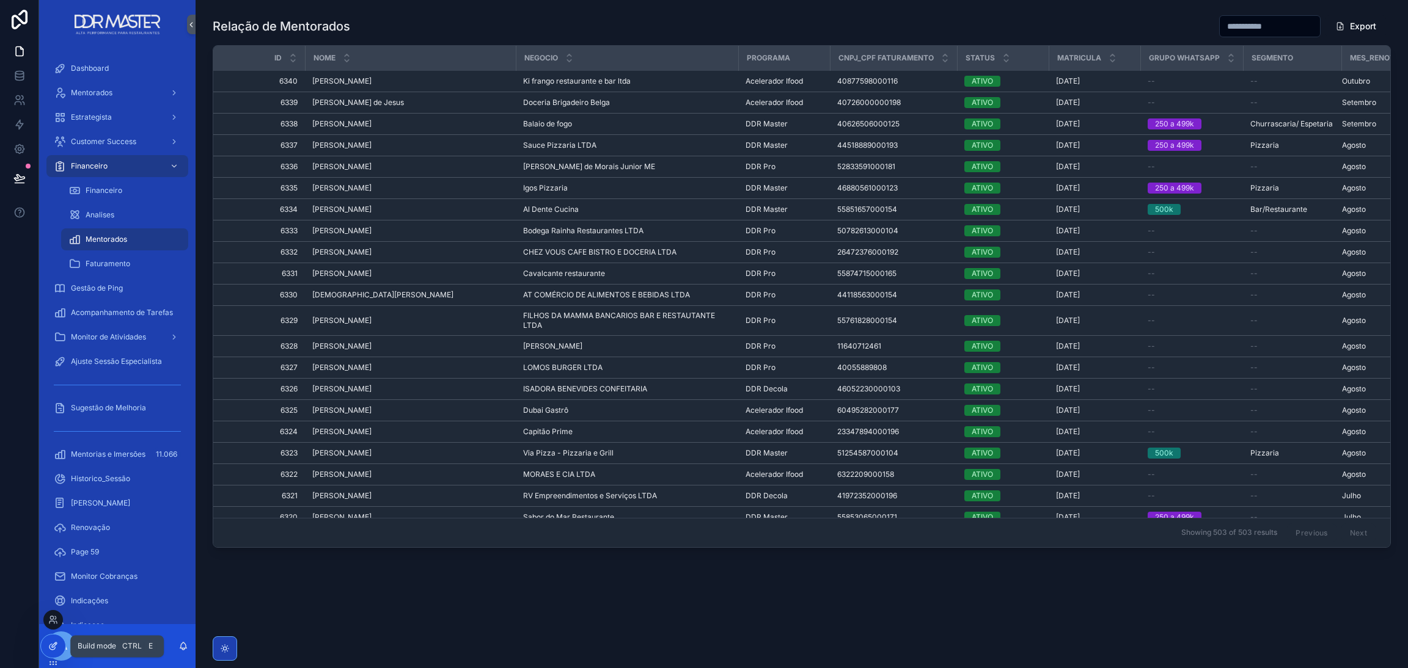
click at [49, 648] on icon at bounding box center [53, 647] width 10 height 10
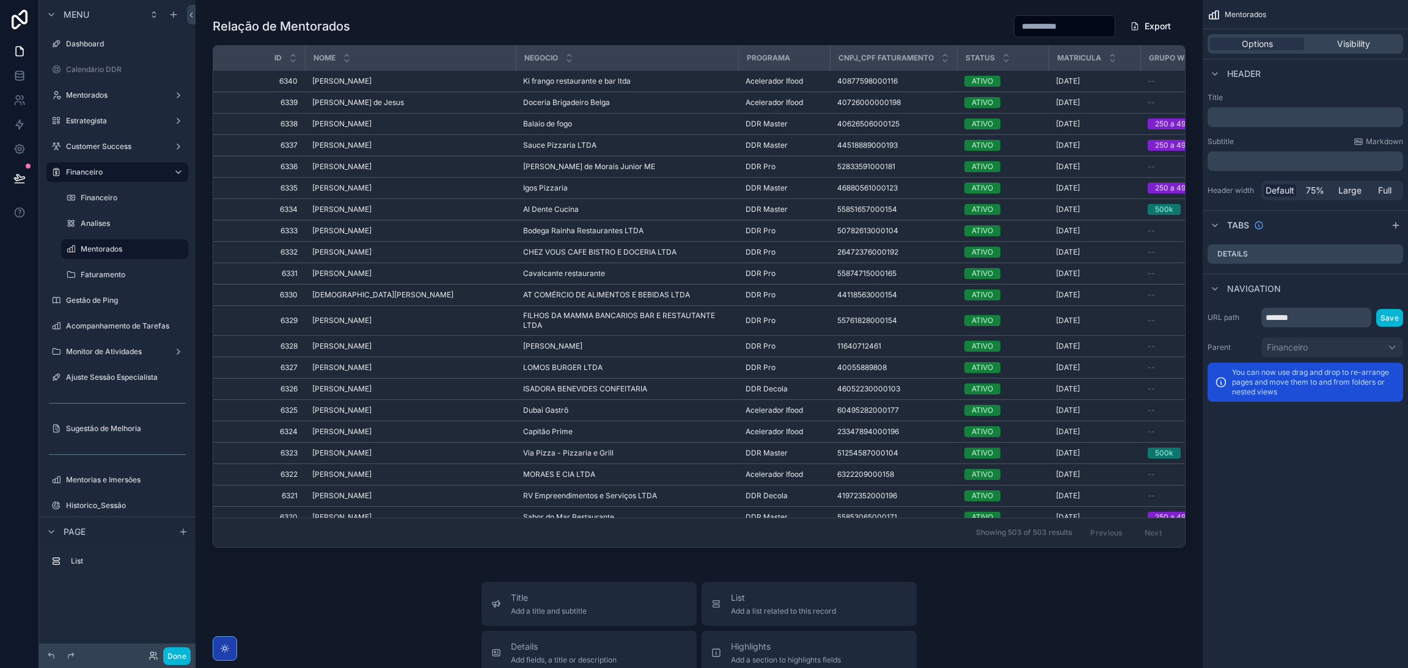
click at [998, 557] on div "Relação de Mentorados Export Id Nome Negocio Programa CNPJ_CPF Faturamento Stat…" at bounding box center [699, 557] width 1007 height 1115
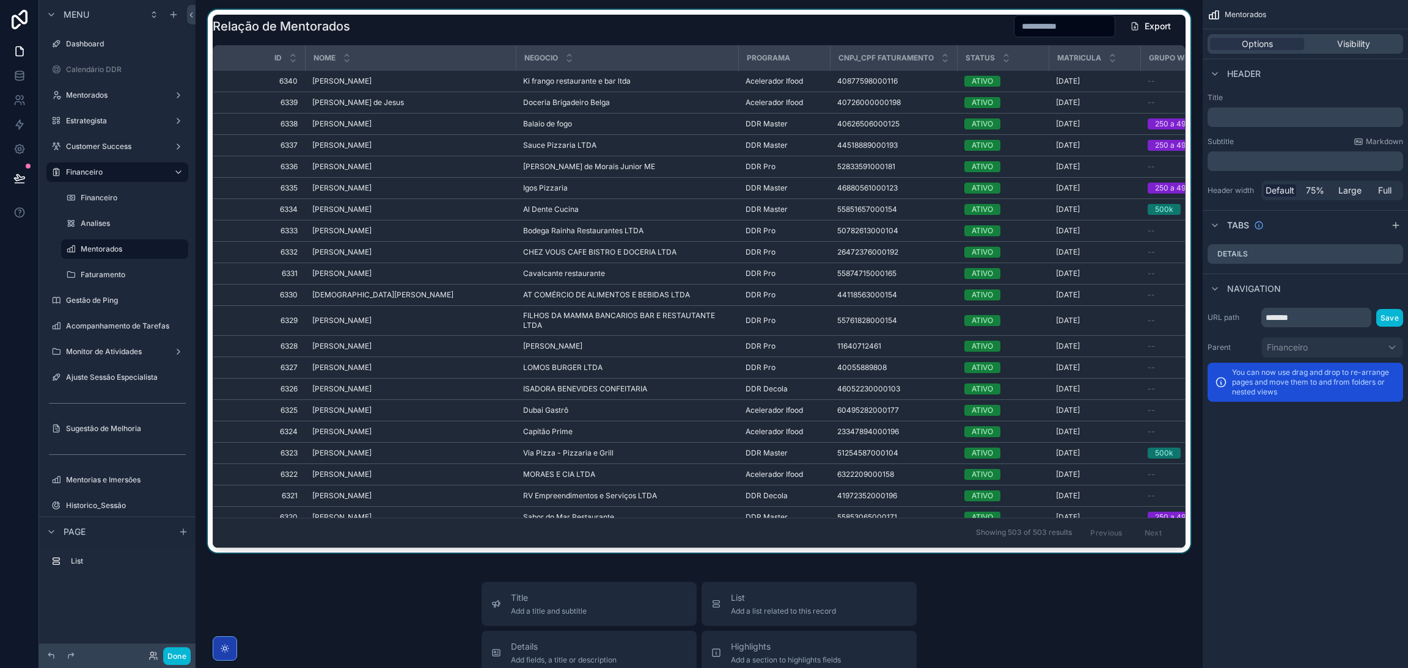
click at [1136, 96] on div "scrollable content" at bounding box center [698, 281] width 987 height 543
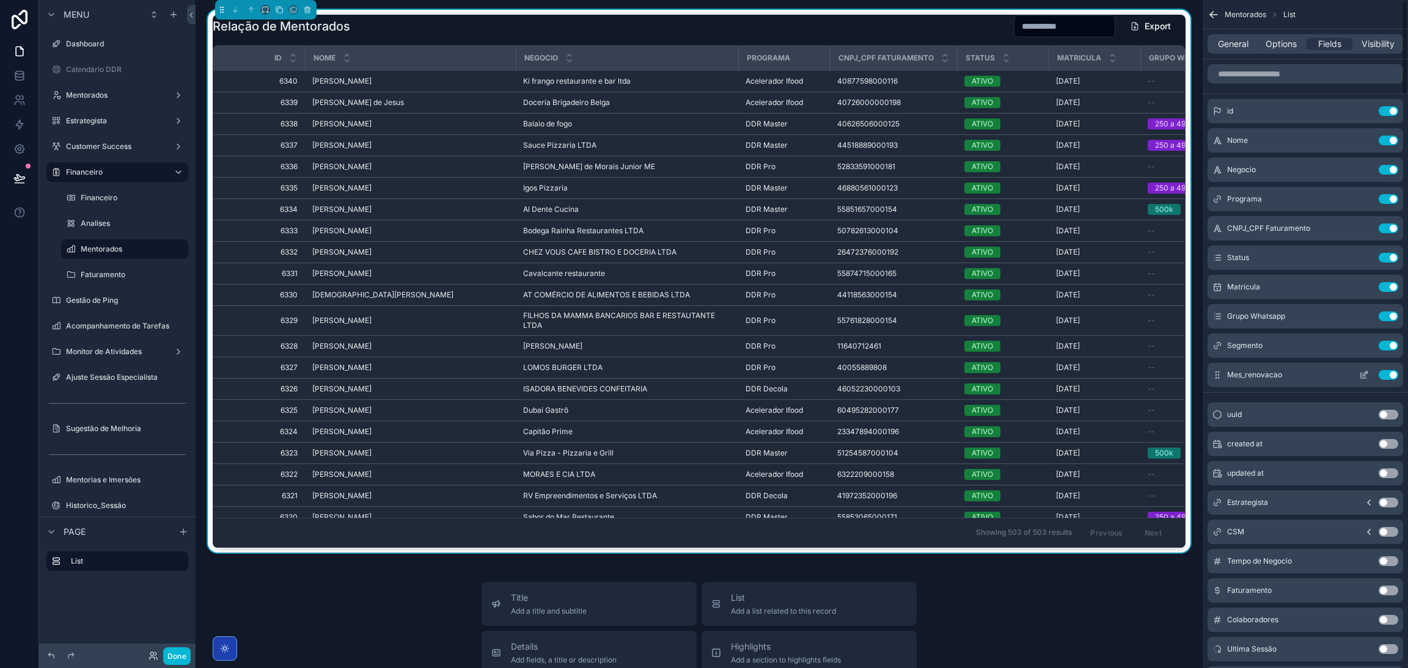
click at [1366, 372] on icon "scrollable content" at bounding box center [1365, 374] width 5 height 5
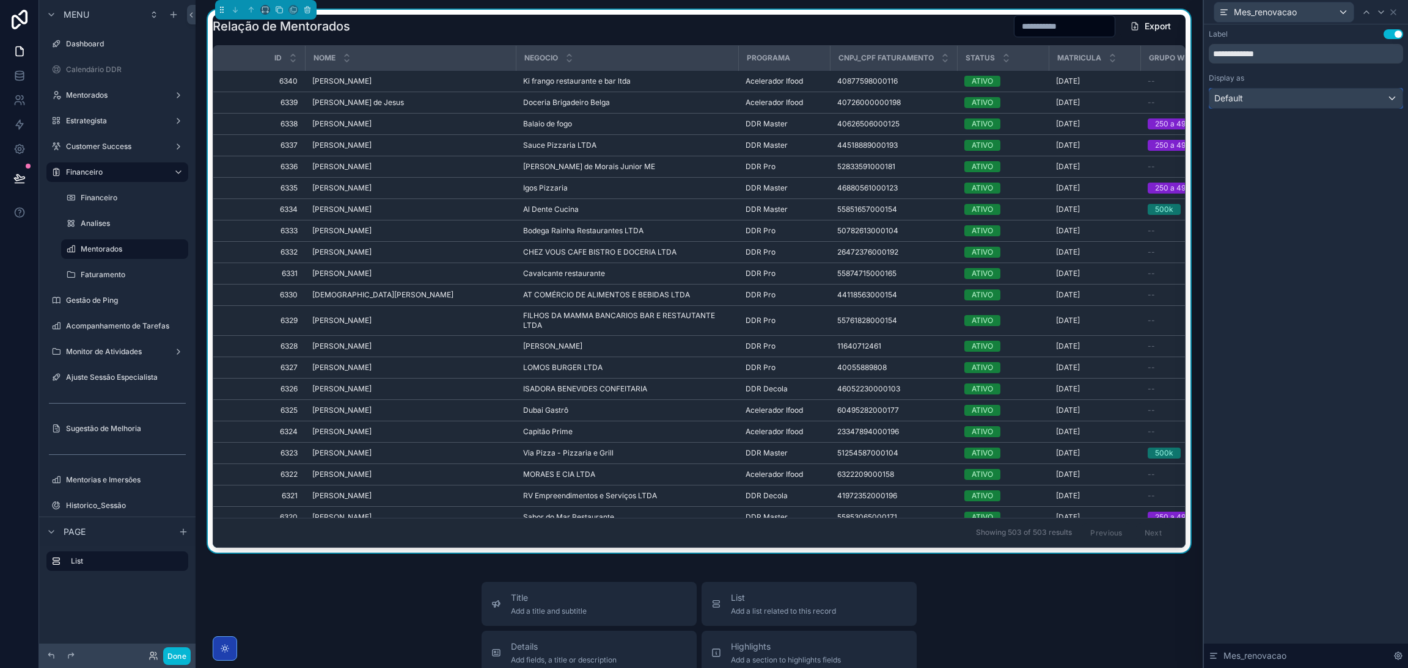
click at [1318, 106] on div "Default" at bounding box center [1305, 99] width 193 height 20
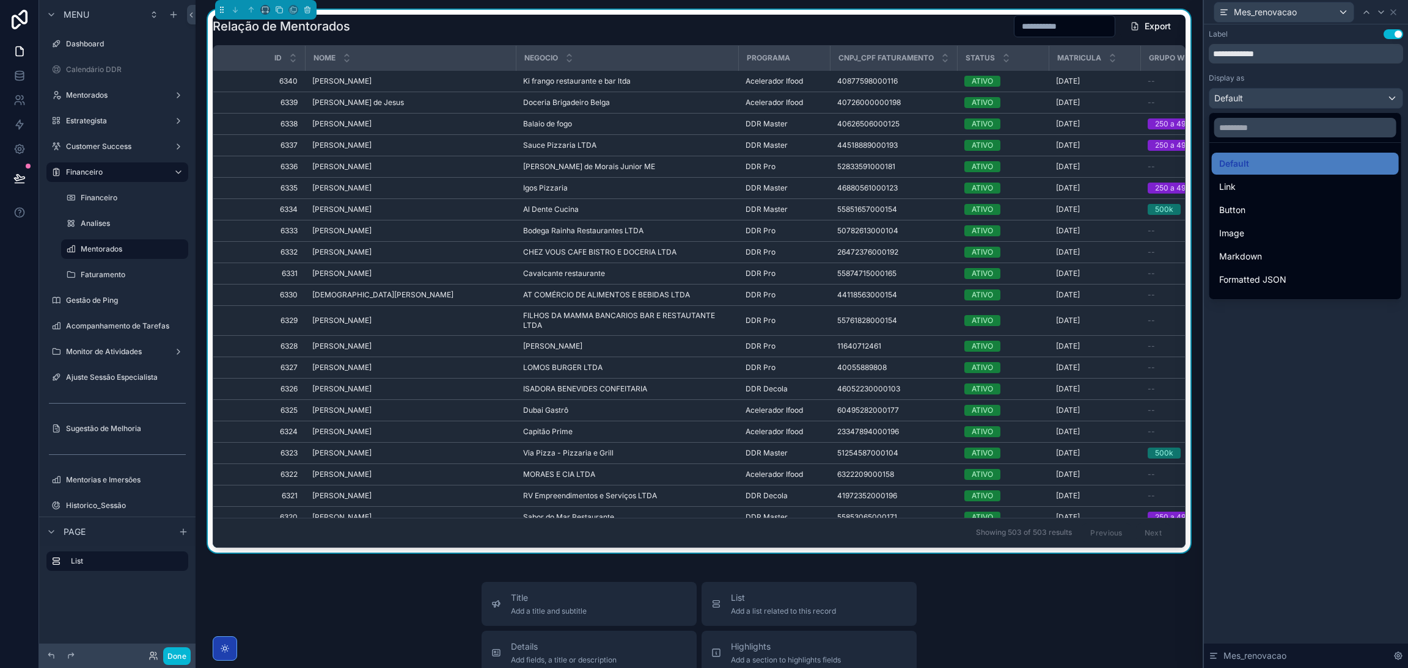
click at [1265, 75] on div at bounding box center [1306, 334] width 204 height 668
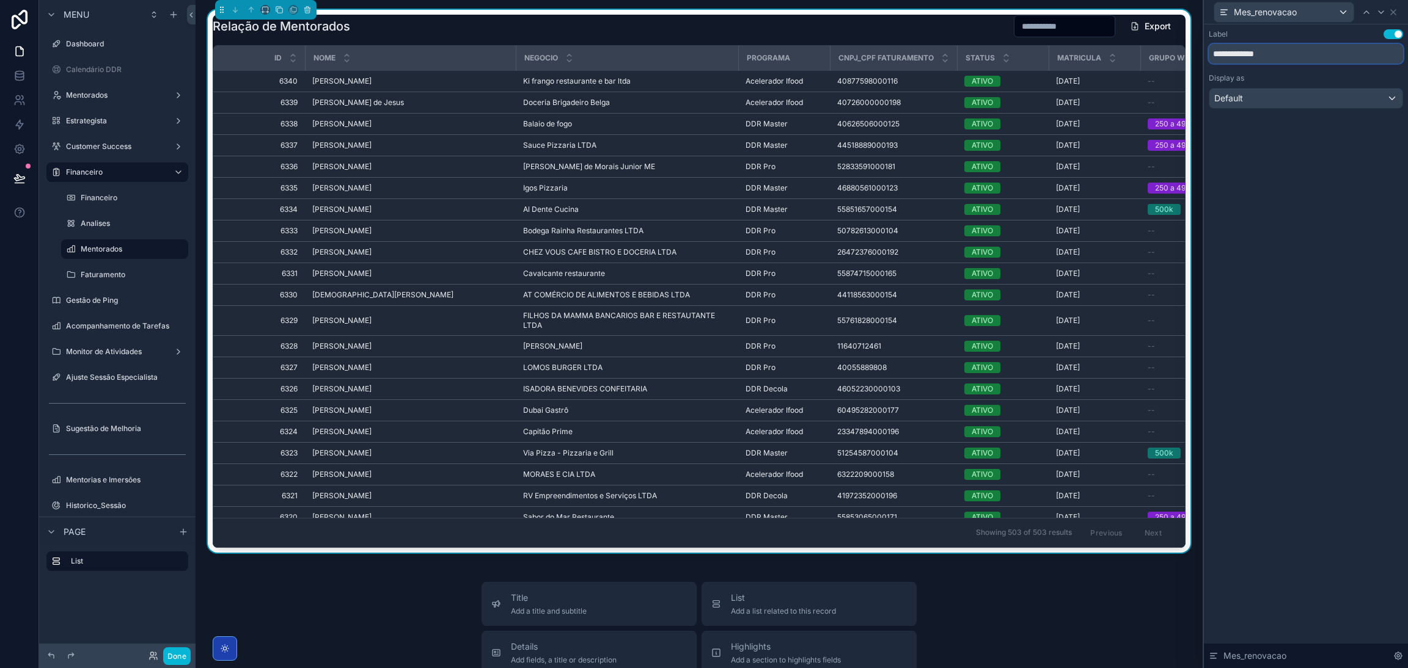
click at [1265, 62] on input "**********" at bounding box center [1306, 54] width 194 height 20
click at [1292, 60] on input "**********" at bounding box center [1306, 54] width 194 height 20
drag, startPoint x: 1294, startPoint y: 55, endPoint x: 1208, endPoint y: 59, distance: 85.7
click at [1209, 59] on input "**********" at bounding box center [1306, 54] width 194 height 20
type input "*"
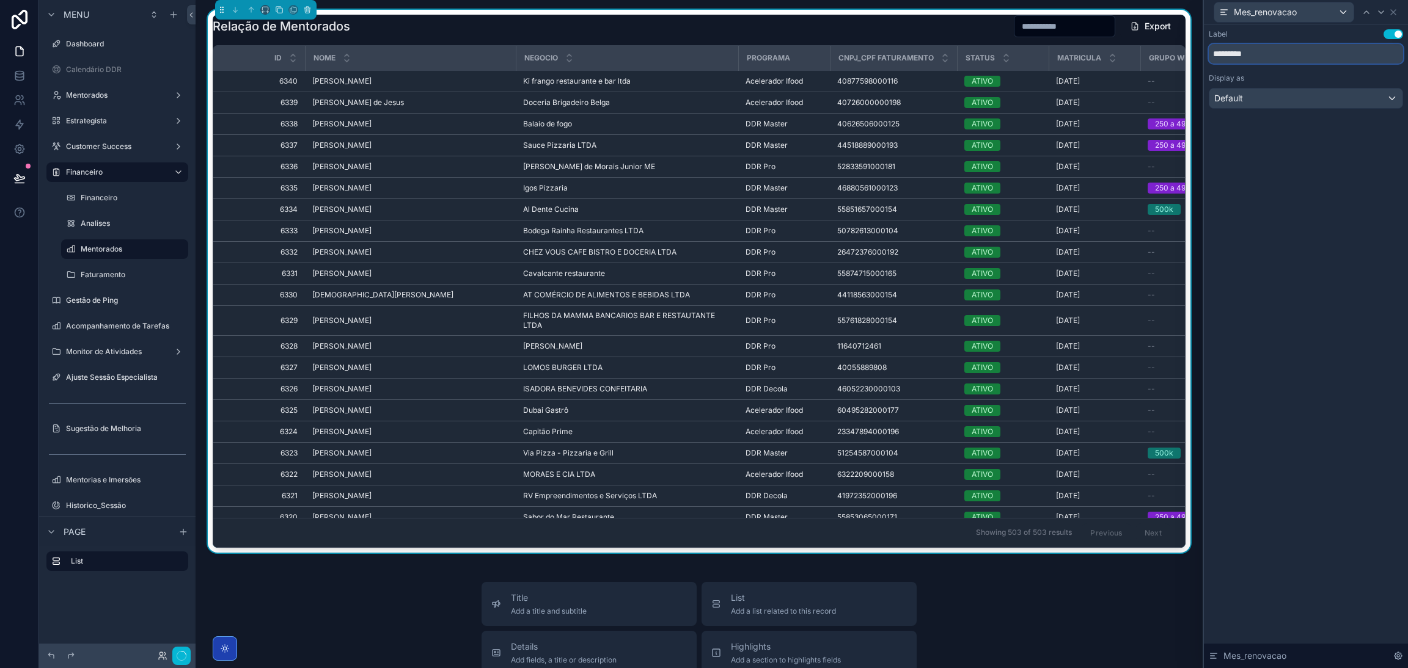
type input "*********"
click at [1172, 577] on div "Relação de Mentorados Export Id Nome Negocio Programa CNPJ_CPF Faturamento Stat…" at bounding box center [699, 557] width 1007 height 1115
click at [1394, 12] on icon at bounding box center [1393, 12] width 10 height 10
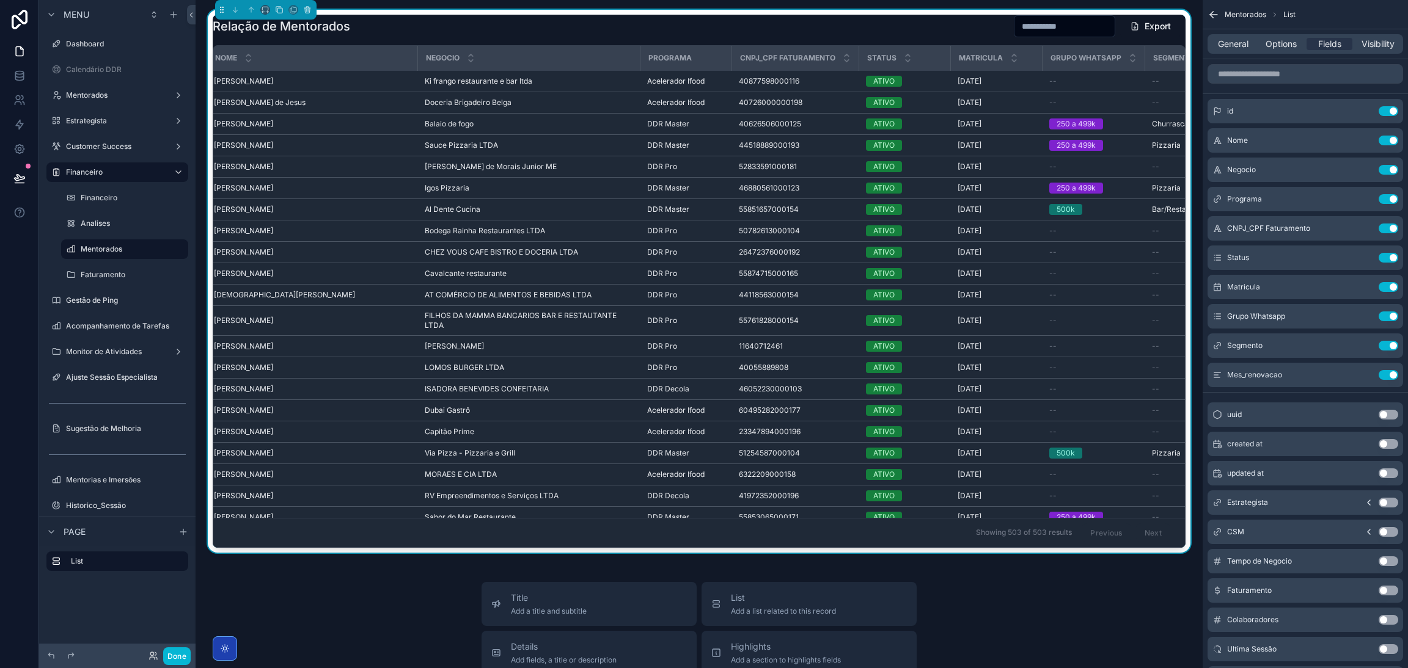
scroll to position [0, 276]
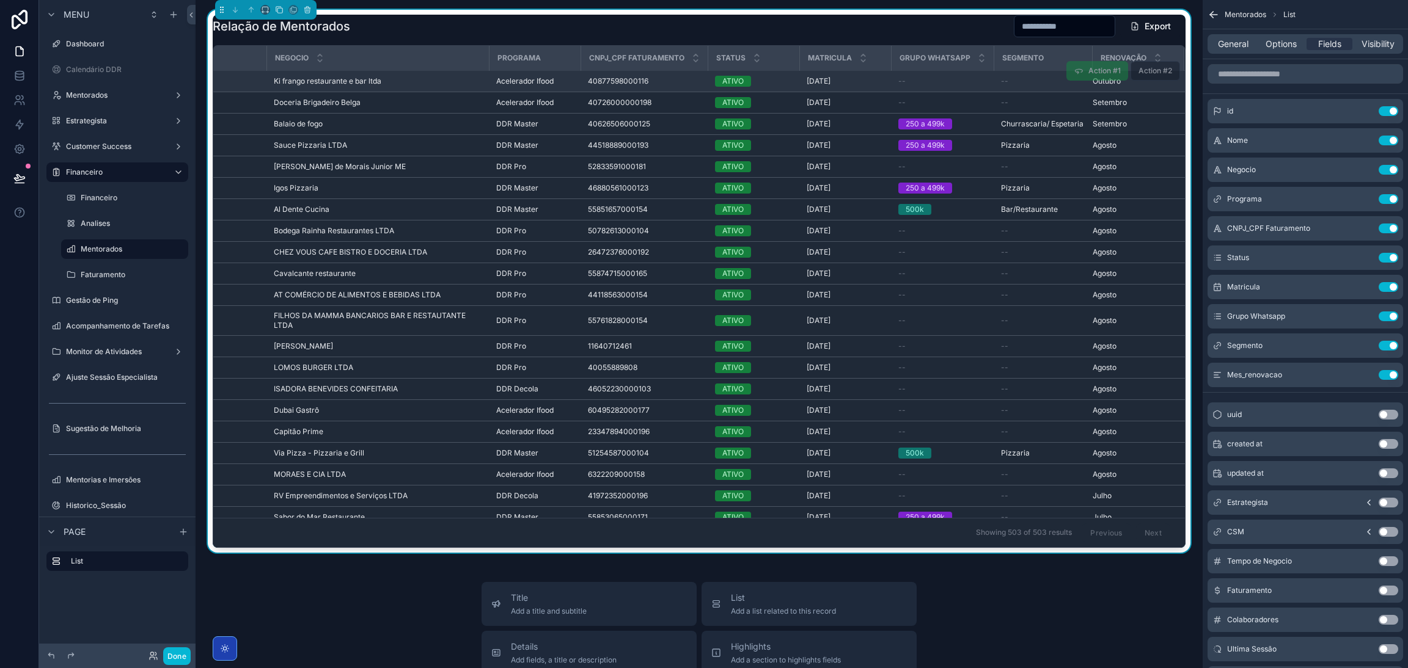
click at [1130, 74] on span "Action #2" at bounding box center [1154, 70] width 49 height 9
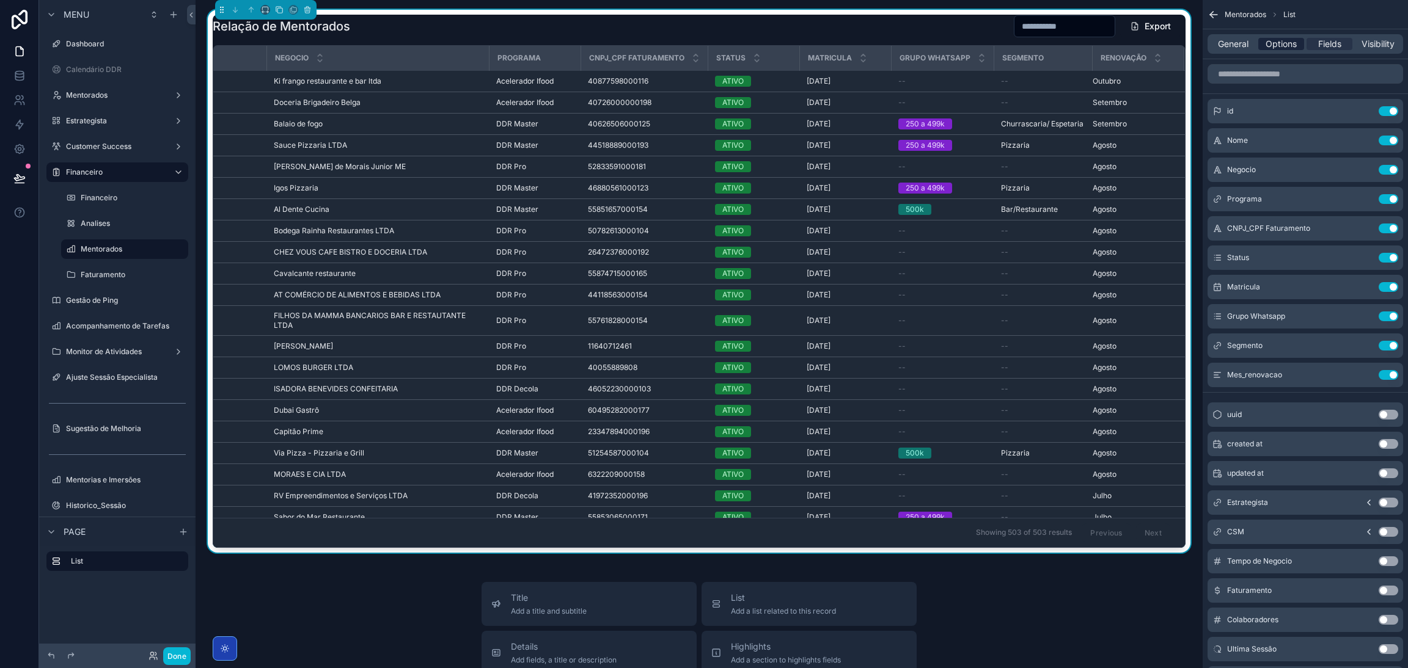
click at [1265, 48] on span "Options" at bounding box center [1280, 44] width 31 height 12
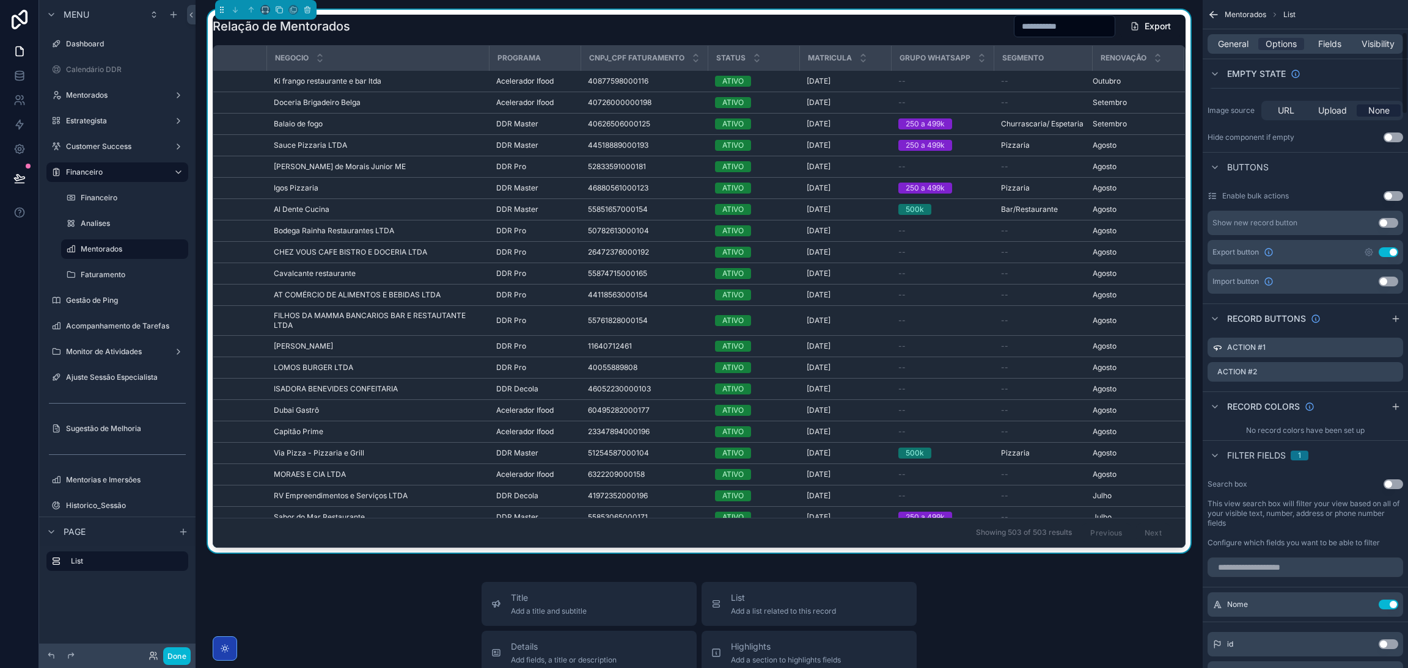
scroll to position [367, 0]
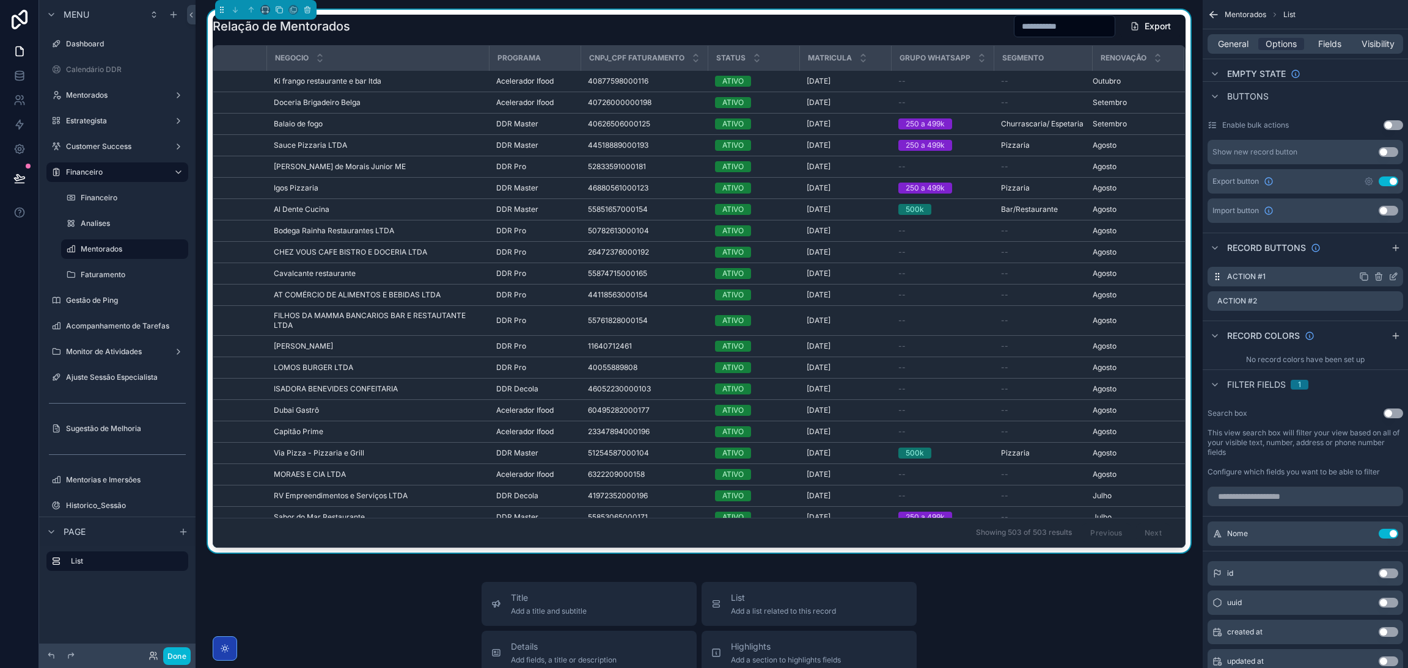
click at [1388, 275] on icon "scrollable content" at bounding box center [1393, 277] width 10 height 10
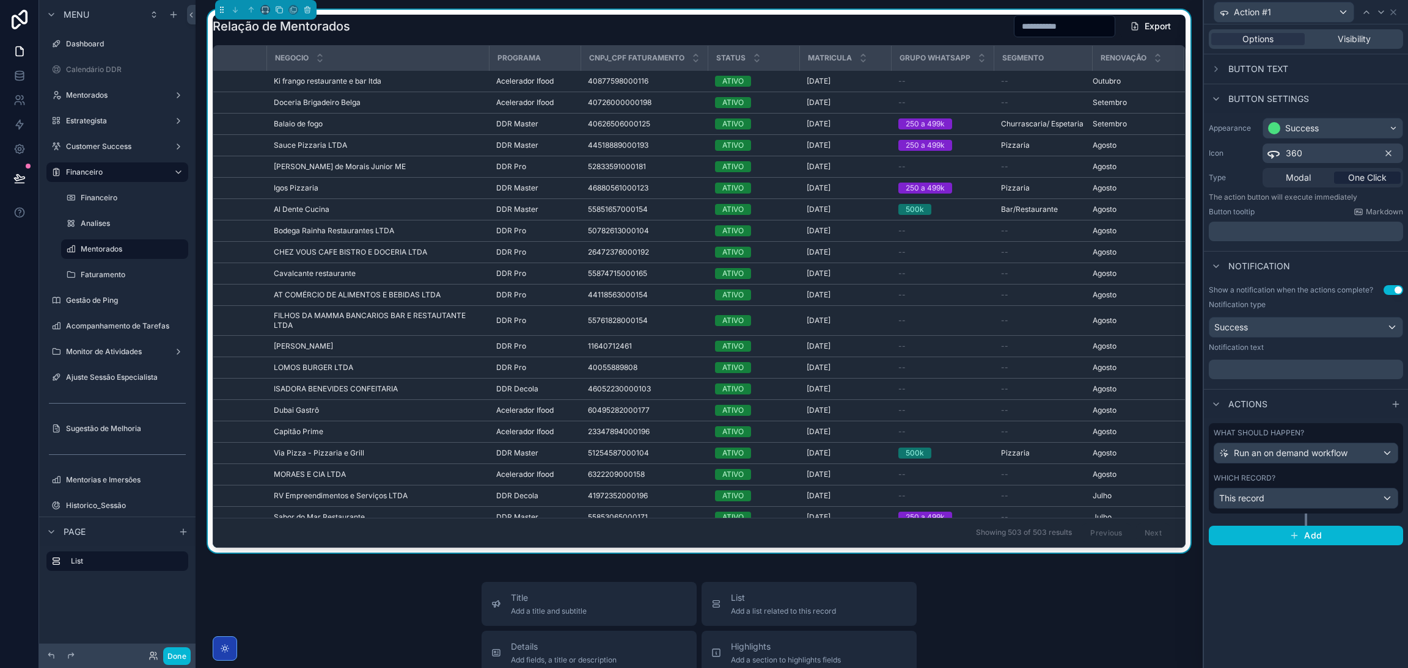
click at [1385, 148] on icon at bounding box center [1388, 153] width 10 height 10
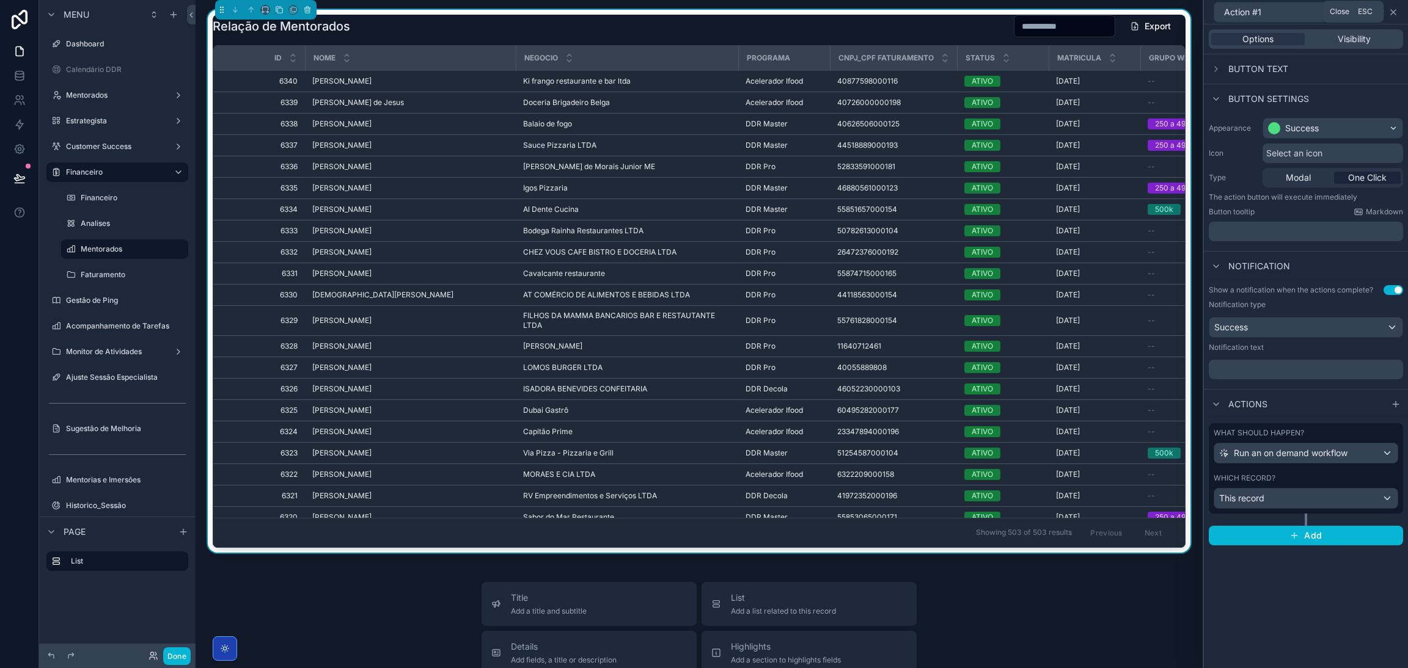
click at [1390, 15] on icon at bounding box center [1393, 12] width 10 height 10
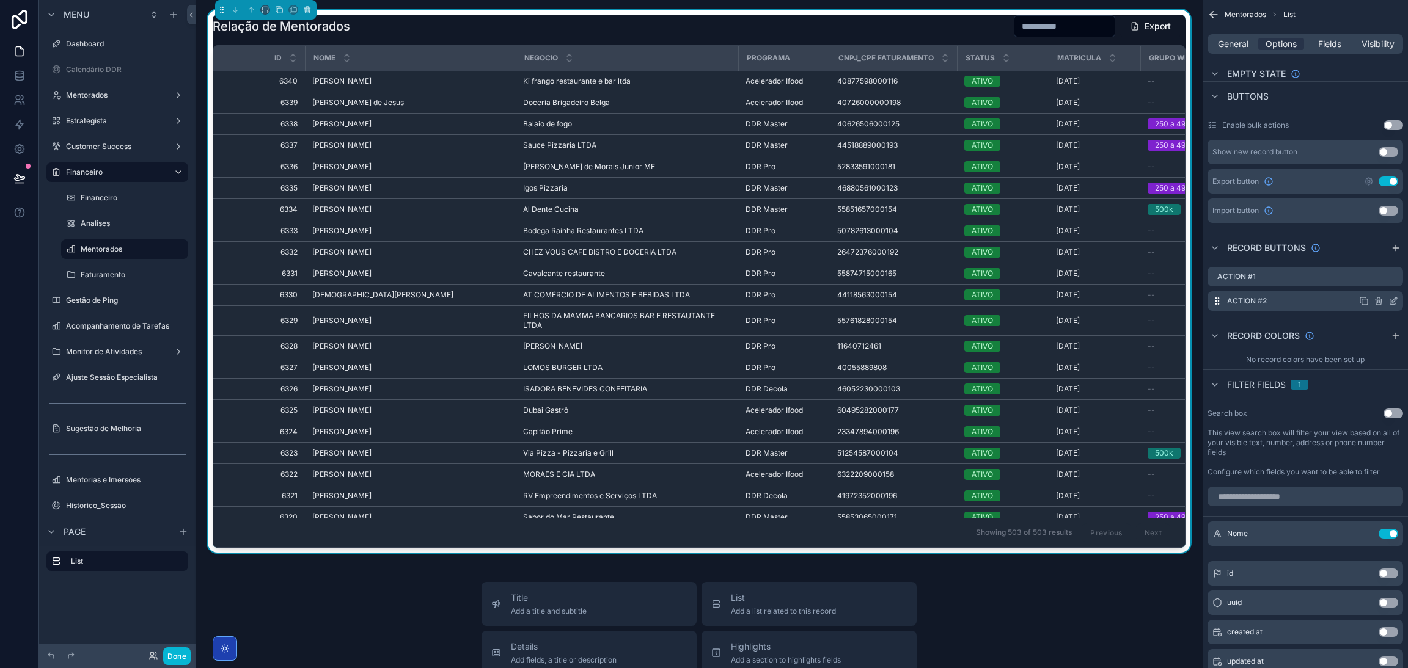
click at [1390, 301] on icon "scrollable content" at bounding box center [1392, 301] width 5 height 5
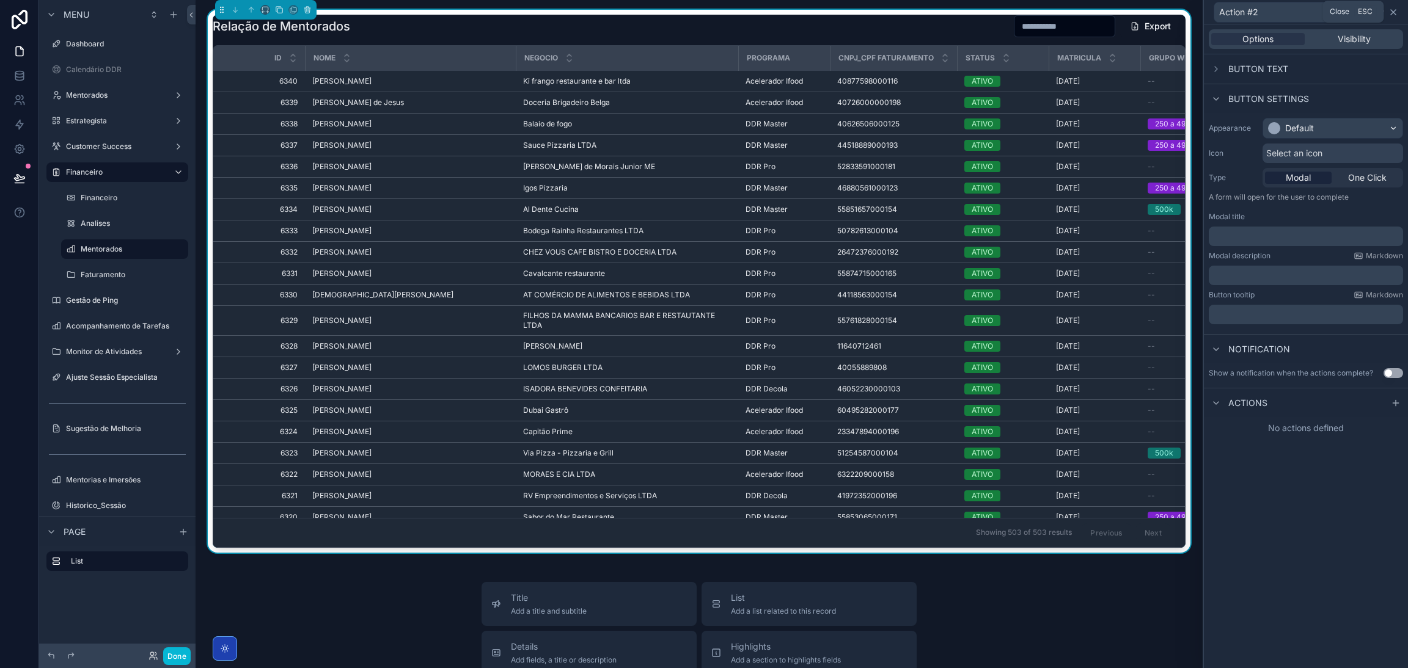
click at [1396, 16] on icon at bounding box center [1393, 12] width 10 height 10
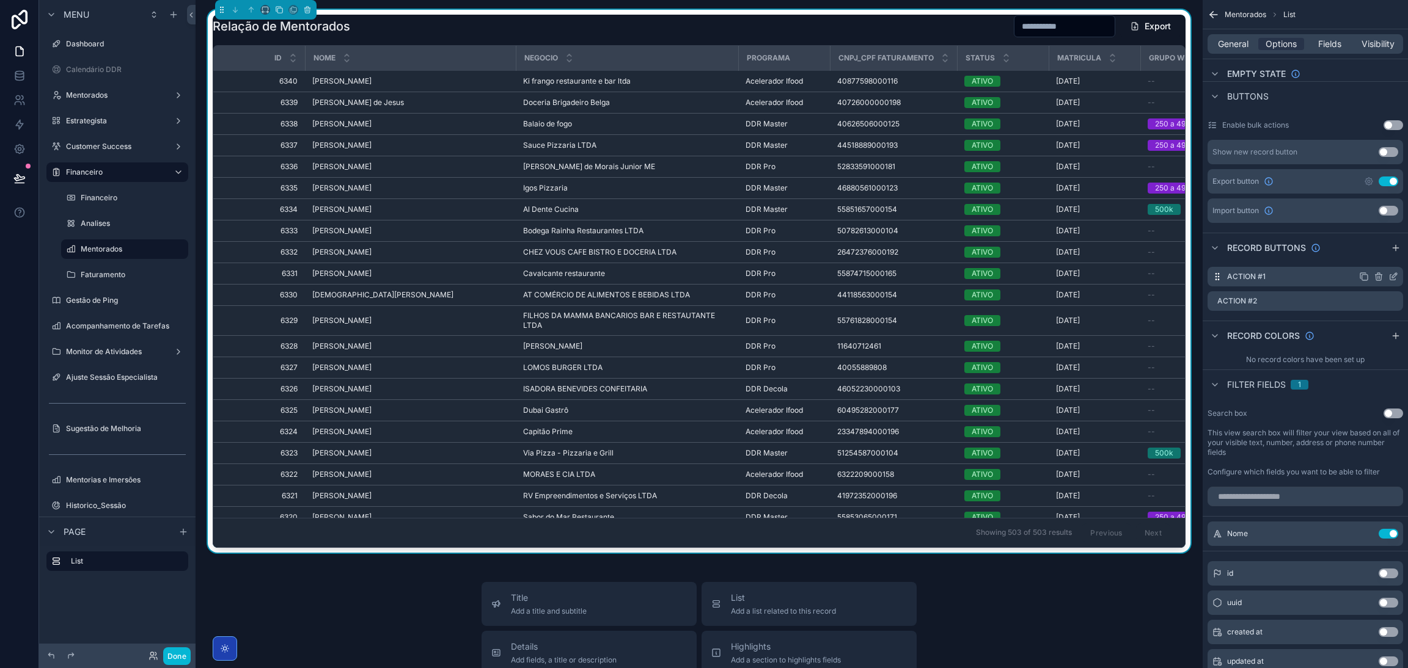
click at [1374, 274] on icon "scrollable content" at bounding box center [1379, 277] width 10 height 10
click at [1376, 257] on icon at bounding box center [1373, 257] width 5 height 5
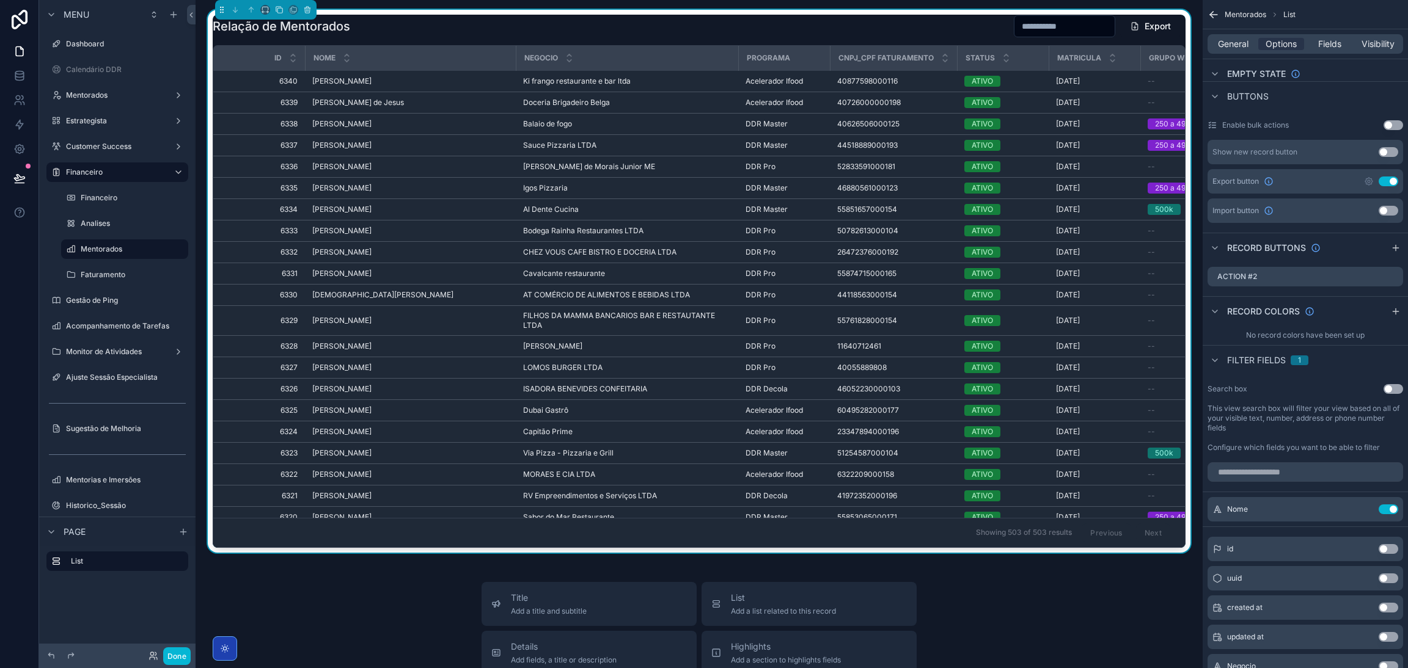
click at [527, 549] on div "Relação de Mentorados Export Id Nome Negocio Programa CNPJ_CPF Faturamento Stat…" at bounding box center [698, 281] width 987 height 543
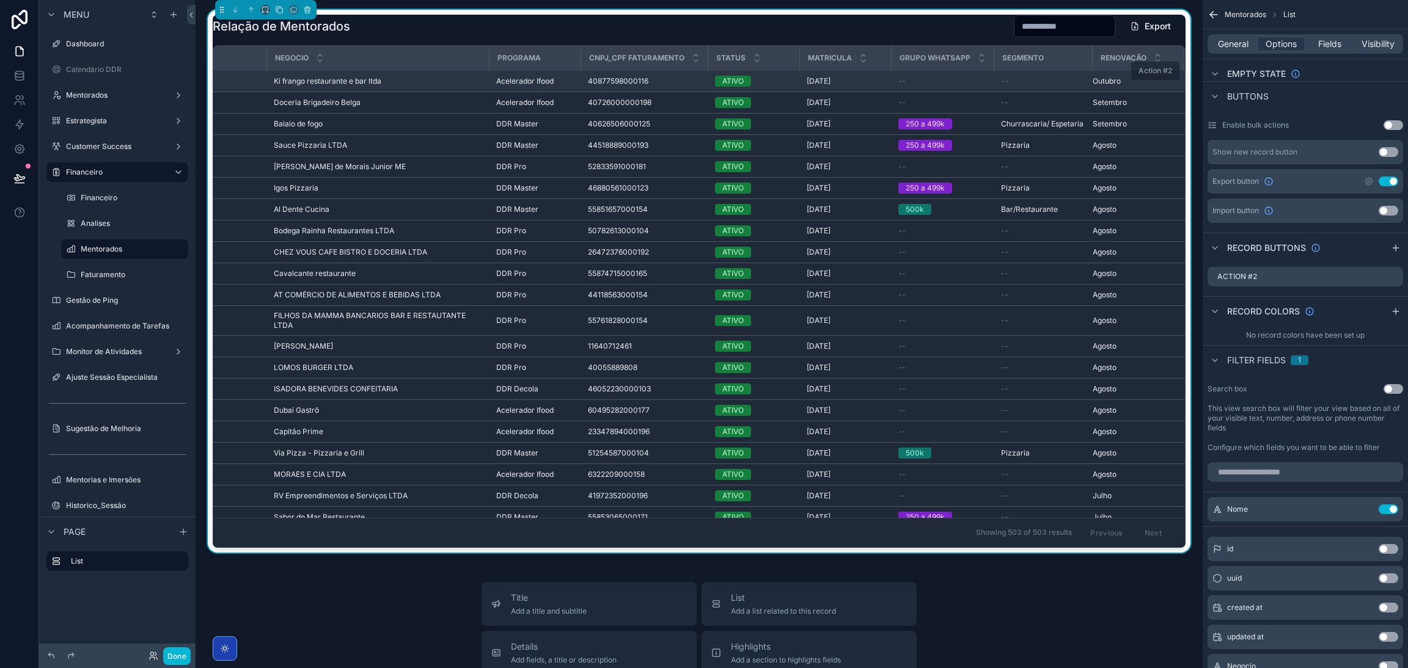
click at [1096, 85] on span "Outubro" at bounding box center [1107, 81] width 28 height 10
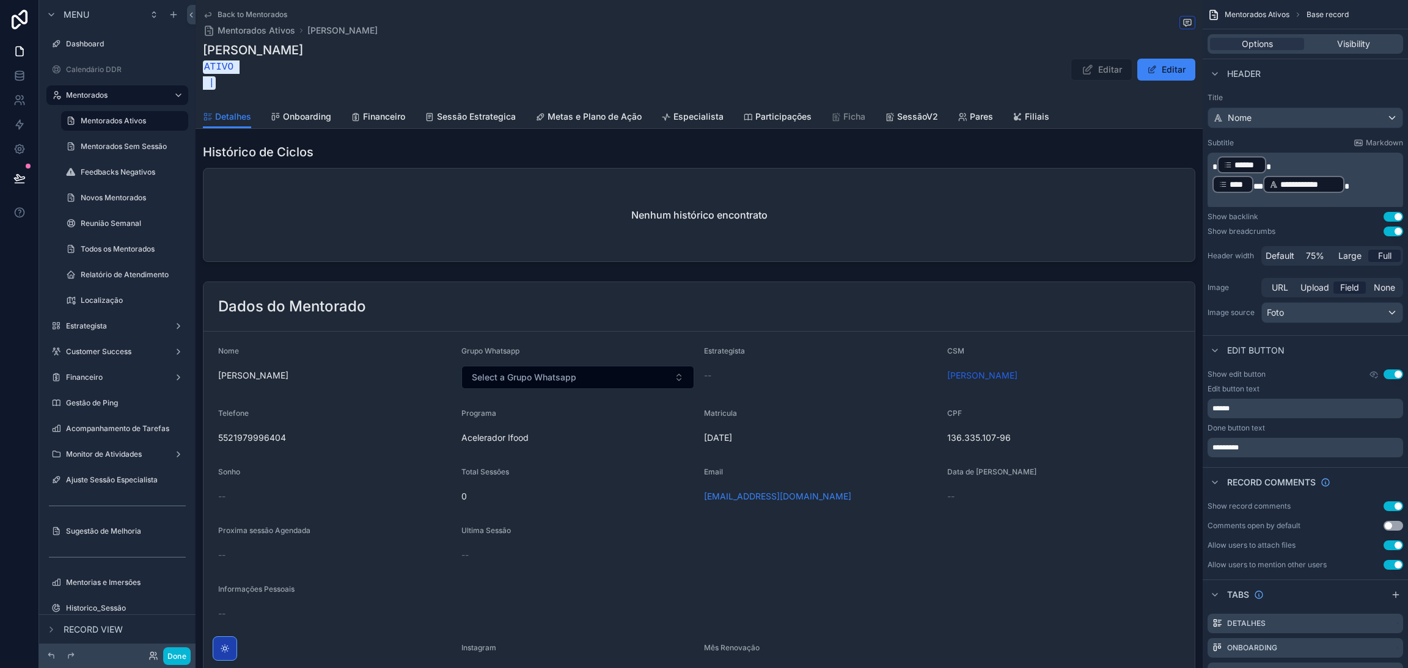
scroll to position [367, 0]
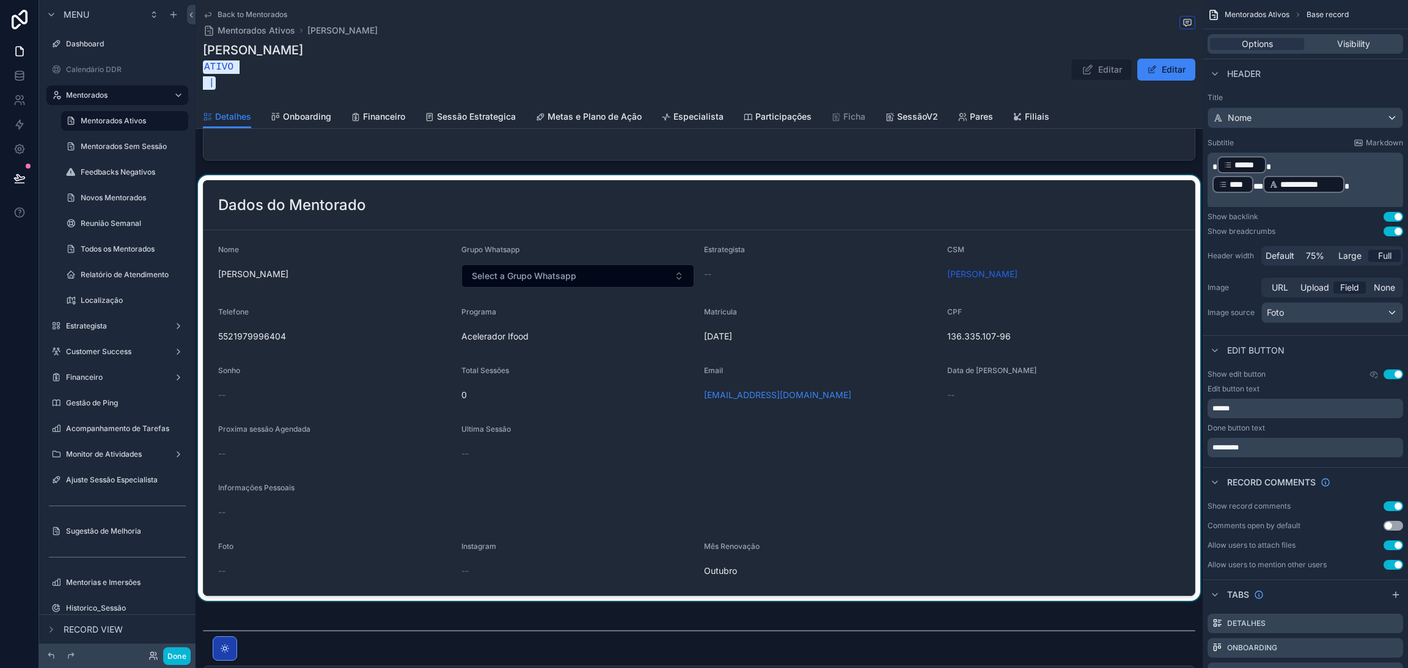
click at [668, 436] on div "scrollable content" at bounding box center [699, 388] width 1007 height 426
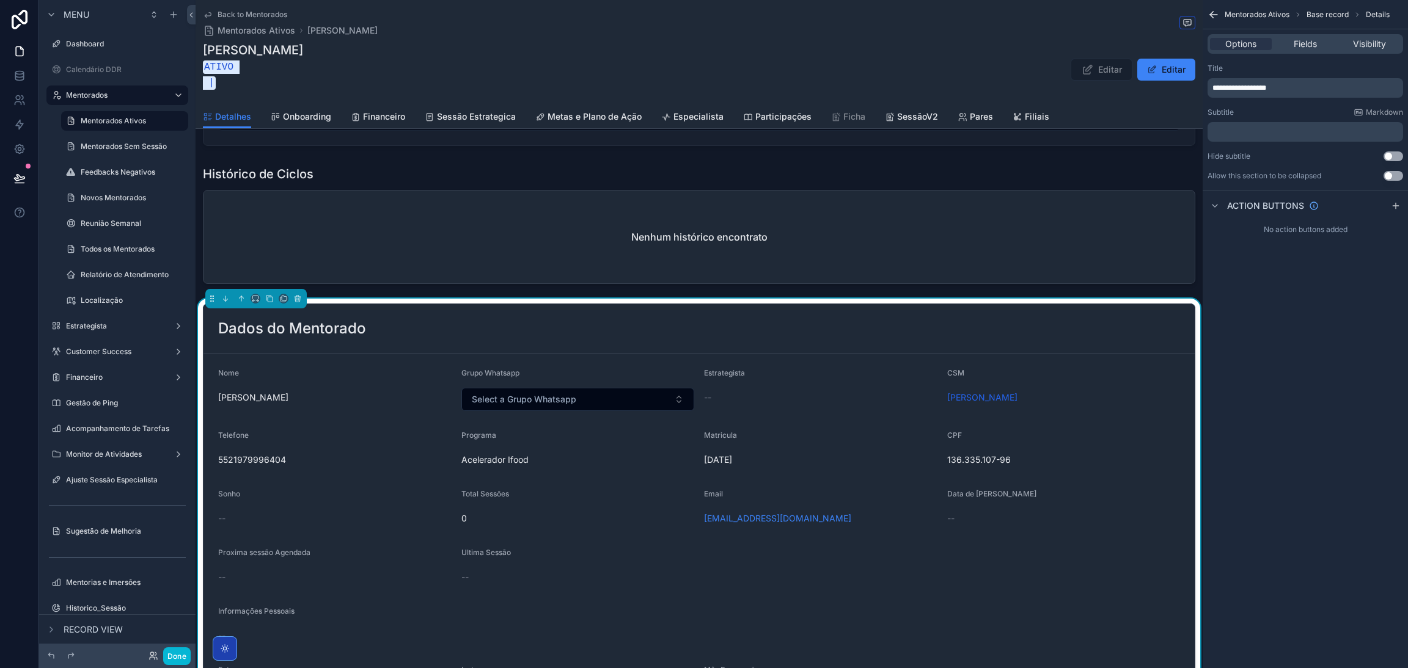
scroll to position [274, 0]
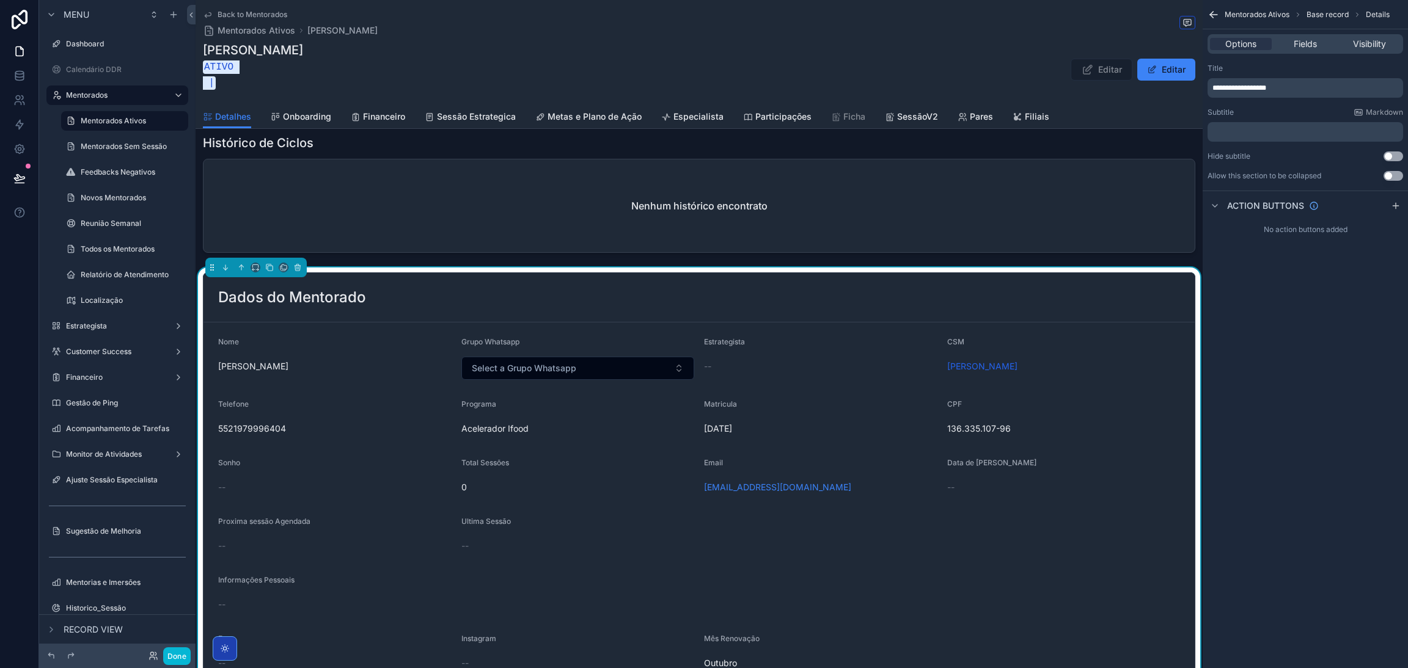
click at [870, 489] on div "[EMAIL_ADDRESS][DOMAIN_NAME]" at bounding box center [820, 487] width 233 height 12
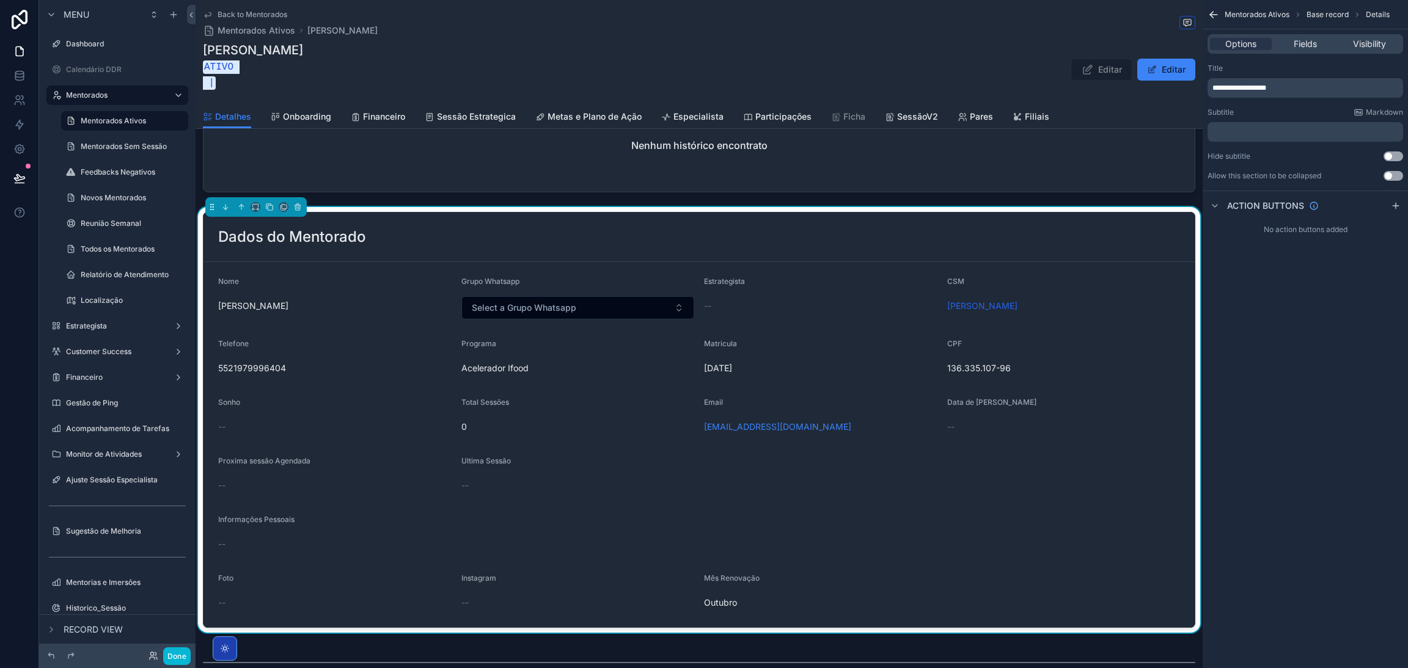
scroll to position [367, 0]
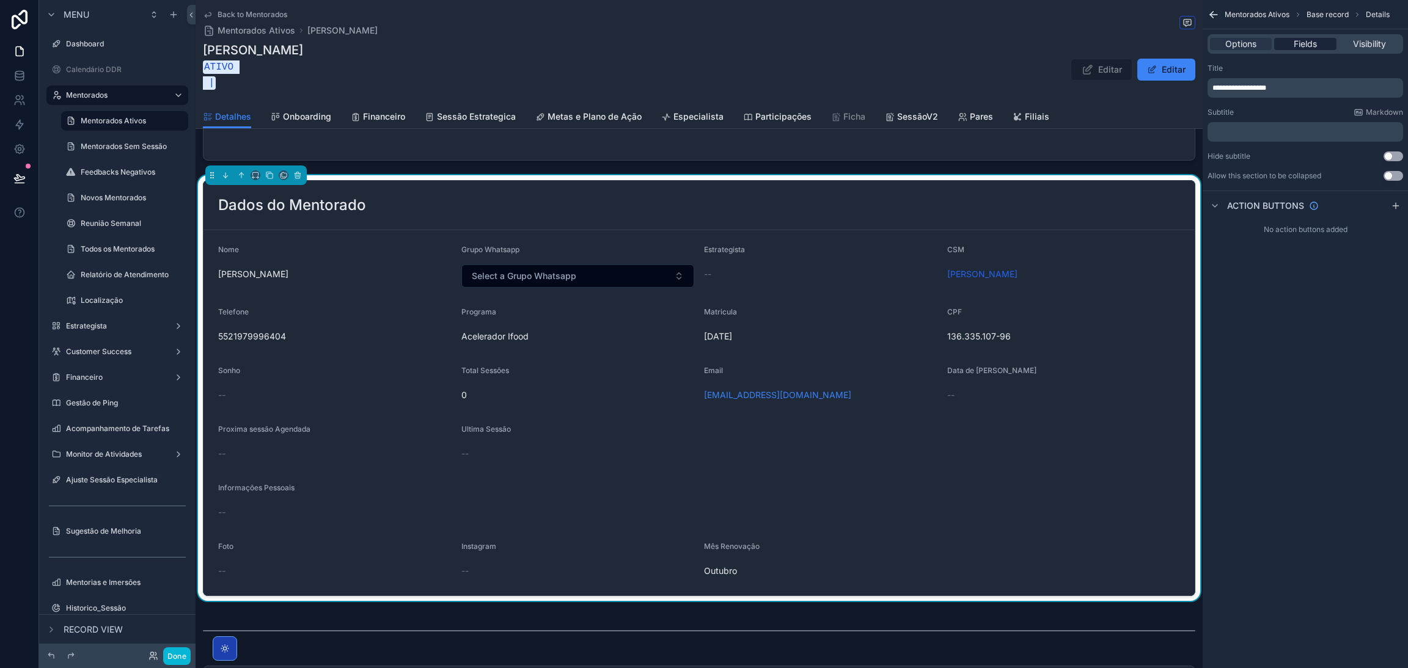
click at [1298, 44] on span "Fields" at bounding box center [1305, 44] width 23 height 12
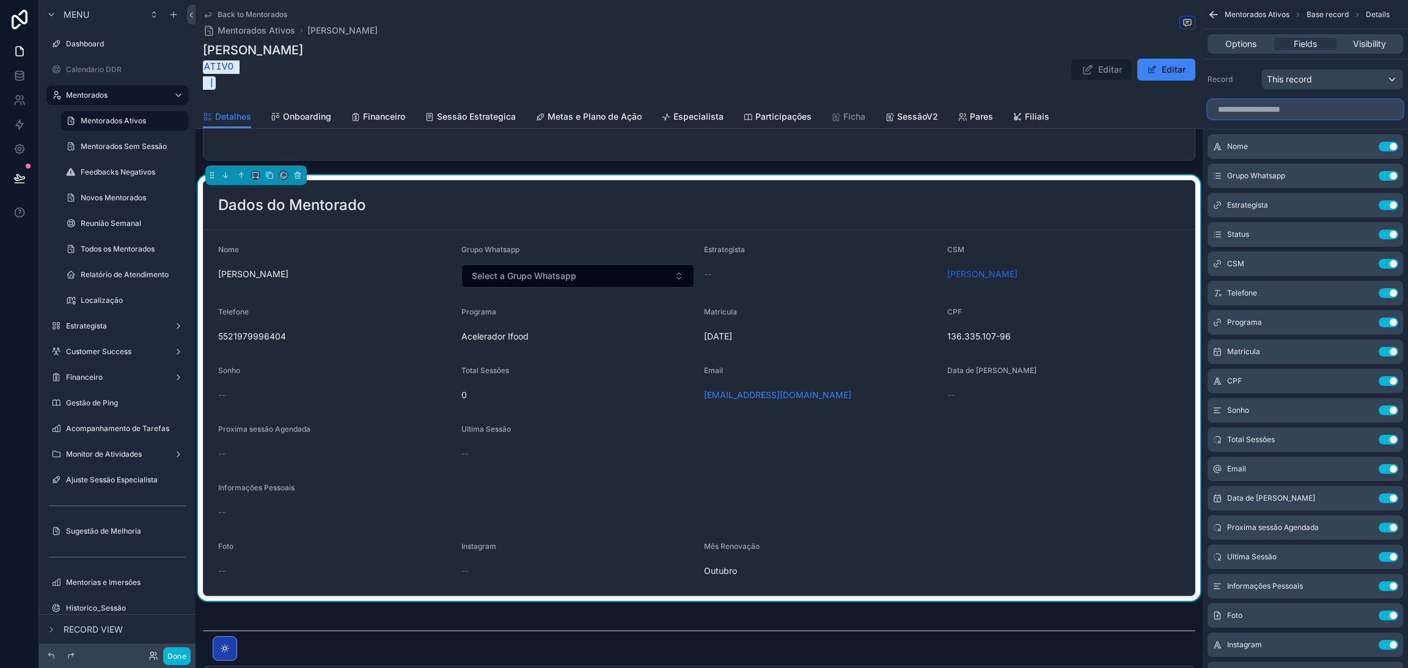
click at [1272, 110] on input "scrollable content" at bounding box center [1305, 110] width 196 height 20
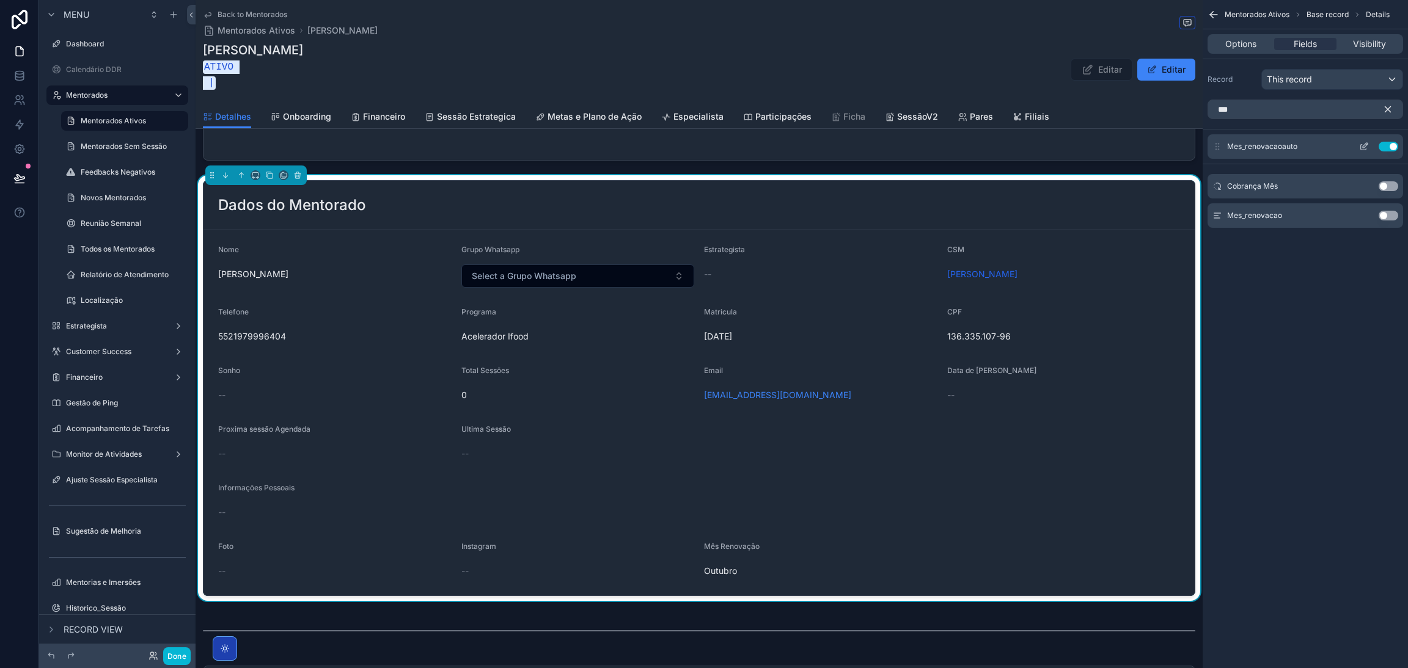
click at [1390, 150] on button "Use setting" at bounding box center [1388, 147] width 20 height 10
click at [1282, 115] on input "***" at bounding box center [1305, 110] width 196 height 20
type input "*"
type input "***"
click at [1390, 227] on div "Mes_renovacao Use setting" at bounding box center [1305, 220] width 196 height 24
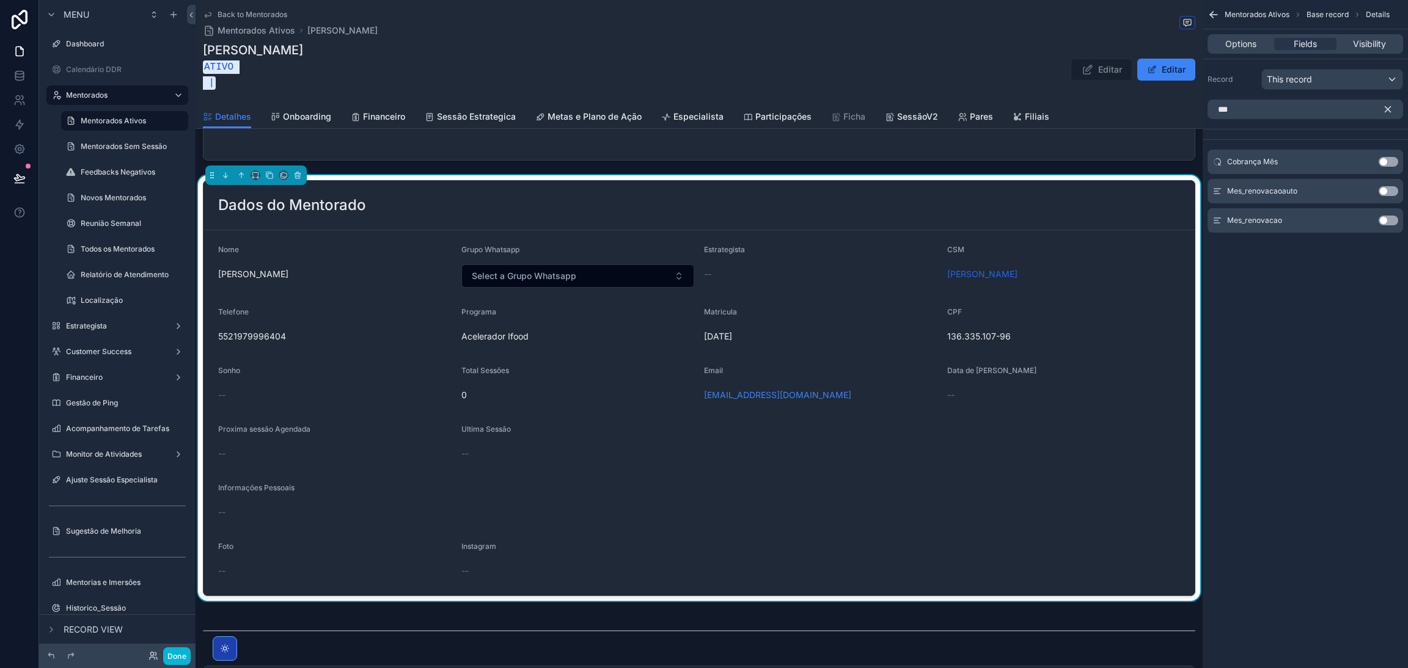
click at [1385, 221] on button "Use setting" at bounding box center [1388, 221] width 20 height 10
click at [1365, 150] on icon "scrollable content" at bounding box center [1363, 147] width 5 height 5
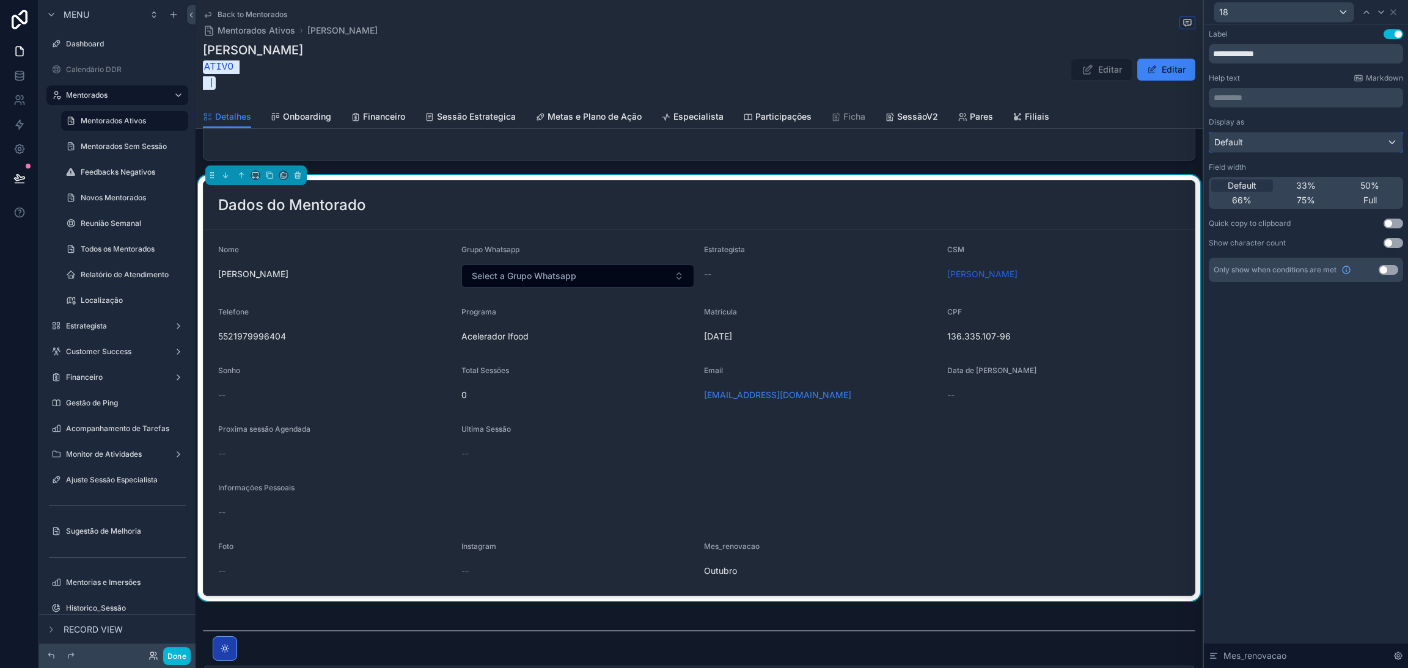
click at [1311, 143] on div "Default" at bounding box center [1305, 143] width 193 height 20
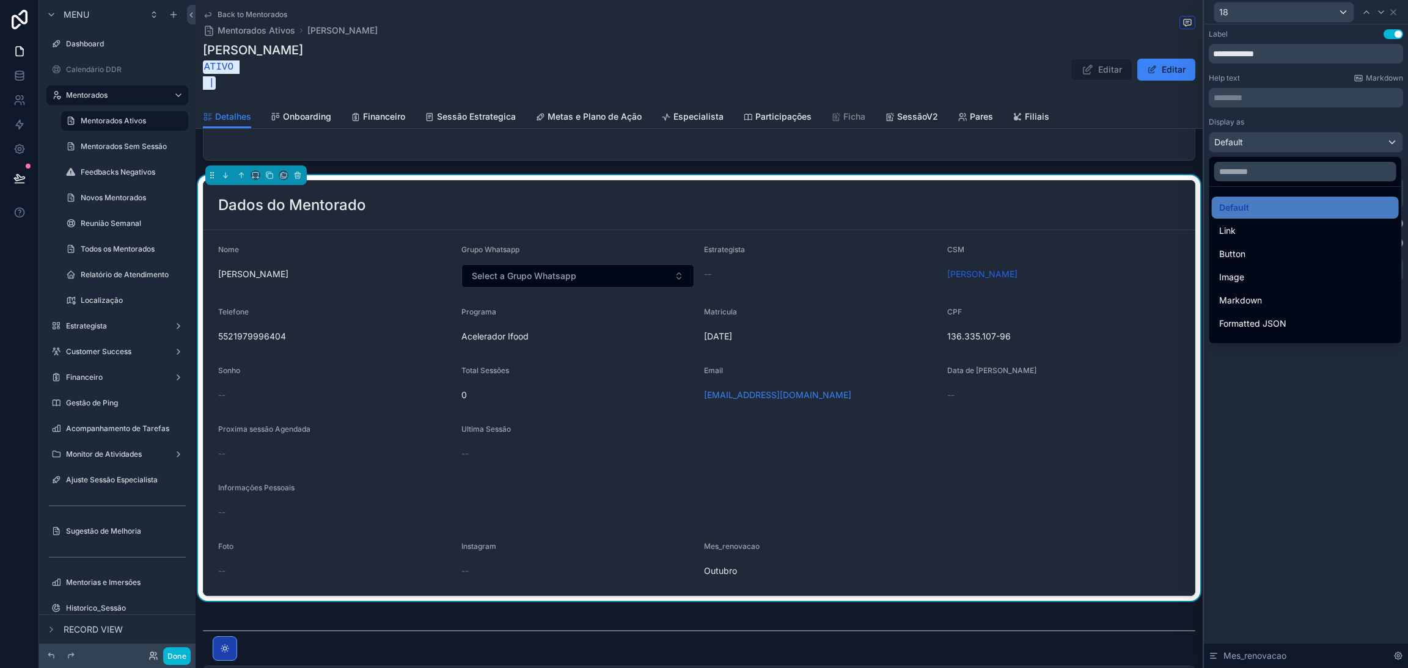
click at [1311, 143] on div at bounding box center [1306, 334] width 204 height 668
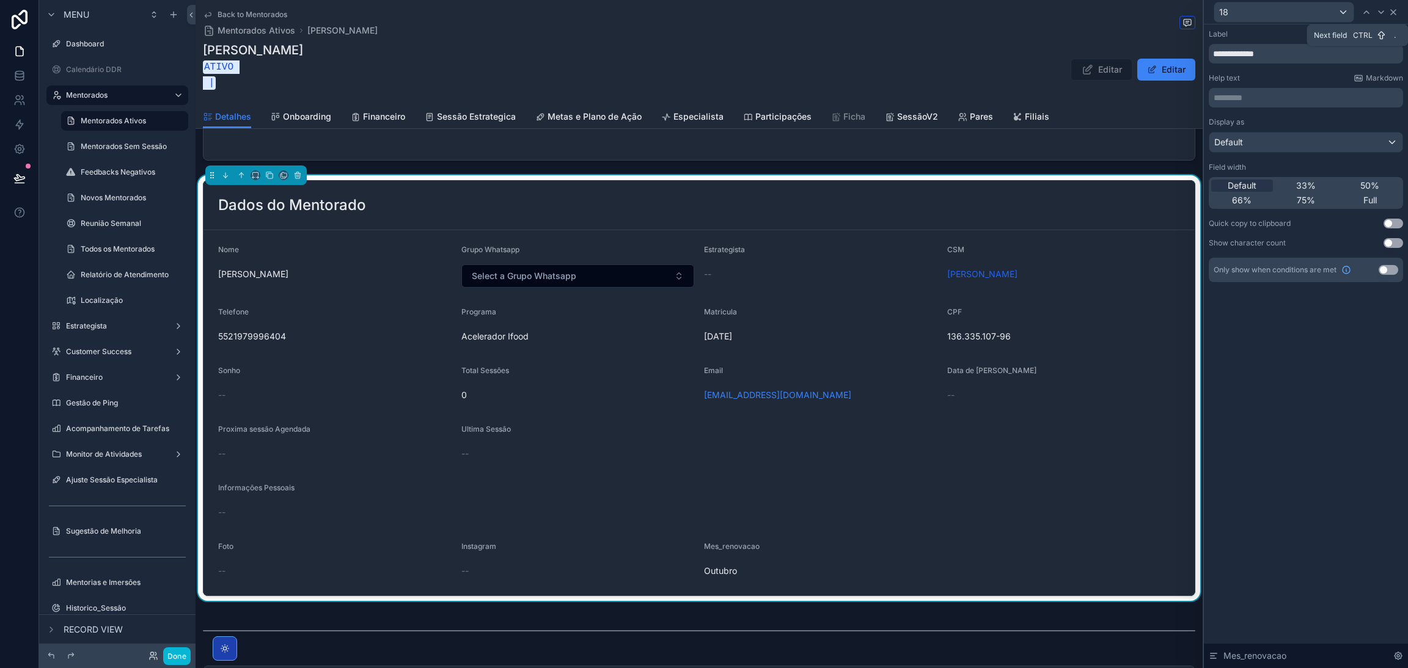
click at [1388, 14] on icon at bounding box center [1393, 12] width 10 height 10
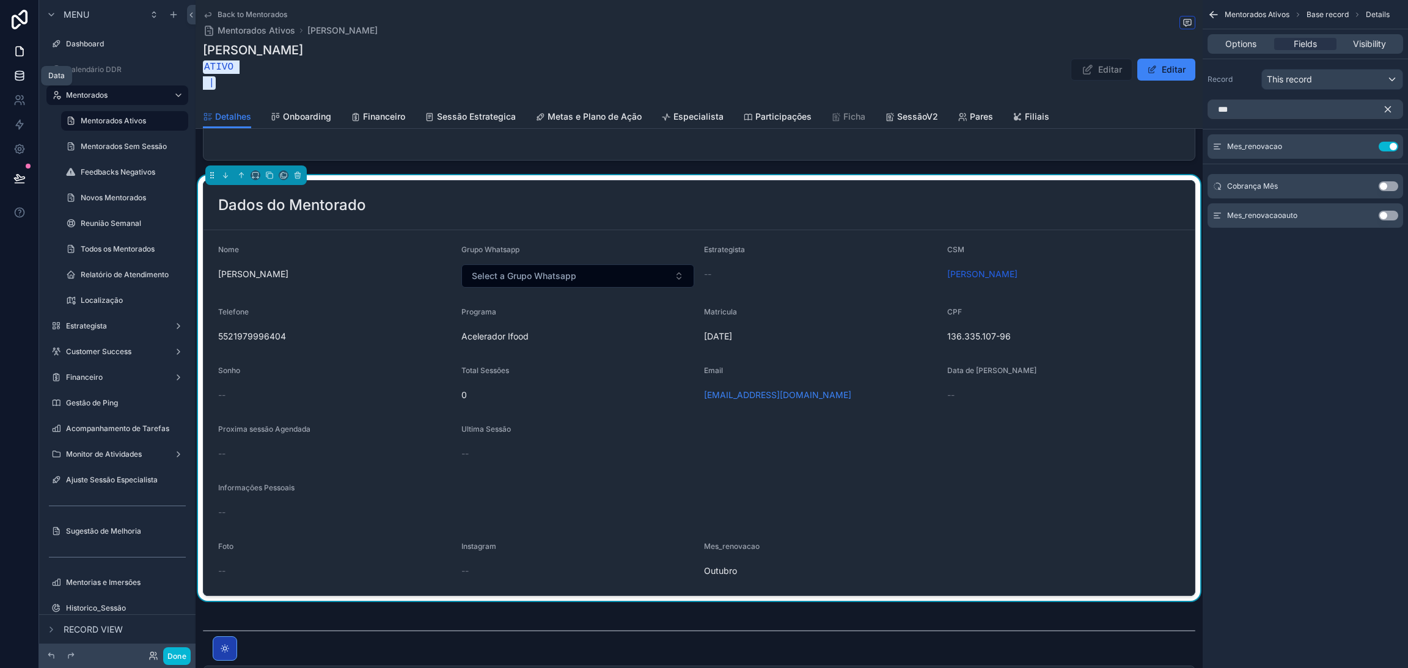
click at [20, 78] on icon at bounding box center [19, 76] width 12 height 12
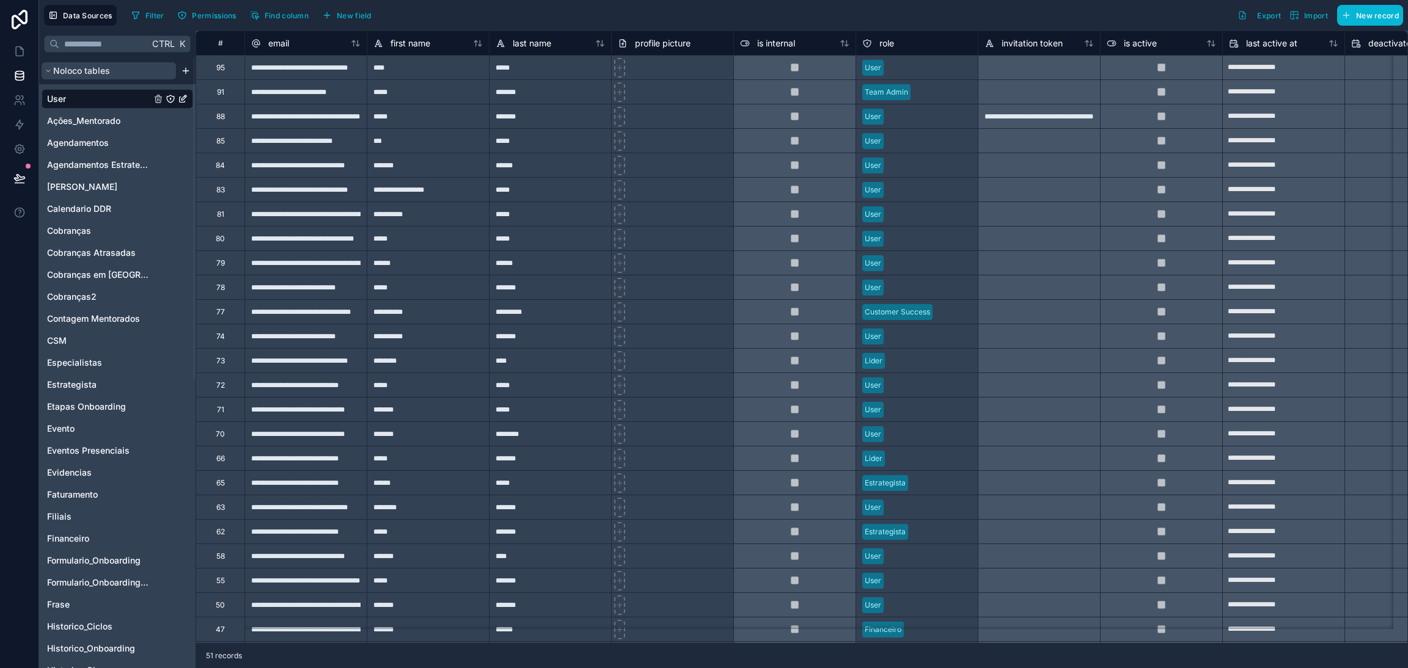
click at [101, 67] on span "Noloco tables" at bounding box center [81, 71] width 57 height 12
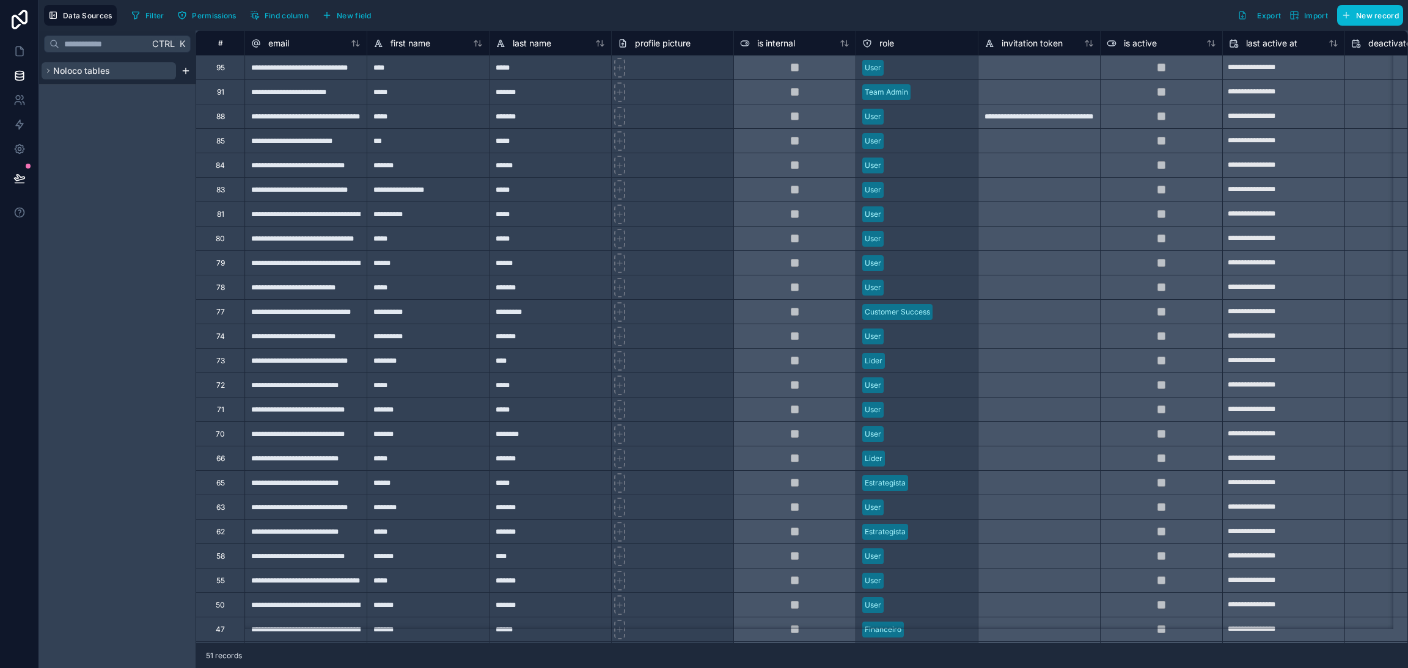
click at [101, 67] on span "Noloco tables" at bounding box center [81, 71] width 57 height 12
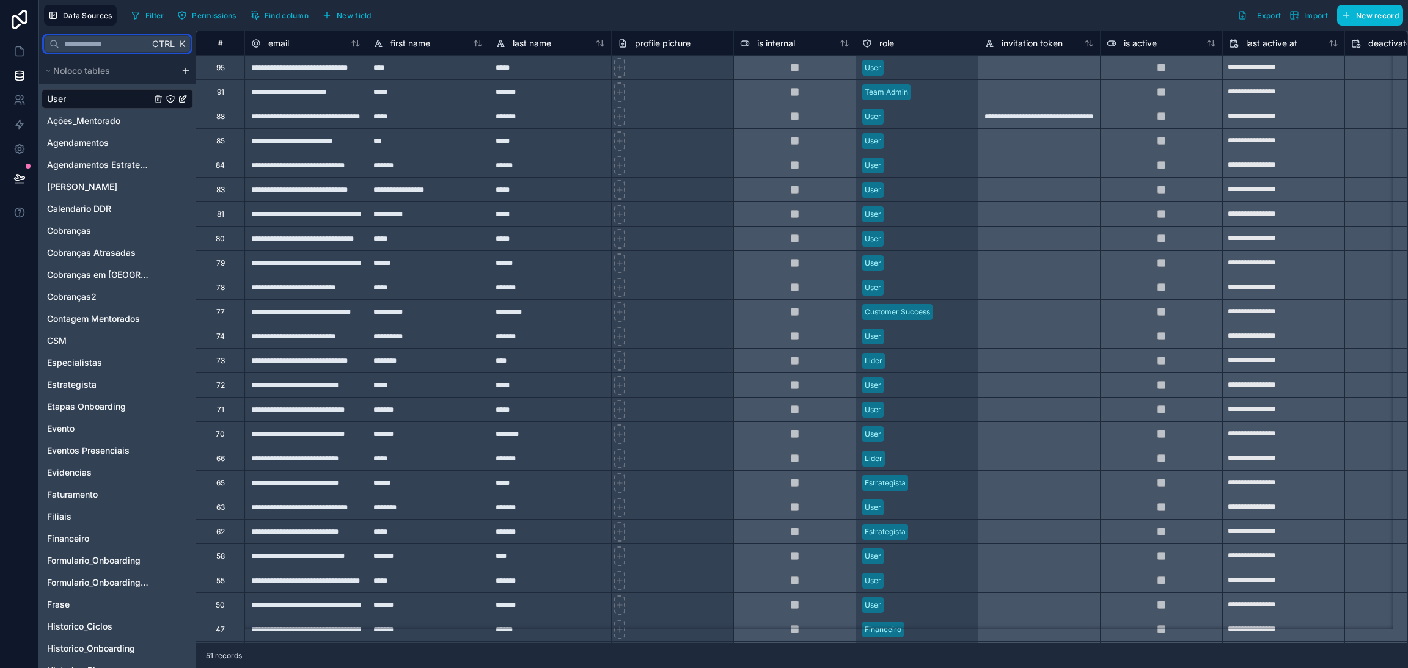
click at [95, 45] on input "text" at bounding box center [104, 44] width 90 height 22
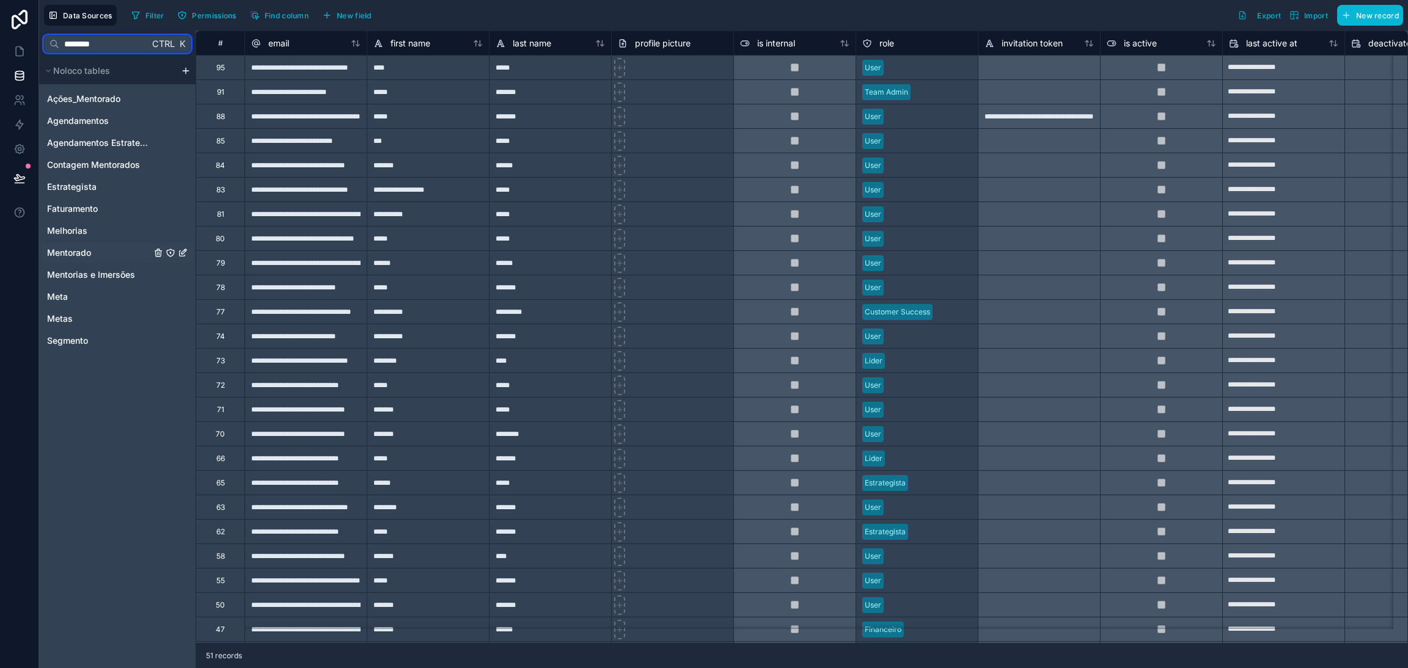
type input "********"
click at [100, 243] on div "Mentorado" at bounding box center [118, 253] width 152 height 20
click at [109, 254] on link "Mentorado" at bounding box center [99, 253] width 104 height 12
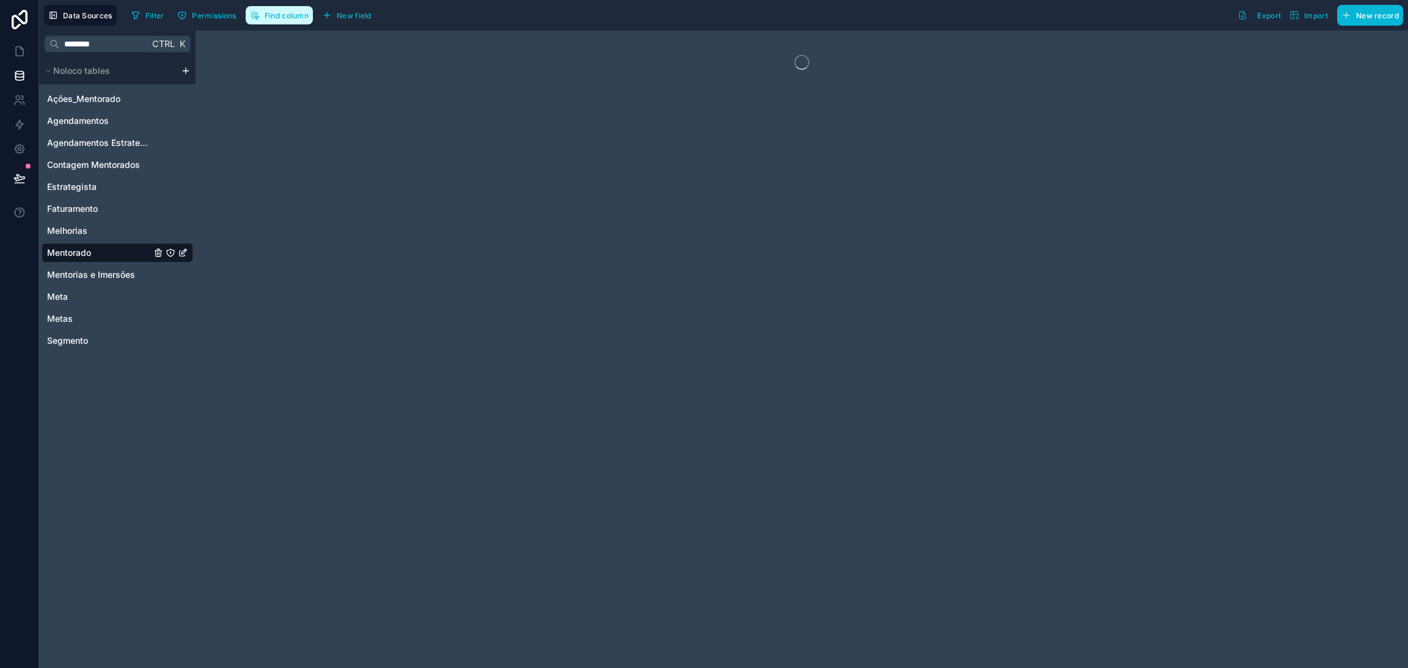
click at [299, 15] on span "Find column" at bounding box center [287, 15] width 44 height 9
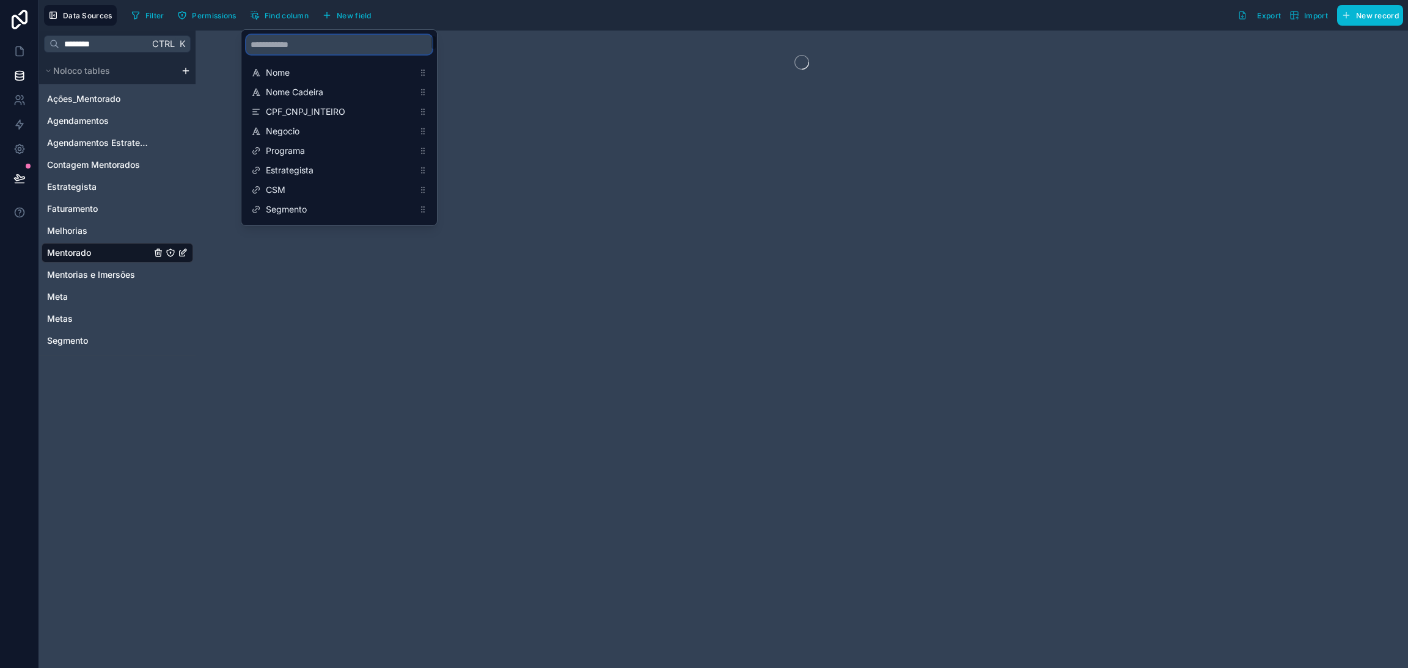
click at [309, 49] on input "scrollable content" at bounding box center [339, 45] width 186 height 20
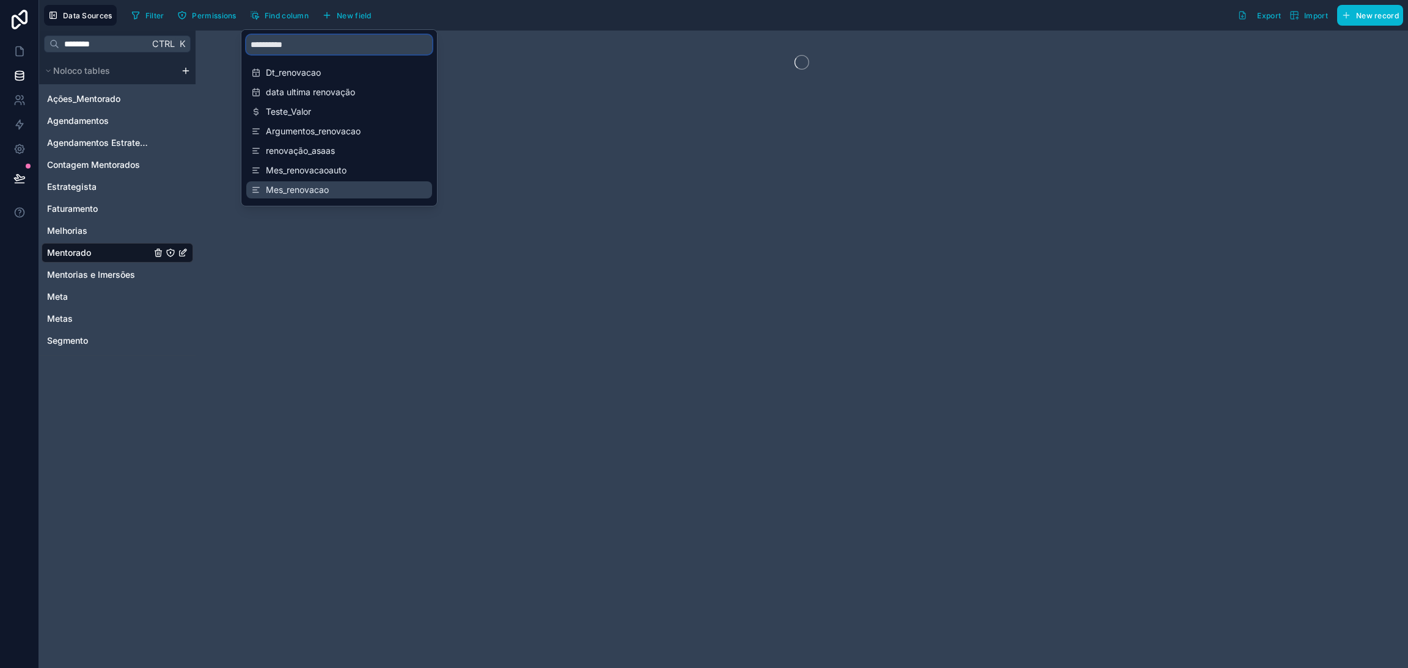
type input "**********"
click at [324, 184] on span "Mes_renovacao" at bounding box center [340, 190] width 148 height 12
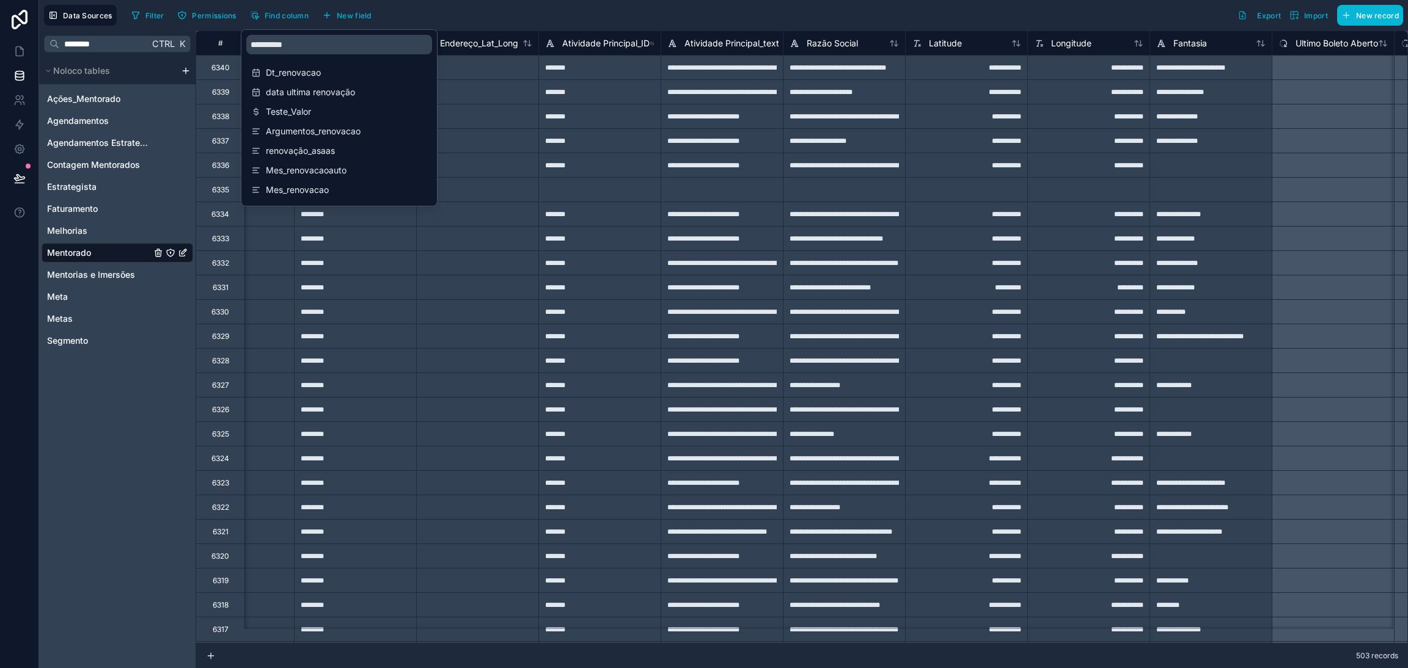
scroll to position [0, 8273]
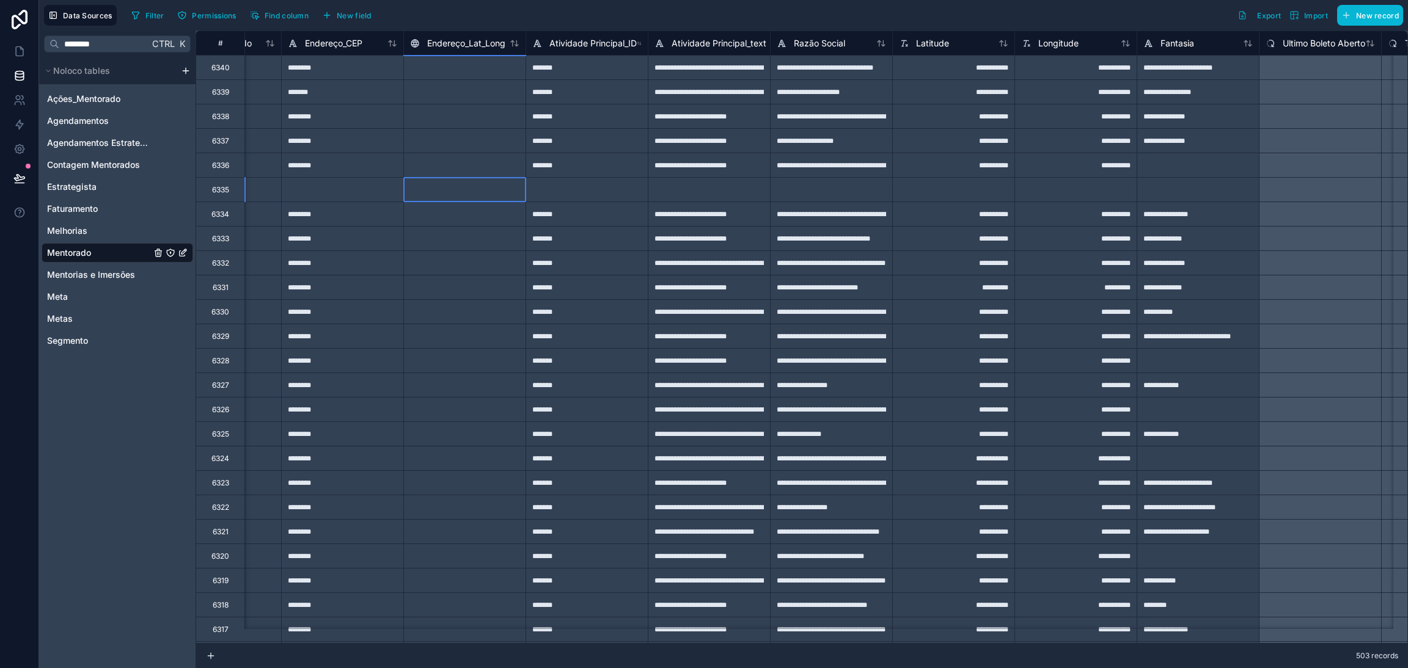
click at [497, 196] on div at bounding box center [464, 189] width 122 height 24
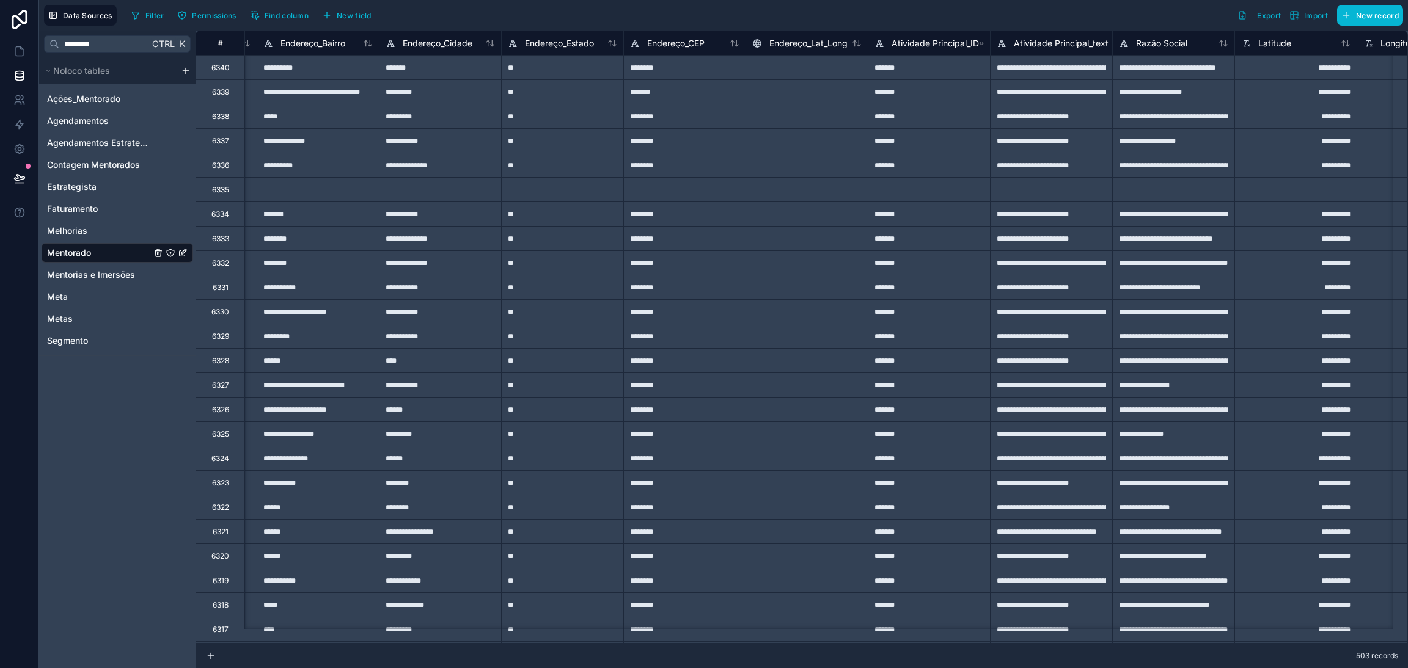
scroll to position [0, 7907]
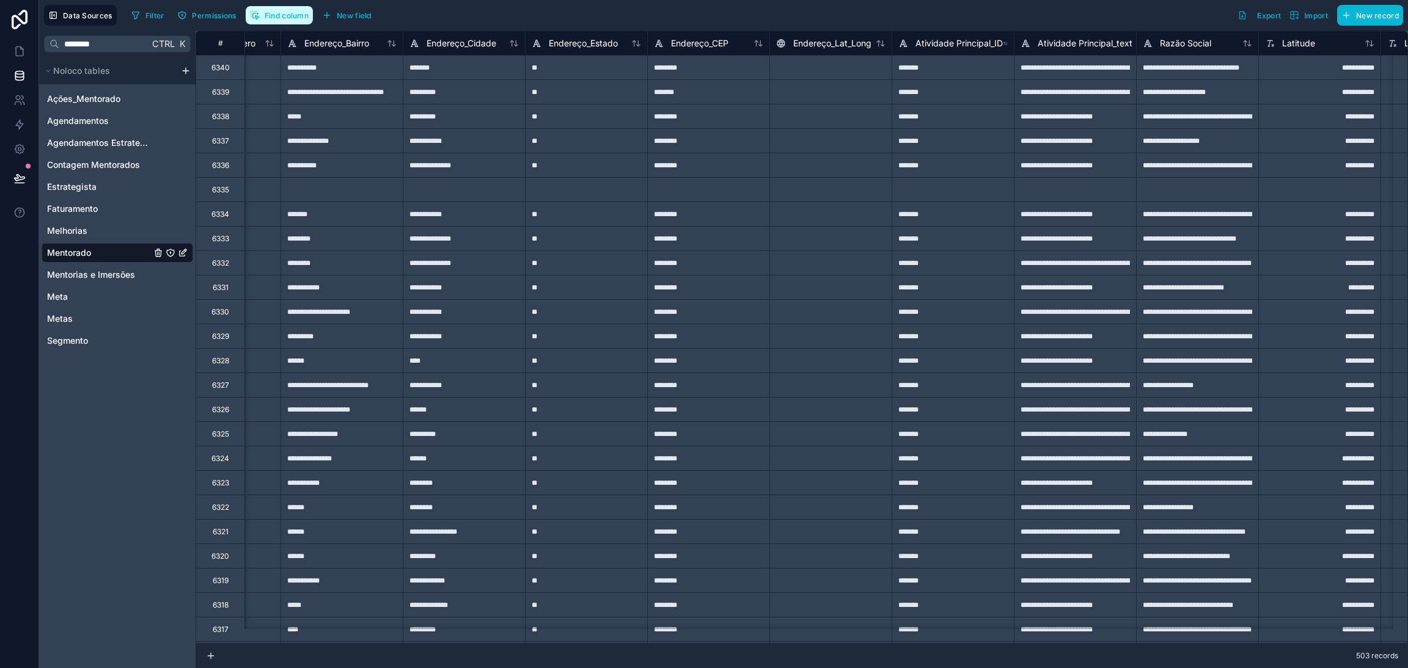
click at [287, 20] on button "Find column" at bounding box center [279, 15] width 67 height 18
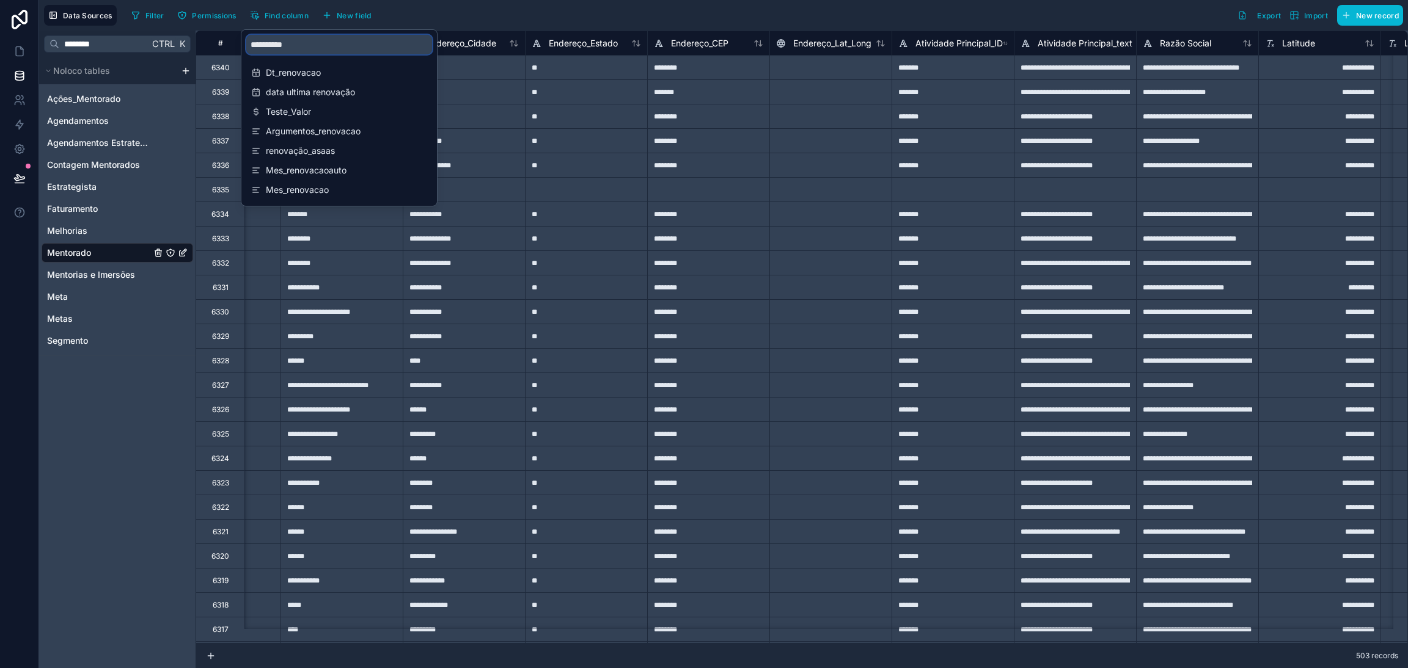
click at [299, 46] on input "**********" at bounding box center [339, 45] width 186 height 20
click at [316, 187] on span "Mes_renovacao" at bounding box center [340, 190] width 148 height 12
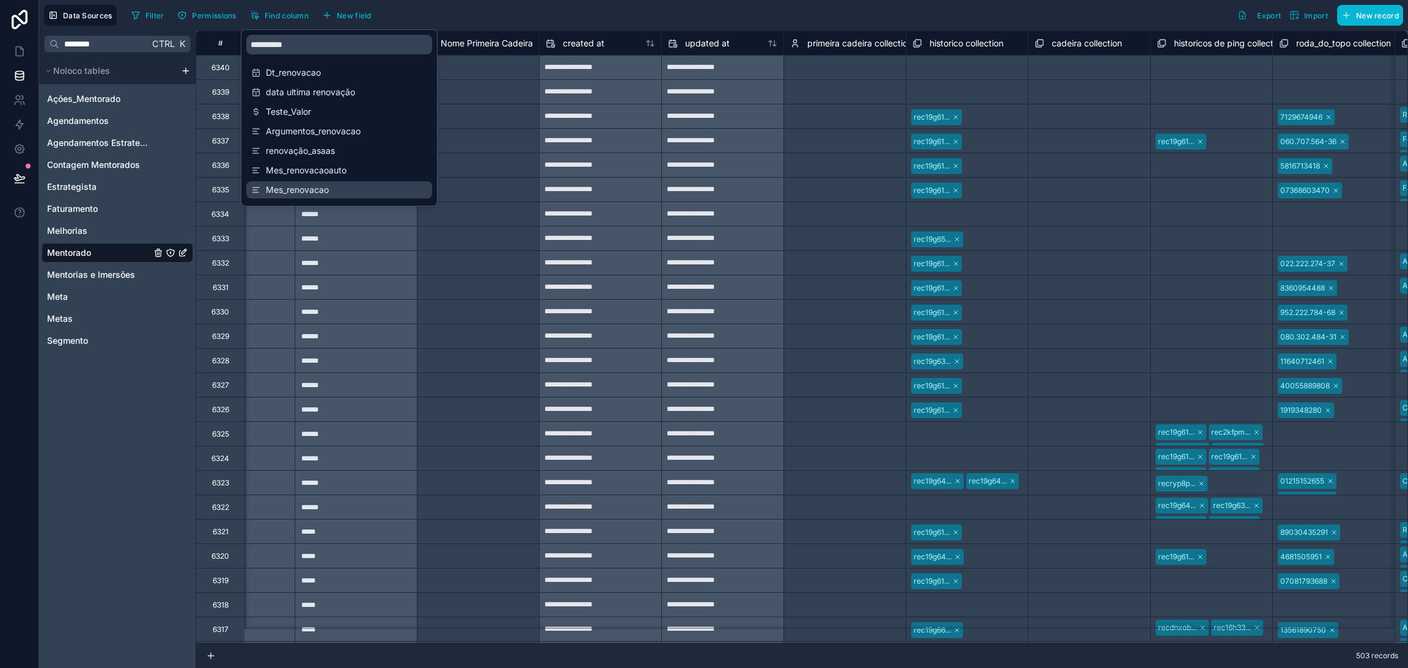
scroll to position [0, 14298]
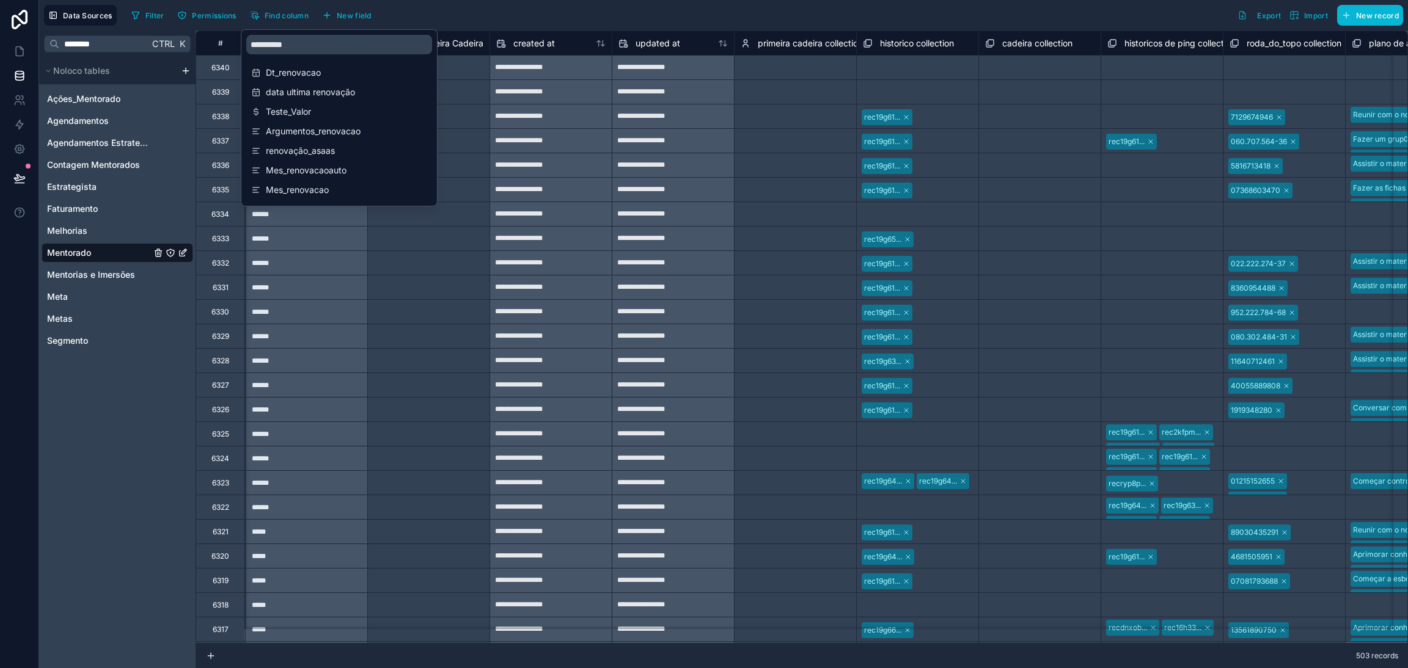
click at [427, 304] on div "Select a Nome Primeira Cadeira" at bounding box center [428, 311] width 109 height 20
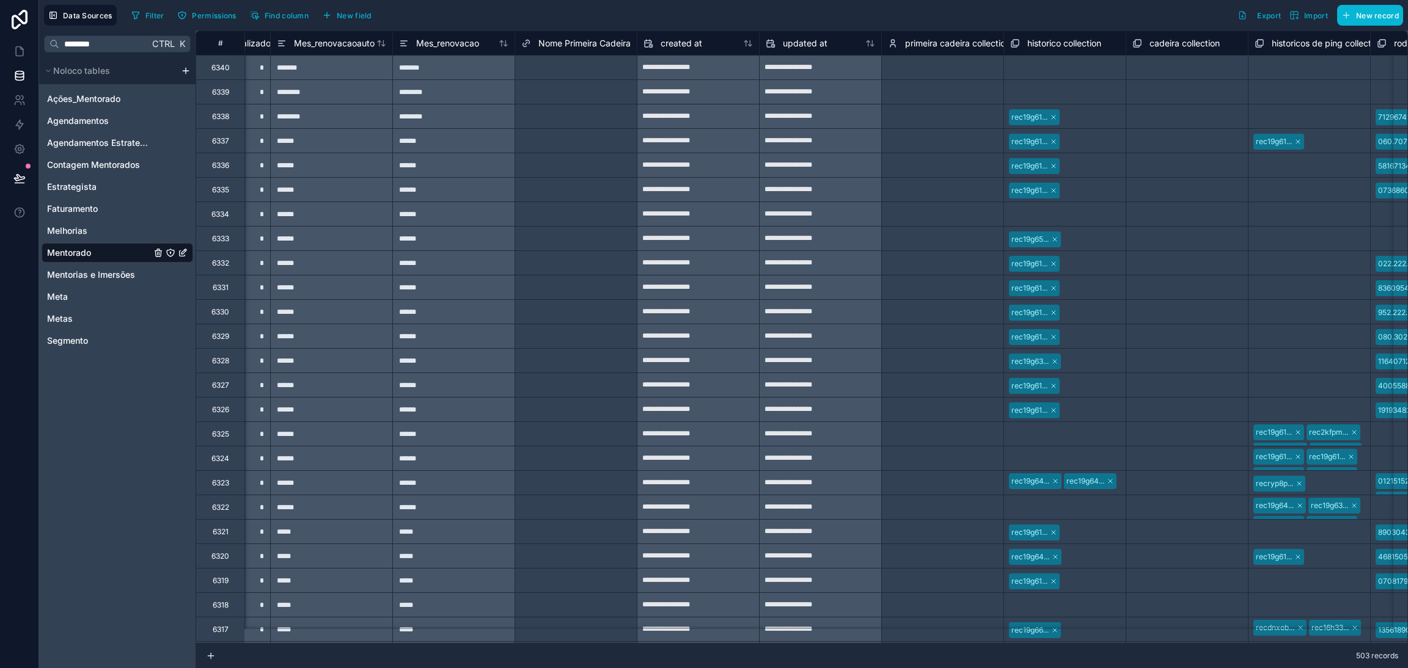
scroll to position [0, 14079]
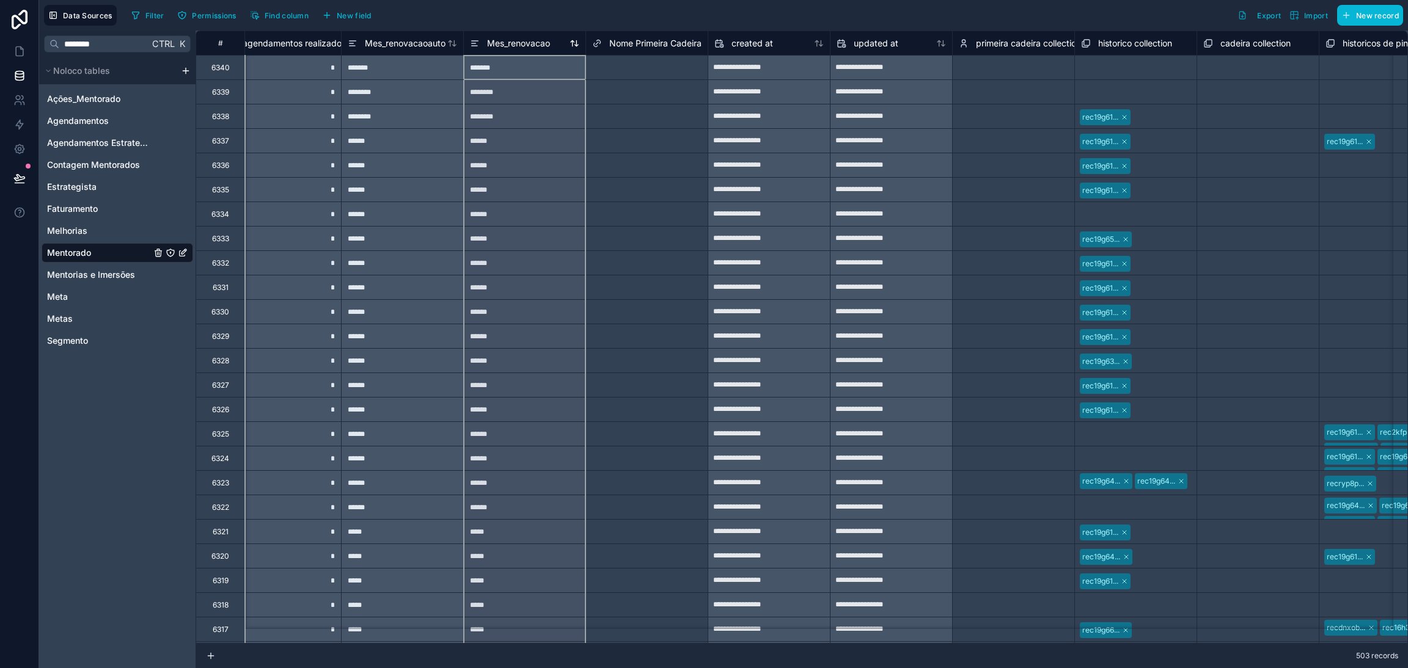
click at [513, 46] on span "Mes_renovacao" at bounding box center [518, 43] width 63 height 12
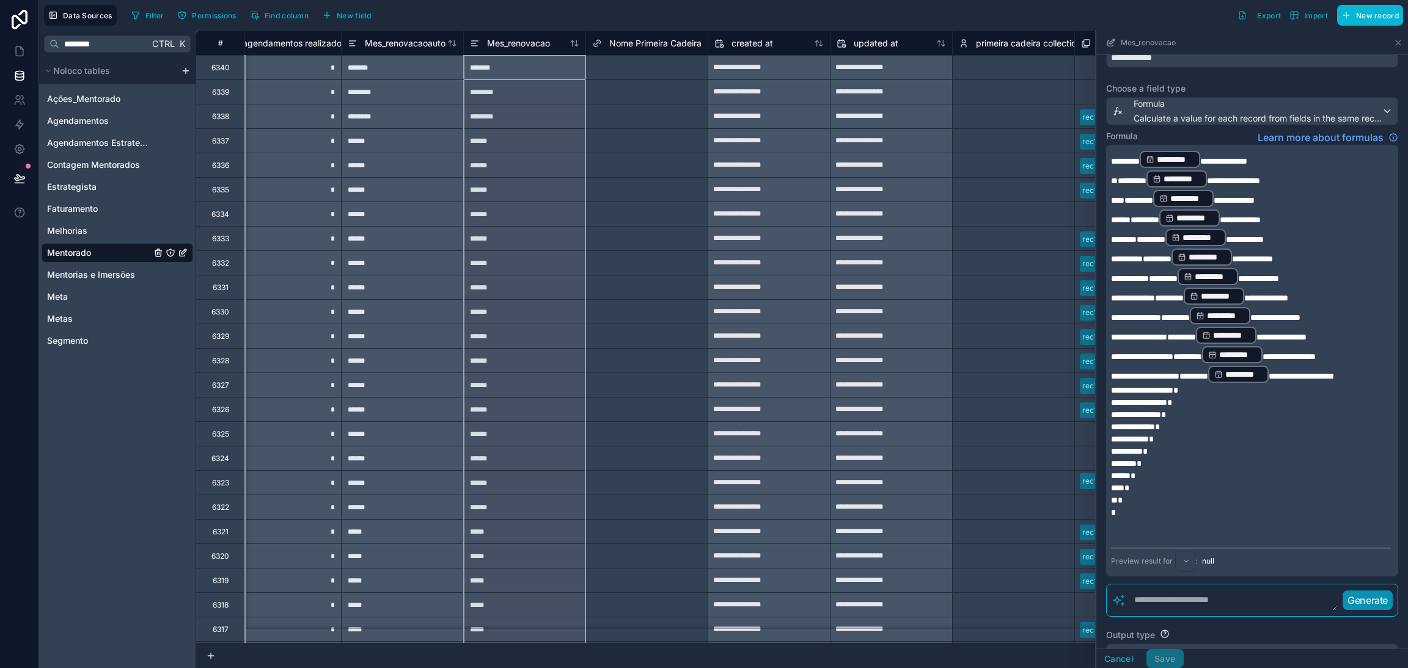
scroll to position [92, 0]
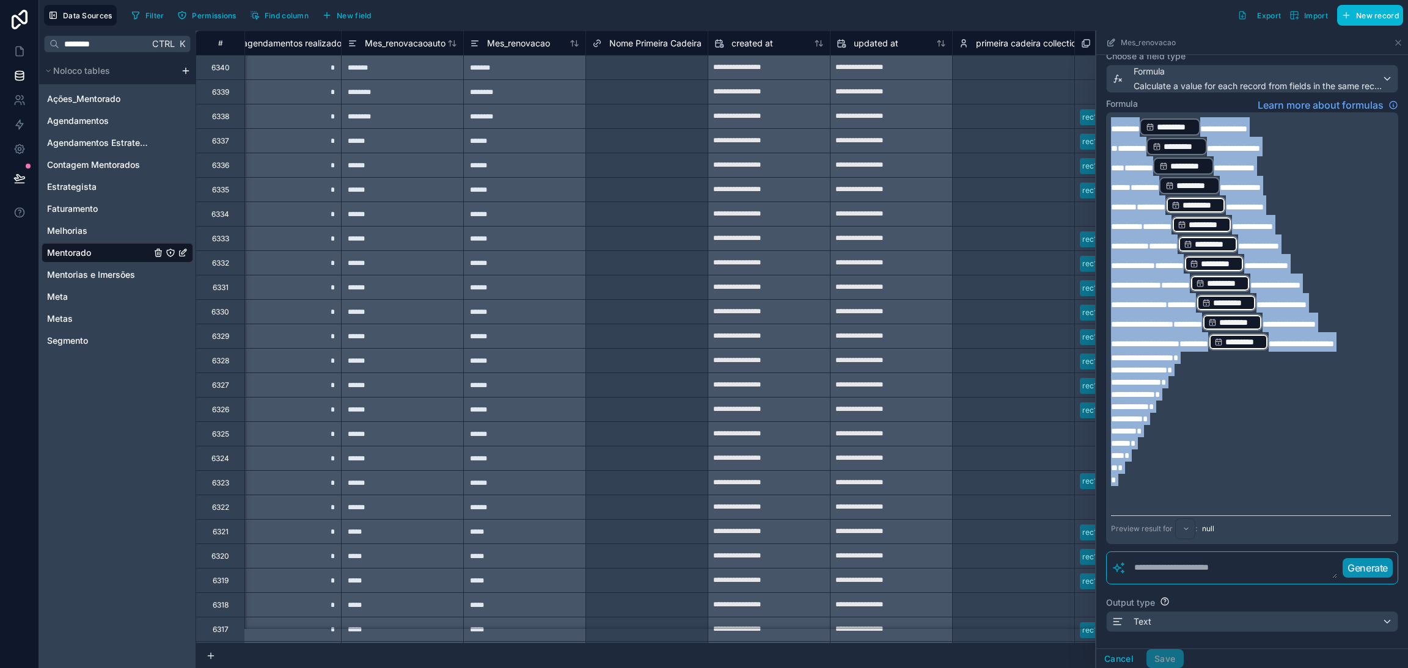
drag, startPoint x: 1133, startPoint y: 319, endPoint x: 1066, endPoint y: 119, distance: 210.8
click at [1070, 125] on div "**********" at bounding box center [802, 350] width 1212 height 638
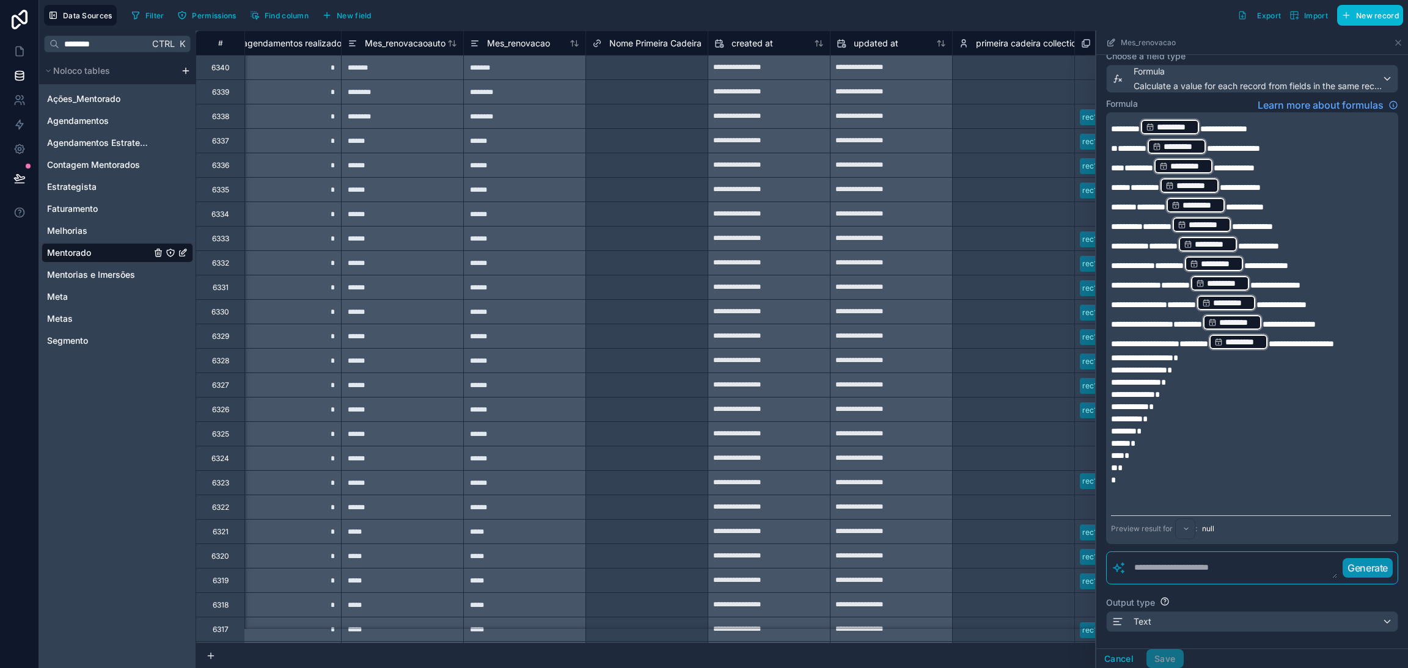
scroll to position [0, 0]
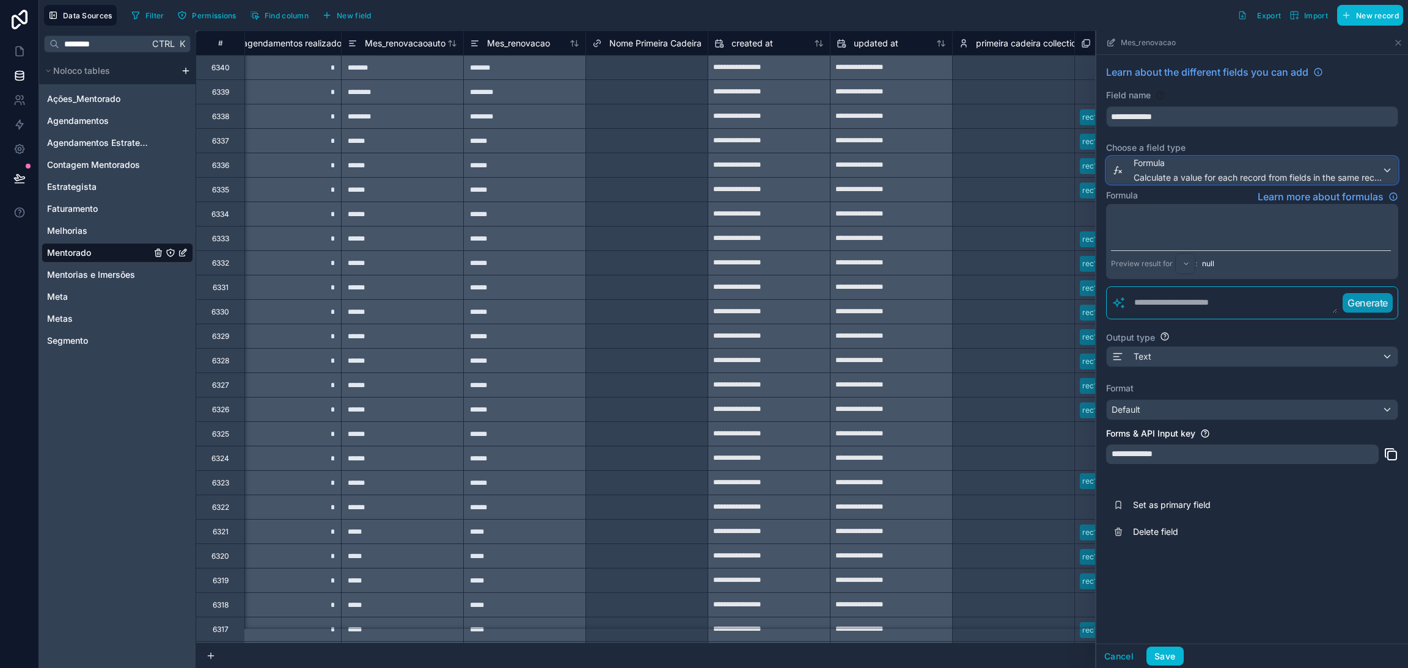
click at [1213, 173] on span "Calculate a value for each record from fields in the same record" at bounding box center [1257, 178] width 248 height 12
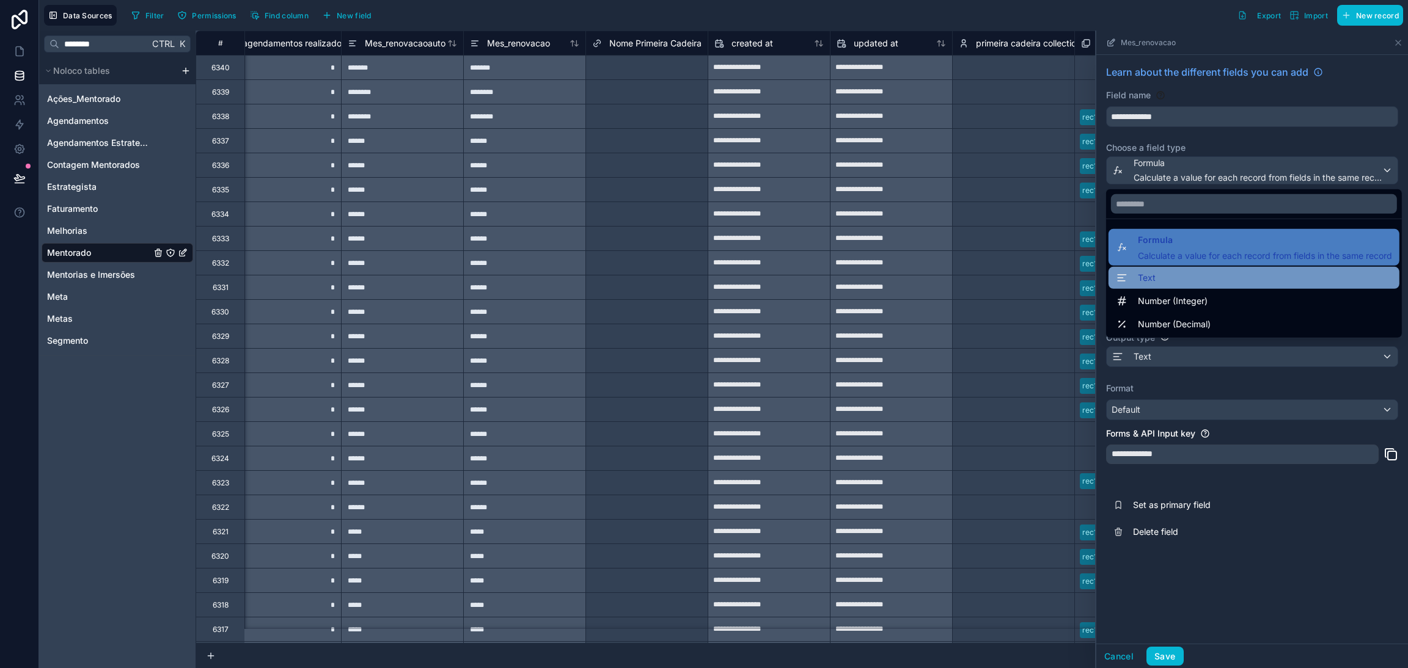
click at [1170, 272] on div "Text" at bounding box center [1254, 278] width 276 height 15
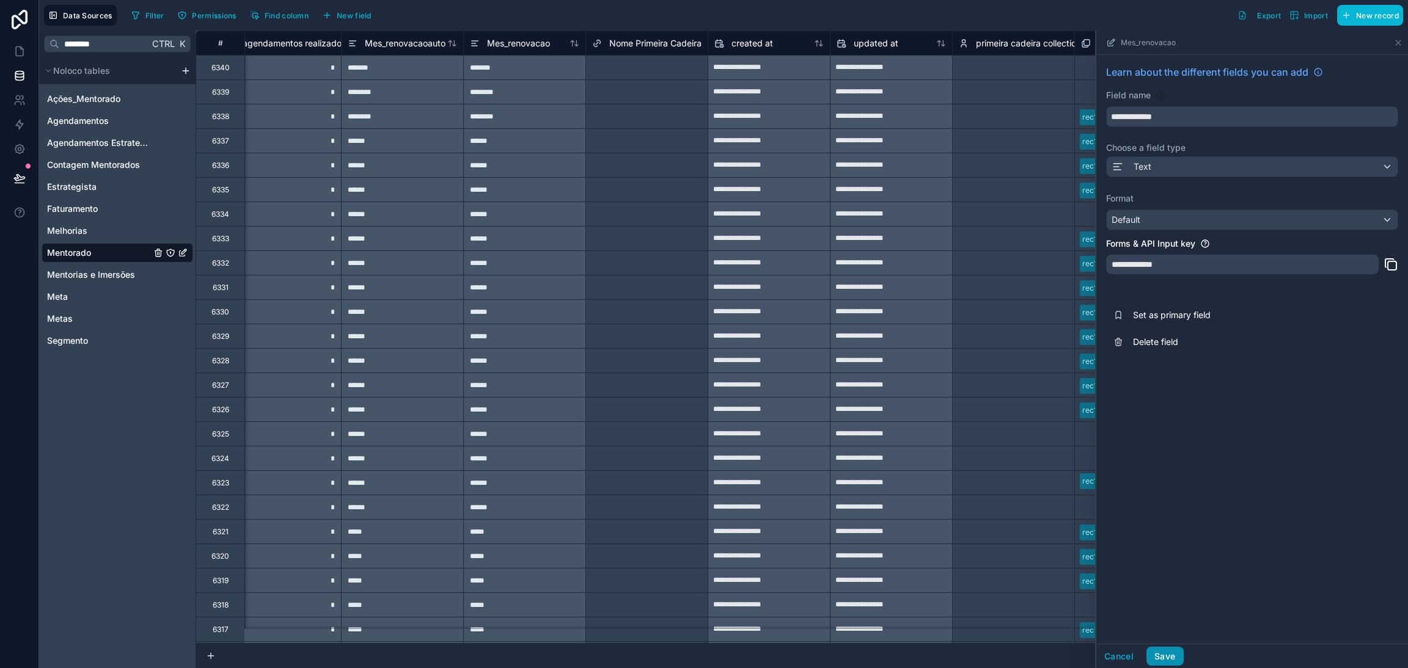
click at [1168, 658] on button "Save" at bounding box center [1164, 657] width 37 height 20
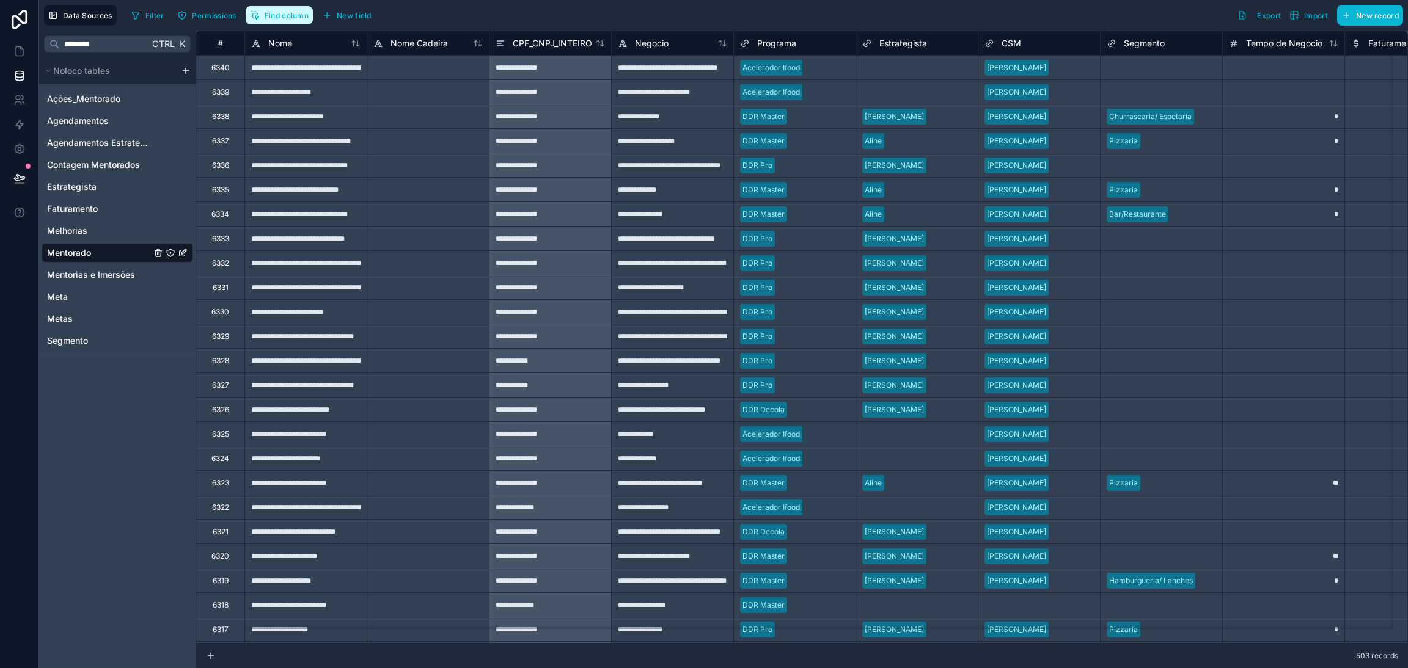
click at [263, 16] on button "Find column" at bounding box center [279, 15] width 67 height 18
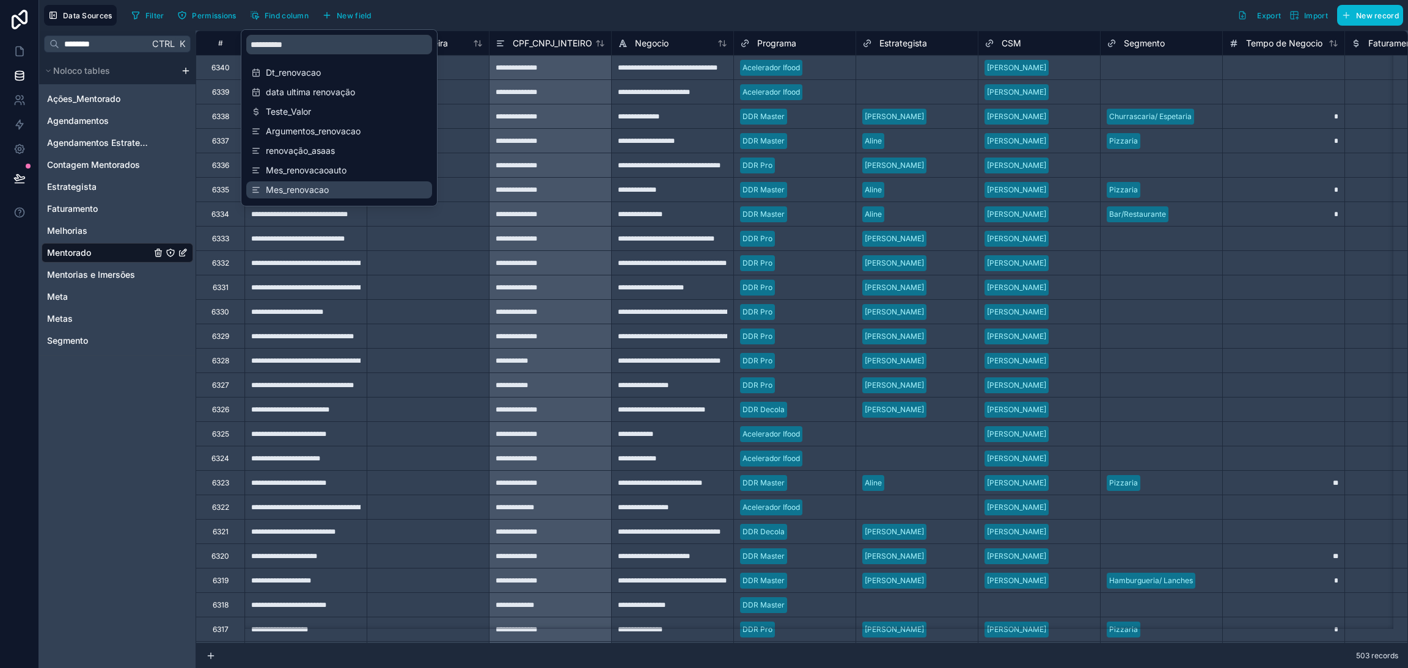
click at [323, 188] on span "Mes_renovacao" at bounding box center [340, 190] width 148 height 12
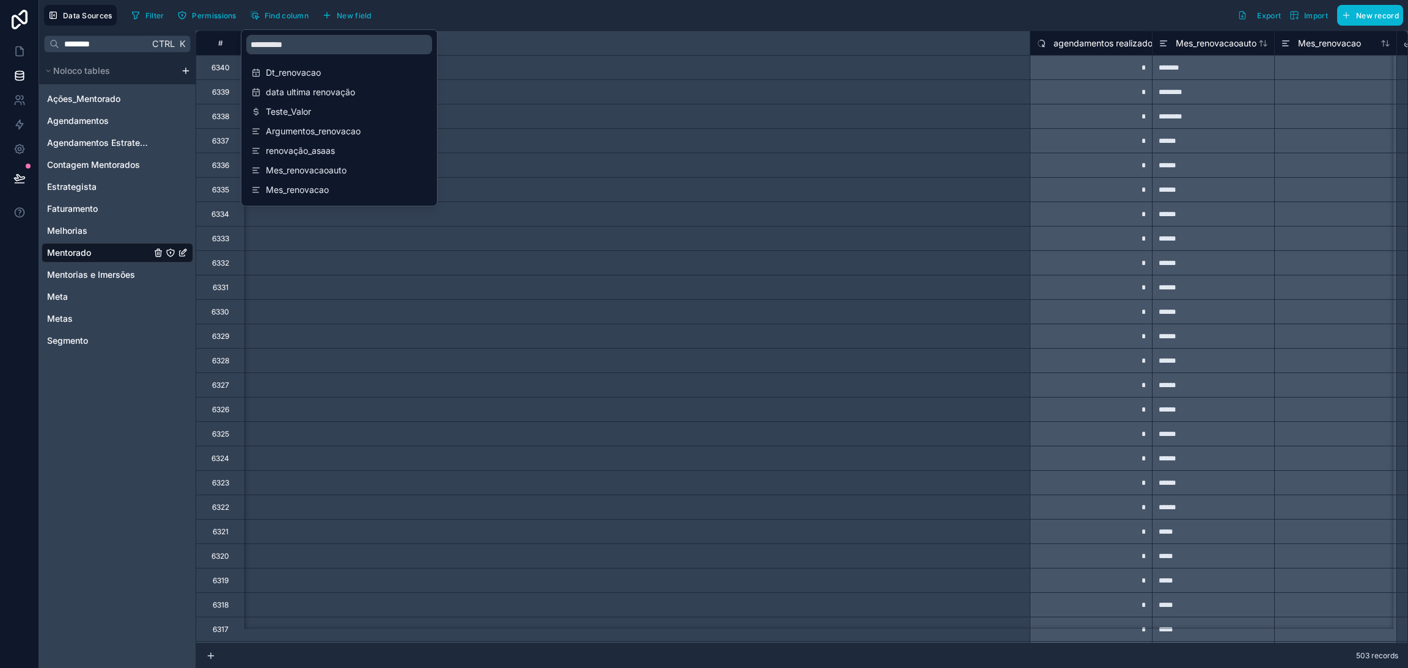
scroll to position [0, 14298]
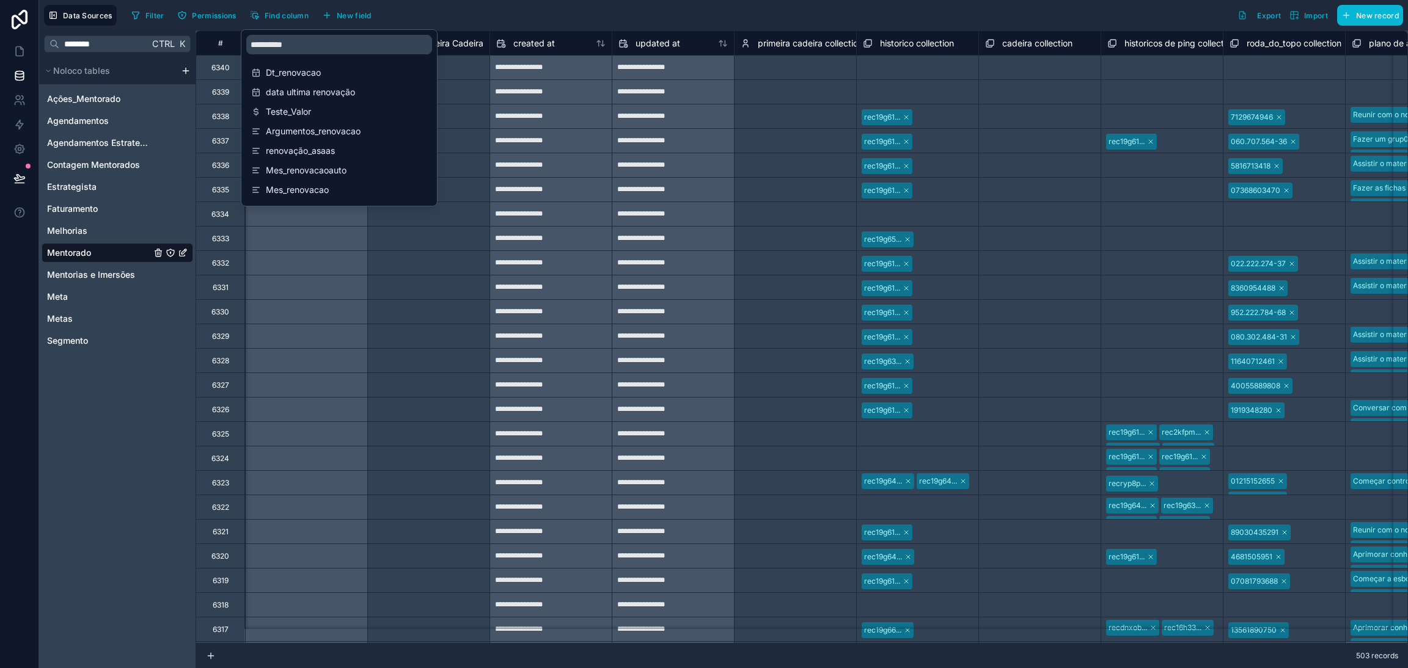
click at [343, 315] on div at bounding box center [306, 311] width 122 height 24
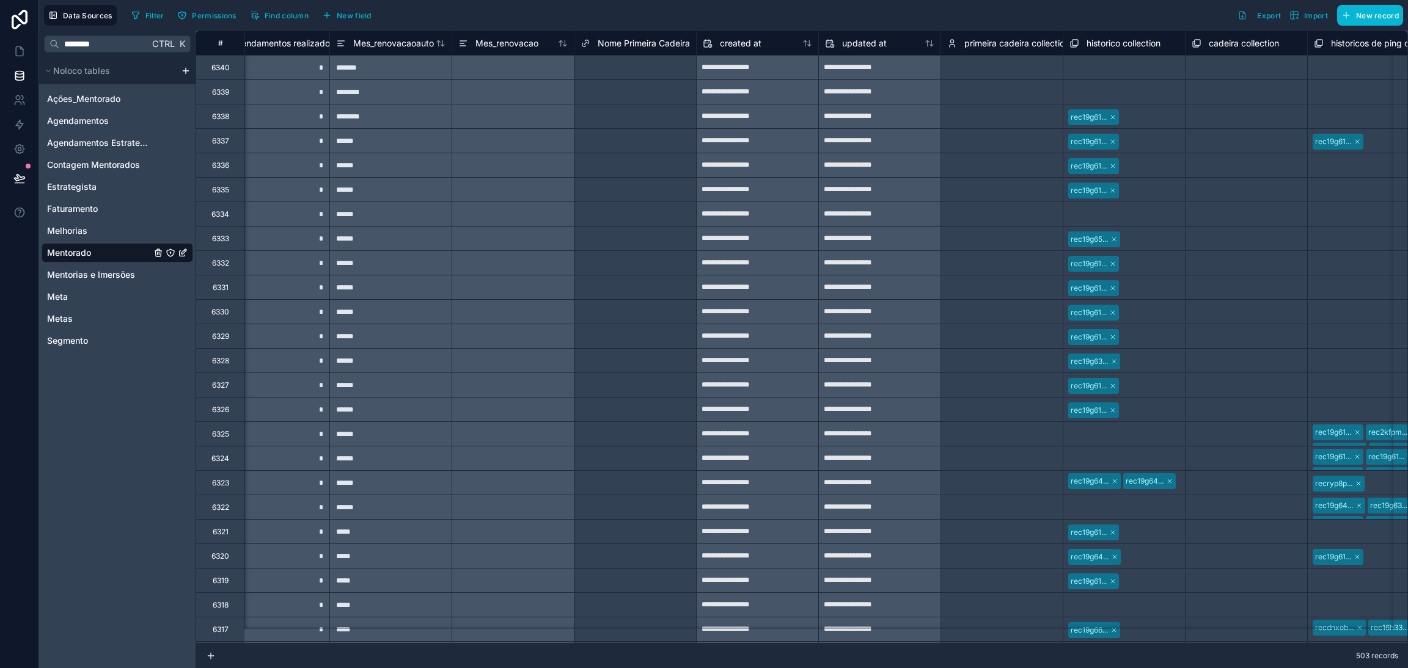
scroll to position [0, 14055]
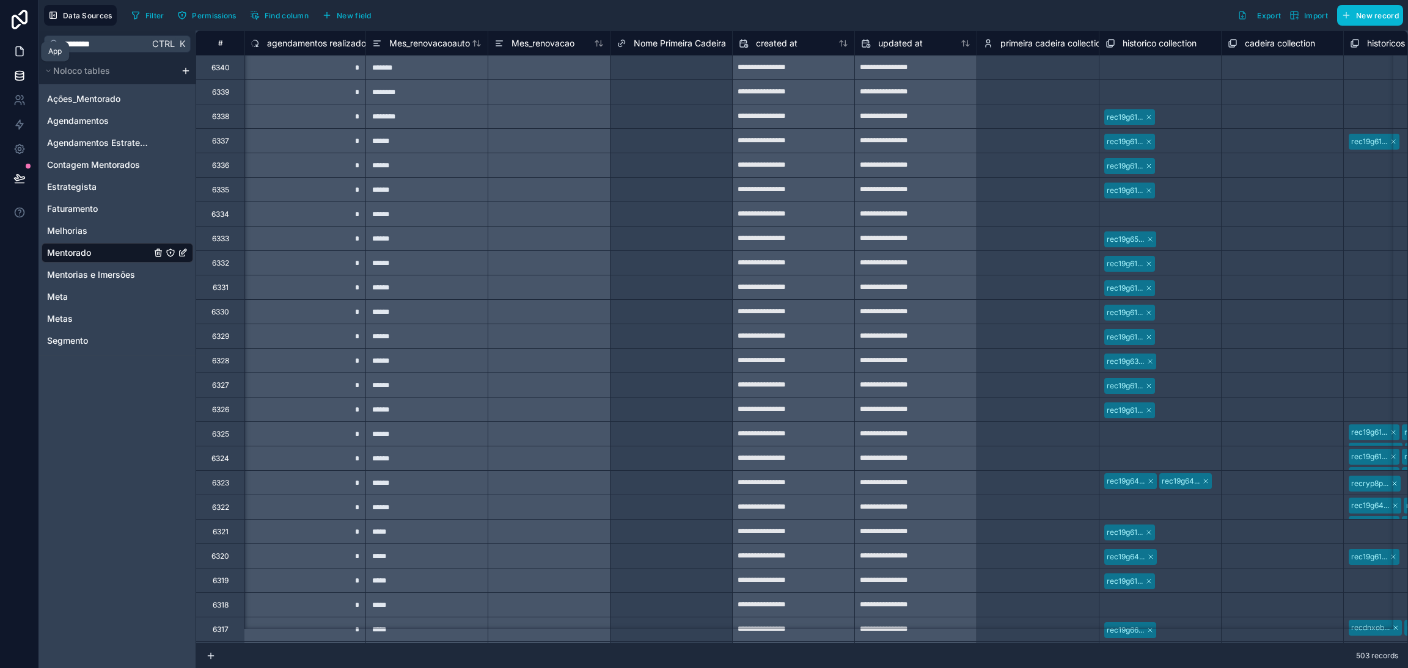
click at [14, 49] on icon at bounding box center [19, 51] width 12 height 12
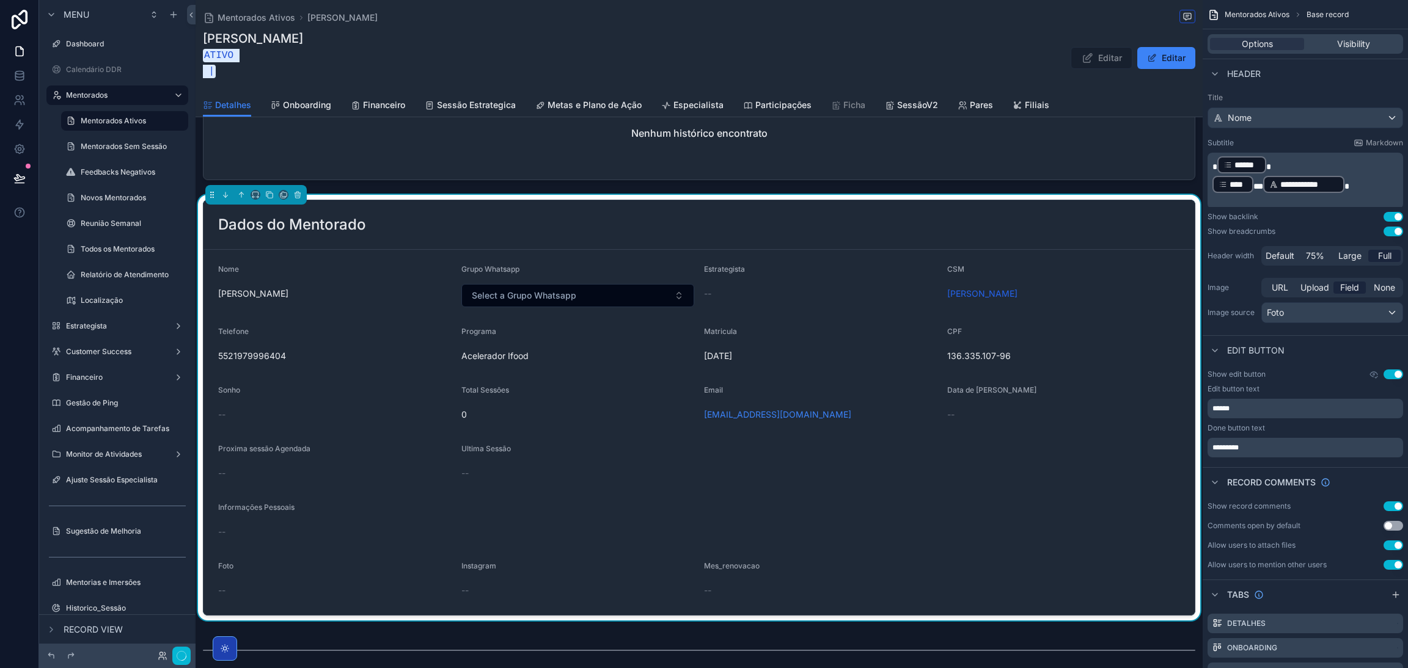
scroll to position [367, 0]
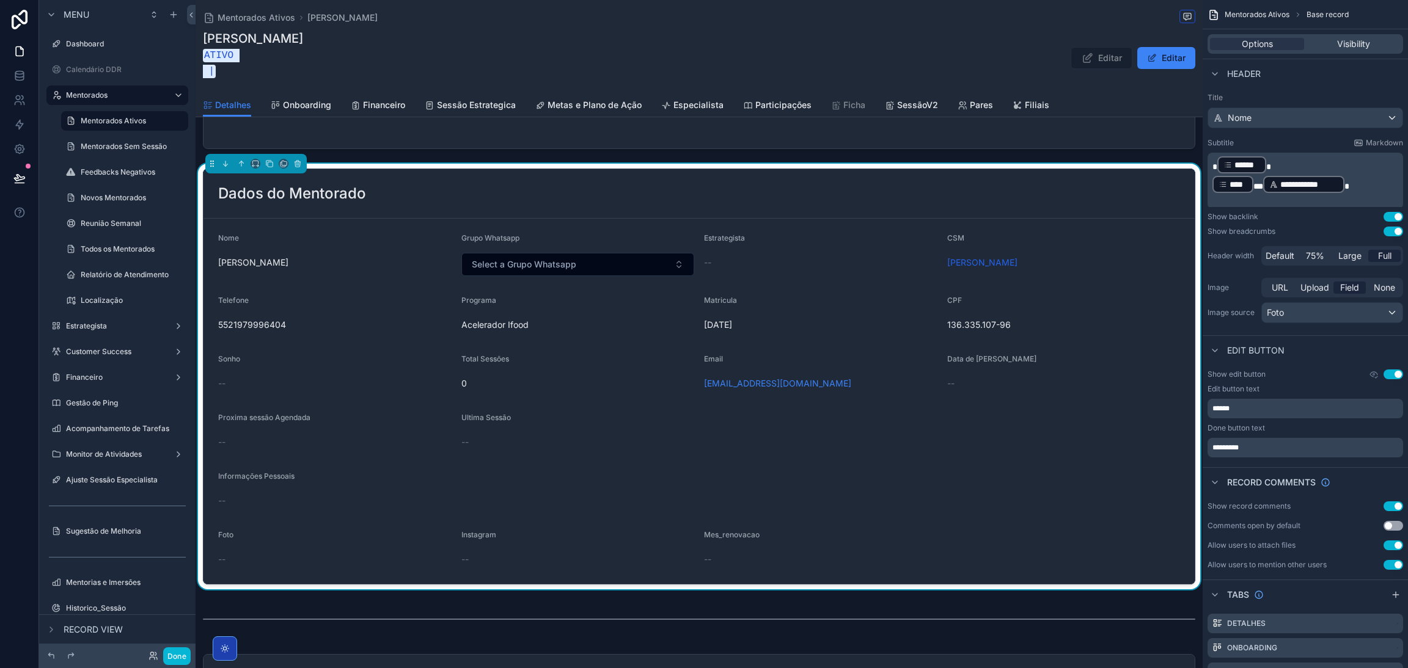
click at [463, 447] on span "--" at bounding box center [464, 442] width 7 height 12
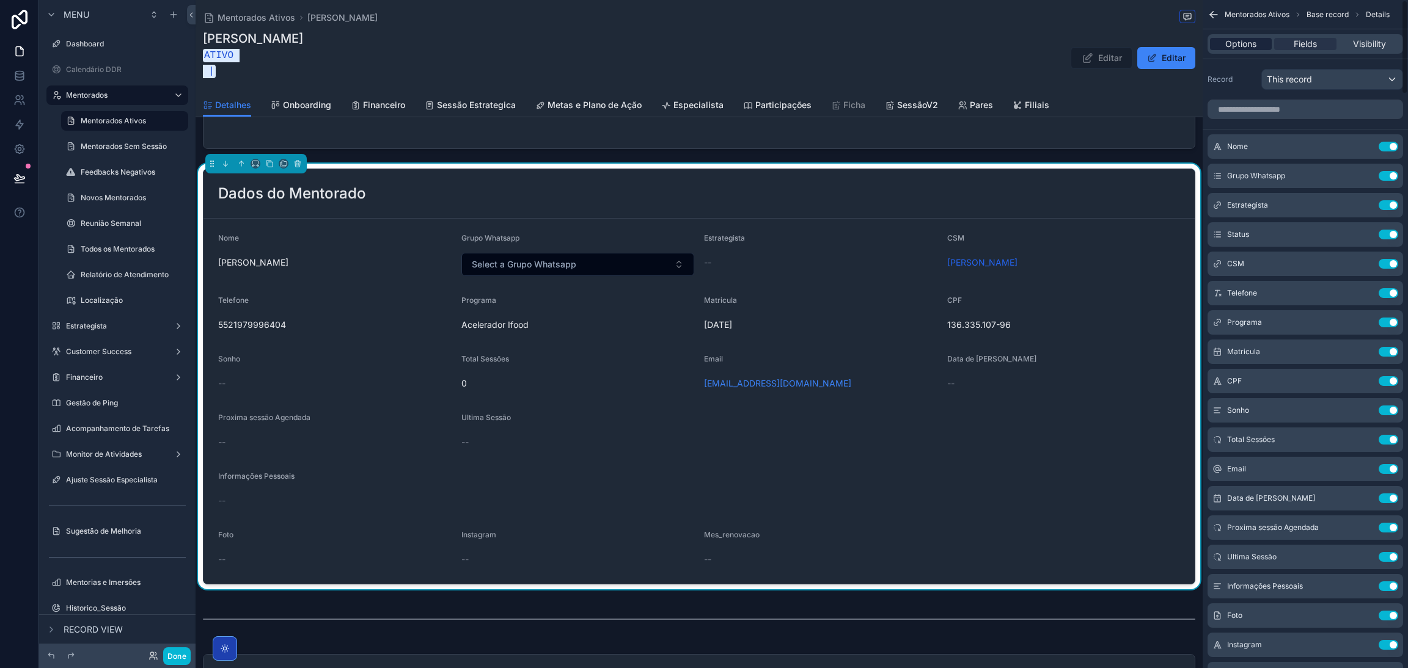
click at [1253, 49] on span "Options" at bounding box center [1240, 44] width 31 height 12
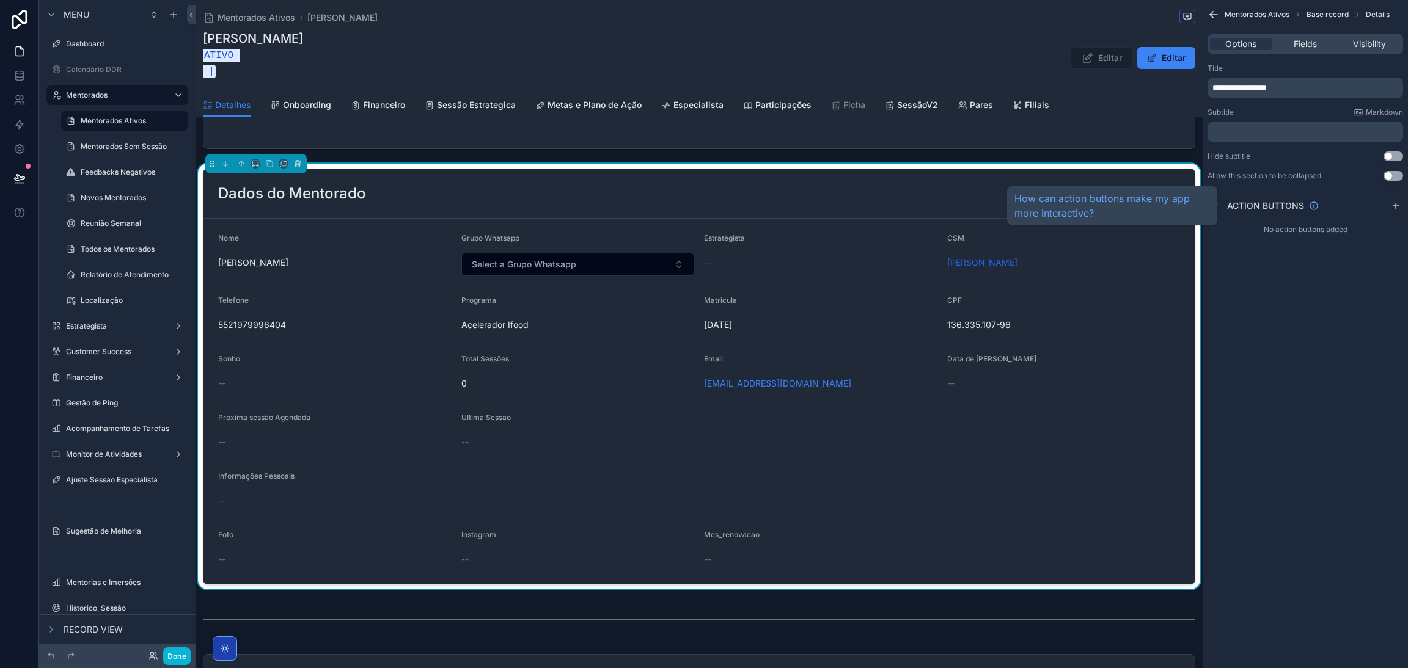
click at [1231, 202] on span "Action buttons" at bounding box center [1265, 206] width 77 height 12
click at [1393, 203] on icon "scrollable content" at bounding box center [1396, 206] width 10 height 10
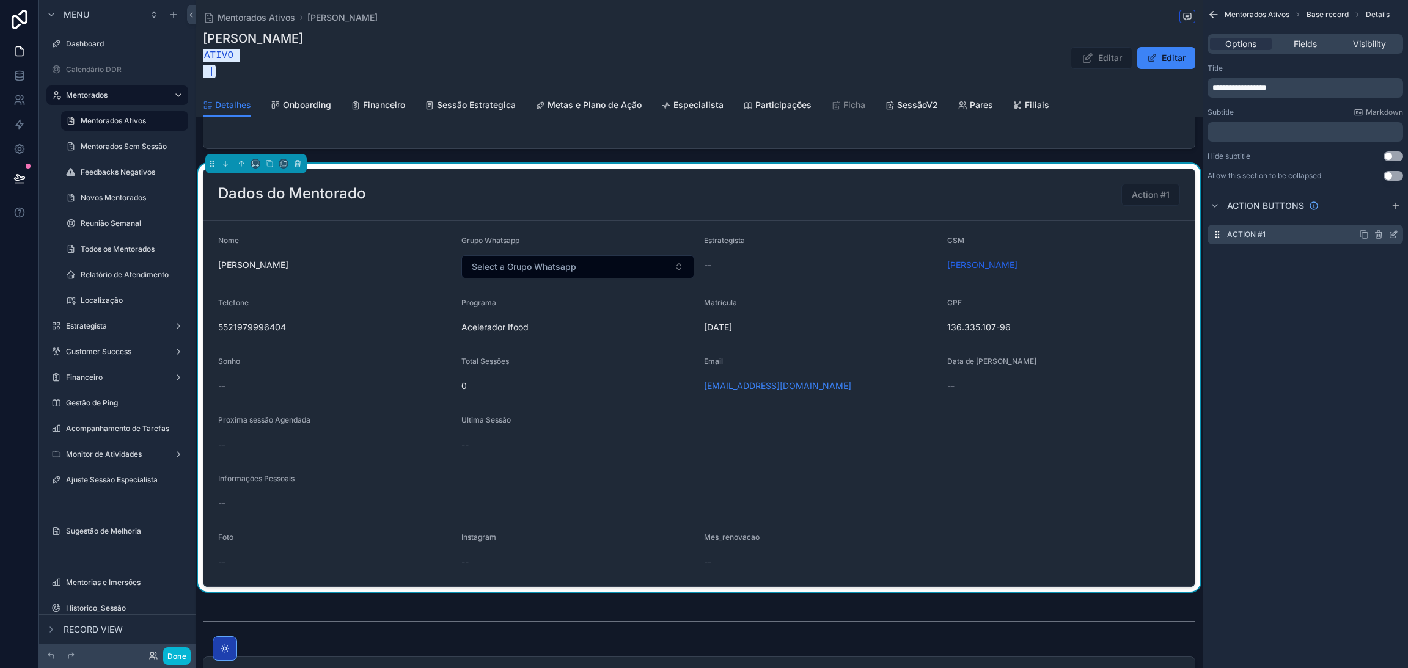
click at [1284, 239] on div "Action #1" at bounding box center [1305, 235] width 196 height 20
click at [1393, 230] on icon "scrollable content" at bounding box center [1393, 235] width 10 height 10
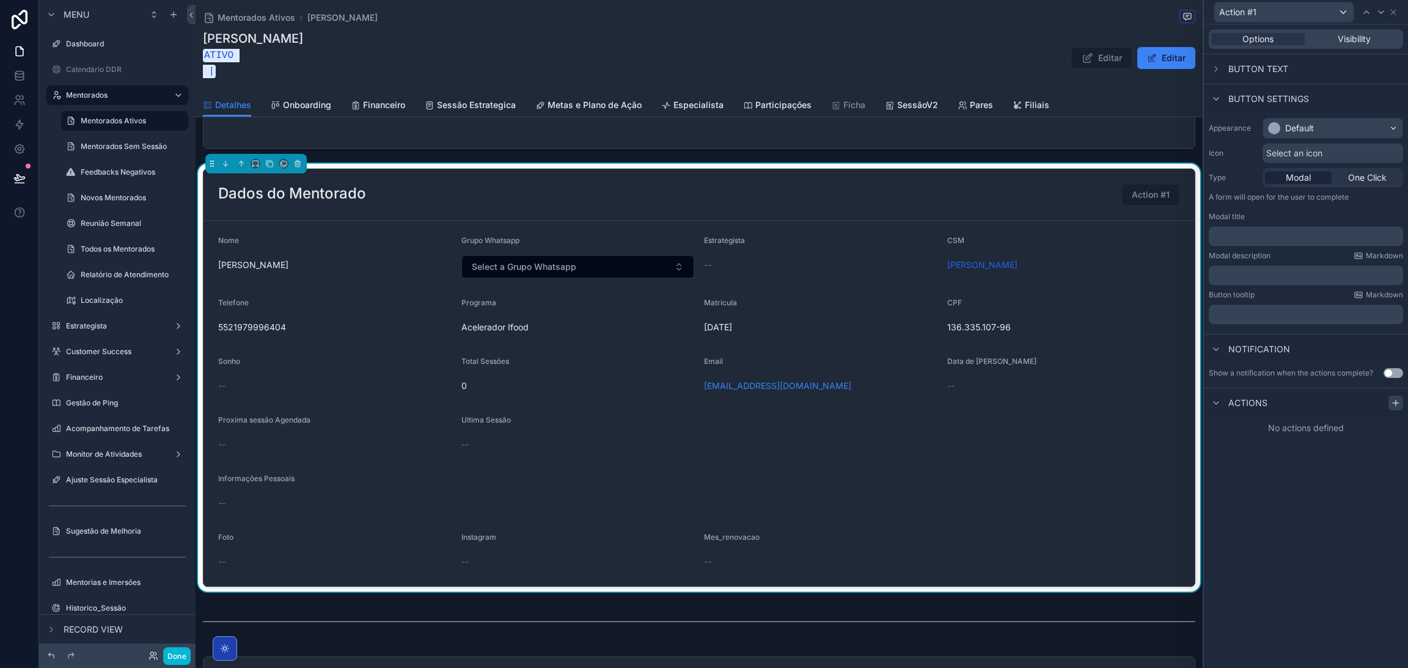
click at [1388, 401] on div at bounding box center [1395, 403] width 15 height 15
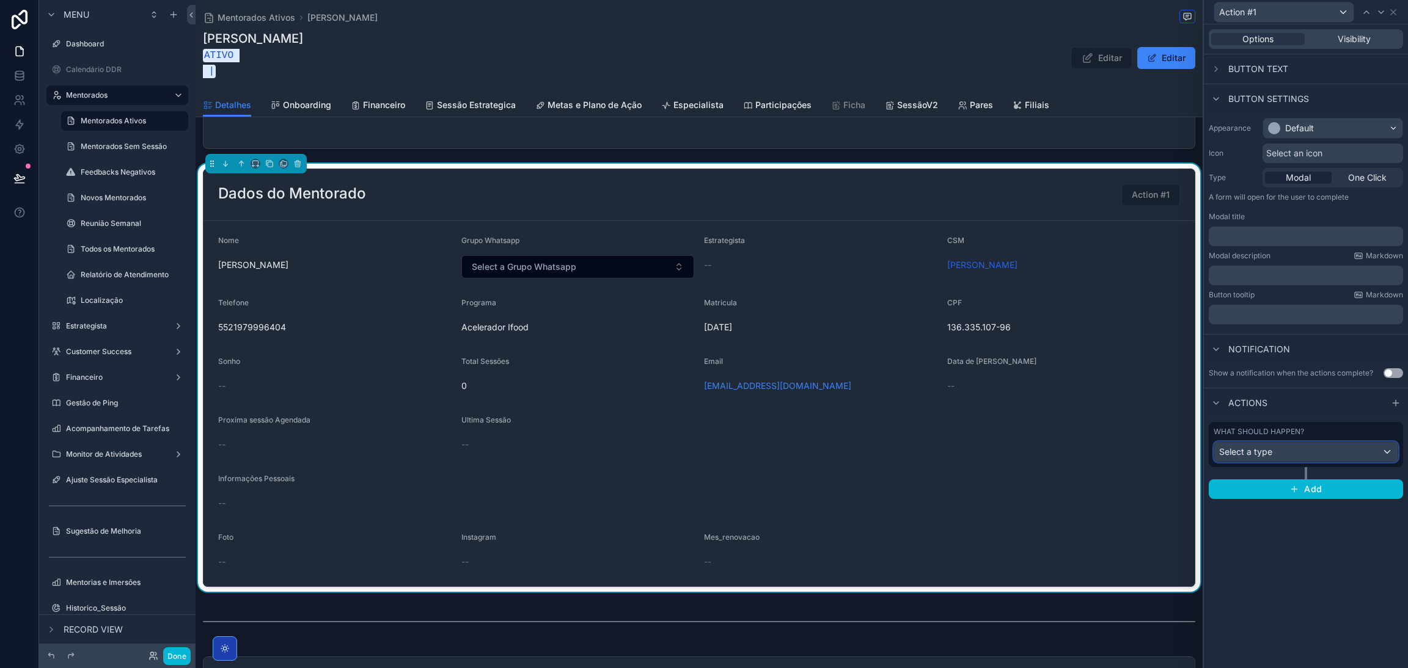
click at [1303, 448] on div "Select a type" at bounding box center [1305, 452] width 183 height 20
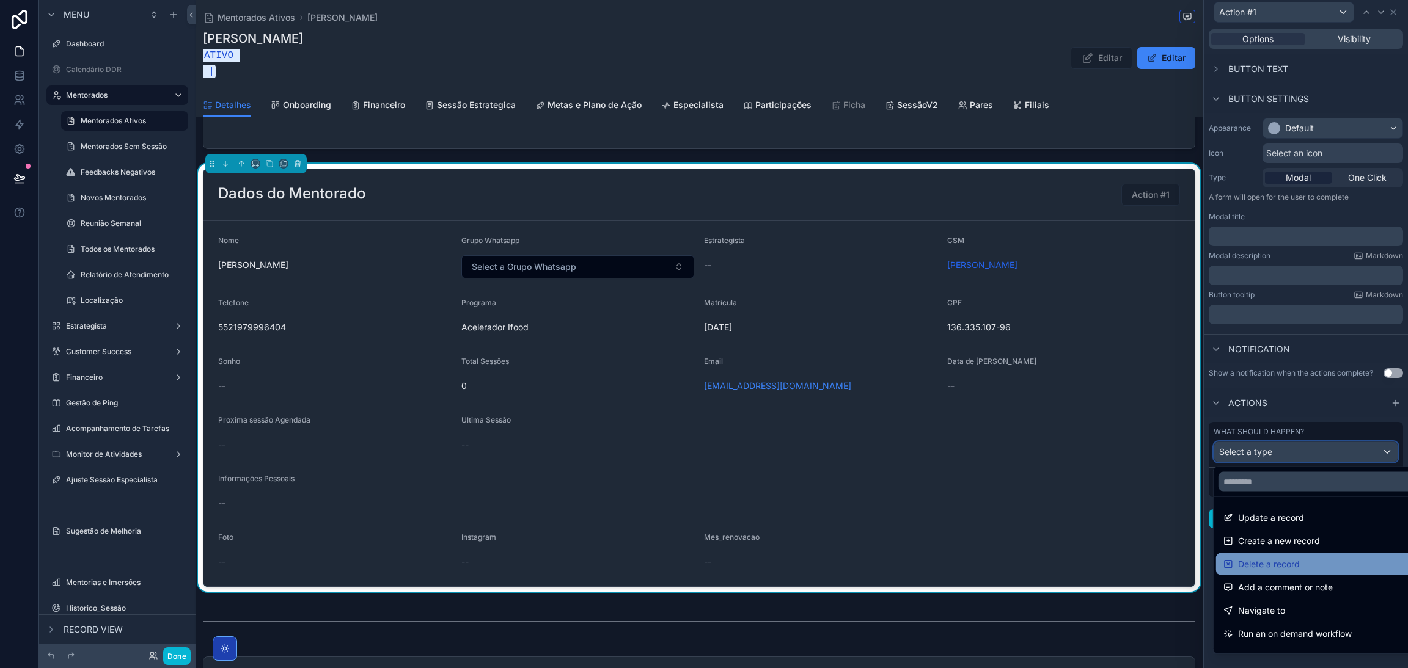
scroll to position [92, 0]
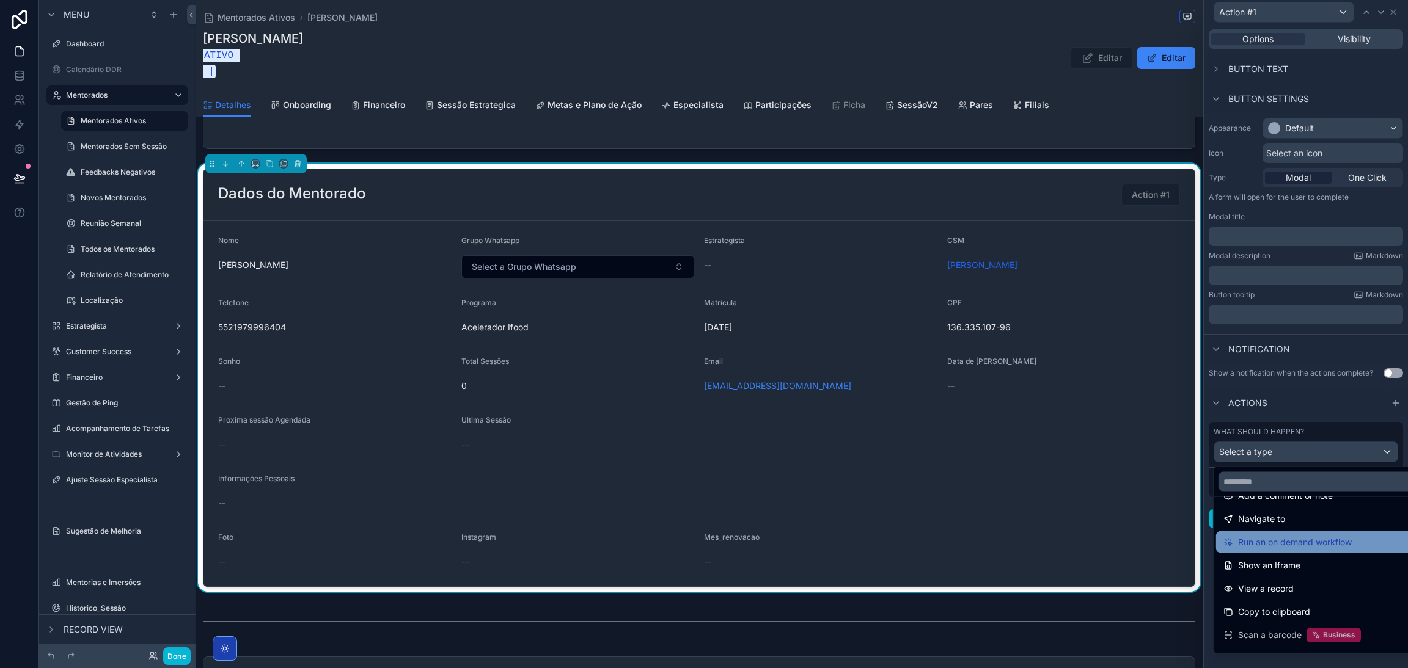
click at [1306, 546] on span "Run an on demand workflow" at bounding box center [1295, 542] width 114 height 15
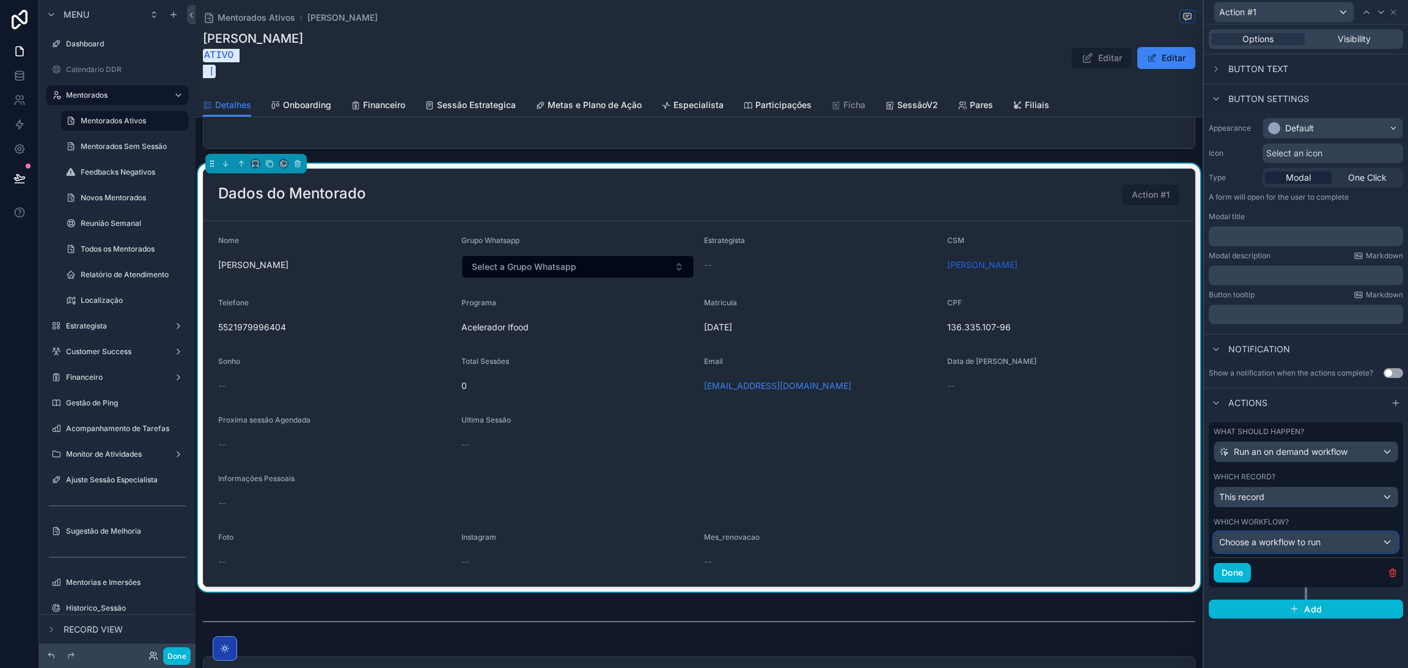
click at [1322, 543] on div "Choose a workflow to run" at bounding box center [1305, 543] width 183 height 20
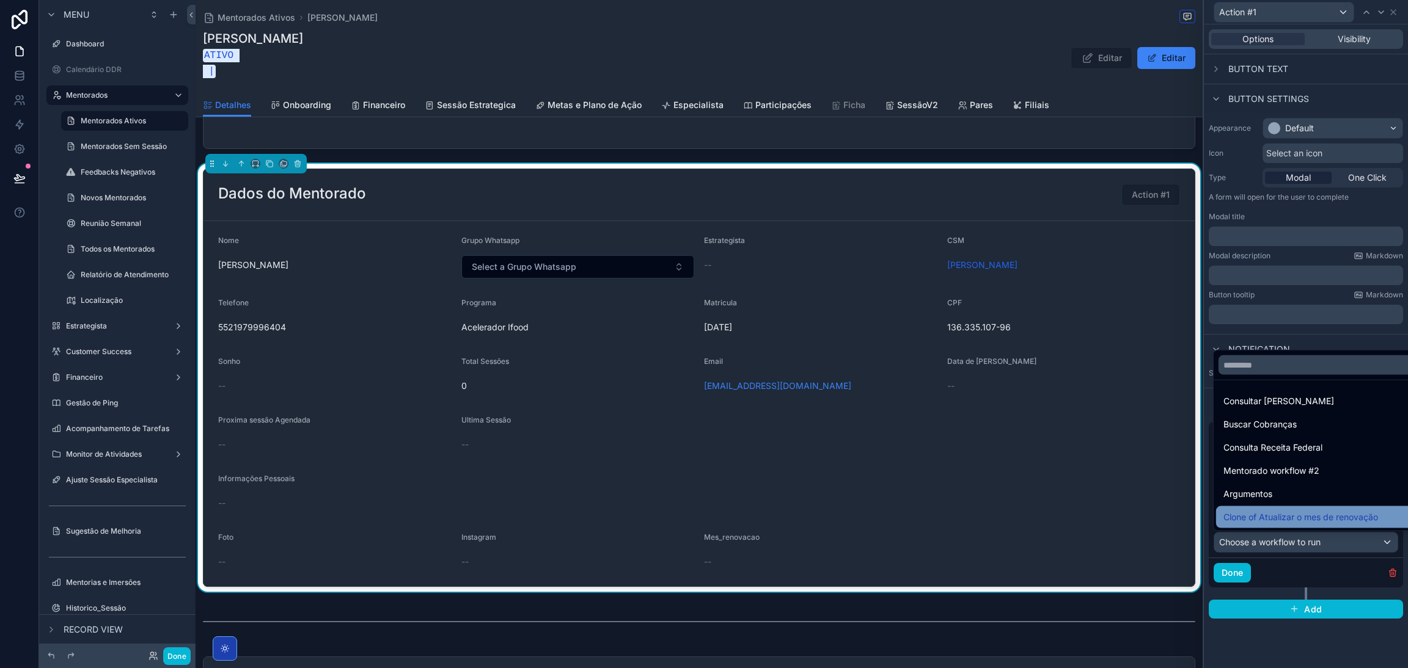
click at [1319, 515] on span "Clone of Atualizar o mes de renovação" at bounding box center [1300, 517] width 155 height 15
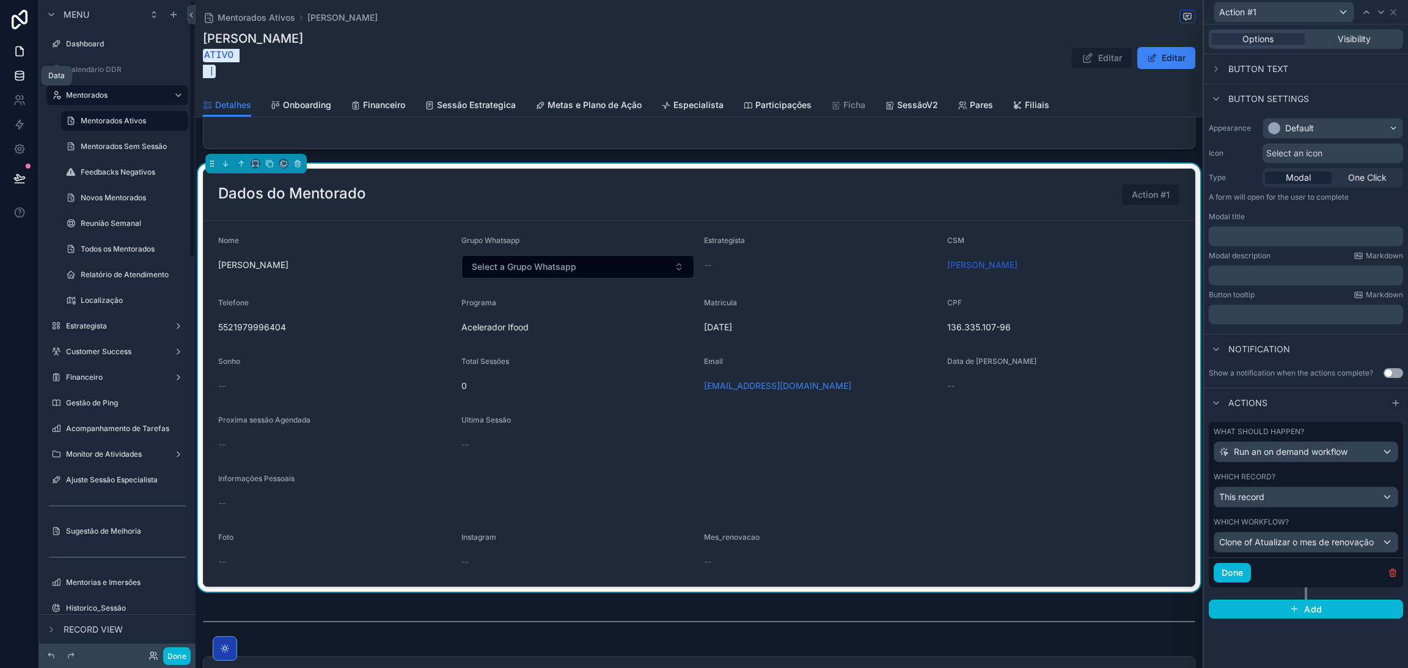
click at [20, 78] on icon at bounding box center [19, 76] width 12 height 12
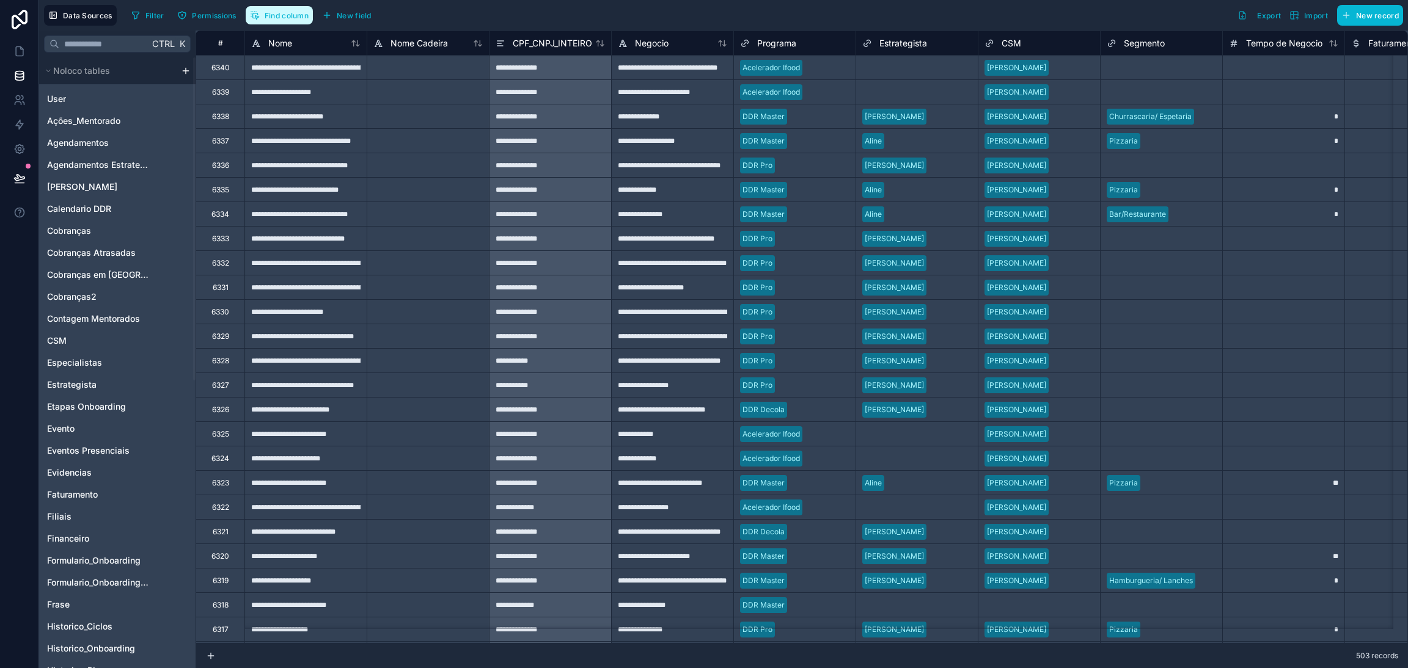
click at [271, 23] on button "Find column" at bounding box center [279, 15] width 67 height 18
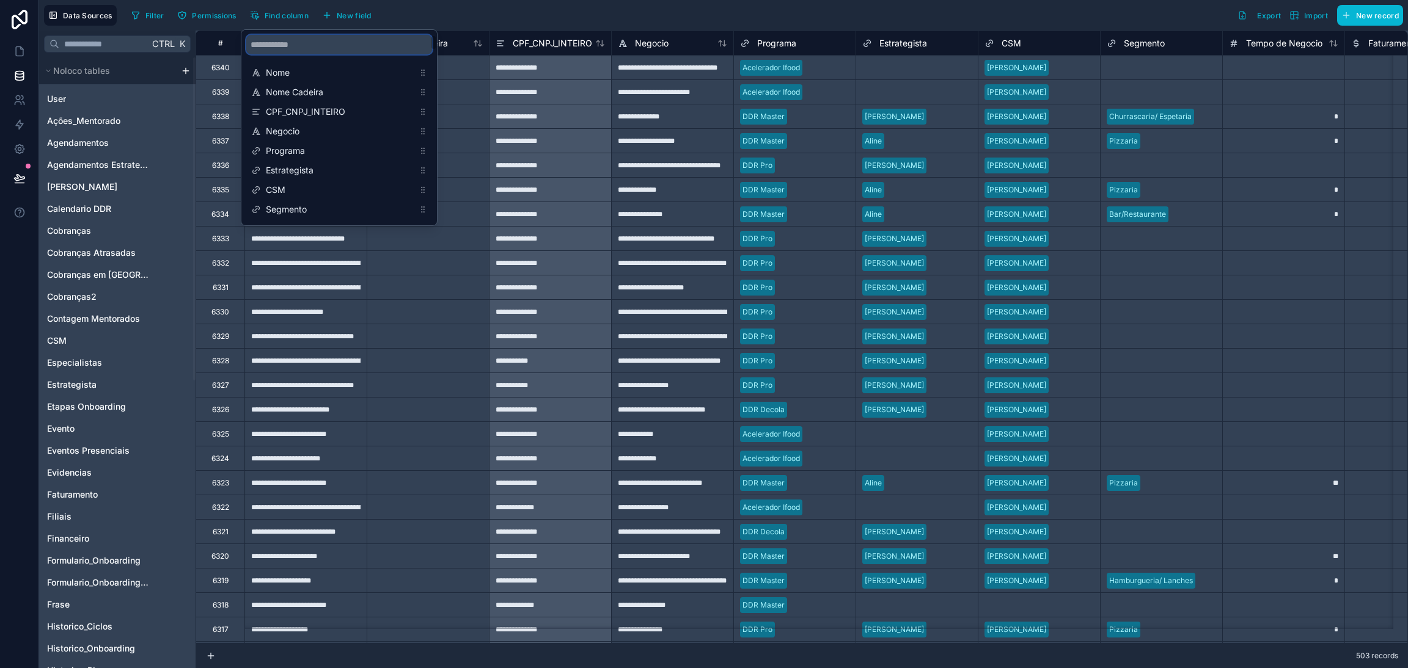
click at [298, 45] on input "scrollable content" at bounding box center [339, 45] width 186 height 20
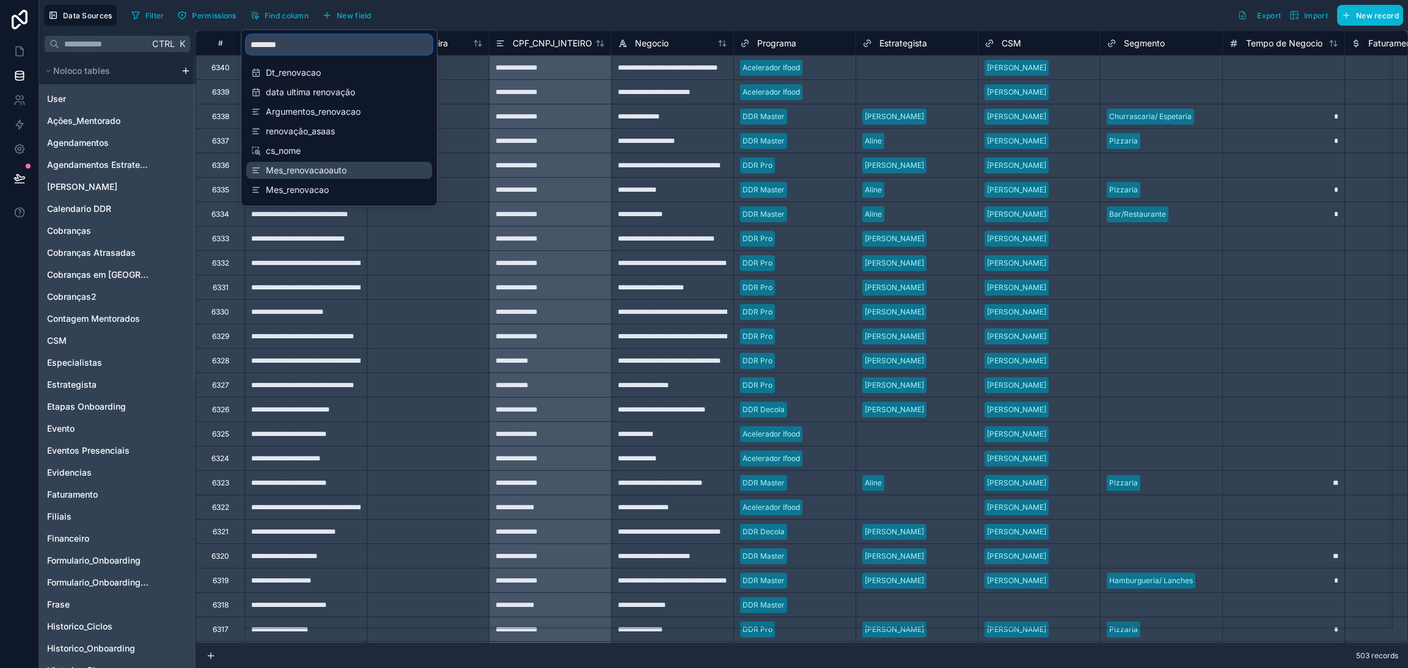
type input "********"
click at [326, 170] on span "Mes_renovacaoauto" at bounding box center [340, 170] width 148 height 12
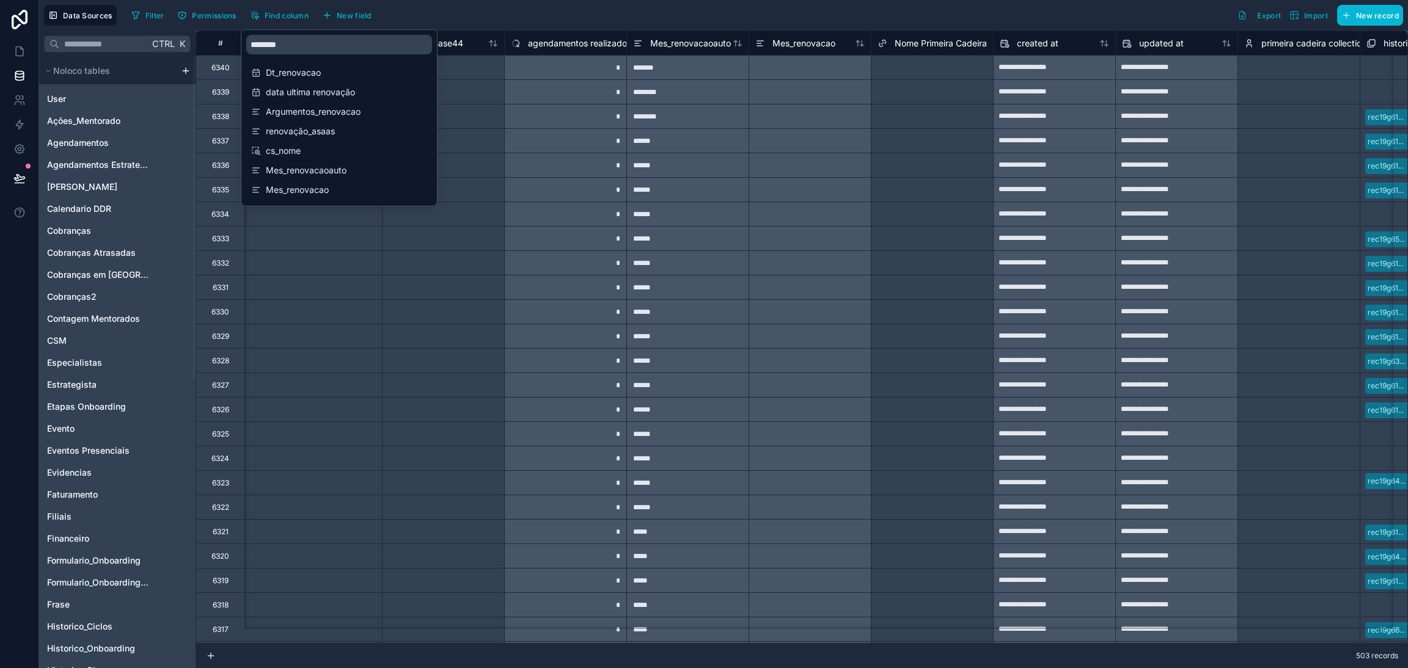
scroll to position [0, 14175]
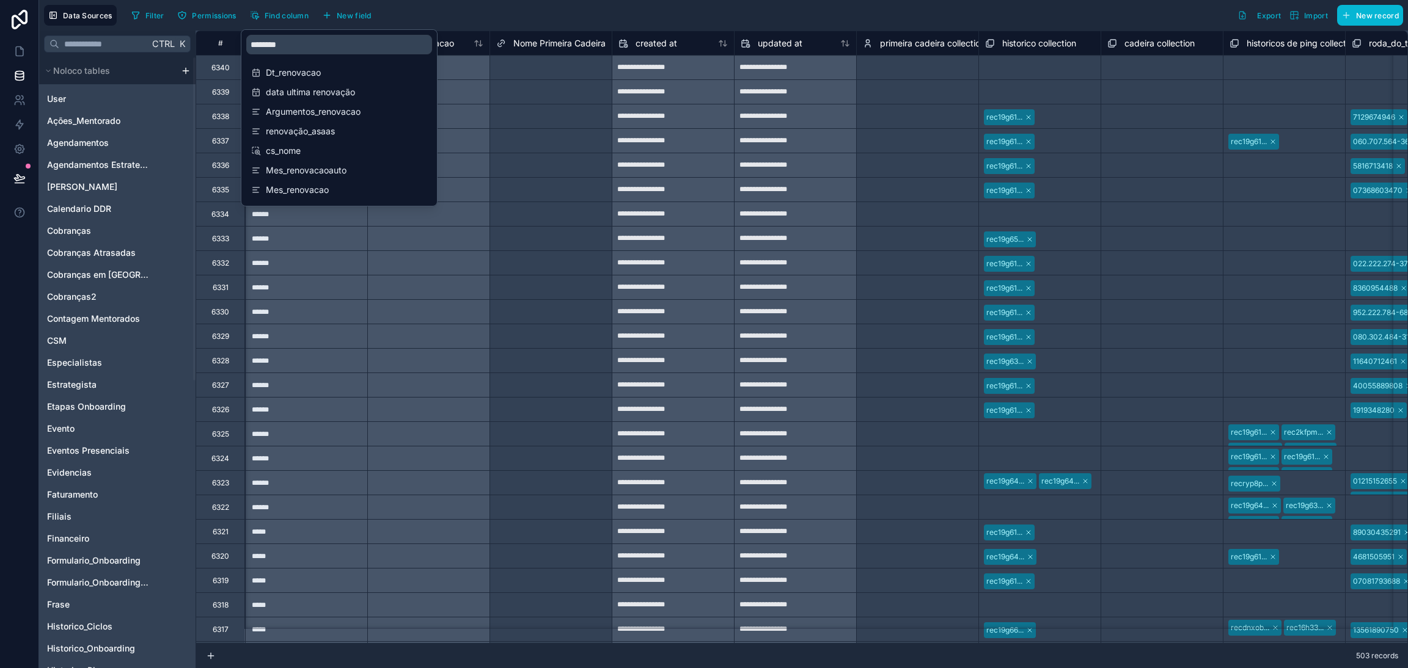
click at [503, 16] on div "Filter Permissions Find column New field Export Import New record" at bounding box center [764, 15] width 1276 height 21
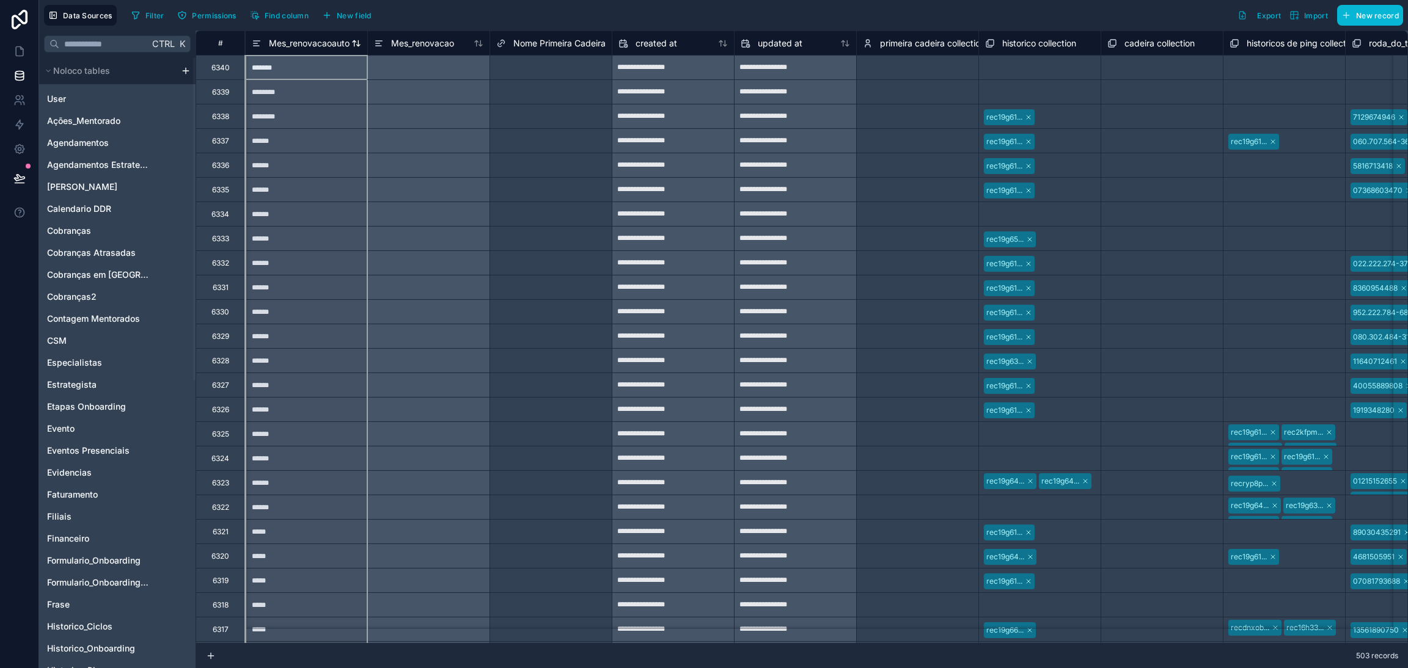
click at [307, 44] on span "Mes_renovacaoauto" at bounding box center [309, 43] width 81 height 12
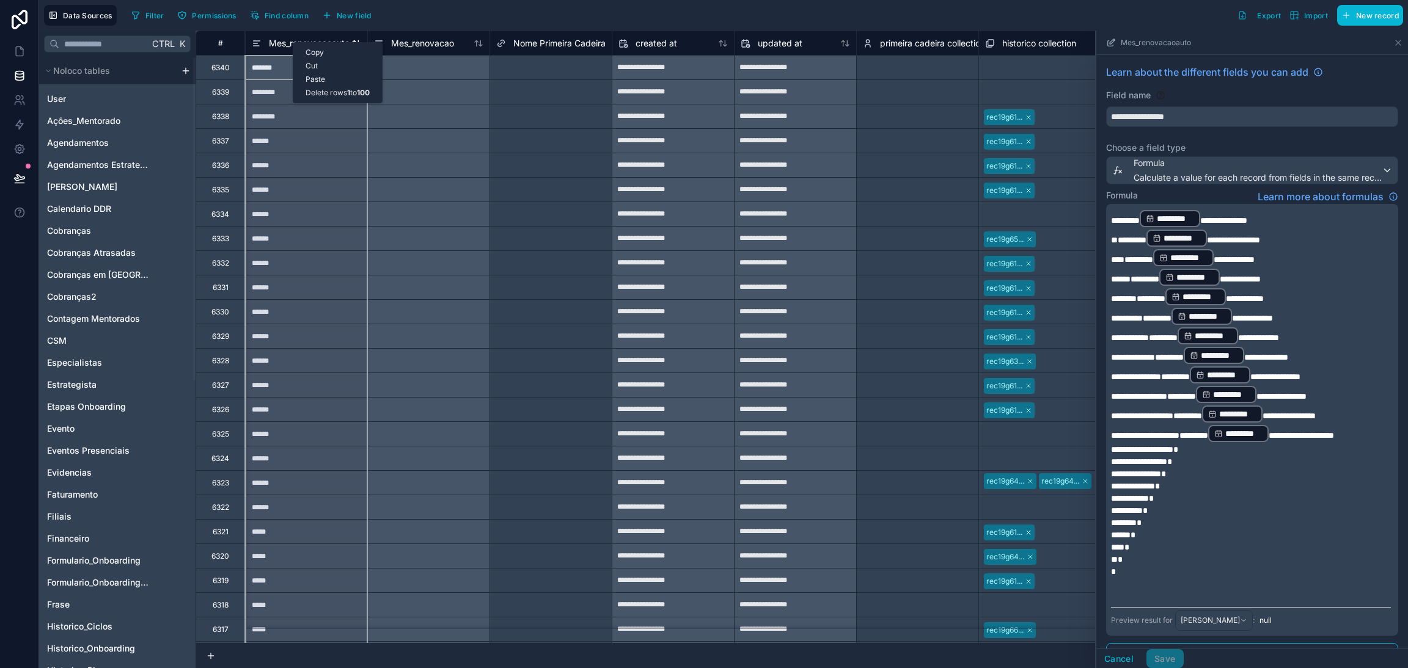
drag, startPoint x: 293, startPoint y: 42, endPoint x: 282, endPoint y: 40, distance: 11.3
drag, startPoint x: 282, startPoint y: 40, endPoint x: 273, endPoint y: 49, distance: 13.0
click at [273, 49] on span "Mes_renovacaoauto" at bounding box center [309, 43] width 81 height 12
click at [277, 44] on span "Mes_renovacaoauto" at bounding box center [309, 43] width 81 height 12
click at [280, 47] on span "Mes_renovacaoauto" at bounding box center [309, 43] width 81 height 12
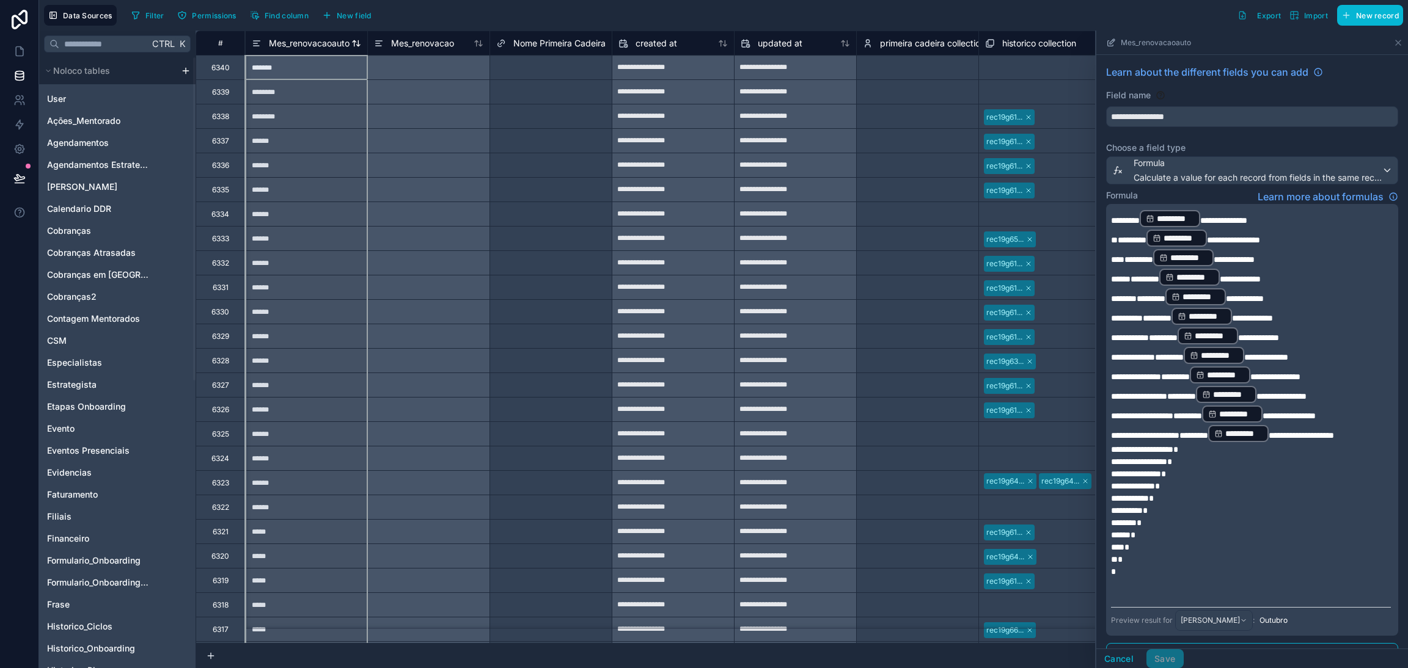
click at [280, 47] on span "Mes_renovacaoauto" at bounding box center [309, 43] width 81 height 12
drag, startPoint x: 280, startPoint y: 47, endPoint x: 393, endPoint y: 29, distance: 114.5
click at [393, 29] on div "Data Sources Filter Permissions Find column New field Export Import New record" at bounding box center [723, 15] width 1369 height 31
drag, startPoint x: 334, startPoint y: 69, endPoint x: 314, endPoint y: 49, distance: 28.5
drag, startPoint x: 320, startPoint y: 51, endPoint x: 332, endPoint y: 59, distance: 14.6
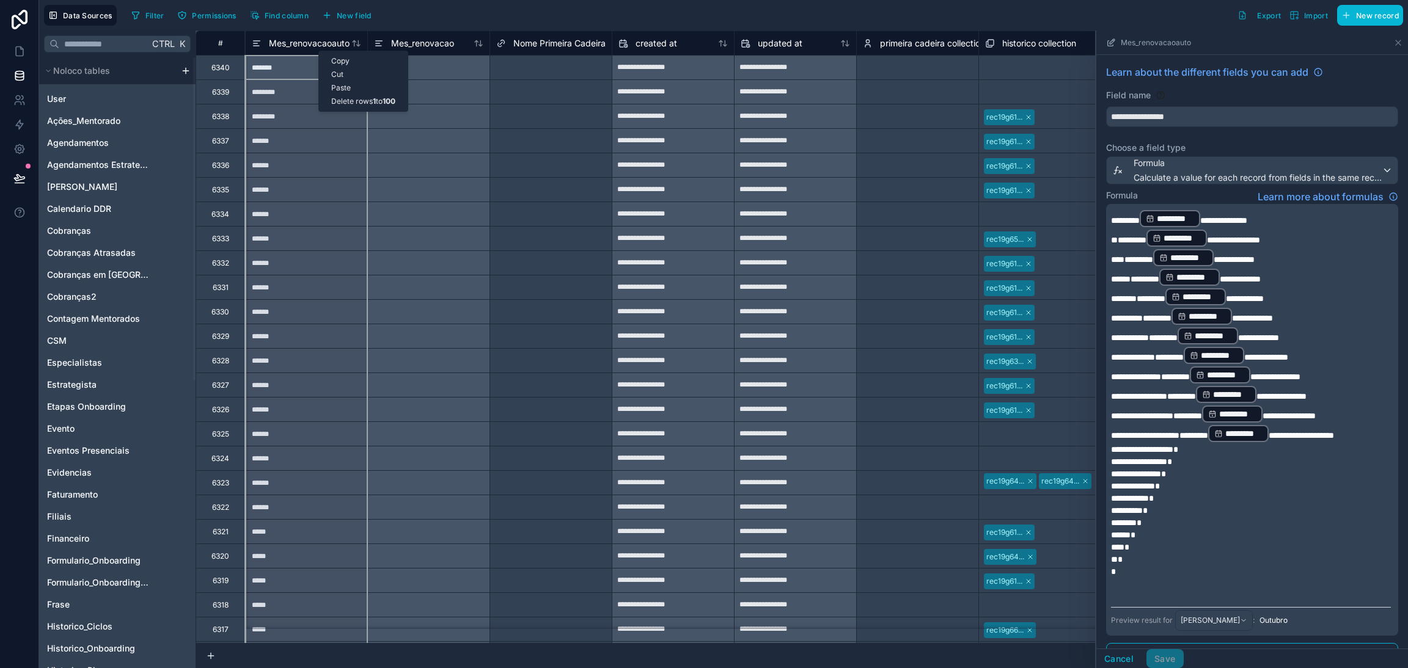
click at [332, 59] on div "Copy" at bounding box center [363, 60] width 89 height 13
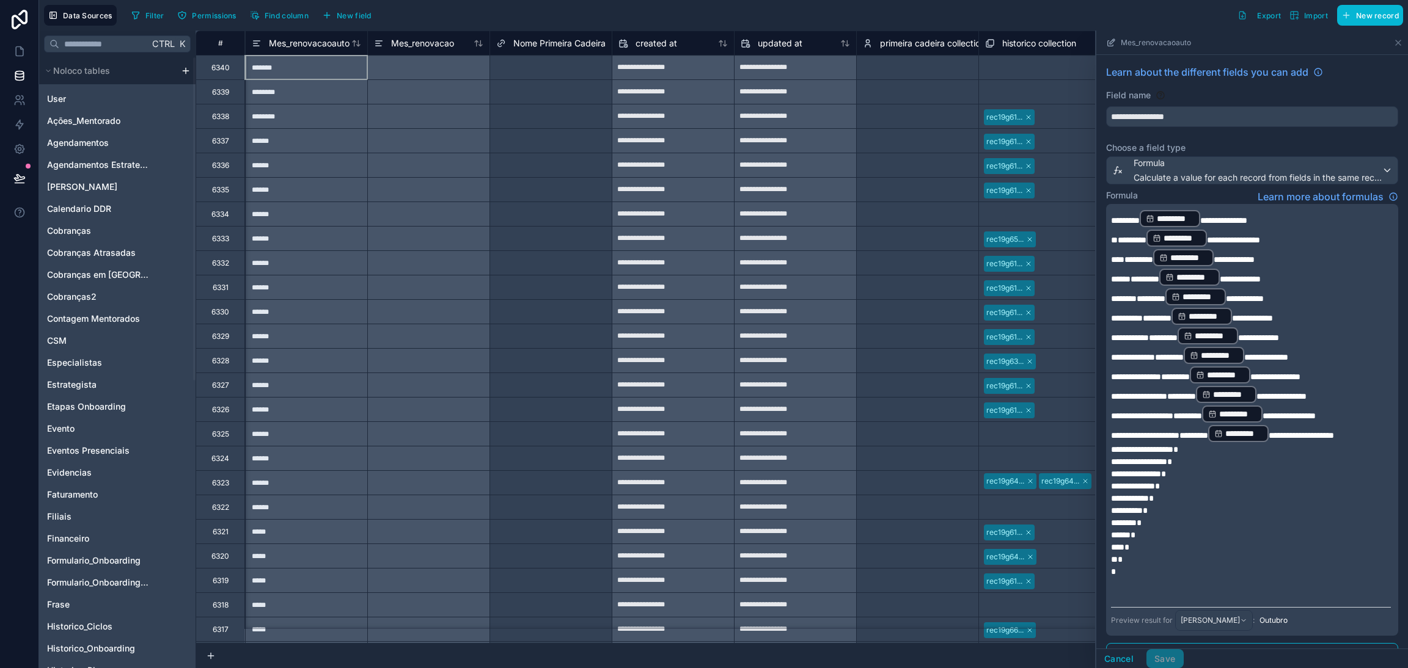
click at [332, 59] on div "*******" at bounding box center [306, 67] width 122 height 24
click at [335, 53] on div "Copy" at bounding box center [365, 55] width 89 height 13
drag, startPoint x: 314, startPoint y: 44, endPoint x: 405, endPoint y: 32, distance: 91.2
click at [405, 32] on div "Mes_renovacao" at bounding box center [428, 43] width 122 height 24
click at [351, 51] on div "Copy" at bounding box center [375, 51] width 89 height 13
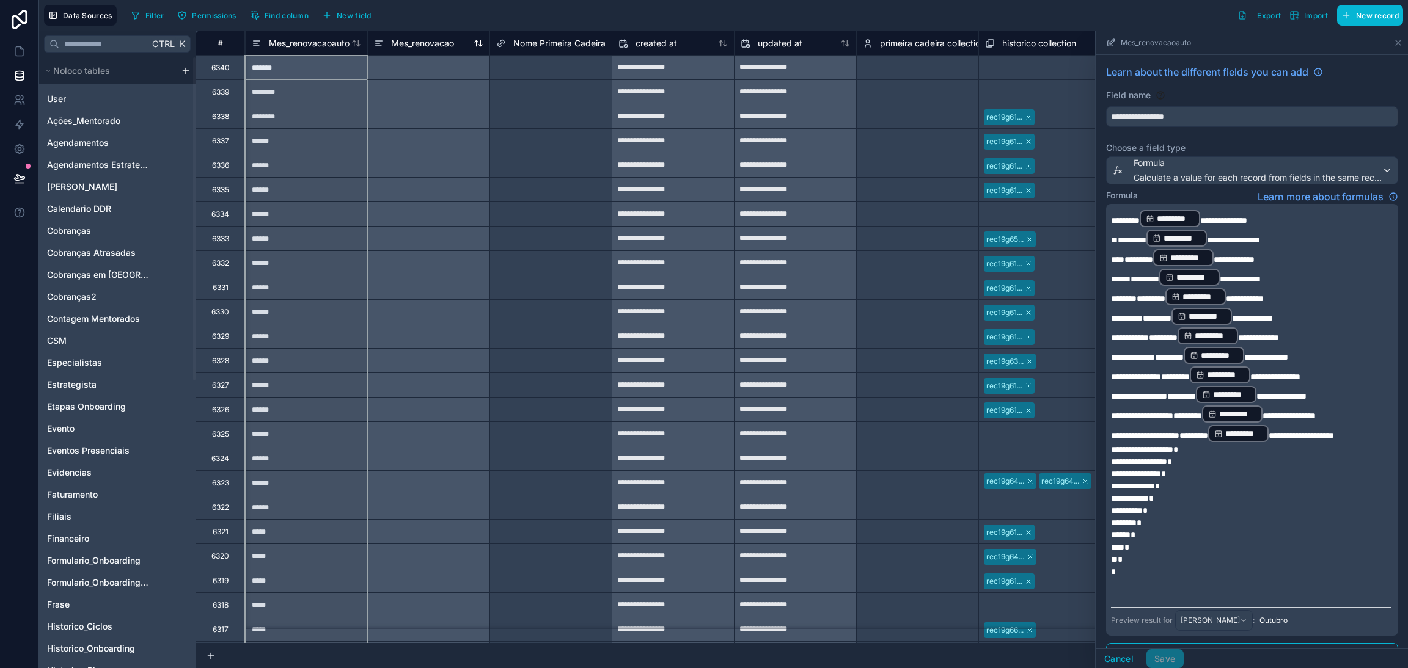
click at [410, 45] on span "Mes_renovacao" at bounding box center [422, 43] width 63 height 12
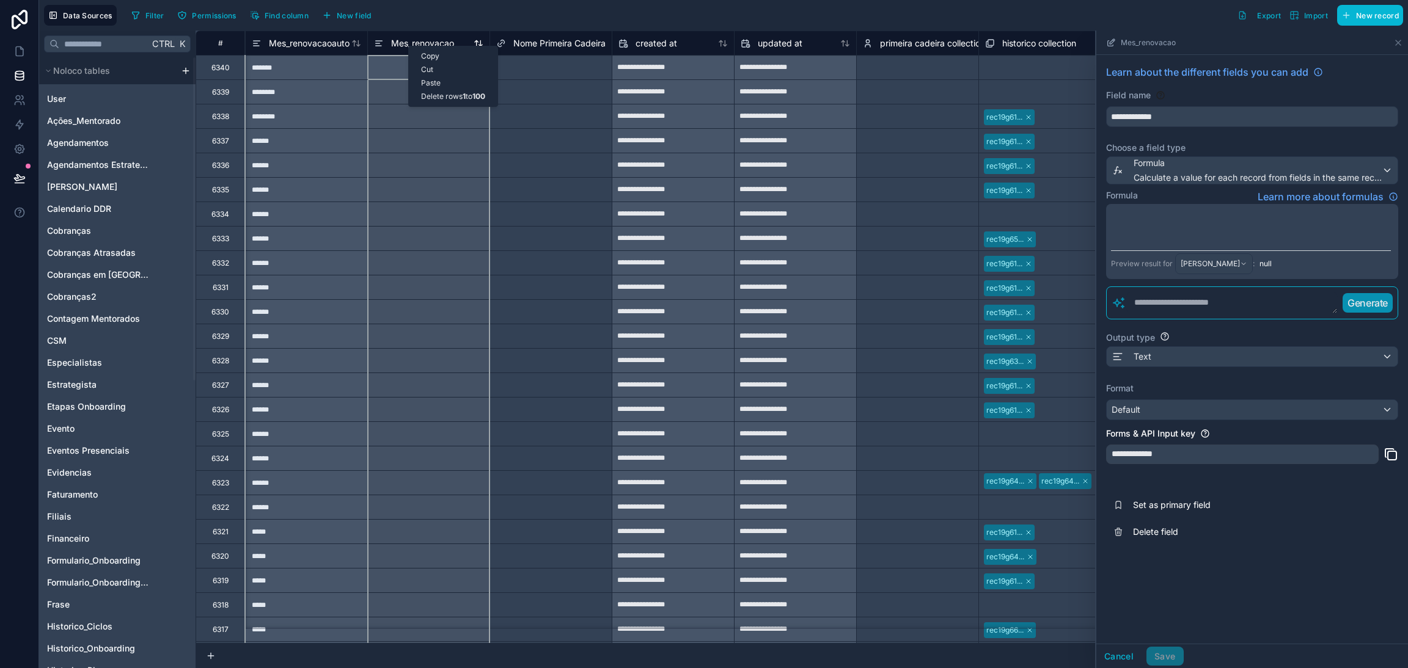
drag, startPoint x: 408, startPoint y: 46, endPoint x: 402, endPoint y: 45, distance: 6.2
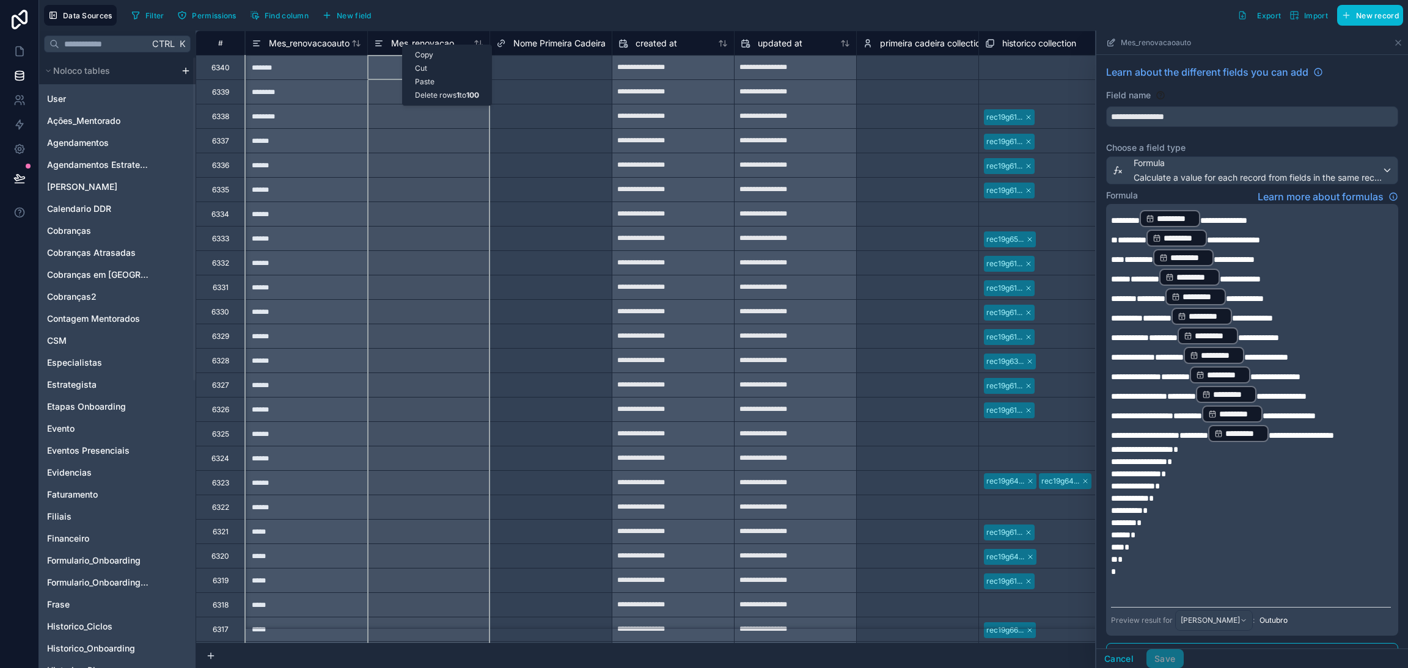
click at [424, 78] on div "Paste" at bounding box center [447, 81] width 89 height 13
click at [325, 64] on div "*******" at bounding box center [306, 67] width 122 height 24
click at [415, 70] on div at bounding box center [428, 67] width 122 height 24
click at [1205, 408] on div "*********" at bounding box center [1232, 414] width 60 height 17
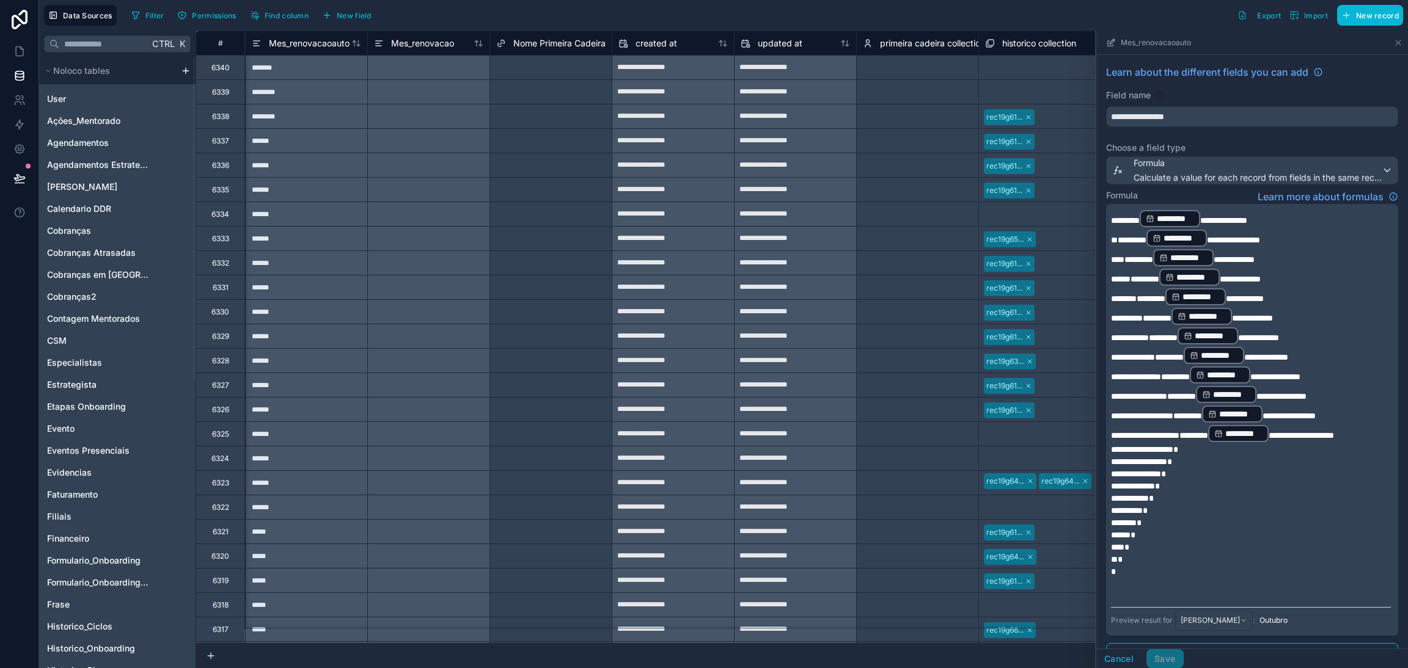
click at [1240, 480] on p "*" at bounding box center [1251, 486] width 280 height 12
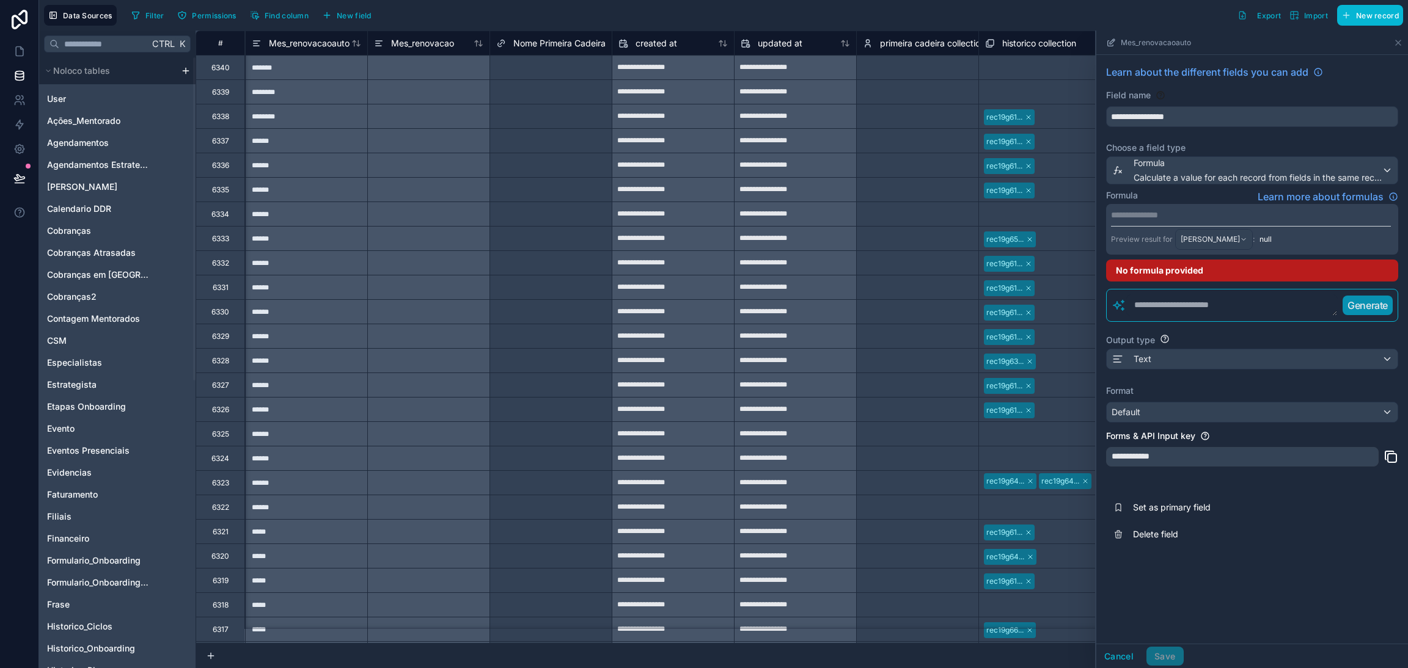
click at [1231, 326] on div "**********" at bounding box center [1252, 306] width 312 height 503
click at [1179, 181] on span "Calculate a value for each record from fields in the same record" at bounding box center [1257, 178] width 248 height 12
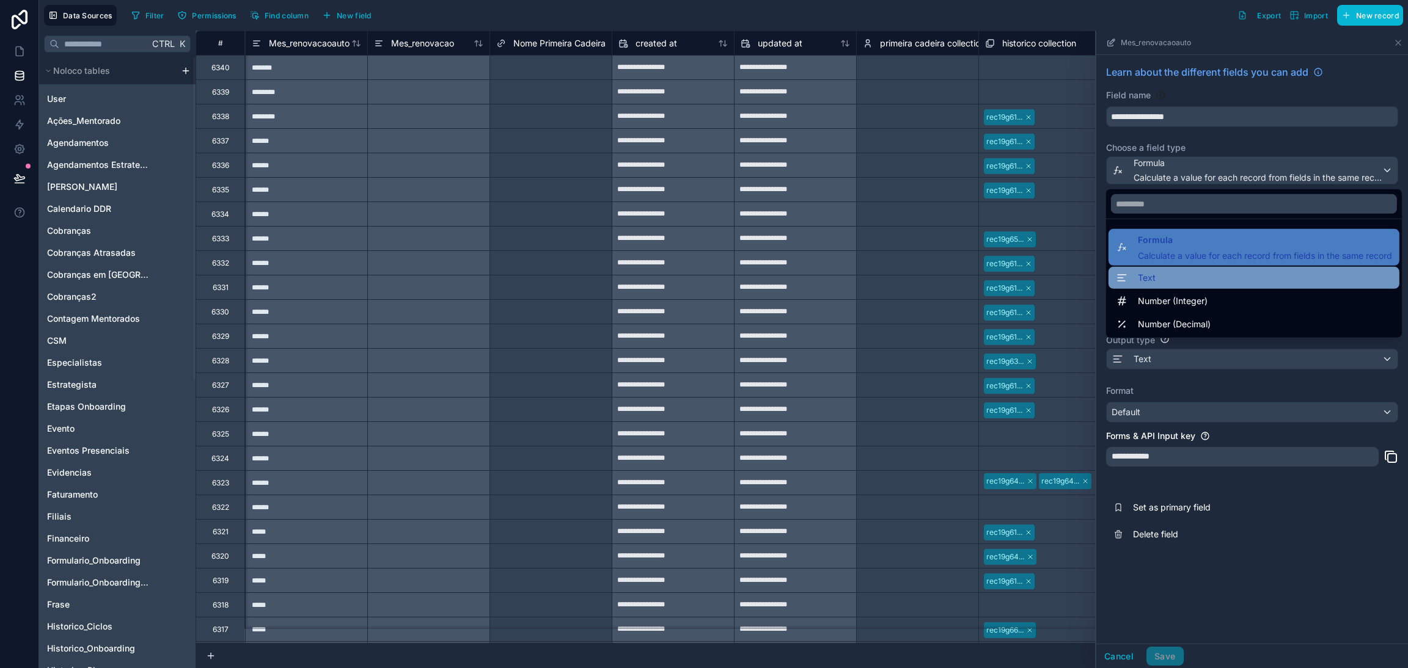
click at [1169, 276] on div "Text" at bounding box center [1254, 278] width 276 height 15
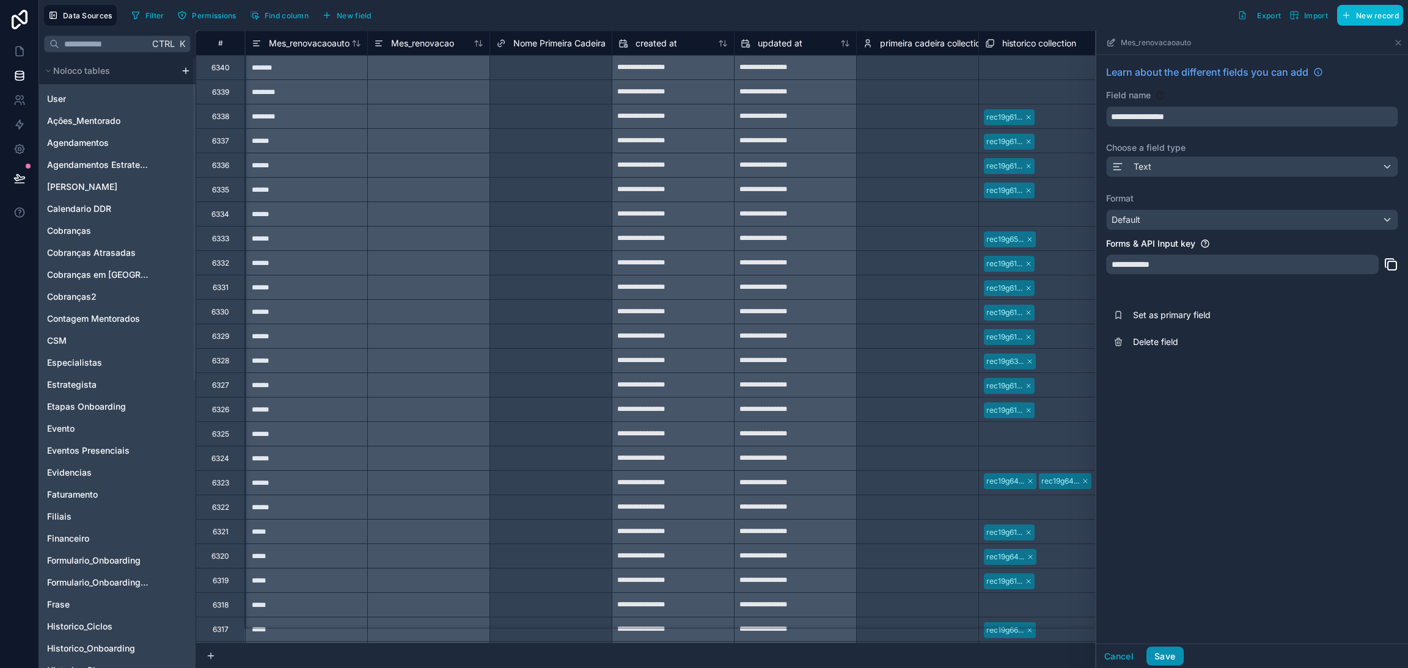
click at [1165, 658] on button "Save" at bounding box center [1164, 657] width 37 height 20
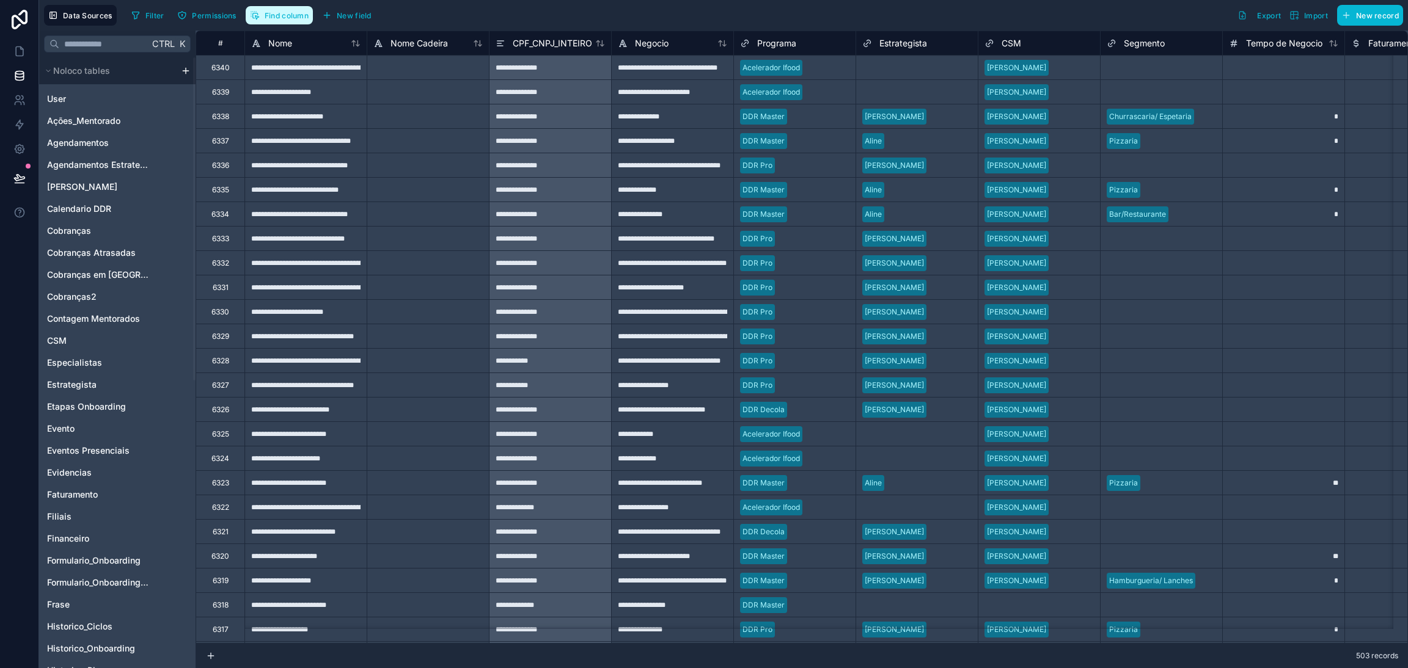
click at [302, 11] on span "Find column" at bounding box center [287, 15] width 44 height 9
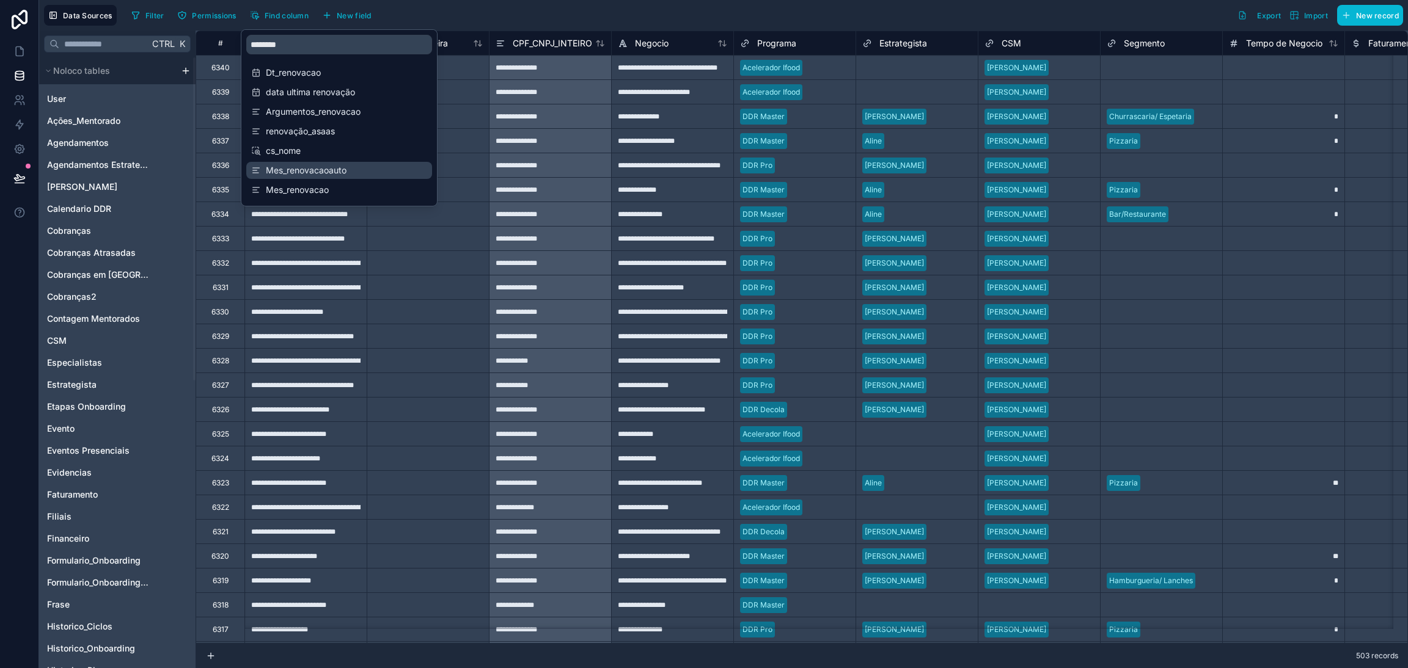
click at [346, 172] on span "Mes_renovacaoauto" at bounding box center [340, 170] width 148 height 12
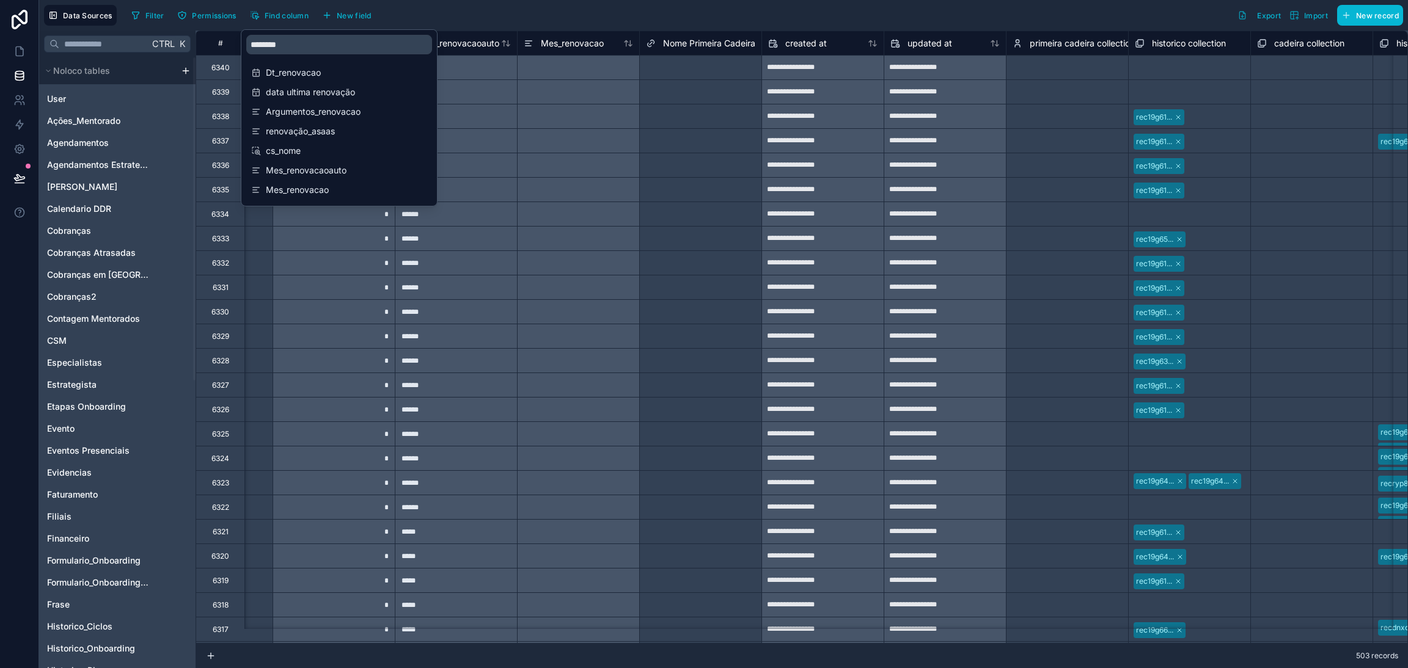
scroll to position [0, 14175]
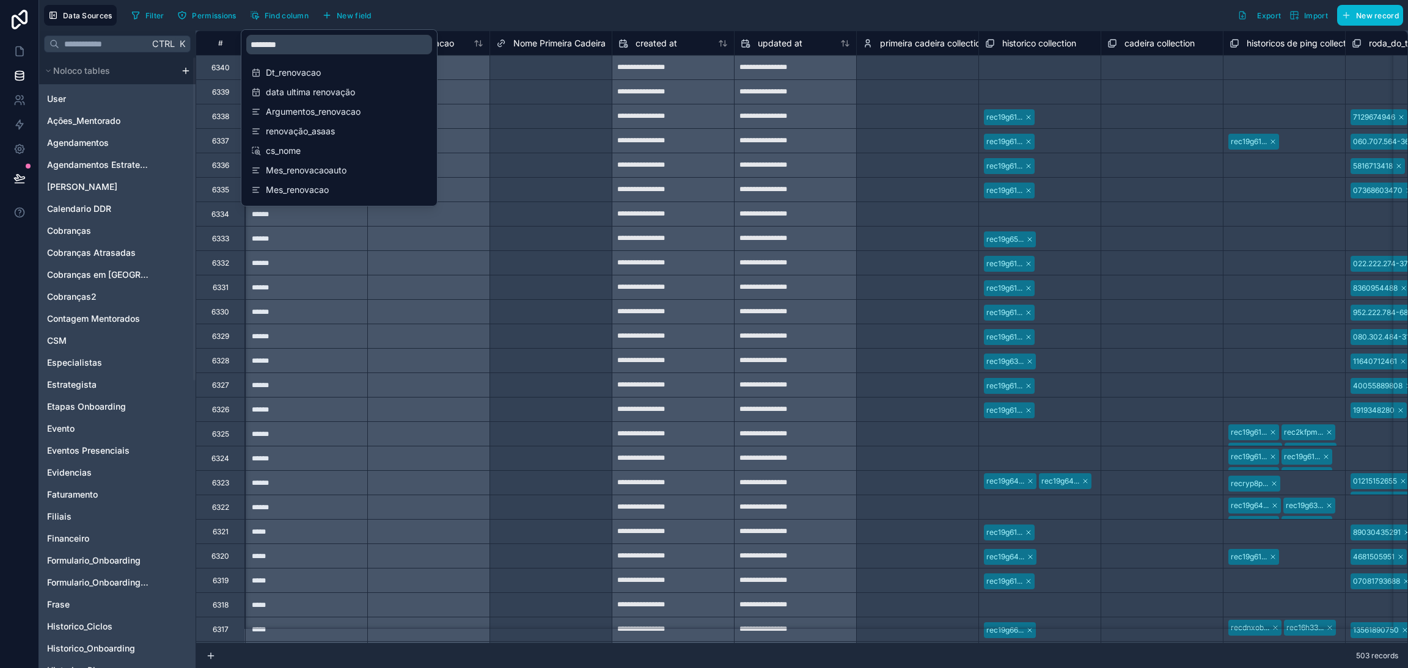
click at [349, 268] on div "******" at bounding box center [306, 263] width 122 height 24
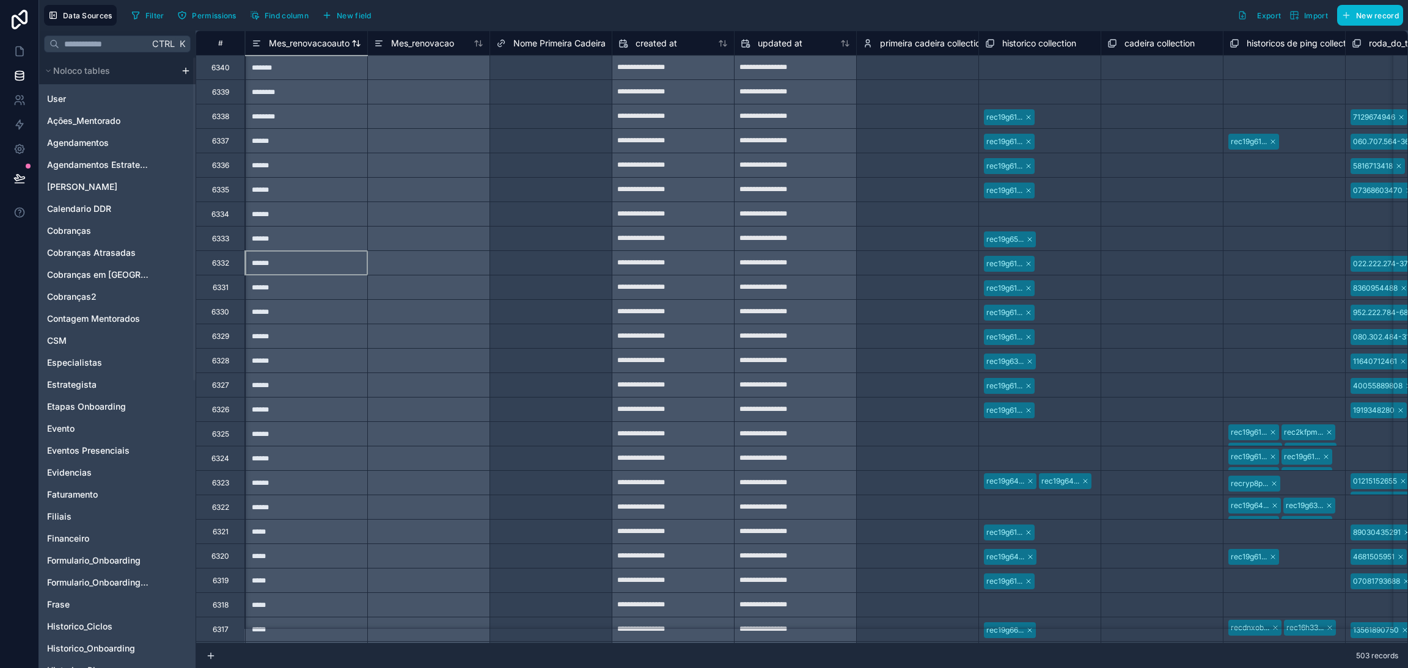
click at [288, 49] on div "Mes_renovacaoauto" at bounding box center [301, 43] width 98 height 15
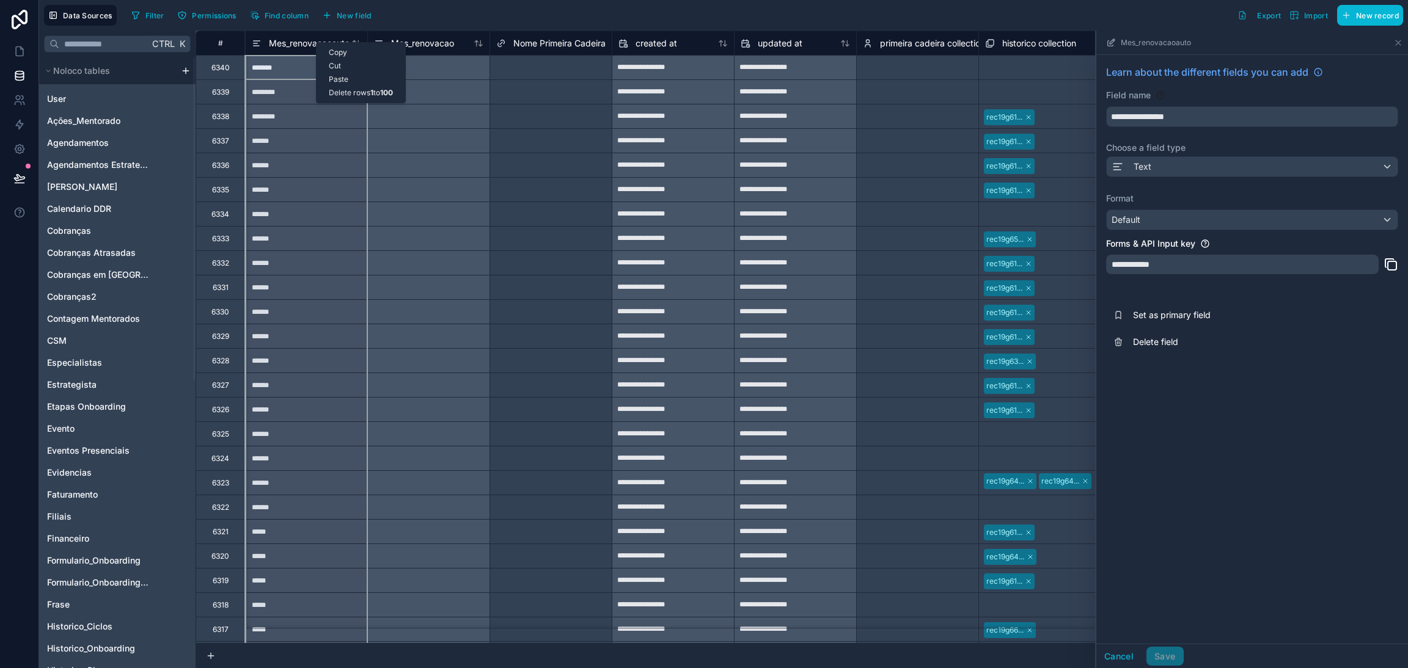
drag, startPoint x: 316, startPoint y: 42, endPoint x: 302, endPoint y: 53, distance: 17.5
drag, startPoint x: 290, startPoint y: 48, endPoint x: 282, endPoint y: 66, distance: 20.2
click at [282, 66] on div "*******" at bounding box center [306, 67] width 122 height 24
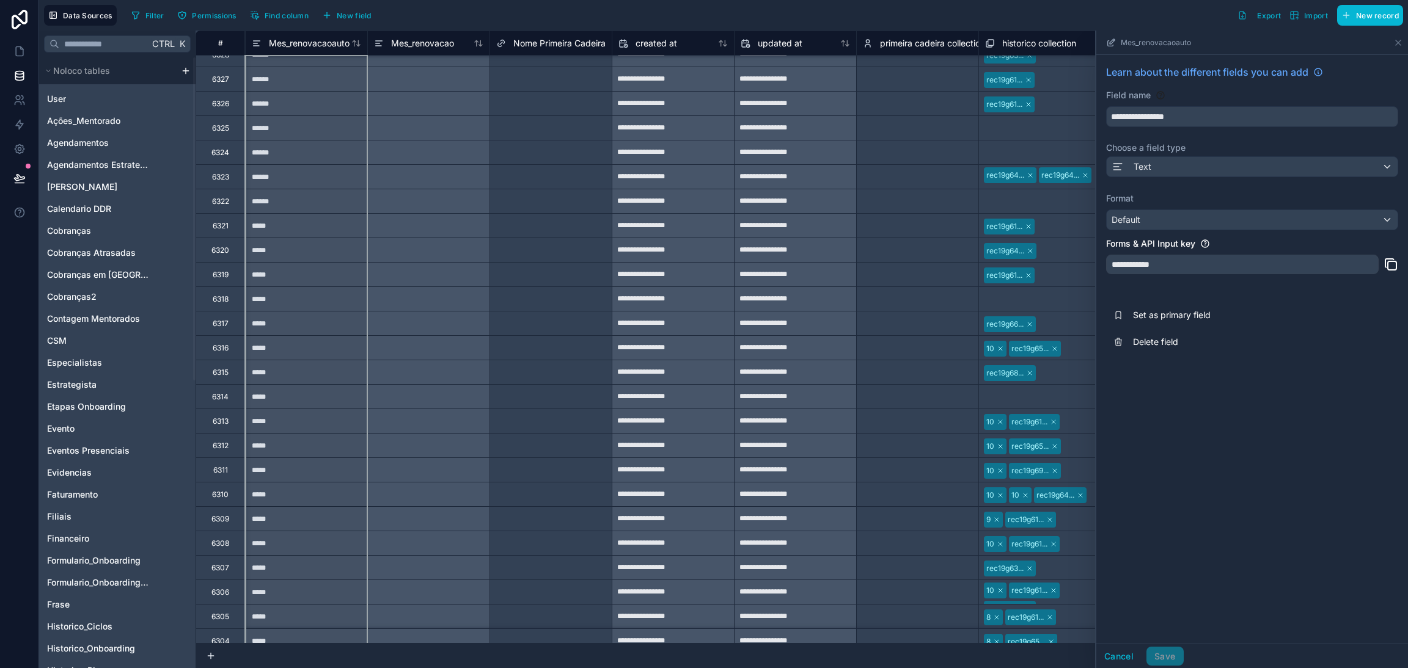
scroll to position [404, 14175]
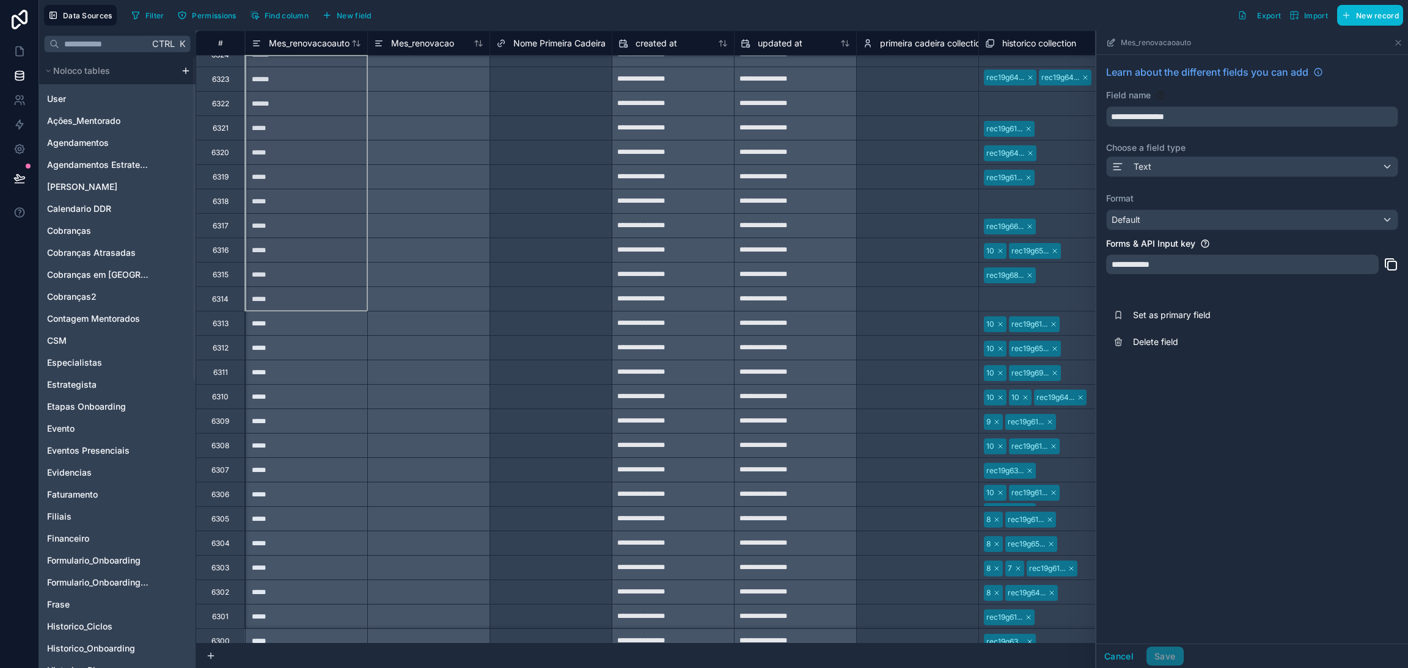
drag, startPoint x: 293, startPoint y: 63, endPoint x: 302, endPoint y: 276, distance: 213.5
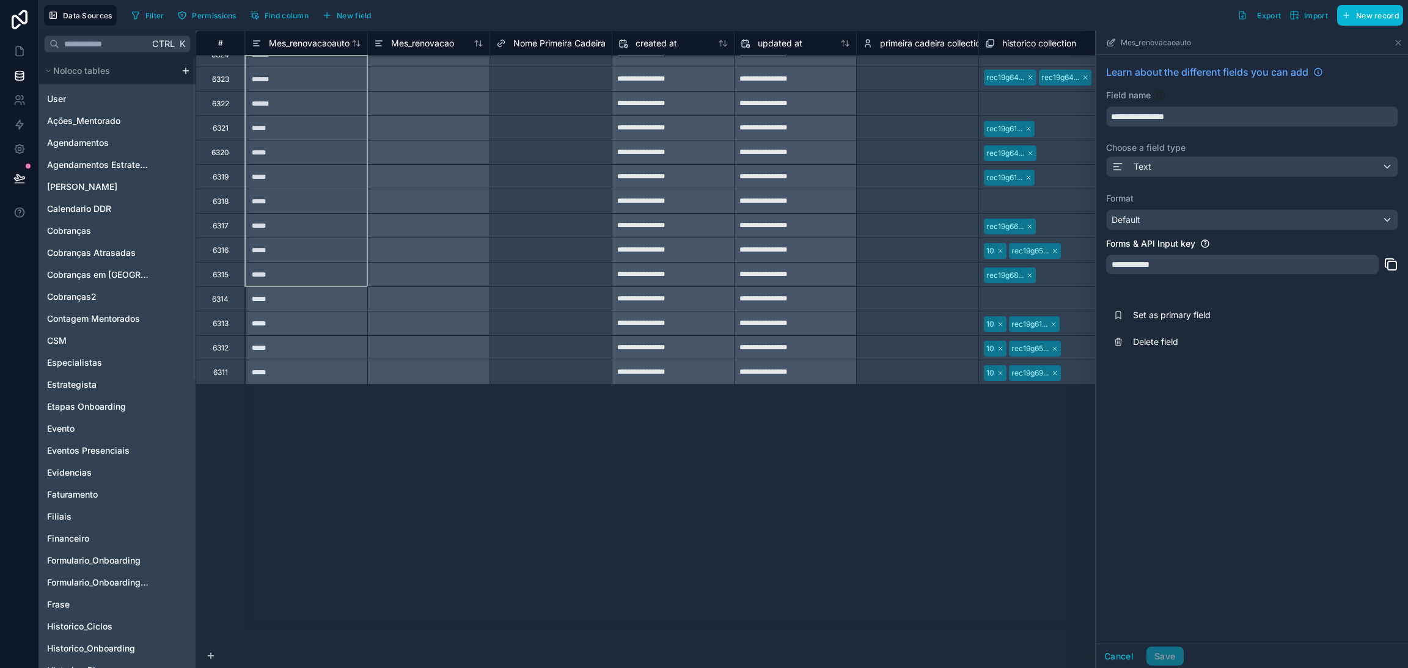
scroll to position [0, 14175]
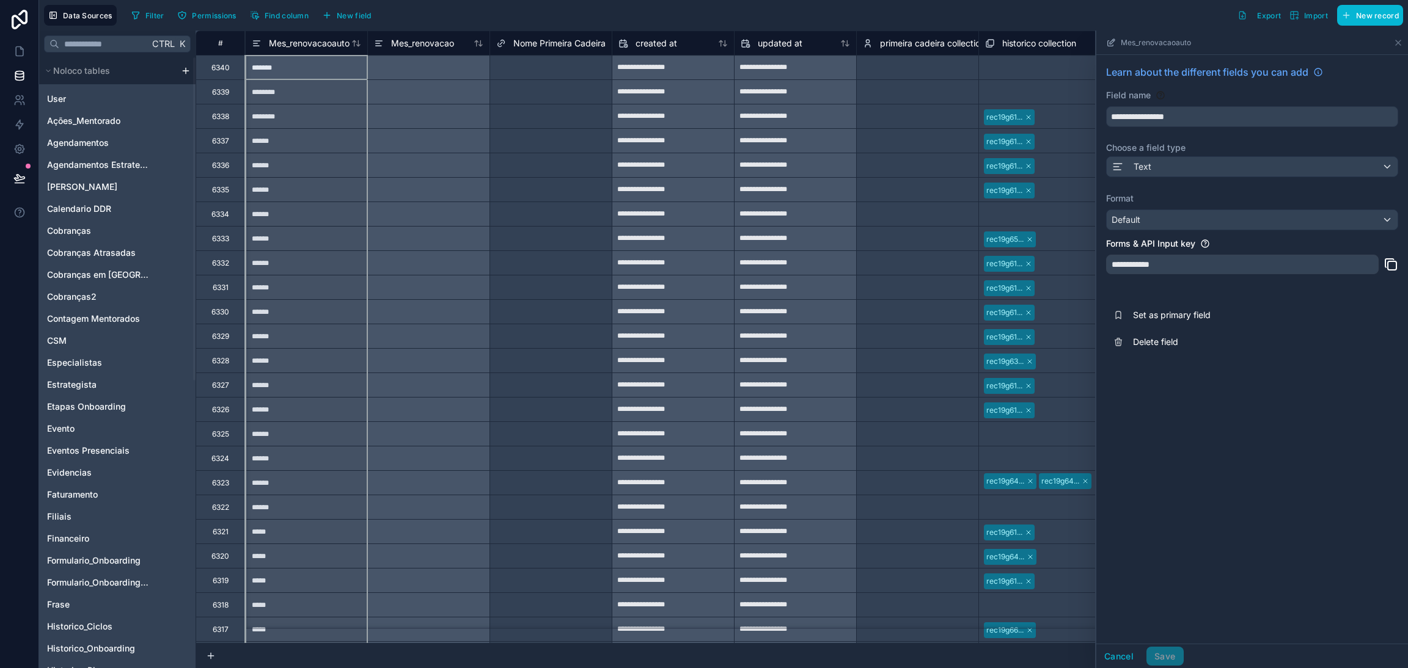
click at [325, 284] on div "******" at bounding box center [306, 287] width 122 height 24
click at [278, 75] on div "*******" at bounding box center [306, 67] width 122 height 24
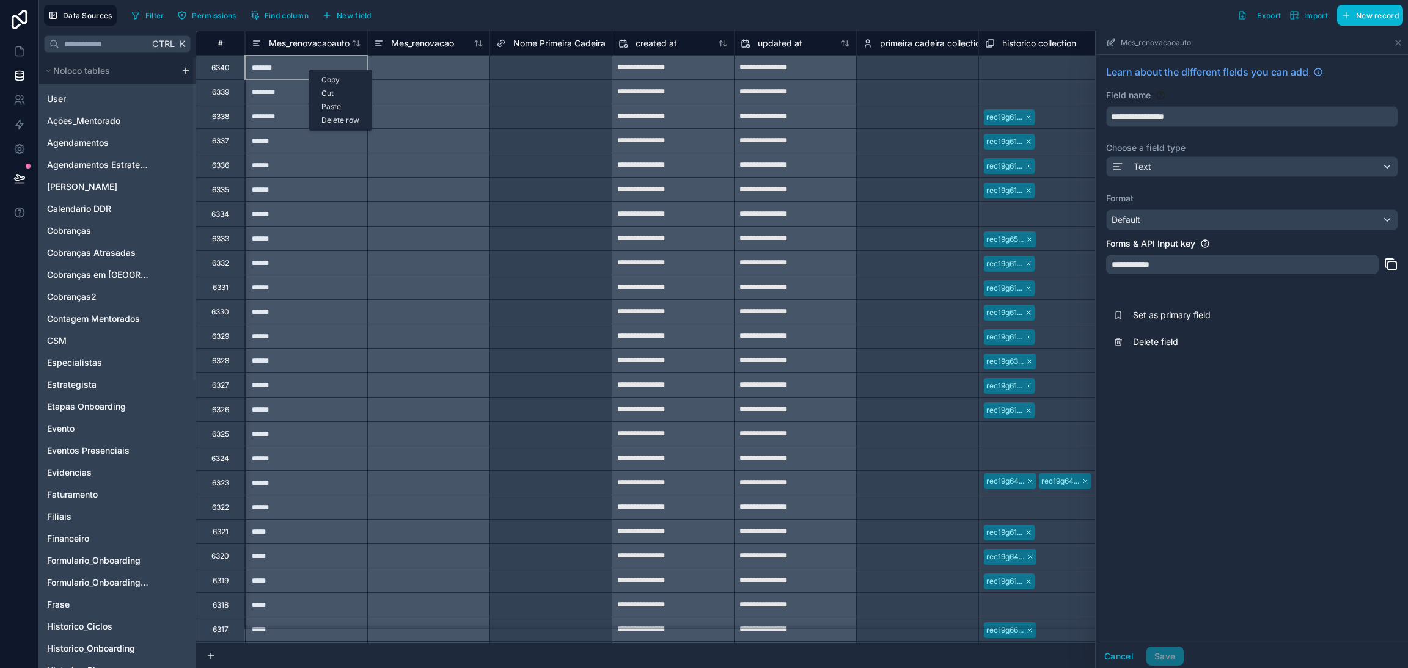
drag, startPoint x: 307, startPoint y: 70, endPoint x: 298, endPoint y: 70, distance: 9.2
click at [298, 70] on div "*******" at bounding box center [306, 67] width 122 height 24
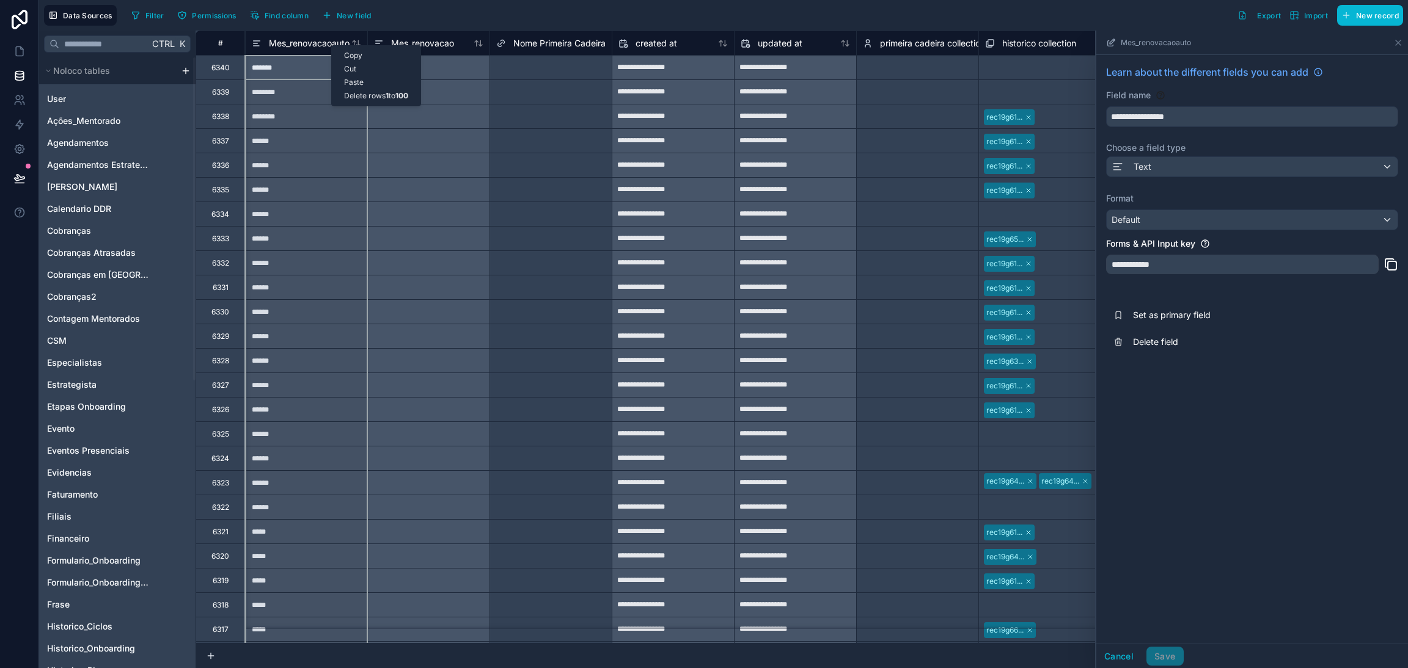
drag, startPoint x: 331, startPoint y: 45, endPoint x: 307, endPoint y: 64, distance: 30.4
click at [307, 64] on div "*******" at bounding box center [306, 67] width 122 height 24
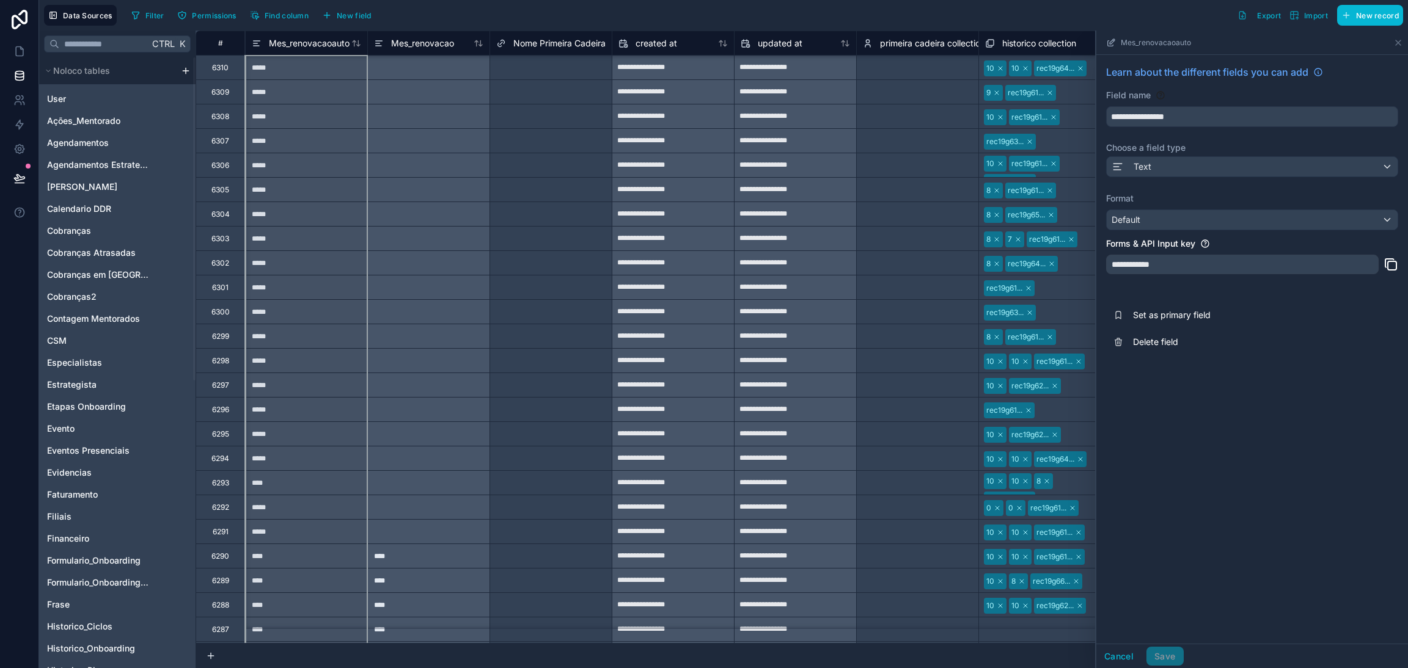
scroll to position [1008, 14175]
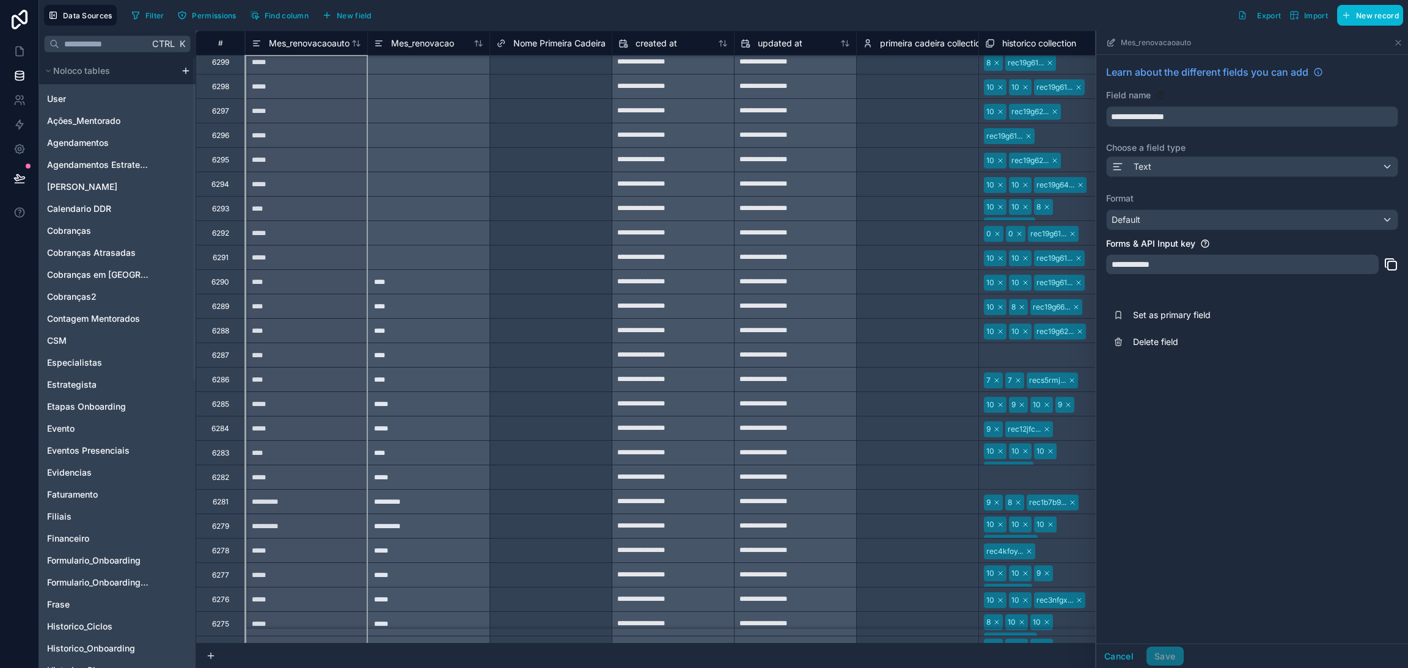
drag, startPoint x: 301, startPoint y: 64, endPoint x: 306, endPoint y: 351, distance: 287.2
click at [324, 403] on div "*****" at bounding box center [306, 404] width 122 height 24
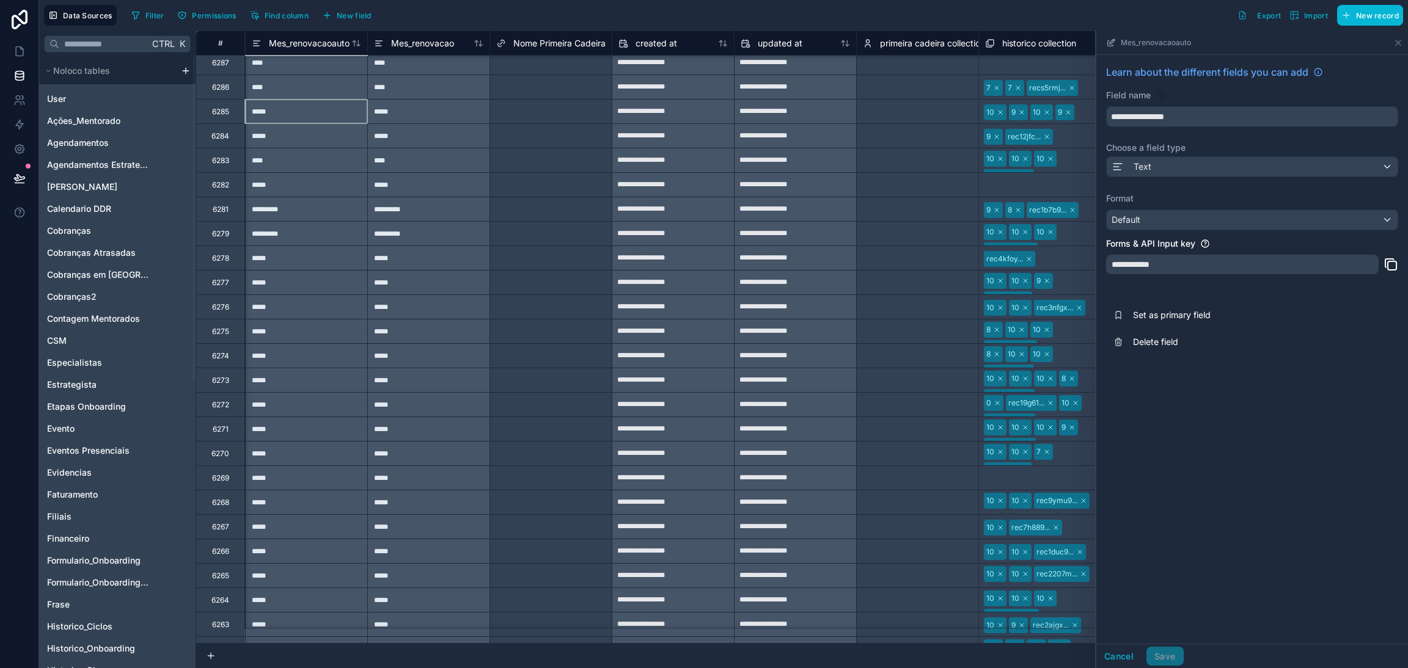
scroll to position [1375, 14175]
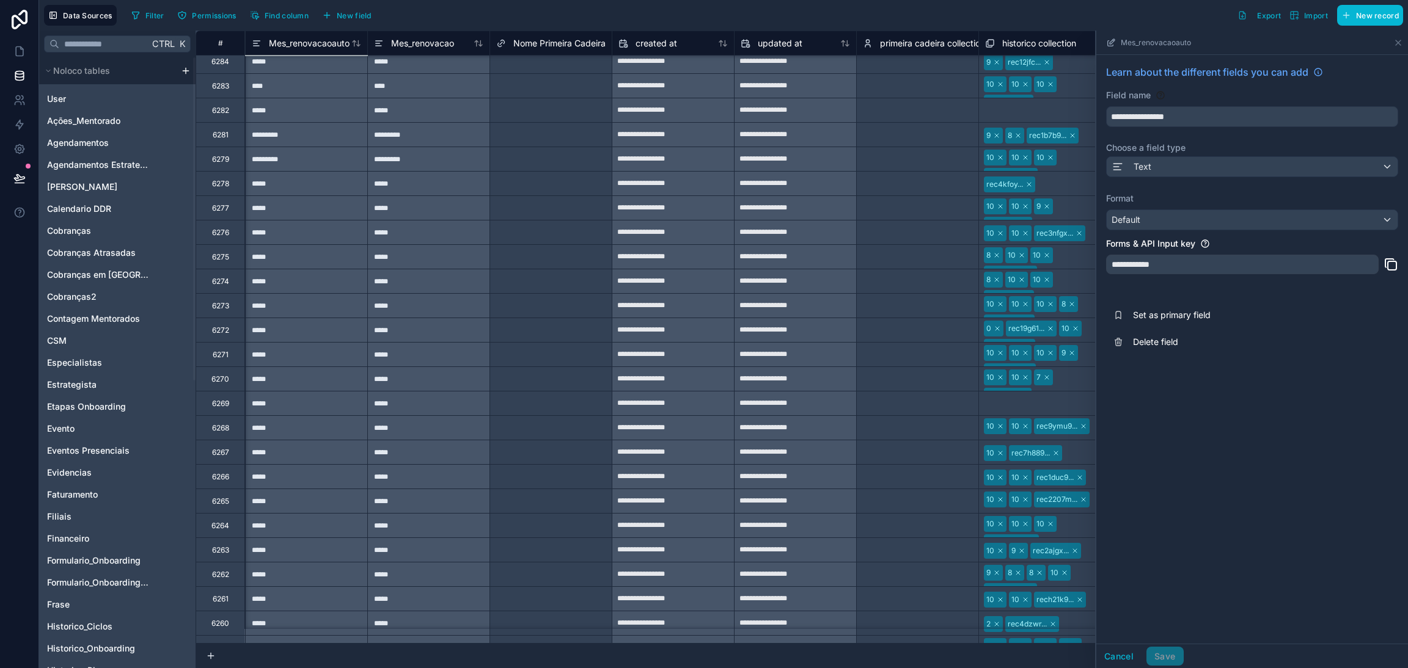
click at [431, 421] on div "*****" at bounding box center [428, 428] width 122 height 24
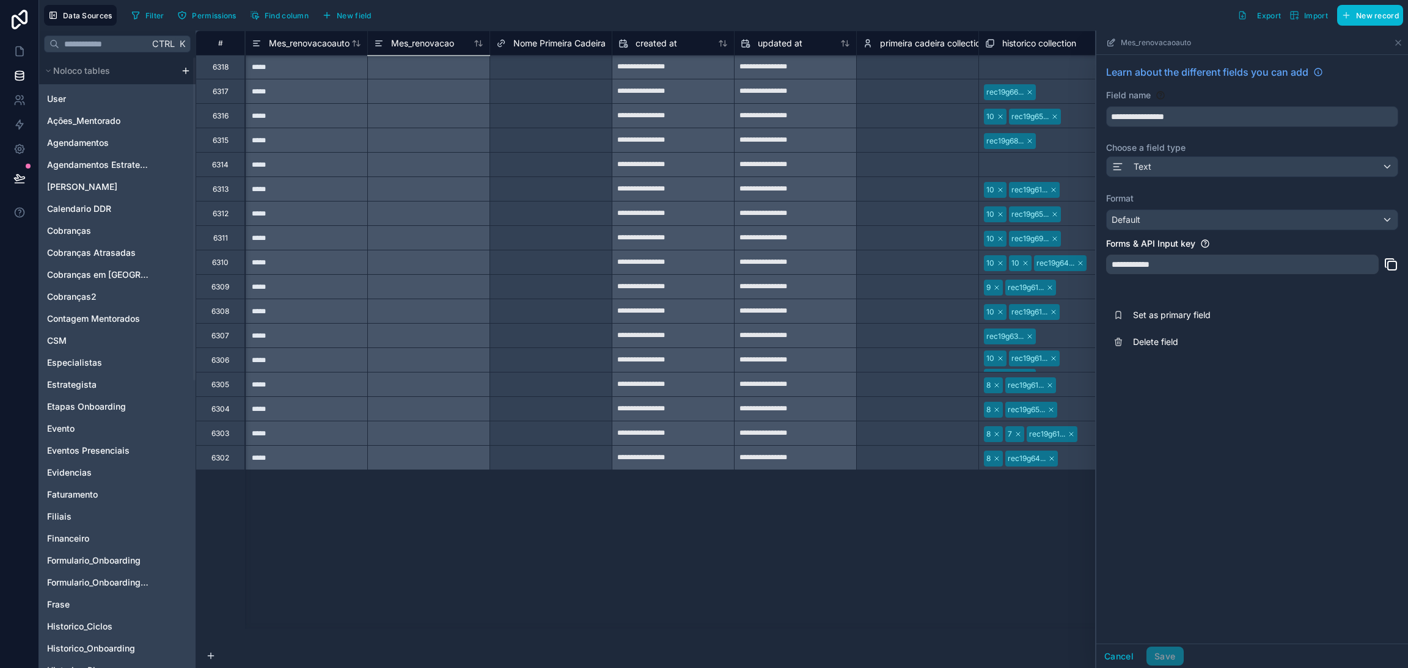
scroll to position [0, 14175]
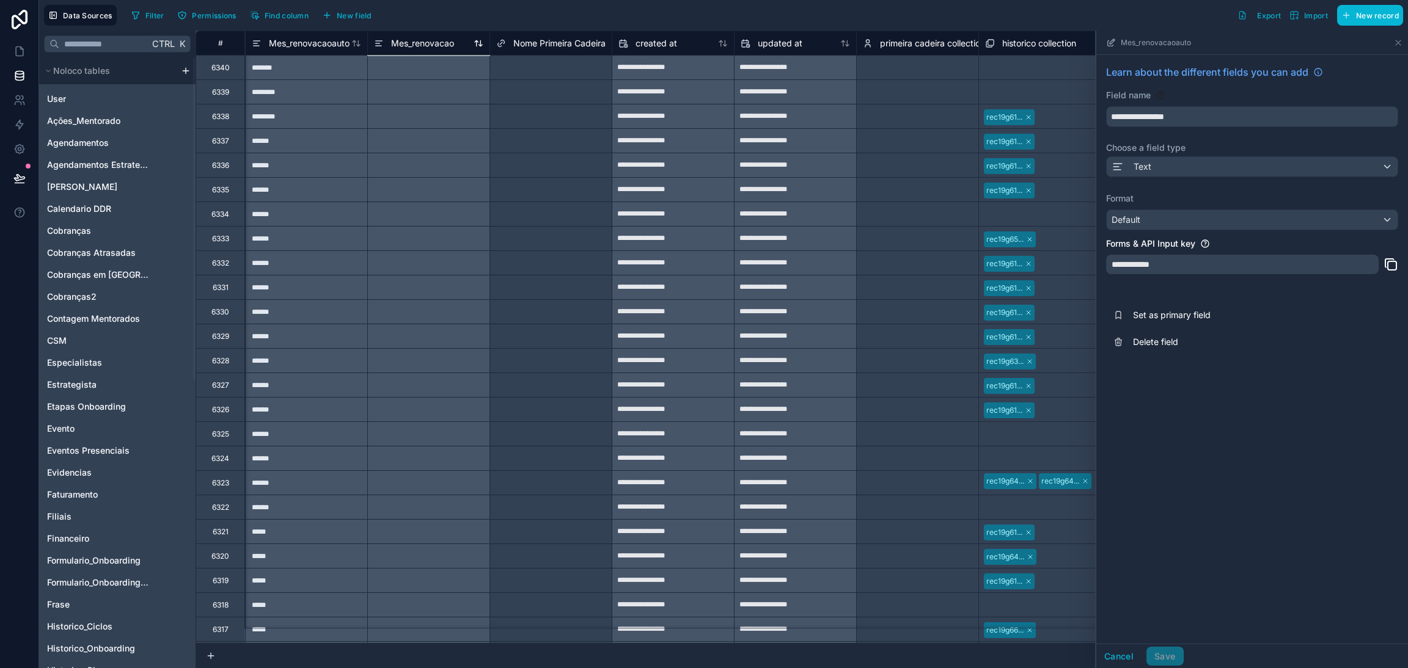
click at [420, 44] on span "Mes_renovacao" at bounding box center [422, 43] width 63 height 12
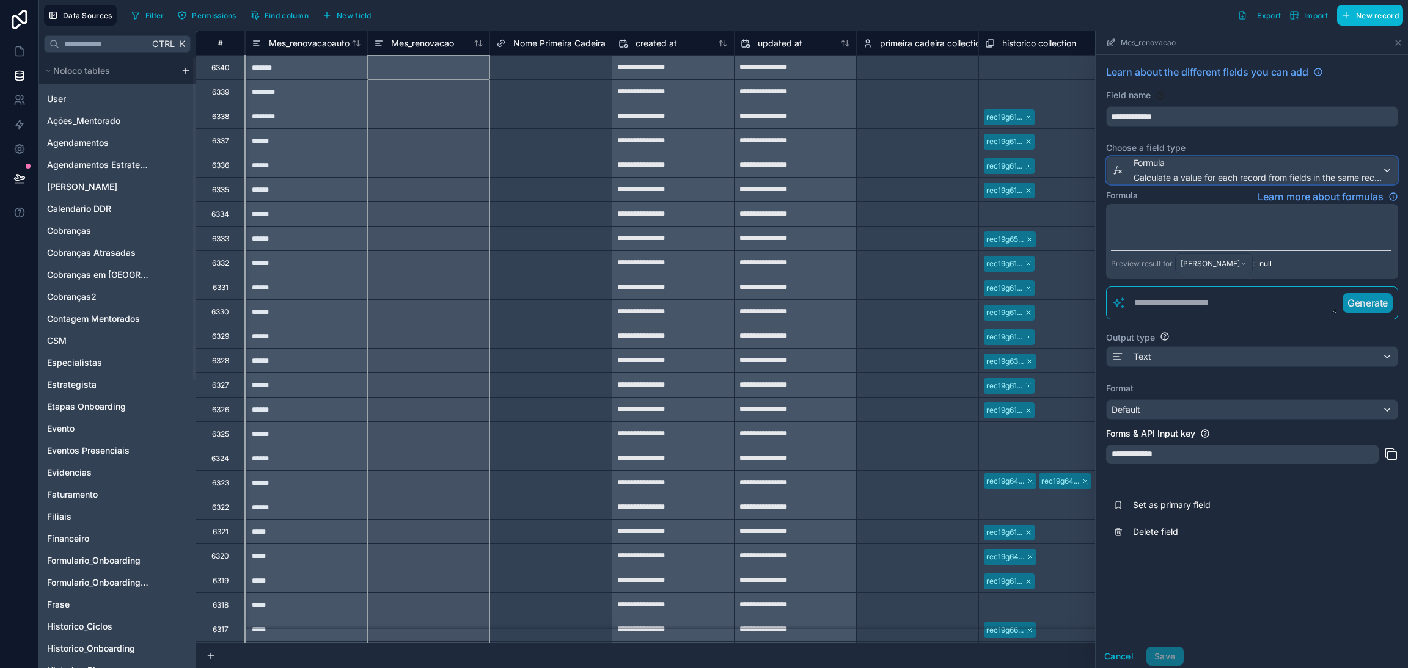
click at [1203, 172] on span "Calculate a value for each record from fields in the same record" at bounding box center [1257, 178] width 248 height 12
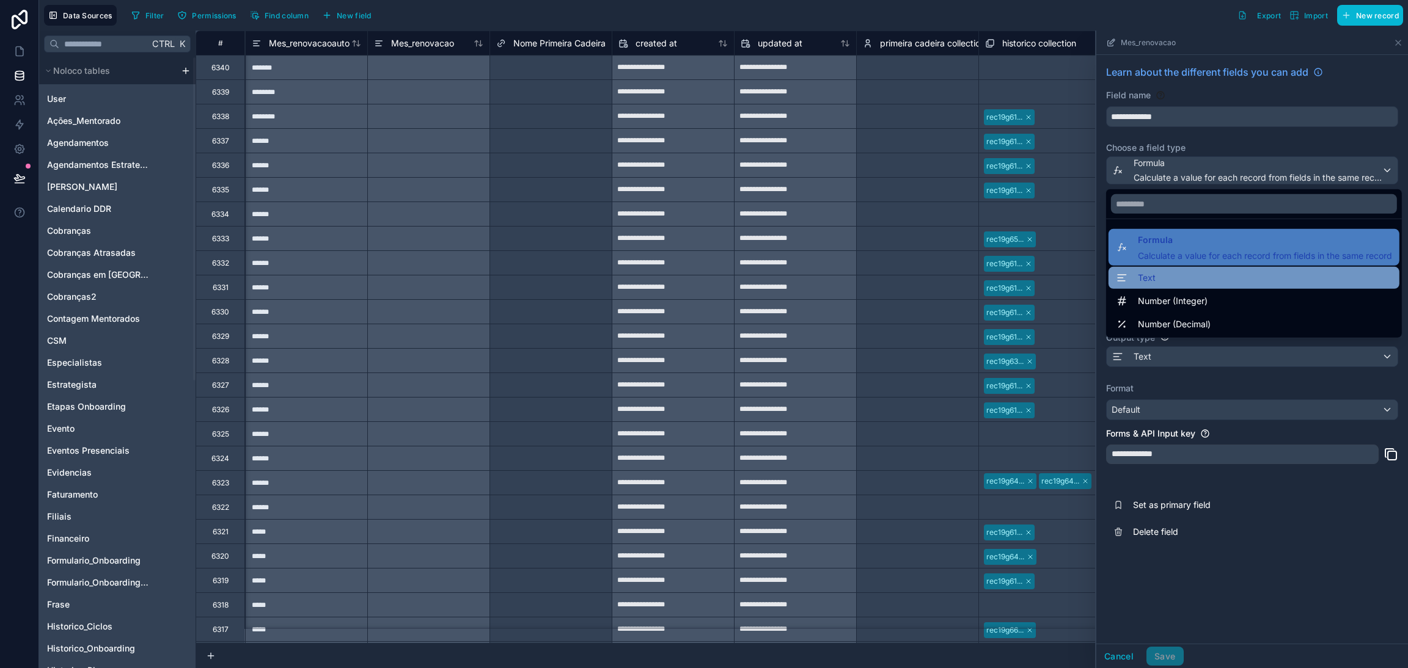
click at [1173, 282] on div "Text" at bounding box center [1254, 278] width 276 height 15
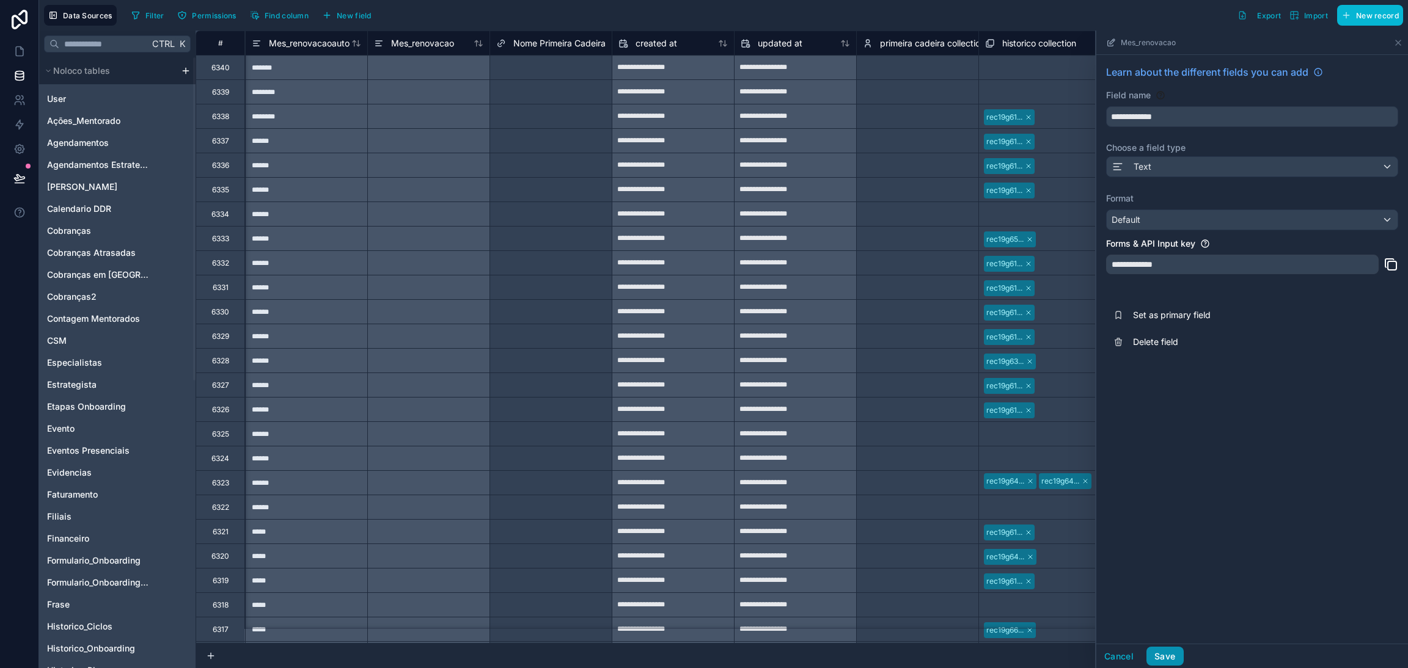
click at [1173, 653] on button "Save" at bounding box center [1164, 657] width 37 height 20
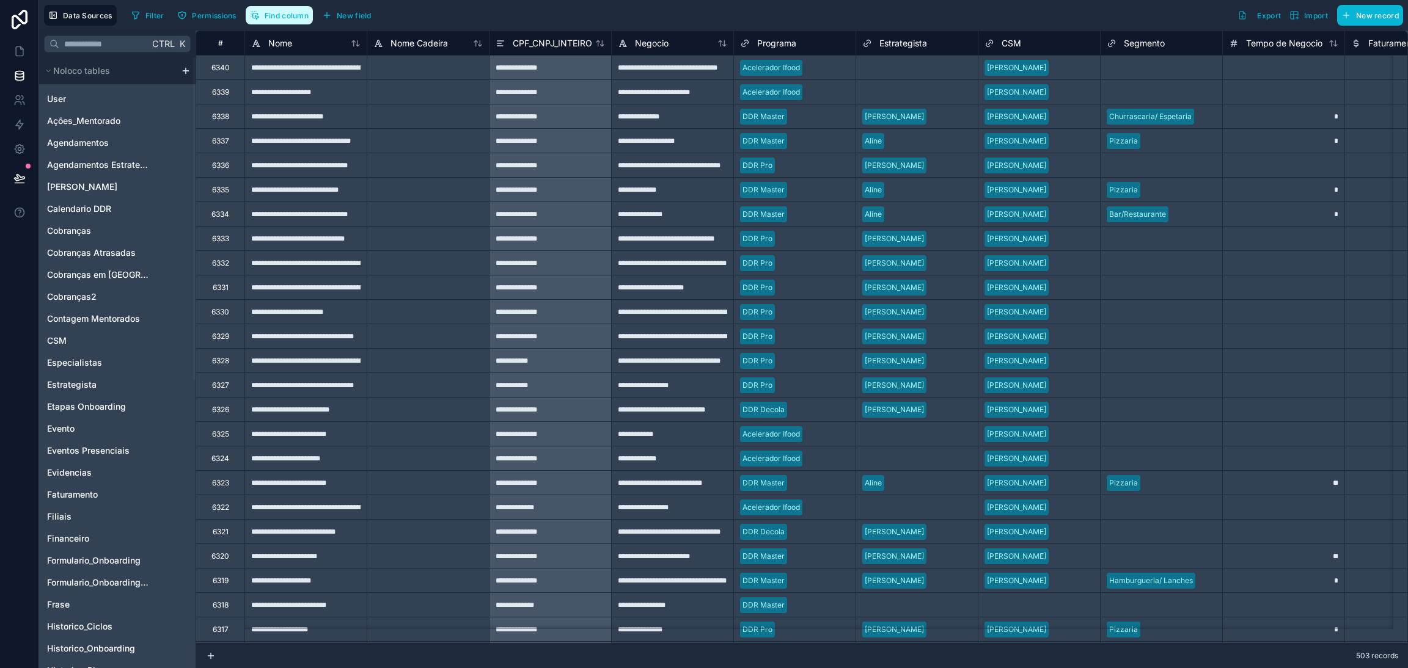
click at [304, 16] on span "Find column" at bounding box center [287, 15] width 44 height 9
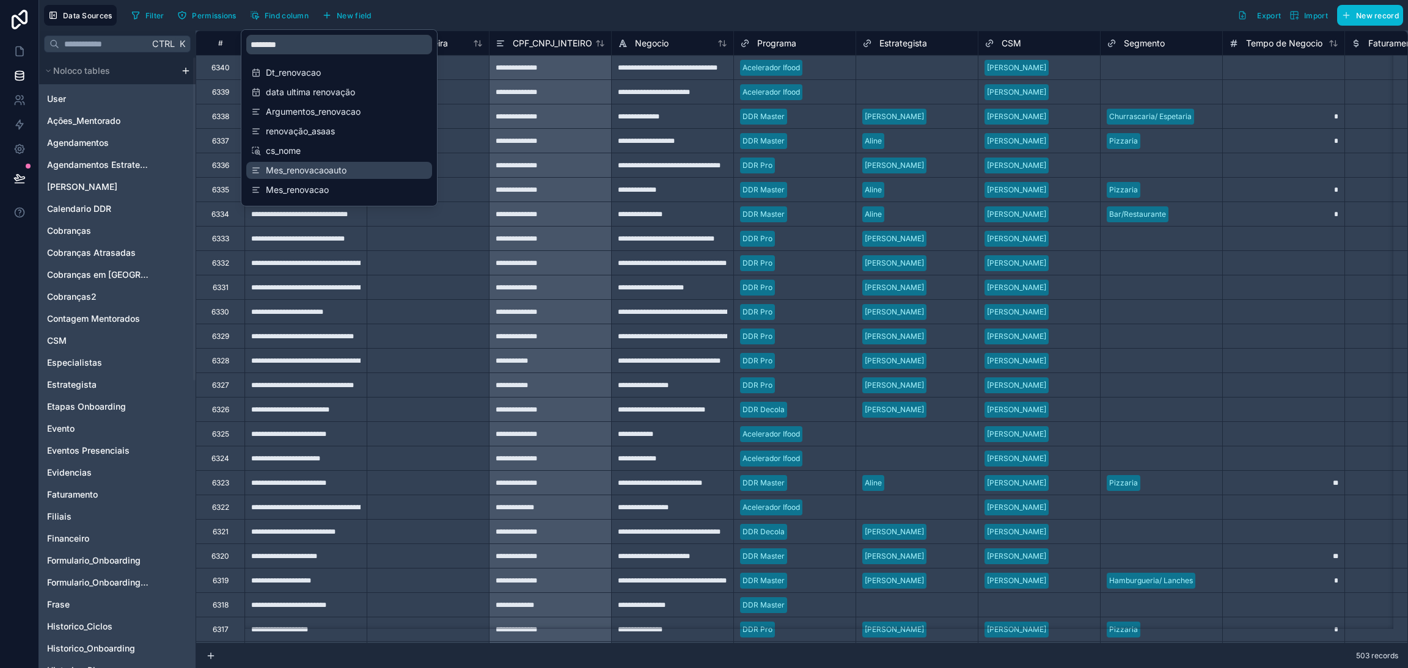
click at [332, 170] on span "Mes_renovacaoauto" at bounding box center [340, 170] width 148 height 12
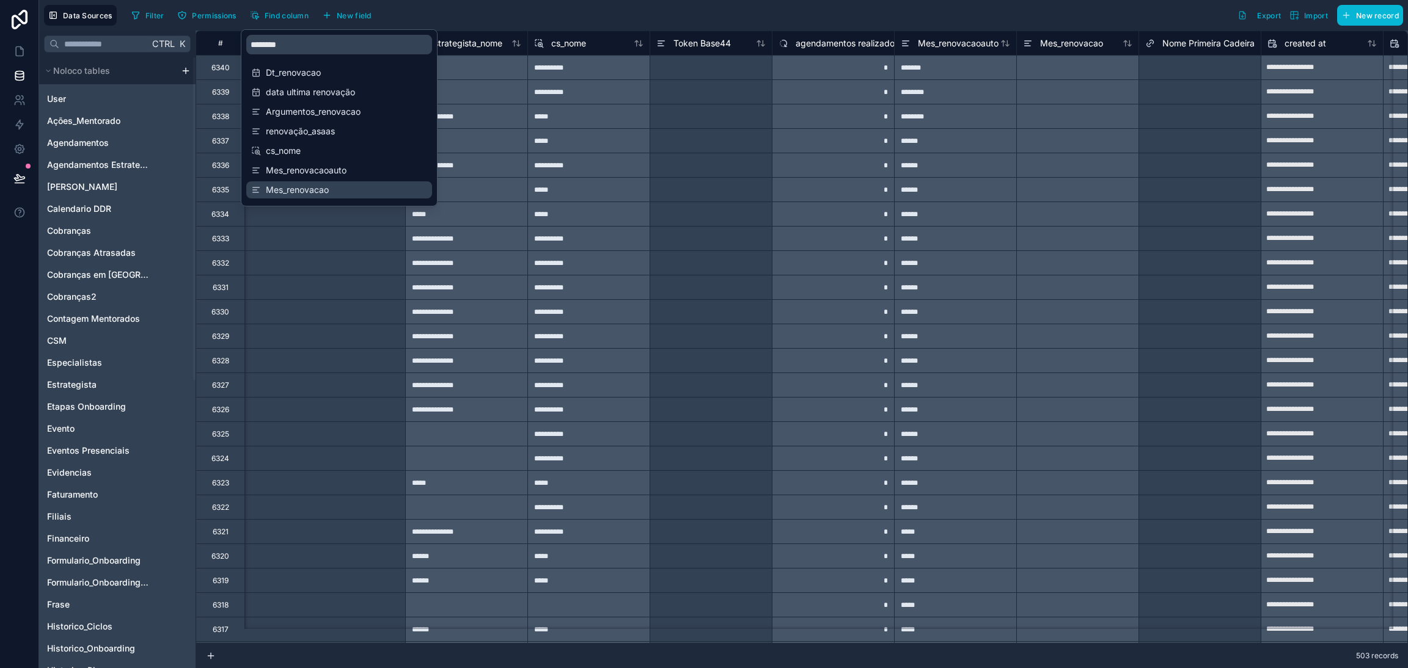
scroll to position [0, 14175]
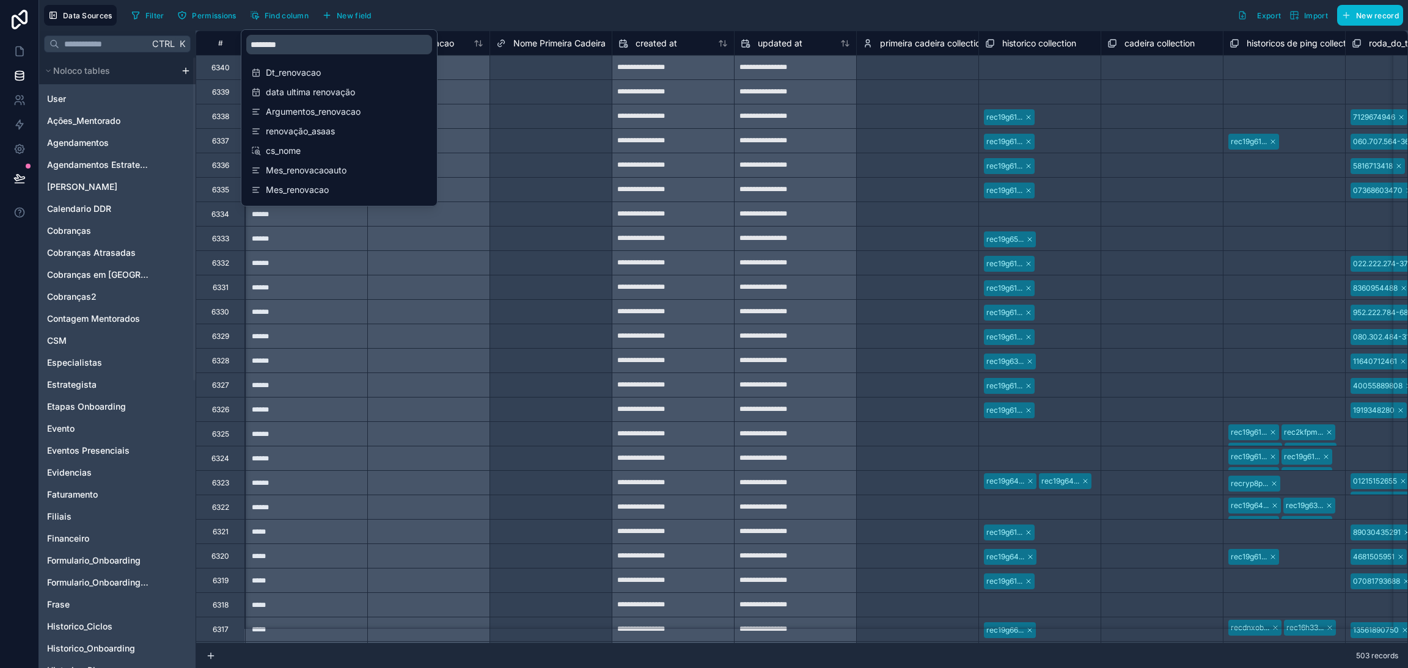
click at [426, 283] on div at bounding box center [428, 287] width 122 height 24
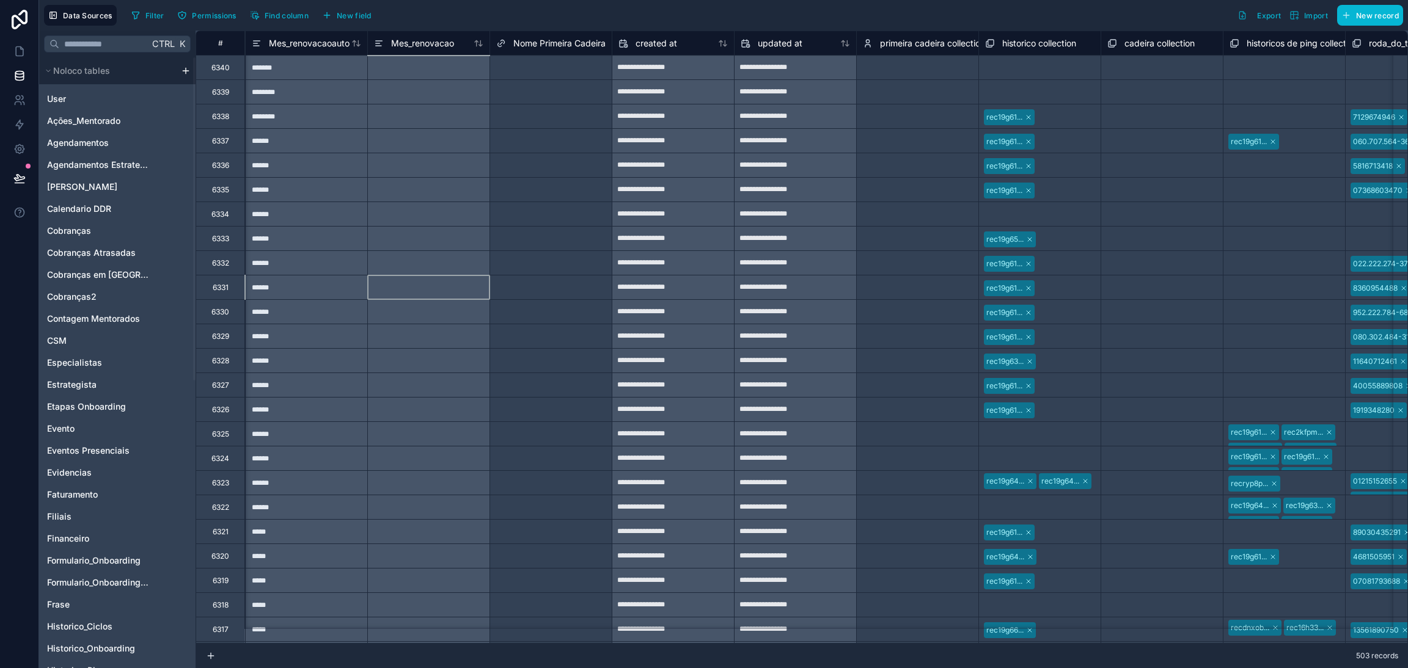
click at [416, 48] on span "Mes_renovacao" at bounding box center [422, 43] width 63 height 12
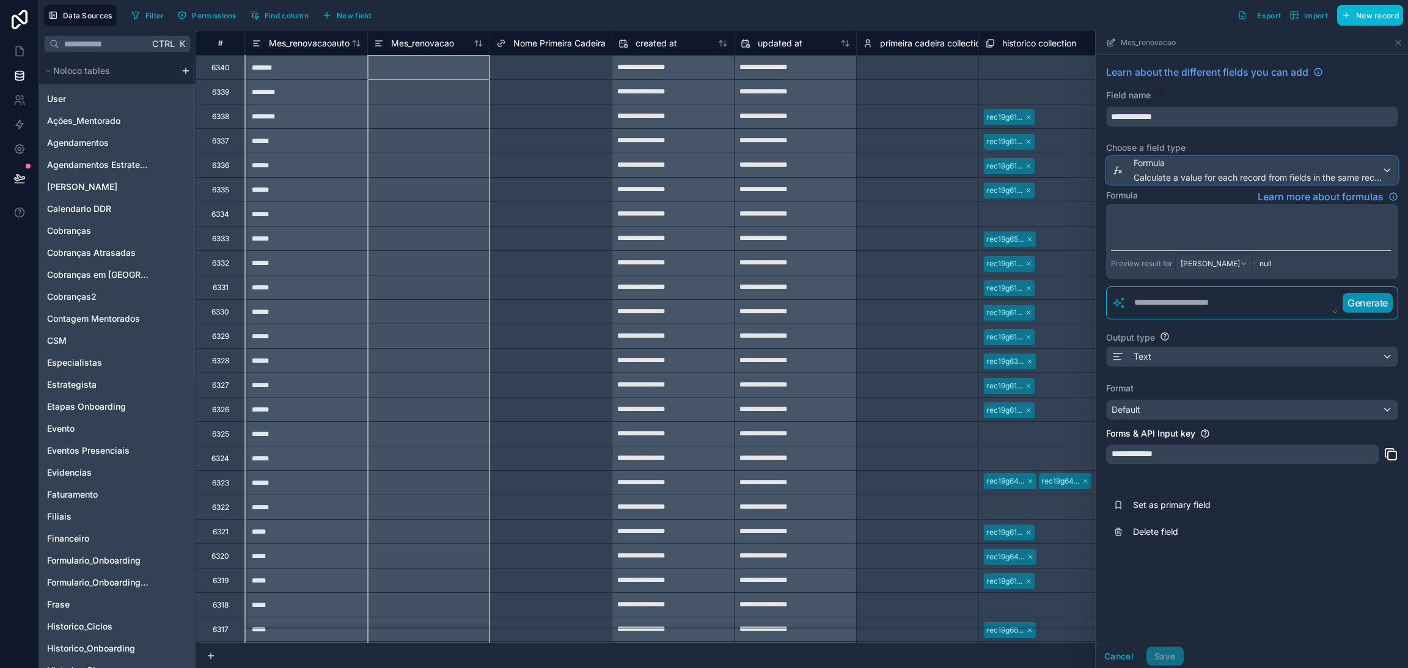
click at [1171, 159] on span "Formula" at bounding box center [1257, 163] width 248 height 12
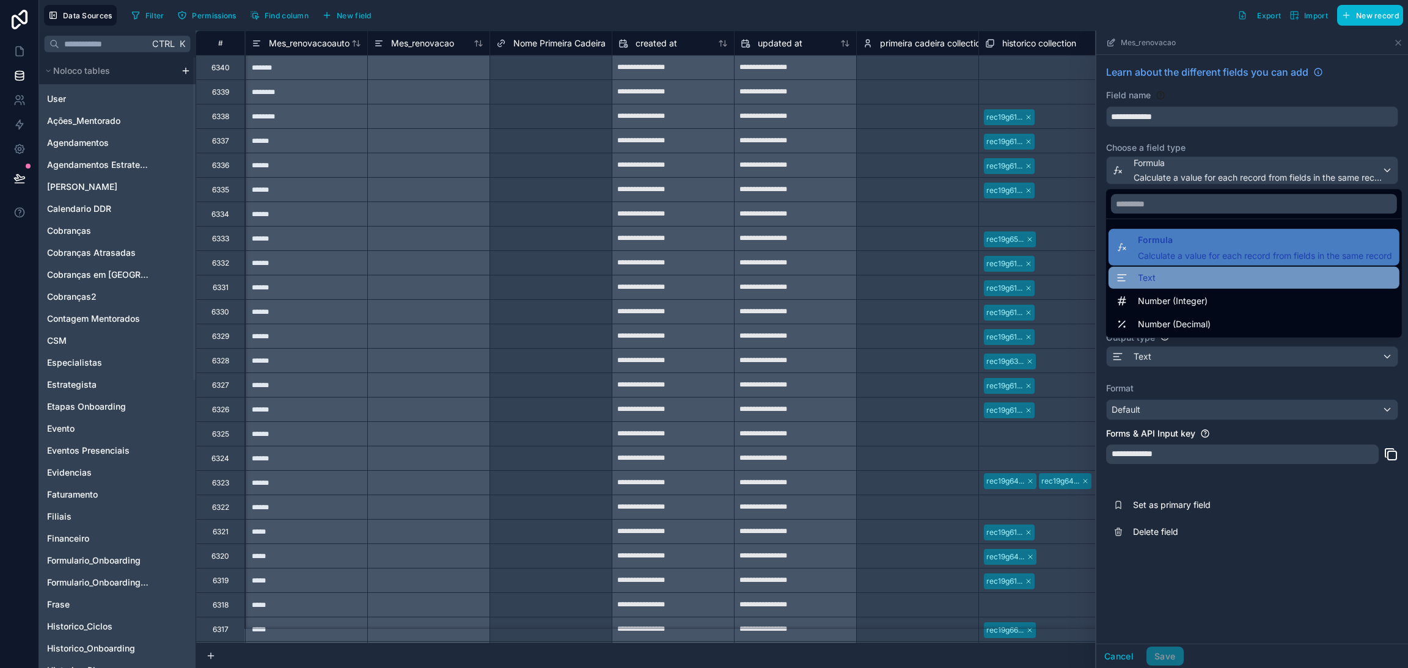
click at [1165, 272] on div "Text" at bounding box center [1254, 278] width 276 height 15
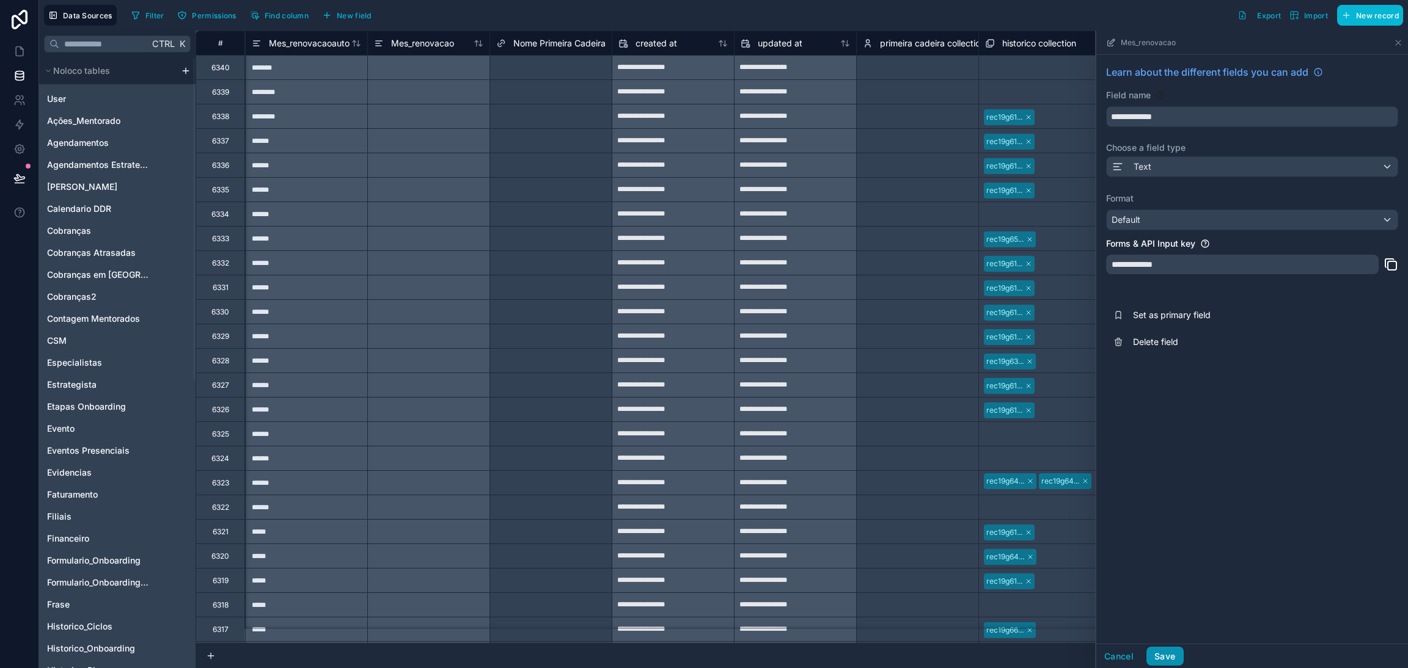
click at [1165, 651] on button "Save" at bounding box center [1164, 657] width 37 height 20
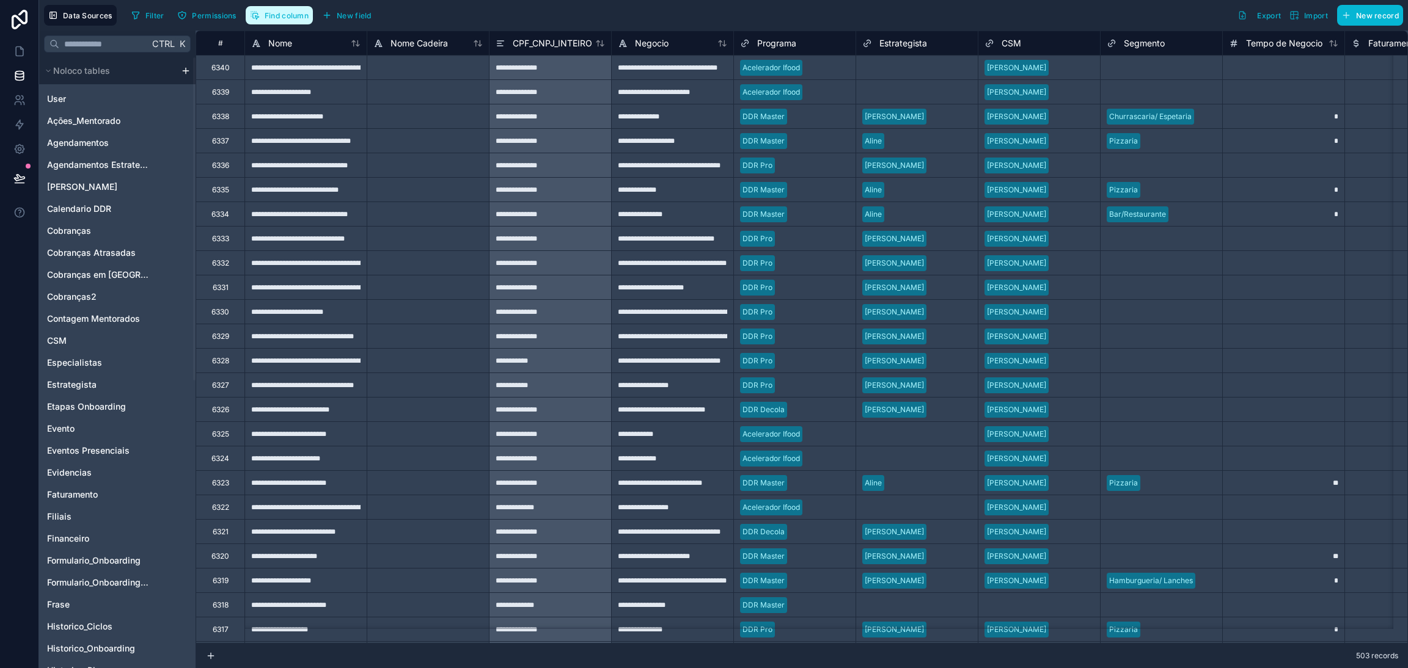
click at [287, 16] on span "Find column" at bounding box center [287, 15] width 44 height 9
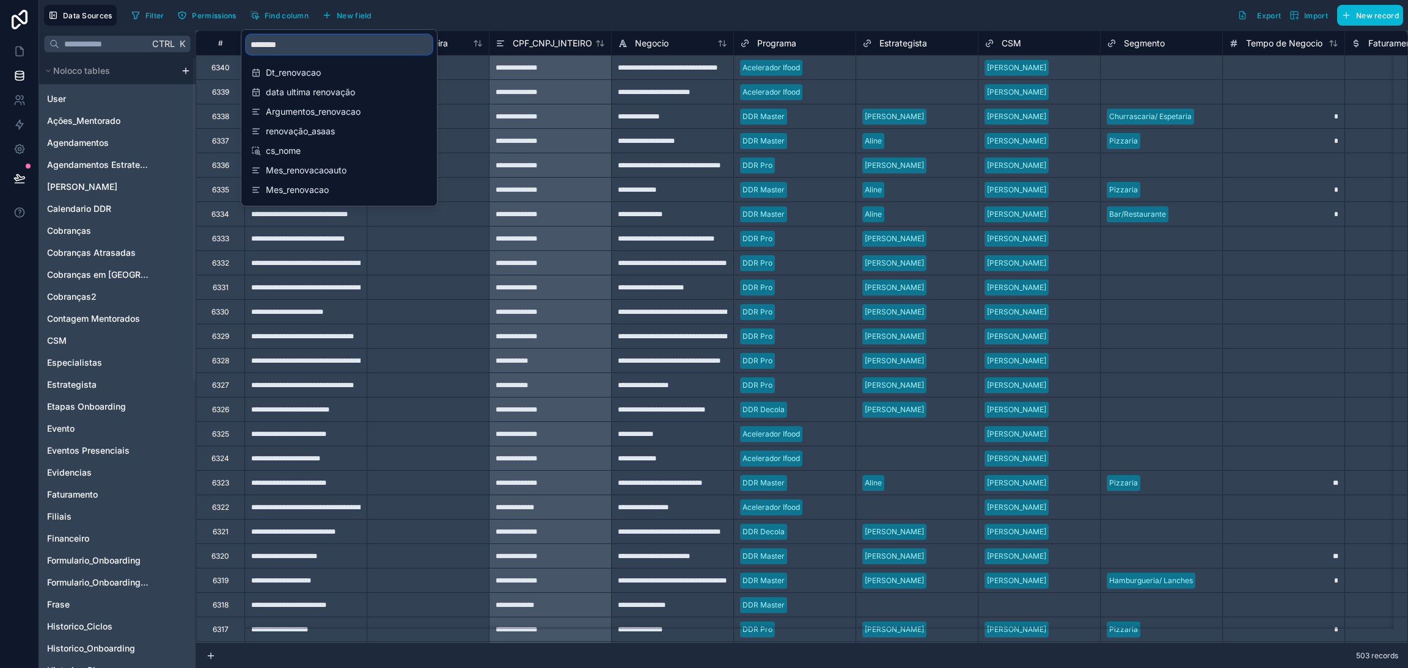
click at [298, 38] on input "********" at bounding box center [339, 45] width 186 height 20
click at [346, 196] on div "Mes_renovacao" at bounding box center [339, 189] width 186 height 17
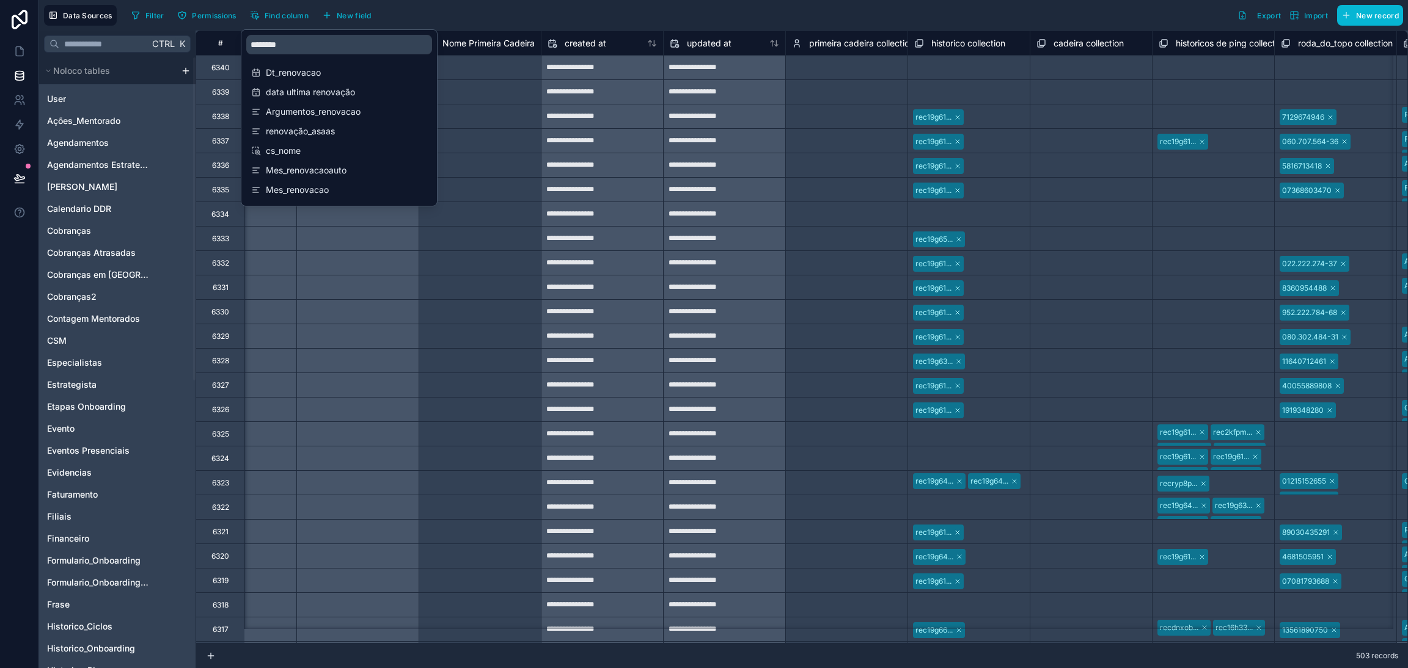
scroll to position [0, 14298]
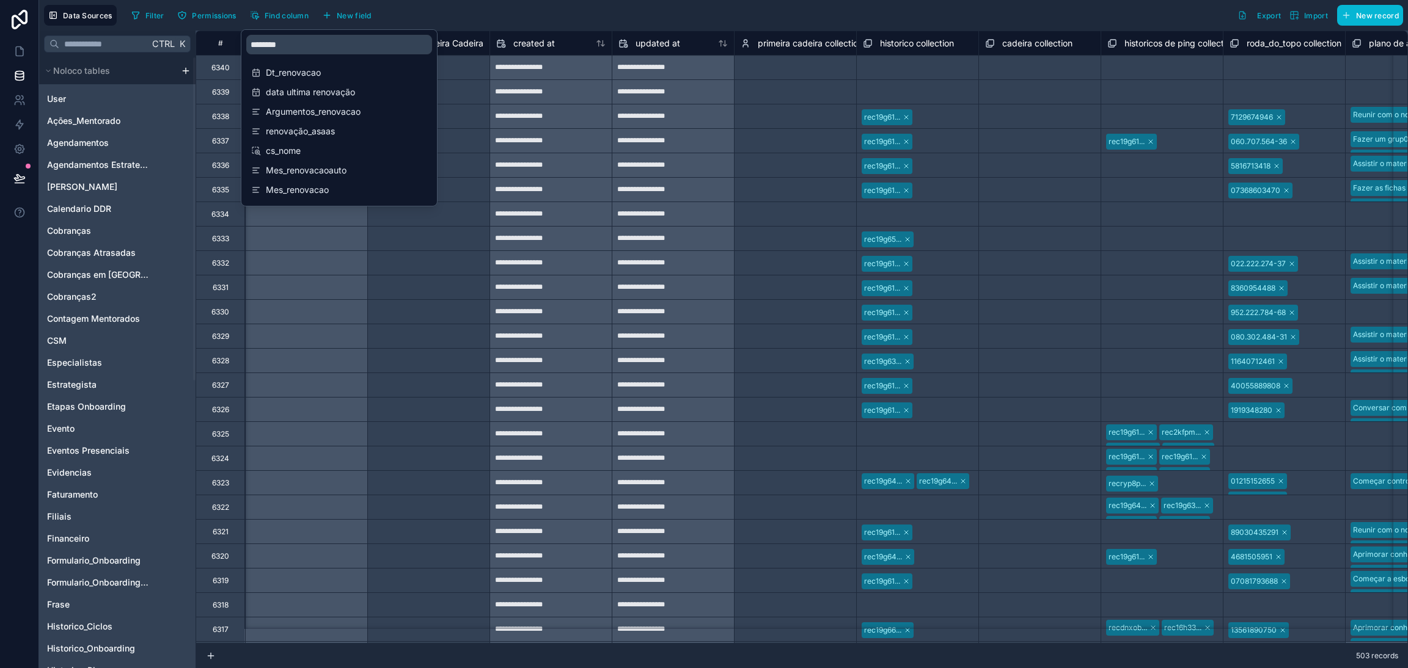
click at [552, 15] on div "Filter Permissions Find column New field Export Import New record" at bounding box center [764, 15] width 1276 height 21
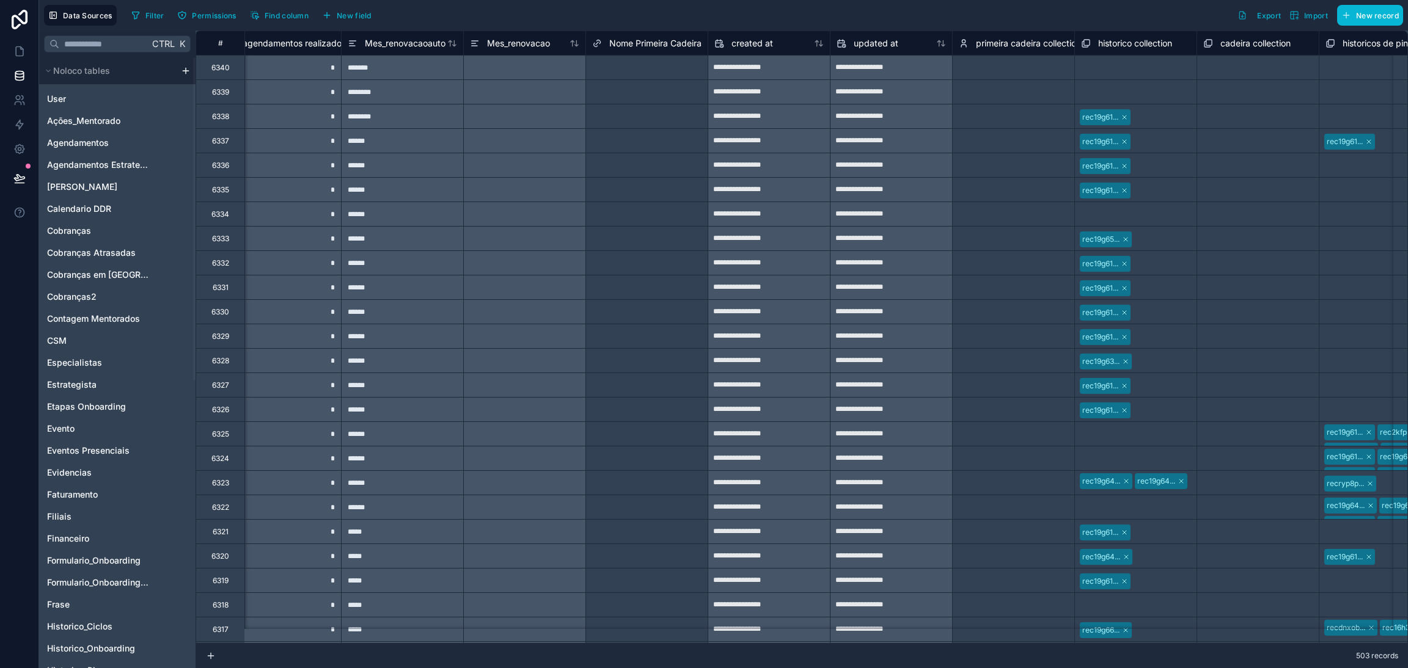
scroll to position [0, 14056]
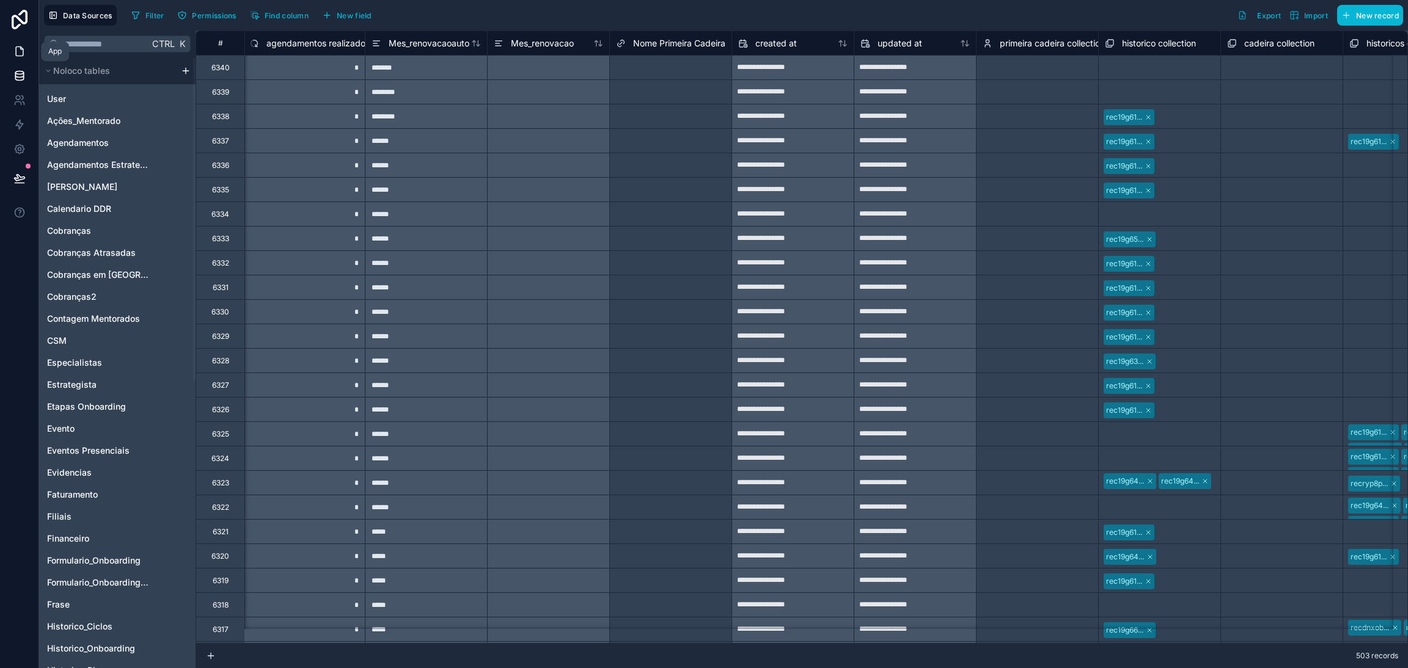
click at [26, 53] on link at bounding box center [19, 51] width 38 height 24
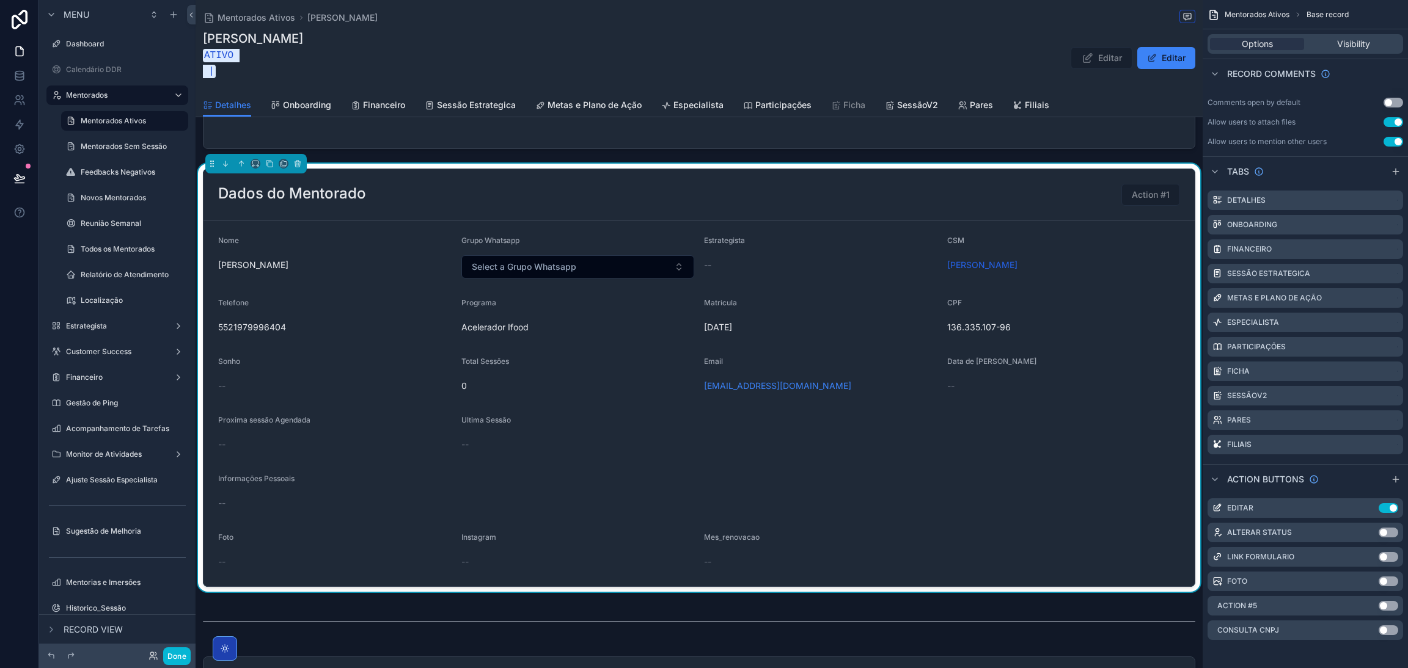
scroll to position [423, 0]
click at [1109, 385] on div "--" at bounding box center [1063, 386] width 233 height 12
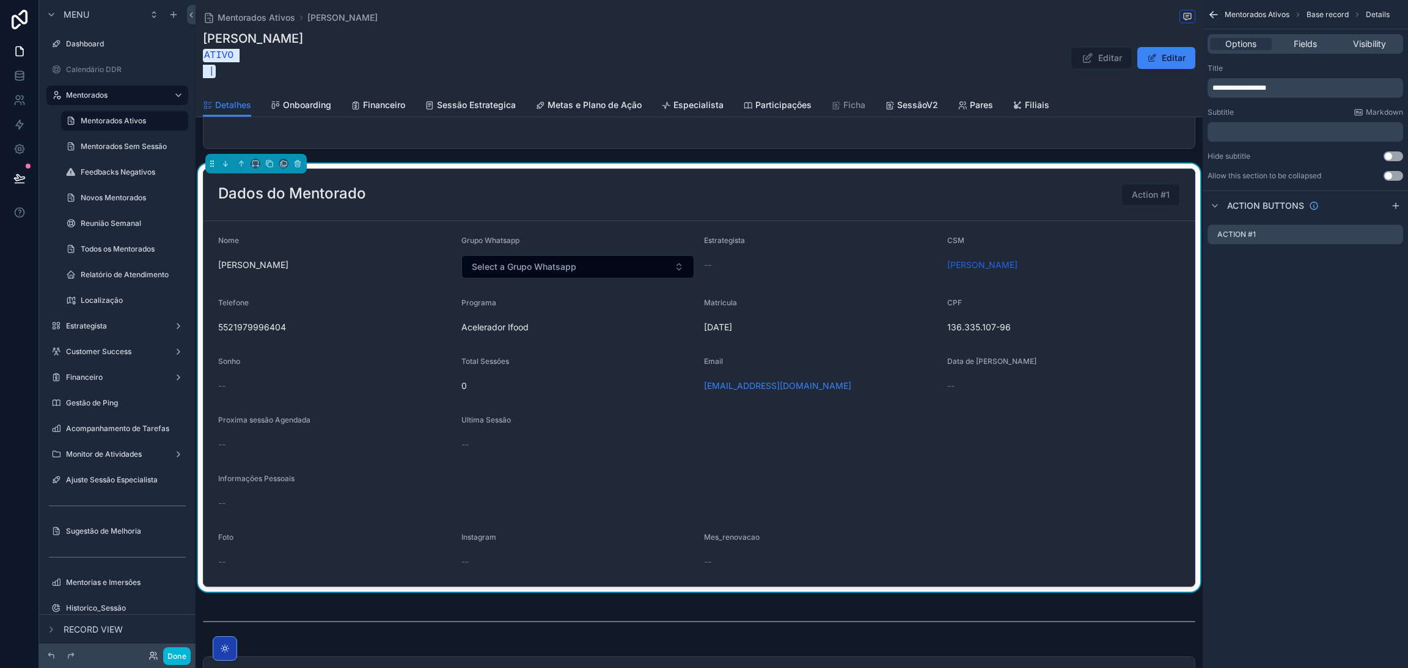
scroll to position [0, 0]
click at [1393, 234] on icon "scrollable content" at bounding box center [1393, 235] width 10 height 10
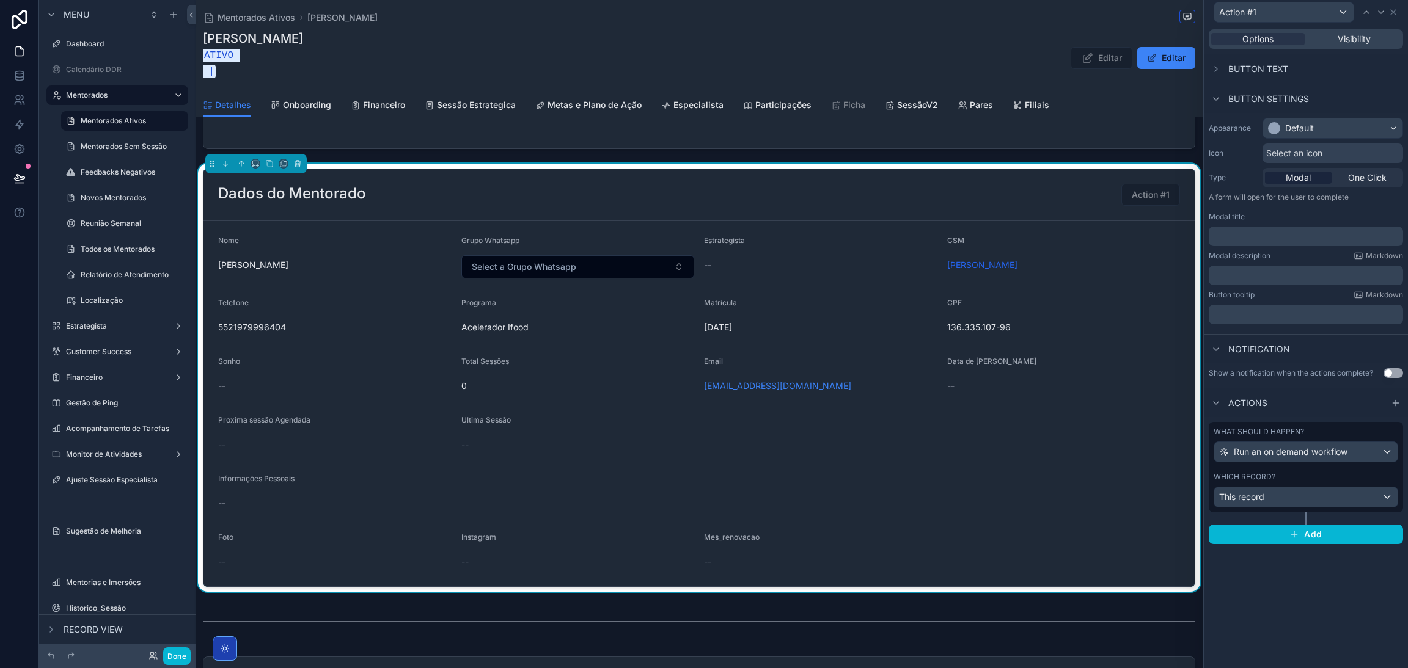
click at [1232, 66] on span "Button text" at bounding box center [1258, 69] width 60 height 12
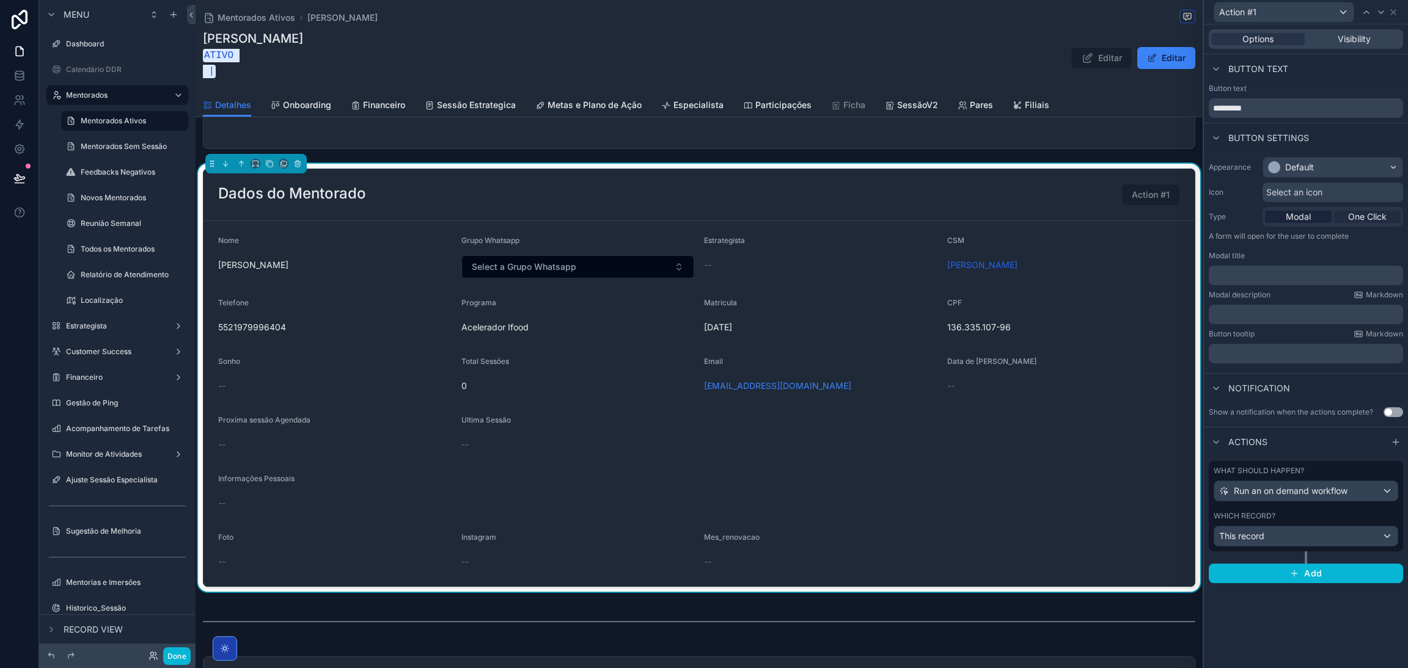
click at [1366, 213] on span "One Click" at bounding box center [1367, 217] width 38 height 12
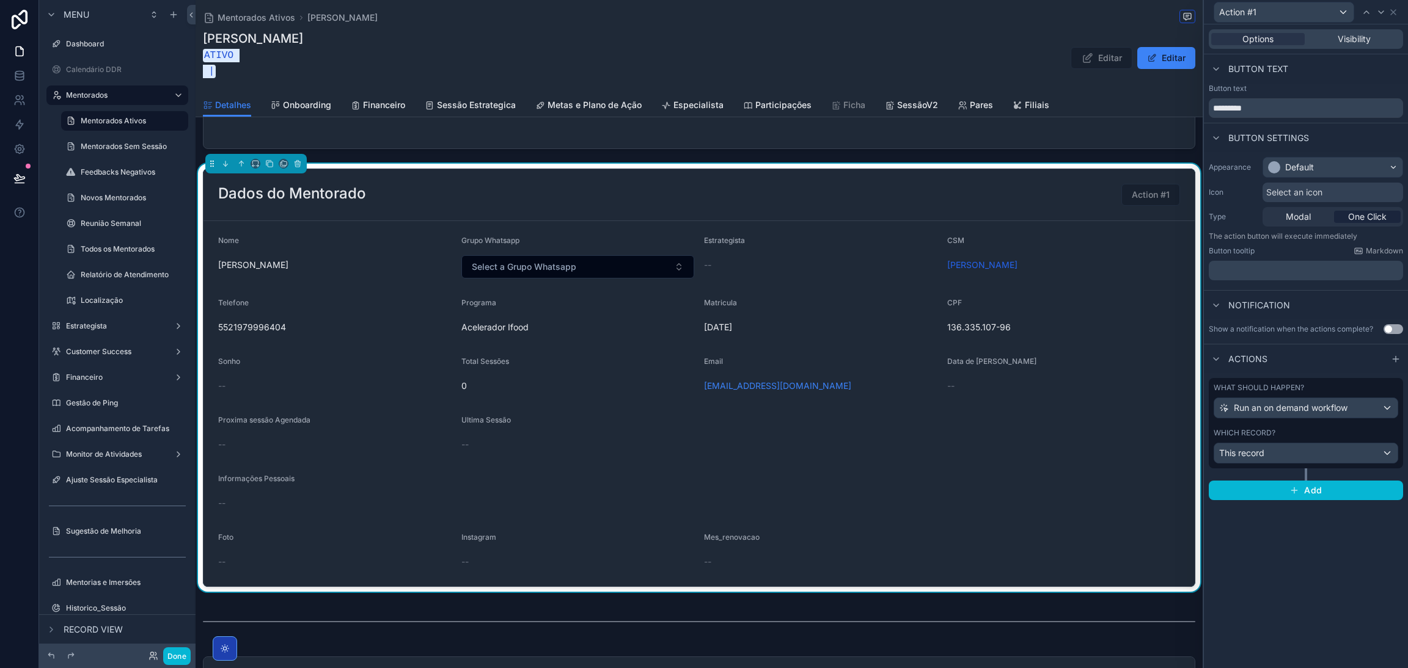
click at [1253, 357] on span "Actions" at bounding box center [1247, 359] width 39 height 12
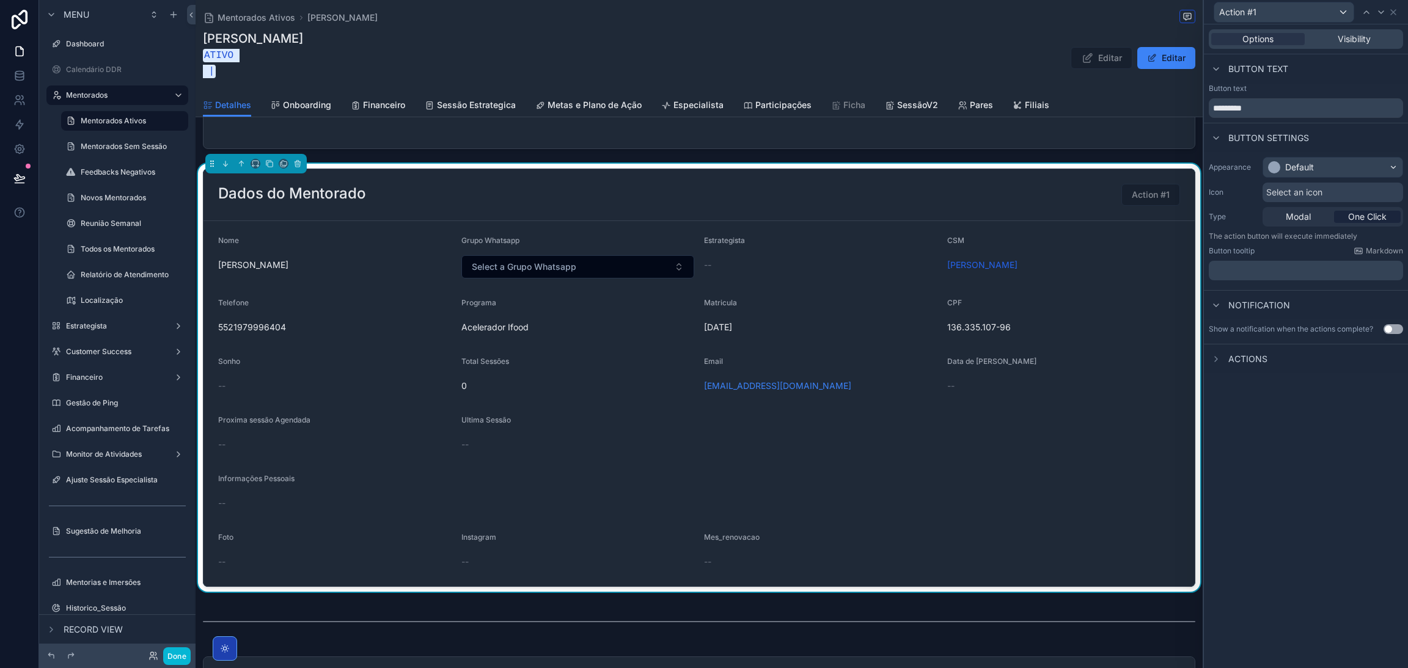
click at [1251, 357] on span "Actions" at bounding box center [1247, 359] width 39 height 12
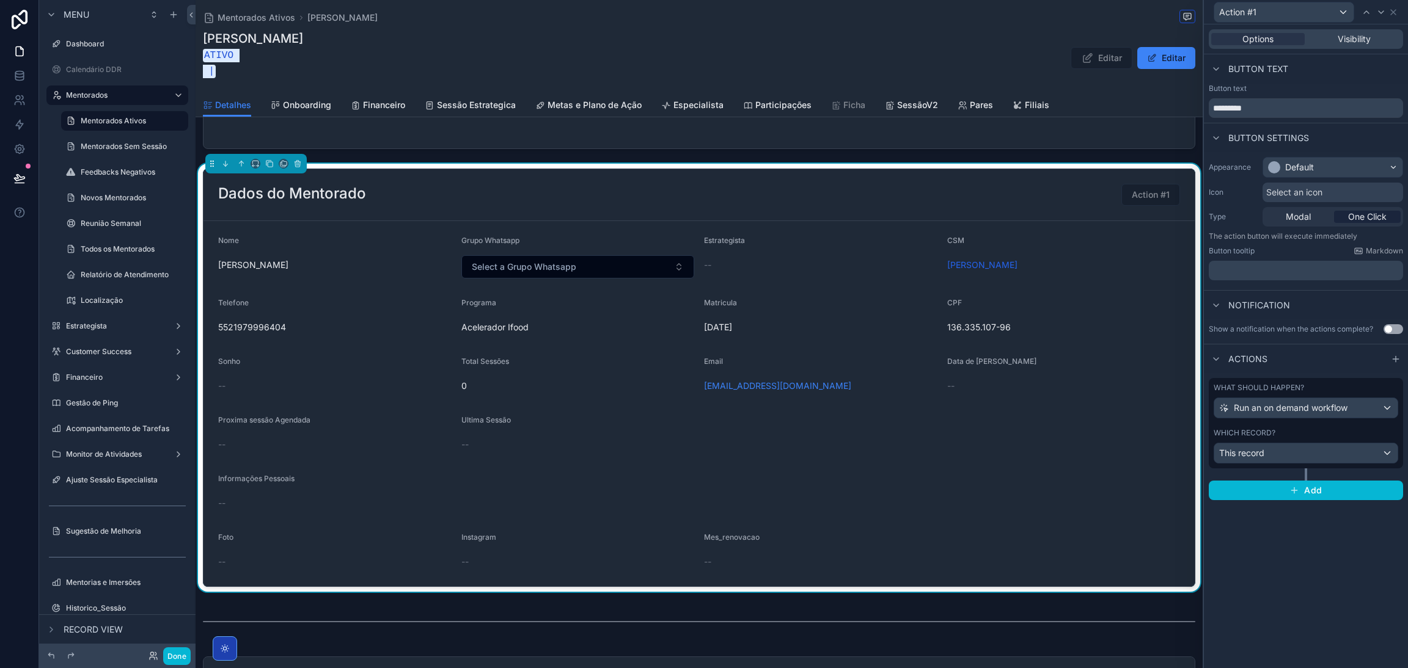
click at [1268, 64] on span "Button text" at bounding box center [1258, 69] width 60 height 12
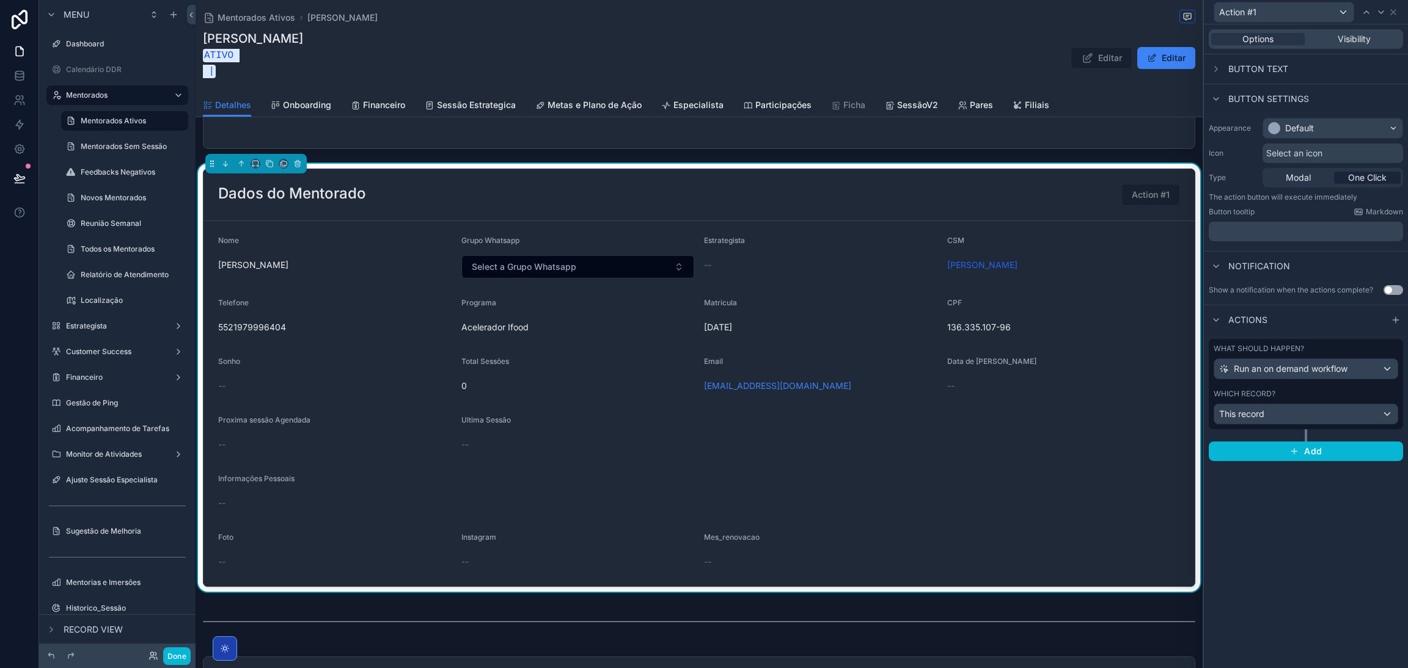
click at [1267, 62] on div "Button text" at bounding box center [1248, 69] width 79 height 15
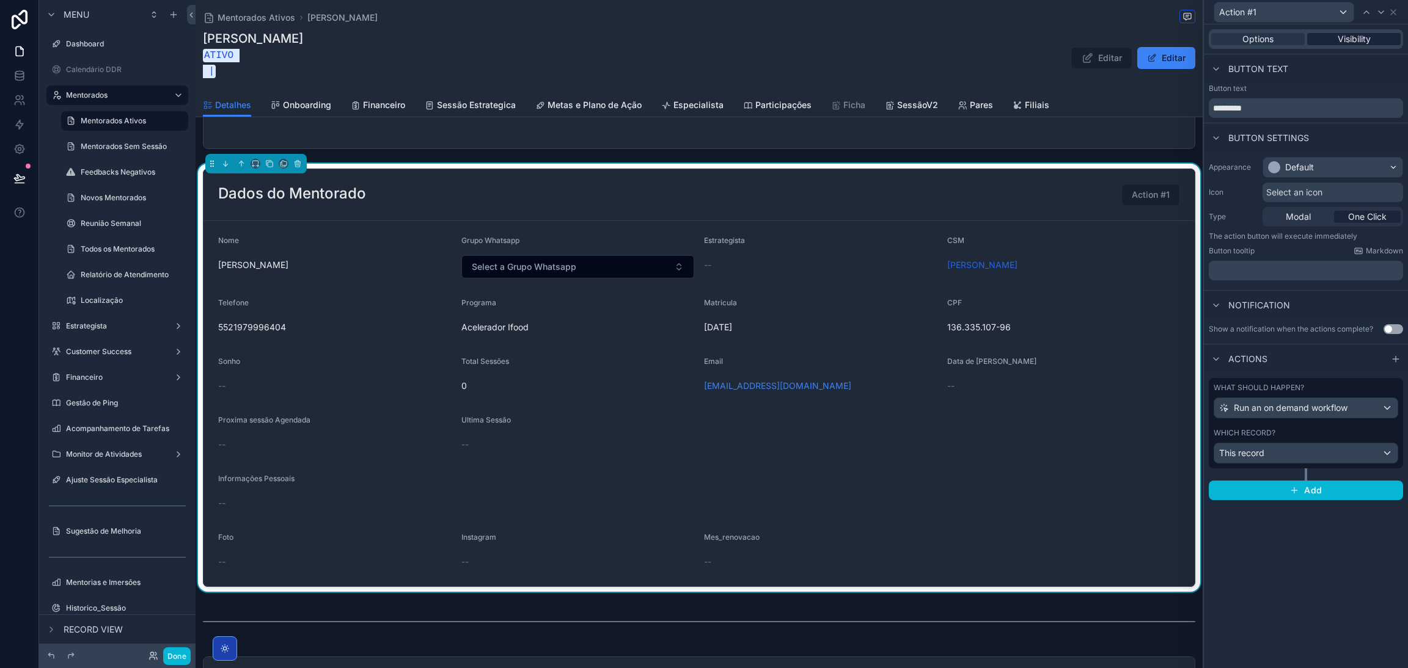
click at [1341, 40] on span "Visibility" at bounding box center [1354, 39] width 33 height 12
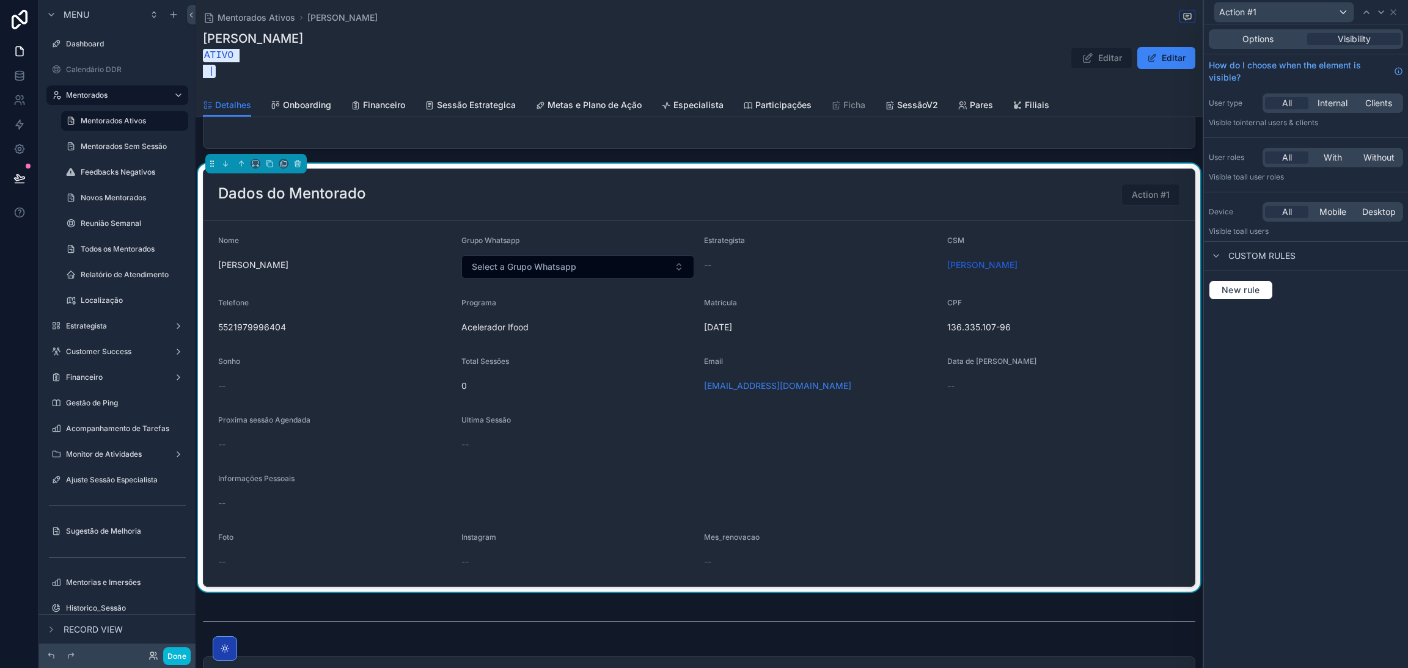
click at [1228, 255] on span "Custom rules" at bounding box center [1261, 256] width 67 height 12
click at [1226, 254] on div "Custom rules" at bounding box center [1252, 256] width 87 height 15
click at [1279, 42] on div "Options" at bounding box center [1257, 39] width 93 height 12
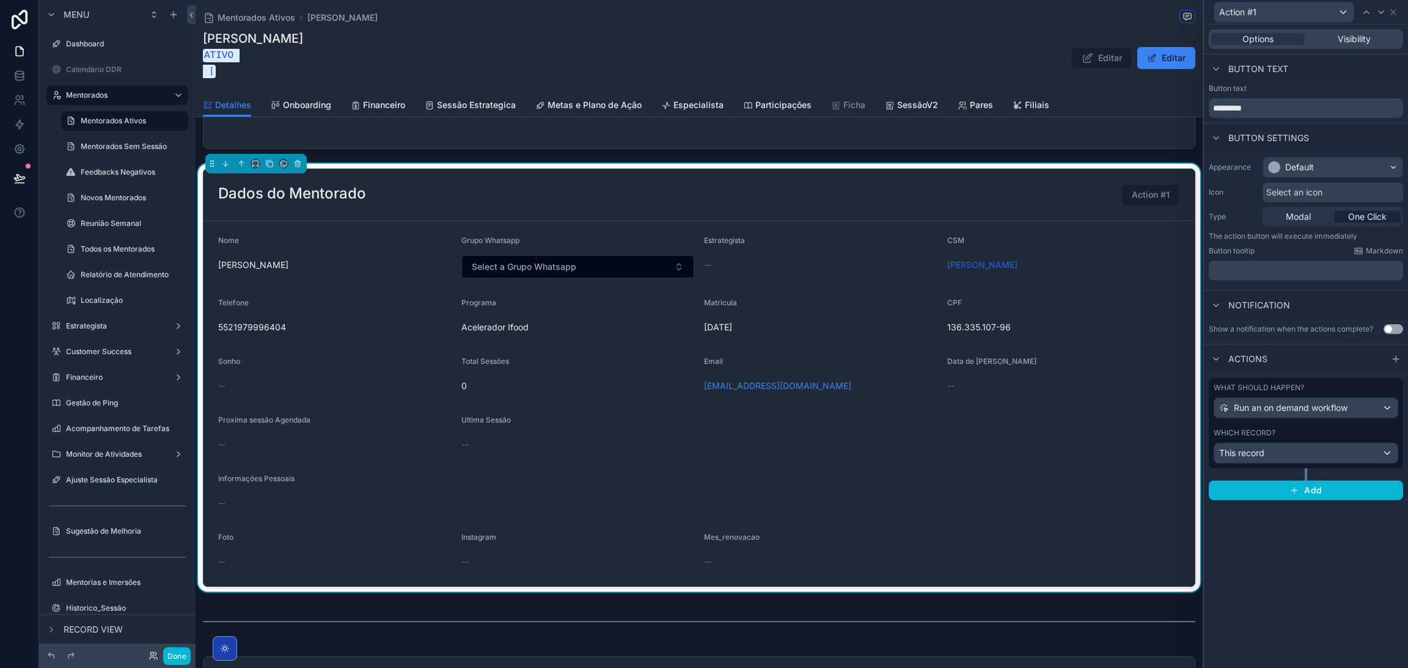
click at [1324, 265] on p "﻿" at bounding box center [1307, 271] width 187 height 12
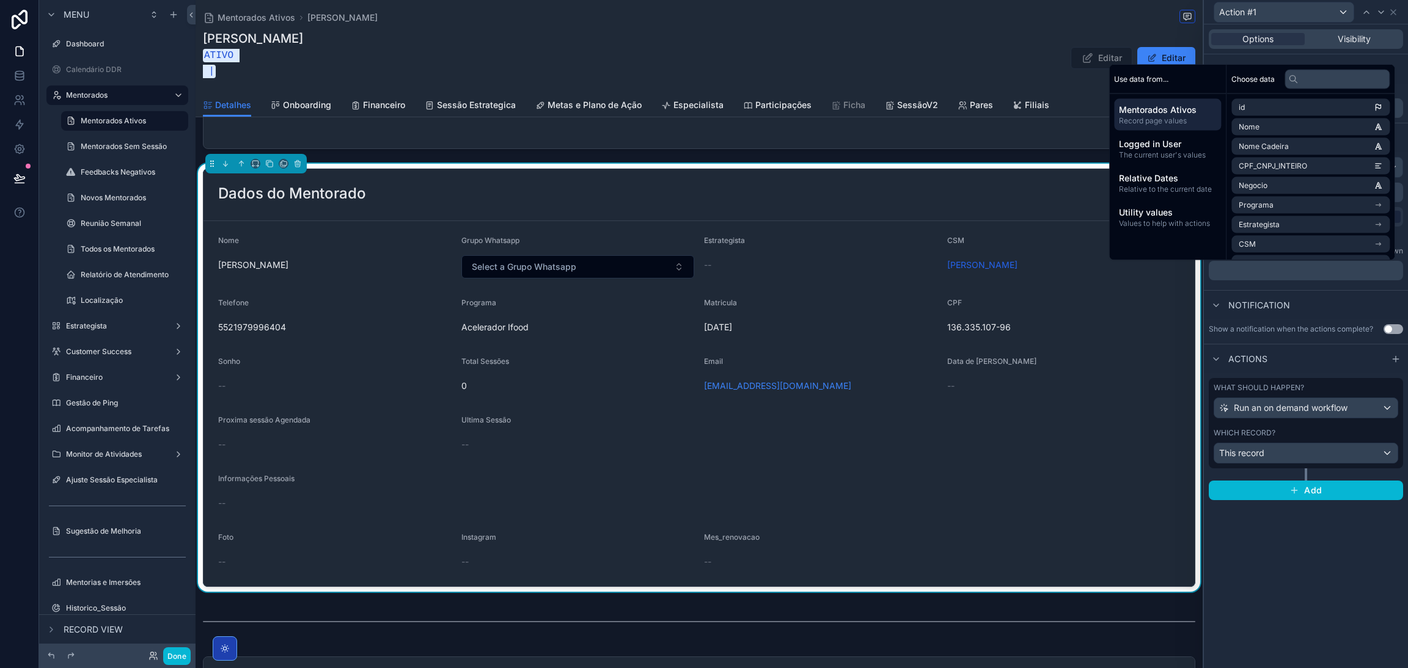
click at [1327, 294] on div "Notification" at bounding box center [1306, 304] width 204 height 29
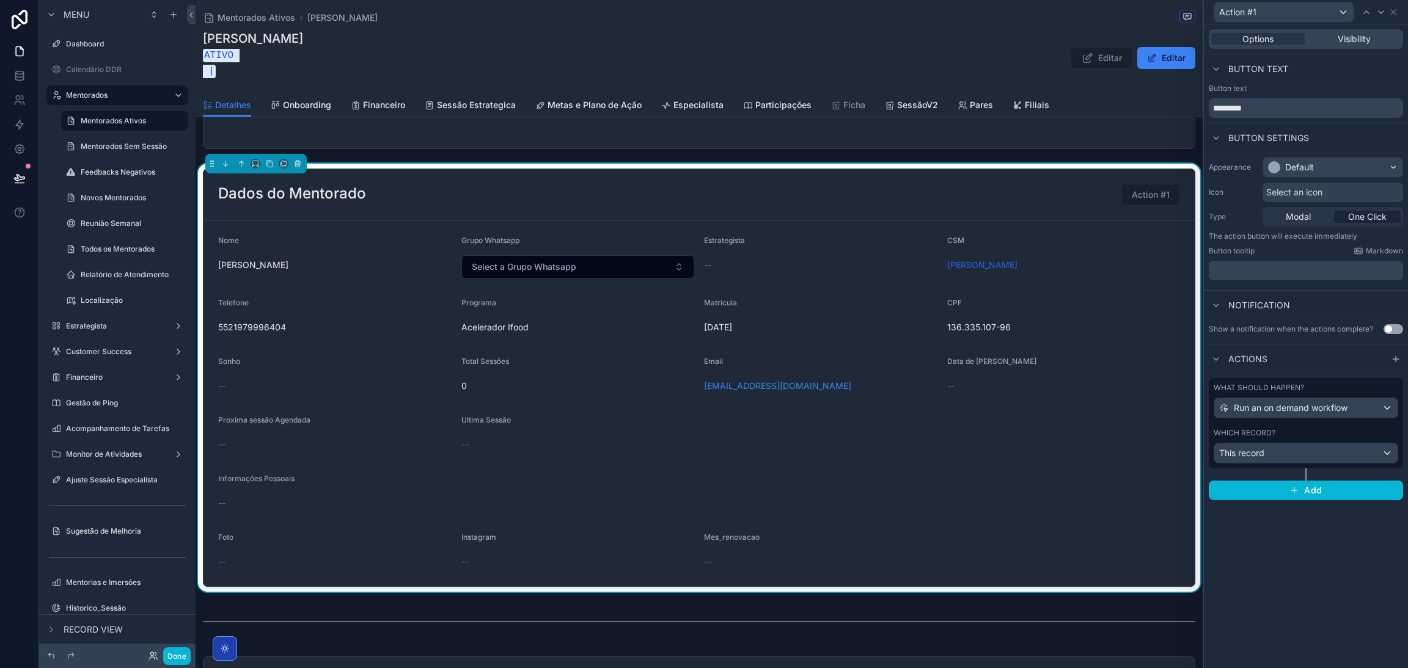
click at [1259, 352] on div "Actions" at bounding box center [1238, 359] width 59 height 15
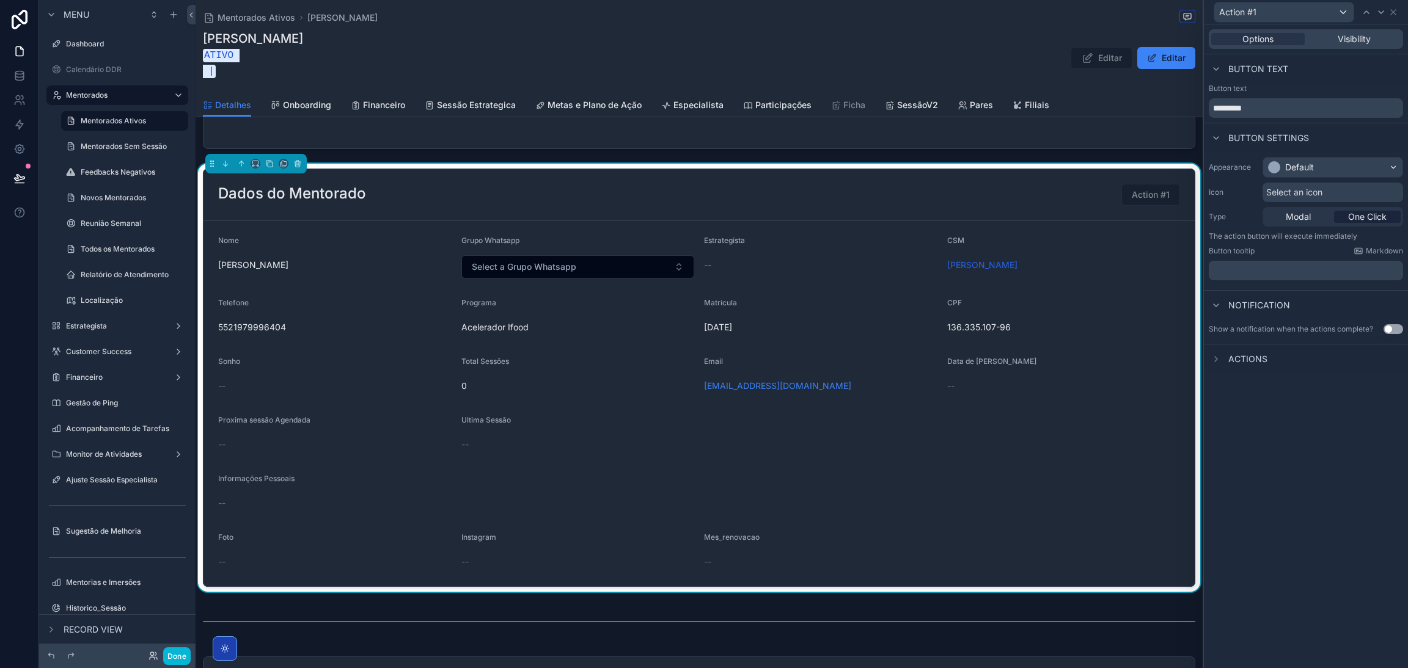
click at [1253, 357] on span "Actions" at bounding box center [1247, 359] width 39 height 12
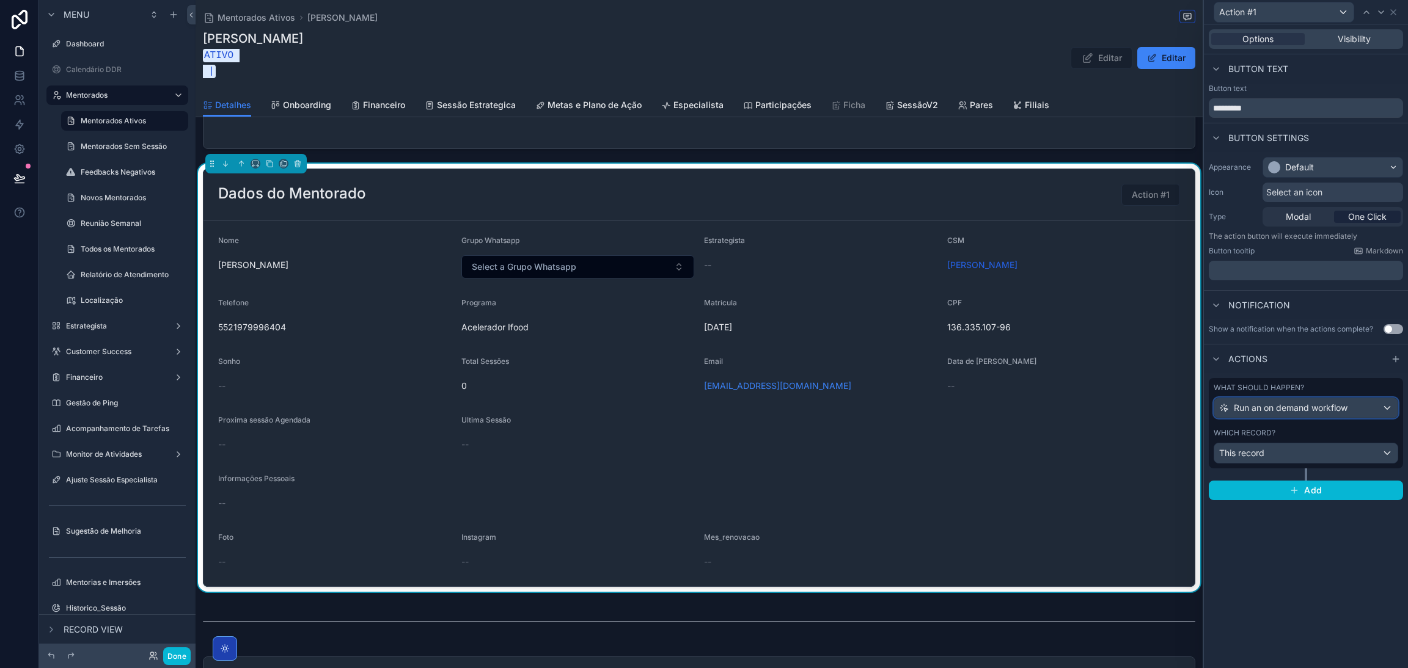
click at [1275, 409] on span "Run an on demand workflow" at bounding box center [1291, 408] width 114 height 12
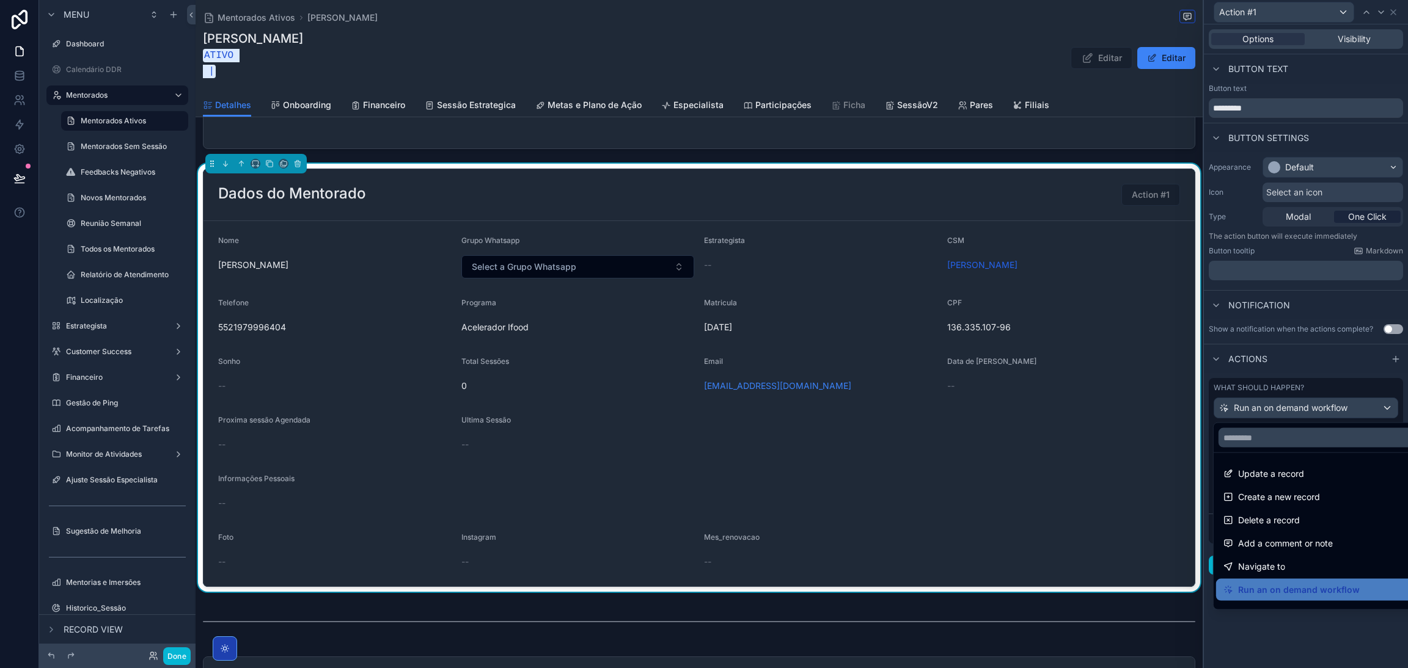
click at [1275, 408] on div at bounding box center [1306, 334] width 204 height 668
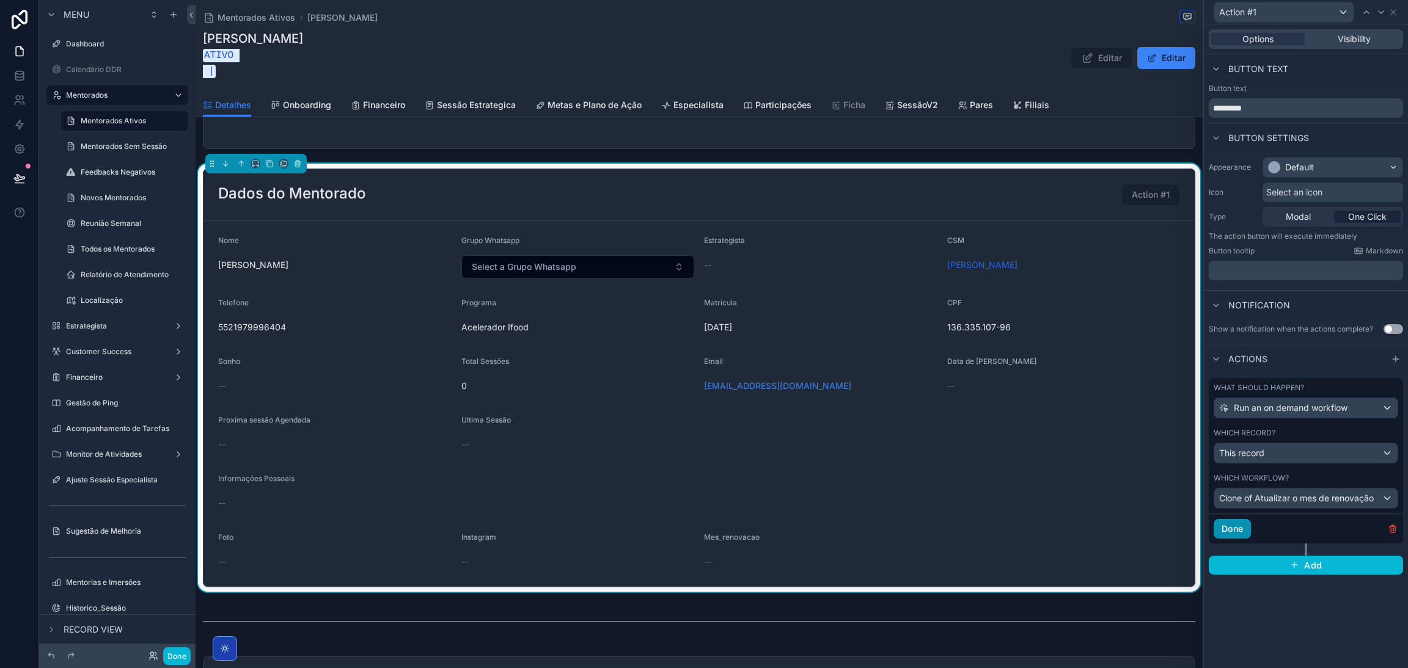
click at [1248, 529] on button "Done" at bounding box center [1232, 529] width 37 height 20
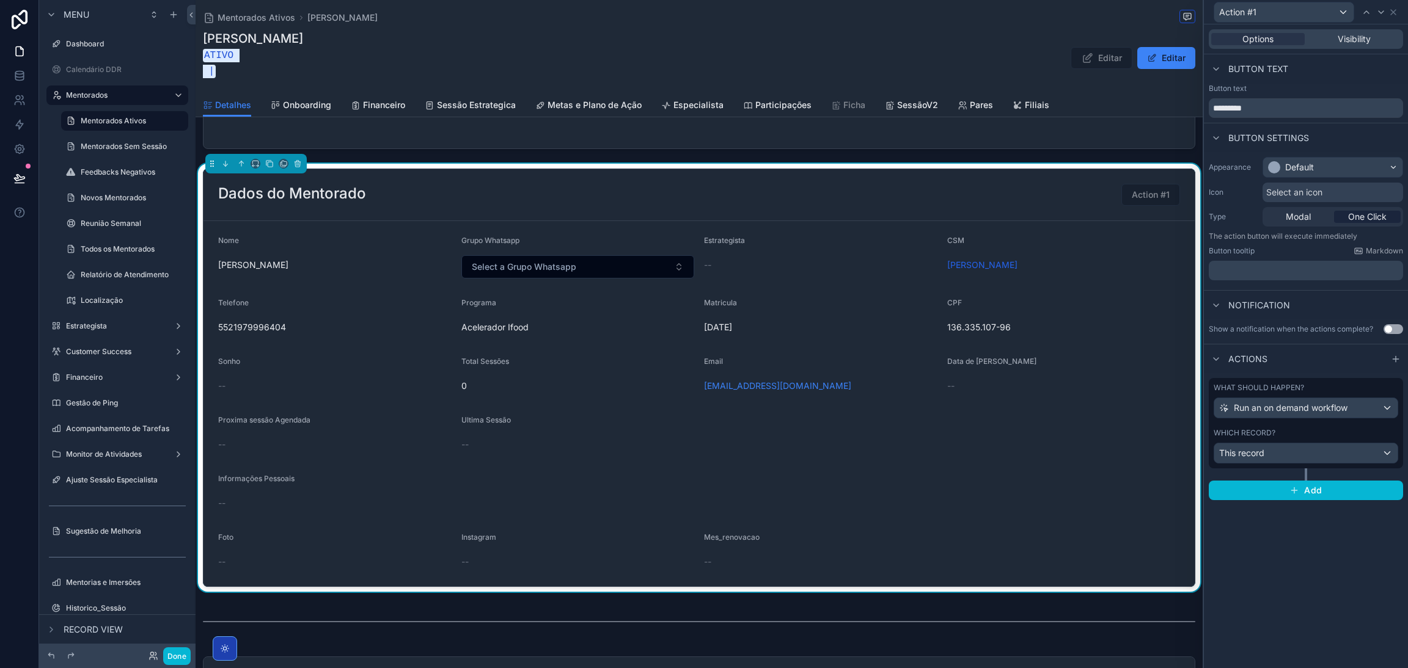
click at [1050, 327] on span "136.335.107-96" at bounding box center [1063, 327] width 233 height 12
click at [1272, 133] on span "Button settings" at bounding box center [1268, 138] width 81 height 12
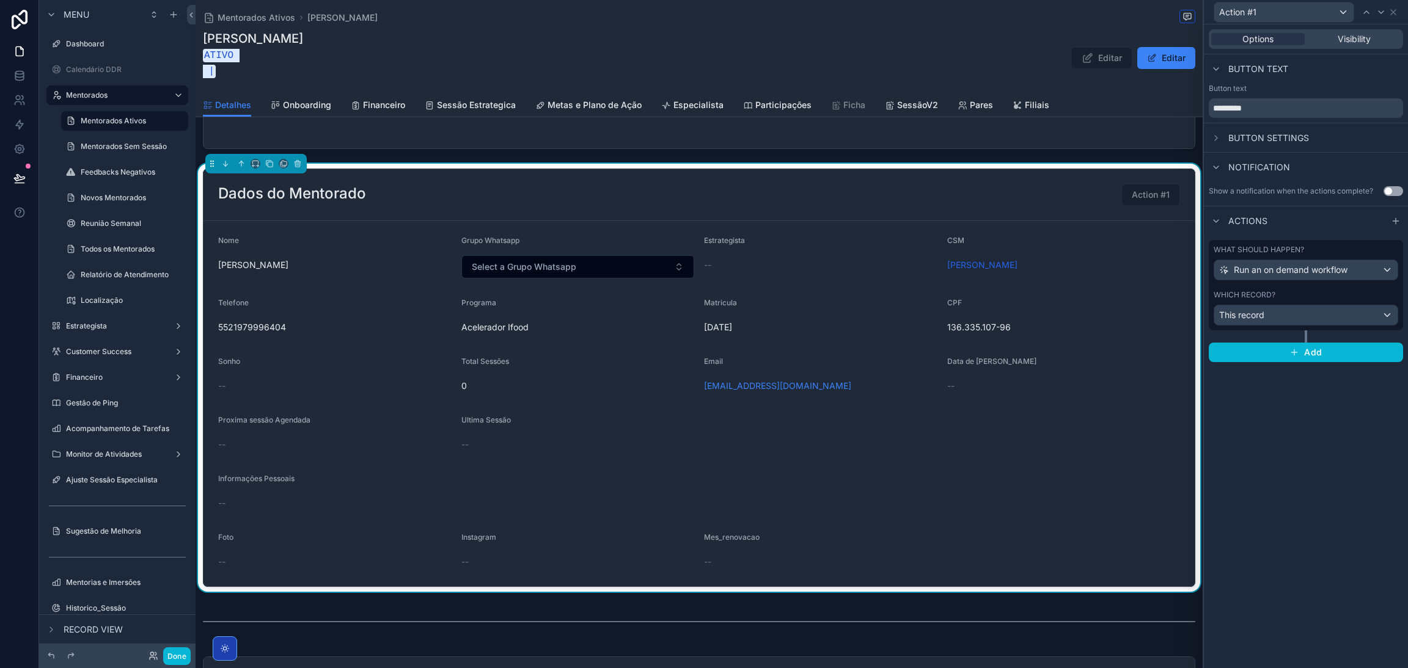
click at [1272, 133] on span "Button settings" at bounding box center [1268, 138] width 81 height 12
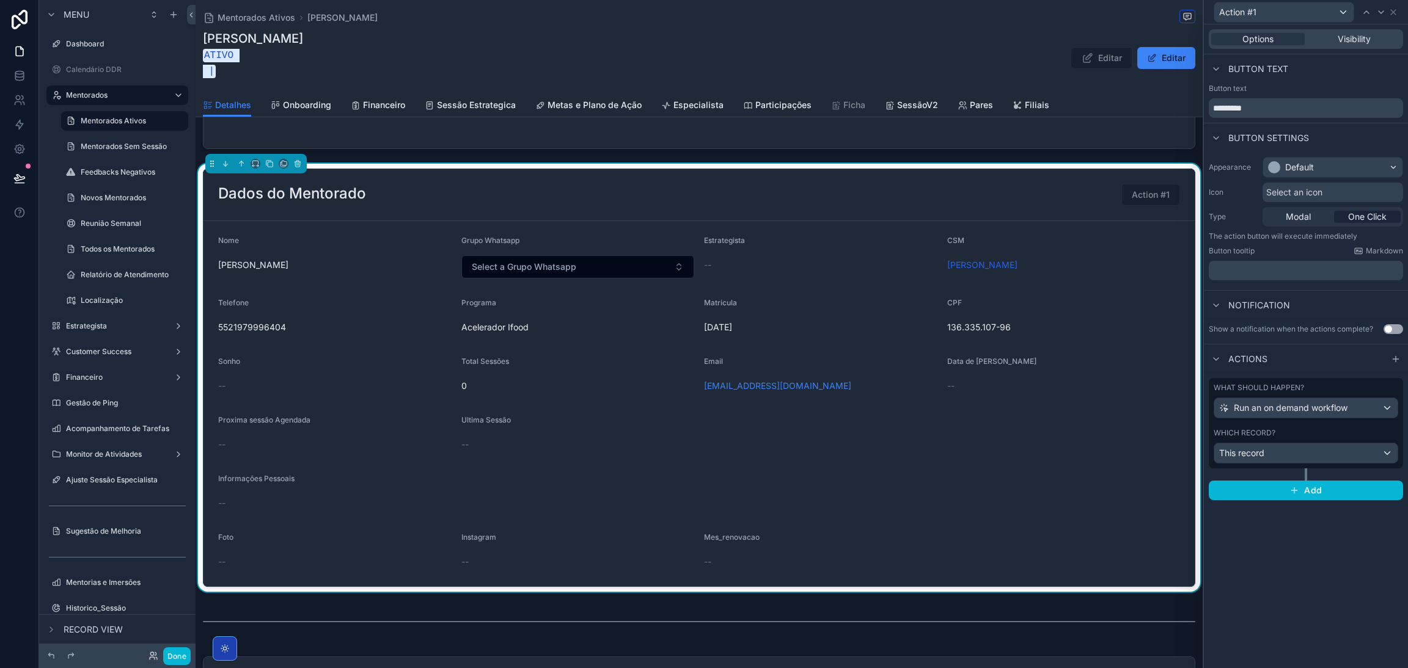
click at [931, 397] on form "Nome João Victor Alcântara de Castro Alves Grupo Whatsapp Select a Grupo Whatsa…" at bounding box center [698, 403] width 991 height 365
click at [1391, 13] on icon at bounding box center [1393, 12] width 5 height 5
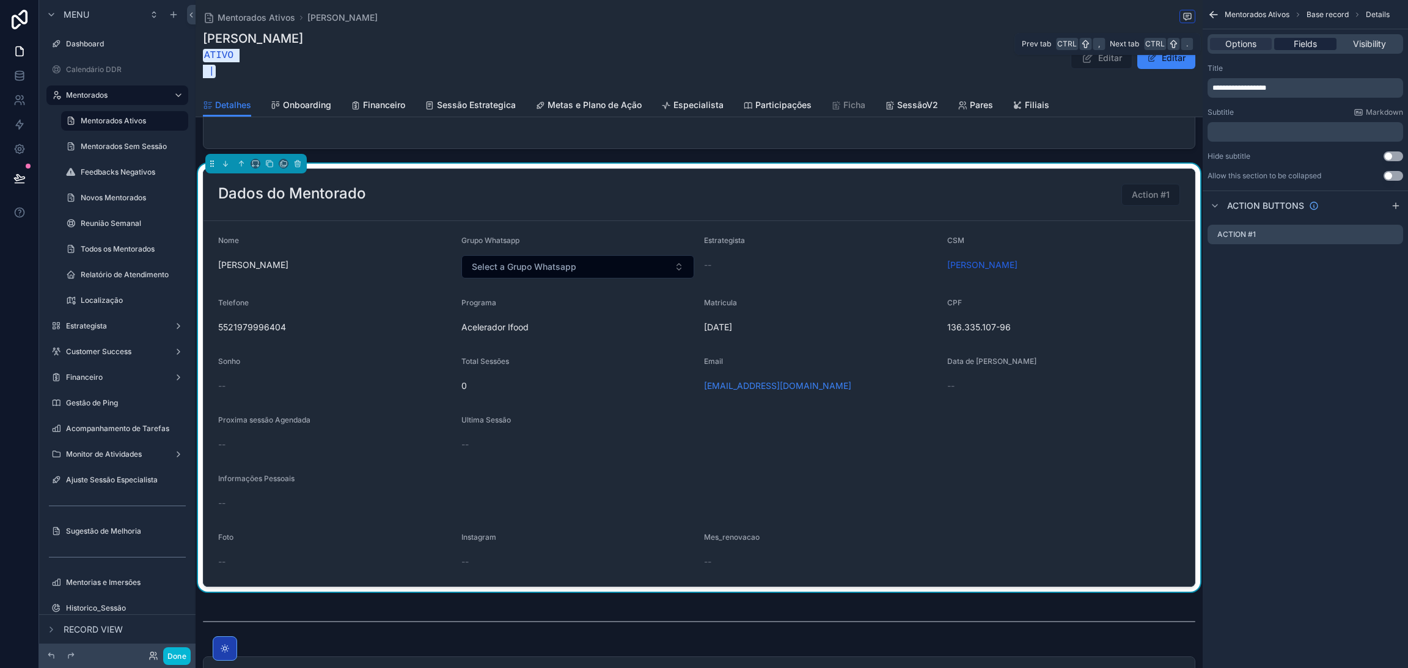
click at [1294, 41] on span "Fields" at bounding box center [1305, 44] width 23 height 12
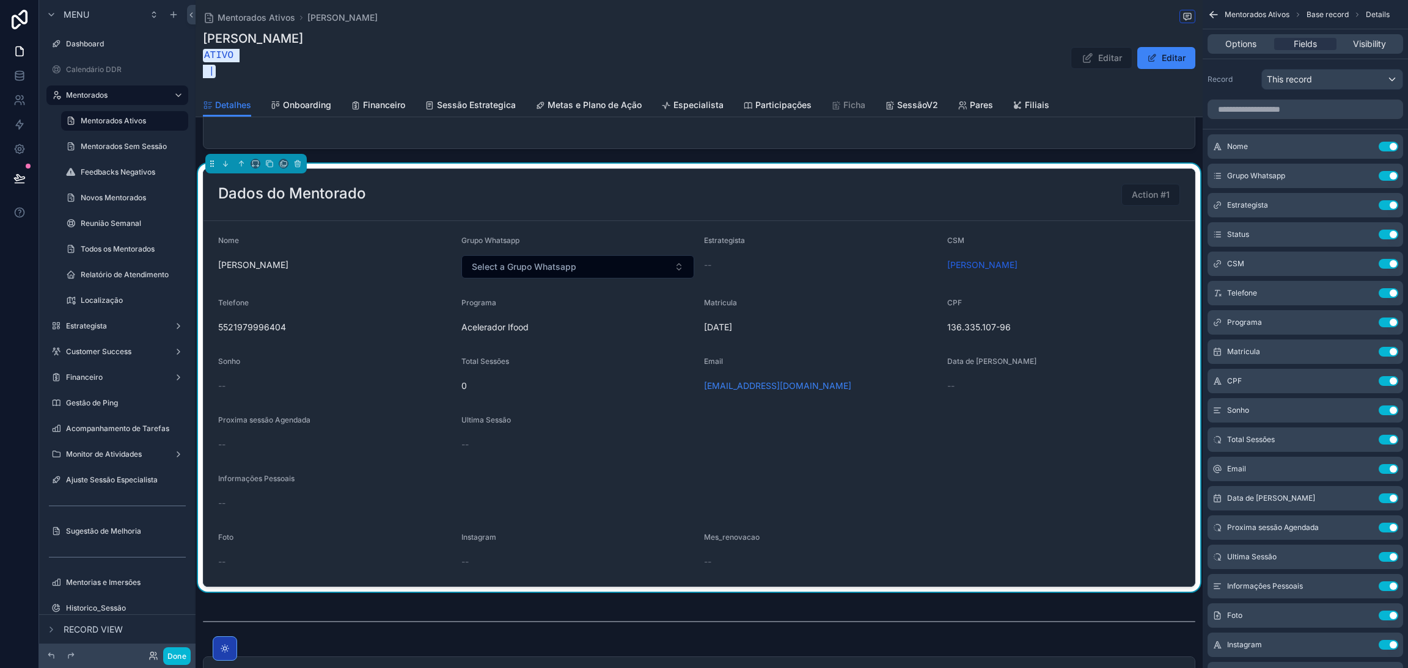
click at [1267, 37] on div "Options Fields Visibility" at bounding box center [1305, 44] width 196 height 20
click at [1264, 38] on div "Options" at bounding box center [1241, 44] width 62 height 12
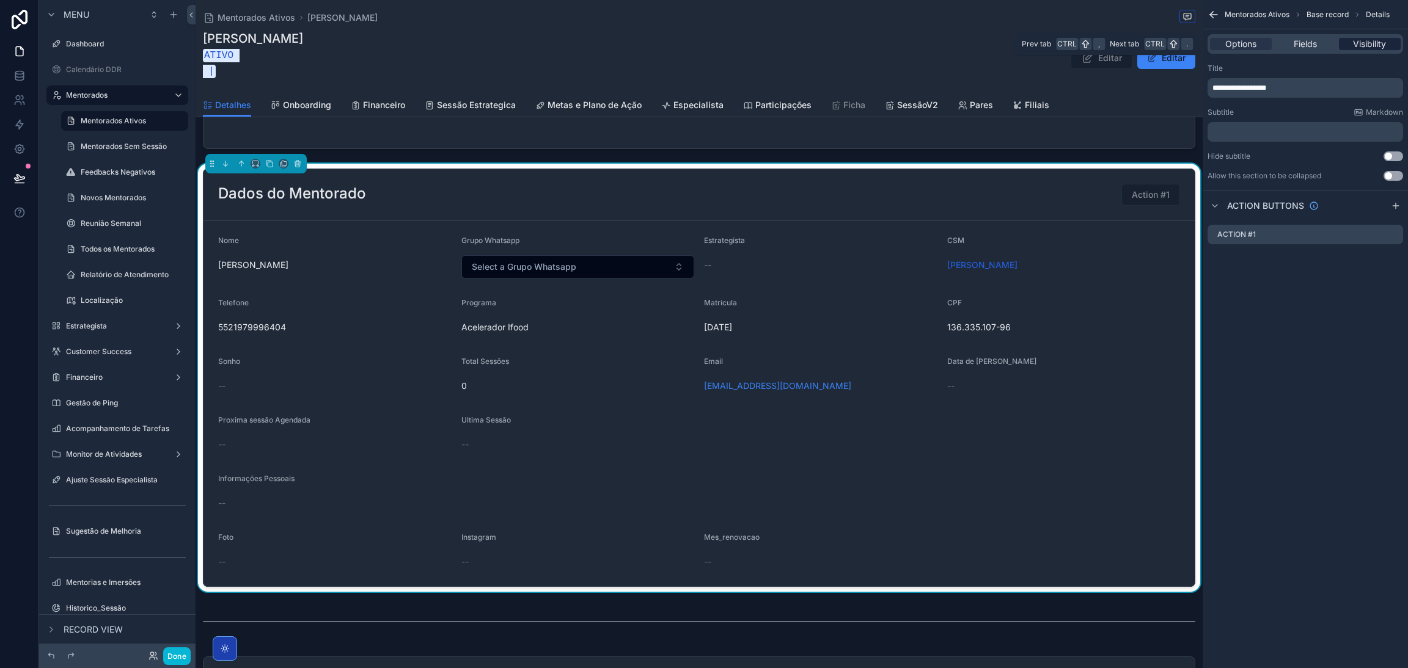
click at [1367, 42] on span "Visibility" at bounding box center [1369, 44] width 33 height 12
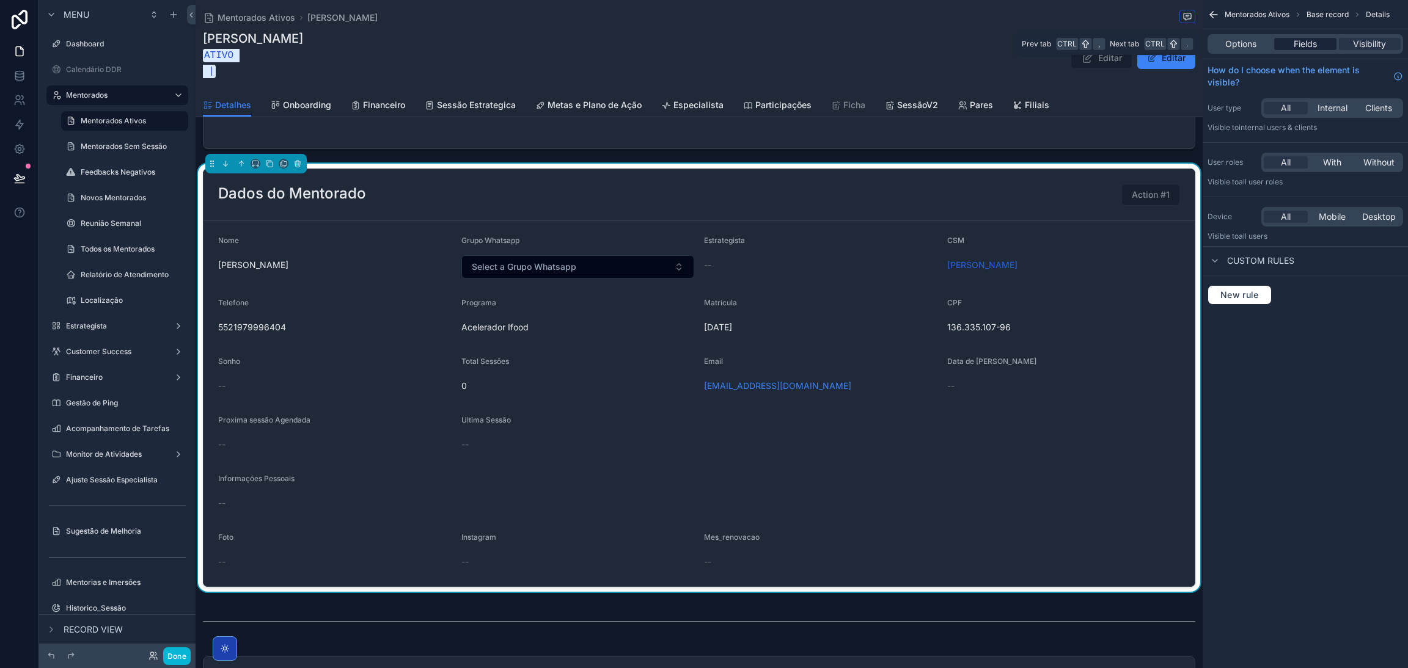
click at [1281, 46] on div "Fields" at bounding box center [1305, 44] width 62 height 12
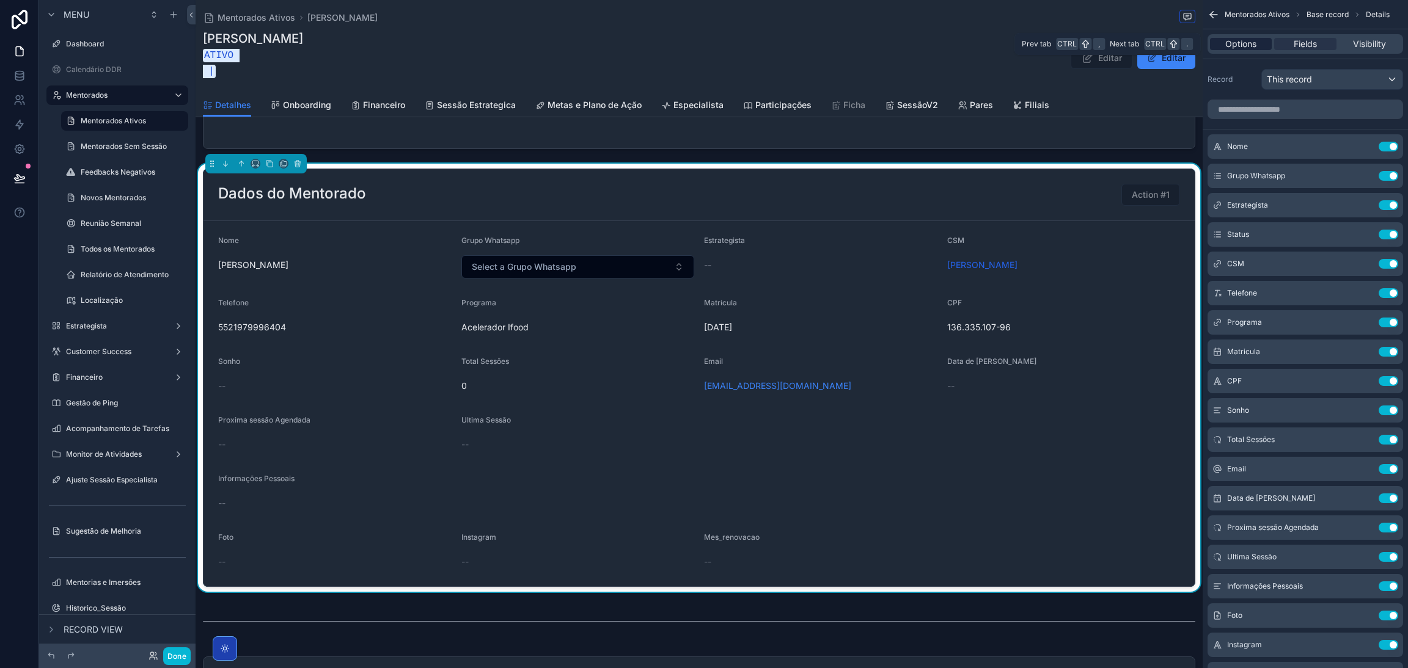
click at [1262, 43] on div "Options" at bounding box center [1241, 44] width 62 height 12
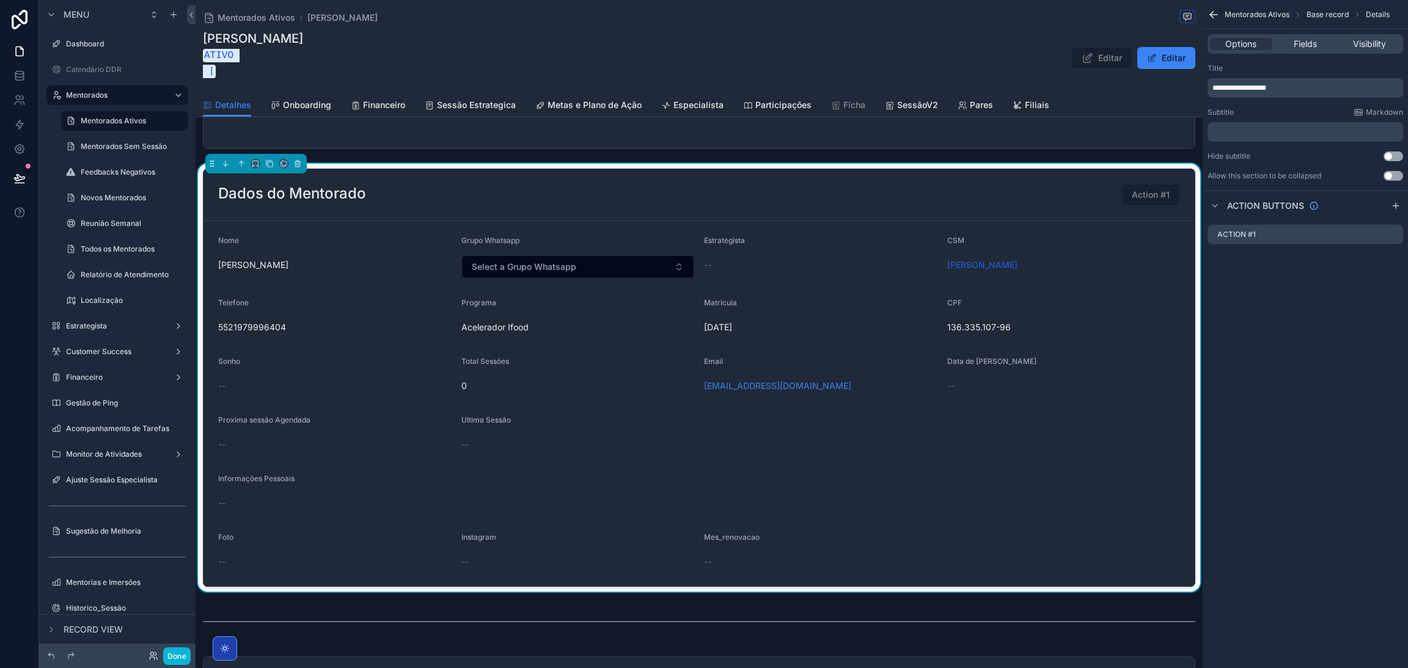
click at [1107, 443] on form "Nome João Victor Alcântara de Castro Alves Grupo Whatsapp Select a Grupo Whatsa…" at bounding box center [698, 403] width 991 height 365
click at [1311, 45] on span "Fields" at bounding box center [1305, 44] width 23 height 12
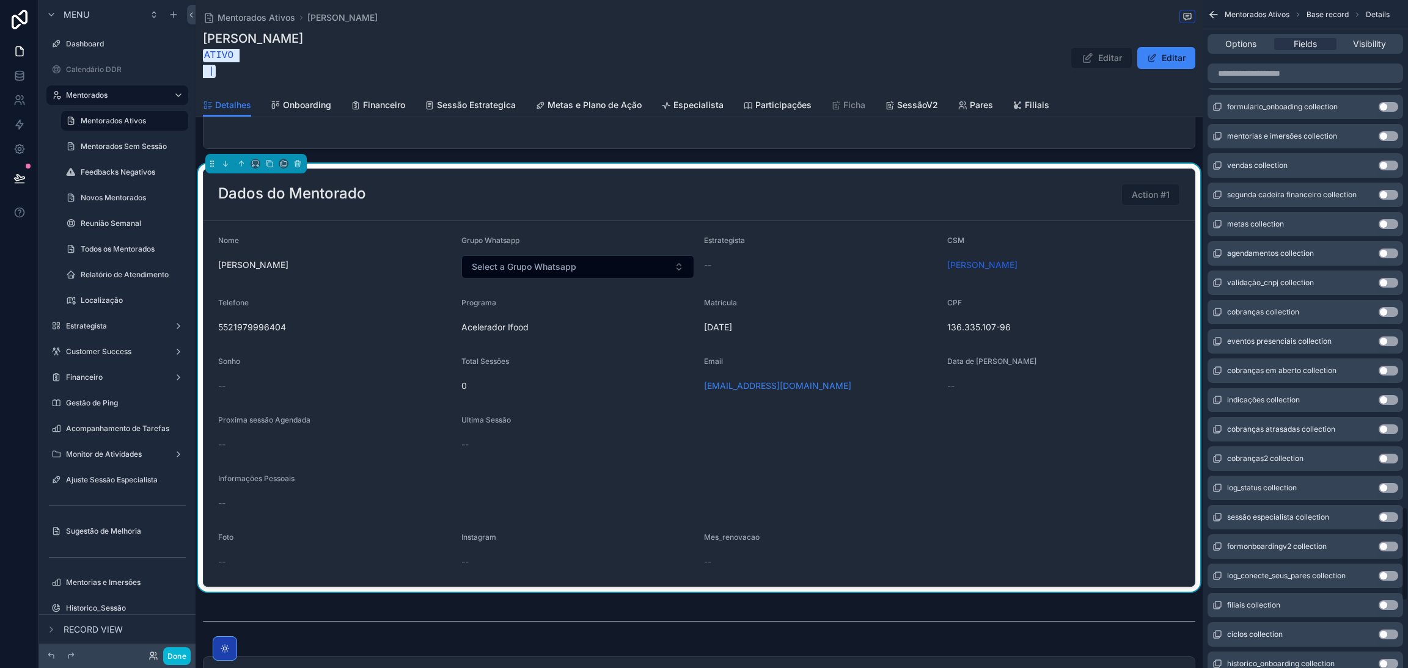
scroll to position [4050, 0]
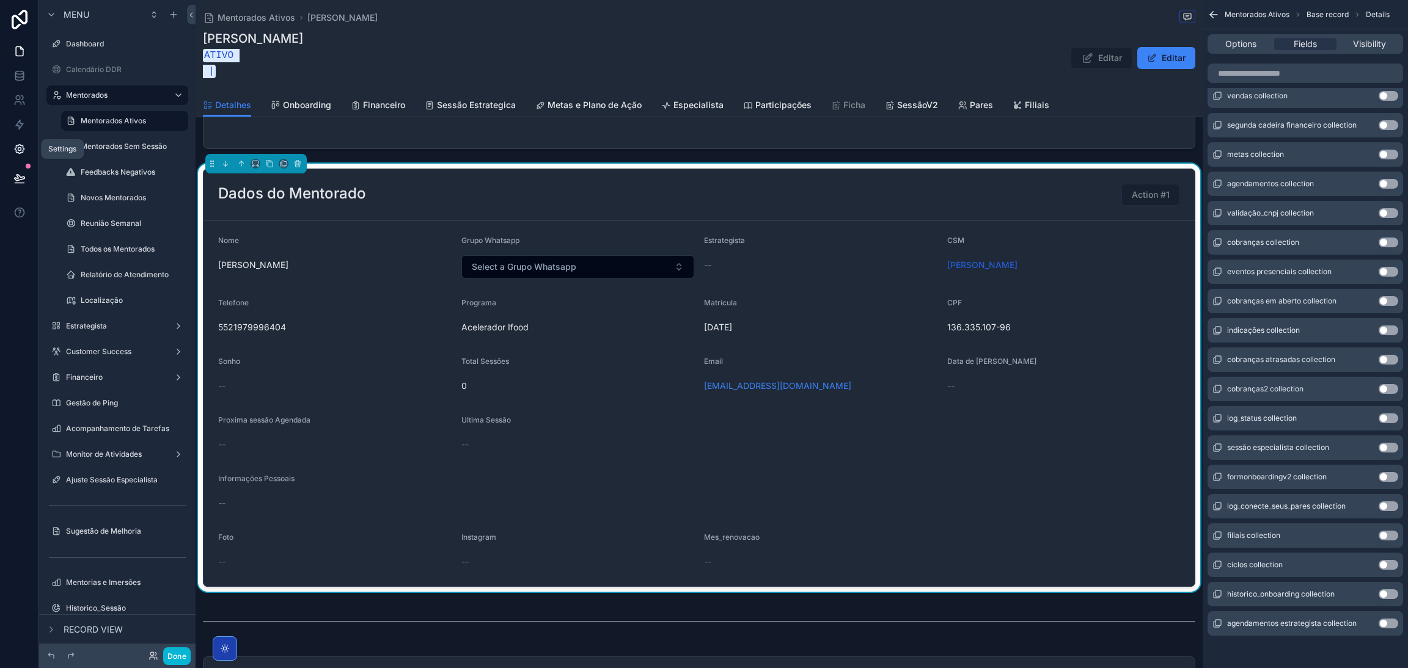
click at [21, 144] on icon at bounding box center [19, 149] width 12 height 12
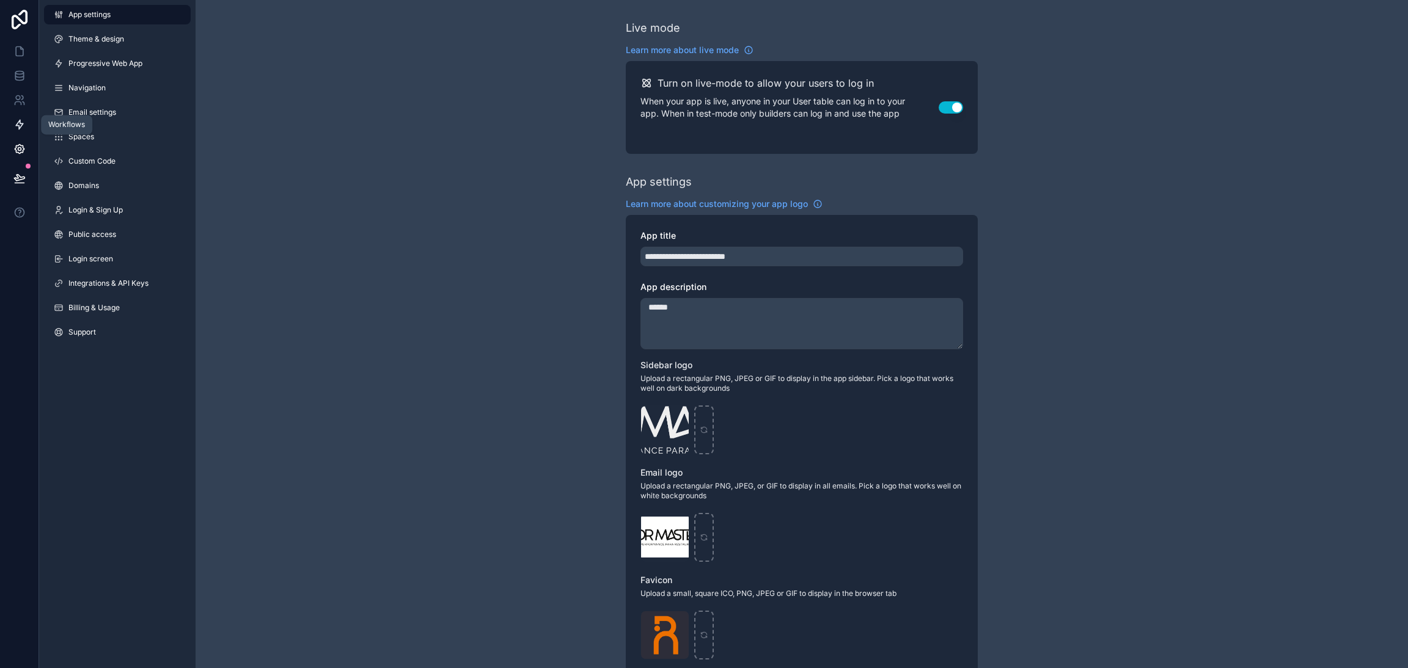
click at [24, 125] on icon at bounding box center [19, 125] width 12 height 12
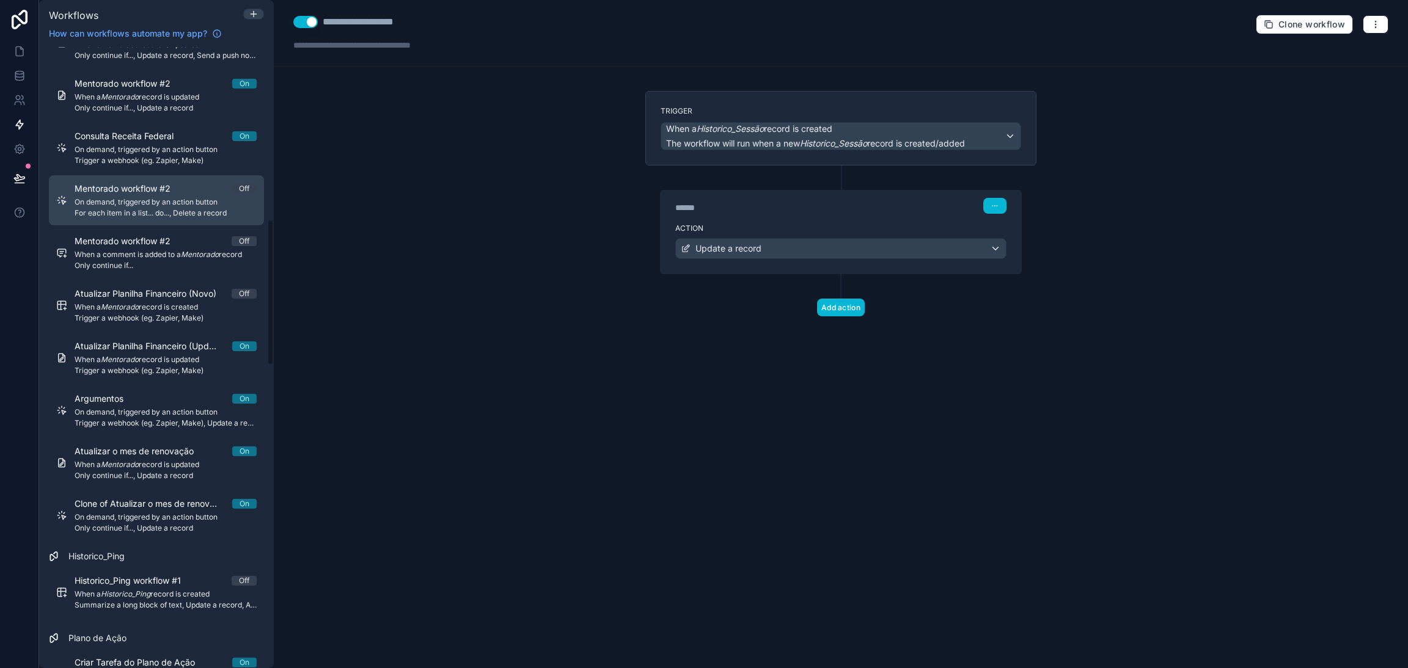
scroll to position [733, 0]
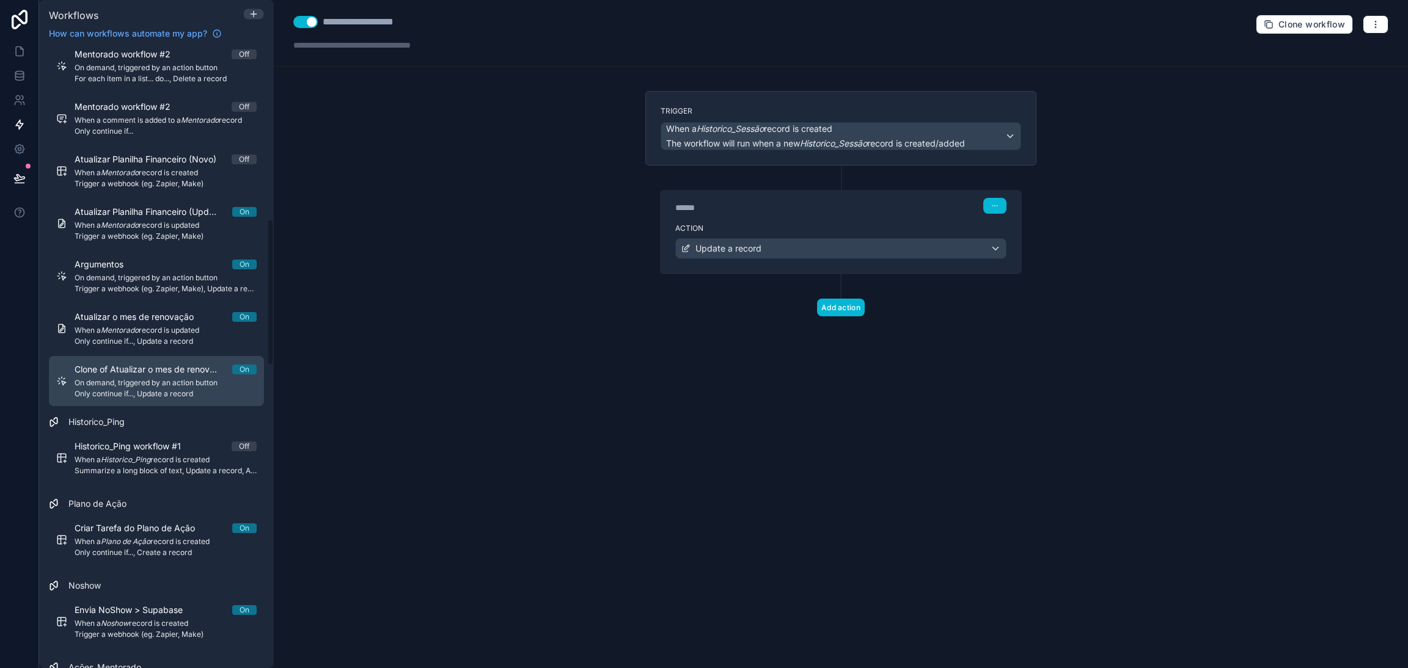
click at [172, 385] on span "On demand, triggered by an action button" at bounding box center [166, 383] width 182 height 10
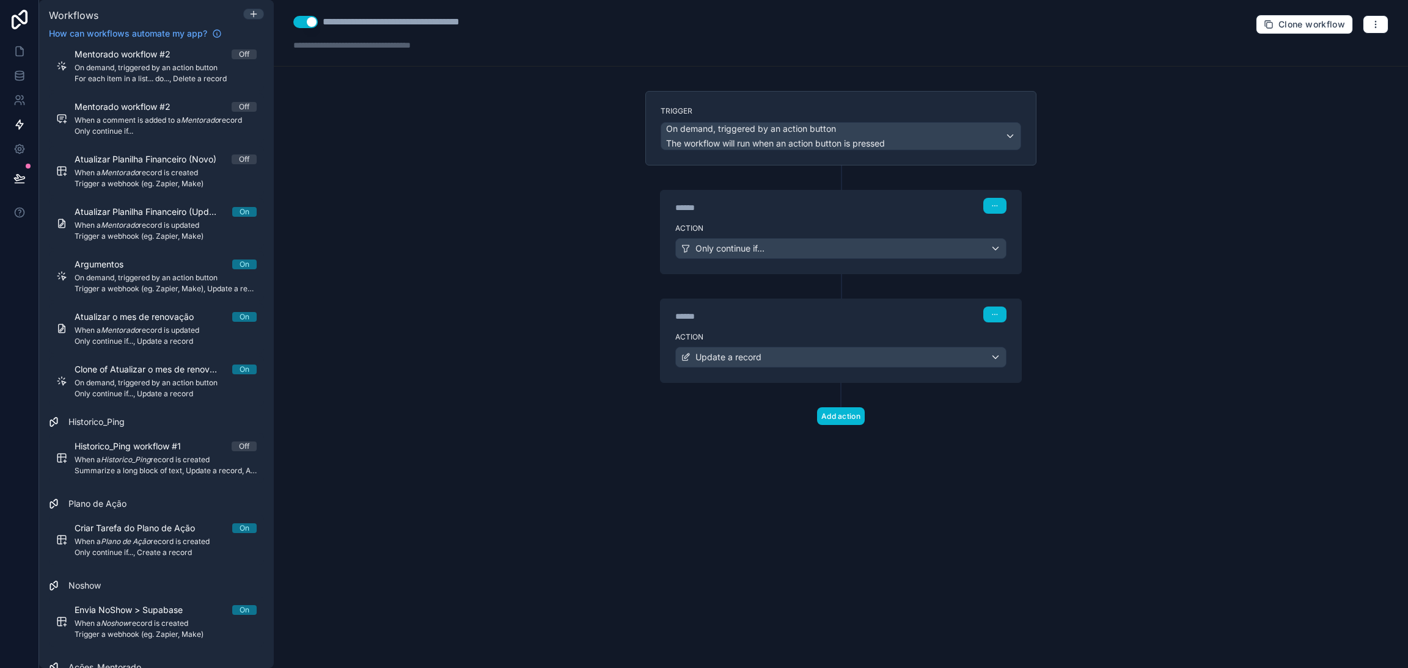
click at [434, 319] on div "**********" at bounding box center [841, 334] width 1134 height 668
click at [1389, 29] on div "**********" at bounding box center [841, 33] width 1134 height 67
click at [1388, 27] on button "button" at bounding box center [1376, 24] width 26 height 18
click at [1358, 47] on button "Test workflow" at bounding box center [1333, 54] width 88 height 20
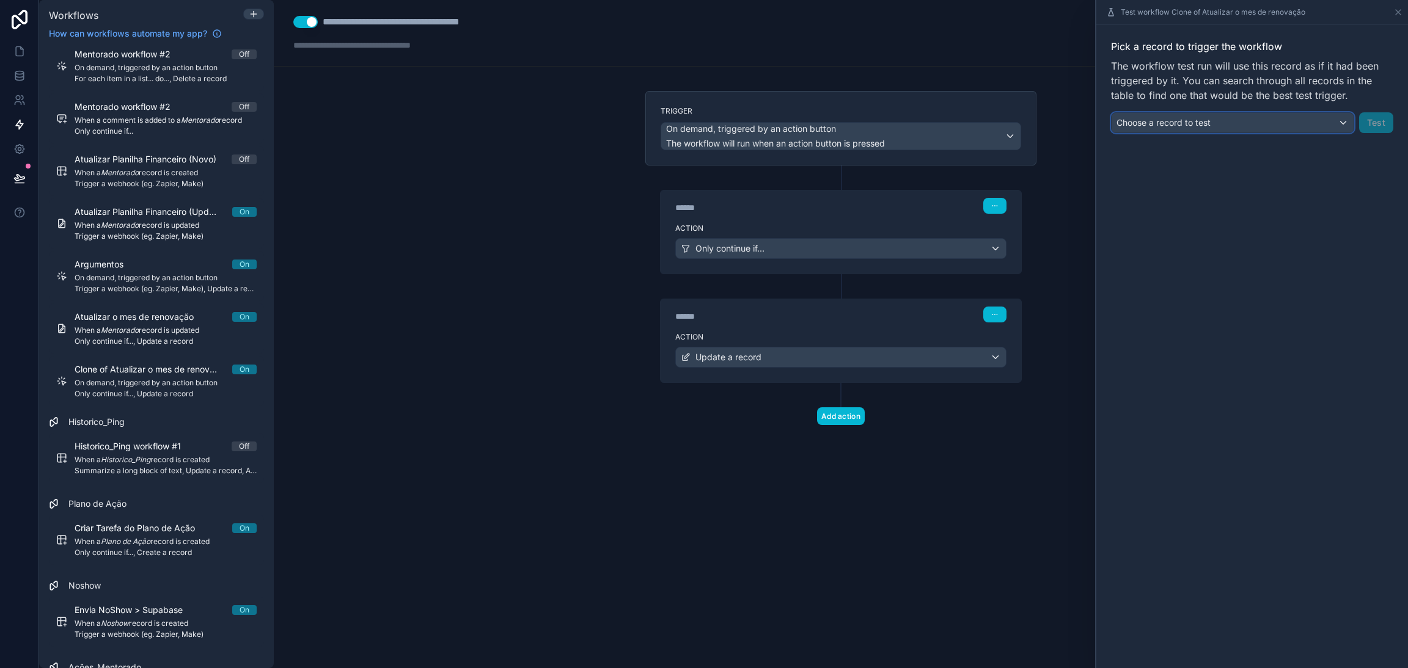
click at [1292, 121] on div "Choose a record to test" at bounding box center [1232, 123] width 242 height 20
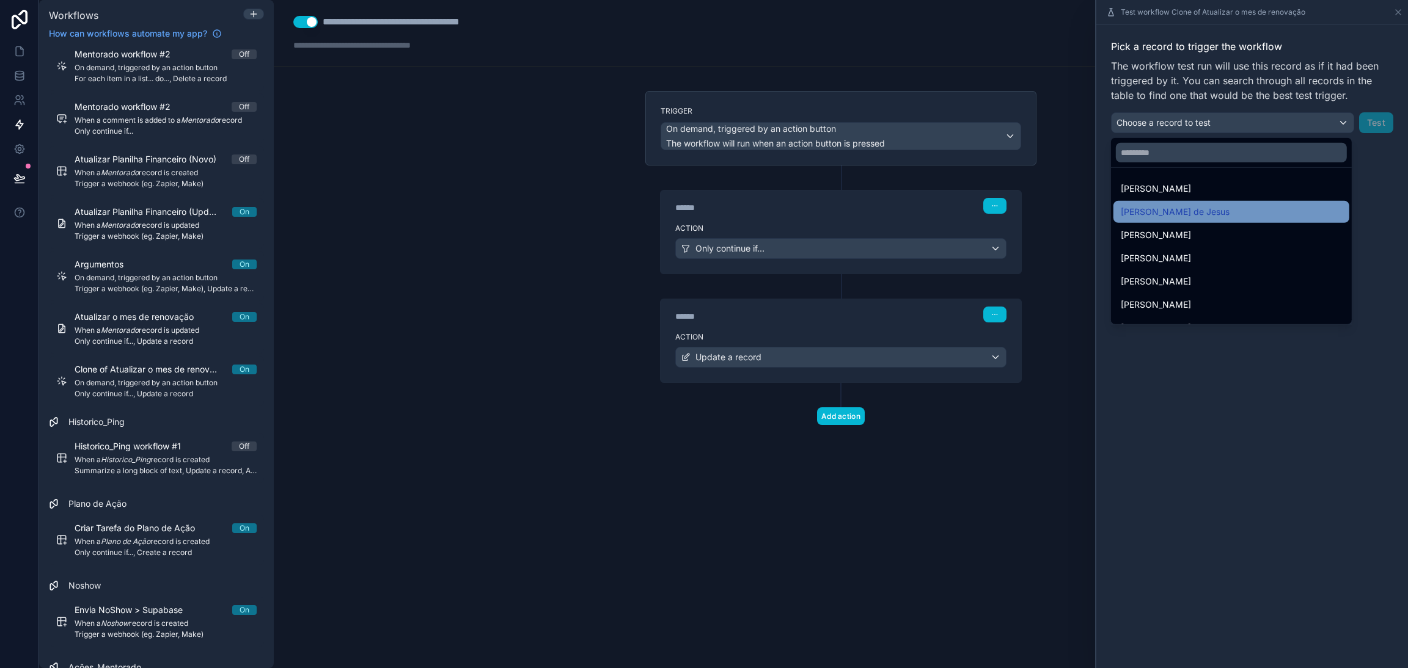
click at [1207, 214] on span "[PERSON_NAME] de Jesus" at bounding box center [1175, 212] width 109 height 15
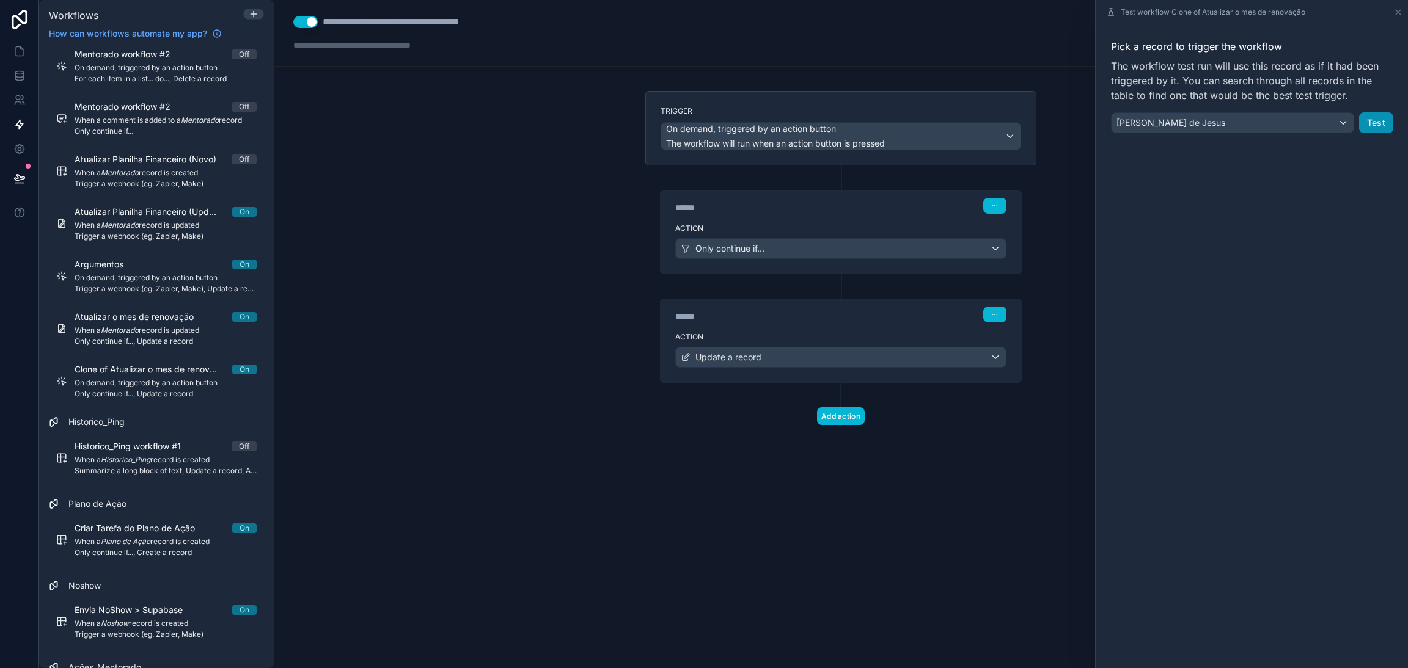
click at [1386, 114] on button "Test" at bounding box center [1376, 122] width 34 height 21
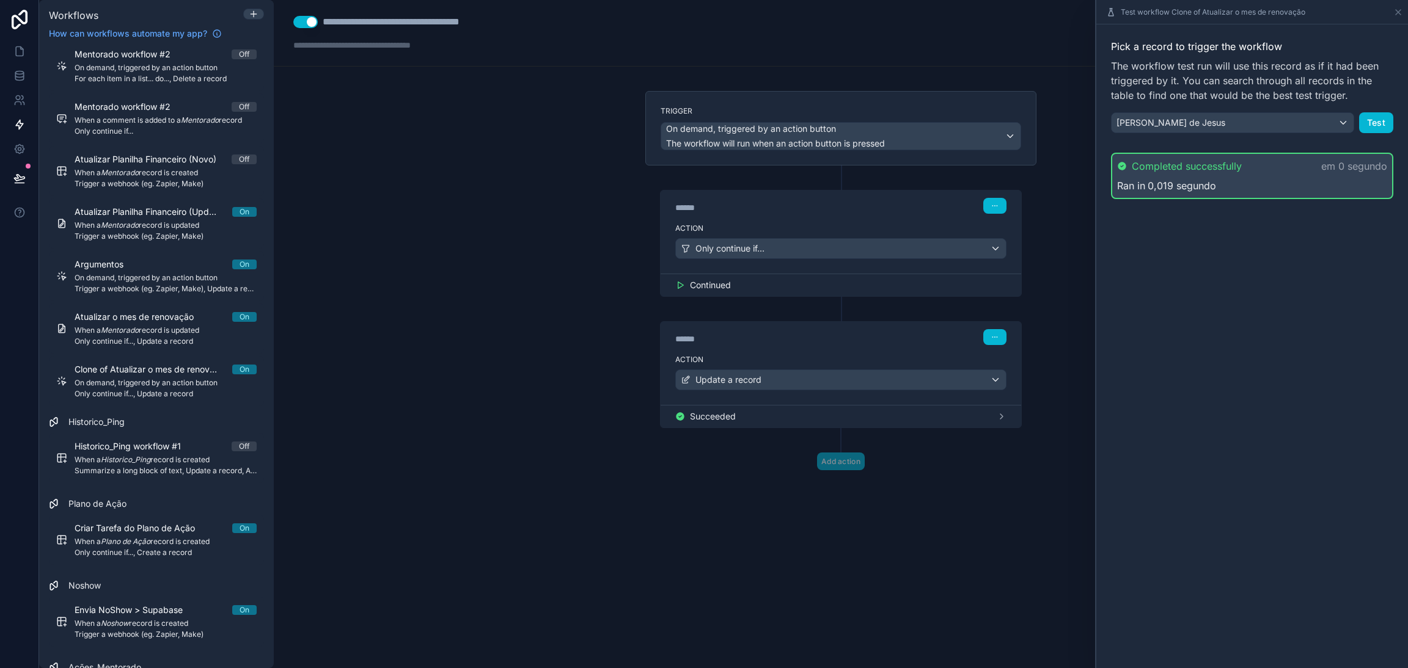
click at [1003, 423] on div "Succeeded" at bounding box center [840, 417] width 331 height 12
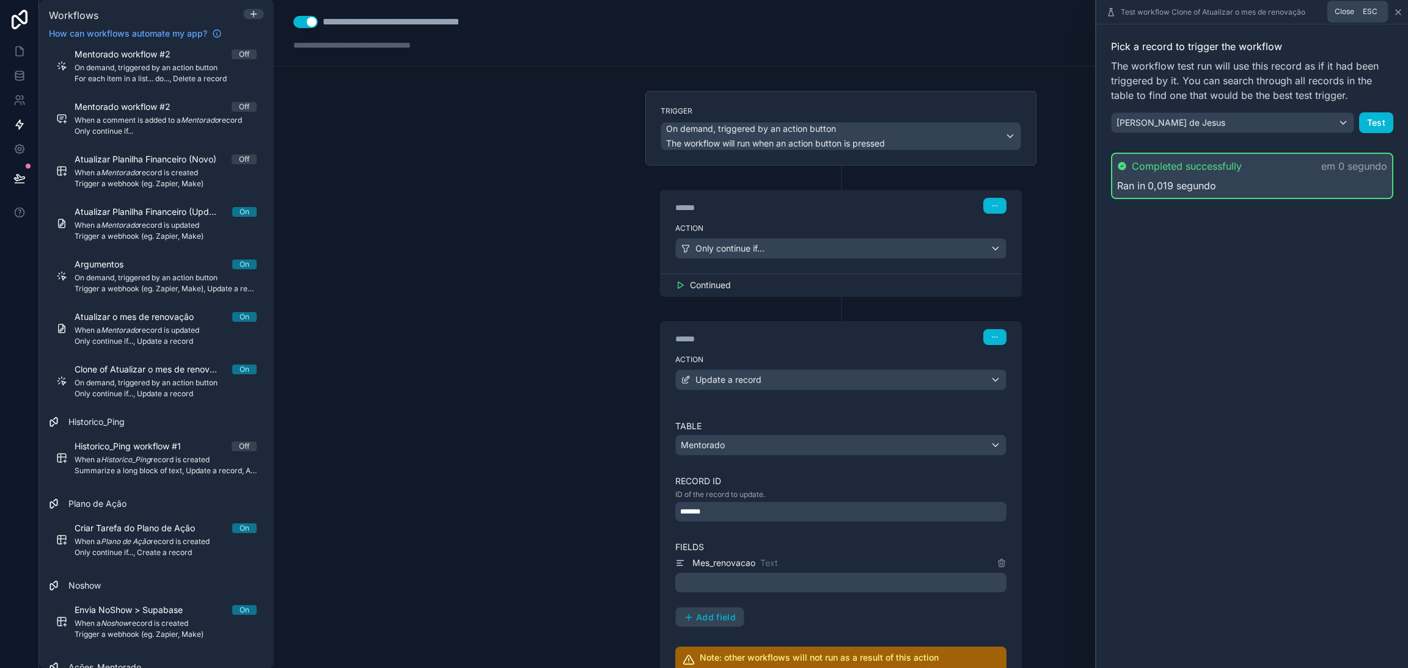
click at [1396, 15] on icon at bounding box center [1398, 12] width 10 height 10
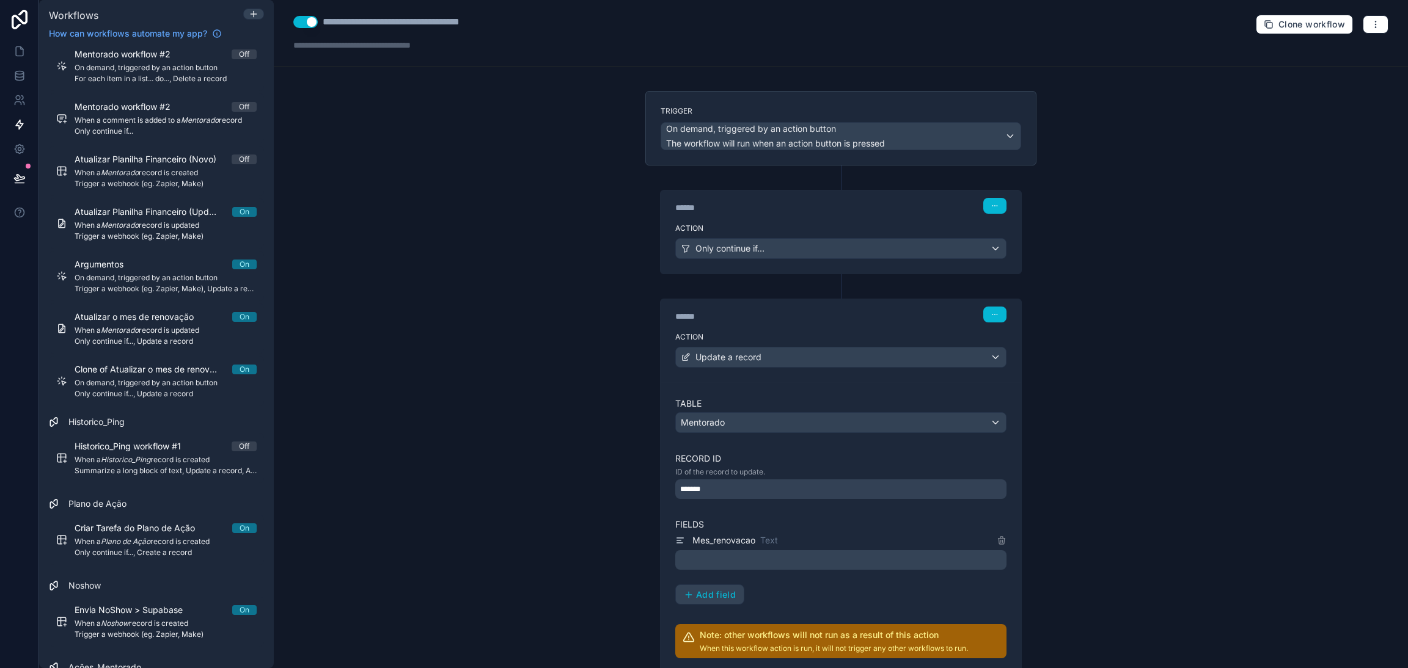
click at [1138, 192] on div "**********" at bounding box center [841, 334] width 1134 height 668
drag, startPoint x: 1138, startPoint y: 192, endPoint x: 1253, endPoint y: 117, distance: 136.8
click at [1168, 158] on div "**********" at bounding box center [841, 334] width 1134 height 668
click at [1352, 34] on div "Clone workflow" at bounding box center [1322, 25] width 133 height 20
click at [1371, 29] on icon "button" at bounding box center [1376, 25] width 10 height 10
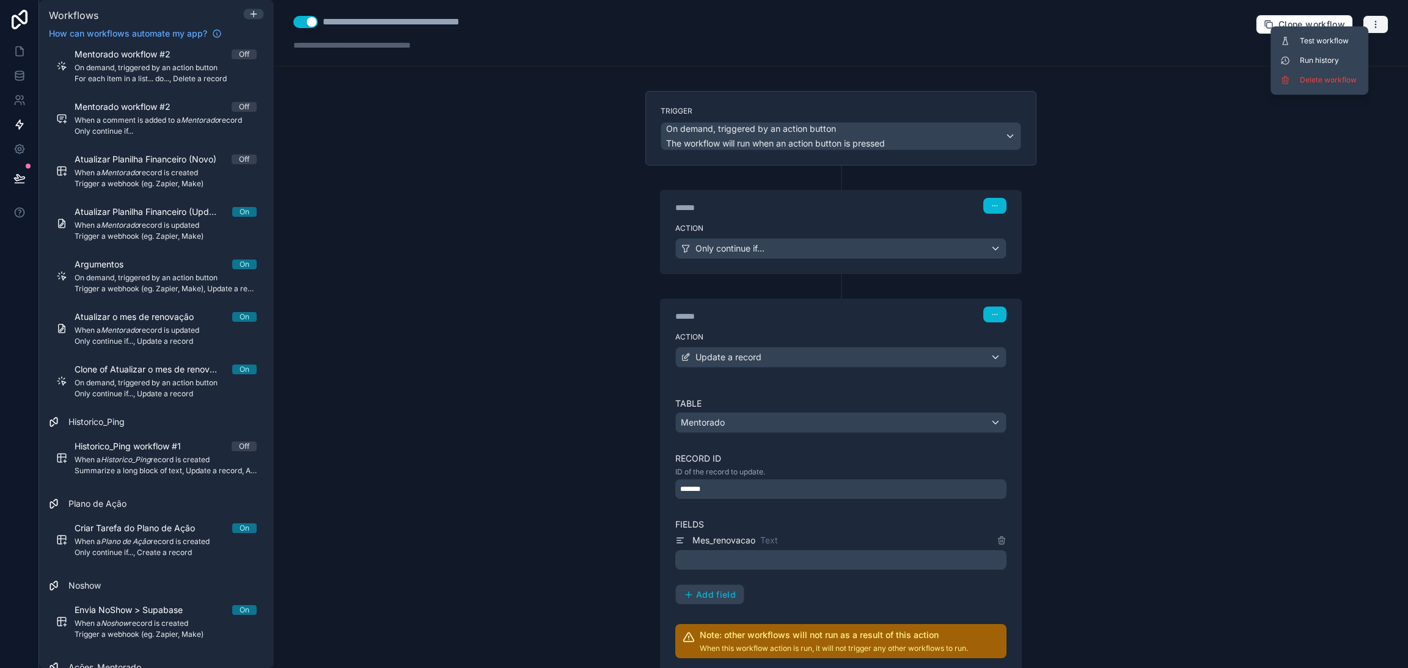
scroll to position [92, 0]
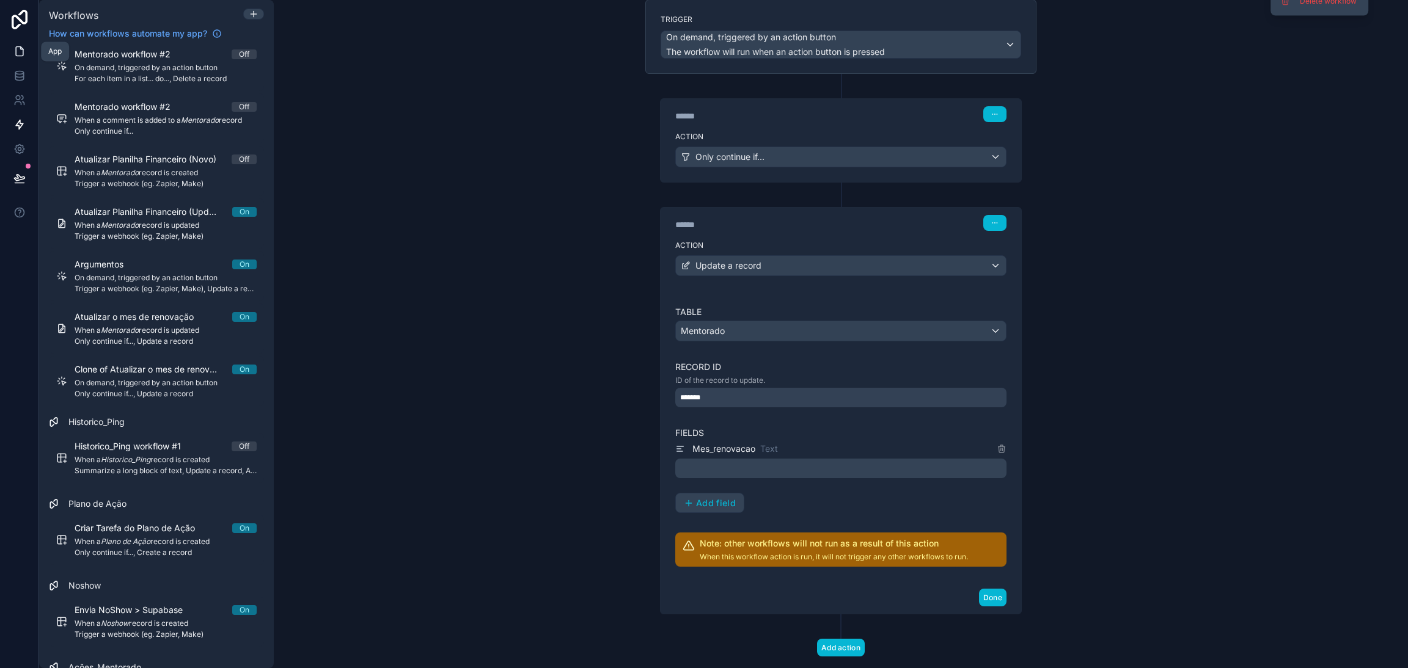
click at [17, 52] on icon at bounding box center [19, 51] width 12 height 12
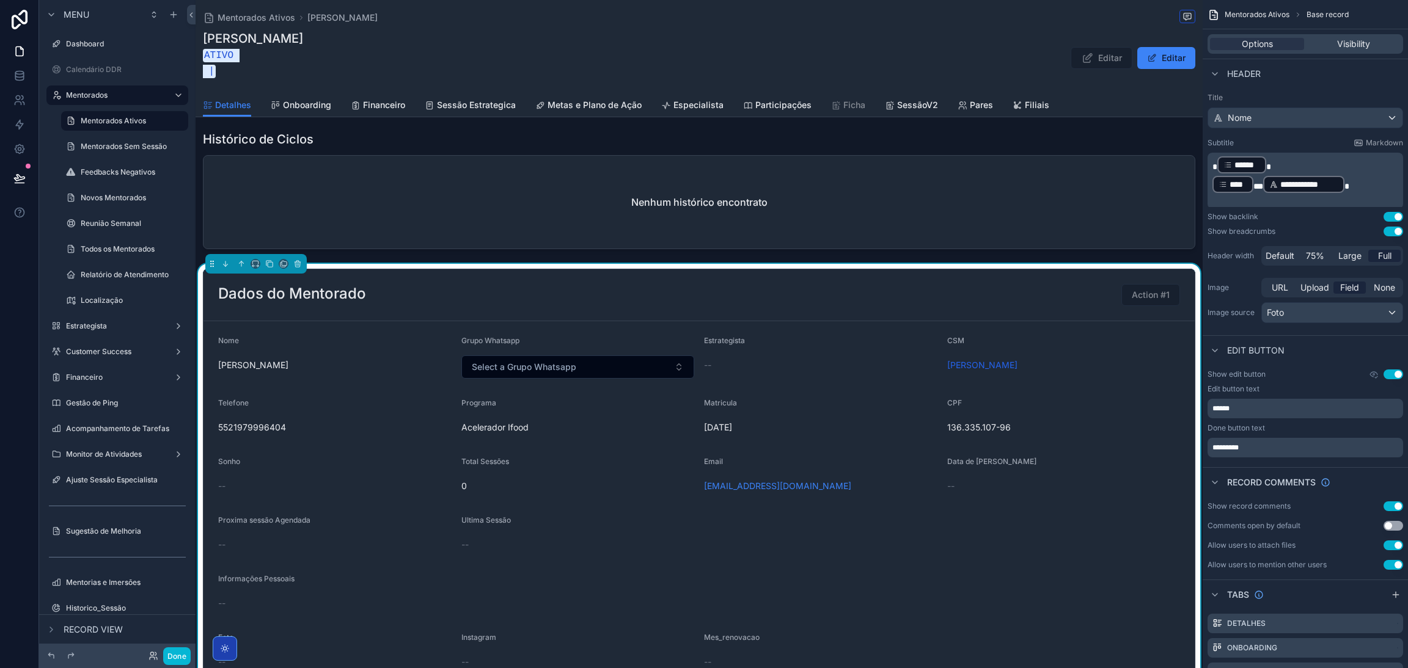
scroll to position [367, 0]
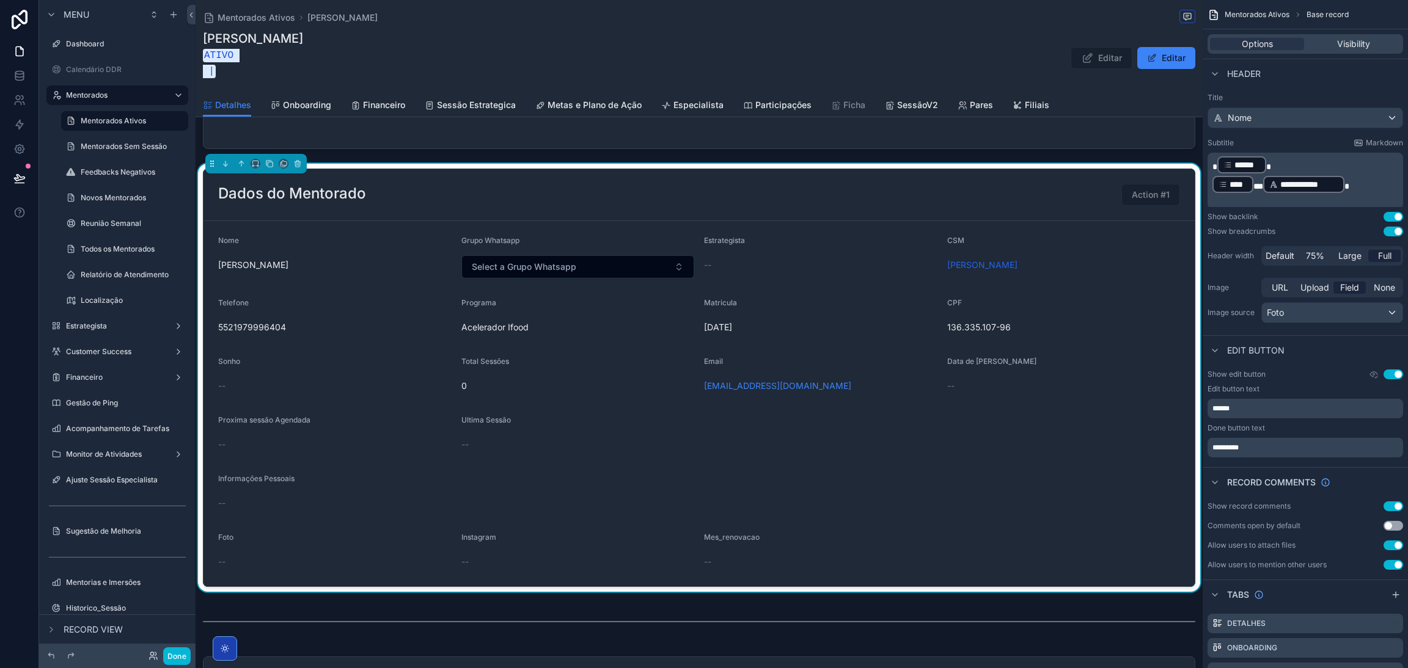
click at [398, 392] on div "--" at bounding box center [334, 386] width 233 height 20
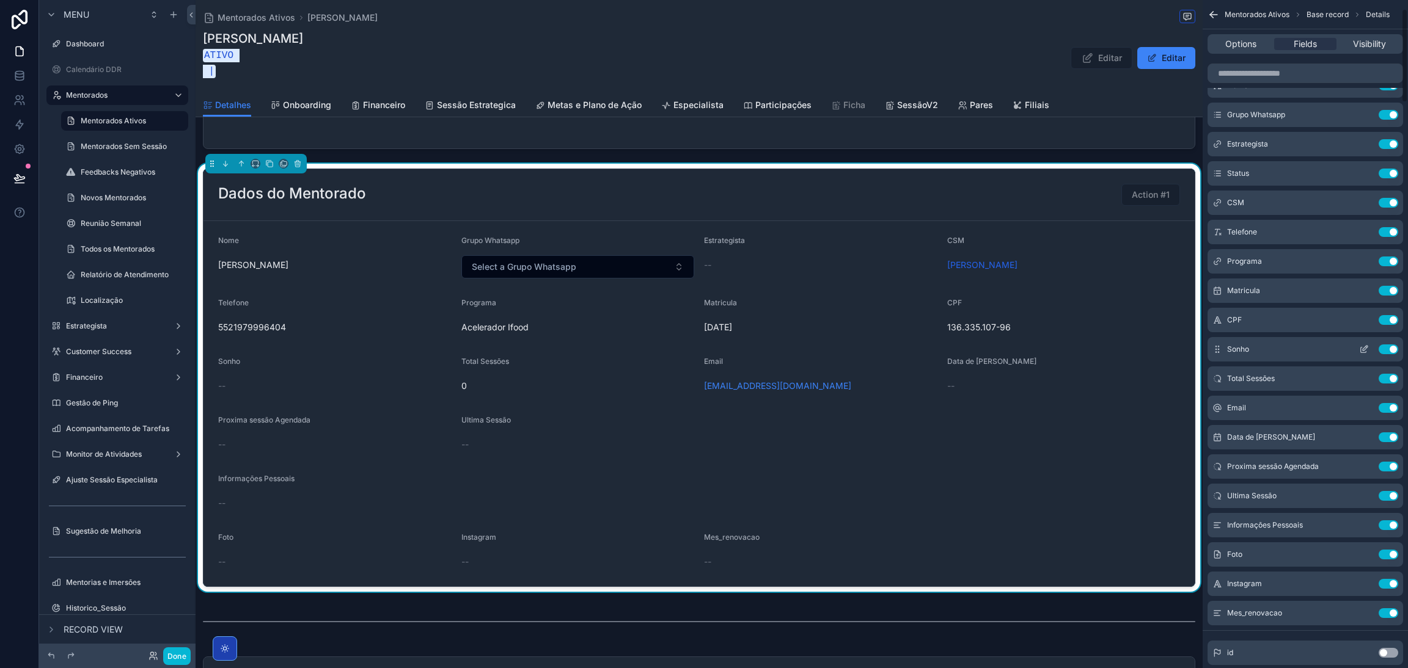
scroll to position [183, 0]
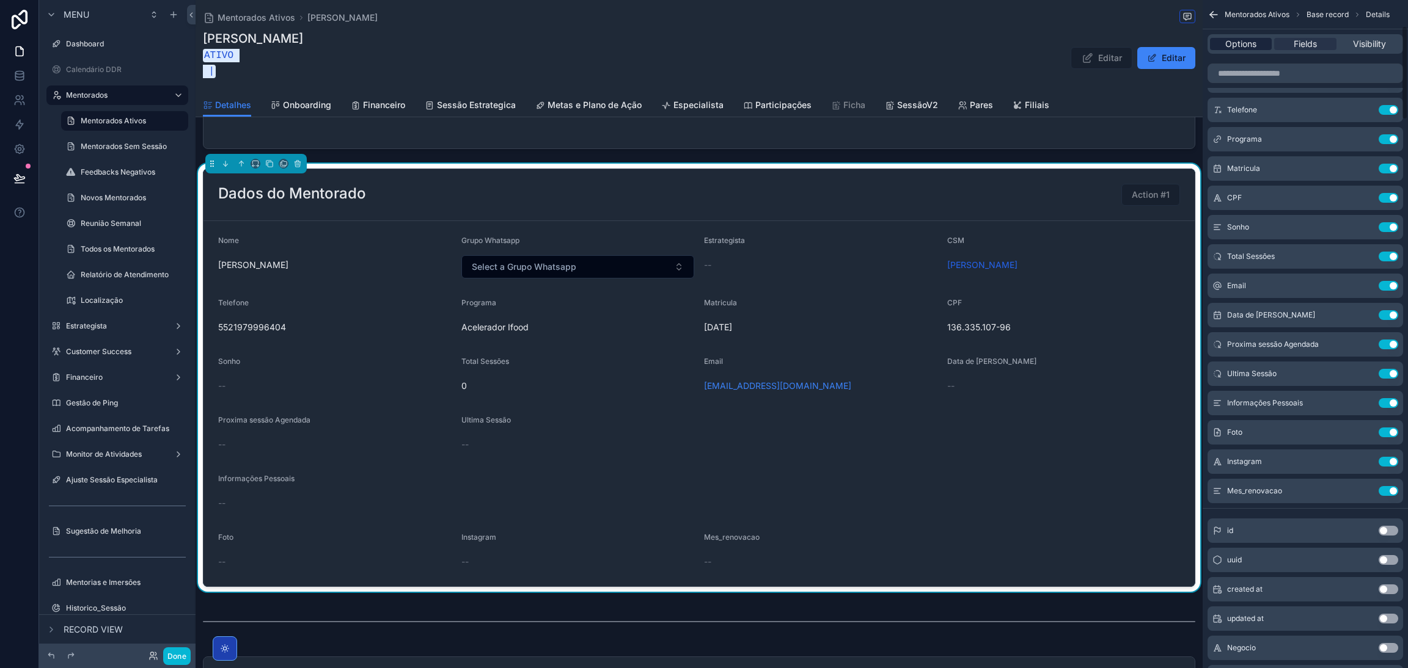
click at [1248, 44] on span "Options" at bounding box center [1240, 44] width 31 height 12
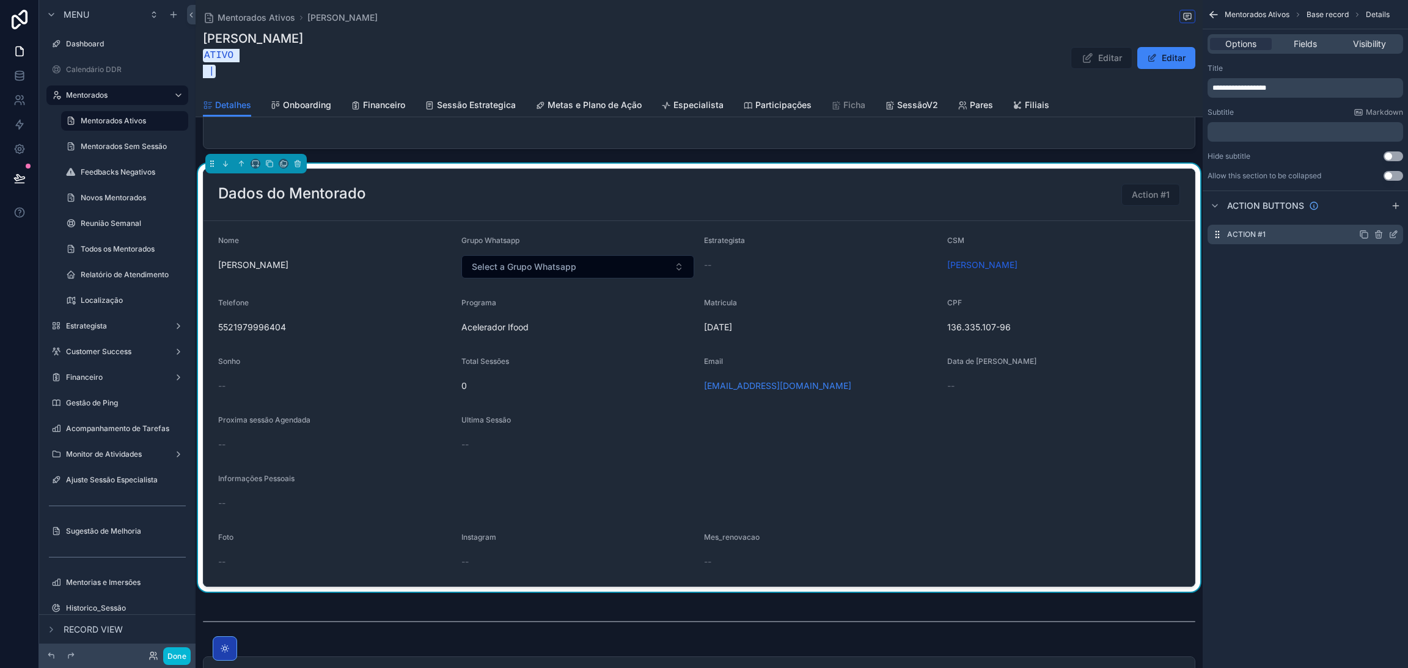
click at [1392, 235] on icon "scrollable content" at bounding box center [1394, 233] width 5 height 5
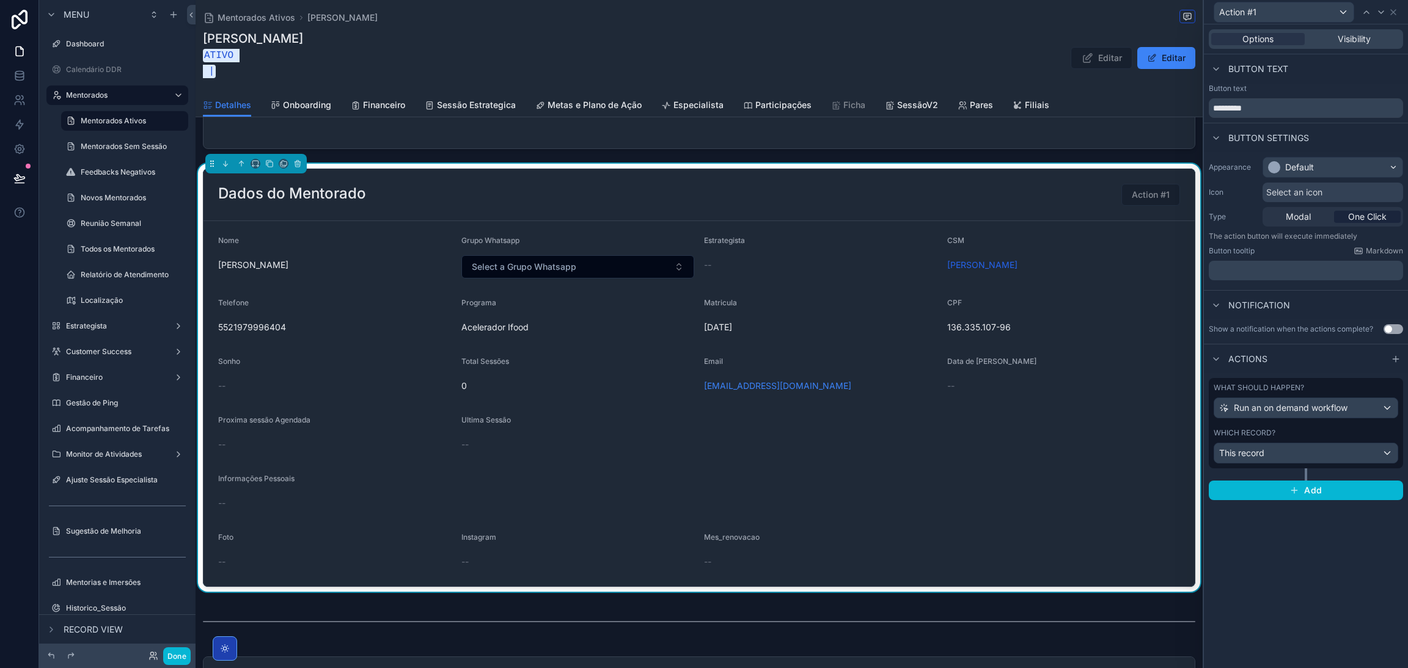
click at [1376, 214] on span "One Click" at bounding box center [1367, 217] width 38 height 12
click at [1314, 213] on div "Modal" at bounding box center [1298, 217] width 67 height 12
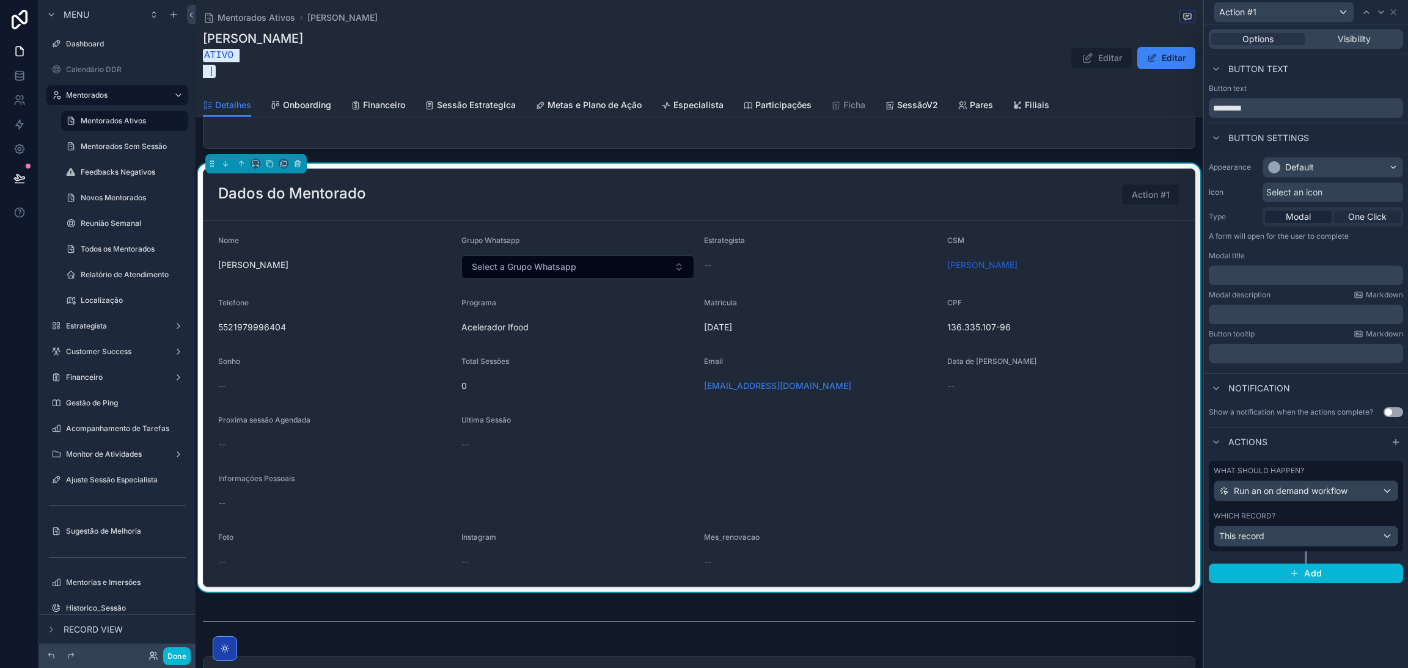
click at [1373, 214] on span "One Click" at bounding box center [1367, 217] width 38 height 12
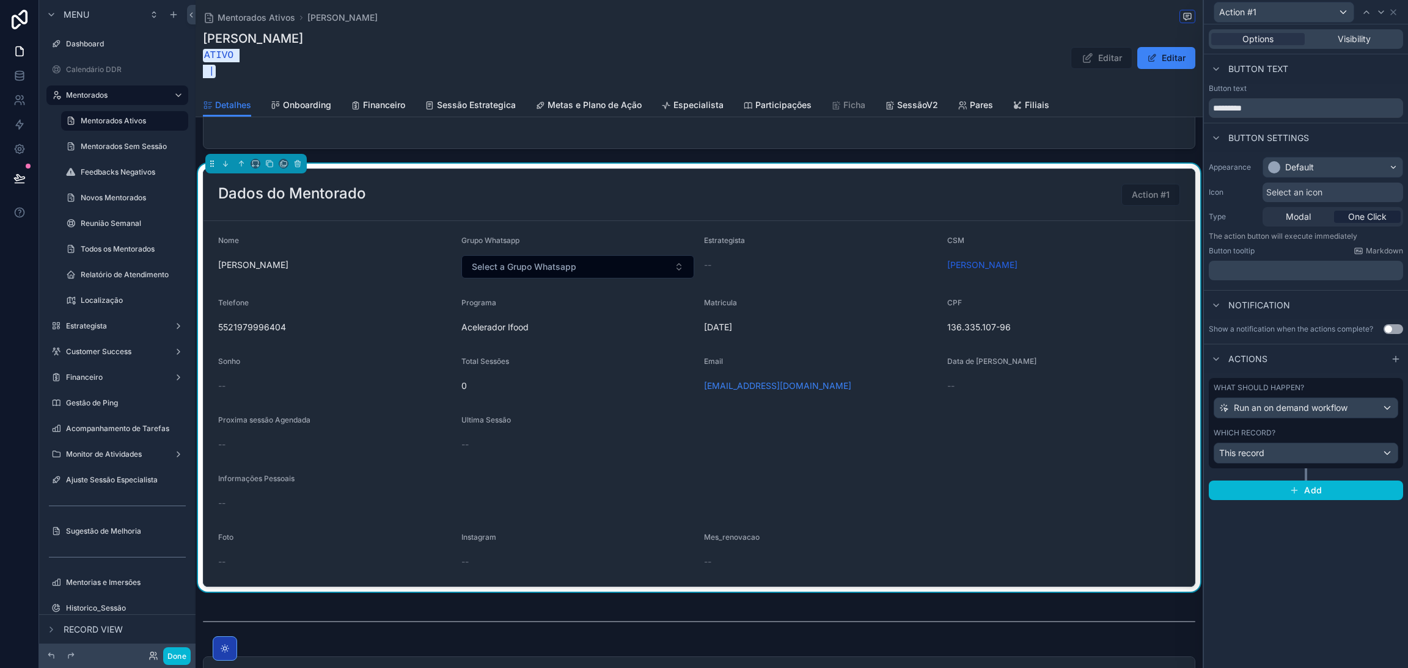
click at [1314, 258] on div "Button tooltip Markdown ﻿" at bounding box center [1306, 263] width 194 height 34
click at [1314, 268] on p "﻿" at bounding box center [1307, 271] width 187 height 12
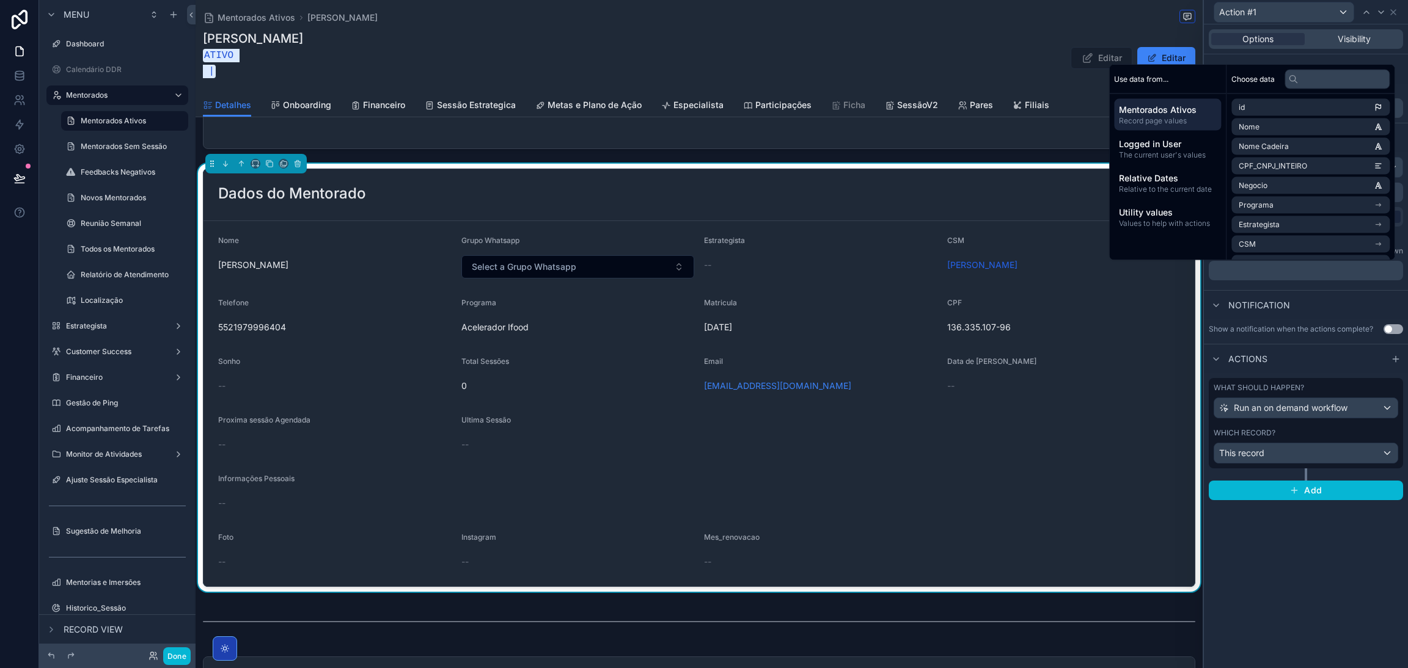
click at [1311, 306] on div "Notification" at bounding box center [1306, 304] width 204 height 29
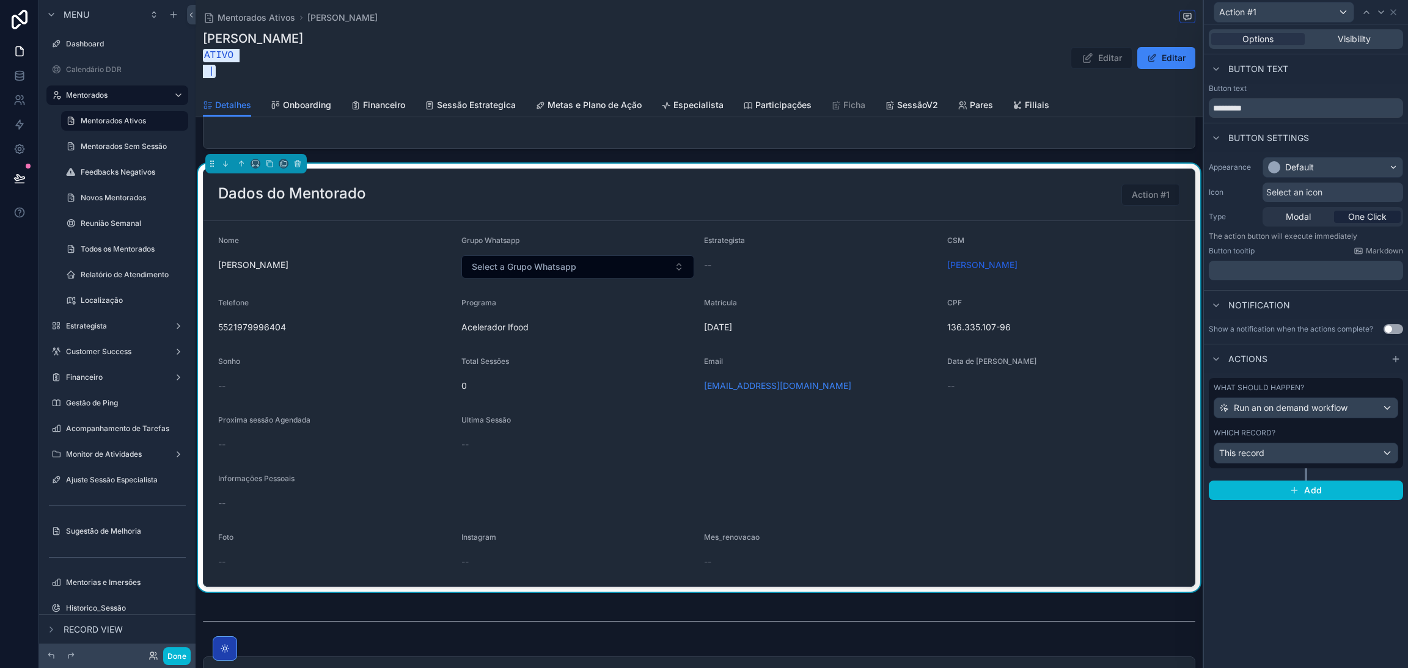
click at [1240, 249] on label "Button tooltip" at bounding box center [1232, 251] width 46 height 10
click at [1215, 301] on icon at bounding box center [1216, 306] width 10 height 10
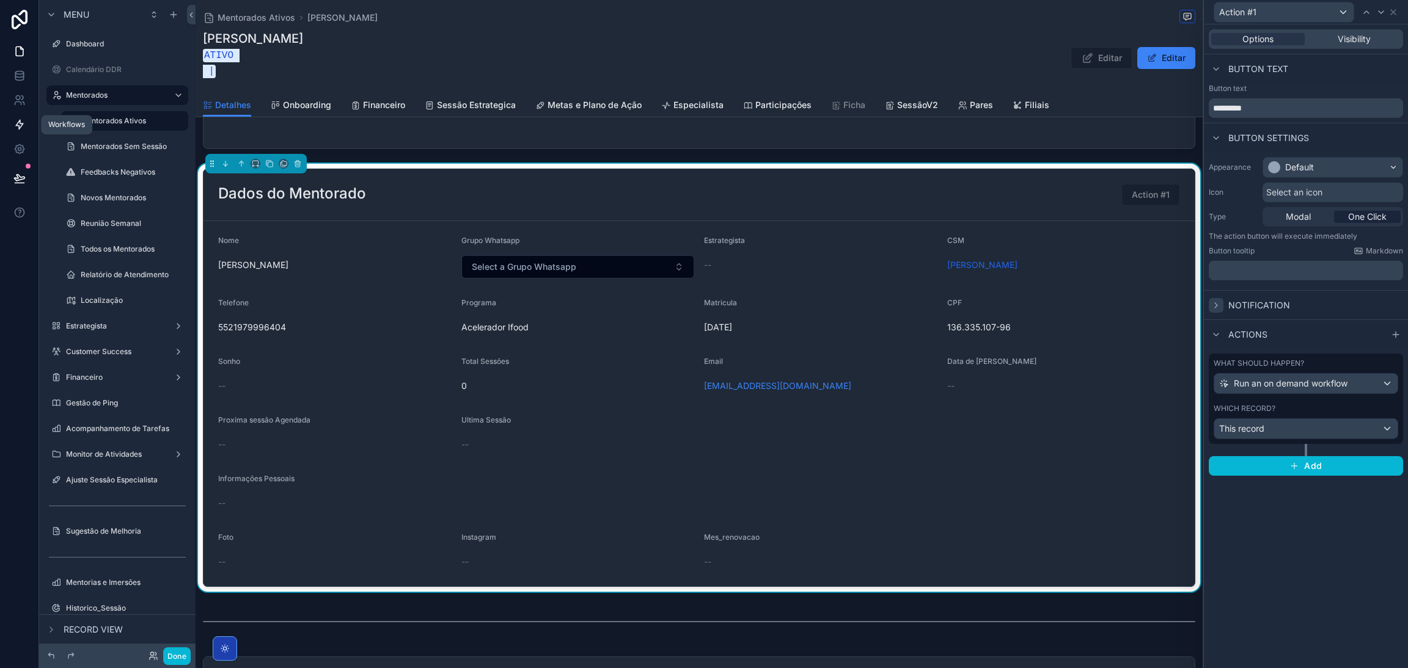
click at [14, 126] on icon at bounding box center [19, 125] width 12 height 12
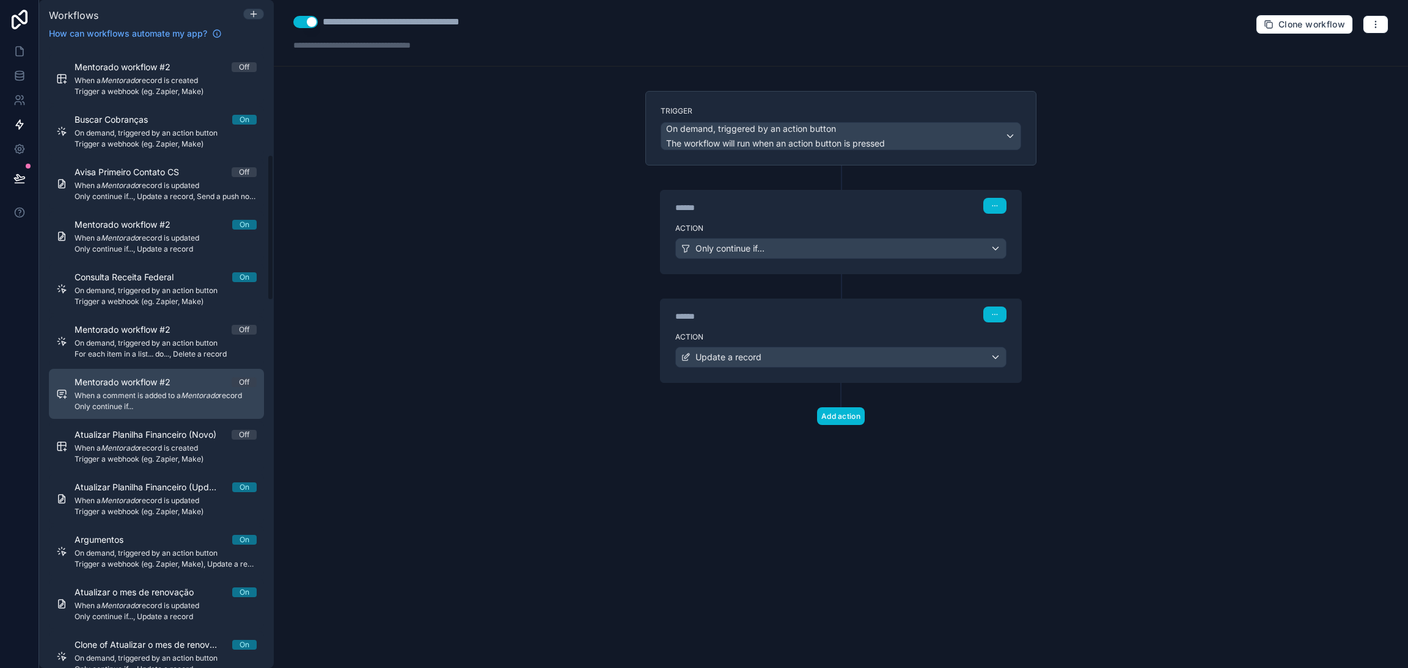
scroll to position [824, 0]
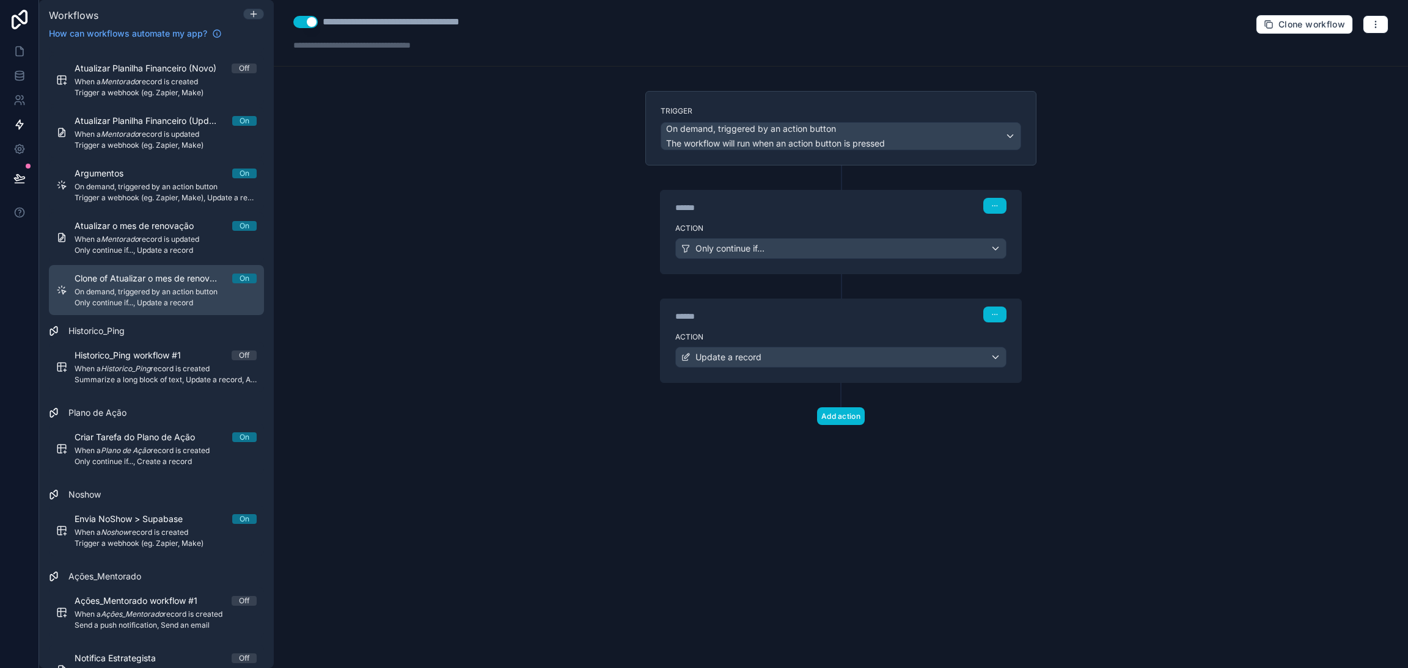
click at [188, 301] on span "Only continue if..., Update a record" at bounding box center [166, 303] width 182 height 10
click at [9, 81] on link at bounding box center [19, 76] width 38 height 24
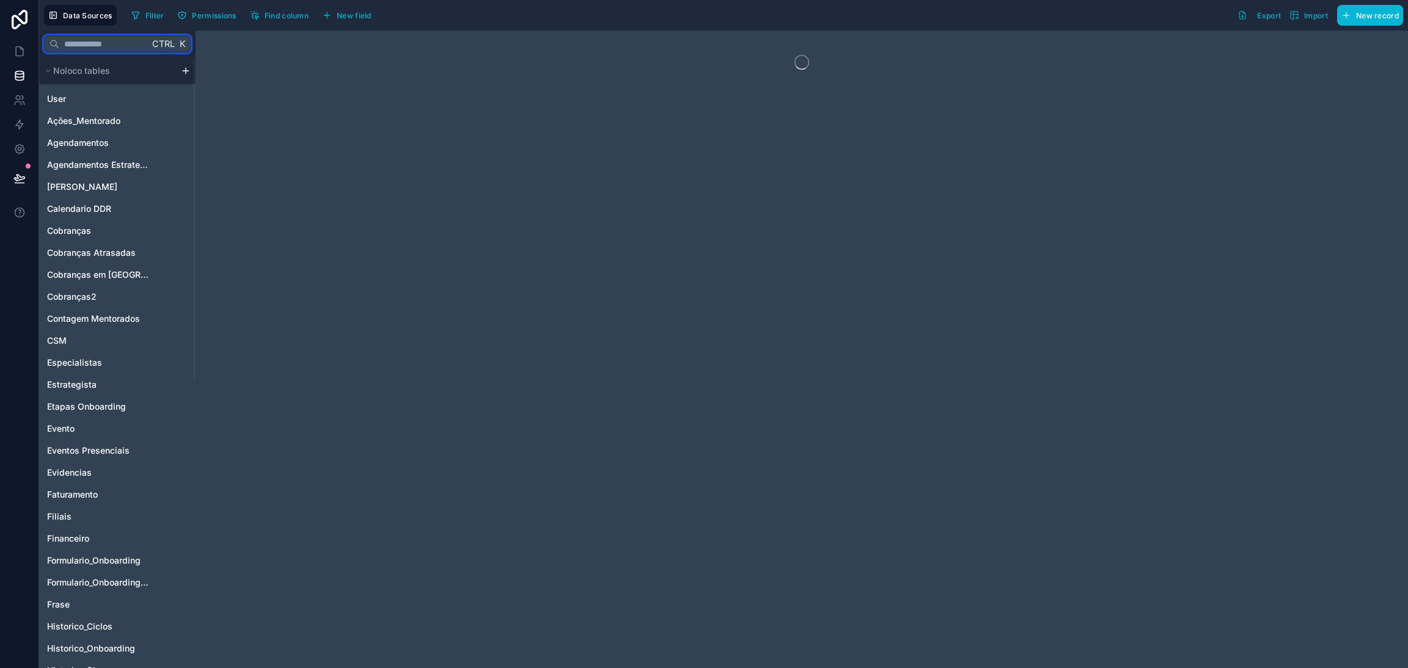
click at [86, 46] on input "text" at bounding box center [104, 44] width 90 height 22
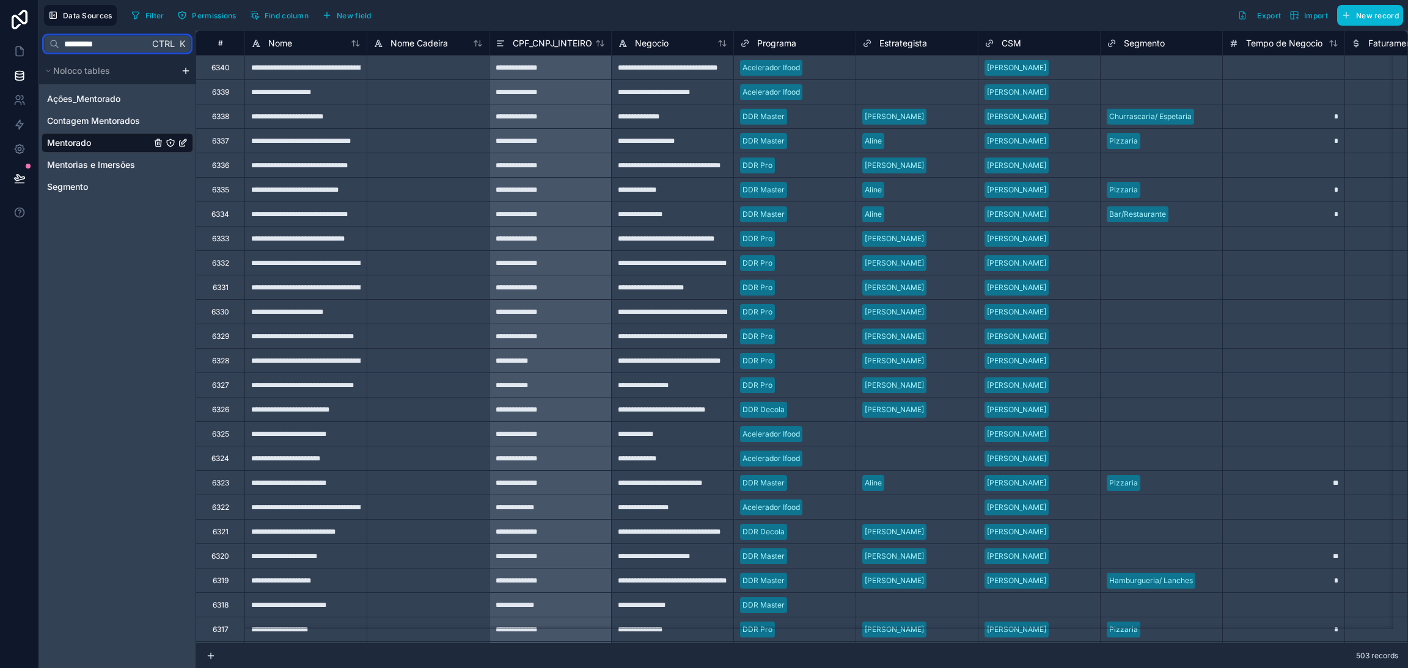
type input "*********"
click at [111, 146] on link "Mentorado" at bounding box center [99, 143] width 104 height 12
drag, startPoint x: 101, startPoint y: 141, endPoint x: 168, endPoint y: 145, distance: 66.7
click at [98, 144] on link "Mentorado" at bounding box center [99, 143] width 104 height 12
click at [24, 59] on link at bounding box center [19, 51] width 38 height 24
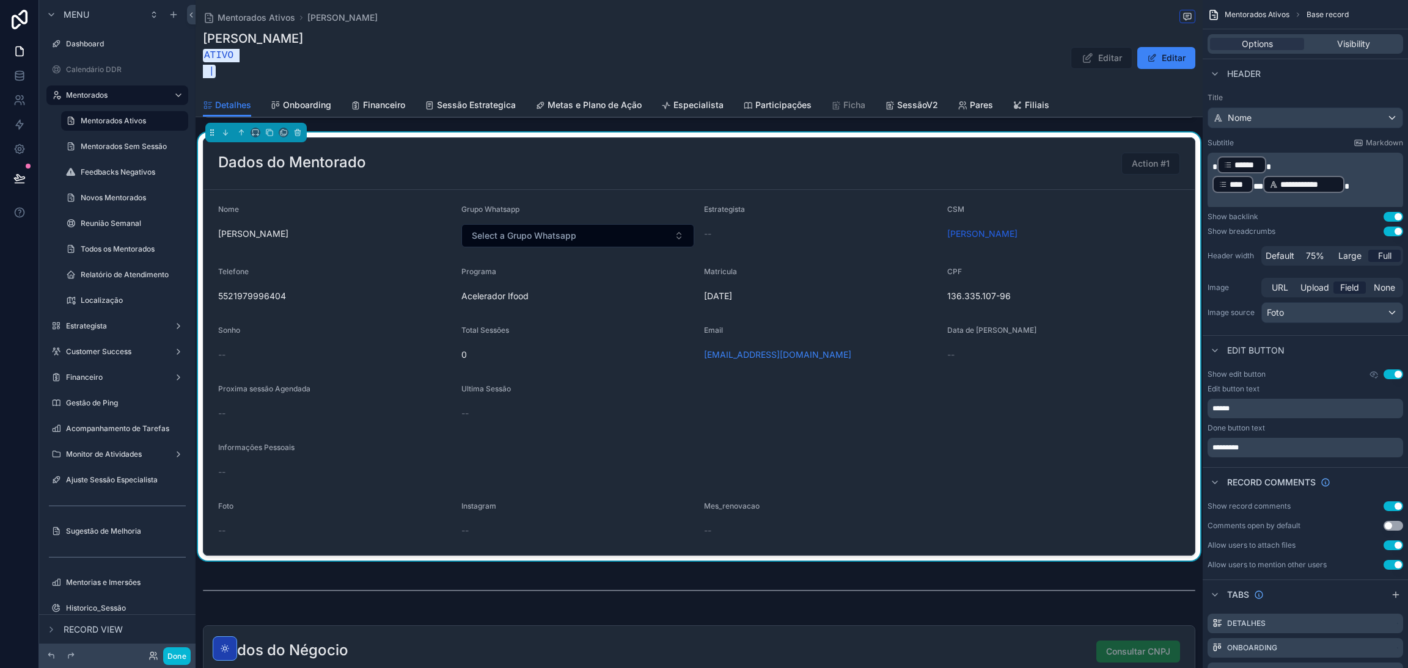
scroll to position [367, 0]
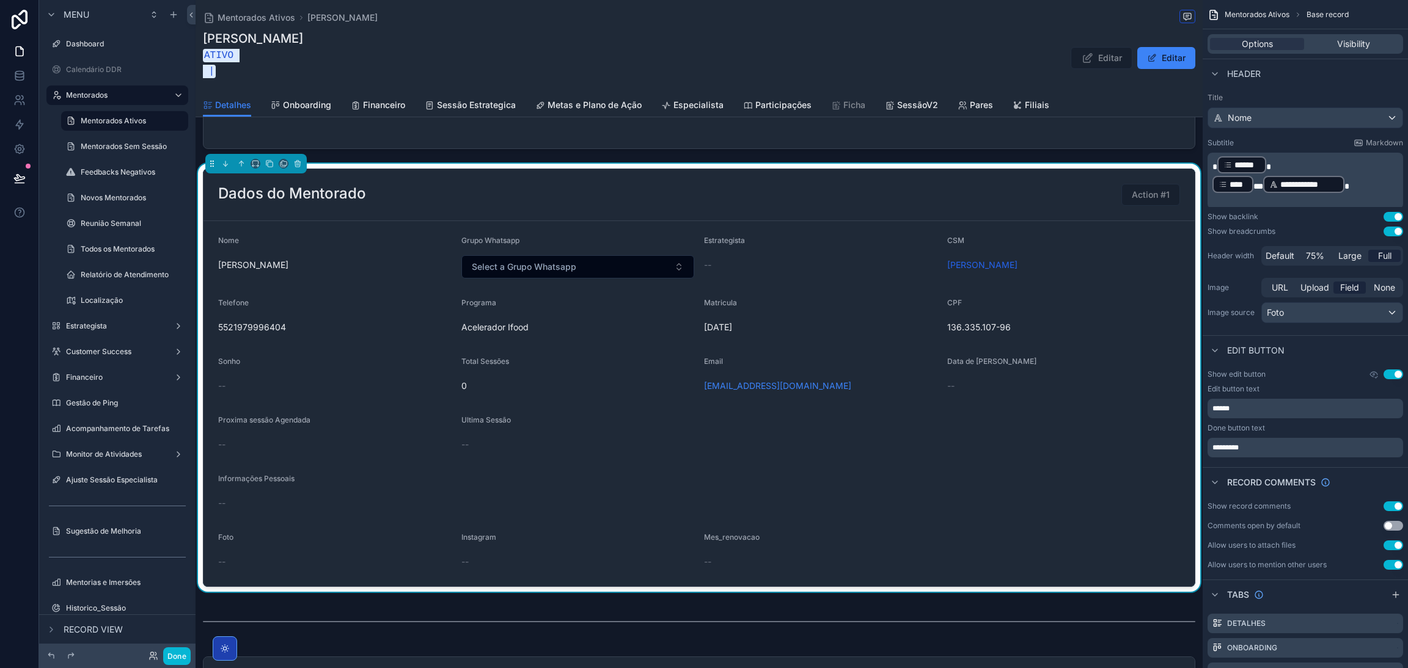
drag, startPoint x: 857, startPoint y: 448, endPoint x: 819, endPoint y: 455, distance: 37.9
click at [819, 455] on form "Nome João Victor Alcântara de Castro Alves Grupo Whatsapp Select a Grupo Whatsa…" at bounding box center [698, 403] width 991 height 365
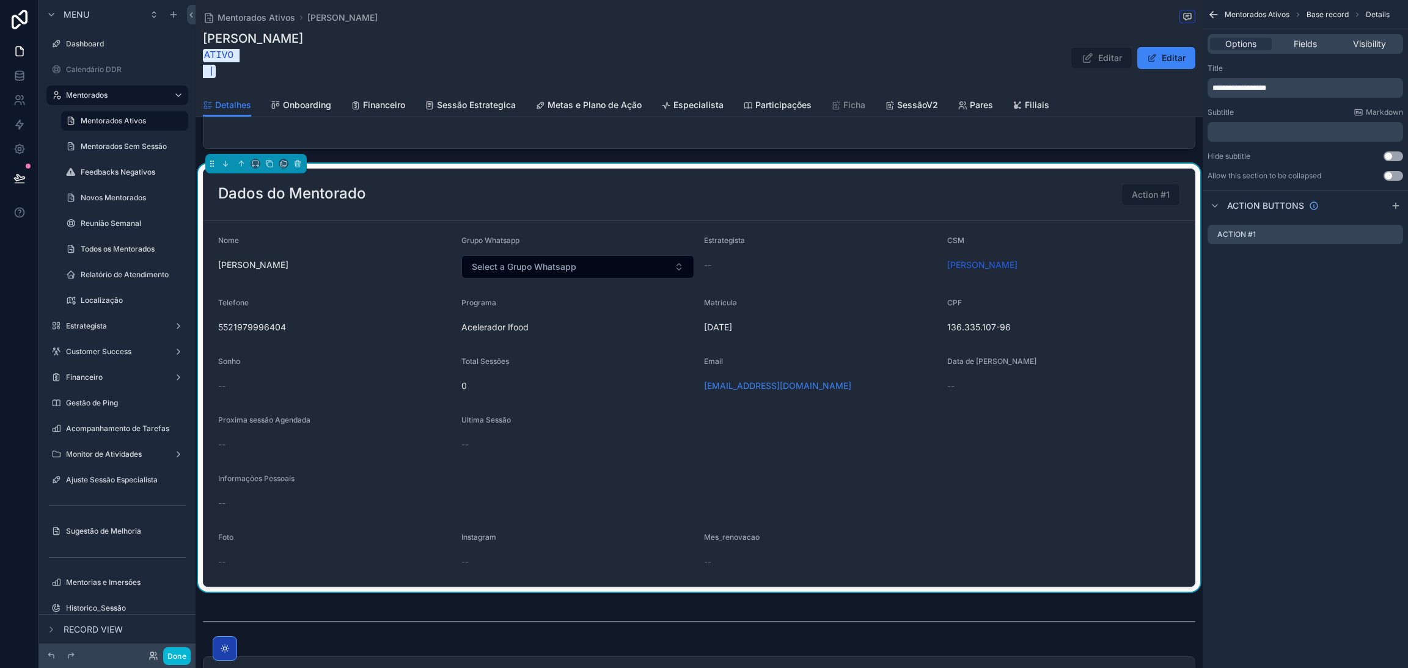
click at [826, 198] on div "Dados do Mentorado Action #1" at bounding box center [699, 195] width 962 height 22
click at [1398, 234] on div "Action #1" at bounding box center [1305, 235] width 196 height 20
click at [1394, 232] on icon "scrollable content" at bounding box center [1393, 235] width 10 height 10
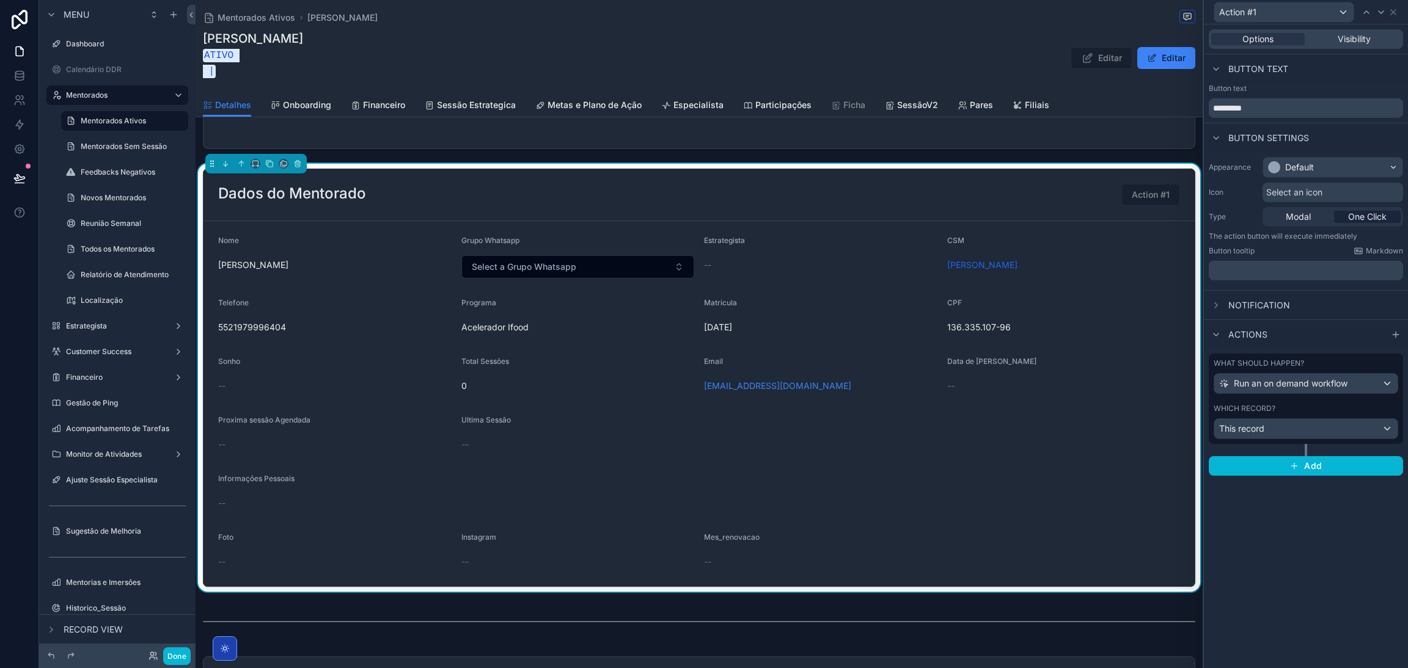
click at [1275, 305] on span "Notification" at bounding box center [1259, 305] width 62 height 12
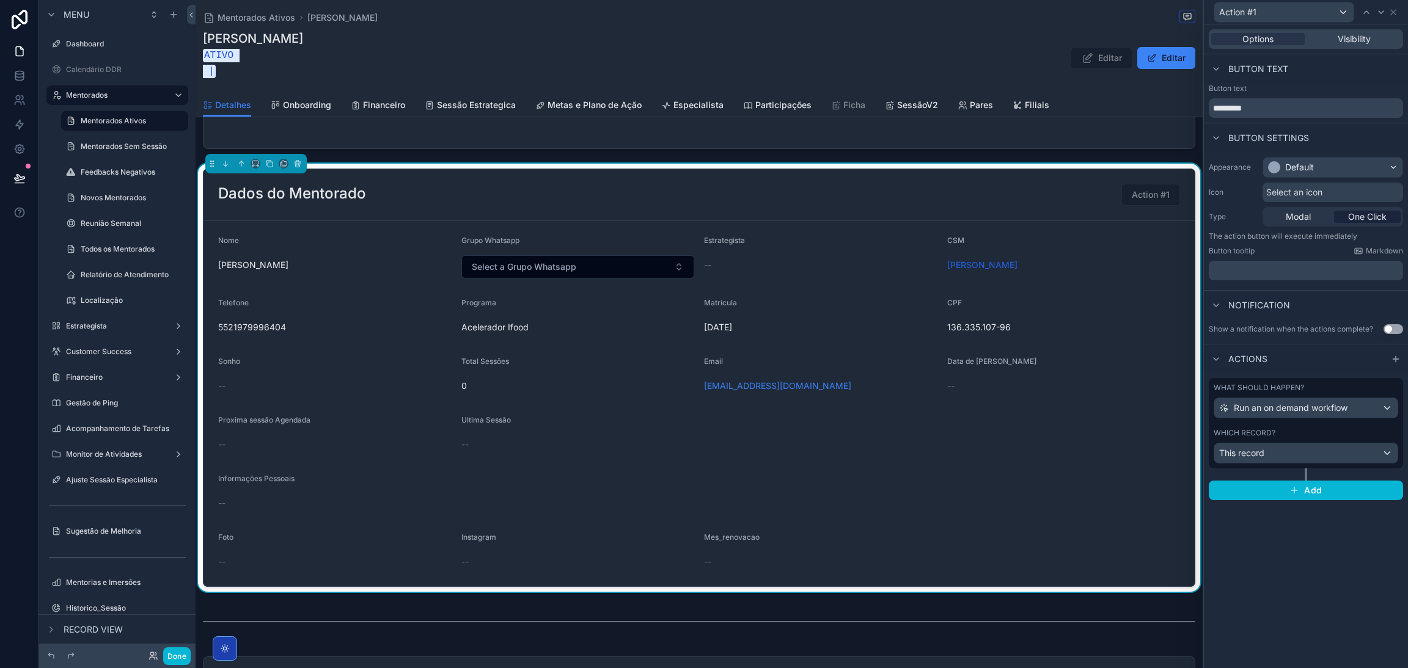
click at [1256, 355] on span "Actions" at bounding box center [1247, 359] width 39 height 12
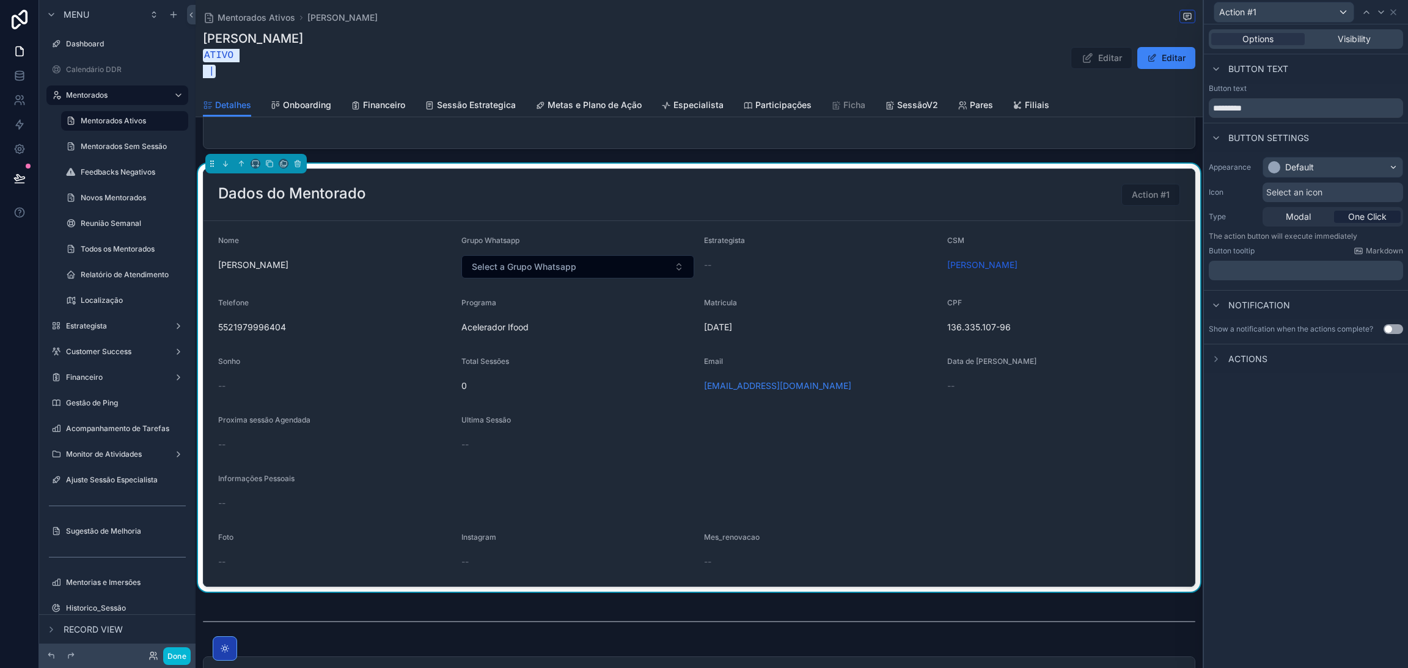
click at [1256, 355] on span "Actions" at bounding box center [1247, 359] width 39 height 12
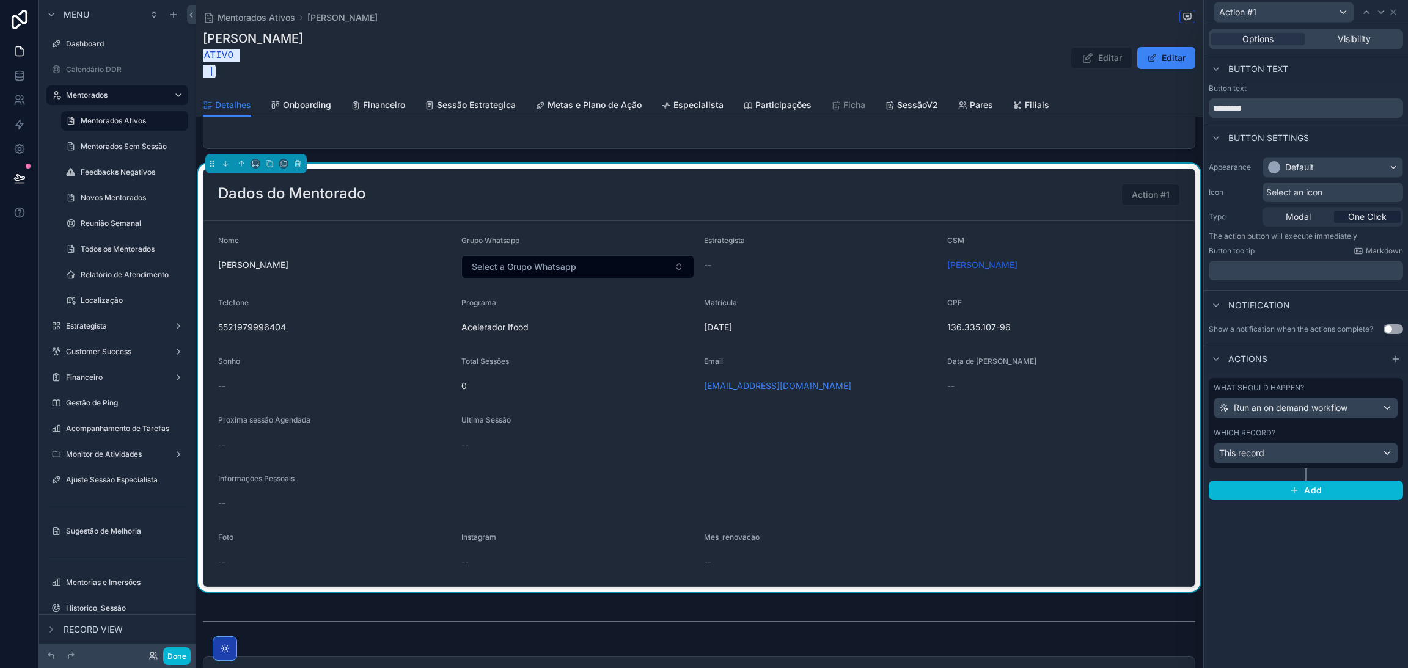
click at [1318, 268] on p "﻿" at bounding box center [1307, 271] width 187 height 12
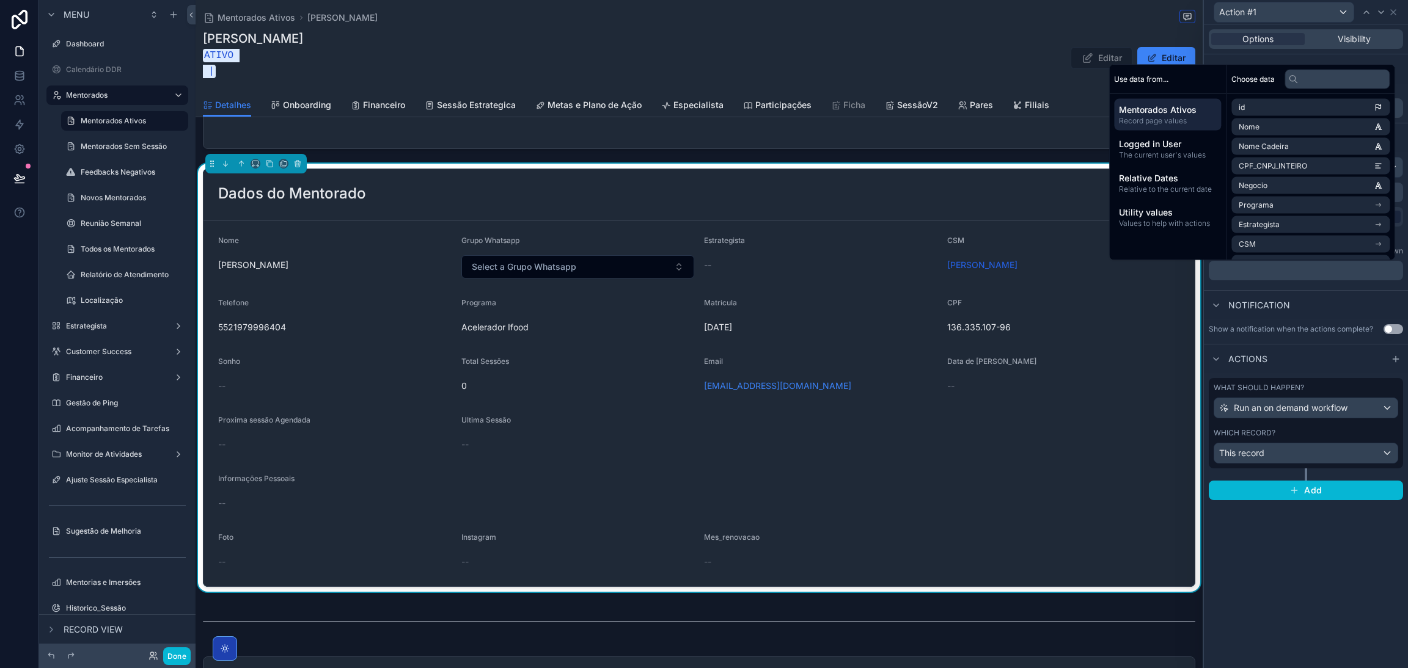
click at [1315, 265] on p "﻿" at bounding box center [1307, 271] width 187 height 12
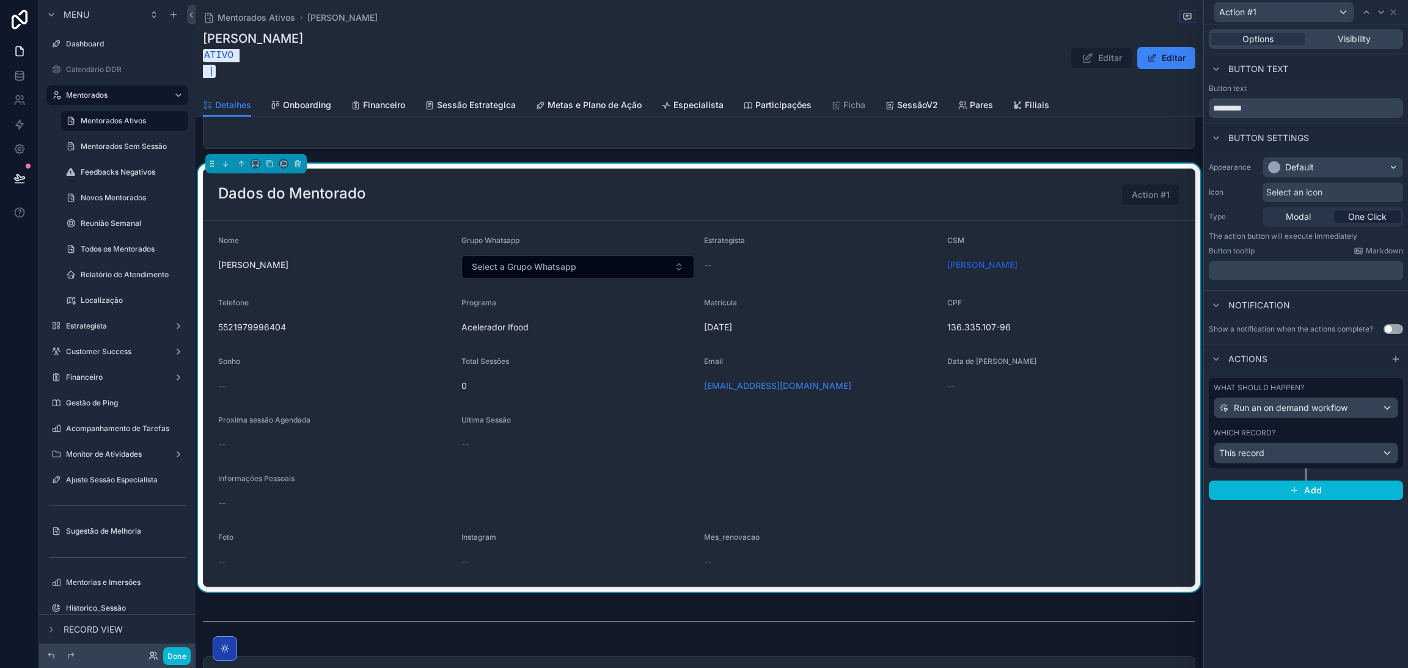
click at [1308, 289] on div "Appearance Default Icon Select an icon Type Modal One Click The action button w…" at bounding box center [1306, 221] width 204 height 138
click at [1396, 15] on icon at bounding box center [1393, 12] width 10 height 10
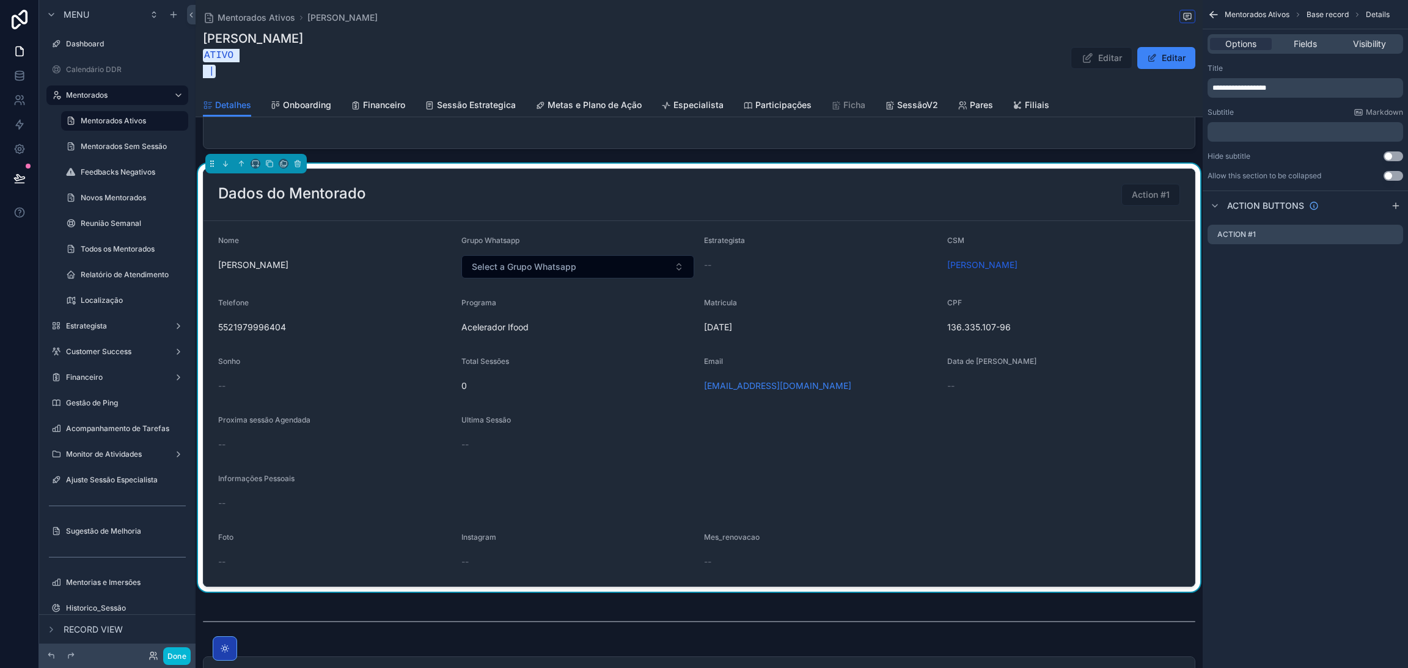
click at [109, 373] on label "Financeiro" at bounding box center [117, 378] width 103 height 10
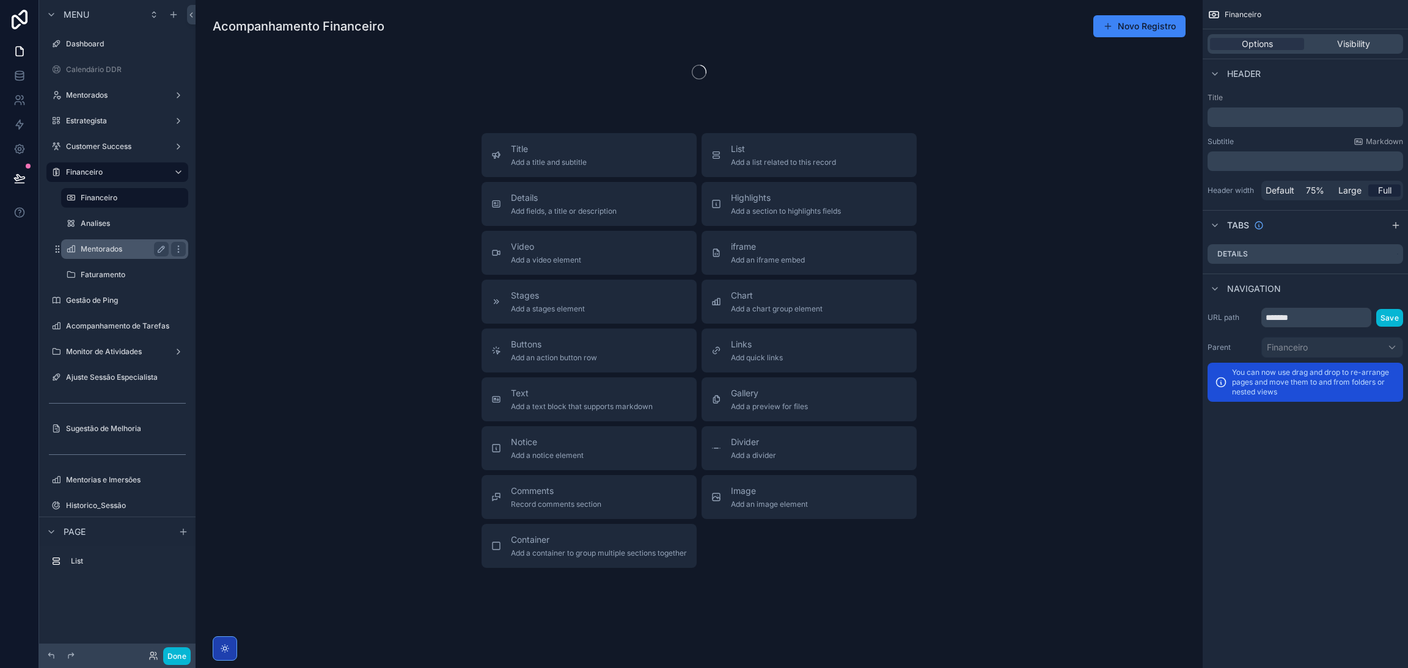
click at [122, 249] on label "Mentorados" at bounding box center [122, 249] width 83 height 10
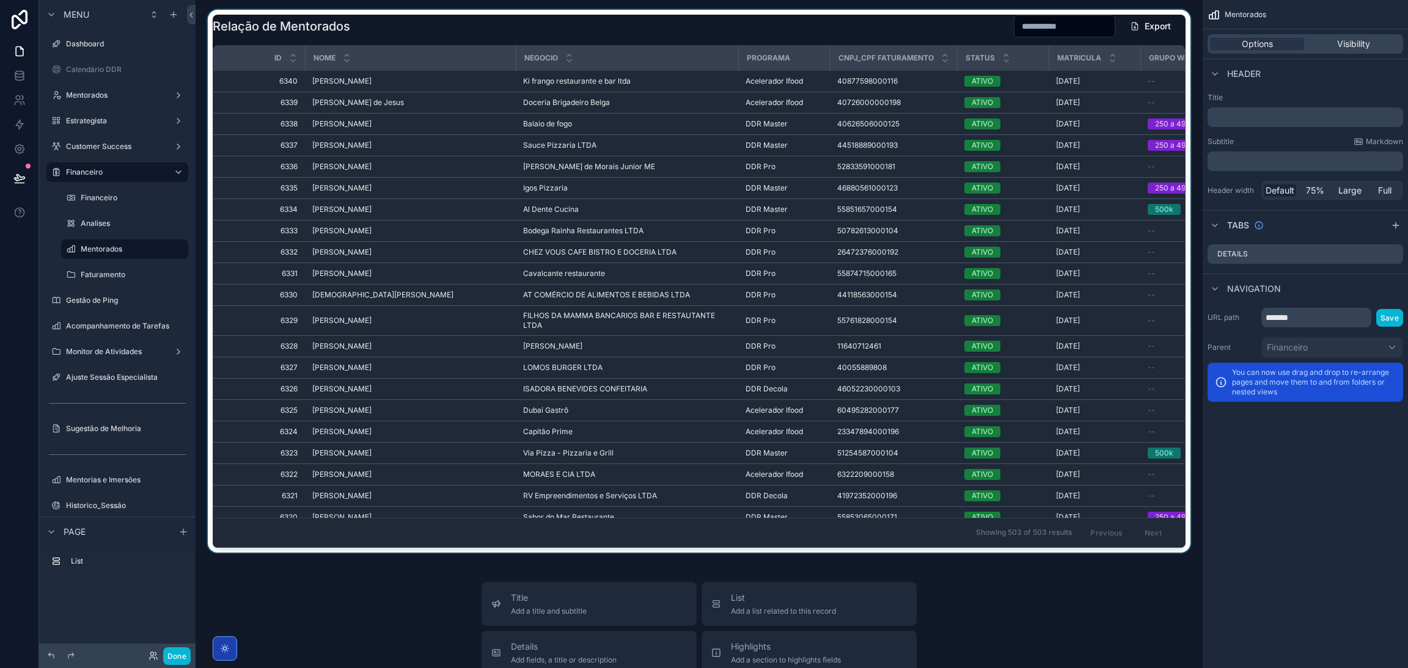
click at [669, 374] on div "scrollable content" at bounding box center [698, 281] width 987 height 543
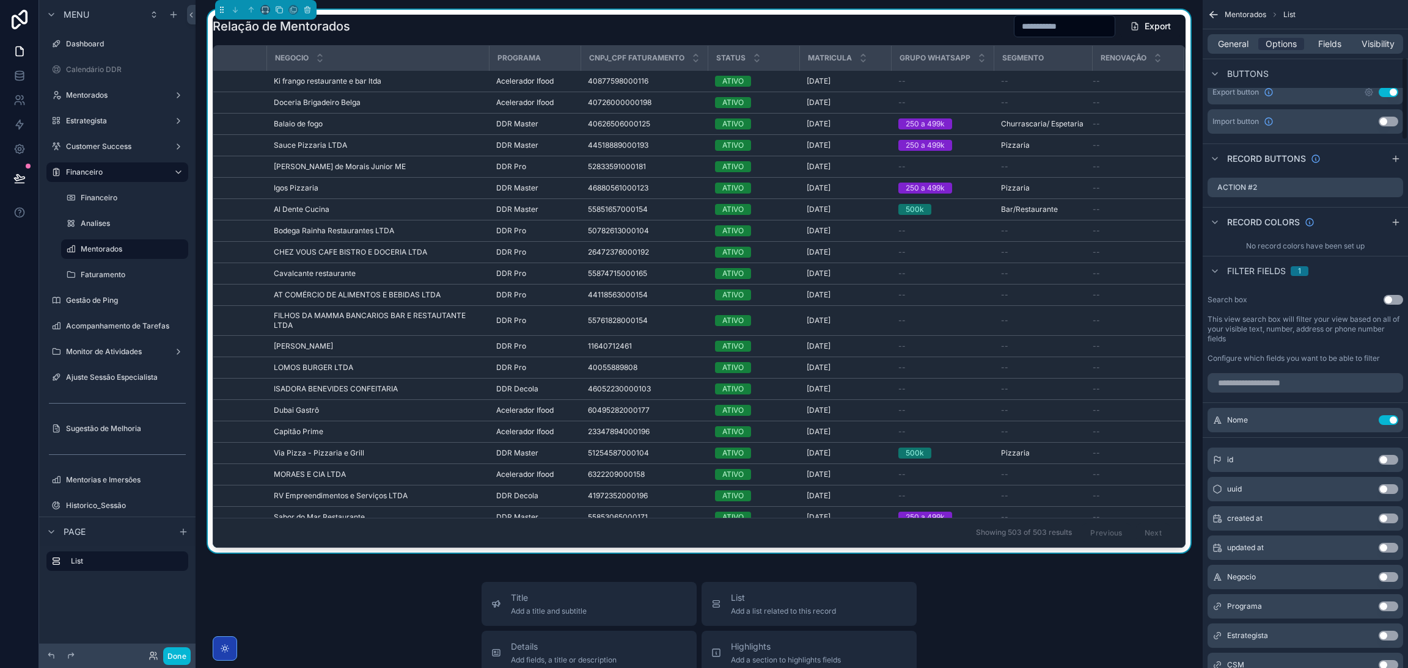
scroll to position [549, 0]
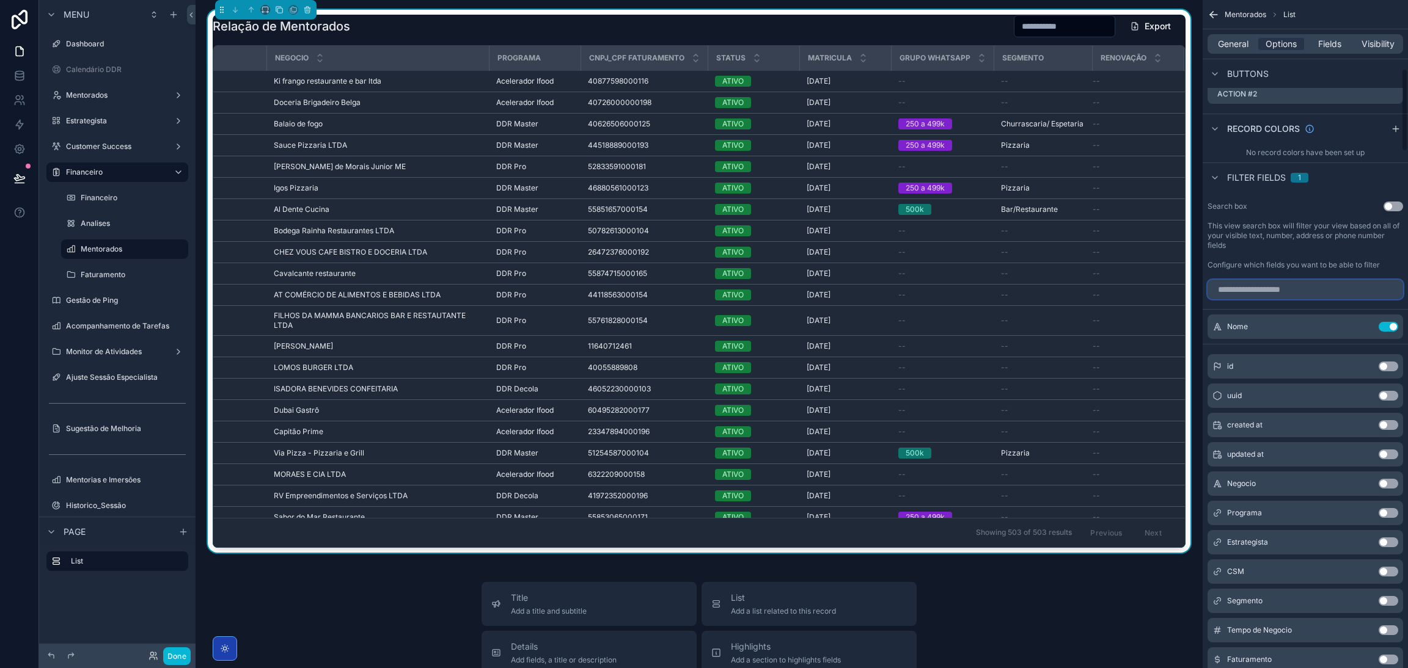
click at [1294, 287] on input "scrollable content" at bounding box center [1305, 290] width 196 height 20
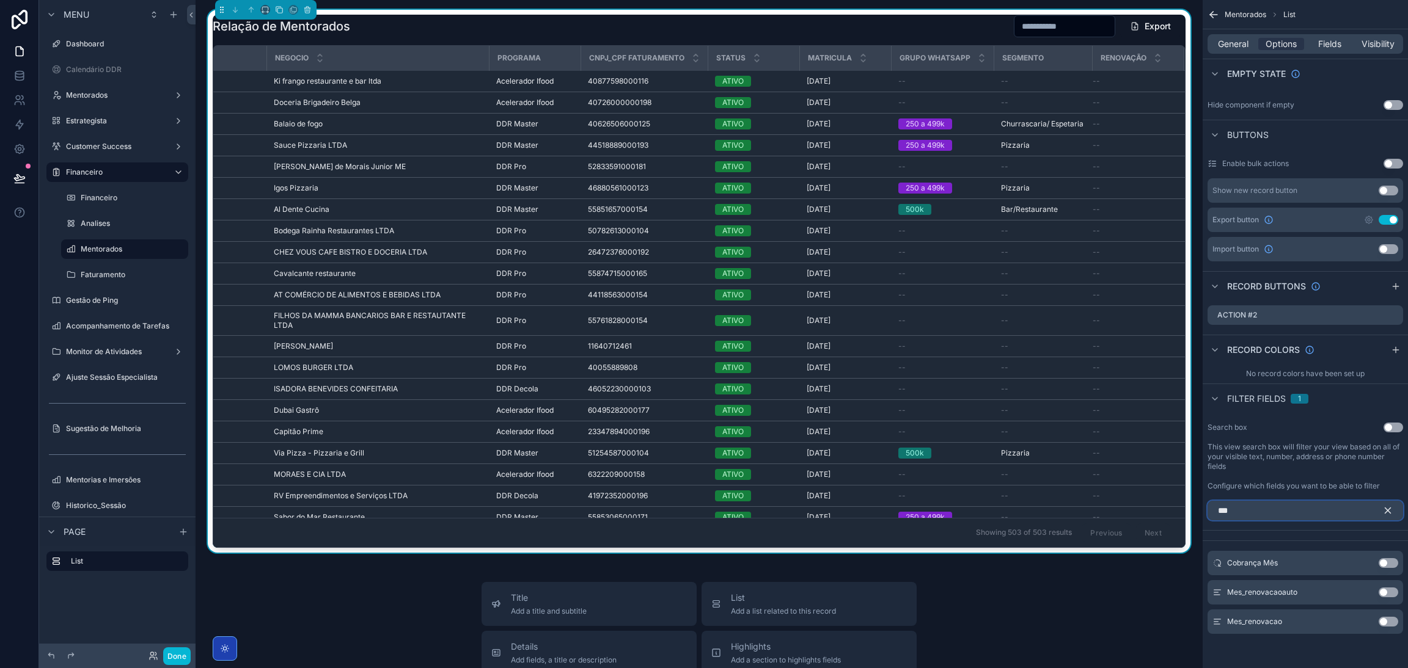
type input "***"
click at [1382, 591] on button "Use setting" at bounding box center [1388, 593] width 20 height 10
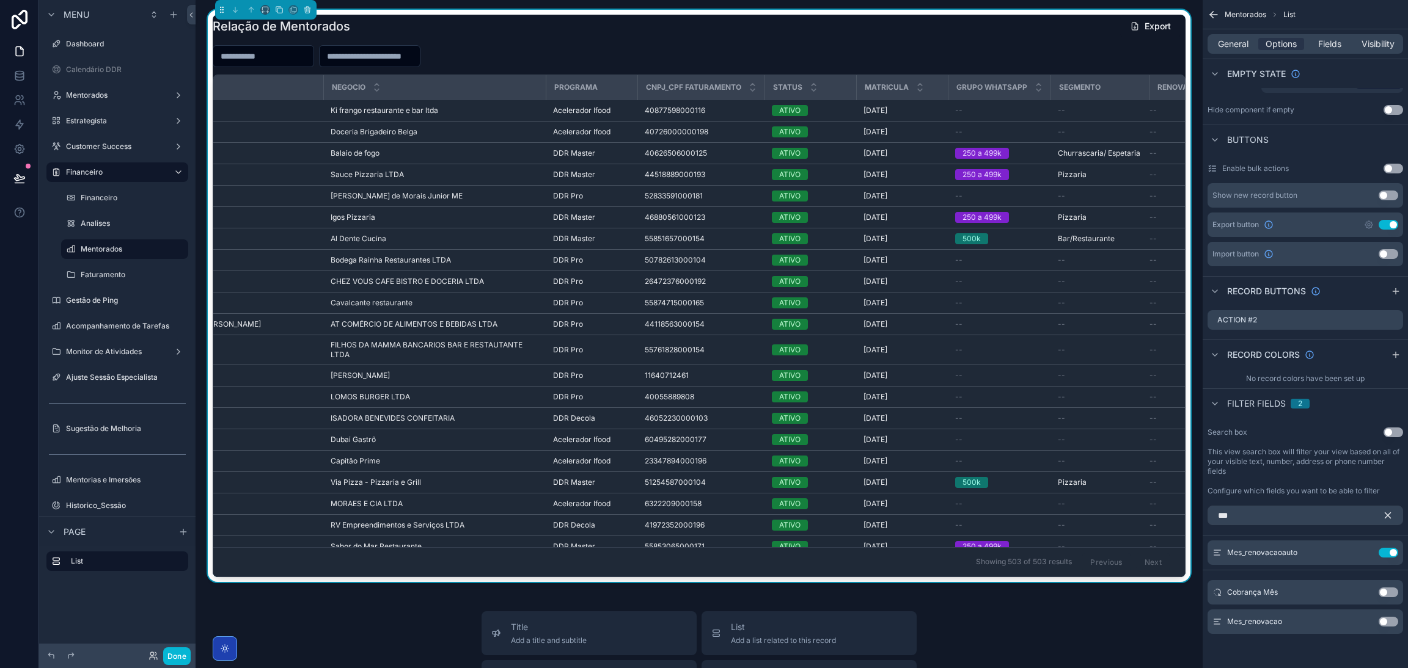
scroll to position [0, 276]
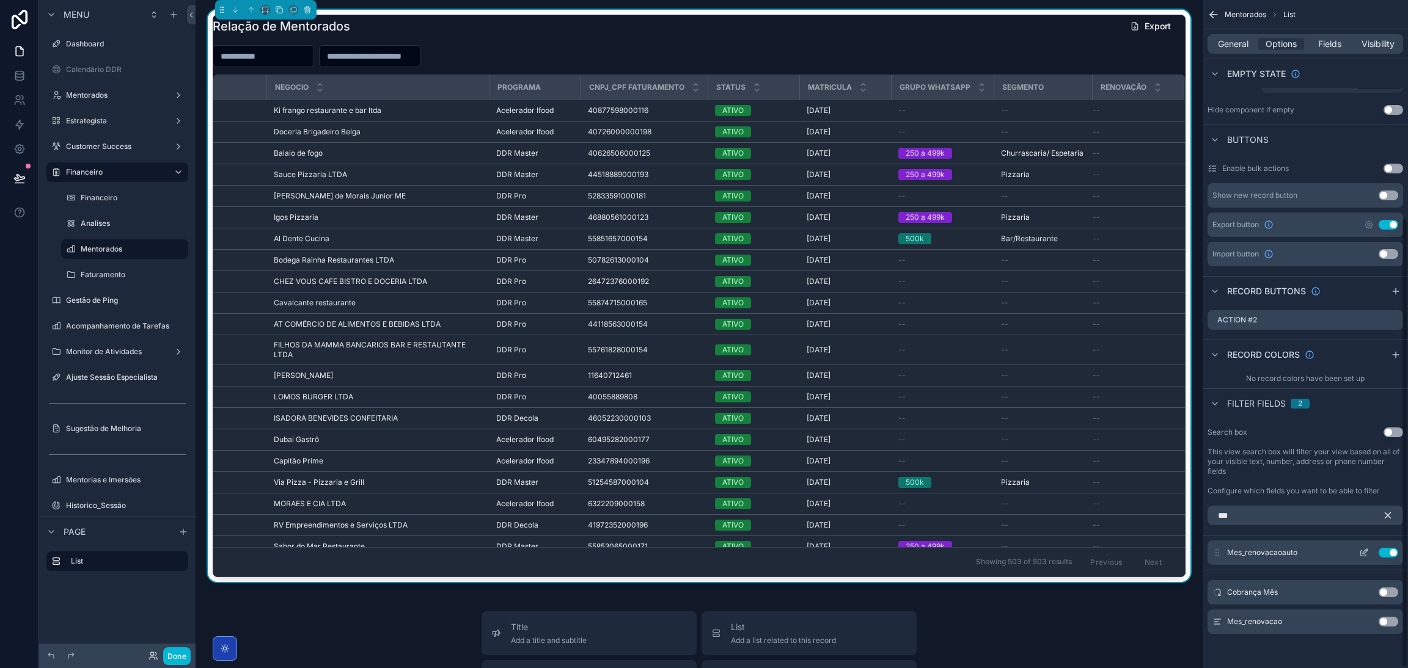
click at [1393, 553] on button "Use setting" at bounding box center [1388, 553] width 20 height 10
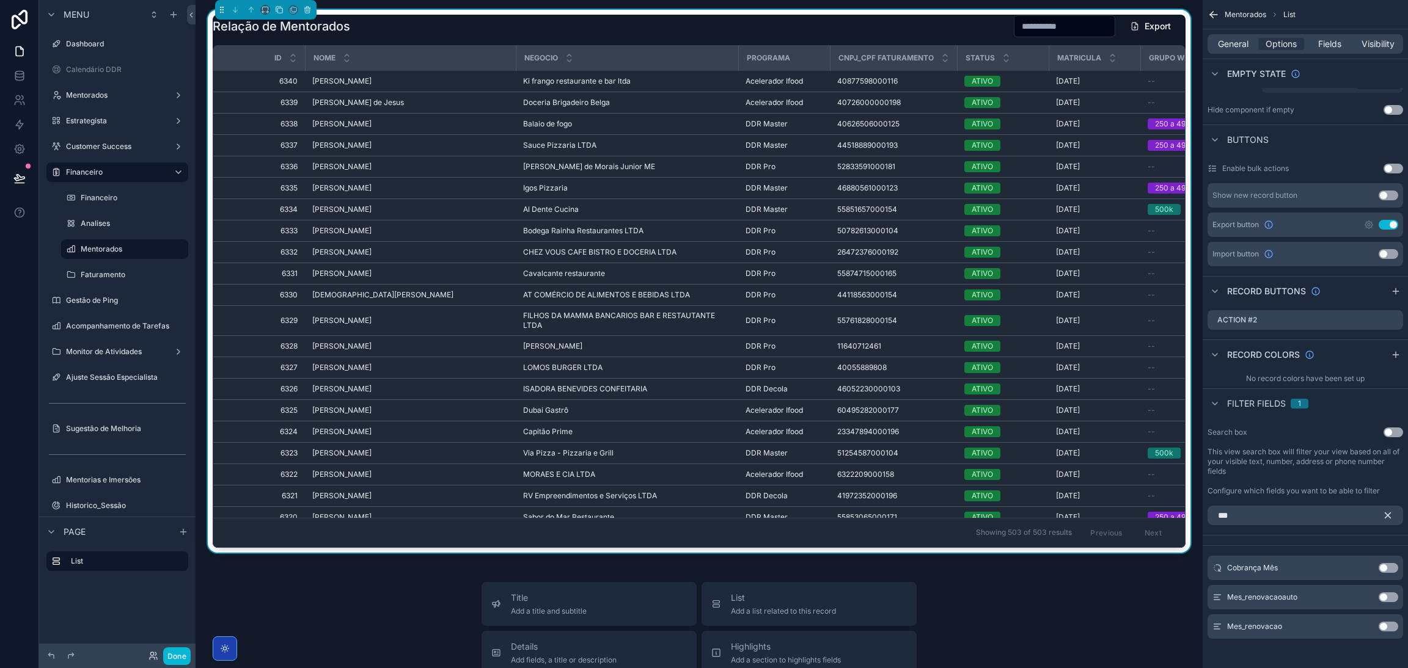
click at [1333, 34] on div "General Options Fields Visibility" at bounding box center [1305, 44] width 196 height 20
click at [1334, 37] on div "General Options Fields Visibility" at bounding box center [1305, 44] width 196 height 20
click at [1334, 40] on span "Fields" at bounding box center [1329, 44] width 23 height 12
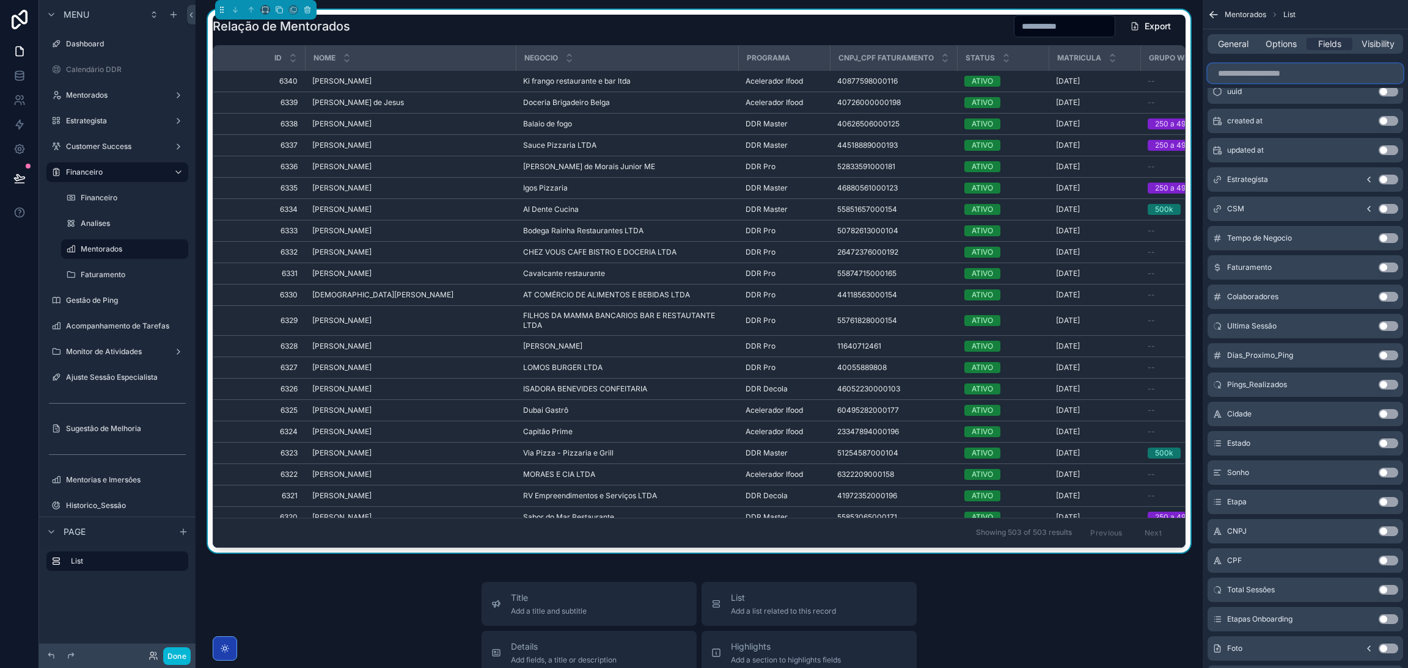
click at [1267, 77] on input "scrollable content" at bounding box center [1305, 74] width 196 height 20
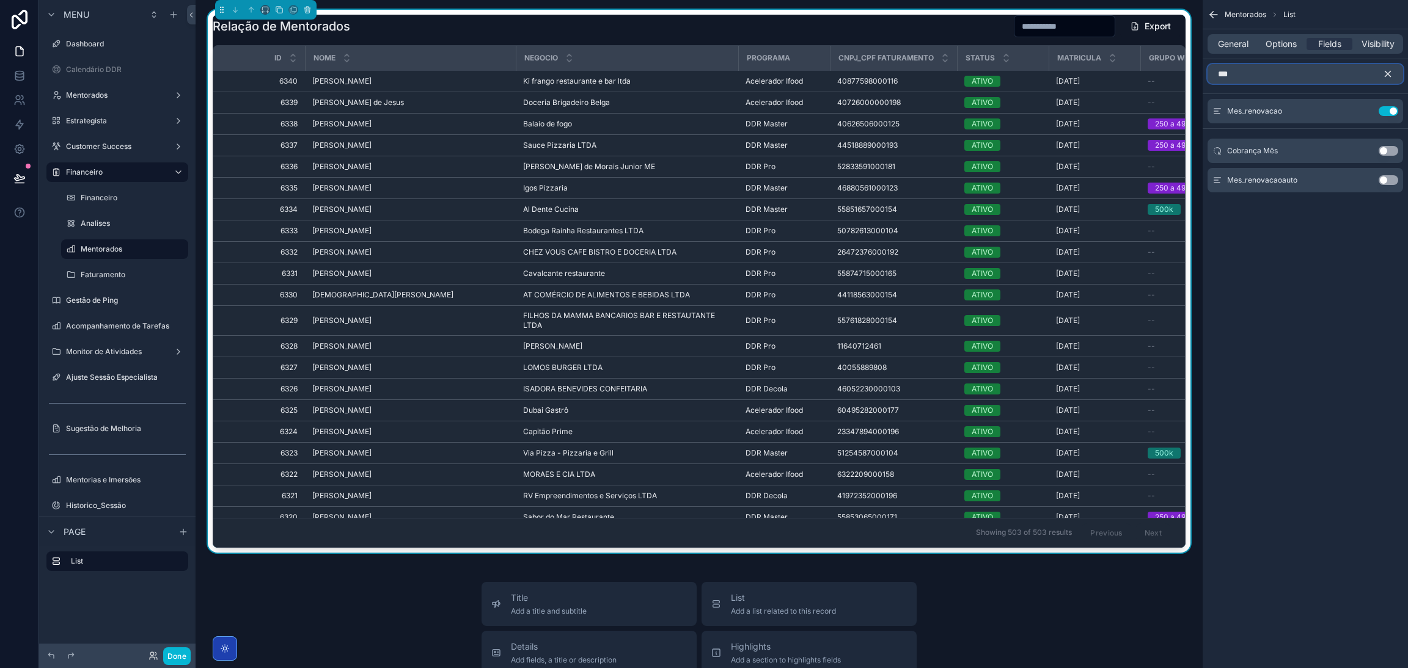
type input "***"
click at [1380, 178] on button "Use setting" at bounding box center [1388, 180] width 20 height 10
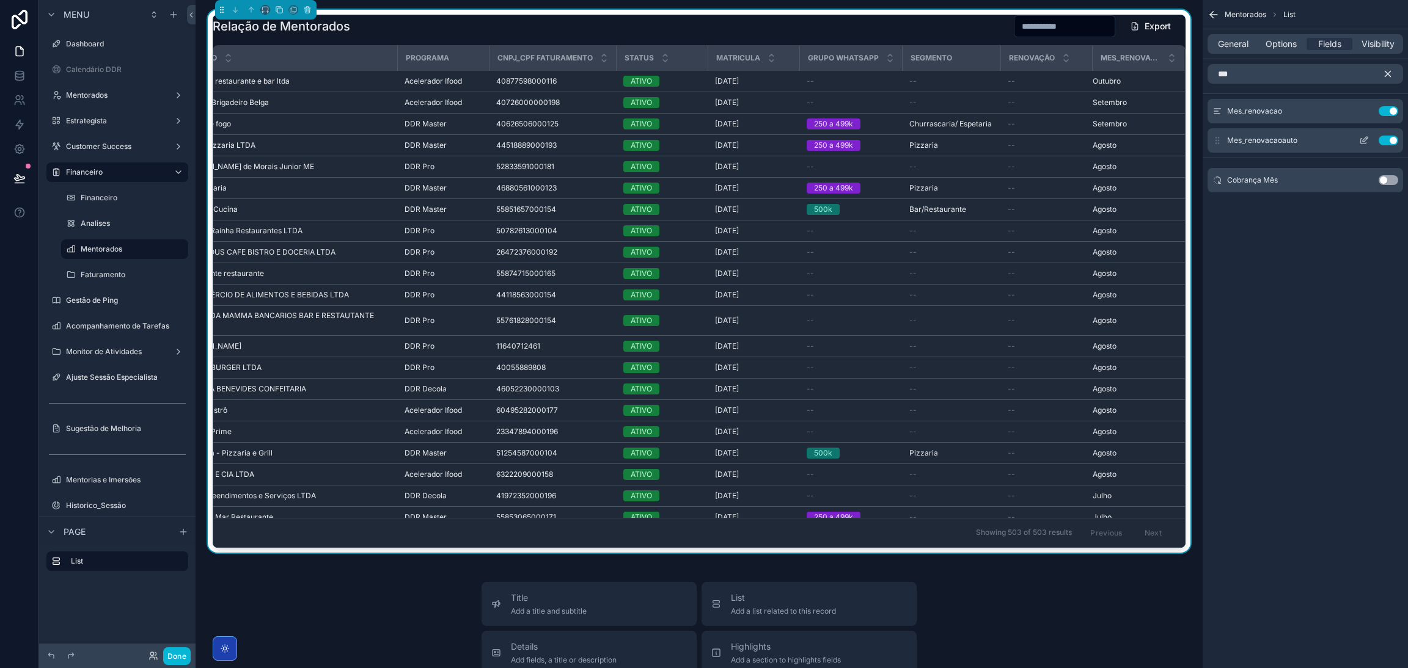
click at [1382, 137] on button "Use setting" at bounding box center [1388, 141] width 20 height 10
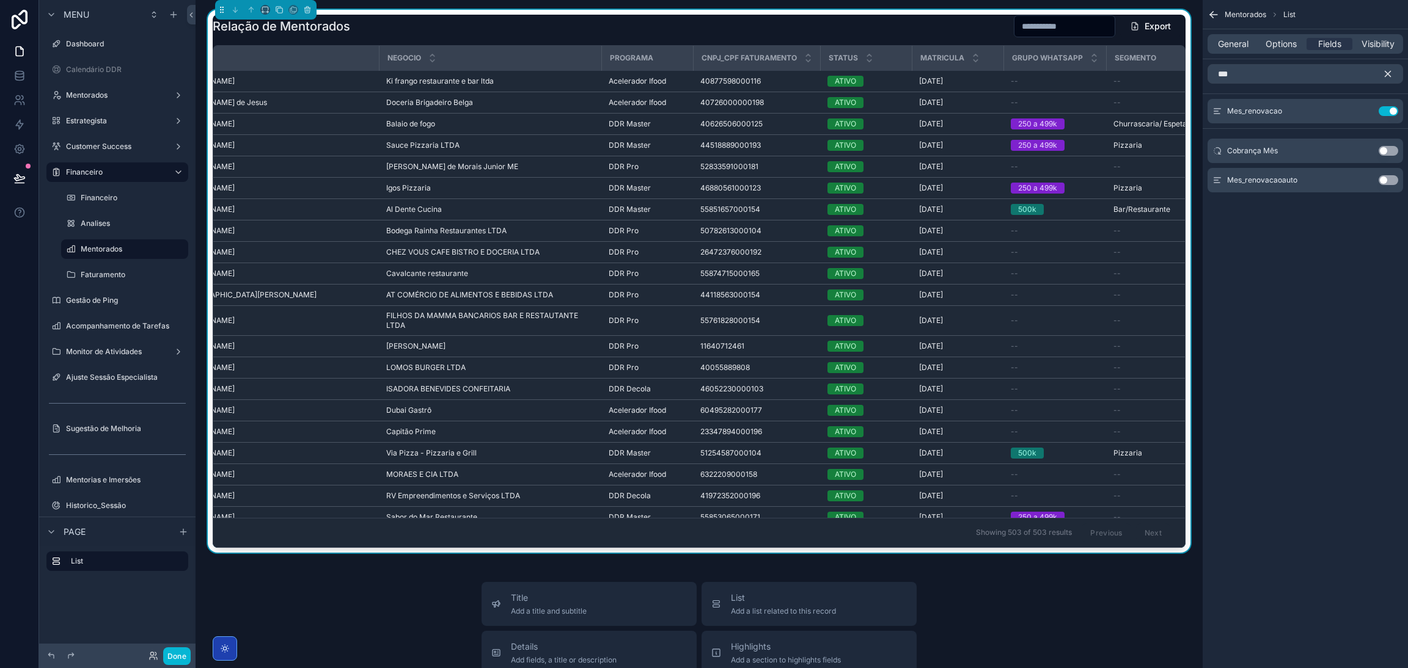
scroll to position [0, 276]
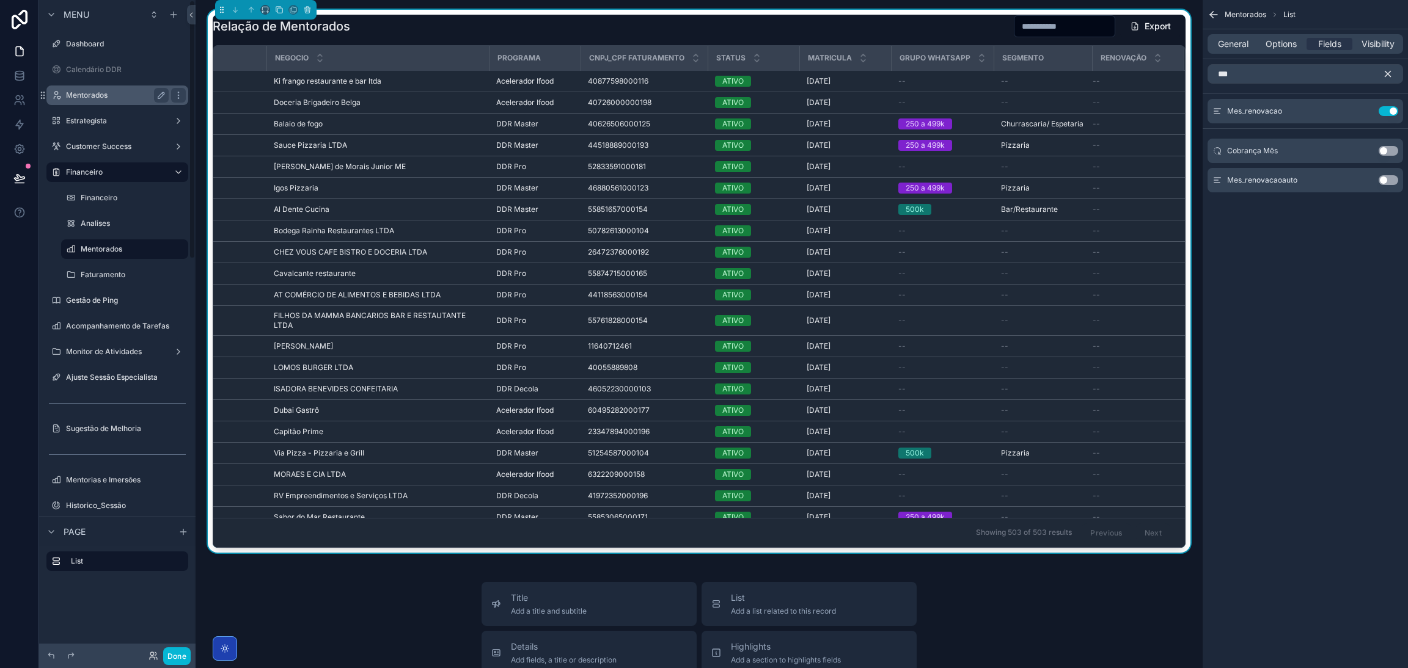
click at [126, 93] on label "Mentorados" at bounding box center [115, 95] width 98 height 10
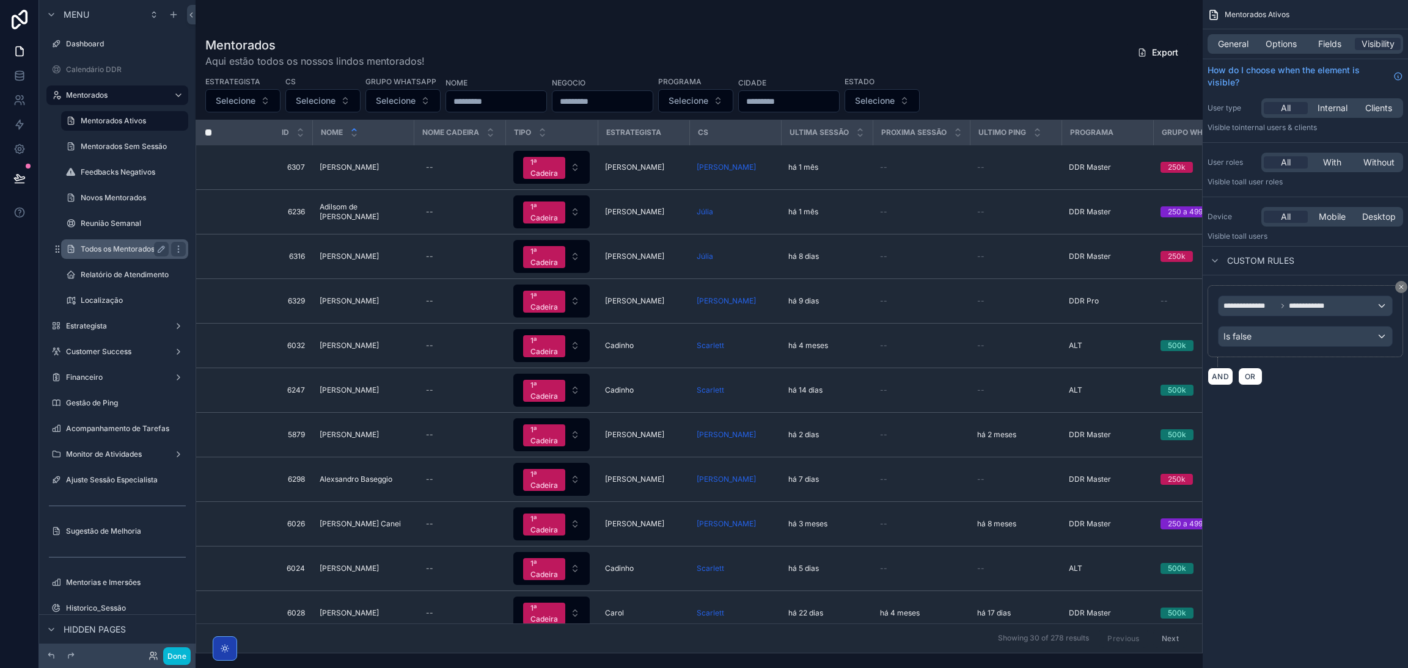
click at [103, 249] on label "Todos os Mentorados" at bounding box center [122, 249] width 83 height 10
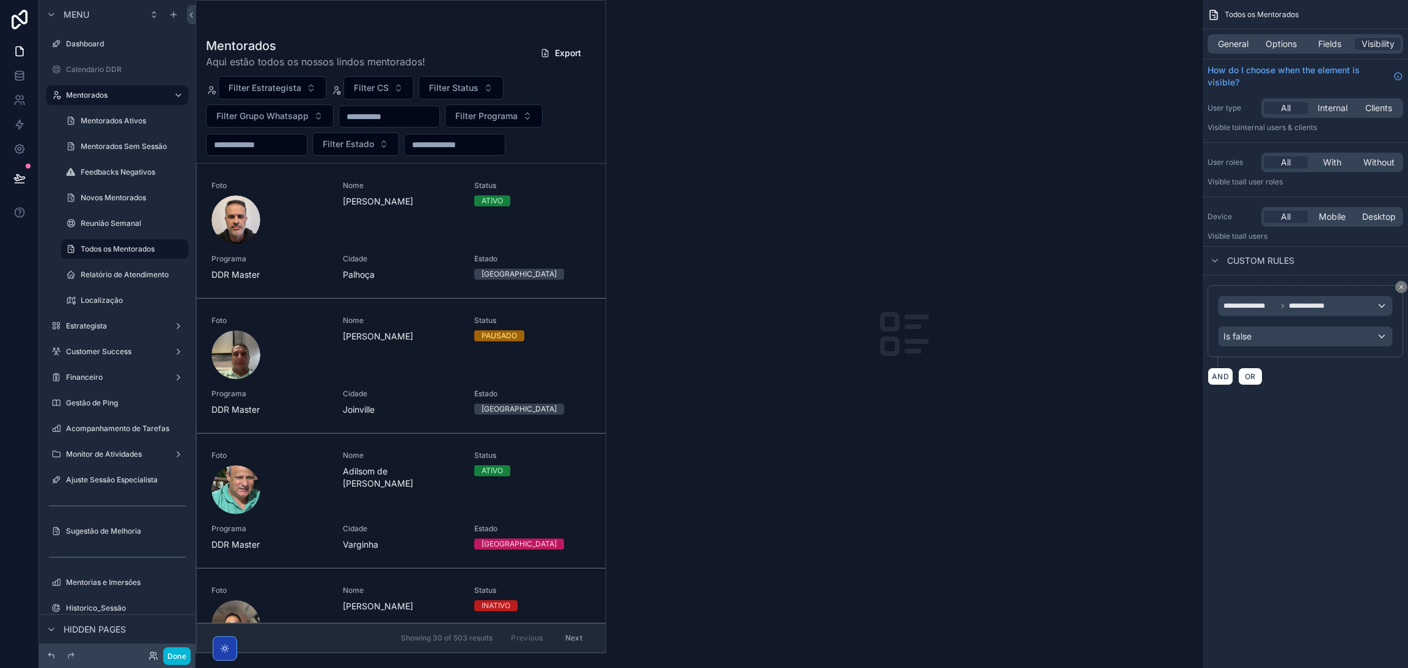
click at [300, 202] on div "scrollable content" at bounding box center [400, 327] width 409 height 653
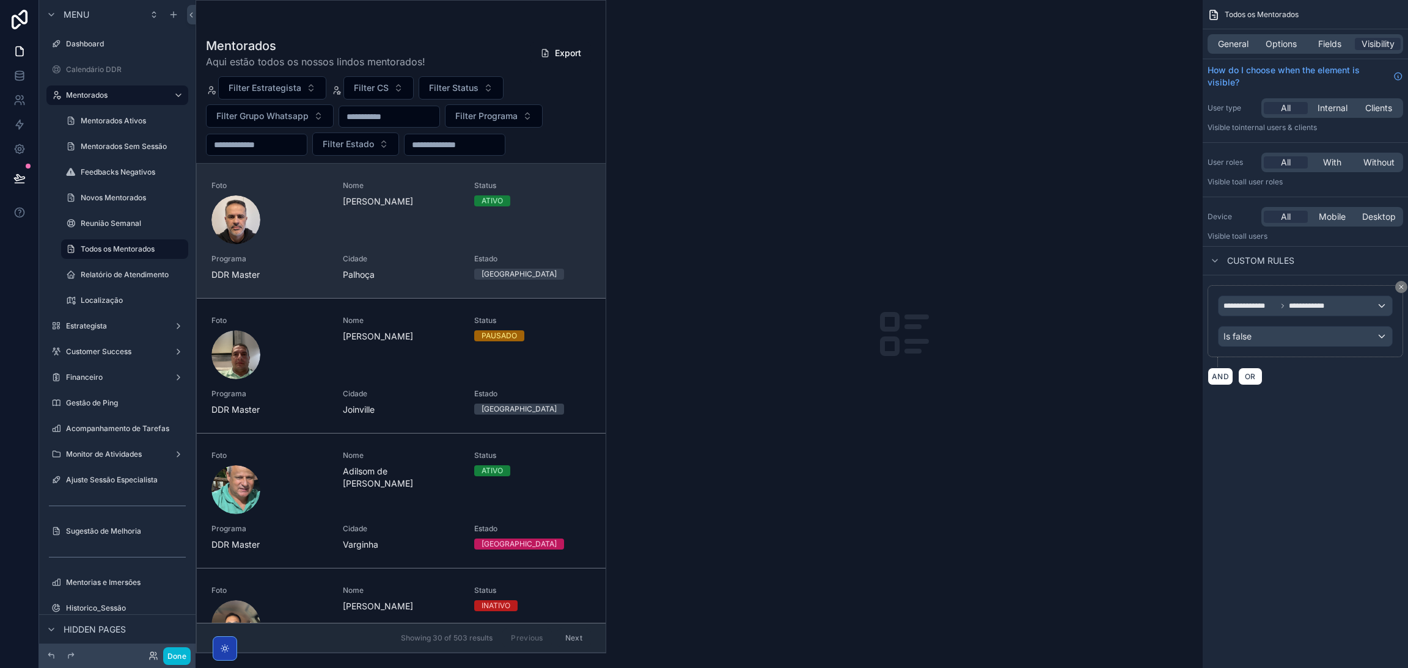
click at [295, 221] on div "scrollable content" at bounding box center [269, 220] width 117 height 49
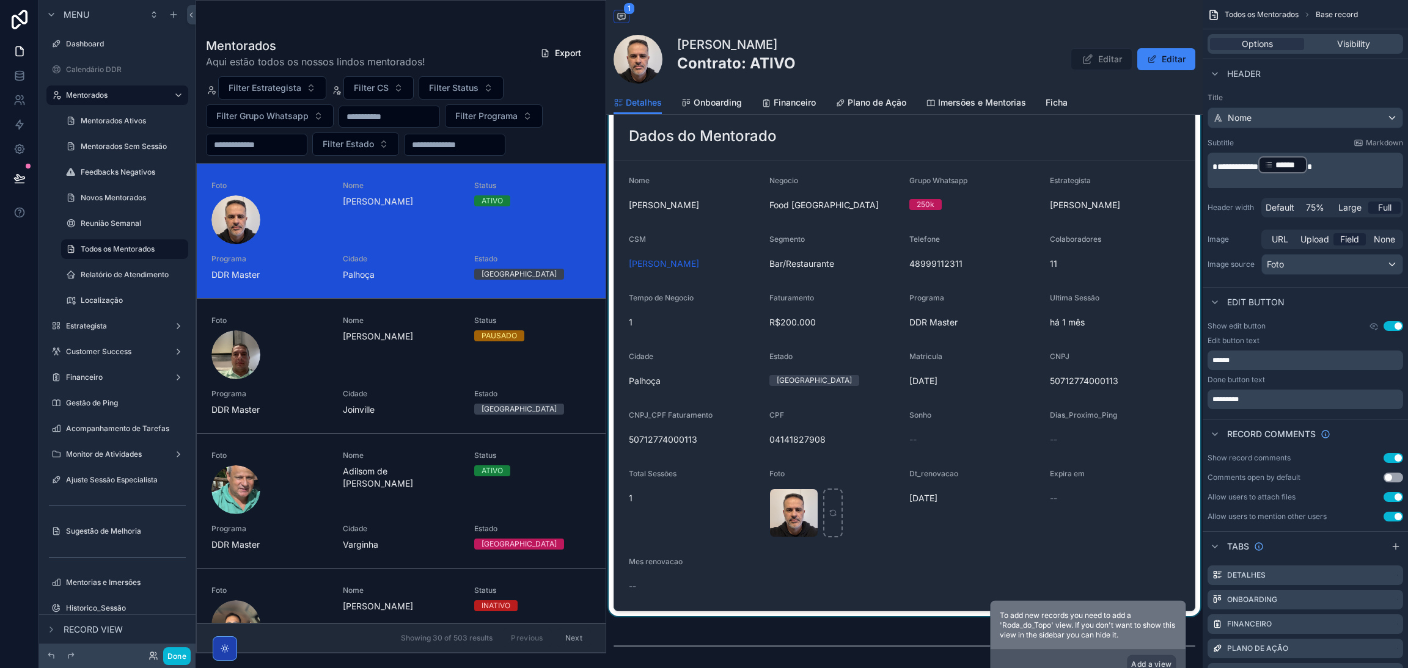
scroll to position [183, 0]
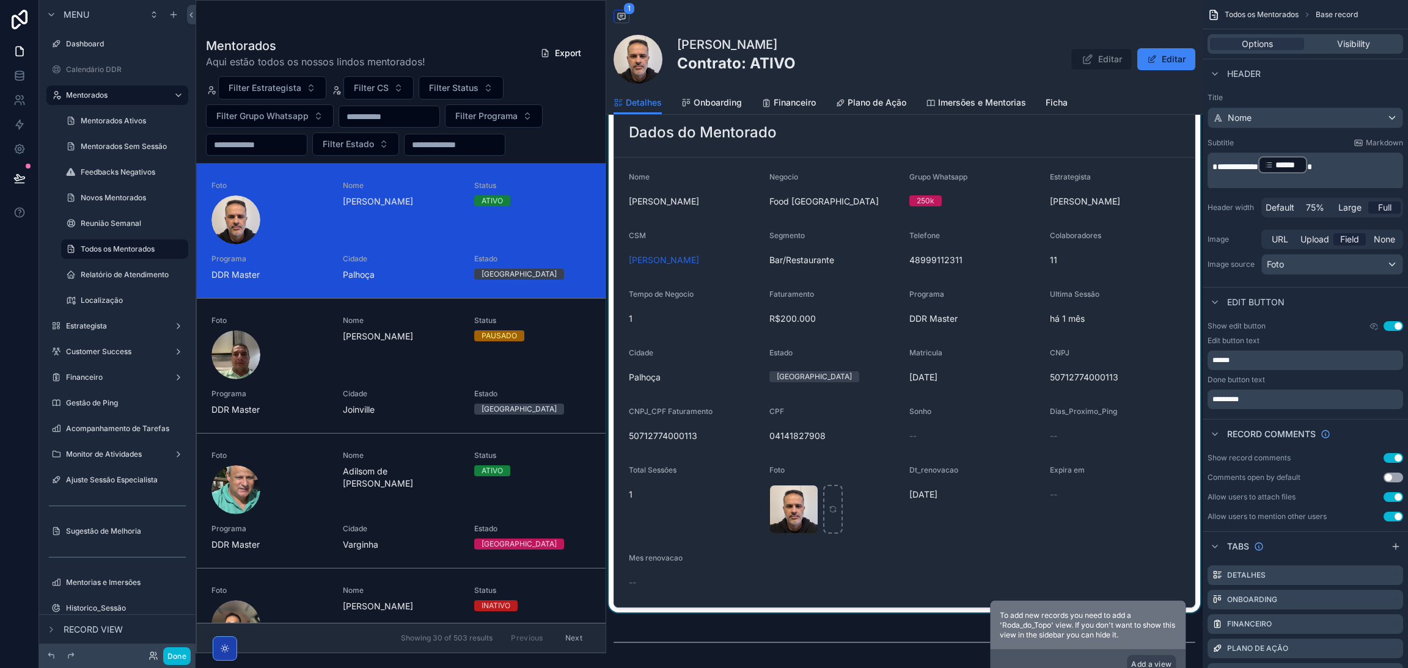
click at [981, 444] on div "scrollable content" at bounding box center [904, 358] width 596 height 510
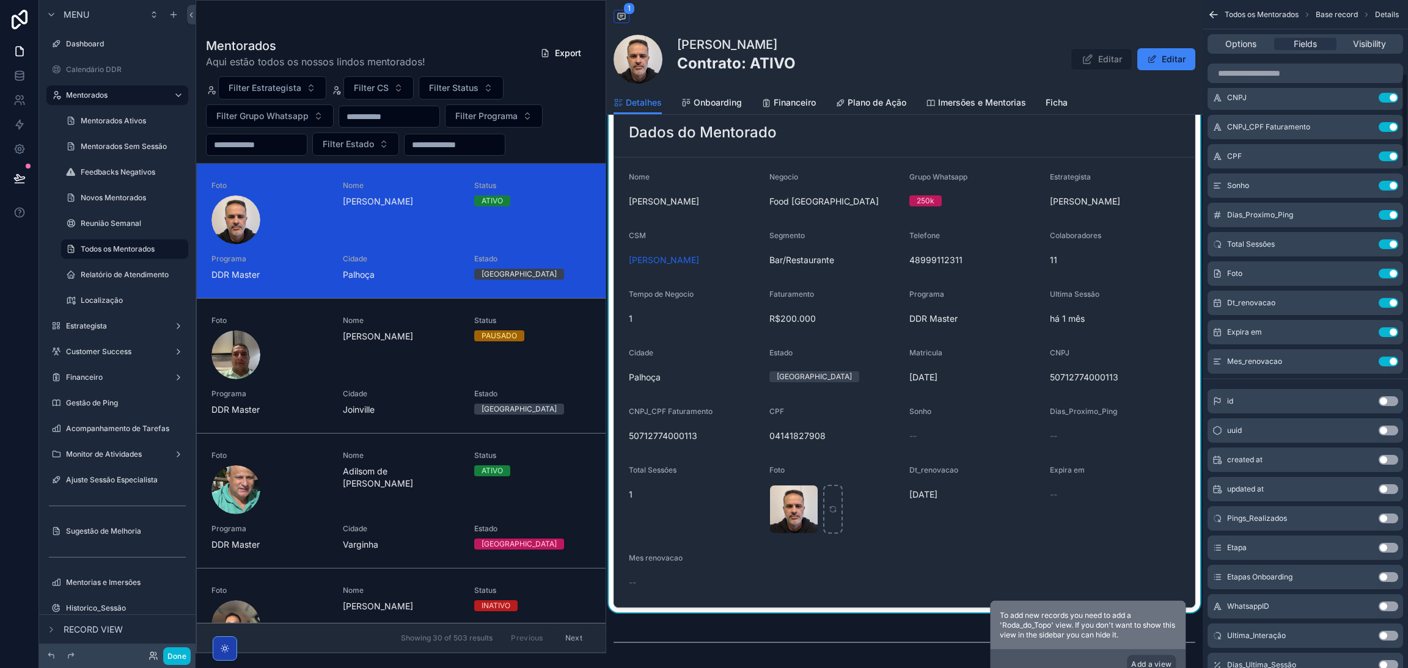
scroll to position [549, 0]
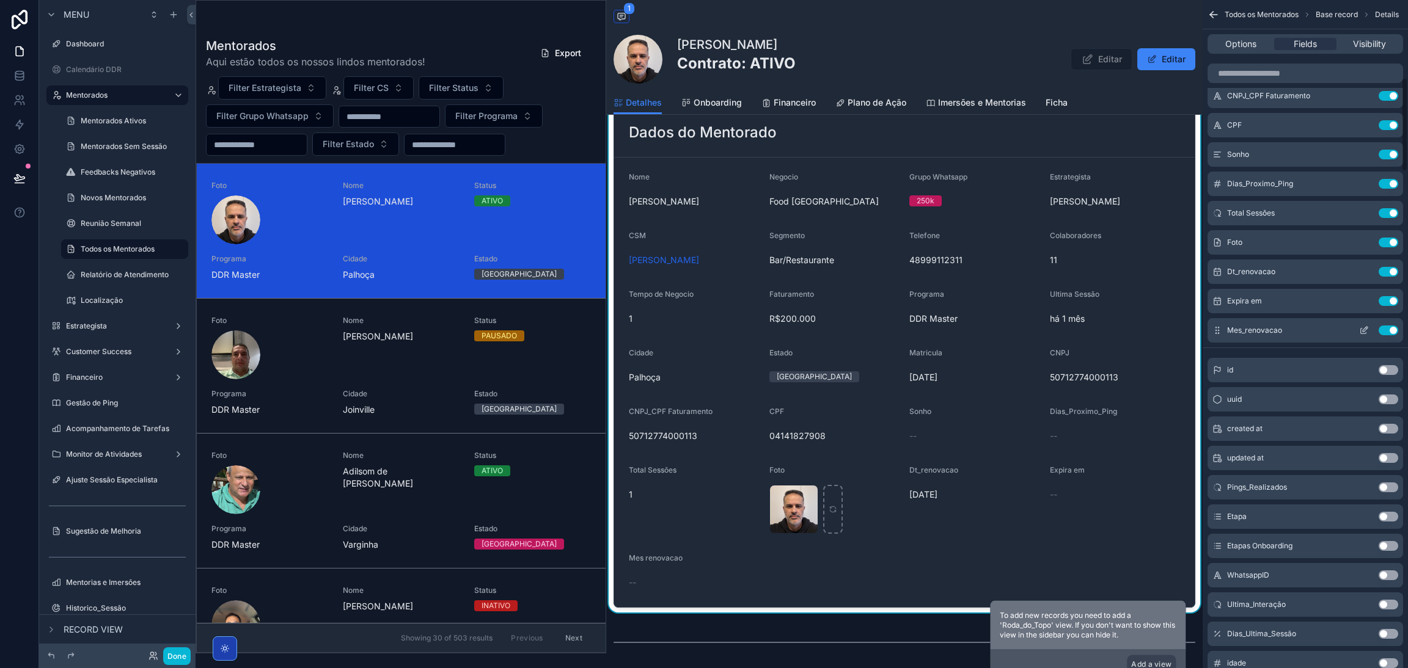
click at [1362, 327] on icon "scrollable content" at bounding box center [1364, 331] width 10 height 10
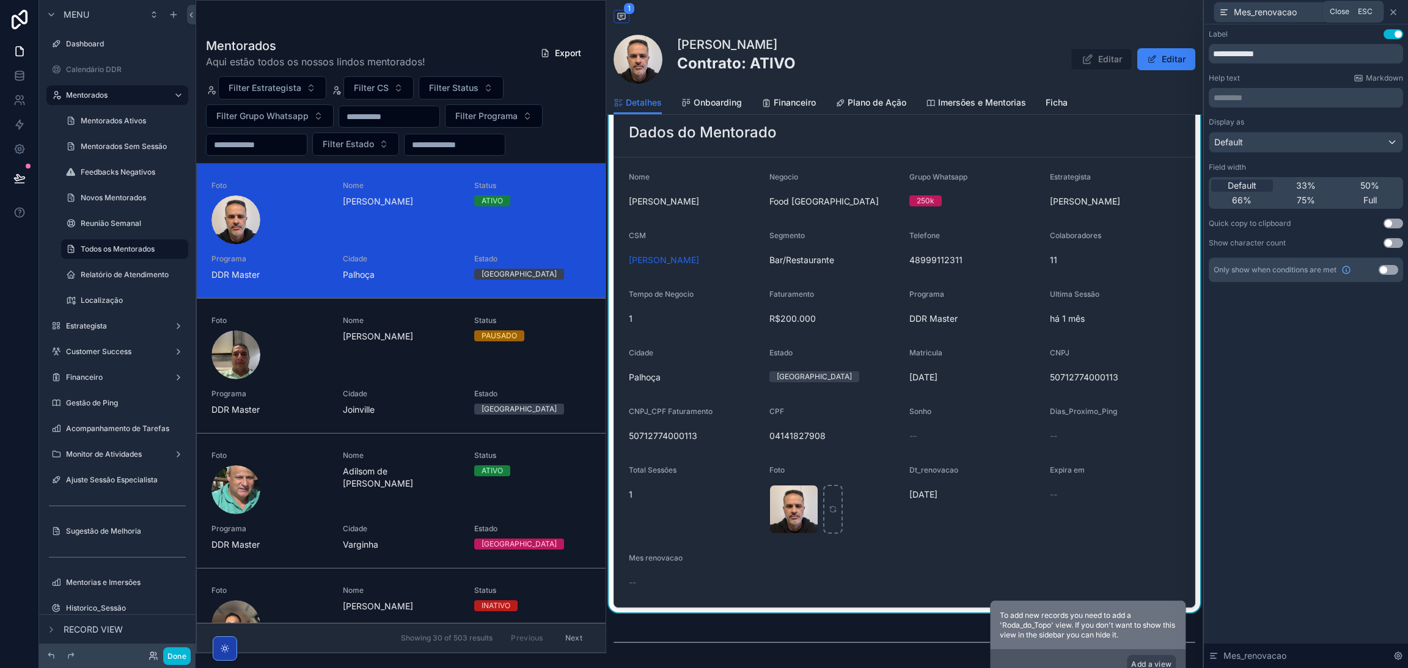
click at [1394, 11] on icon at bounding box center [1393, 12] width 5 height 5
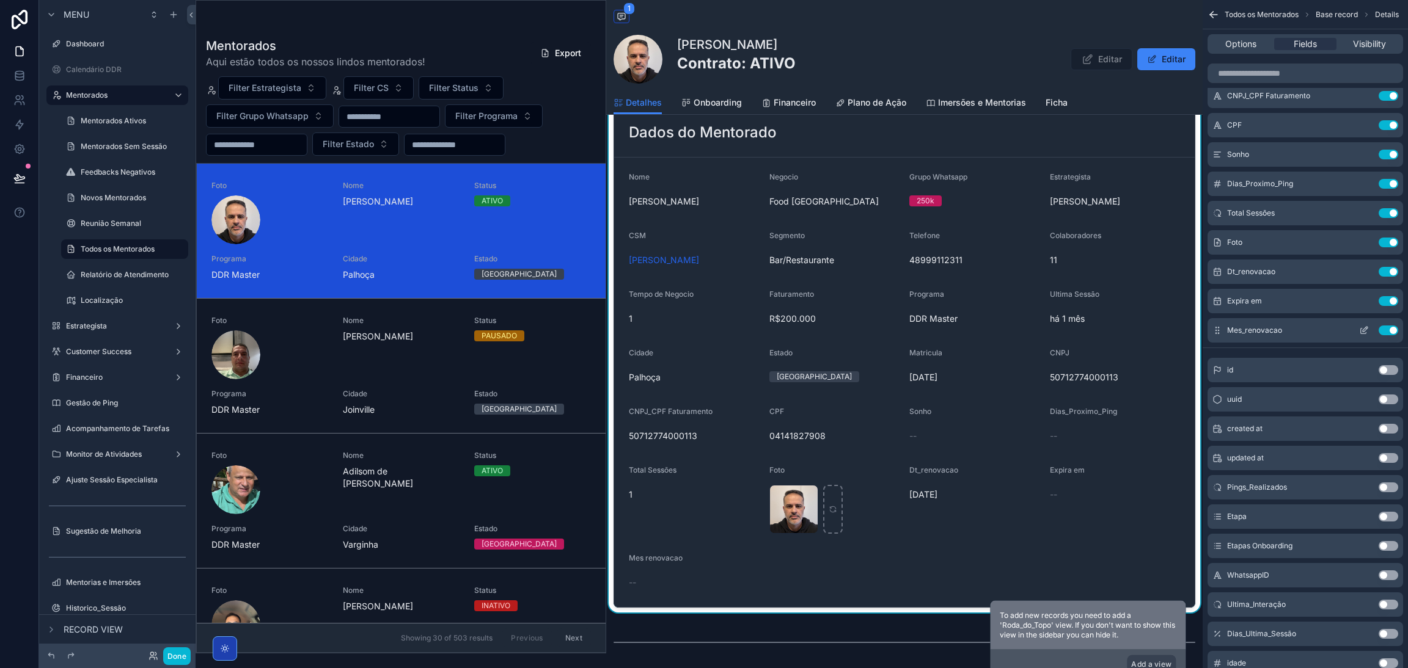
click at [1388, 326] on button "Use setting" at bounding box center [1388, 331] width 20 height 10
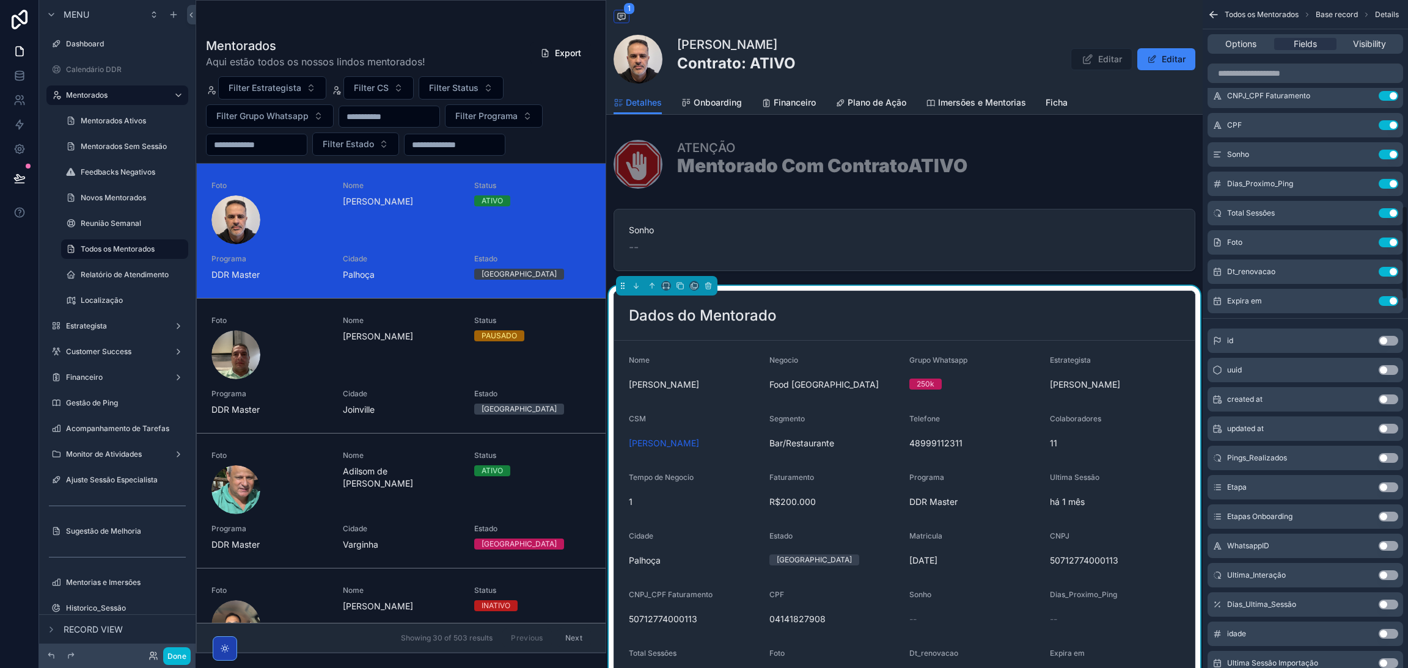
scroll to position [1741, 0]
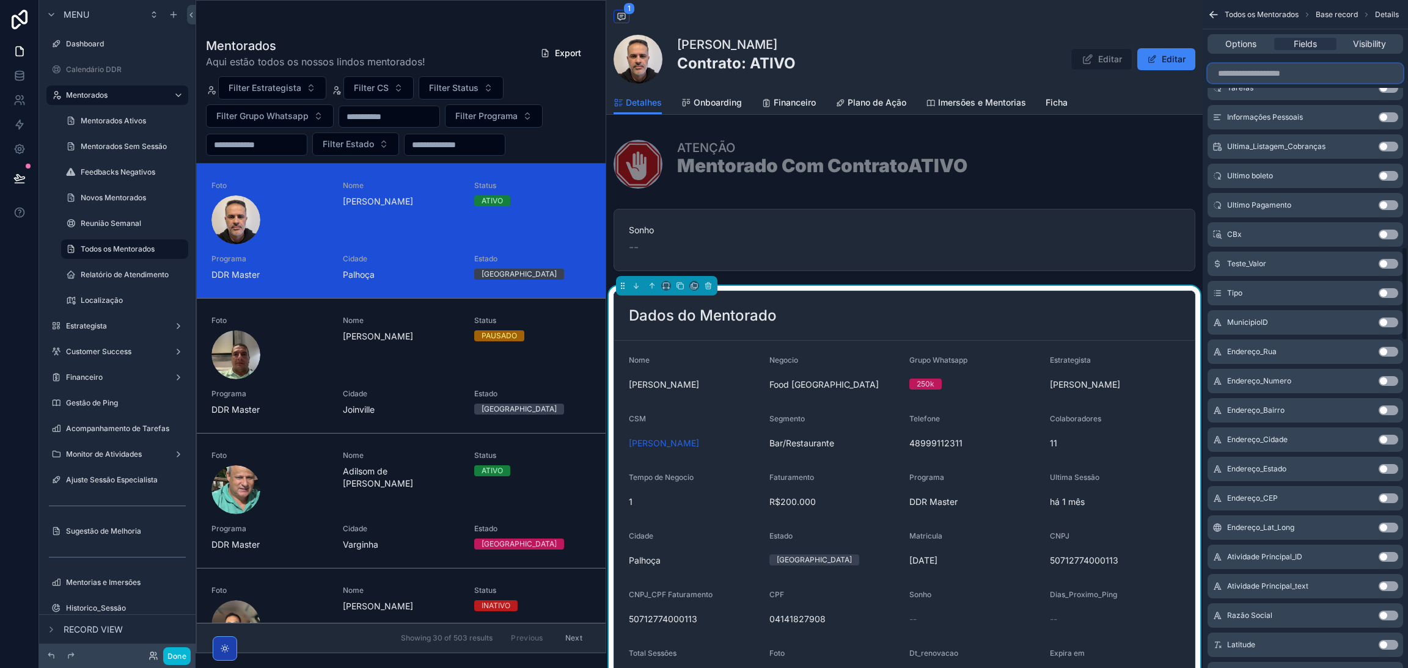
click at [1279, 71] on input "scrollable content" at bounding box center [1305, 74] width 196 height 20
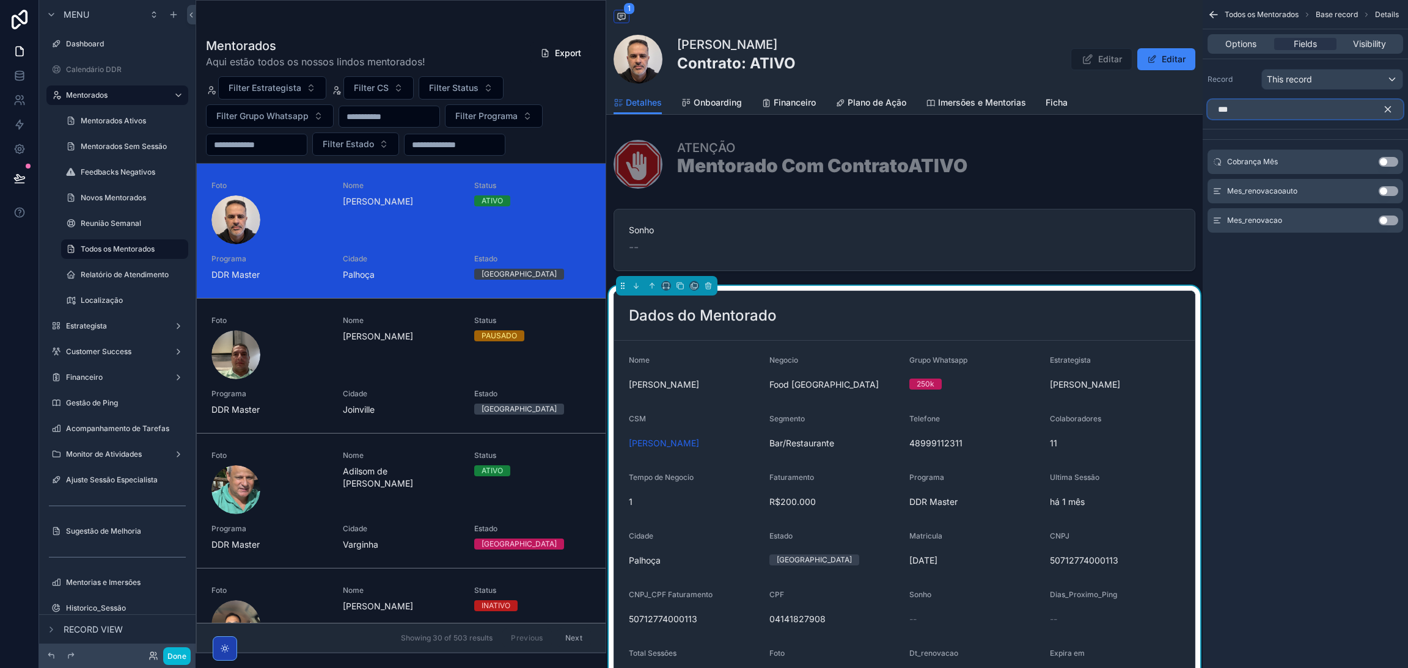
type input "***"
click at [1380, 192] on button "Use setting" at bounding box center [1388, 191] width 20 height 10
click at [1385, 216] on button "Use setting" at bounding box center [1388, 216] width 20 height 10
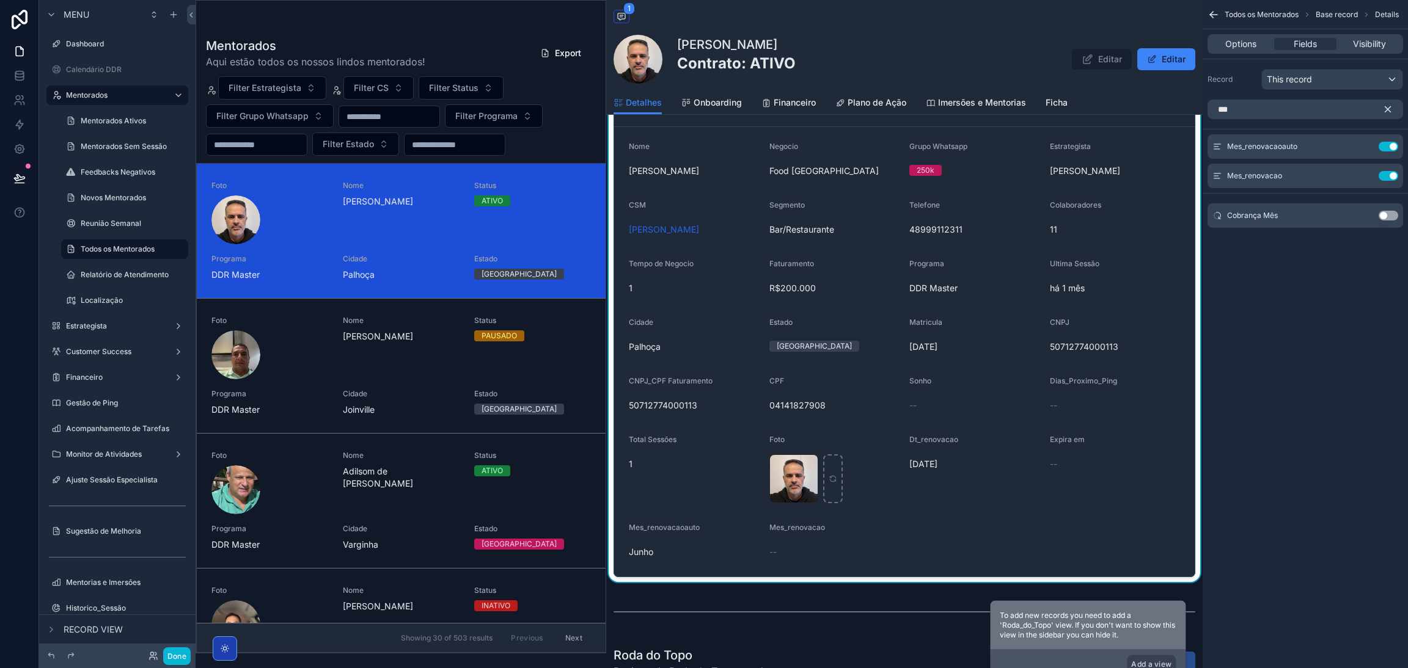
scroll to position [183, 0]
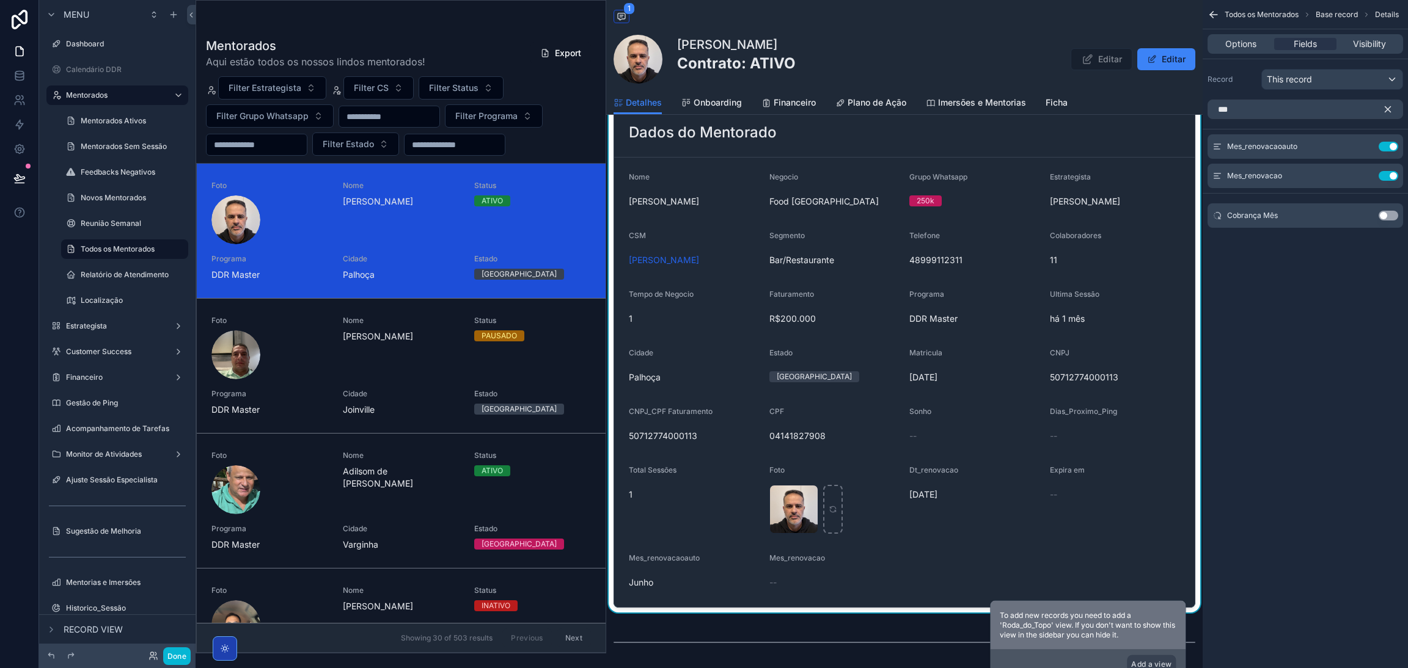
click at [971, 527] on div "Dt_renovacao 25/06/2026" at bounding box center [974, 500] width 131 height 68
click at [1361, 176] on icon "scrollable content" at bounding box center [1364, 176] width 10 height 10
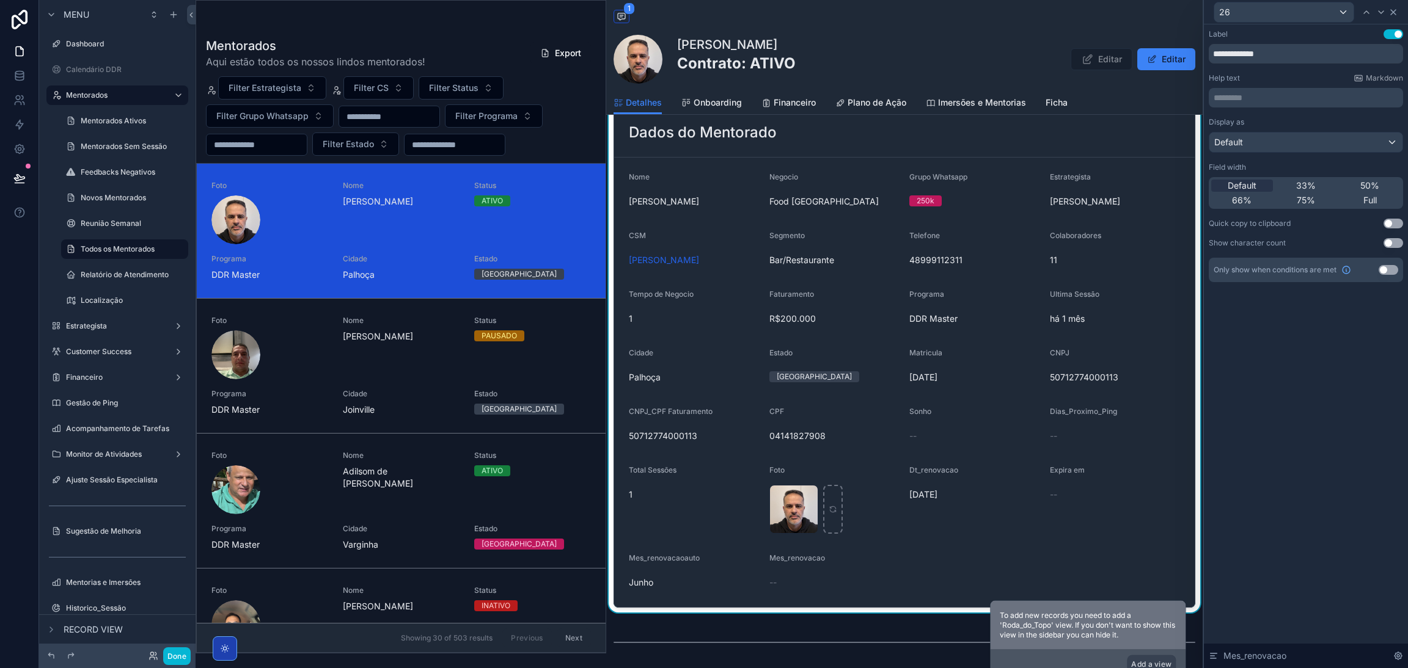
click at [1394, 14] on icon at bounding box center [1393, 12] width 10 height 10
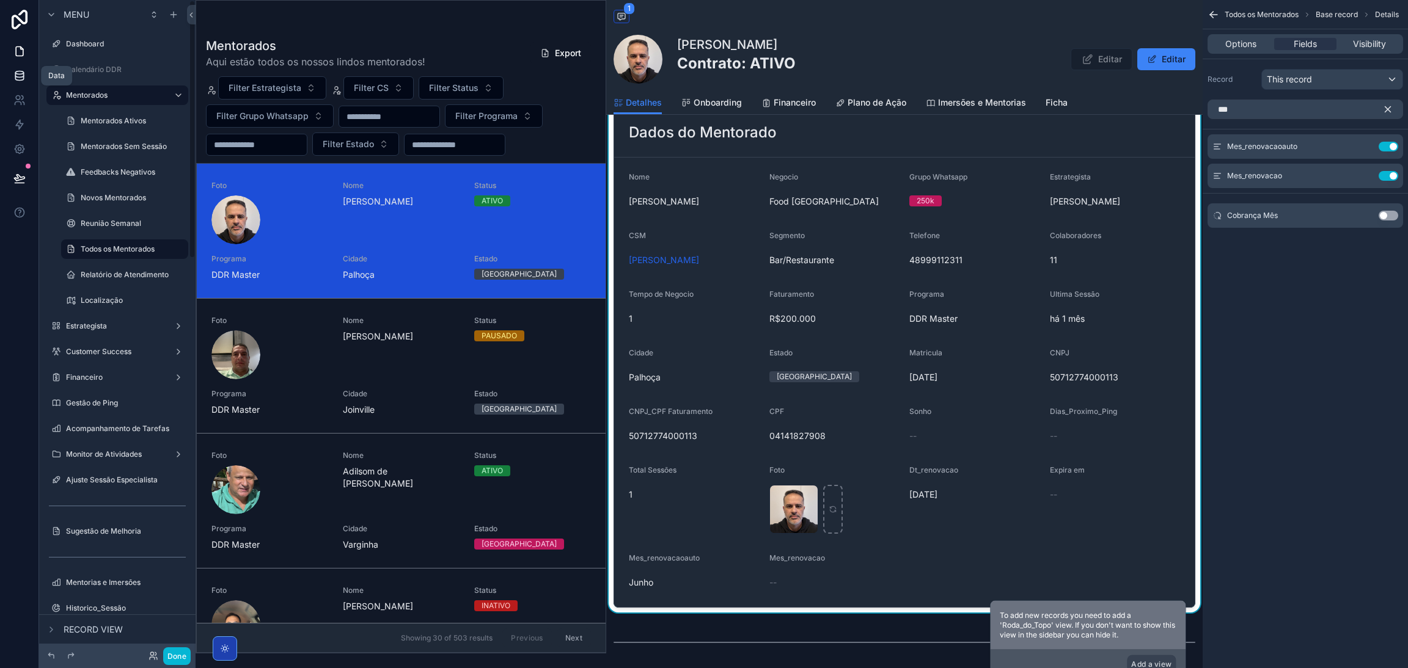
click at [13, 75] on icon at bounding box center [19, 76] width 12 height 12
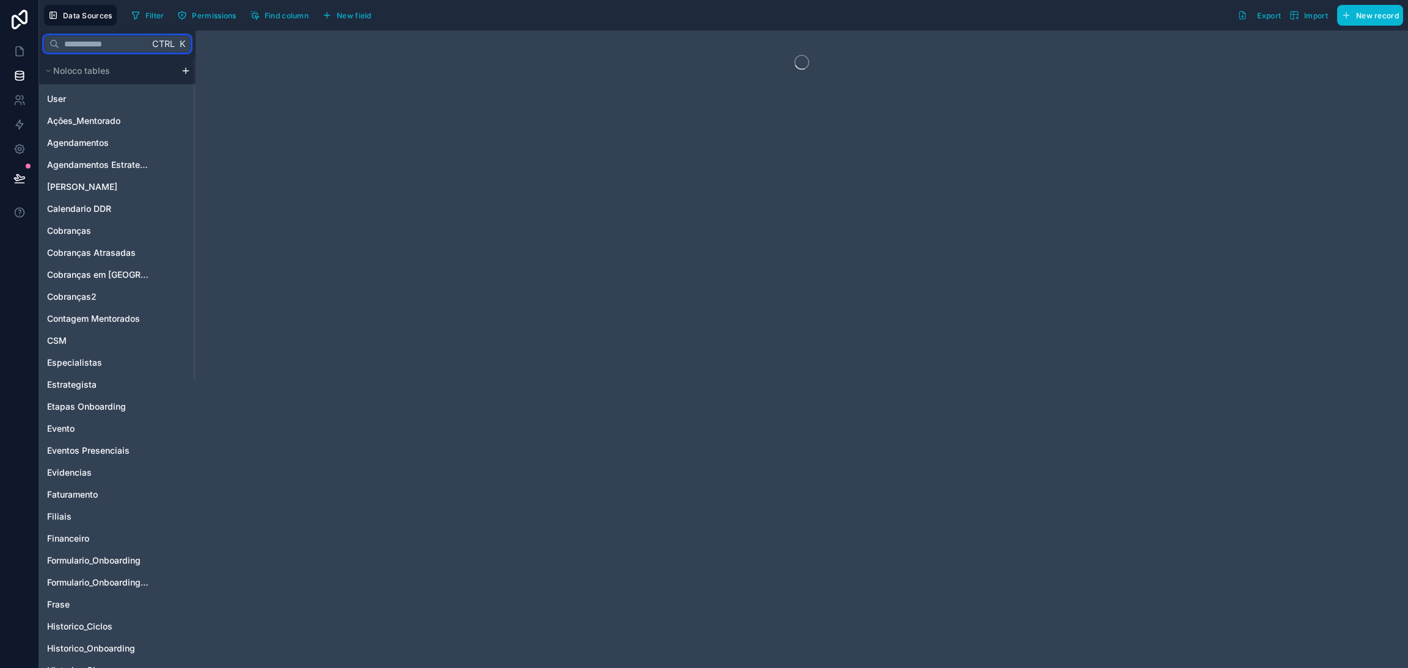
click at [111, 43] on input "text" at bounding box center [104, 44] width 90 height 22
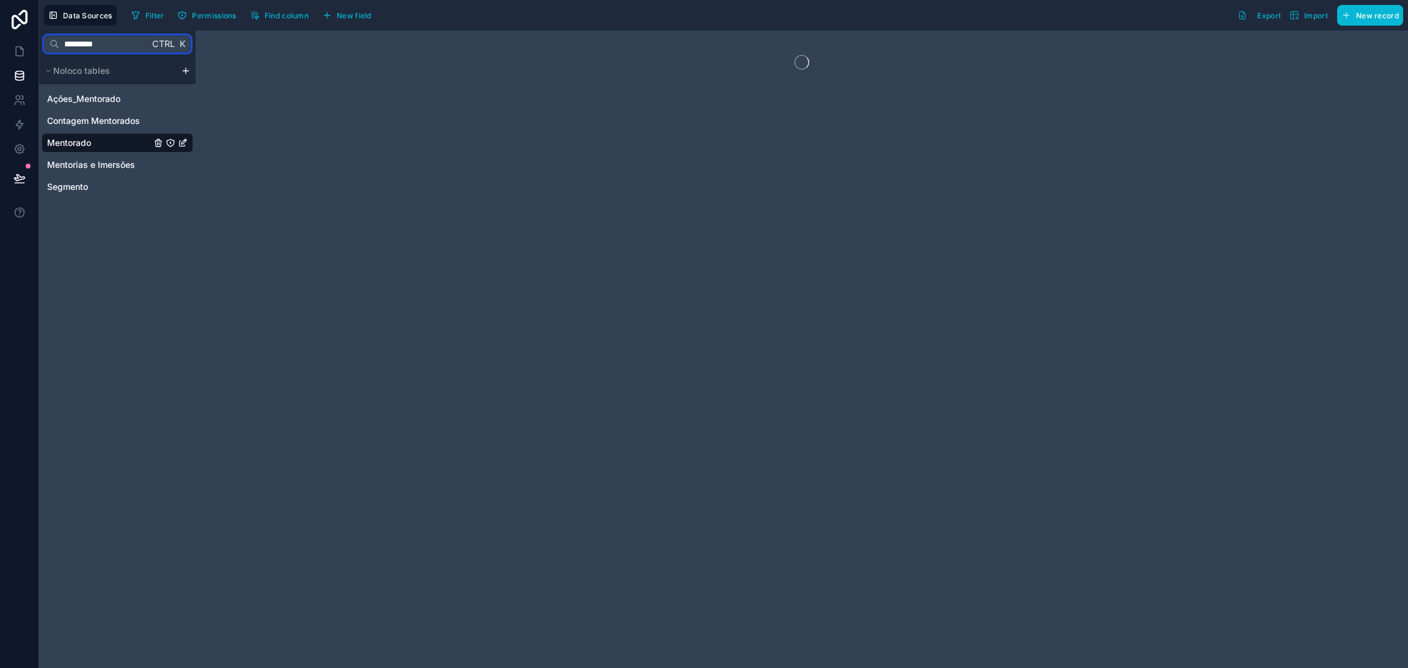
type input "*********"
click at [117, 139] on link "Mentorado" at bounding box center [99, 143] width 104 height 12
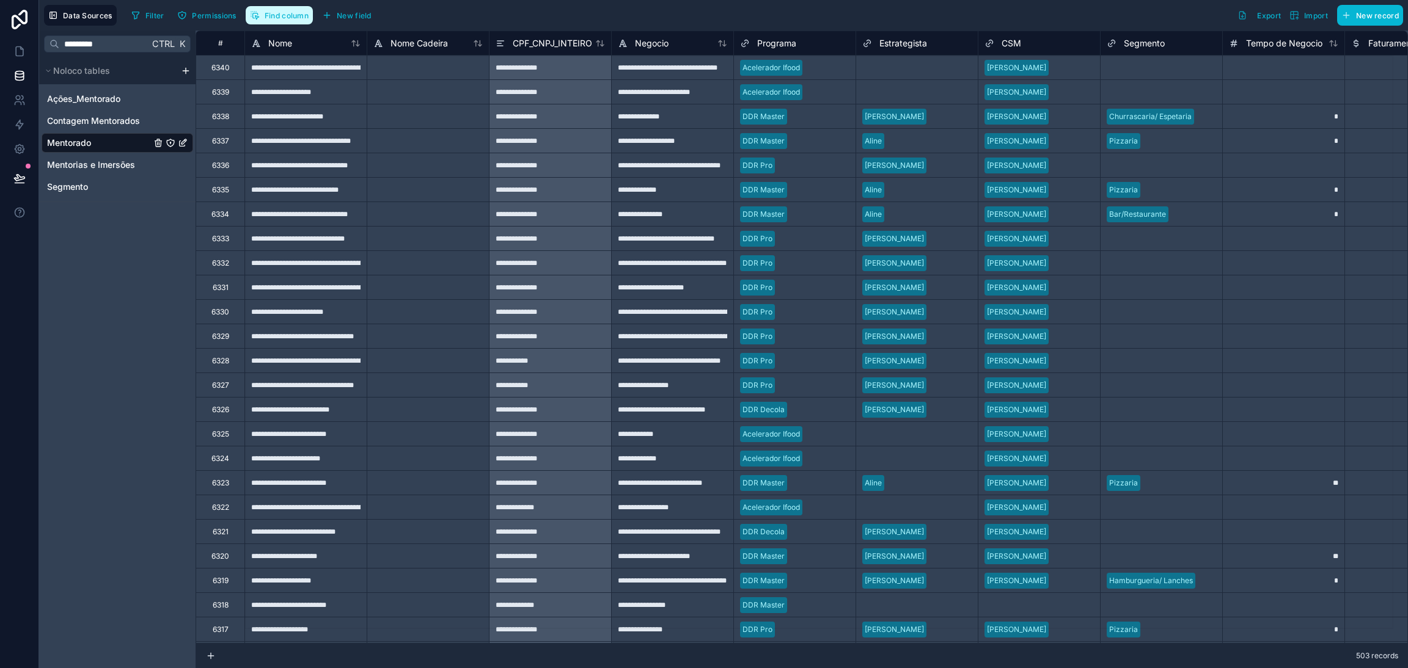
click at [296, 23] on button "Find column" at bounding box center [279, 15] width 67 height 18
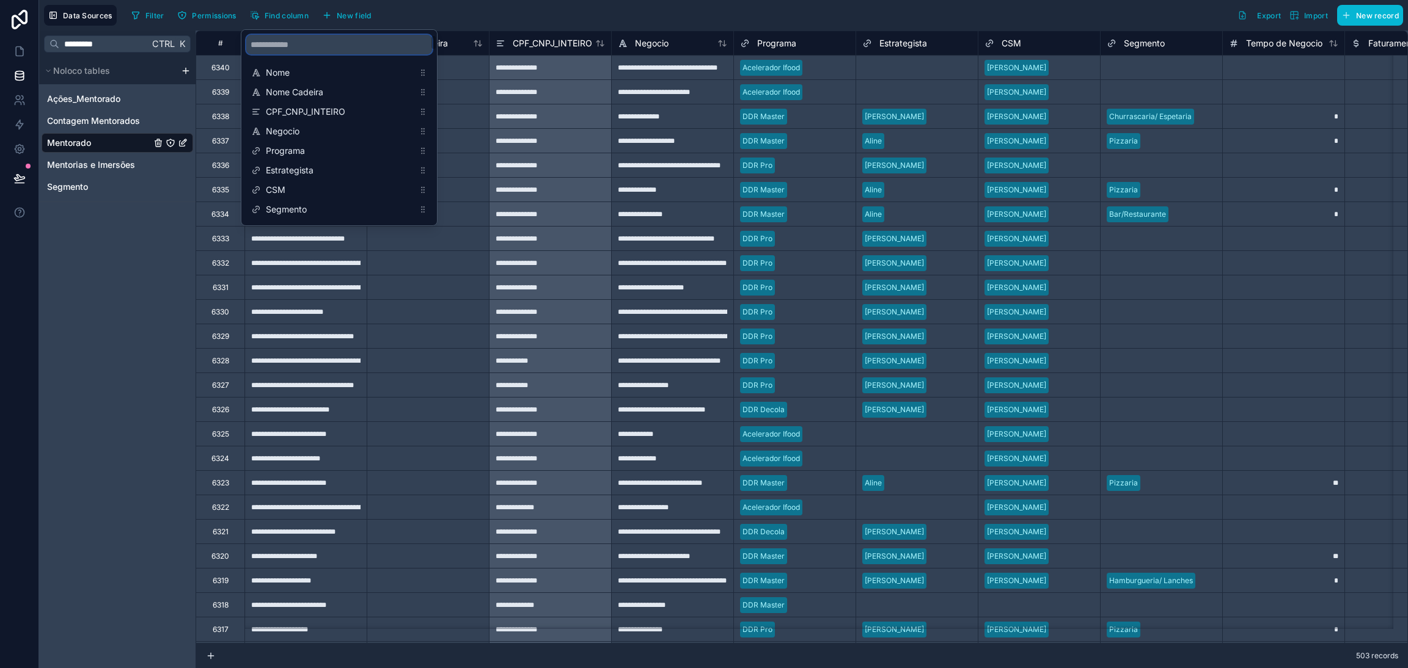
click at [302, 45] on input "scrollable content" at bounding box center [339, 45] width 186 height 20
type input "*"
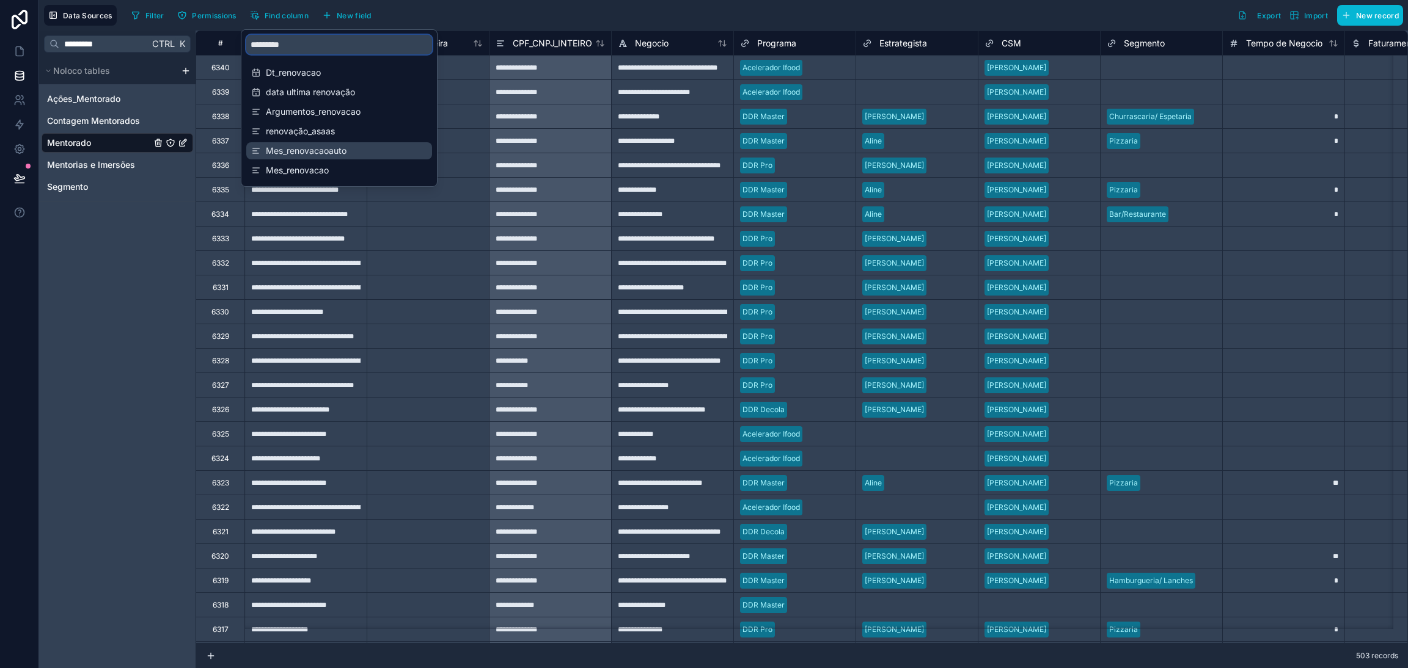
type input "*********"
click at [254, 155] on icon "scrollable content" at bounding box center [256, 151] width 10 height 10
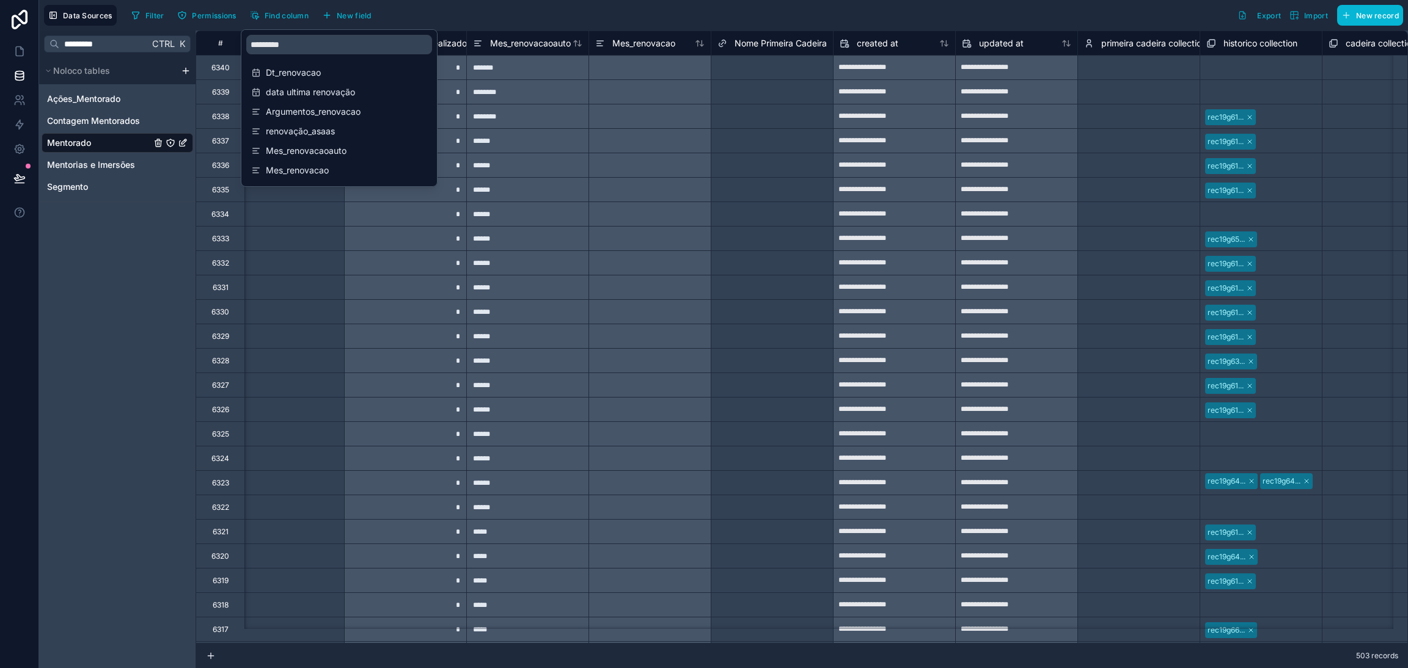
scroll to position [0, 14175]
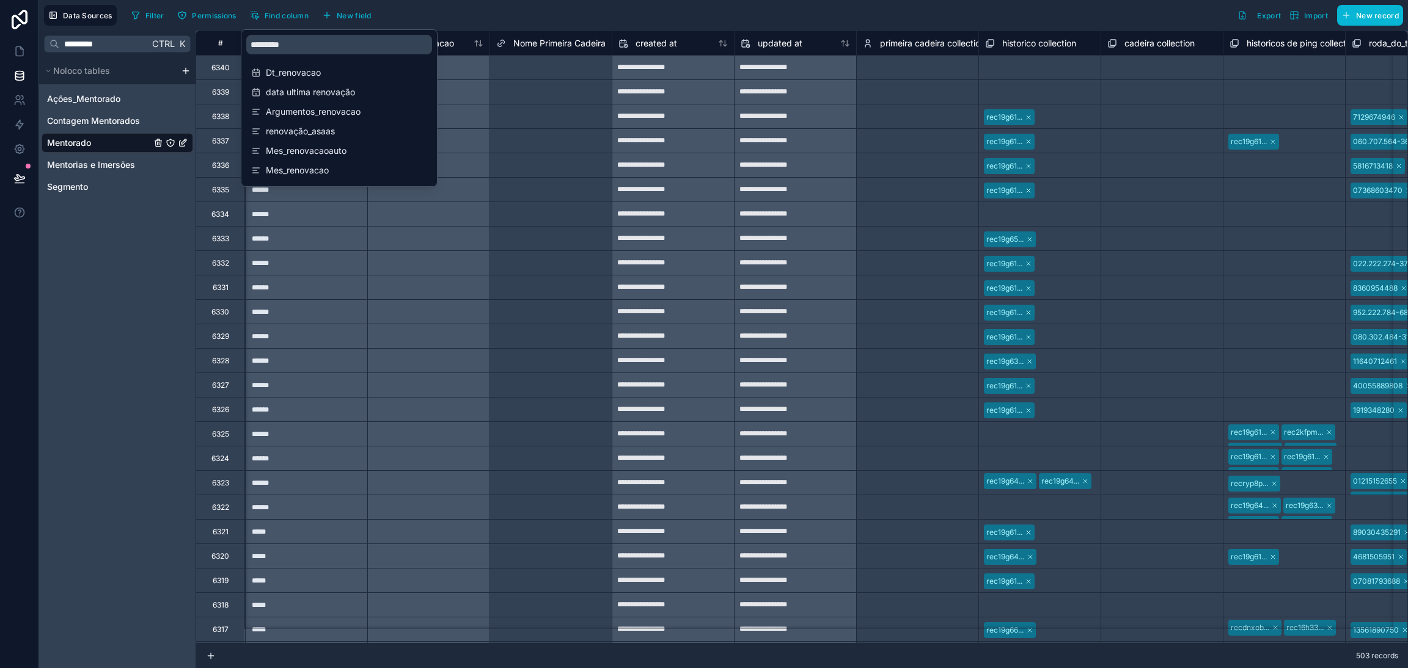
click at [458, 293] on div at bounding box center [428, 287] width 122 height 24
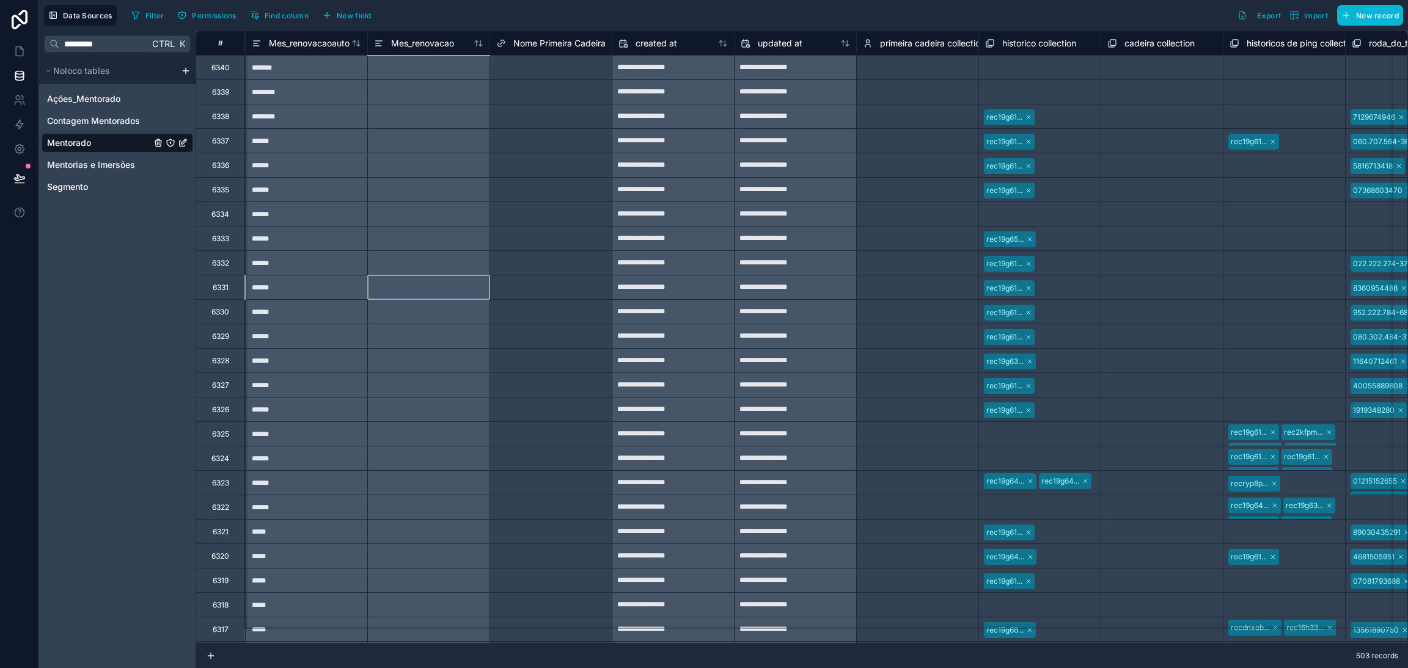
click at [444, 82] on div at bounding box center [428, 91] width 122 height 24
click at [420, 47] on span "Mes_renovacao" at bounding box center [422, 43] width 63 height 12
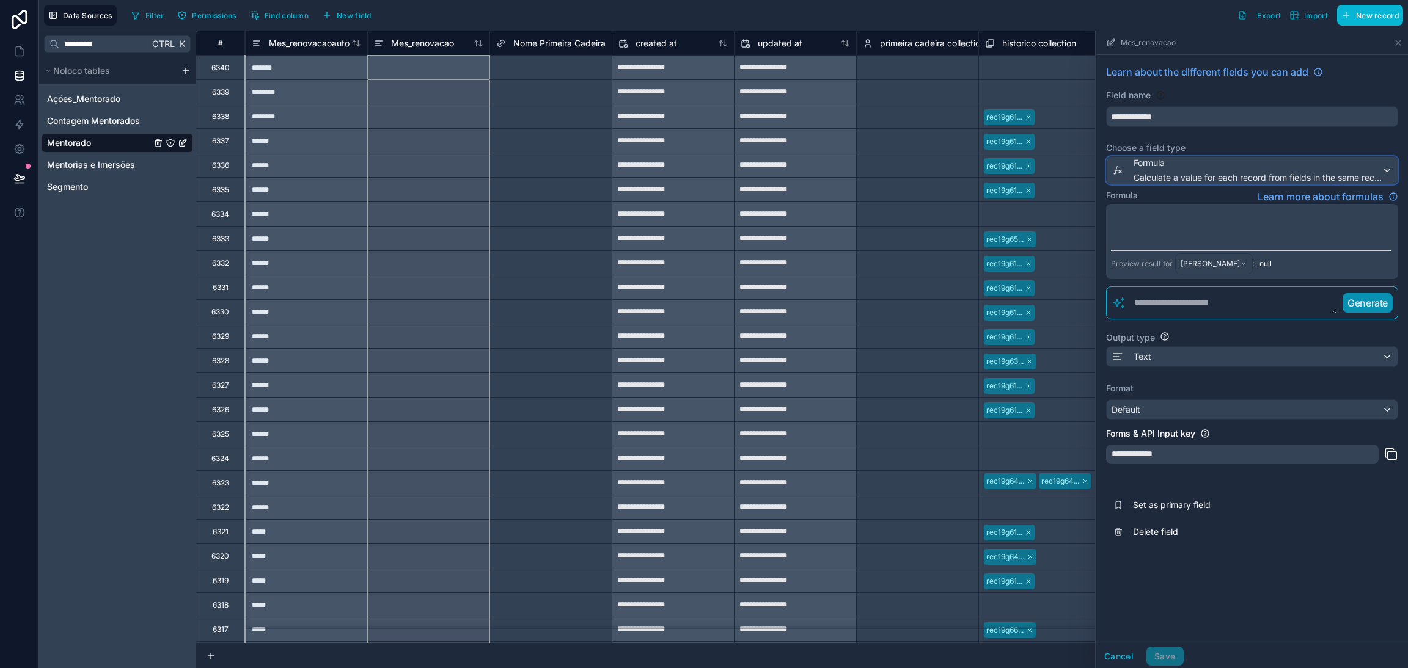
click at [1193, 174] on span "Calculate a value for each record from fields in the same record" at bounding box center [1257, 178] width 248 height 12
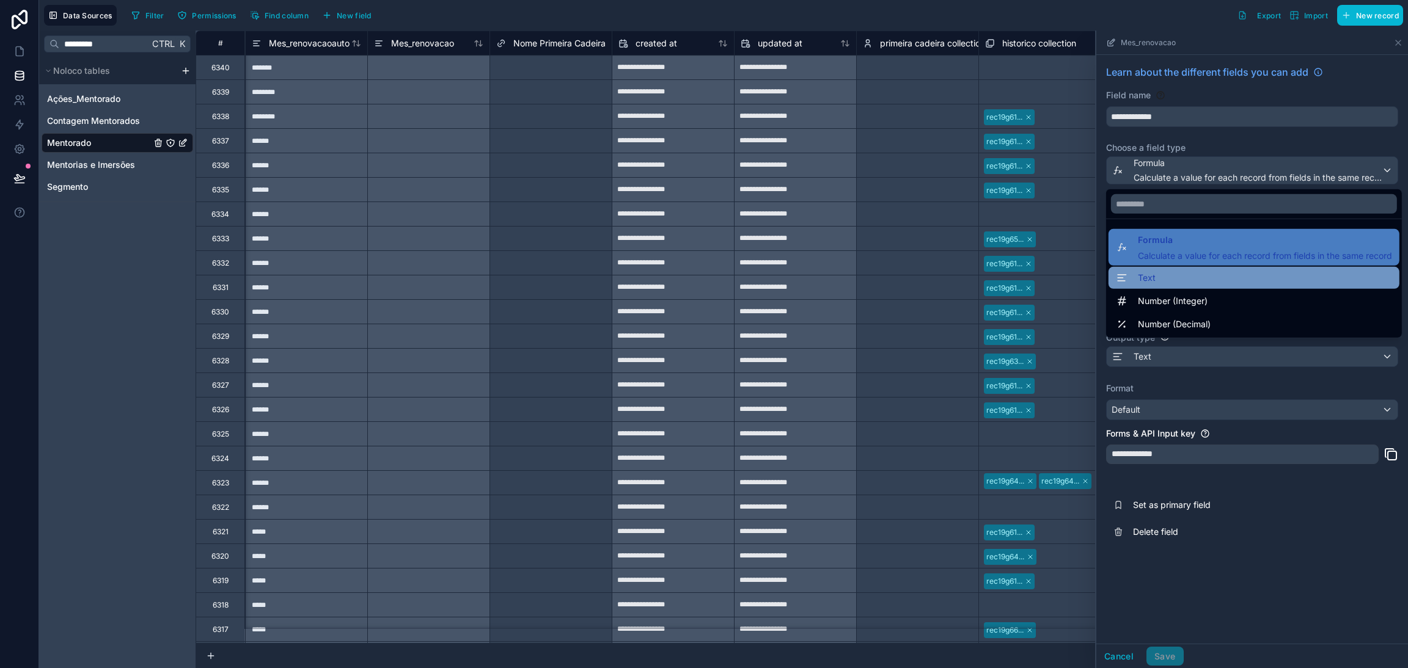
click at [1180, 276] on div "Text" at bounding box center [1254, 278] width 276 height 15
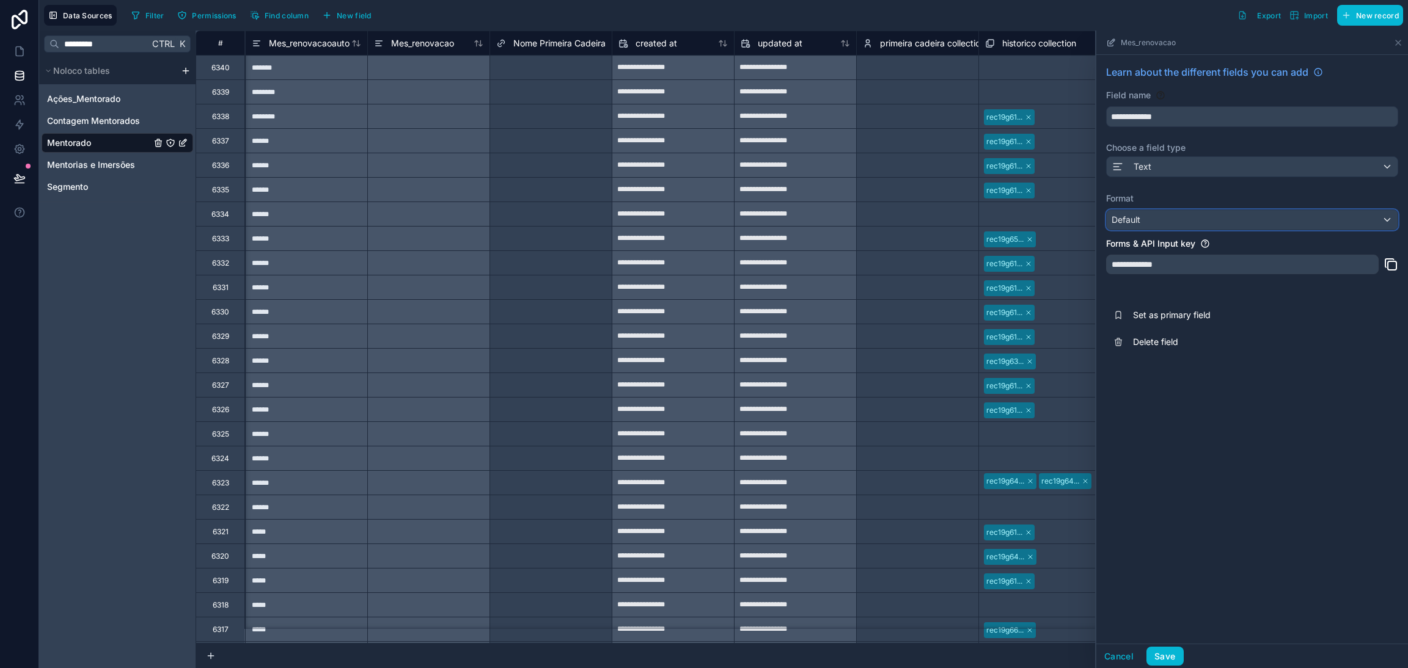
click at [1172, 214] on div "Default" at bounding box center [1252, 220] width 291 height 20
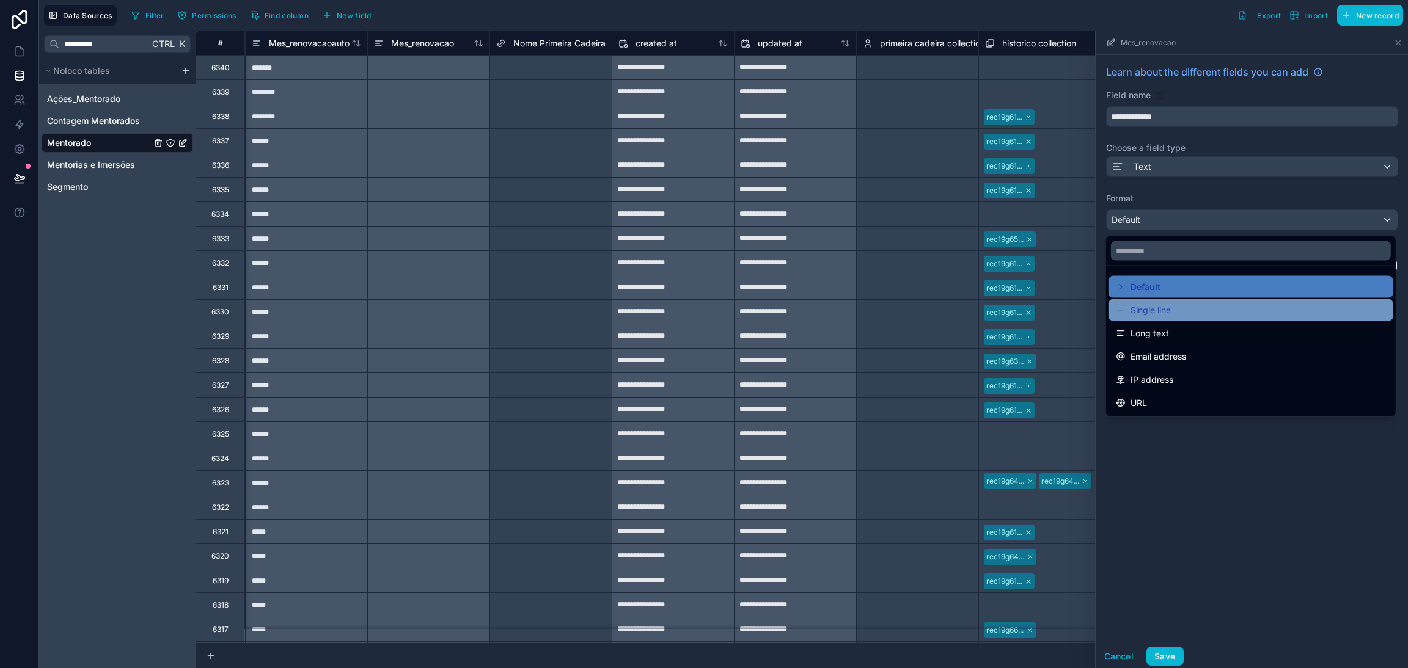
click at [1173, 301] on div "Single line" at bounding box center [1250, 310] width 285 height 22
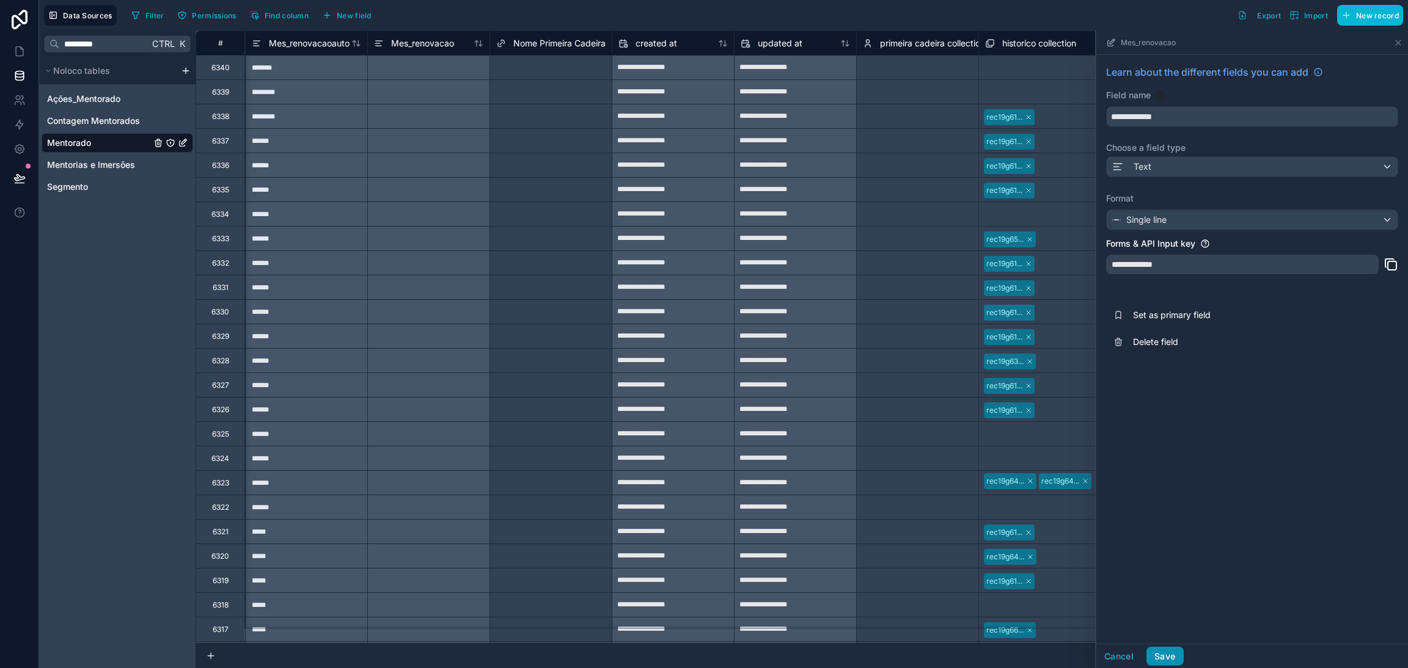
click at [1168, 650] on button "Save" at bounding box center [1164, 657] width 37 height 20
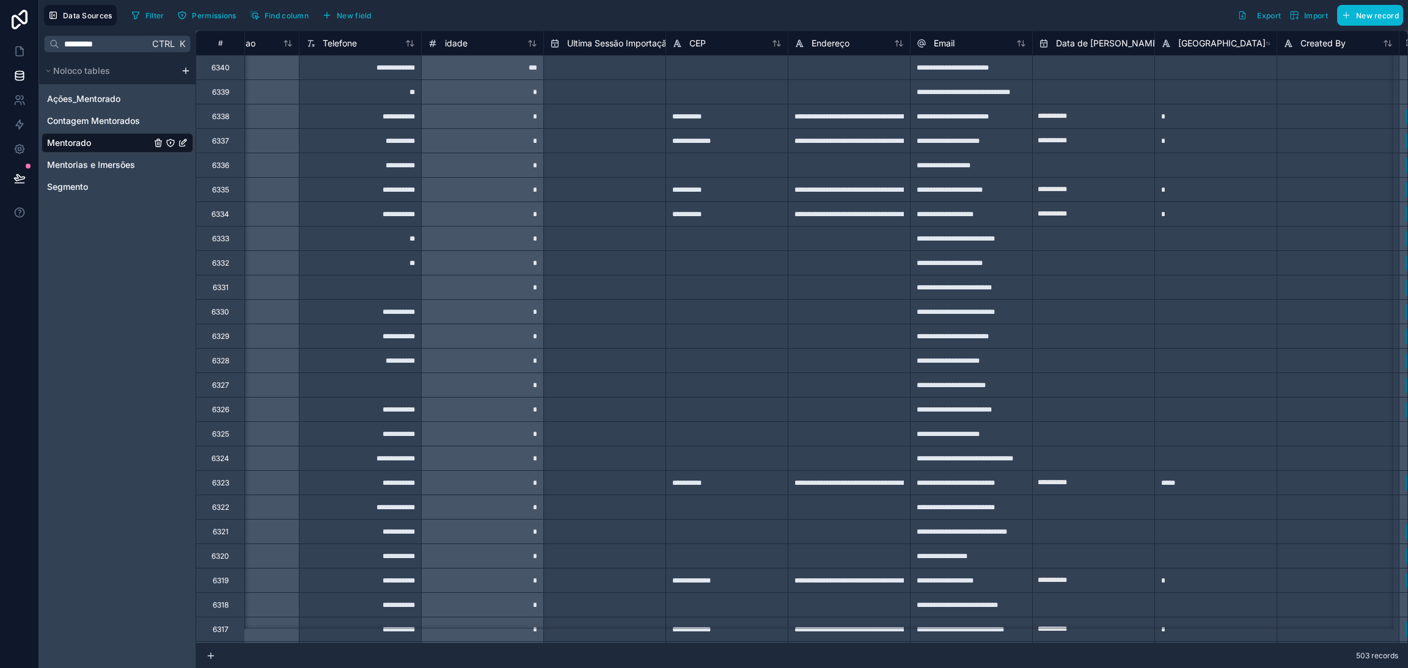
scroll to position [0, 3793]
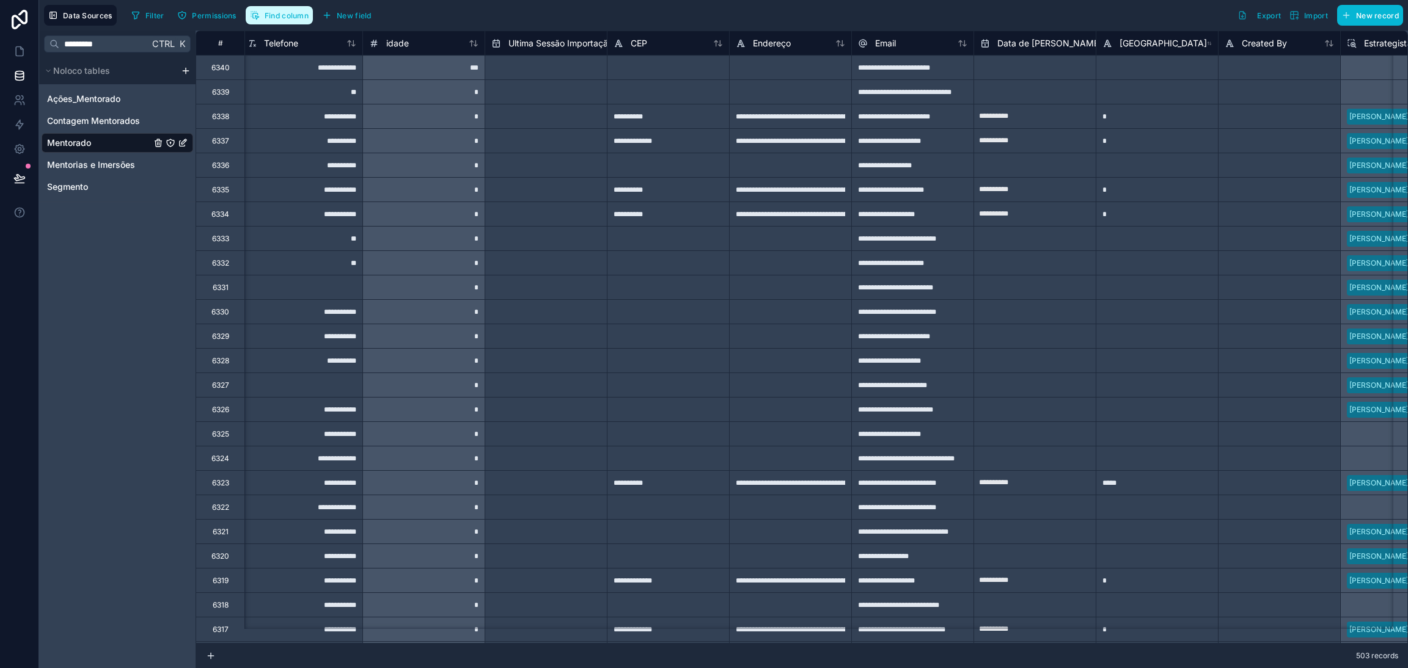
click at [282, 18] on span "Find column" at bounding box center [287, 15] width 44 height 9
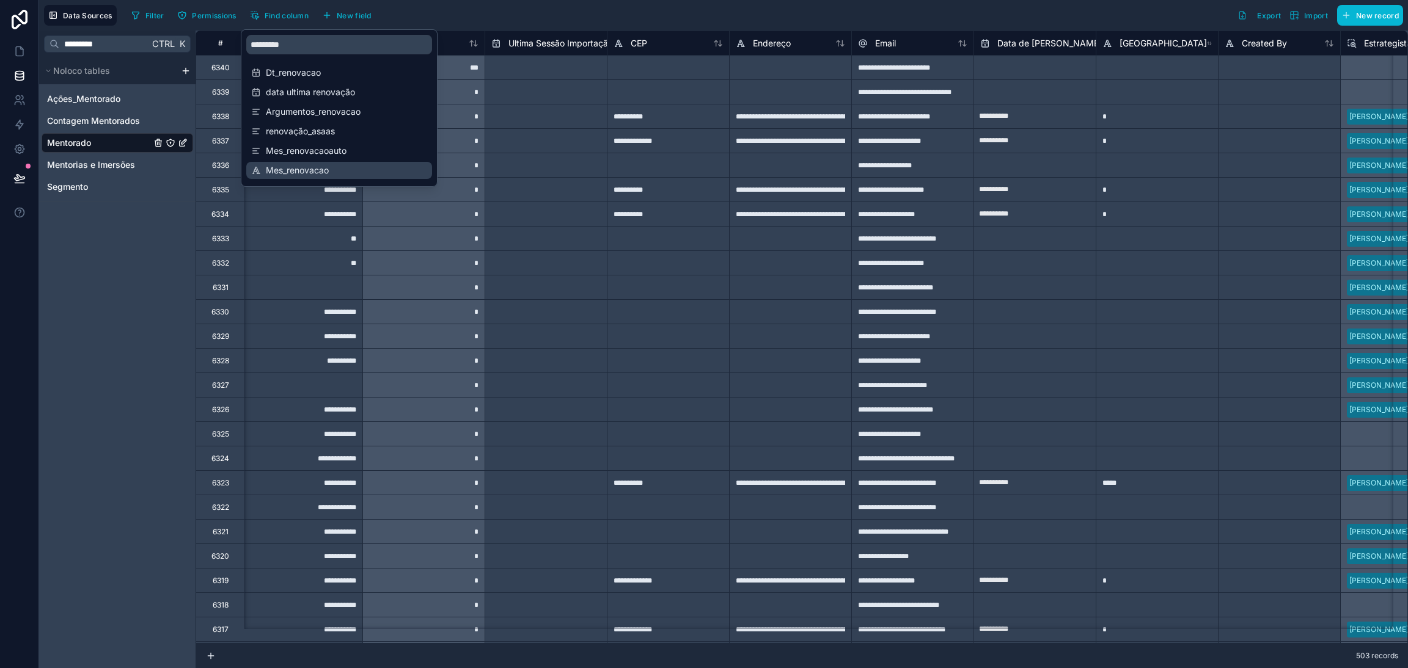
click at [339, 164] on span "Mes_renovacao" at bounding box center [340, 170] width 148 height 12
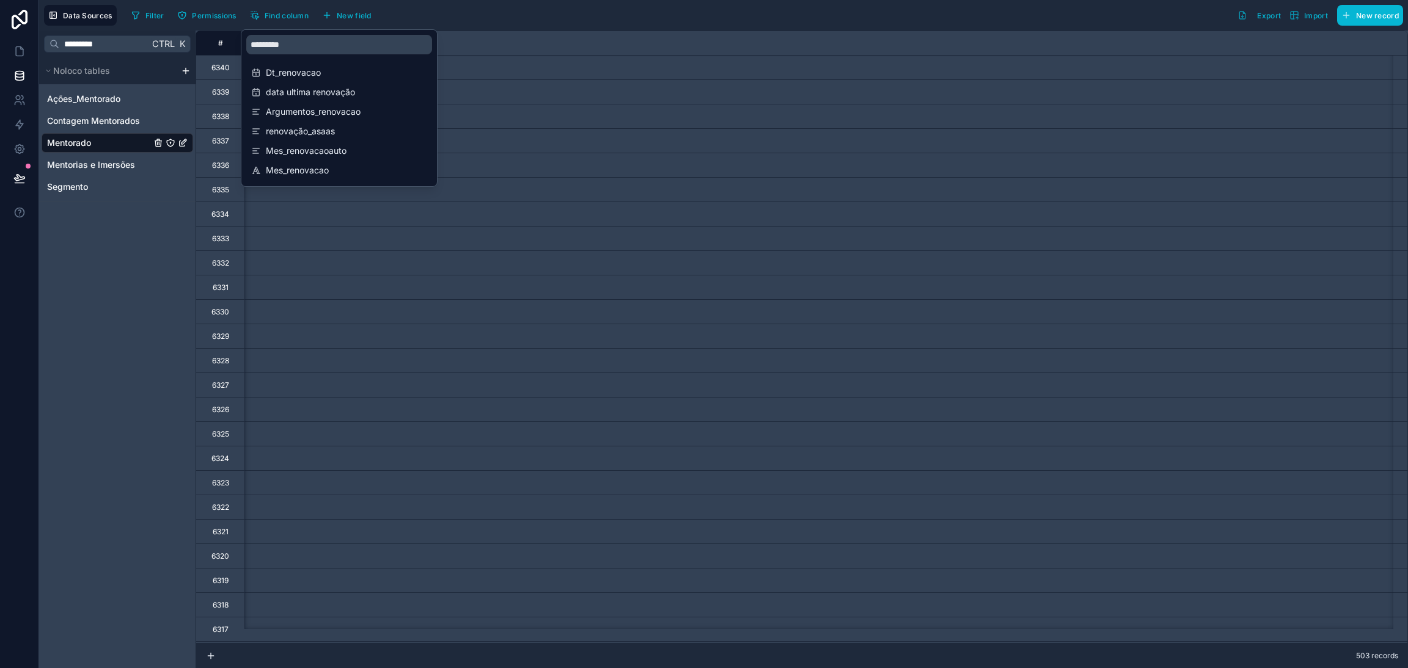
scroll to position [0, 14298]
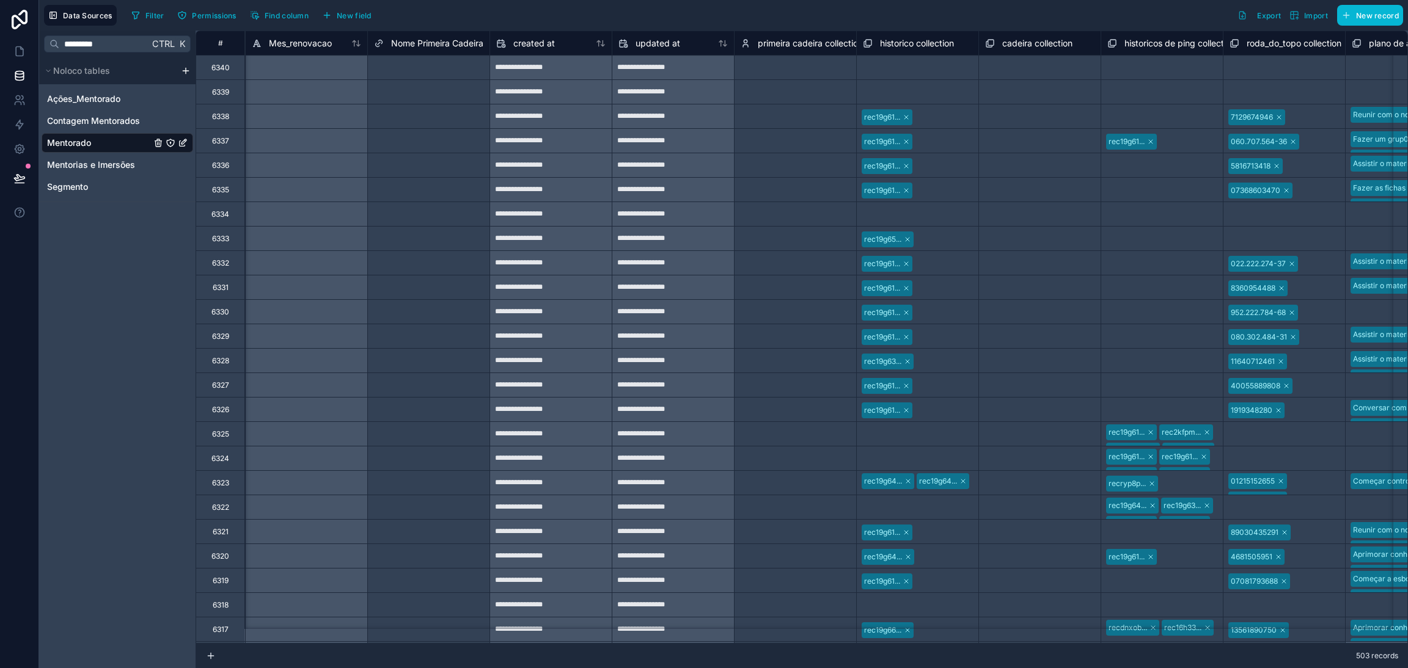
click at [115, 431] on div "********* Ctrl K Noloco tables Ações_Mentorado Contagem Mentorados Mentorado Me…" at bounding box center [117, 350] width 156 height 638
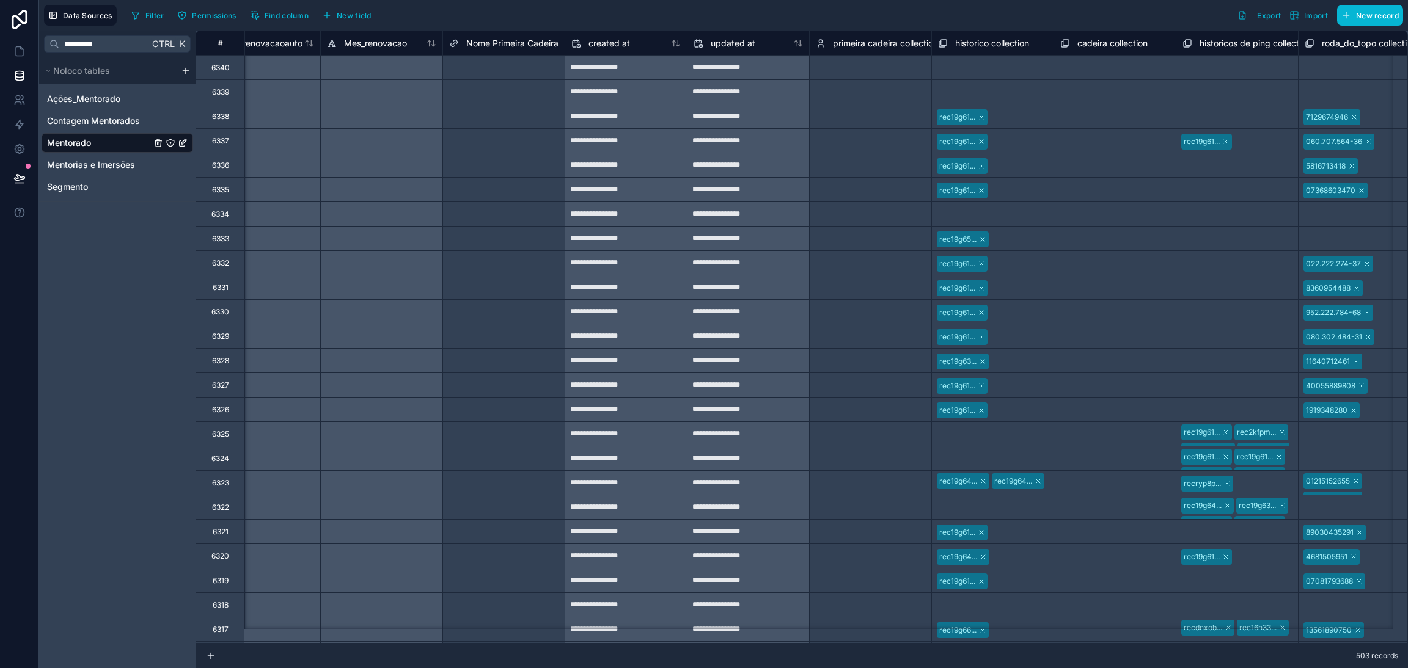
scroll to position [0, 14032]
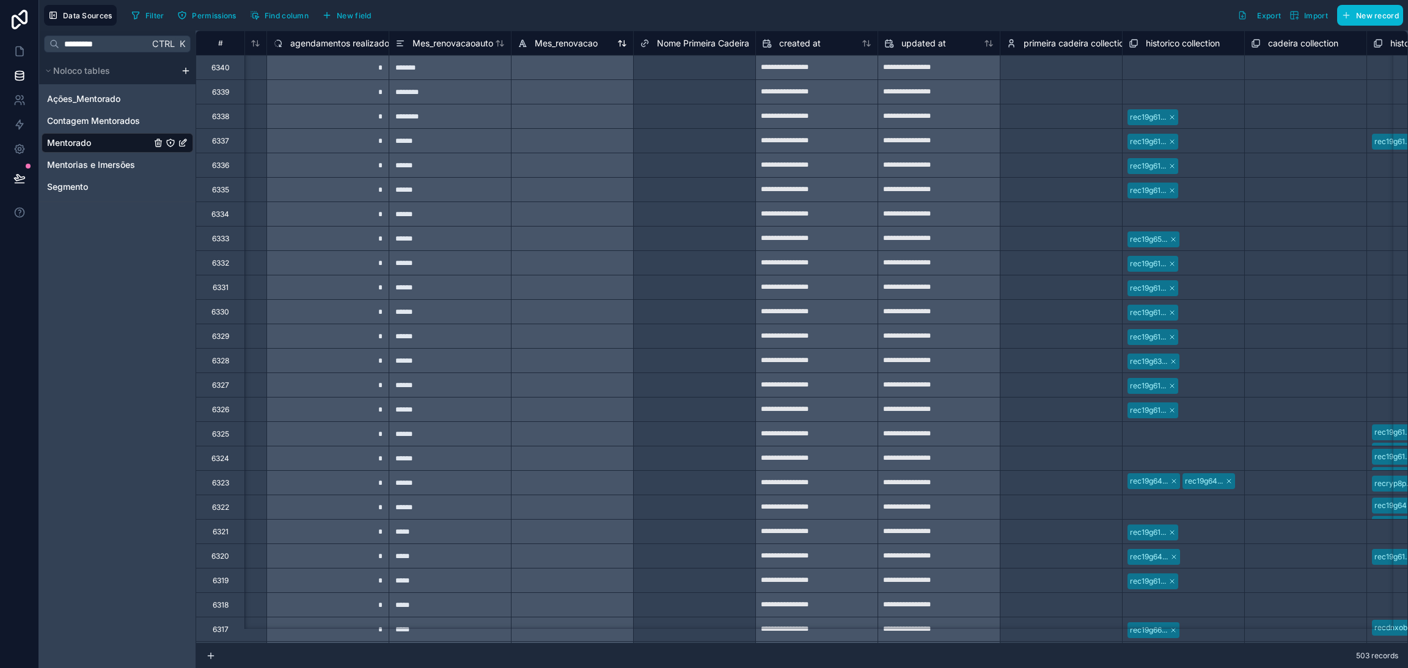
click at [544, 47] on span "Mes_renovacao" at bounding box center [566, 43] width 63 height 12
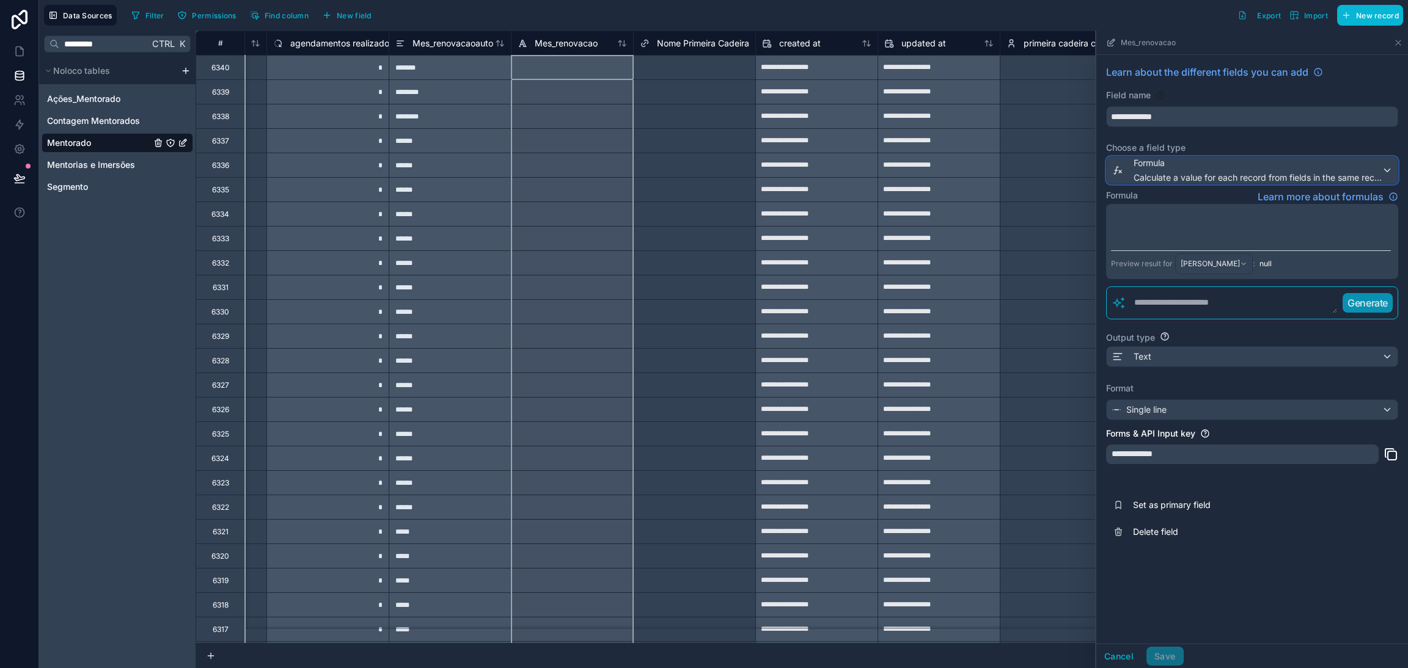
click at [1219, 174] on span "Calculate a value for each record from fields in the same record" at bounding box center [1257, 178] width 248 height 12
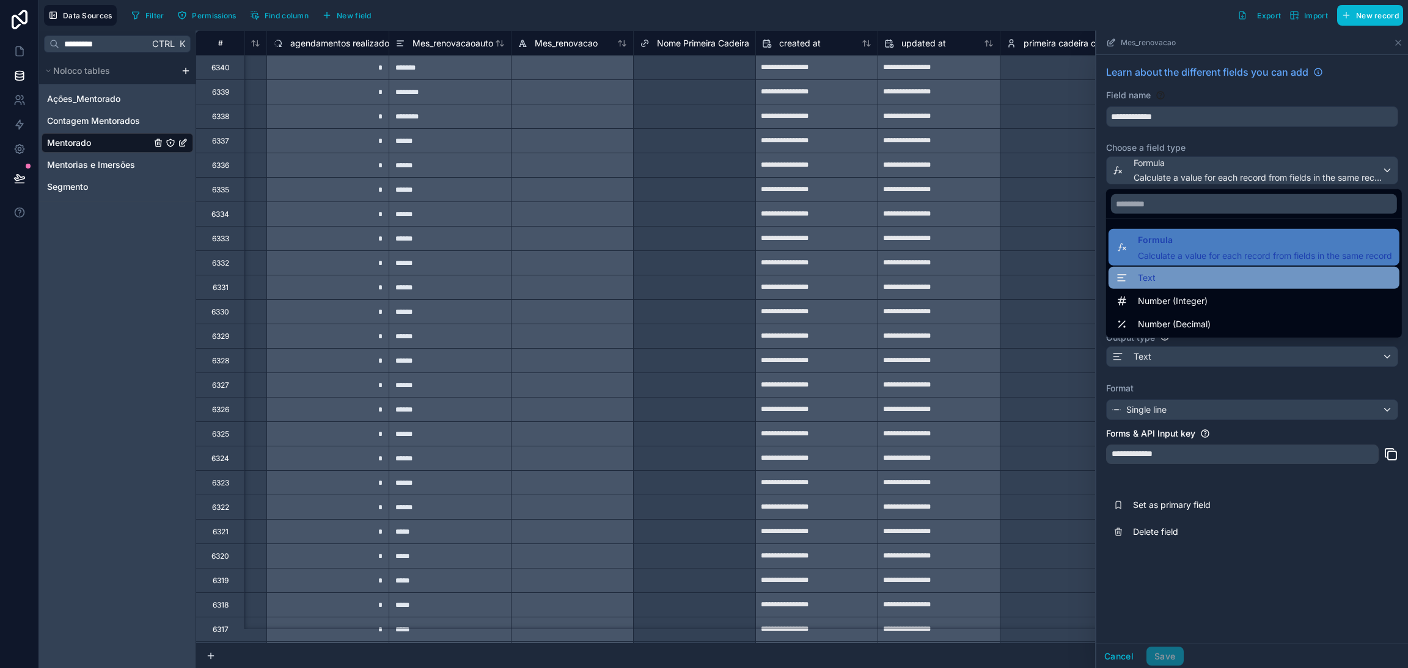
click at [1172, 280] on div "Text" at bounding box center [1254, 278] width 276 height 15
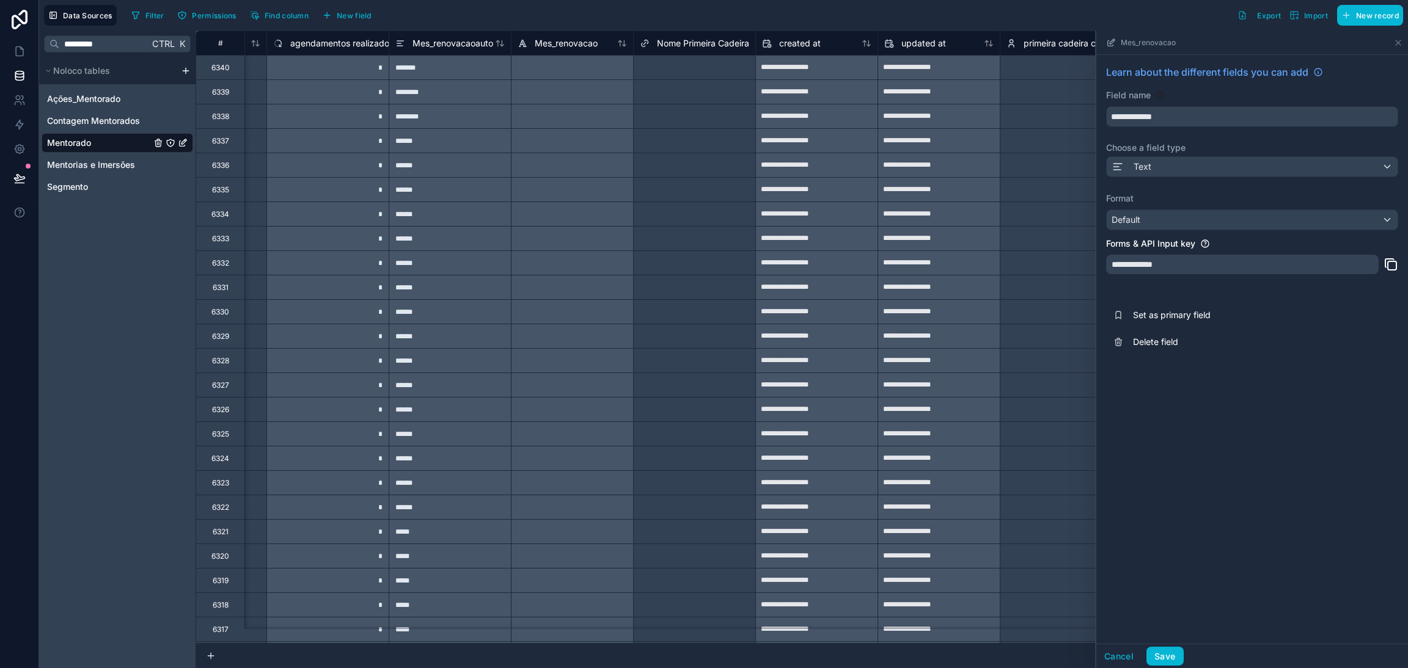
click at [1190, 236] on div "**********" at bounding box center [1252, 210] width 312 height 310
click at [1190, 227] on div "Default" at bounding box center [1252, 220] width 291 height 20
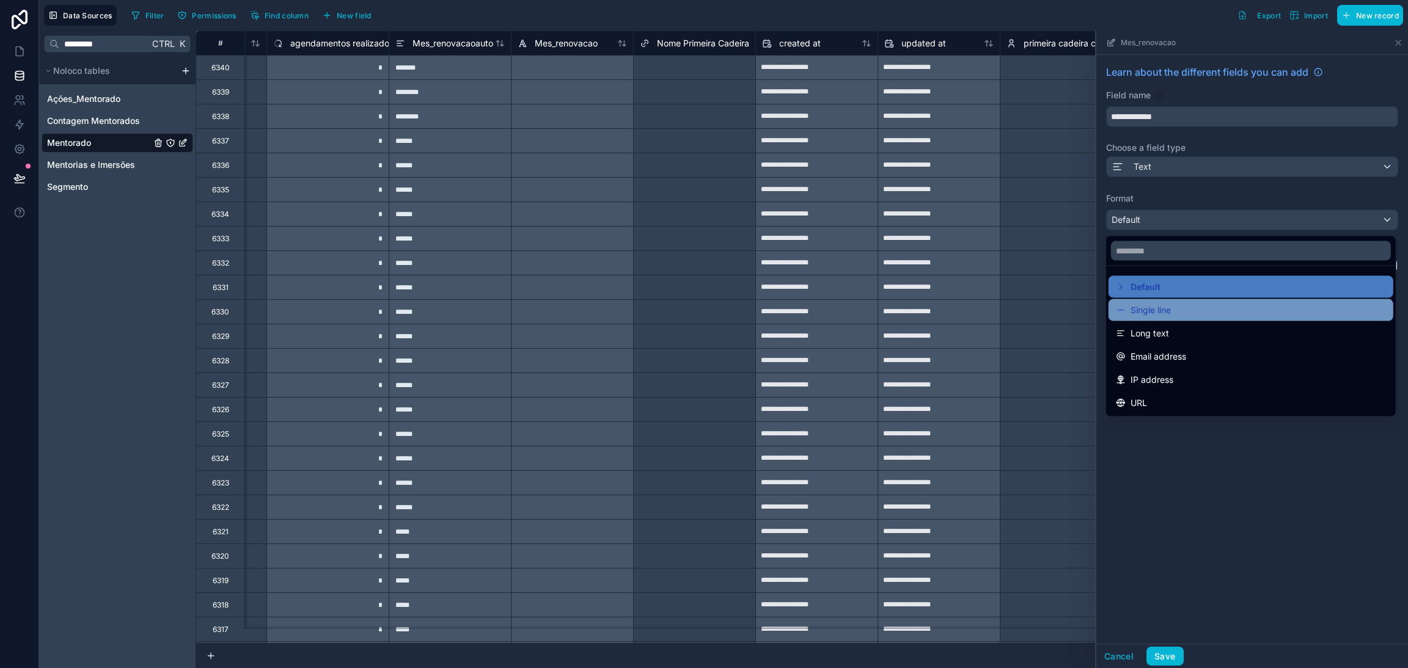
click at [1184, 310] on div "Single line" at bounding box center [1251, 310] width 270 height 15
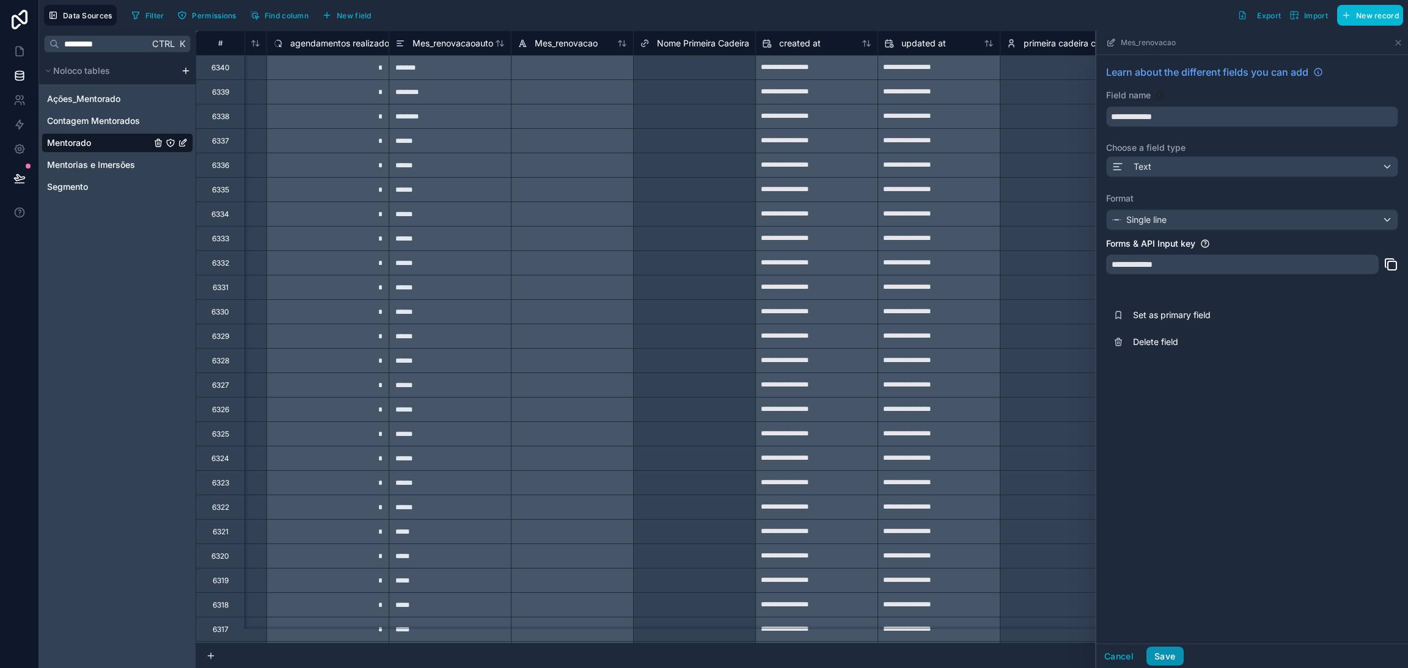
click at [1165, 650] on button "Save" at bounding box center [1164, 657] width 37 height 20
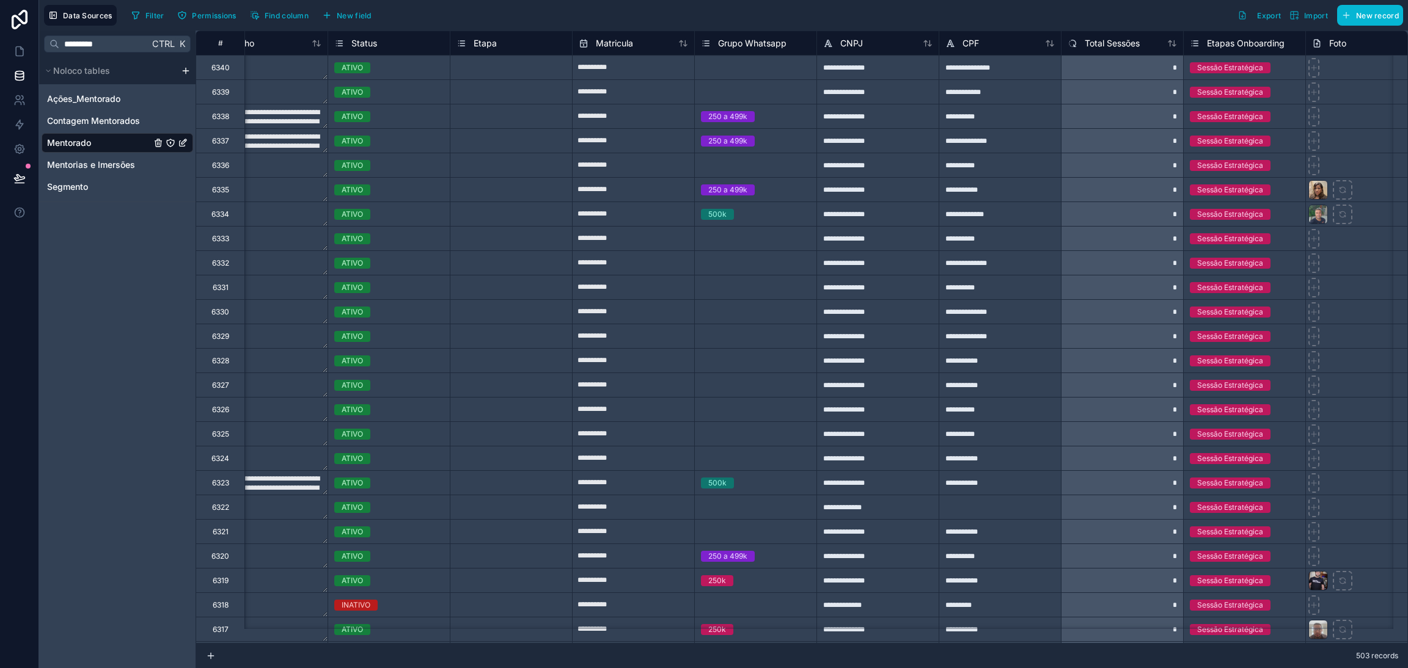
scroll to position [0, 2485]
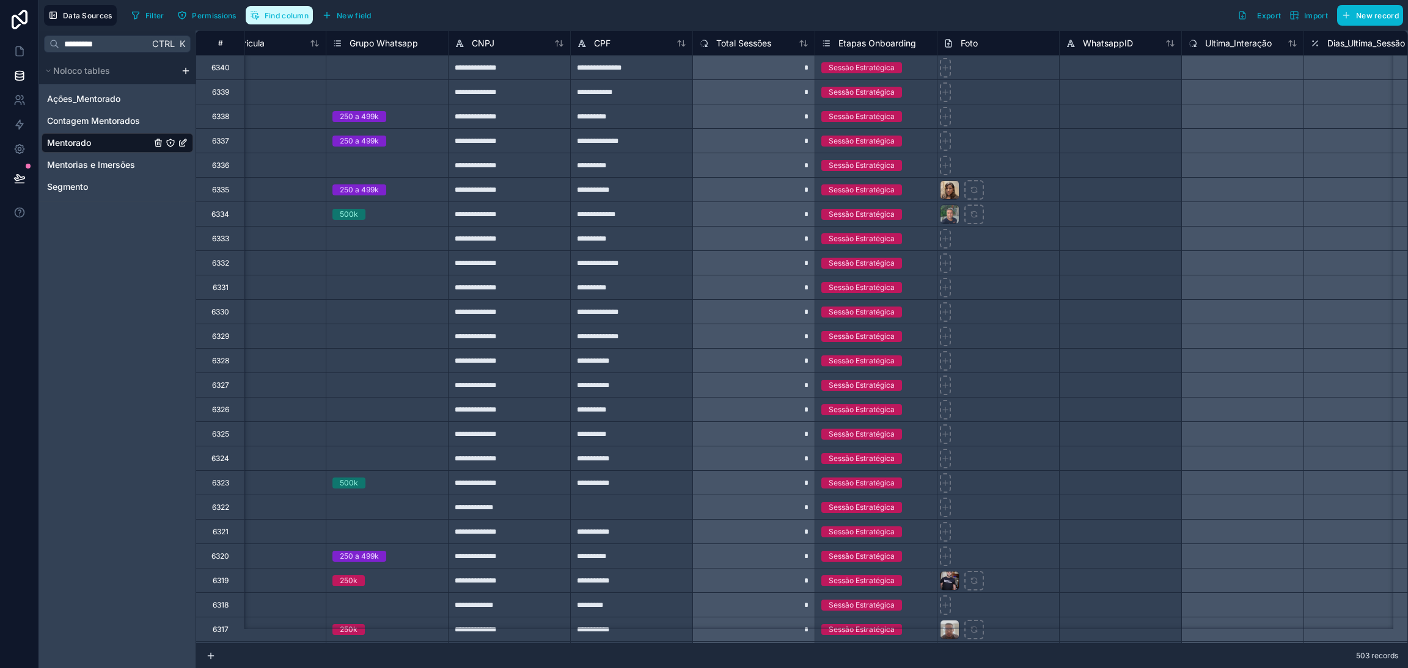
click at [284, 22] on button "Find column" at bounding box center [279, 15] width 67 height 18
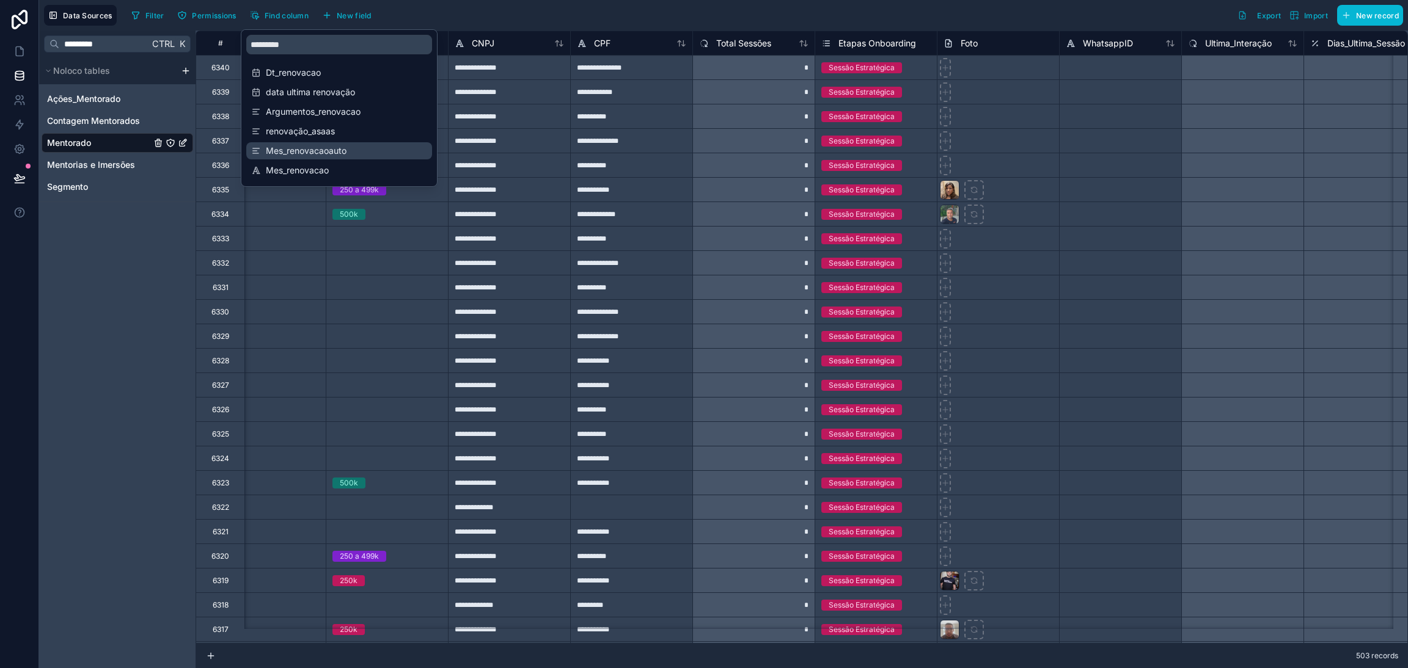
click at [317, 152] on span "Mes_renovacaoauto" at bounding box center [340, 151] width 148 height 12
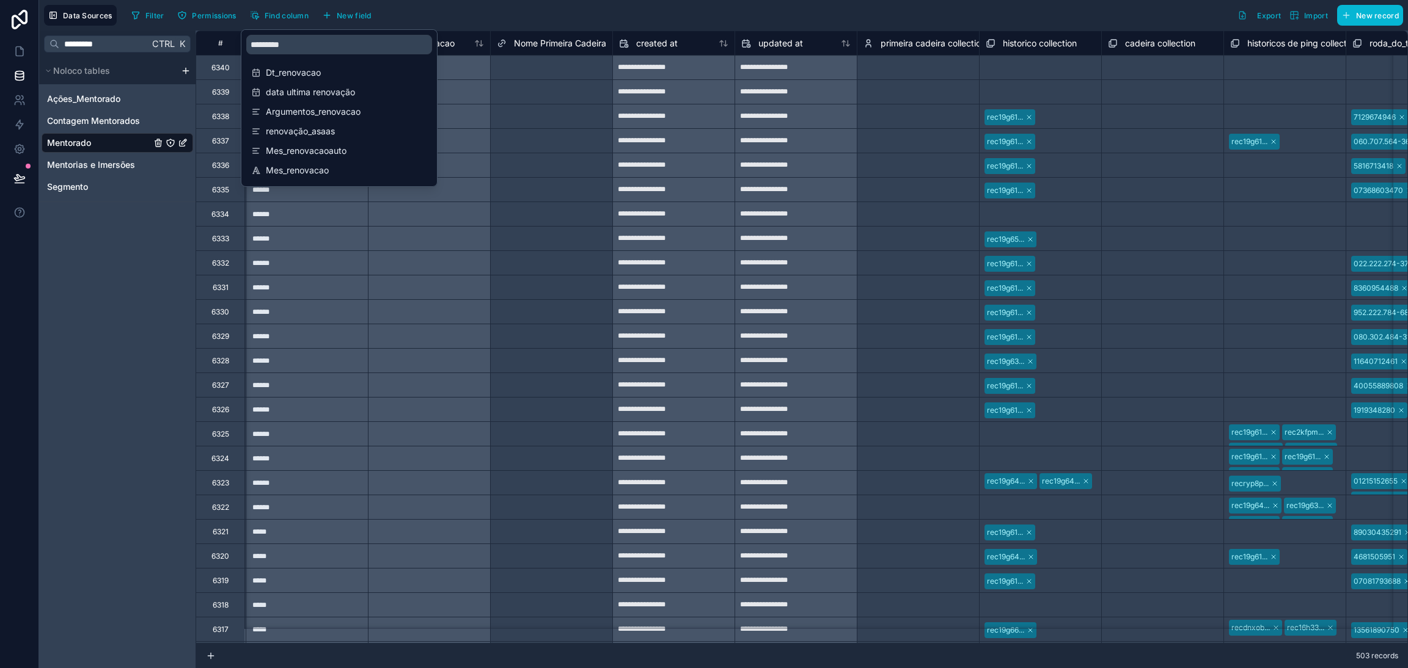
scroll to position [0, 14175]
click at [466, 253] on div at bounding box center [428, 263] width 122 height 24
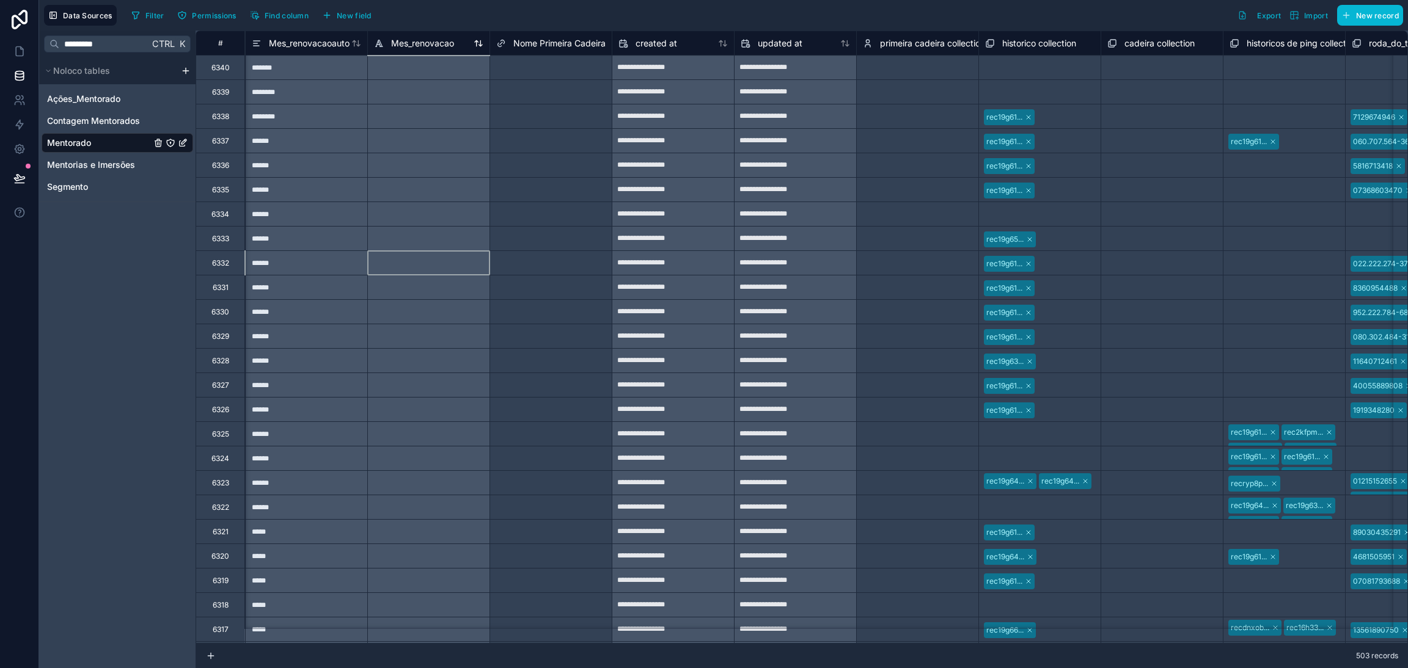
click at [450, 41] on span "Mes_renovacao" at bounding box center [422, 43] width 63 height 12
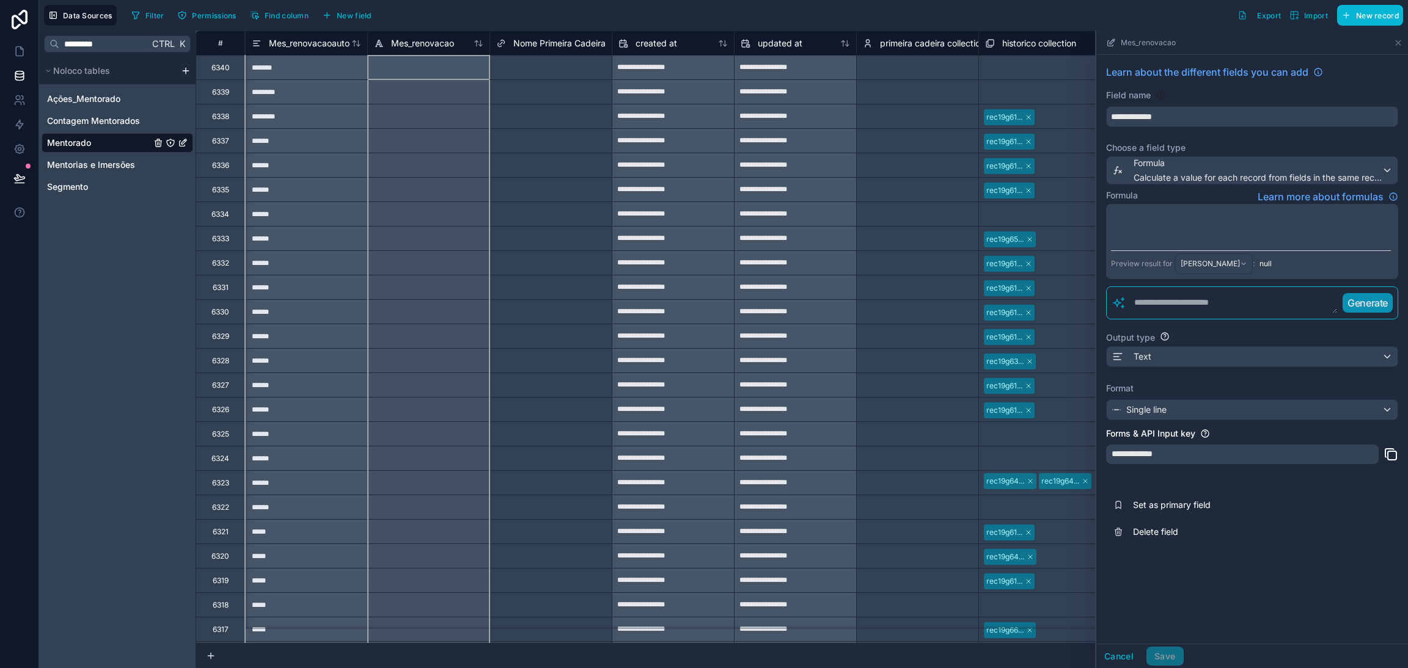
click at [1231, 339] on div "Output type" at bounding box center [1252, 338] width 292 height 12
click at [334, 47] on span "Mes_renovacaoauto" at bounding box center [309, 43] width 81 height 12
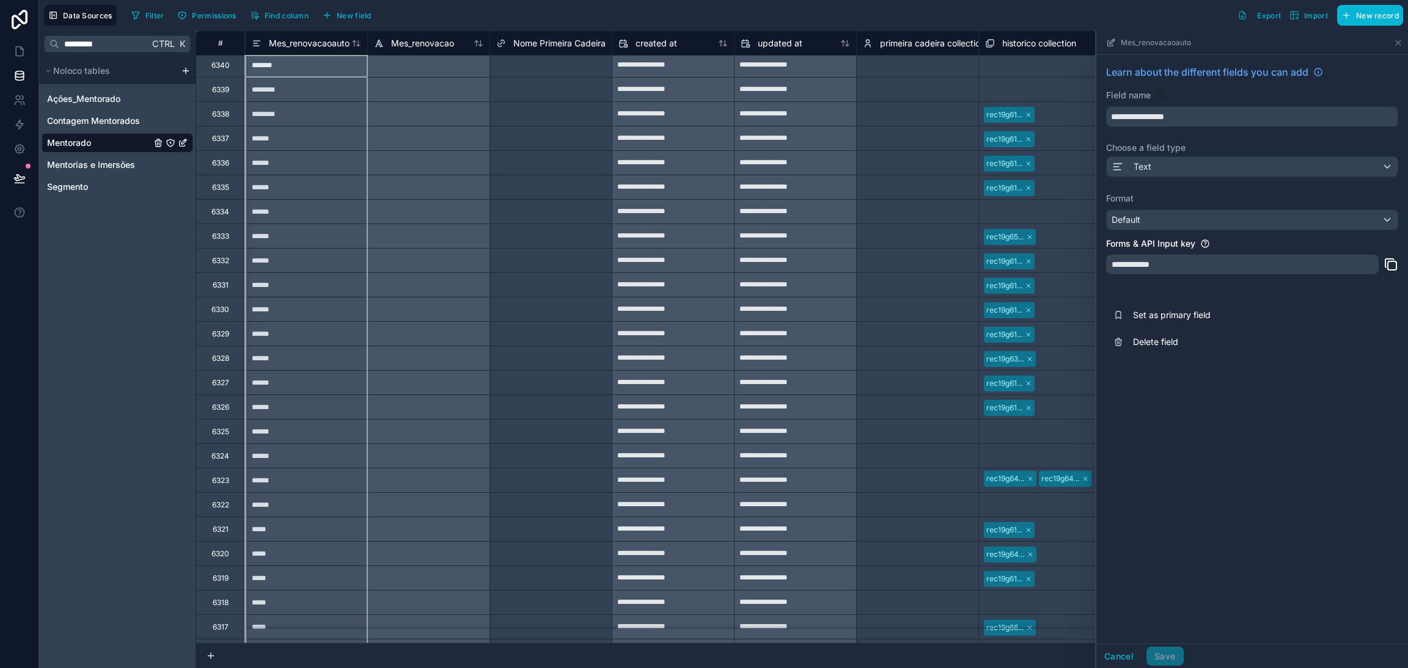
scroll to position [0, 14175]
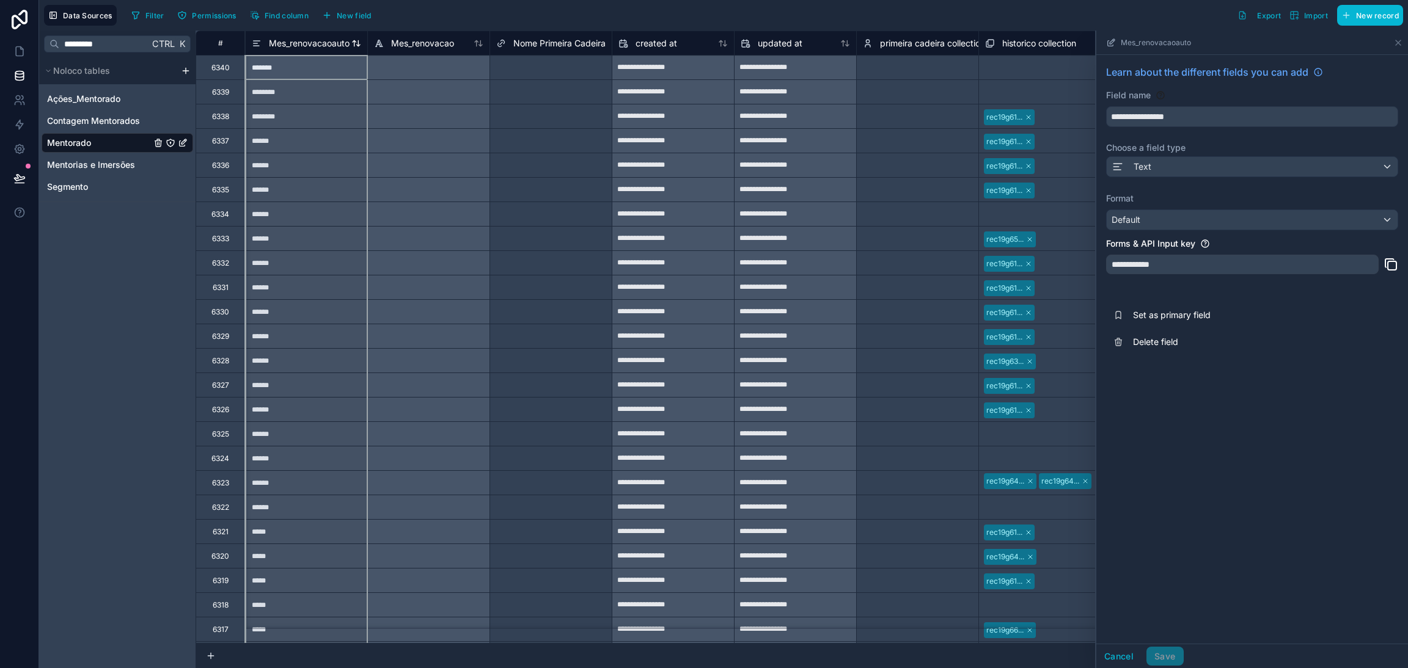
click at [317, 47] on span "Mes_renovacaoauto" at bounding box center [309, 43] width 81 height 12
click at [21, 48] on icon at bounding box center [19, 51] width 7 height 9
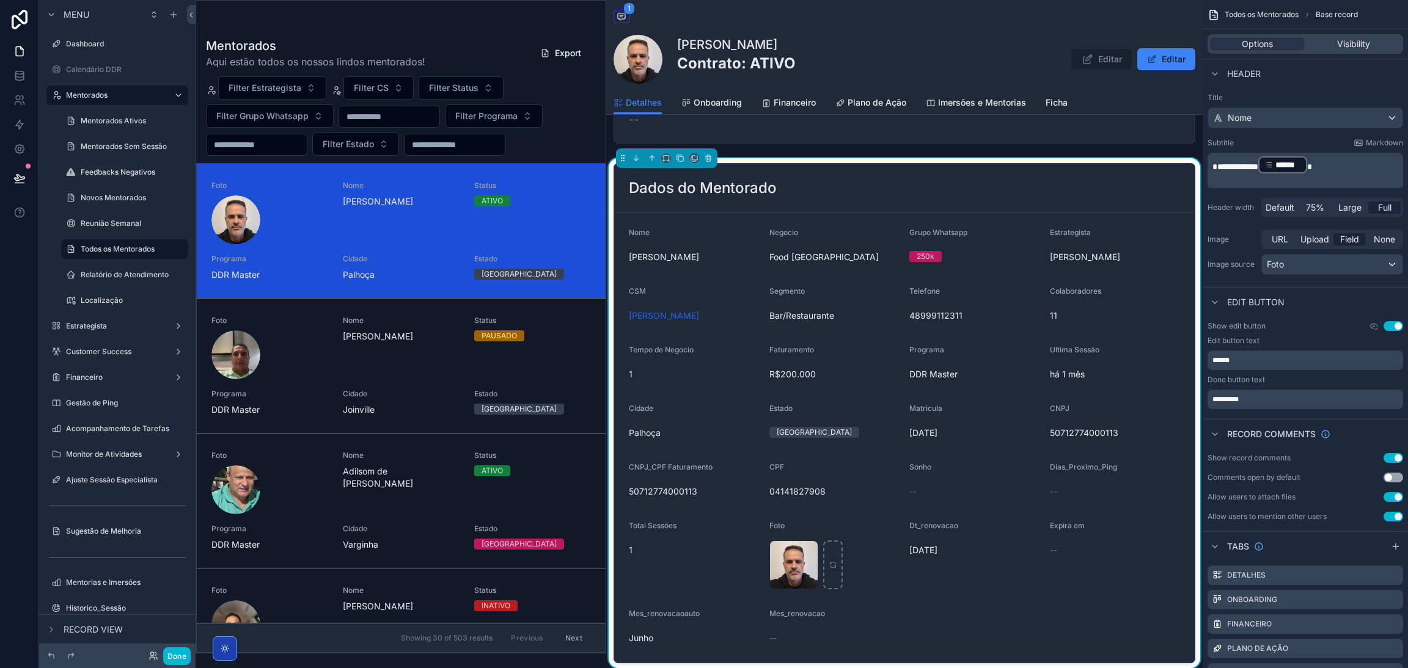
scroll to position [183, 0]
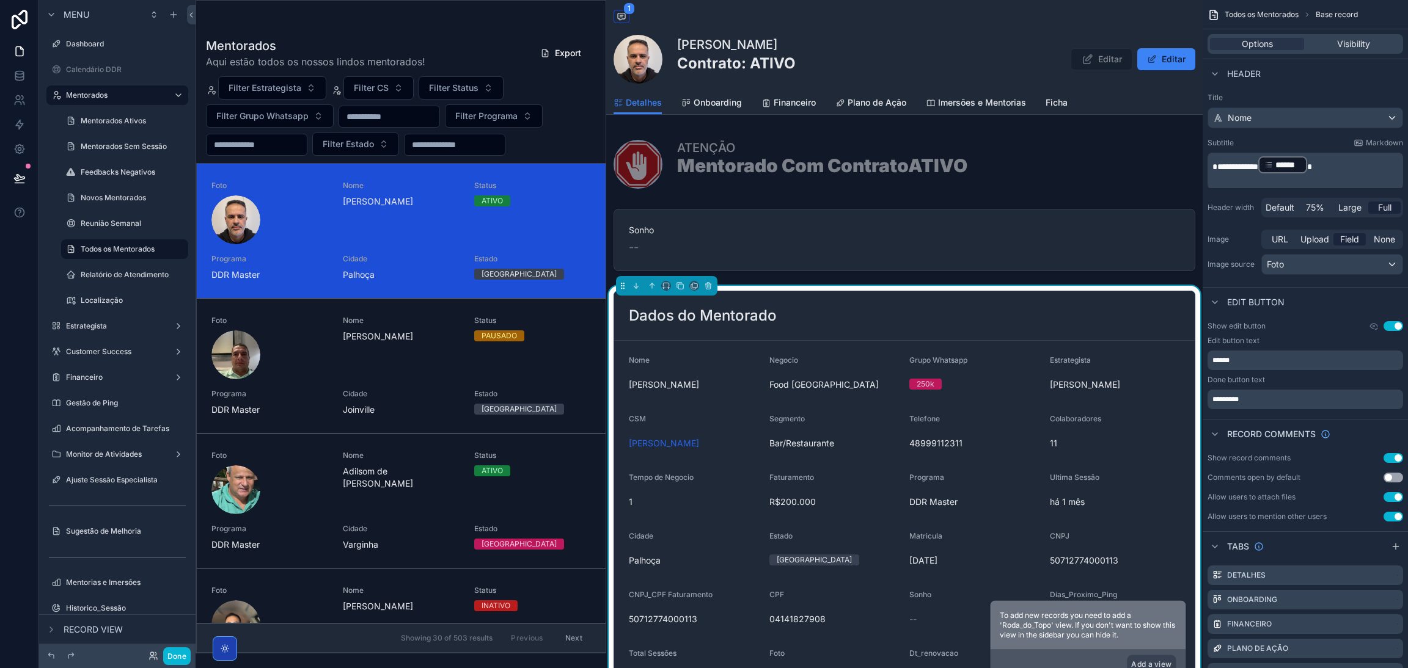
scroll to position [183, 0]
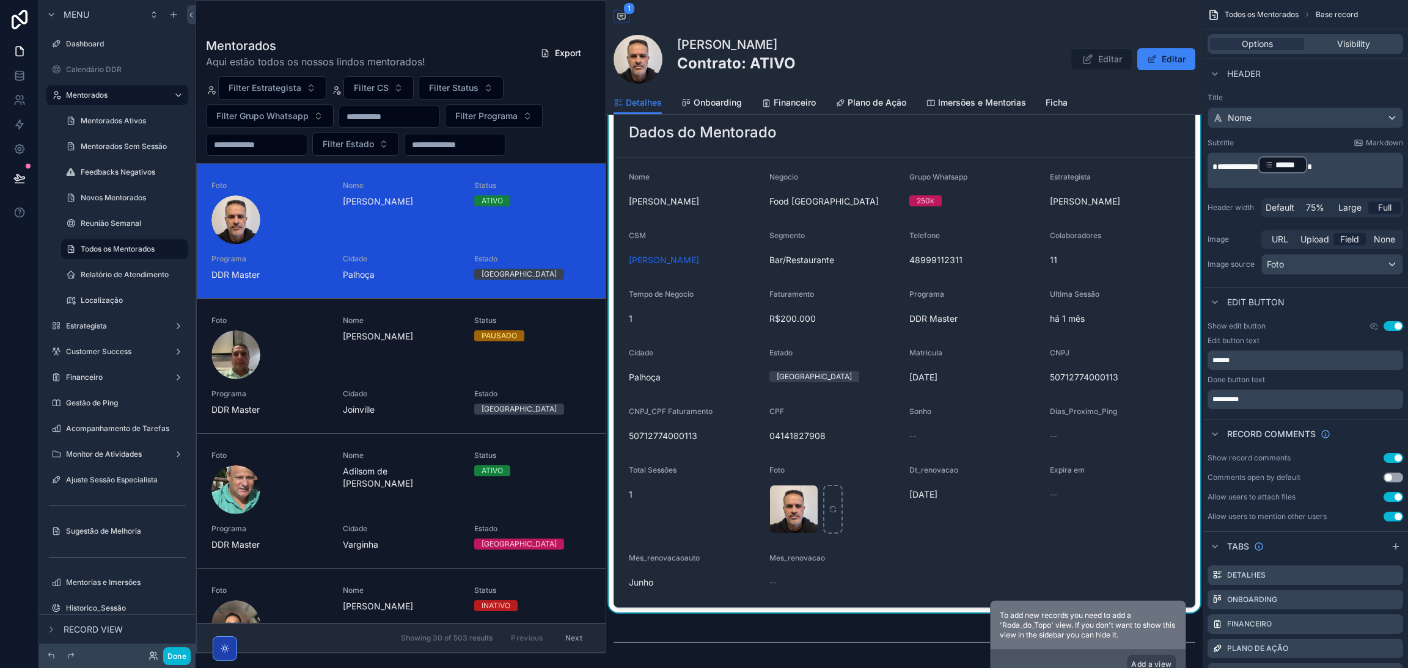
click at [883, 389] on form "Nome [PERSON_NAME] Negocio Food [GEOGRAPHIC_DATA] Grupo Whatsapp 250k Estrategi…" at bounding box center [904, 383] width 580 height 450
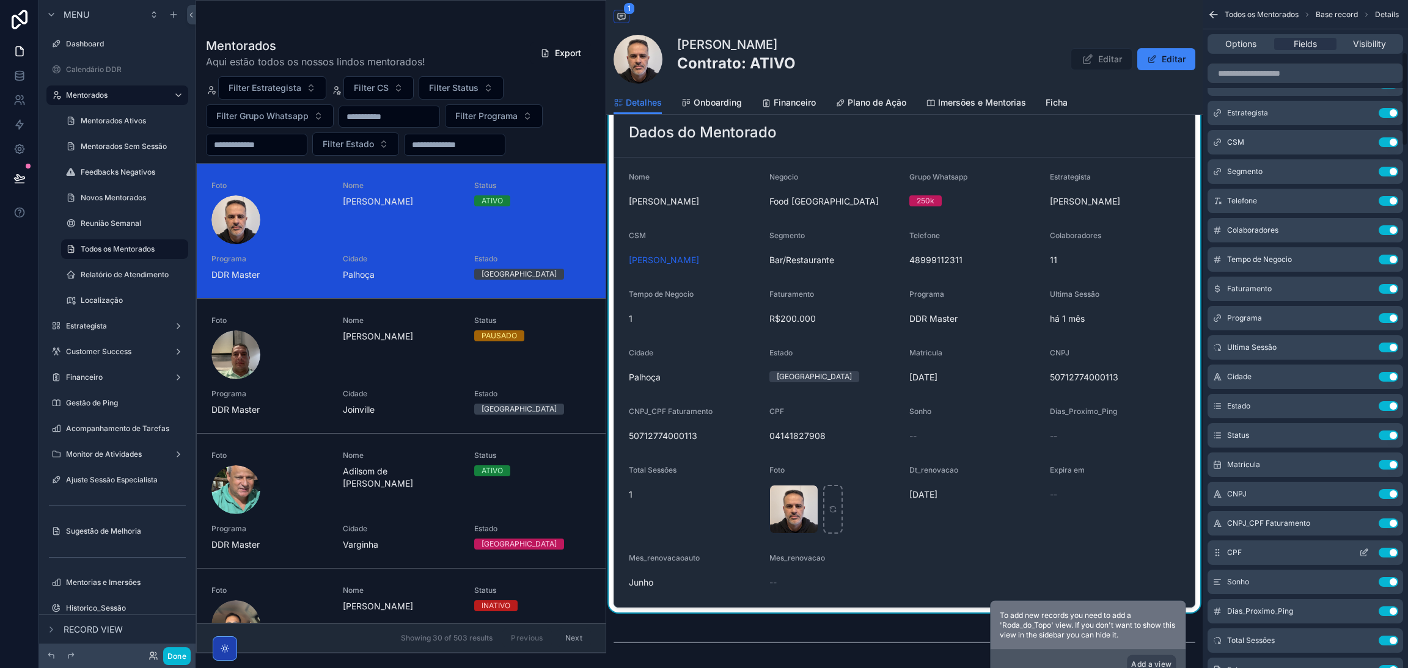
scroll to position [367, 0]
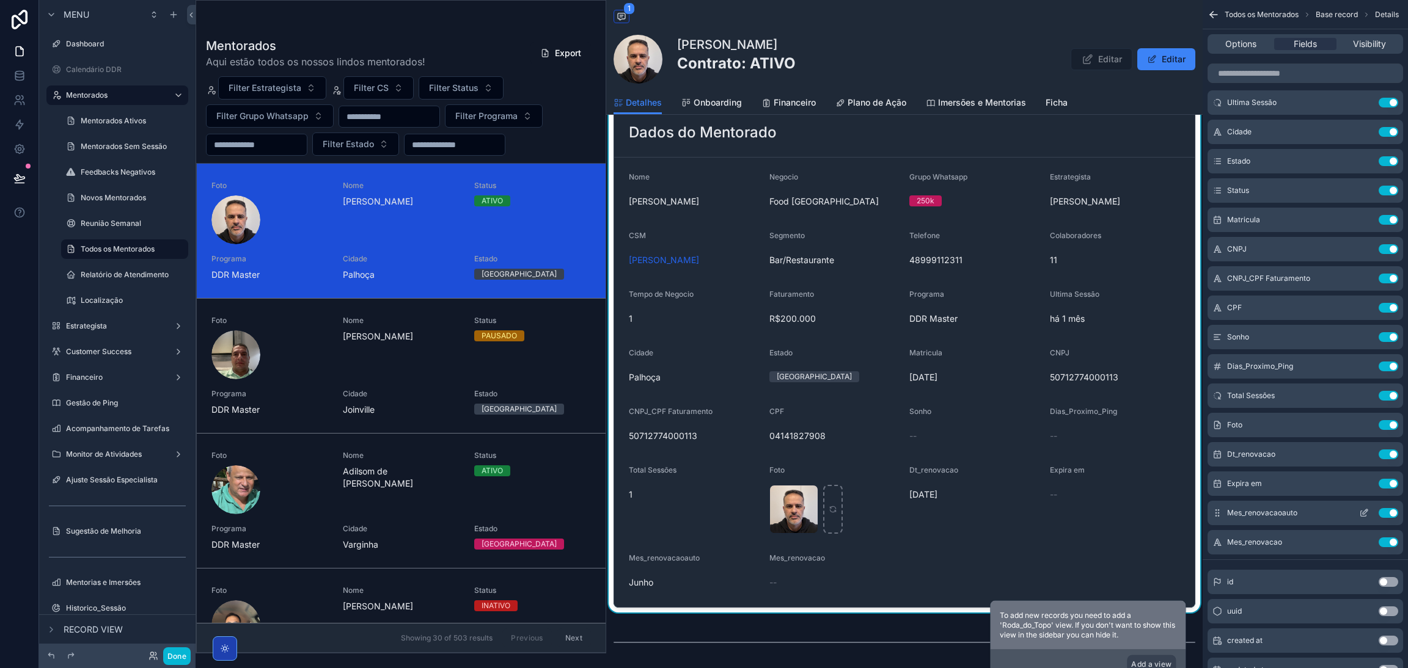
click at [1361, 518] on div "Mes_renovacaoauto Use setting" at bounding box center [1305, 513] width 196 height 24
click at [1361, 513] on icon "scrollable content" at bounding box center [1364, 513] width 10 height 10
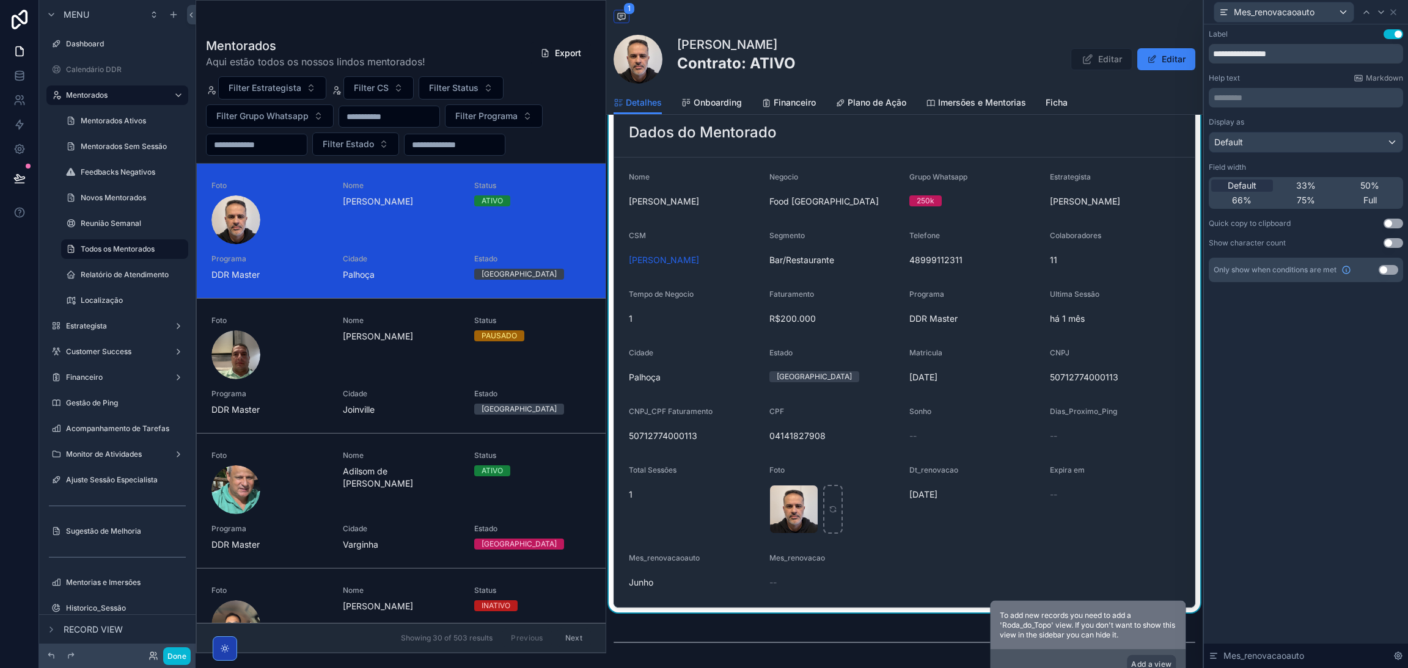
click at [1314, 100] on p "********* ﻿" at bounding box center [1307, 98] width 187 height 12
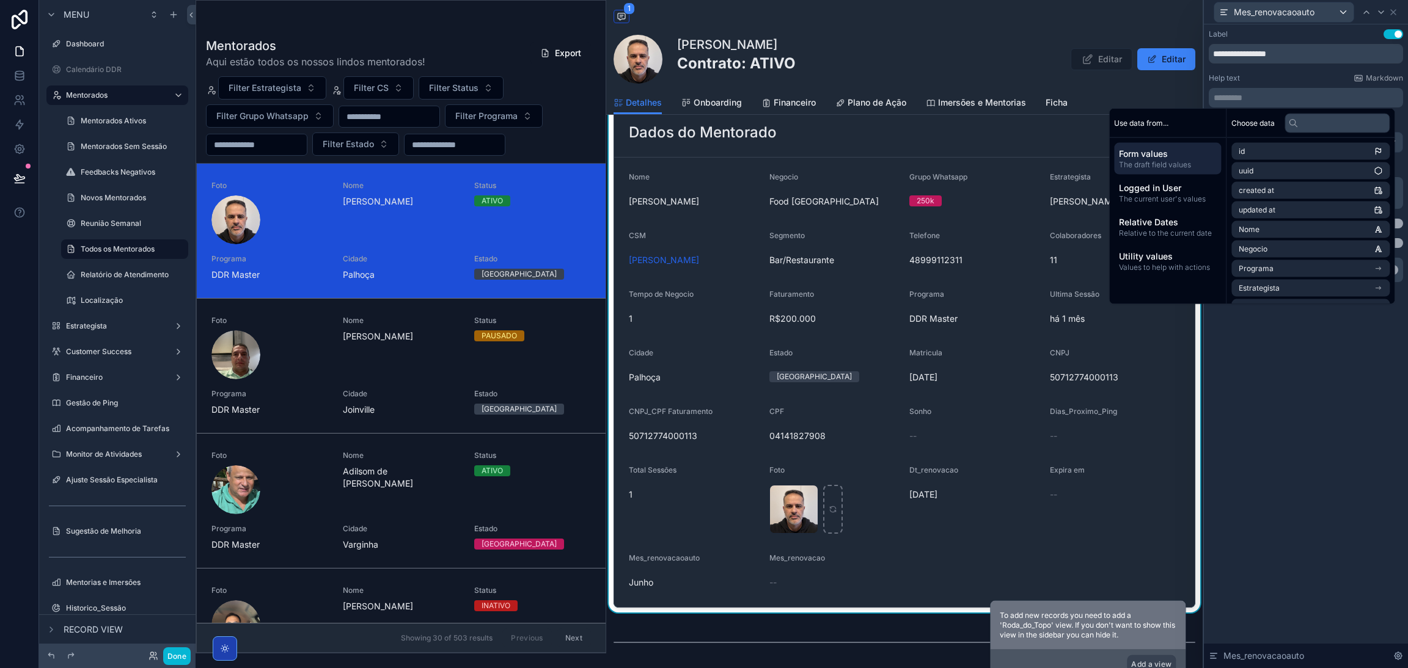
click at [1310, 86] on div "Help text Markdown ********* ﻿" at bounding box center [1306, 90] width 194 height 34
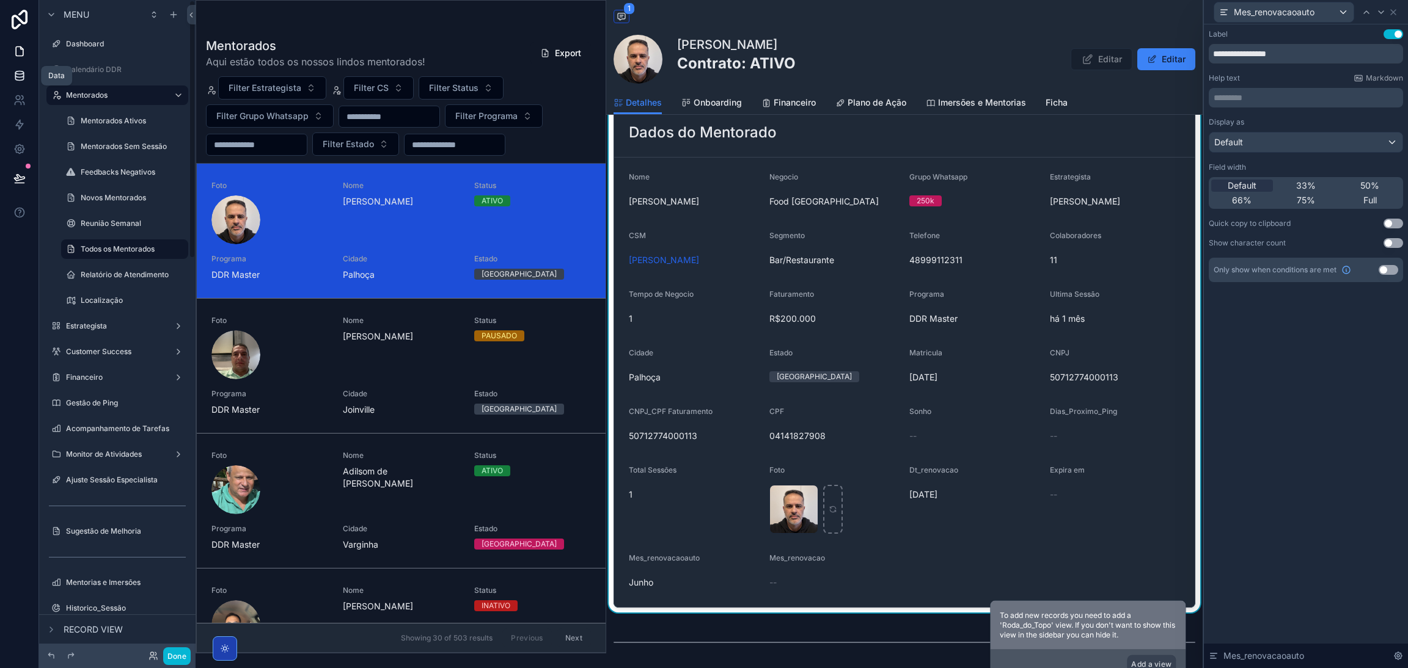
click at [15, 78] on icon at bounding box center [19, 78] width 8 height 5
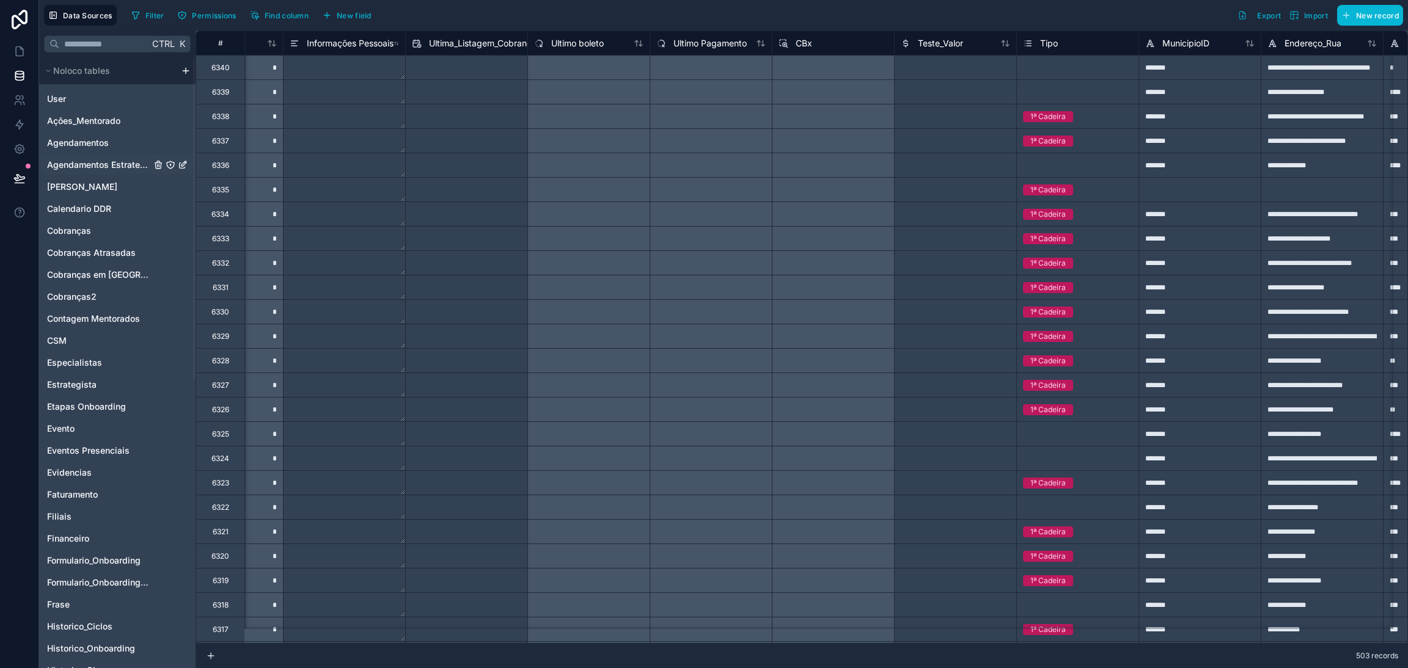
scroll to position [0, 6600]
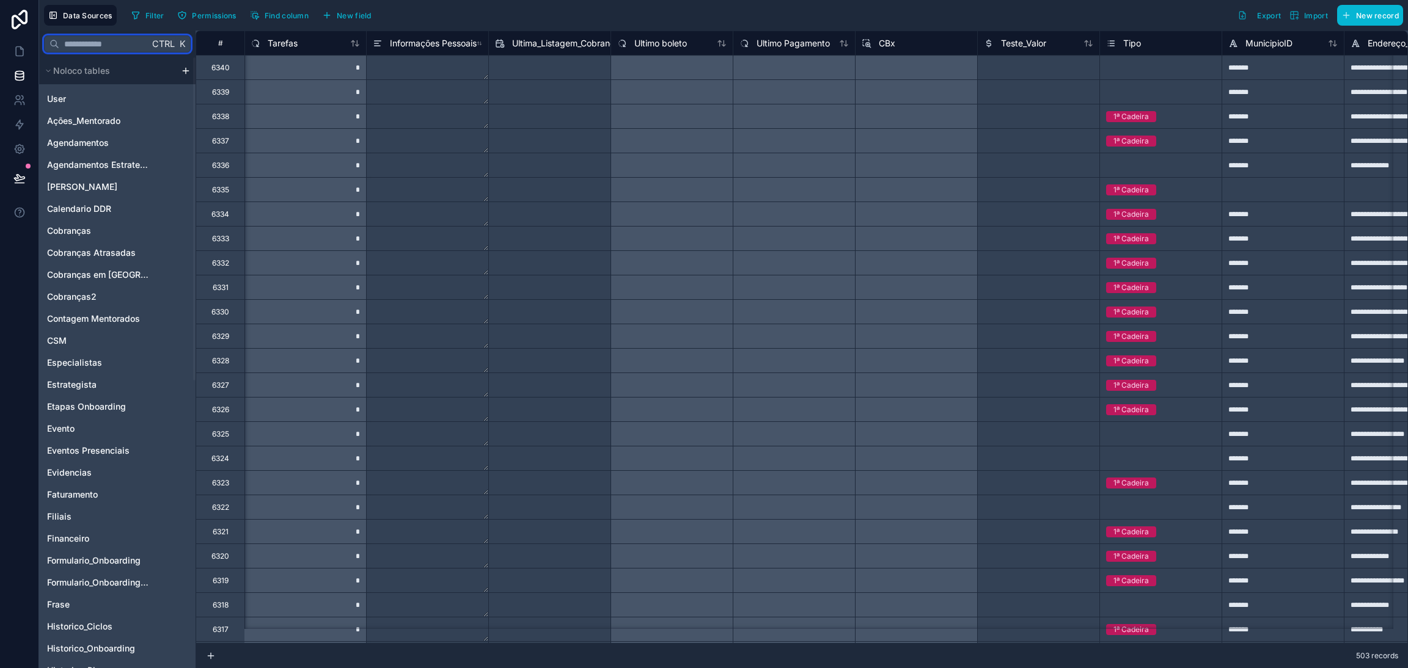
click at [97, 49] on input "text" at bounding box center [104, 44] width 90 height 22
click at [269, 15] on span "Find column" at bounding box center [287, 15] width 44 height 9
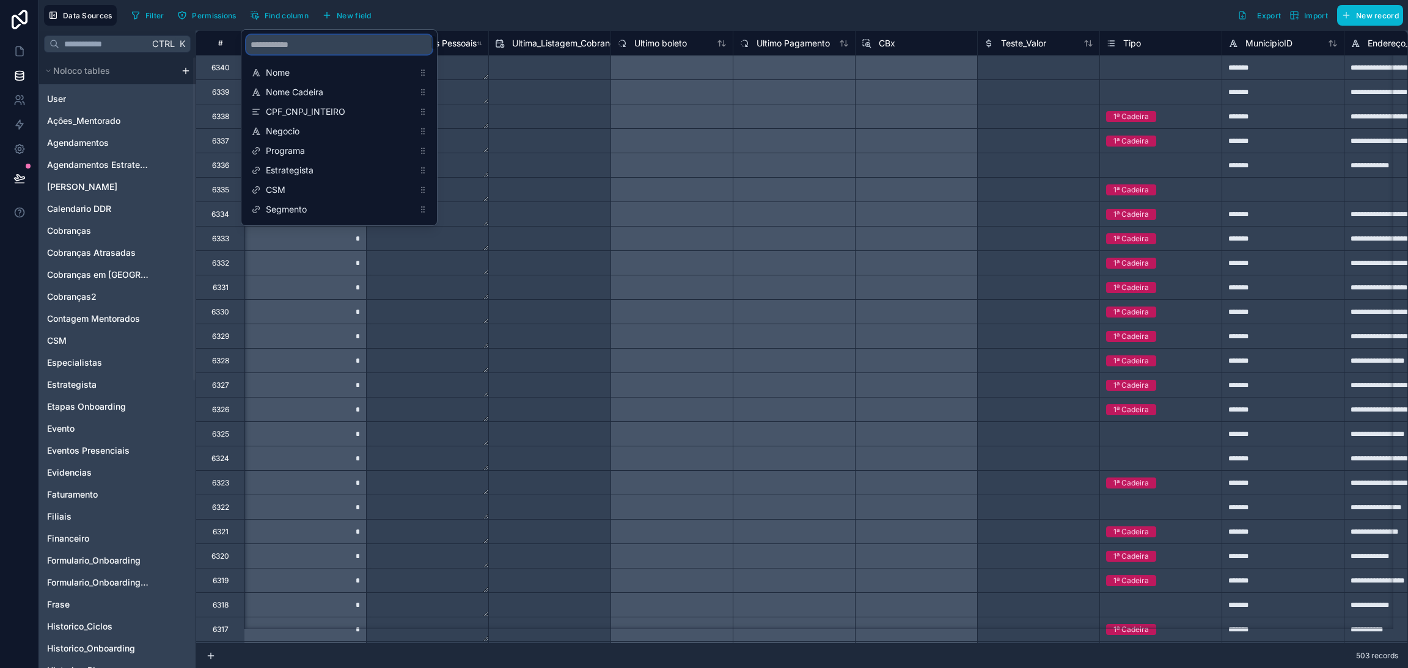
click at [317, 46] on input "scrollable content" at bounding box center [339, 45] width 186 height 20
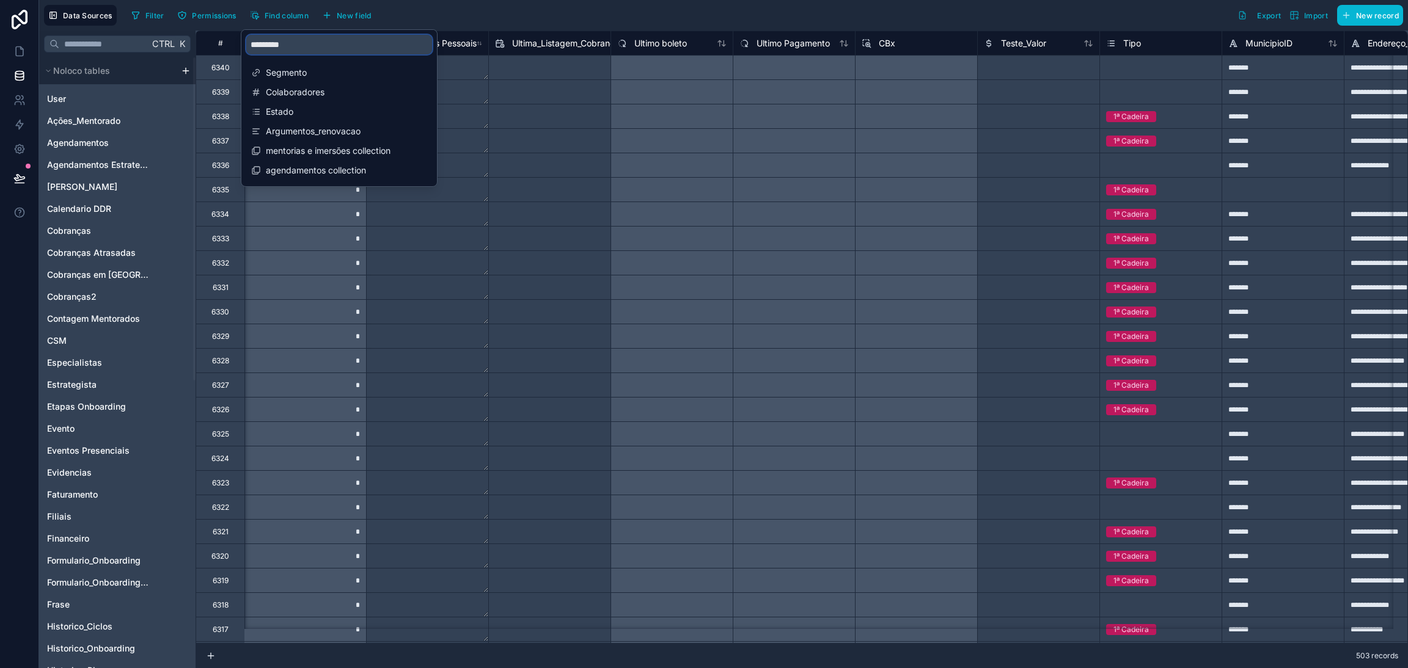
drag, startPoint x: 315, startPoint y: 46, endPoint x: 216, endPoint y: 48, distance: 99.0
click at [217, 48] on div "**********" at bounding box center [723, 334] width 1369 height 668
type input "*"
type input "********"
click at [368, 166] on span "Mes_renovacaoauto" at bounding box center [340, 170] width 148 height 12
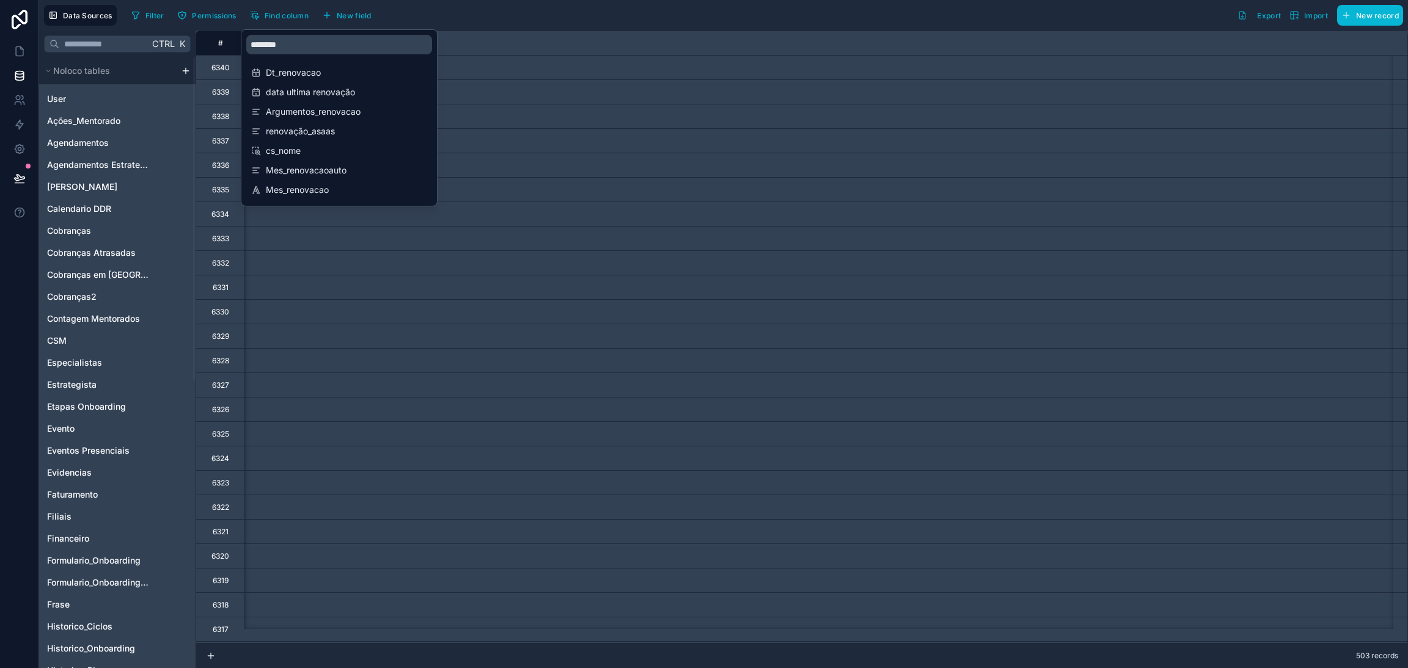
scroll to position [0, 14175]
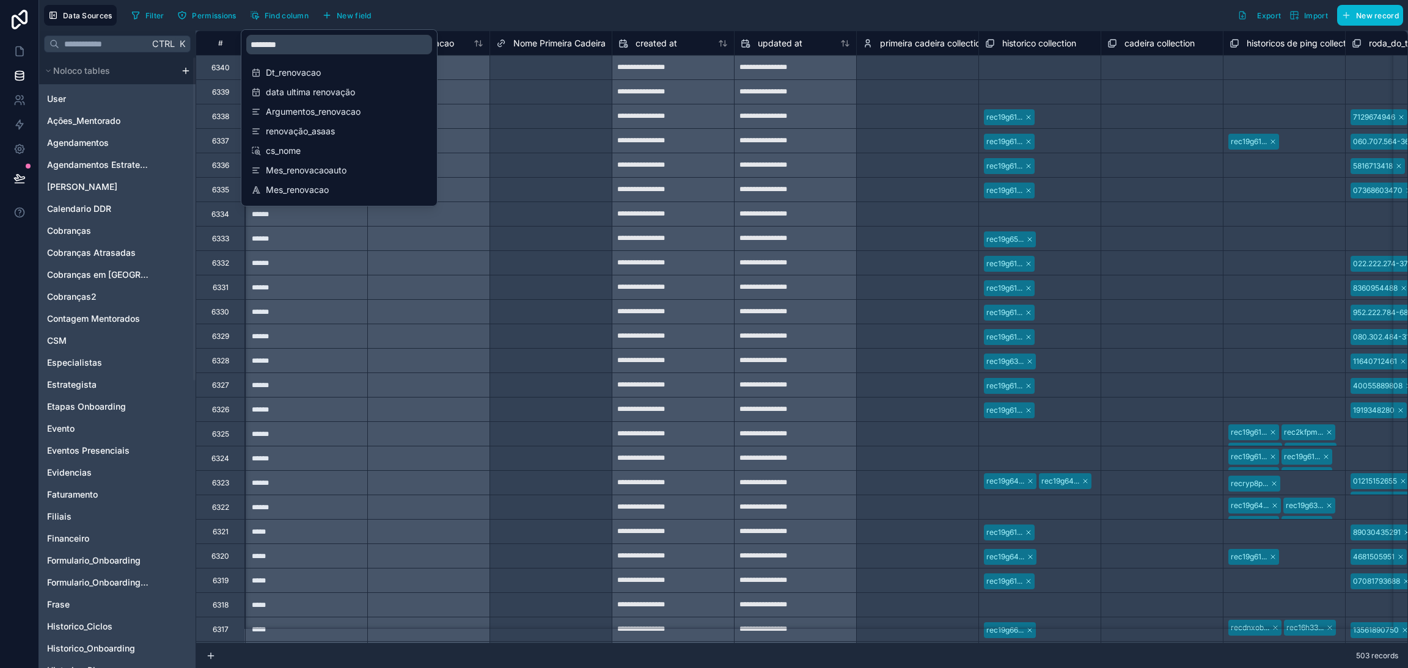
click at [444, 7] on div "Filter Permissions Find column New field Export Import New record" at bounding box center [764, 15] width 1276 height 21
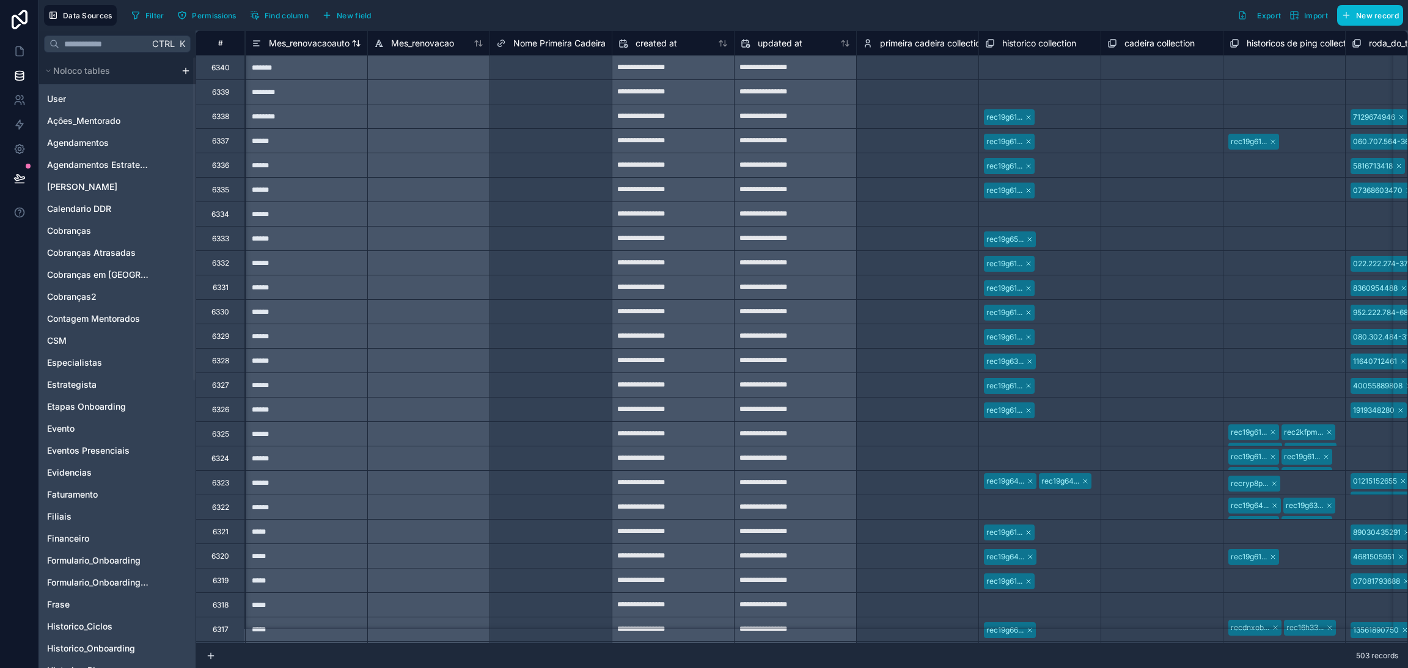
click at [322, 42] on span "Mes_renovacaoauto" at bounding box center [309, 43] width 81 height 12
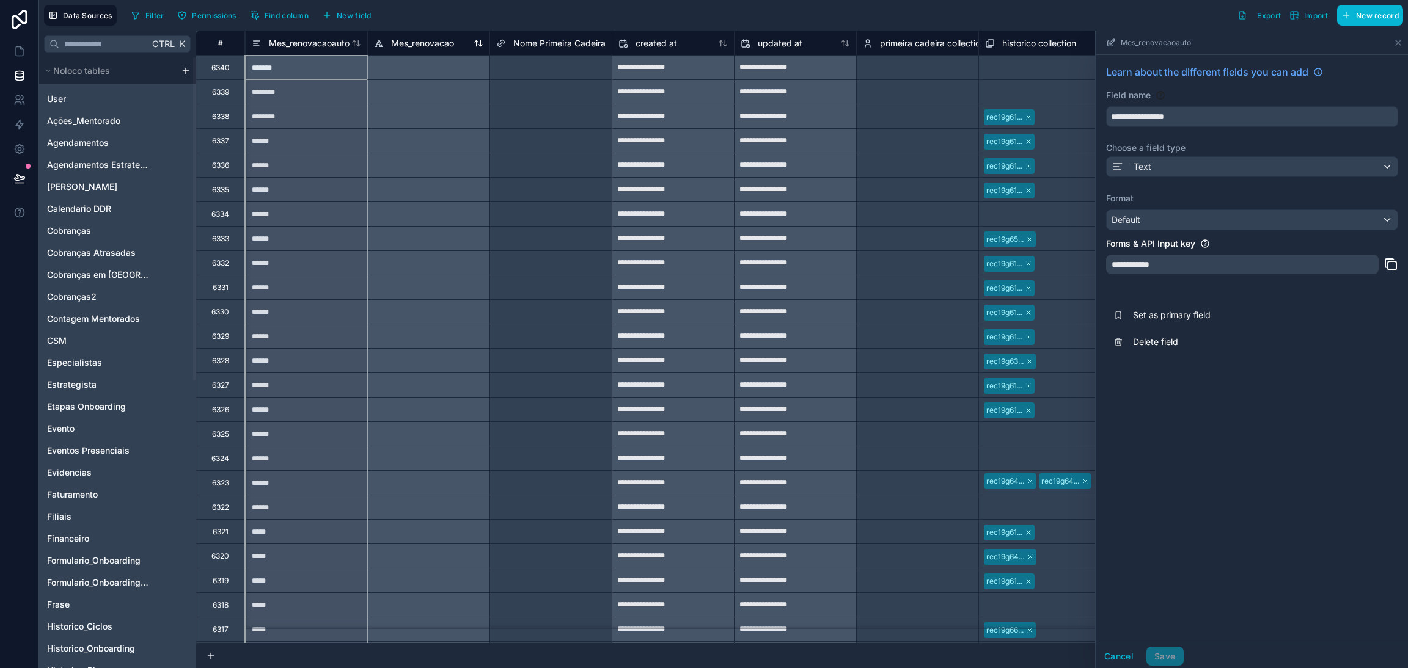
click at [406, 48] on span "Mes_renovacao" at bounding box center [422, 43] width 63 height 12
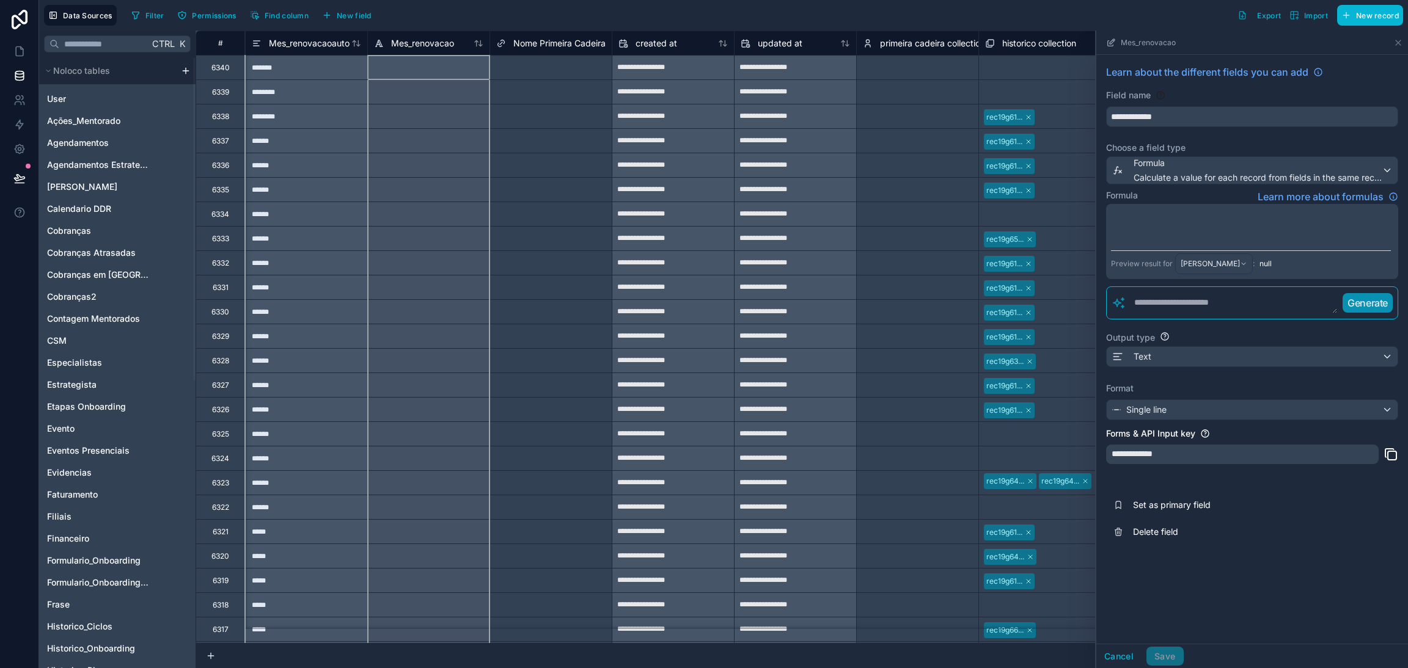
click at [1183, 214] on p "﻿" at bounding box center [1251, 215] width 280 height 12
click at [1206, 227] on p "﻿" at bounding box center [1251, 227] width 280 height 12
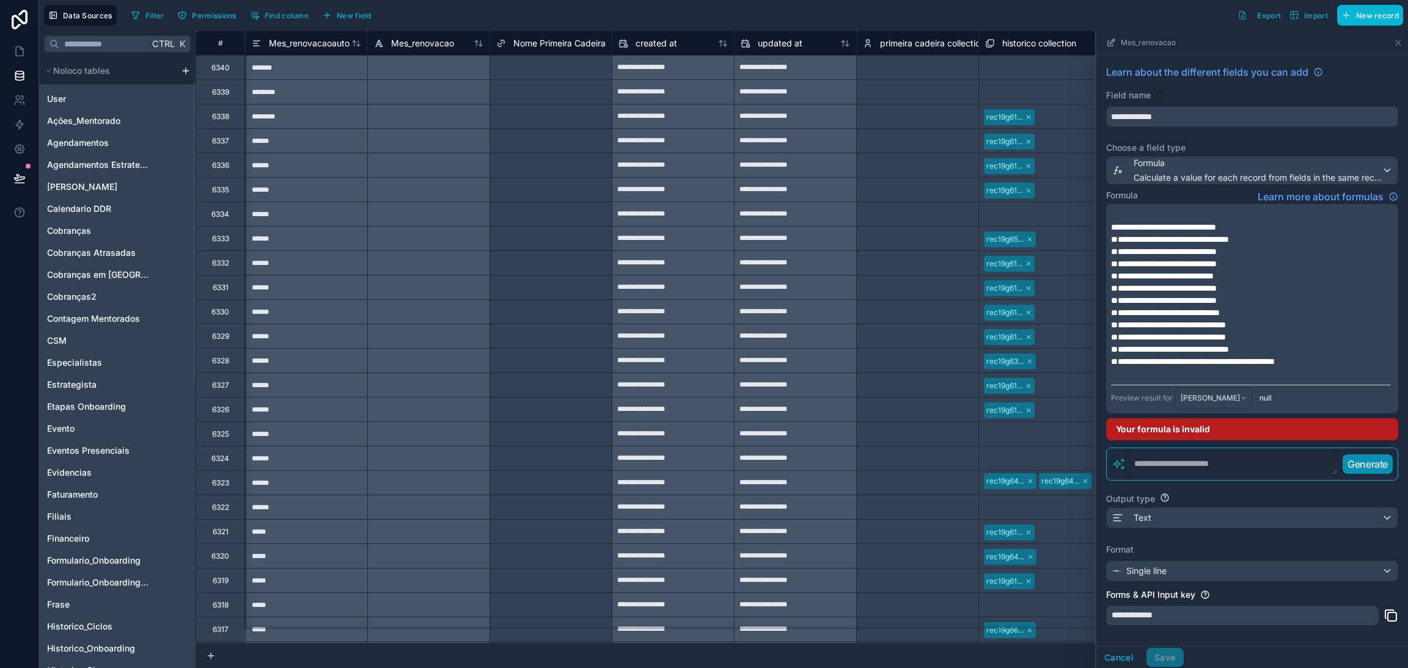
click at [1316, 321] on p "**********" at bounding box center [1251, 325] width 280 height 12
click at [1117, 227] on span "**********" at bounding box center [1163, 227] width 105 height 9
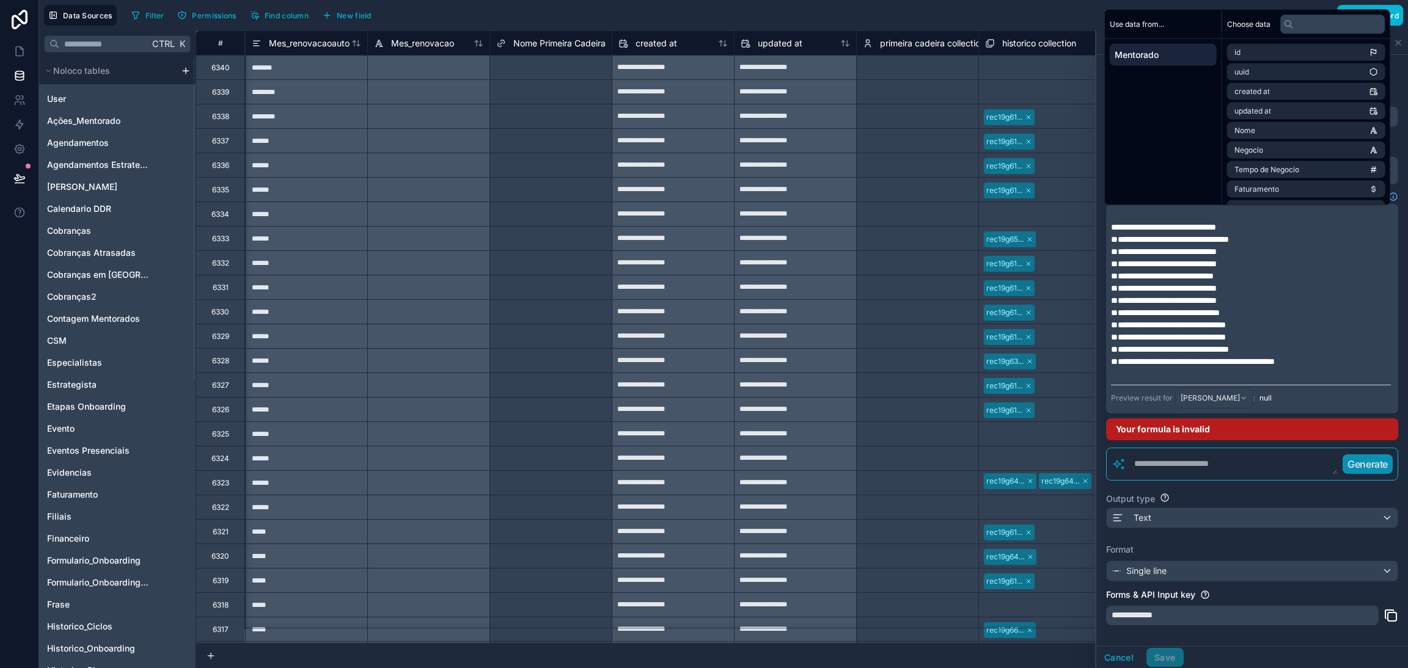
click at [1201, 230] on span "**********" at bounding box center [1163, 227] width 105 height 9
click at [1303, 23] on input "text" at bounding box center [1332, 24] width 105 height 20
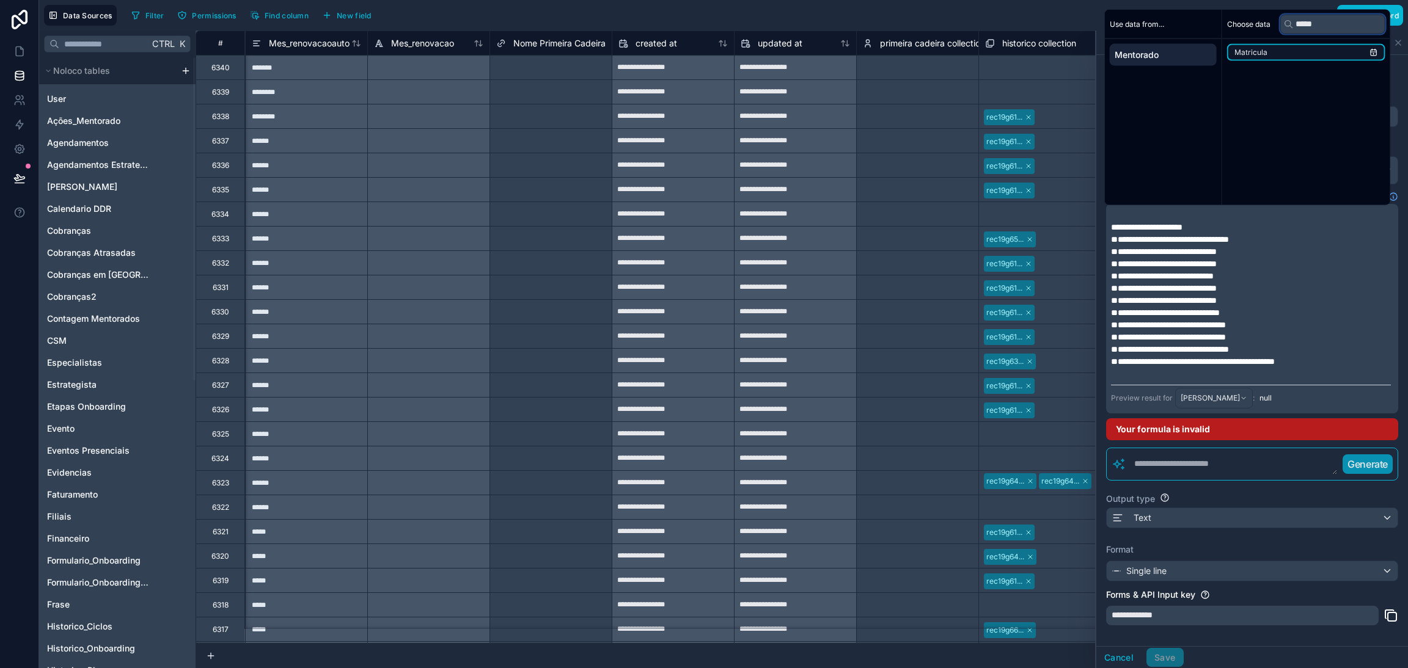
type input "*****"
click at [1308, 51] on li "Matricula" at bounding box center [1306, 52] width 158 height 17
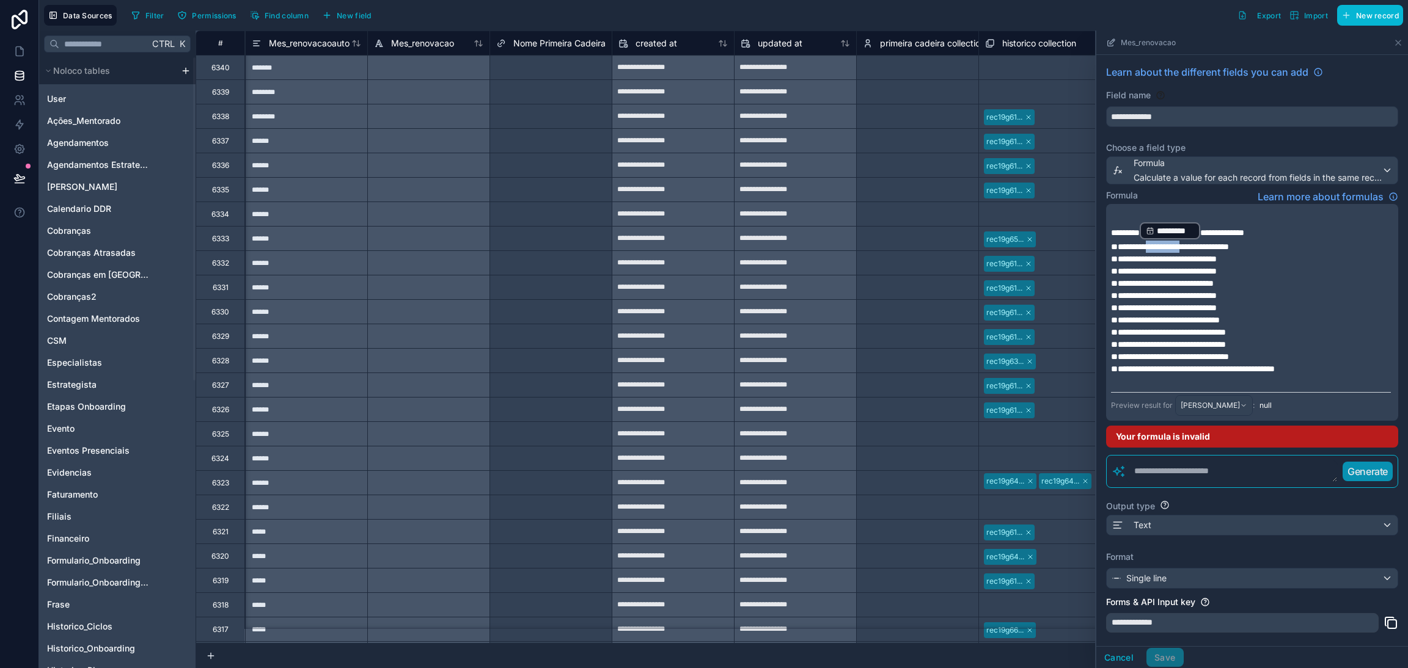
drag, startPoint x: 1205, startPoint y: 247, endPoint x: 1160, endPoint y: 249, distance: 44.7
click at [1160, 249] on span "**********" at bounding box center [1170, 247] width 118 height 9
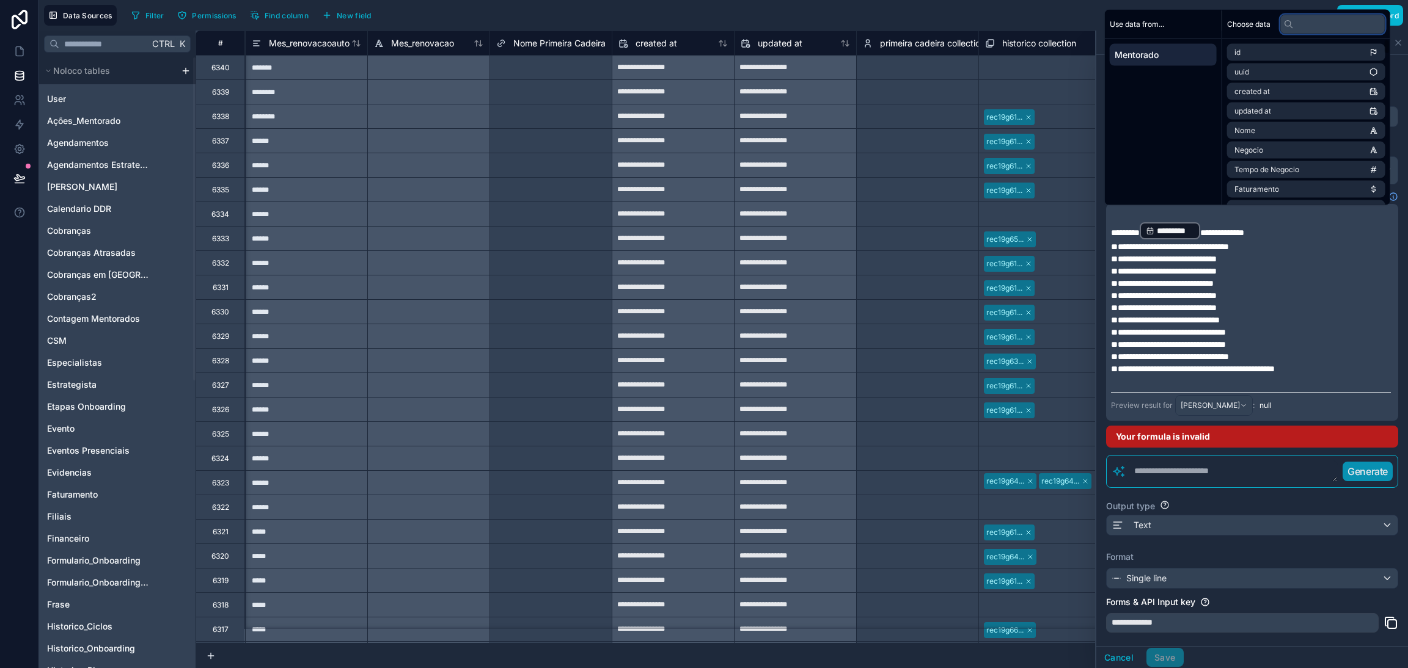
click at [1308, 26] on input "text" at bounding box center [1332, 24] width 105 height 20
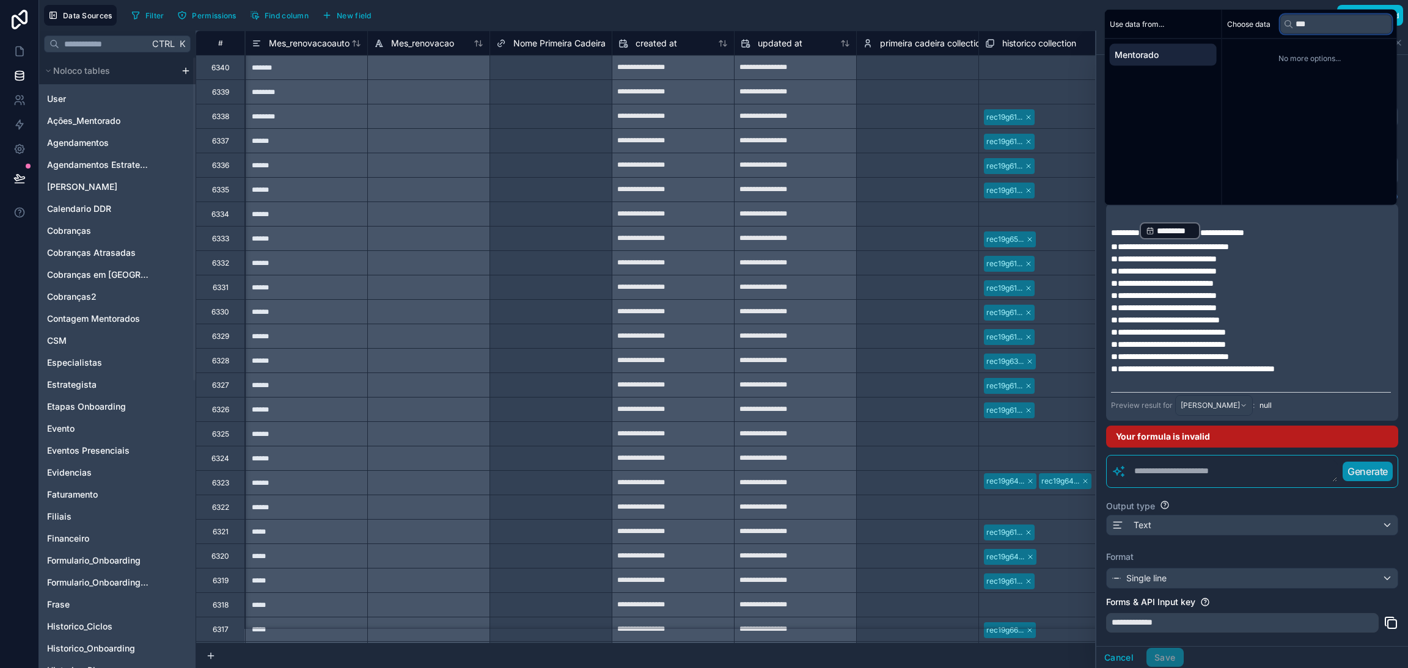
type input "****"
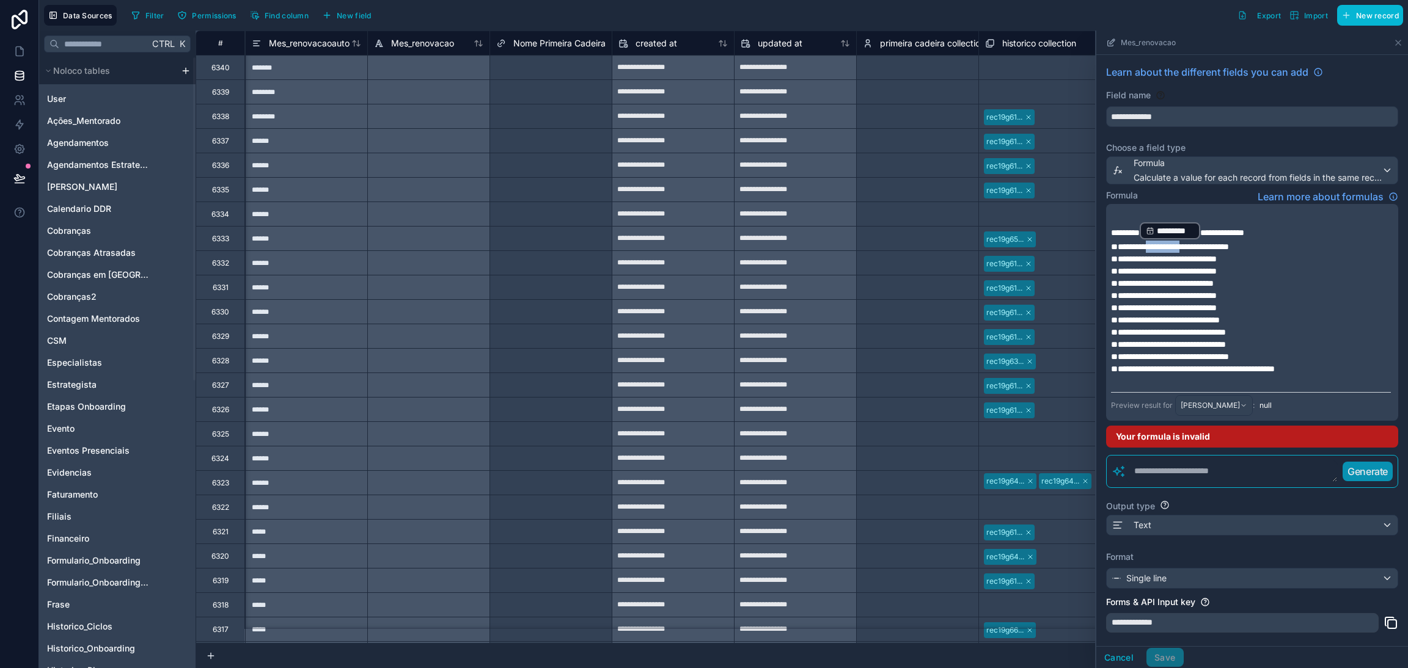
drag, startPoint x: 1206, startPoint y: 249, endPoint x: 1161, endPoint y: 249, distance: 44.6
click at [1161, 249] on span "**********" at bounding box center [1170, 247] width 118 height 9
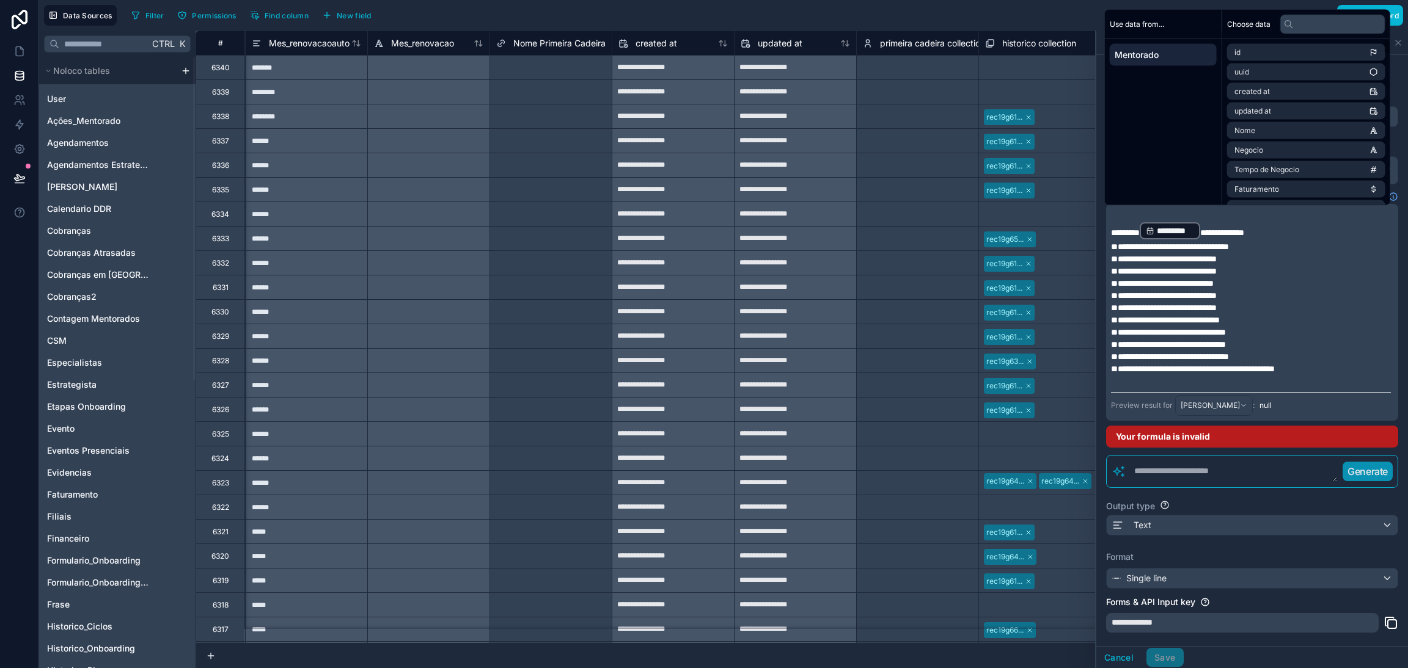
click at [1215, 235] on span "**********" at bounding box center [1222, 233] width 44 height 9
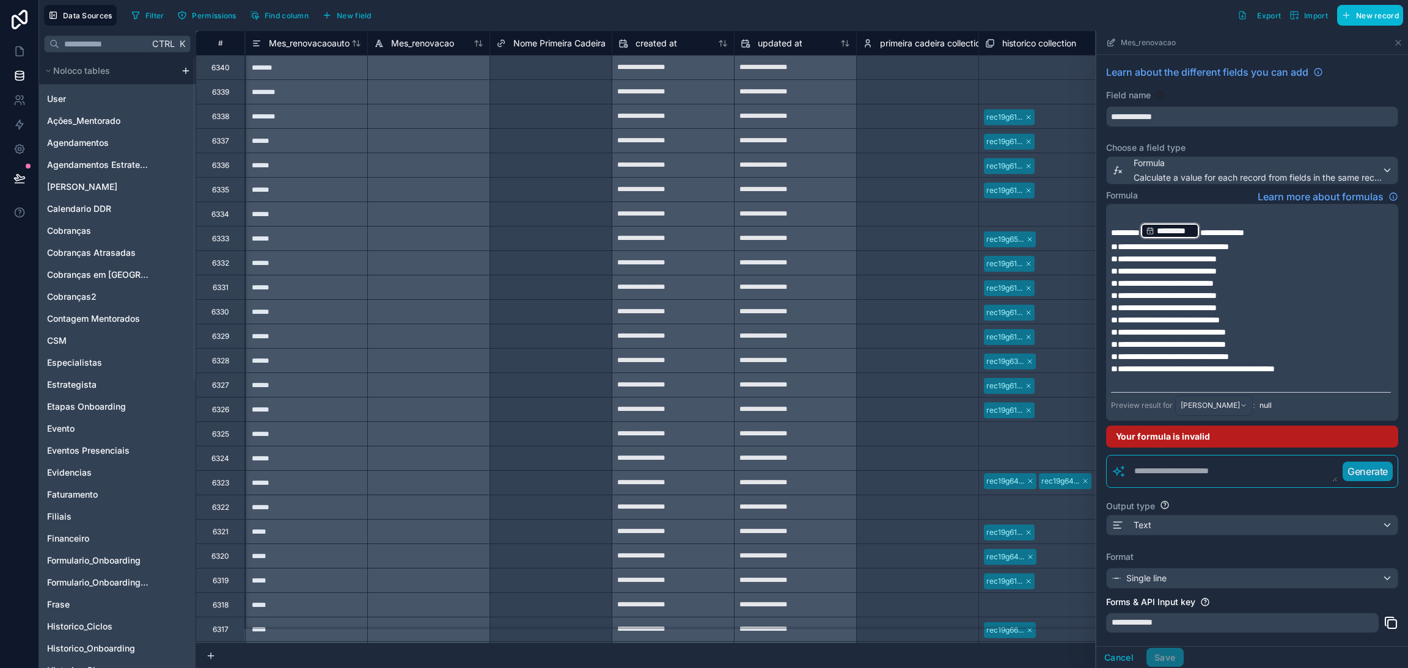
click at [1200, 230] on div "*********" at bounding box center [1170, 230] width 60 height 17
drag, startPoint x: 1207, startPoint y: 230, endPoint x: 1328, endPoint y: 245, distance: 122.5
click at [1328, 245] on p "**********" at bounding box center [1251, 247] width 280 height 12
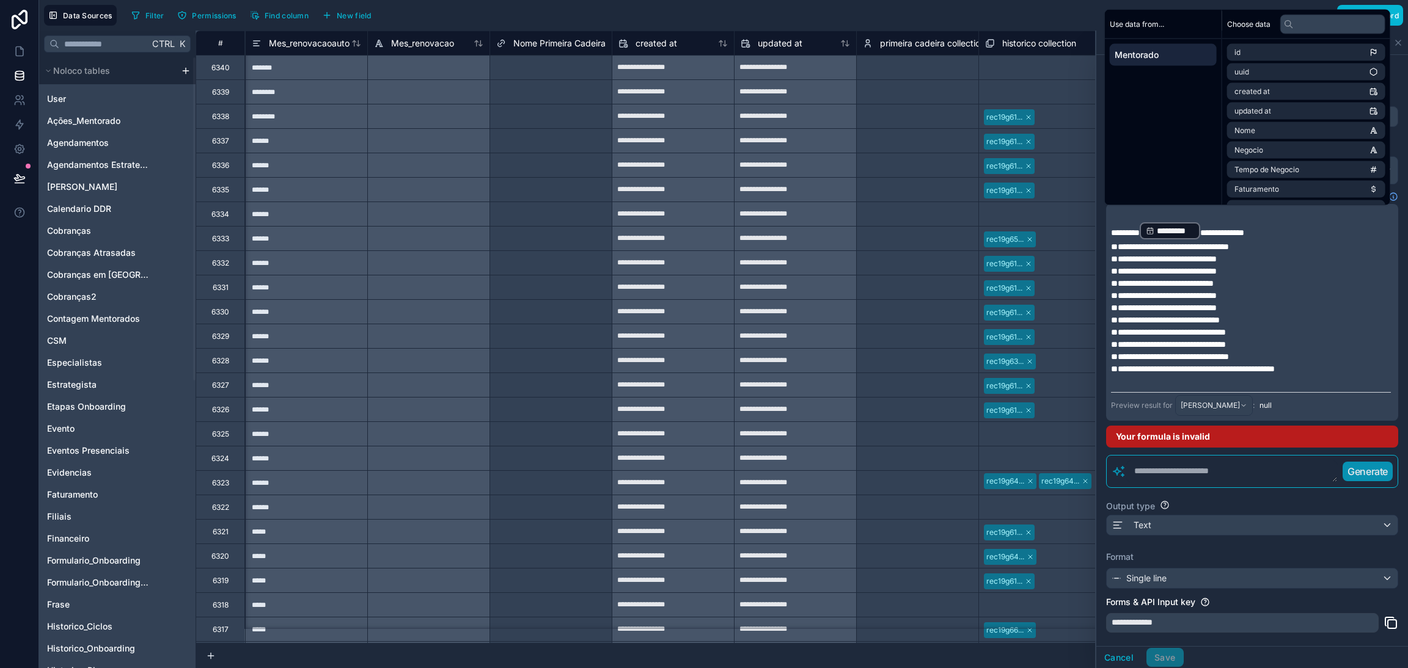
click at [1215, 238] on p "**********" at bounding box center [1251, 231] width 280 height 20
click at [1208, 247] on span "**********" at bounding box center [1170, 247] width 118 height 9
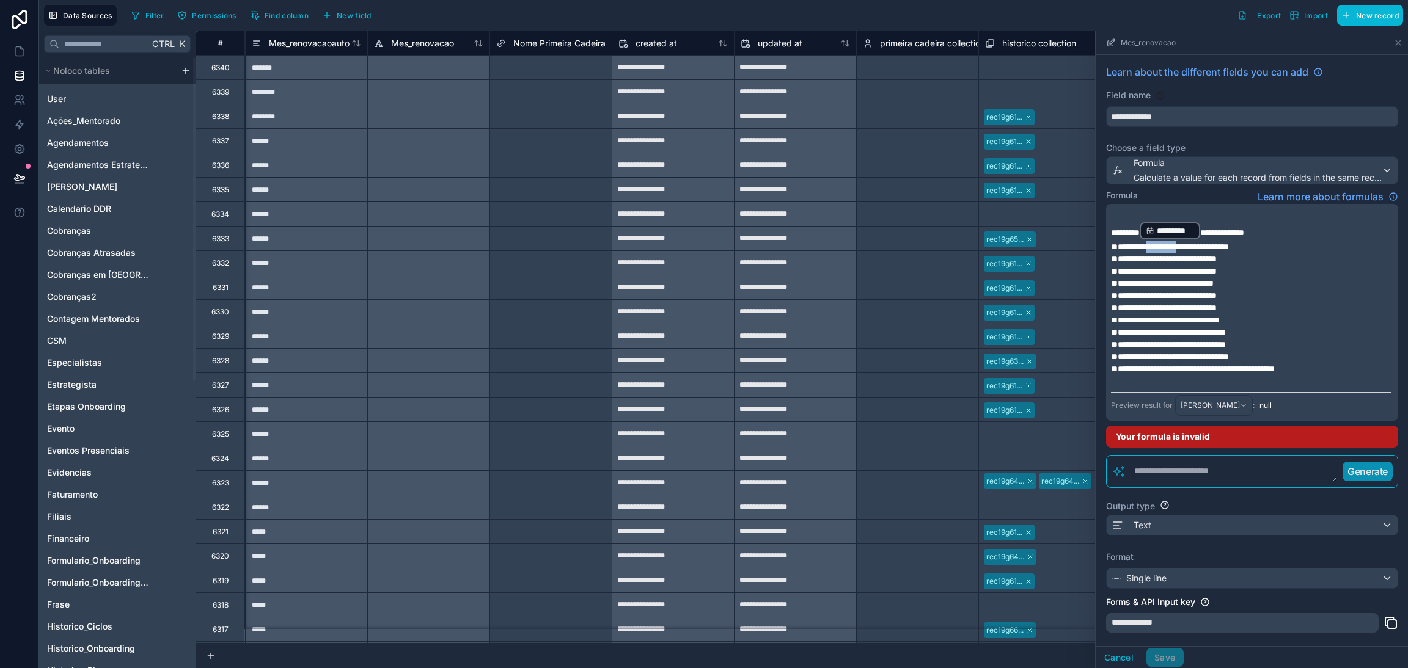
drag, startPoint x: 1203, startPoint y: 247, endPoint x: 1163, endPoint y: 250, distance: 40.4
click at [1163, 250] on span "**********" at bounding box center [1170, 247] width 118 height 9
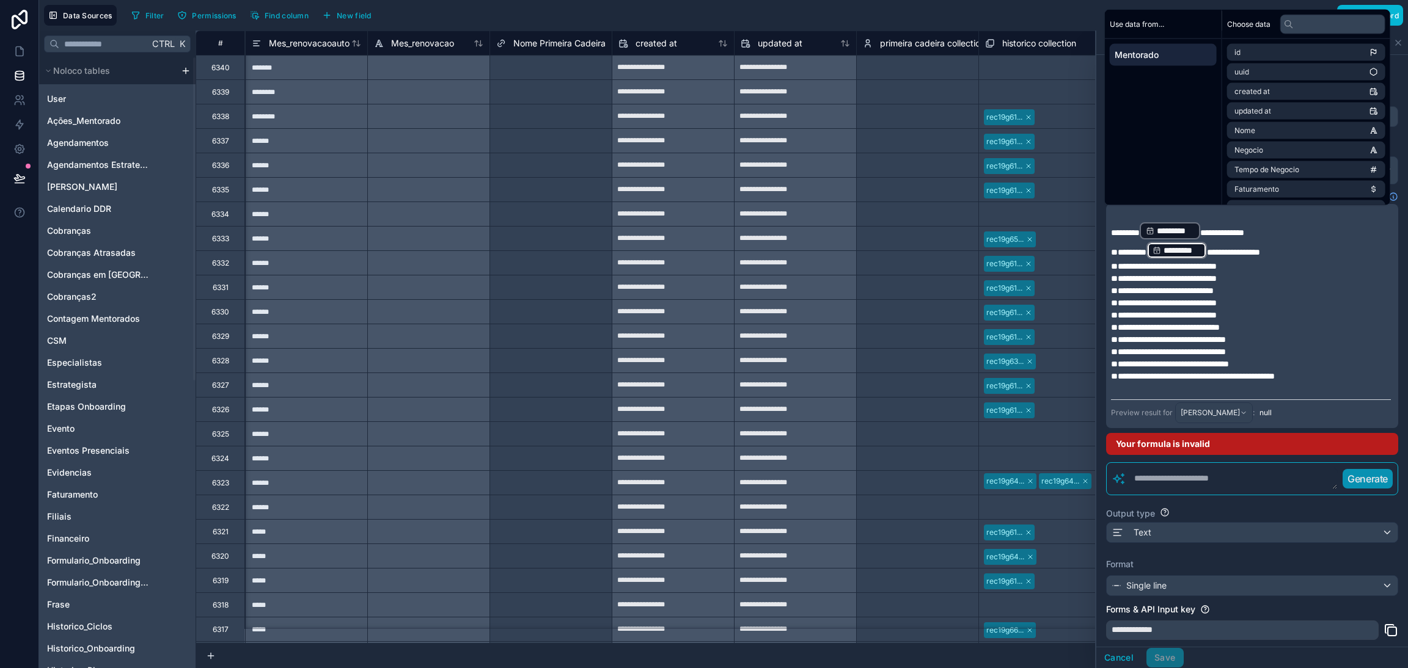
click at [1221, 249] on p "**********" at bounding box center [1251, 251] width 280 height 20
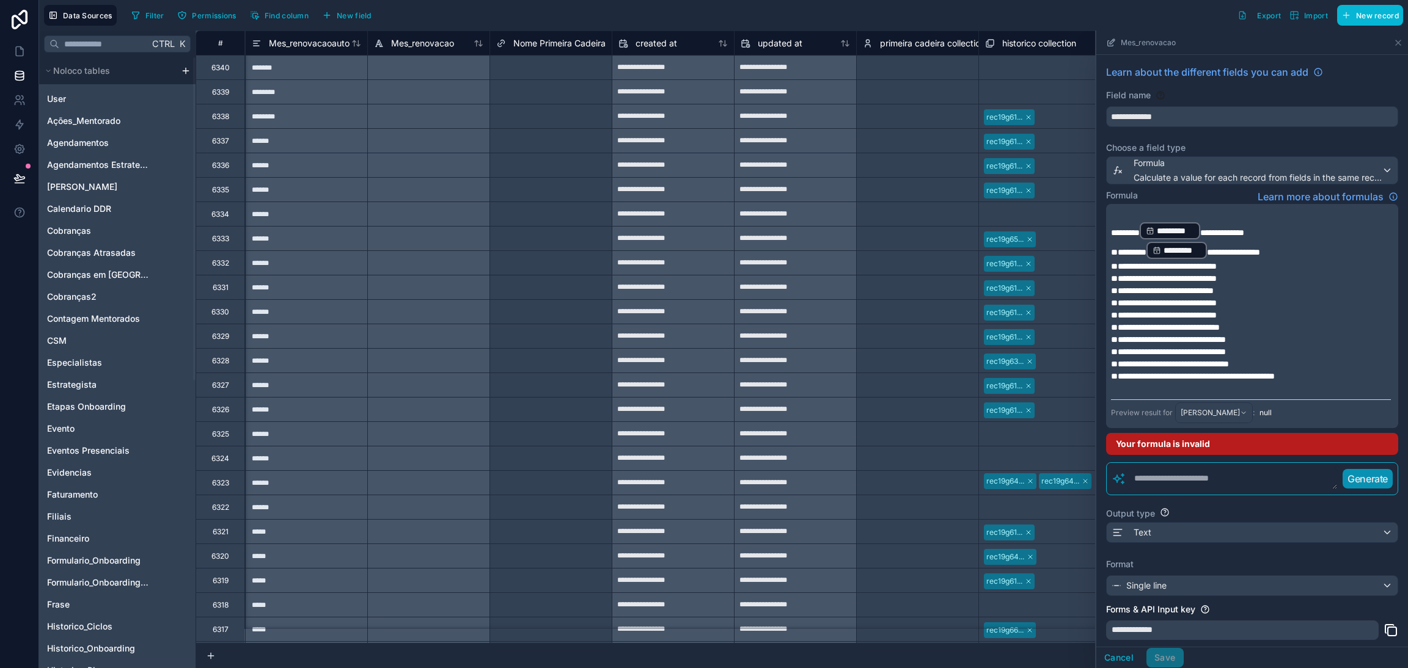
click at [1224, 249] on span "**********" at bounding box center [1233, 252] width 53 height 9
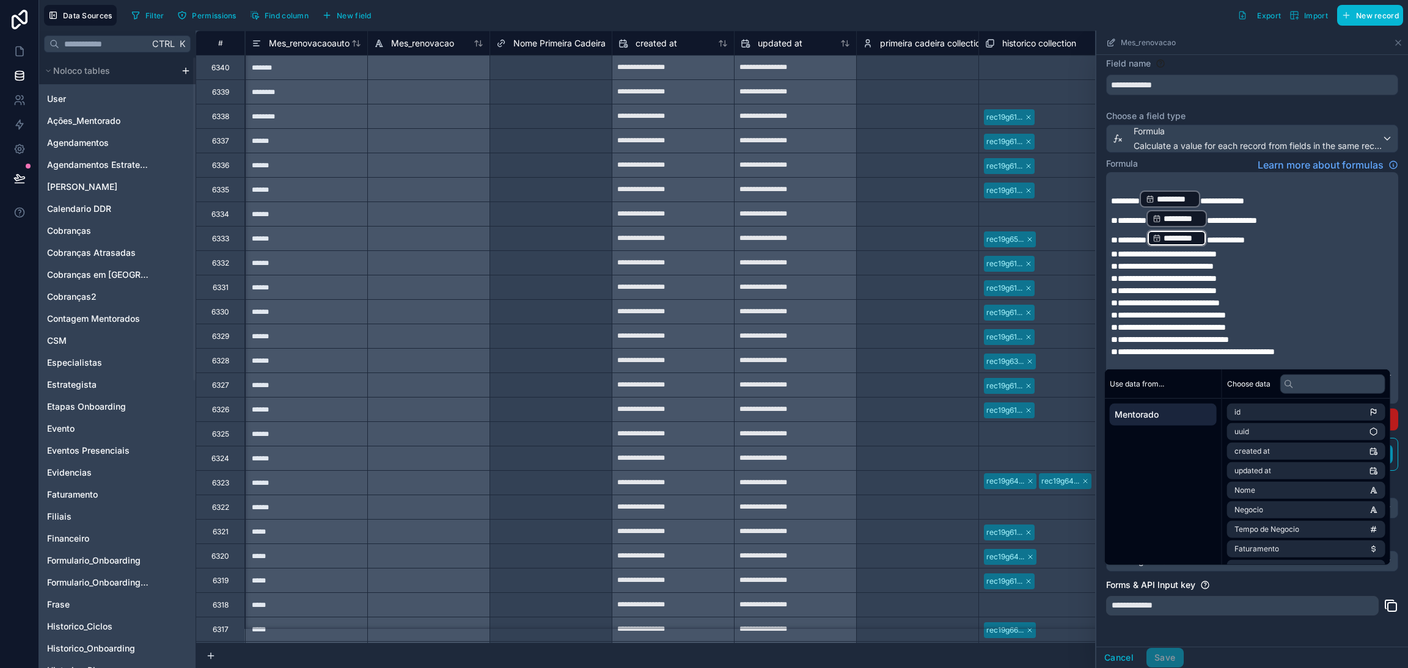
scroll to position [36, 0]
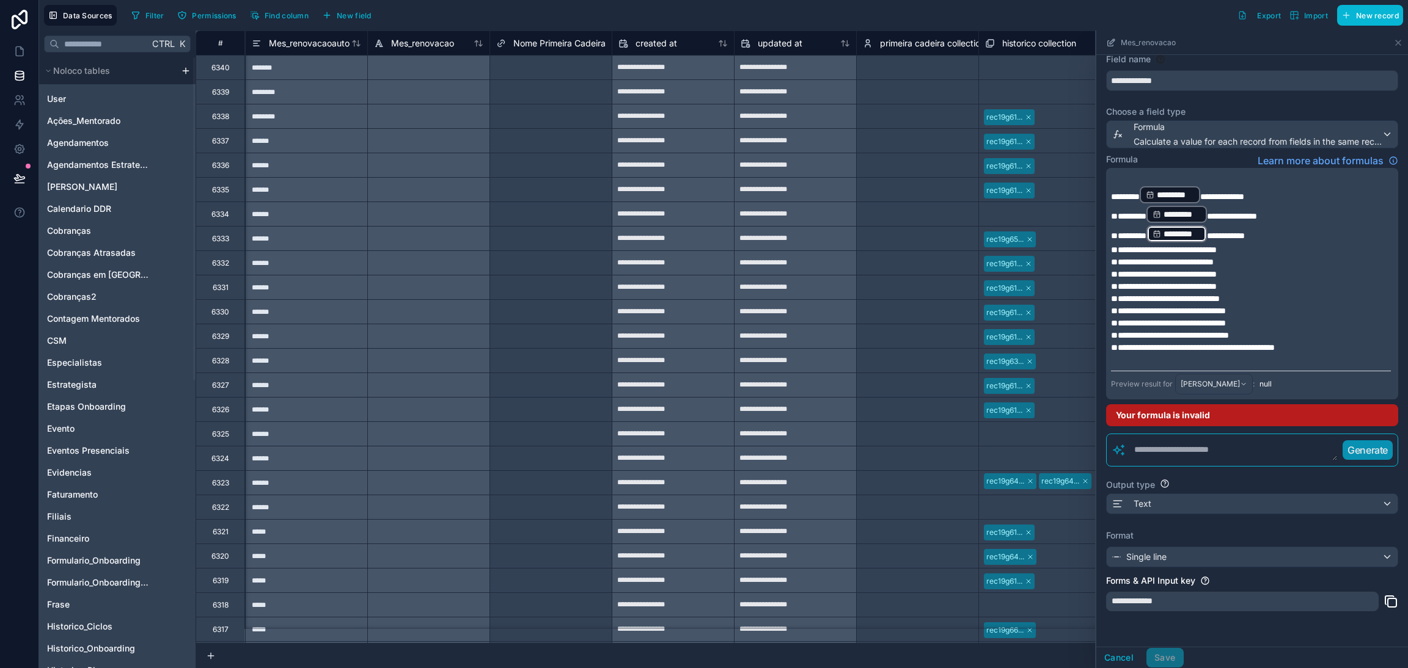
click at [1207, 238] on div "*********" at bounding box center [1176, 233] width 60 height 17
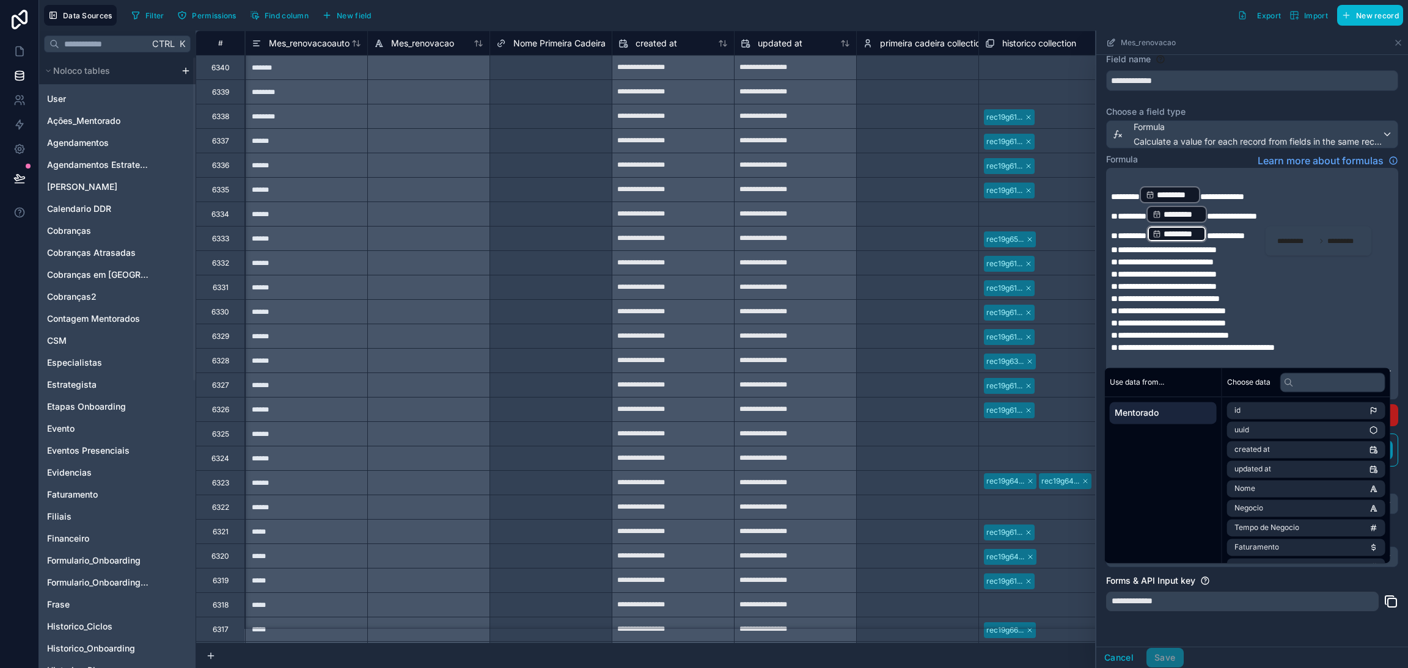
click at [1206, 247] on span "**********" at bounding box center [1164, 250] width 106 height 9
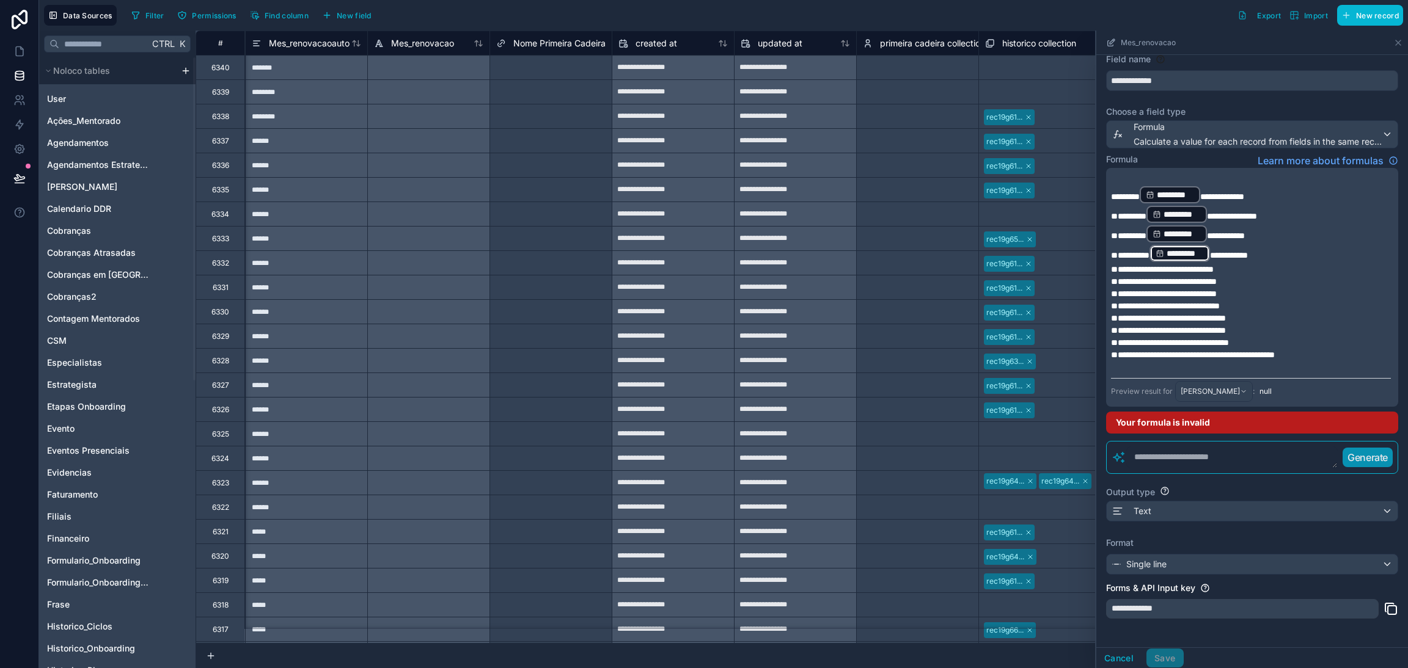
click at [1206, 265] on span "**********" at bounding box center [1162, 269] width 103 height 9
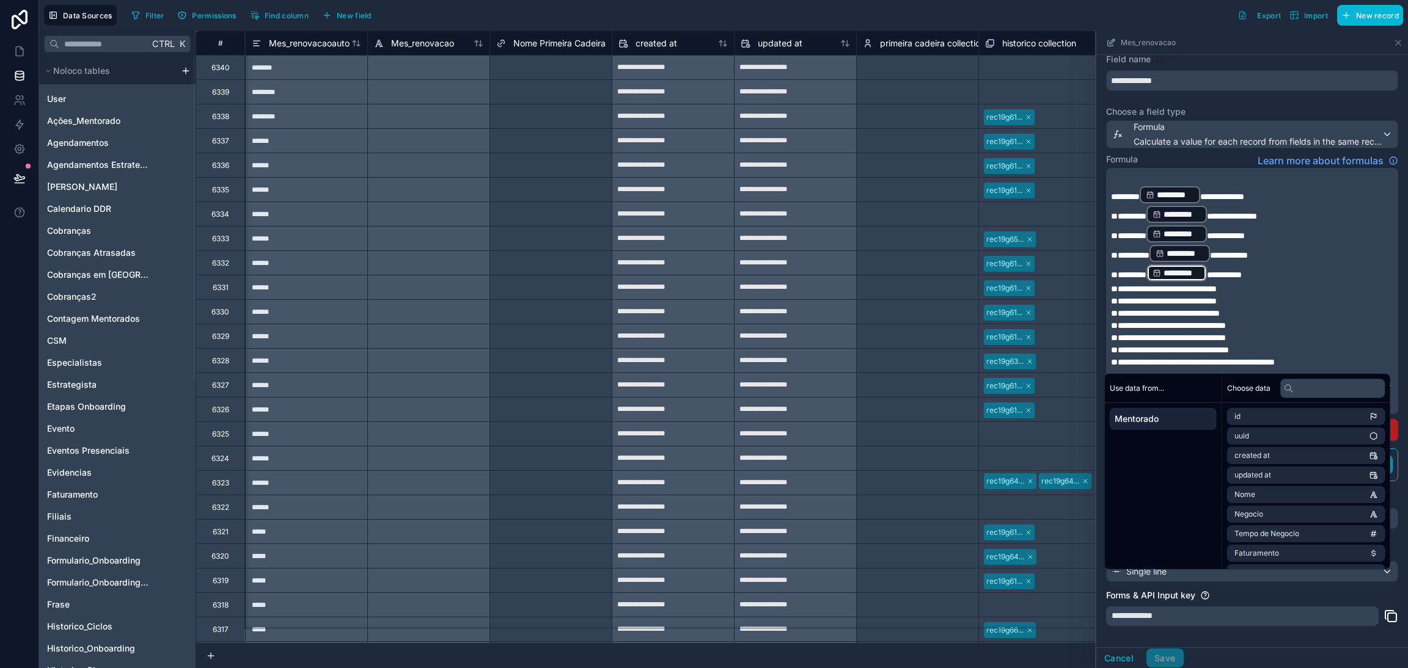
click at [1207, 287] on span "**********" at bounding box center [1164, 289] width 106 height 9
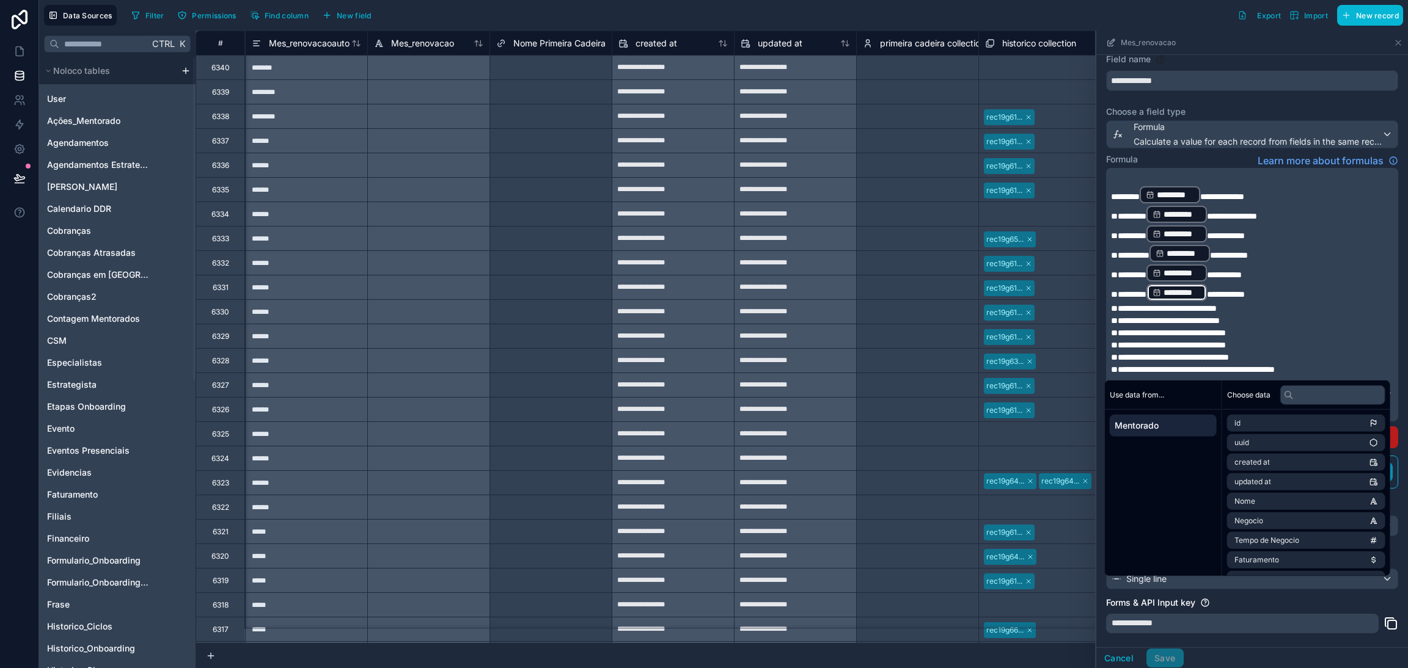
click at [1204, 304] on span "**********" at bounding box center [1164, 308] width 106 height 9
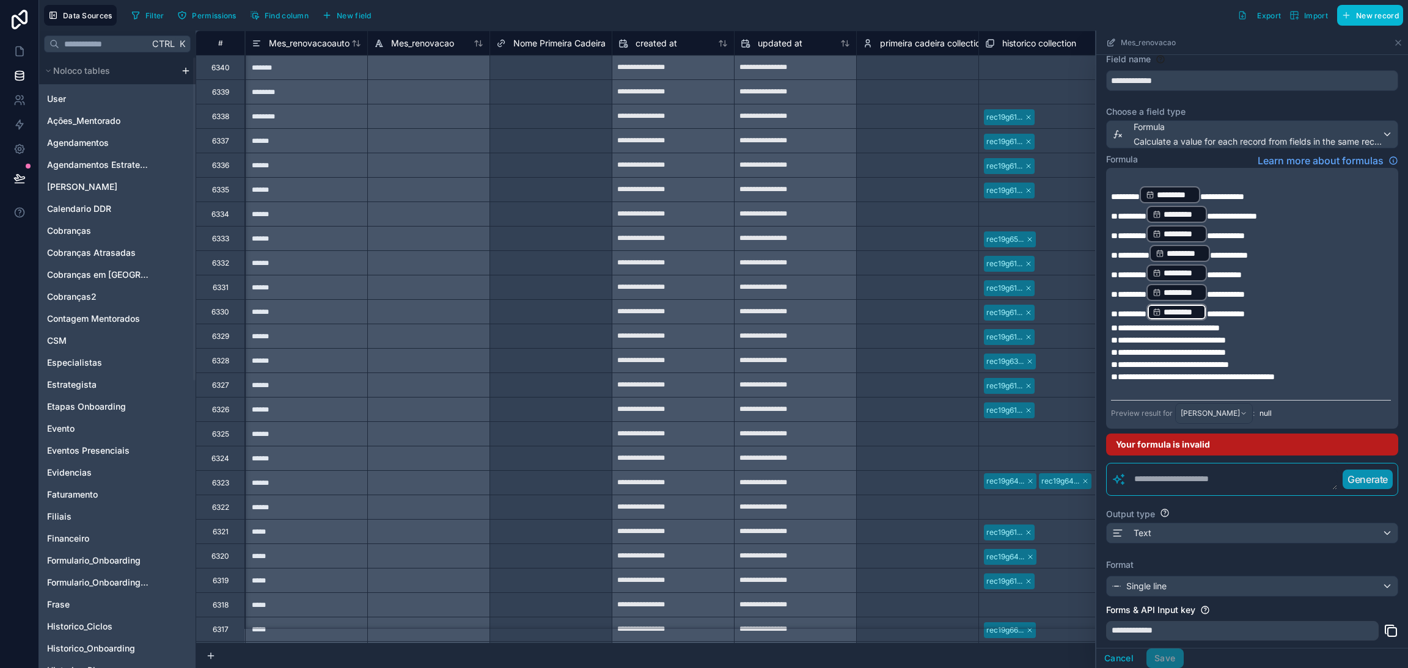
click at [1207, 324] on span "**********" at bounding box center [1165, 328] width 109 height 9
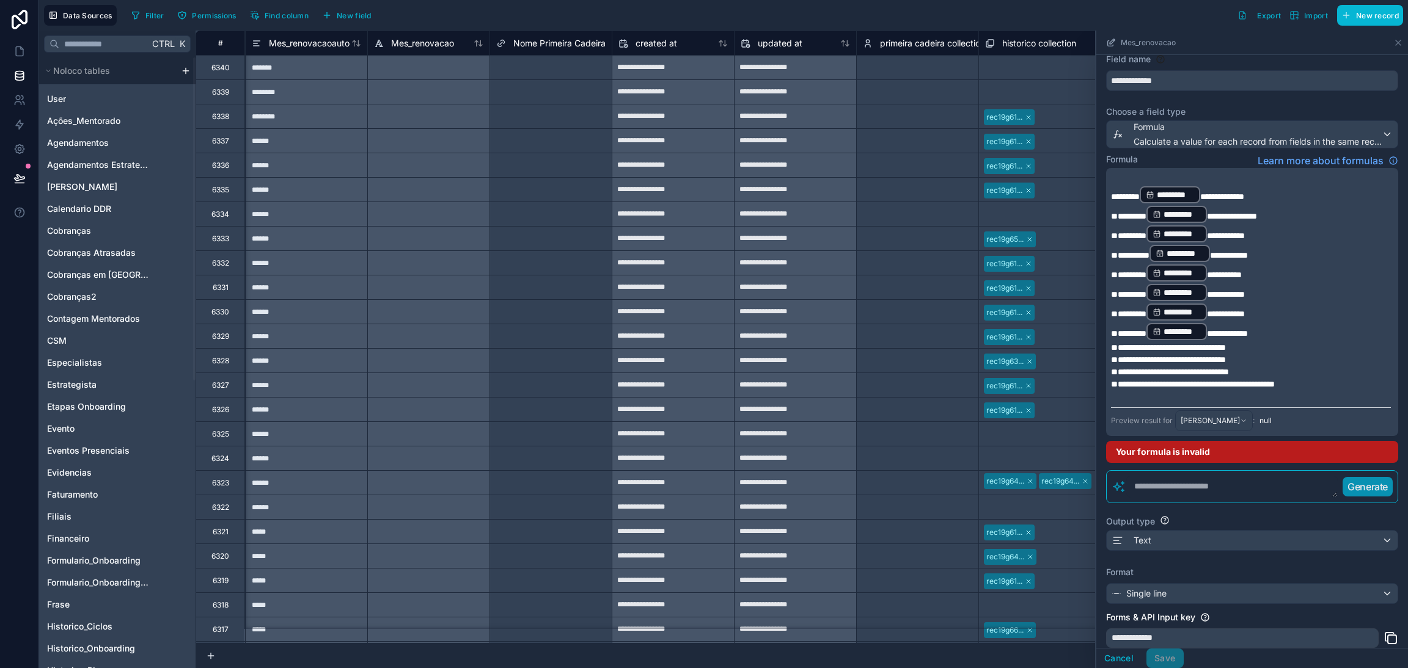
click at [1204, 343] on span "**********" at bounding box center [1168, 347] width 115 height 9
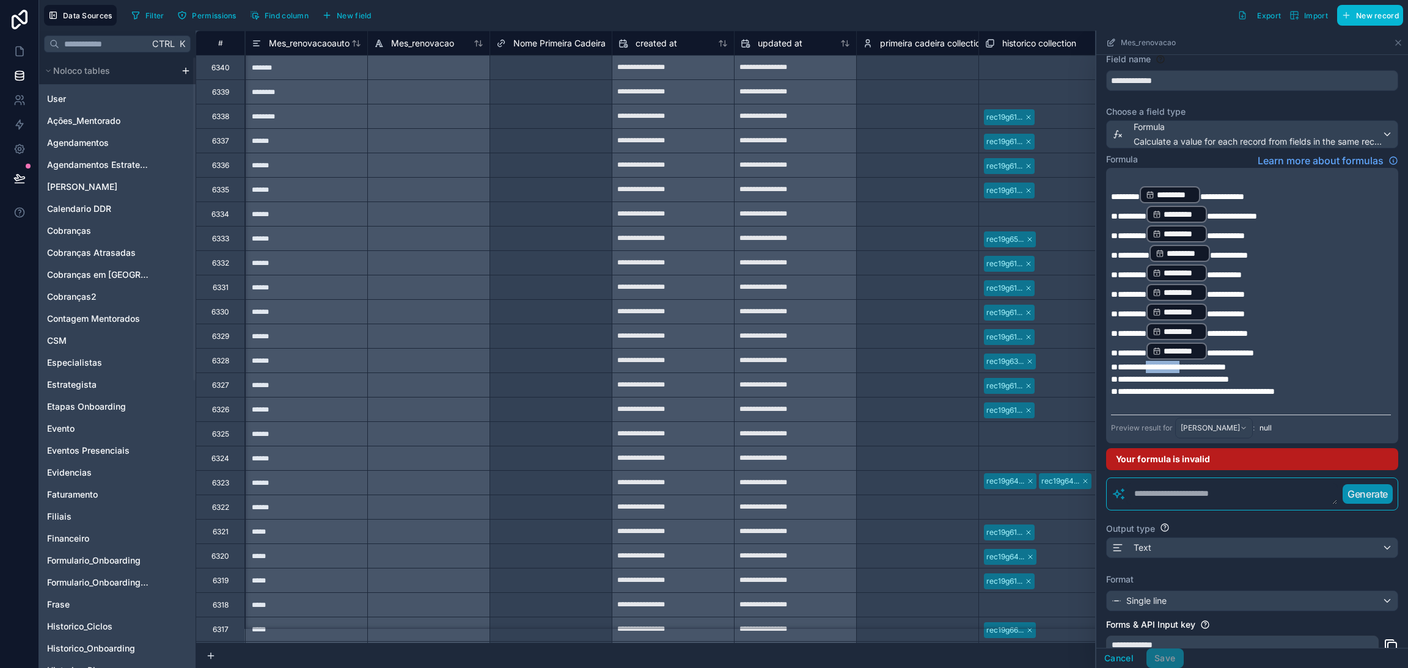
drag, startPoint x: 1204, startPoint y: 357, endPoint x: 1163, endPoint y: 362, distance: 41.8
click at [1163, 363] on span "**********" at bounding box center [1168, 367] width 115 height 9
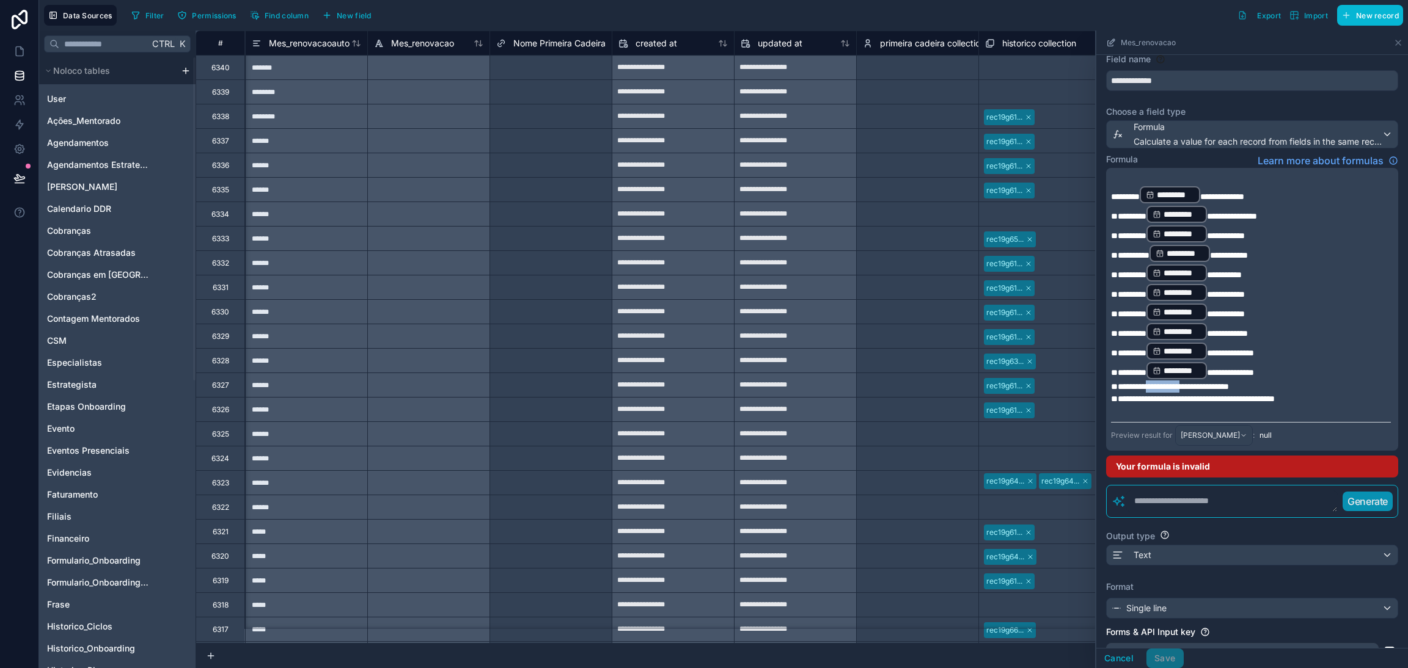
drag, startPoint x: 1206, startPoint y: 378, endPoint x: 1160, endPoint y: 377, distance: 45.2
click at [1160, 383] on span "**********" at bounding box center [1170, 387] width 118 height 9
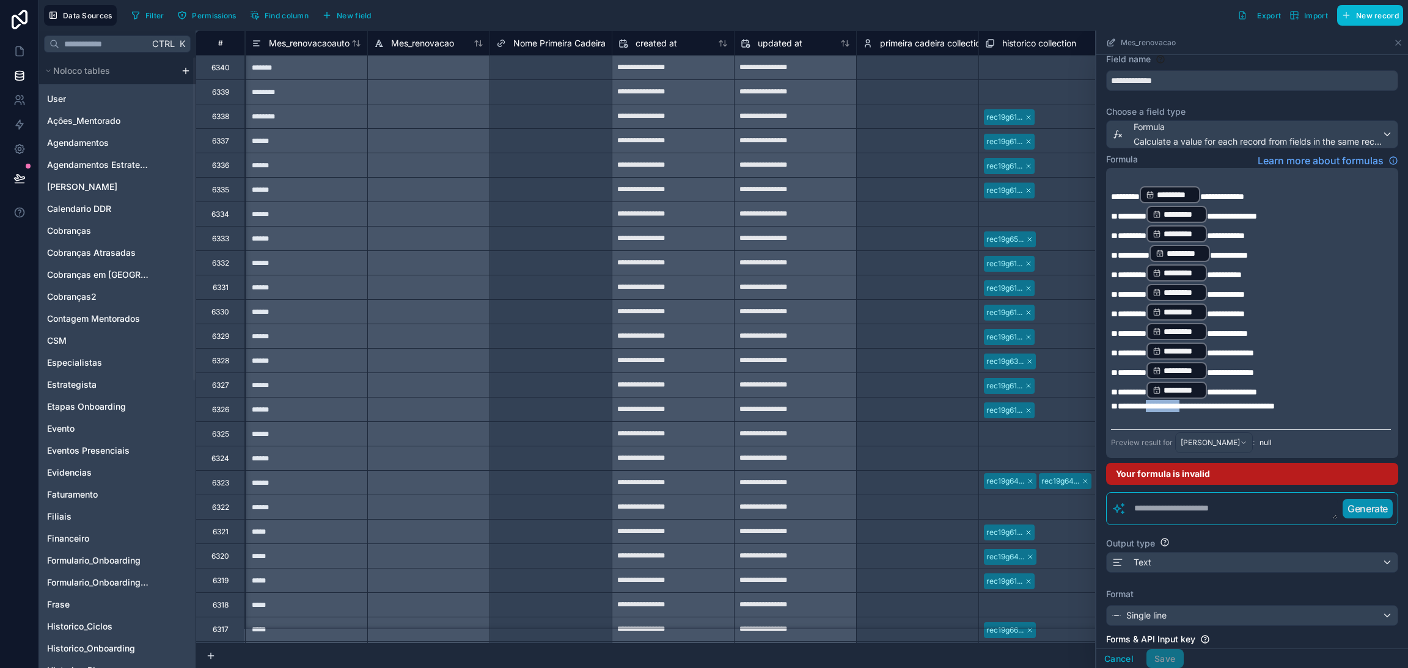
drag, startPoint x: 1206, startPoint y: 398, endPoint x: 1162, endPoint y: 398, distance: 44.0
click at [1162, 402] on span "**********" at bounding box center [1193, 406] width 164 height 9
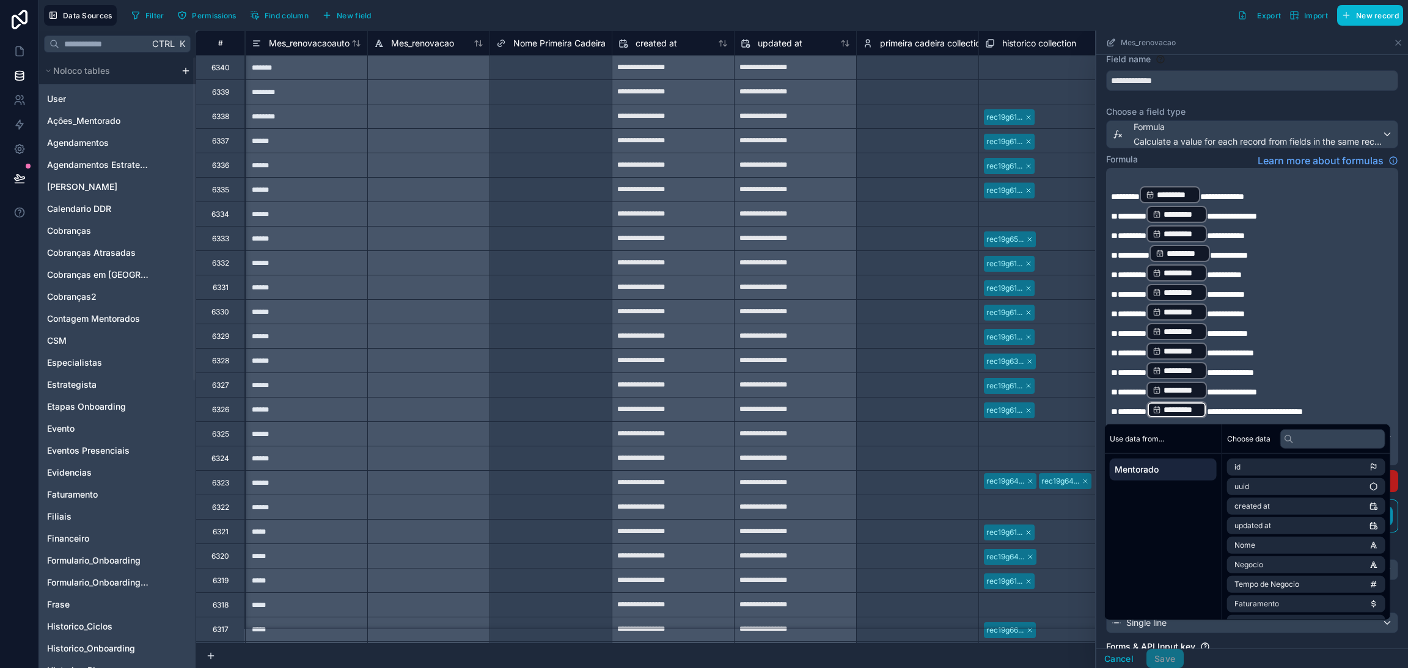
click at [1348, 400] on p "**********" at bounding box center [1251, 410] width 280 height 20
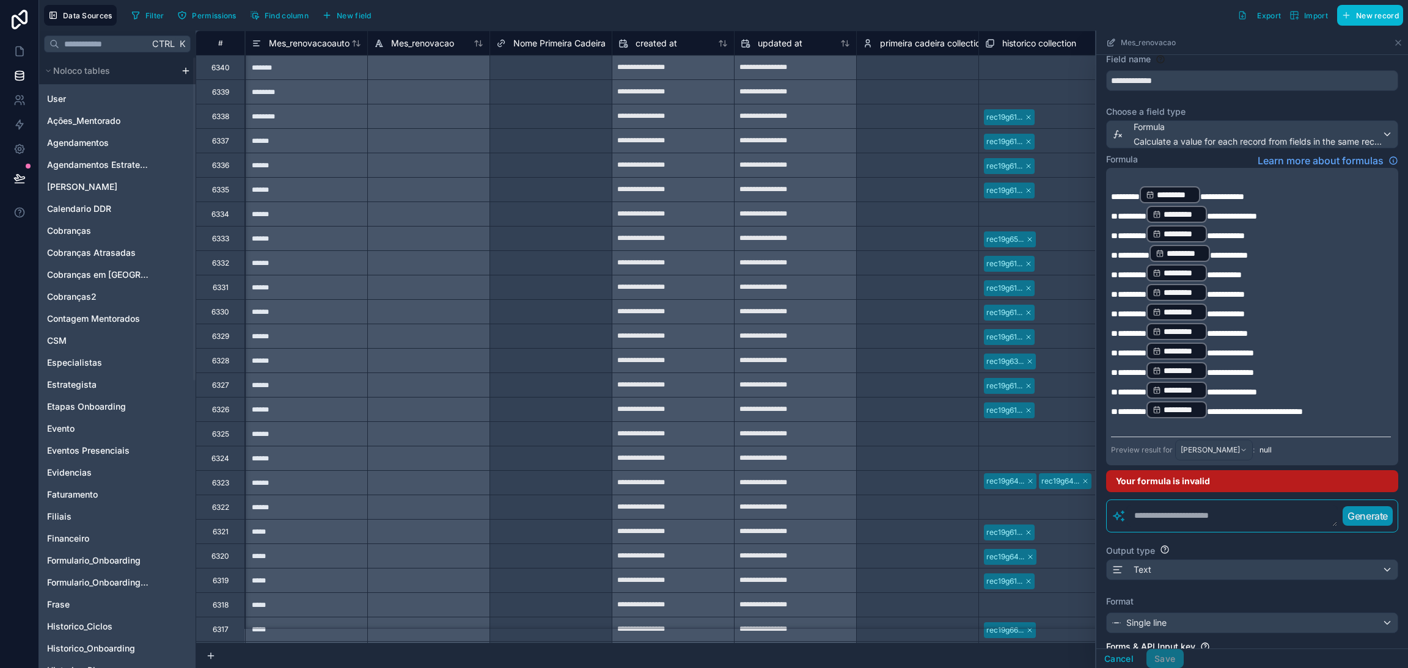
click at [1348, 400] on p "**********" at bounding box center [1251, 410] width 280 height 20
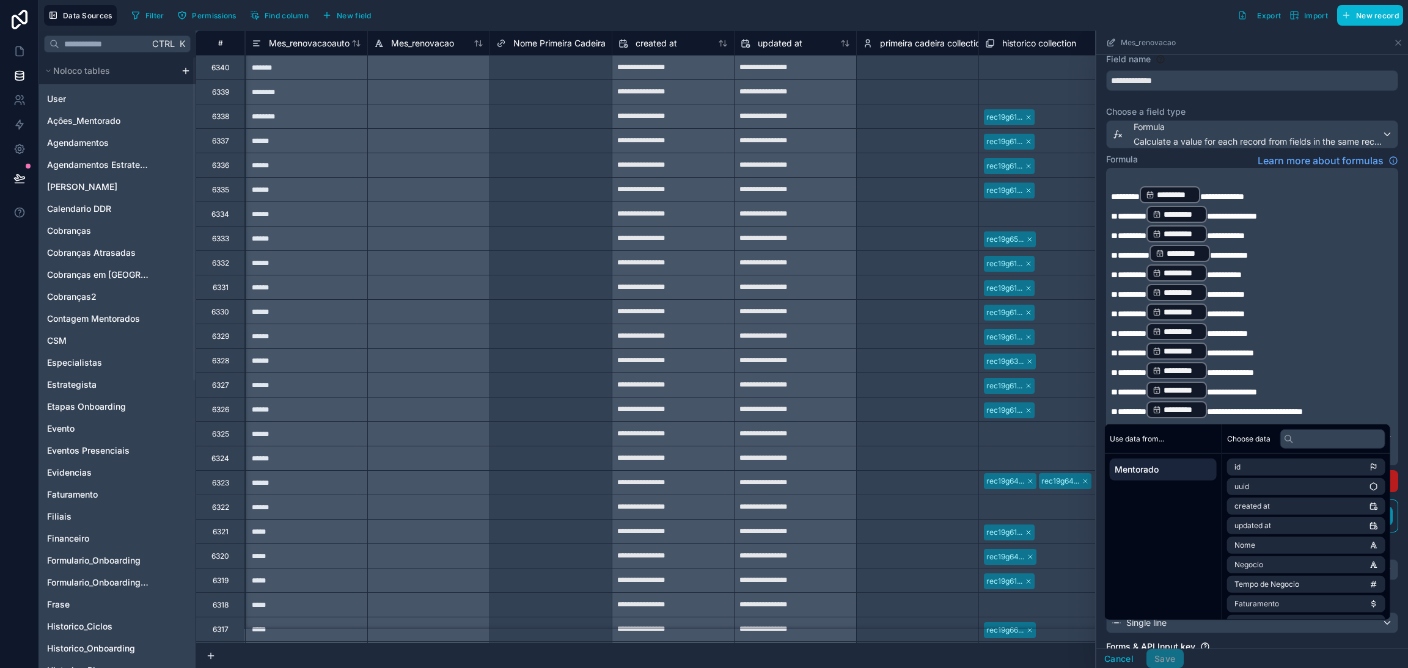
click at [1302, 244] on p "**********" at bounding box center [1251, 254] width 280 height 20
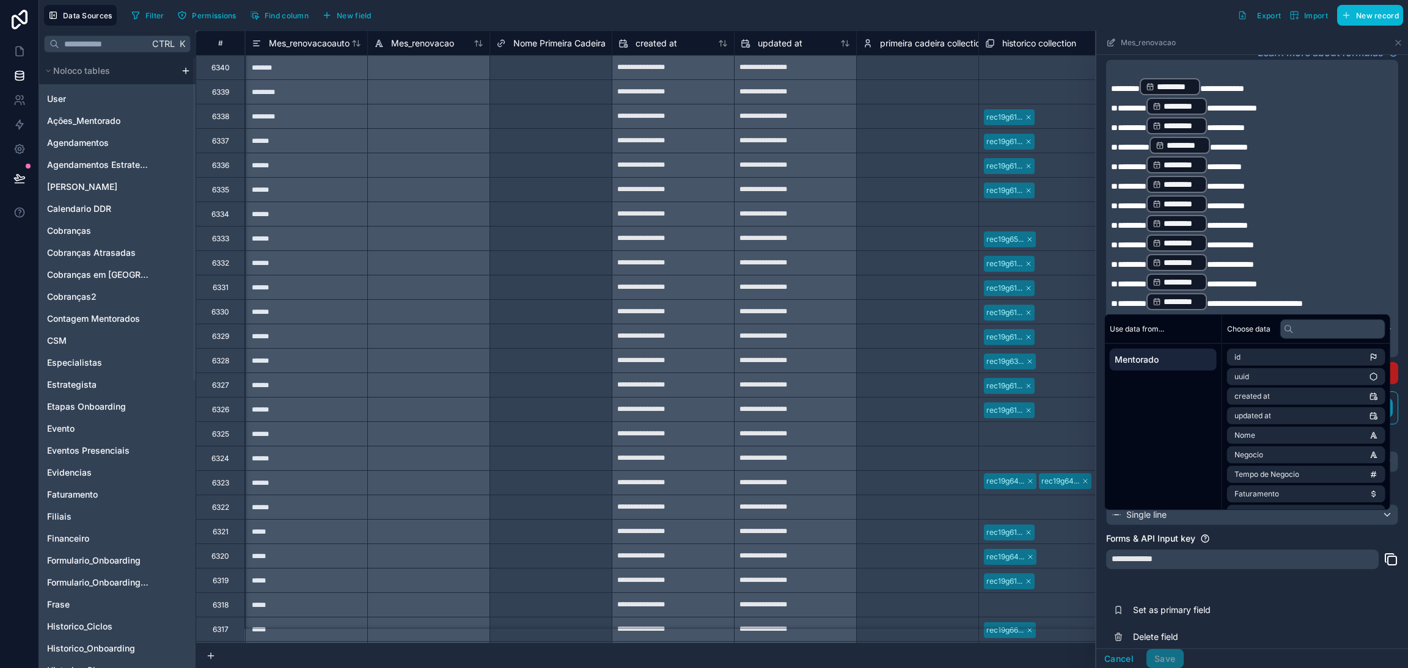
scroll to position [146, 0]
click at [1244, 531] on div "Forms & API Input key" at bounding box center [1252, 537] width 292 height 12
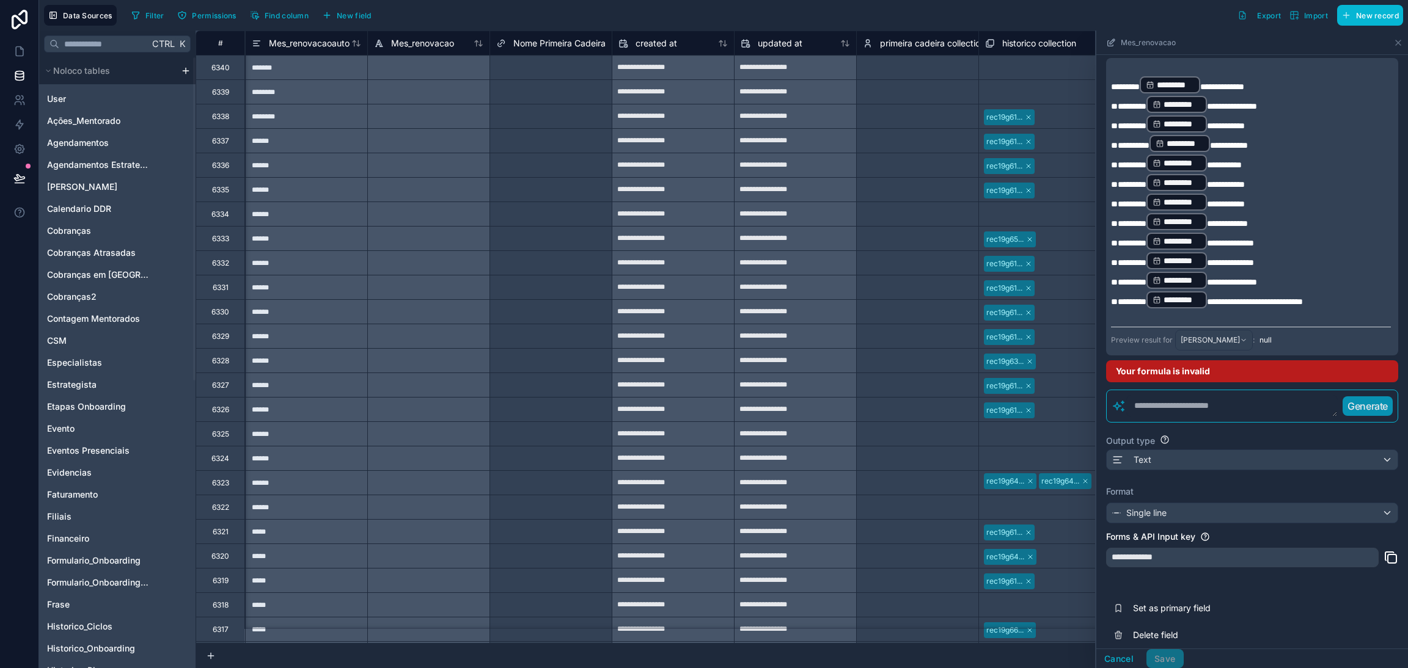
scroll to position [54, 0]
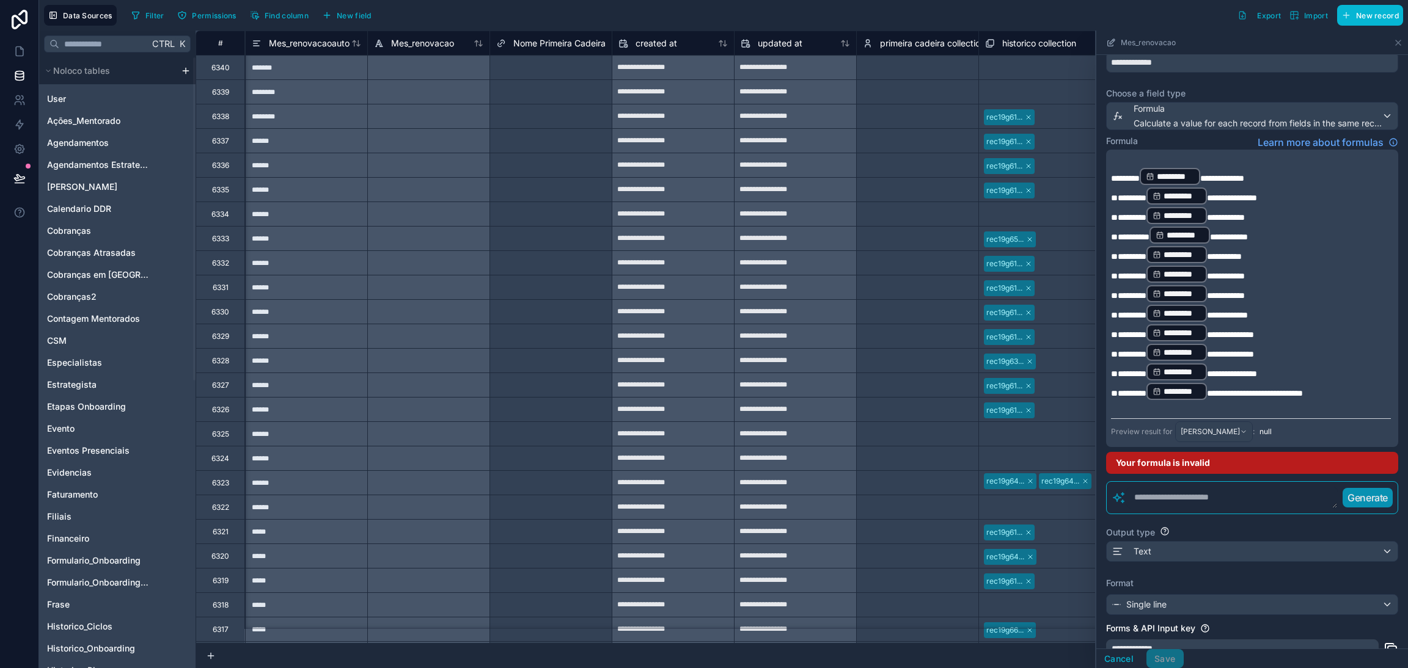
click at [1358, 382] on p "**********" at bounding box center [1251, 392] width 280 height 20
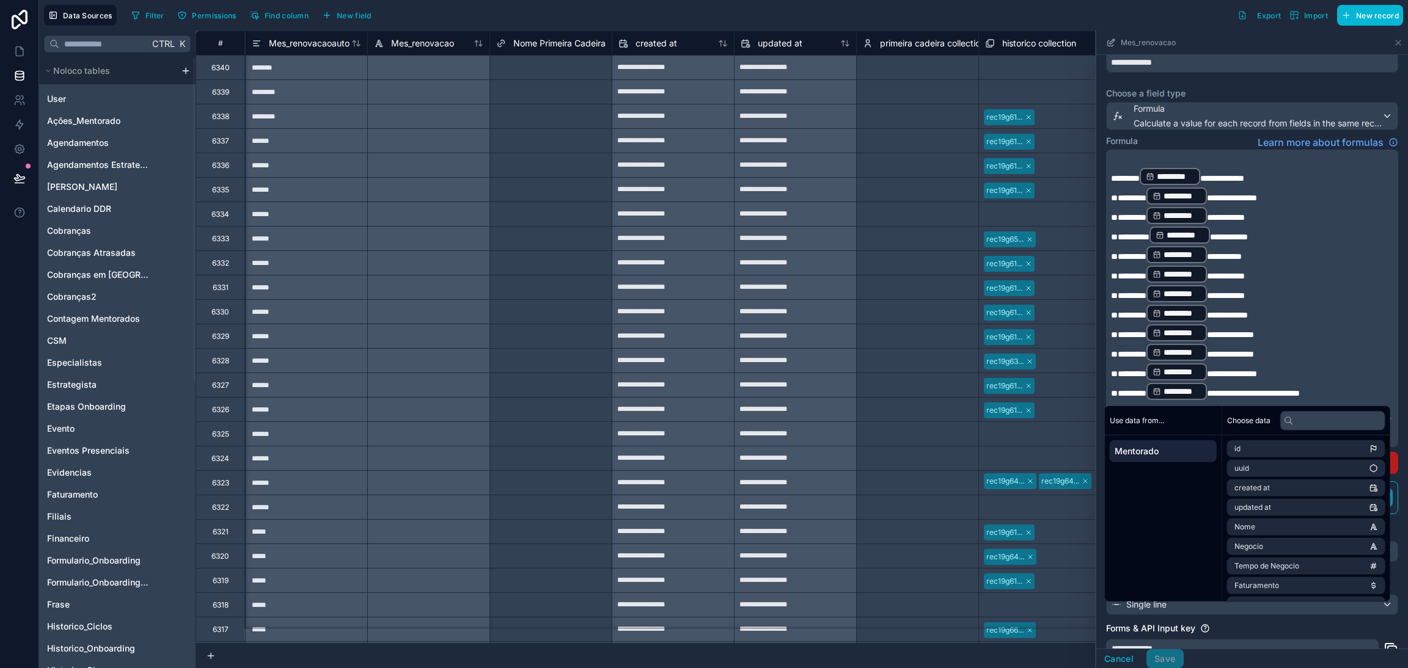
click at [1273, 640] on div "**********" at bounding box center [1242, 650] width 273 height 20
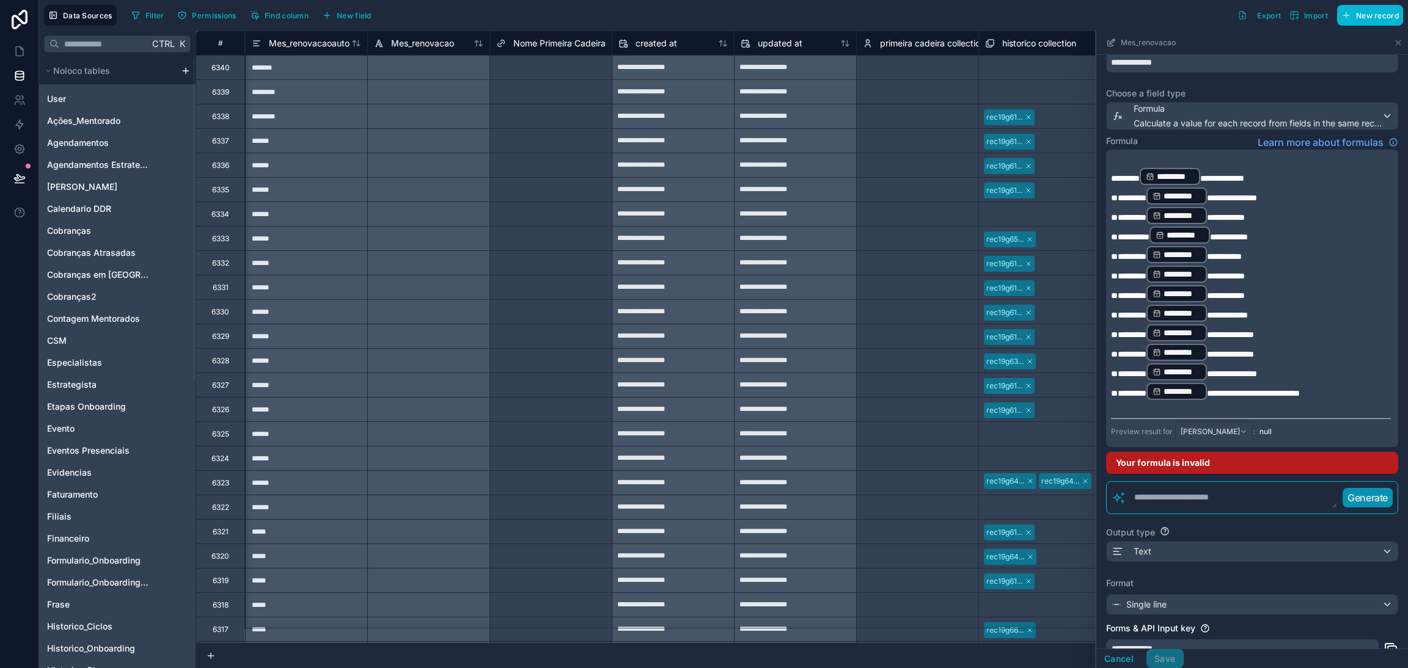
click at [1352, 385] on p "**********" at bounding box center [1251, 392] width 280 height 20
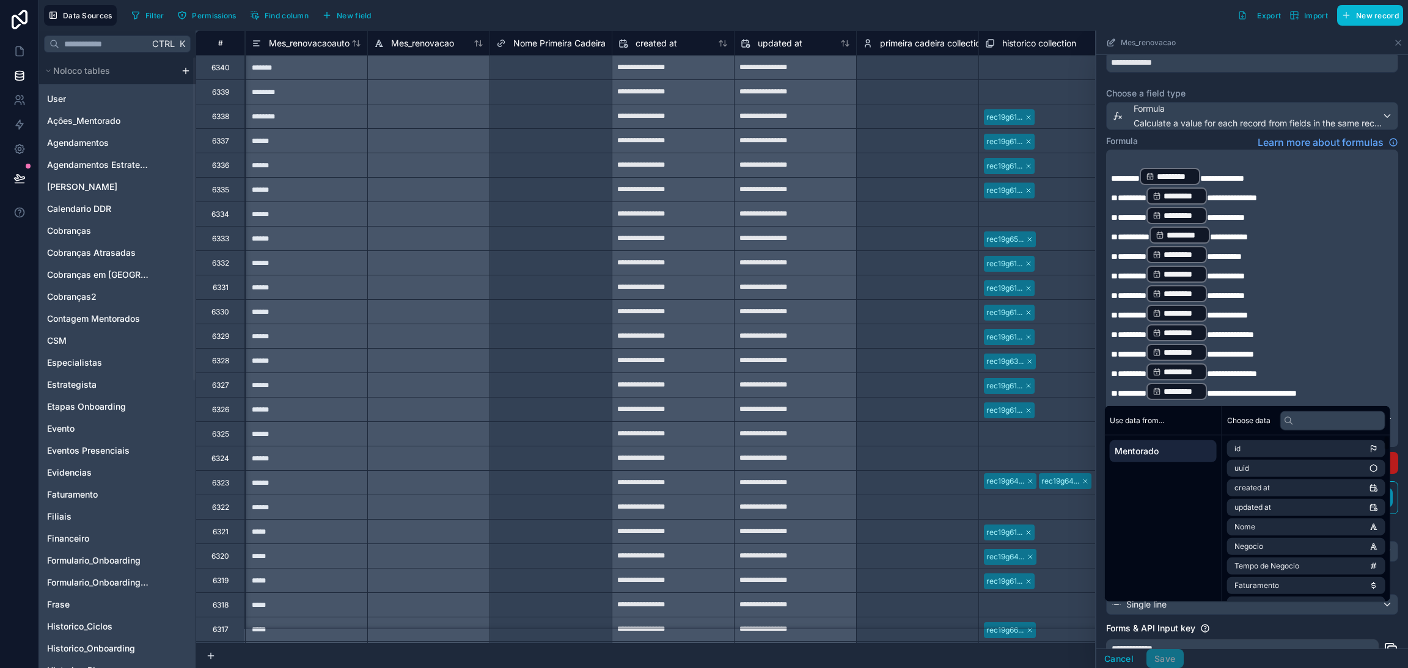
click at [1259, 623] on div "Forms & API Input key" at bounding box center [1252, 629] width 292 height 12
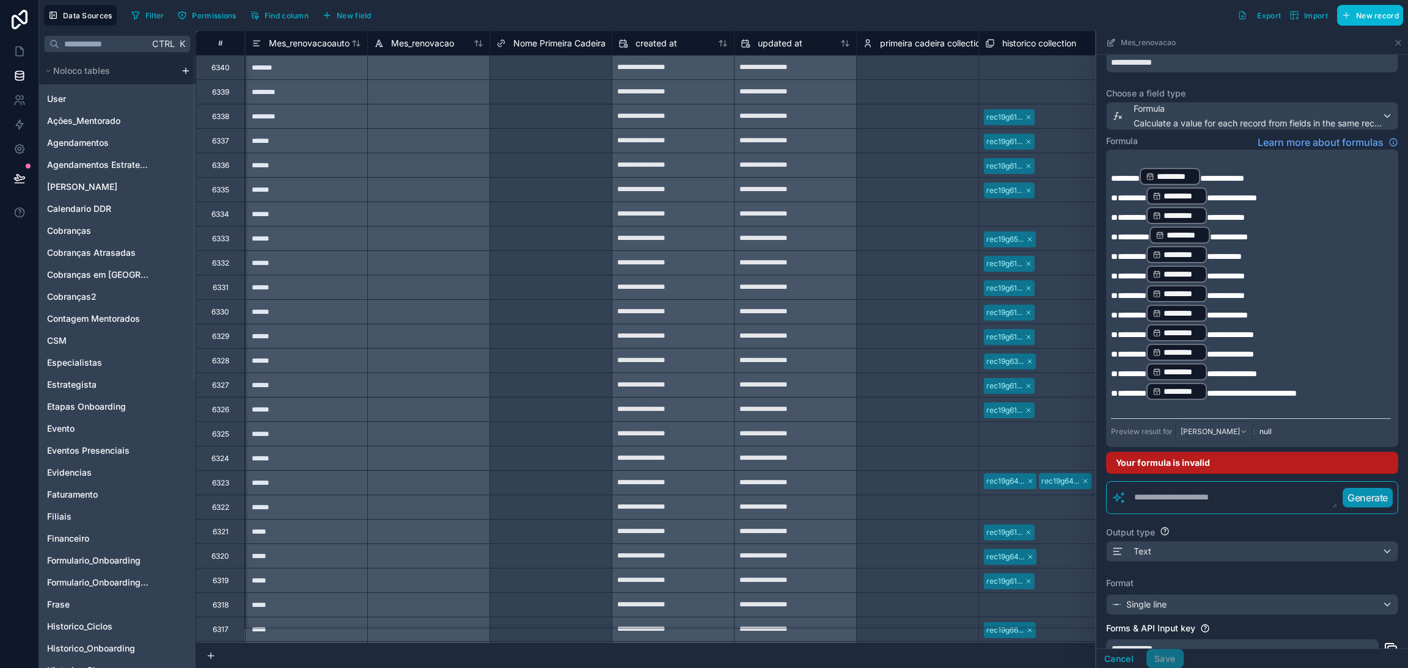
click at [1358, 383] on p "**********" at bounding box center [1251, 392] width 280 height 20
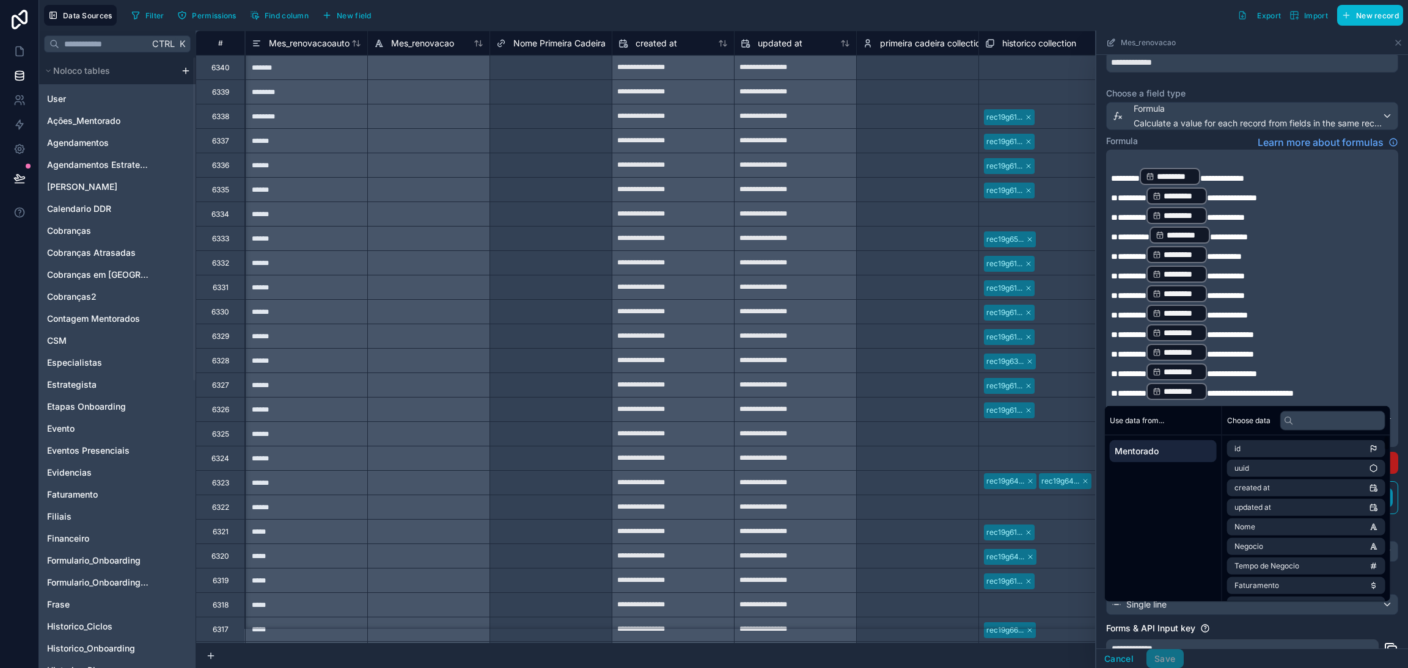
click at [1241, 628] on div "**********" at bounding box center [1252, 645] width 292 height 44
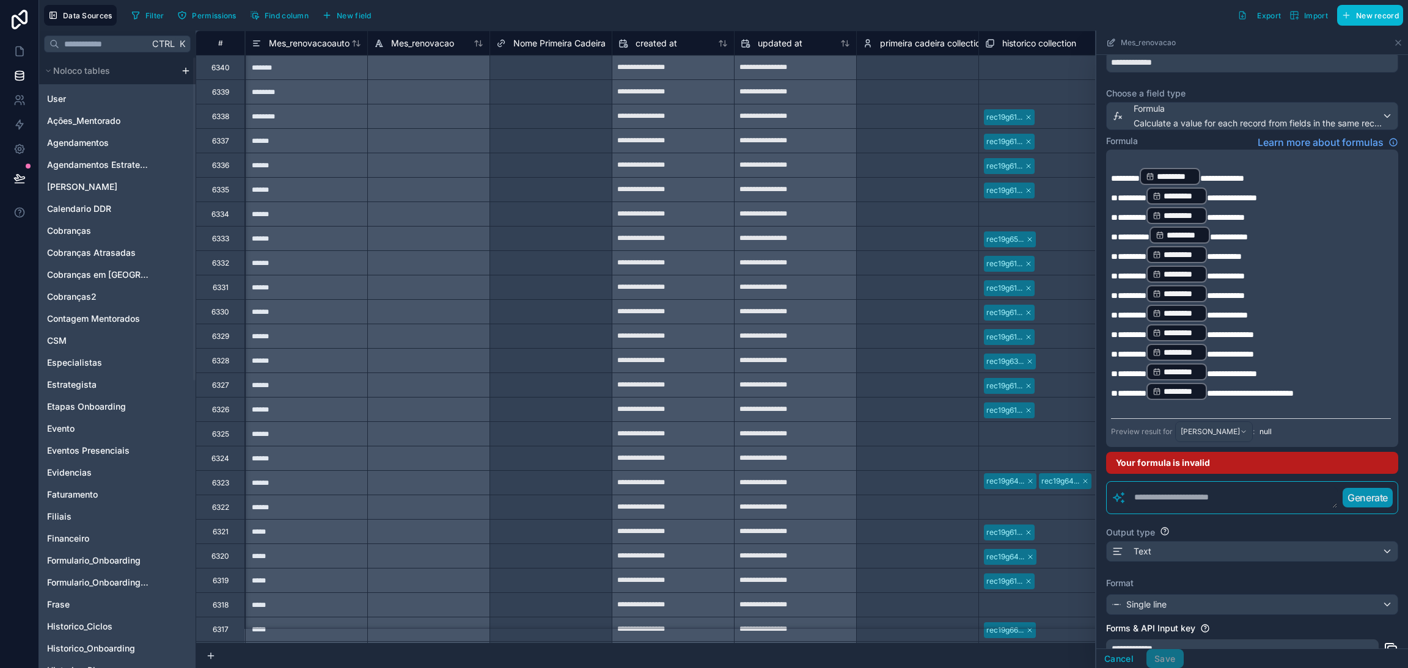
click at [1349, 385] on p "**********" at bounding box center [1251, 392] width 280 height 20
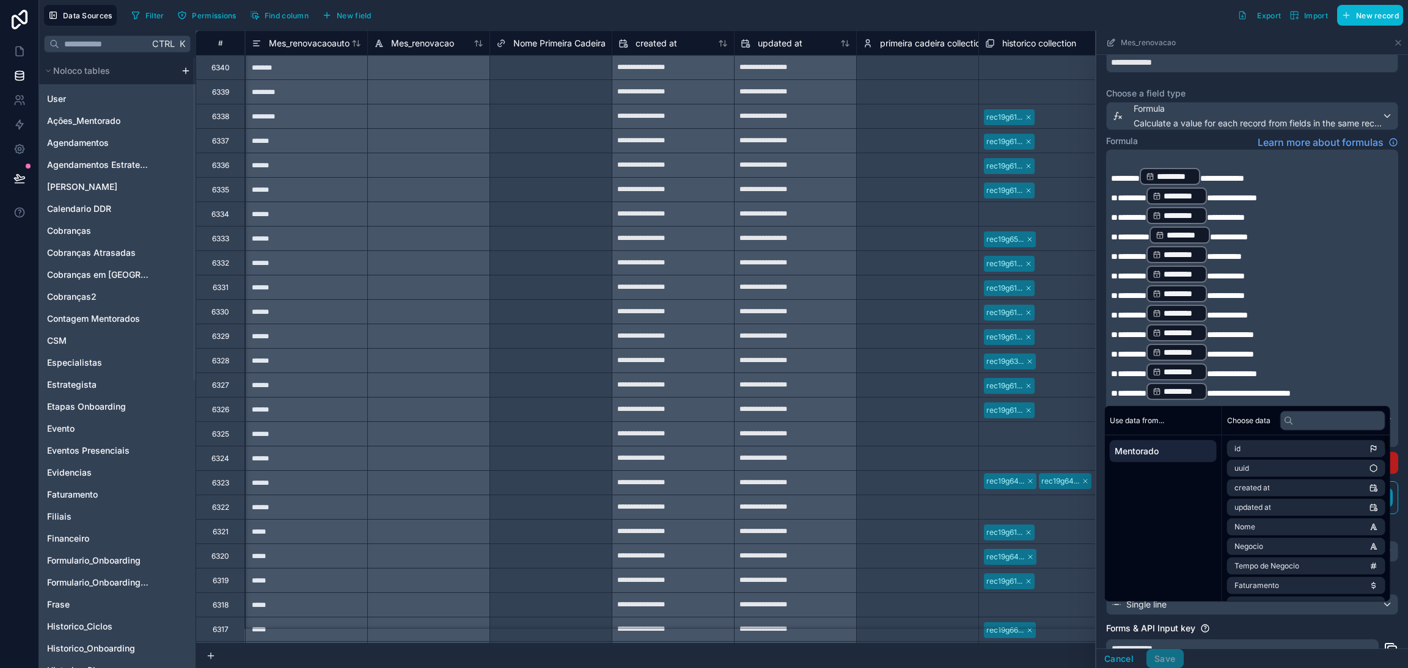
click at [1264, 623] on div "Forms & API Input key" at bounding box center [1252, 629] width 292 height 12
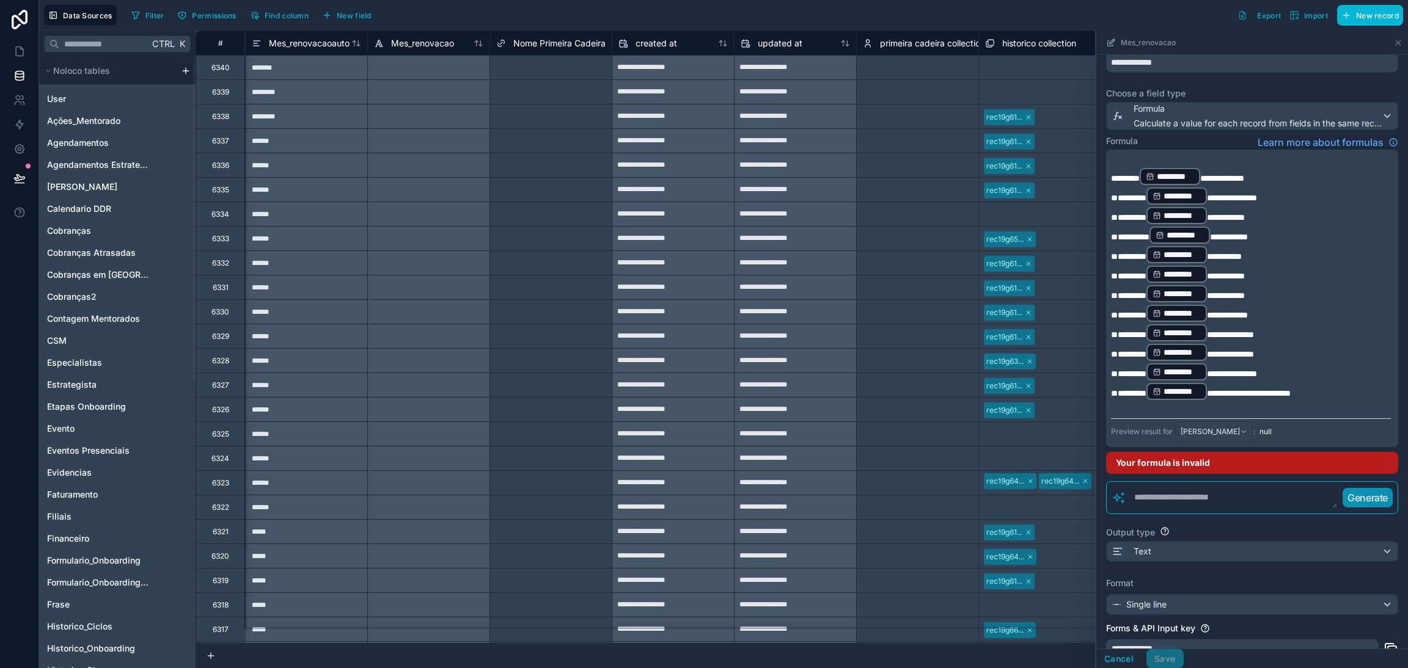
click at [1349, 382] on p "**********" at bounding box center [1251, 392] width 280 height 20
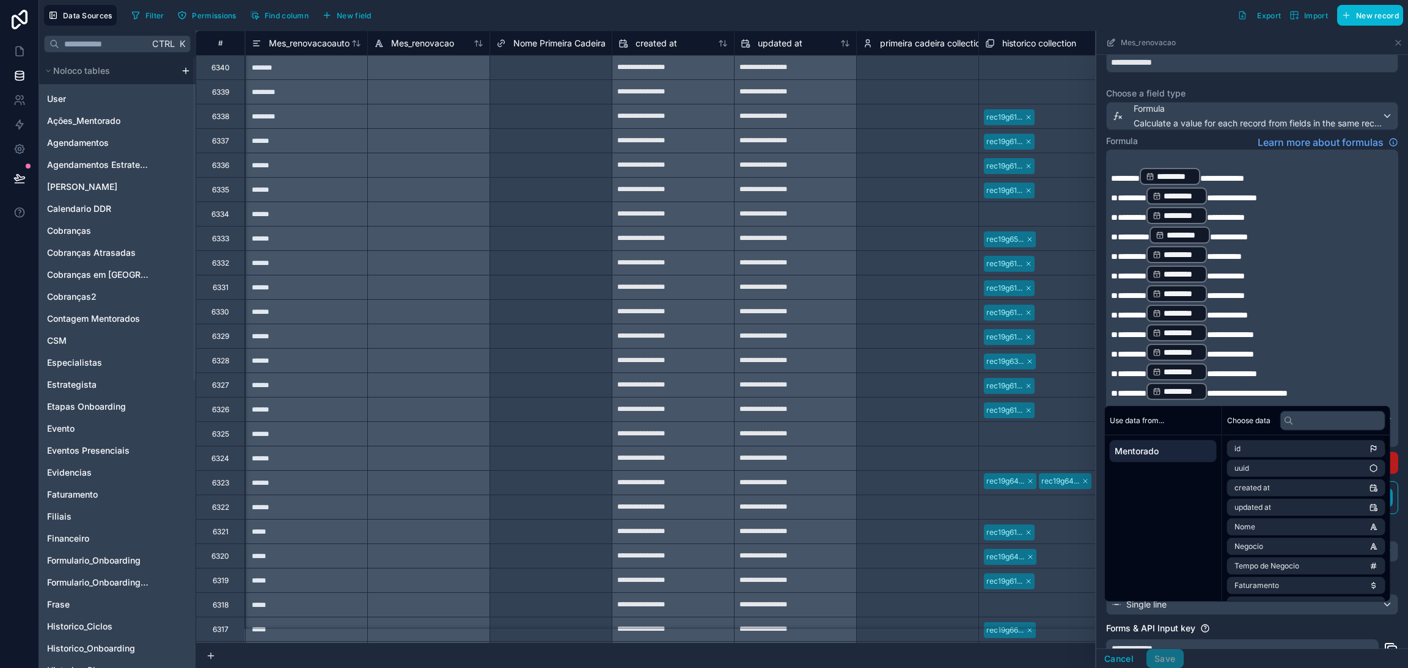
click at [1270, 623] on div "Forms & API Input key" at bounding box center [1252, 629] width 292 height 12
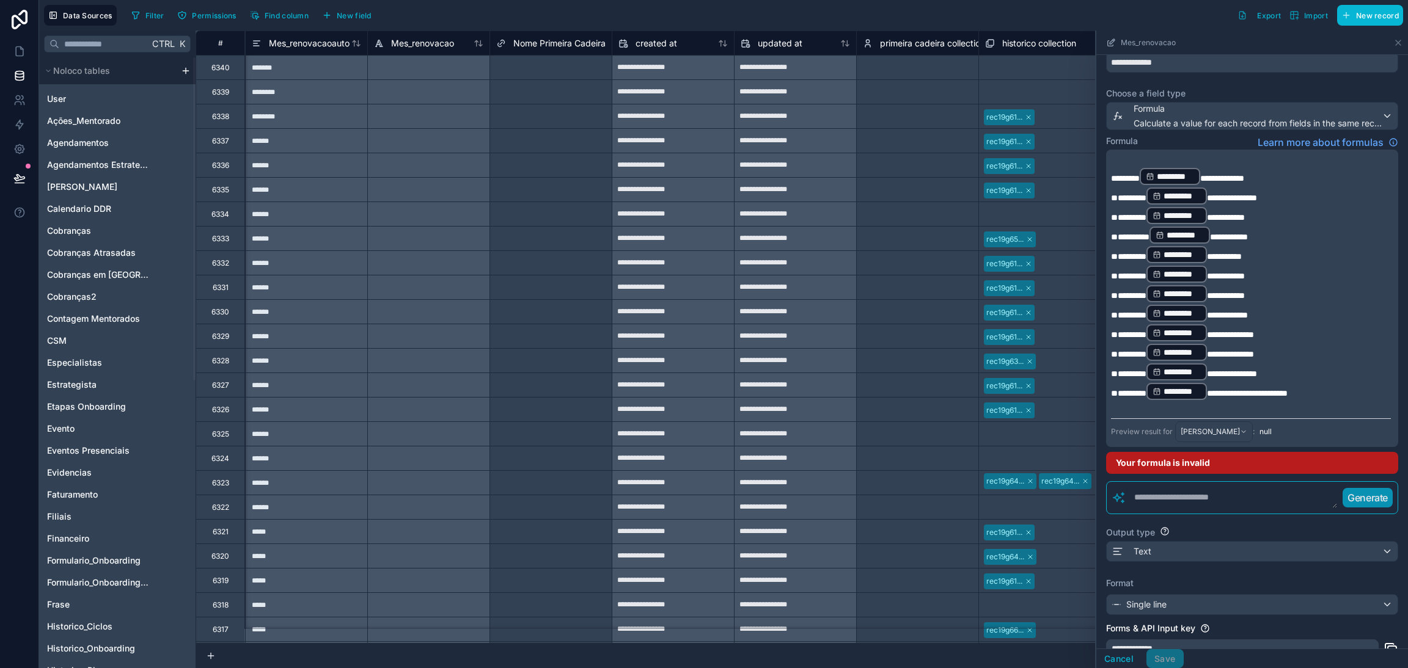
click at [1350, 383] on p "**********" at bounding box center [1251, 392] width 280 height 20
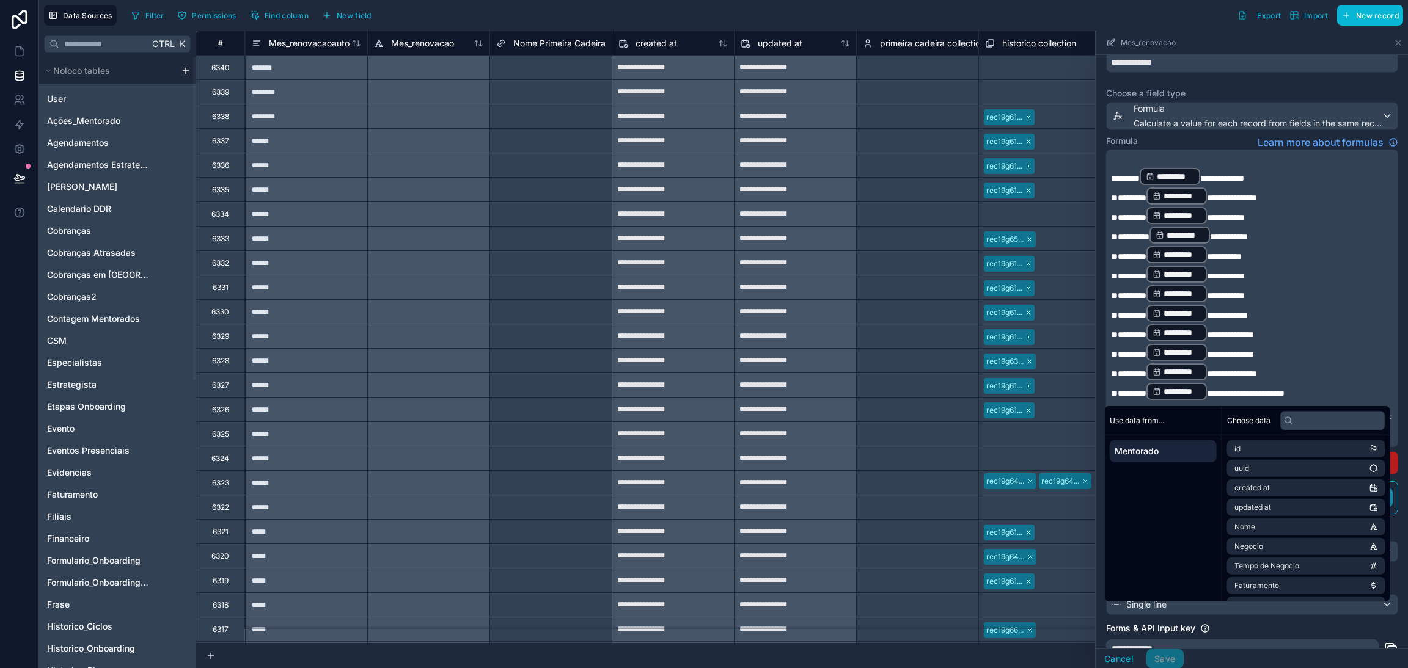
click at [1253, 623] on div "Forms & API Input key" at bounding box center [1252, 629] width 292 height 12
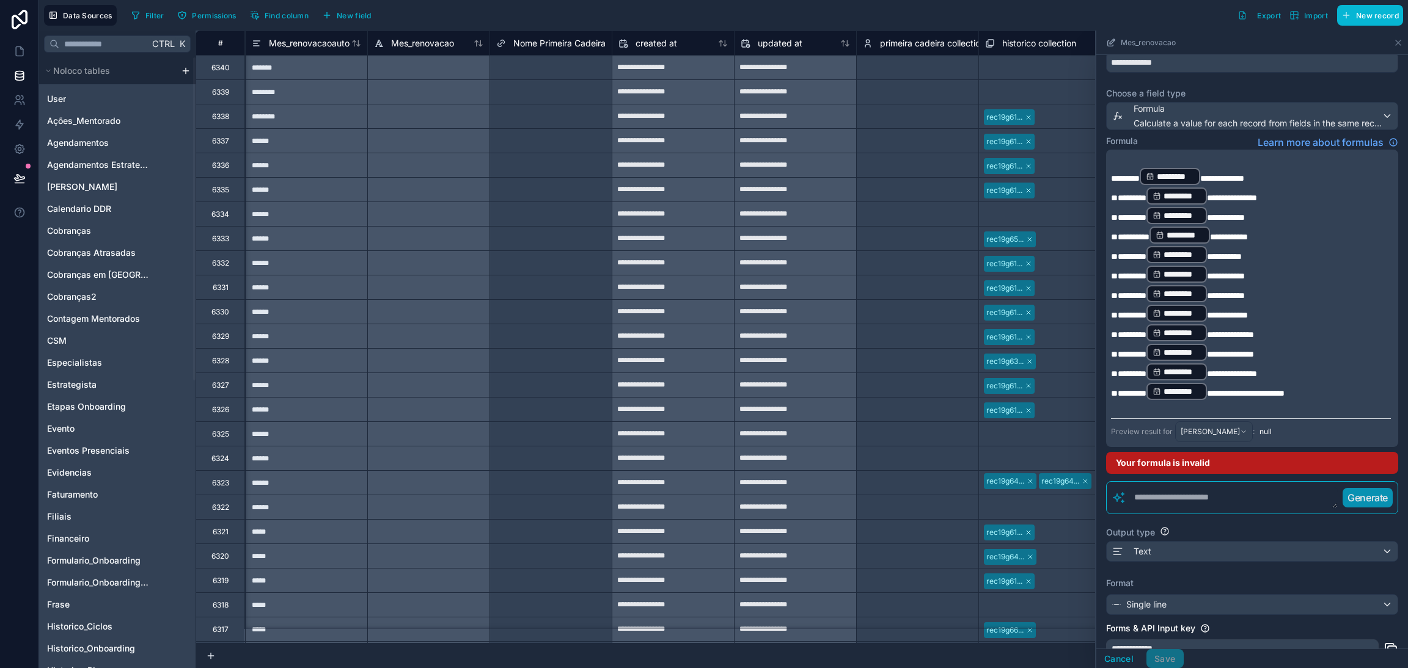
click at [1333, 382] on p "**********" at bounding box center [1251, 392] width 280 height 20
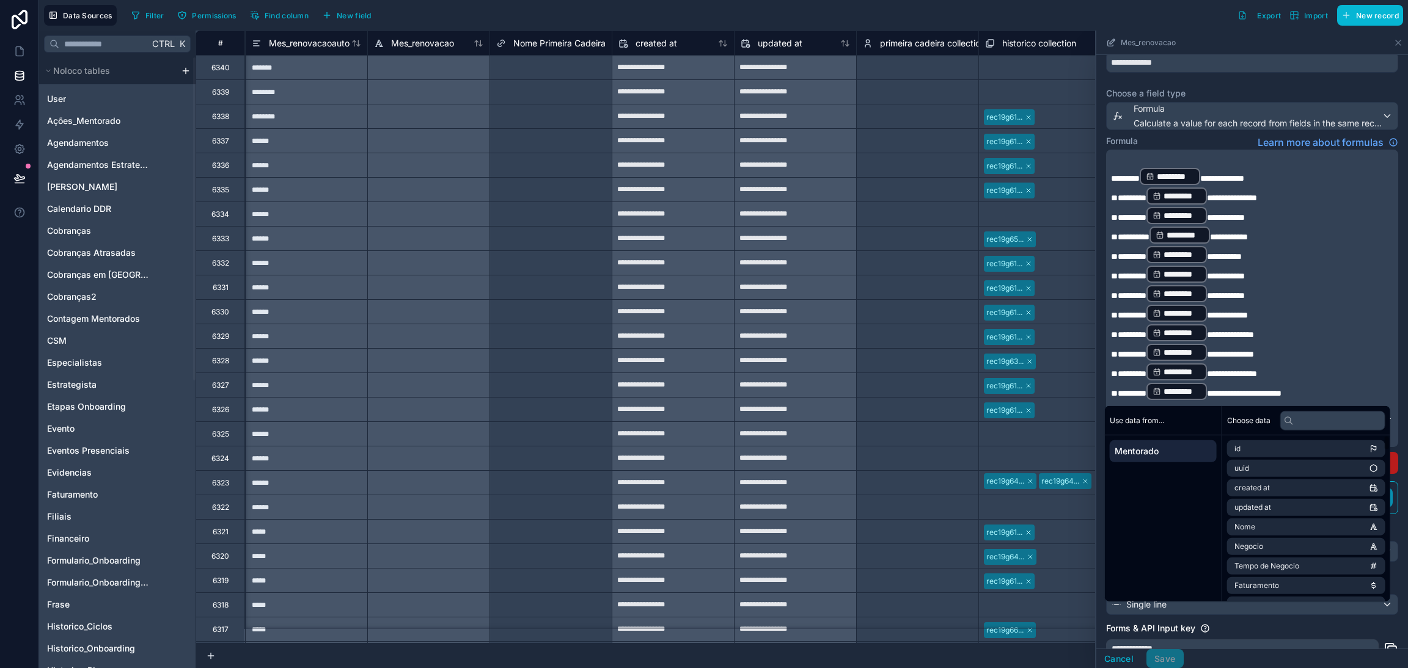
click at [1256, 623] on div "Forms & API Input key" at bounding box center [1252, 629] width 292 height 12
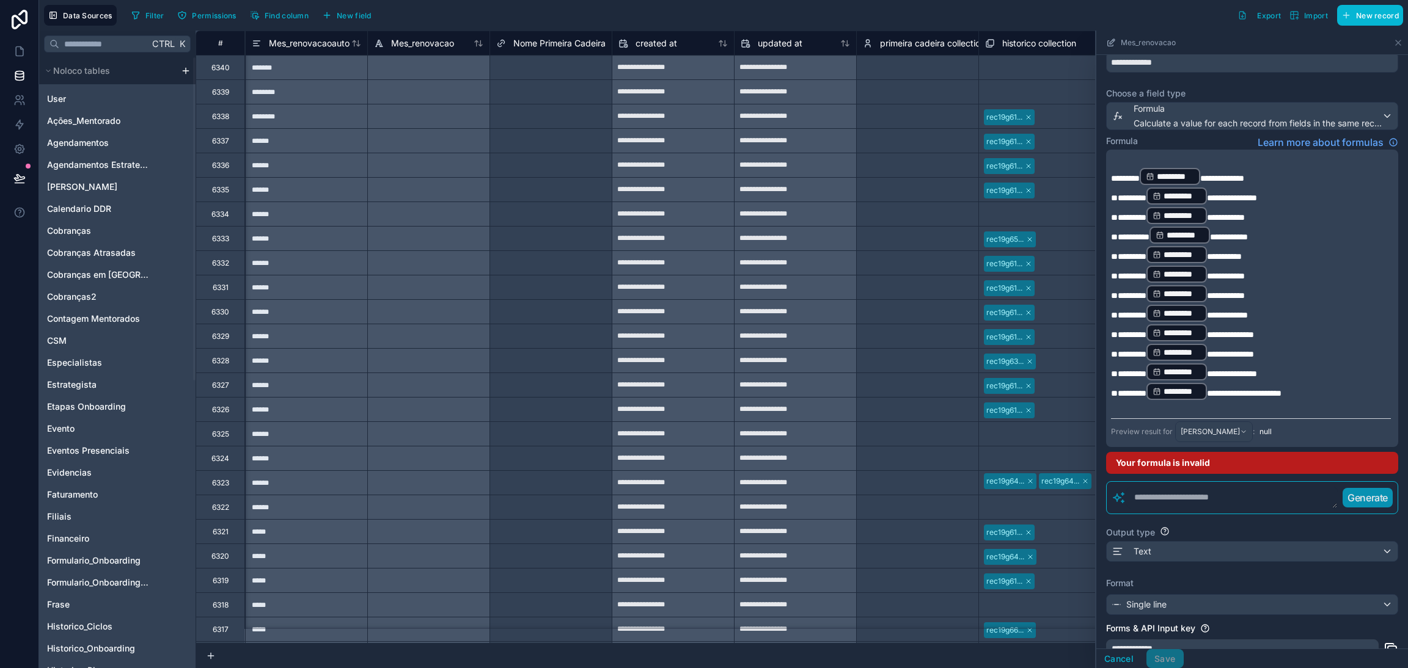
click at [1340, 386] on p "**********" at bounding box center [1251, 392] width 280 height 20
click at [1230, 625] on div "**********" at bounding box center [1252, 645] width 292 height 44
click at [1340, 401] on p "﻿" at bounding box center [1251, 407] width 280 height 12
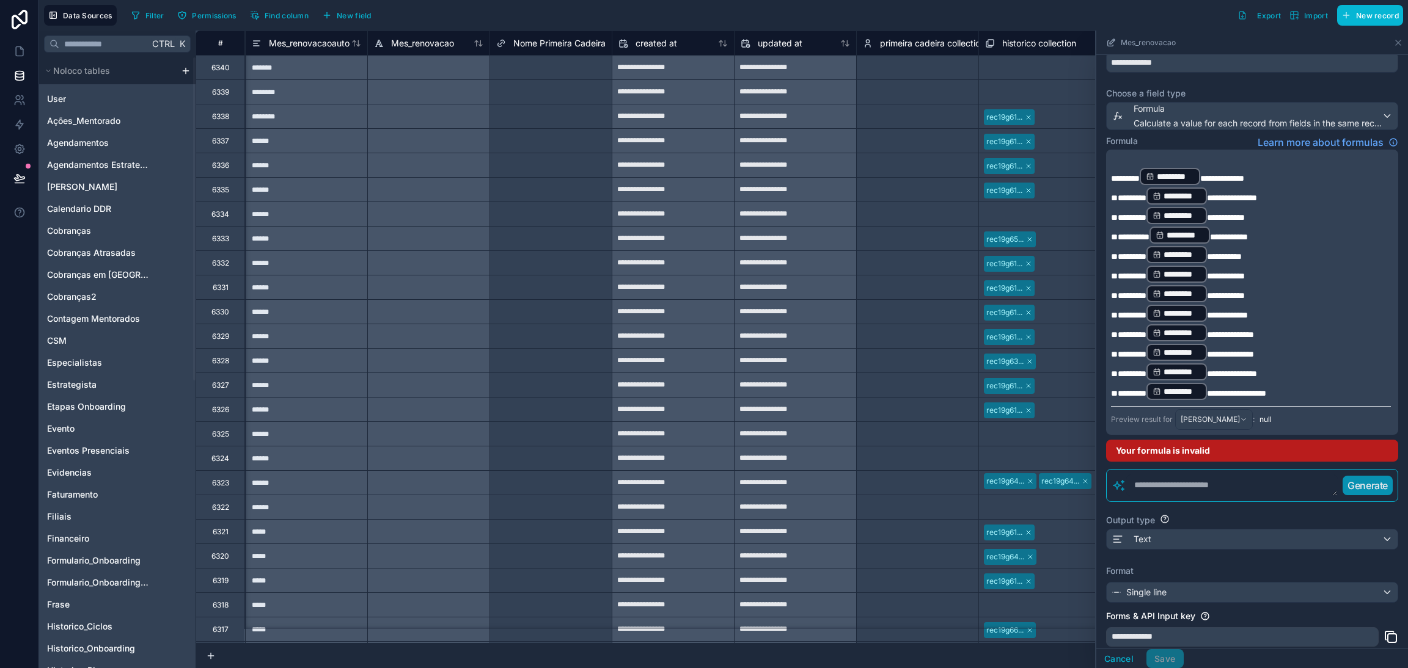
click at [1287, 612] on div "Forms & API Input key" at bounding box center [1252, 616] width 292 height 12
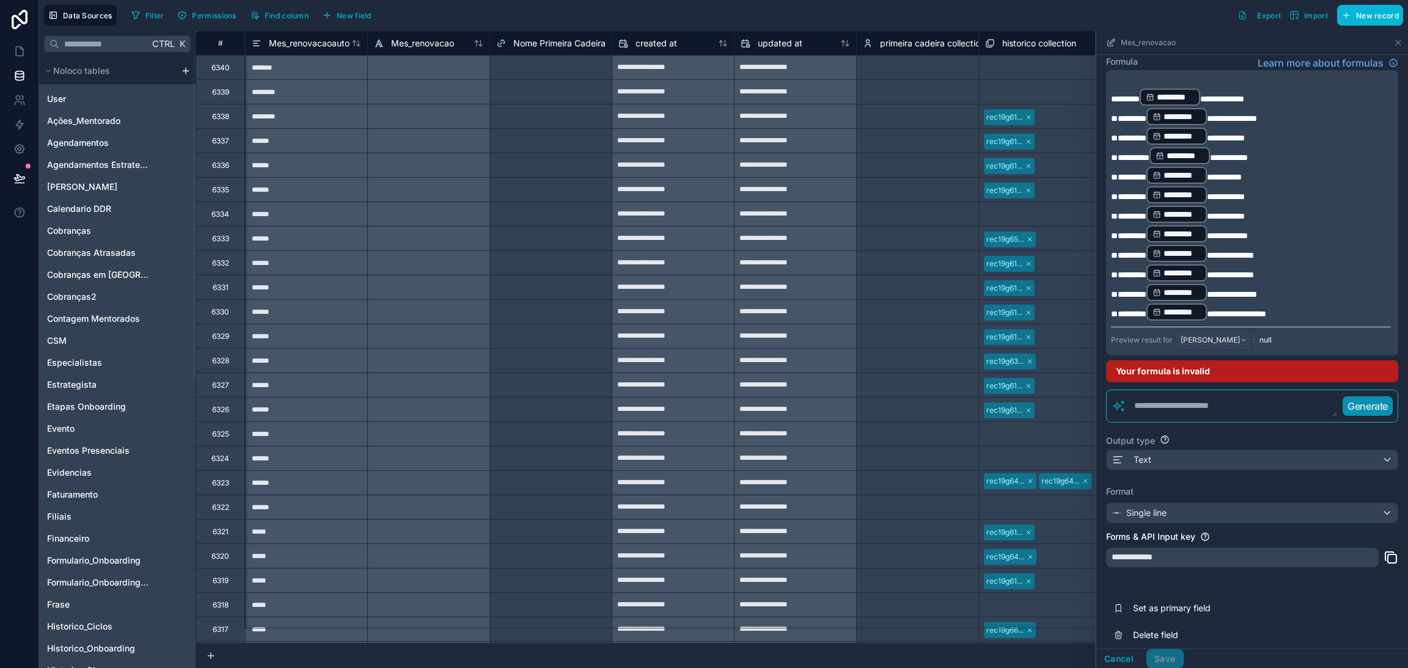
scroll to position [0, 0]
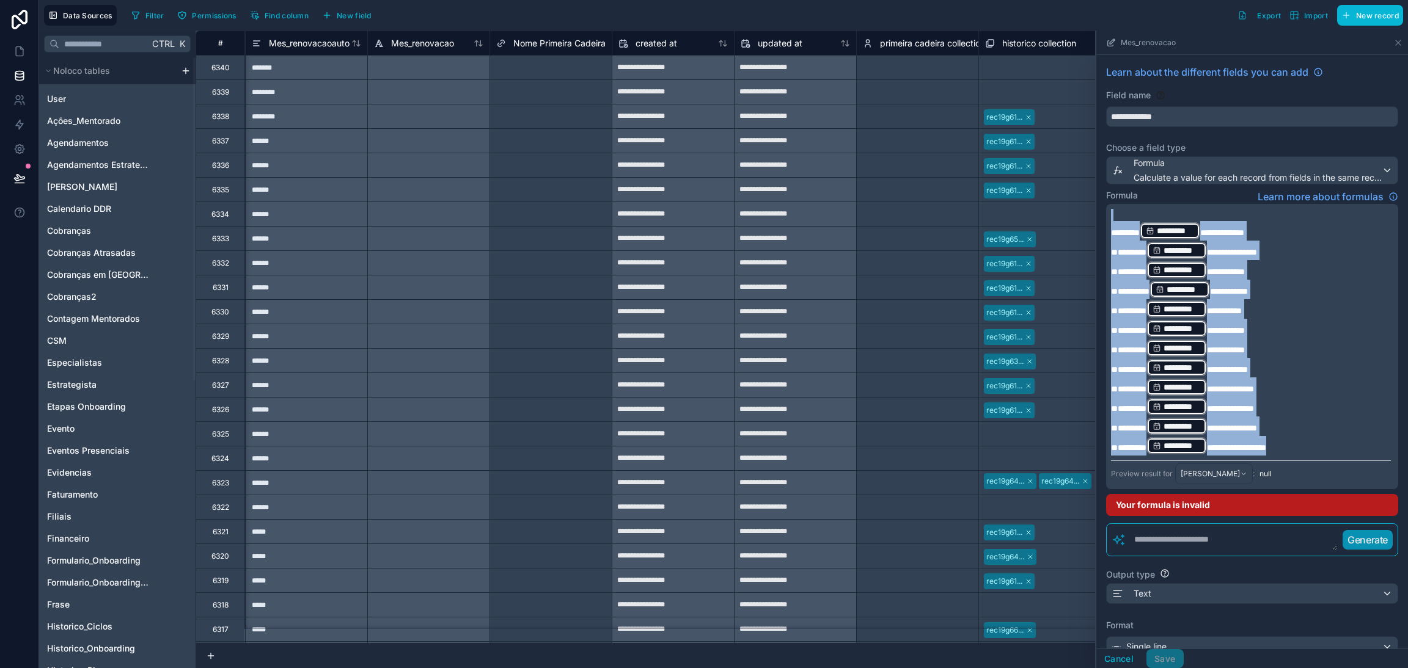
drag, startPoint x: 1315, startPoint y: 440, endPoint x: 1027, endPoint y: 185, distance: 384.8
click at [1032, 192] on div "**********" at bounding box center [802, 350] width 1212 height 638
copy div "**********"
click at [1303, 360] on p "**********" at bounding box center [1251, 368] width 280 height 20
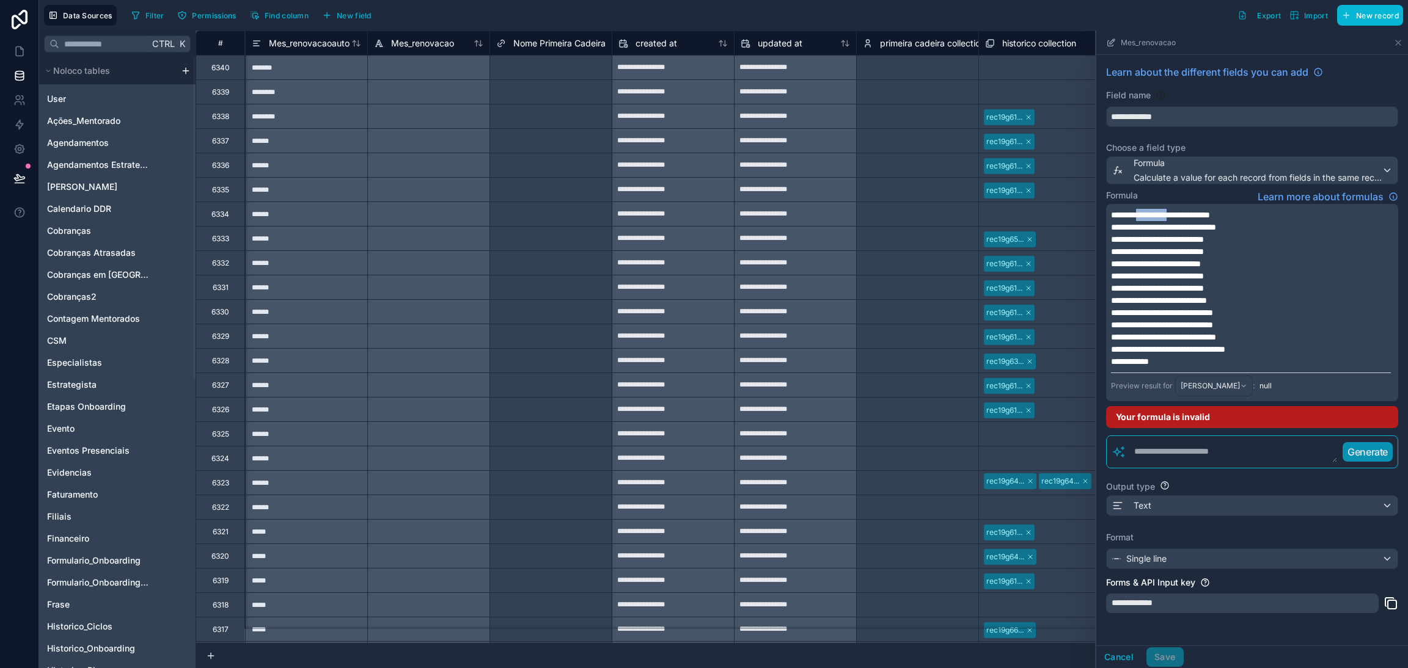
drag, startPoint x: 1193, startPoint y: 218, endPoint x: 1154, endPoint y: 218, distance: 39.7
click at [1154, 218] on span "**********" at bounding box center [1160, 215] width 99 height 9
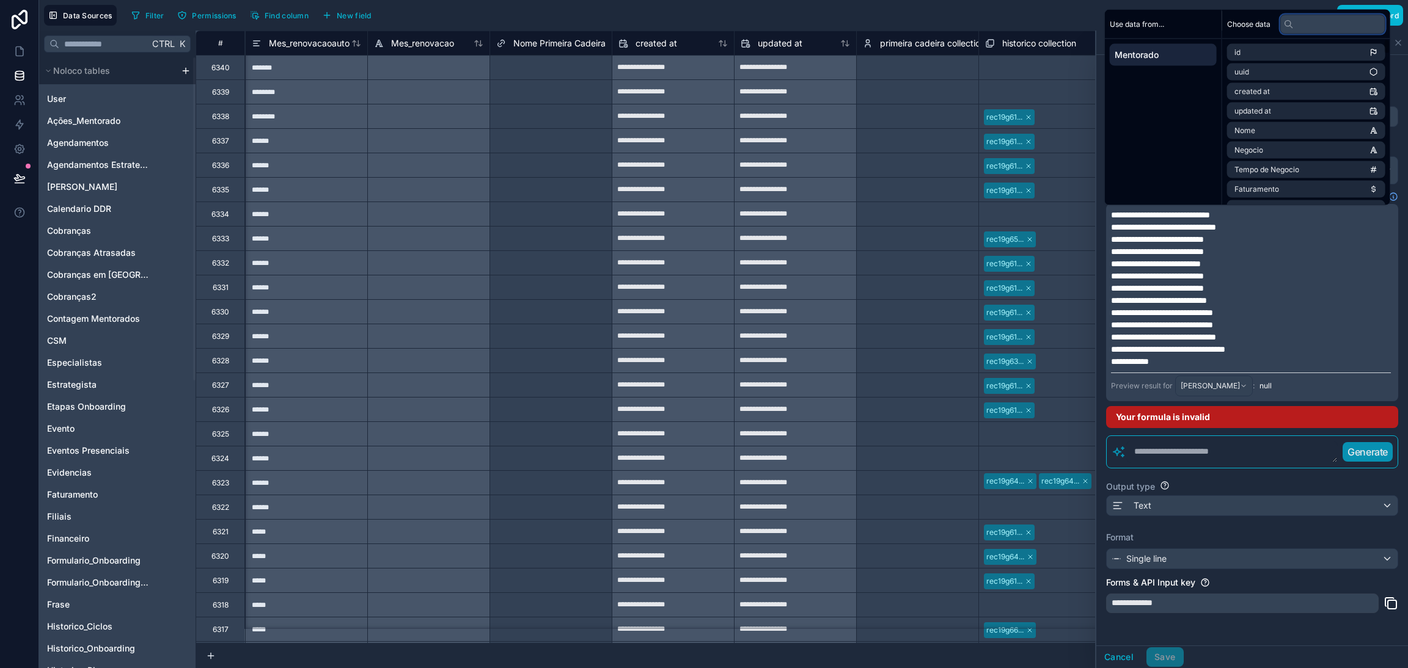
click at [1295, 31] on input "text" at bounding box center [1332, 24] width 105 height 20
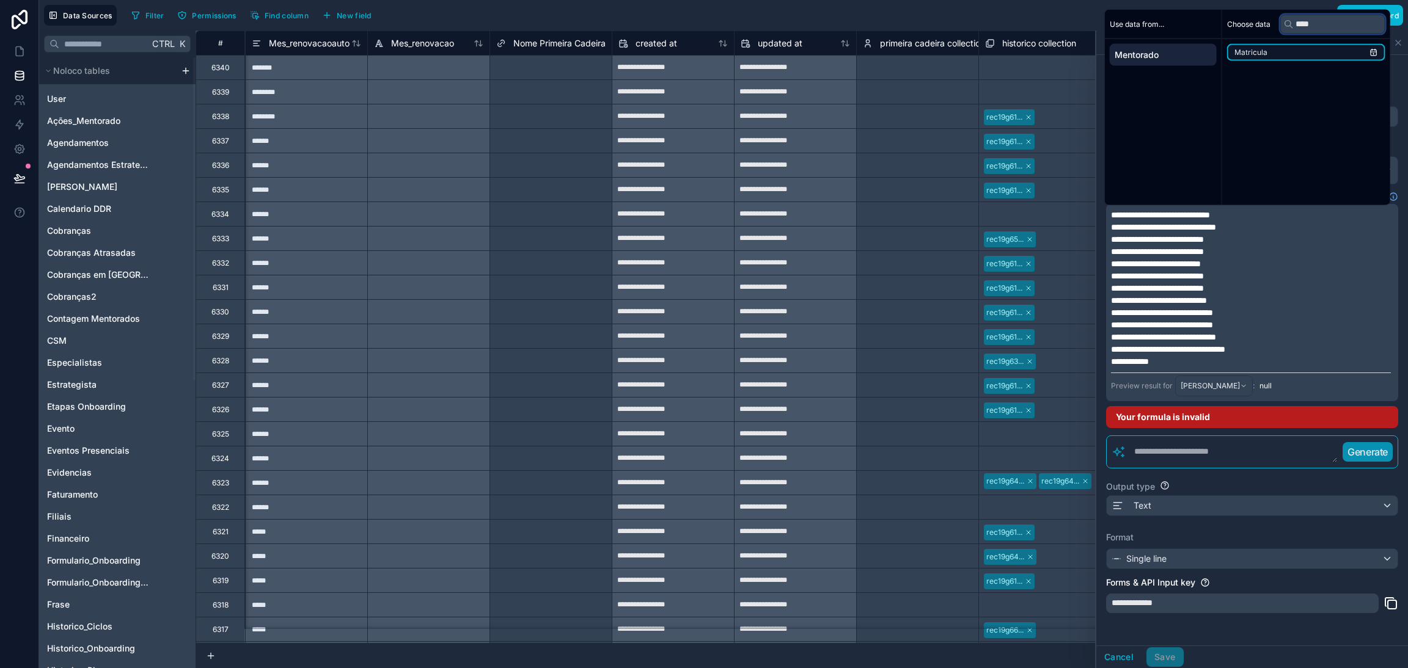
type input "****"
click at [1290, 55] on li "Matricula" at bounding box center [1306, 52] width 158 height 17
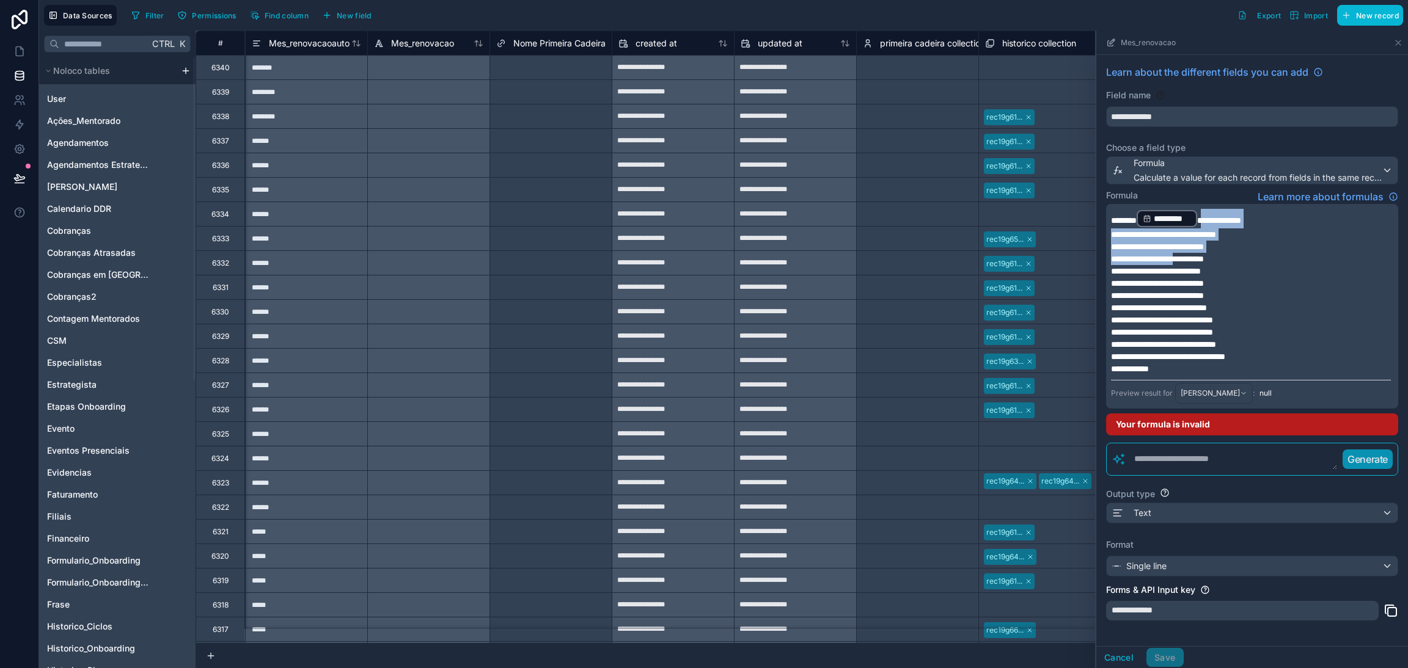
drag, startPoint x: 1215, startPoint y: 221, endPoint x: 1204, endPoint y: 252, distance: 33.0
click at [1204, 252] on div "**********" at bounding box center [1251, 292] width 280 height 166
click at [1137, 216] on span "********" at bounding box center [1124, 220] width 26 height 9
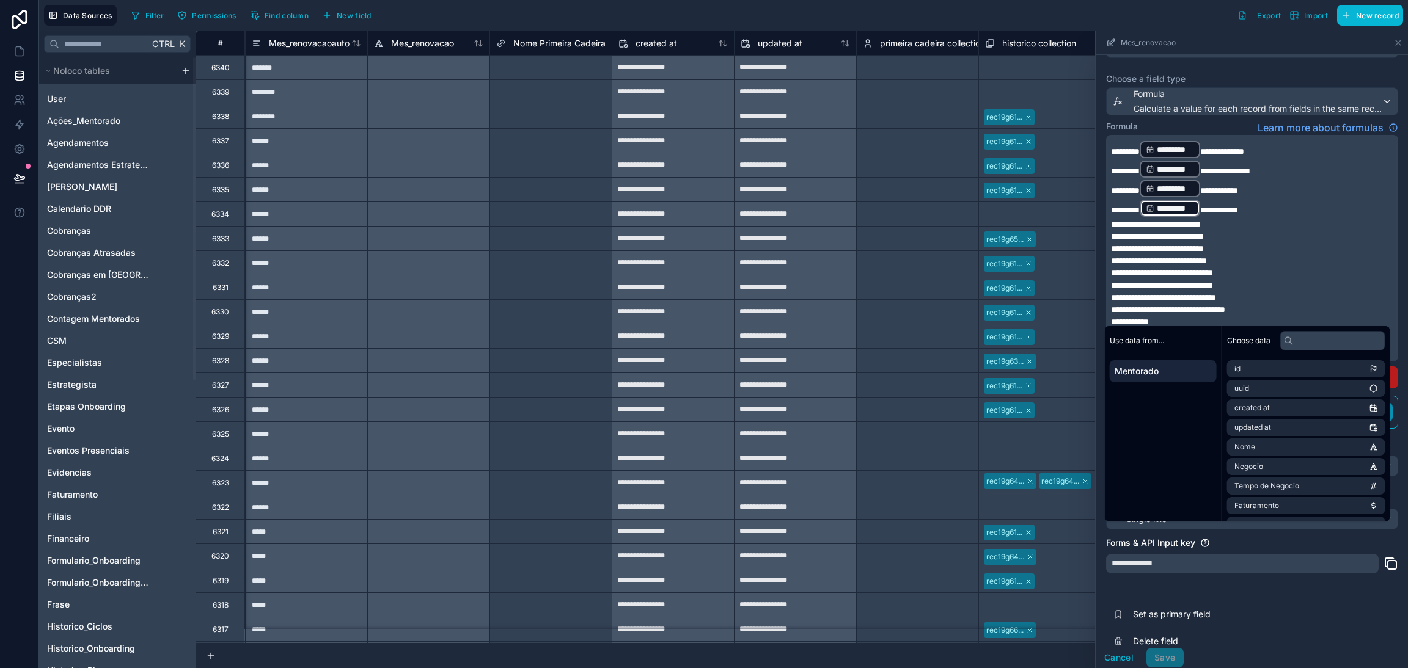
scroll to position [73, 0]
click at [1249, 239] on p "**********" at bounding box center [1251, 245] width 280 height 12
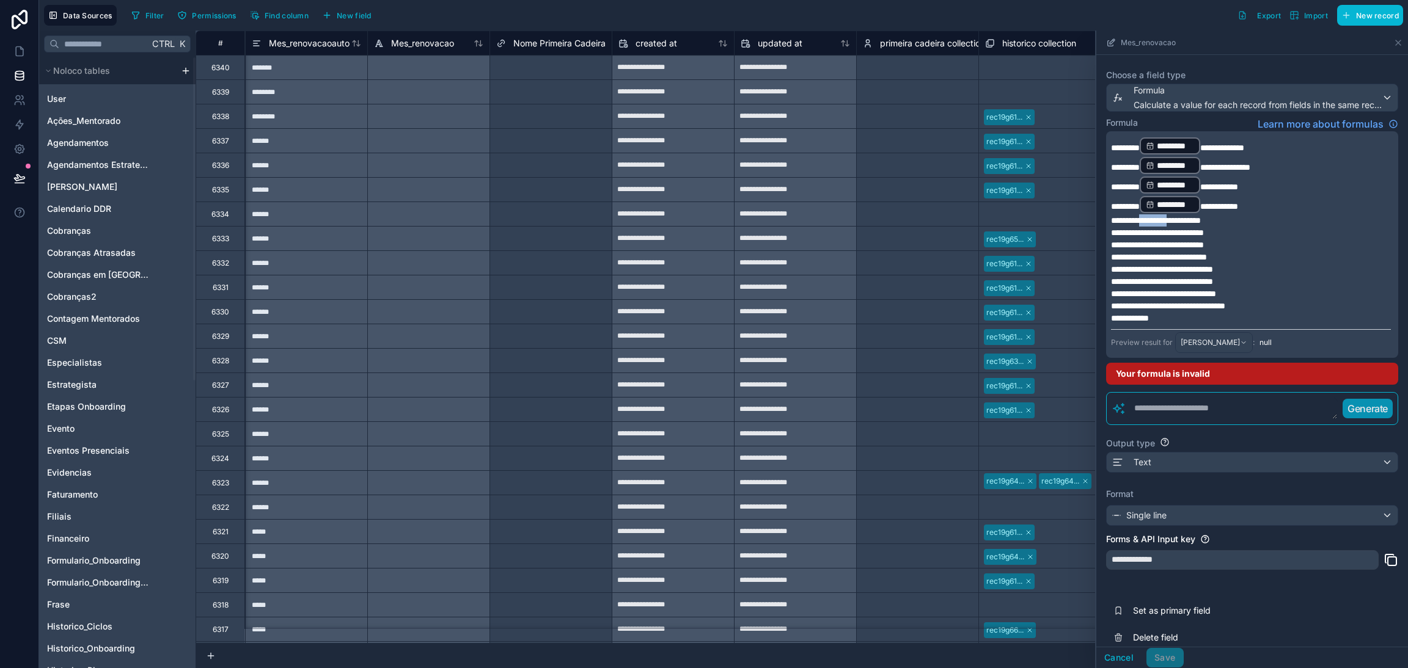
drag, startPoint x: 1194, startPoint y: 214, endPoint x: 1158, endPoint y: 220, distance: 36.6
click at [1158, 220] on span "**********" at bounding box center [1156, 220] width 90 height 9
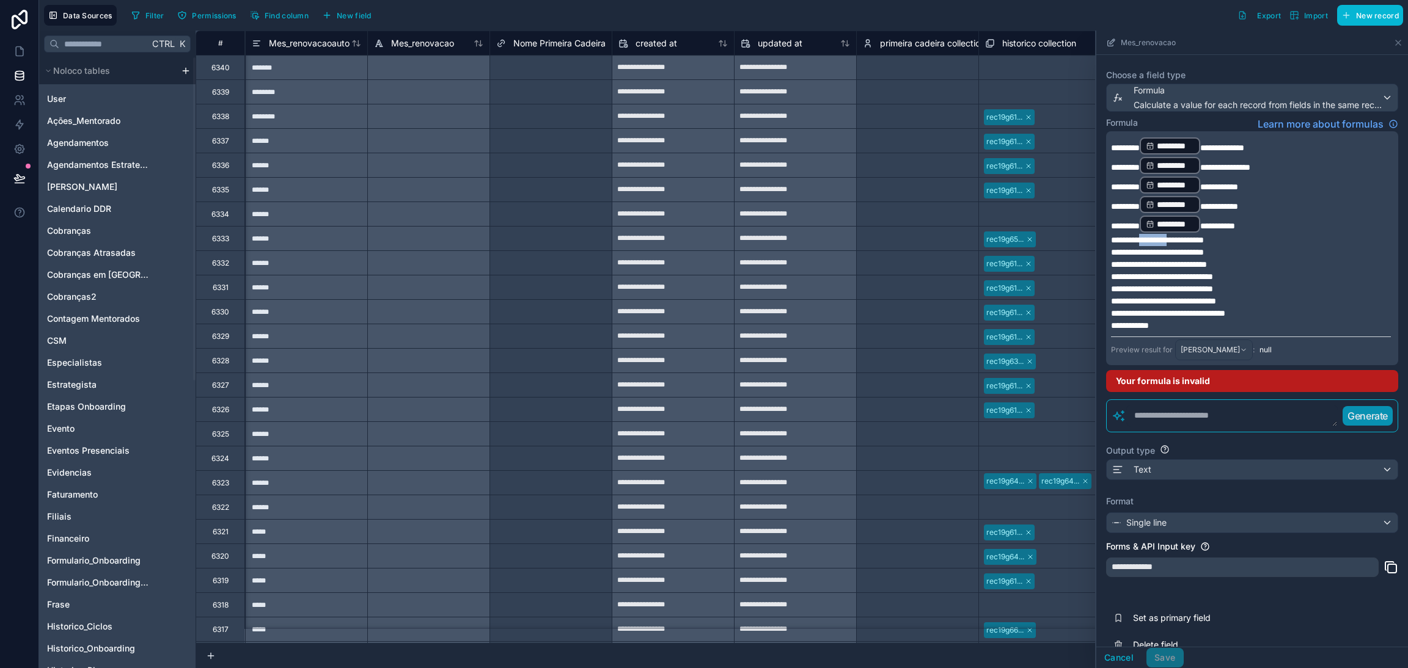
drag, startPoint x: 1193, startPoint y: 238, endPoint x: 1155, endPoint y: 239, distance: 37.9
click at [1155, 239] on span "**********" at bounding box center [1157, 240] width 93 height 9
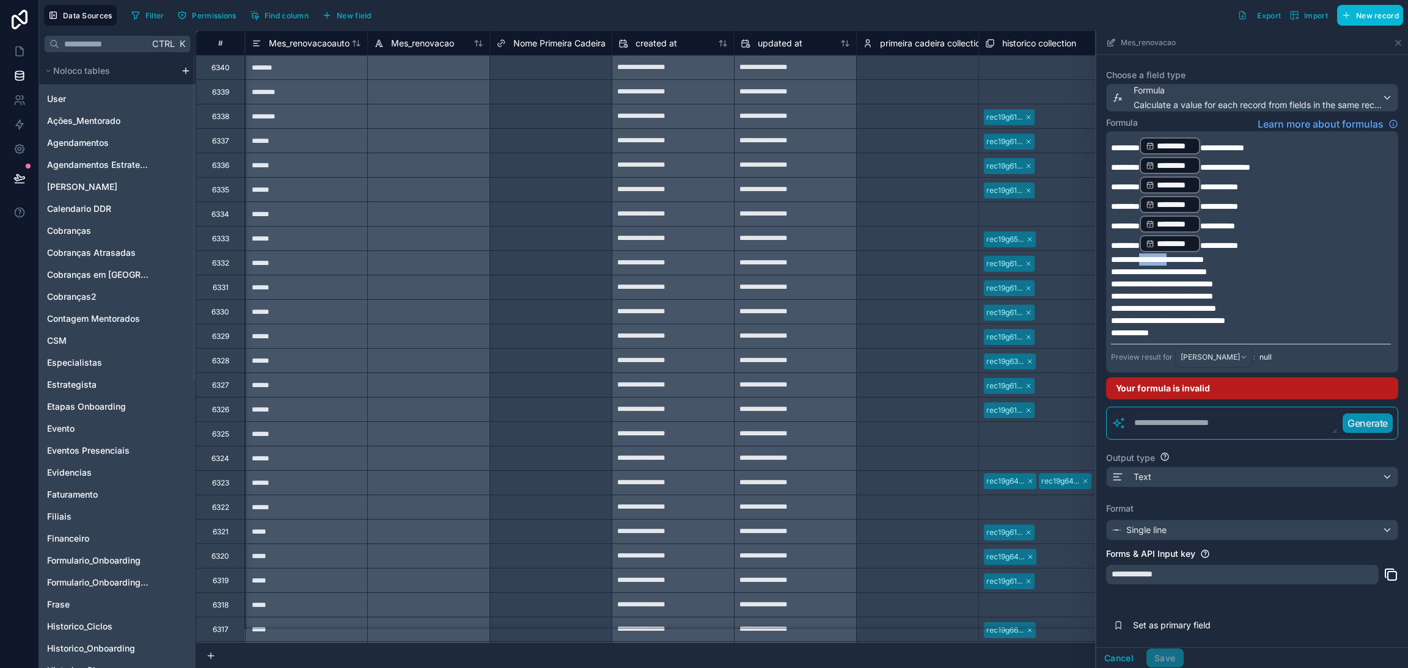
drag, startPoint x: 1193, startPoint y: 256, endPoint x: 1157, endPoint y: 254, distance: 36.1
click at [1157, 255] on span "**********" at bounding box center [1157, 259] width 93 height 9
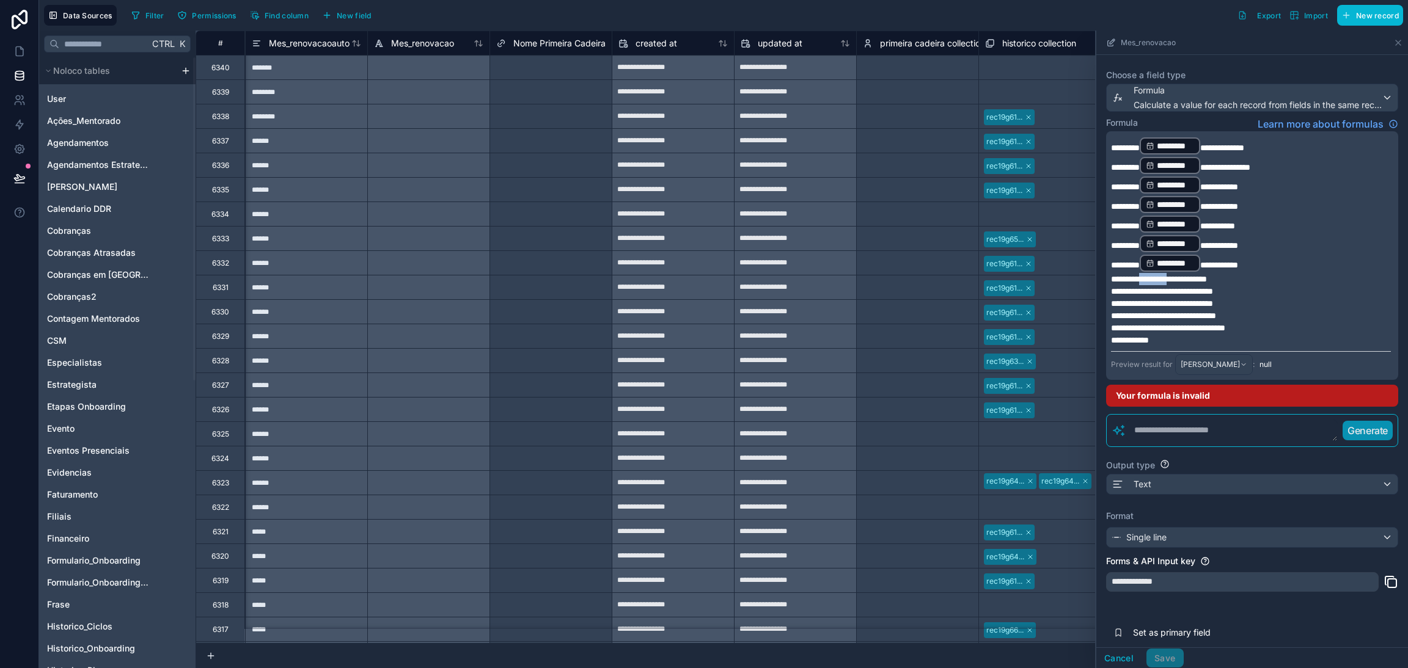
drag, startPoint x: 1194, startPoint y: 272, endPoint x: 1156, endPoint y: 272, distance: 37.9
click at [1156, 275] on span "**********" at bounding box center [1159, 279] width 96 height 9
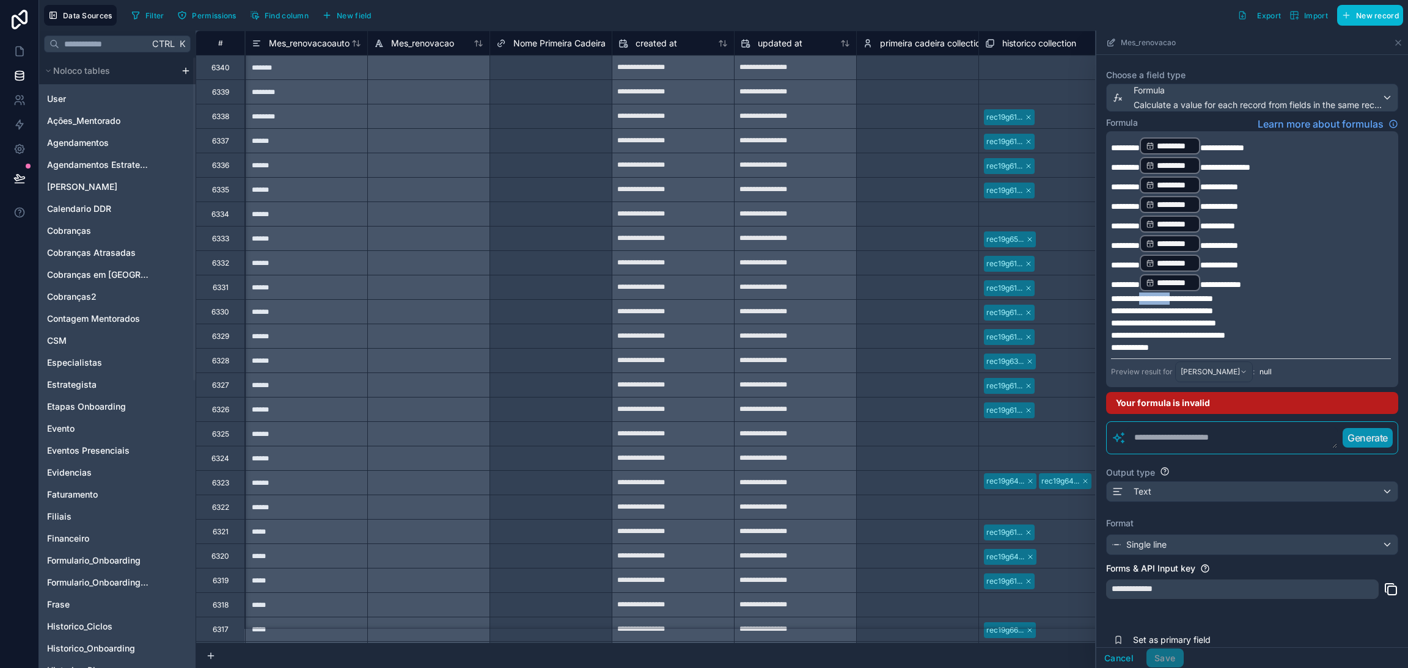
drag, startPoint x: 1196, startPoint y: 291, endPoint x: 1155, endPoint y: 291, distance: 40.3
click at [1155, 295] on span "**********" at bounding box center [1162, 299] width 102 height 9
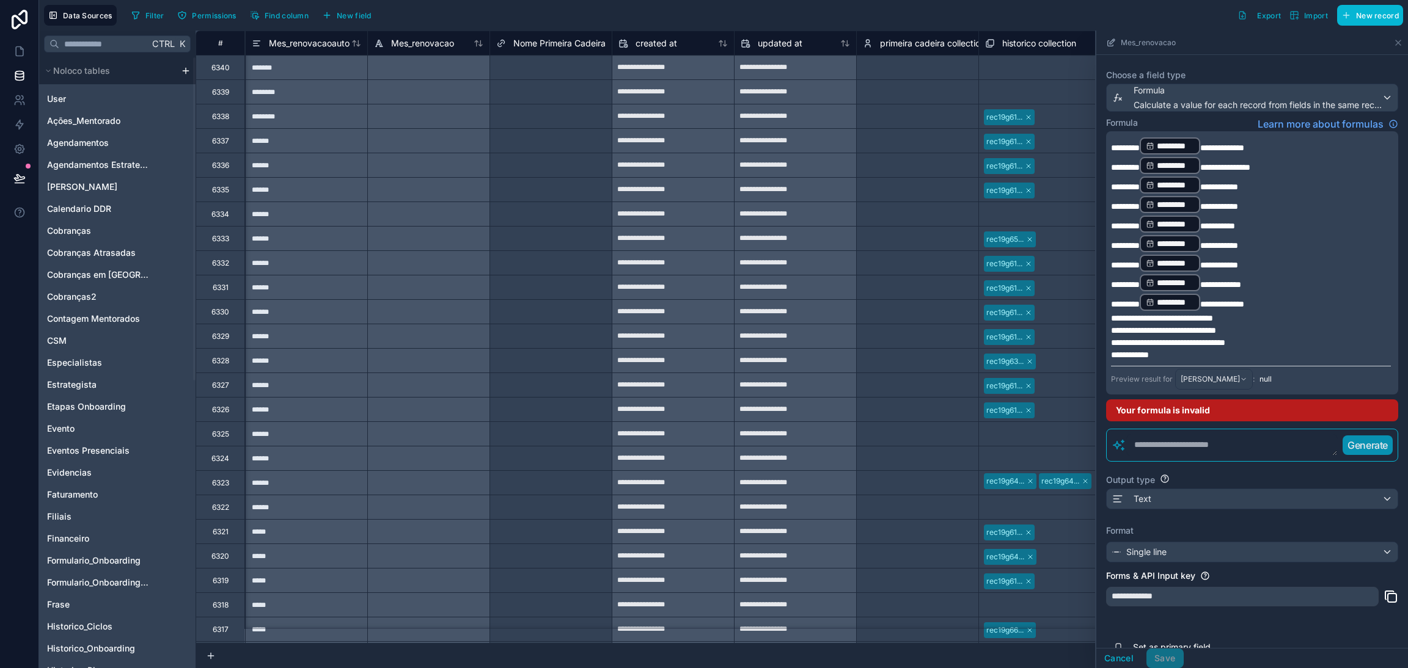
click at [1227, 300] on span "**********" at bounding box center [1222, 304] width 44 height 9
drag, startPoint x: 1194, startPoint y: 309, endPoint x: 1157, endPoint y: 312, distance: 36.7
click at [1157, 314] on span "**********" at bounding box center [1162, 318] width 102 height 9
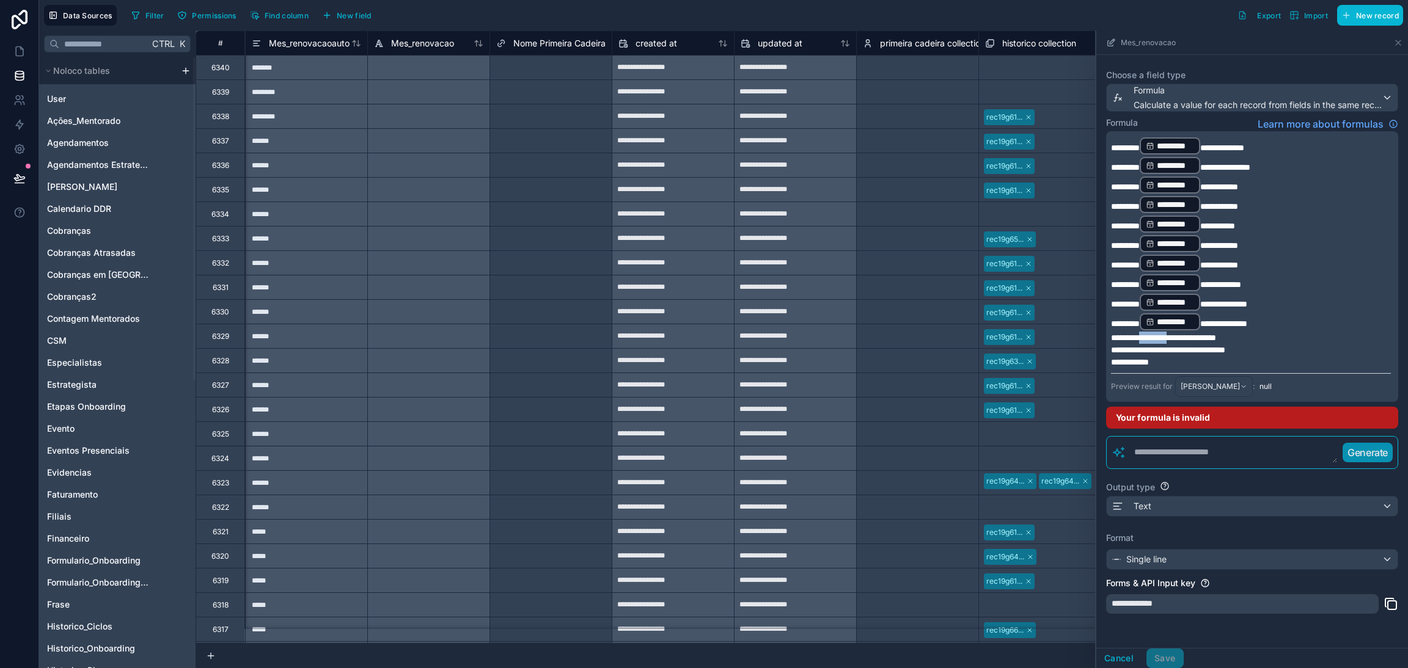
drag, startPoint x: 1192, startPoint y: 328, endPoint x: 1159, endPoint y: 332, distance: 33.3
click at [1159, 334] on span "**********" at bounding box center [1163, 338] width 105 height 9
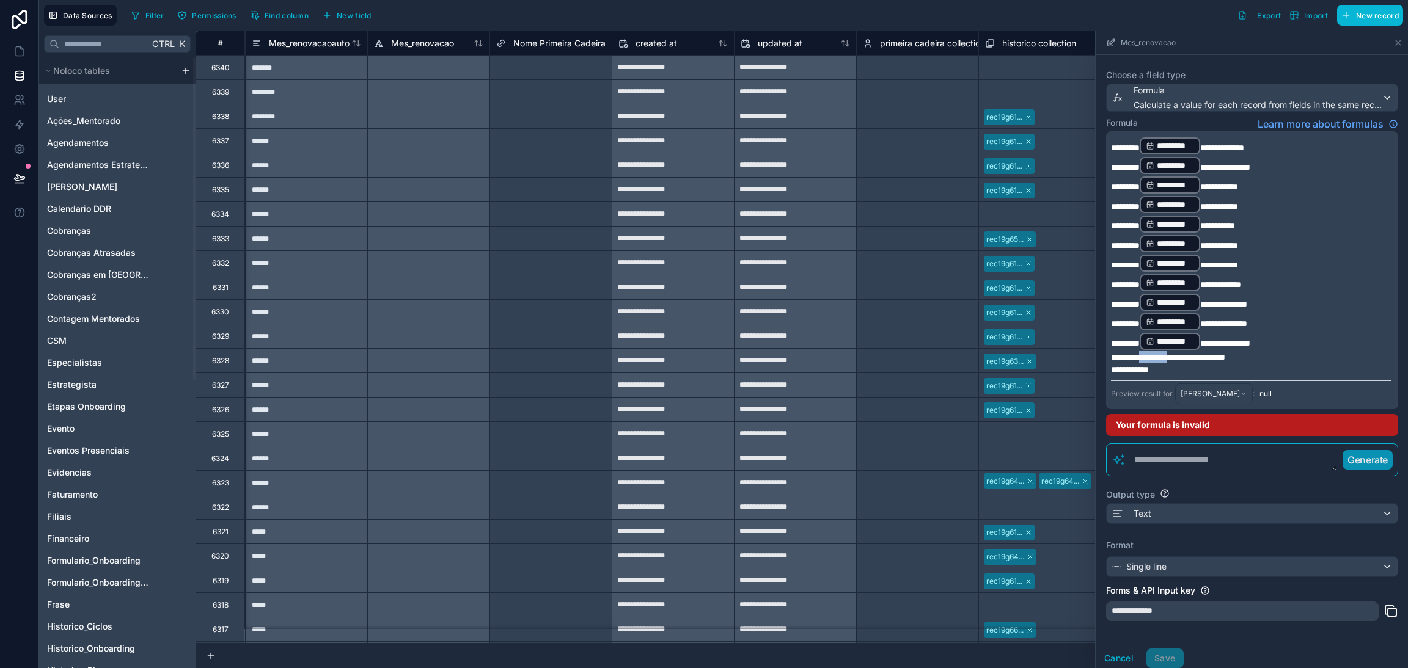
drag, startPoint x: 1193, startPoint y: 346, endPoint x: 1157, endPoint y: 346, distance: 35.4
click at [1157, 353] on span "**********" at bounding box center [1168, 357] width 114 height 9
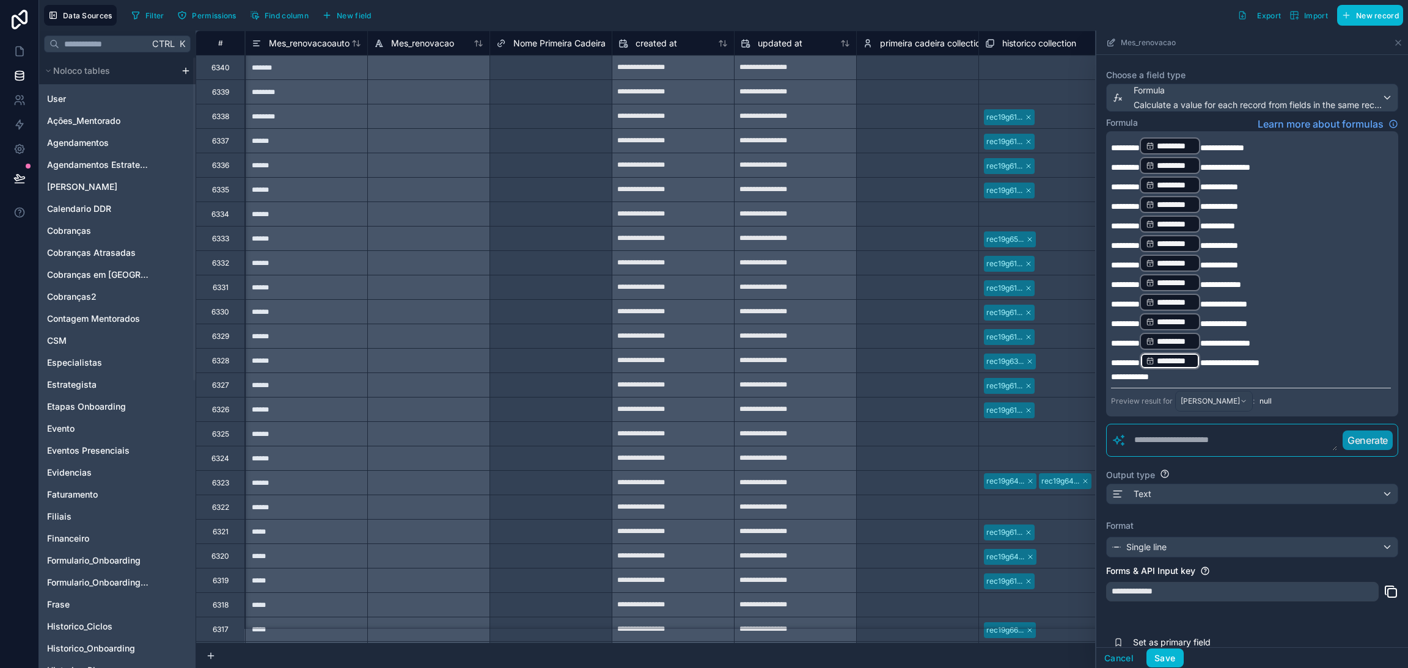
click at [1335, 297] on p "**********" at bounding box center [1251, 303] width 280 height 20
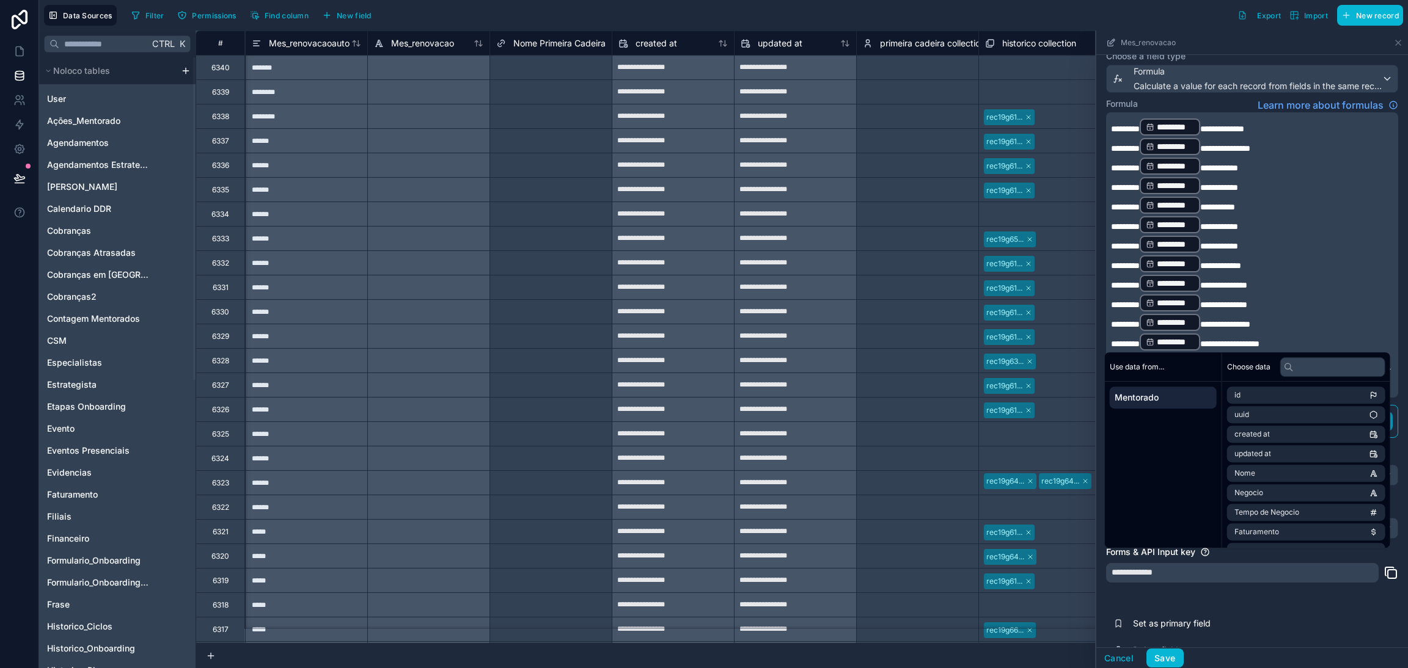
scroll to position [108, 0]
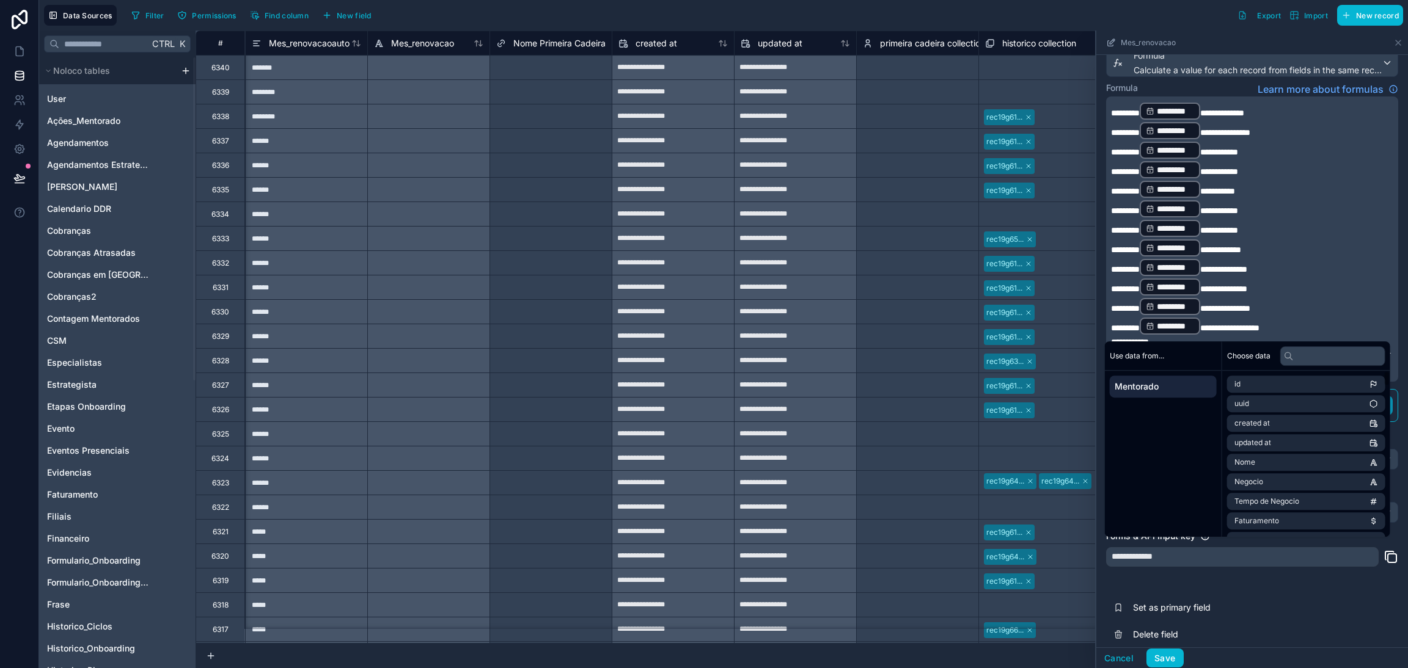
click at [1330, 570] on div "**********" at bounding box center [1252, 302] width 312 height 711
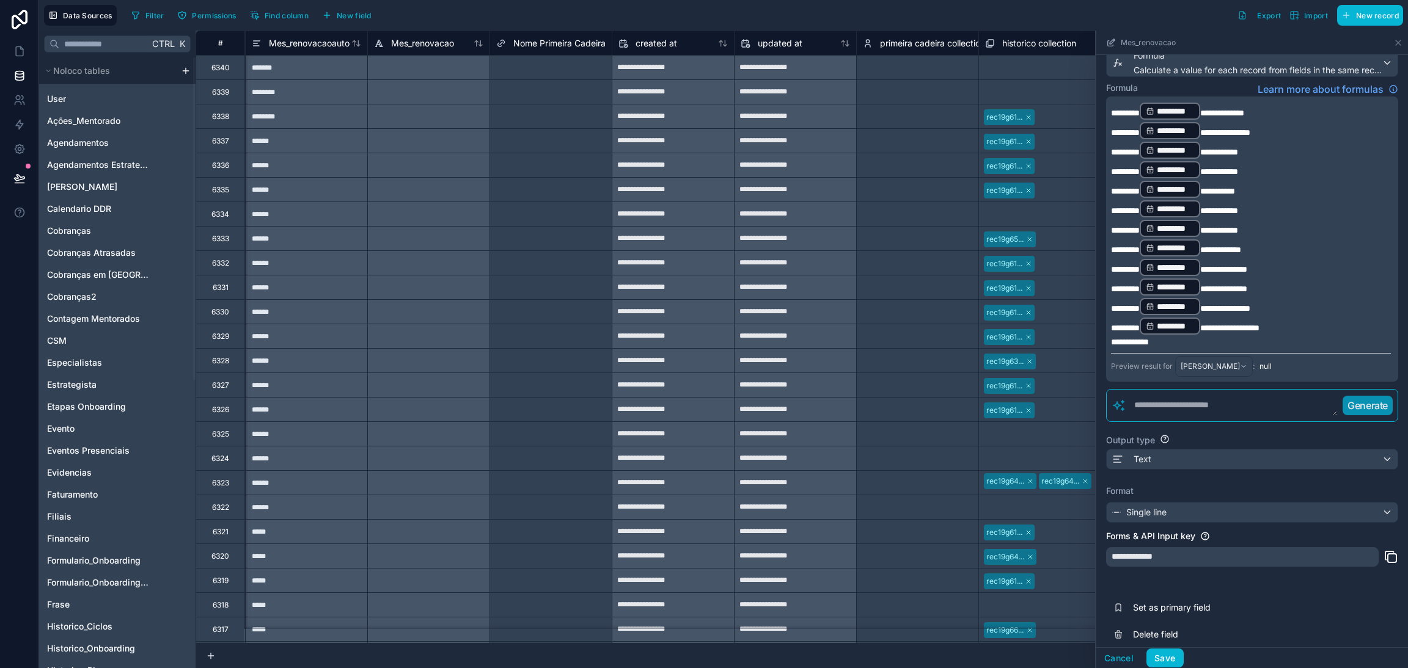
click at [1168, 336] on p "**********" at bounding box center [1251, 342] width 280 height 12
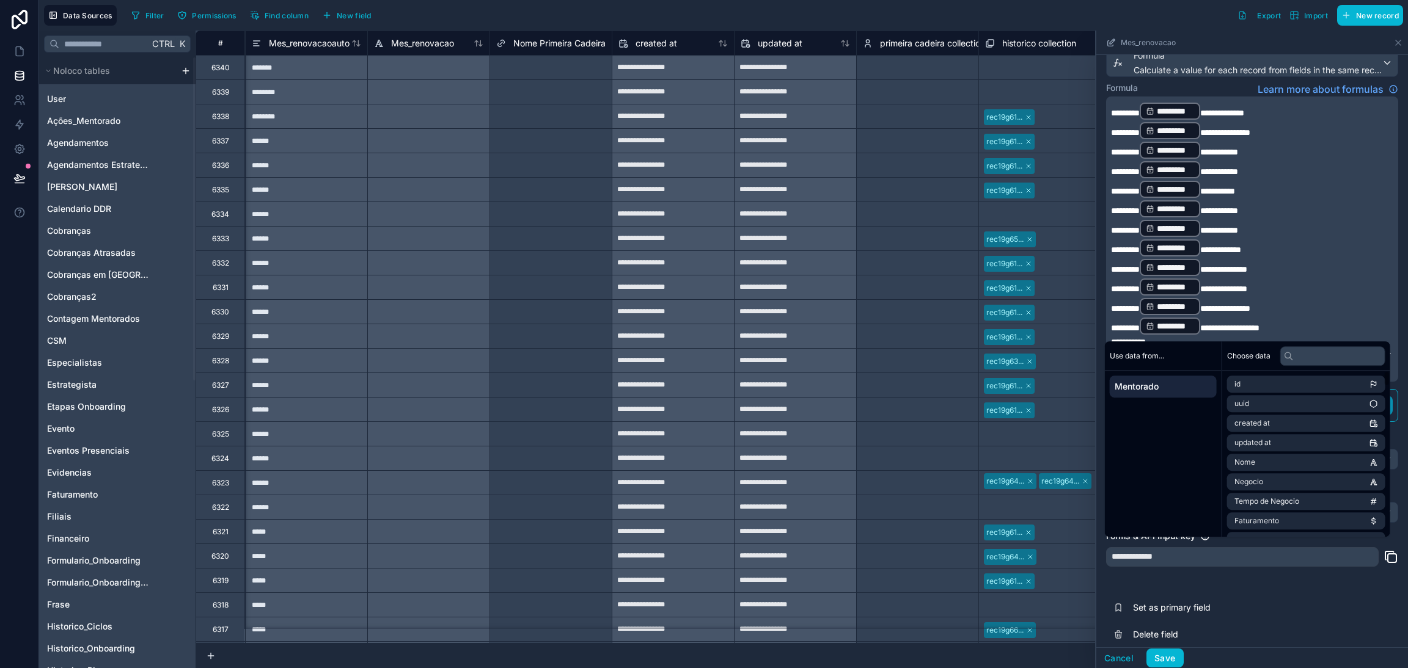
click at [1278, 570] on div "**********" at bounding box center [1252, 302] width 312 height 711
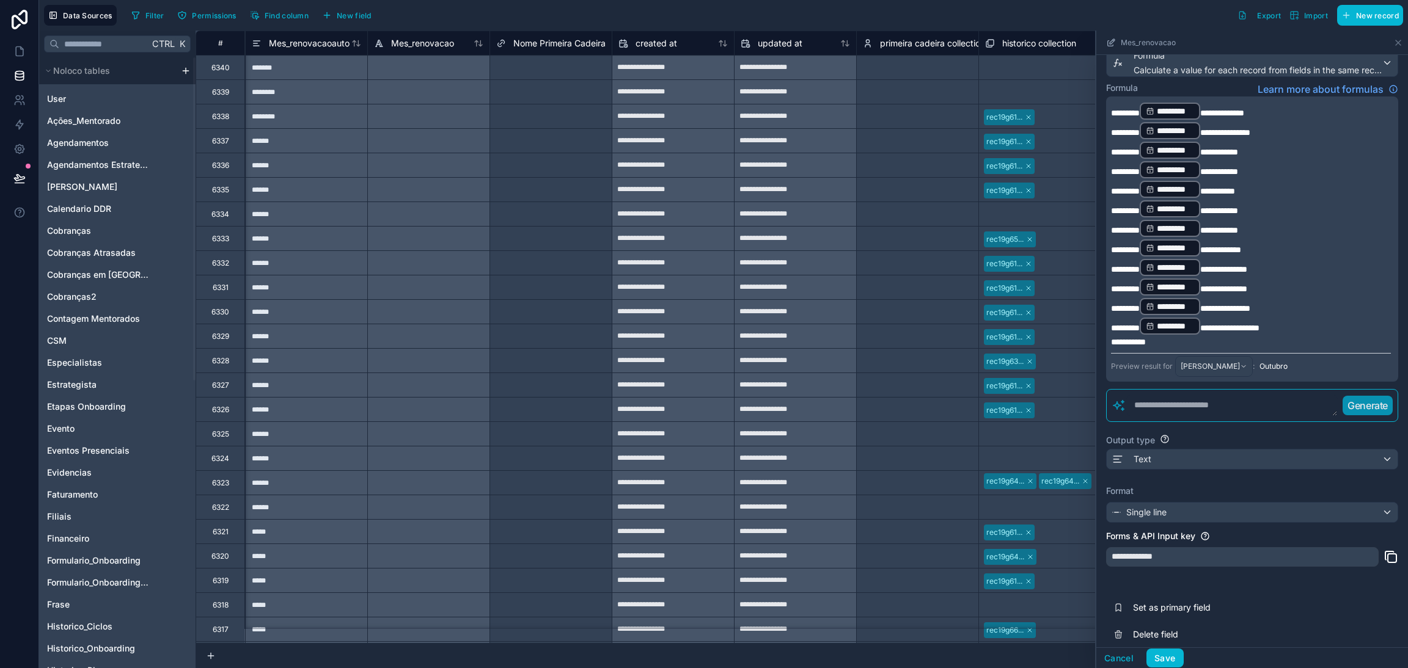
scroll to position [0, 0]
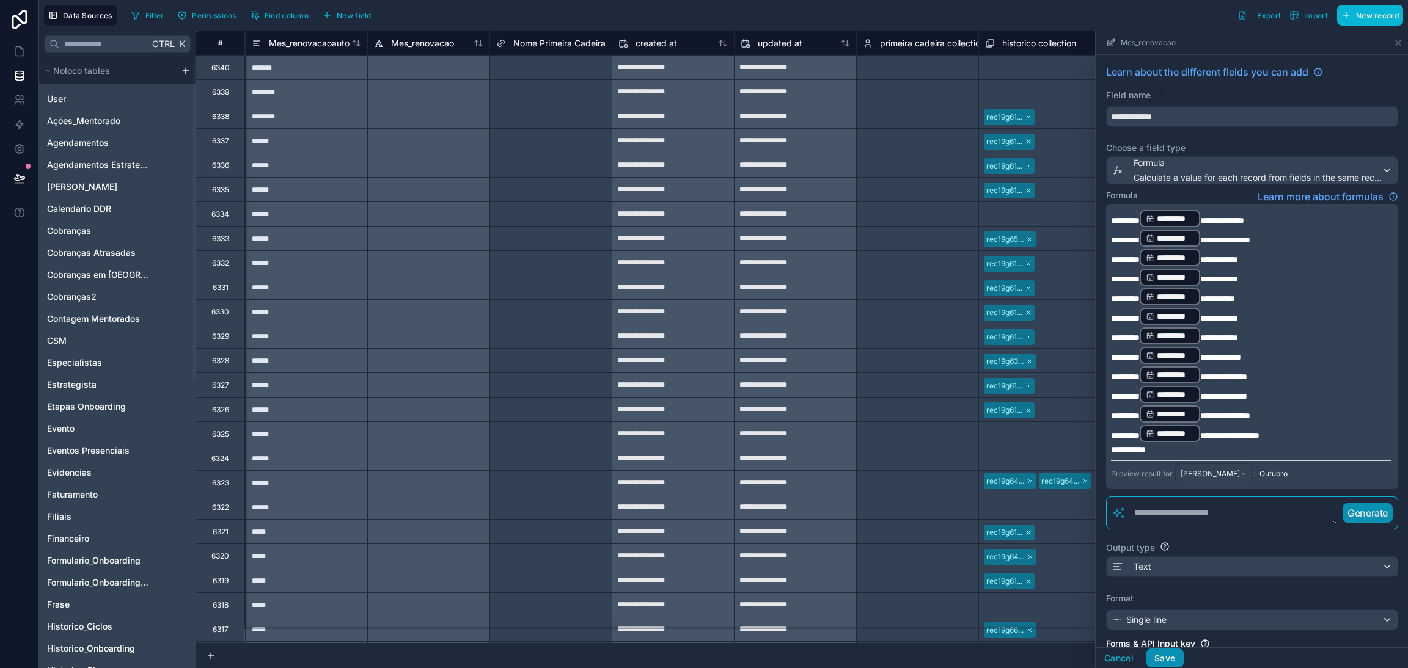
click at [1176, 650] on button "Save" at bounding box center [1164, 659] width 37 height 20
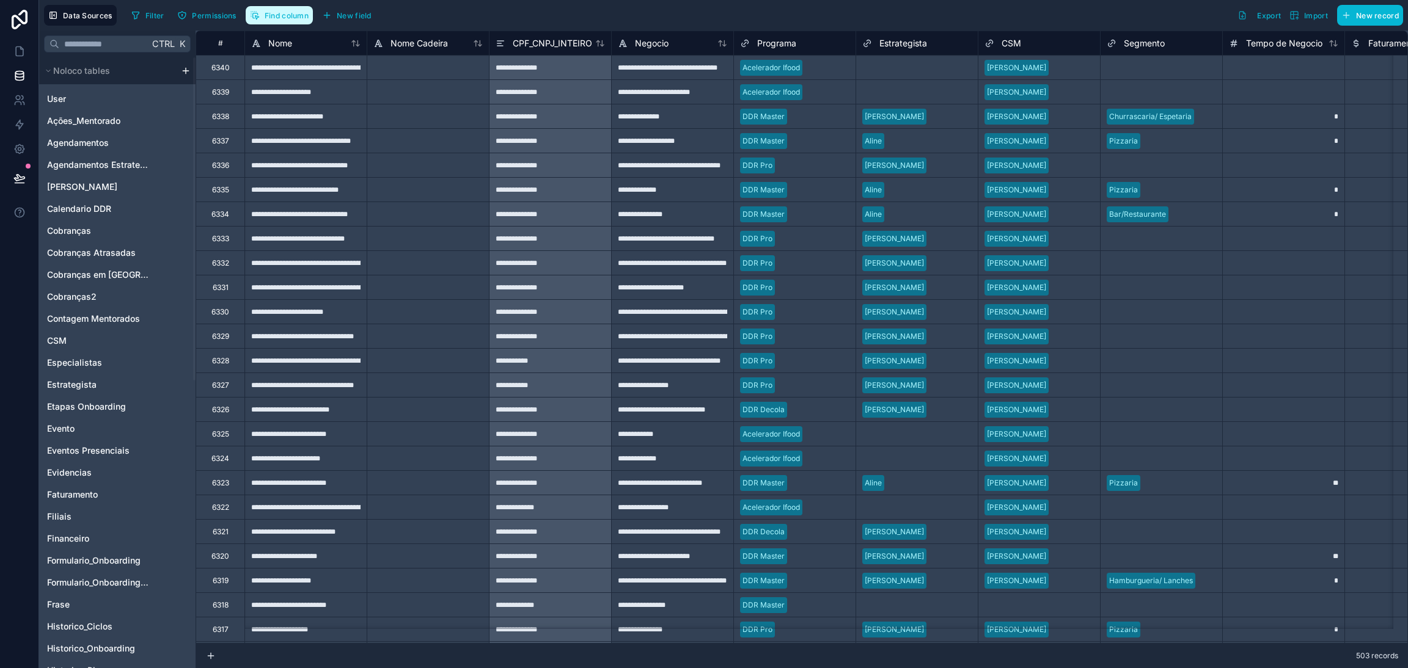
click at [307, 15] on span "Find column" at bounding box center [287, 15] width 44 height 9
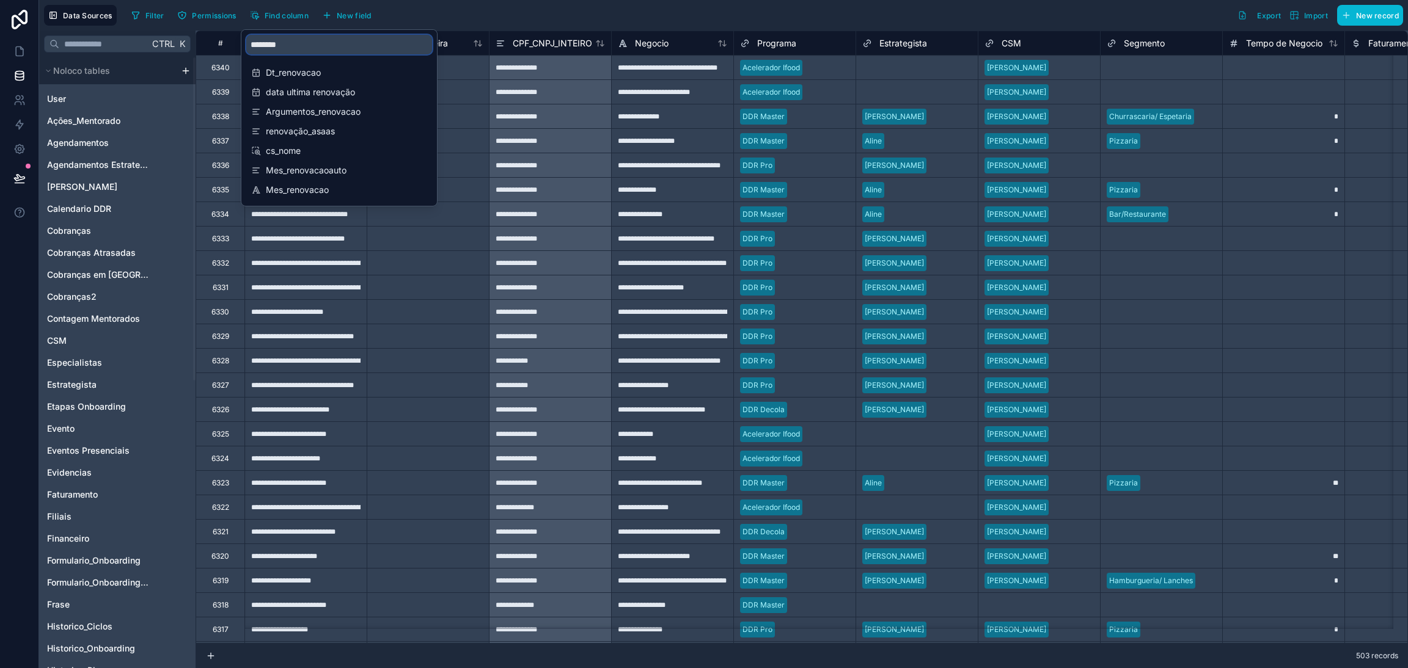
click at [292, 49] on input "********" at bounding box center [339, 45] width 186 height 20
click at [335, 163] on div "Mes_renovacaoauto" at bounding box center [339, 170] width 186 height 17
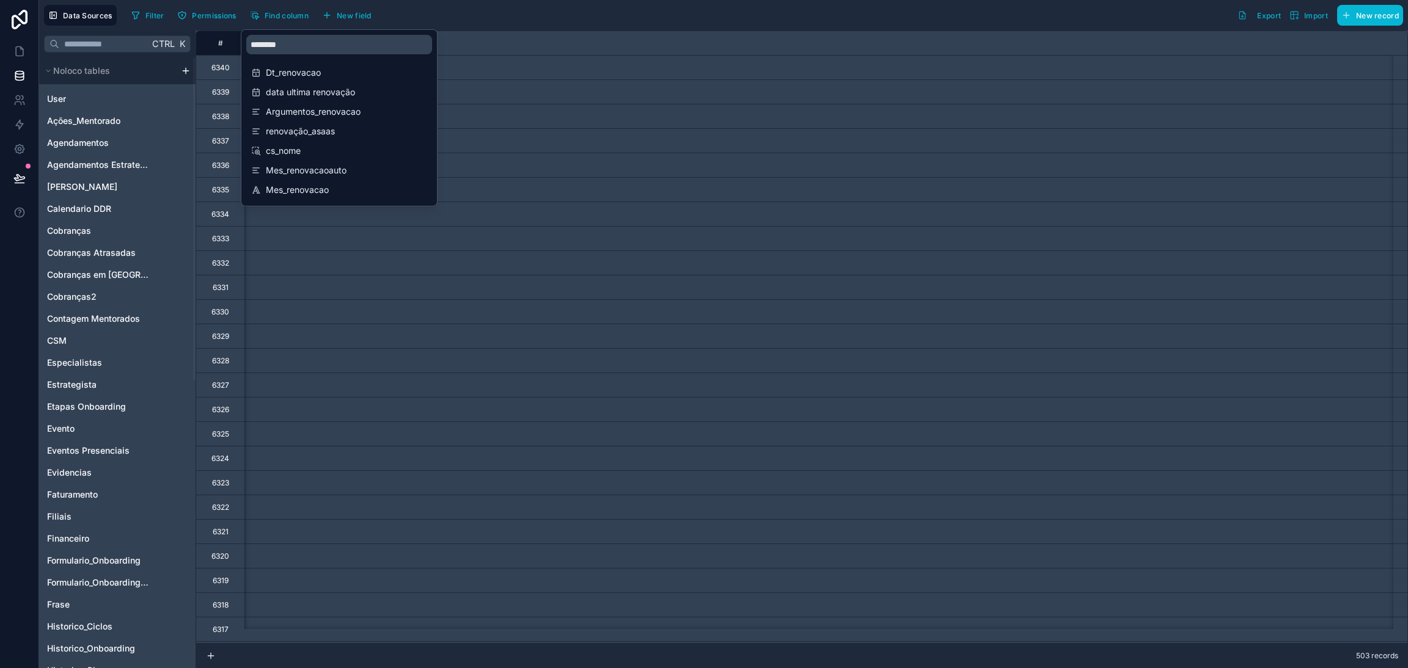
click at [456, 8] on div "Filter Permissions Find column New field Export Import New record" at bounding box center [764, 15] width 1276 height 21
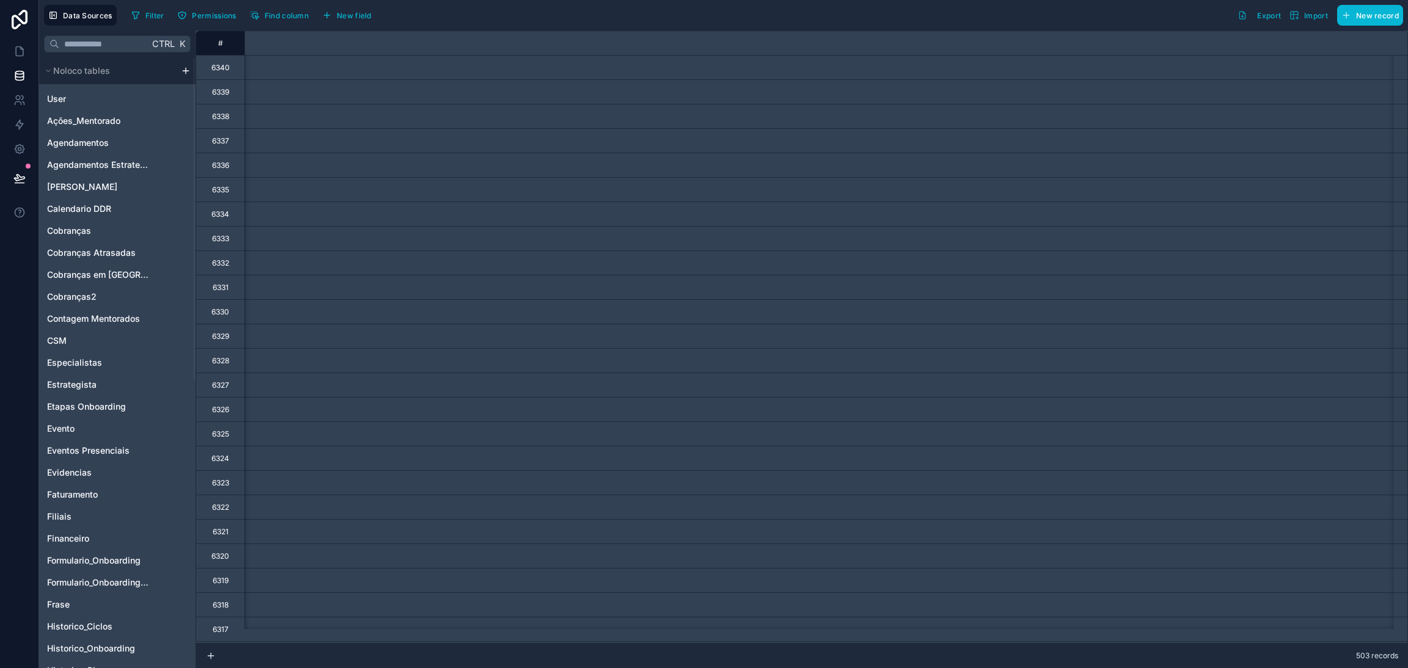
scroll to position [0, 14175]
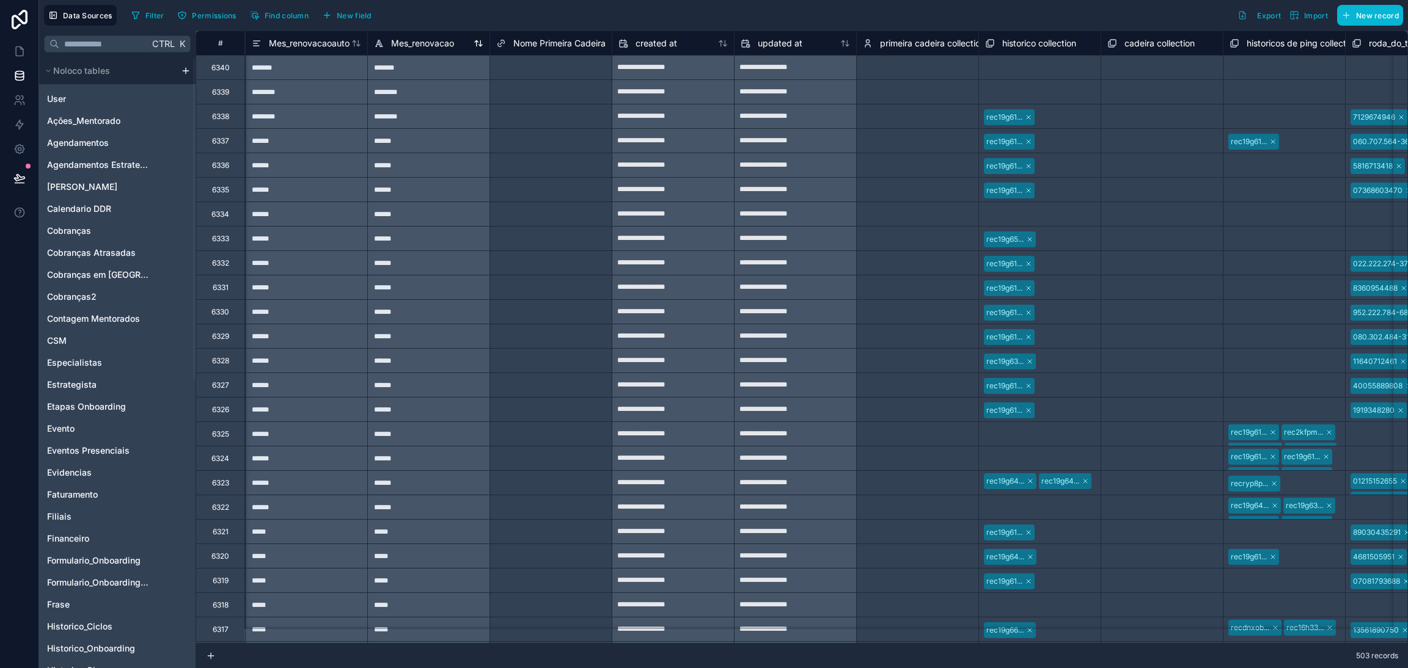
click at [406, 41] on span "Mes_renovacao" at bounding box center [422, 43] width 63 height 12
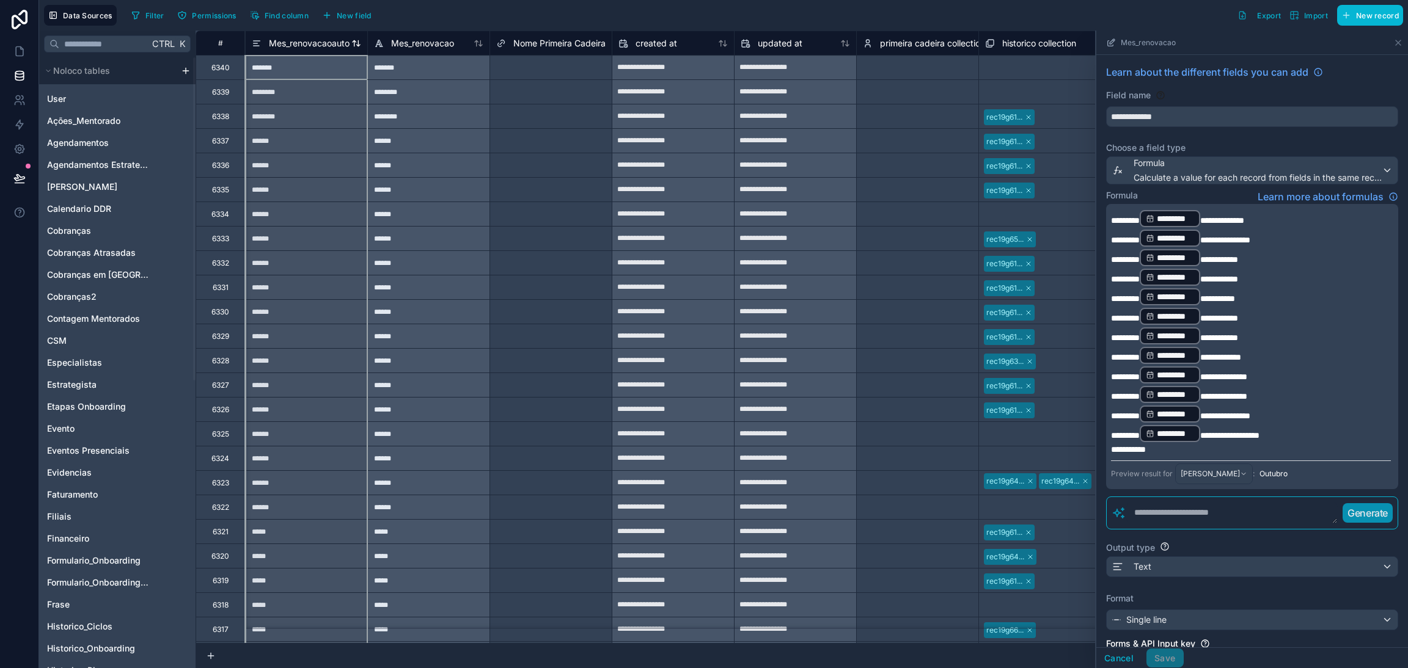
click at [328, 37] on span "Mes_renovacaoauto" at bounding box center [309, 43] width 81 height 12
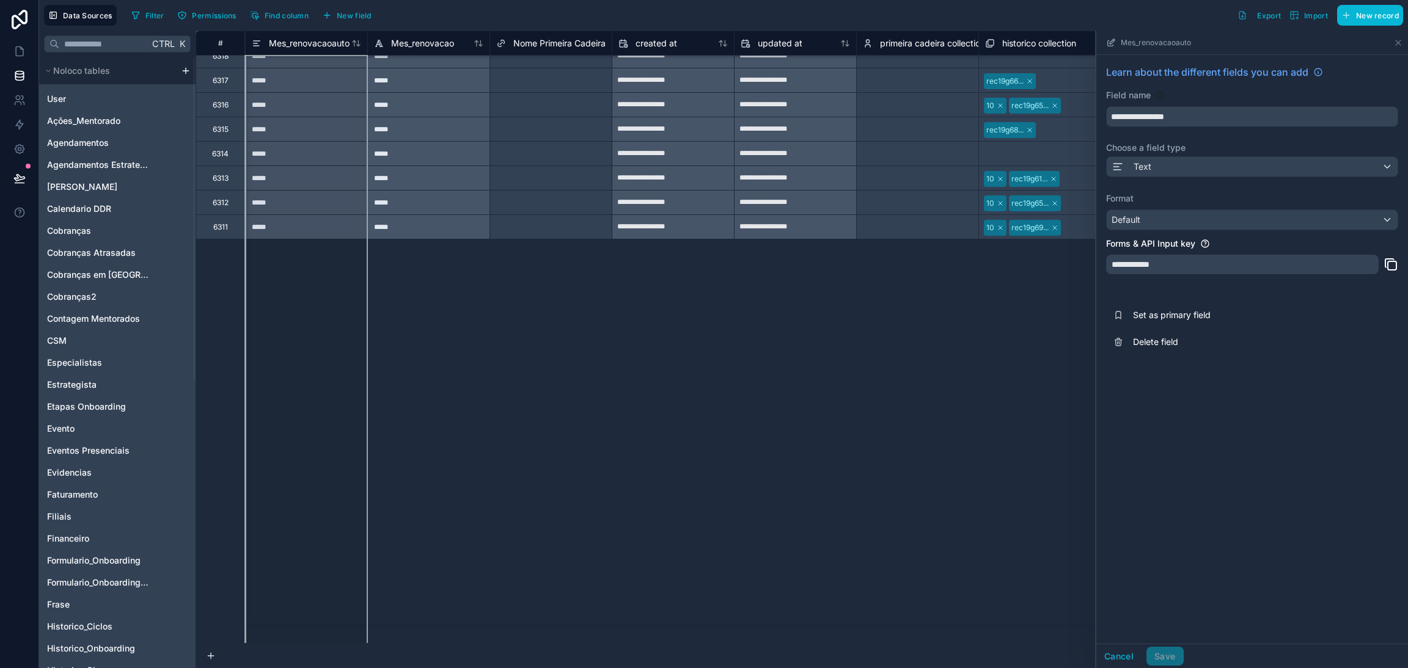
scroll to position [0, 14175]
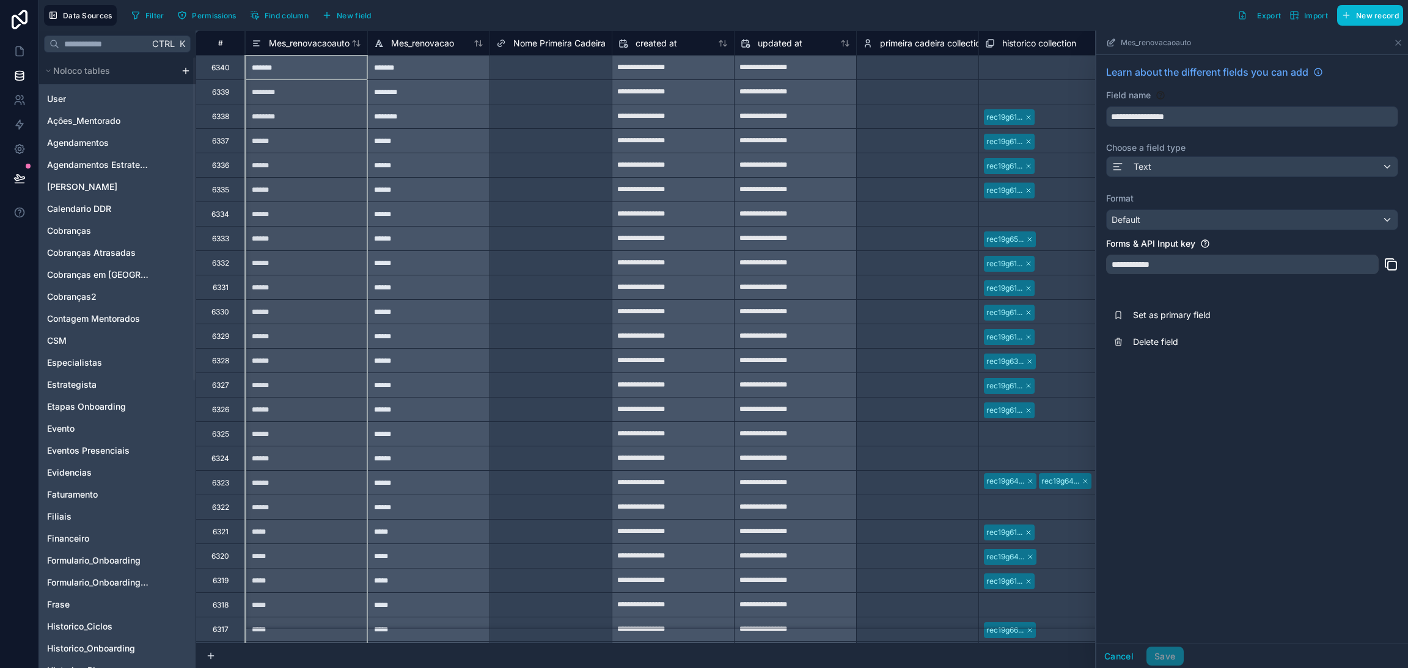
click at [408, 48] on span "Mes_renovacao" at bounding box center [422, 43] width 63 height 12
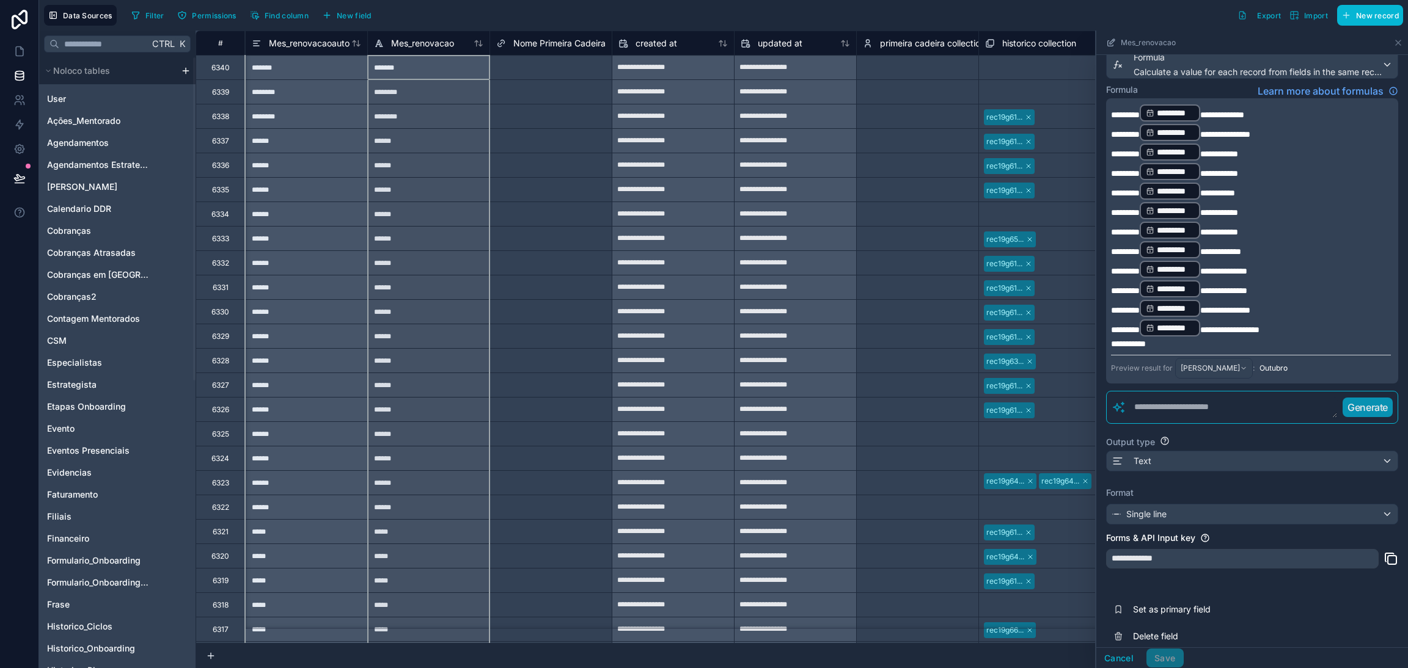
scroll to position [108, 0]
click at [278, 47] on span "Mes_renovacaoauto" at bounding box center [309, 43] width 81 height 12
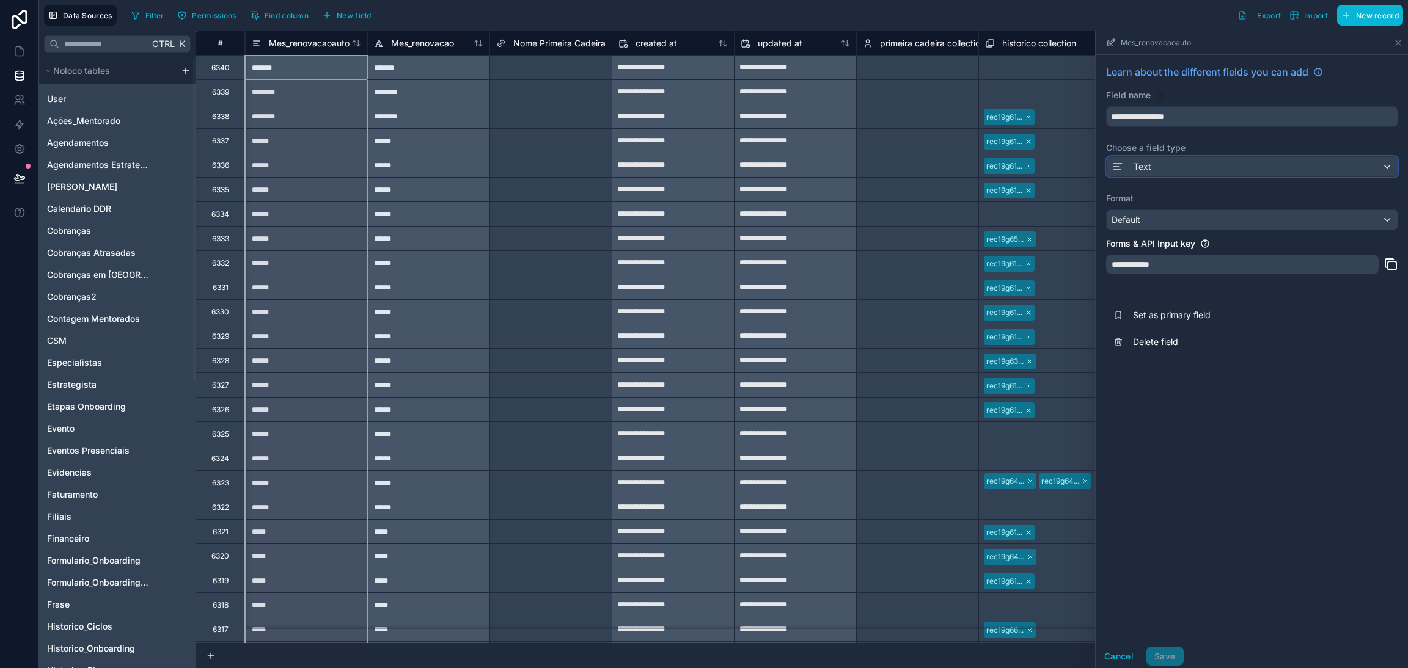
click at [1197, 177] on div "Text" at bounding box center [1252, 167] width 291 height 20
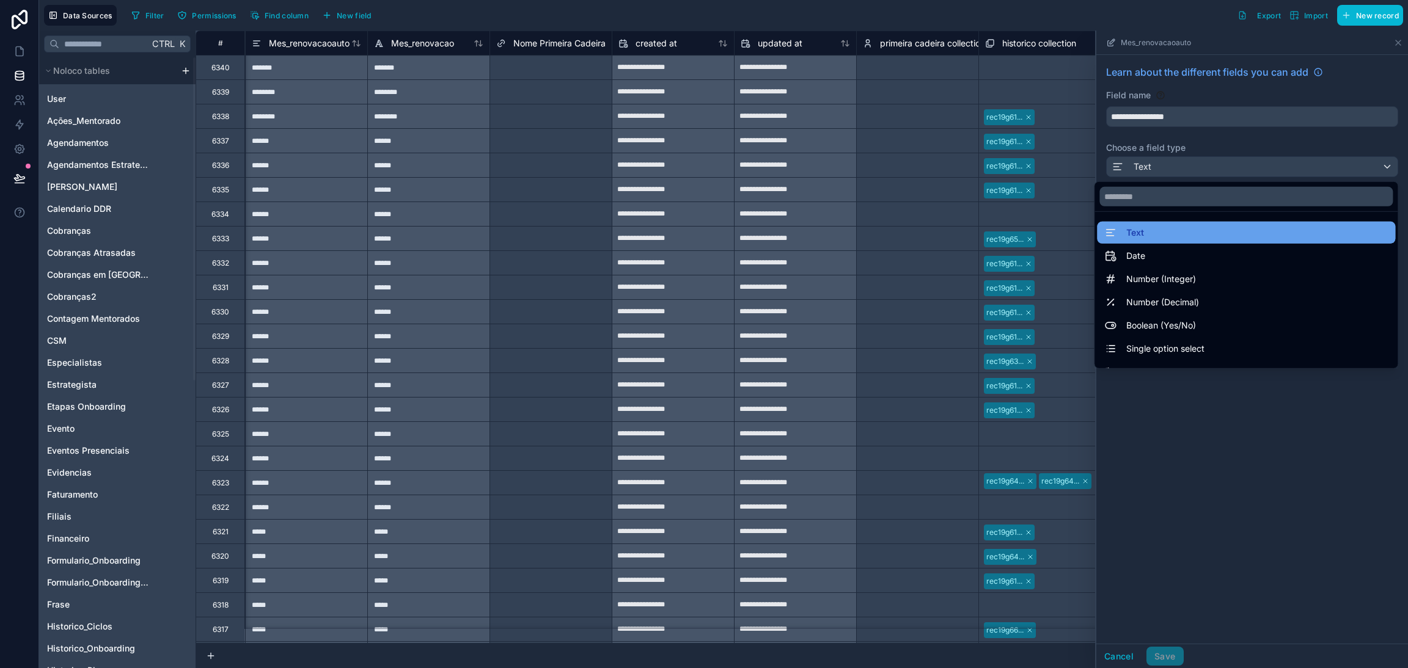
click at [1140, 239] on div "Text" at bounding box center [1246, 232] width 284 height 15
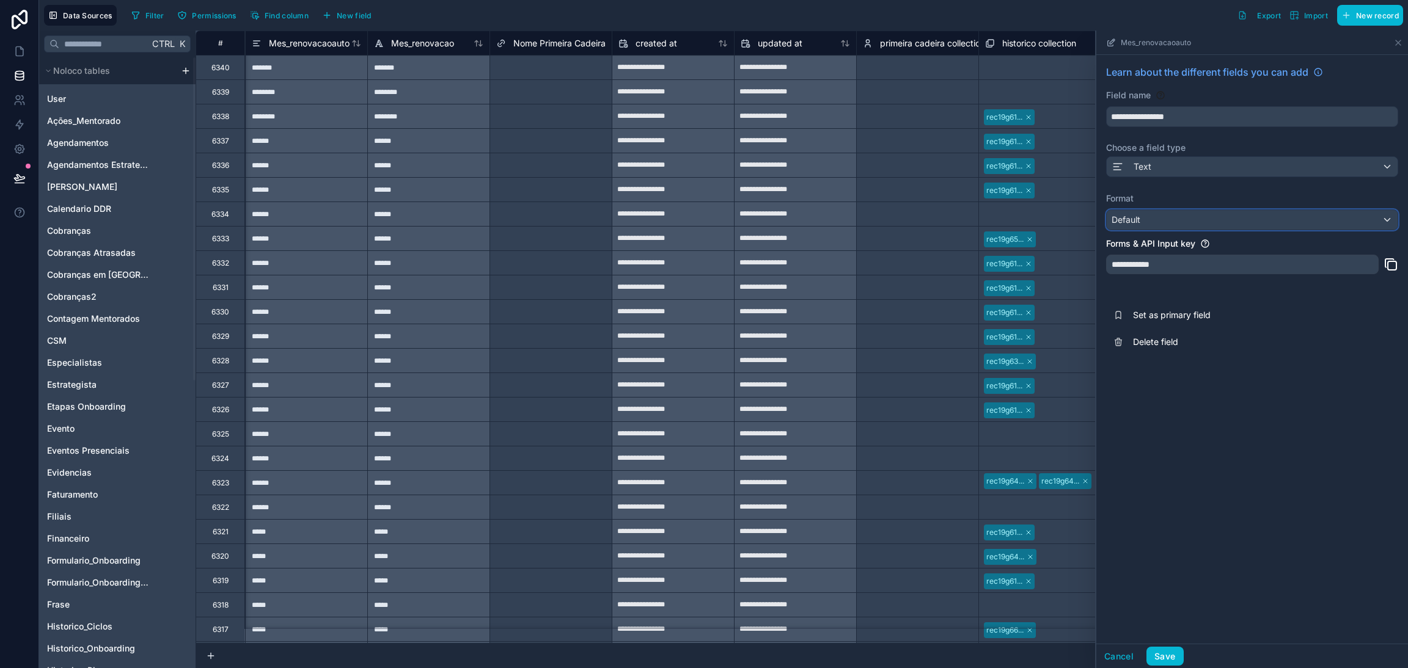
click at [1185, 227] on div "Default" at bounding box center [1252, 220] width 291 height 20
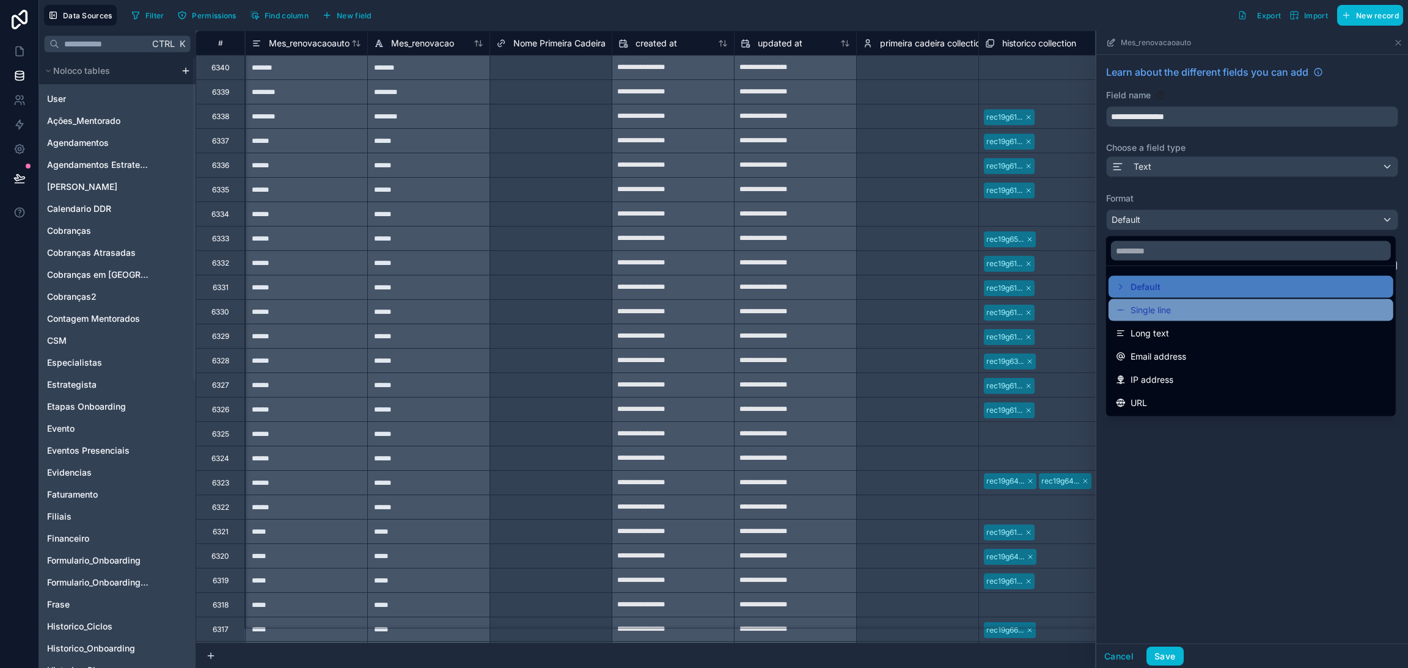
click at [1168, 315] on span "Single line" at bounding box center [1150, 310] width 40 height 15
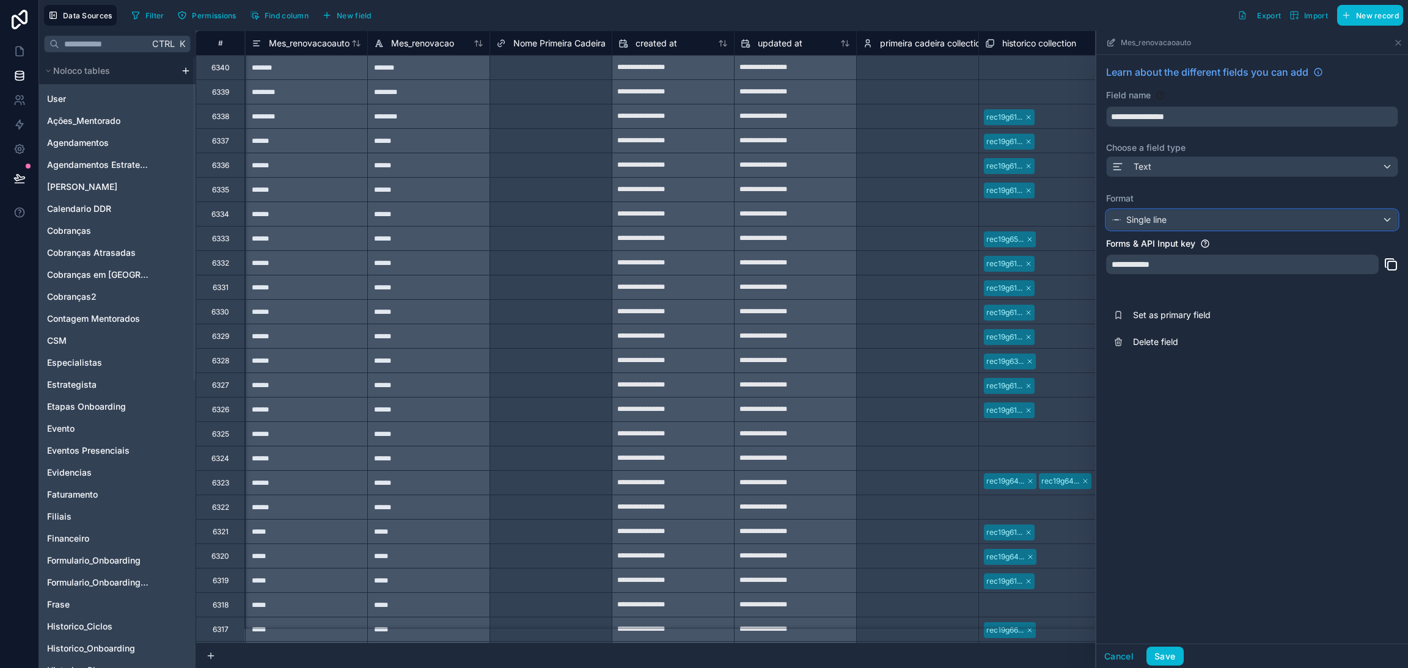
click at [1167, 222] on div "Single line" at bounding box center [1252, 220] width 291 height 20
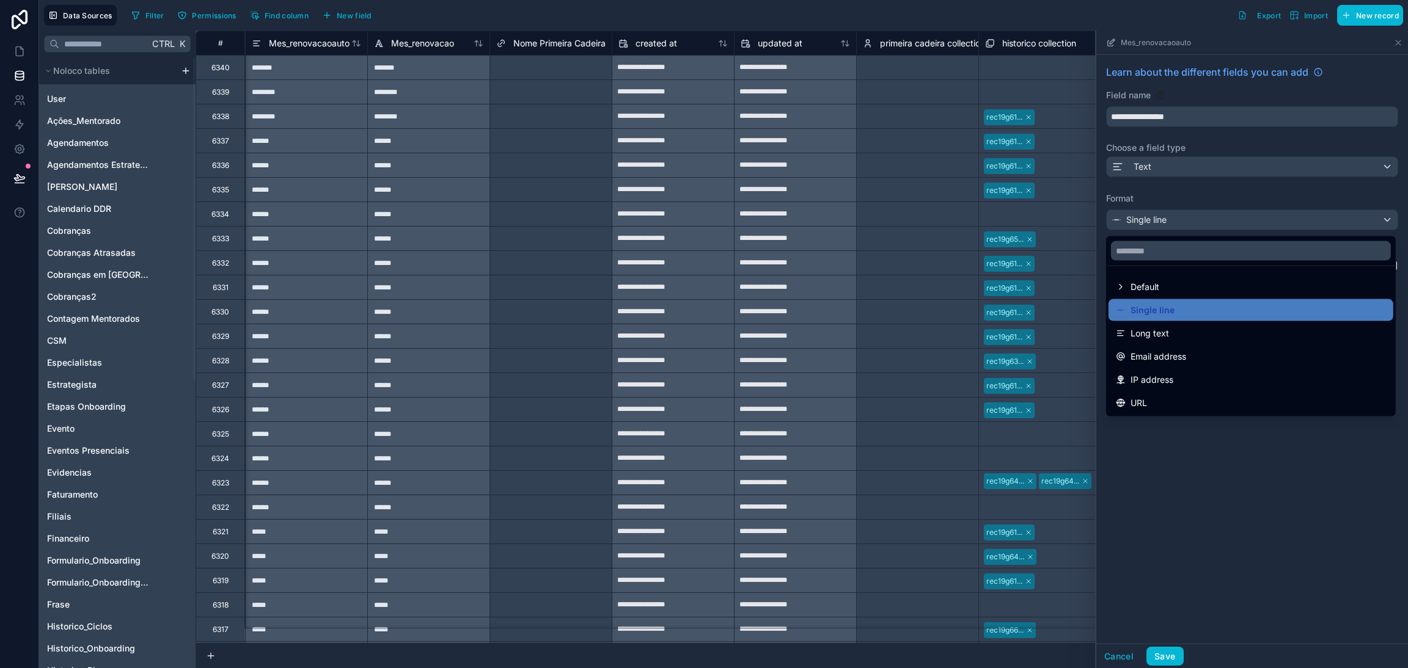
click at [1149, 284] on span "Default" at bounding box center [1144, 287] width 29 height 15
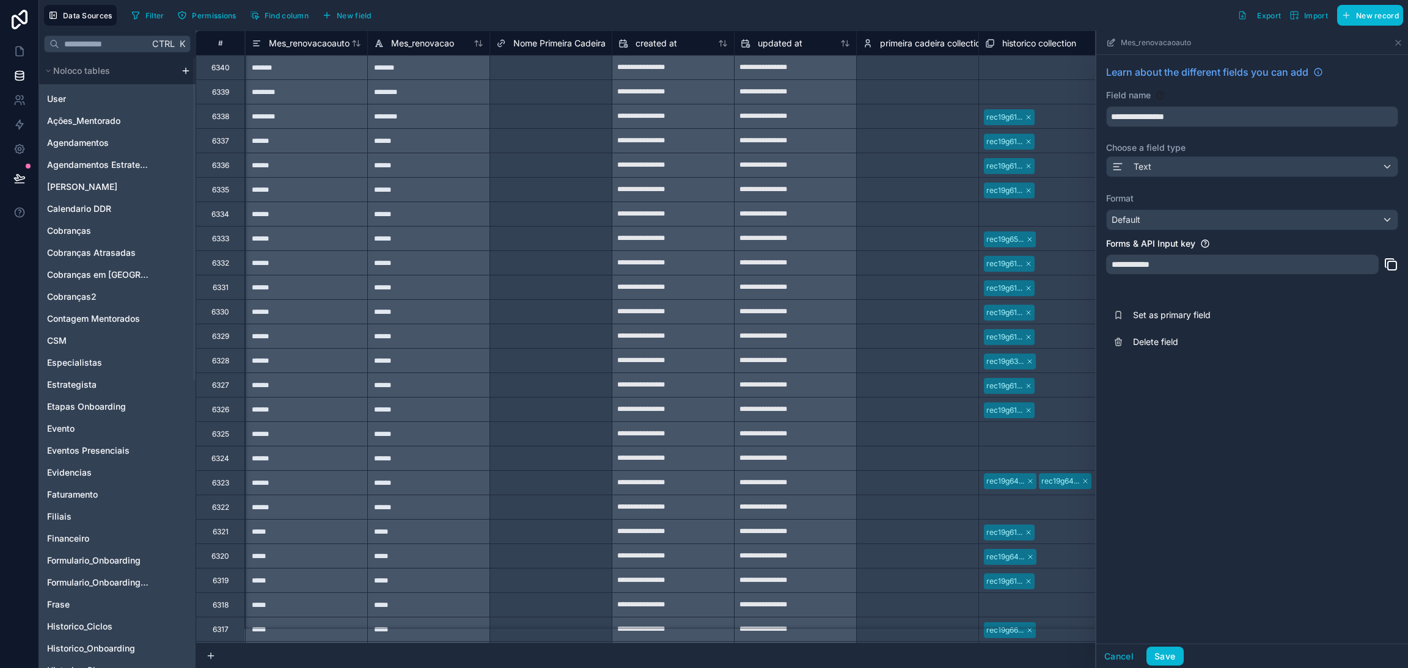
click at [1158, 646] on div "Cancel Save" at bounding box center [1252, 656] width 312 height 24
click at [1160, 651] on button "Save" at bounding box center [1164, 657] width 37 height 20
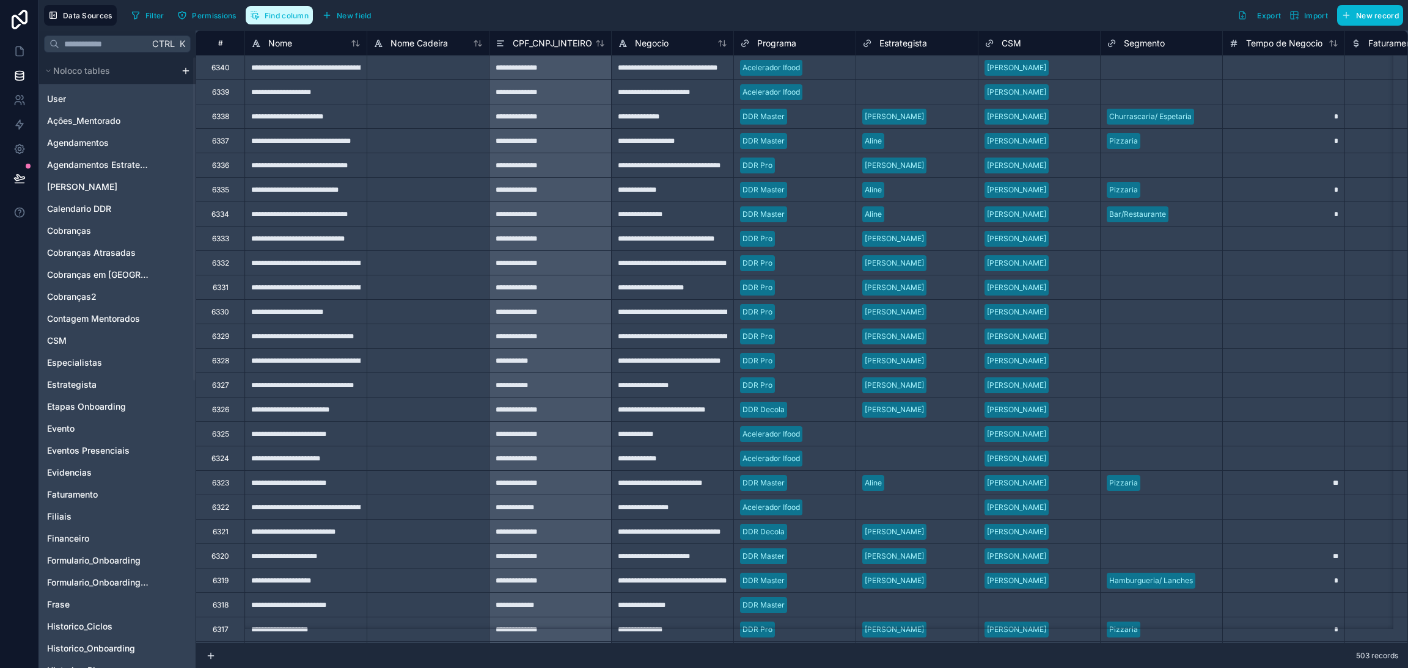
click at [252, 13] on icon "button" at bounding box center [255, 15] width 10 height 10
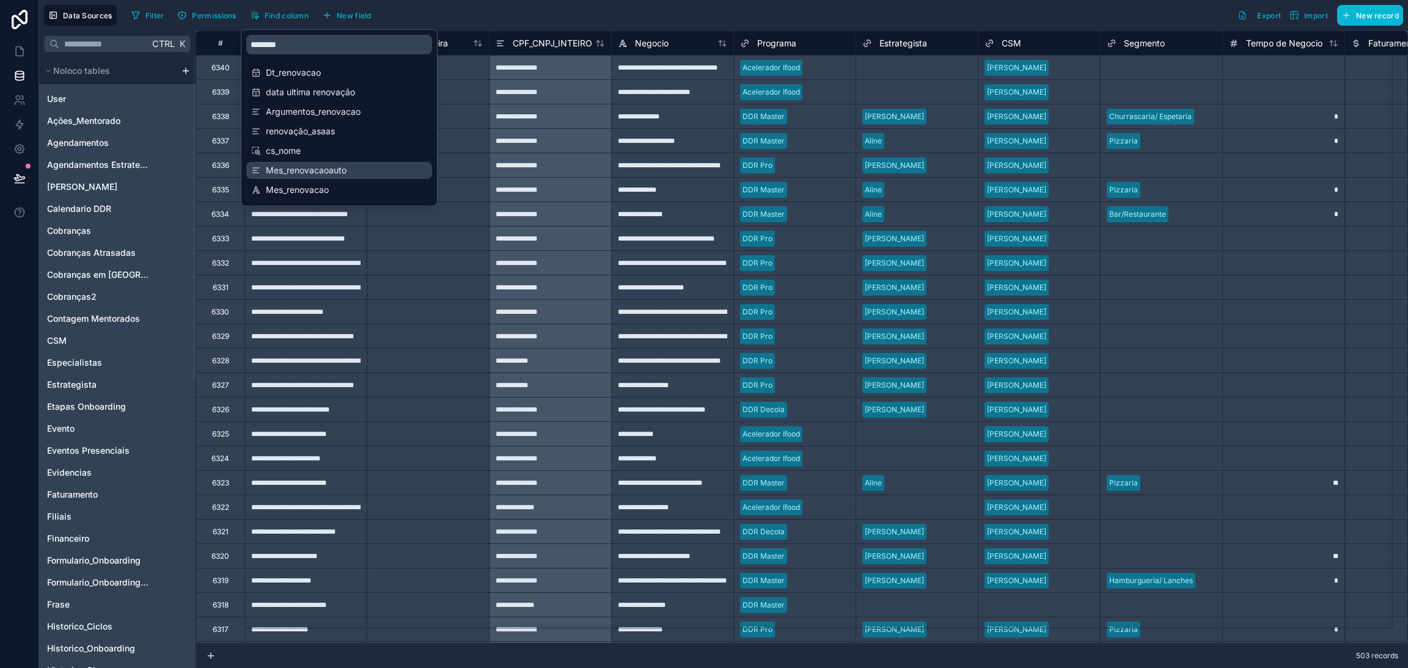
click at [309, 172] on span "Mes_renovacaoauto" at bounding box center [340, 170] width 148 height 12
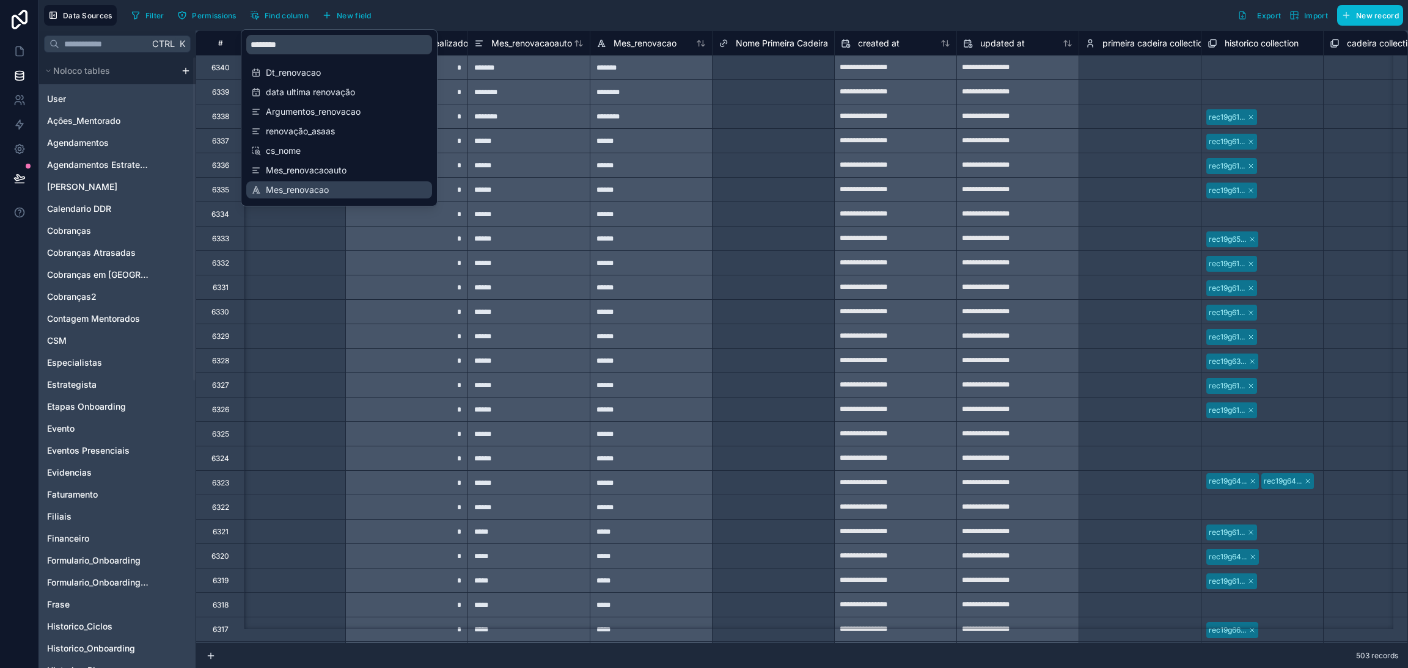
scroll to position [0, 14175]
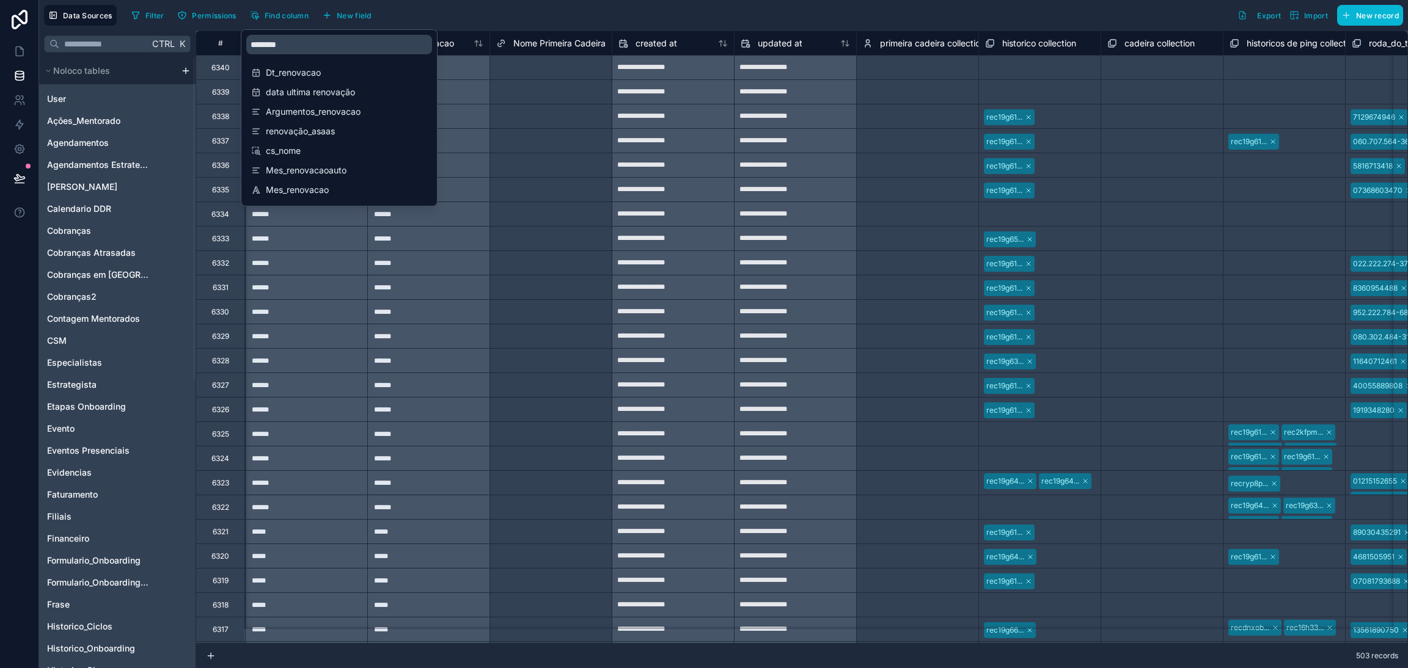
click at [468, 14] on div "Filter Permissions Find column New field Export Import New record" at bounding box center [764, 15] width 1276 height 21
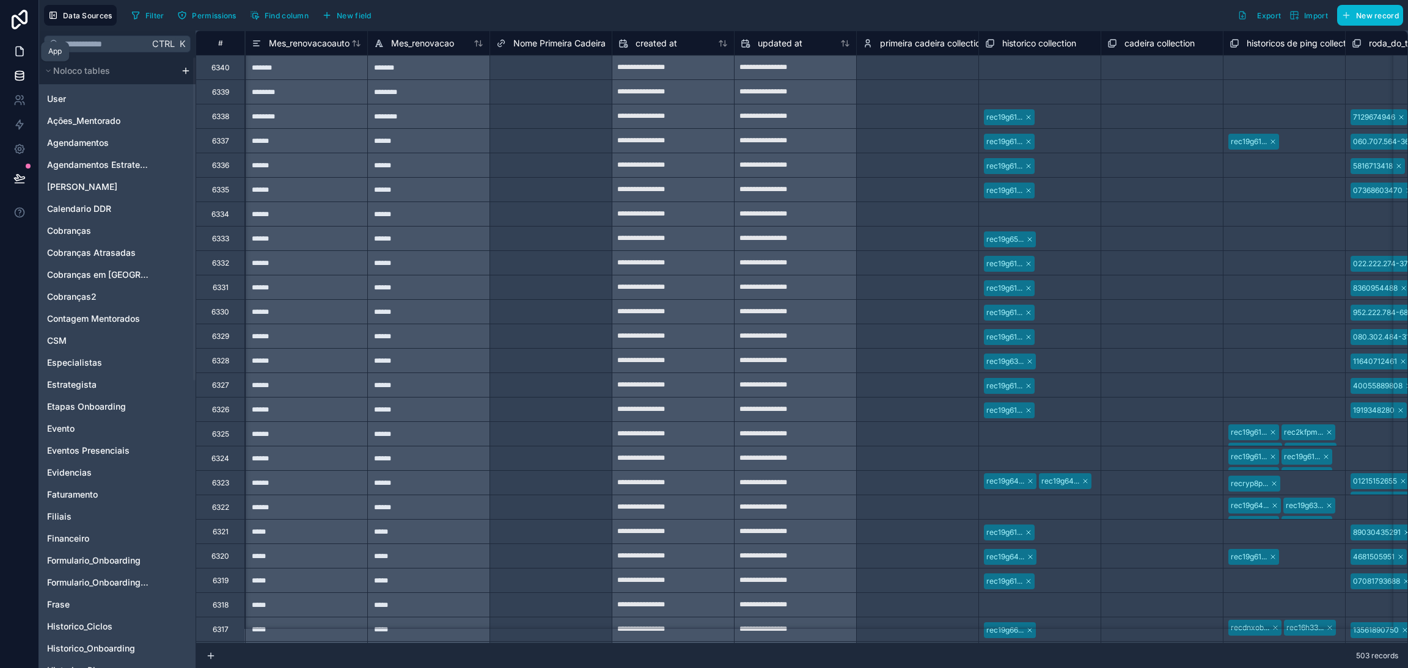
click at [17, 58] on link at bounding box center [19, 51] width 38 height 24
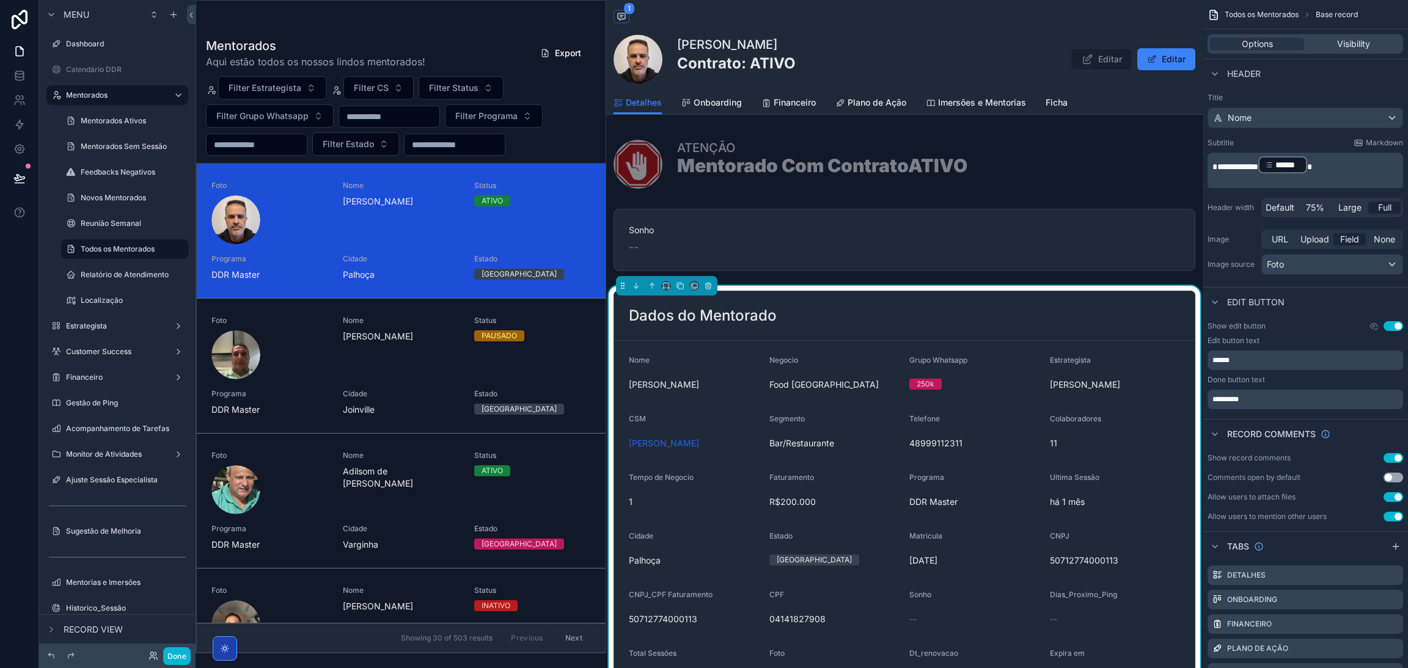
scroll to position [183, 0]
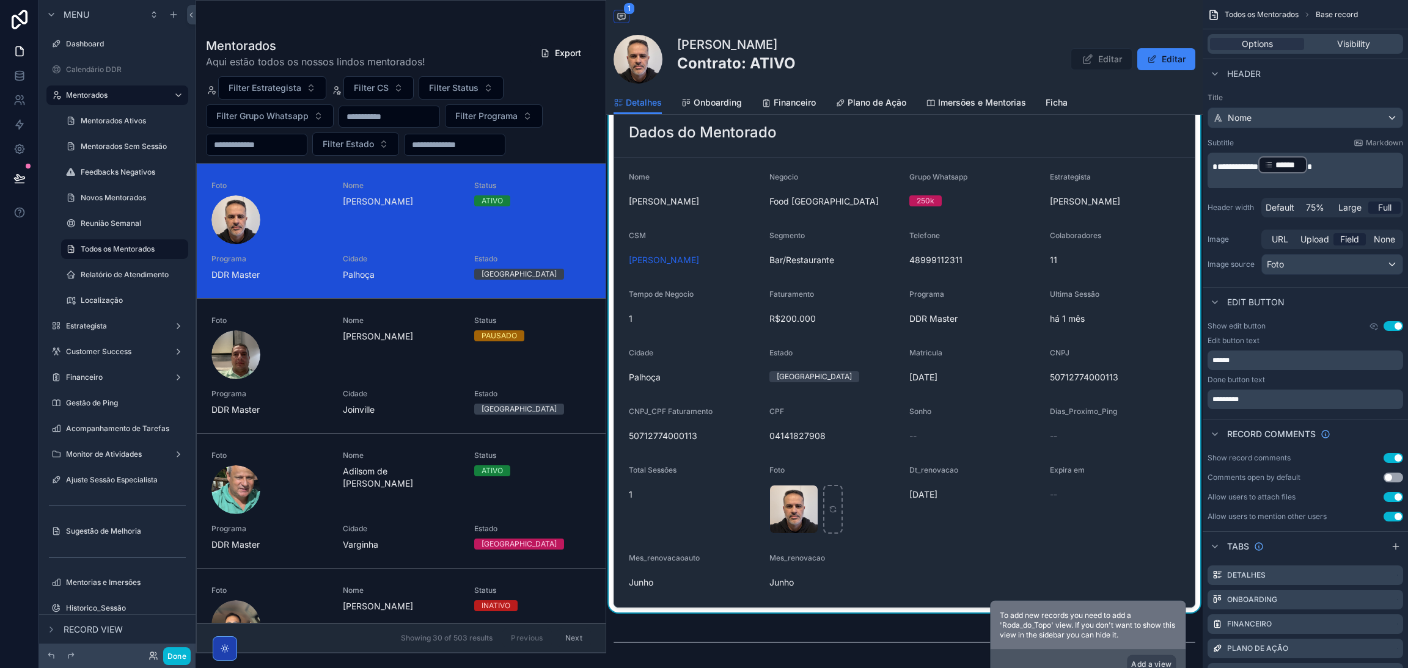
click at [932, 532] on div "Dt_renovacao 25/06/2026" at bounding box center [974, 500] width 131 height 68
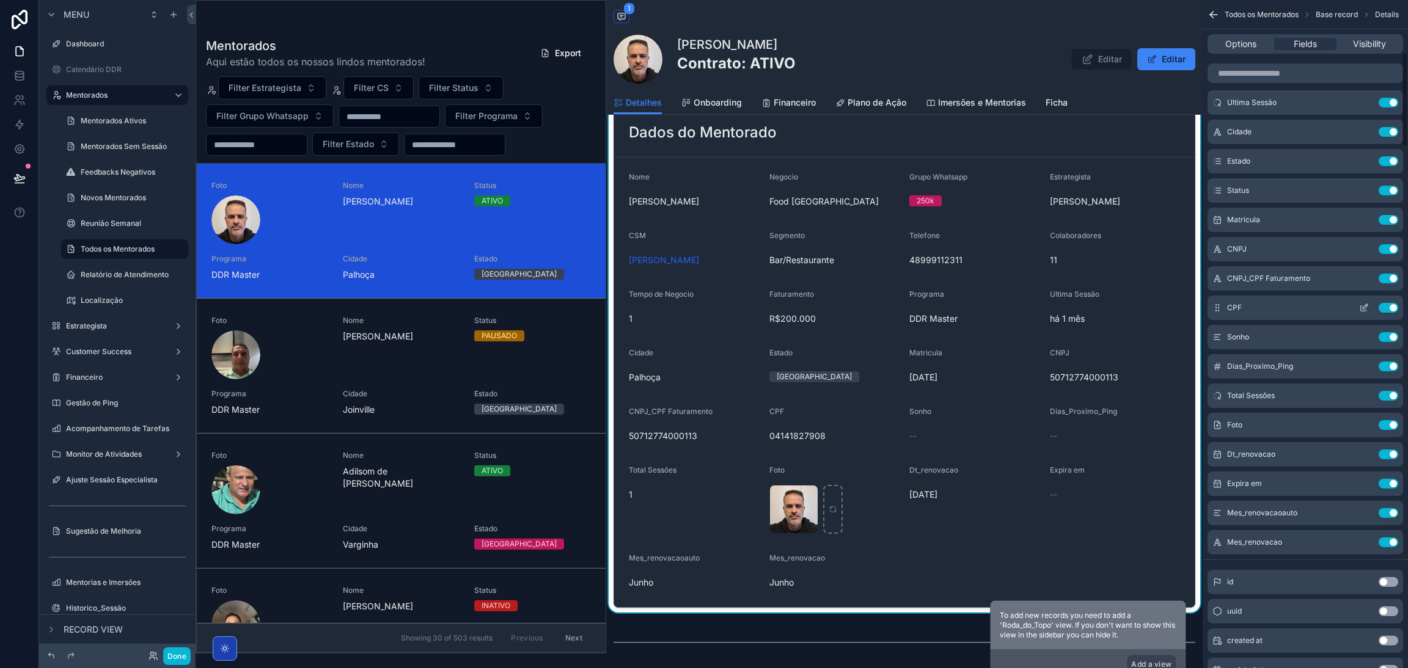
scroll to position [458, 0]
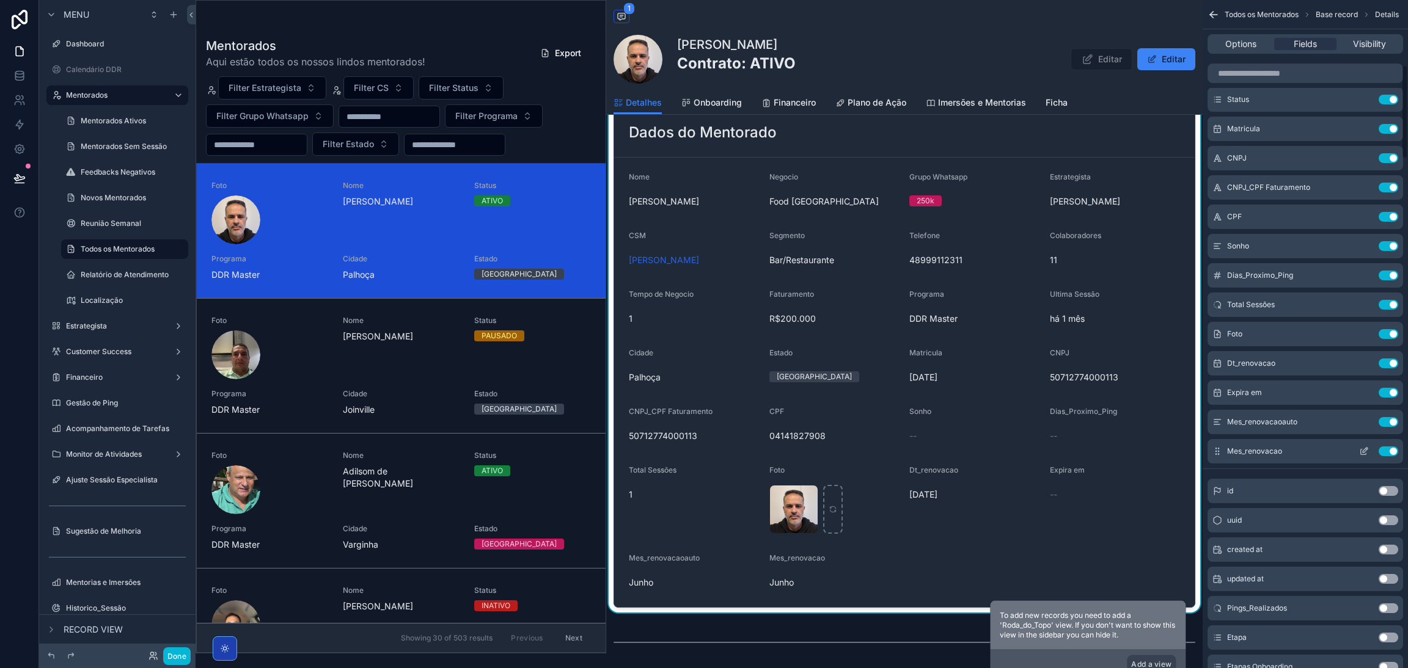
click at [1383, 451] on button "Use setting" at bounding box center [1388, 452] width 20 height 10
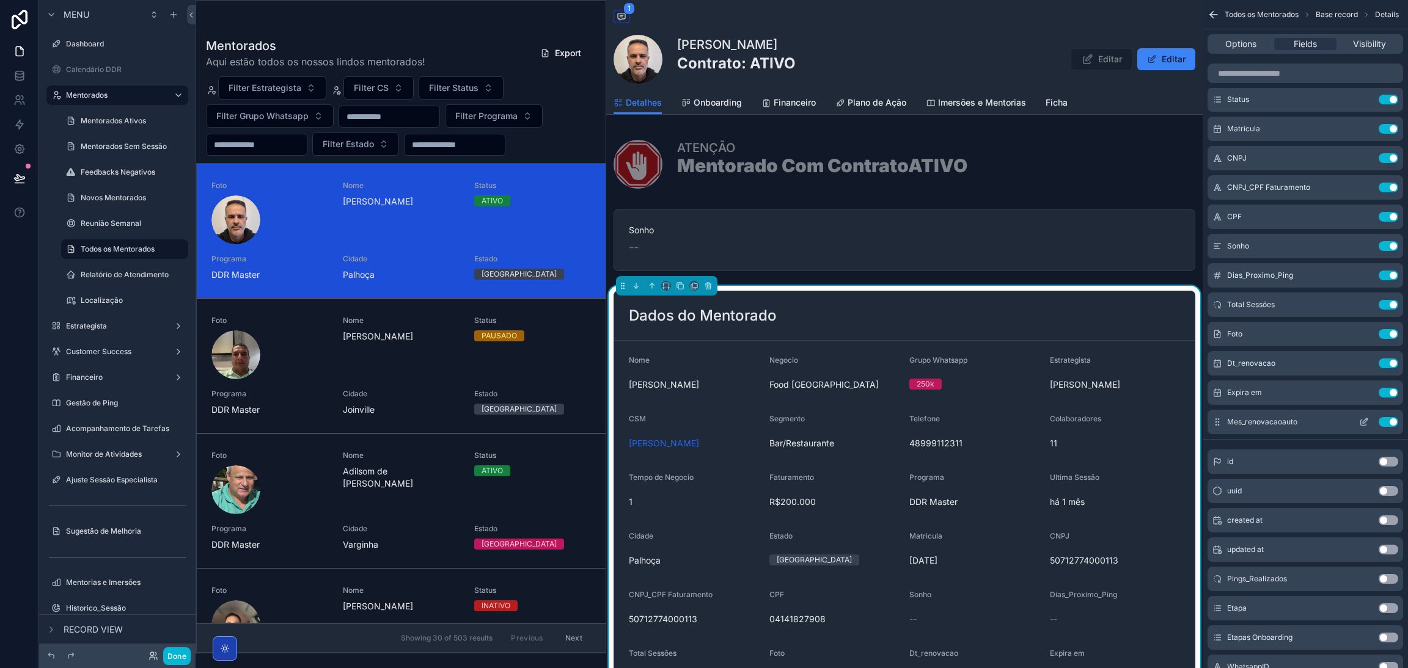
click at [1364, 425] on icon "scrollable content" at bounding box center [1364, 422] width 10 height 10
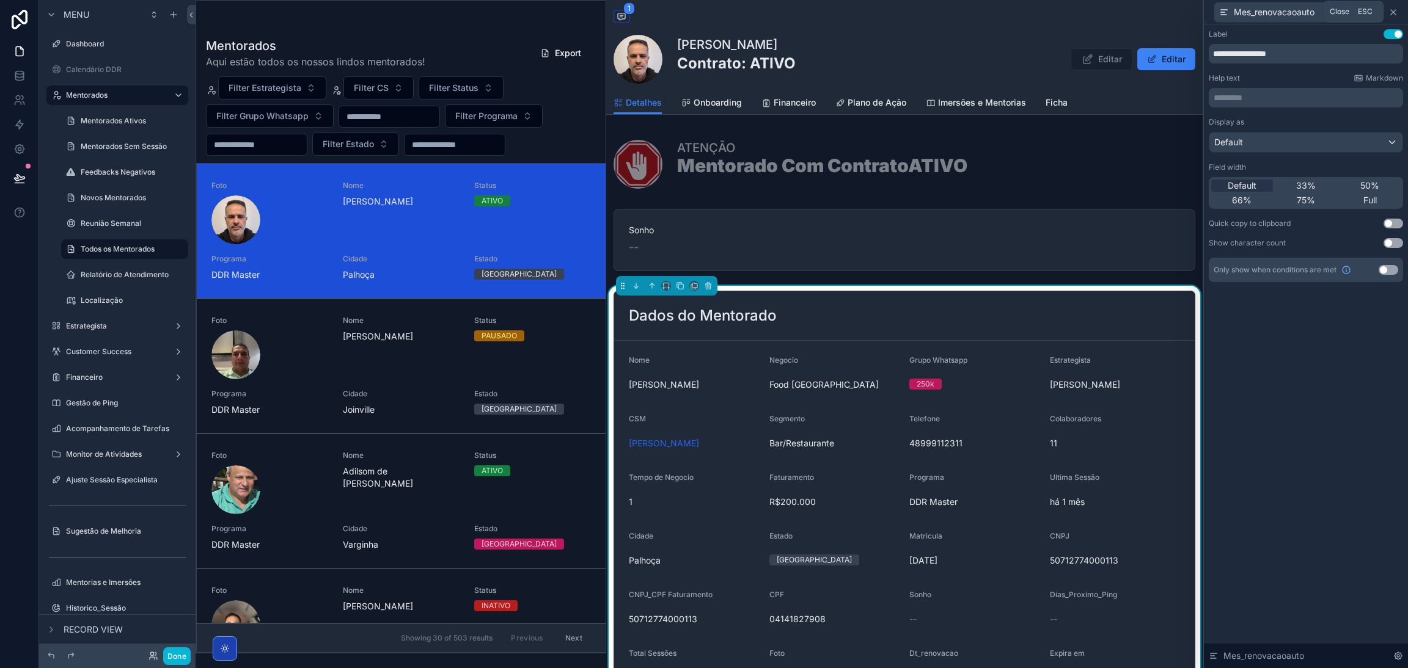
click at [1394, 9] on icon at bounding box center [1393, 12] width 10 height 10
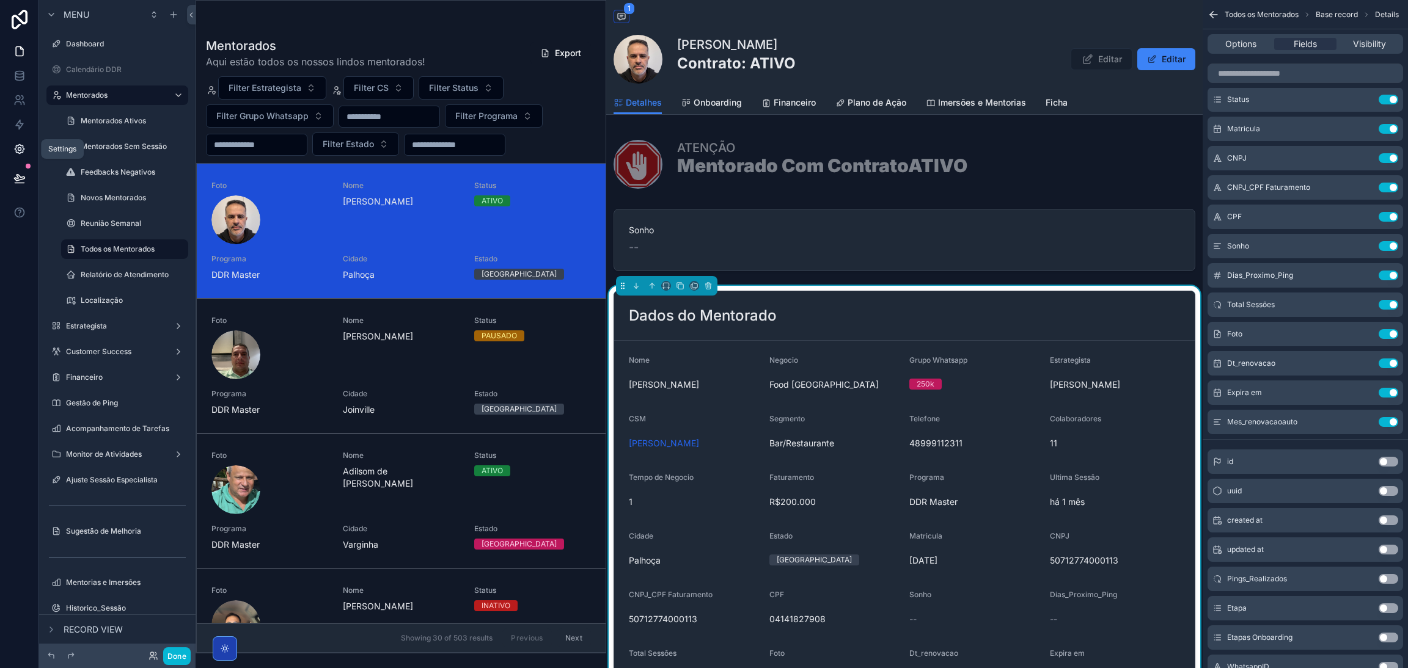
click at [16, 155] on icon at bounding box center [19, 149] width 12 height 12
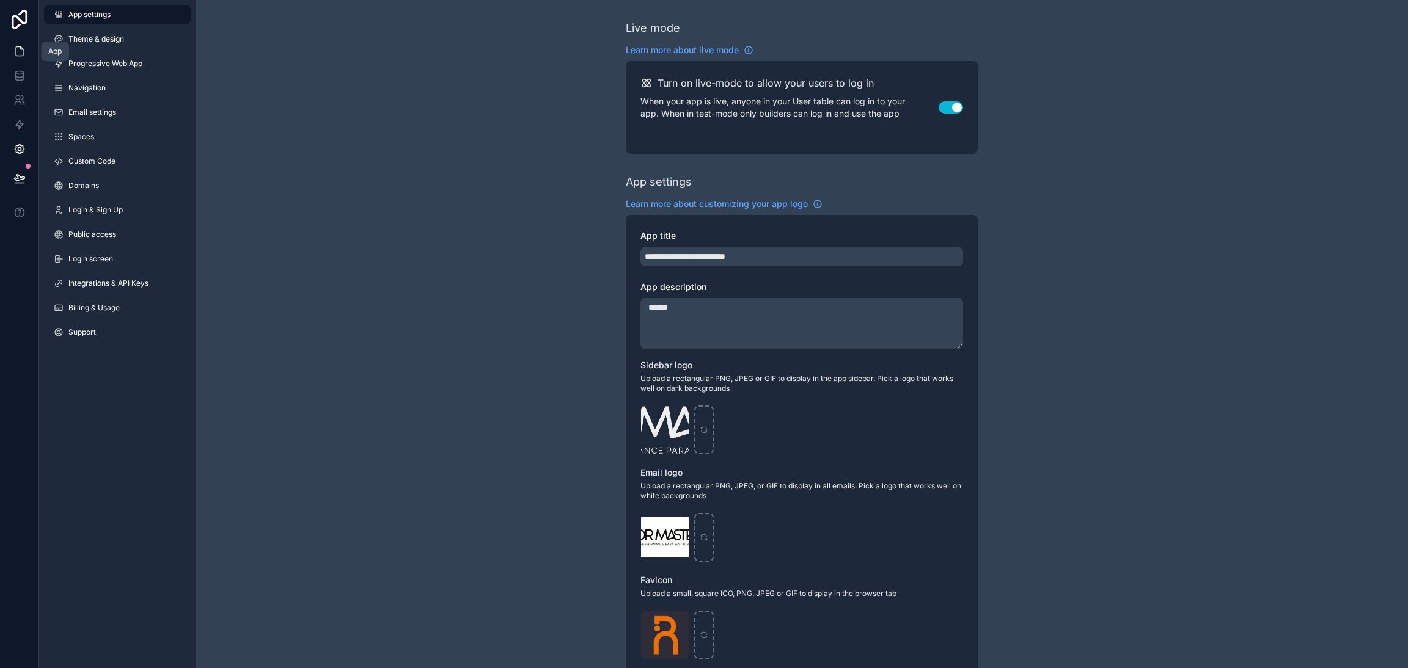
click at [21, 52] on icon at bounding box center [19, 51] width 12 height 12
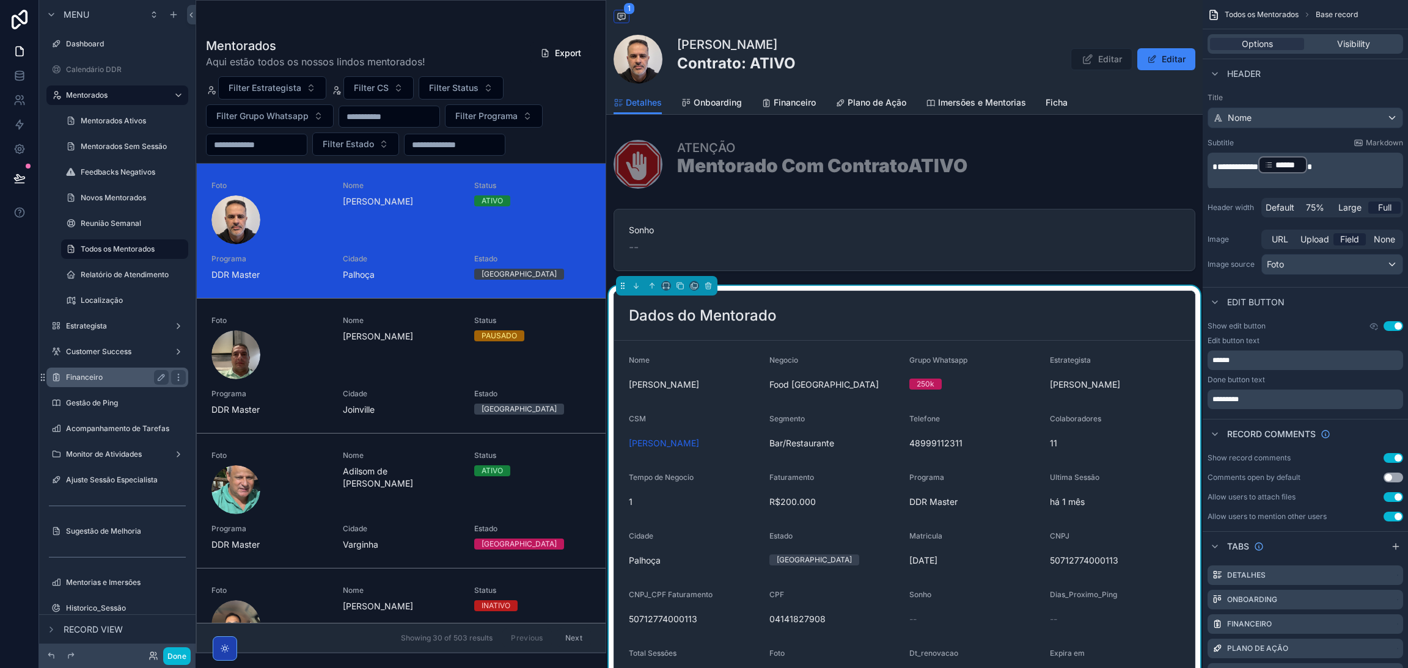
click at [130, 374] on label "Financeiro" at bounding box center [115, 378] width 98 height 10
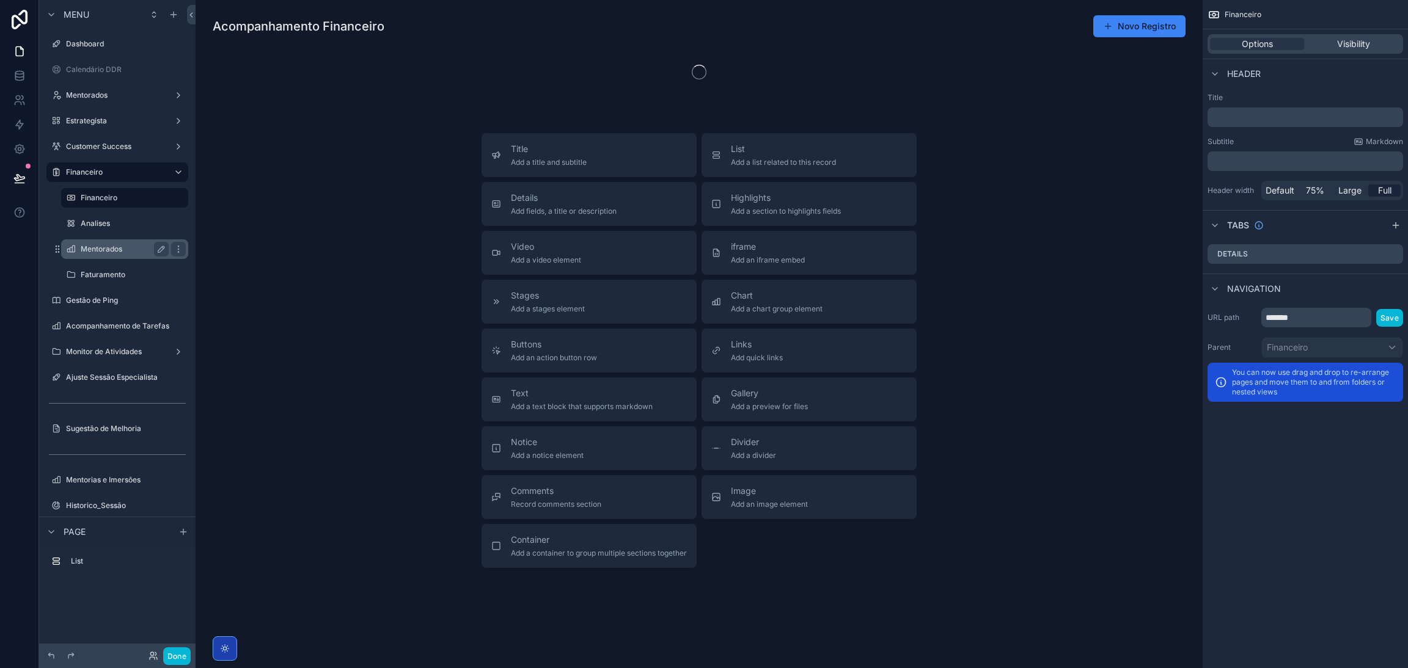
click at [128, 251] on label "Mentorados" at bounding box center [122, 249] width 83 height 10
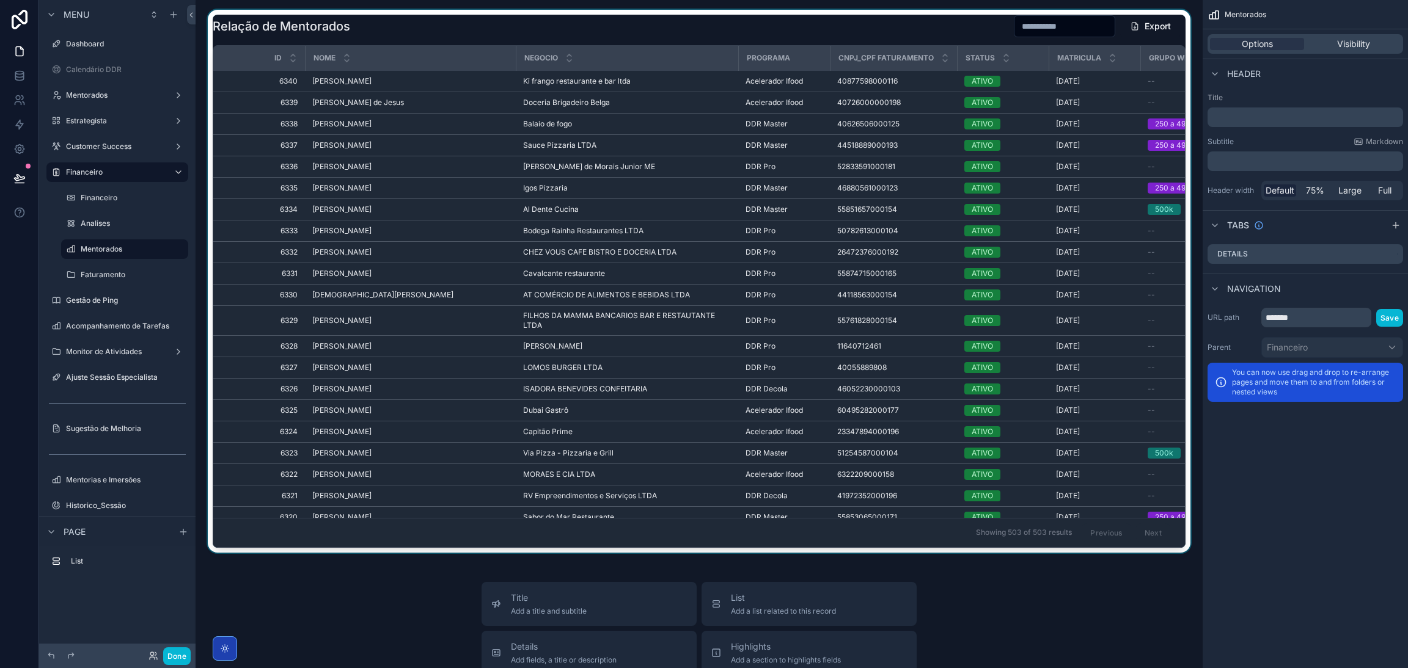
drag, startPoint x: 409, startPoint y: 543, endPoint x: 496, endPoint y: 540, distance: 87.4
click at [496, 540] on div "scrollable content" at bounding box center [698, 281] width 987 height 543
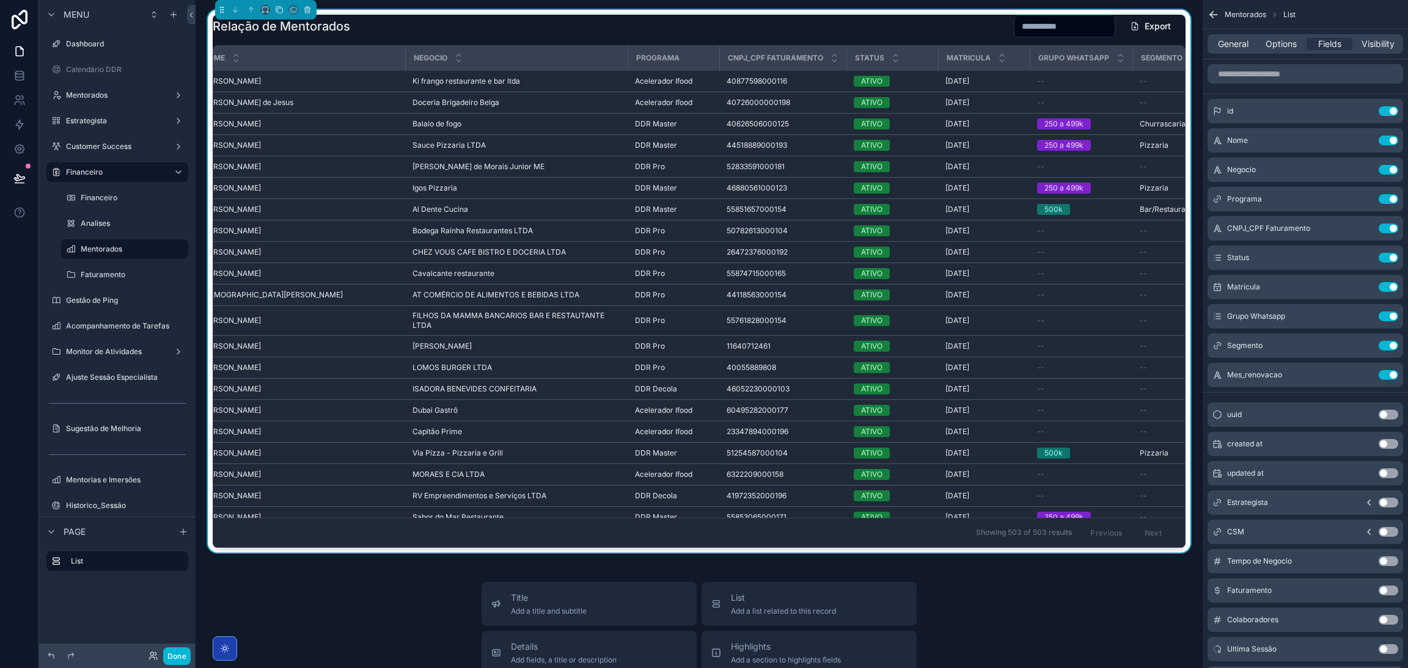
scroll to position [0, 276]
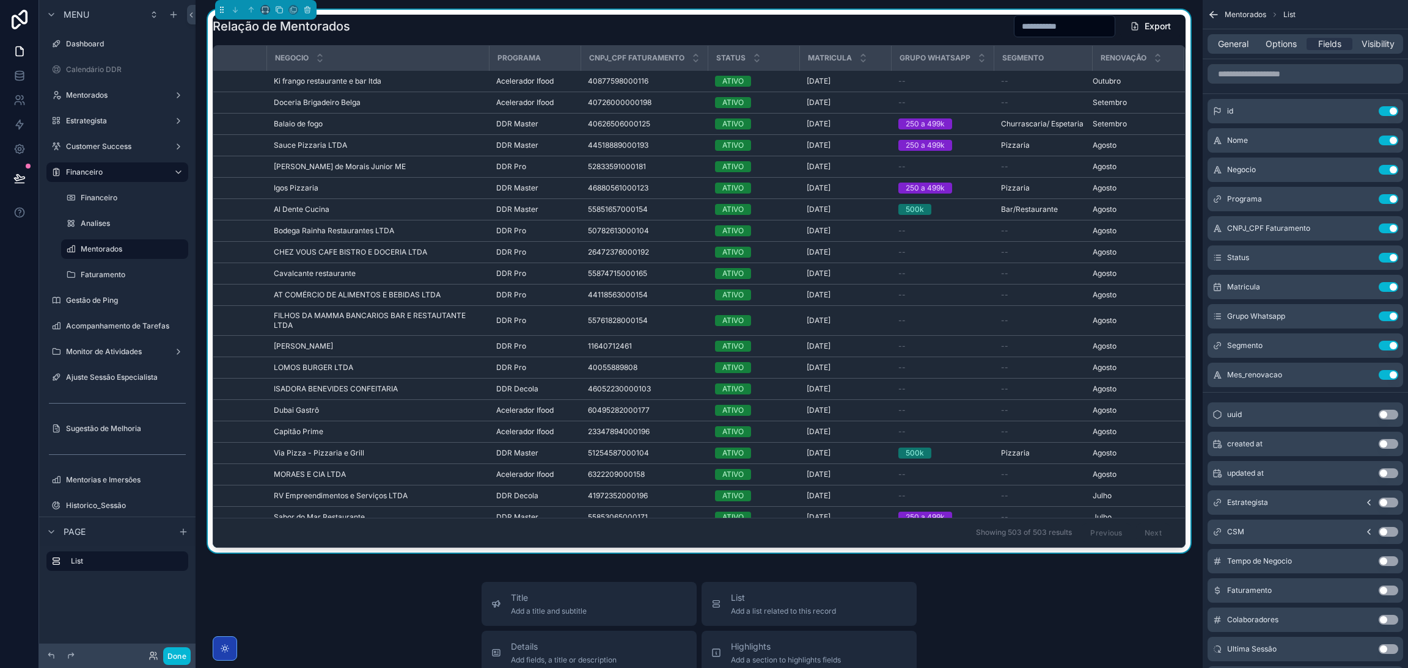
click at [1110, 60] on span "Renovação" at bounding box center [1123, 58] width 46 height 10
click at [1119, 84] on div "Outubro Outubro" at bounding box center [1131, 81] width 76 height 10
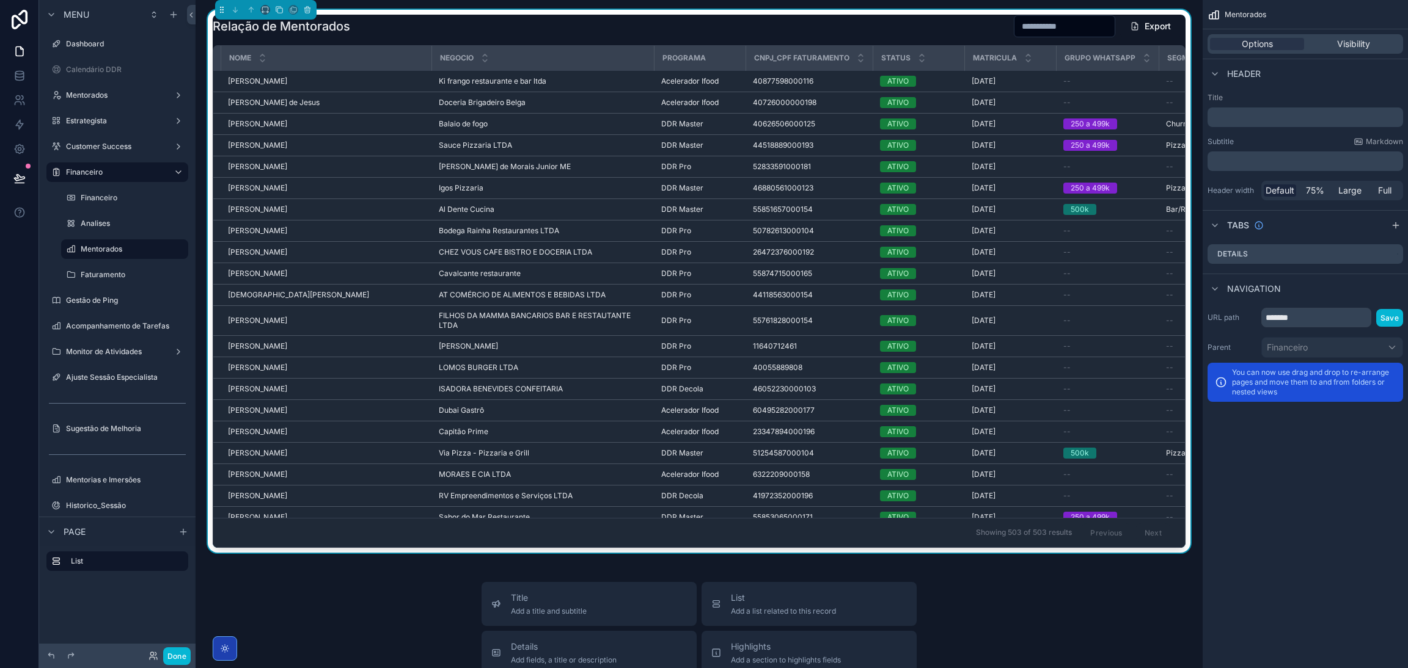
scroll to position [0, 276]
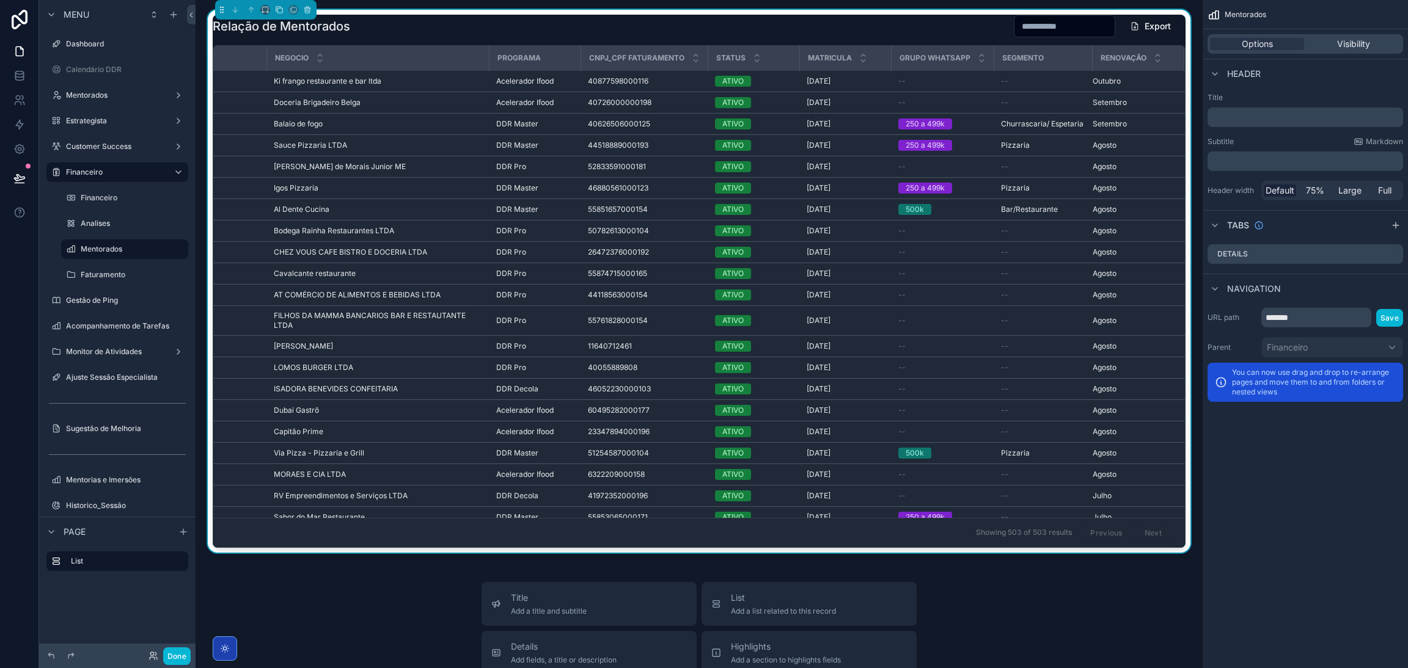
click at [909, 35] on div "Relação de Mentorados Export" at bounding box center [699, 26] width 973 height 23
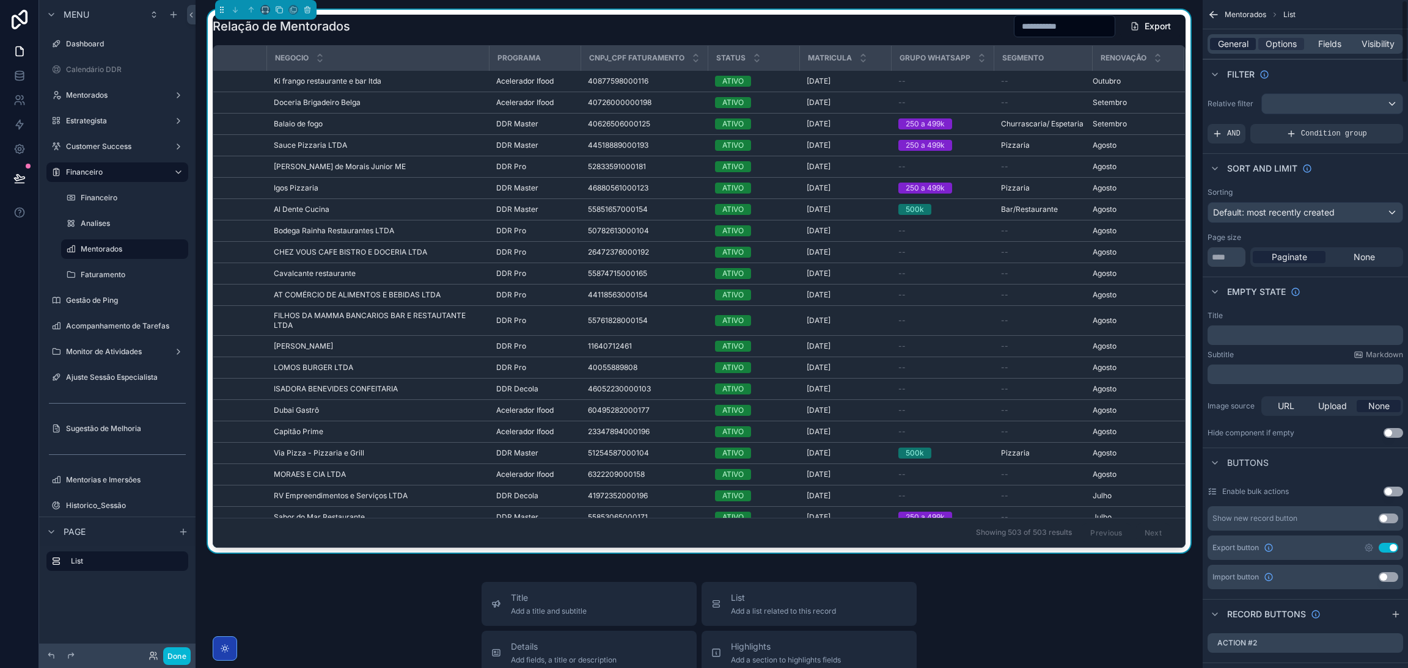
click at [1242, 41] on span "General" at bounding box center [1233, 44] width 31 height 12
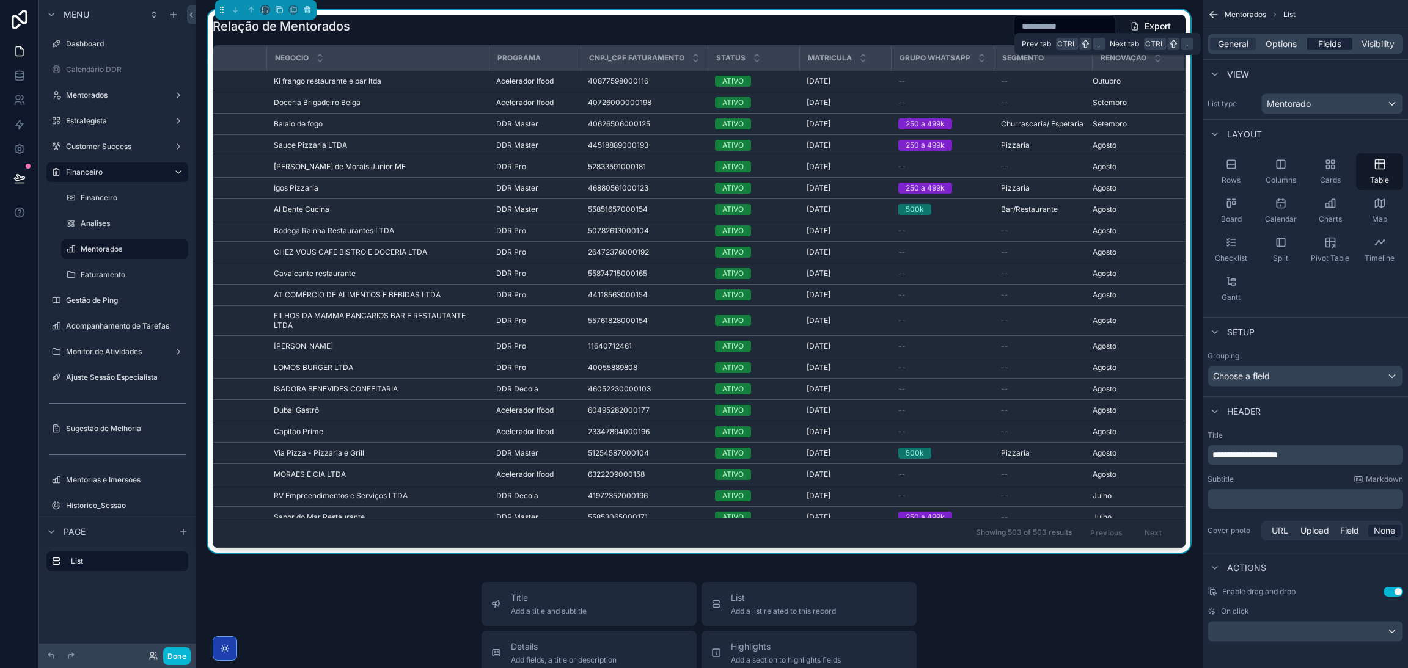
click at [1318, 46] on span "Fields" at bounding box center [1329, 44] width 23 height 12
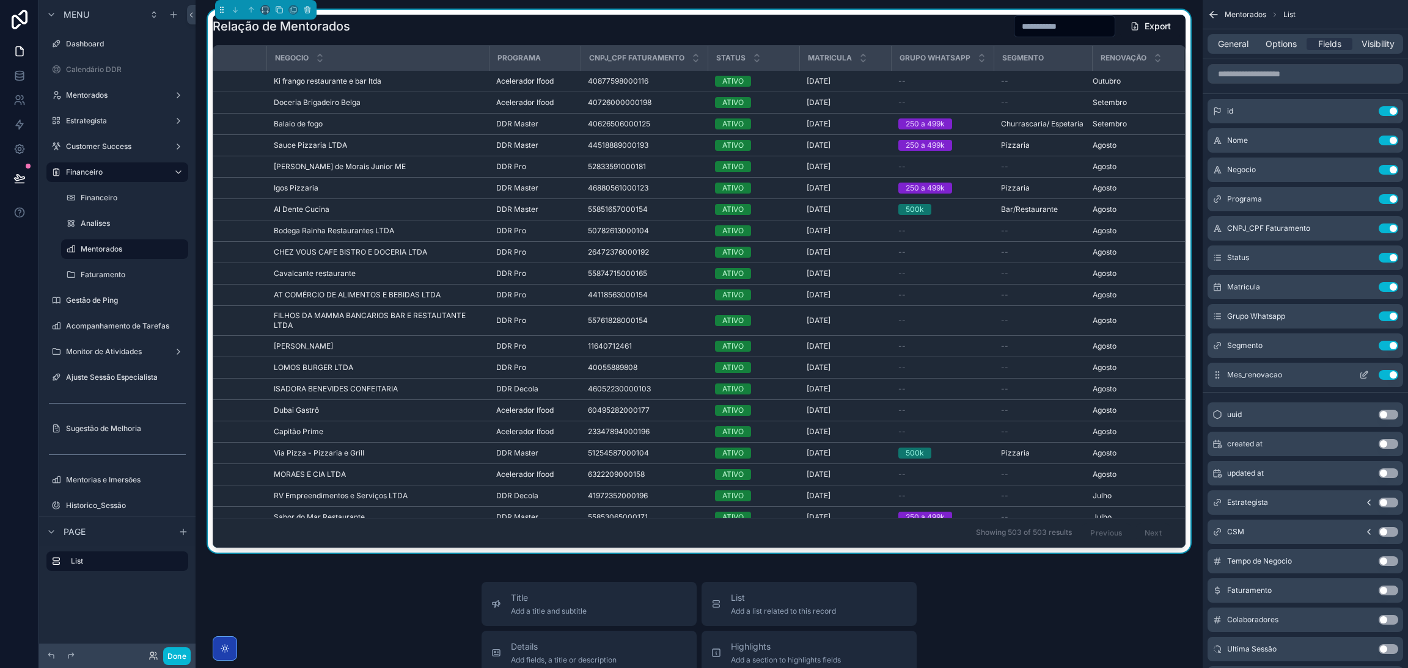
click at [1364, 376] on icon "scrollable content" at bounding box center [1365, 374] width 5 height 5
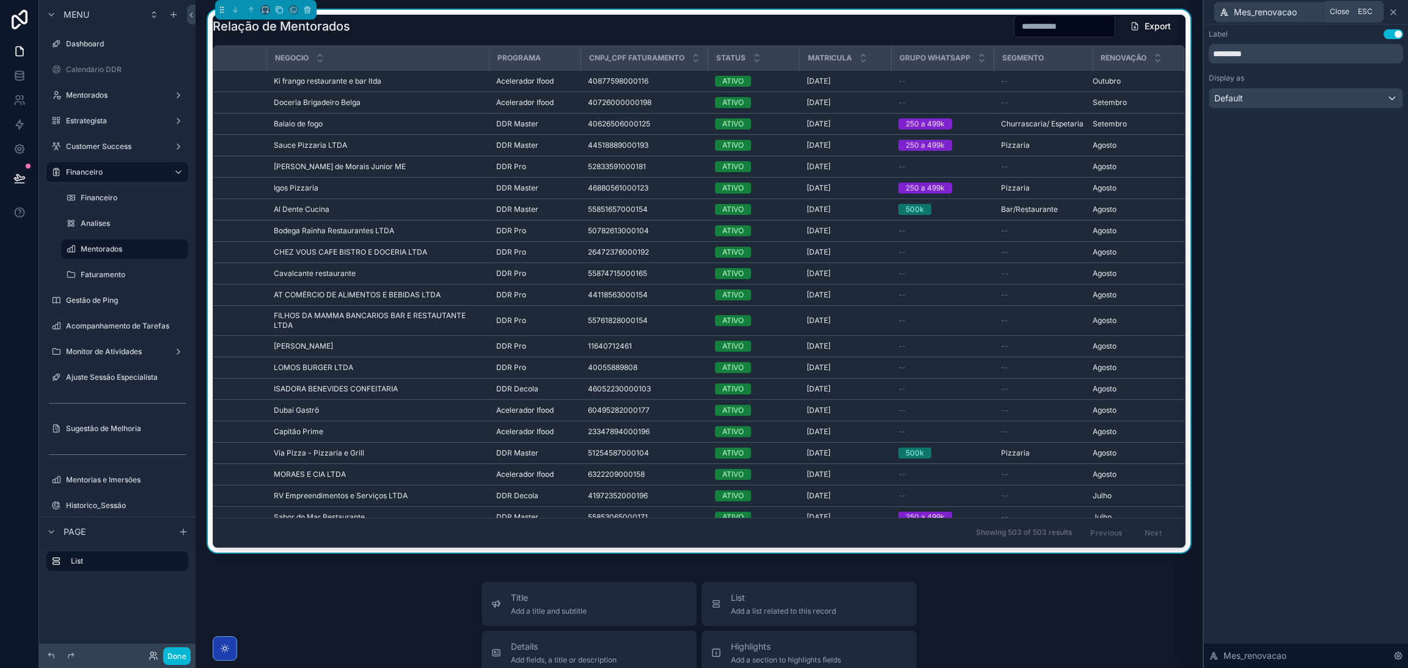
click at [1394, 12] on icon at bounding box center [1393, 12] width 10 height 10
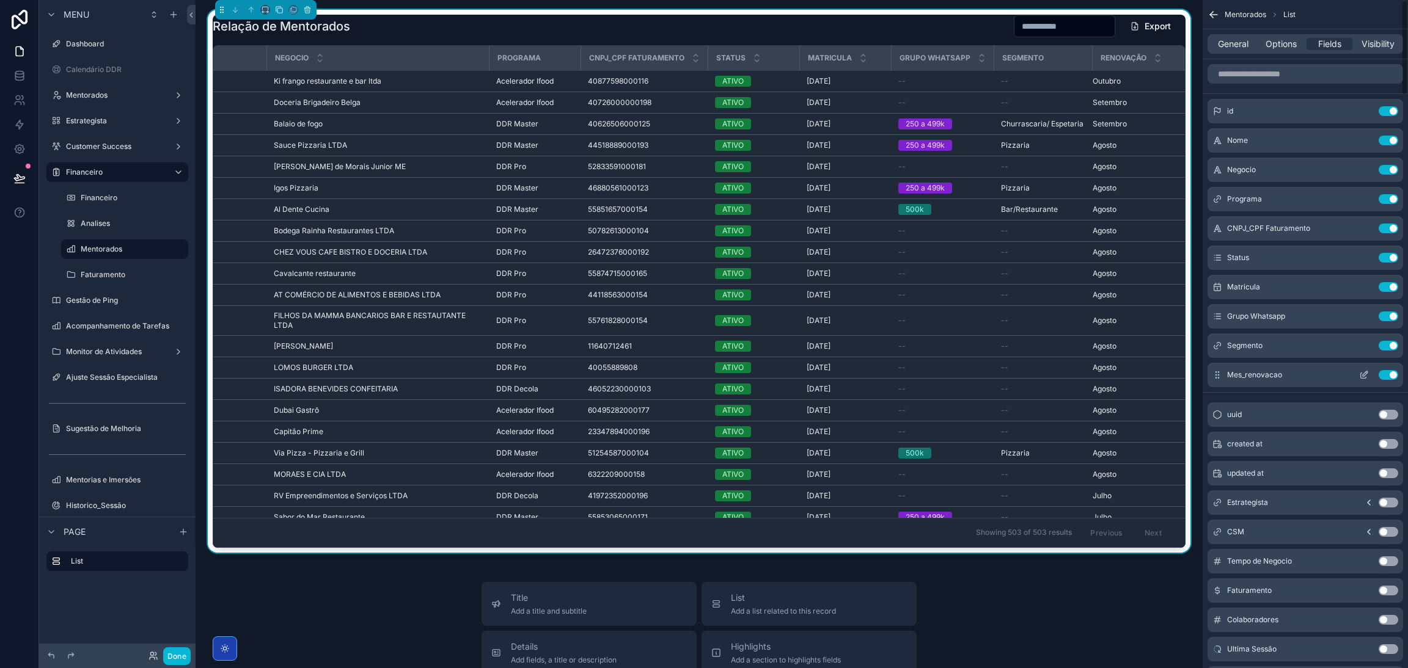
click at [1388, 372] on button "Use setting" at bounding box center [1388, 375] width 20 height 10
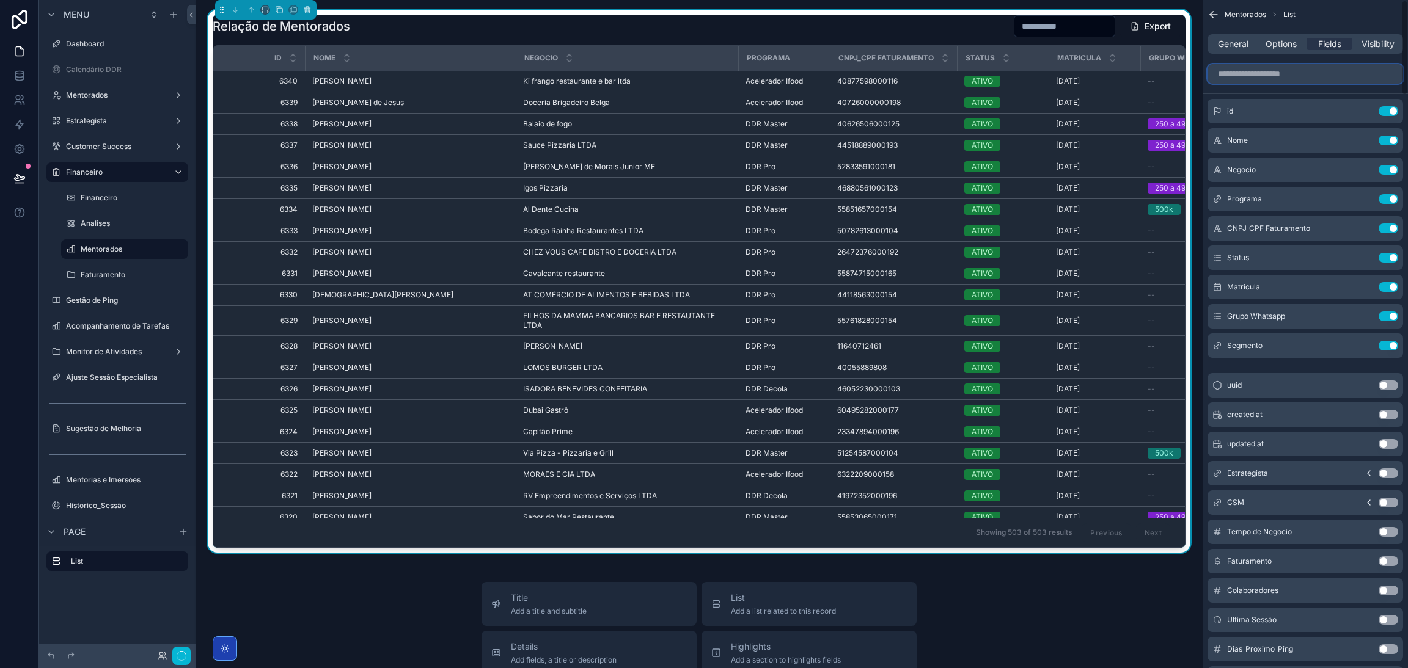
click at [1282, 74] on input "scrollable content" at bounding box center [1305, 74] width 196 height 20
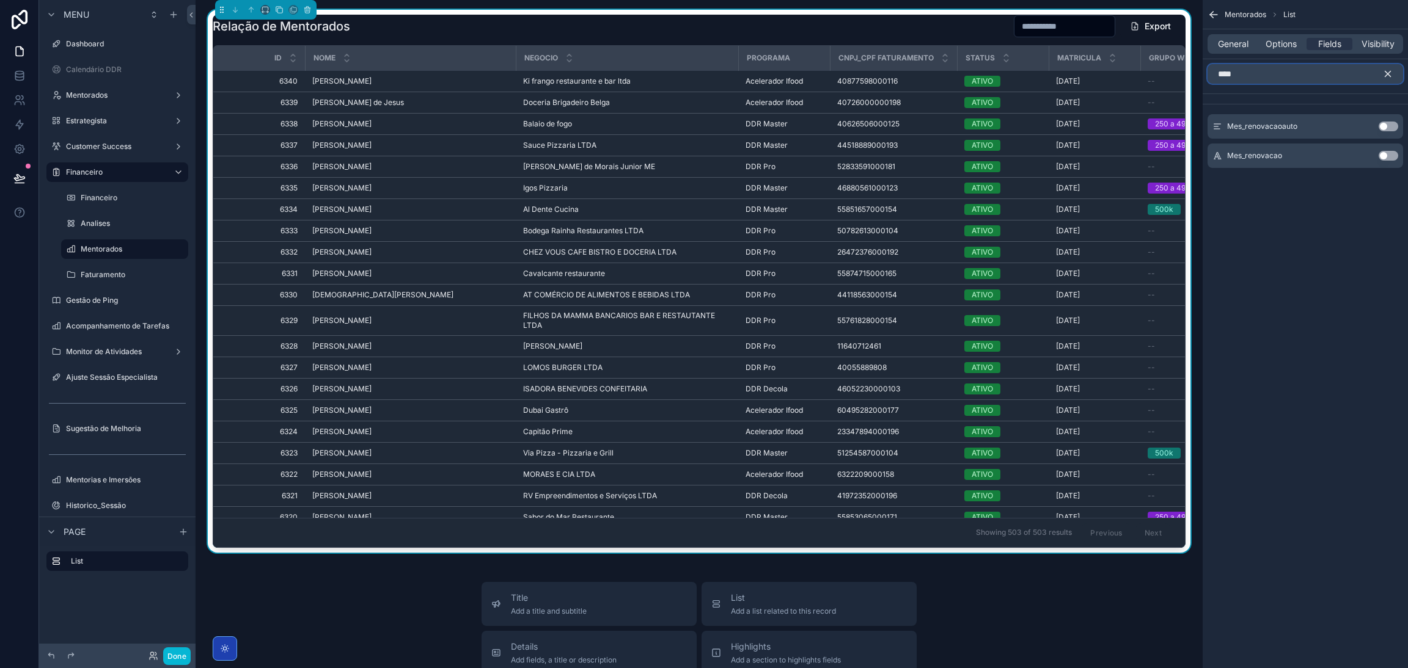
type input "****"
click at [1385, 125] on button "Use setting" at bounding box center [1388, 127] width 20 height 10
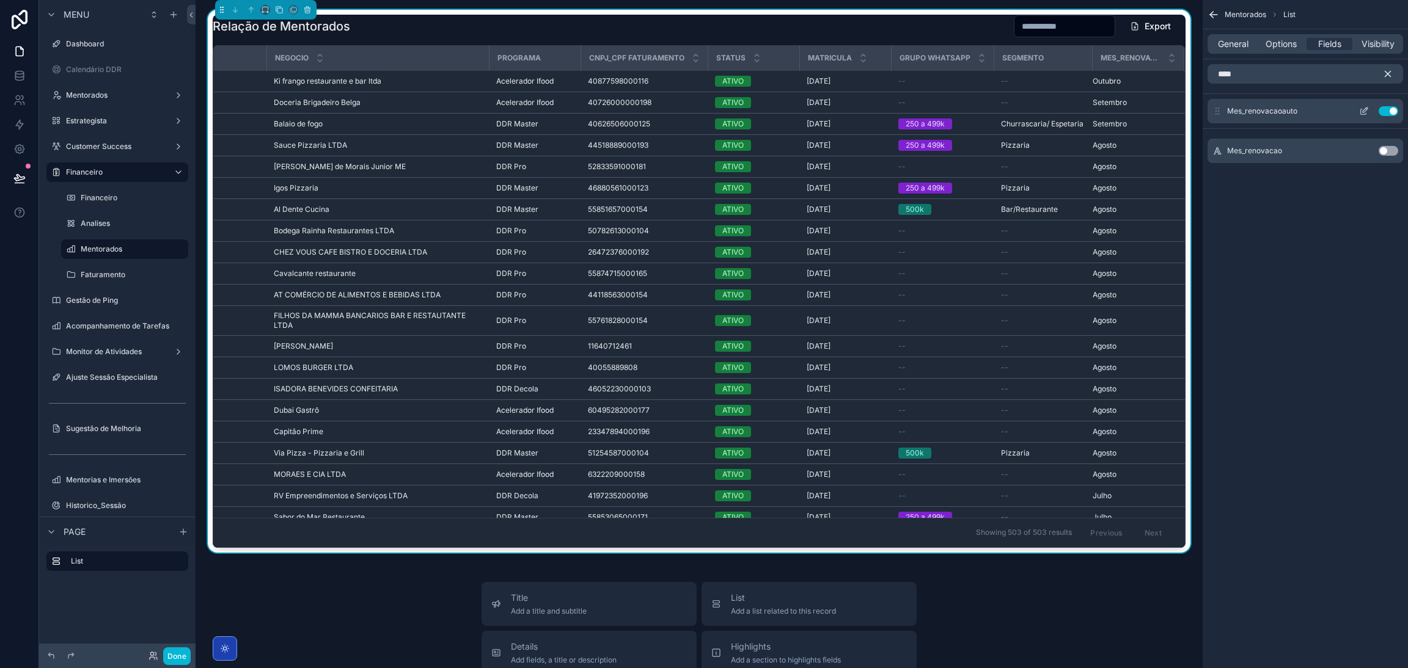
click at [1363, 110] on icon "scrollable content" at bounding box center [1364, 111] width 10 height 10
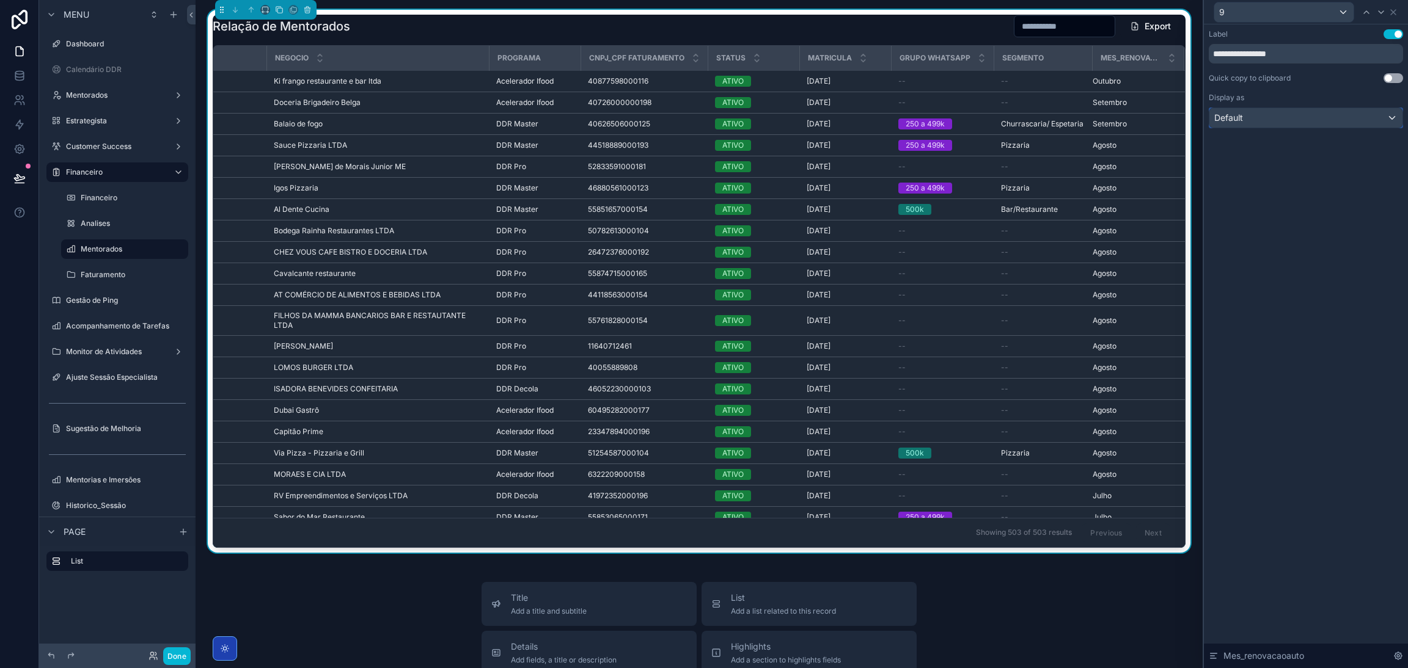
click at [1372, 114] on div "Default" at bounding box center [1305, 118] width 193 height 20
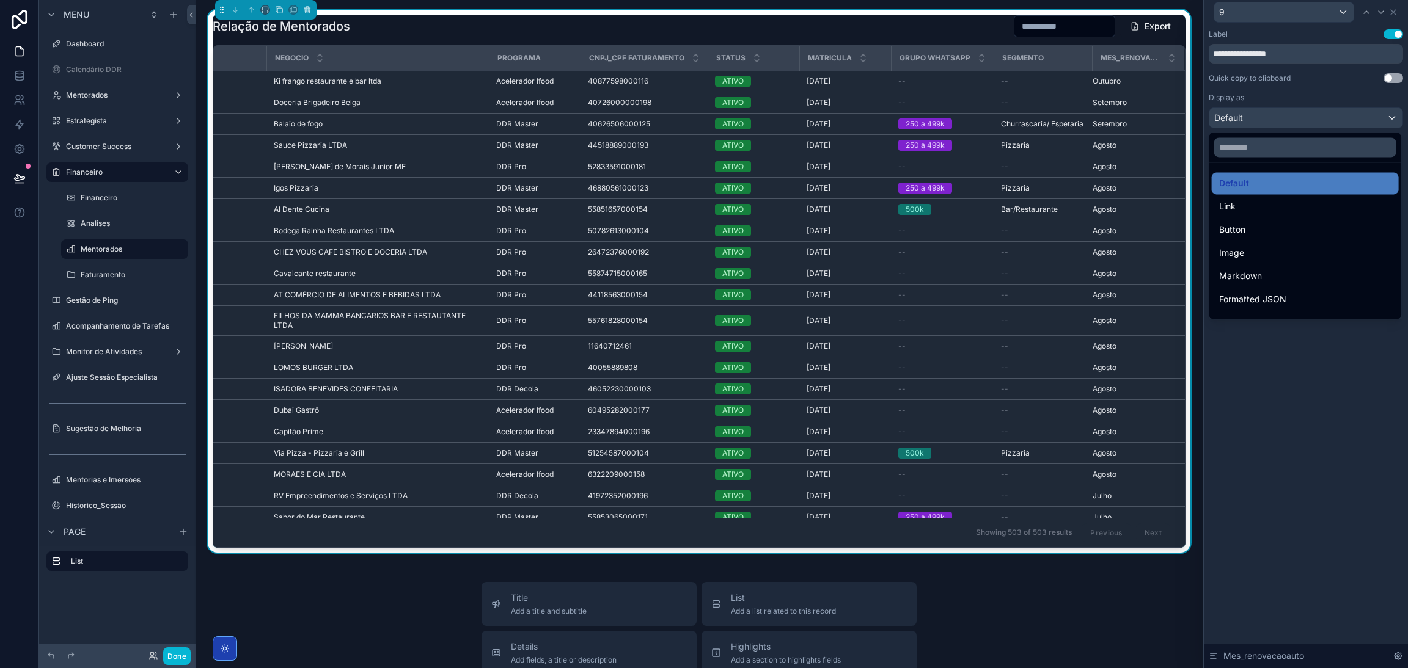
click at [1269, 232] on div "Button" at bounding box center [1305, 229] width 172 height 15
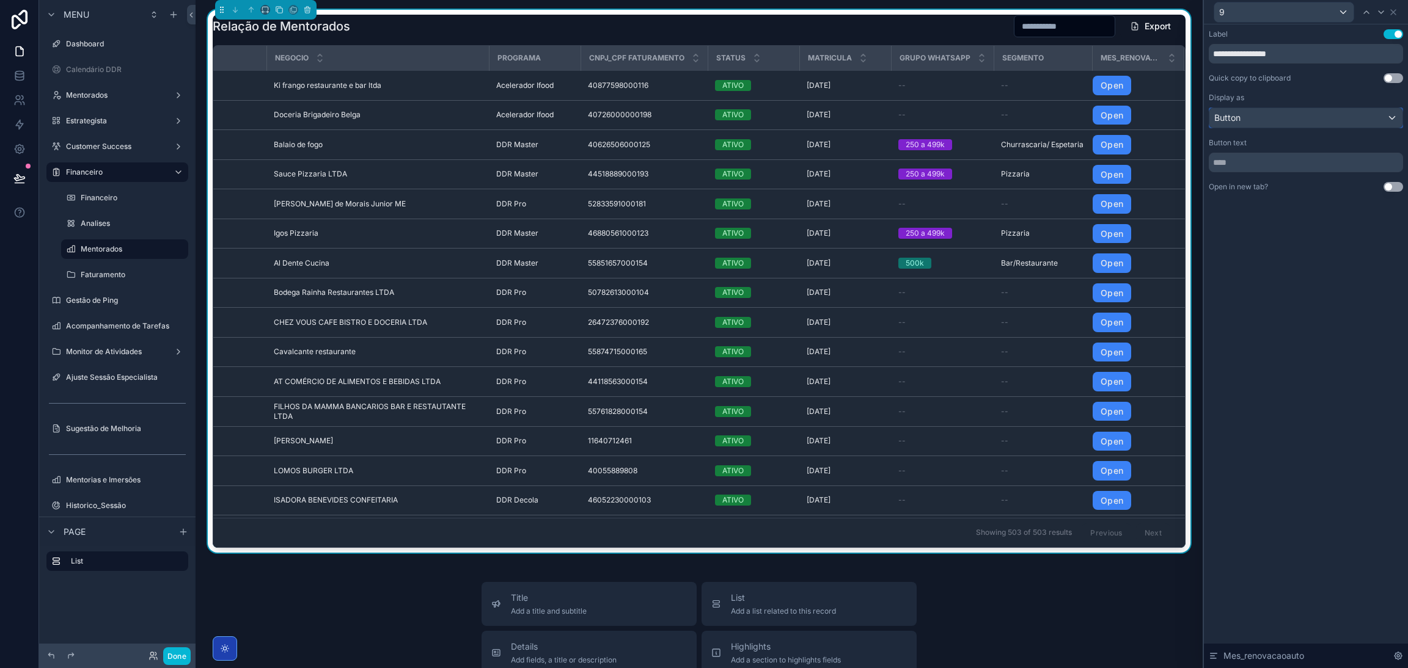
click at [1271, 123] on div "Button" at bounding box center [1305, 118] width 193 height 20
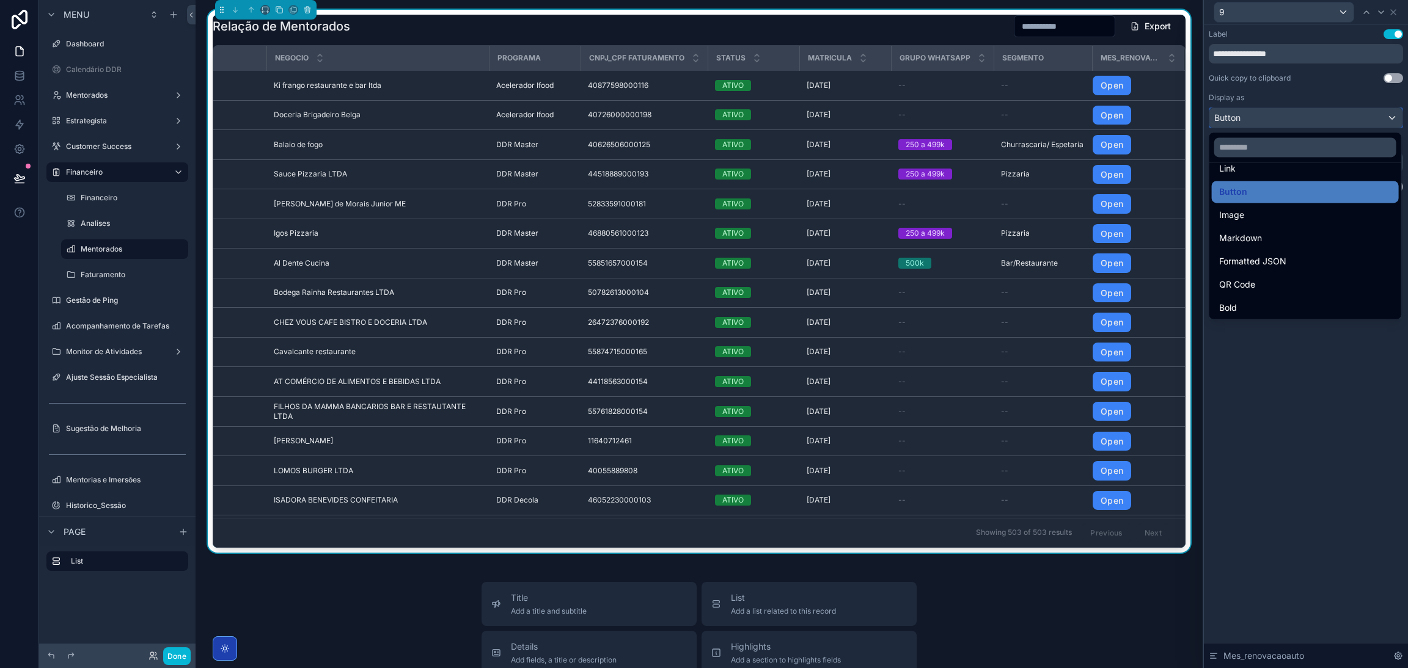
scroll to position [0, 0]
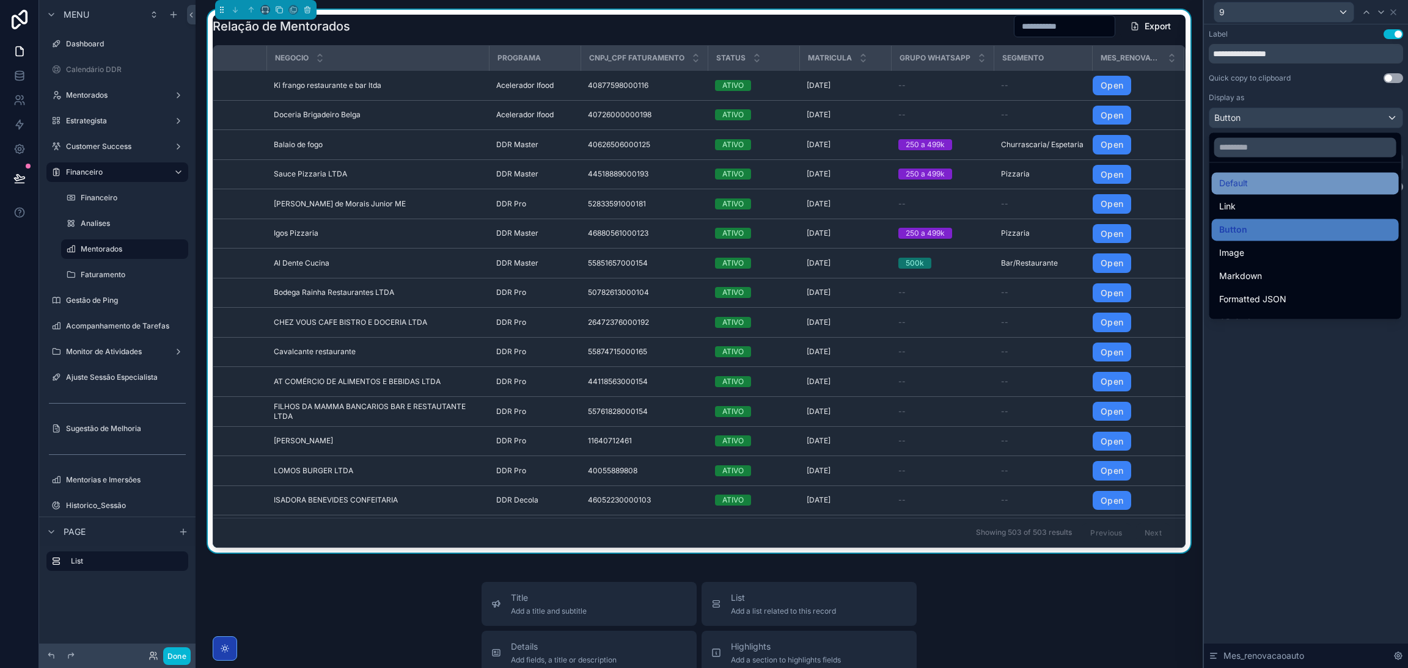
click at [1254, 183] on div "Default" at bounding box center [1305, 183] width 172 height 15
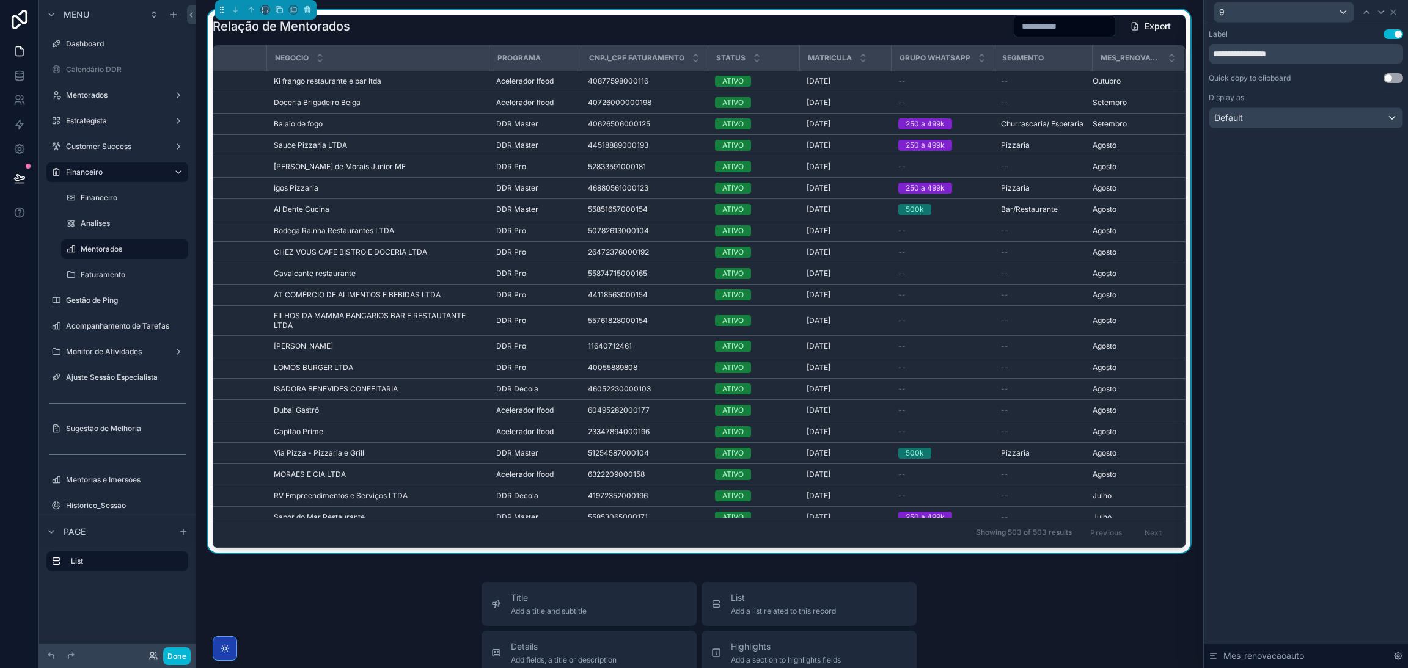
scroll to position [0, 276]
click at [1291, 328] on div "**********" at bounding box center [1306, 346] width 204 height 644
click at [1390, 10] on icon at bounding box center [1393, 12] width 10 height 10
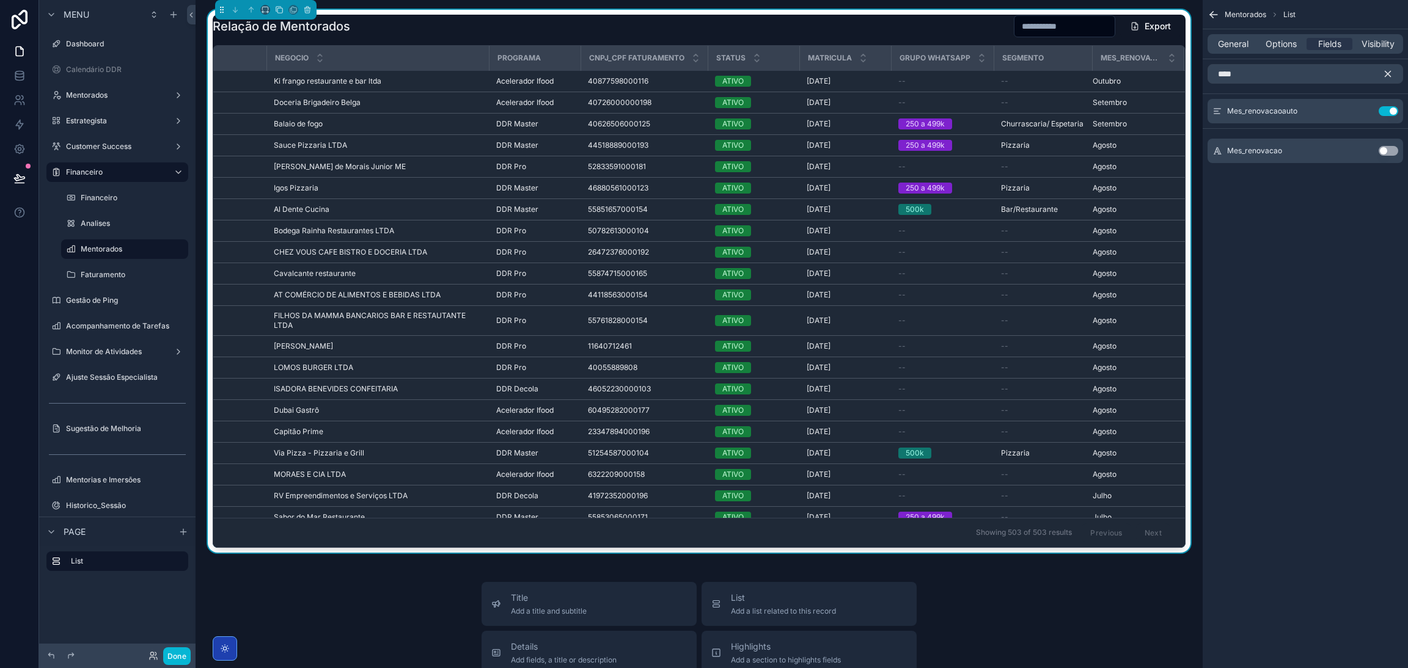
click at [1388, 68] on icon "scrollable content" at bounding box center [1387, 73] width 11 height 11
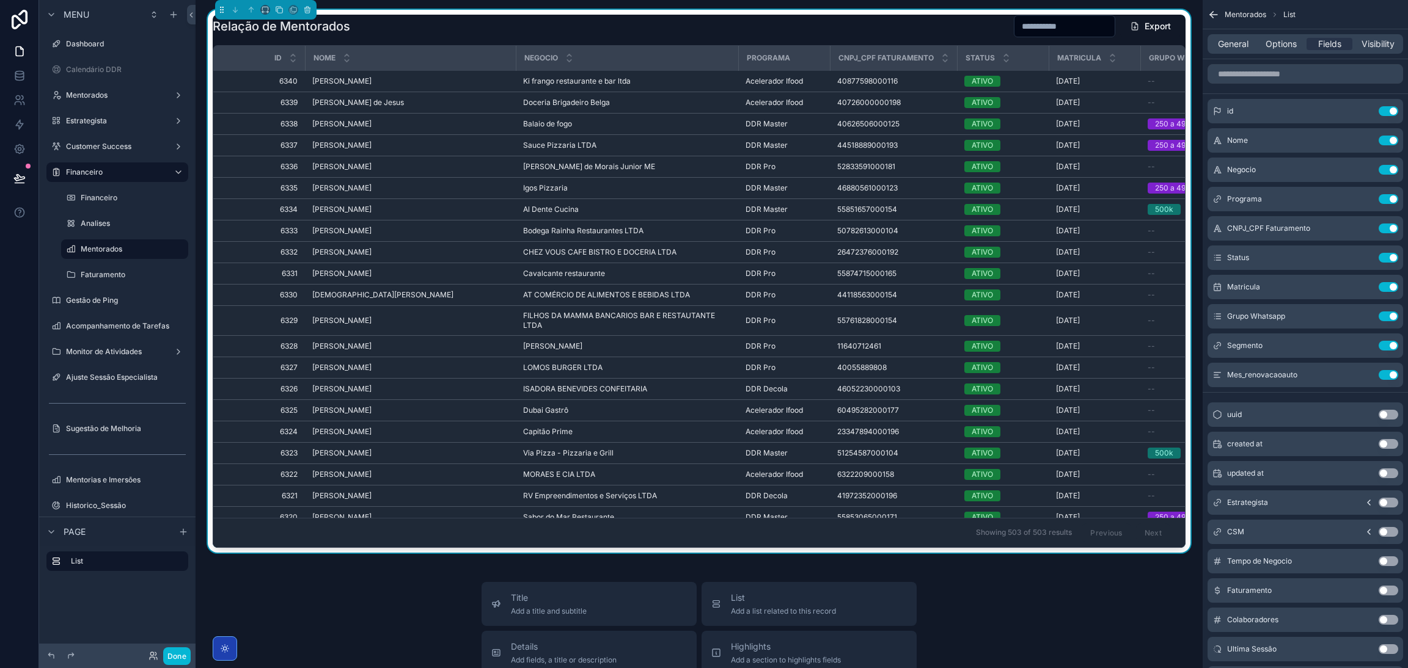
click at [940, 29] on div "Relação de Mentorados Export" at bounding box center [699, 26] width 973 height 23
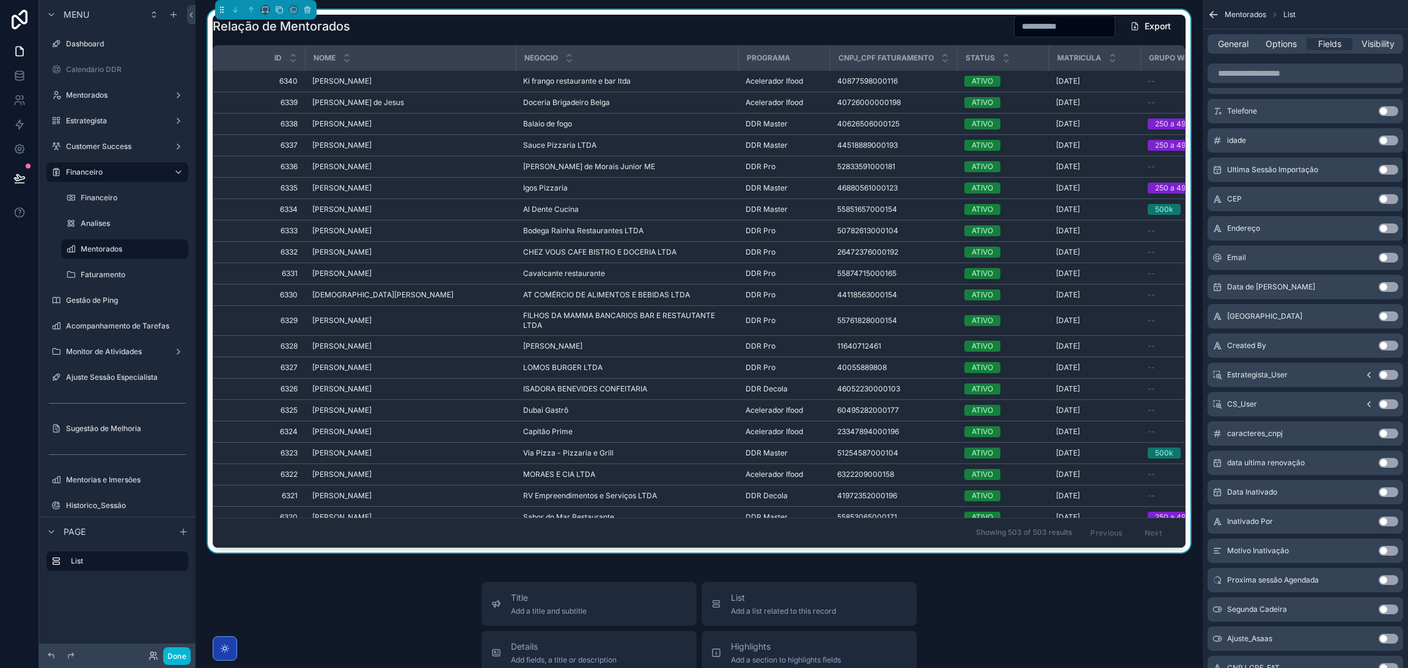
scroll to position [1558, 0]
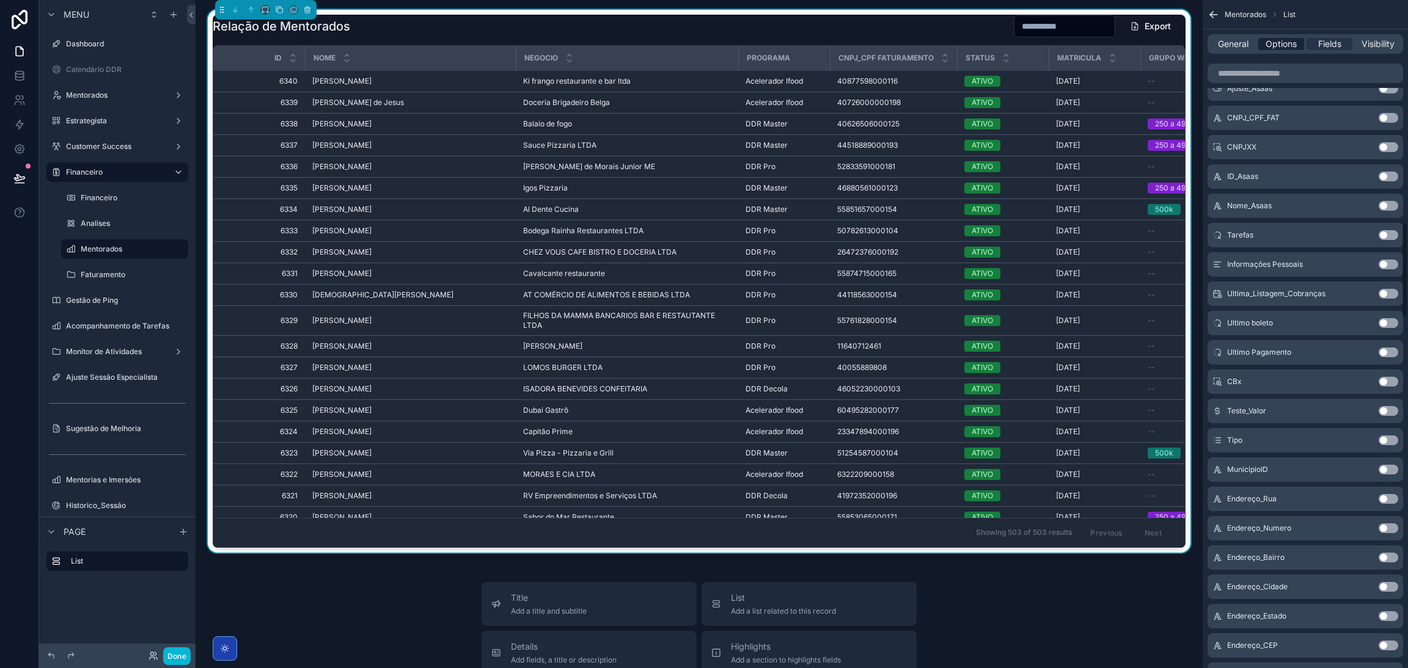
click at [1267, 45] on span "Options" at bounding box center [1280, 44] width 31 height 12
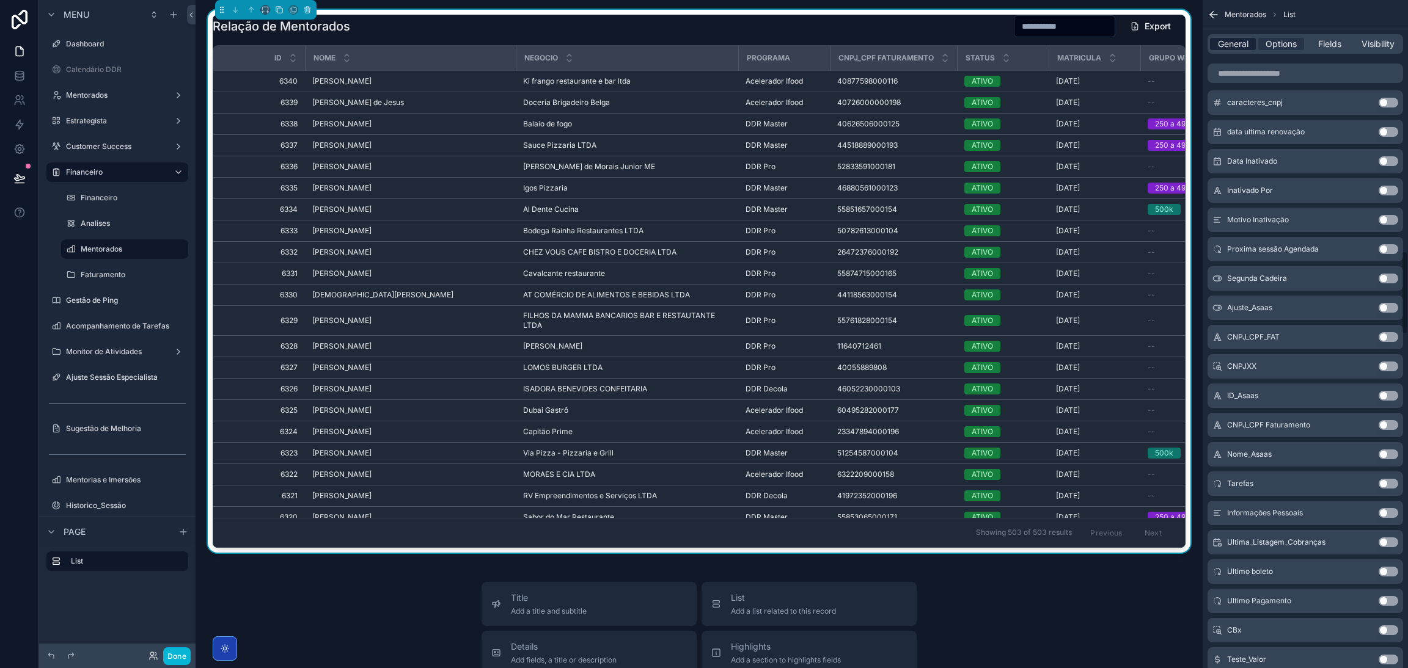
click at [1228, 42] on span "General" at bounding box center [1233, 44] width 31 height 12
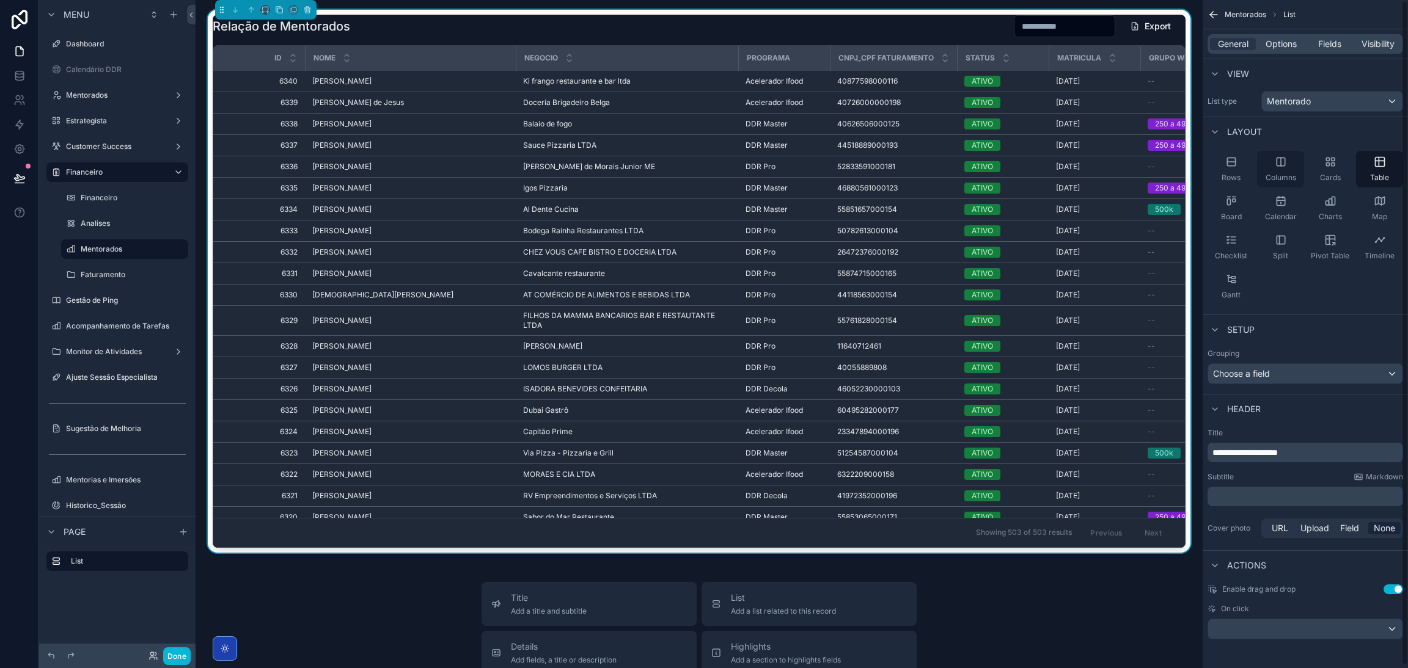
scroll to position [0, 0]
click at [1264, 44] on div "Options" at bounding box center [1281, 44] width 46 height 12
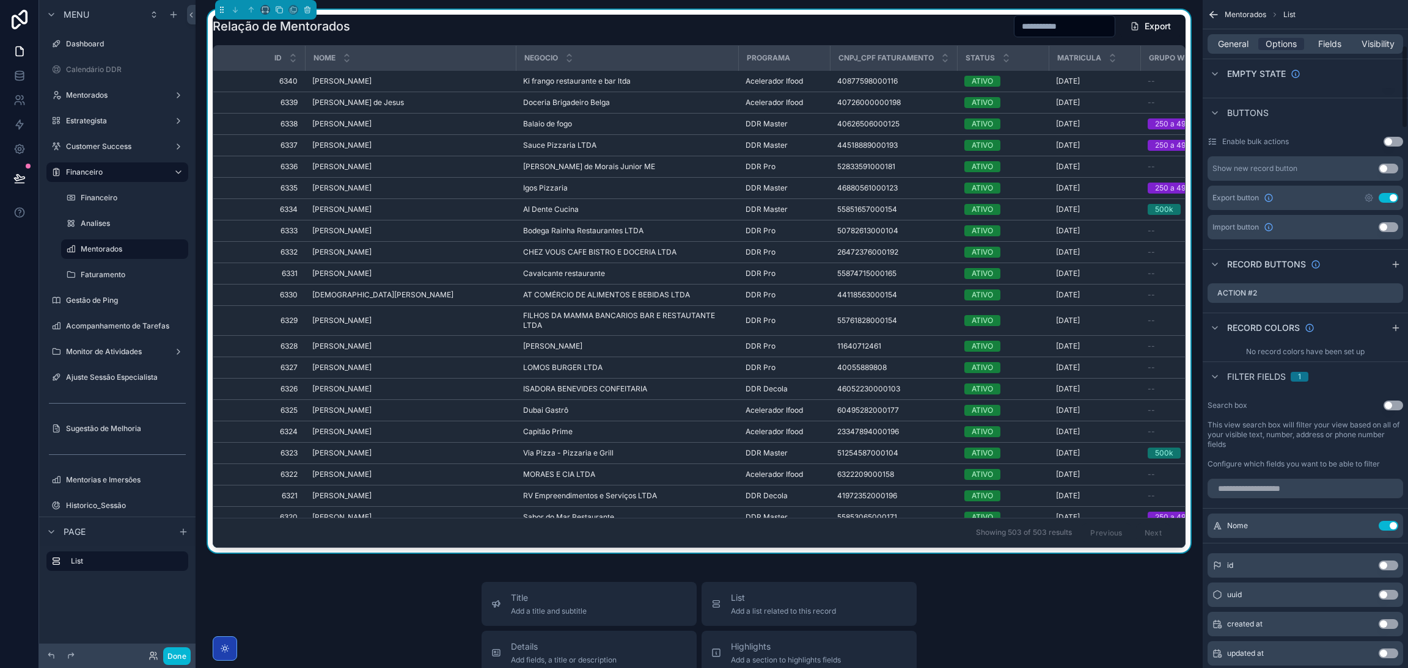
scroll to position [367, 0]
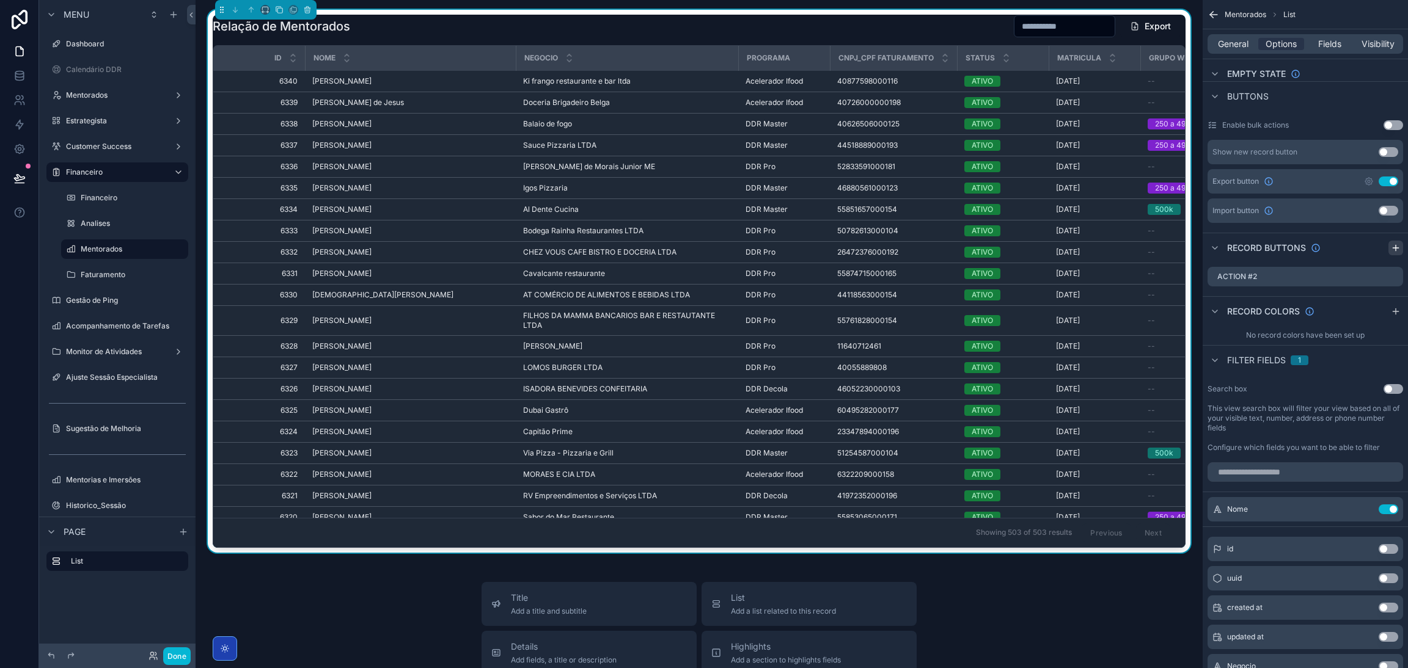
click at [1393, 250] on icon "scrollable content" at bounding box center [1396, 248] width 10 height 10
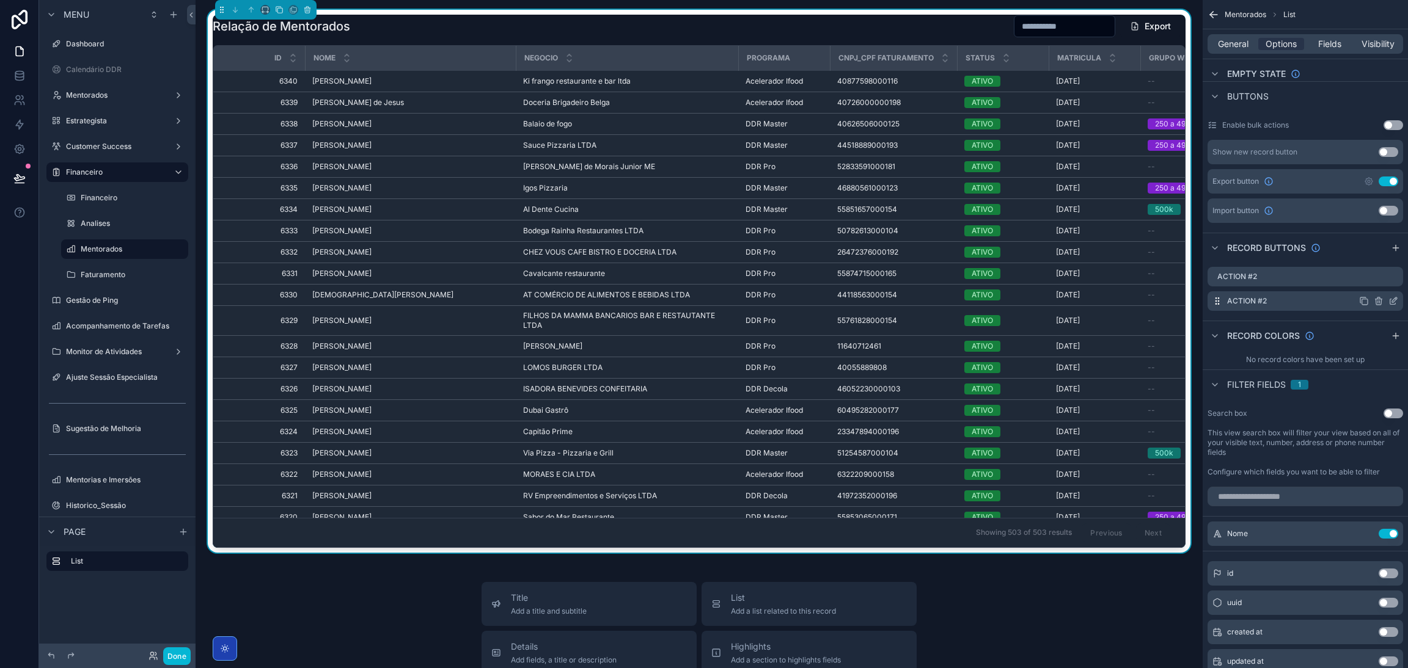
click at [1394, 301] on icon "scrollable content" at bounding box center [1394, 300] width 5 height 5
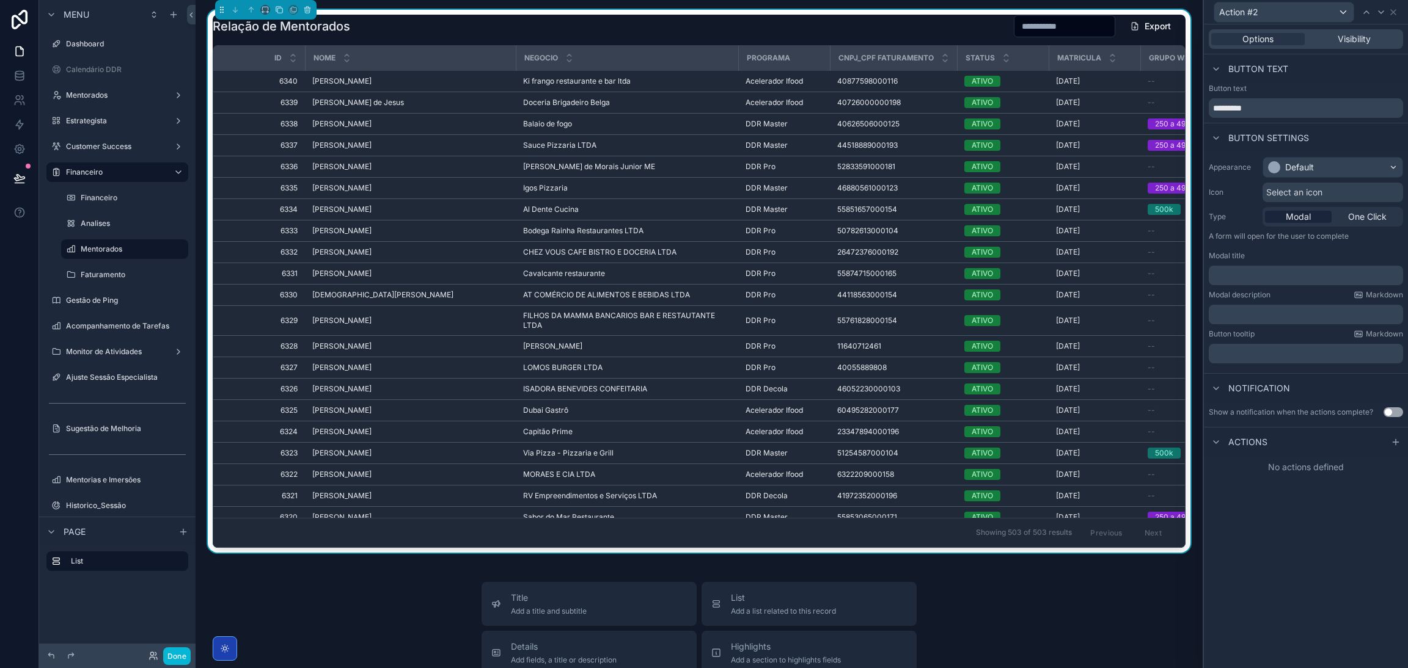
click at [1282, 119] on div "Button text *********" at bounding box center [1306, 103] width 204 height 39
drag, startPoint x: 1281, startPoint y: 112, endPoint x: 1095, endPoint y: 119, distance: 186.5
click at [1112, 117] on div "Action #2 Options Visibility Button text Button text ********* Button settings …" at bounding box center [704, 334] width 1408 height 668
type input "******"
click at [1322, 141] on div "Button settings" at bounding box center [1306, 137] width 204 height 29
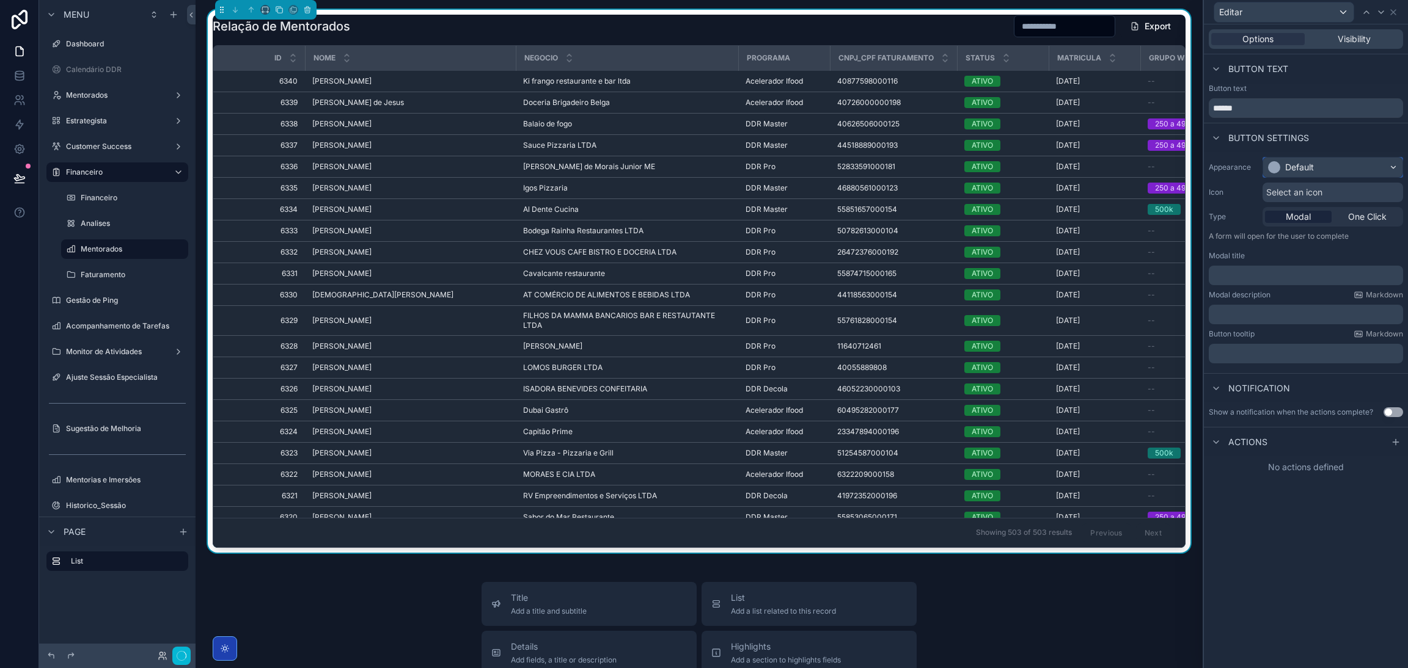
click at [1331, 168] on div "Default" at bounding box center [1332, 168] width 139 height 20
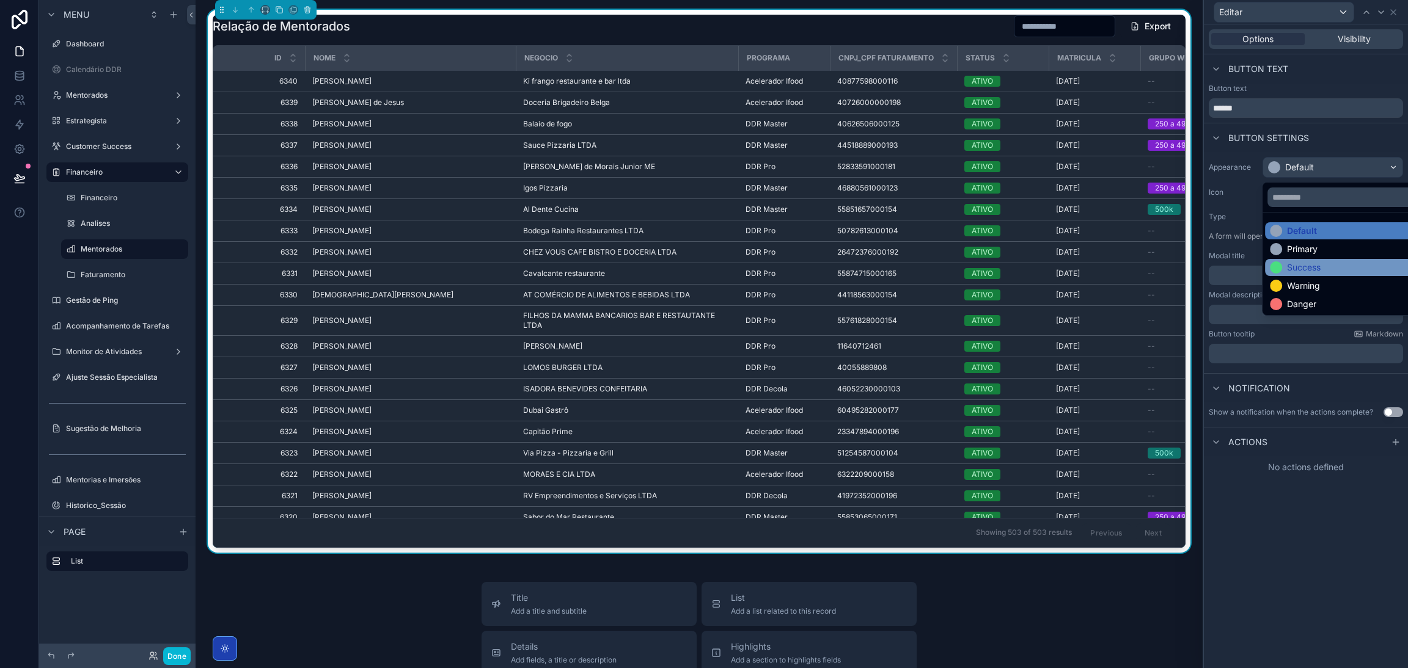
click at [1314, 264] on div "Success" at bounding box center [1304, 268] width 34 height 12
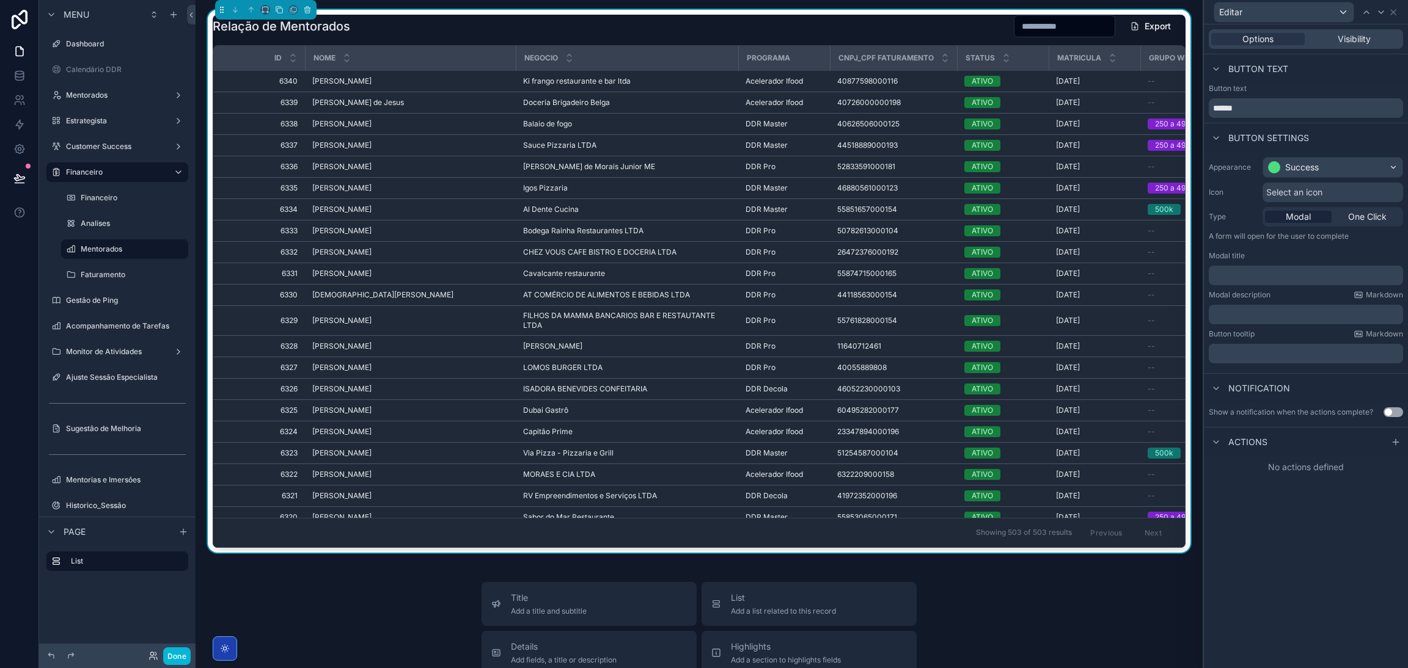
scroll to position [367, 0]
click at [1396, 445] on icon at bounding box center [1396, 441] width 0 height 5
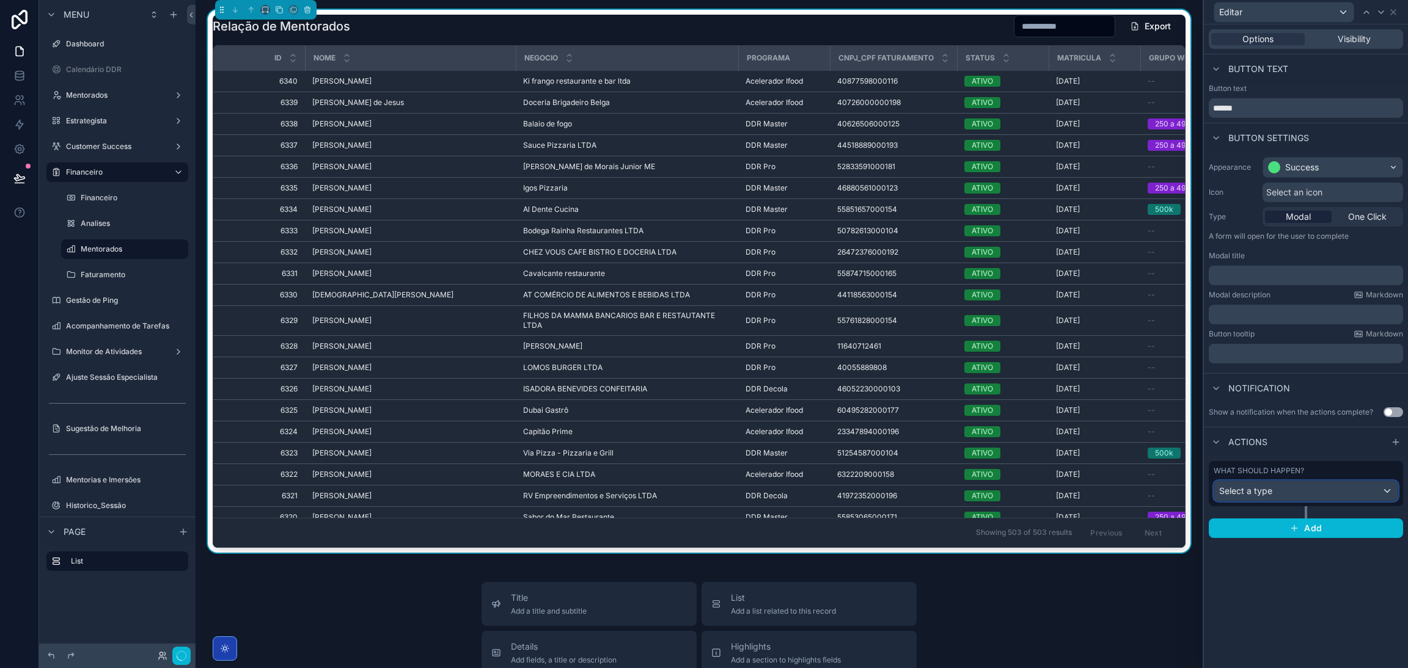
click at [1287, 491] on div "Select a type" at bounding box center [1305, 491] width 183 height 20
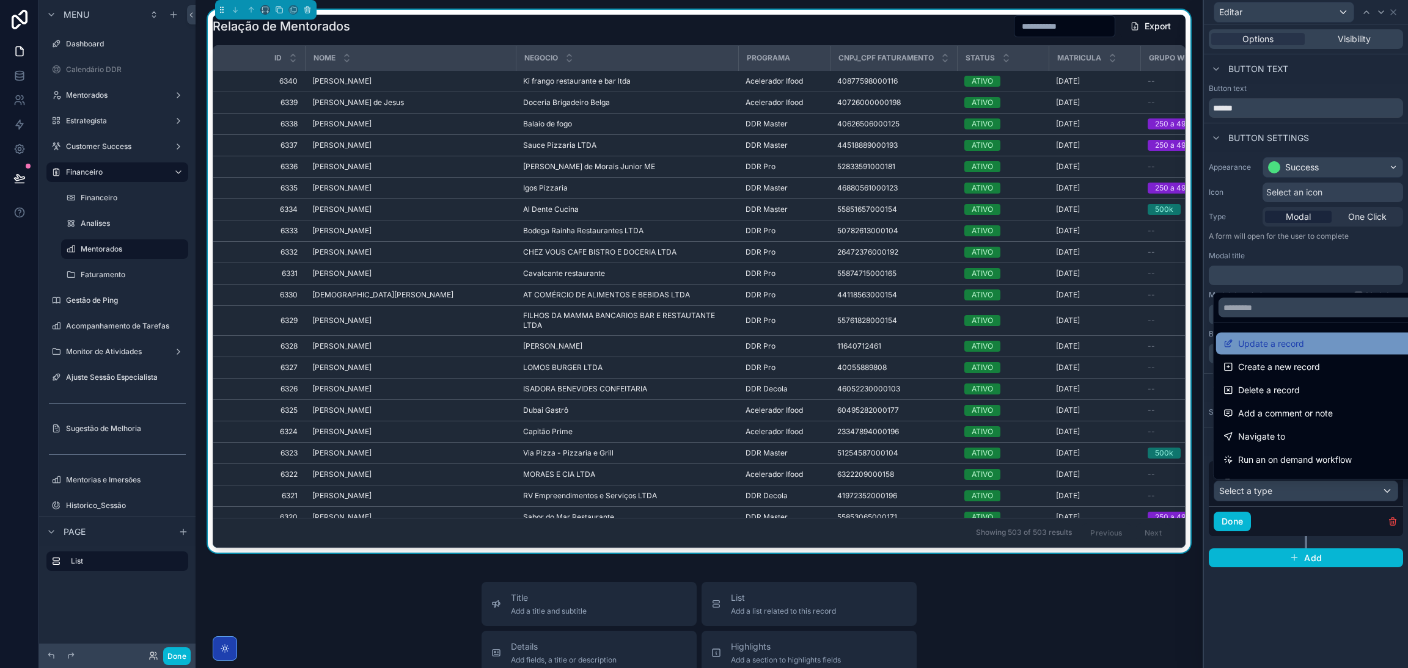
click at [1288, 351] on div "Update a record" at bounding box center [1319, 344] width 207 height 22
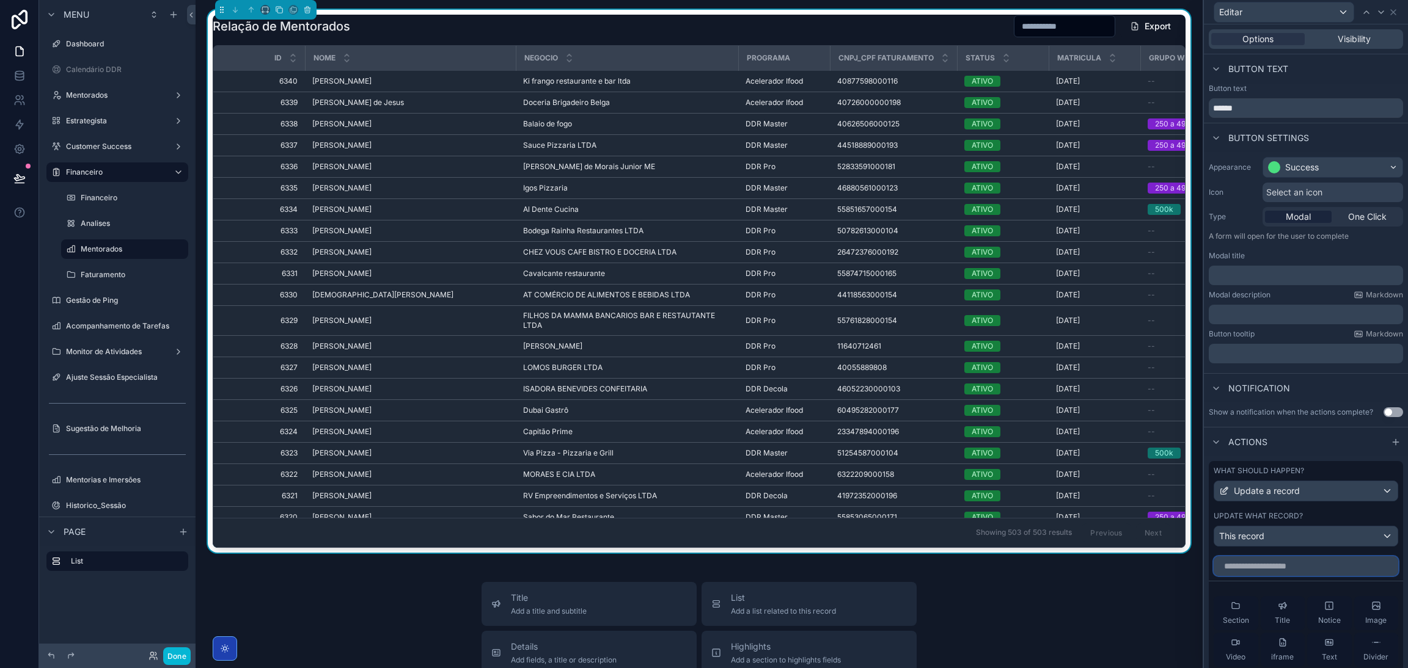
click at [1267, 576] on input "text" at bounding box center [1306, 567] width 185 height 20
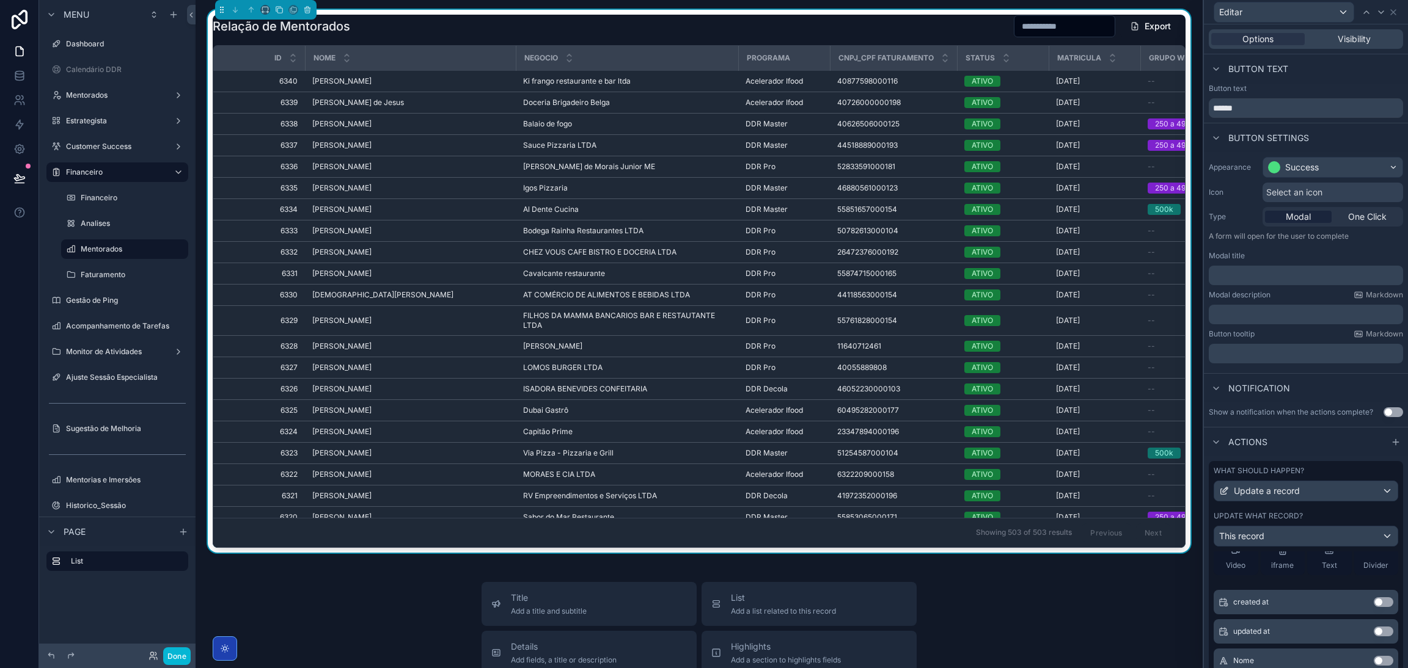
scroll to position [0, 0]
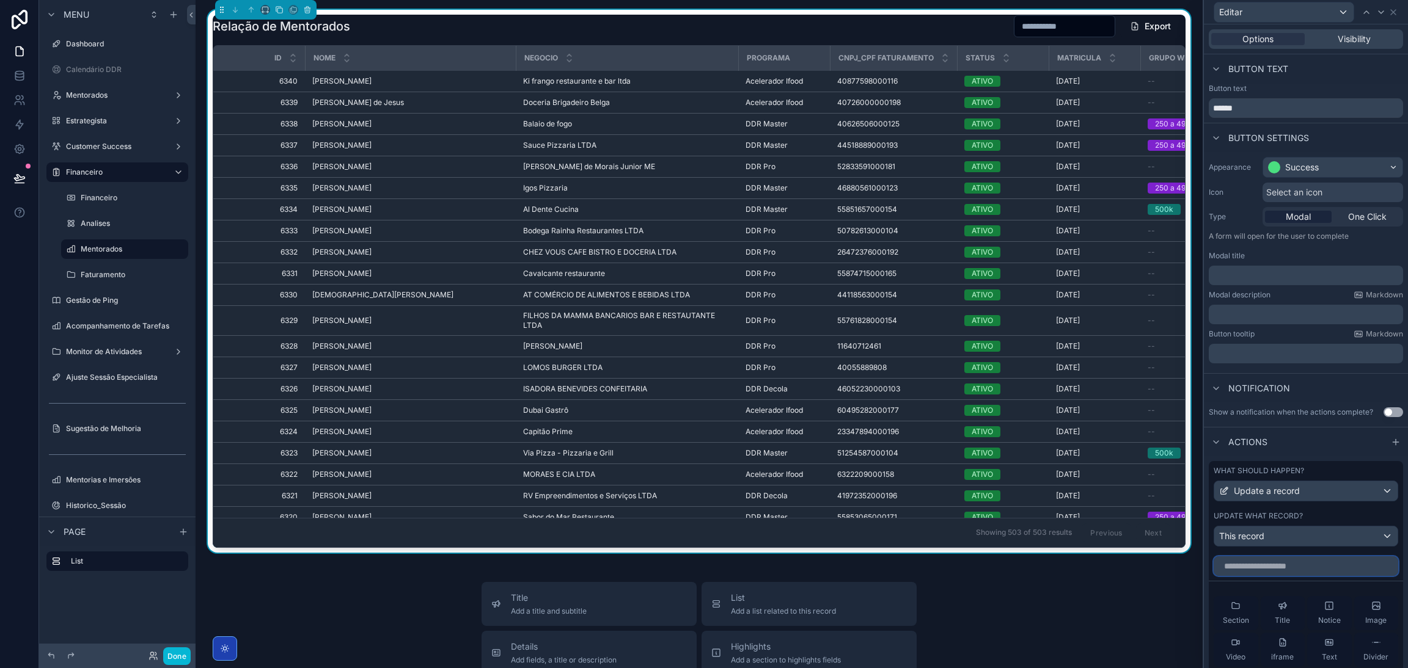
type input "*"
click at [1269, 576] on input "*" at bounding box center [1306, 567] width 185 height 20
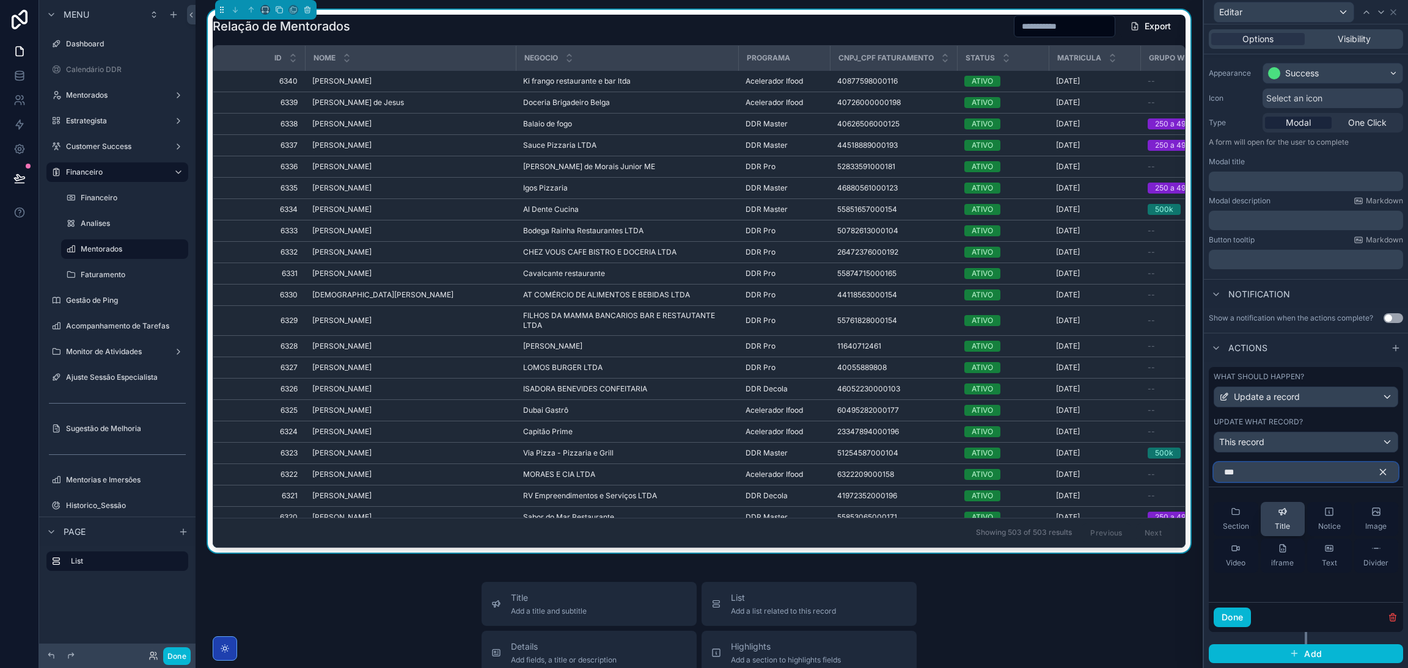
scroll to position [104, 0]
click at [1256, 463] on input "***" at bounding box center [1306, 473] width 185 height 20
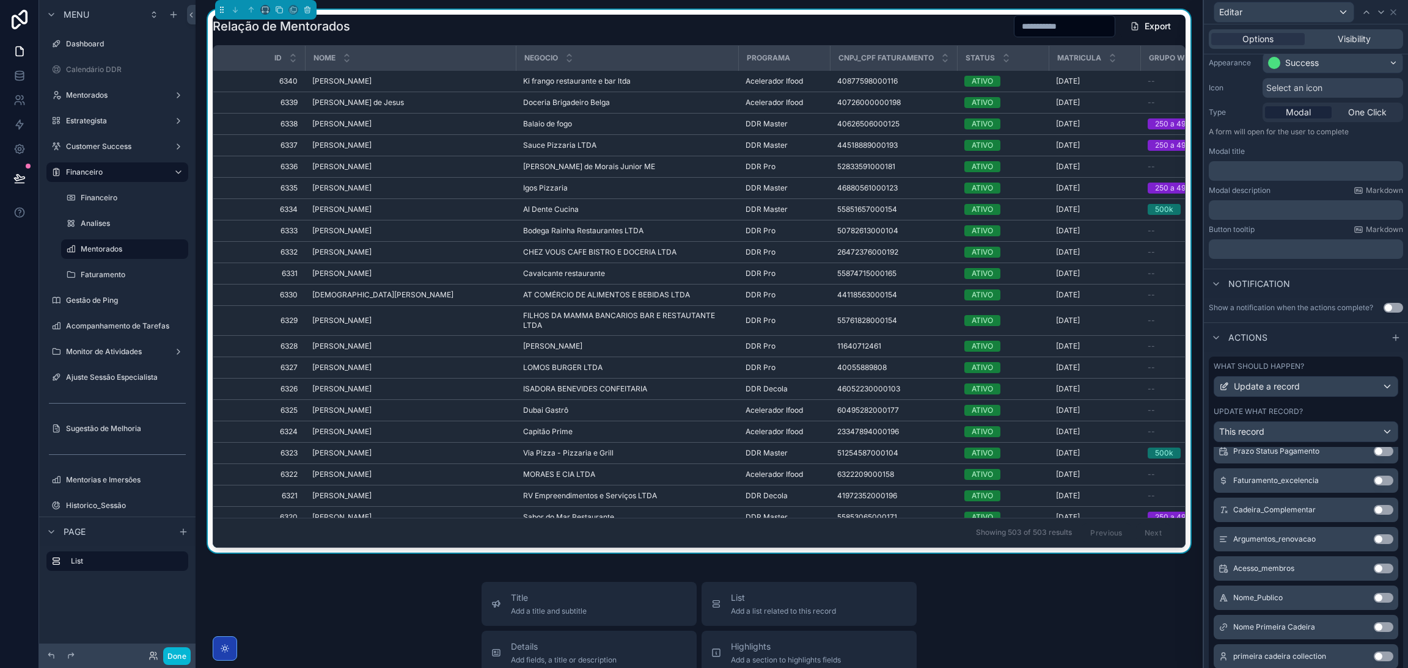
scroll to position [420, 0]
type input "**"
click at [1308, 417] on div "Update what record?" at bounding box center [1306, 412] width 185 height 10
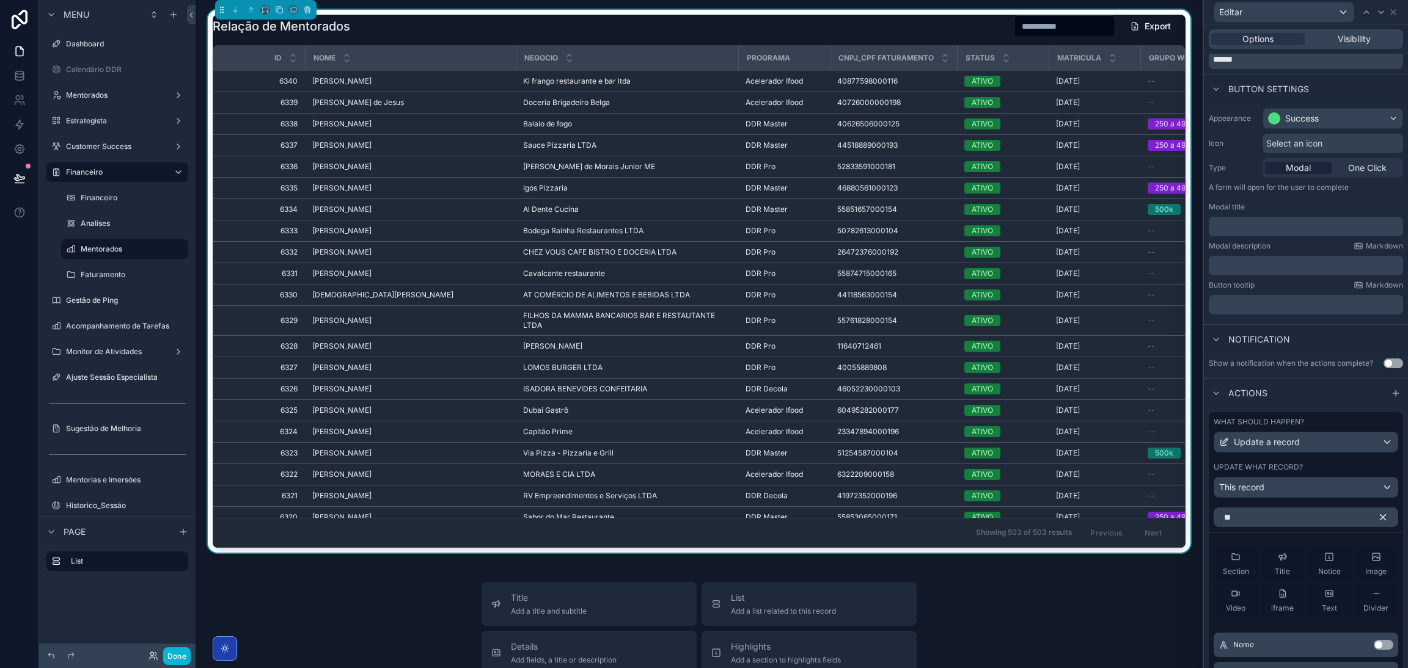
scroll to position [0, 0]
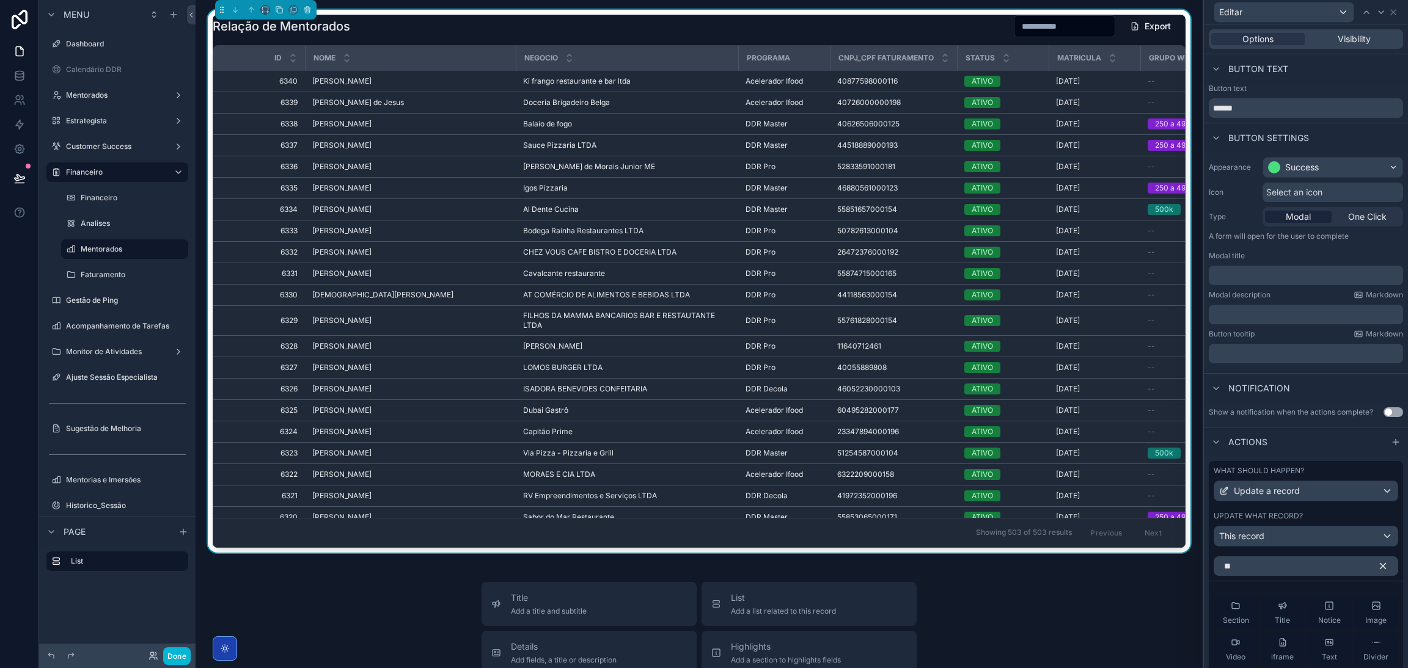
click at [1377, 572] on icon "button" at bounding box center [1382, 566] width 11 height 11
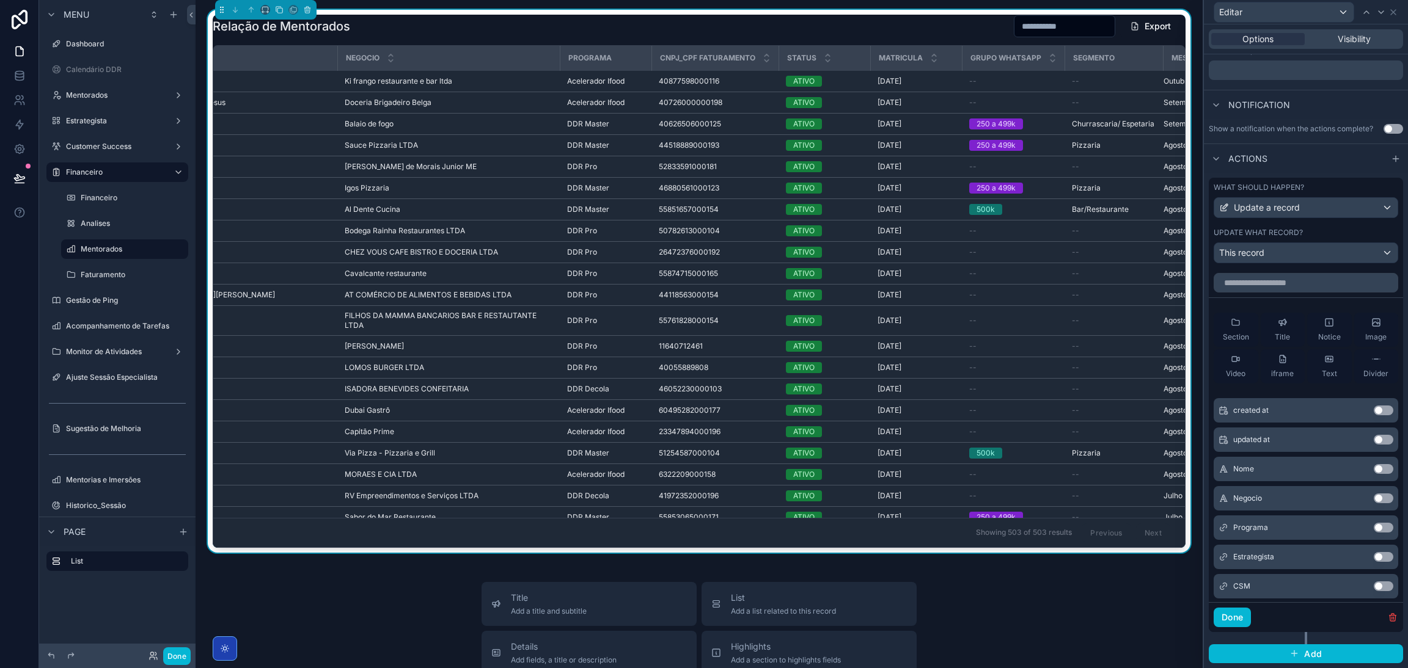
scroll to position [0, 276]
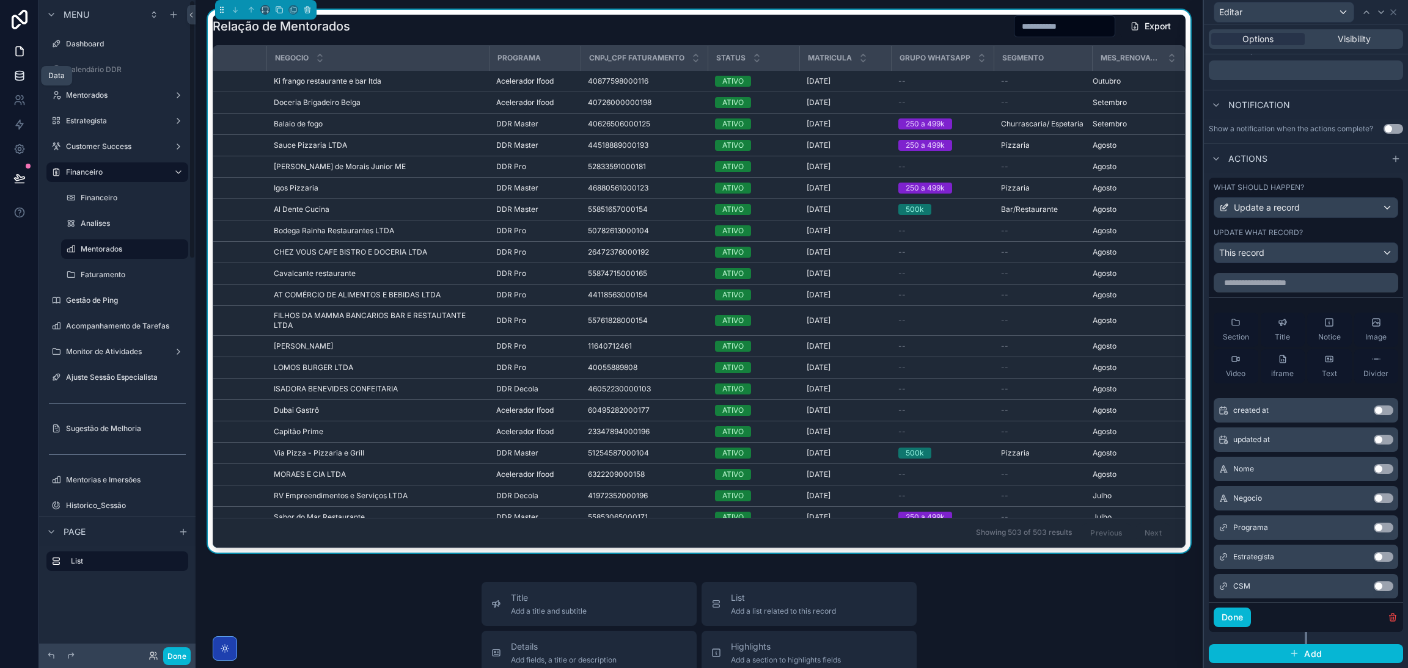
click at [9, 74] on link at bounding box center [19, 76] width 38 height 24
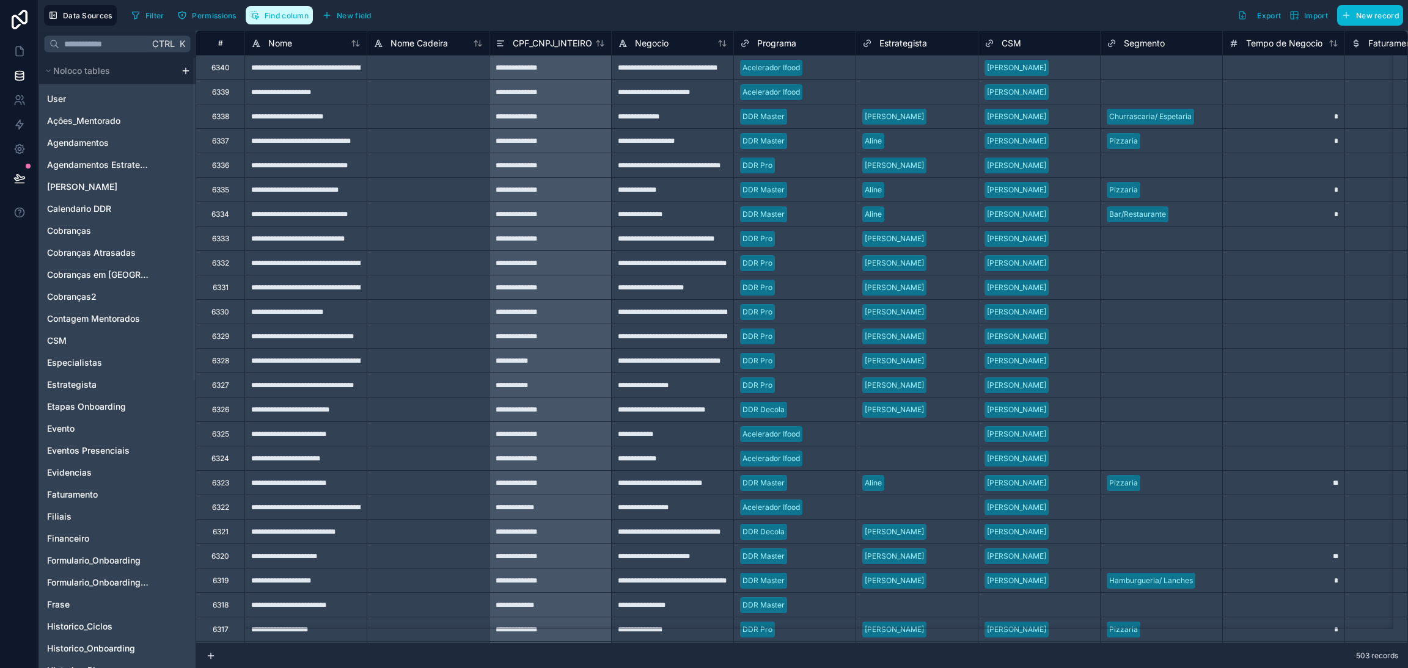
click at [281, 22] on button "Find column" at bounding box center [279, 15] width 67 height 18
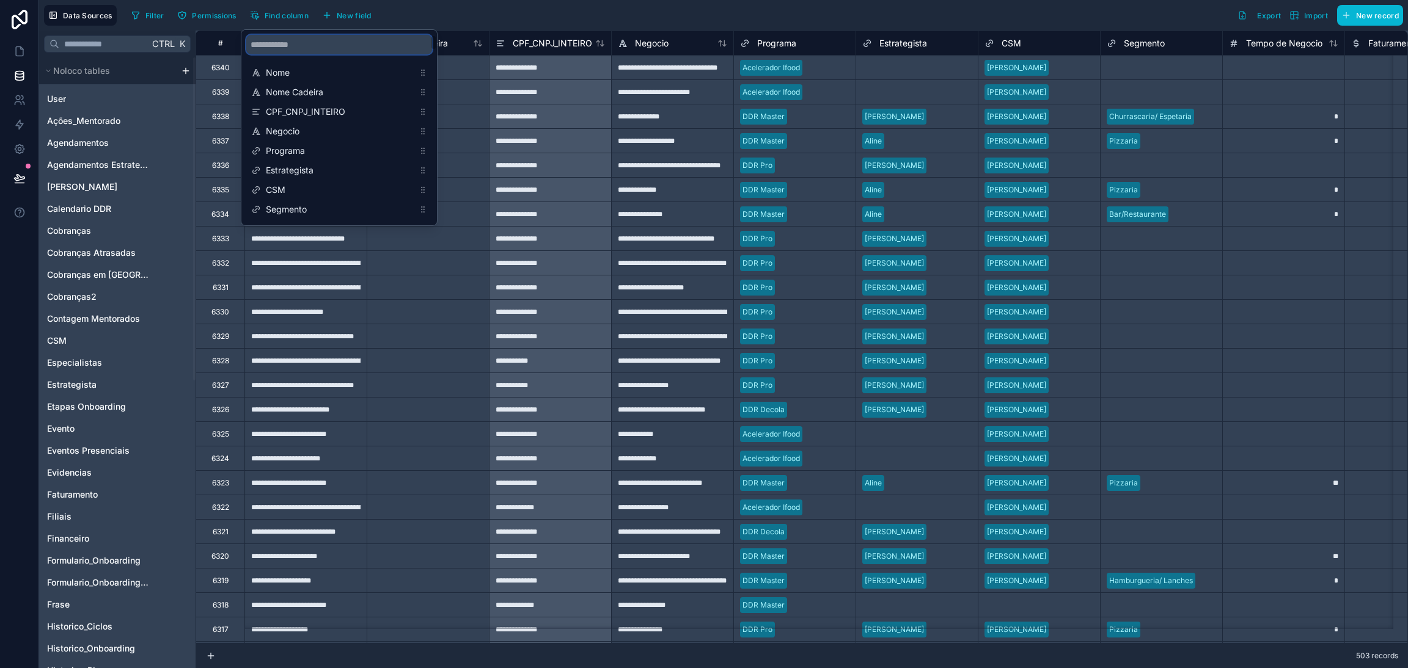
click at [296, 49] on input "scrollable content" at bounding box center [339, 45] width 186 height 20
type input "********"
click at [306, 181] on div "Mes_renovacao" at bounding box center [339, 189] width 186 height 17
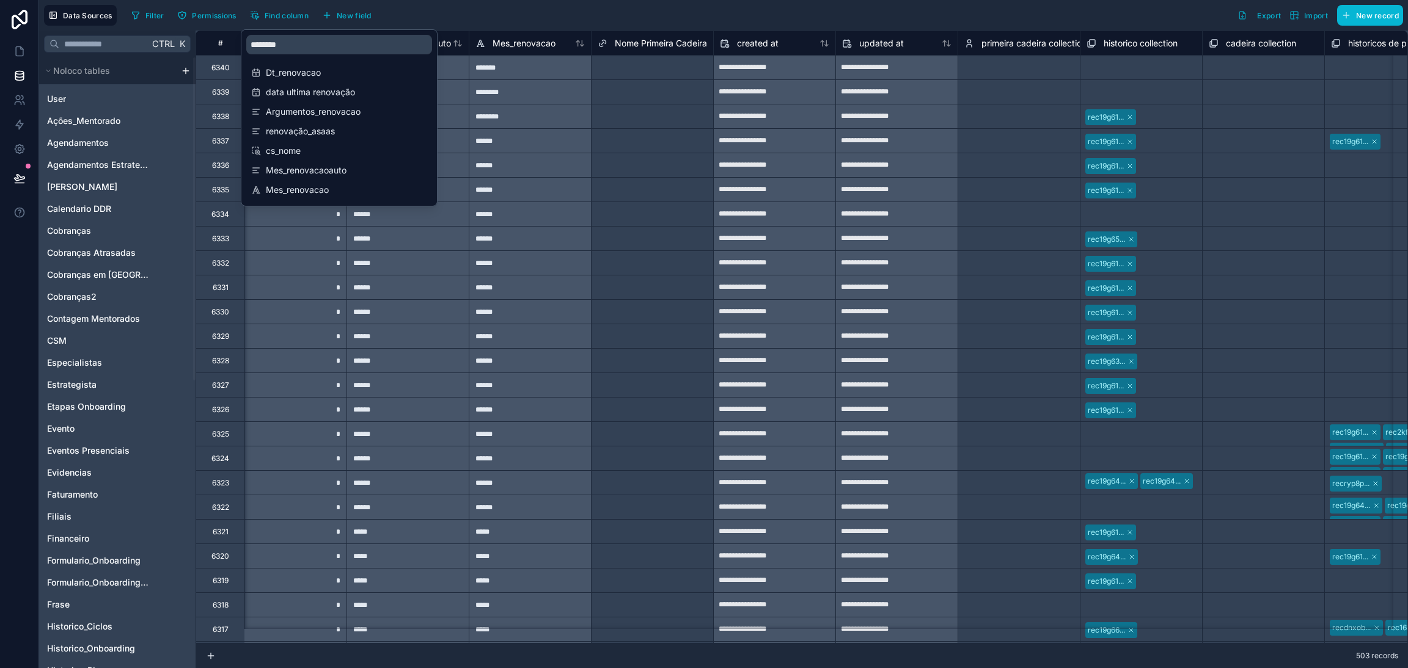
scroll to position [0, 14298]
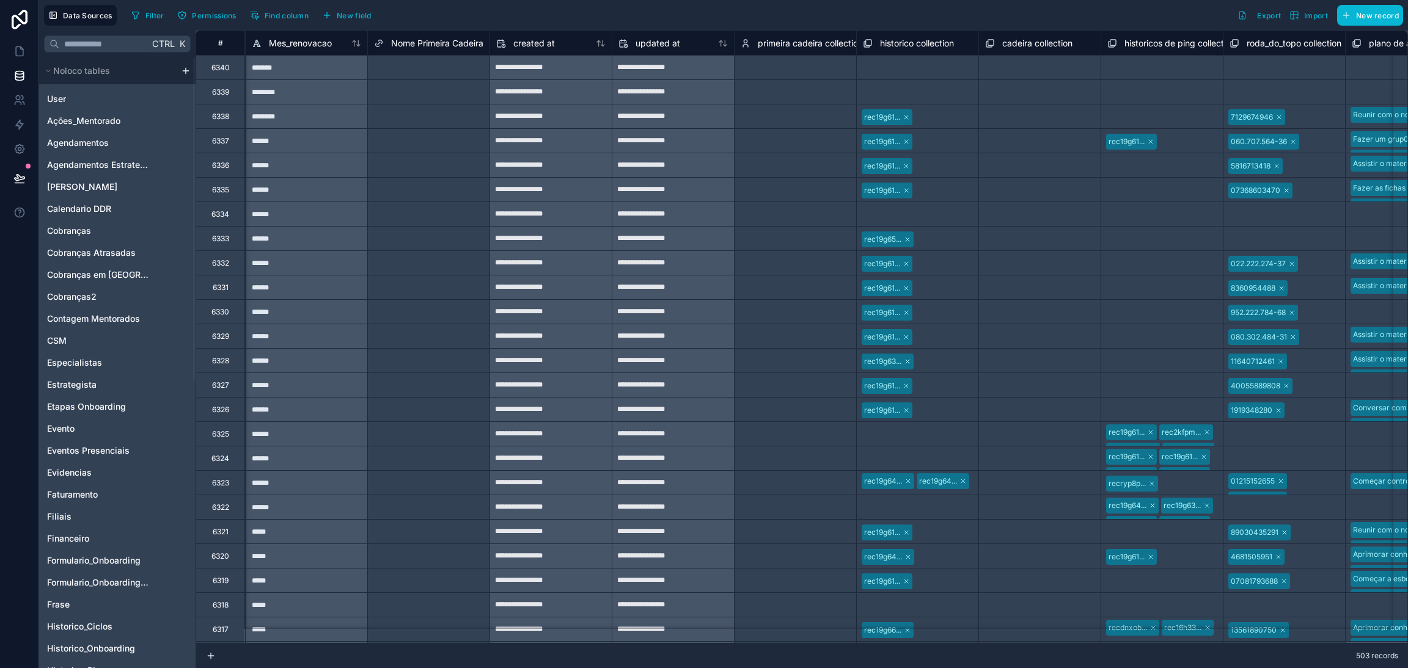
click at [533, 14] on div "Filter Permissions Find column New field Export Import New record" at bounding box center [764, 15] width 1276 height 21
drag, startPoint x: 316, startPoint y: 45, endPoint x: 1053, endPoint y: 590, distance: 917.1
click at [316, 45] on span "Mes_renovacao" at bounding box center [300, 43] width 63 height 12
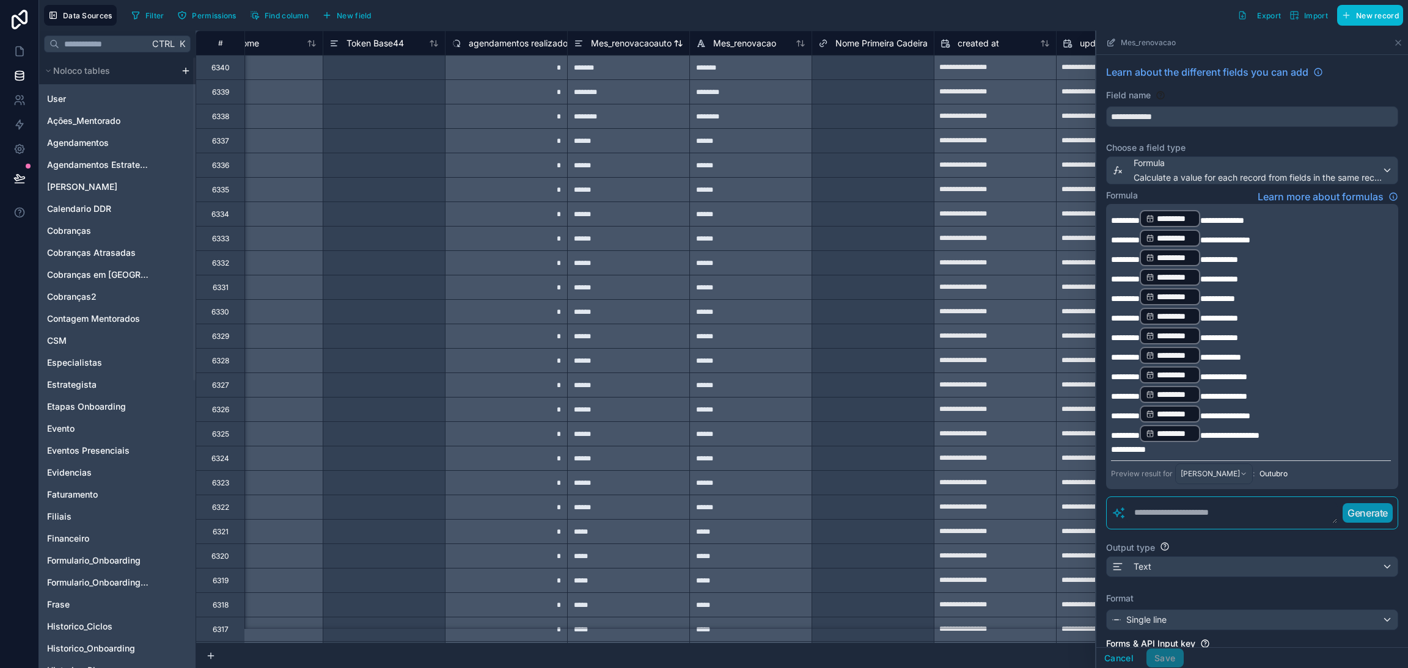
click at [650, 48] on span "Mes_renovacaoauto" at bounding box center [631, 43] width 81 height 12
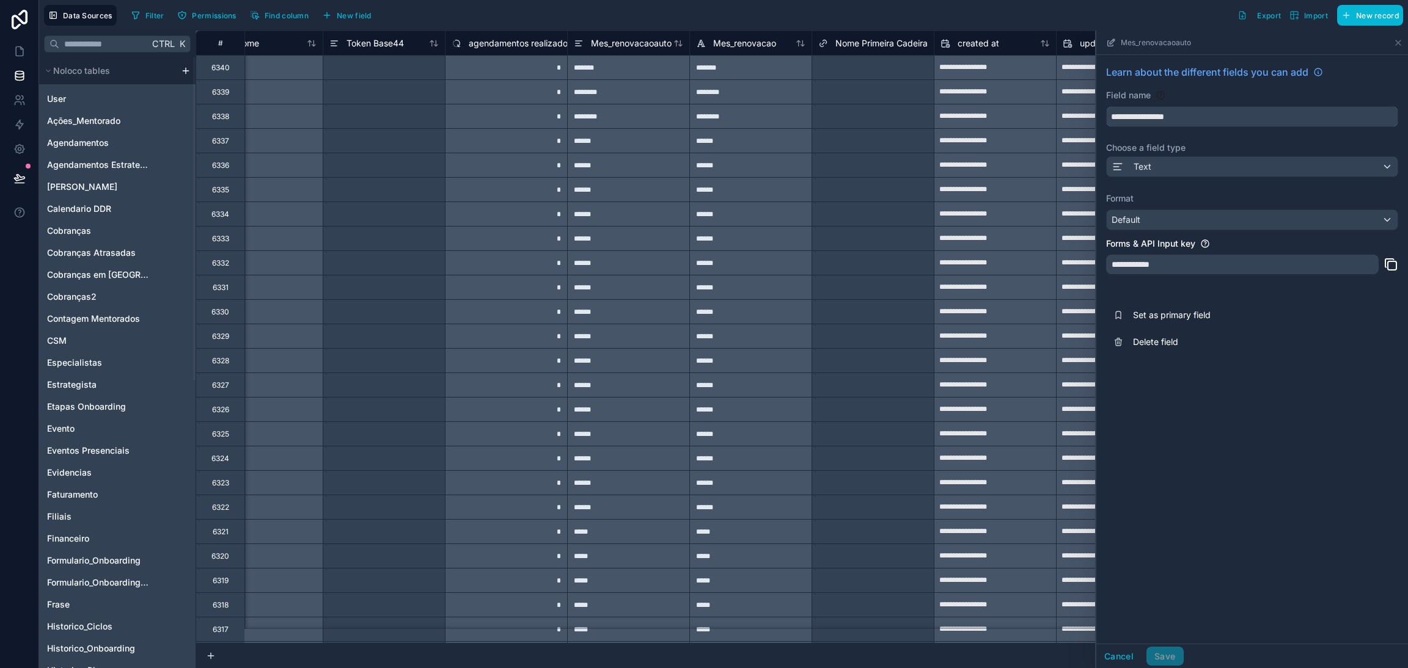
drag, startPoint x: 1209, startPoint y: 114, endPoint x: 1174, endPoint y: 123, distance: 36.0
click at [1174, 123] on input "**********" at bounding box center [1252, 117] width 291 height 20
click at [771, 45] on span "Mes_renovacao" at bounding box center [744, 43] width 63 height 12
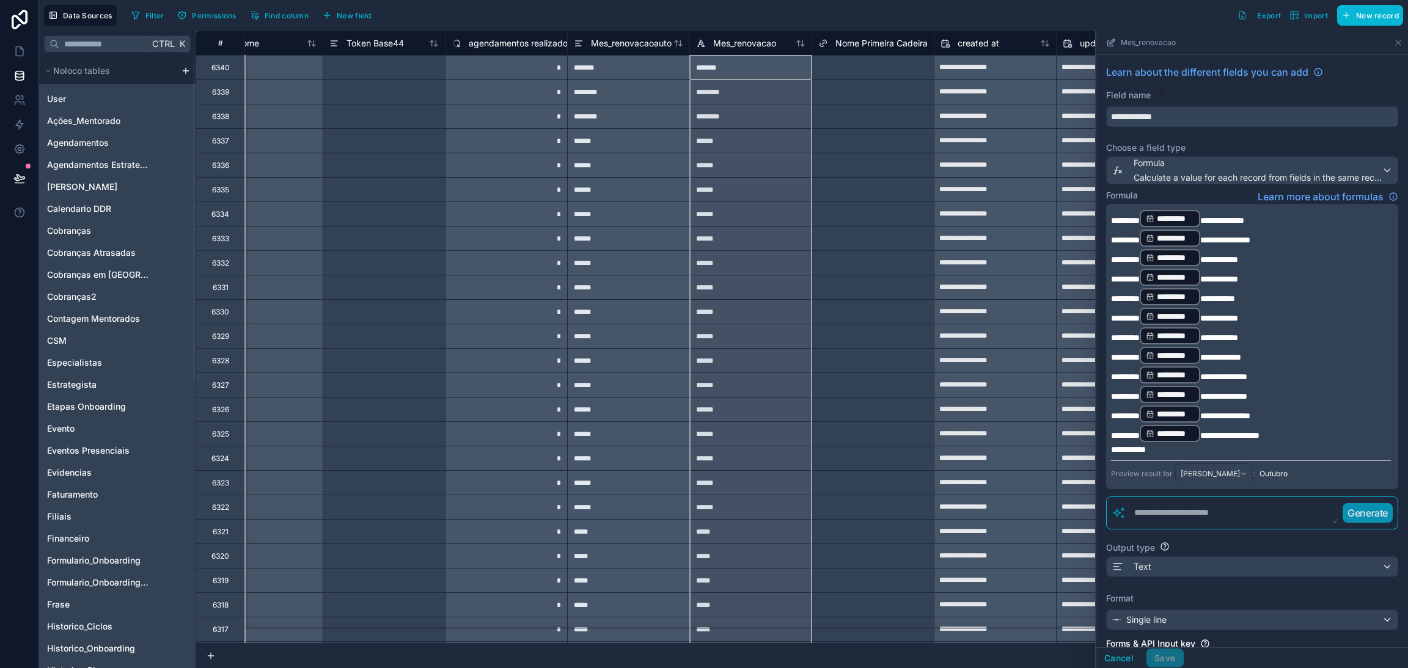
click at [1229, 111] on input "**********" at bounding box center [1252, 117] width 291 height 20
click at [1226, 123] on input "**********" at bounding box center [1252, 117] width 291 height 20
type input "**********"
click at [1164, 661] on button "Save" at bounding box center [1164, 659] width 37 height 20
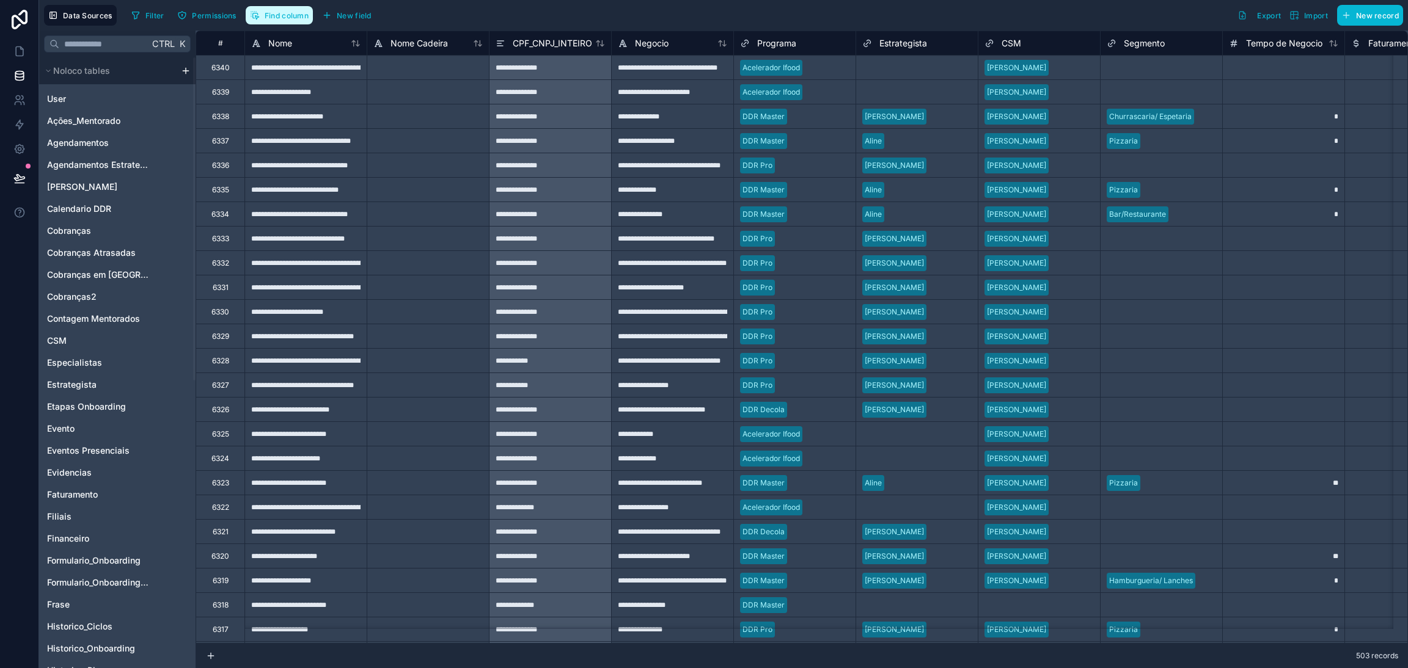
click at [282, 18] on span "Find column" at bounding box center [287, 15] width 44 height 9
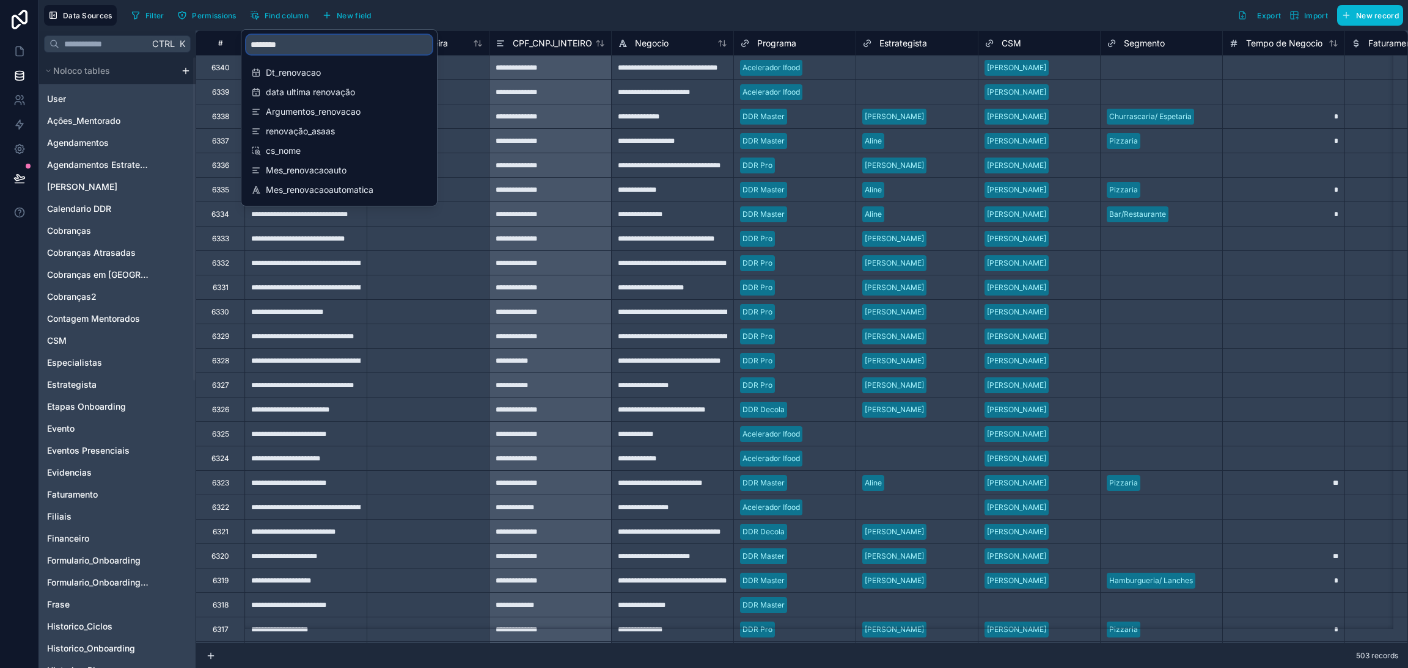
click at [320, 53] on input "********" at bounding box center [339, 45] width 186 height 20
click at [335, 172] on span "Mes_renovacaoauto" at bounding box center [340, 170] width 148 height 12
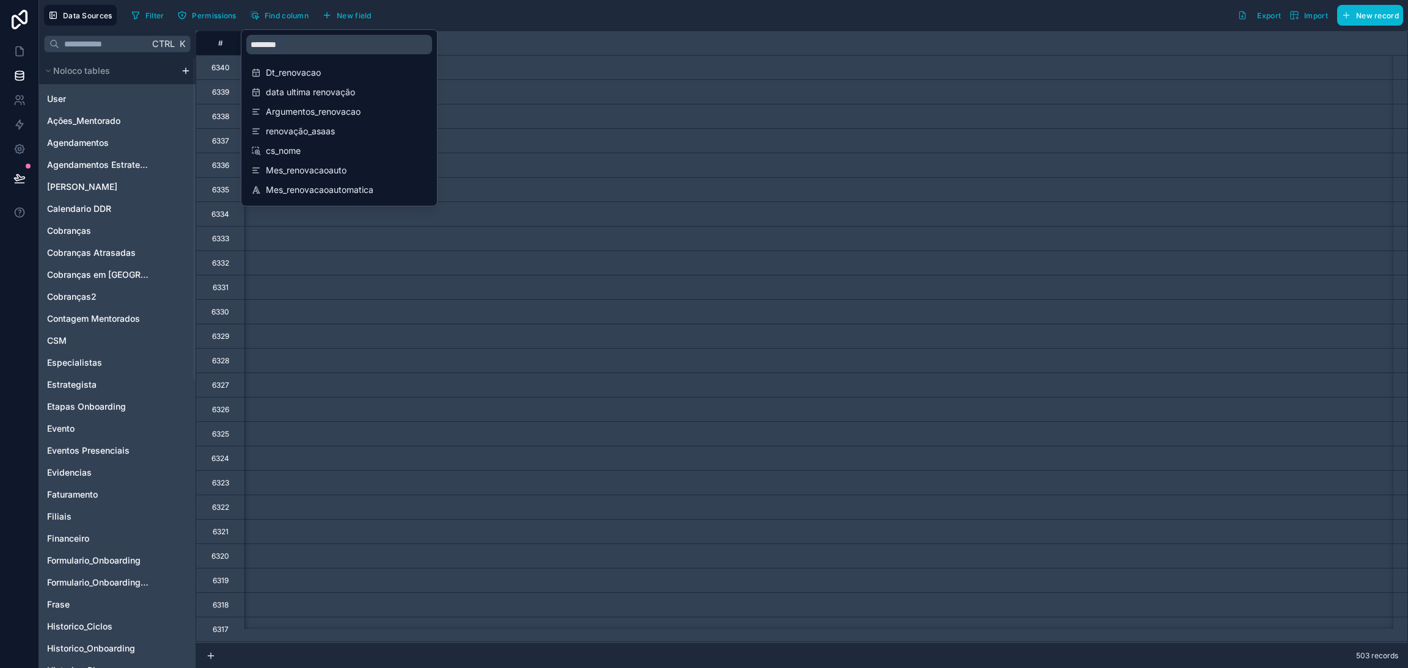
scroll to position [0, 14175]
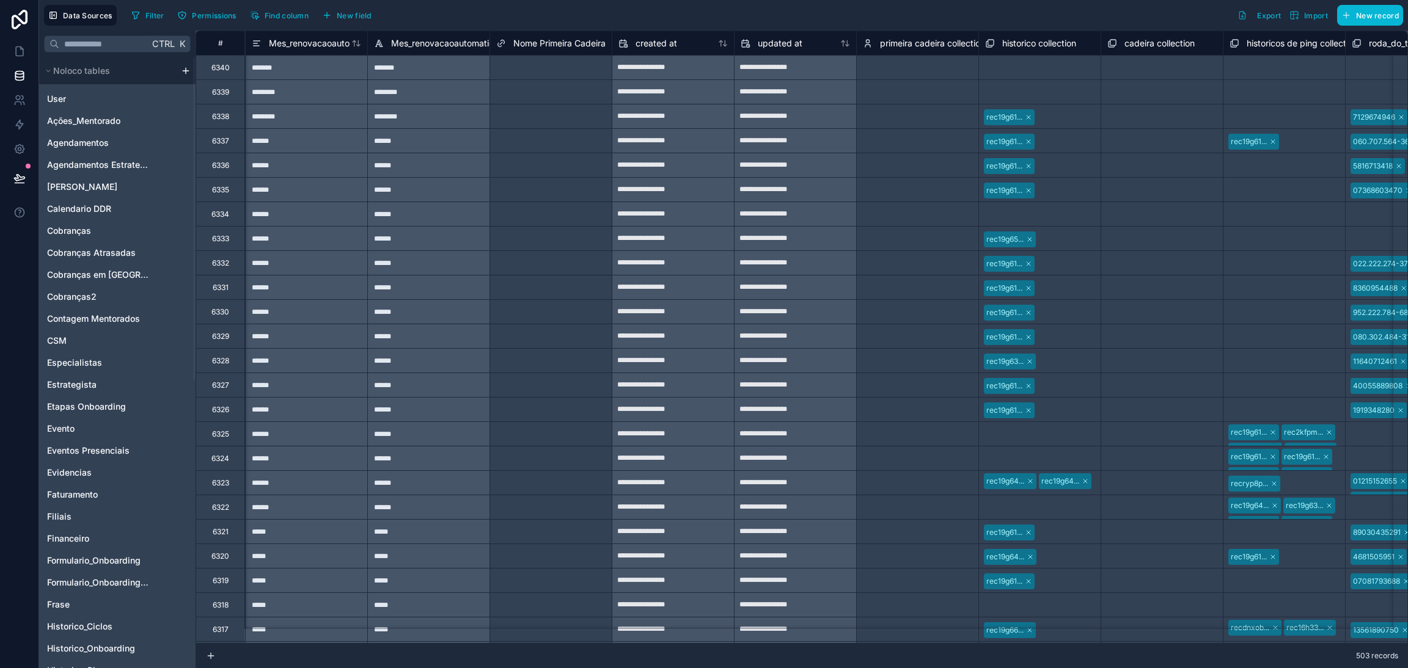
click at [508, 25] on div "Filter Permissions Find column New field Export Import New record" at bounding box center [764, 15] width 1276 height 21
click at [328, 43] on span "Mes_renovacaoauto" at bounding box center [309, 43] width 81 height 12
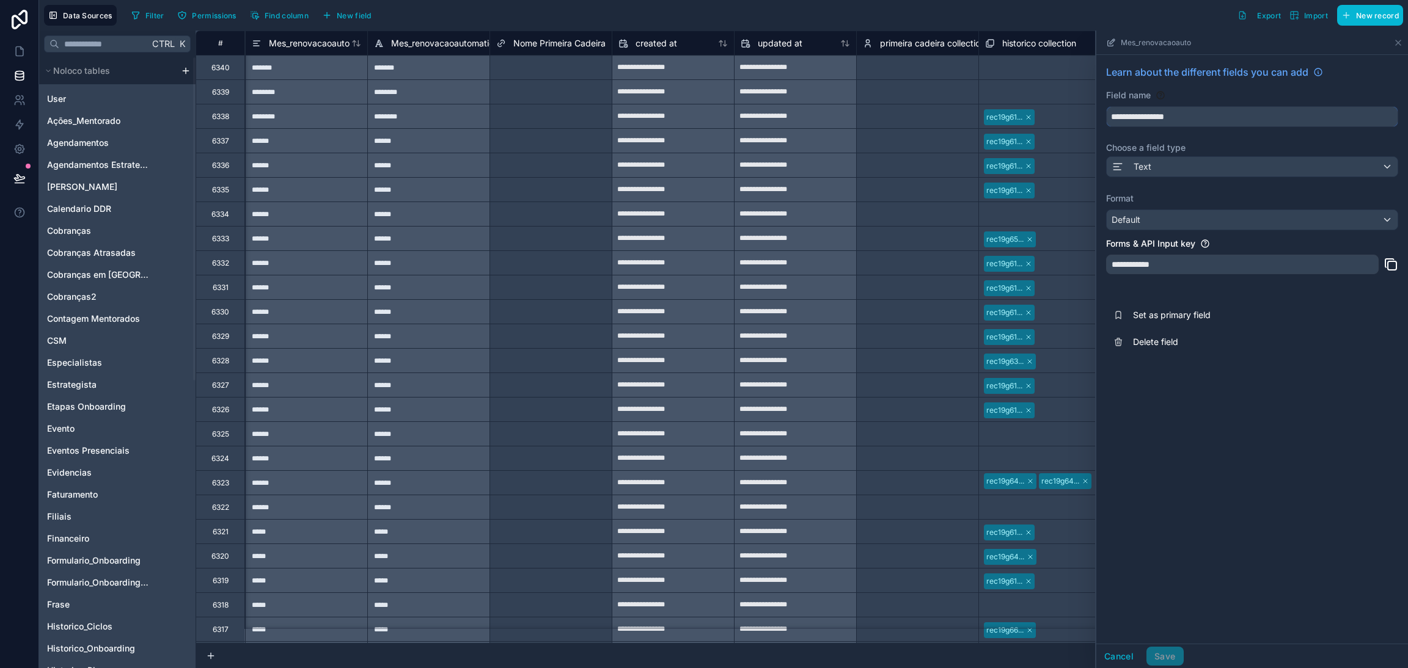
drag, startPoint x: 1185, startPoint y: 122, endPoint x: 1172, endPoint y: 126, distance: 14.1
click at [1172, 126] on input "**********" at bounding box center [1252, 117] width 291 height 20
type input "**********"
click at [1194, 465] on div "**********" at bounding box center [1252, 349] width 312 height 589
click at [1180, 221] on div "Default" at bounding box center [1252, 220] width 291 height 20
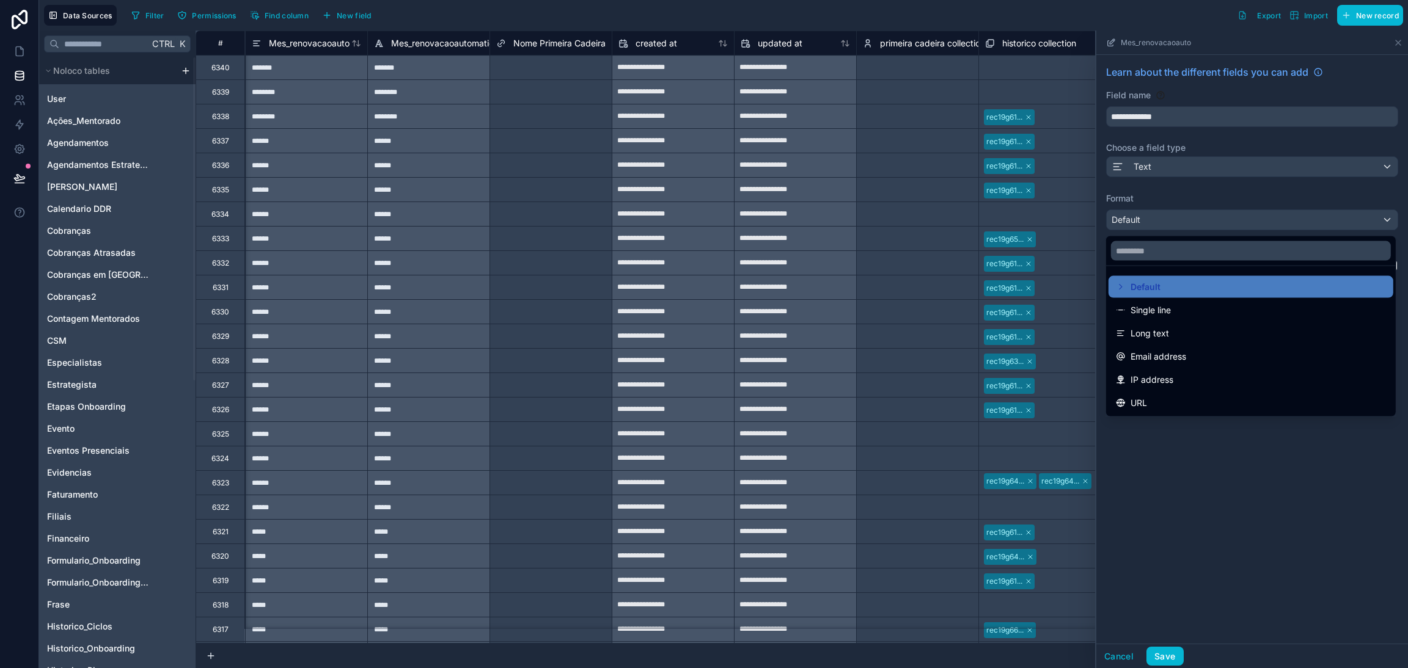
click at [1160, 221] on div at bounding box center [1252, 350] width 312 height 638
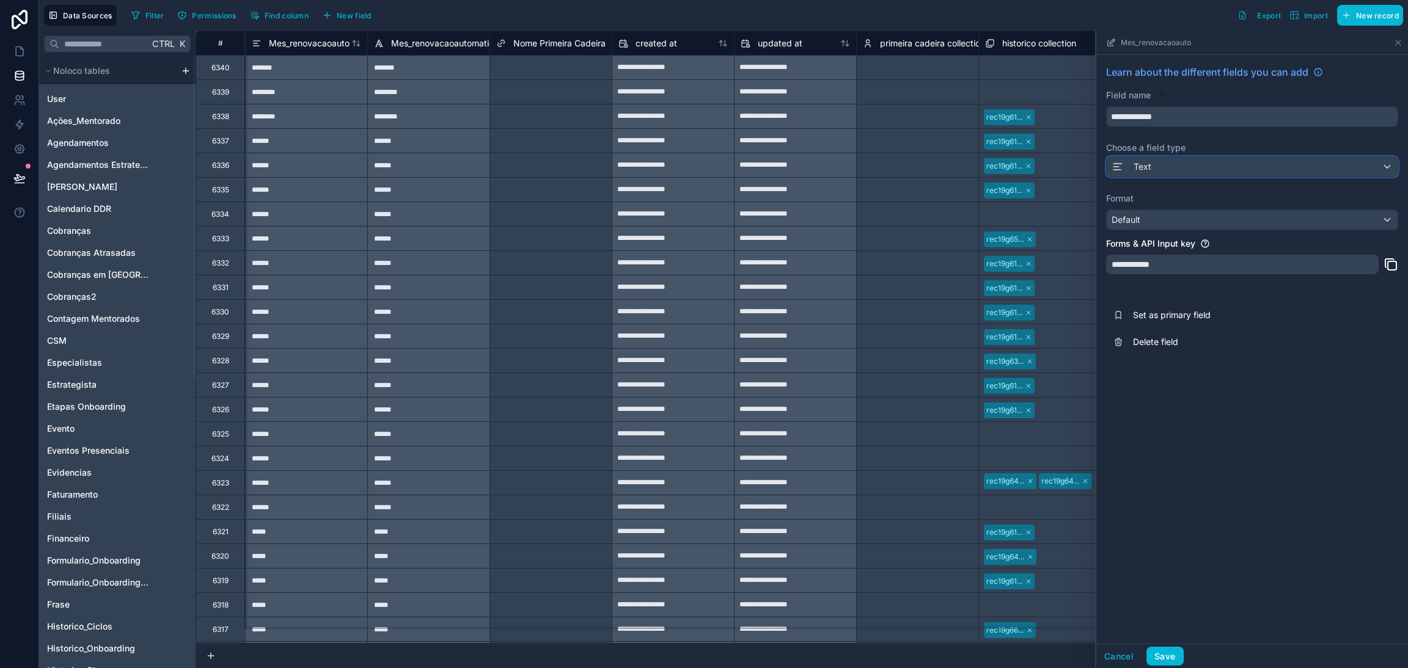
click at [1157, 172] on div "Text" at bounding box center [1252, 167] width 291 height 20
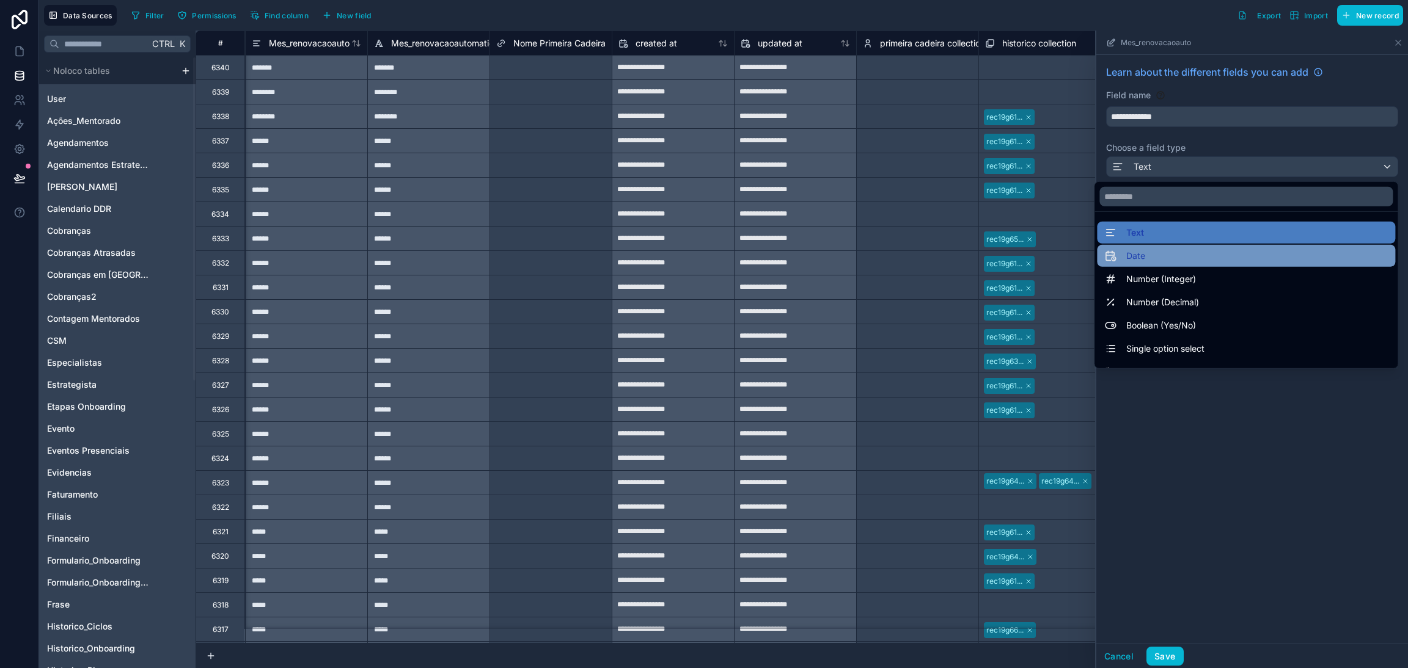
click at [1149, 254] on div "Date" at bounding box center [1246, 256] width 284 height 15
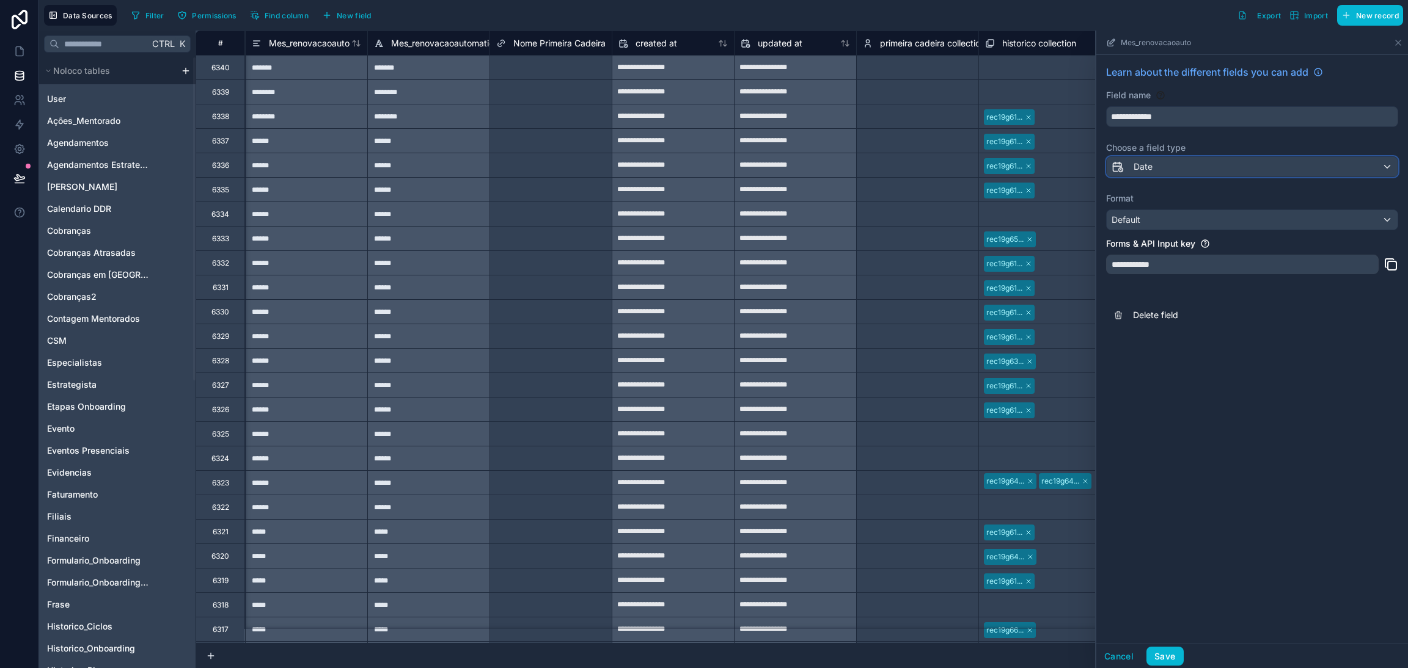
click at [1160, 170] on div "Date" at bounding box center [1252, 167] width 291 height 20
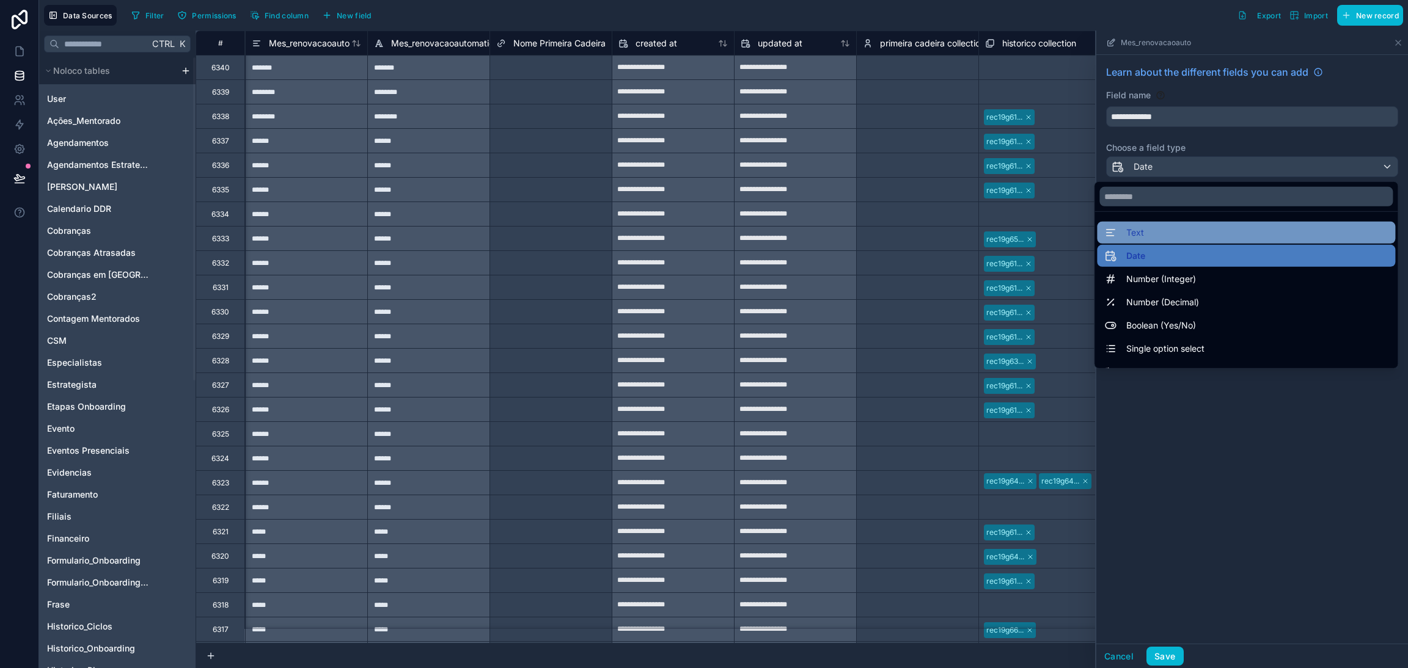
click at [1165, 227] on div "Text" at bounding box center [1246, 232] width 284 height 15
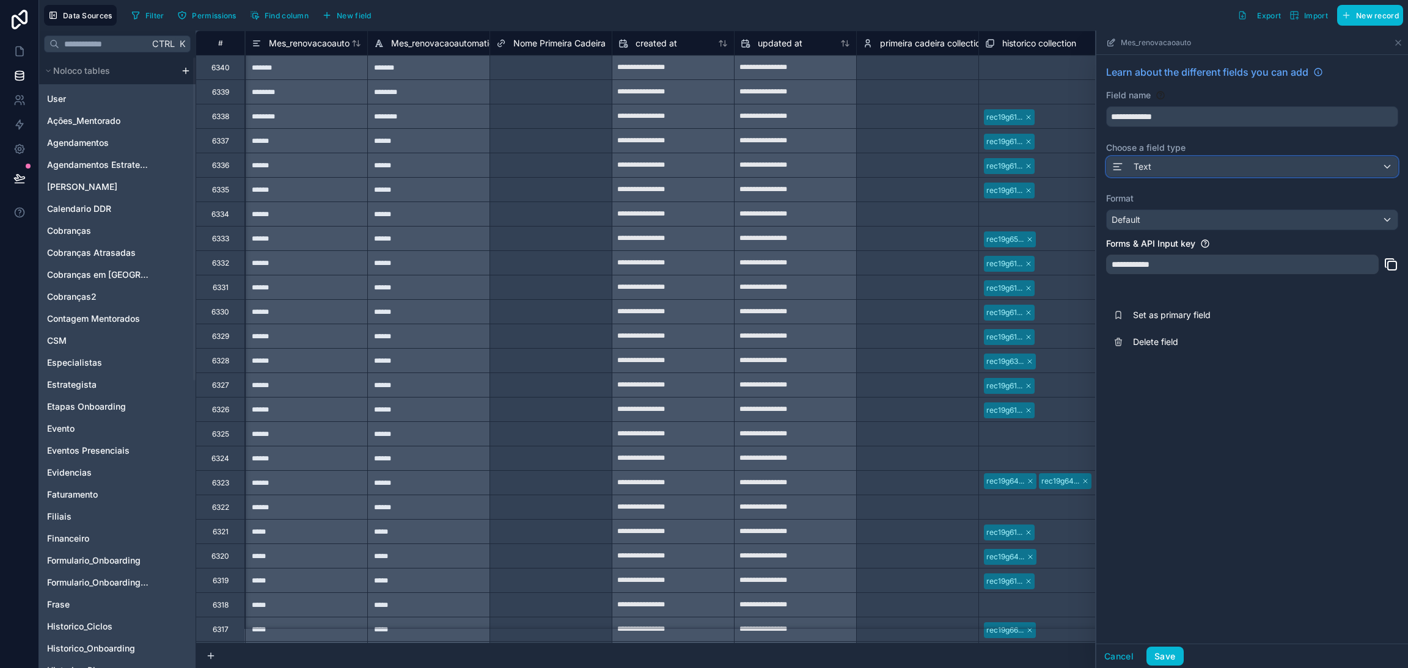
click at [1191, 170] on div "Text" at bounding box center [1252, 167] width 291 height 20
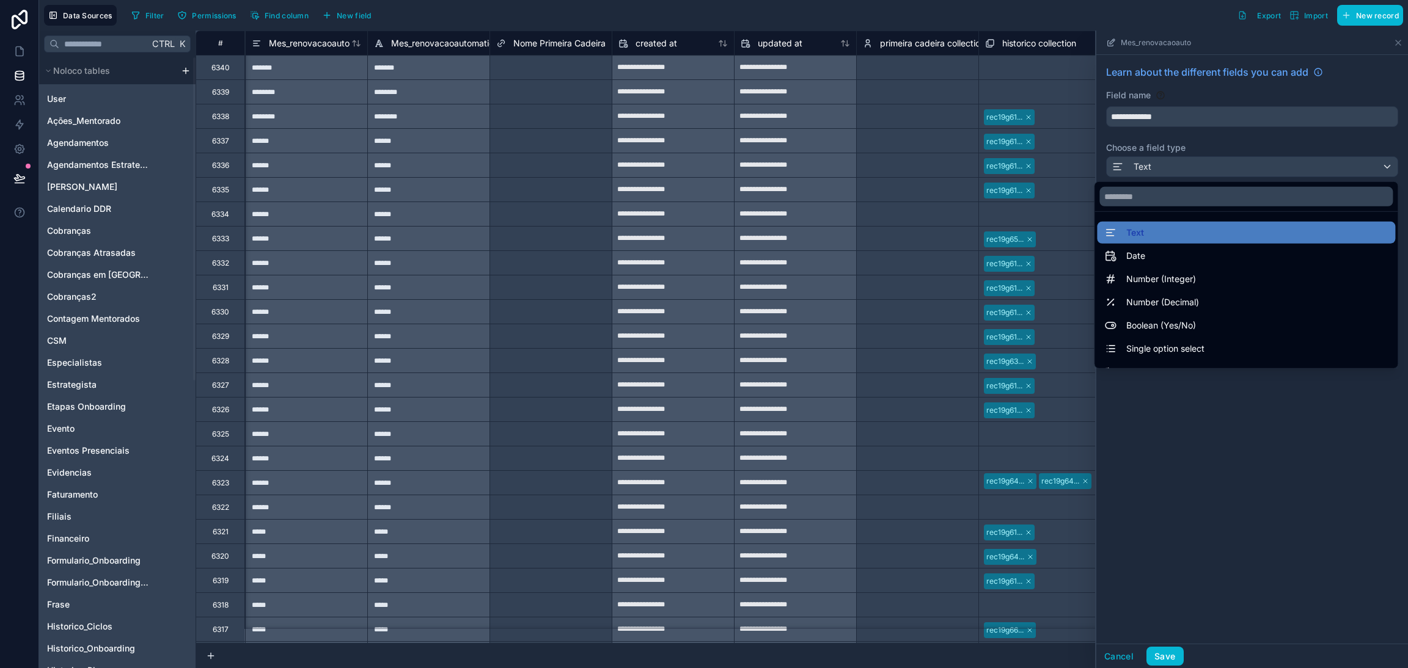
click at [1191, 170] on div at bounding box center [1252, 350] width 312 height 638
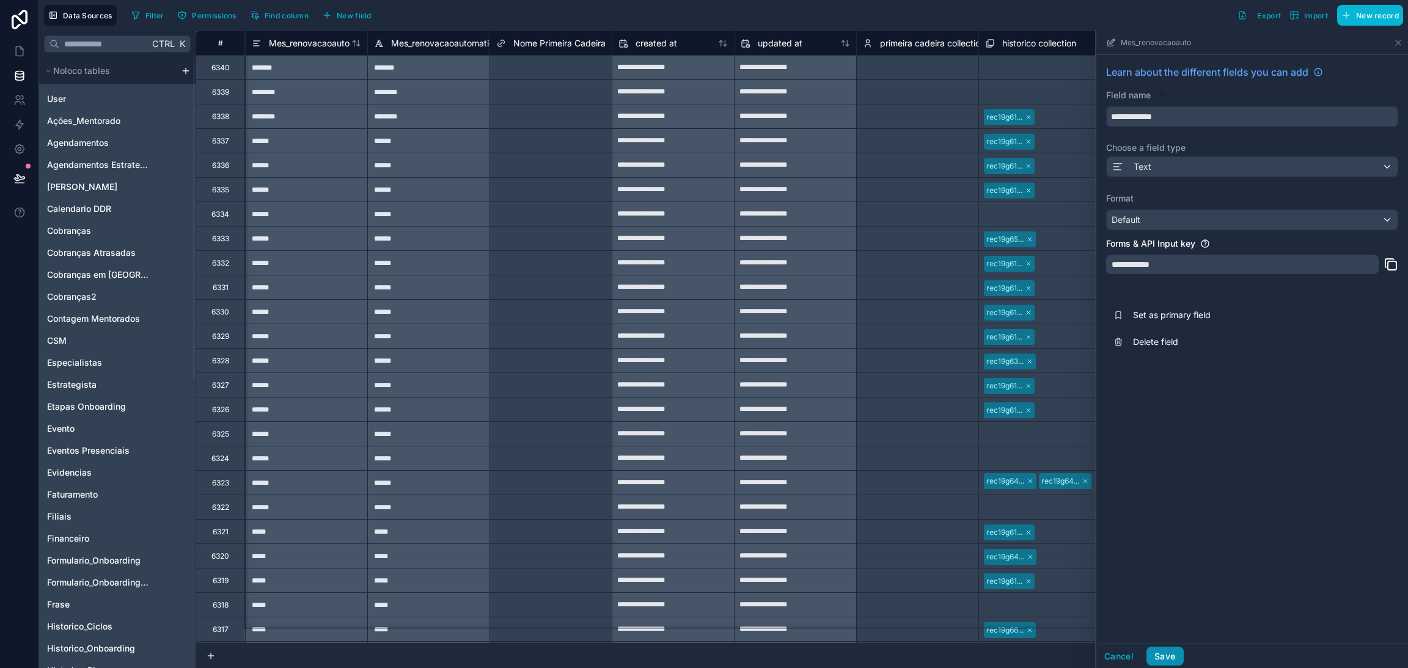
click at [1176, 657] on button "Save" at bounding box center [1164, 657] width 37 height 20
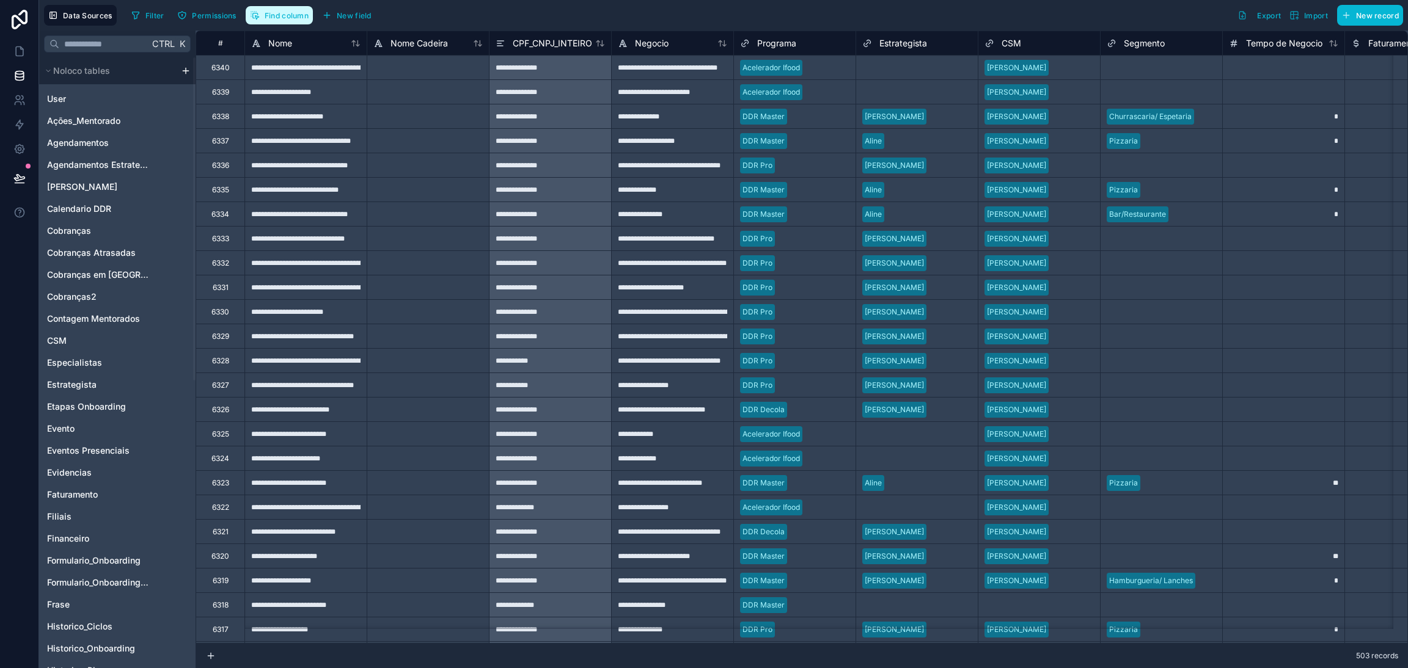
click at [269, 21] on button "Find column" at bounding box center [279, 15] width 67 height 18
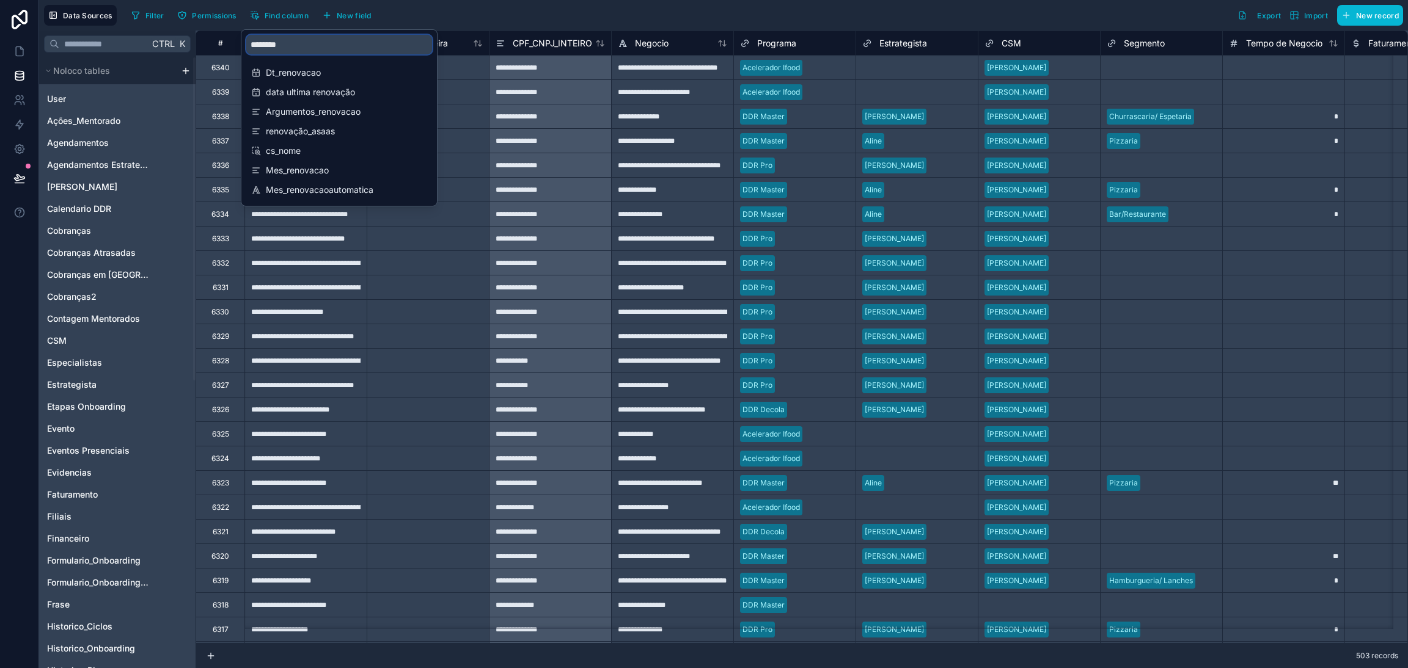
click at [310, 48] on input "********" at bounding box center [339, 45] width 186 height 20
click at [328, 168] on span "Mes_renovacao" at bounding box center [340, 170] width 148 height 12
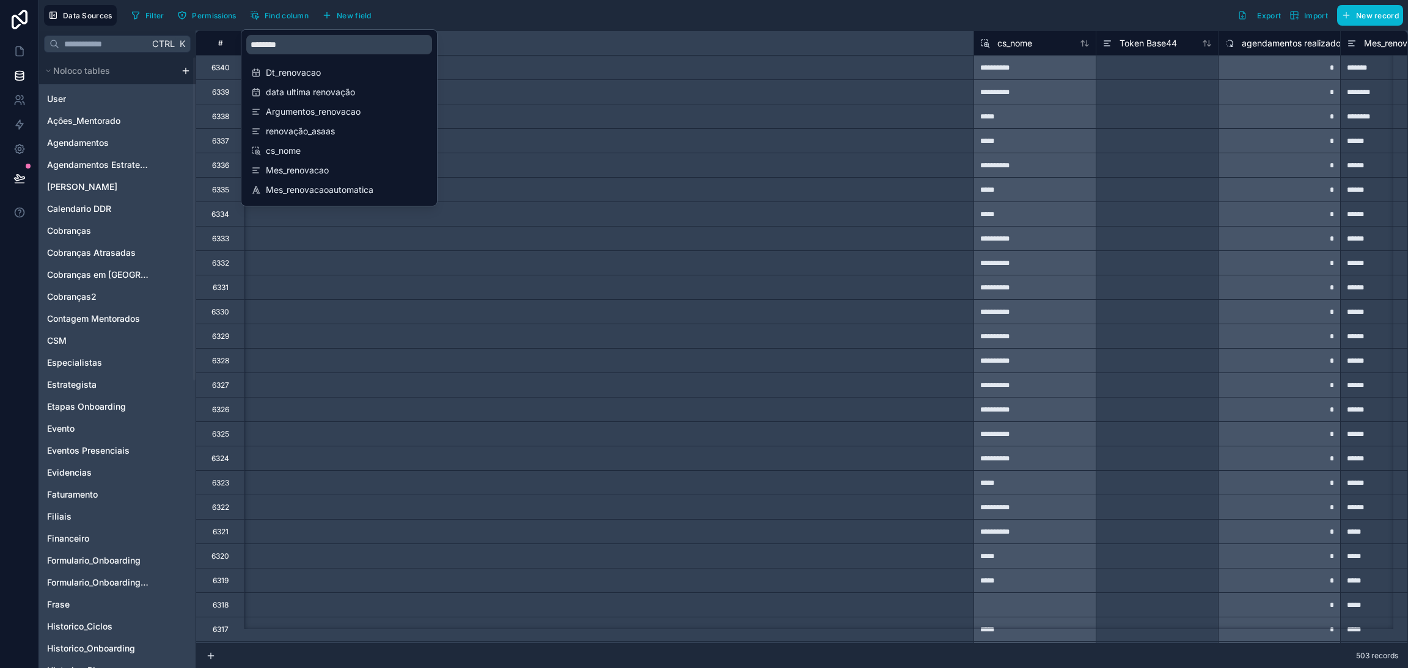
scroll to position [0, 14175]
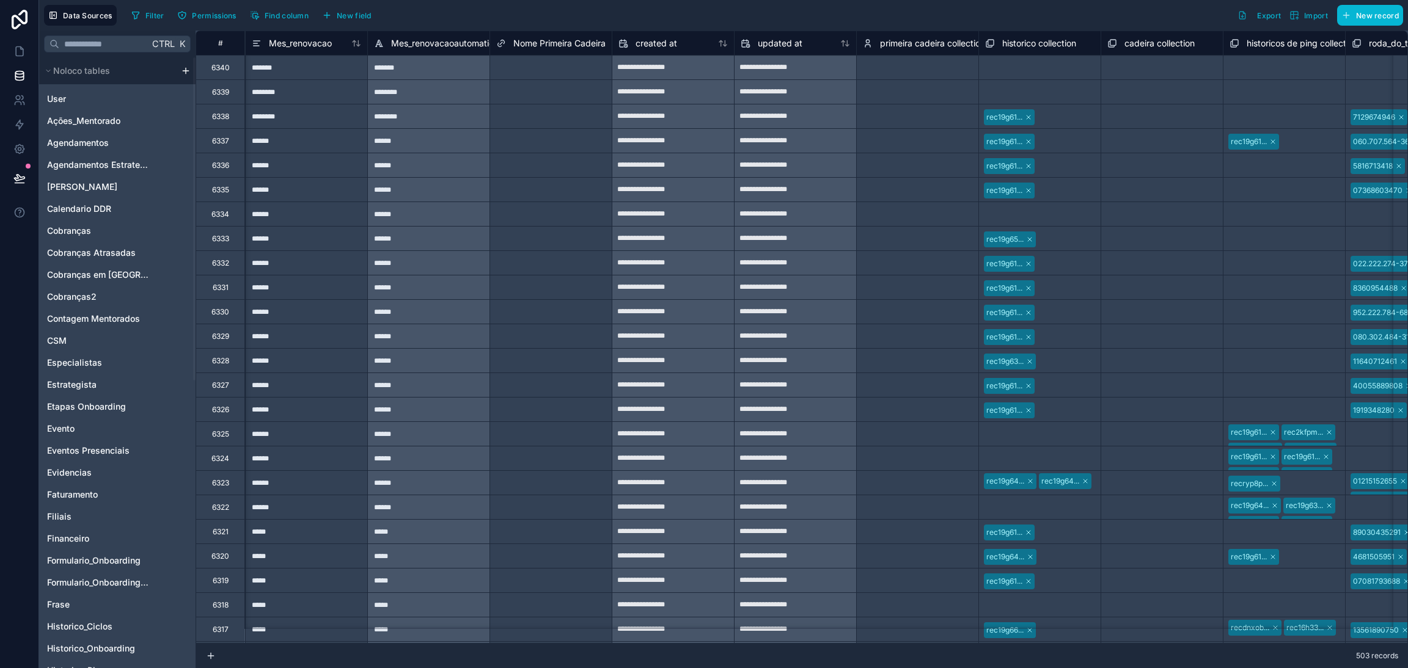
click at [615, 9] on div "Filter Permissions Find column New field Export Import New record" at bounding box center [764, 15] width 1276 height 21
click at [309, 48] on span "Mes_renovacao" at bounding box center [300, 43] width 63 height 12
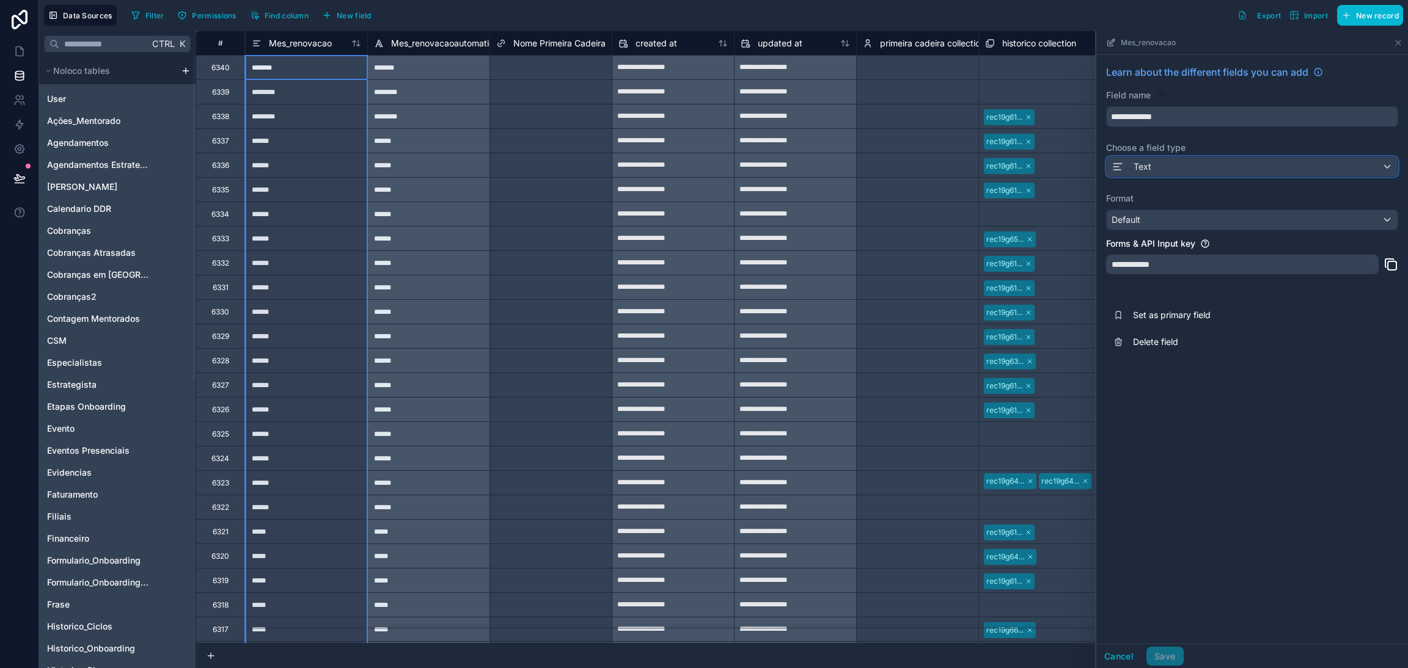
click at [1172, 166] on div "Text" at bounding box center [1252, 167] width 291 height 20
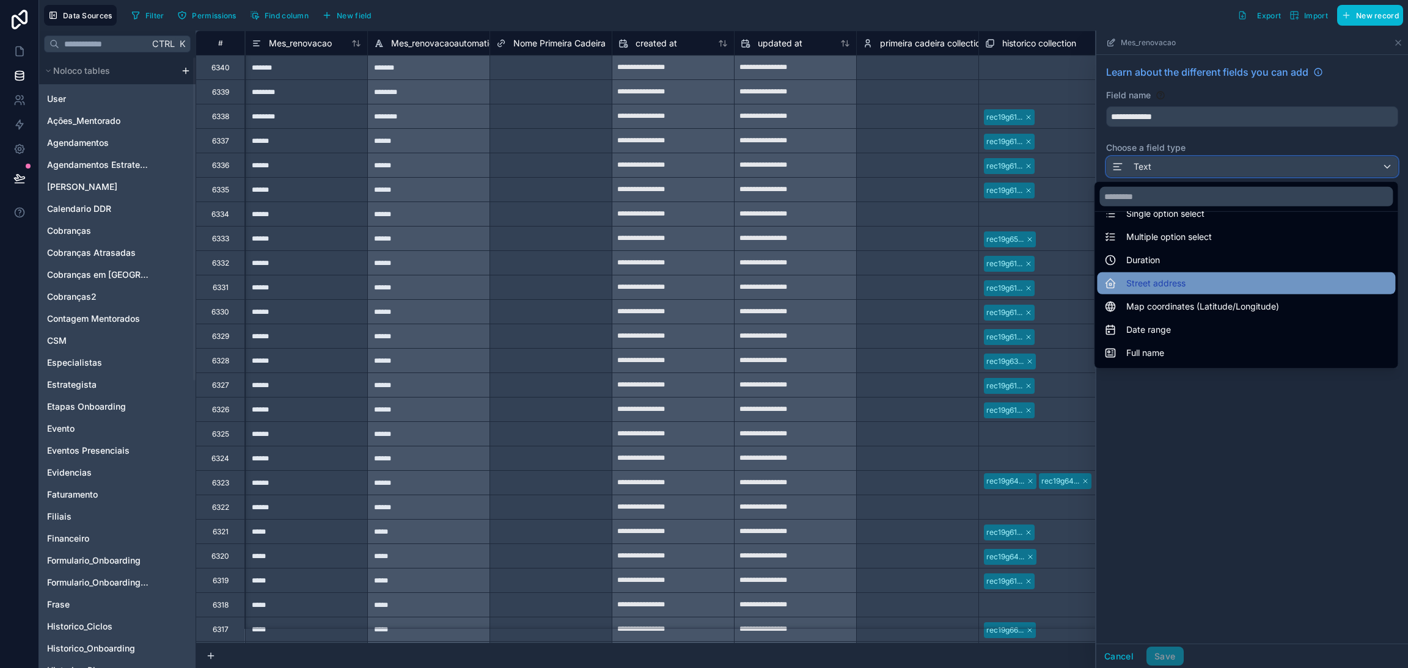
scroll to position [92, 0]
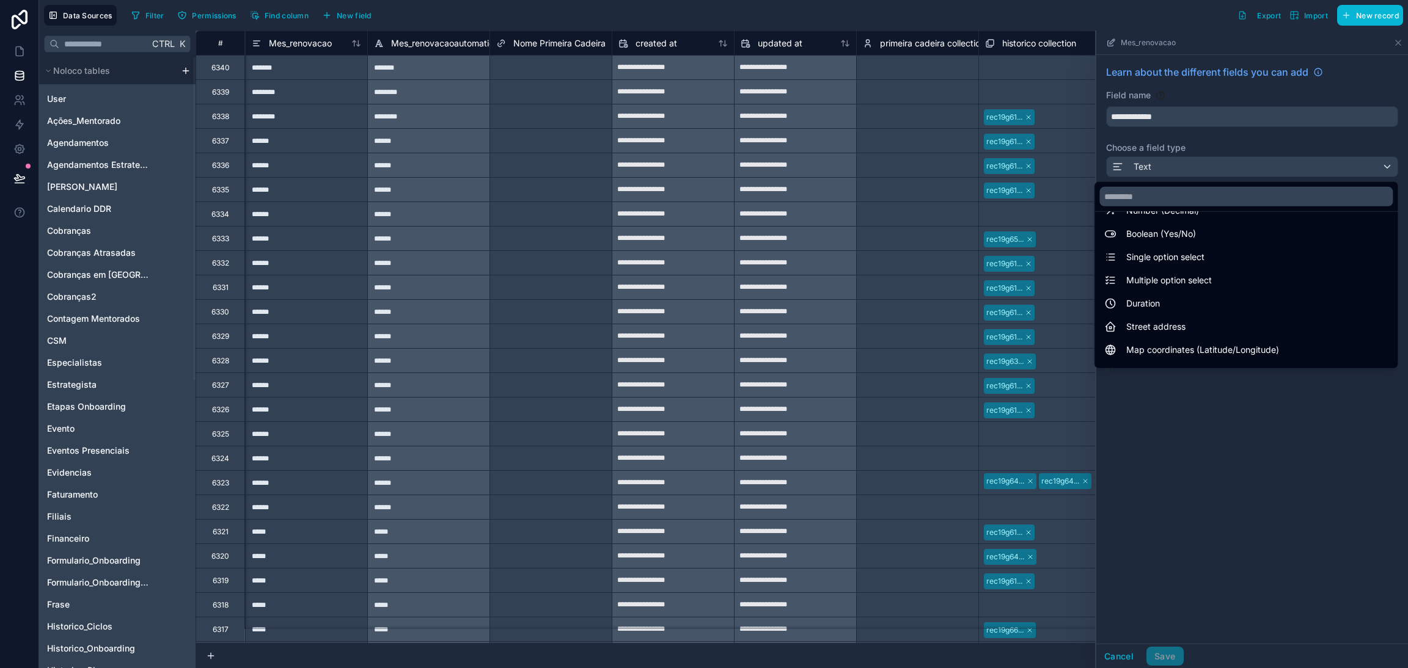
click at [1217, 442] on div at bounding box center [1252, 350] width 312 height 638
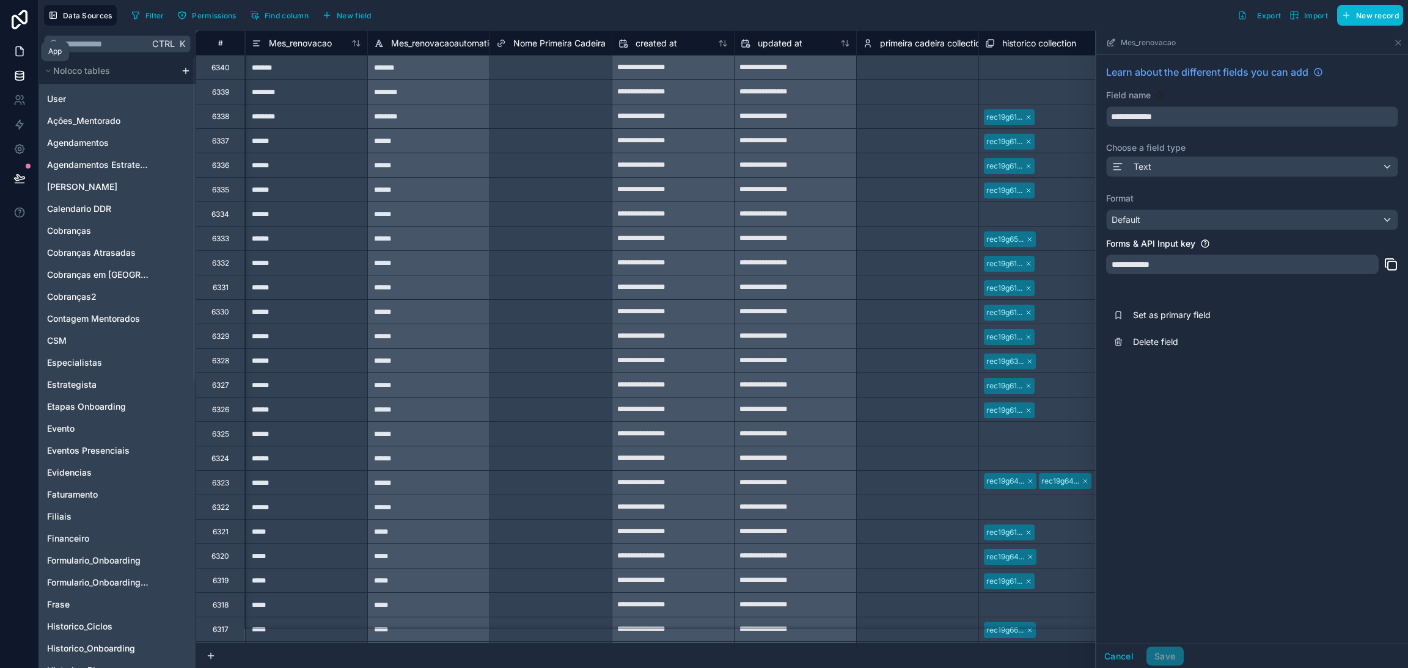
click at [18, 44] on link at bounding box center [19, 51] width 38 height 24
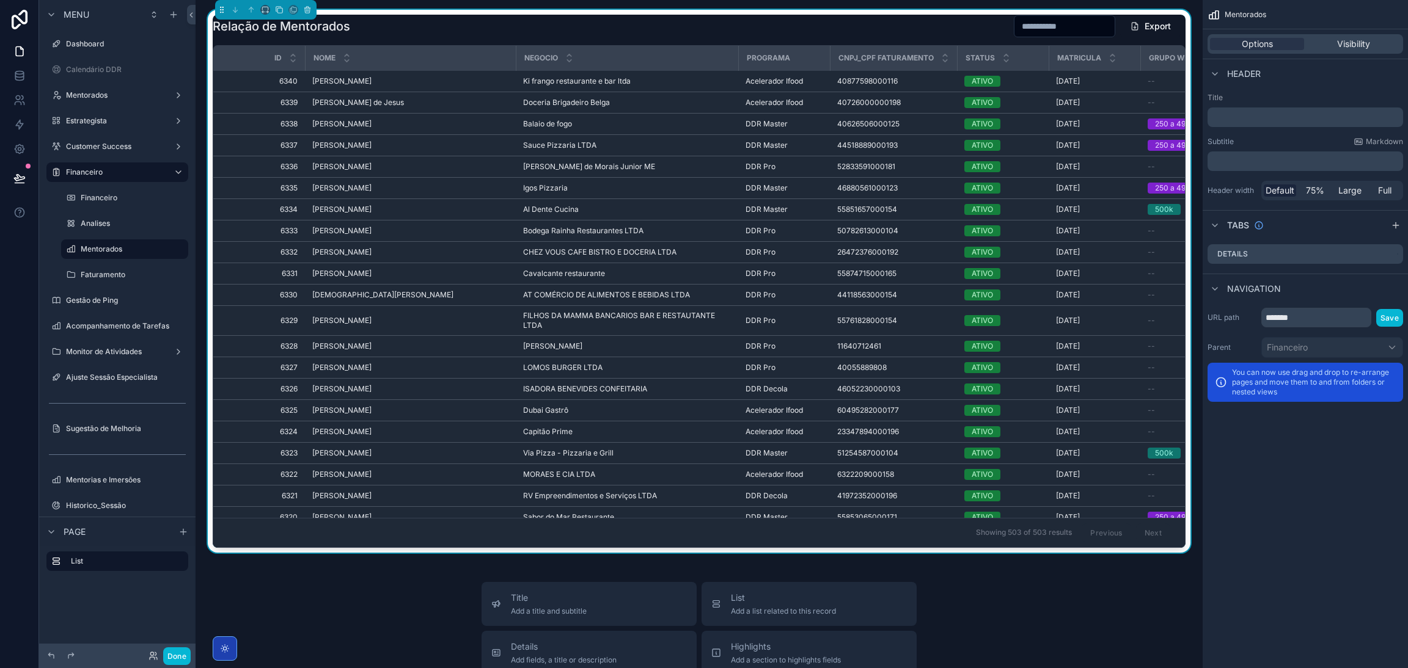
scroll to position [0, 276]
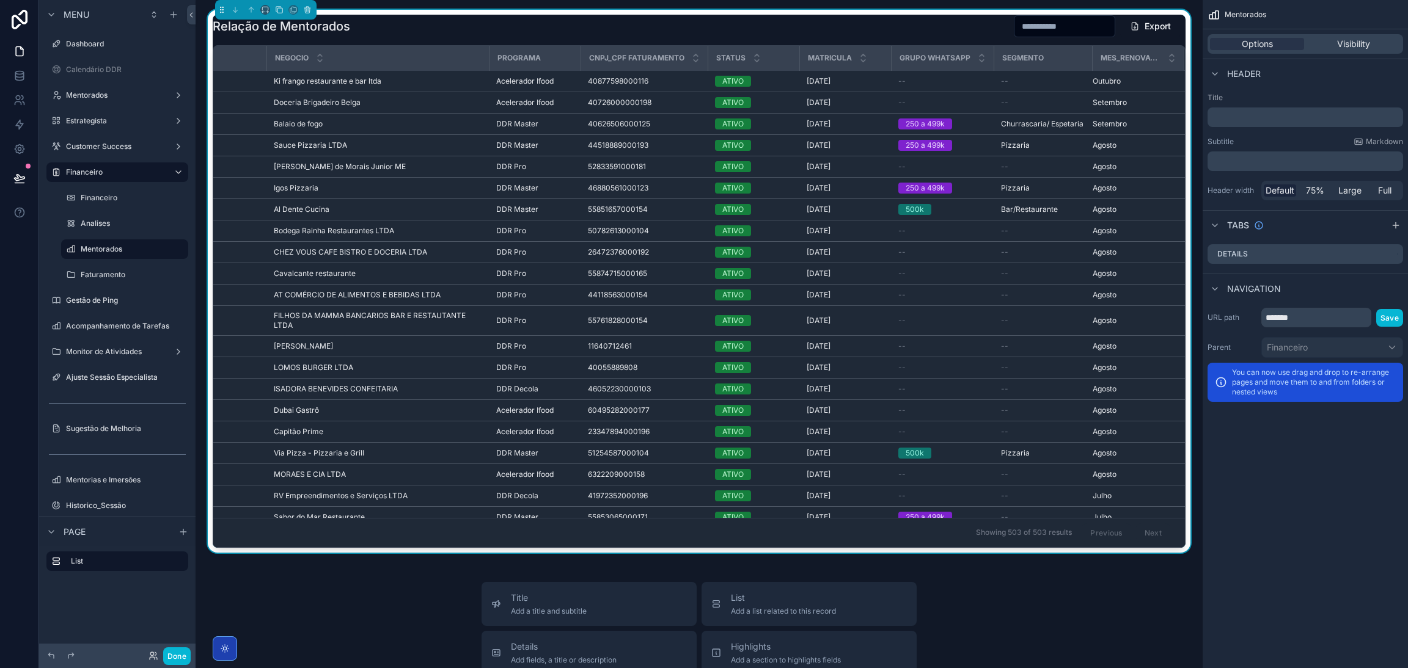
click at [1342, 51] on div "Options Visibility" at bounding box center [1305, 44] width 196 height 20
click at [931, 34] on div "Relação de Mentorados Export" at bounding box center [699, 26] width 973 height 23
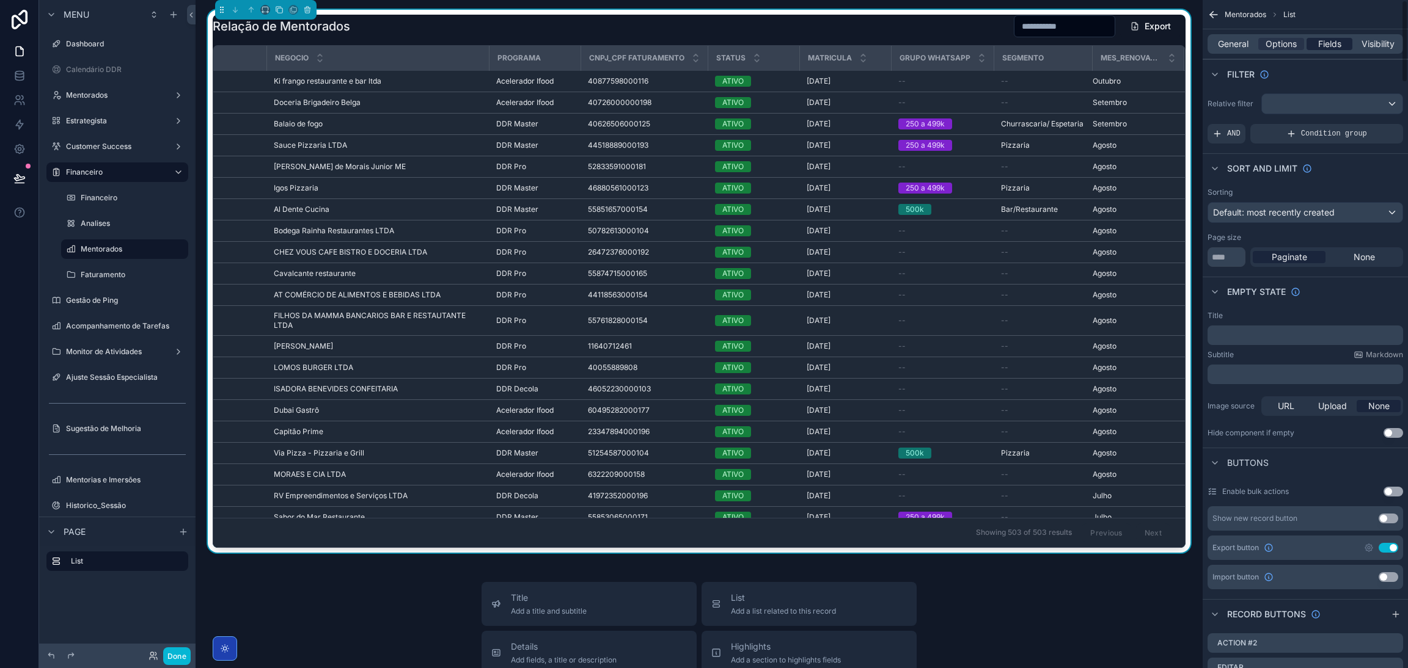
click at [1318, 49] on span "Fields" at bounding box center [1329, 44] width 23 height 12
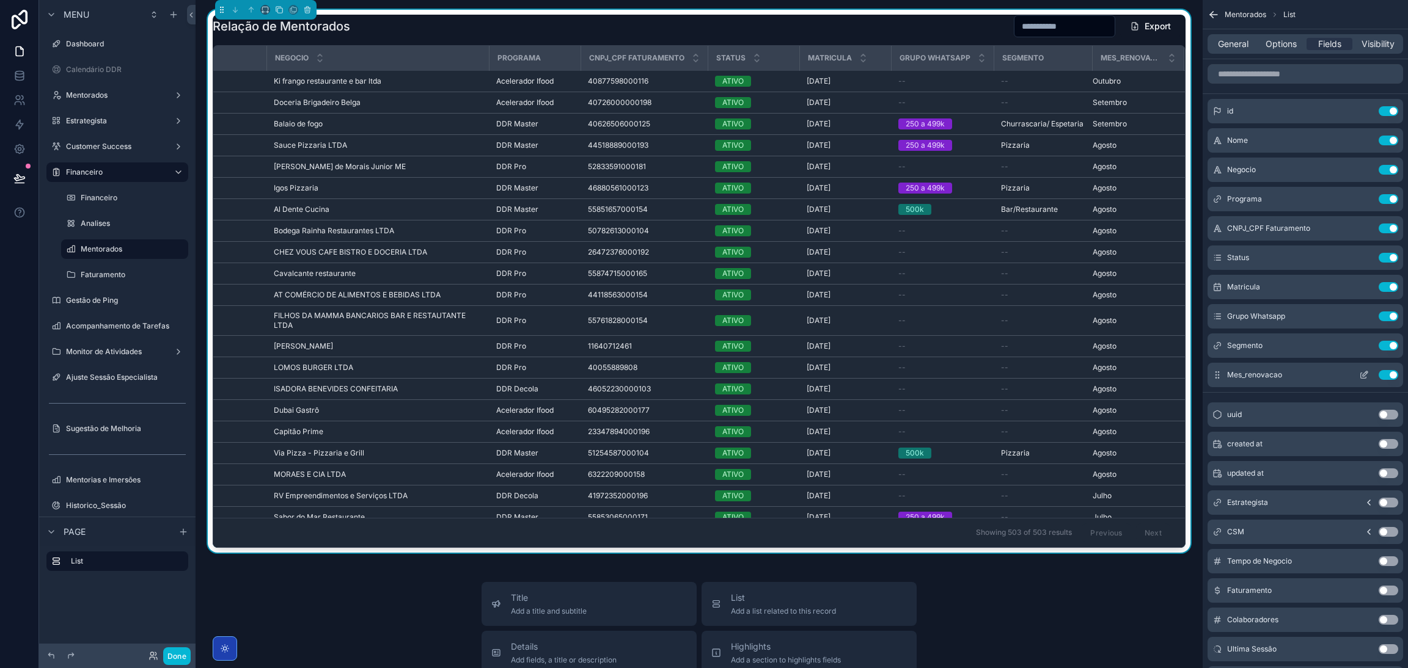
click at [1385, 372] on button "Use setting" at bounding box center [1388, 375] width 20 height 10
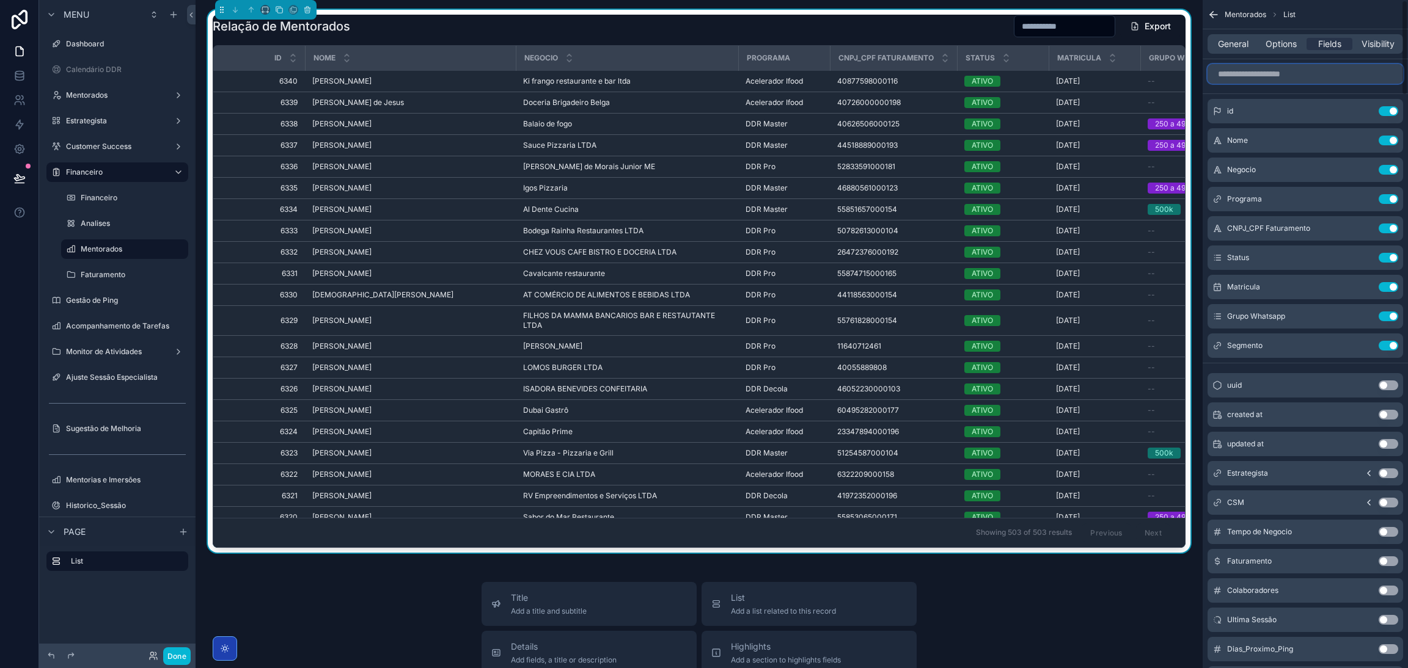
click at [1264, 73] on input "scrollable content" at bounding box center [1305, 74] width 196 height 20
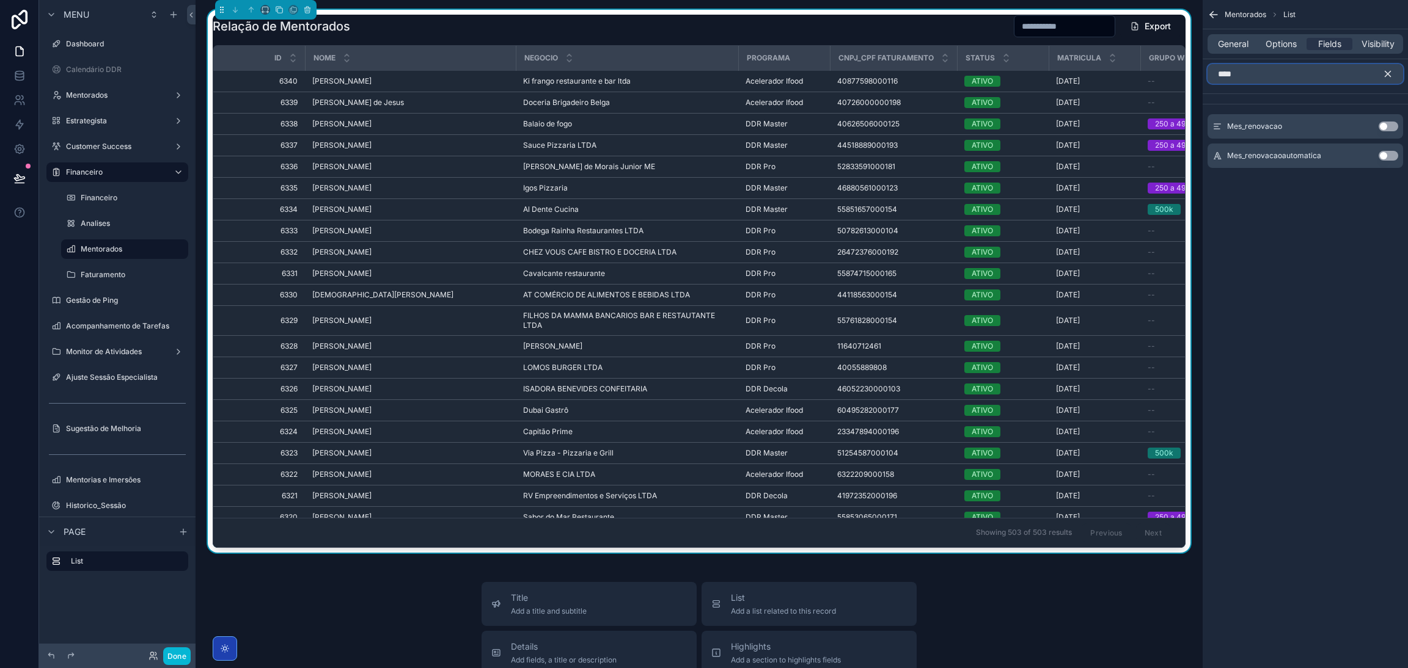
type input "****"
click at [1401, 128] on div "Mes_renovacao Use setting" at bounding box center [1305, 126] width 196 height 24
click at [1398, 128] on div "Mes_renovacao Use setting" at bounding box center [1305, 126] width 196 height 24
click at [1396, 126] on button "Use setting" at bounding box center [1388, 127] width 20 height 10
click at [1390, 71] on icon "scrollable content" at bounding box center [1387, 73] width 5 height 5
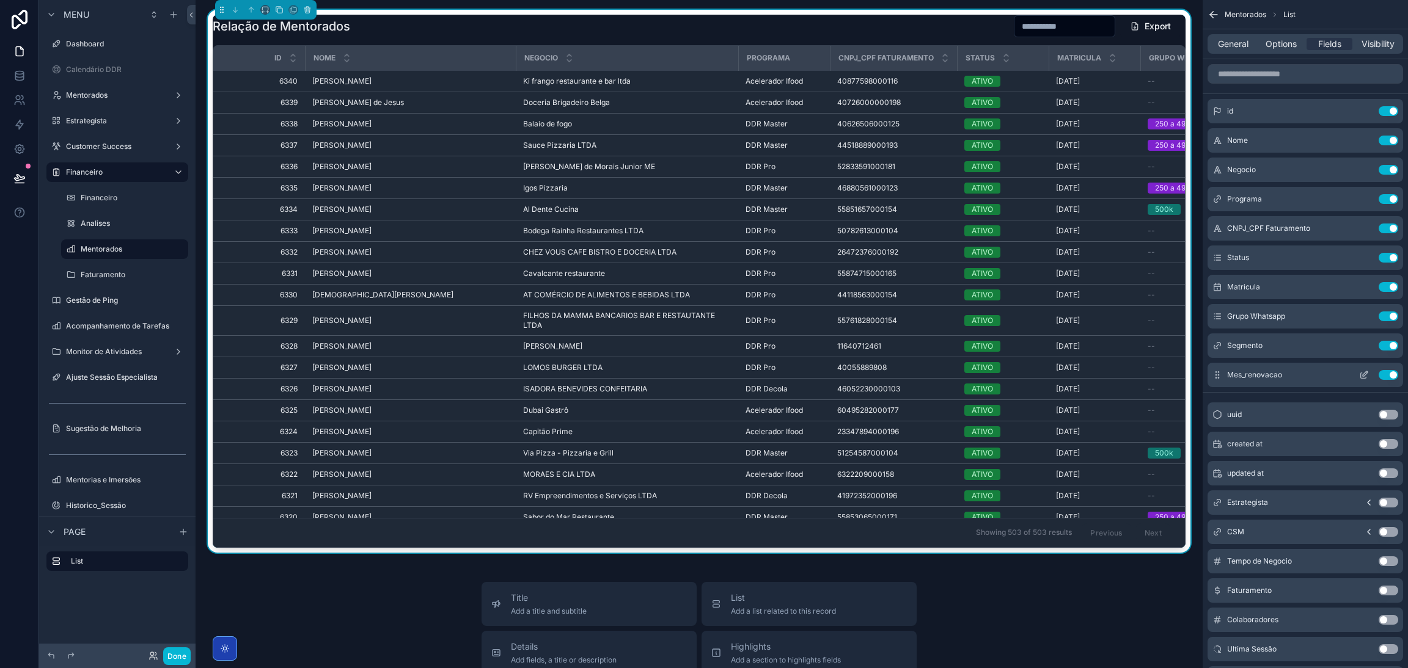
click at [1364, 375] on icon "scrollable content" at bounding box center [1365, 374] width 5 height 5
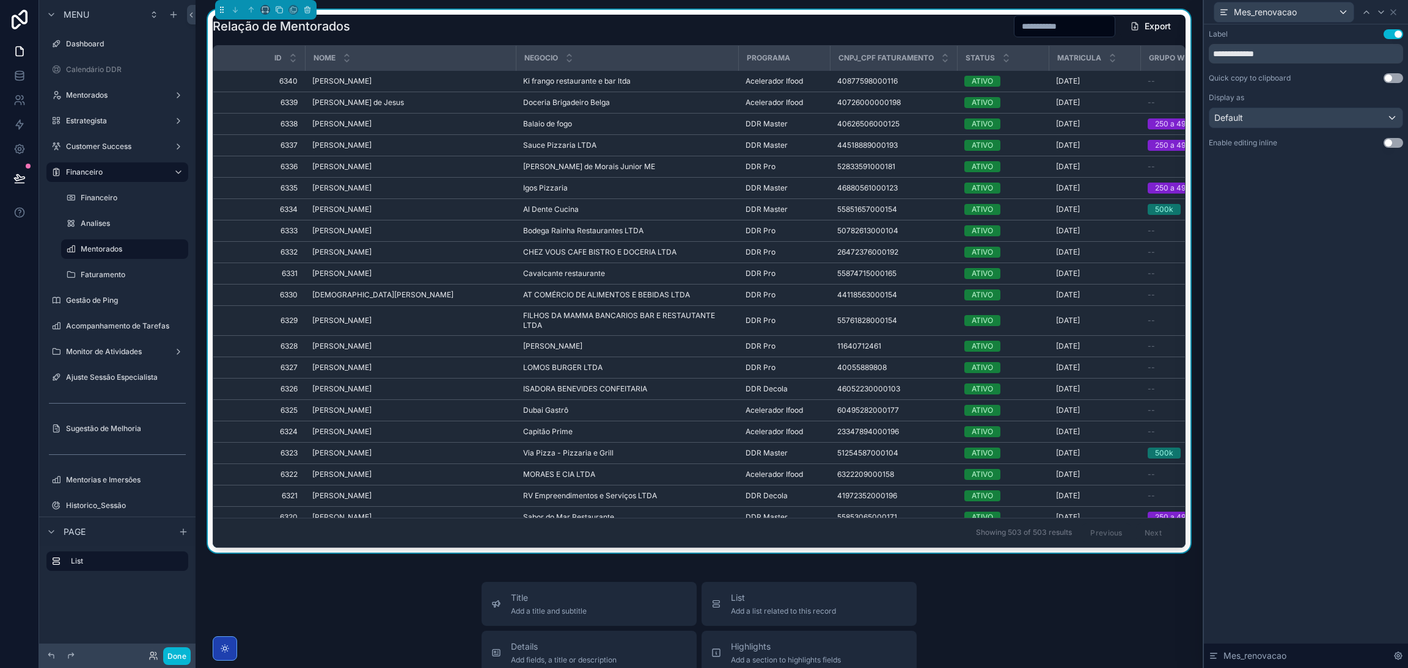
click at [1388, 139] on button "Use setting" at bounding box center [1393, 143] width 20 height 10
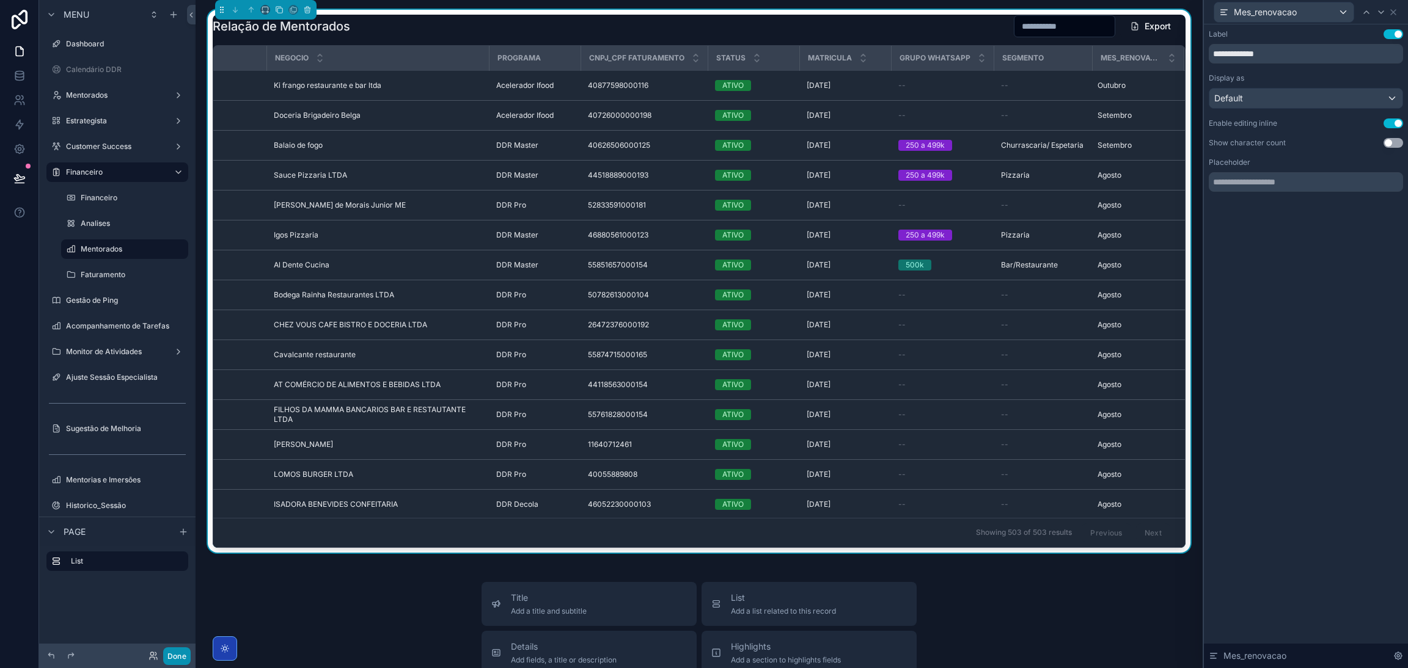
click at [173, 654] on button "Done" at bounding box center [176, 657] width 27 height 18
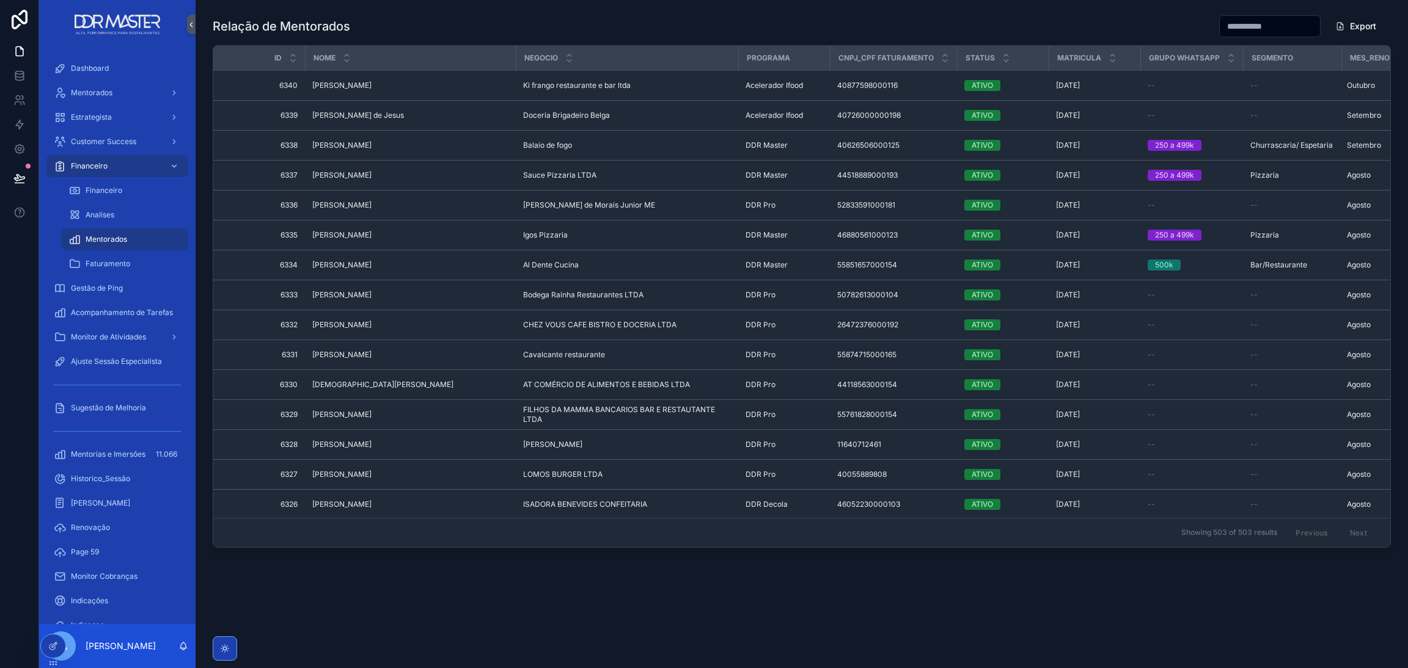
scroll to position [0, 61]
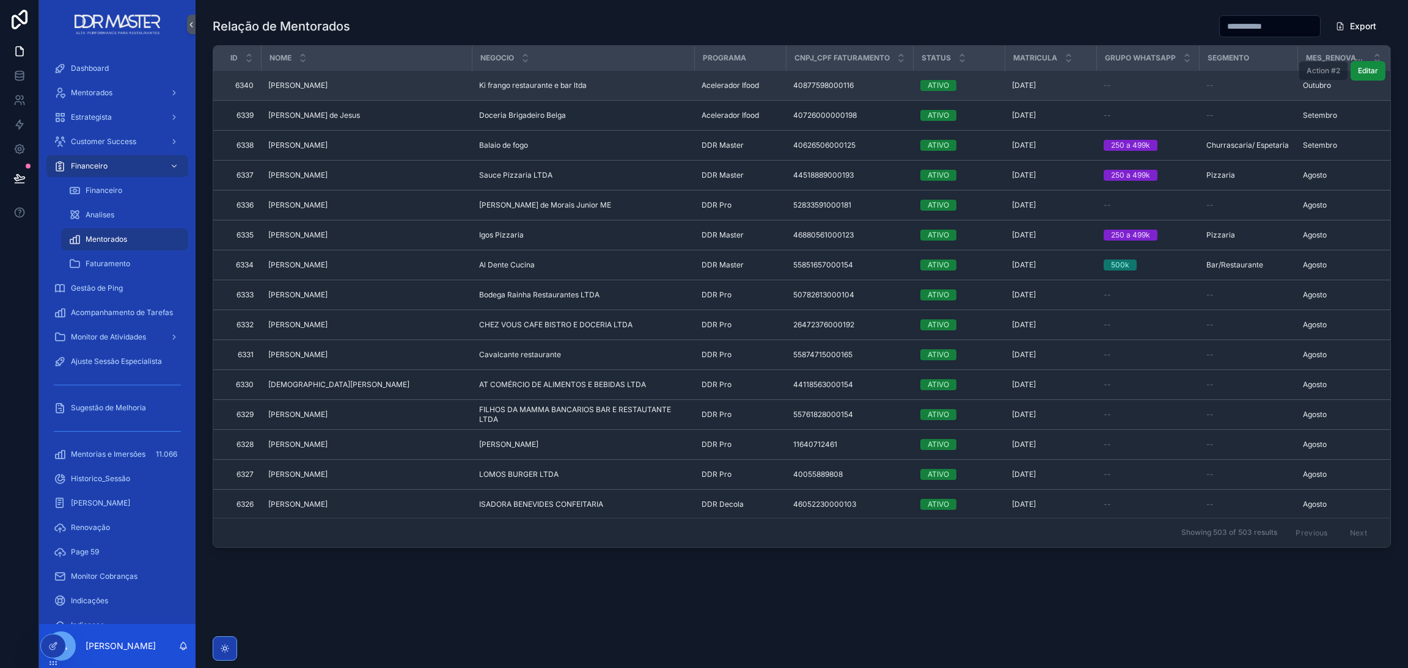
click at [1304, 82] on div "Action #2 Editar" at bounding box center [1341, 70] width 87 height 29
click at [1304, 86] on span "Outubro" at bounding box center [1317, 86] width 28 height 10
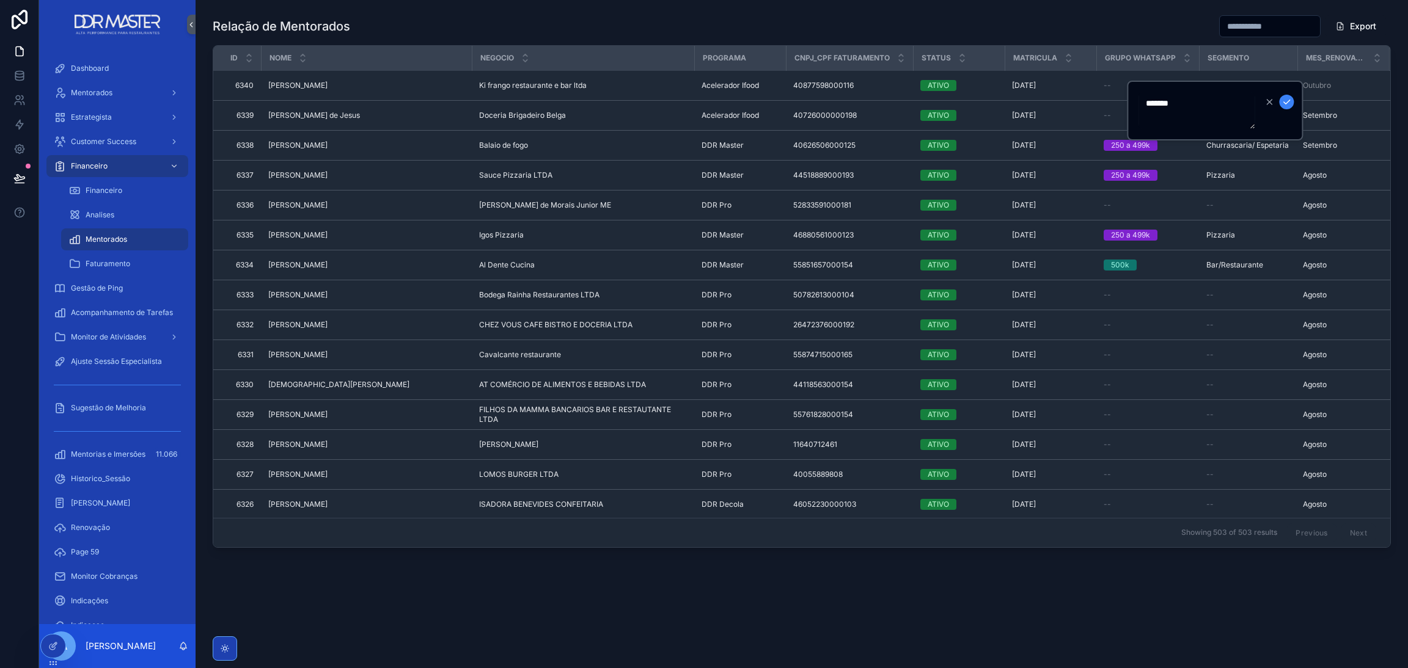
click at [1196, 108] on textarea "*******" at bounding box center [1196, 110] width 116 height 37
click at [1293, 100] on form "*******" at bounding box center [1216, 111] width 156 height 38
click at [1293, 99] on form "*******" at bounding box center [1216, 111] width 156 height 38
click at [1291, 99] on button "scrollable content" at bounding box center [1286, 102] width 15 height 15
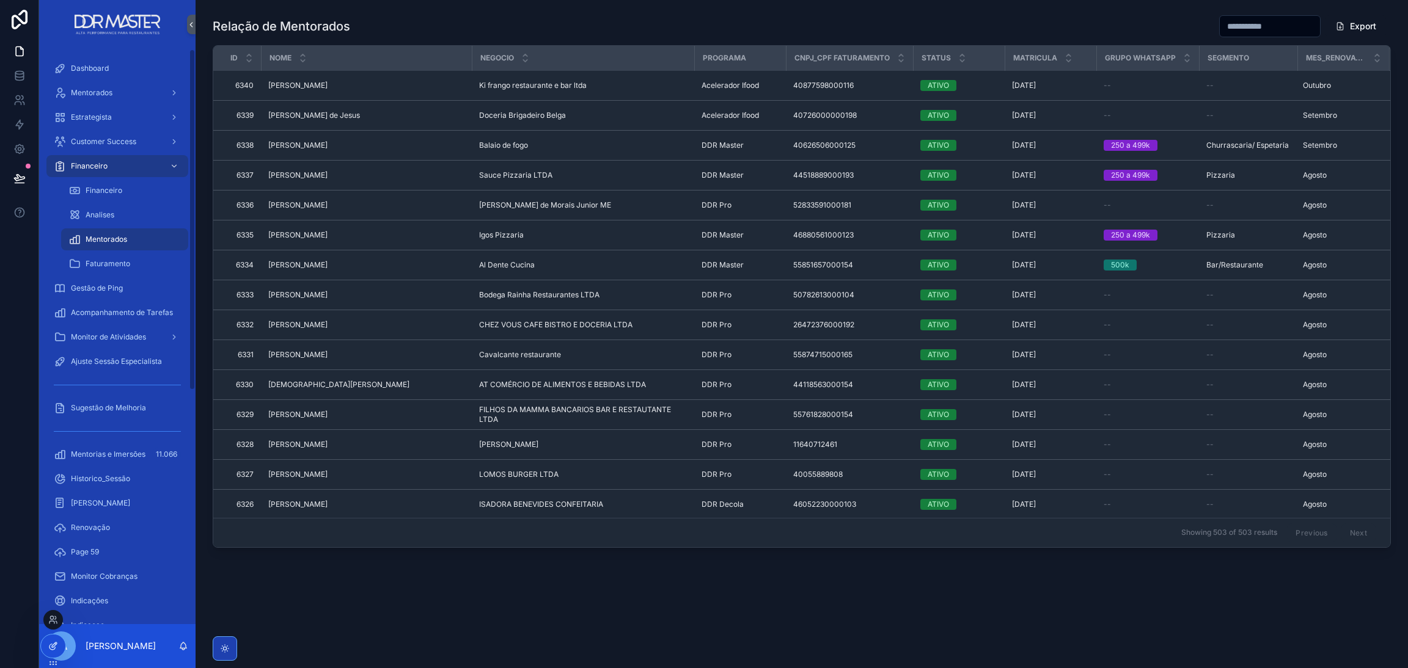
click at [56, 647] on icon at bounding box center [53, 647] width 10 height 10
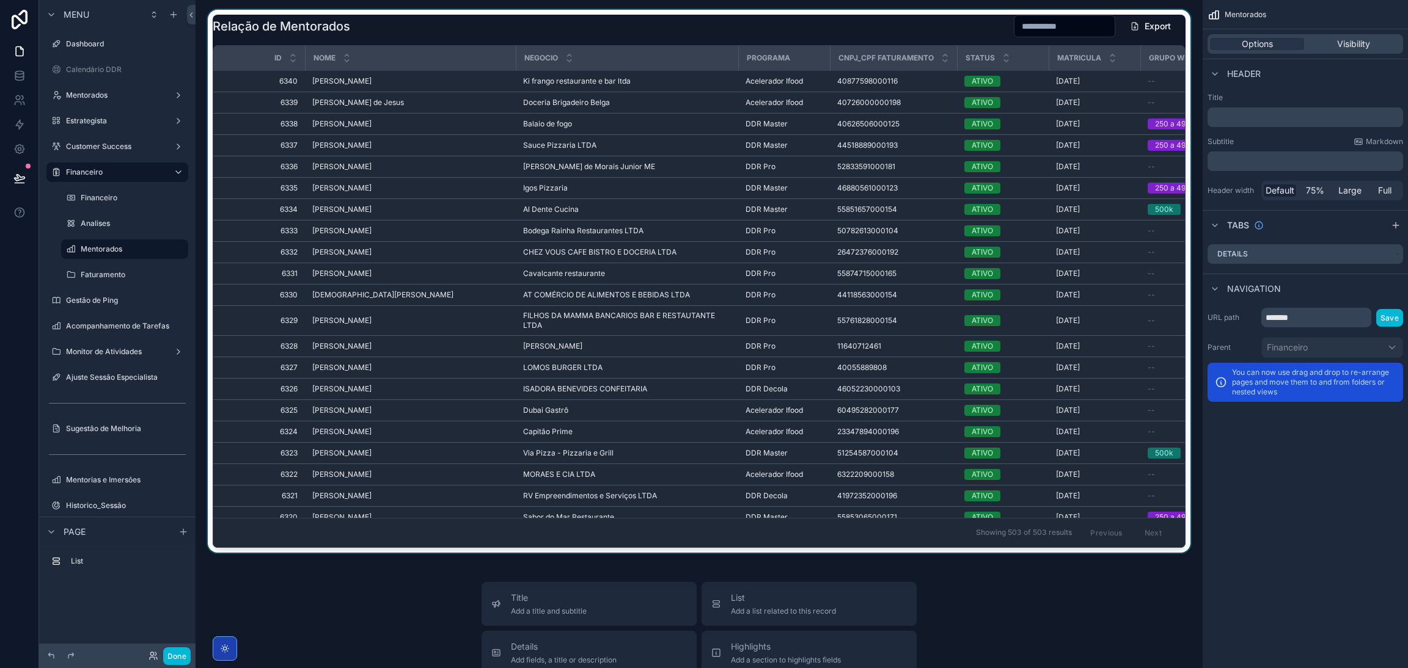
click at [828, 35] on div "scrollable content" at bounding box center [698, 281] width 987 height 543
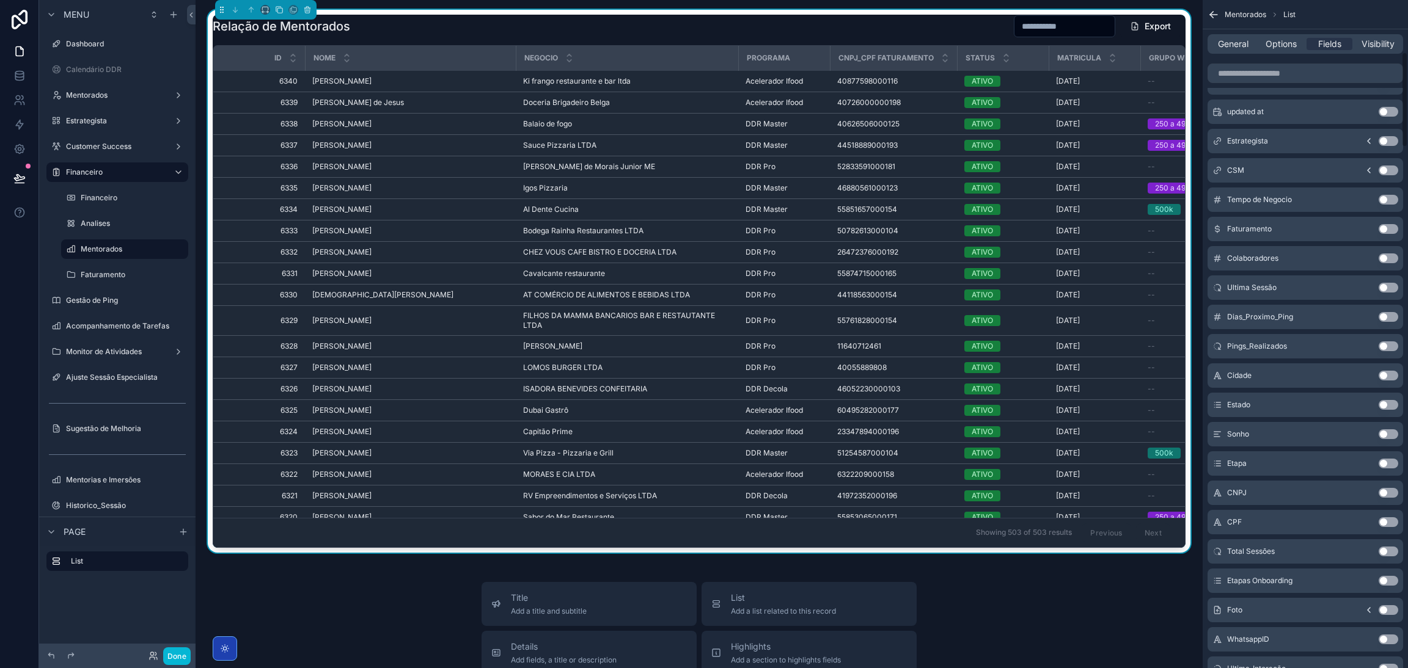
scroll to position [367, 0]
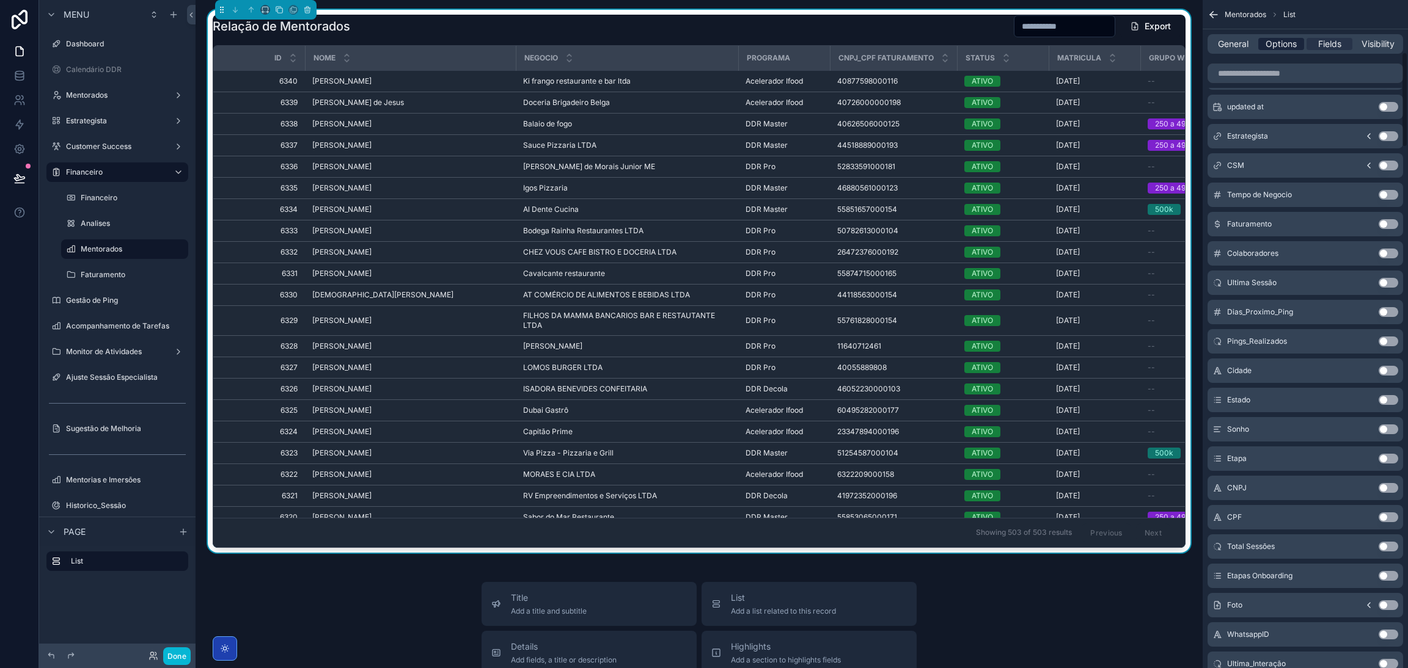
click at [1285, 42] on span "Options" at bounding box center [1280, 44] width 31 height 12
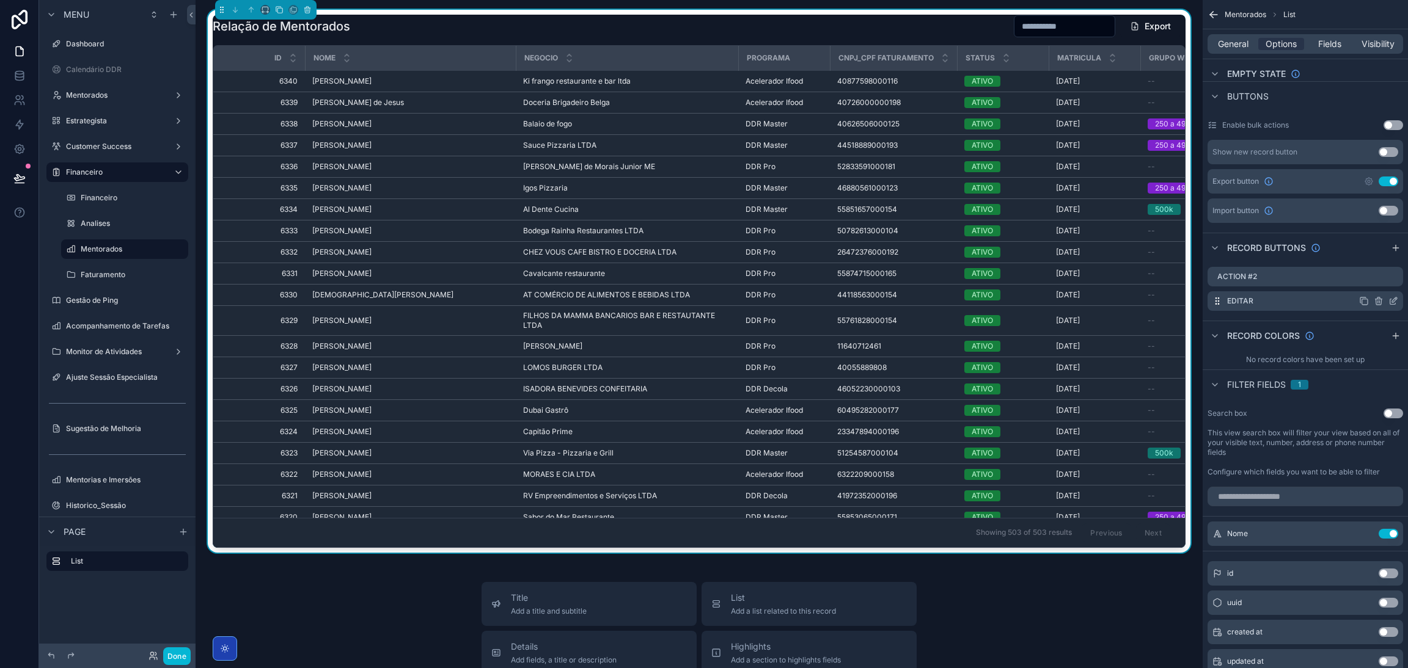
click at [1381, 300] on icon "scrollable content" at bounding box center [1377, 301] width 5 height 5
click at [1377, 282] on icon at bounding box center [1374, 282] width 10 height 10
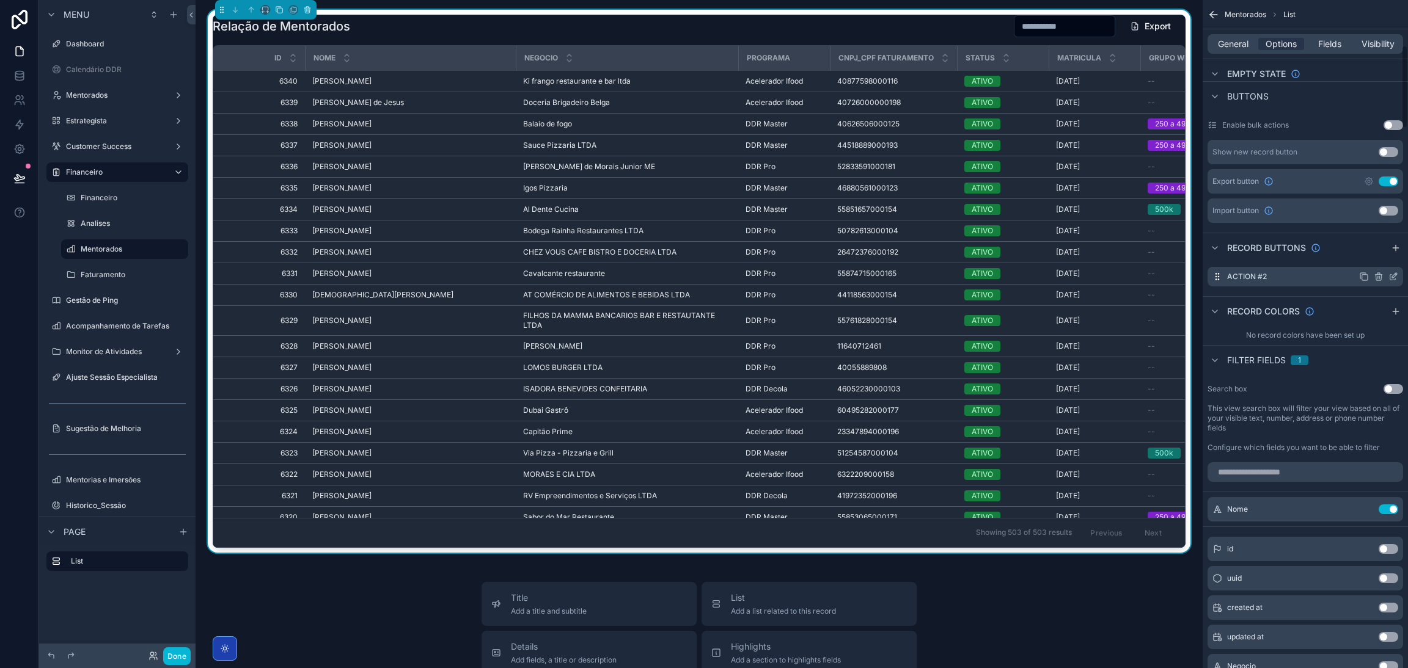
click at [1378, 277] on icon "scrollable content" at bounding box center [1379, 277] width 10 height 10
click at [1371, 260] on icon at bounding box center [1373, 257] width 5 height 5
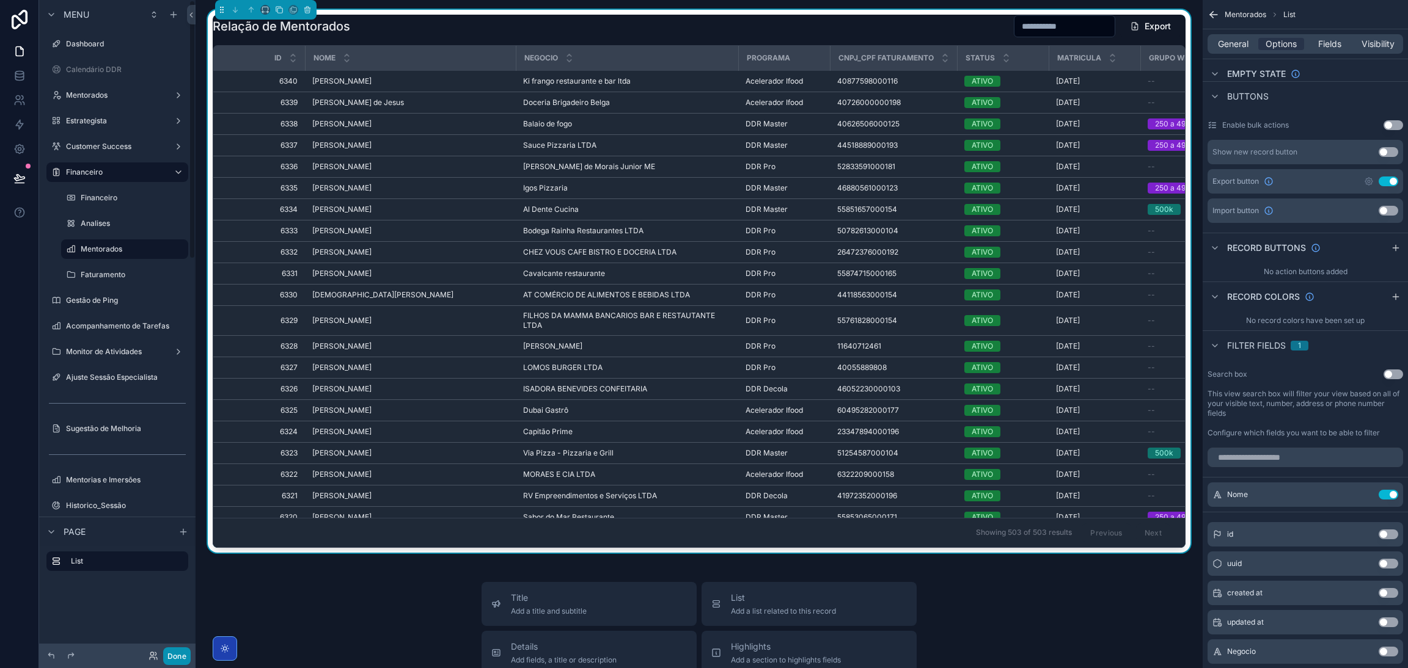
click at [185, 653] on button "Done" at bounding box center [176, 657] width 27 height 18
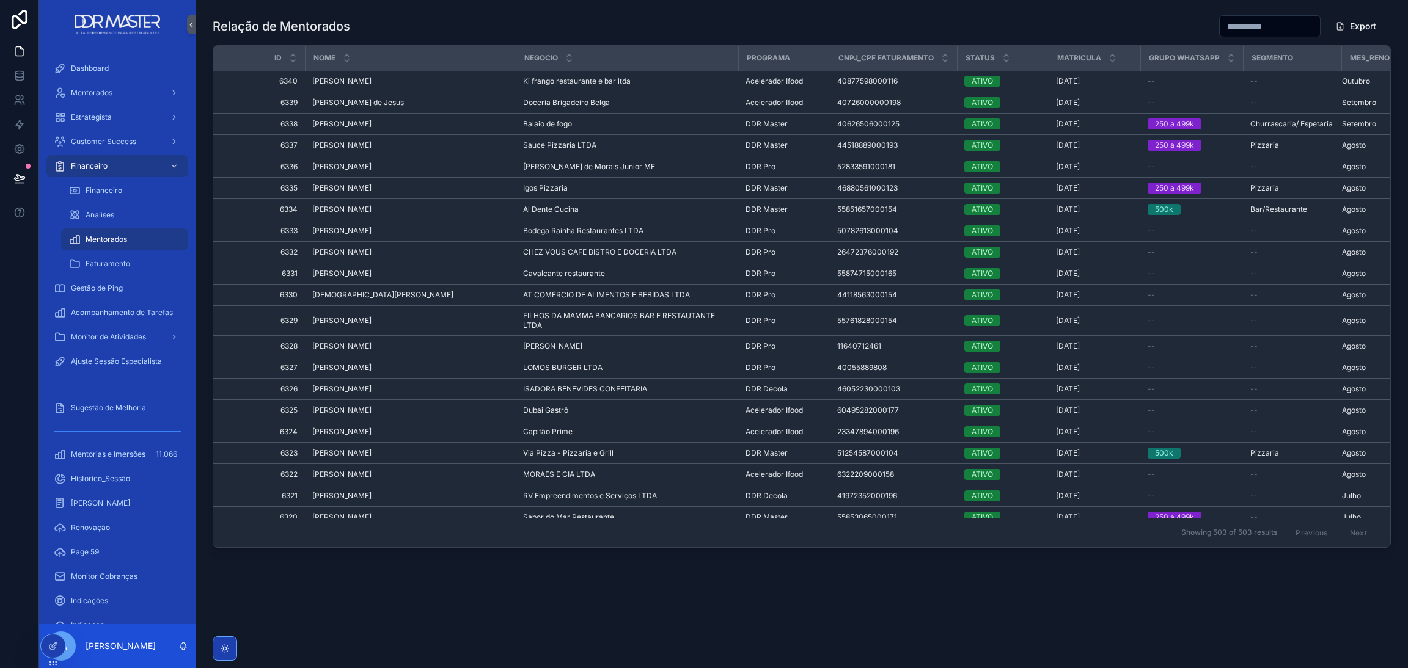
scroll to position [0, 61]
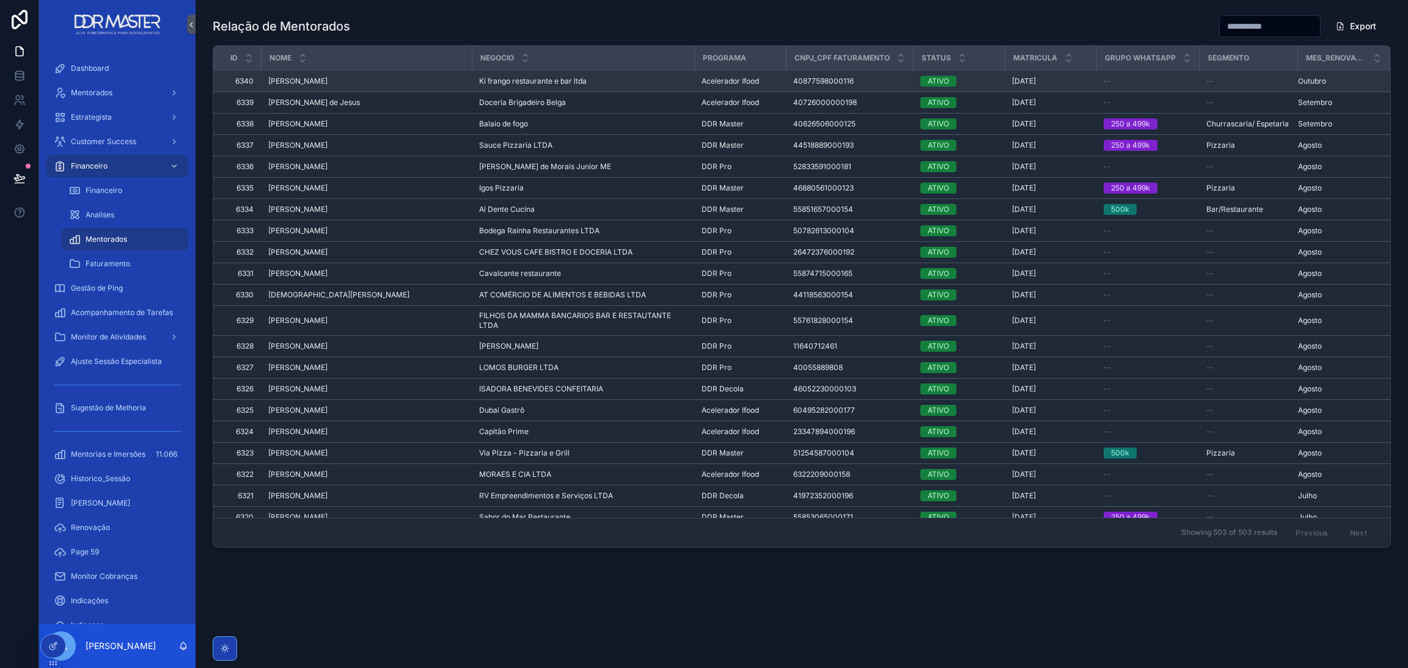
click at [1298, 84] on span "Outubro" at bounding box center [1312, 81] width 28 height 10
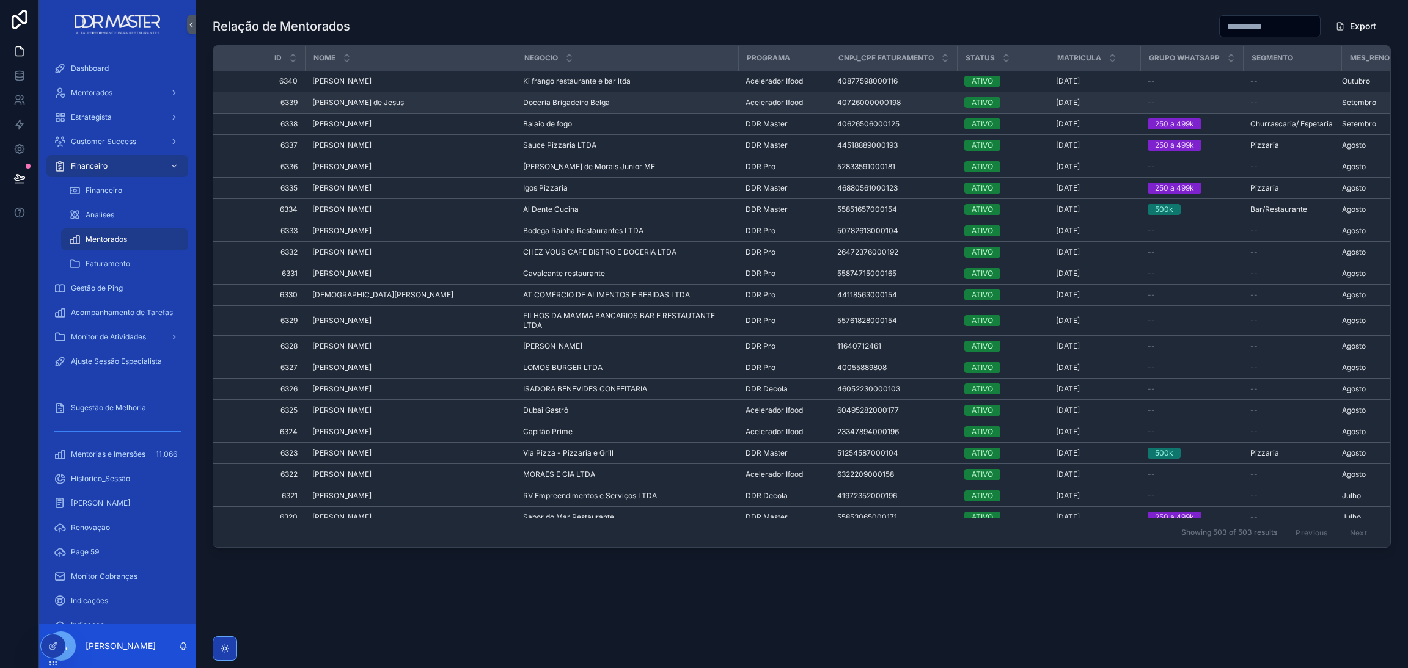
click at [1355, 103] on span "Setembro" at bounding box center [1359, 103] width 34 height 10
click at [58, 648] on div at bounding box center [53, 646] width 24 height 23
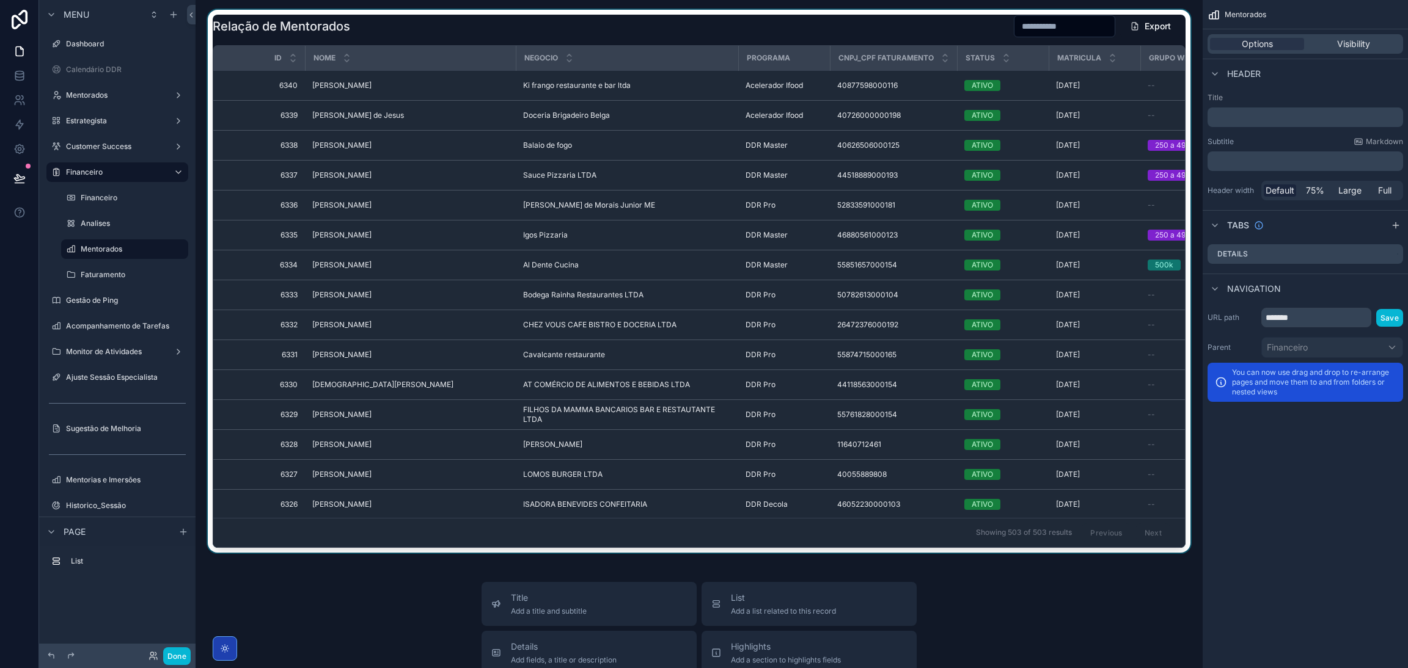
click at [901, 36] on div "scrollable content" at bounding box center [698, 281] width 987 height 543
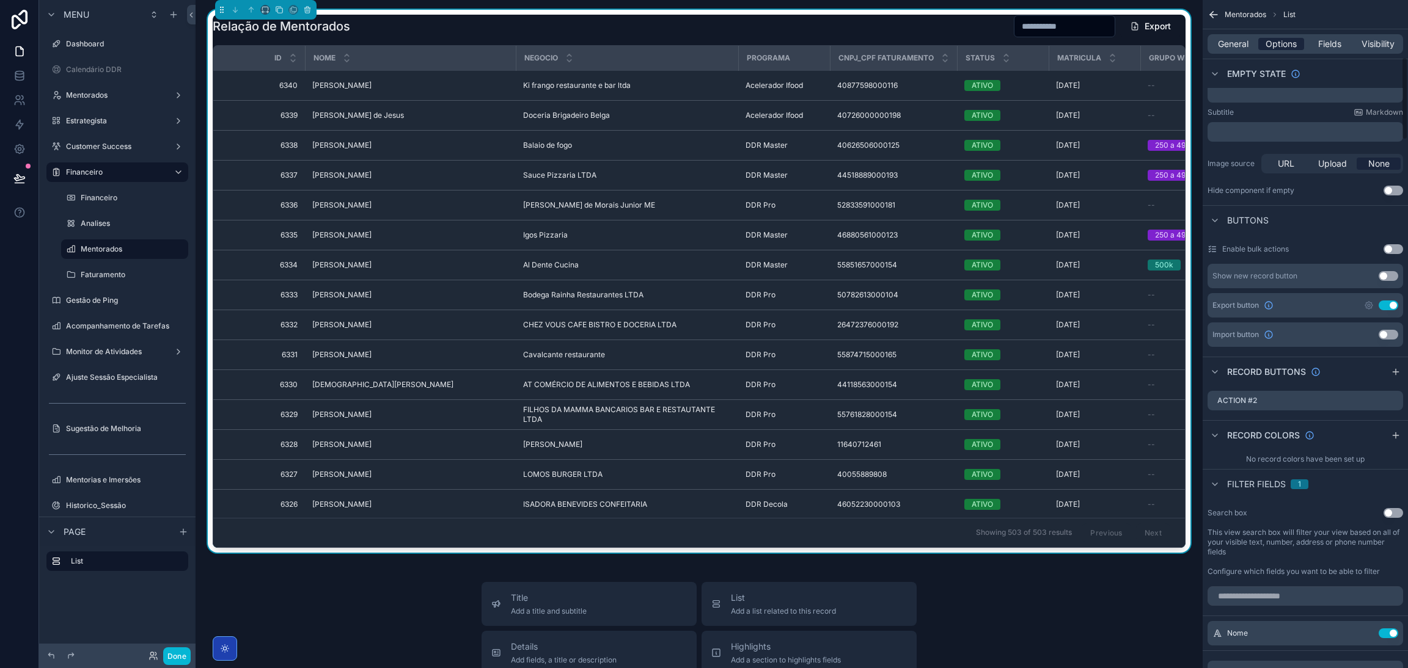
scroll to position [92, 0]
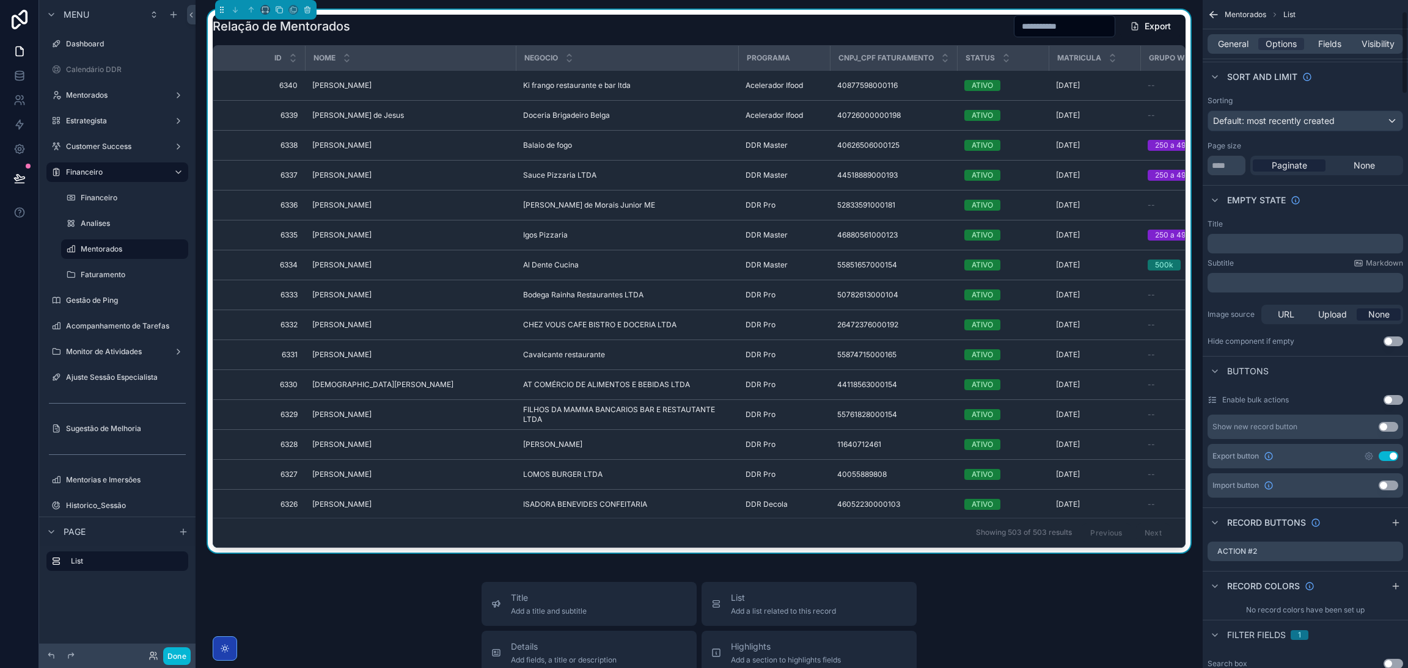
click at [1232, 34] on div "General Options Fields Visibility" at bounding box center [1305, 44] width 196 height 20
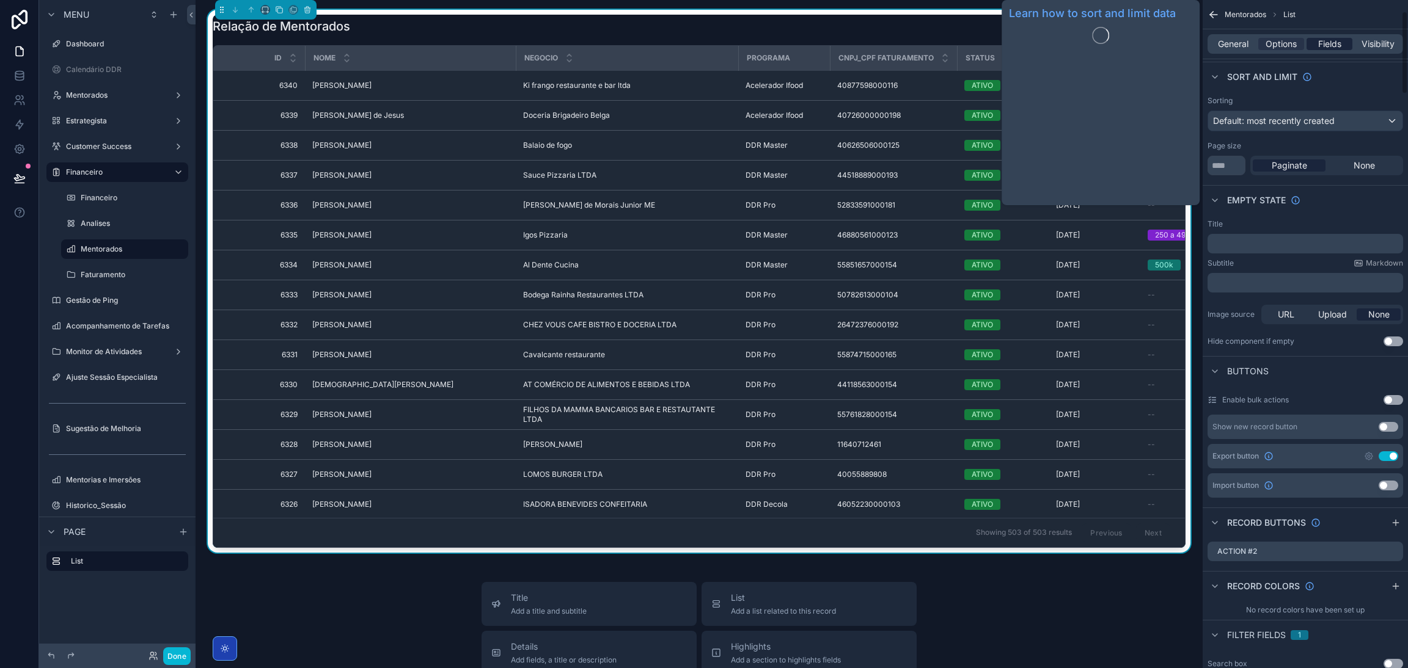
click at [1334, 48] on span "Fields" at bounding box center [1329, 44] width 23 height 12
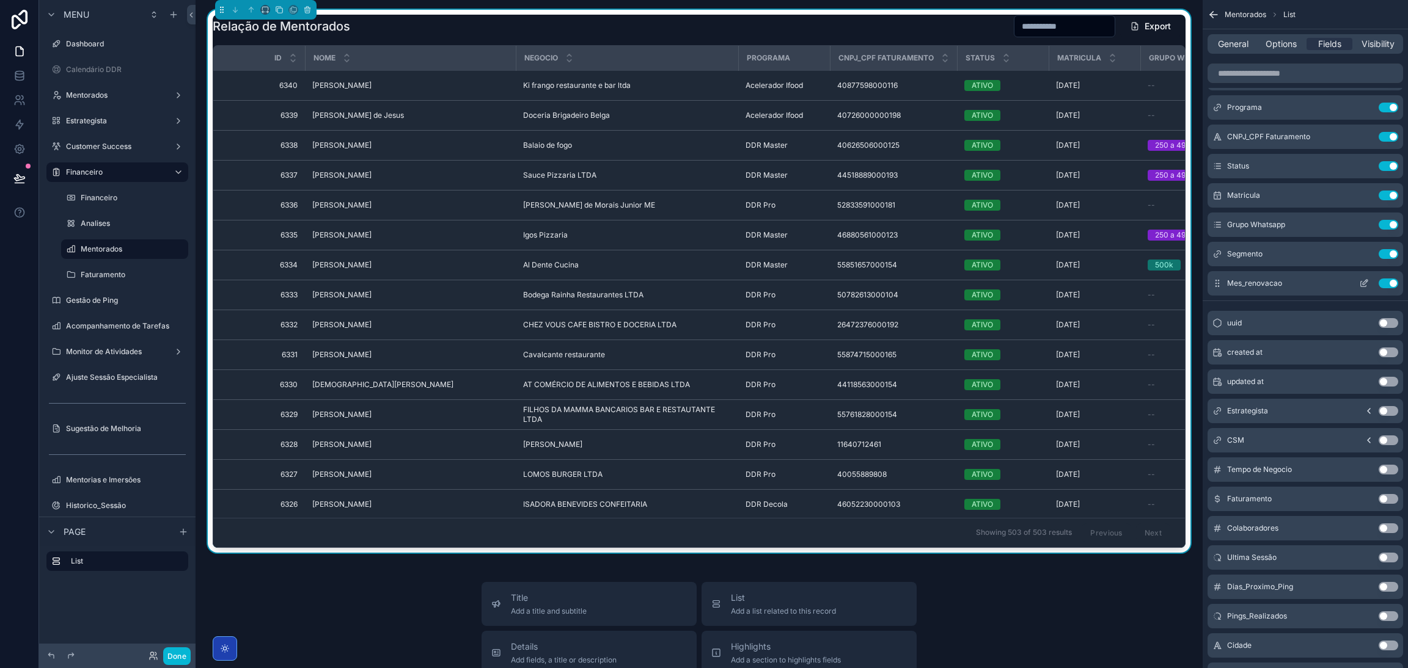
click at [1365, 289] on div "Mes_renovacao Use setting" at bounding box center [1305, 283] width 196 height 24
click at [1365, 287] on icon "scrollable content" at bounding box center [1364, 284] width 10 height 10
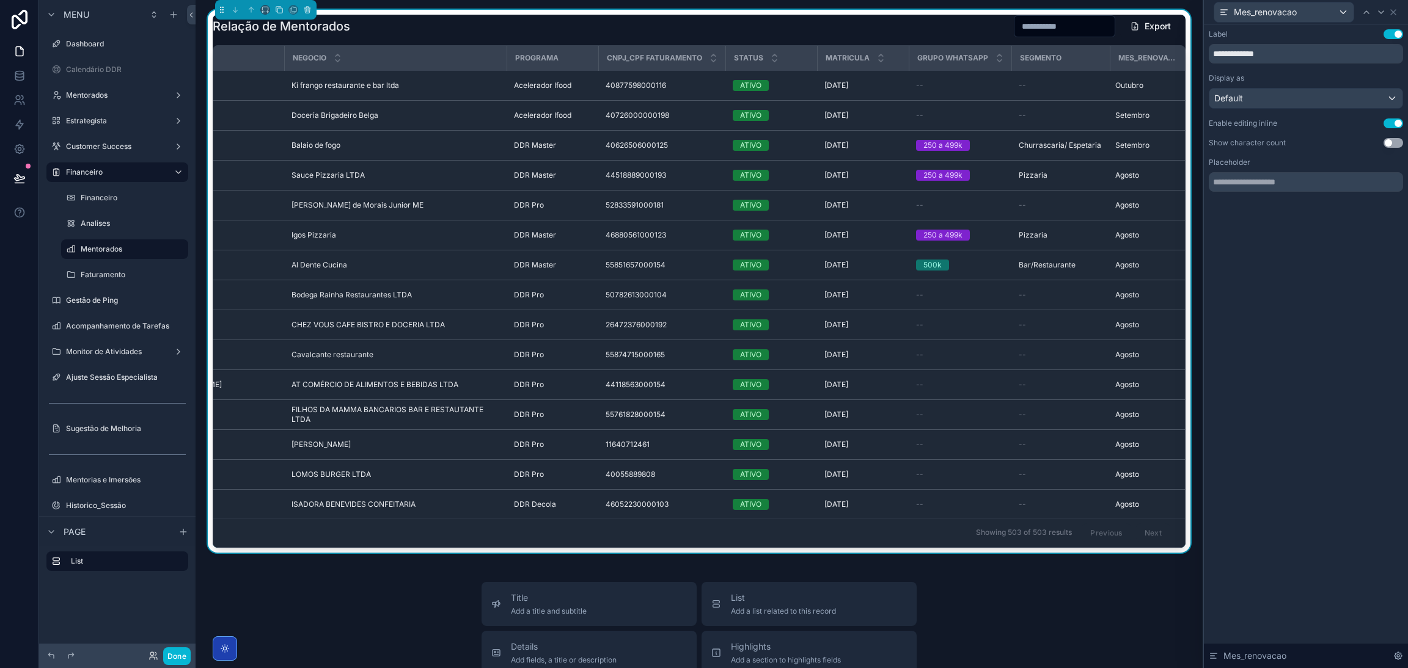
scroll to position [0, 276]
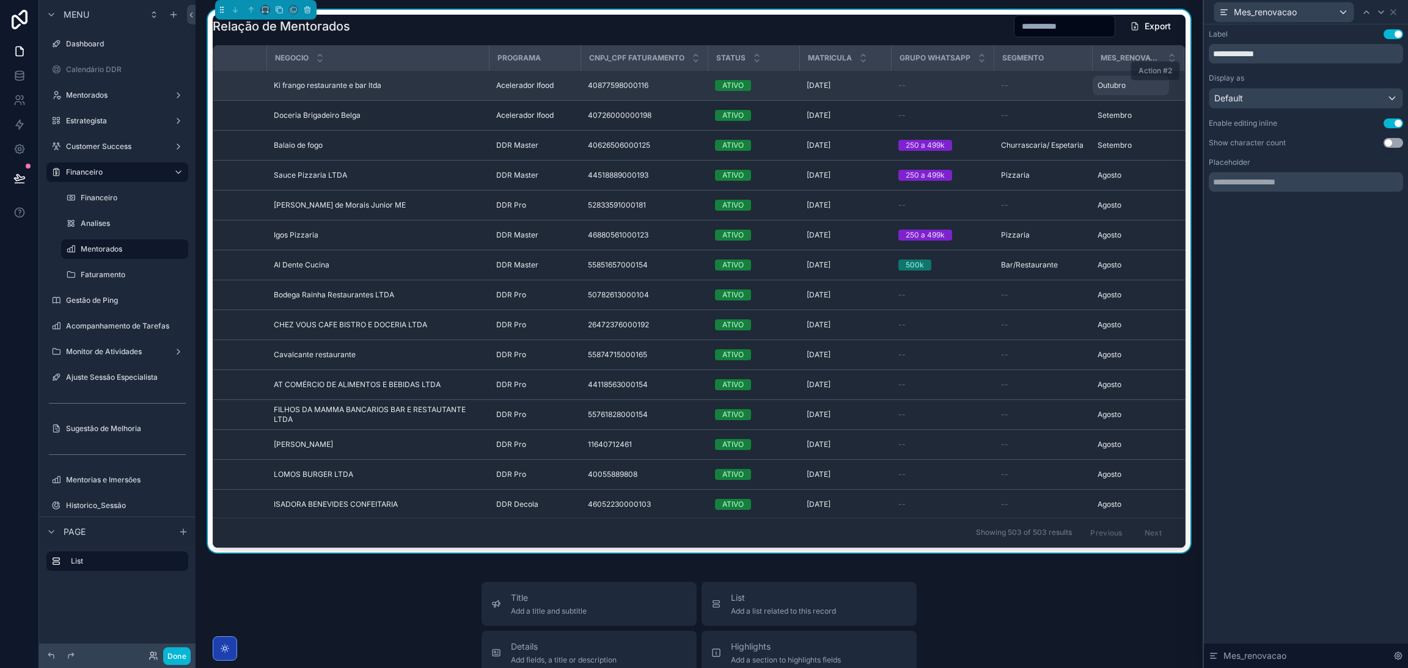
click at [1101, 86] on span "Outubro" at bounding box center [1111, 86] width 28 height 10
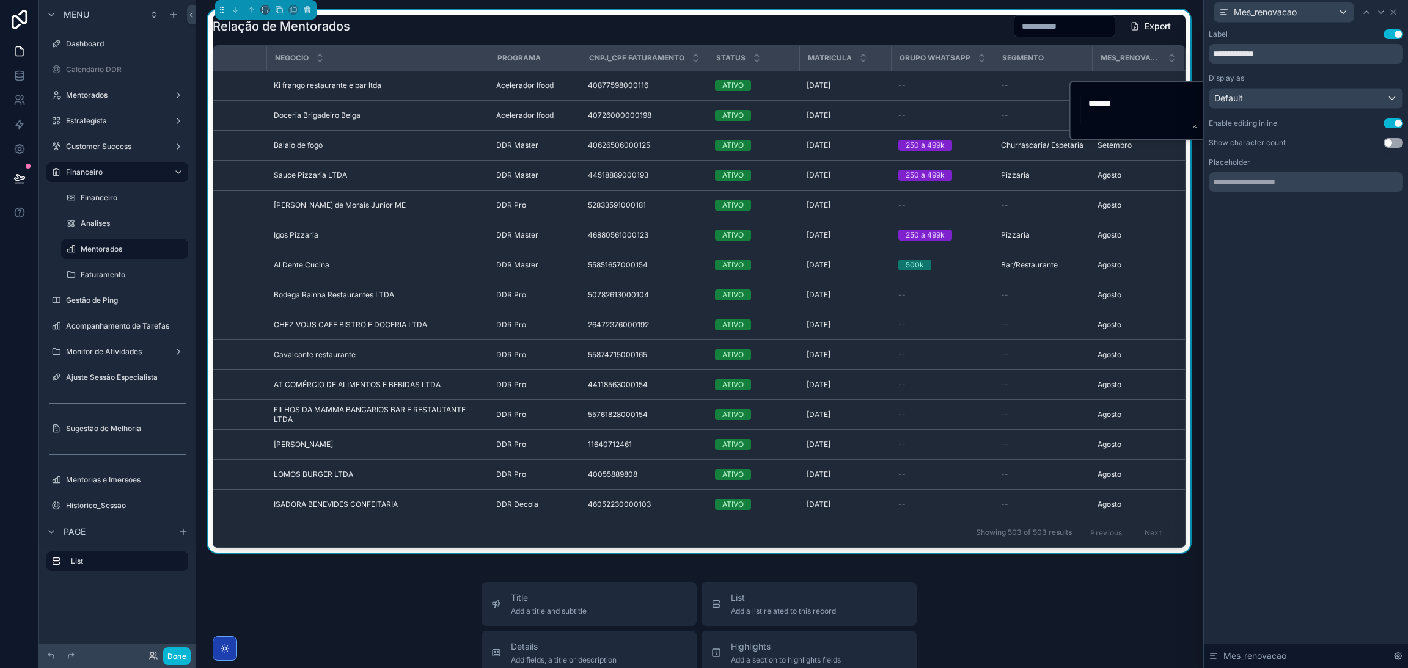
click at [1187, 224] on div "Relação de Mentorados Export Id Nome Negocio Programa CNPJ_CPF Faturamento Stat…" at bounding box center [699, 557] width 1007 height 1115
click at [1300, 103] on div "Default" at bounding box center [1305, 99] width 193 height 20
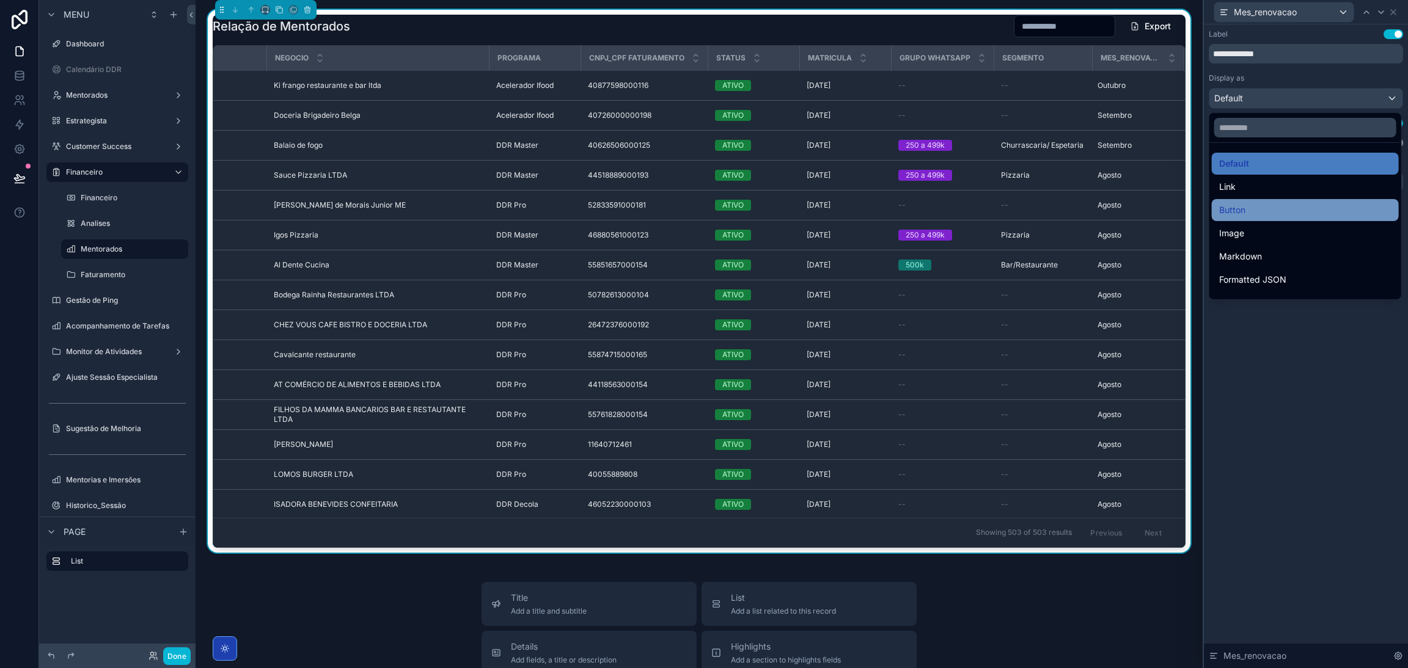
click at [1248, 202] on div "Button" at bounding box center [1305, 210] width 187 height 22
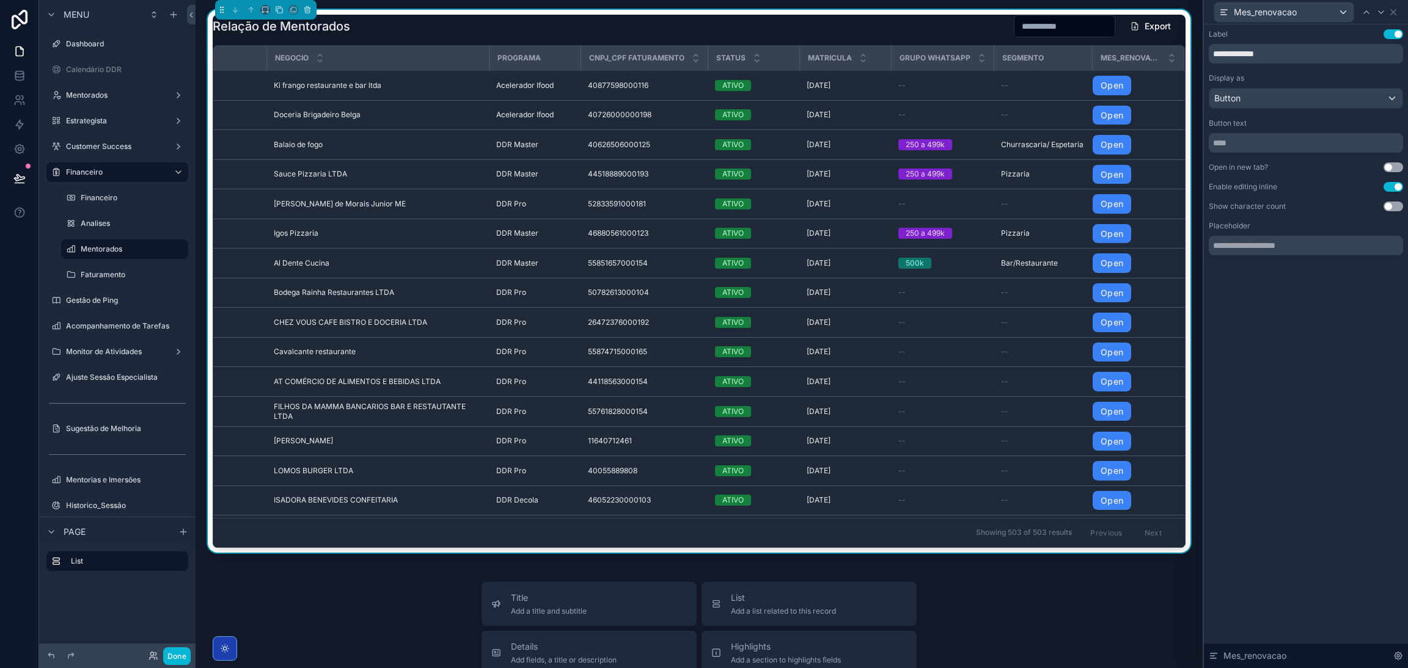
click at [1253, 114] on div "**********" at bounding box center [1306, 142] width 194 height 226
click at [1256, 106] on div "Button" at bounding box center [1305, 99] width 193 height 20
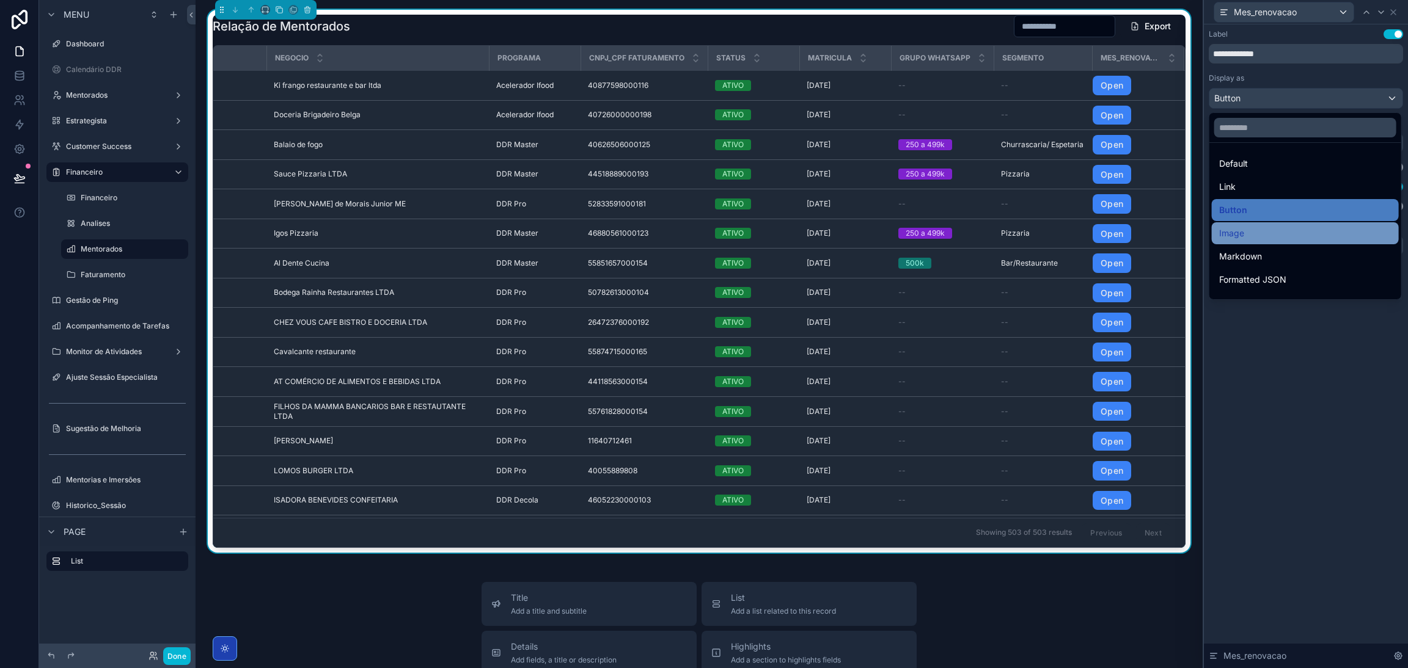
click at [1237, 229] on span "Image" at bounding box center [1231, 233] width 25 height 15
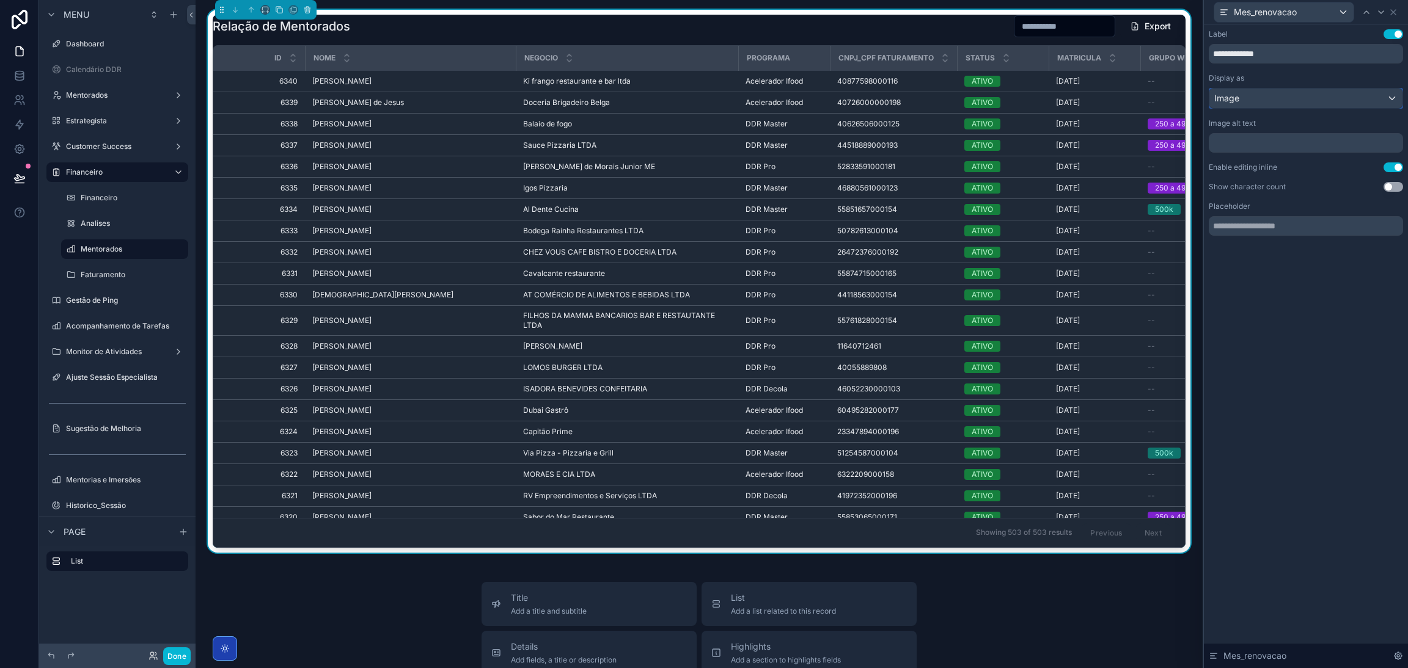
click at [1256, 99] on div "Image" at bounding box center [1305, 99] width 193 height 20
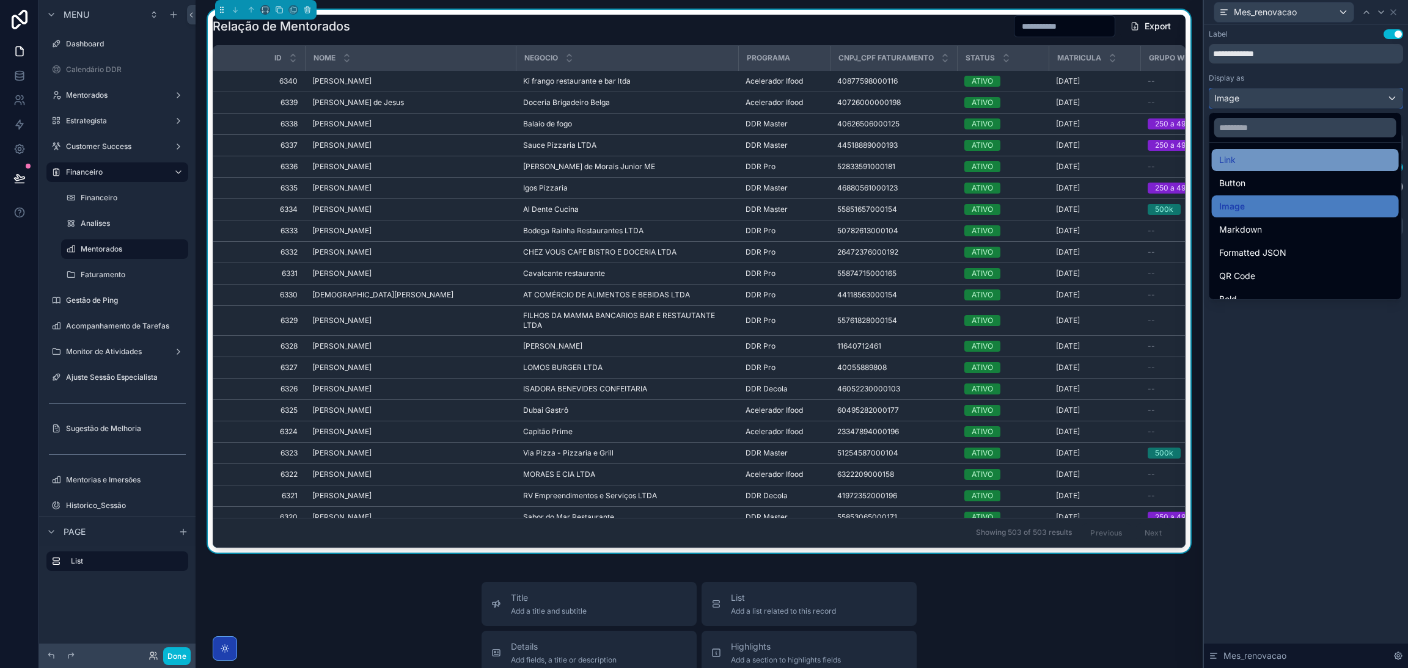
scroll to position [0, 0]
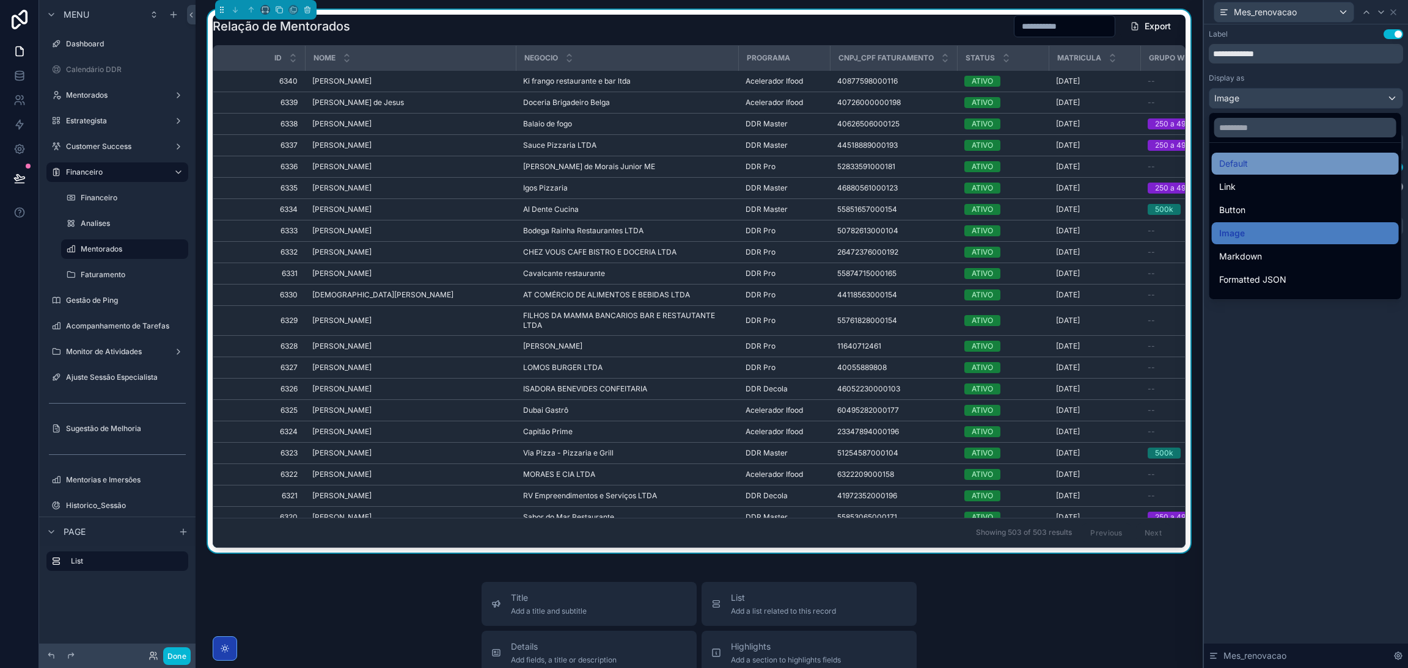
click at [1248, 162] on div "Default" at bounding box center [1305, 163] width 172 height 15
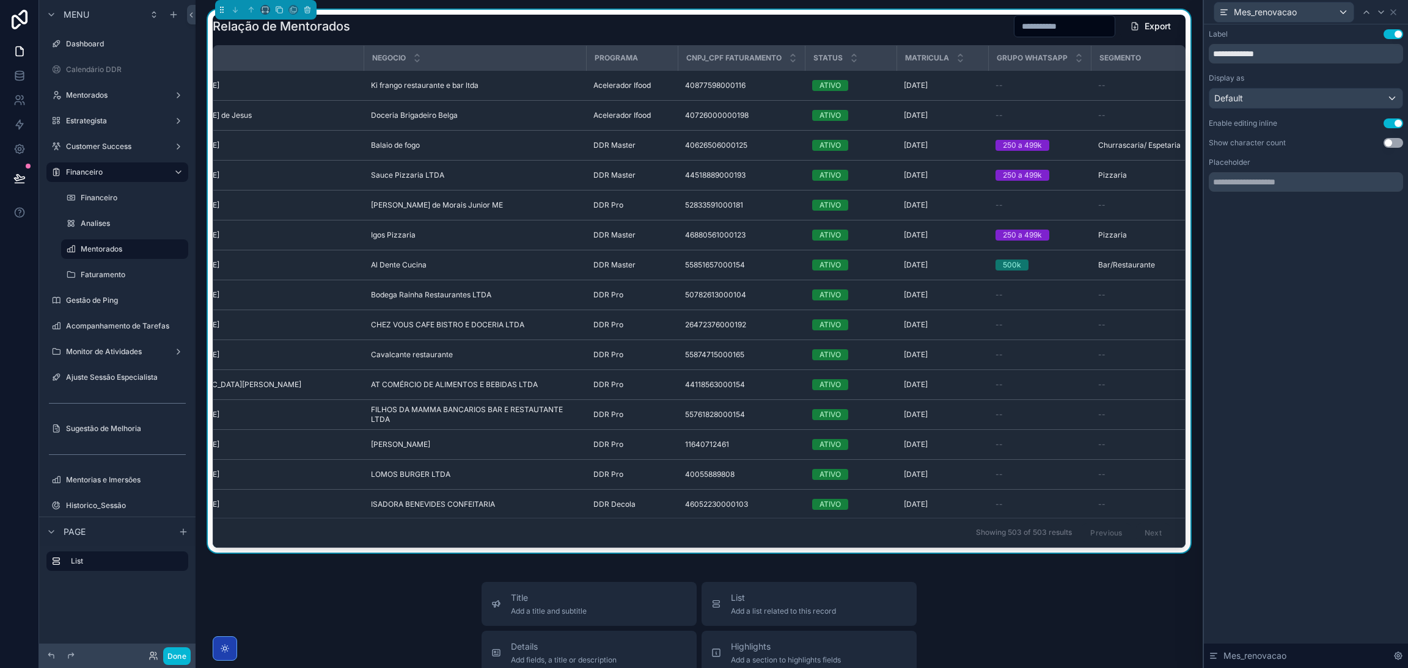
scroll to position [0, 276]
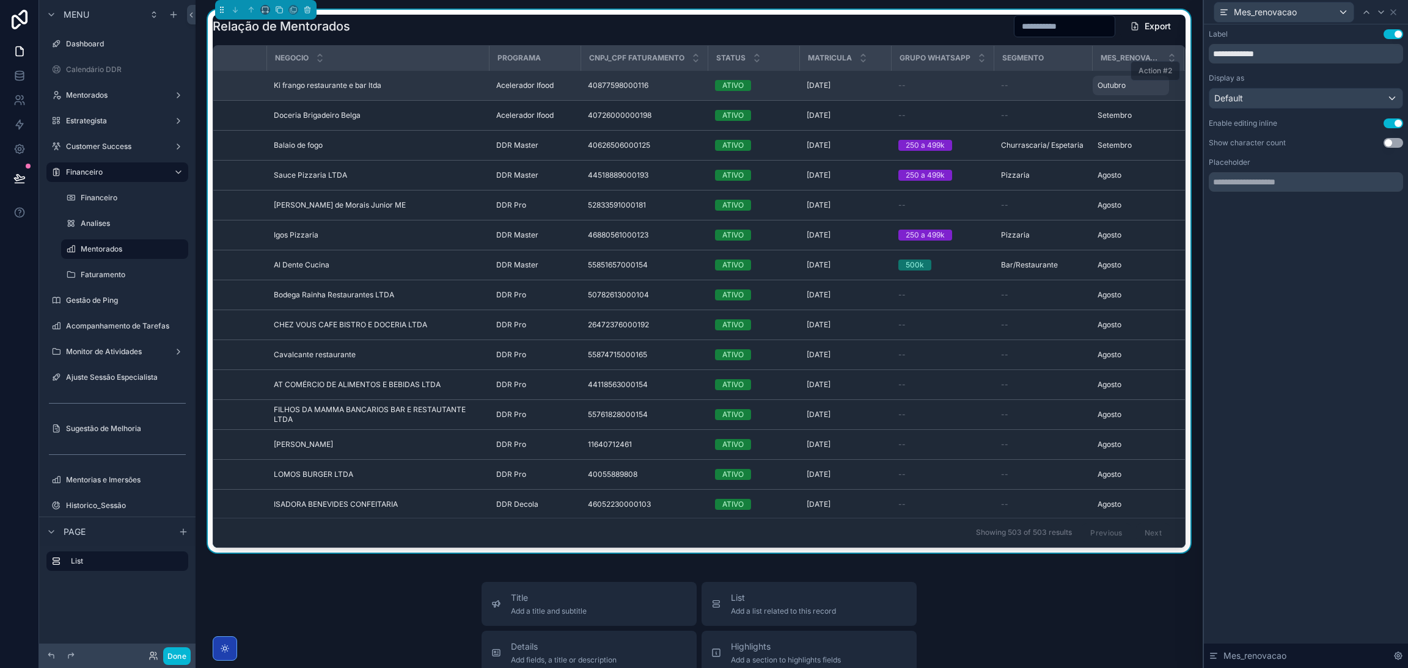
click at [1099, 88] on span "Outubro" at bounding box center [1111, 86] width 28 height 10
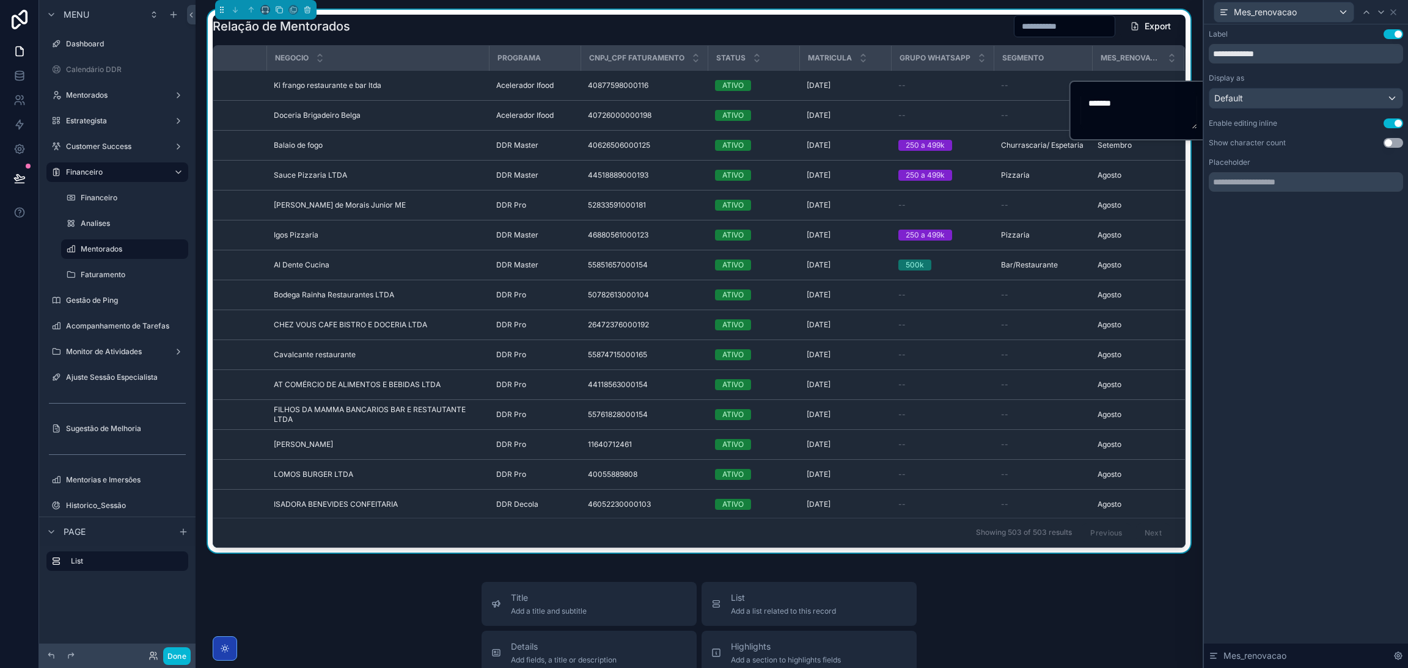
click at [1391, 14] on icon at bounding box center [1393, 12] width 10 height 10
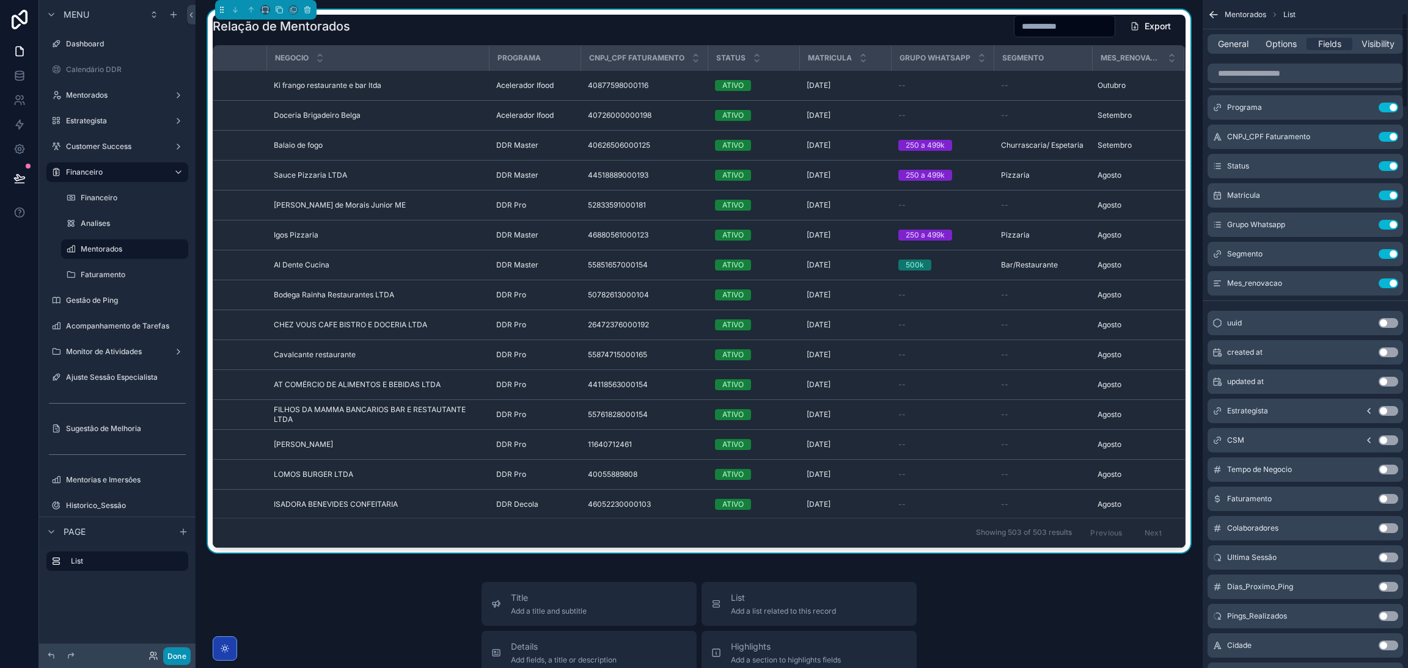
click at [188, 651] on button "Done" at bounding box center [176, 657] width 27 height 18
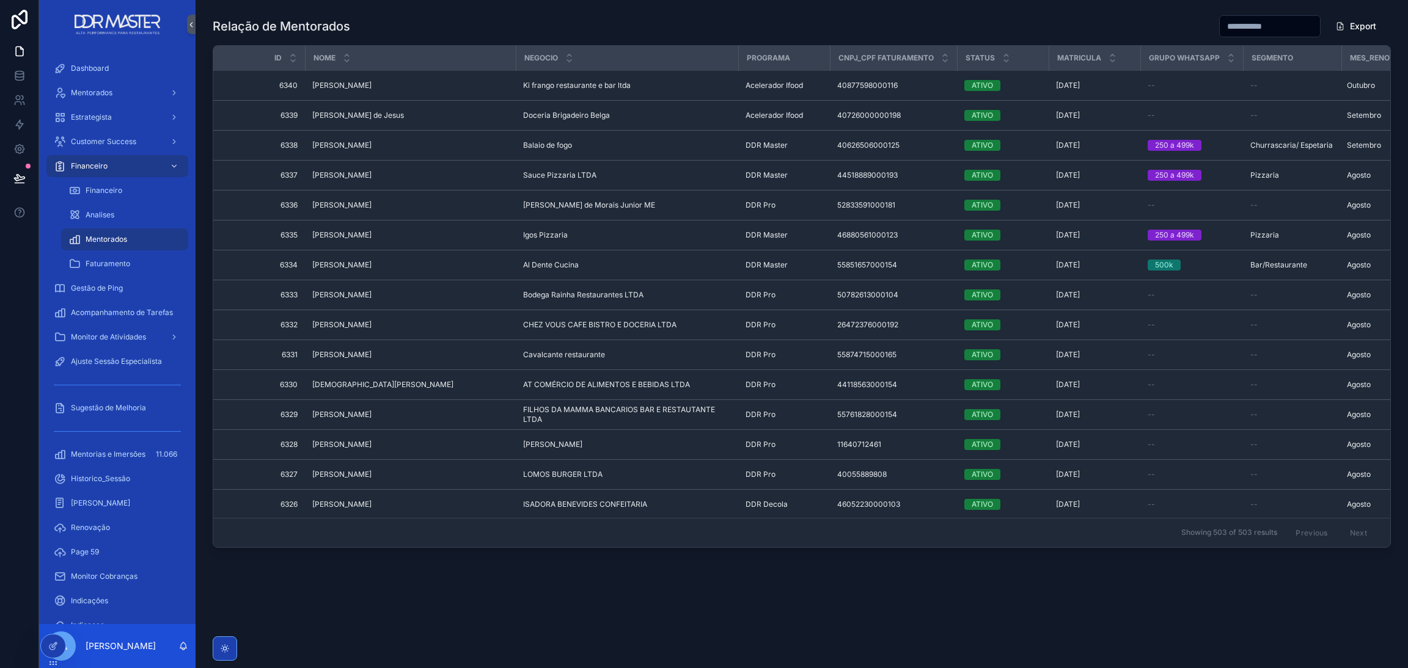
scroll to position [0, 61]
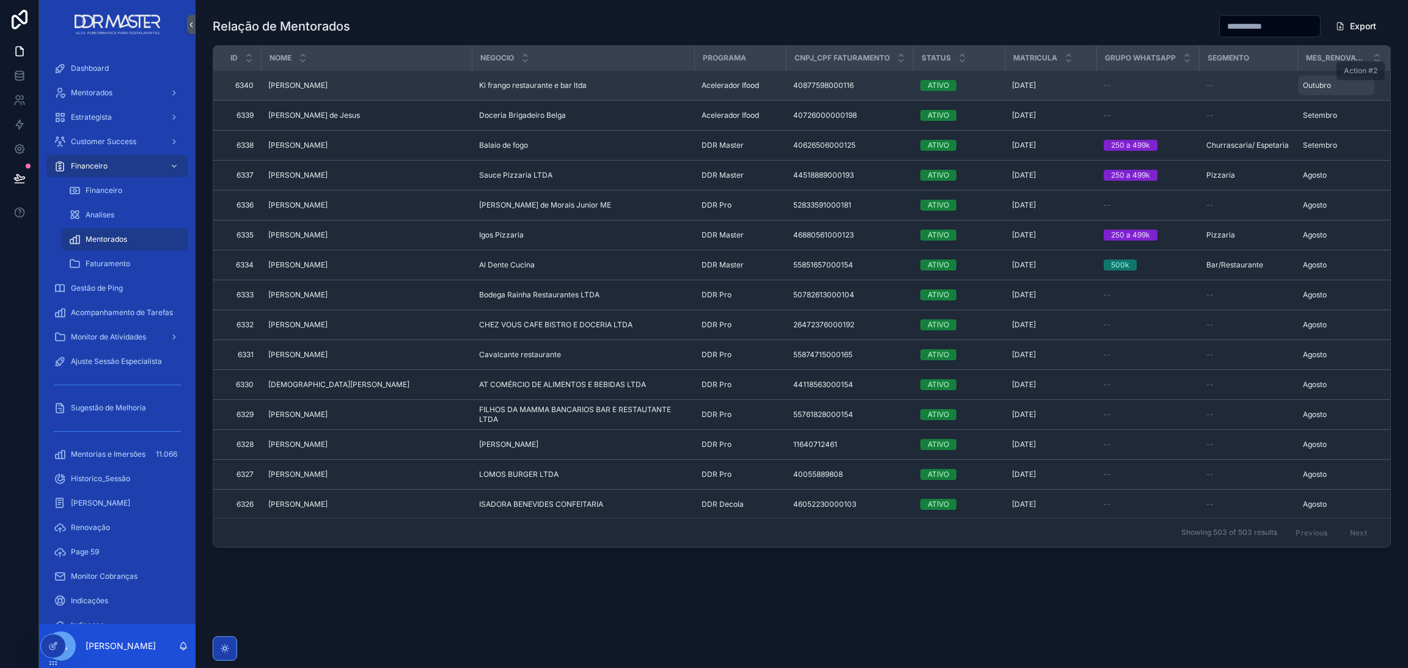
click at [1310, 86] on span "Outubro" at bounding box center [1317, 86] width 28 height 10
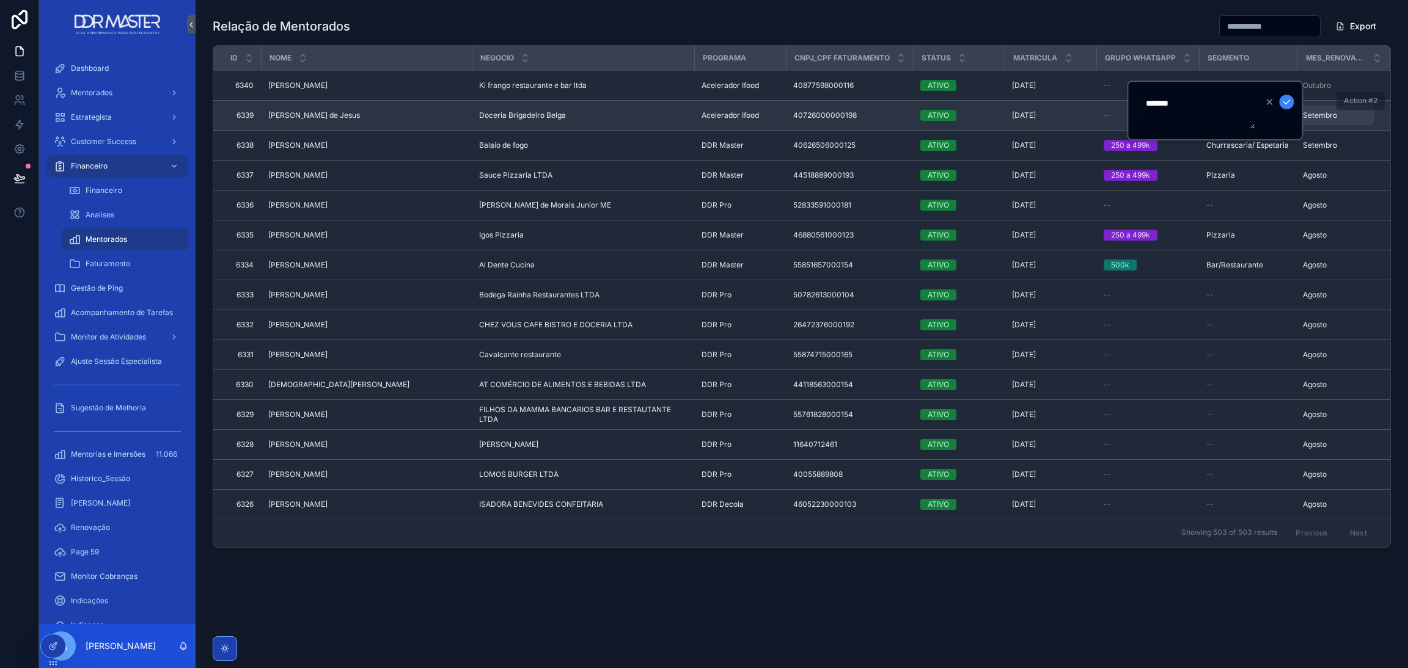
click at [1315, 118] on span "Setembro" at bounding box center [1320, 116] width 34 height 10
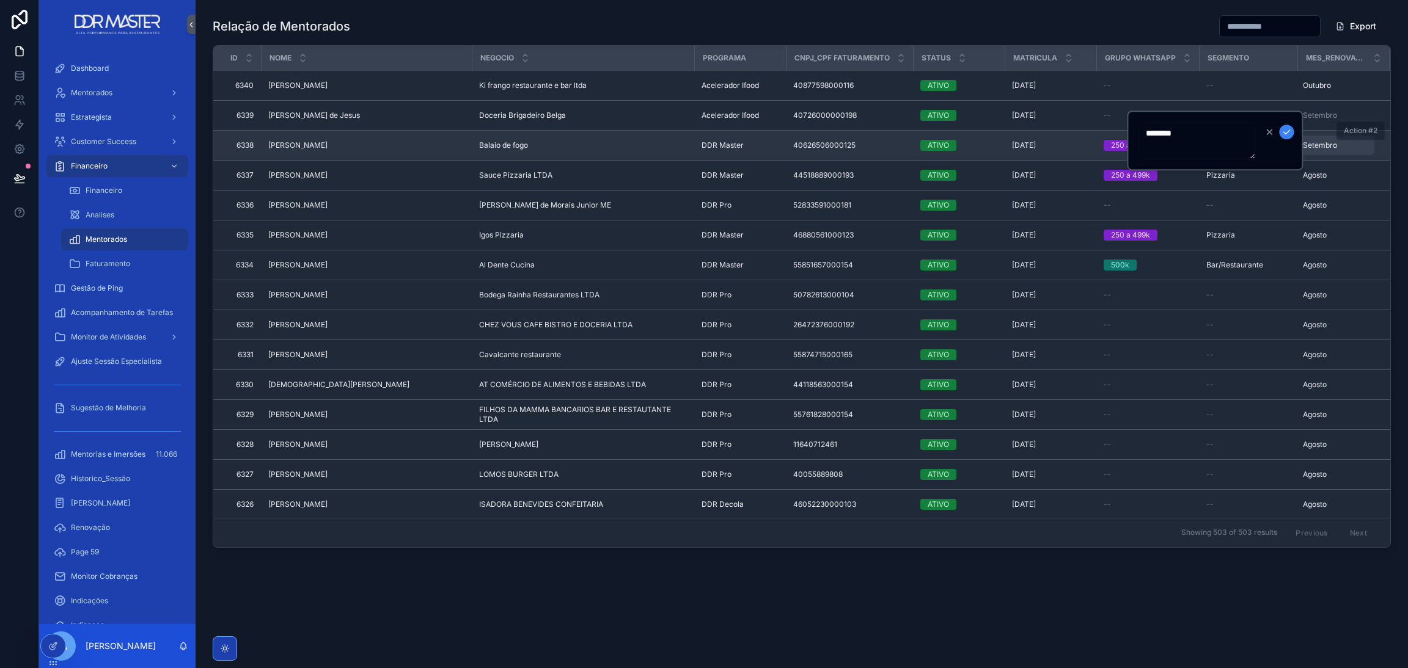
click at [1319, 141] on span "Setembro" at bounding box center [1320, 146] width 34 height 10
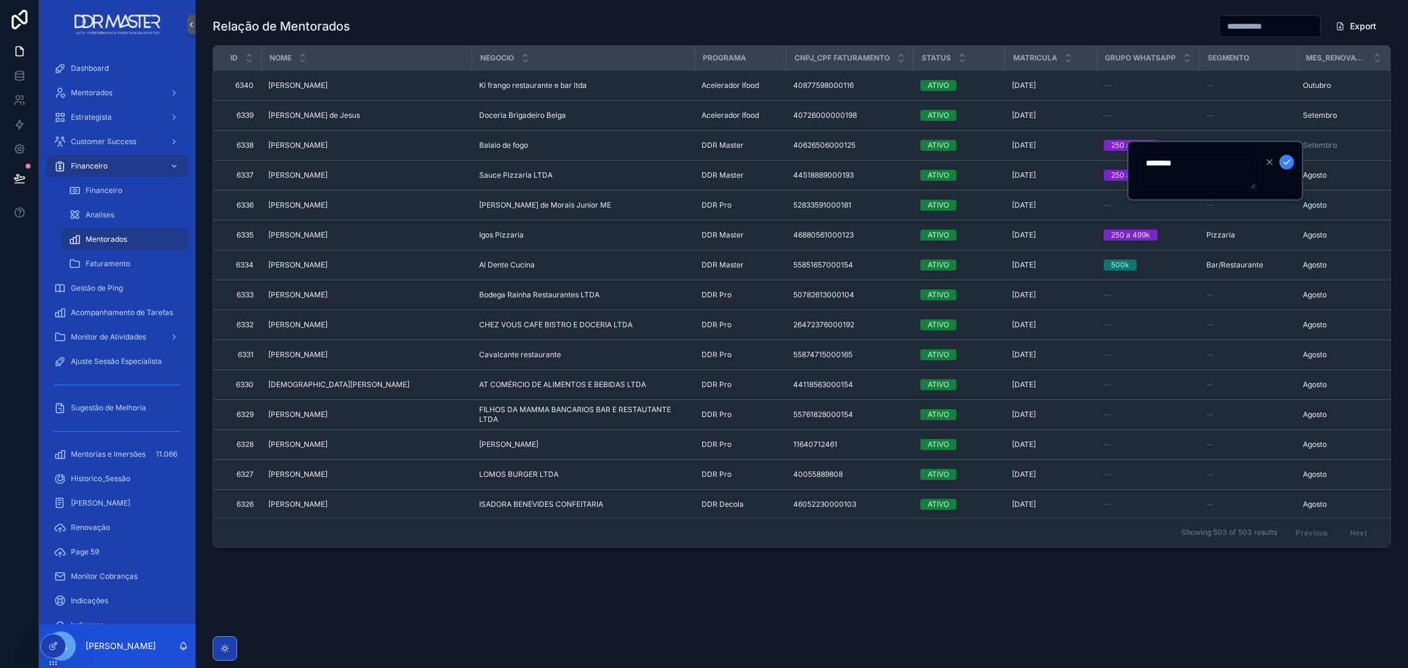
click at [1198, 161] on textarea "********" at bounding box center [1196, 170] width 116 height 37
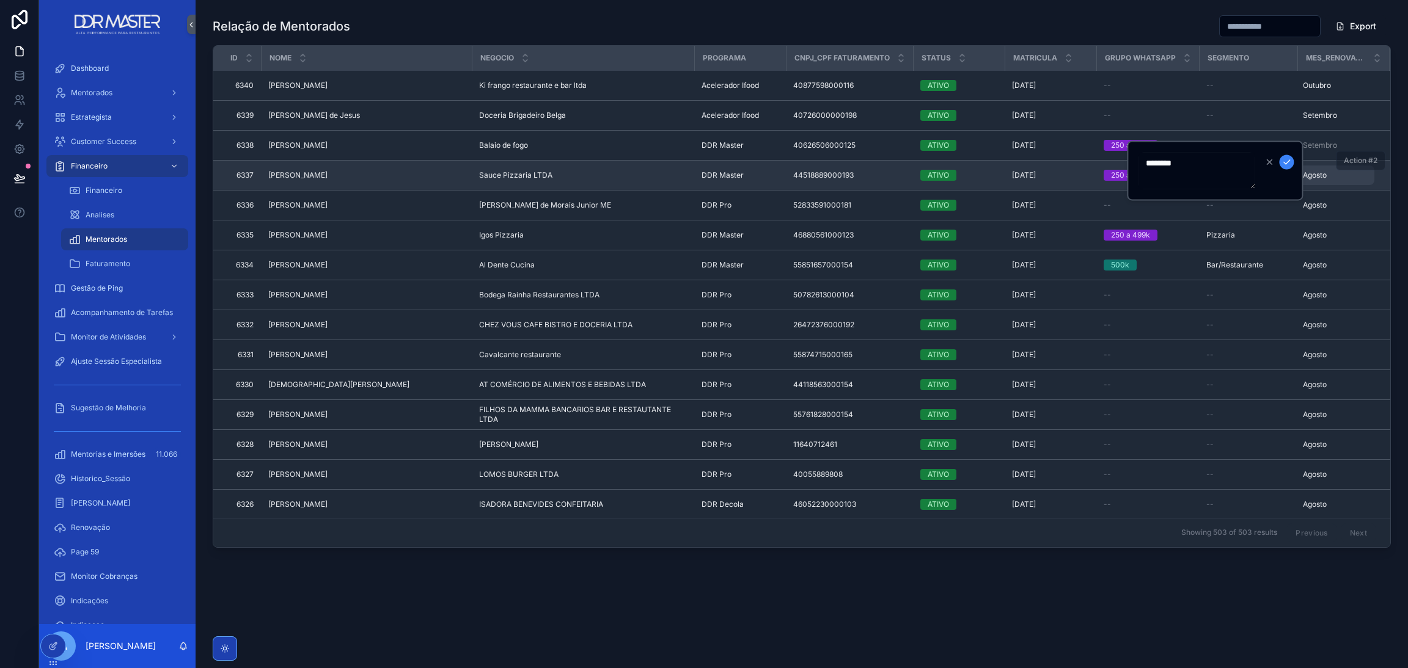
click at [1316, 173] on span "Agosto" at bounding box center [1315, 175] width 24 height 10
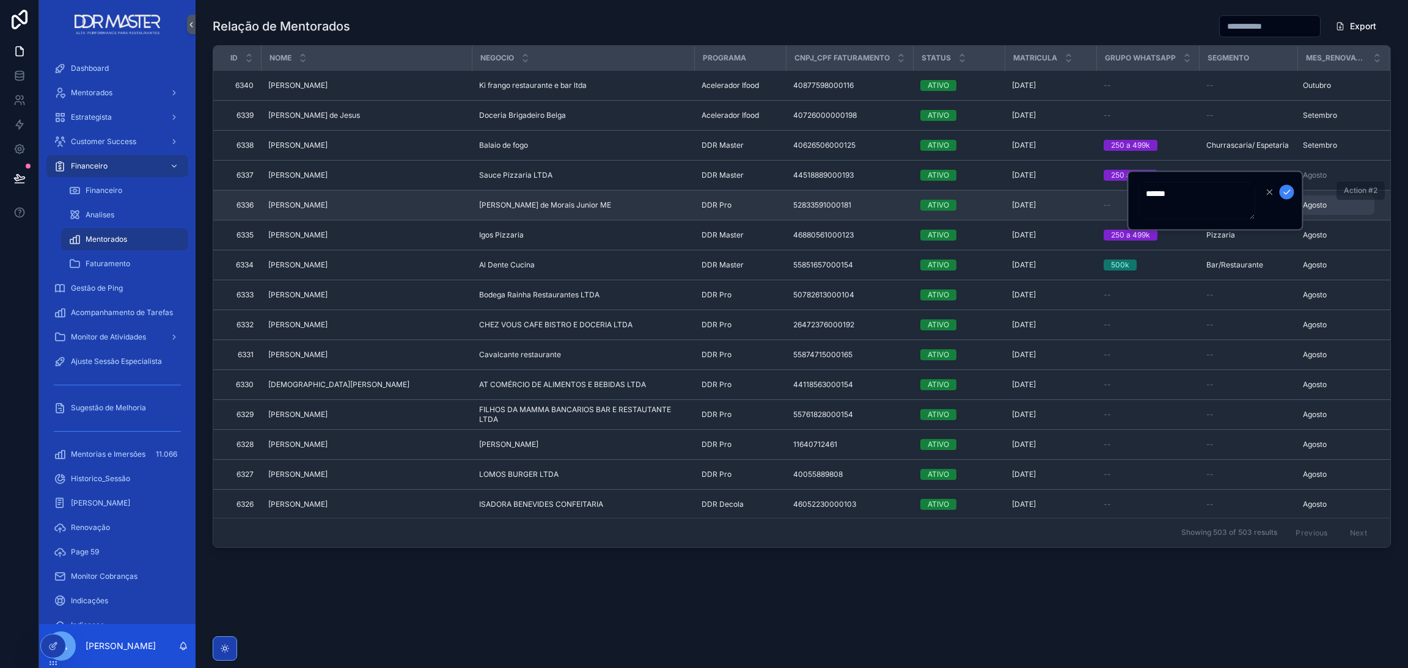
click at [1316, 207] on span "Agosto" at bounding box center [1315, 205] width 24 height 10
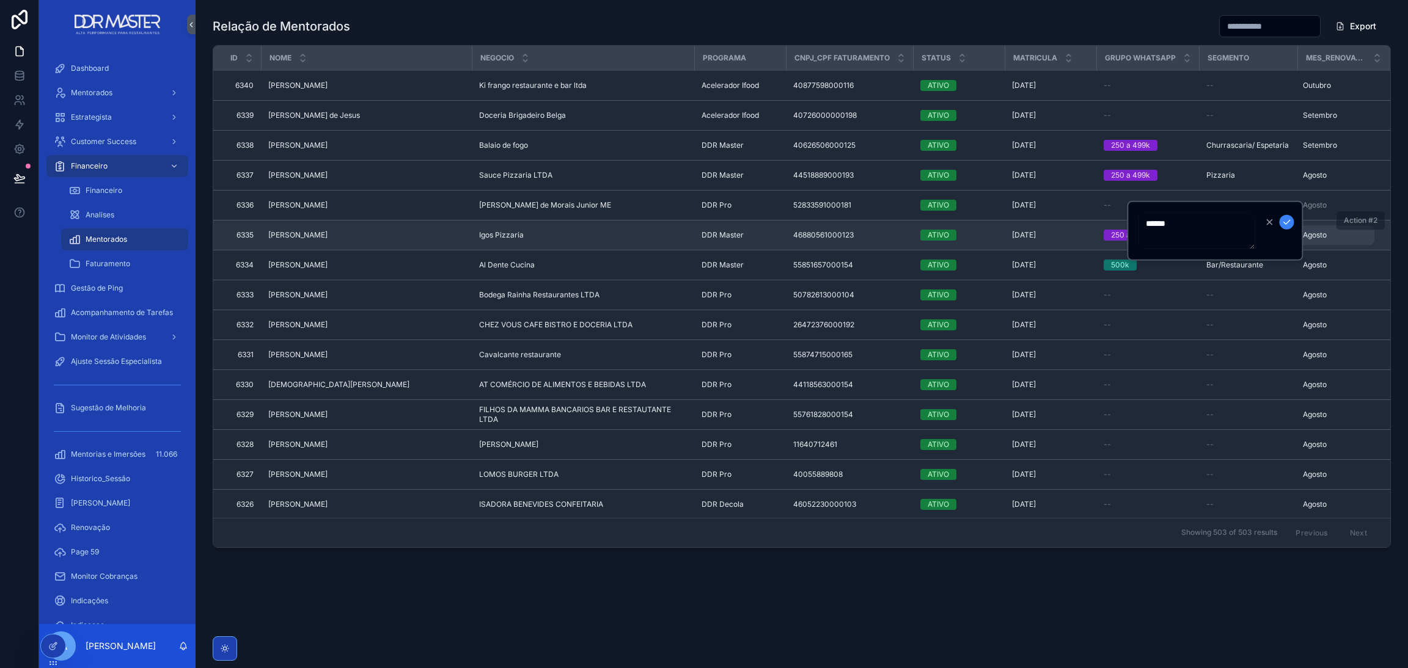
click at [1317, 229] on div "Agosto Agosto" at bounding box center [1336, 235] width 76 height 20
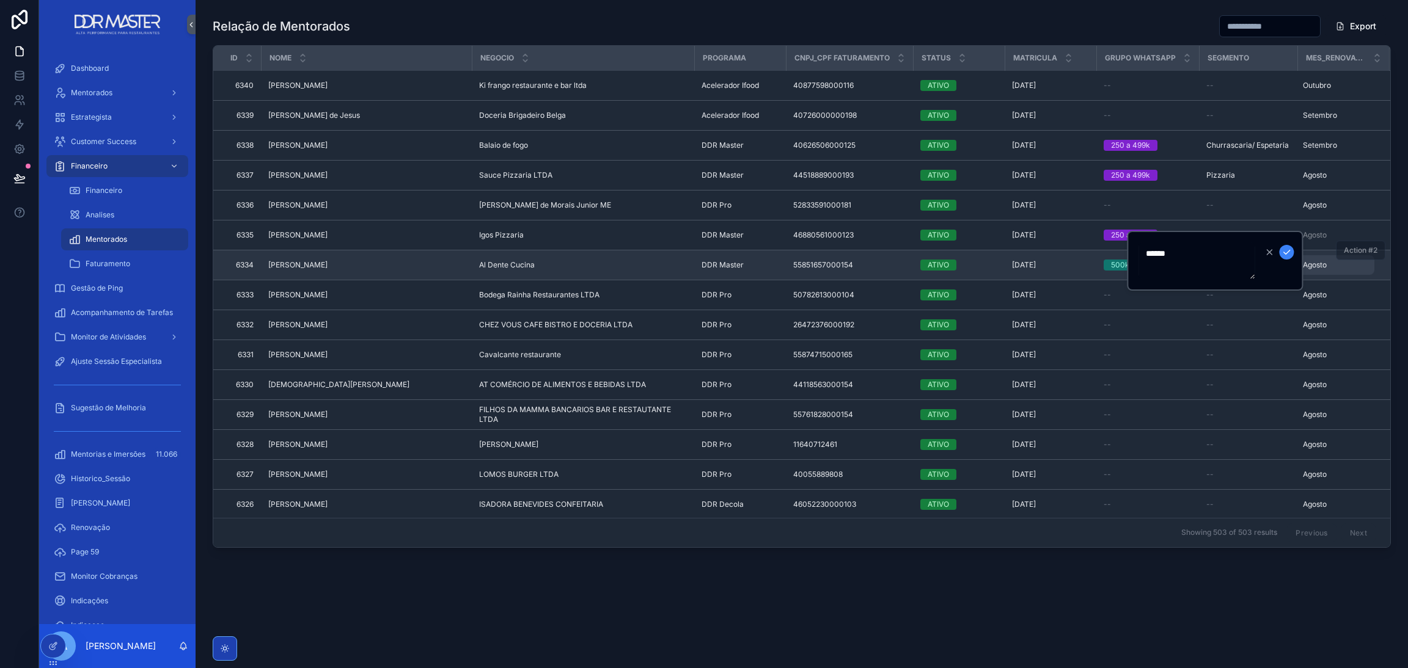
click at [1317, 262] on span "Agosto" at bounding box center [1315, 265] width 24 height 10
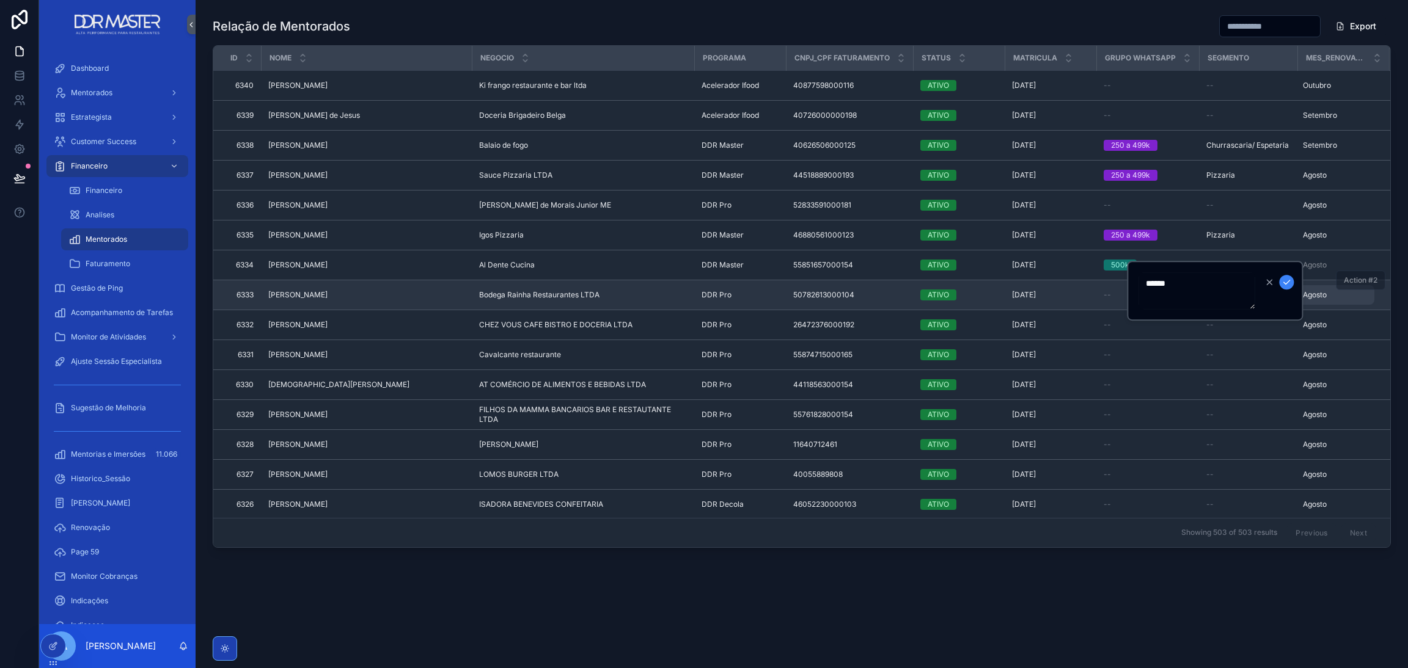
click at [1314, 296] on span "Agosto" at bounding box center [1315, 295] width 24 height 10
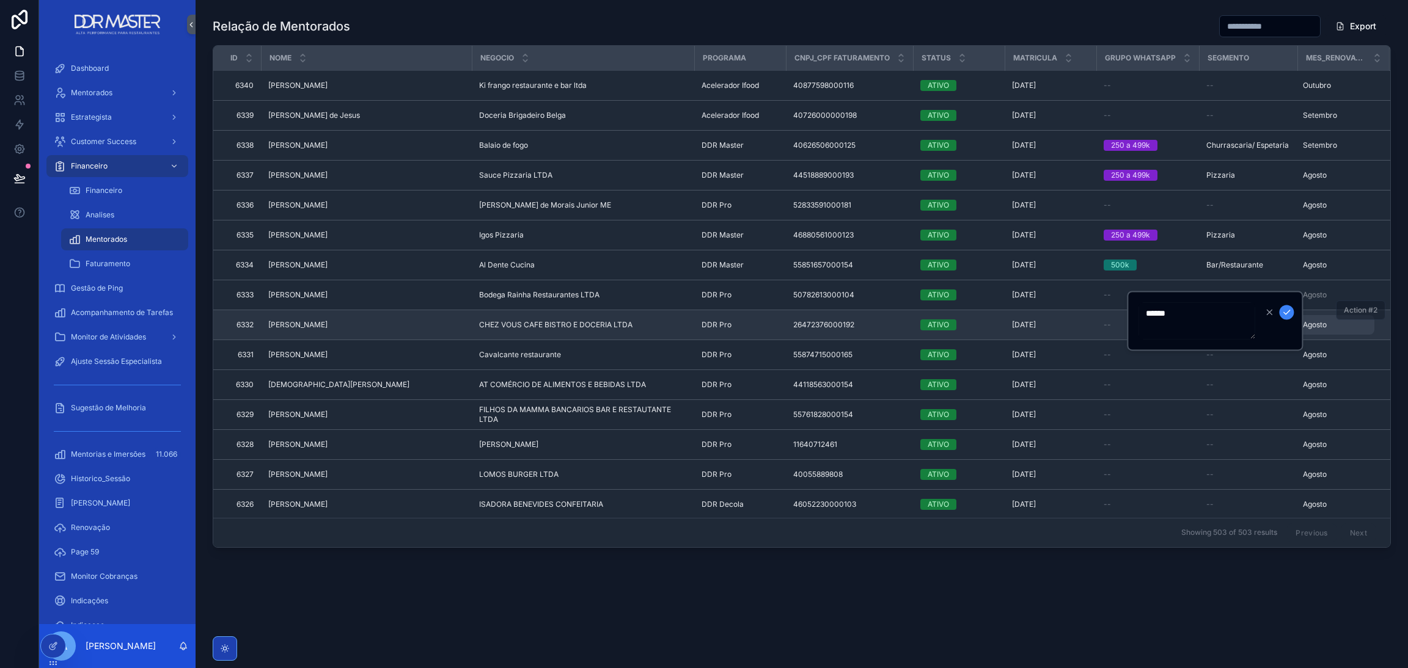
click at [1314, 323] on span "Agosto" at bounding box center [1315, 325] width 24 height 10
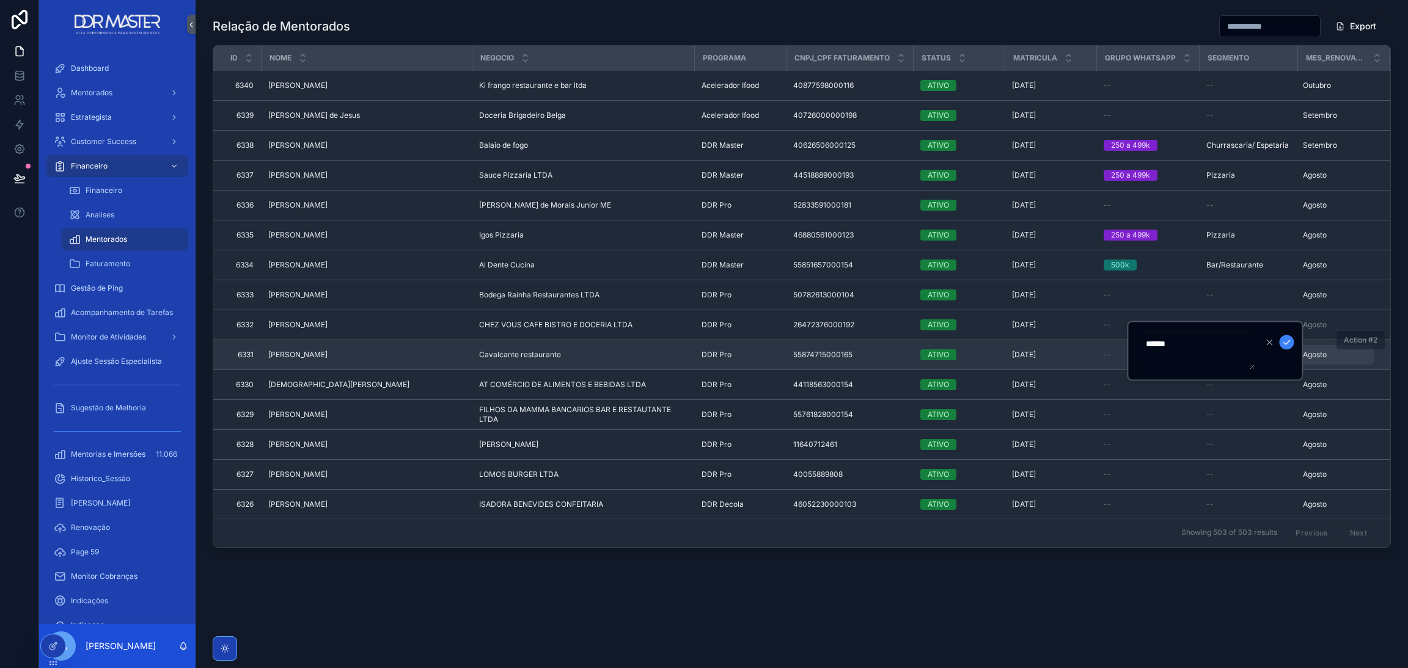
click at [1315, 356] on span "Agosto" at bounding box center [1315, 355] width 24 height 10
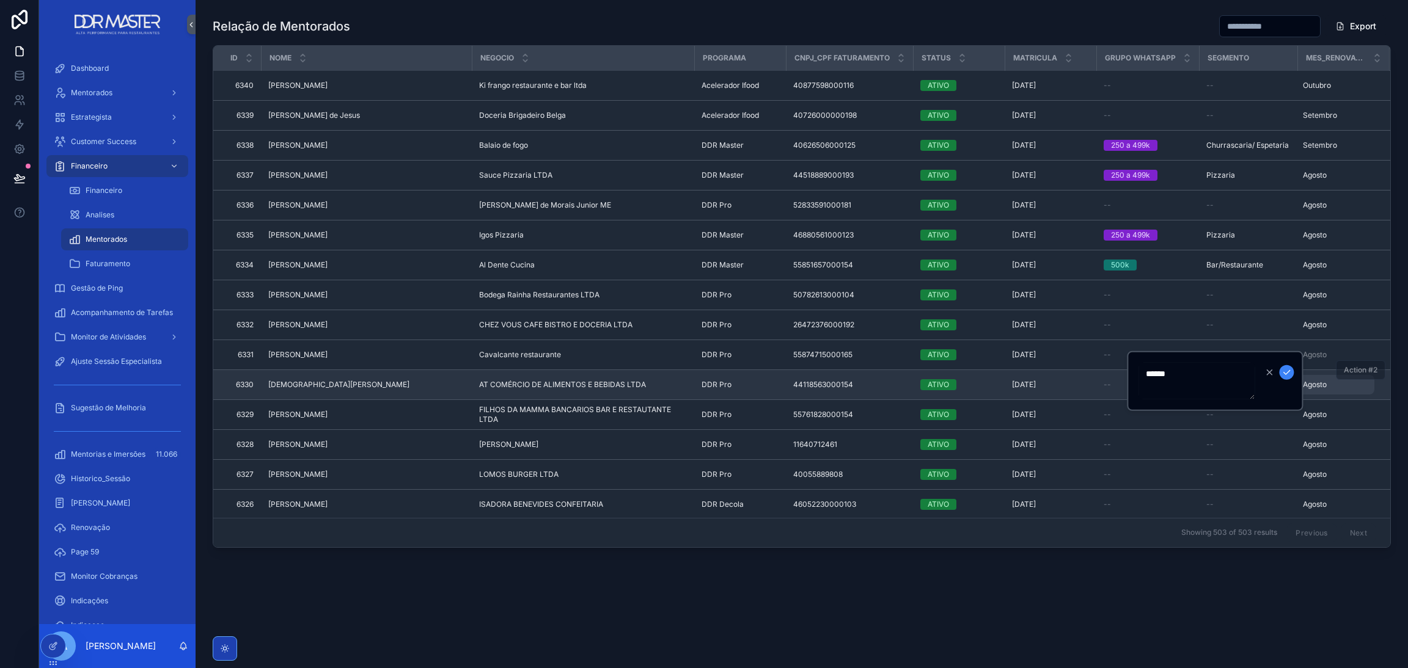
click at [1317, 378] on div "Agosto Agosto" at bounding box center [1336, 385] width 76 height 20
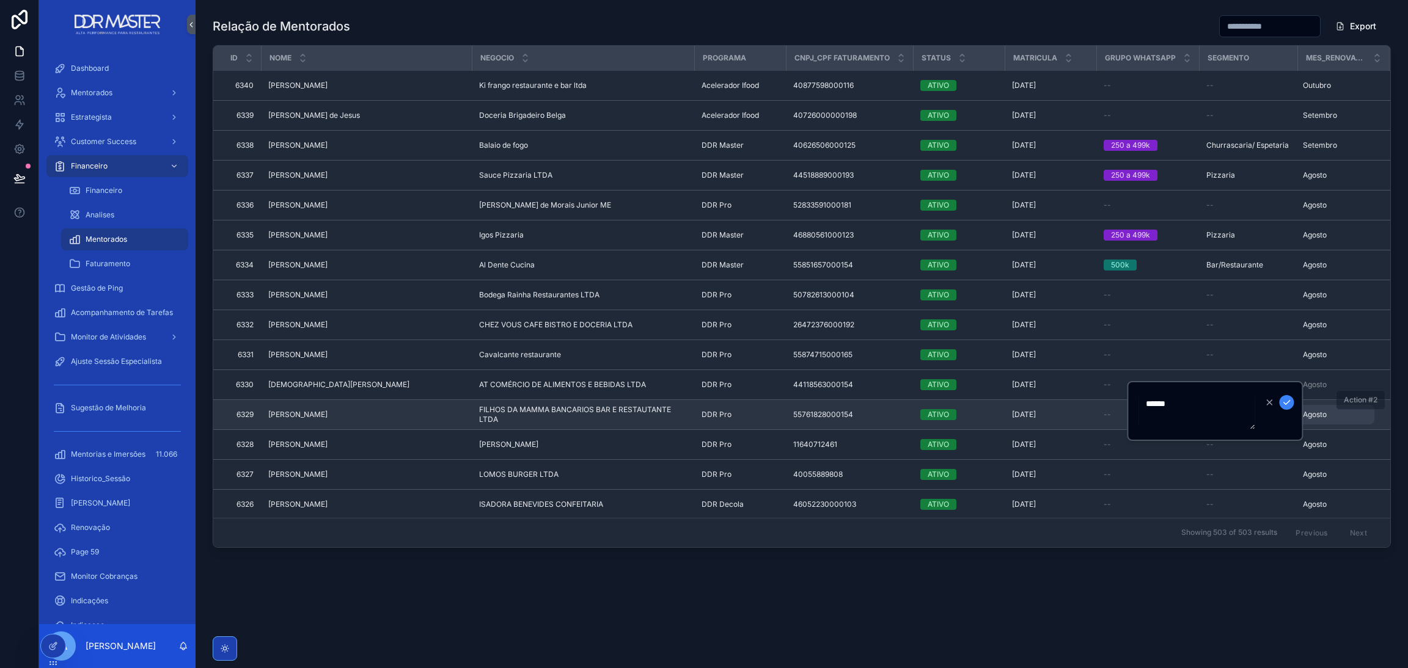
click at [1311, 414] on span "Agosto" at bounding box center [1315, 415] width 24 height 10
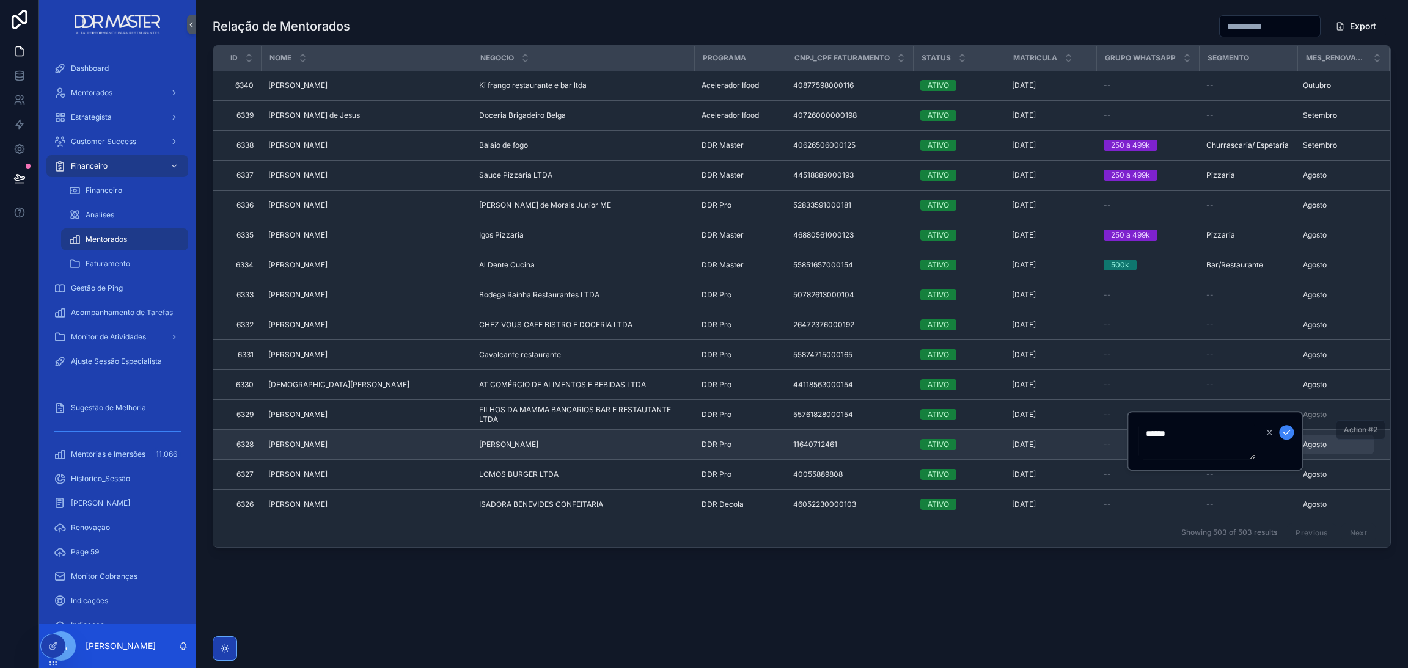
click at [1309, 447] on span "Agosto" at bounding box center [1315, 445] width 24 height 10
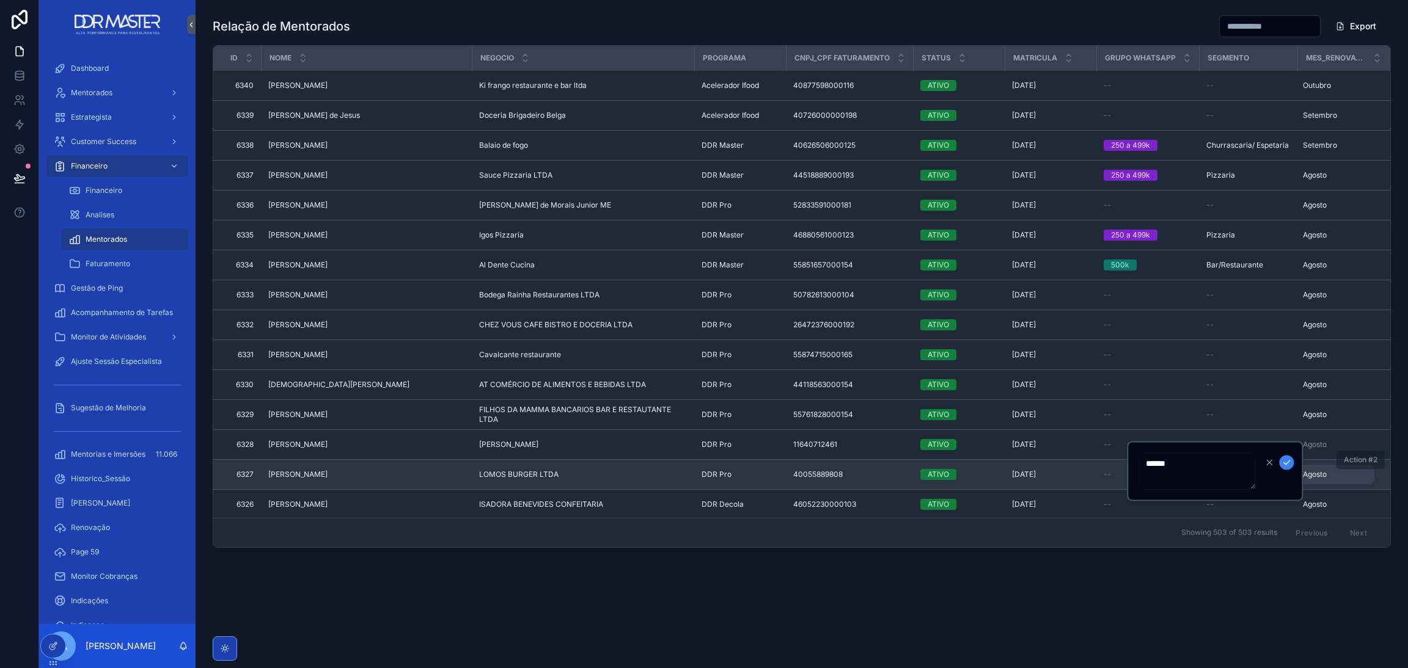
click at [1310, 473] on span "Agosto" at bounding box center [1315, 475] width 24 height 10
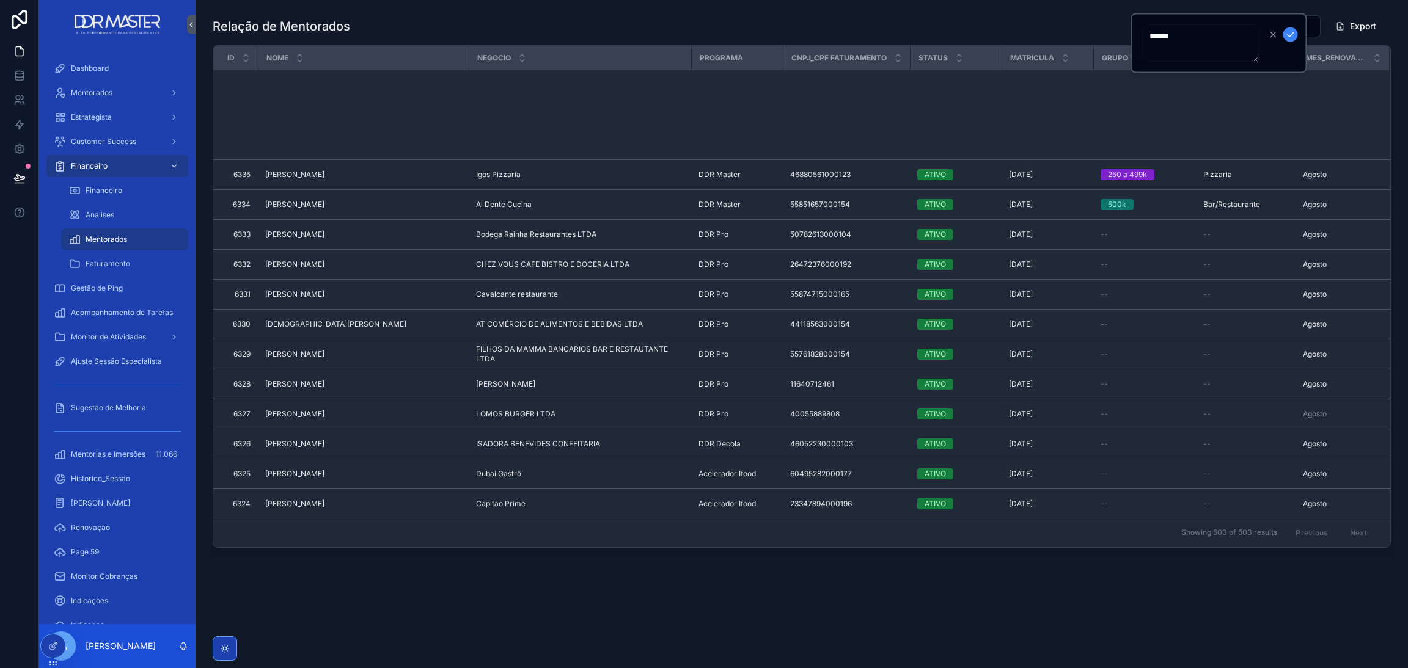
scroll to position [457, 61]
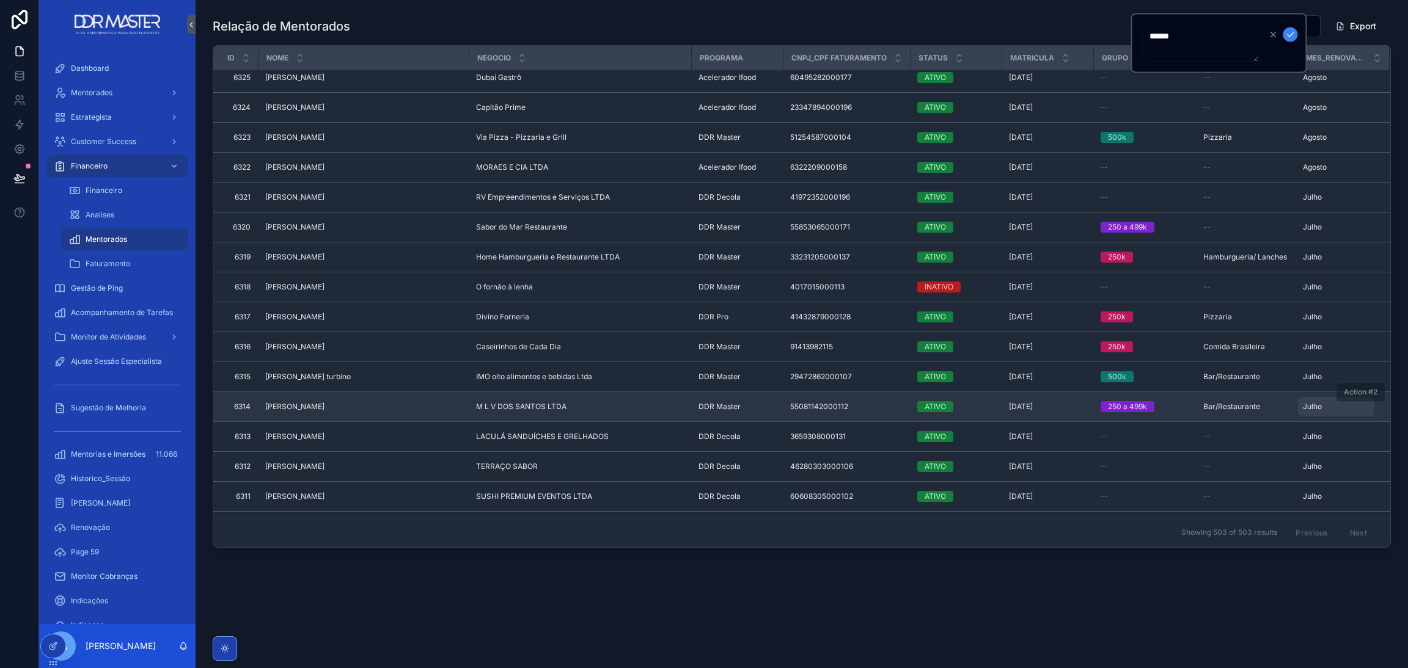
click at [1309, 407] on span "Julho" at bounding box center [1312, 407] width 19 height 10
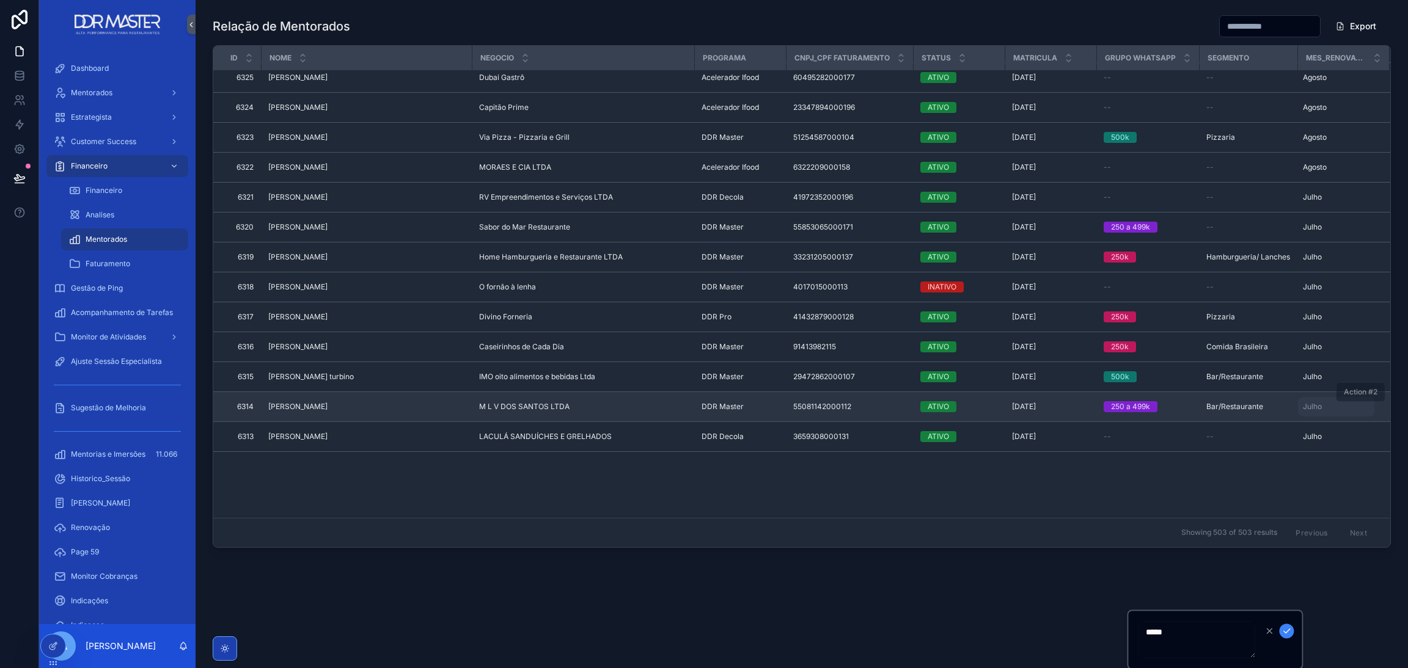
scroll to position [0, 61]
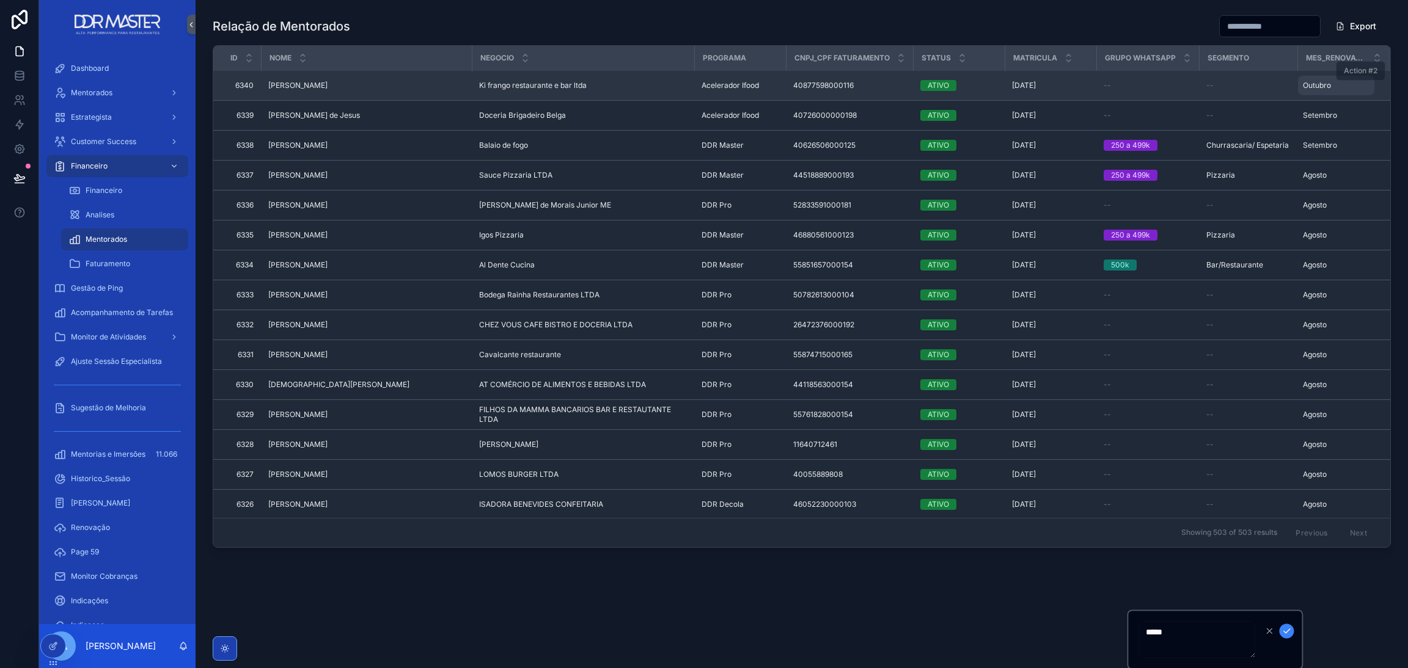
click at [1308, 89] on span "Outubro" at bounding box center [1317, 86] width 28 height 10
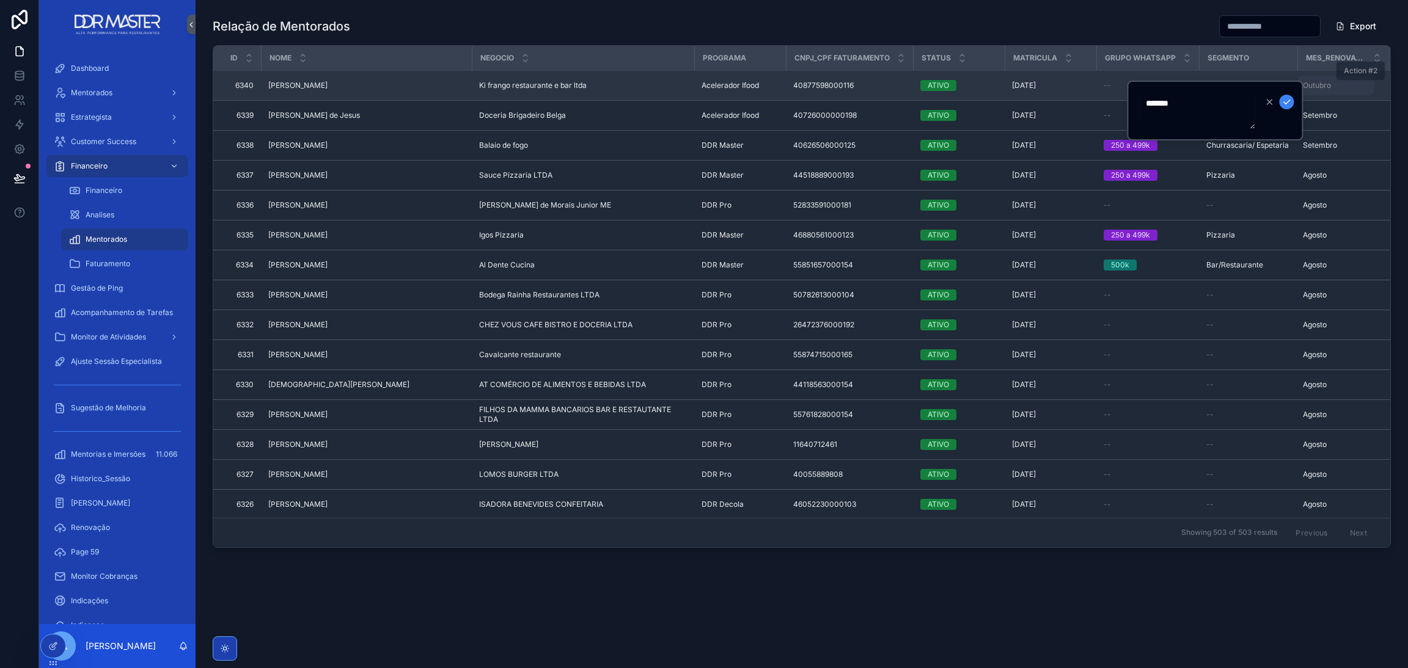
click at [1311, 88] on span "Outubro" at bounding box center [1317, 86] width 28 height 10
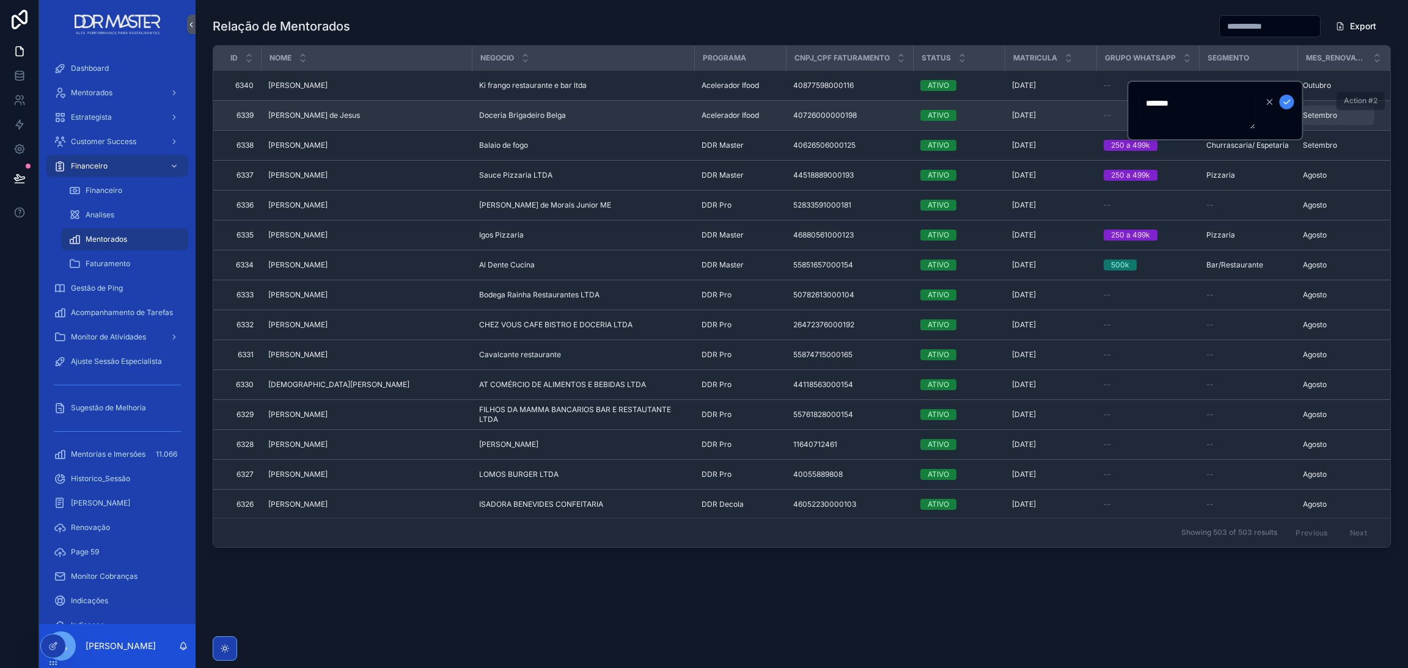
click at [1324, 114] on span "Setembro" at bounding box center [1320, 116] width 34 height 10
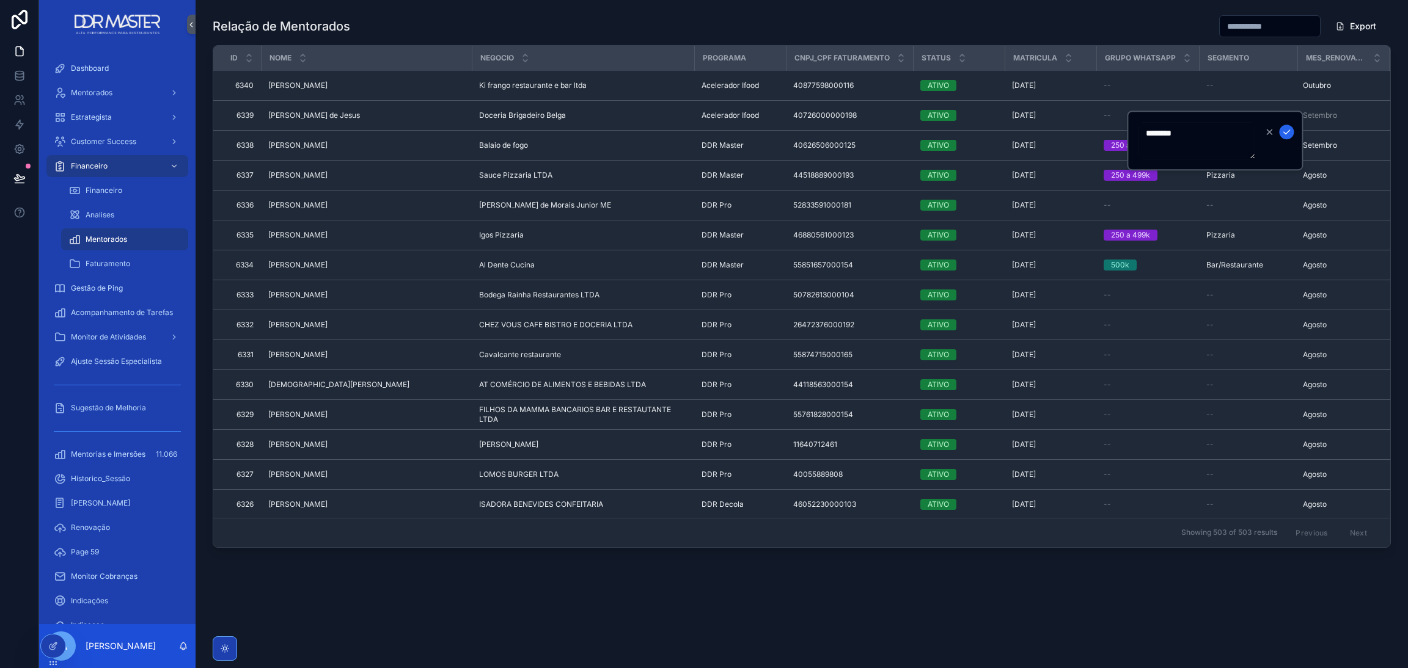
click at [1284, 131] on icon "scrollable content" at bounding box center [1287, 132] width 6 height 4
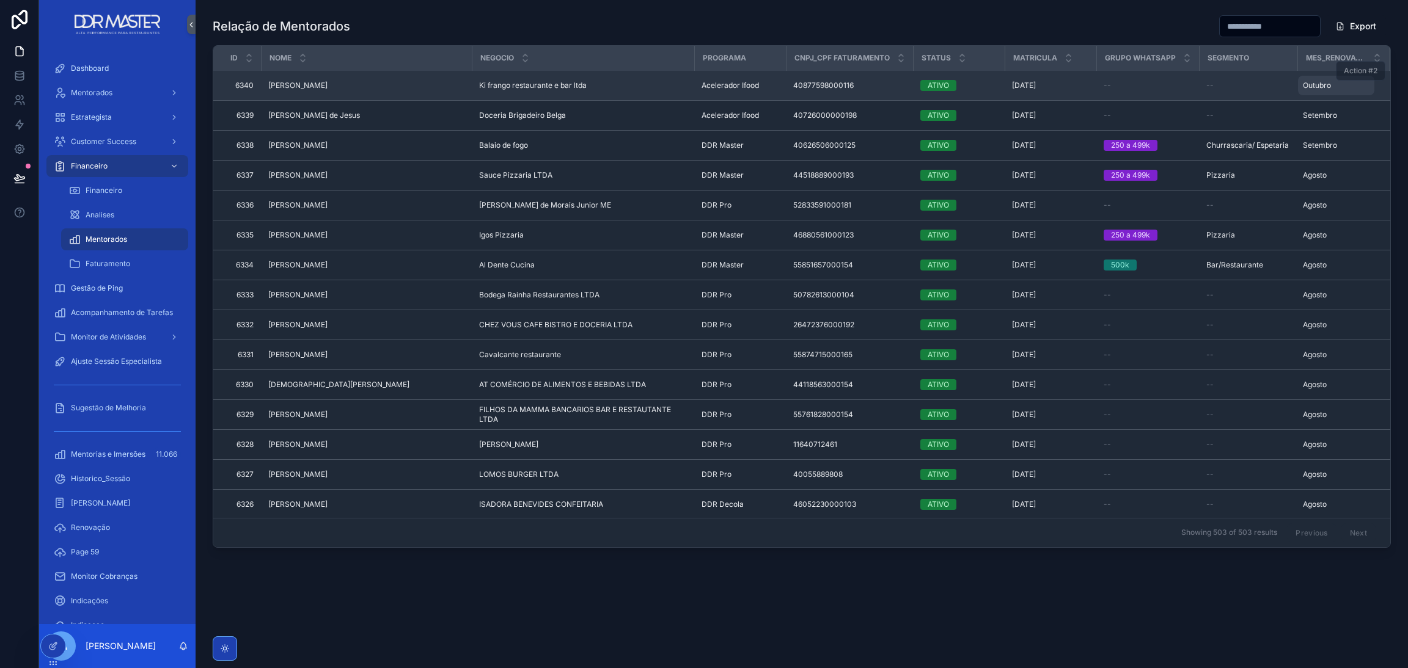
click at [1304, 89] on span "Outubro" at bounding box center [1317, 86] width 28 height 10
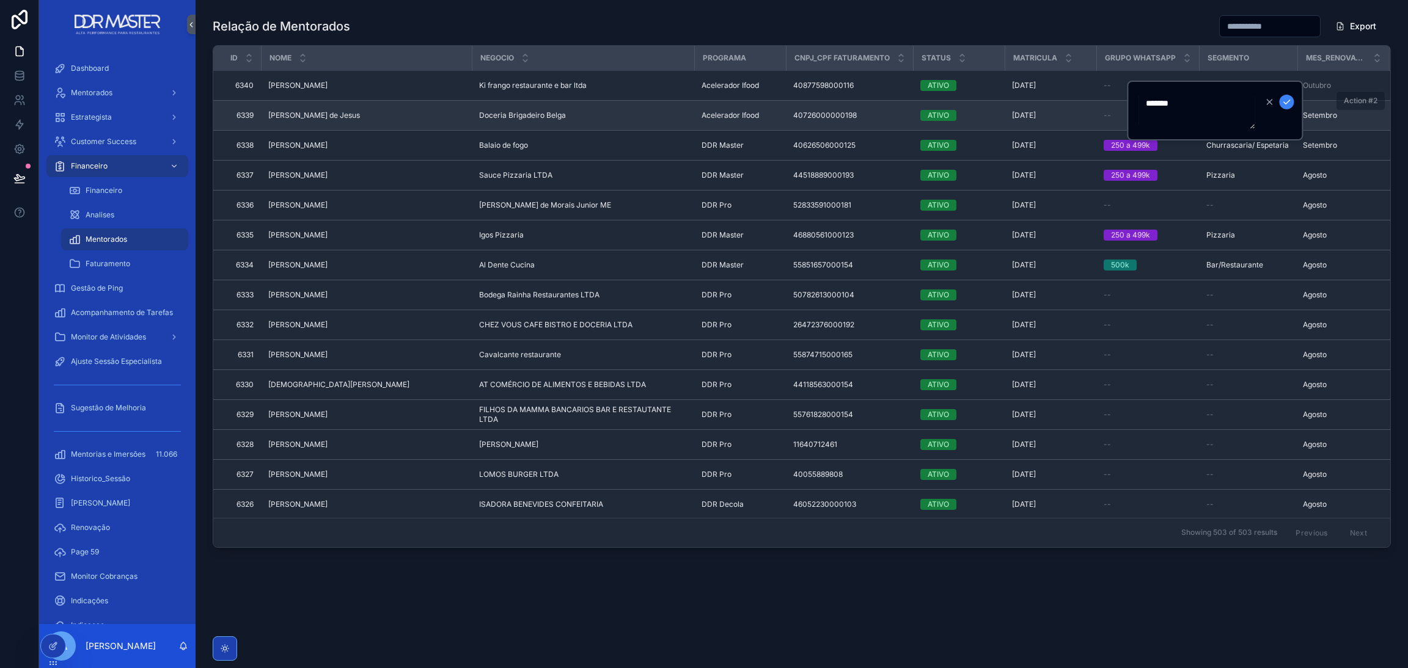
drag, startPoint x: 1185, startPoint y: 106, endPoint x: 1087, endPoint y: 106, distance: 98.4
click at [1090, 106] on div "Dashboard Mentorados Estrategista Customer Success Financeiro Financeiro Analis…" at bounding box center [723, 334] width 1369 height 668
drag, startPoint x: 1183, startPoint y: 108, endPoint x: 1103, endPoint y: 109, distance: 80.1
click at [1104, 109] on div "Dashboard Mentorados Estrategista Customer Success Financeiro Financeiro Analis…" at bounding box center [723, 334] width 1369 height 668
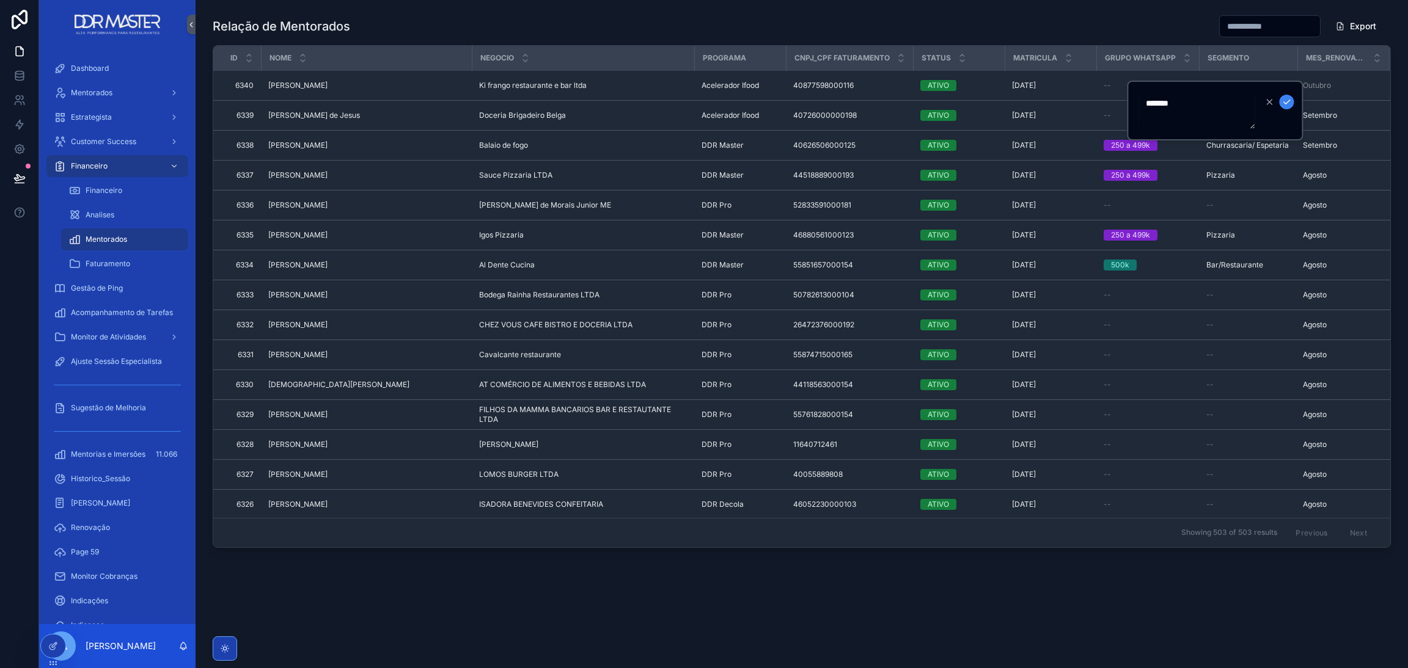
drag, startPoint x: 1193, startPoint y: 99, endPoint x: 1142, endPoint y: 99, distance: 50.7
click at [1142, 99] on textarea "*******" at bounding box center [1196, 110] width 116 height 37
type textarea "********"
click at [1283, 100] on icon "scrollable content" at bounding box center [1286, 102] width 10 height 10
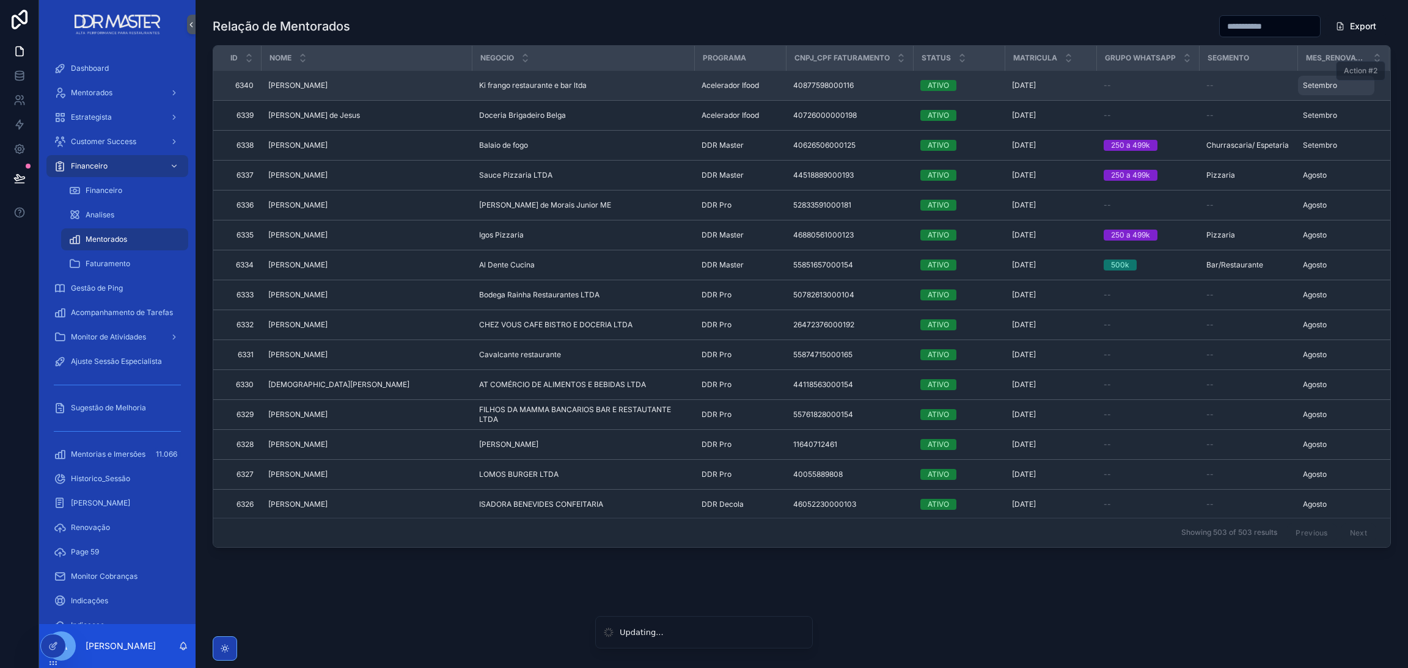
click at [1311, 81] on span "Setembro" at bounding box center [1320, 86] width 34 height 10
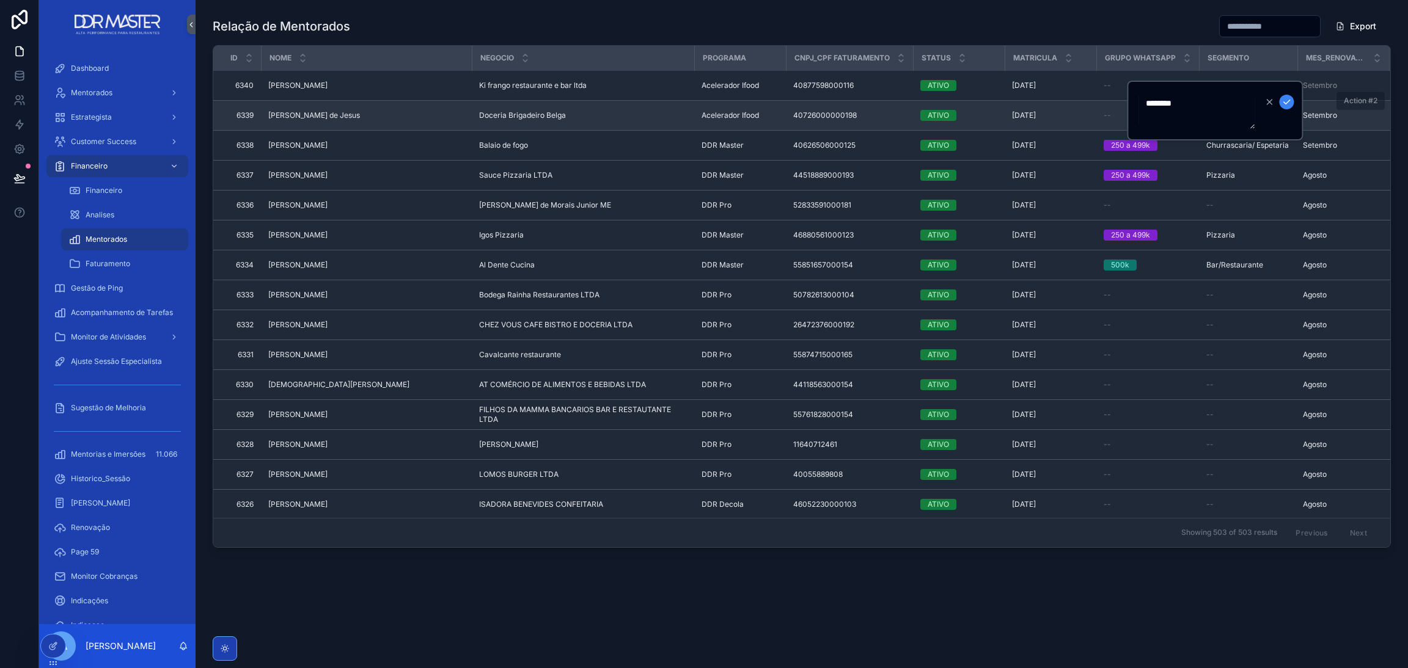
drag, startPoint x: 1222, startPoint y: 106, endPoint x: 1086, endPoint y: 106, distance: 135.6
click at [1114, 108] on div "Dashboard Mentorados Estrategista Customer Success Financeiro Financeiro Analis…" at bounding box center [723, 334] width 1369 height 668
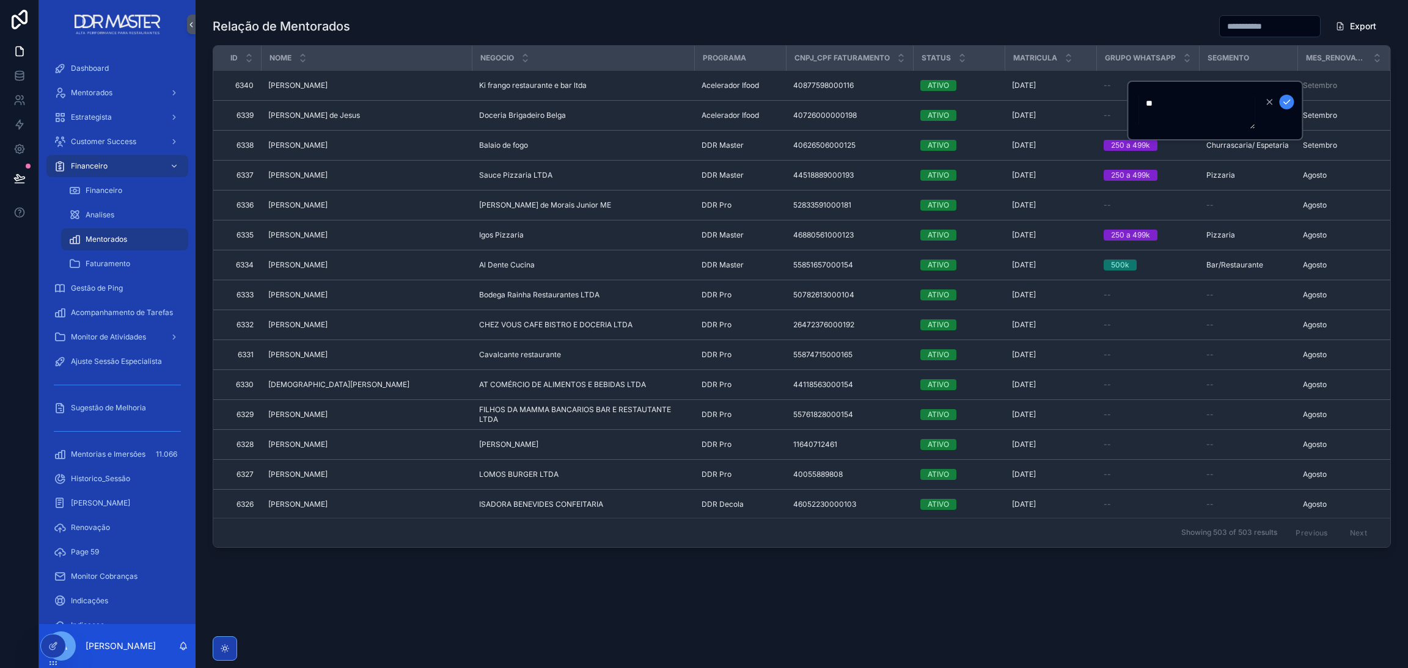
type textarea "*"
type textarea "*******"
click at [1286, 101] on icon "scrollable content" at bounding box center [1286, 102] width 10 height 10
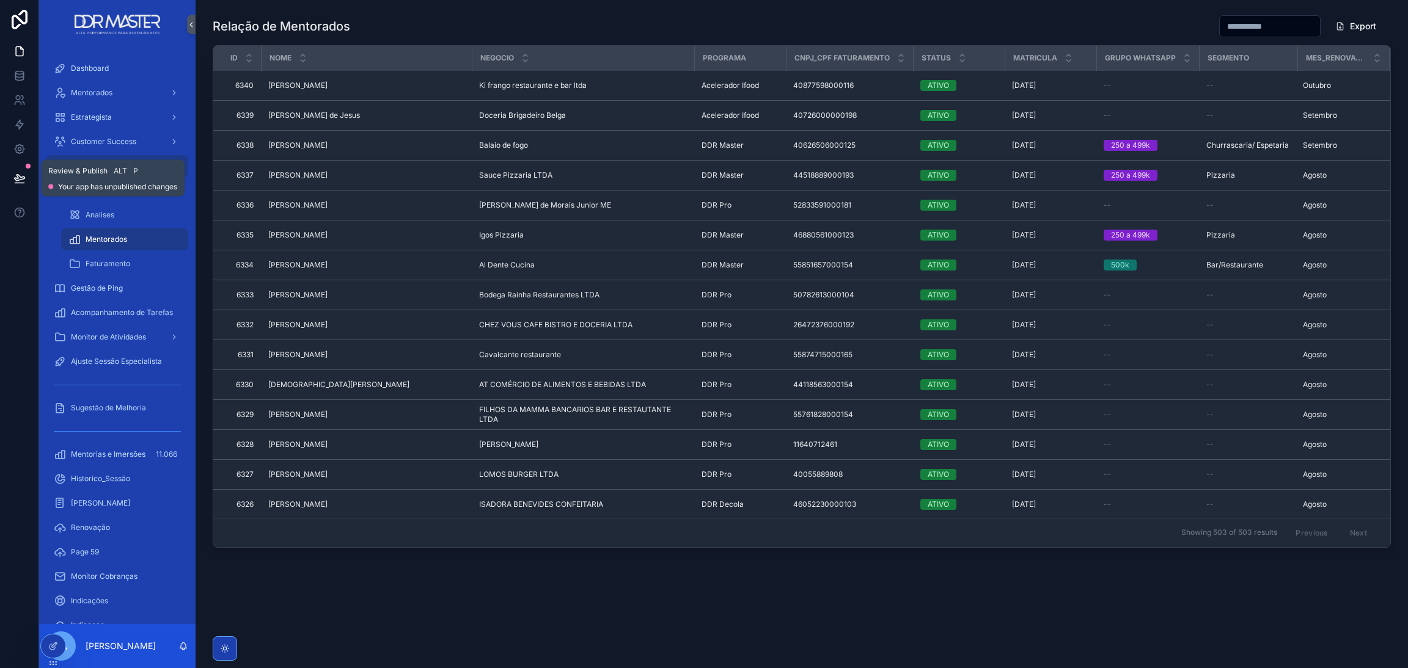
click at [12, 170] on button at bounding box center [19, 178] width 27 height 34
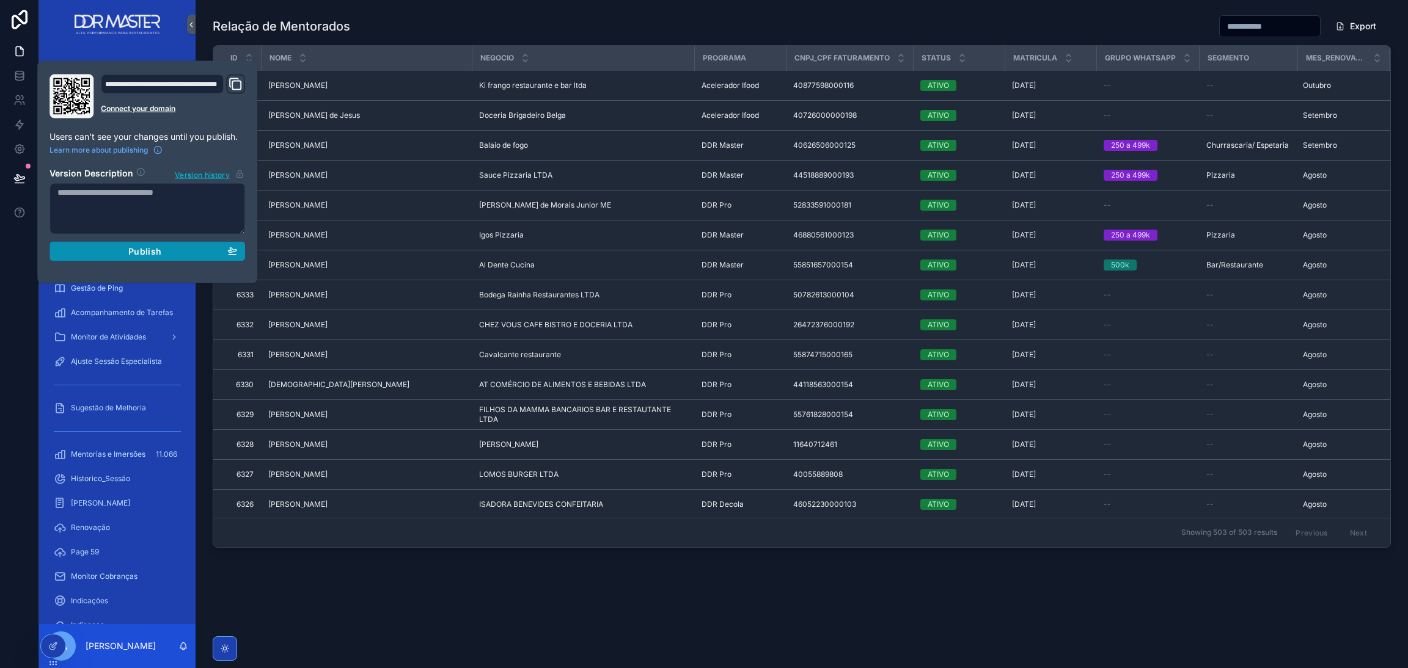
click at [123, 256] on div "Publish" at bounding box center [147, 251] width 180 height 11
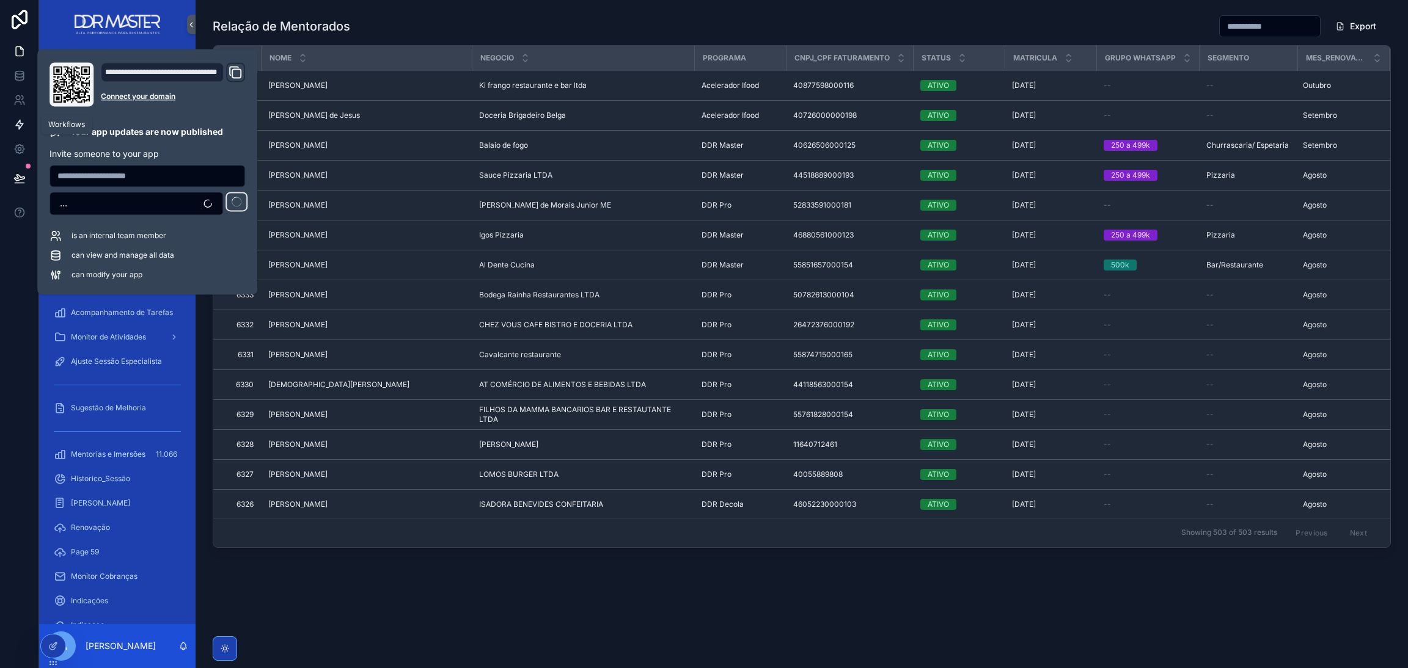
click at [19, 132] on link at bounding box center [19, 124] width 38 height 24
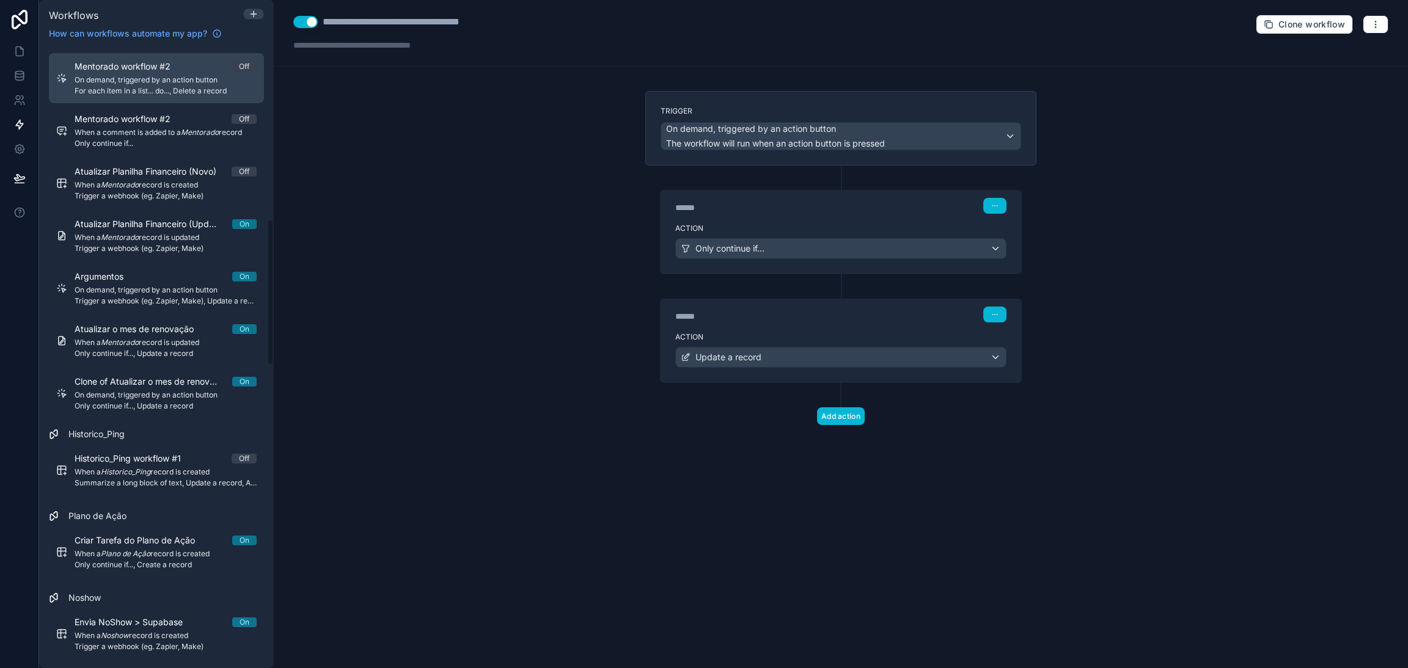
scroll to position [733, 0]
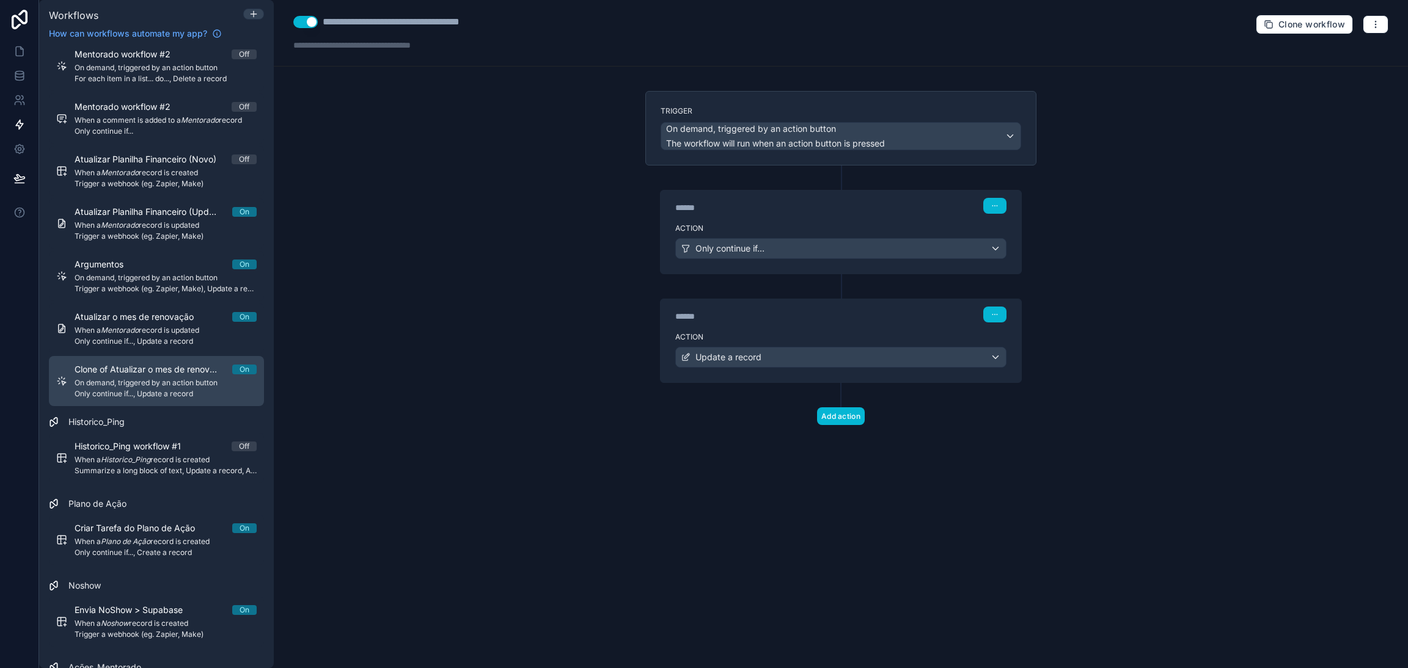
click at [158, 370] on span "Clone of Atualizar o mes de renovação" at bounding box center [154, 370] width 158 height 12
click at [313, 22] on button "Use setting" at bounding box center [305, 22] width 24 height 12
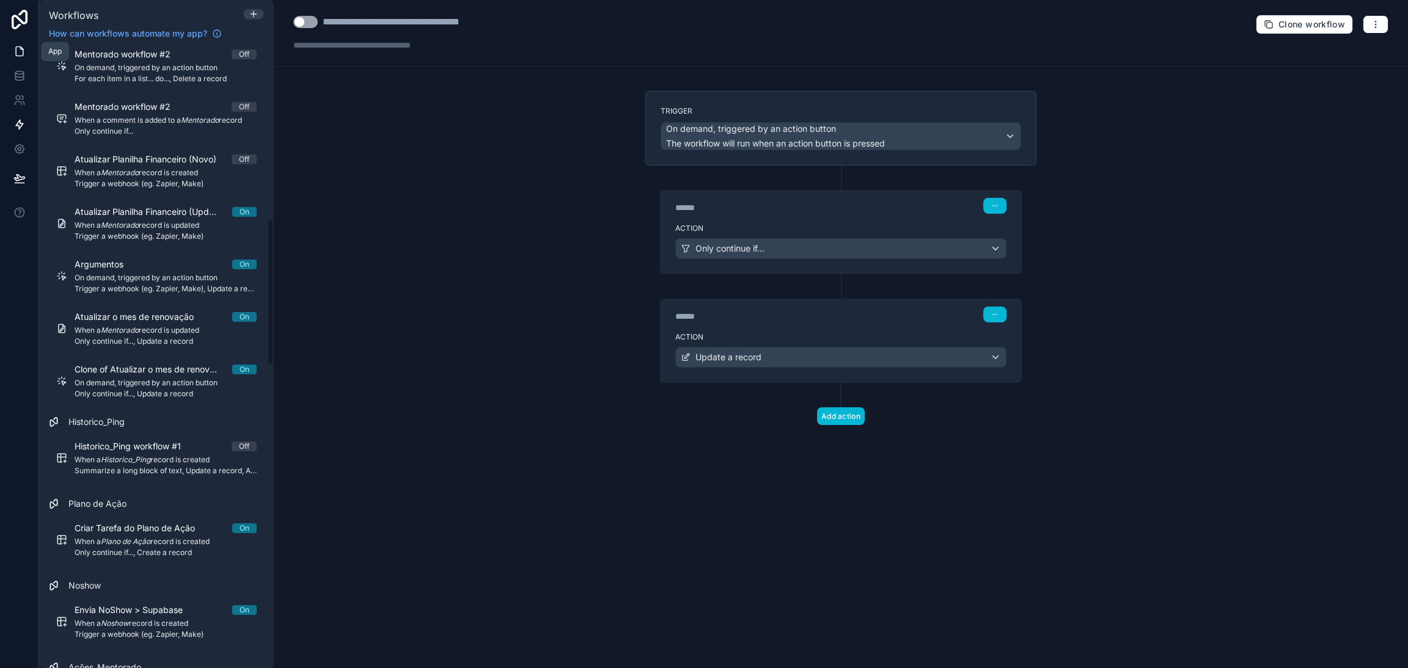
click at [24, 59] on link at bounding box center [19, 51] width 38 height 24
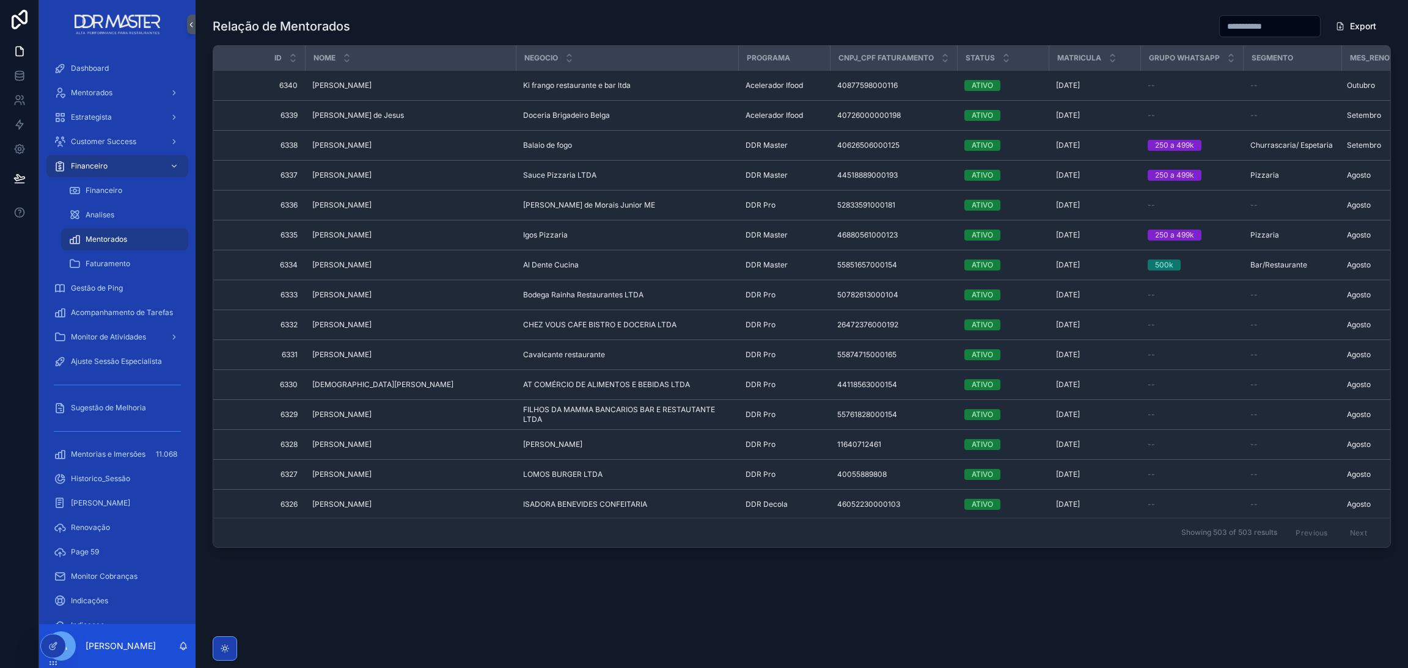
scroll to position [0, 61]
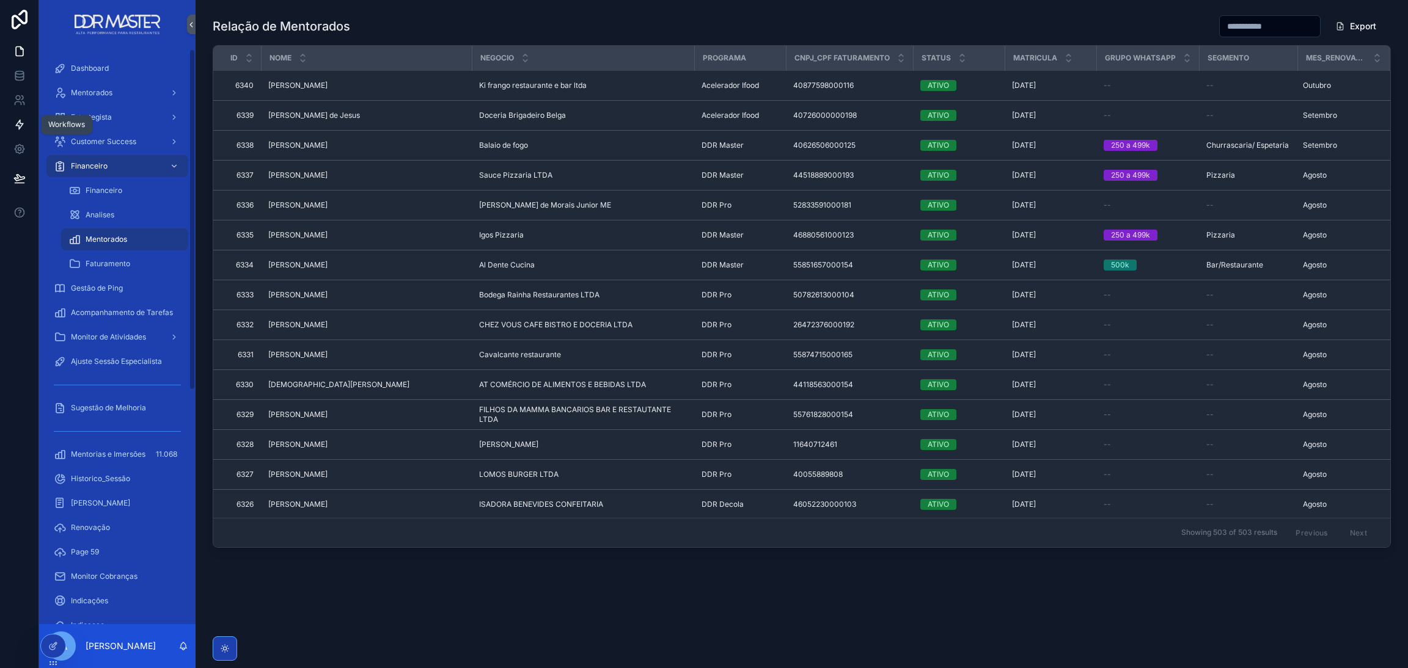
click at [23, 115] on link at bounding box center [19, 124] width 38 height 24
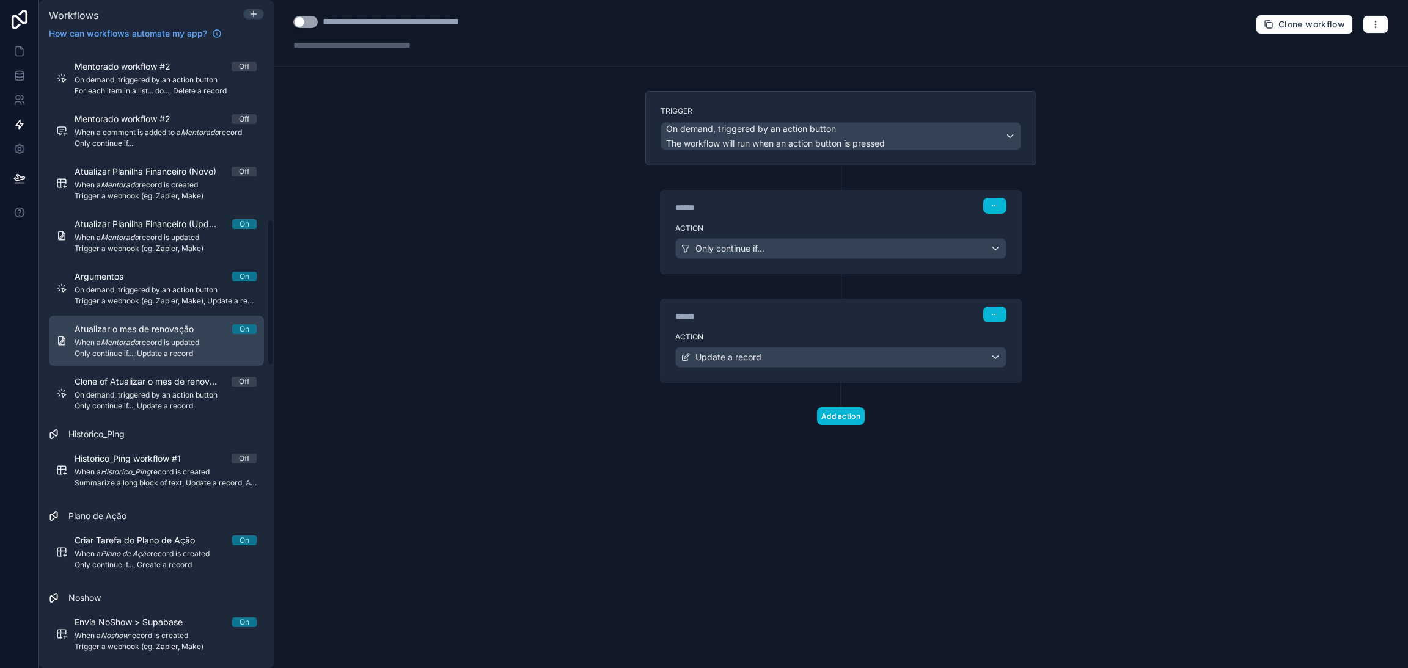
scroll to position [733, 0]
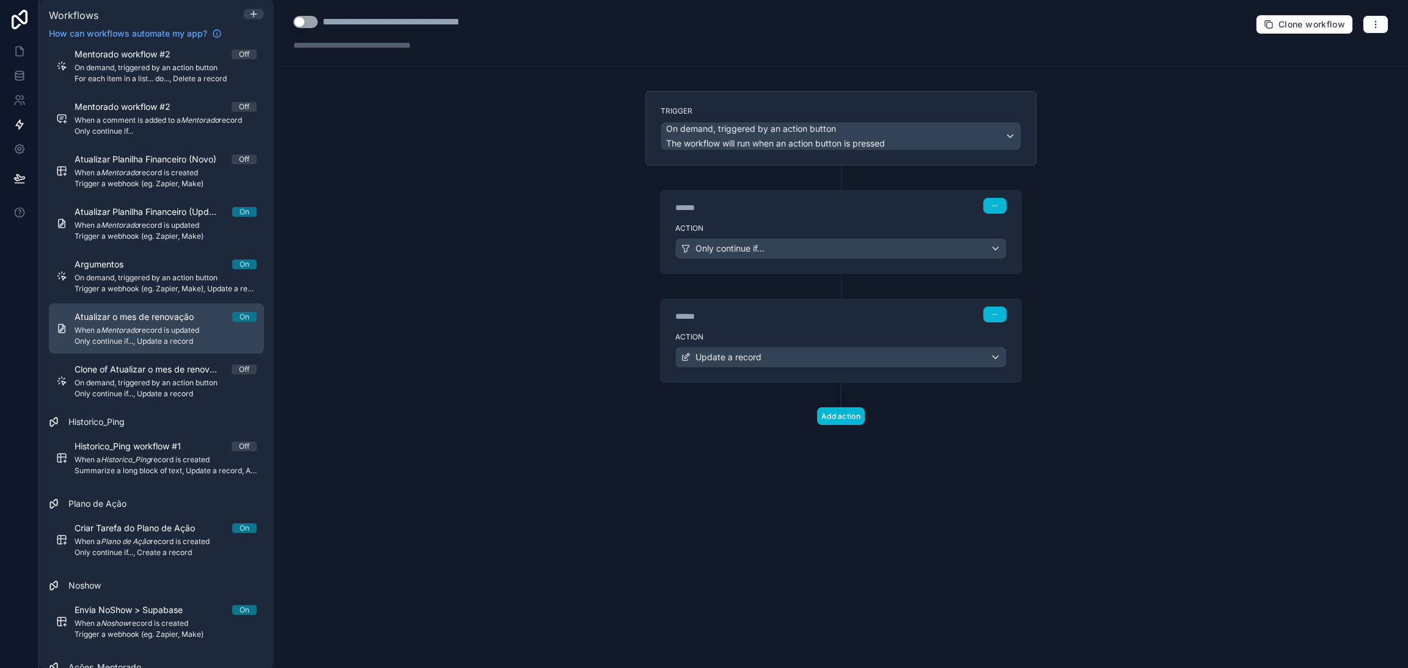
click at [140, 342] on span "Only continue if..., Update a record" at bounding box center [166, 342] width 182 height 10
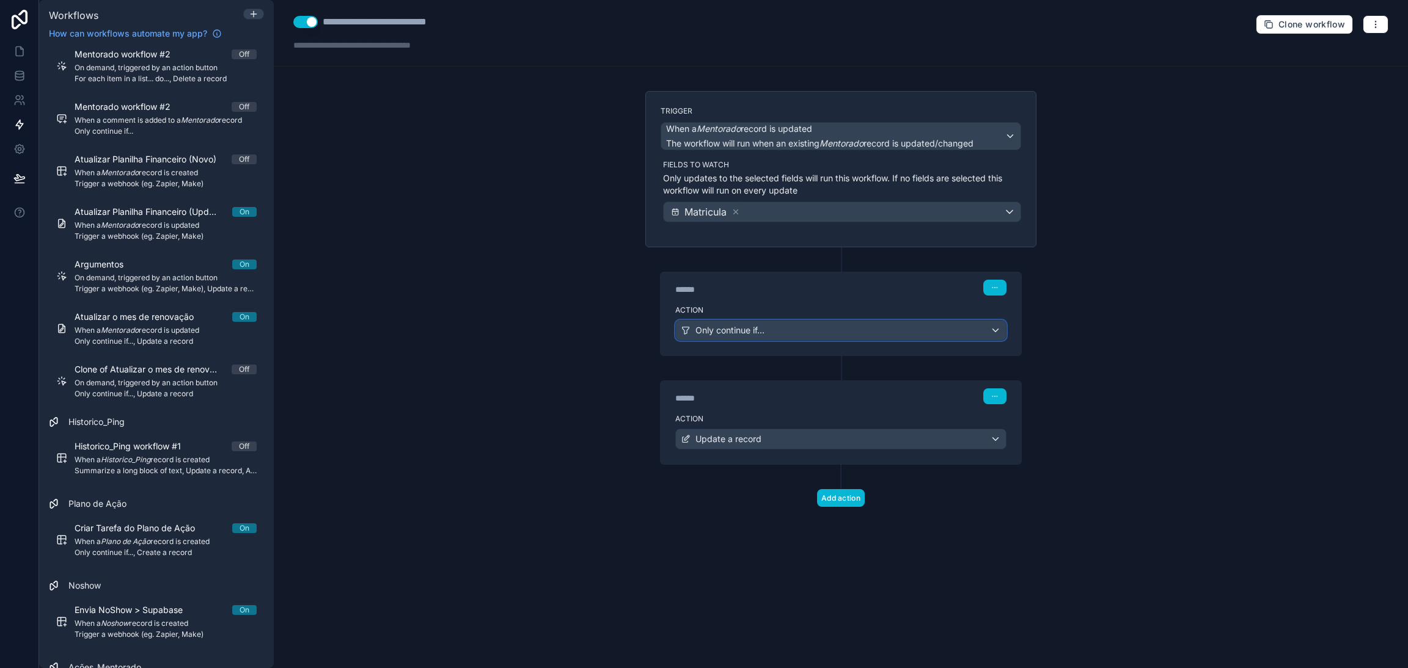
click at [1000, 334] on div "Only continue if..." at bounding box center [841, 331] width 330 height 20
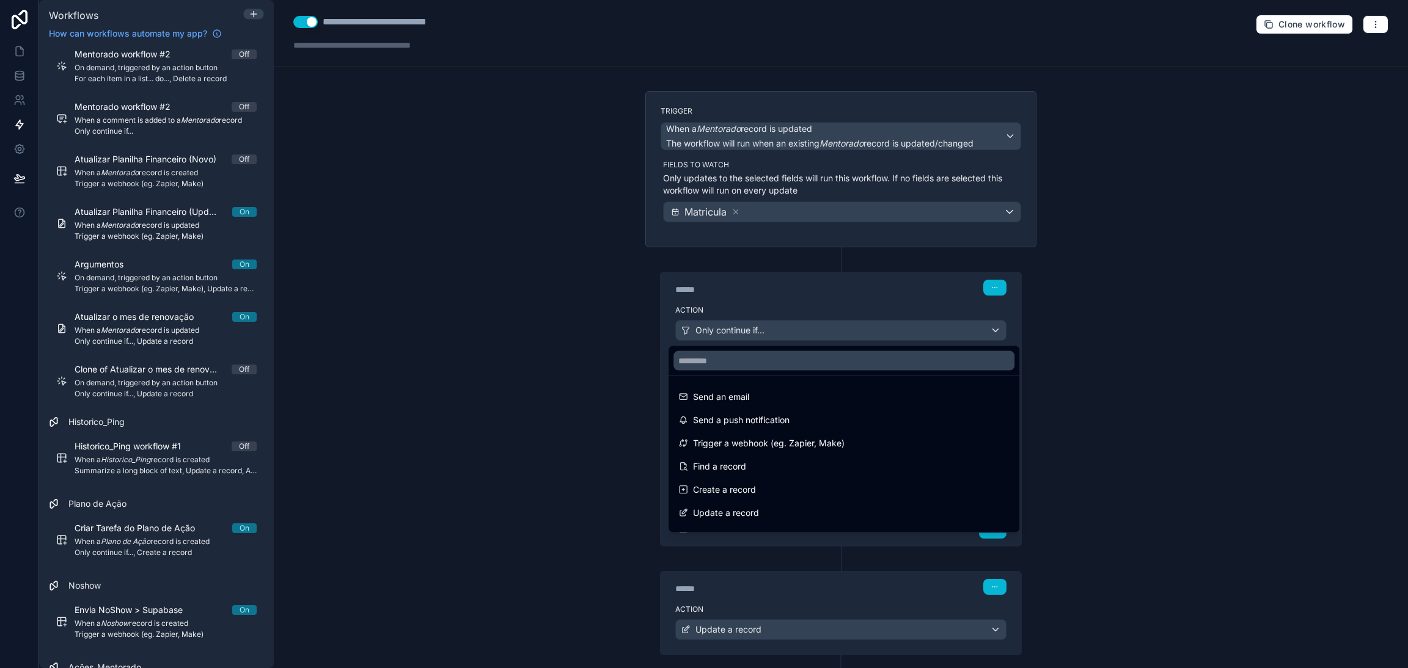
click at [992, 331] on div at bounding box center [704, 334] width 1408 height 668
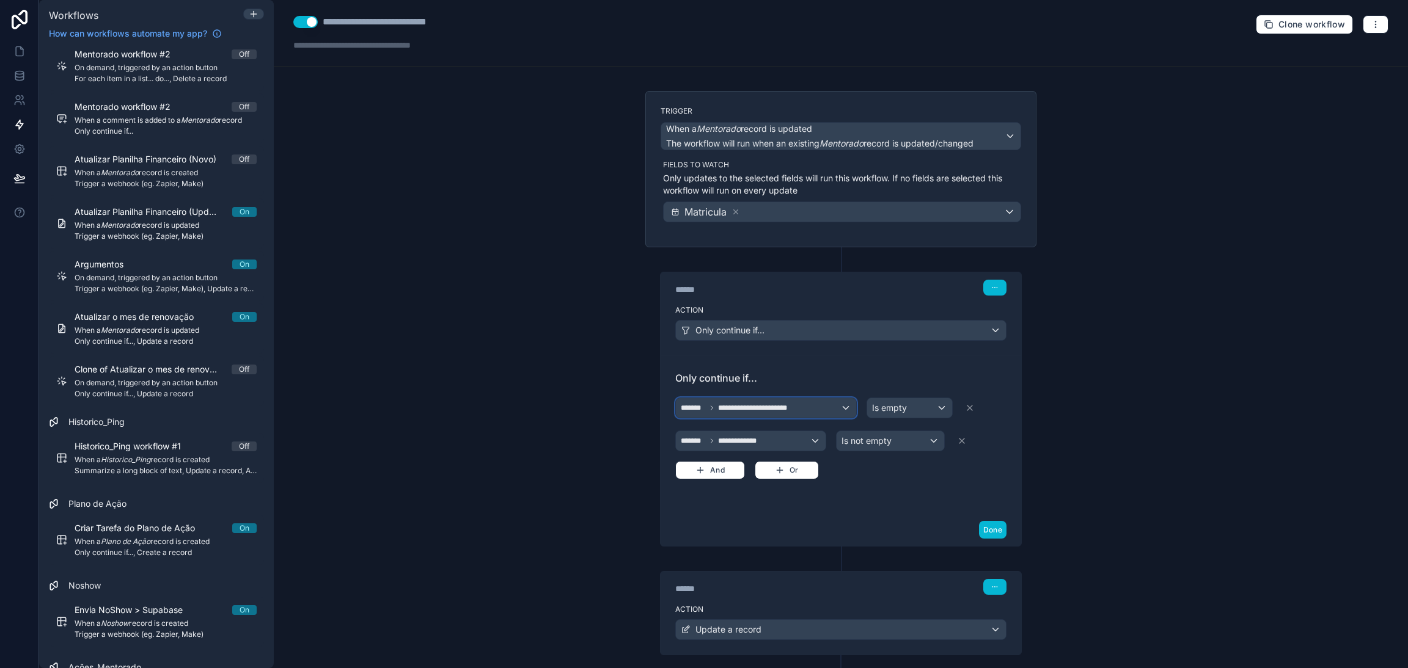
click at [829, 405] on div "**********" at bounding box center [766, 408] width 180 height 20
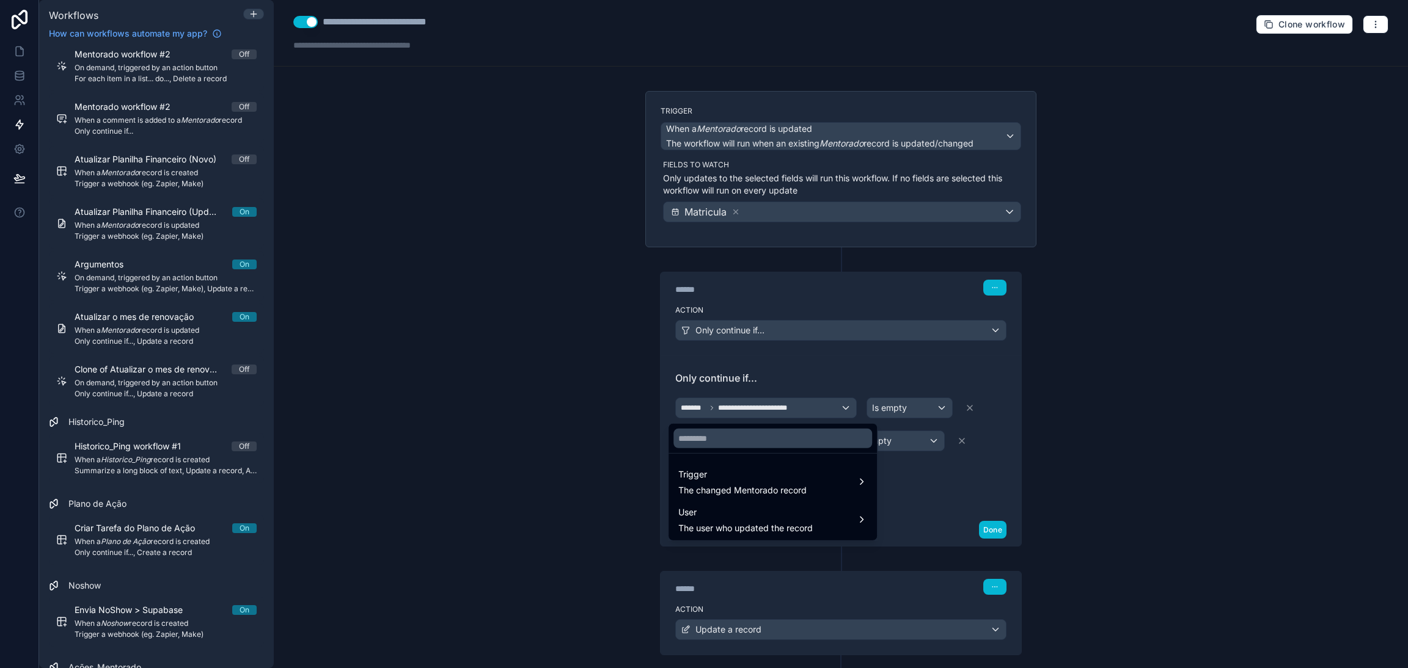
click at [872, 378] on div at bounding box center [704, 334] width 1408 height 668
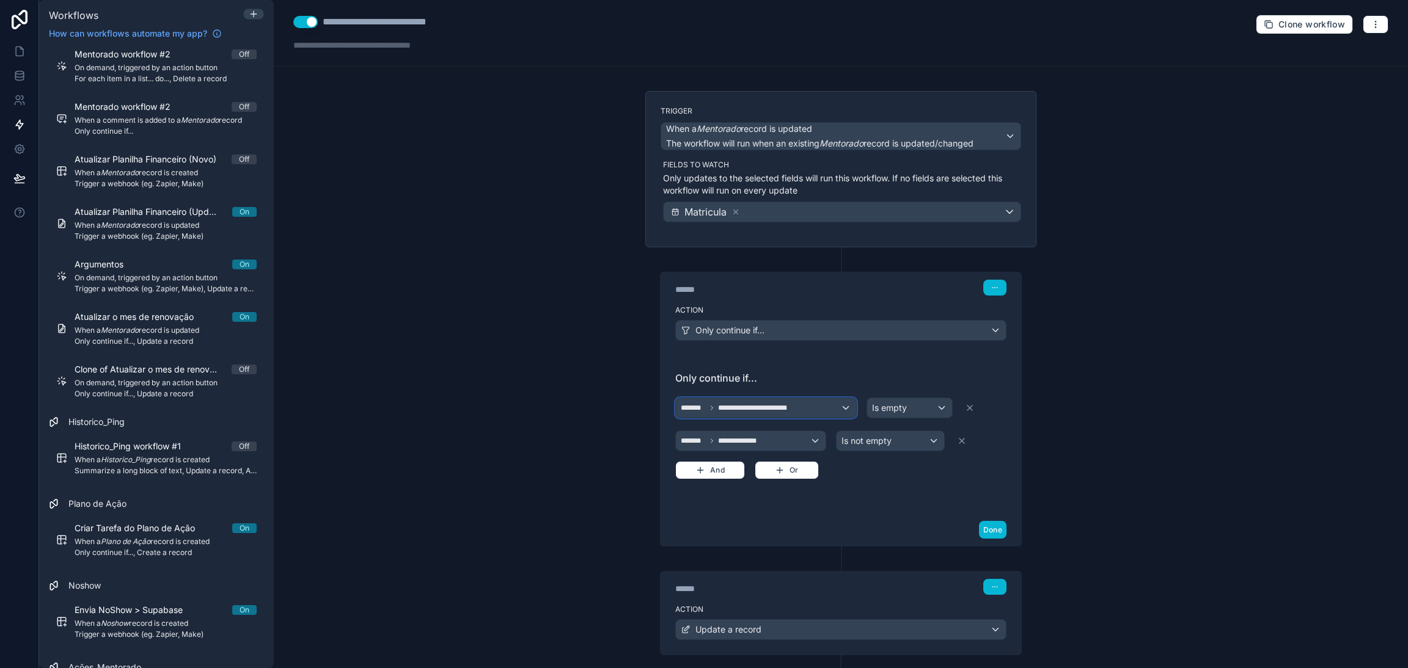
click at [824, 409] on div "**********" at bounding box center [766, 408] width 180 height 20
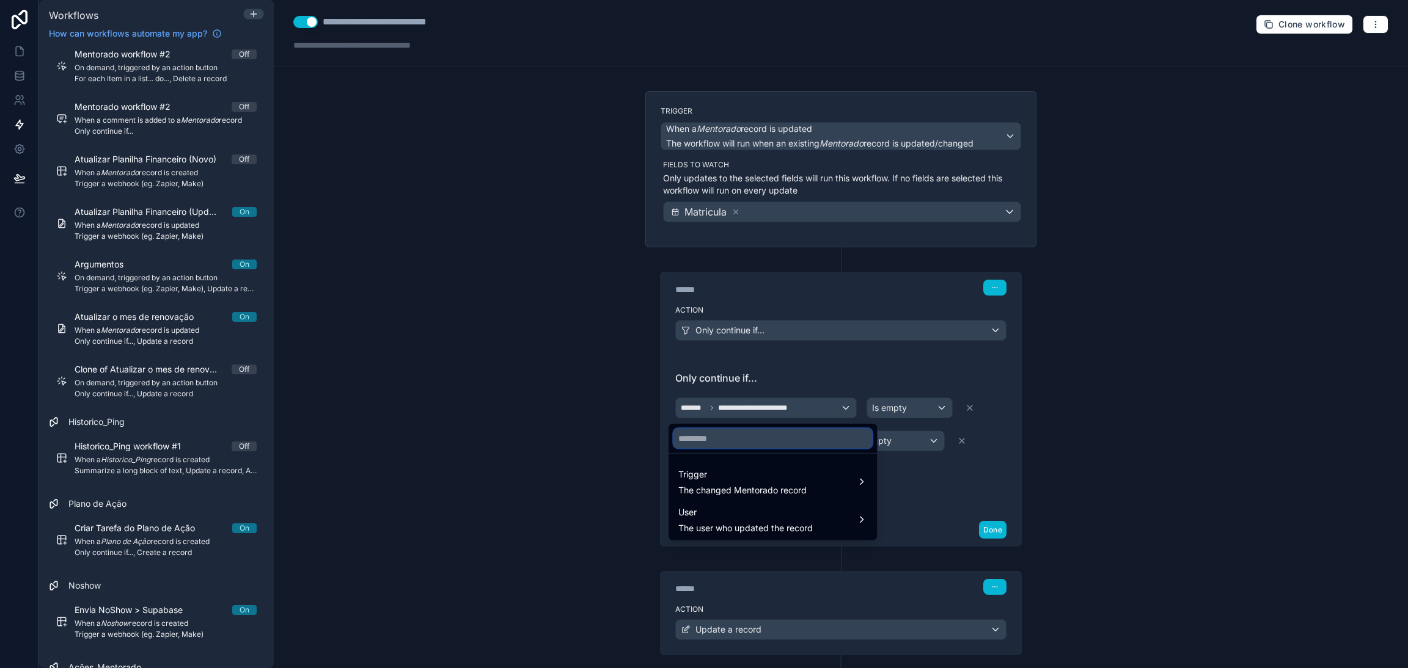
click at [799, 437] on input "text" at bounding box center [772, 439] width 199 height 20
click at [894, 469] on div at bounding box center [704, 334] width 1408 height 668
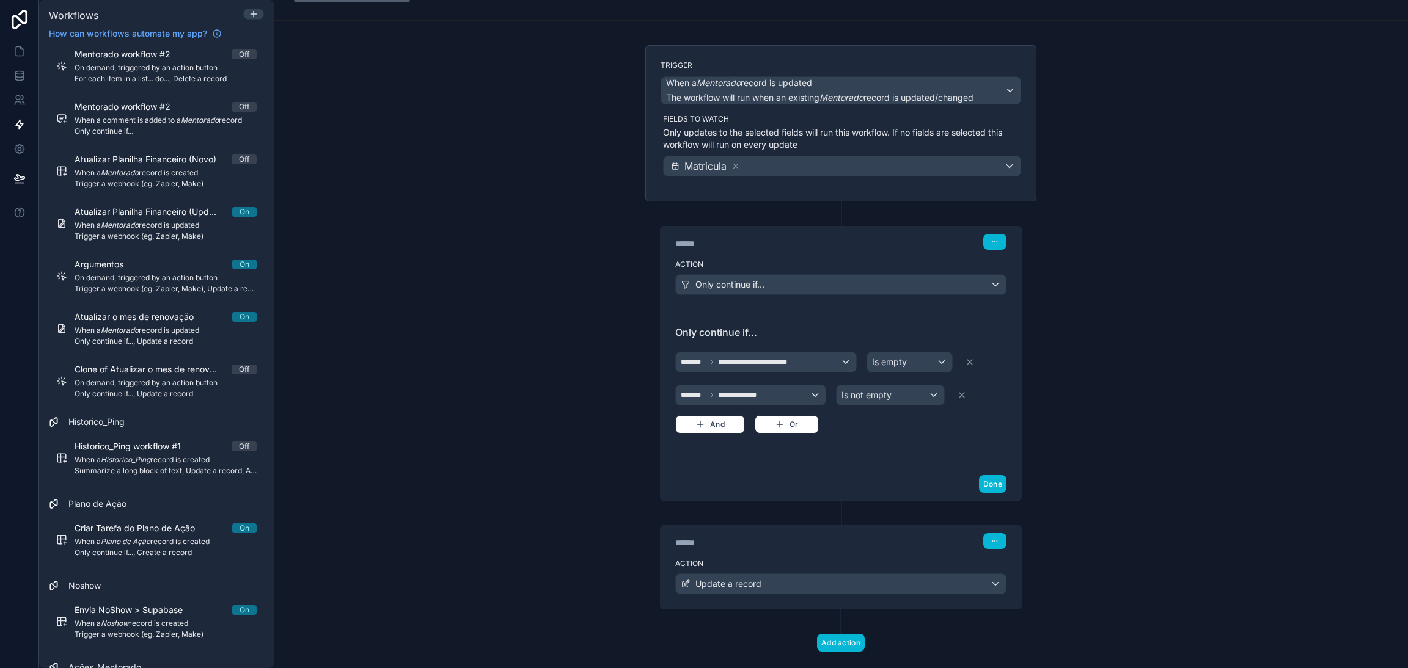
scroll to position [71, 0]
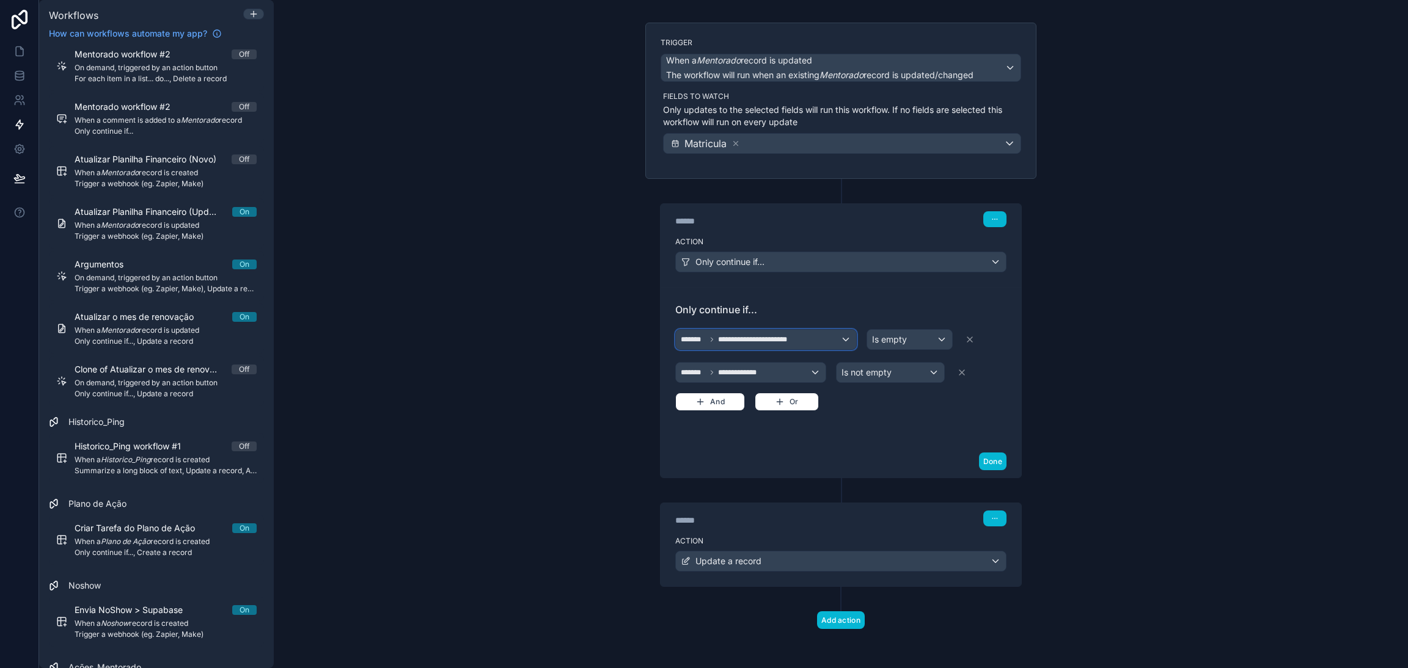
click at [782, 338] on span "**********" at bounding box center [764, 340] width 93 height 10
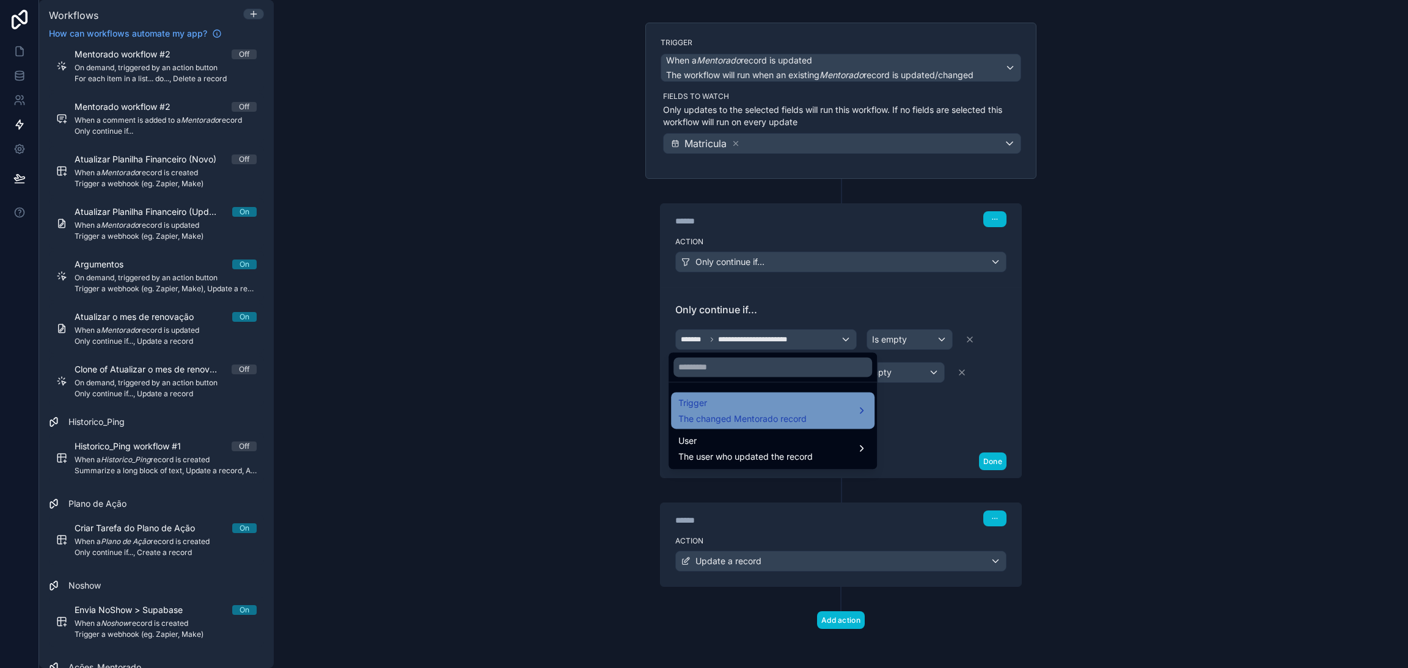
click at [764, 399] on span "Trigger" at bounding box center [742, 403] width 128 height 15
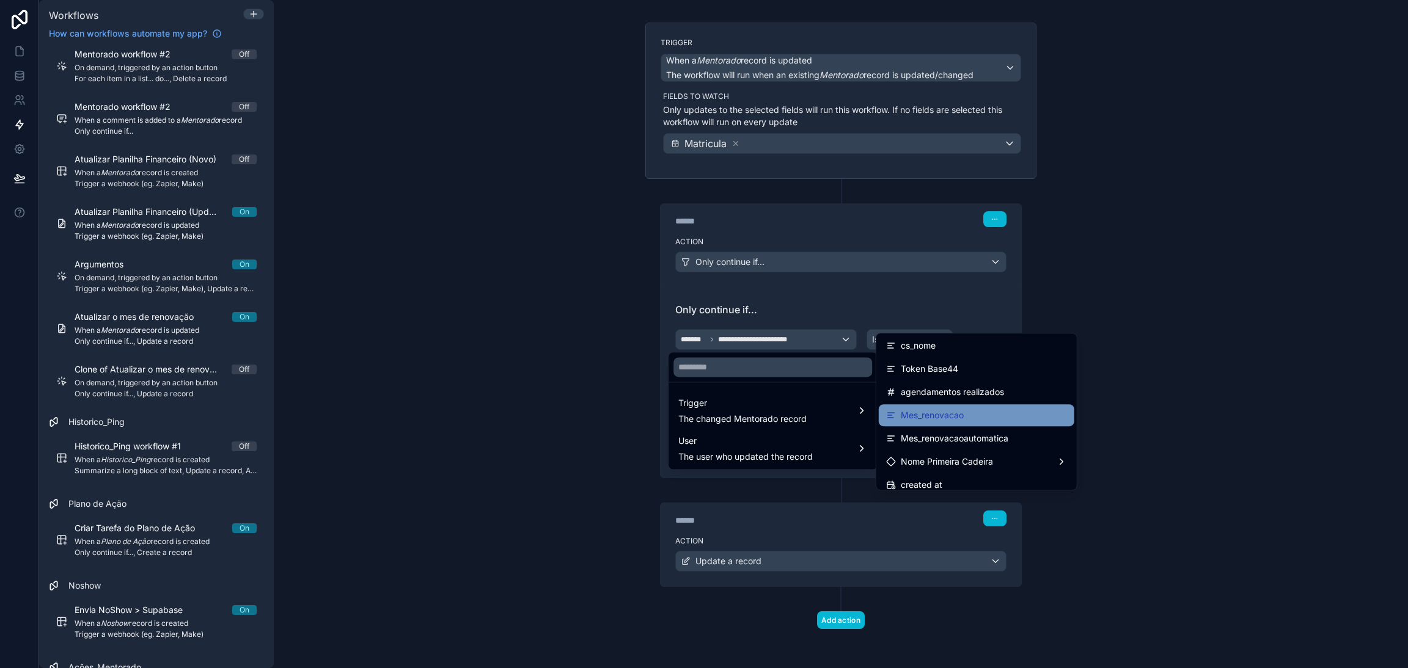
scroll to position [2619, 0]
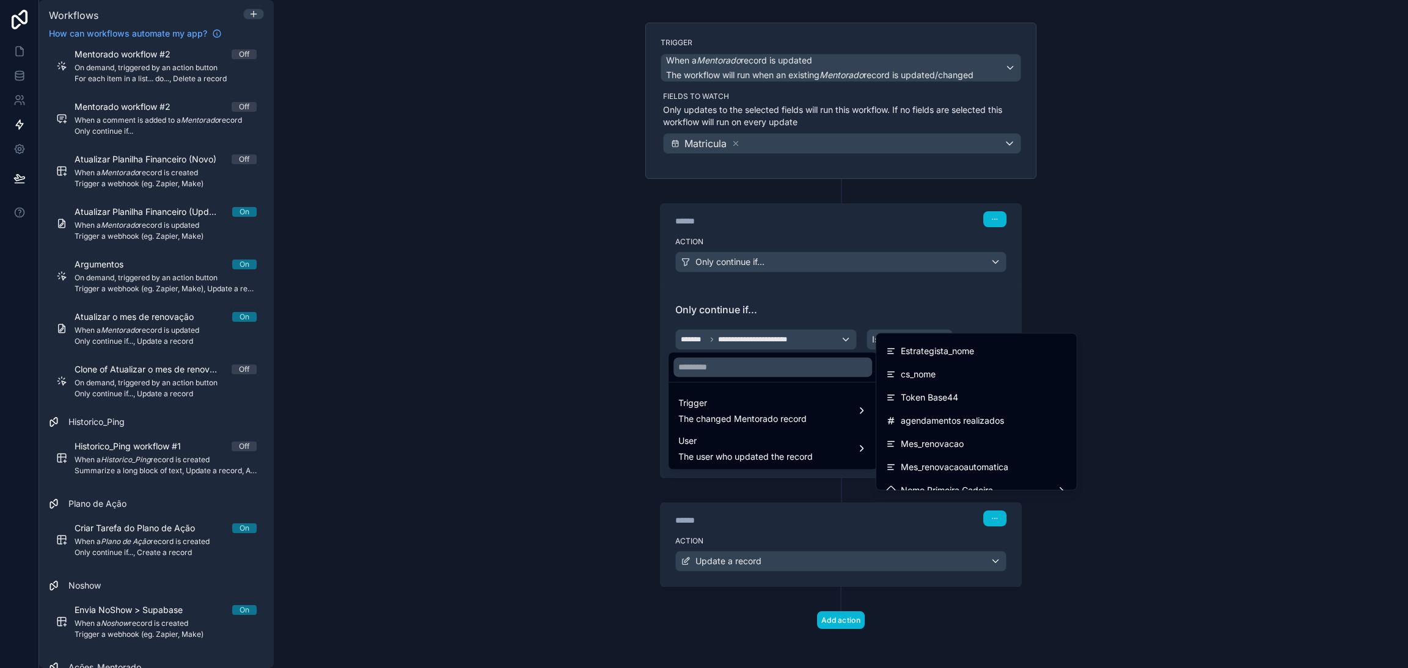
click at [824, 291] on div at bounding box center [704, 334] width 1408 height 668
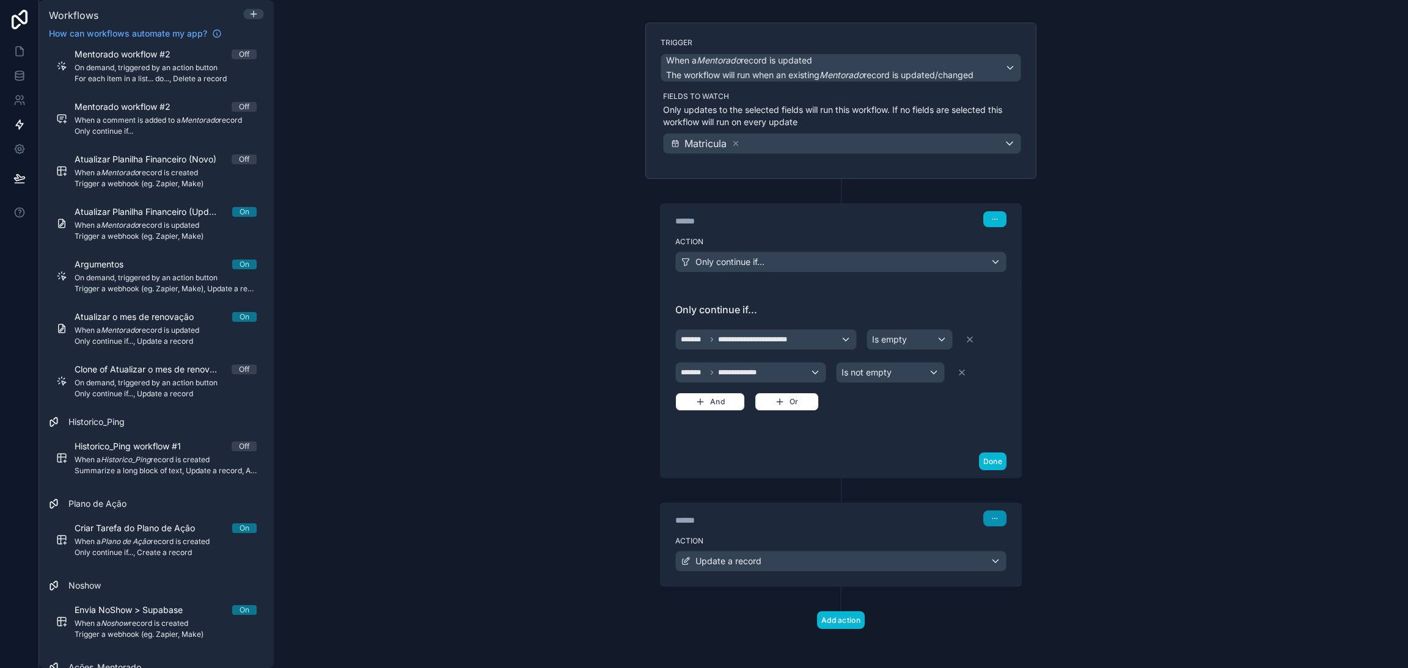
click at [991, 515] on icon "button" at bounding box center [994, 518] width 7 height 7
click at [945, 546] on label "Action" at bounding box center [840, 541] width 331 height 10
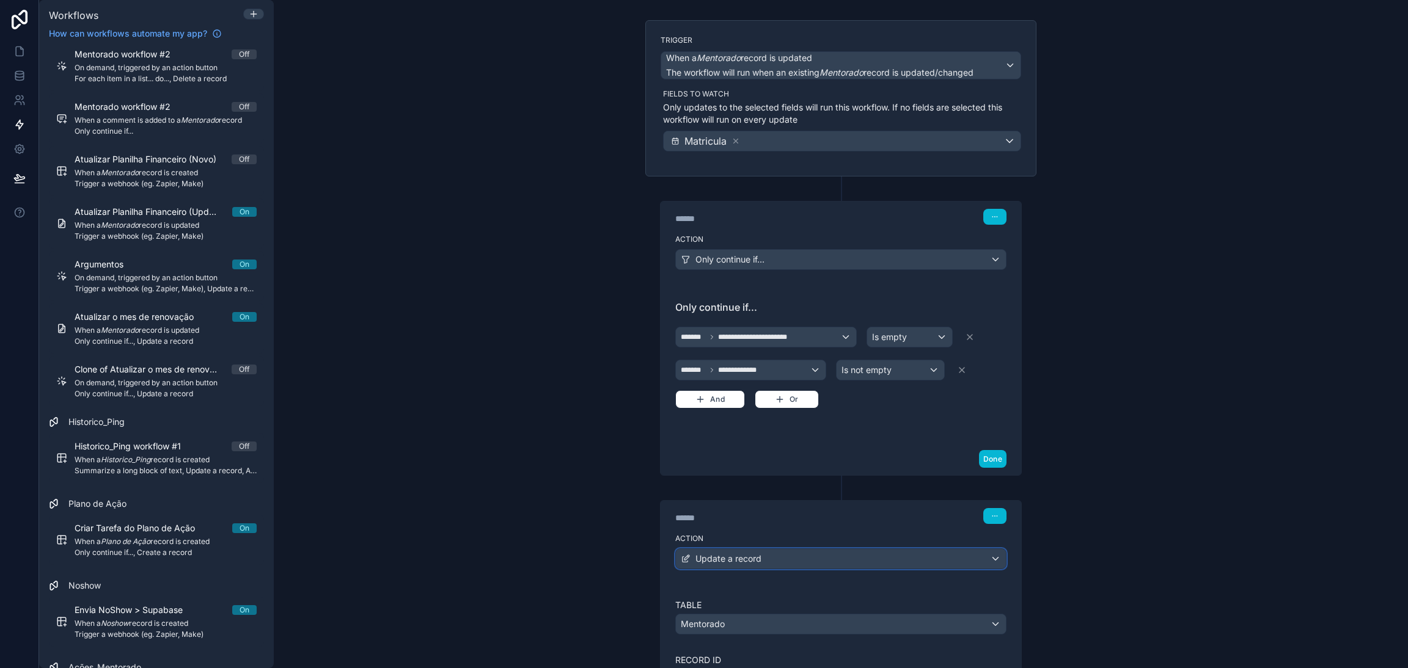
click at [984, 565] on div "Update a record" at bounding box center [841, 559] width 330 height 20
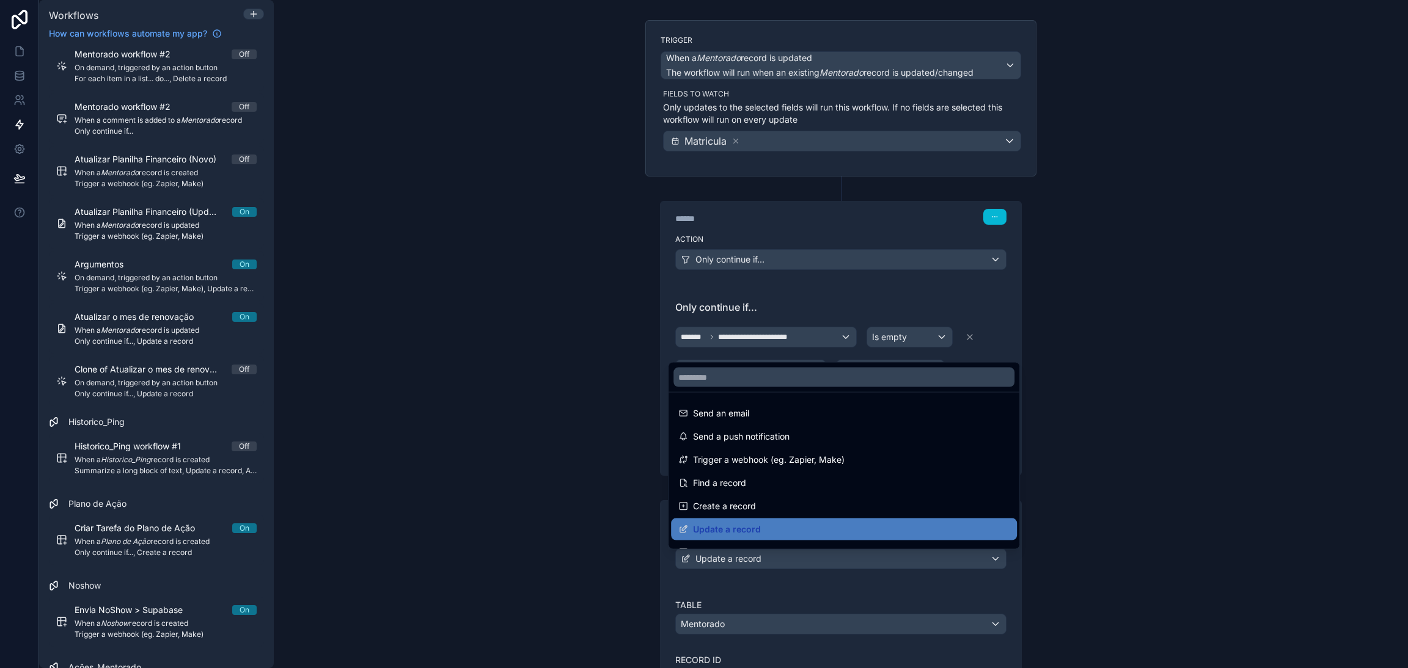
click at [981, 565] on div at bounding box center [704, 334] width 1408 height 668
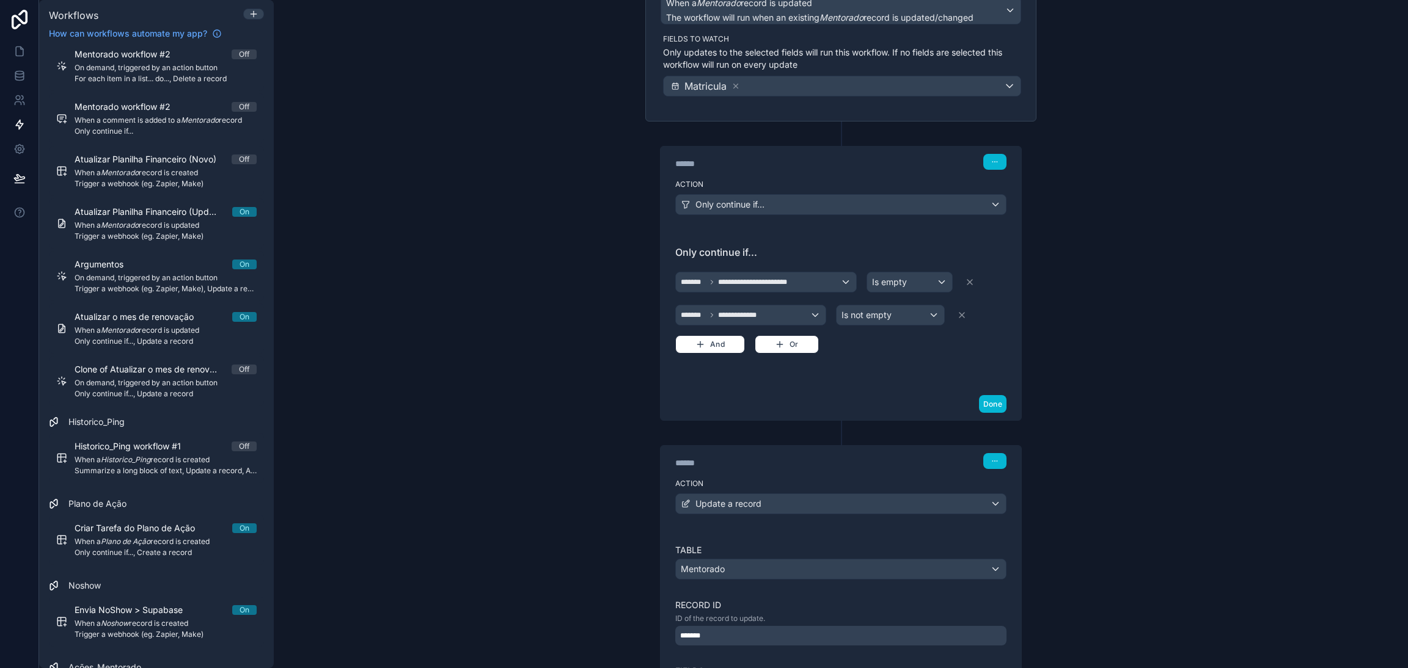
scroll to position [0, 0]
